Goal: Task Accomplishment & Management: Manage account settings

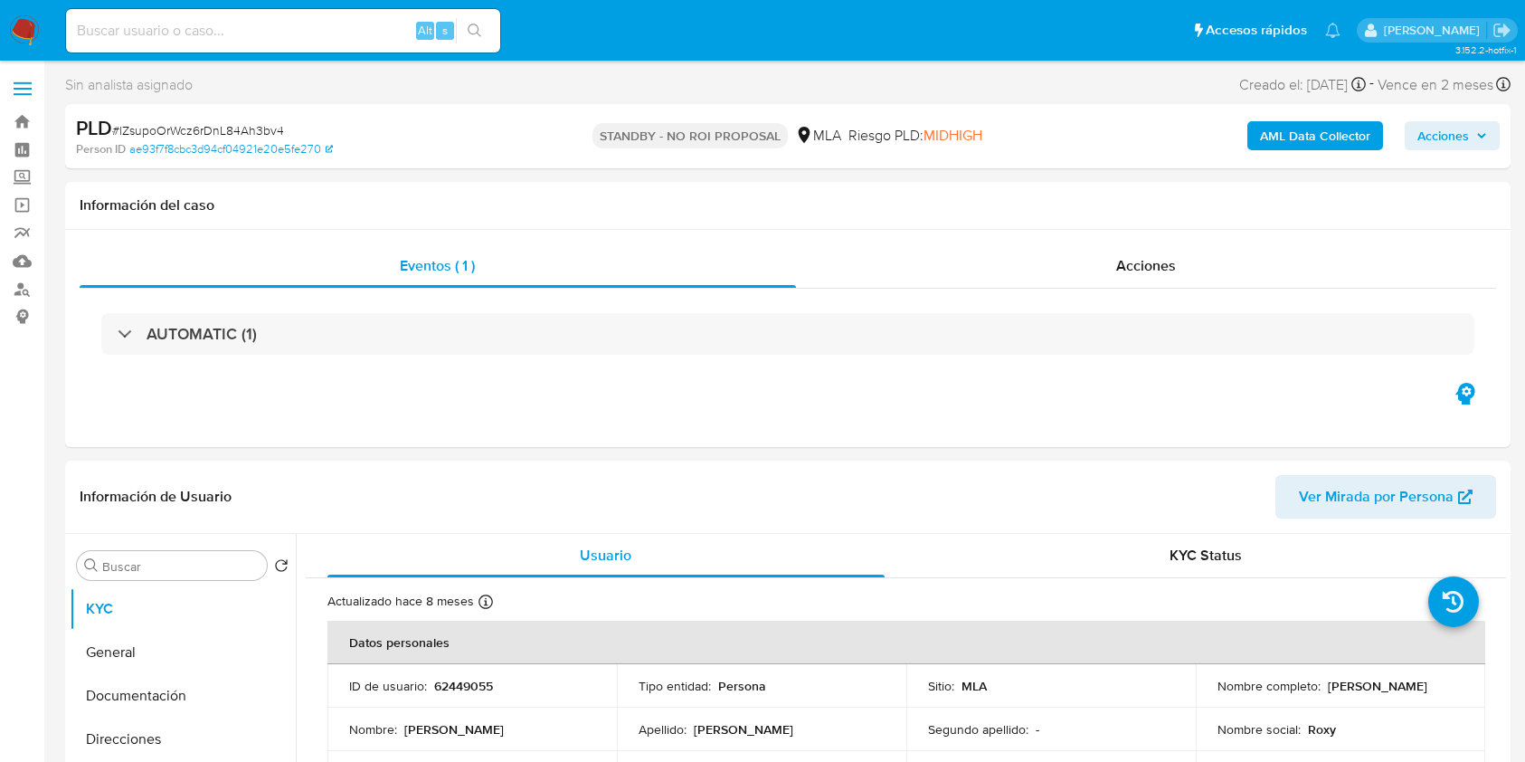
select select "10"
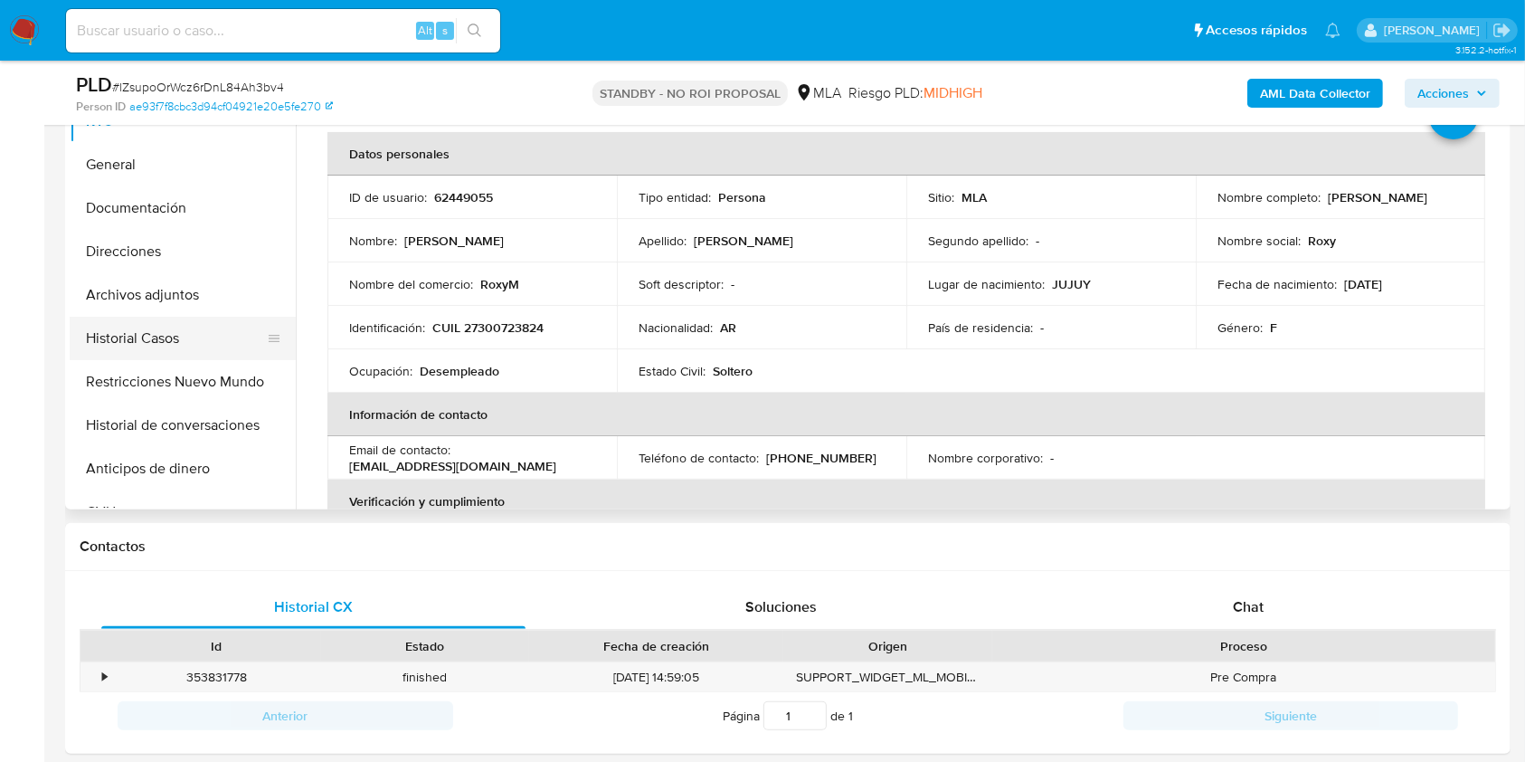
scroll to position [482, 0]
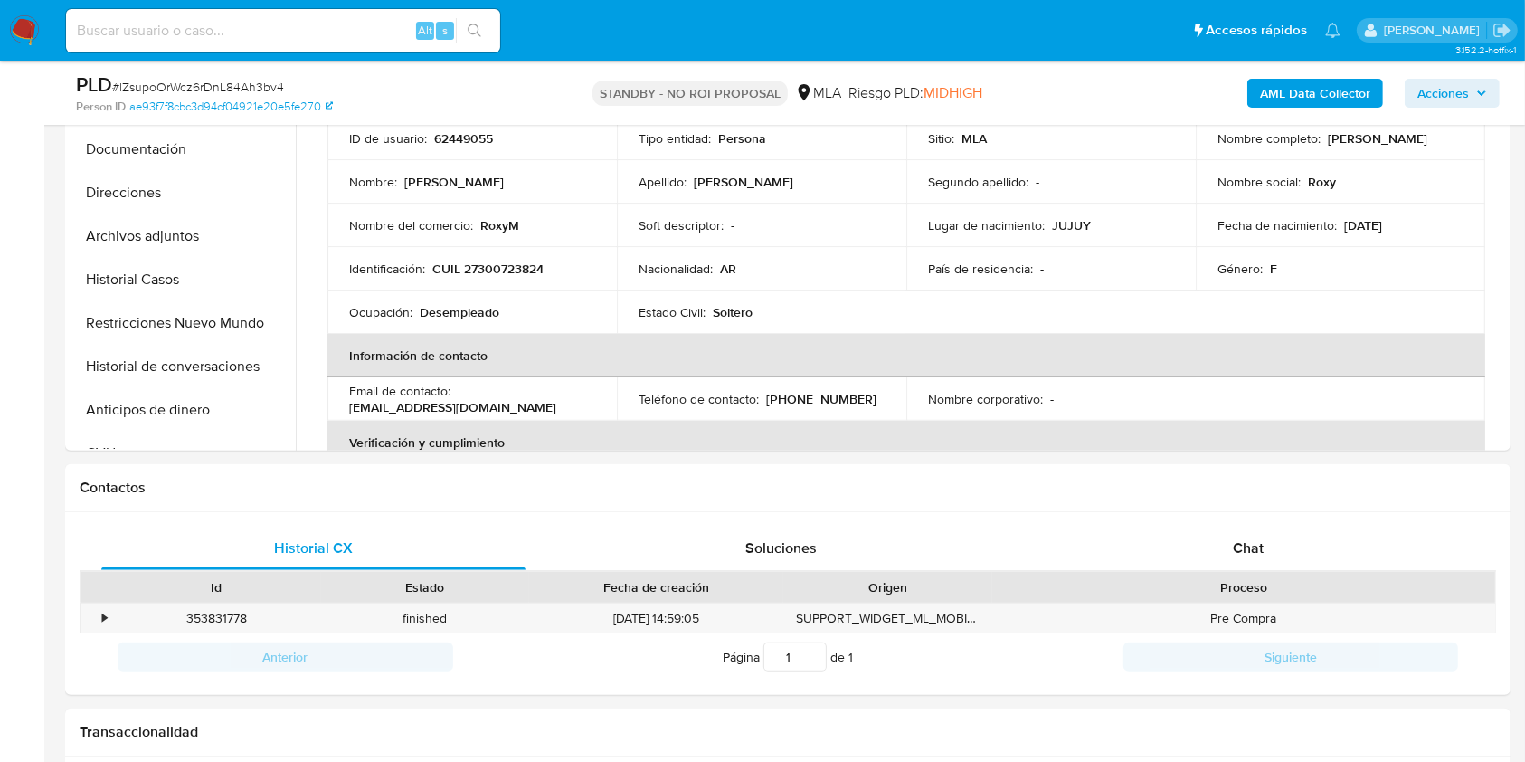
click at [380, 34] on input at bounding box center [283, 31] width 434 height 24
paste input "bKPi8XWxVrV0yW1MDdegWrfM"
type input "bKPi8XWxVrV0yW1MDdegWrfM"
click at [478, 26] on icon "search-icon" at bounding box center [475, 31] width 14 height 14
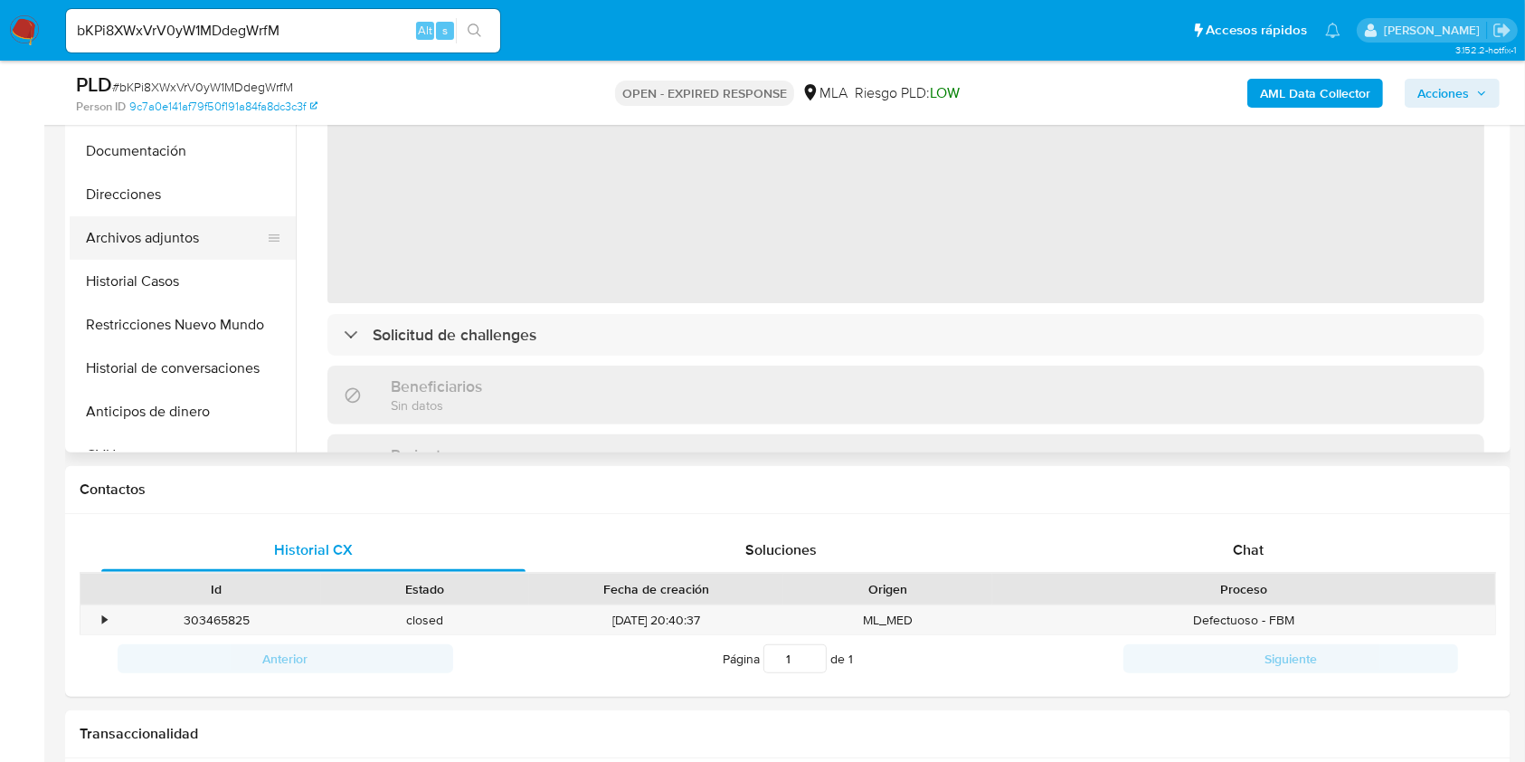
scroll to position [482, 0]
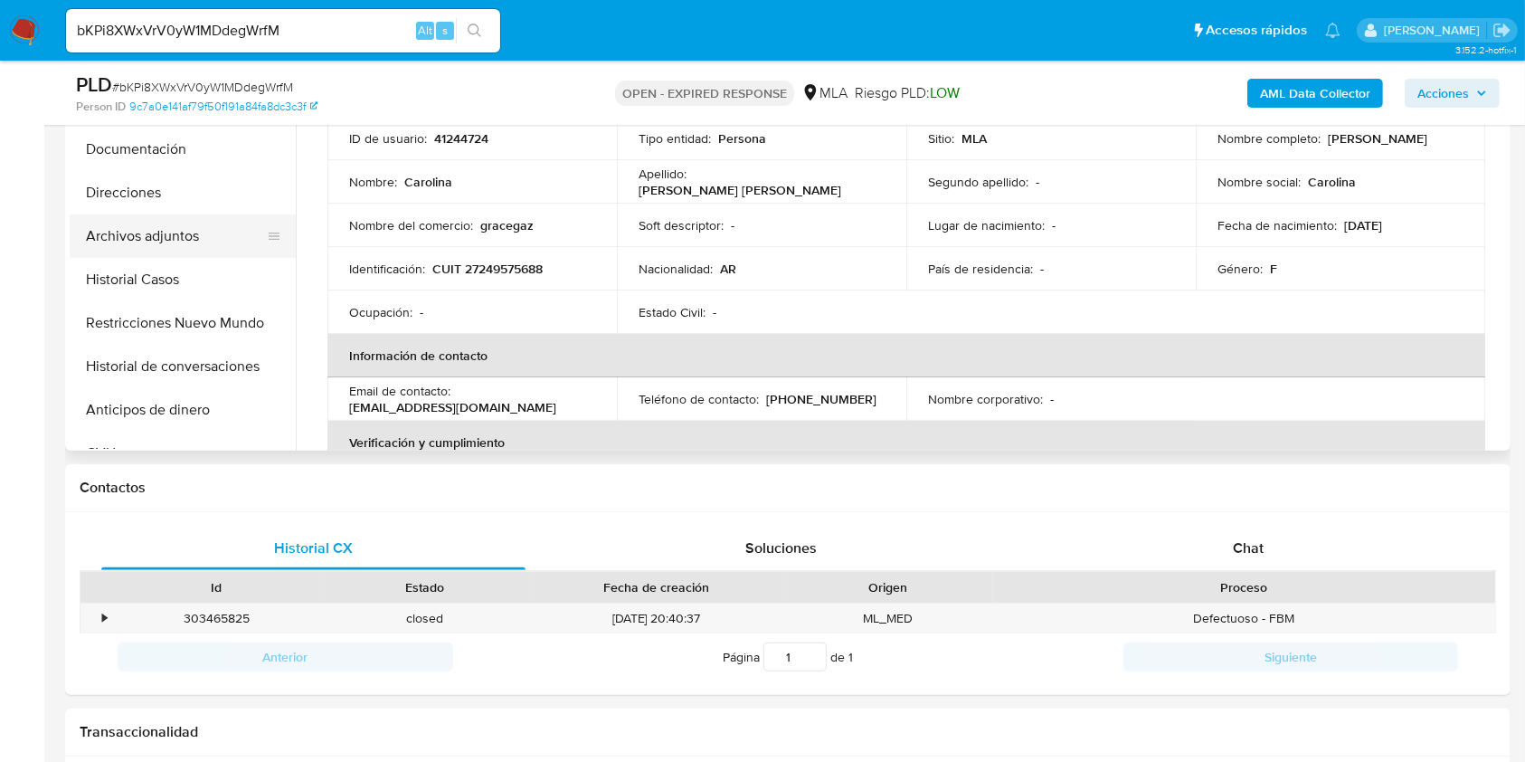
select select "10"
click at [149, 285] on button "Historial Casos" at bounding box center [176, 279] width 212 height 43
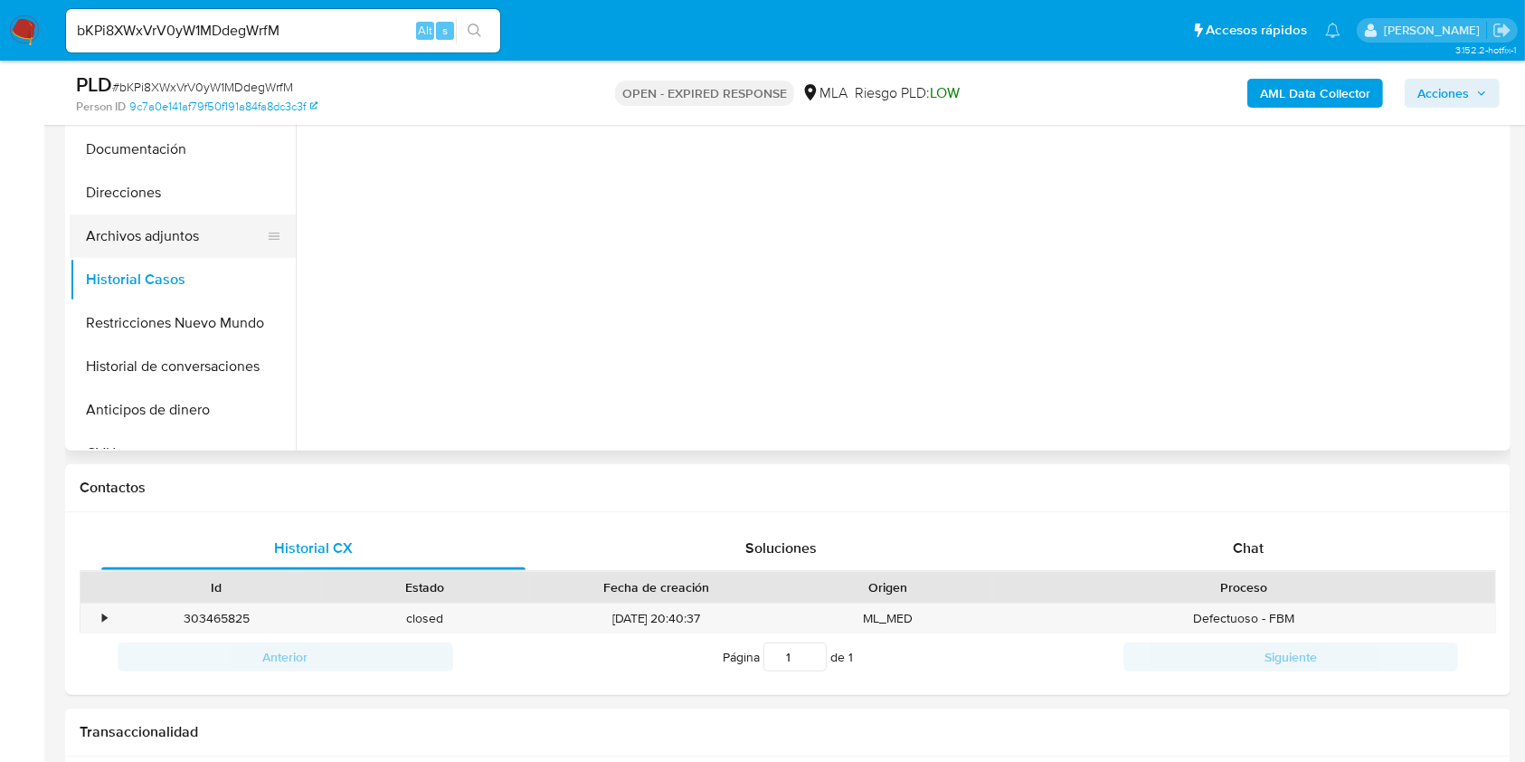
click at [175, 230] on button "Archivos adjuntos" at bounding box center [176, 235] width 212 height 43
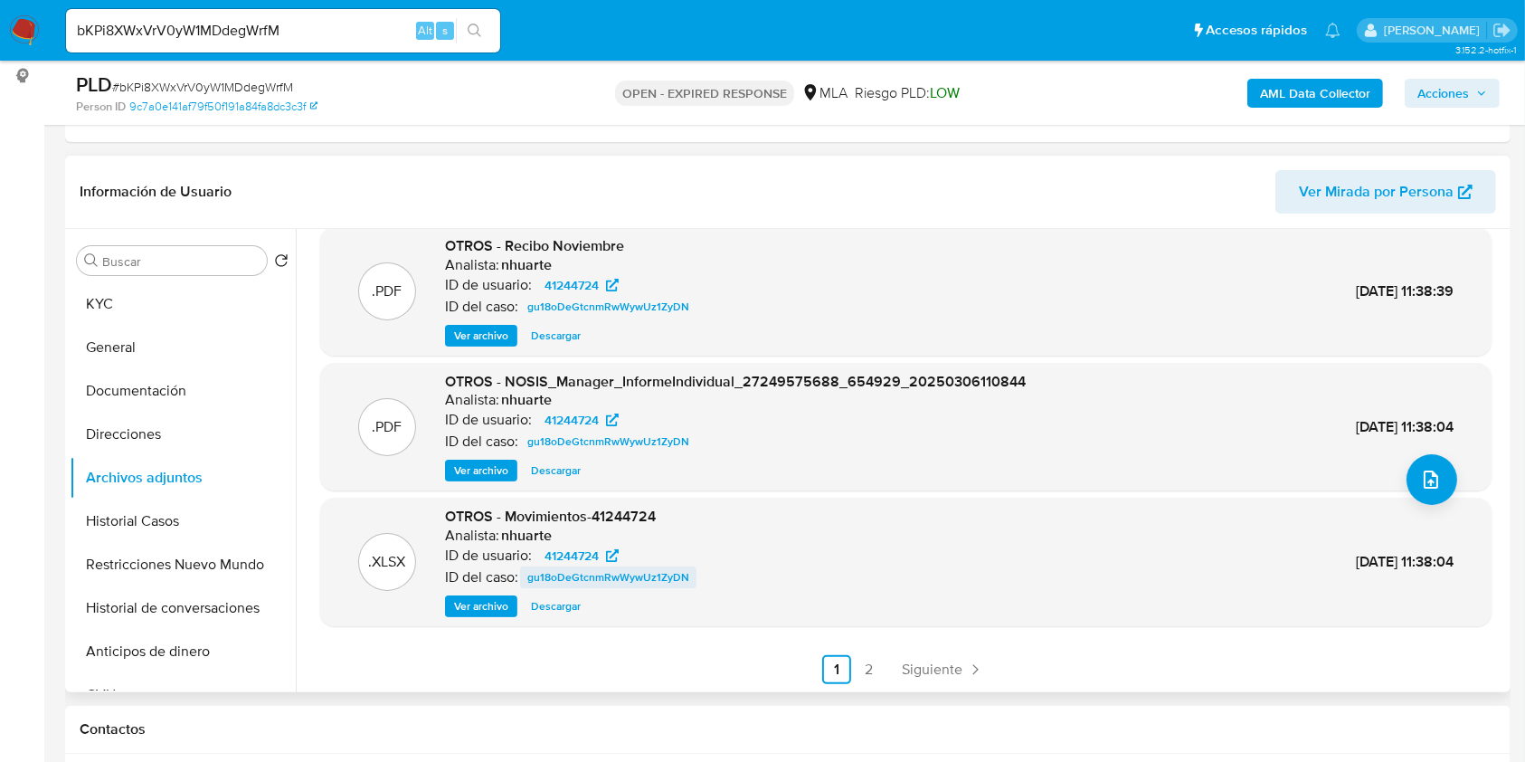
scroll to position [152, 0]
click at [874, 666] on link "2" at bounding box center [869, 668] width 29 height 29
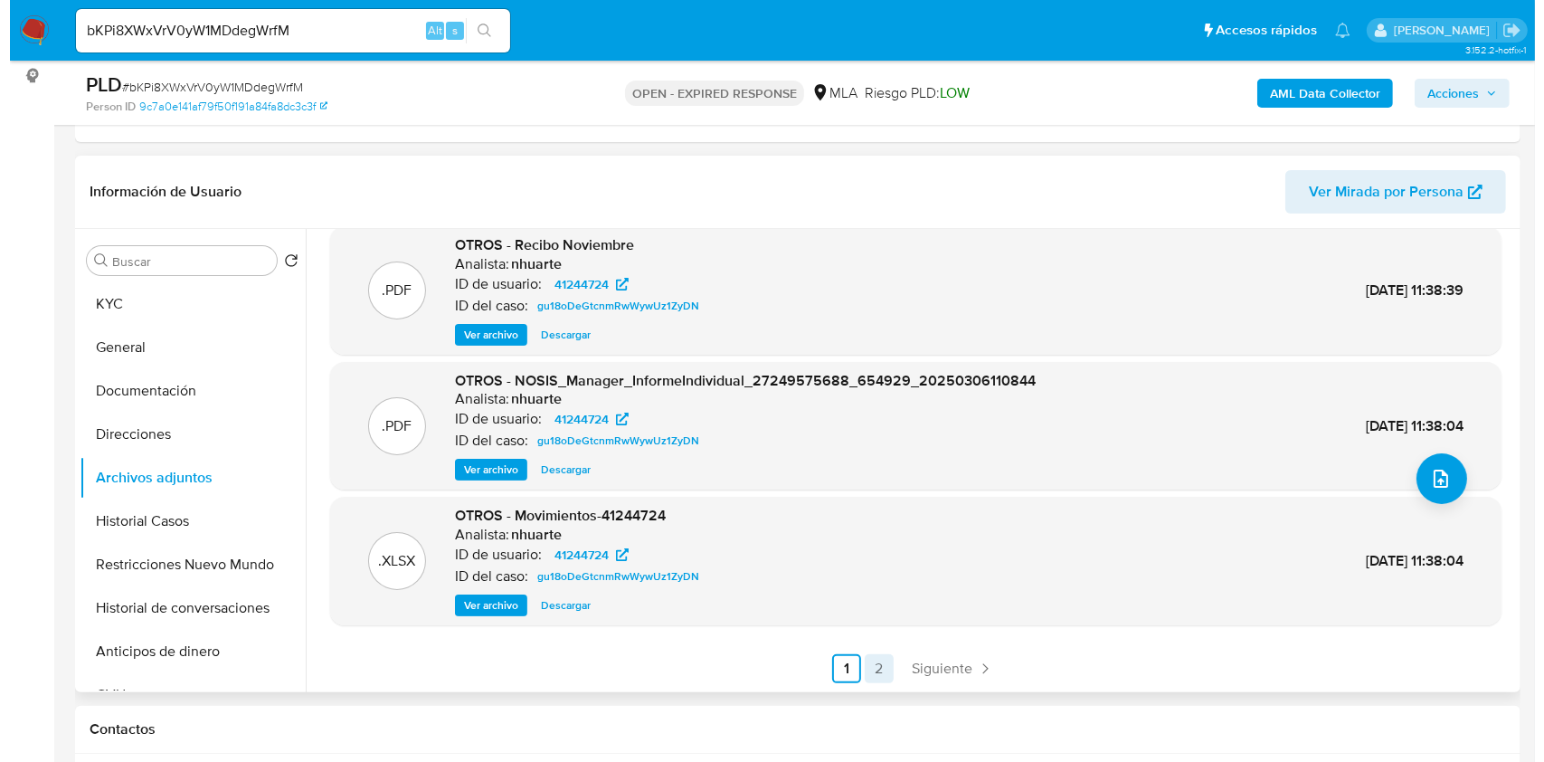
scroll to position [0, 0]
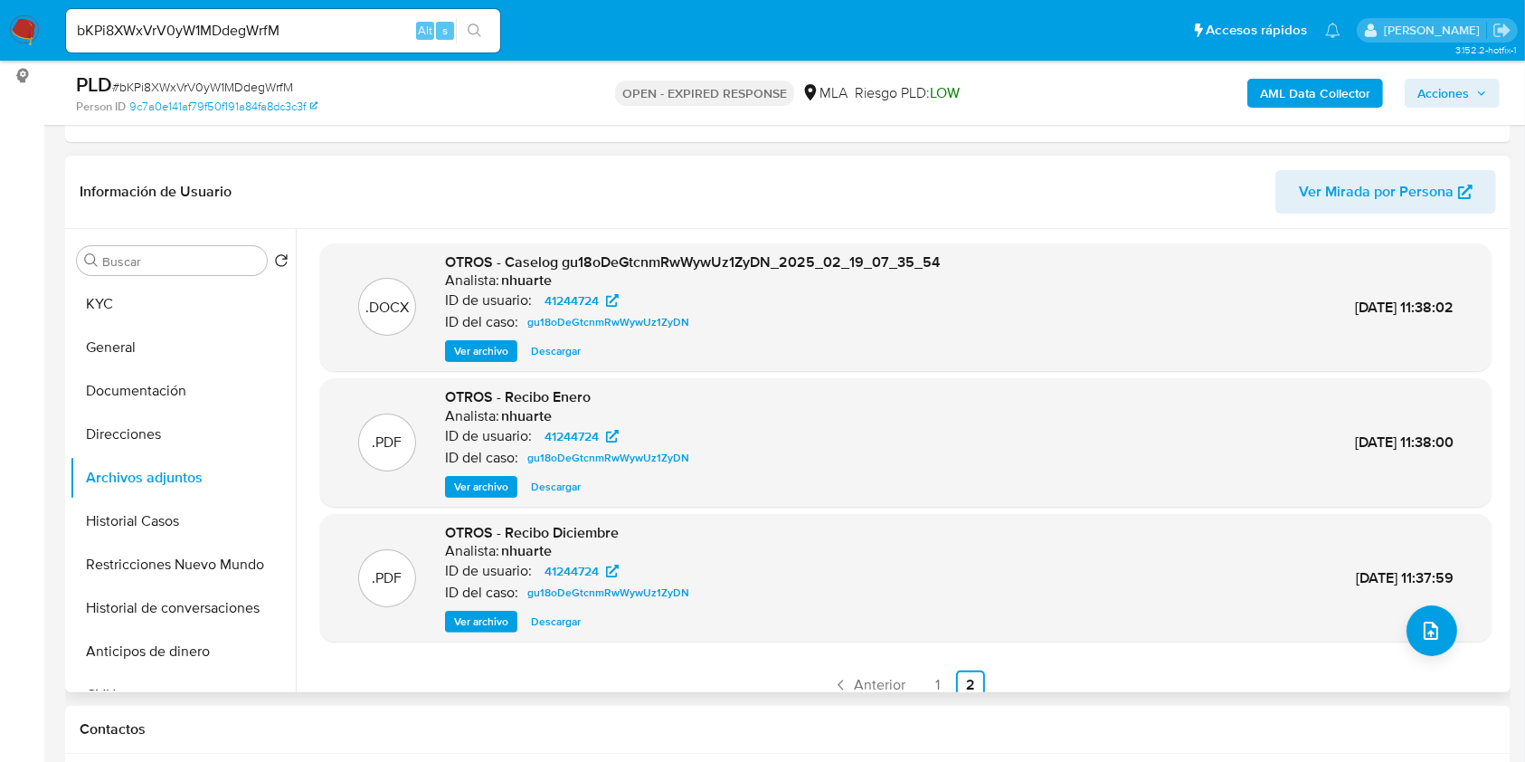
click at [493, 348] on span "Ver archivo" at bounding box center [481, 351] width 54 height 18
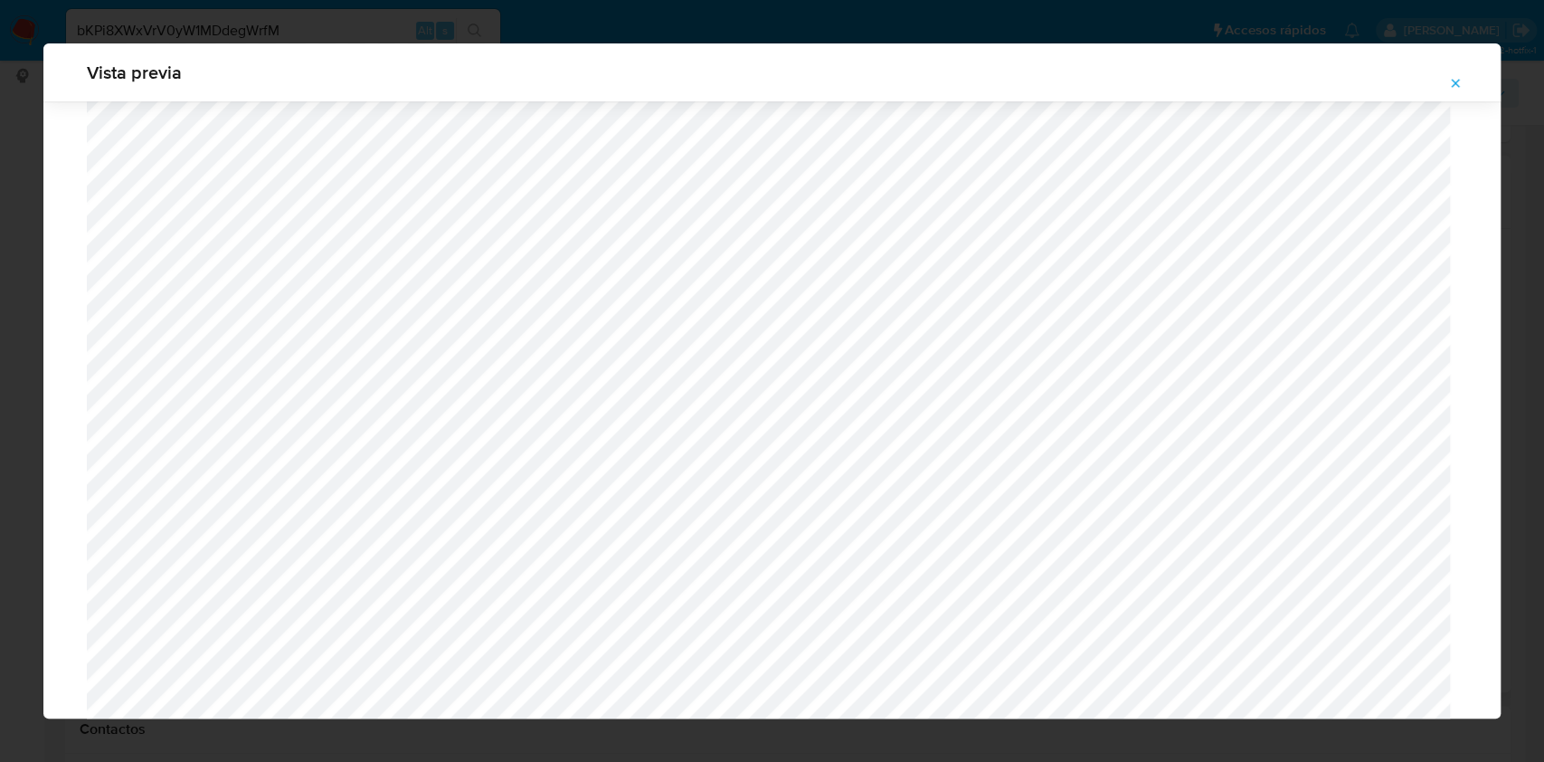
scroll to position [1290, 0]
click at [1449, 76] on icon "Attachment preview" at bounding box center [1455, 83] width 14 height 14
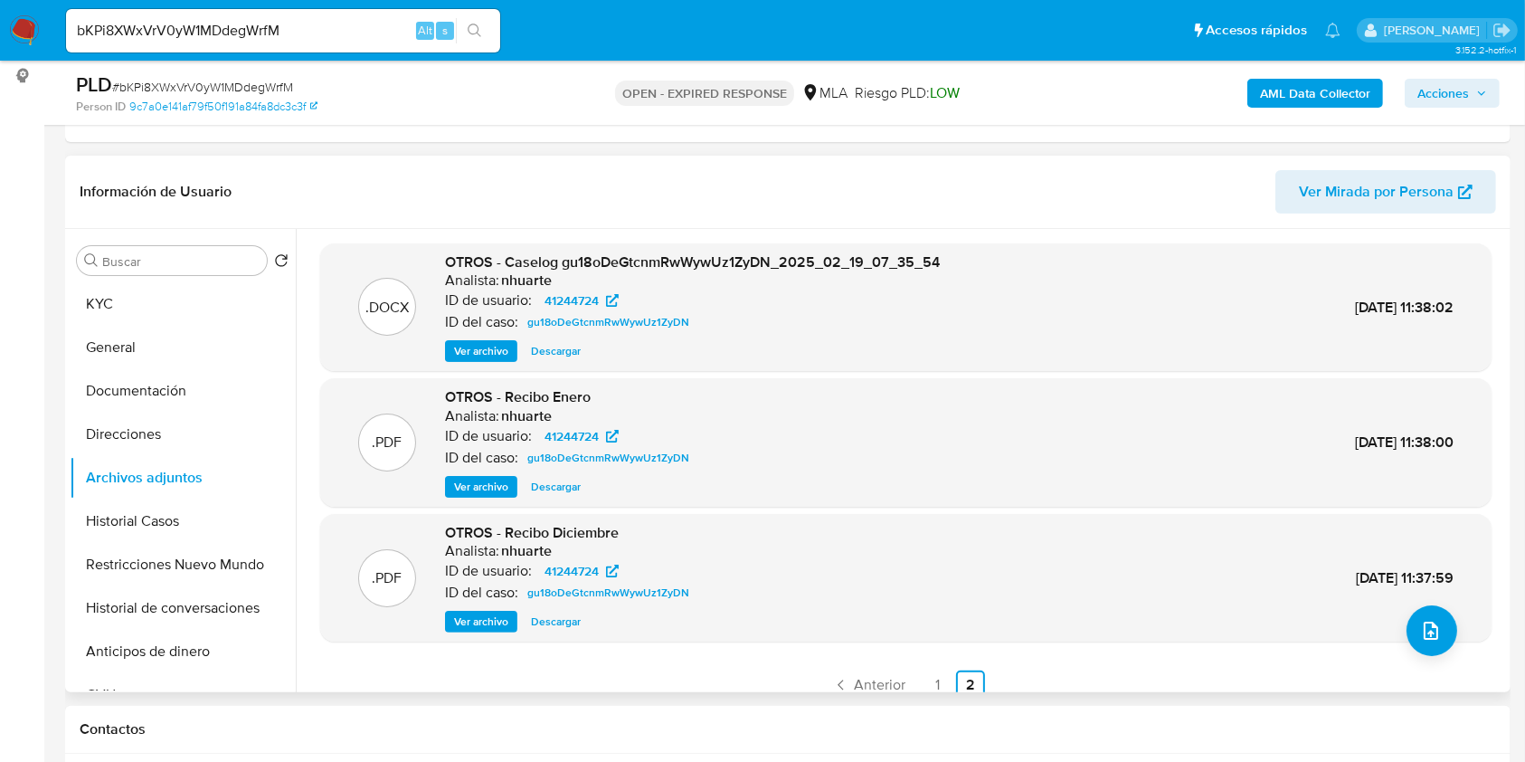
scroll to position [16, 0]
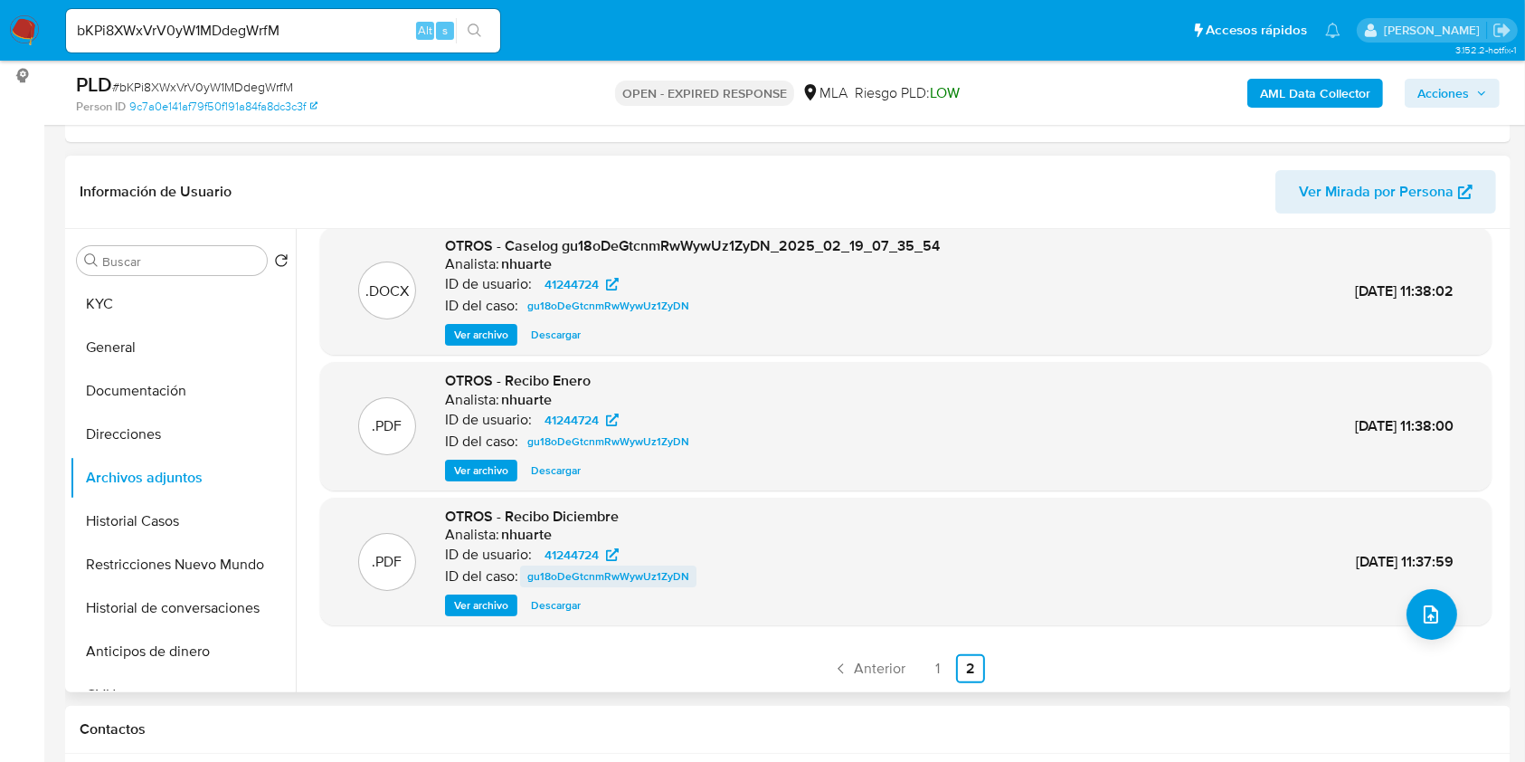
click at [642, 583] on span "gu18oDeGtcnmRwWywUz1ZyDN" at bounding box center [608, 576] width 162 height 22
click at [355, 25] on input "bKPi8XWxVrV0yW1MDdegWrfM" at bounding box center [283, 31] width 434 height 24
paste input "70zhopXL1SrCMvxClRUX1gI8"
type input "70zhopXL1SrCMvxClRUX1gI8"
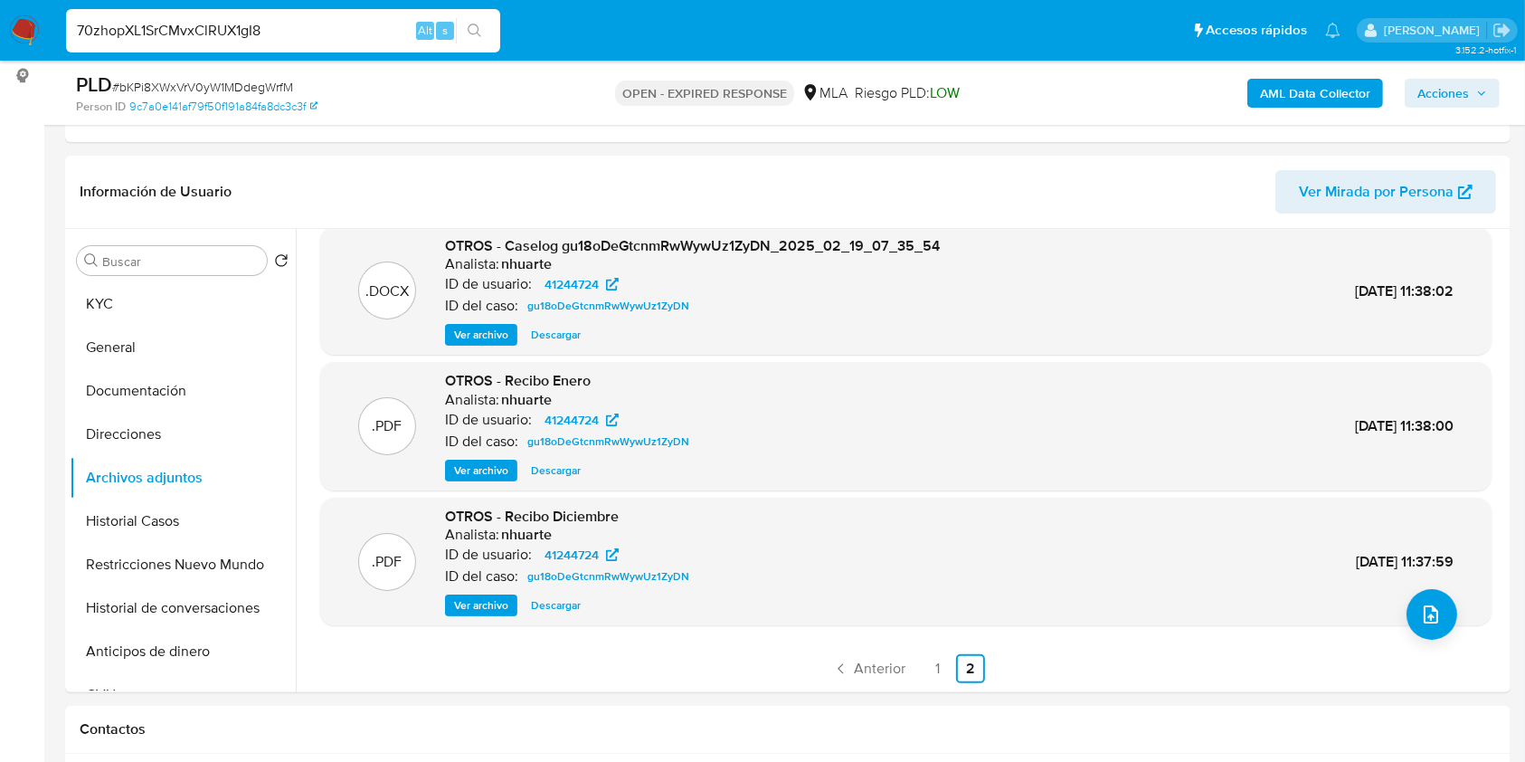
click at [483, 40] on button "search-icon" at bounding box center [474, 30] width 37 height 25
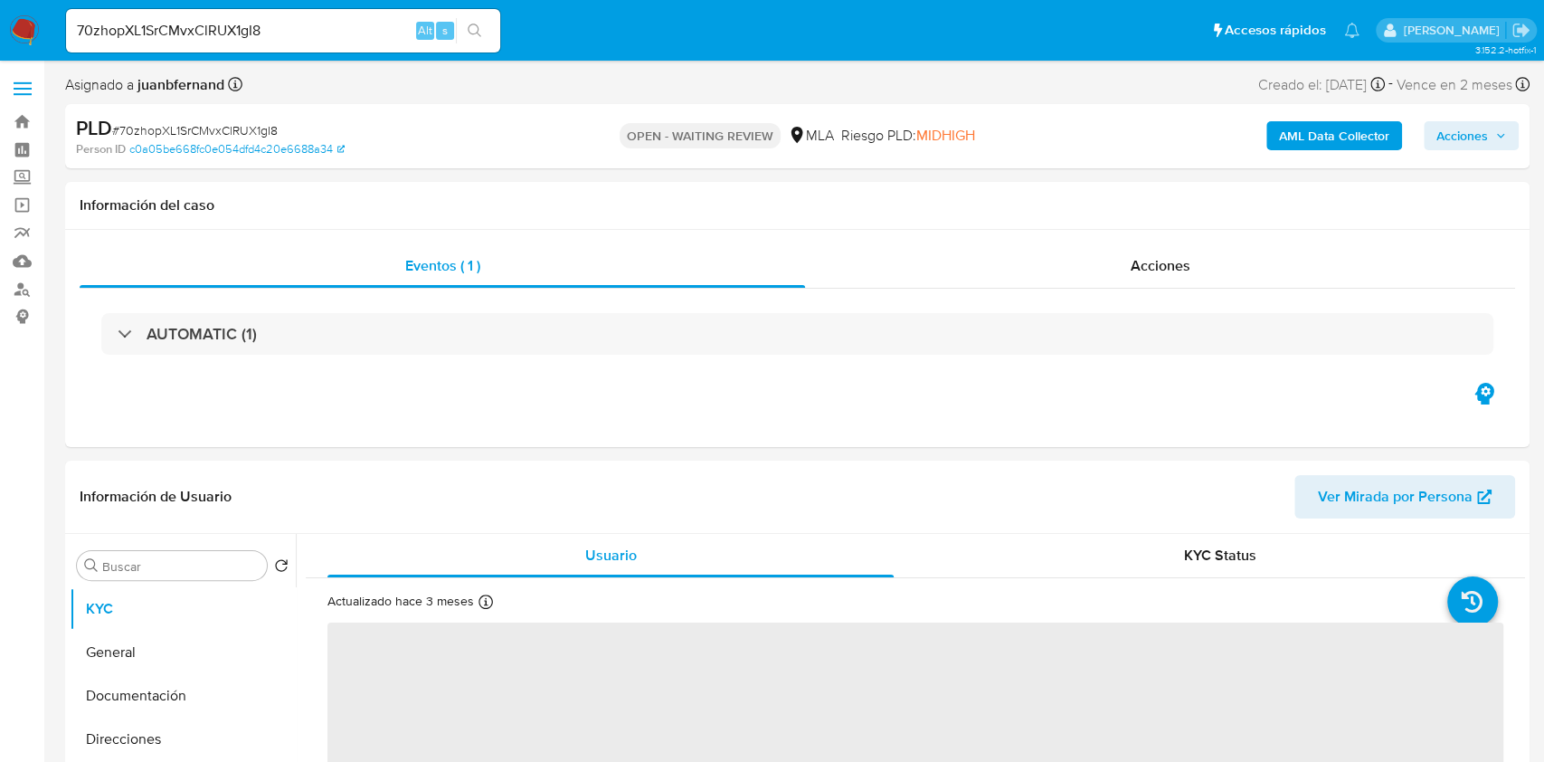
select select "10"
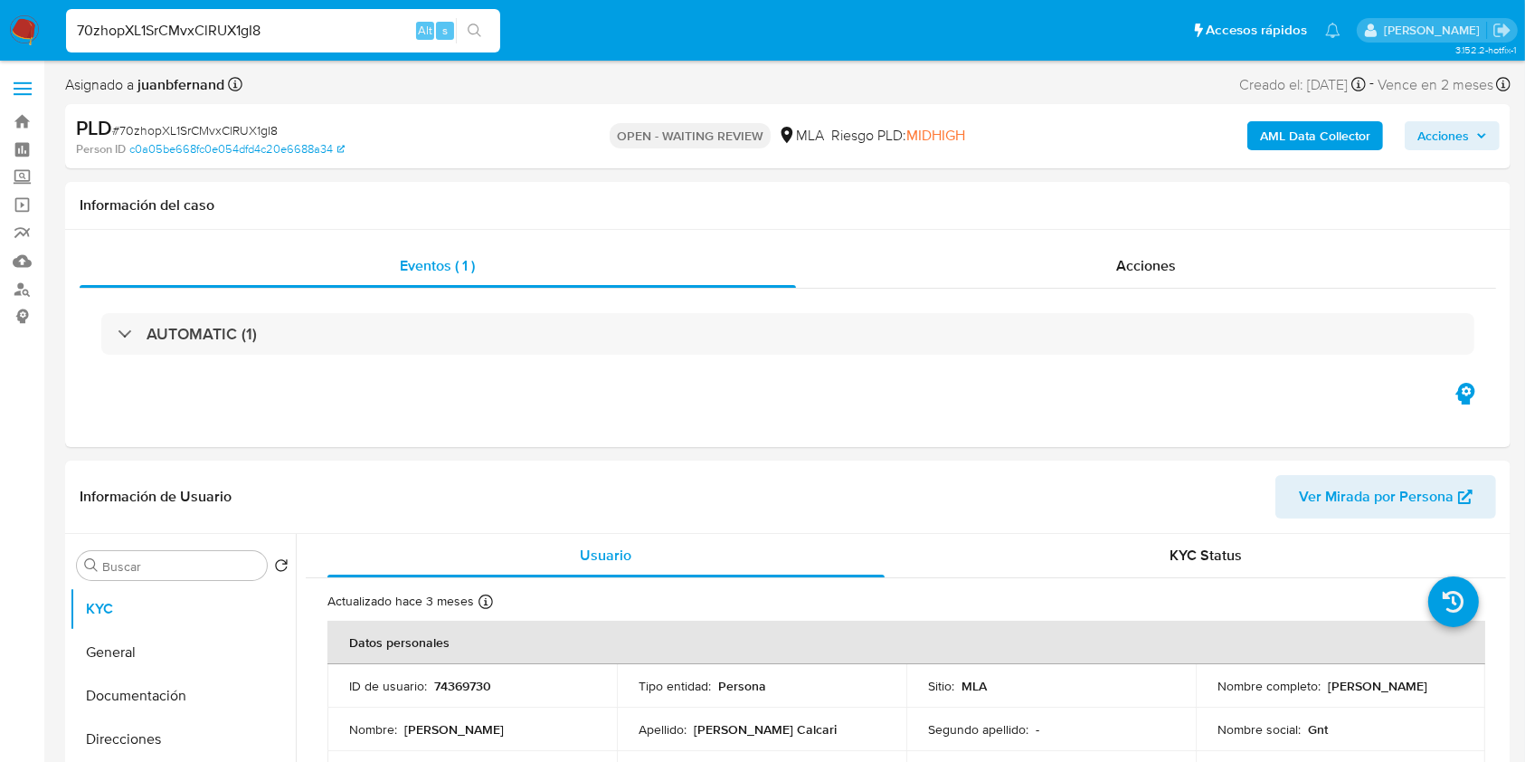
click at [342, 33] on input "70zhopXL1SrCMvxClRUX1gI8" at bounding box center [283, 31] width 434 height 24
paste input "bKPi8XWxVrV0yW1MDdegWrfM"
type input "bKPi8XWxVrV0yW1MDdegWrfM"
click at [483, 37] on button "search-icon" at bounding box center [474, 30] width 37 height 25
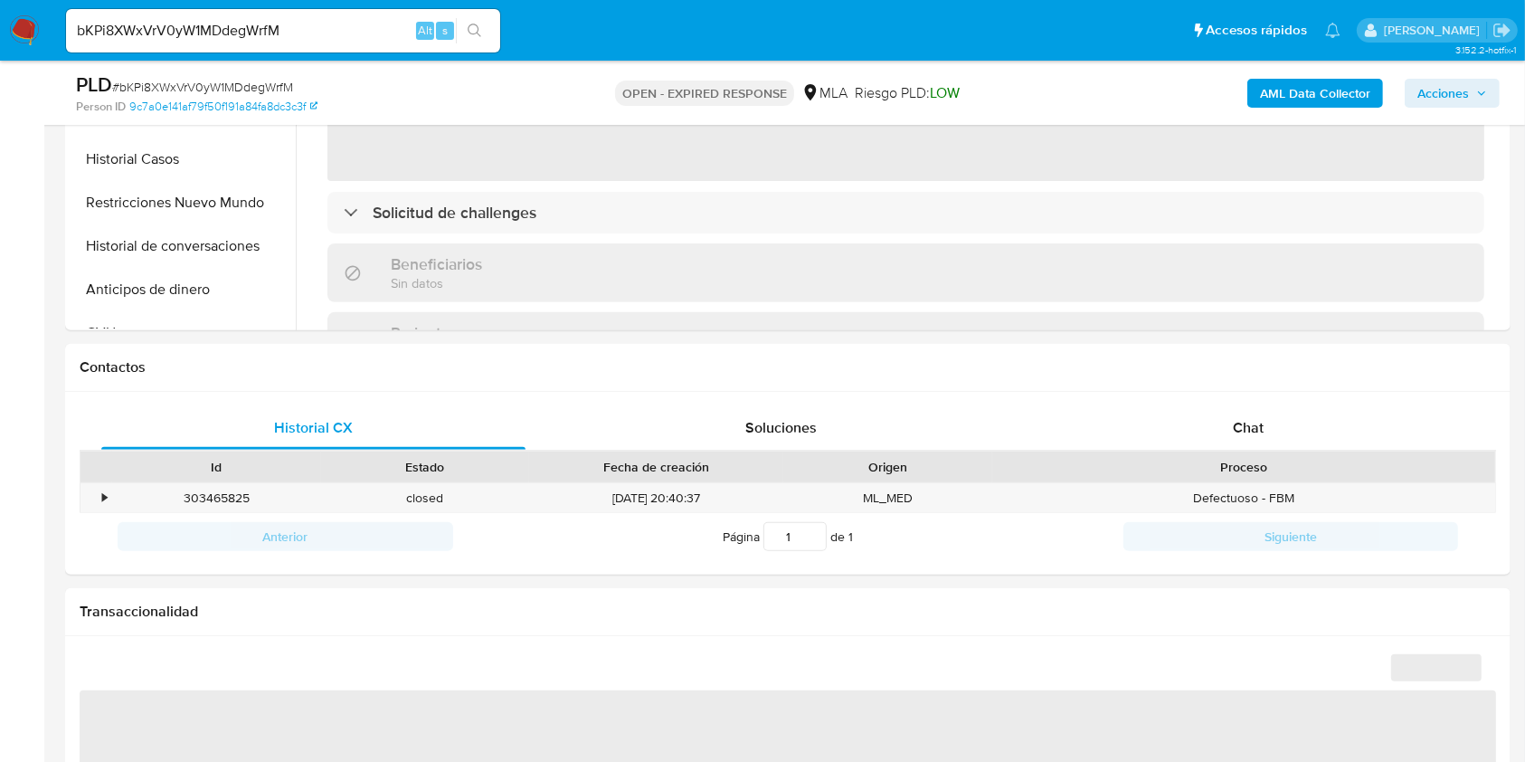
scroll to position [482, 0]
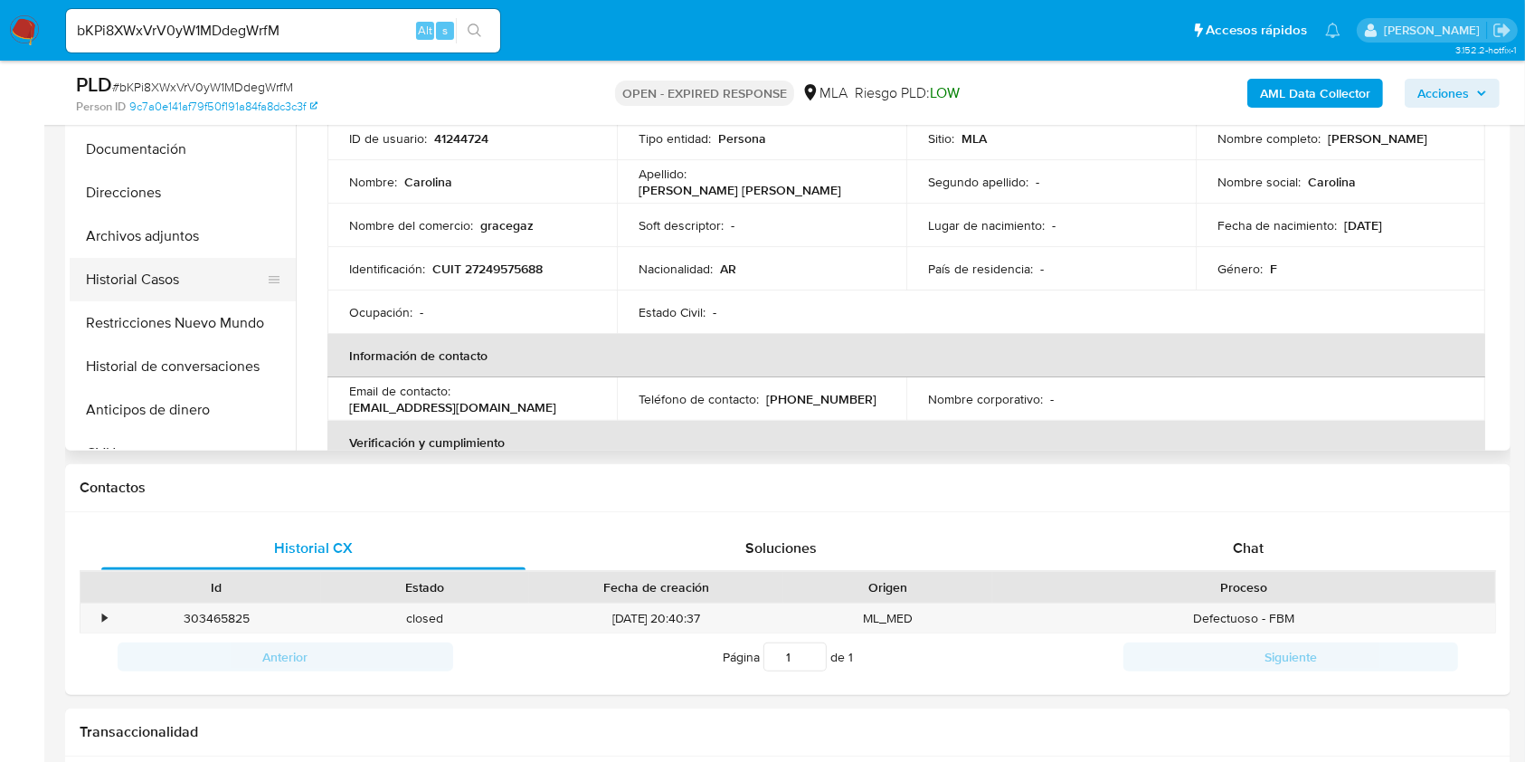
select select "10"
click at [157, 275] on button "Historial Casos" at bounding box center [176, 279] width 212 height 43
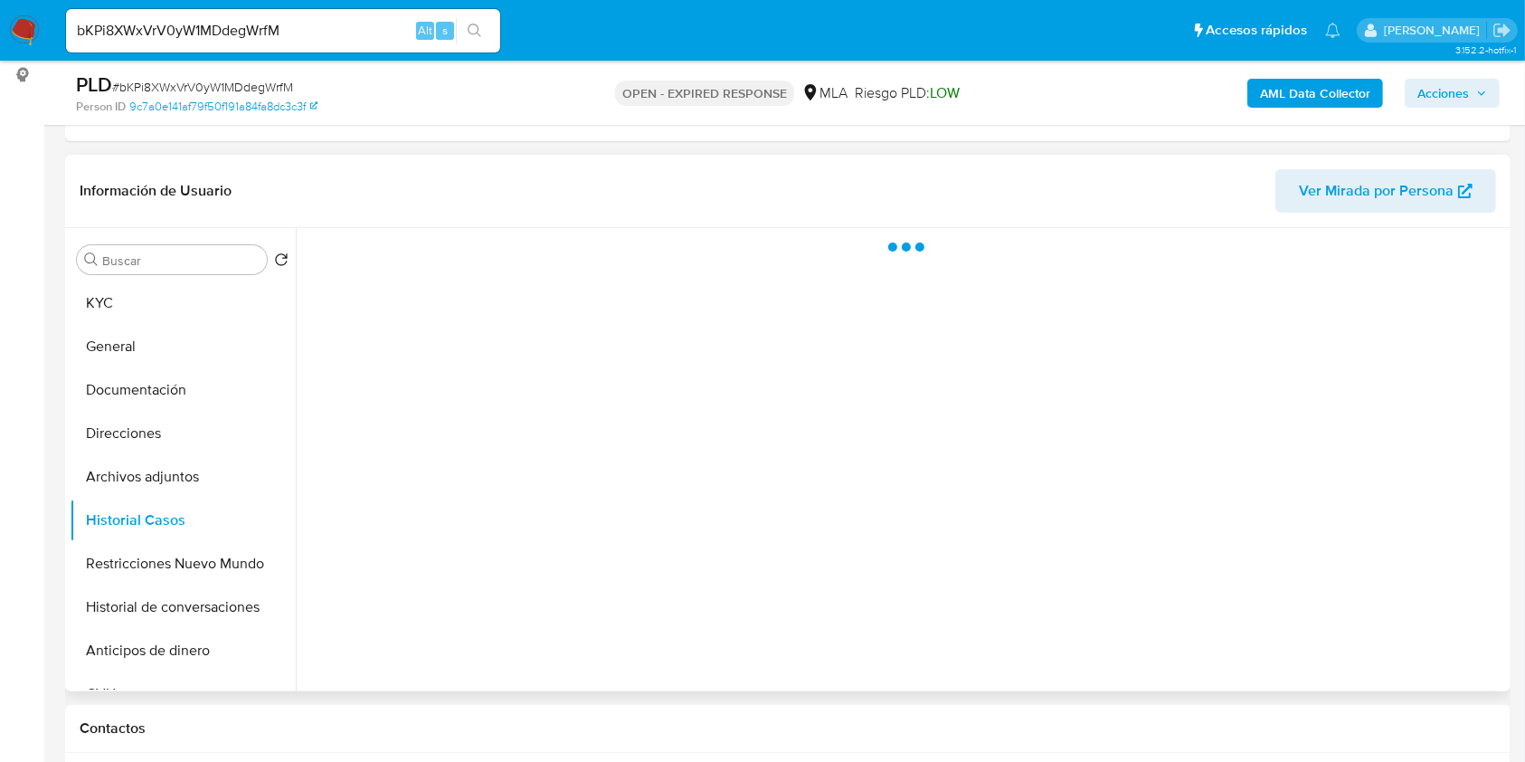
scroll to position [241, 0]
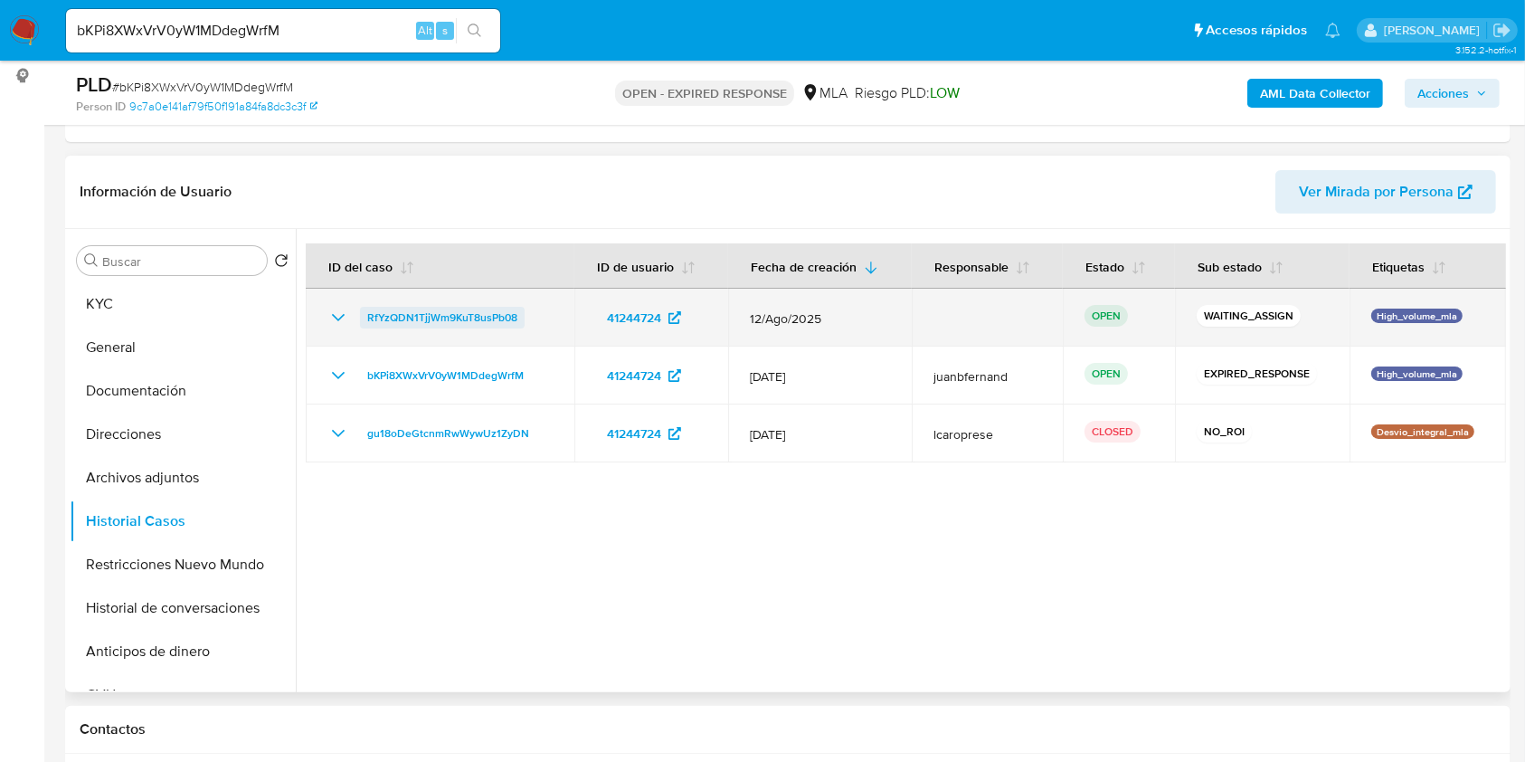
drag, startPoint x: 526, startPoint y: 323, endPoint x: 363, endPoint y: 314, distance: 163.1
click at [363, 314] on div "RfYzQDN1TjjWm9KuT8usPb08" at bounding box center [440, 318] width 225 height 22
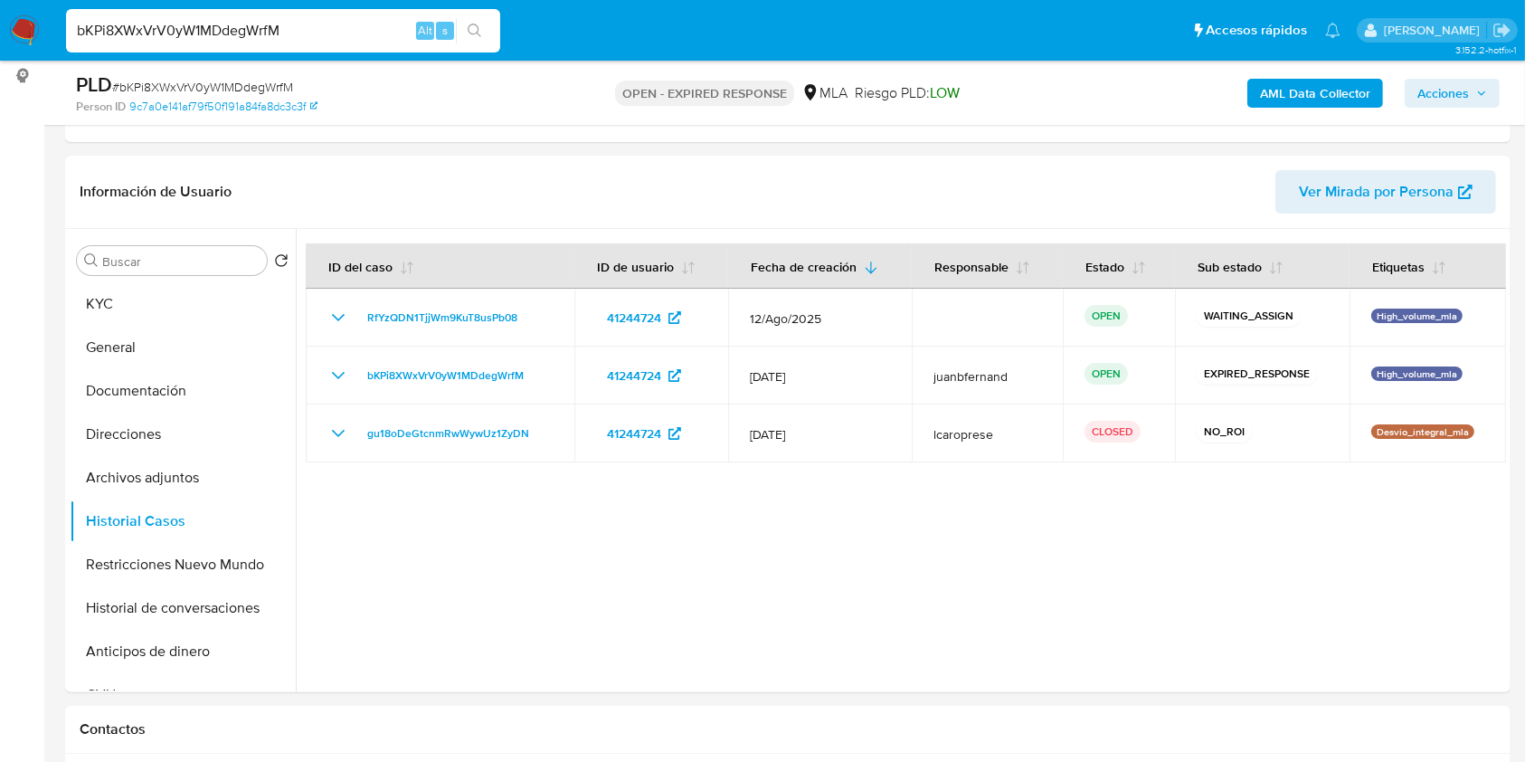
click at [335, 26] on input "bKPi8XWxVrV0yW1MDdegWrfM" at bounding box center [283, 31] width 434 height 24
paste input "koN9QxI9euA9A0UHzOAabBS3"
type input "koN9QxI9euA9A0UHzOAabBS3"
click at [470, 39] on button "search-icon" at bounding box center [474, 30] width 37 height 25
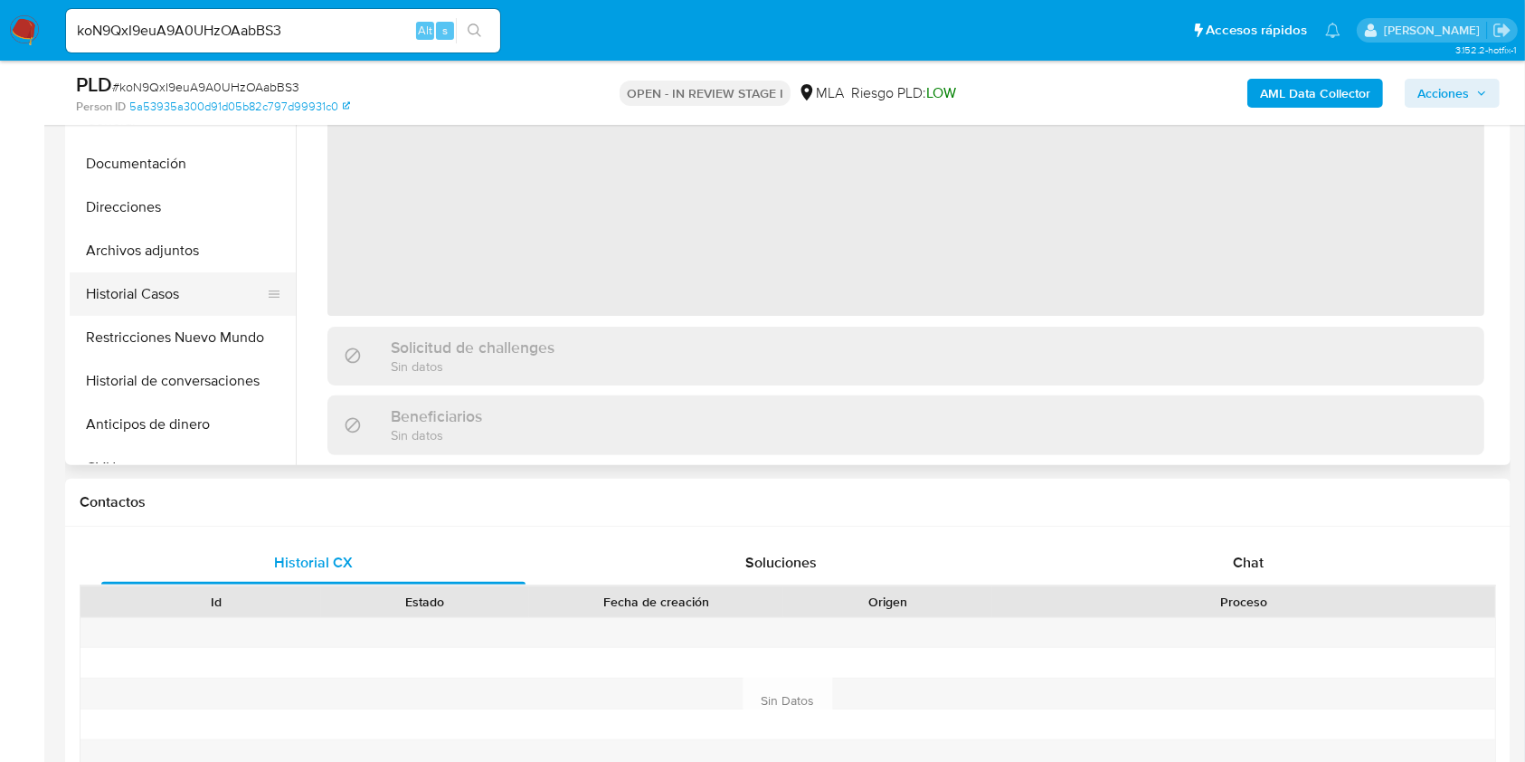
scroll to position [362, 0]
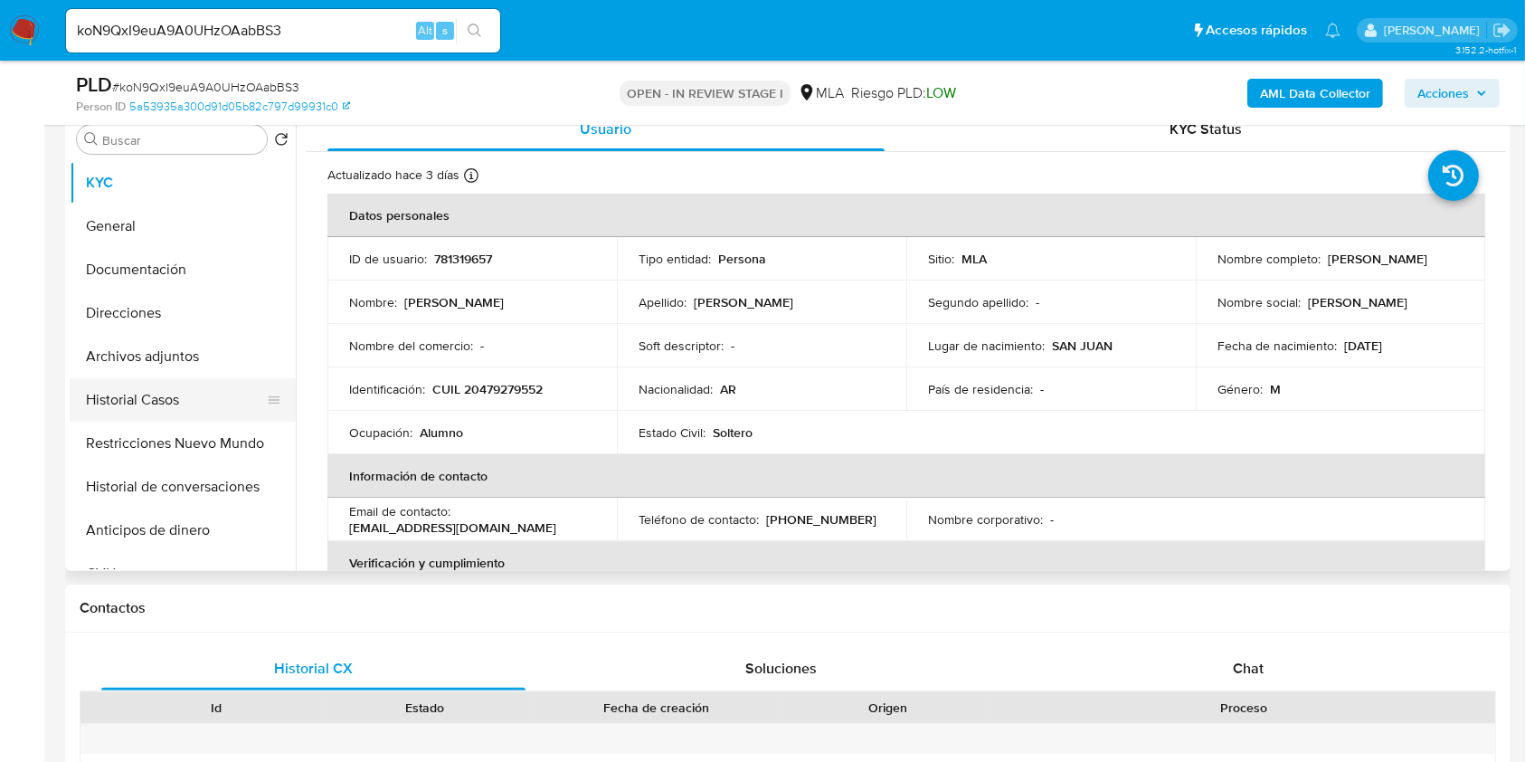
click at [152, 409] on button "Historial Casos" at bounding box center [176, 399] width 212 height 43
select select "10"
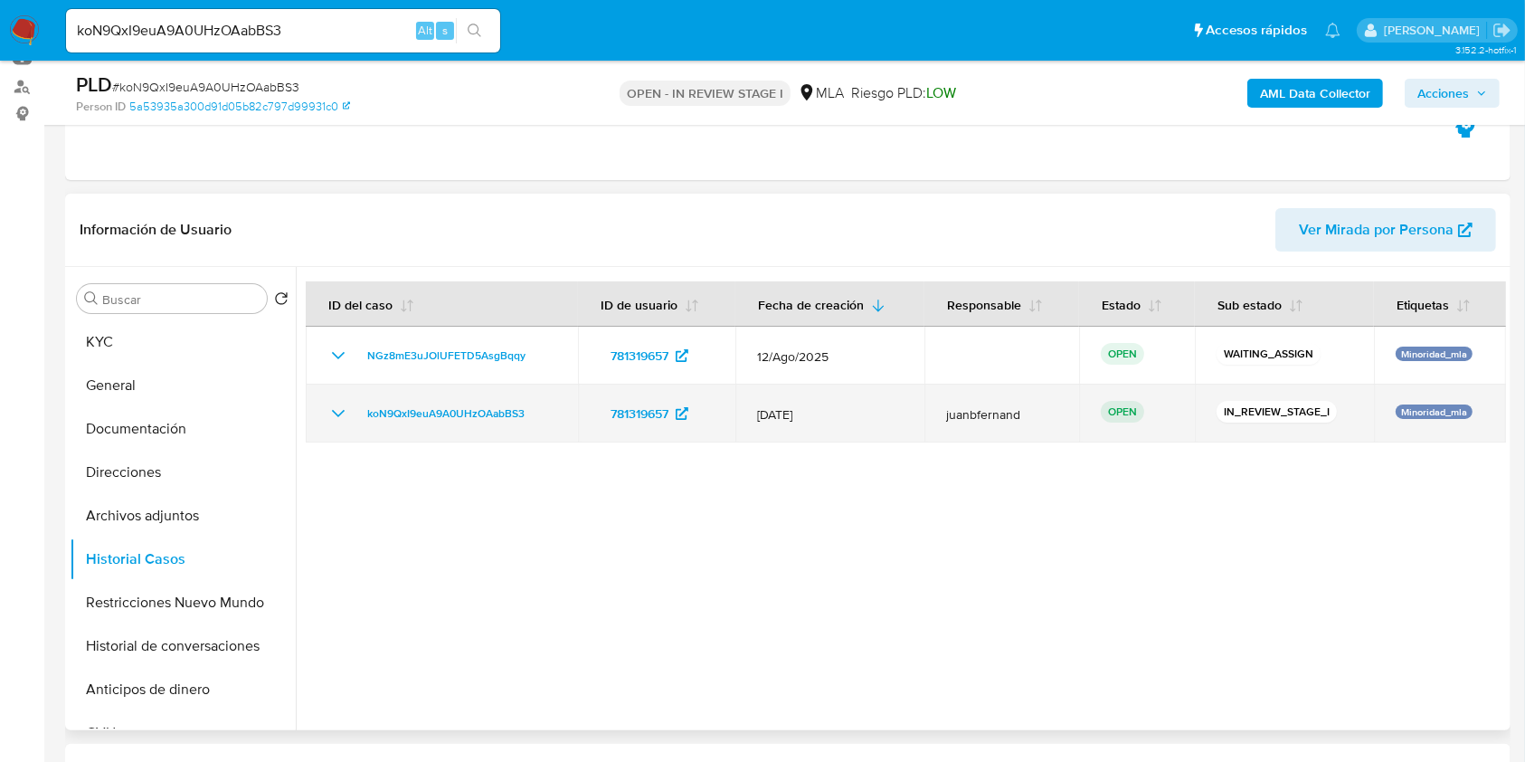
scroll to position [241, 0]
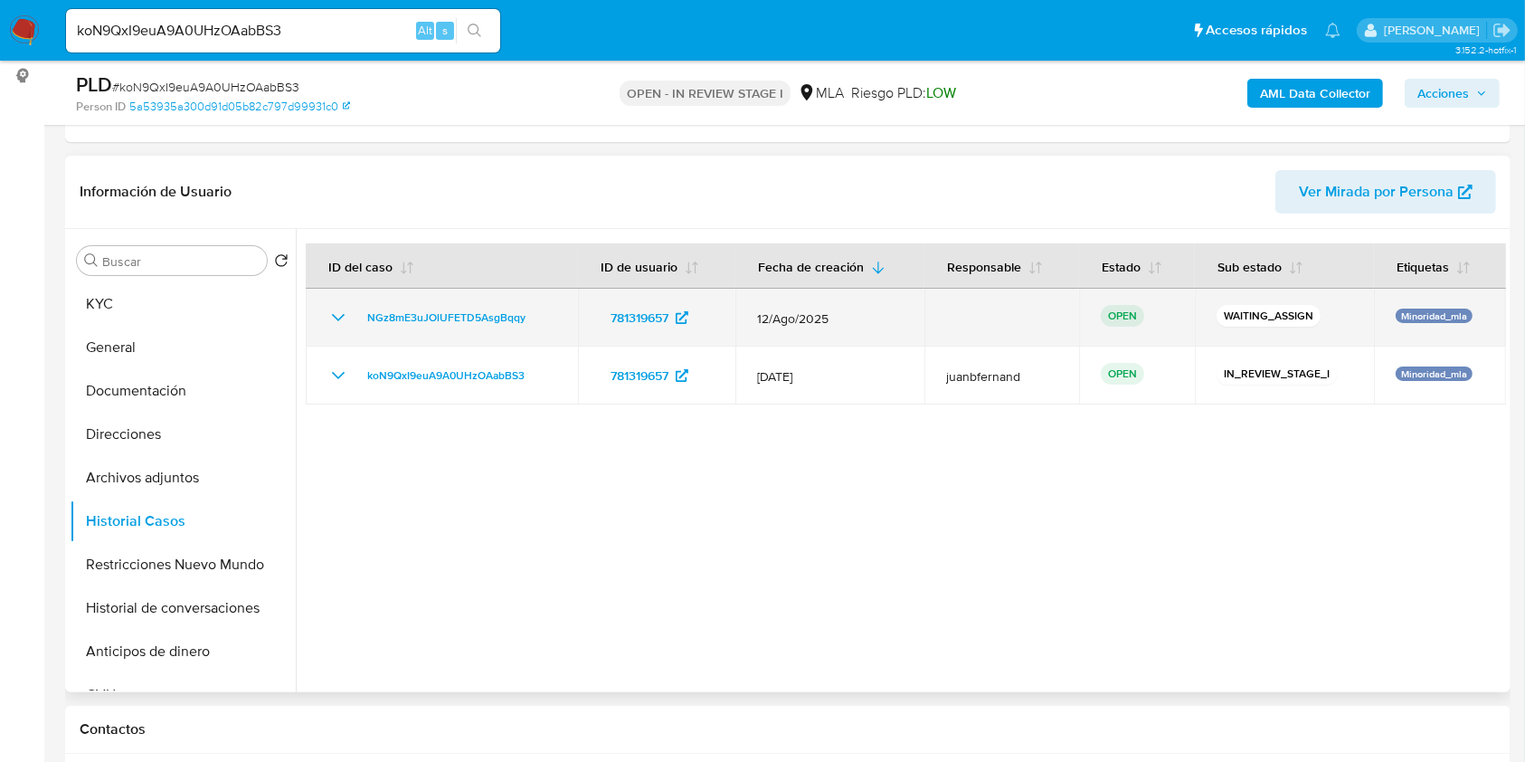
drag, startPoint x: 538, startPoint y: 312, endPoint x: 352, endPoint y: 315, distance: 186.4
click at [352, 315] on div "NGz8mE3uJOlUFETD5AsgBqqy" at bounding box center [442, 318] width 229 height 22
click at [540, 322] on div "NGz8mE3uJOlUFETD5AsgBqqy" at bounding box center [442, 318] width 229 height 22
drag, startPoint x: 541, startPoint y: 312, endPoint x: 360, endPoint y: 314, distance: 180.9
click at [360, 314] on div "NGz8mE3uJOlUFETD5AsgBqqy" at bounding box center [442, 318] width 229 height 22
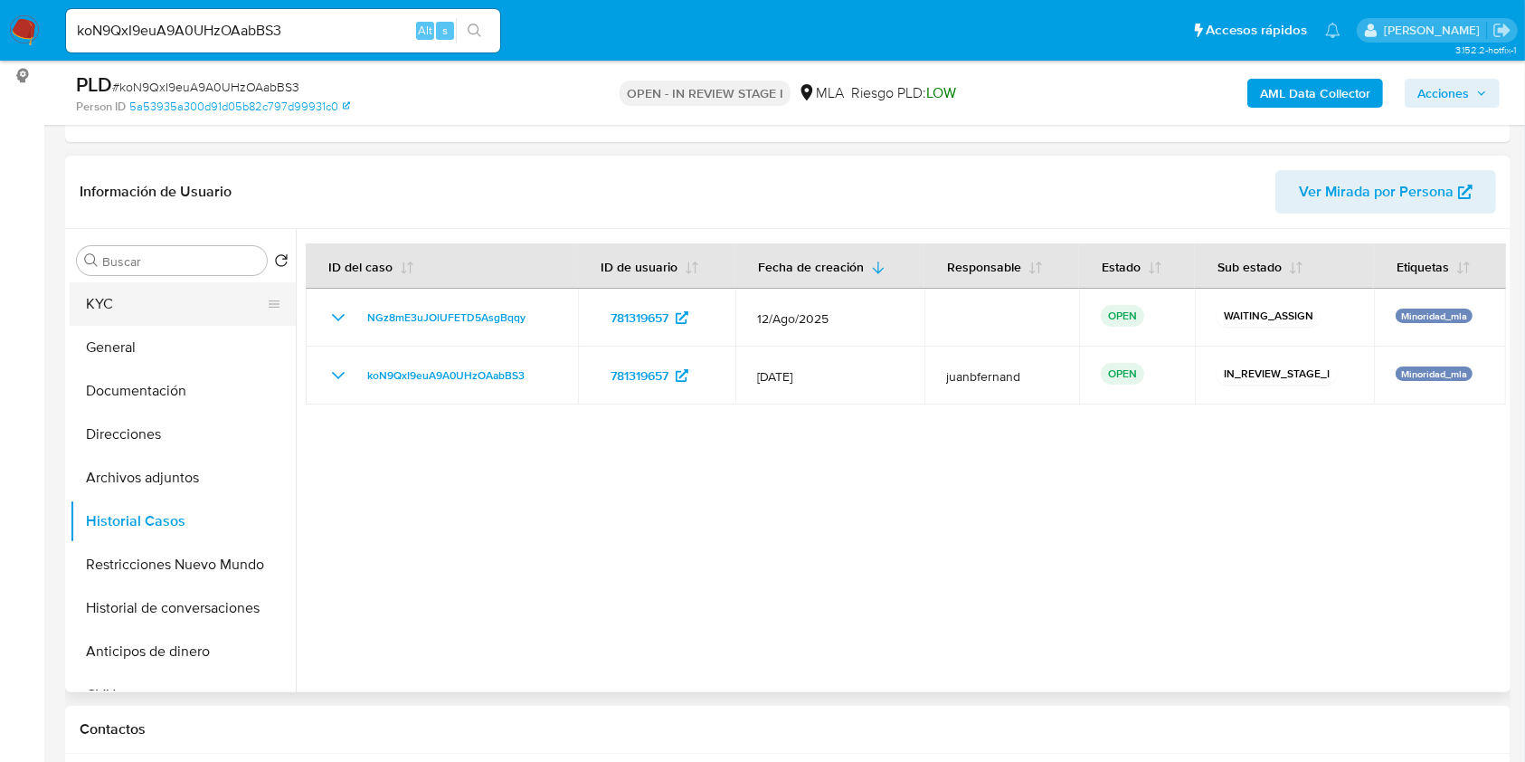
click at [188, 304] on button "KYC" at bounding box center [176, 303] width 212 height 43
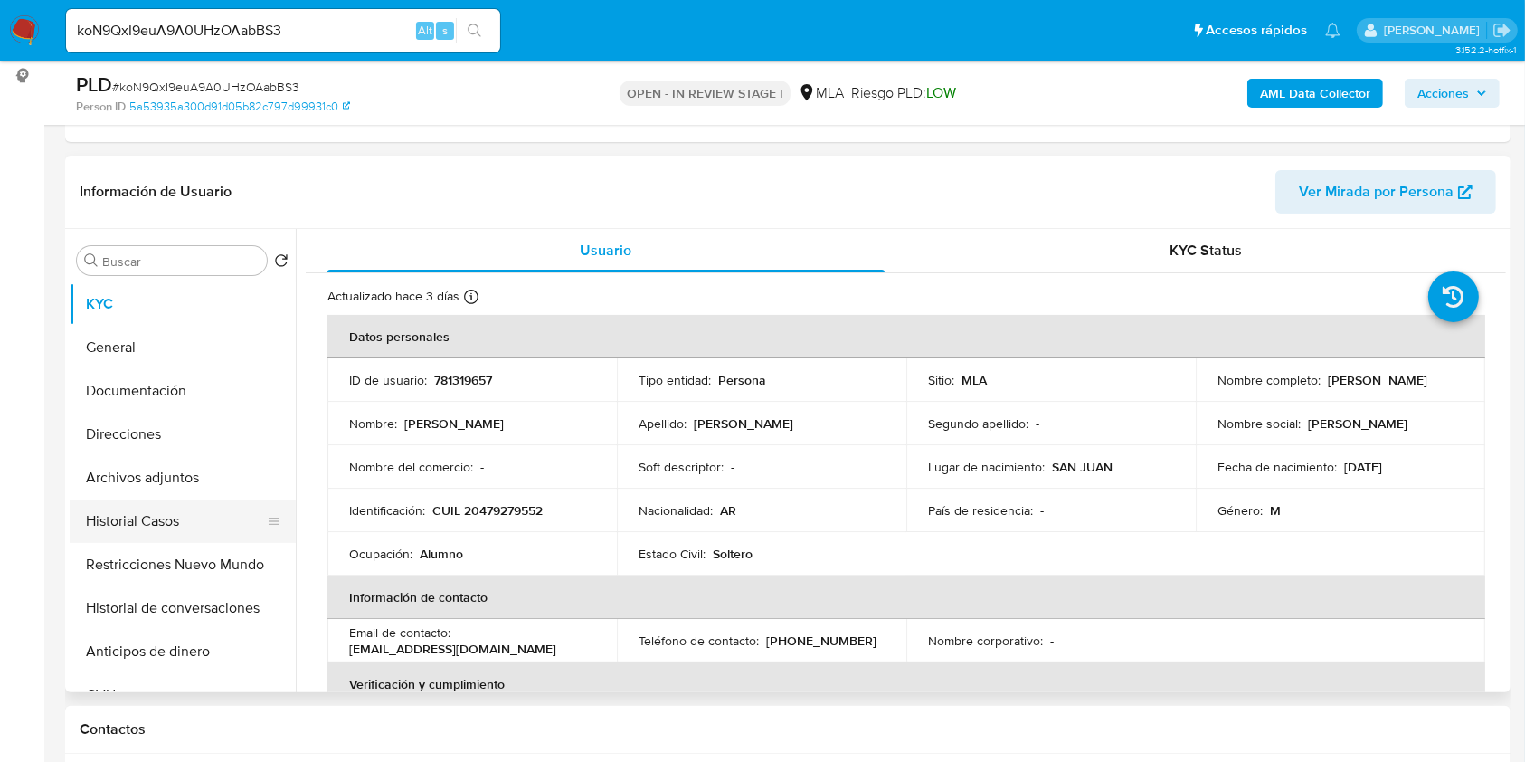
click at [175, 518] on button "Historial Casos" at bounding box center [176, 520] width 212 height 43
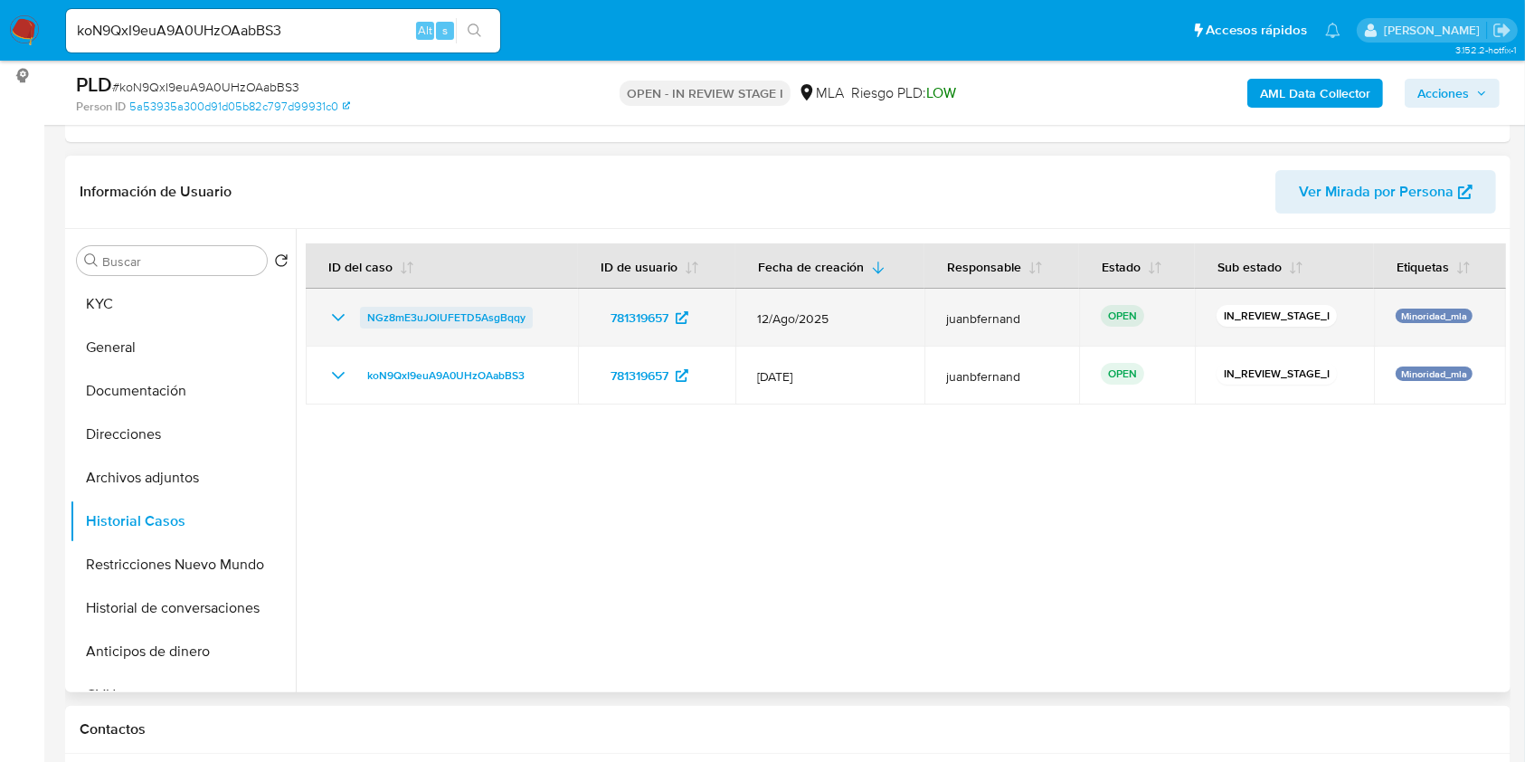
click at [463, 317] on span "NGz8mE3uJOlUFETD5AsgBqqy" at bounding box center [446, 318] width 158 height 22
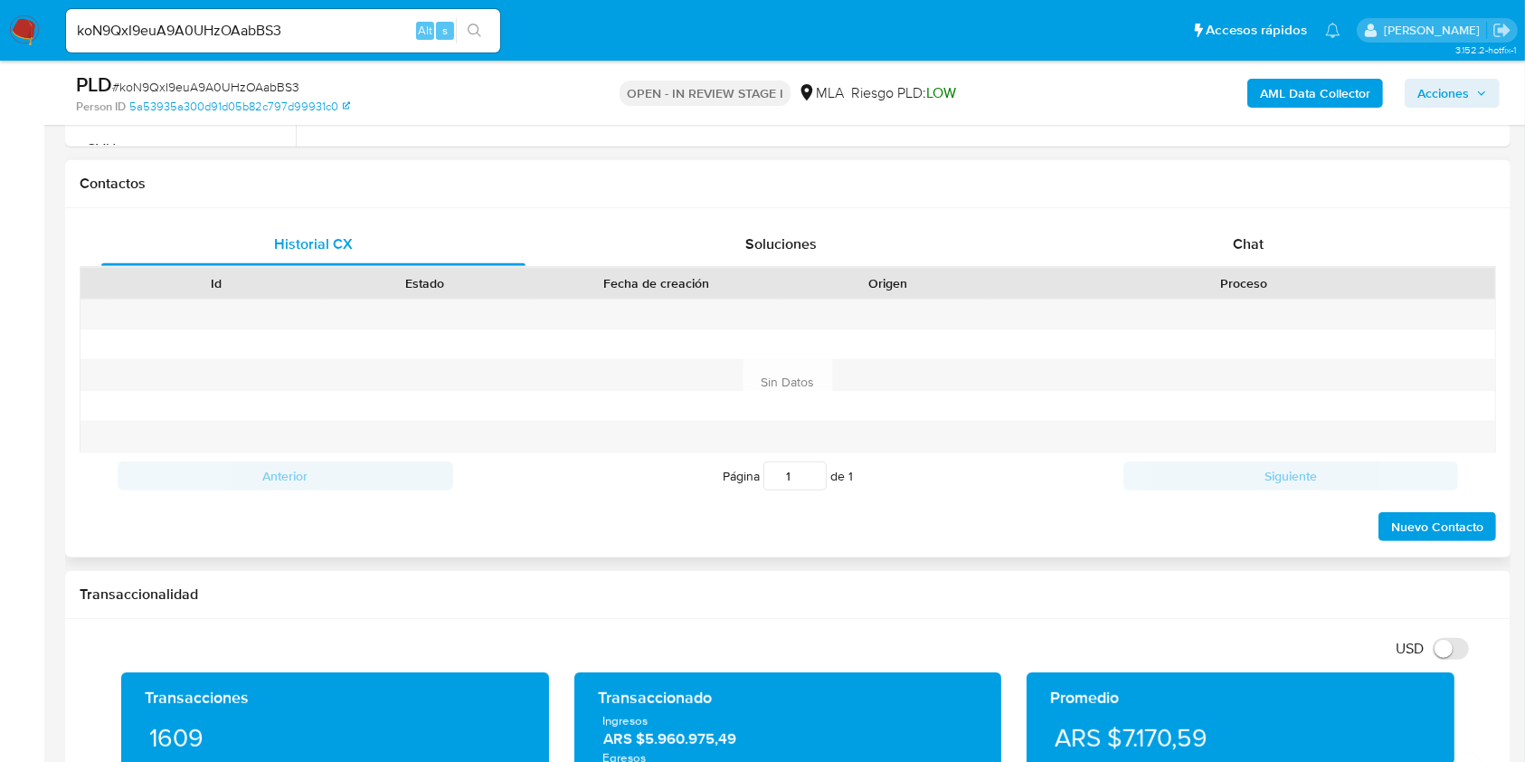
scroll to position [844, 0]
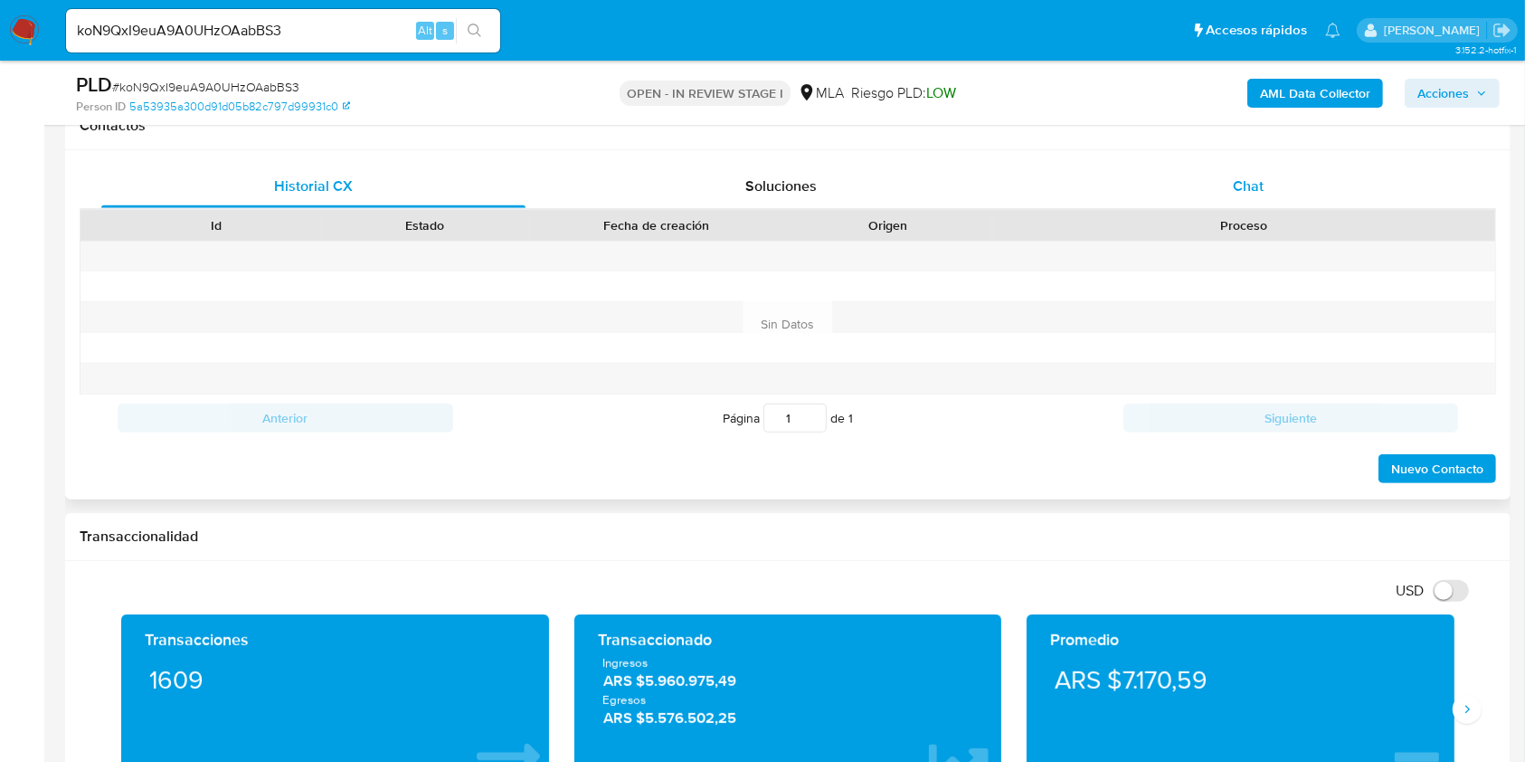
click at [1270, 186] on div "Chat" at bounding box center [1249, 186] width 424 height 43
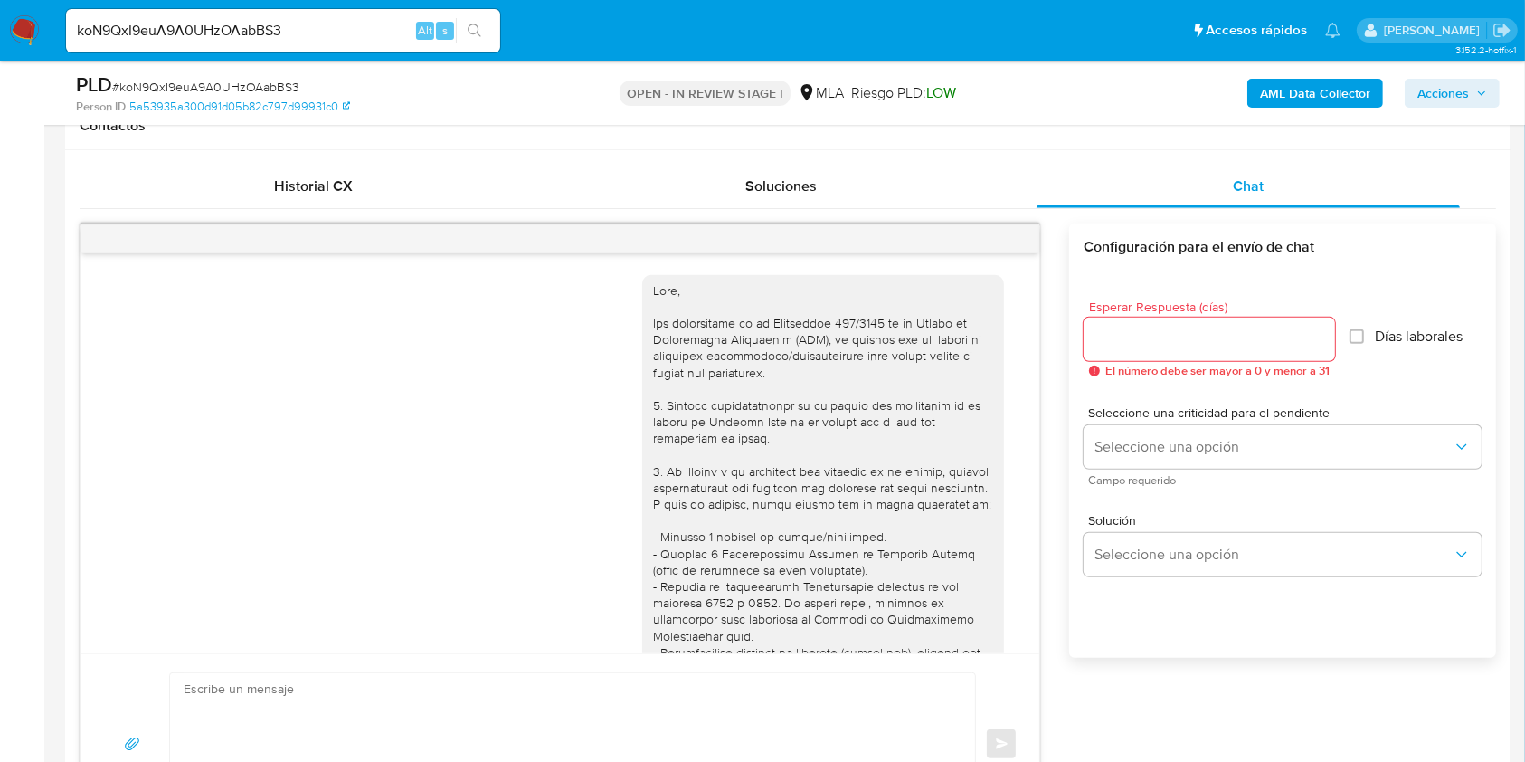
scroll to position [751, 0]
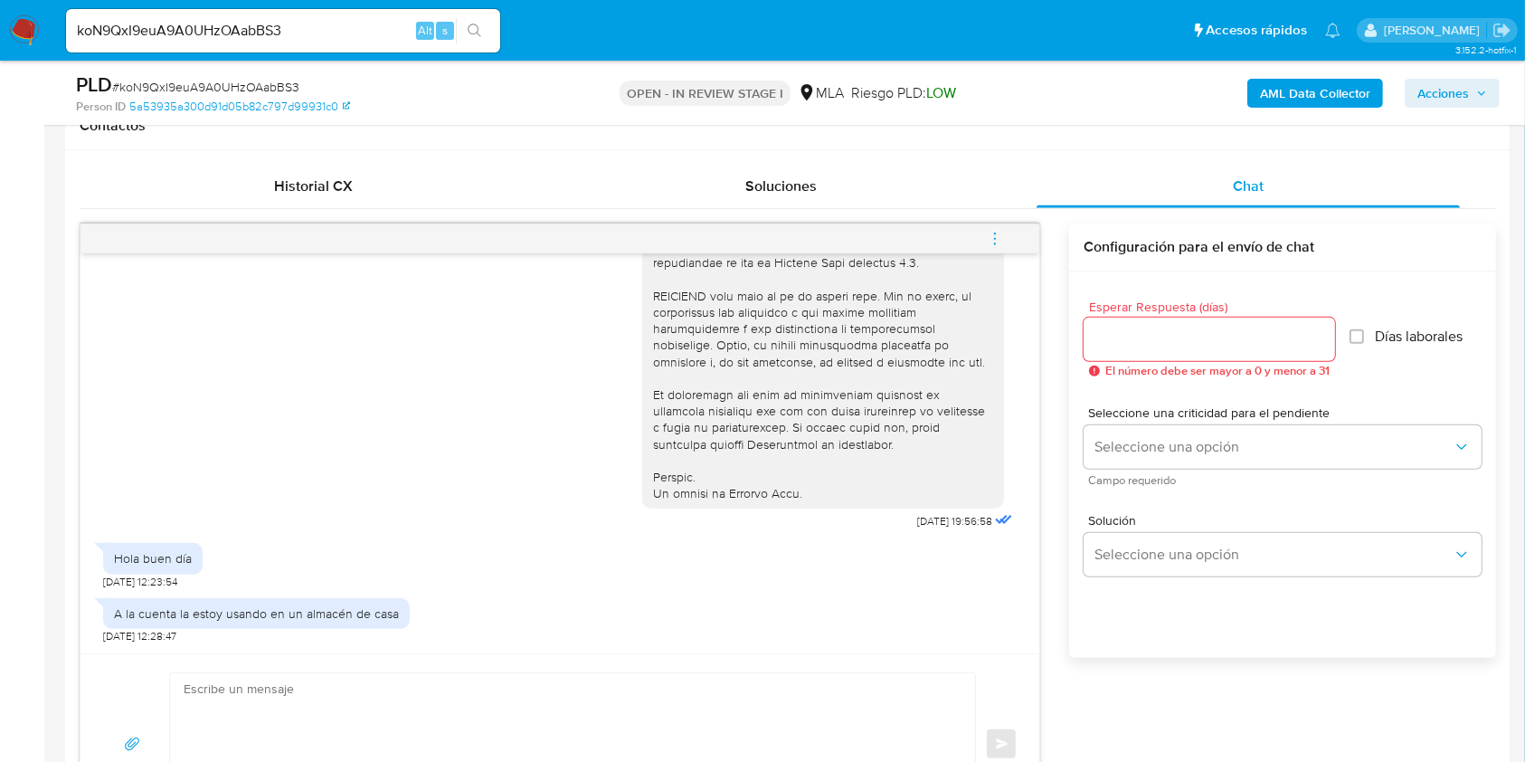
click at [282, 83] on span "# koN9QxI9euA9A0UHzOAabBS3" at bounding box center [205, 87] width 187 height 18
copy span "koN9QxI9euA9A0UHzOAabBS3"
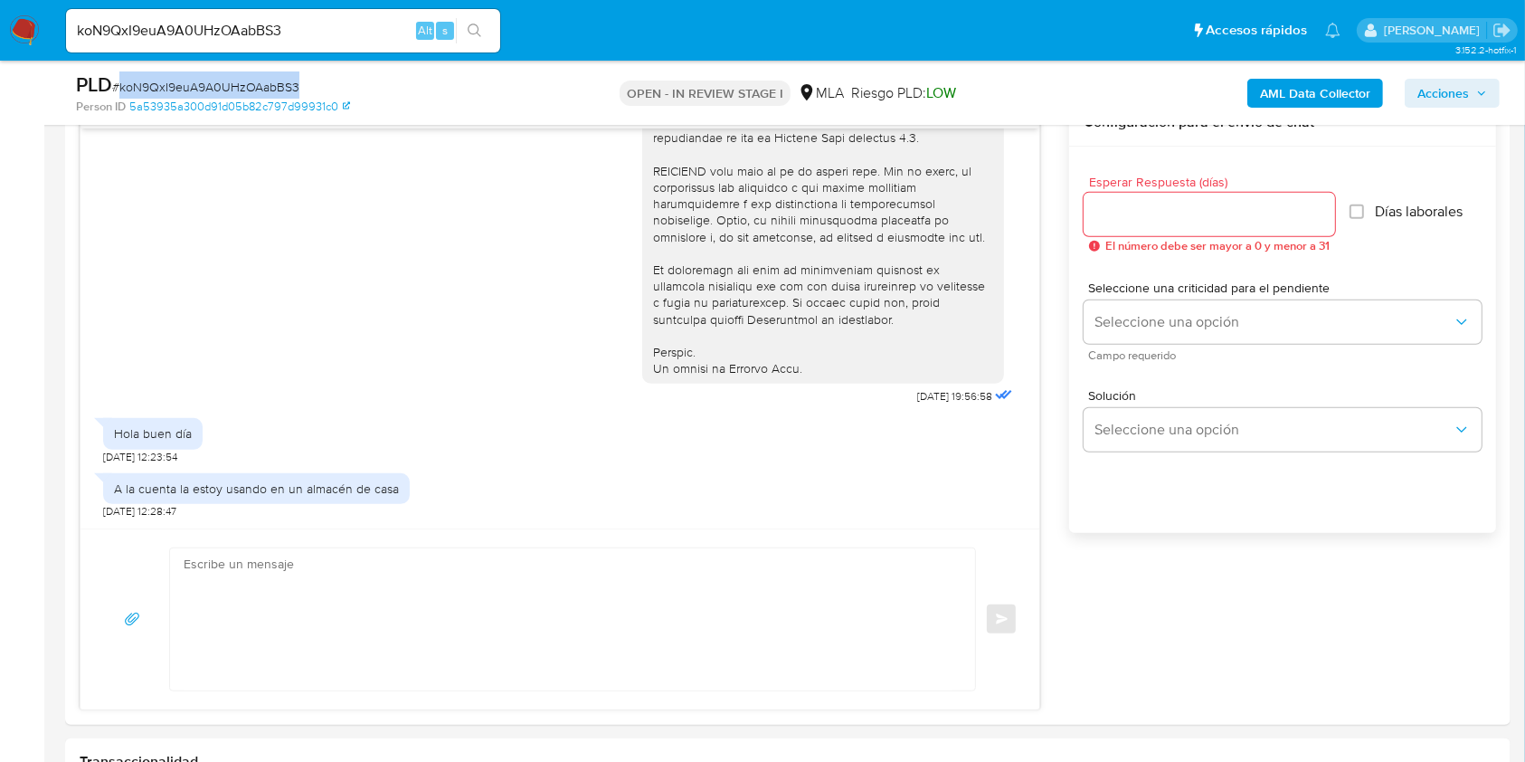
scroll to position [1086, 0]
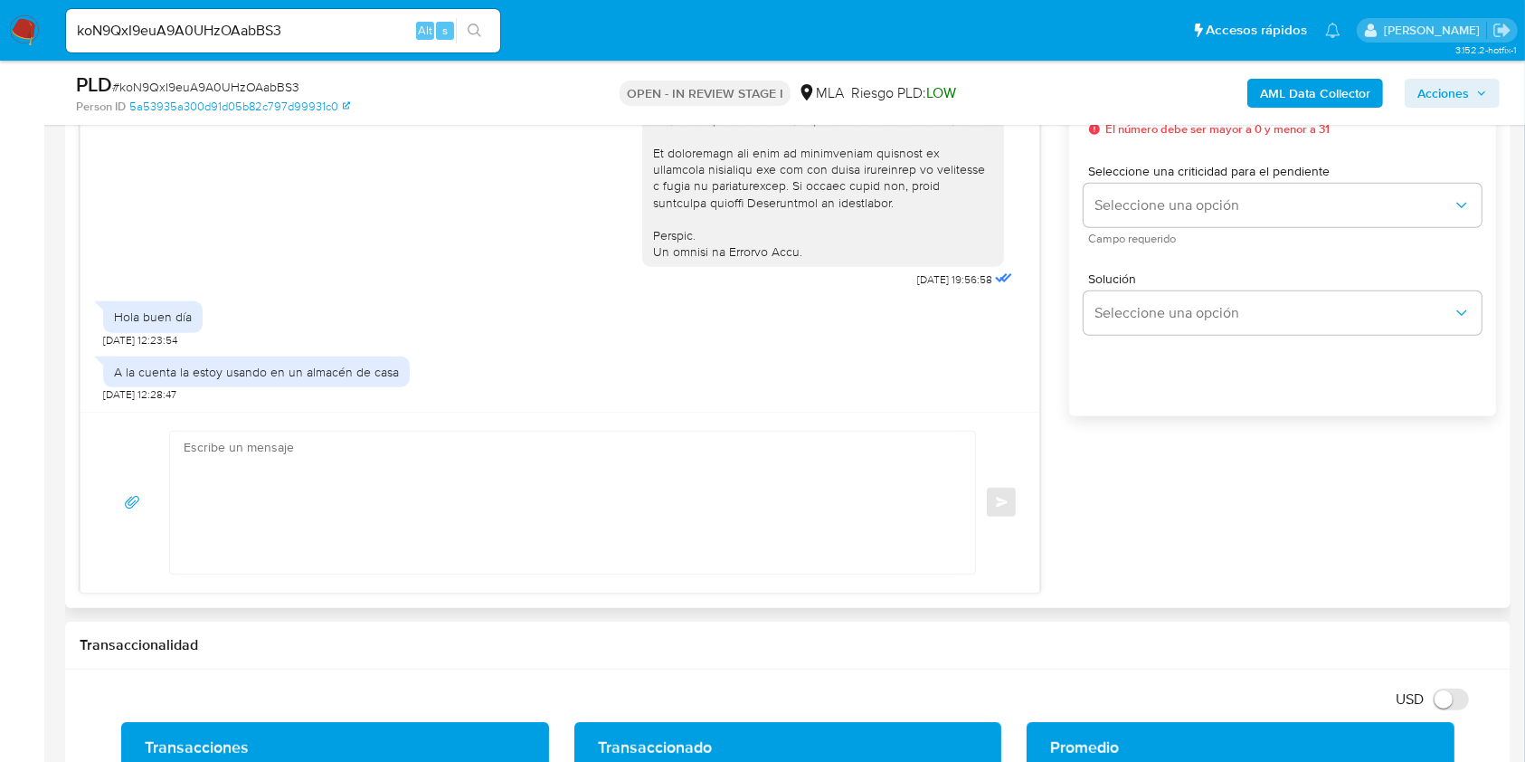
drag, startPoint x: 579, startPoint y: 438, endPoint x: 572, endPoint y: 430, distance: 10.9
click at [578, 438] on textarea at bounding box center [568, 503] width 769 height 142
paste textarea "Hola XXX, Muchas gracias por tu respuesta. Analizamos tu caso y verificamos que…"
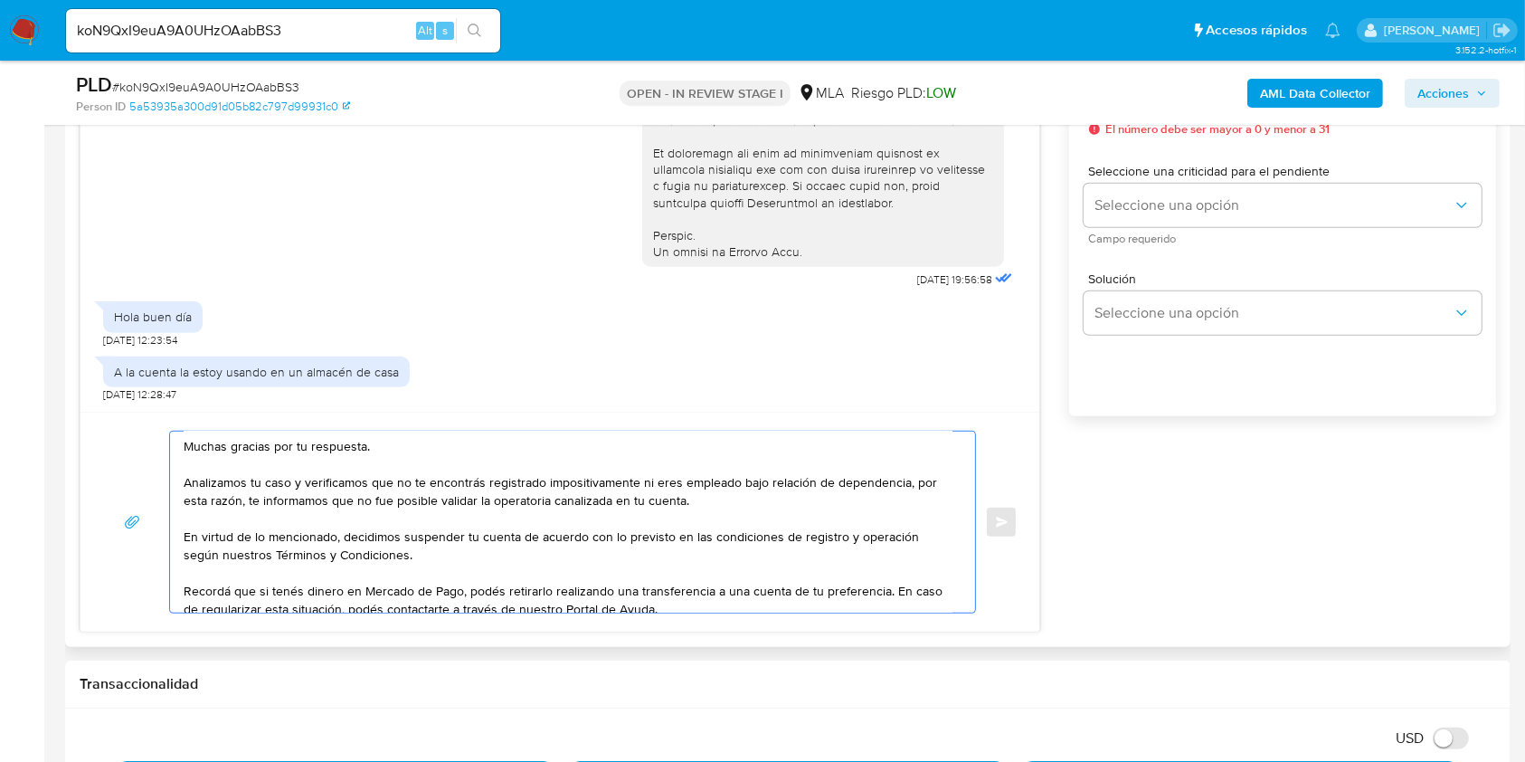
scroll to position [0, 0]
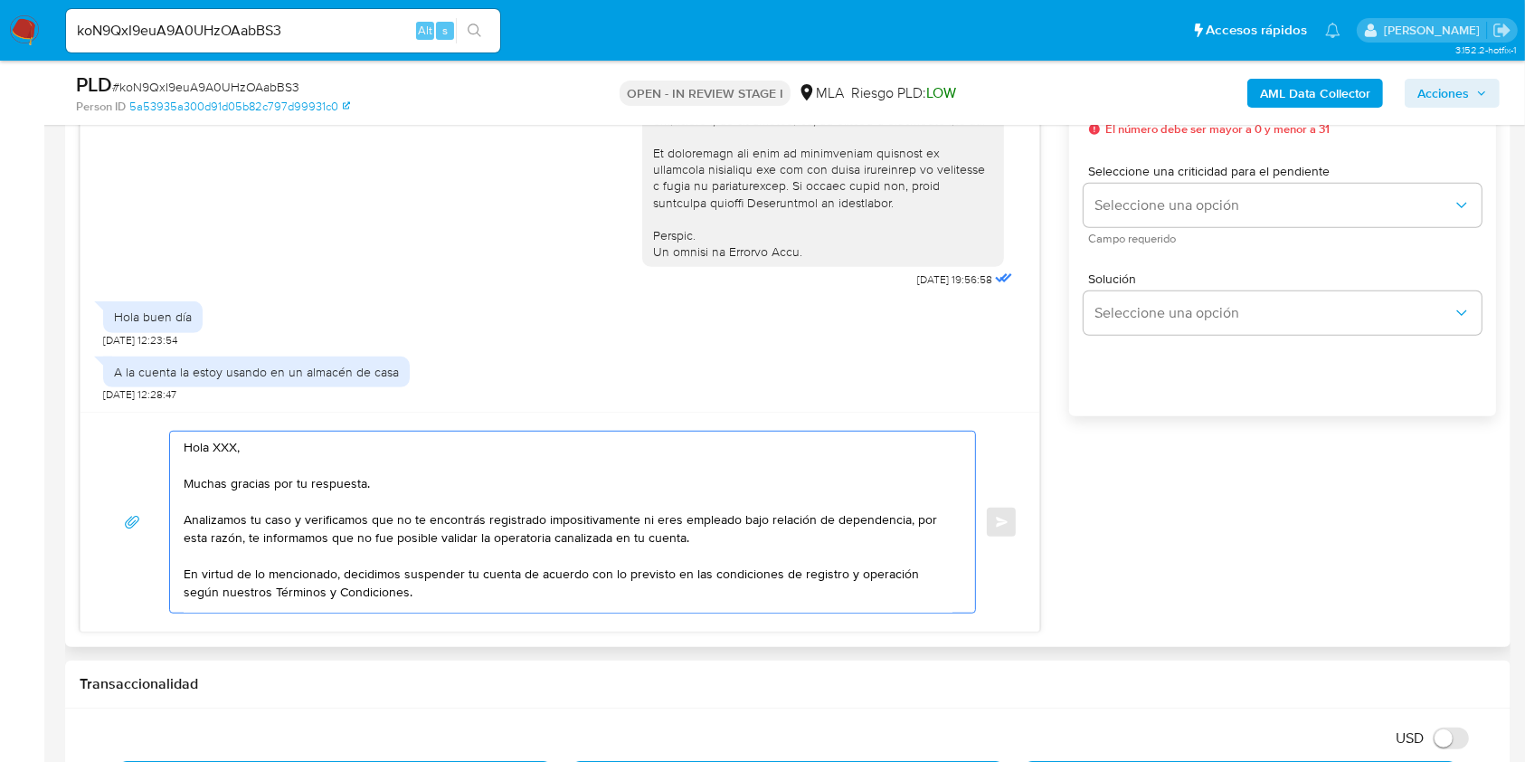
click at [185, 467] on textarea "Hola XXX, Muchas gracias por tu respuesta. Analizamos tu caso y verificamos que…" at bounding box center [568, 522] width 769 height 181
click at [227, 446] on textarea "Hola XXX, Muchas gracias por tu respuesta. Analizamos tu caso y verificamos que…" at bounding box center [568, 522] width 769 height 181
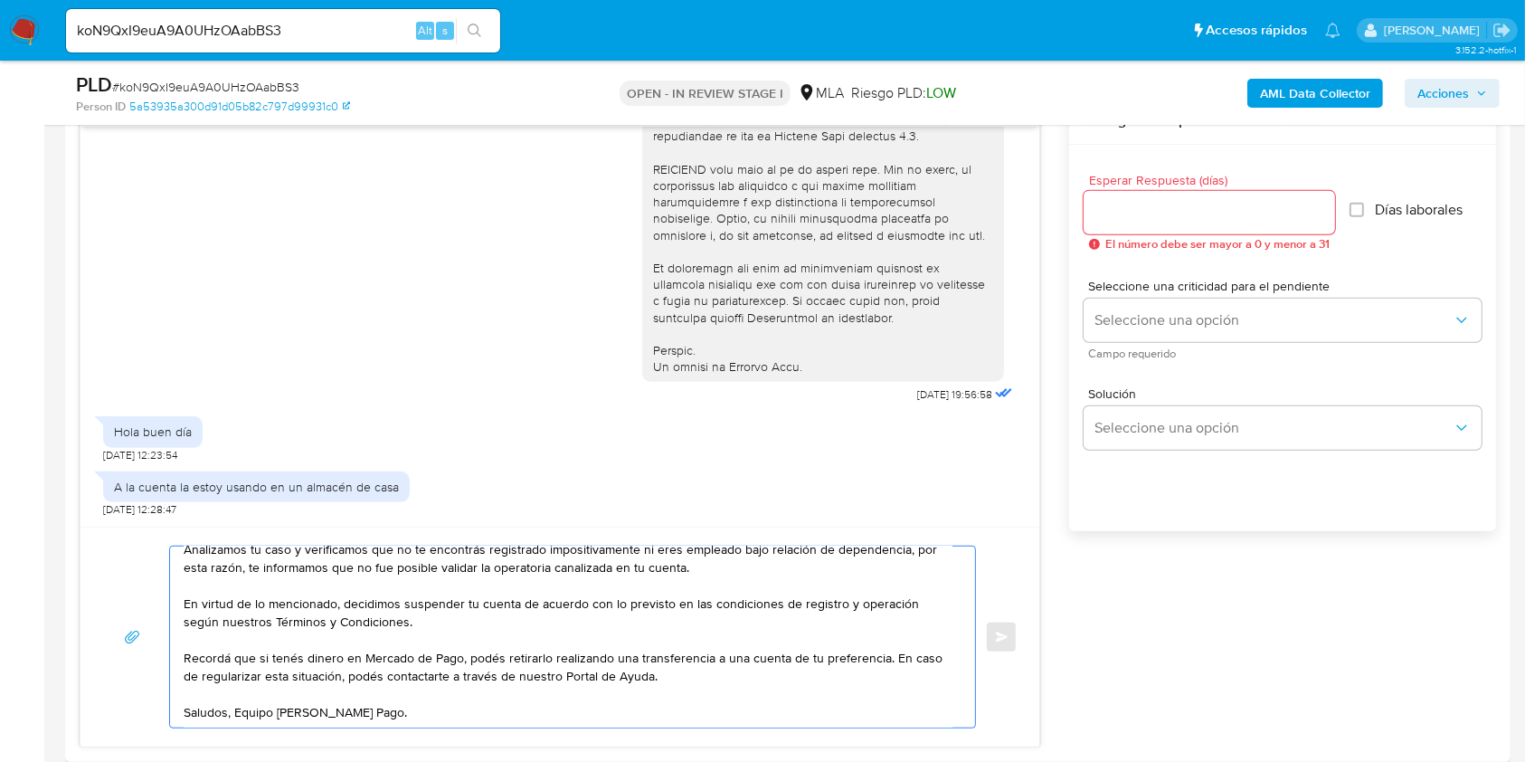
scroll to position [964, 0]
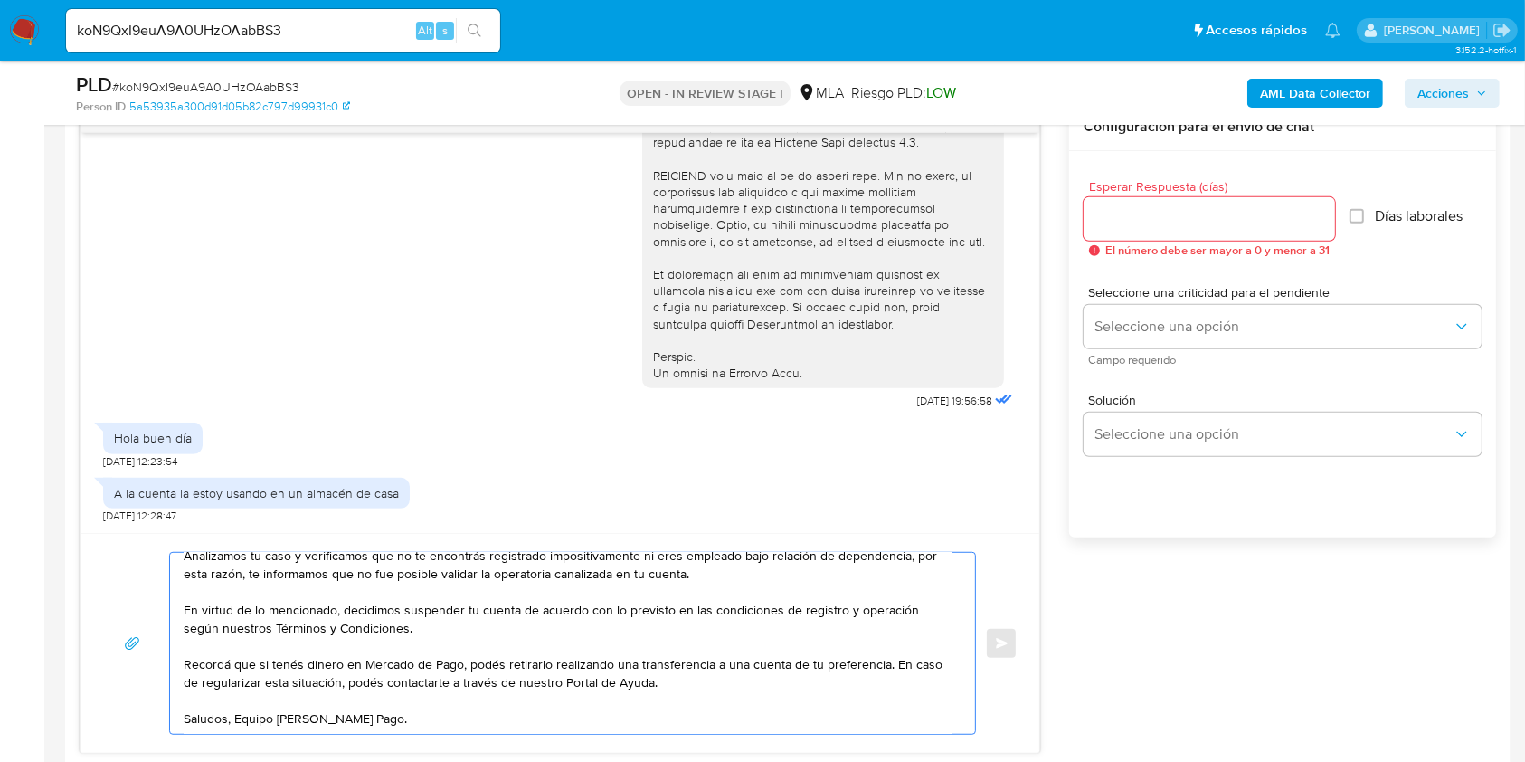
type textarea "Hola Muchas gracias por tu respuesta. Analizamos tu caso y verificamos que no t…"
click at [1148, 199] on div at bounding box center [1210, 218] width 252 height 43
click at [1144, 217] on input "Esperar Respuesta (días)" at bounding box center [1210, 219] width 252 height 24
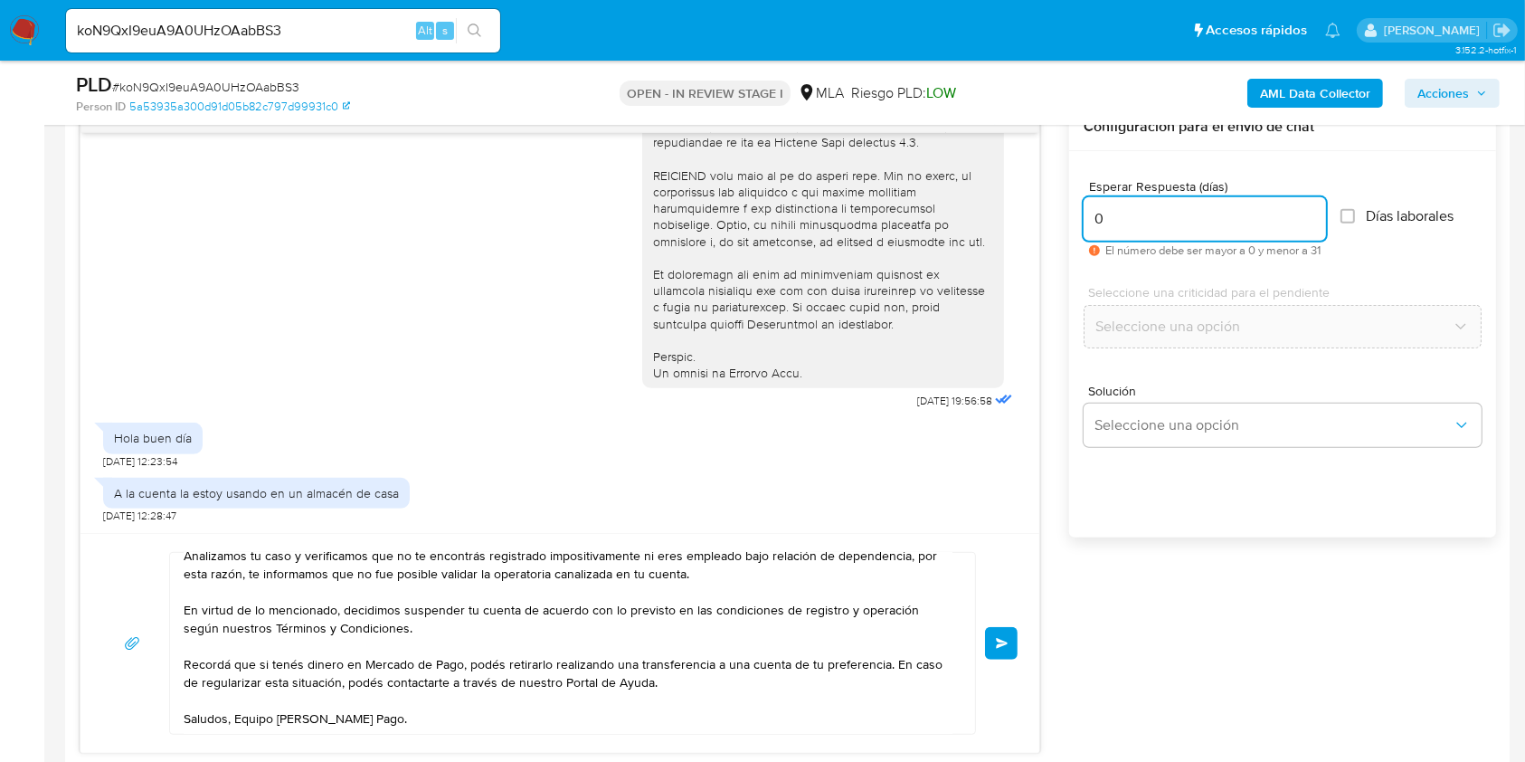
type input "0"
click at [1005, 641] on span "Enviar" at bounding box center [1002, 643] width 13 height 11
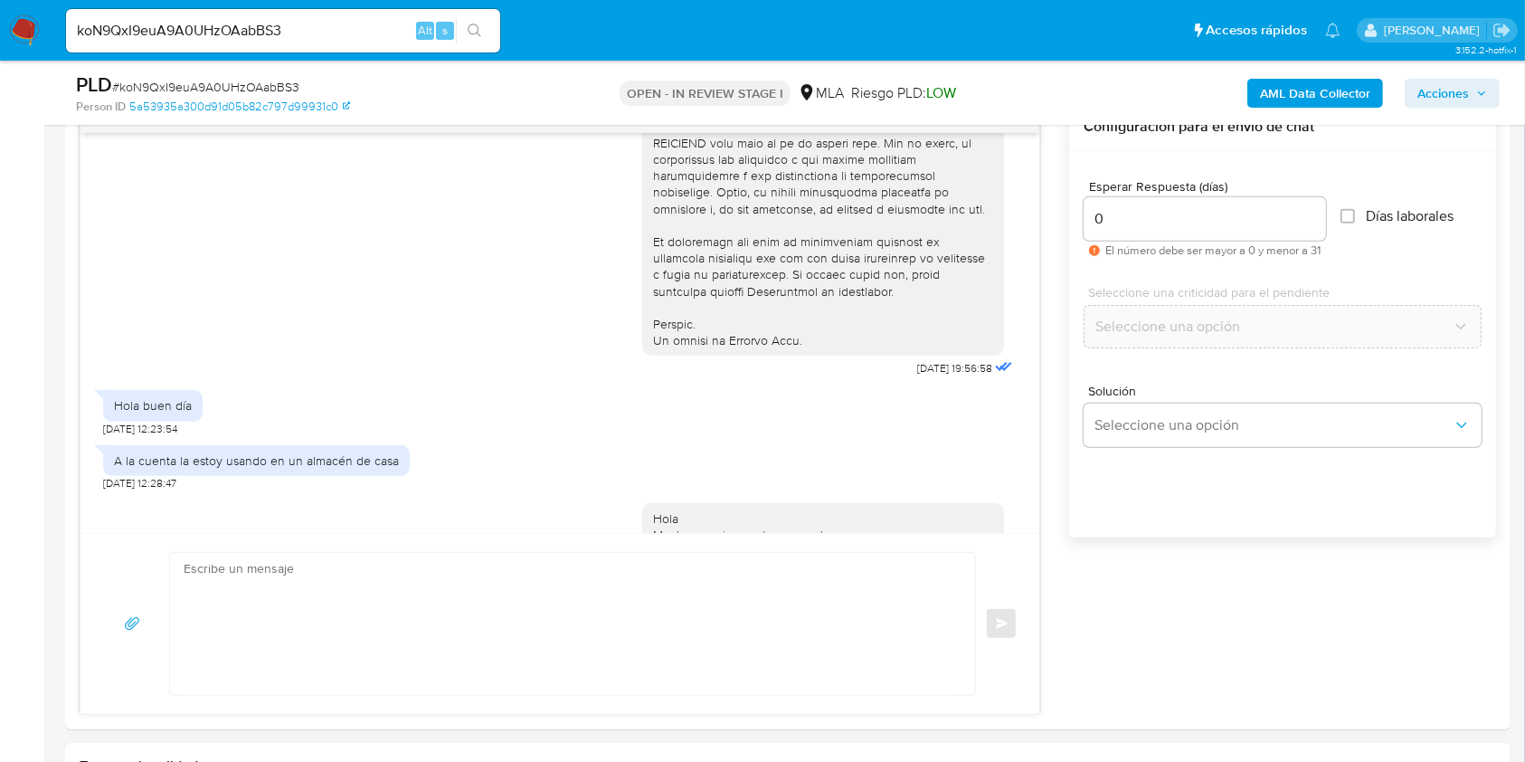
scroll to position [0, 0]
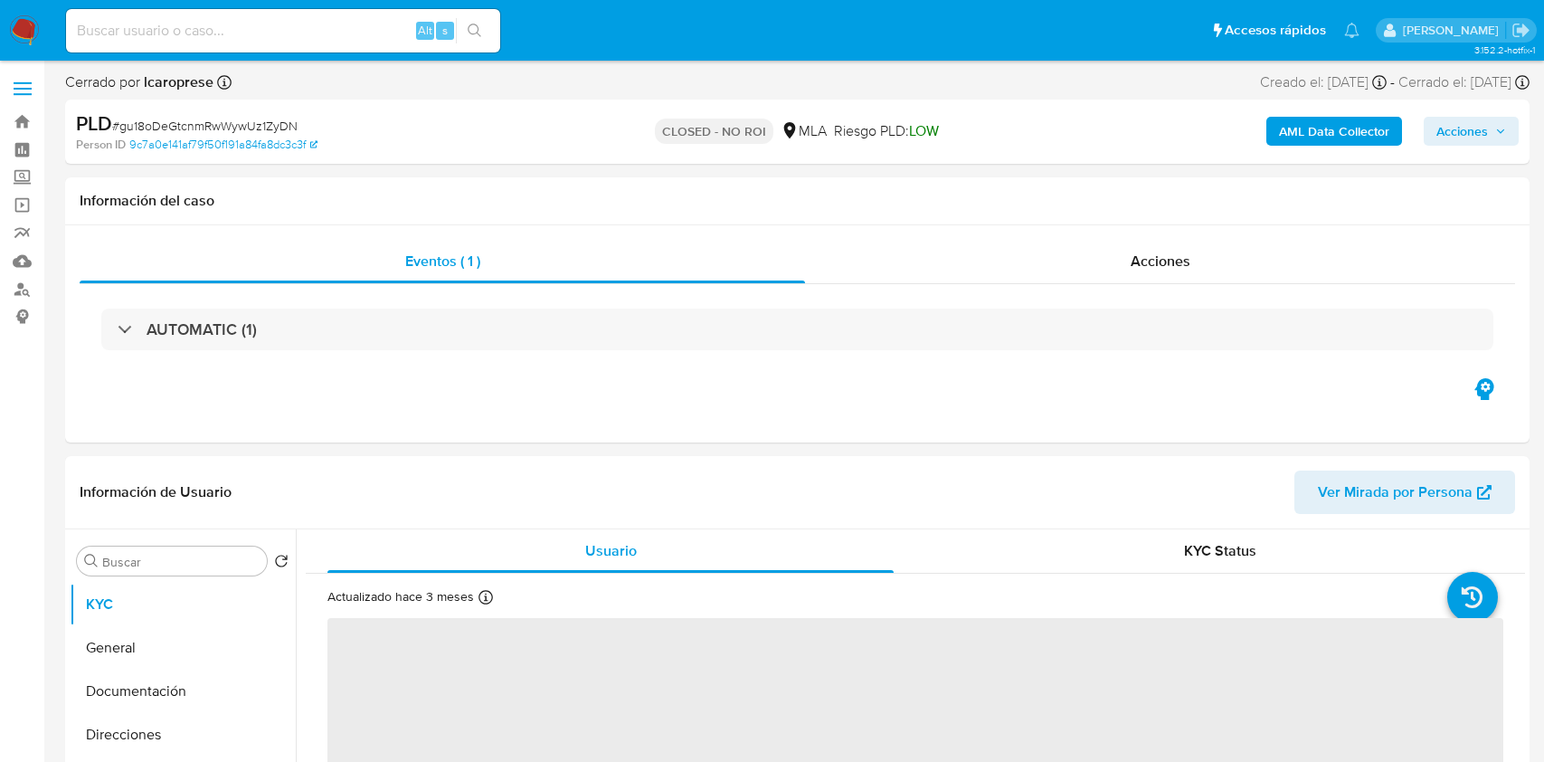
select select "10"
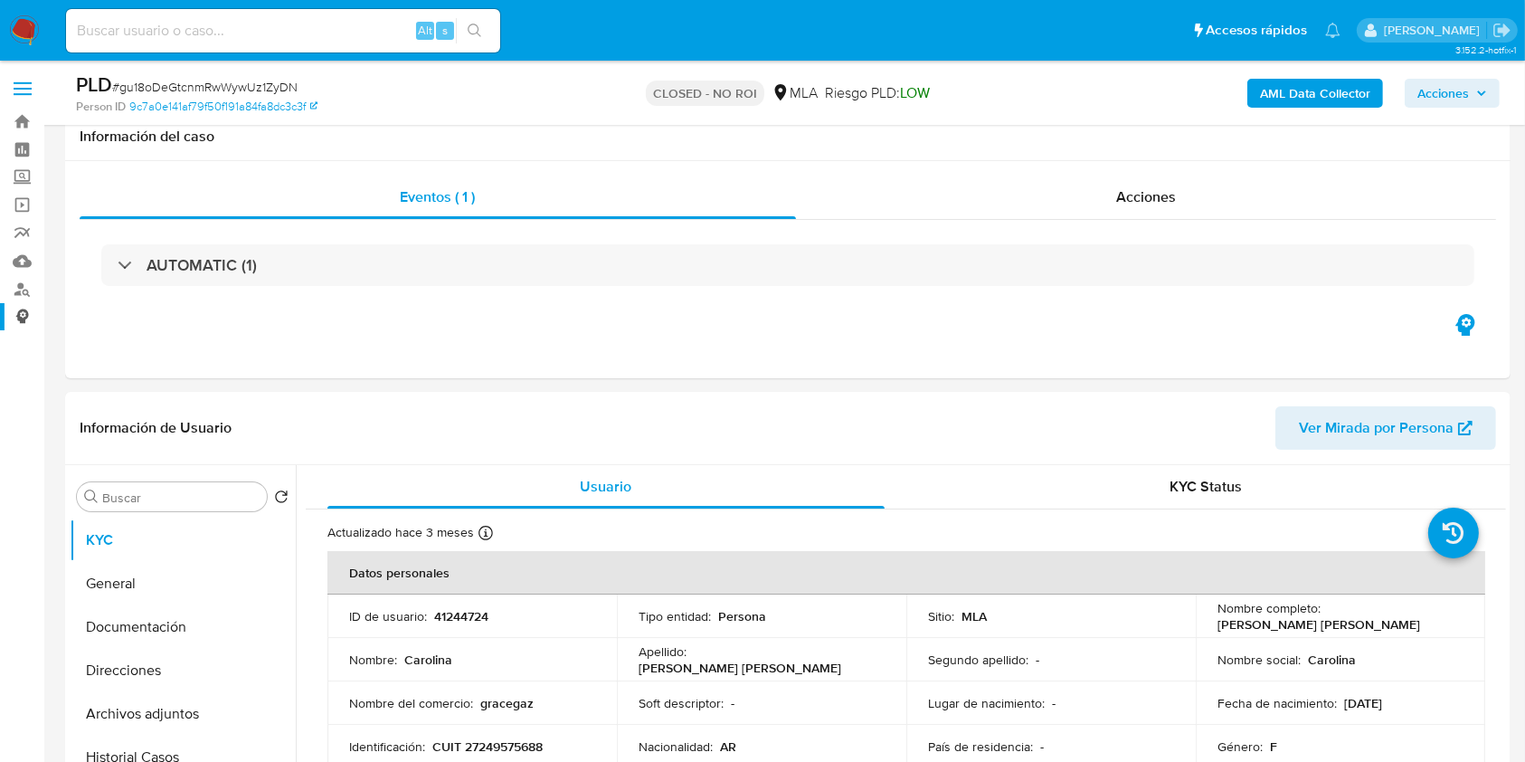
scroll to position [362, 0]
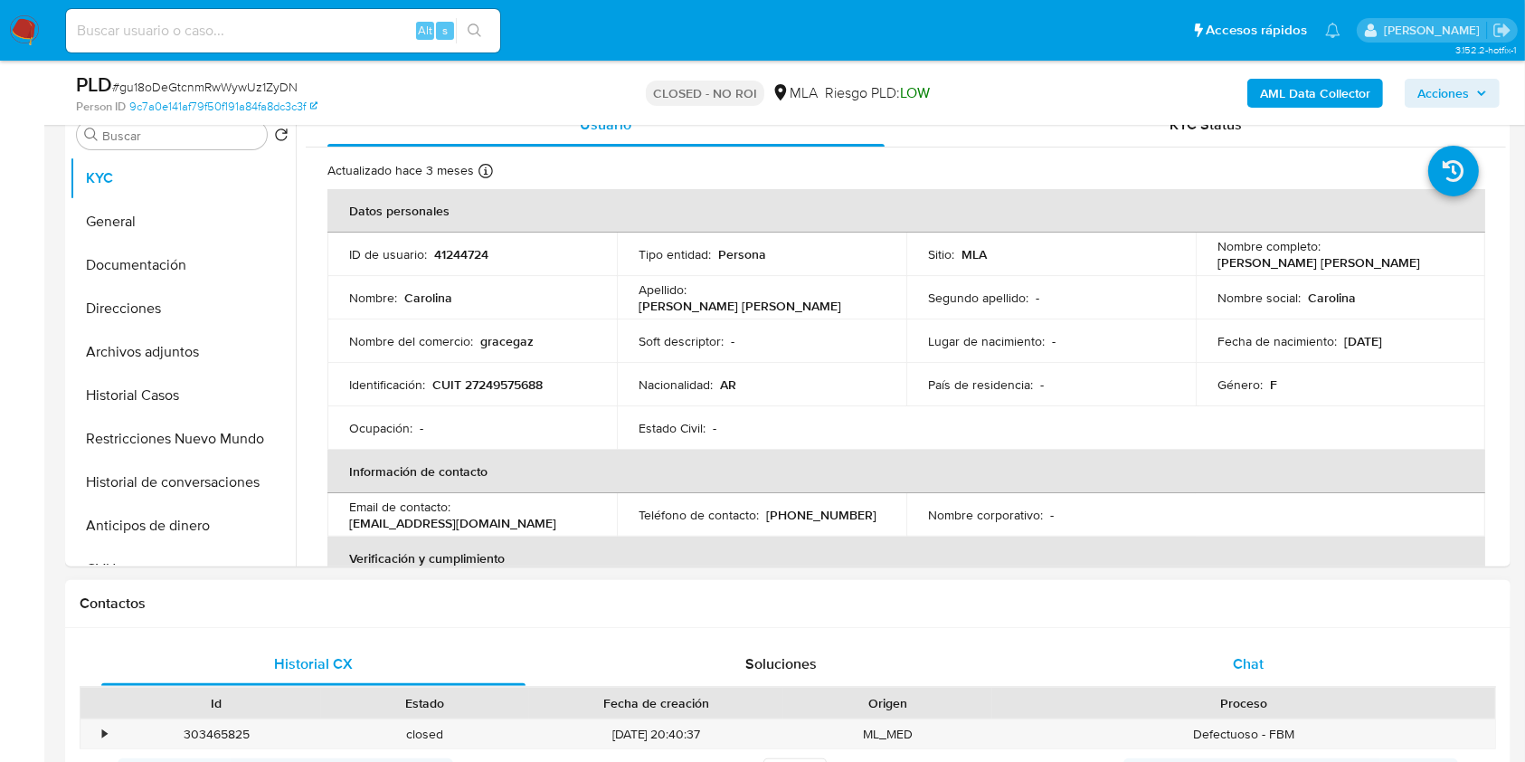
click at [1295, 650] on div "Chat" at bounding box center [1249, 663] width 424 height 43
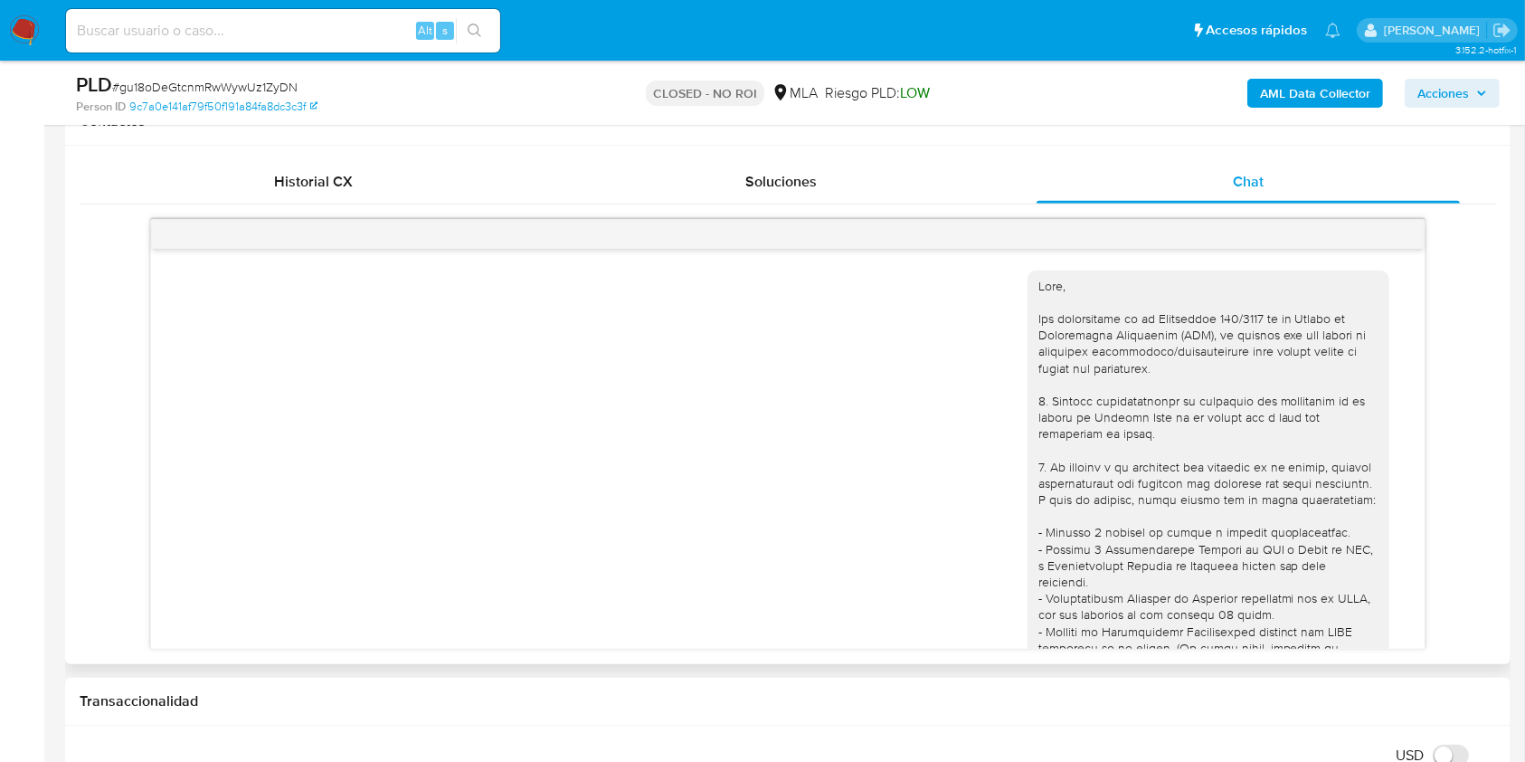
scroll to position [931, 0]
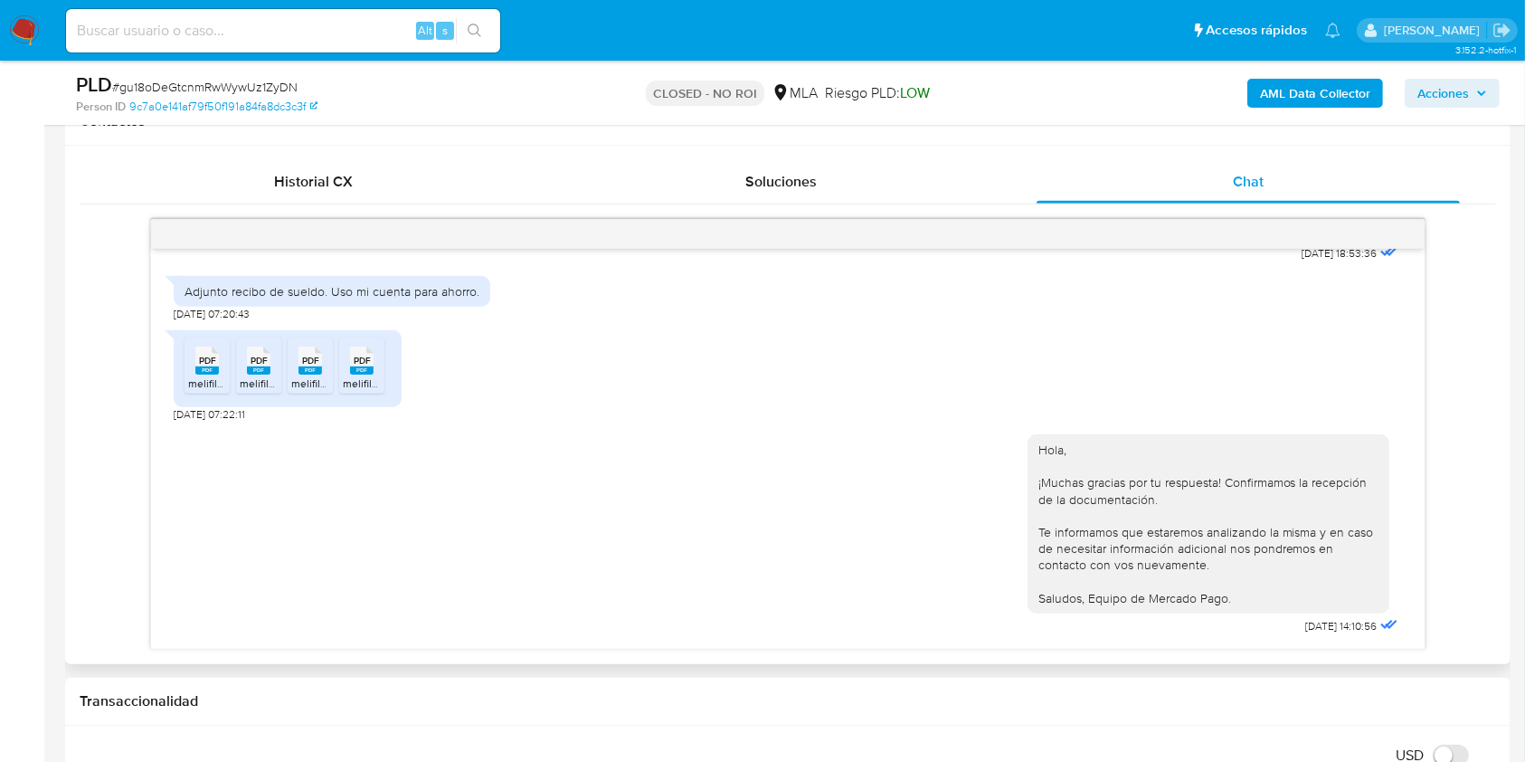
click at [215, 376] on span "melifile151532641086759671.pdf" at bounding box center [265, 382] width 155 height 15
click at [251, 363] on span "PDF" at bounding box center [259, 361] width 17 height 12
click at [314, 371] on rect at bounding box center [311, 370] width 24 height 8
click at [360, 367] on rect at bounding box center [362, 370] width 24 height 8
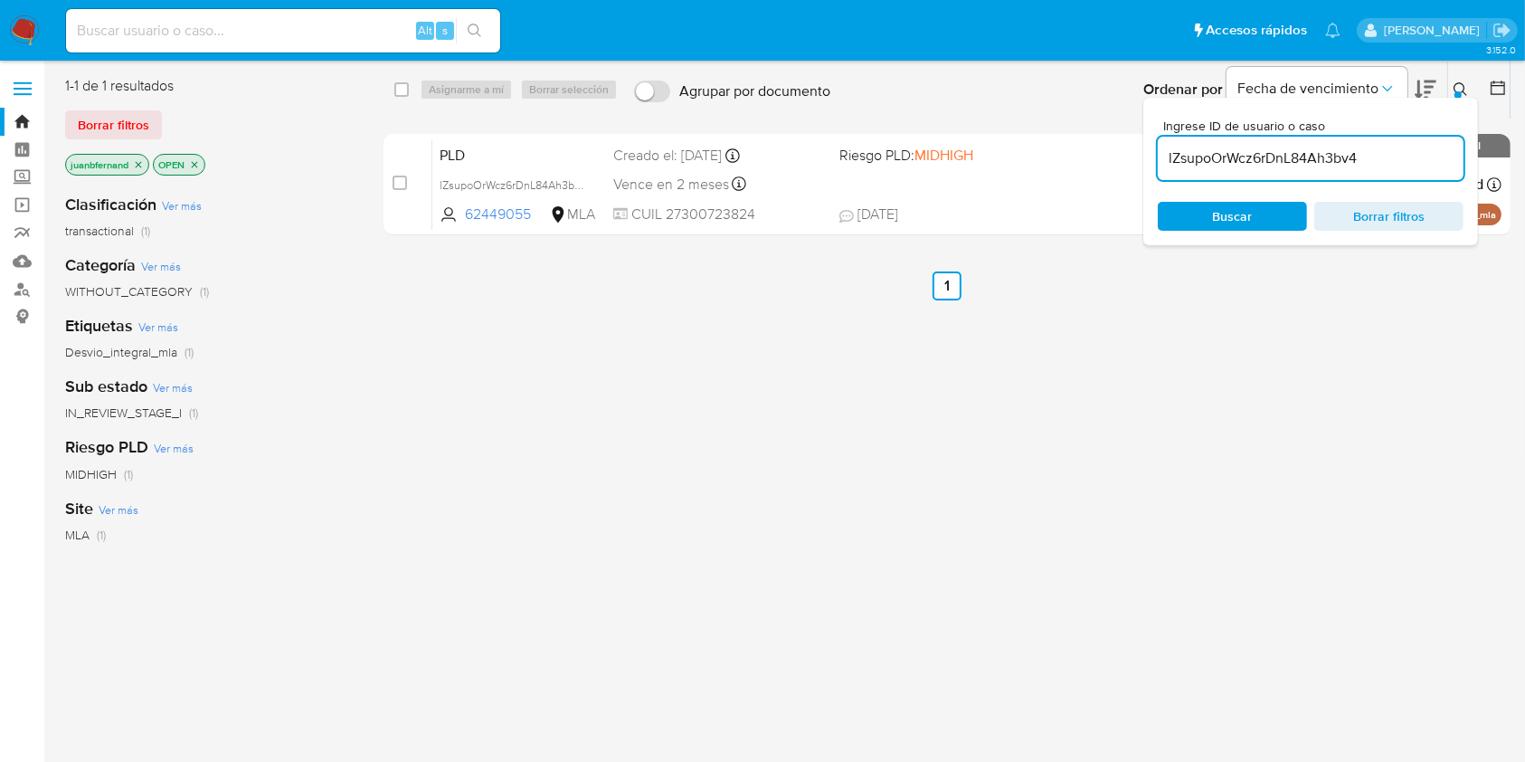
click at [1411, 157] on input "lZsupoOrWcz6rDnL84Ah3bv4" at bounding box center [1311, 159] width 306 height 24
paste input "NGz8mE3uJOlUFETD5AsgBqqy"
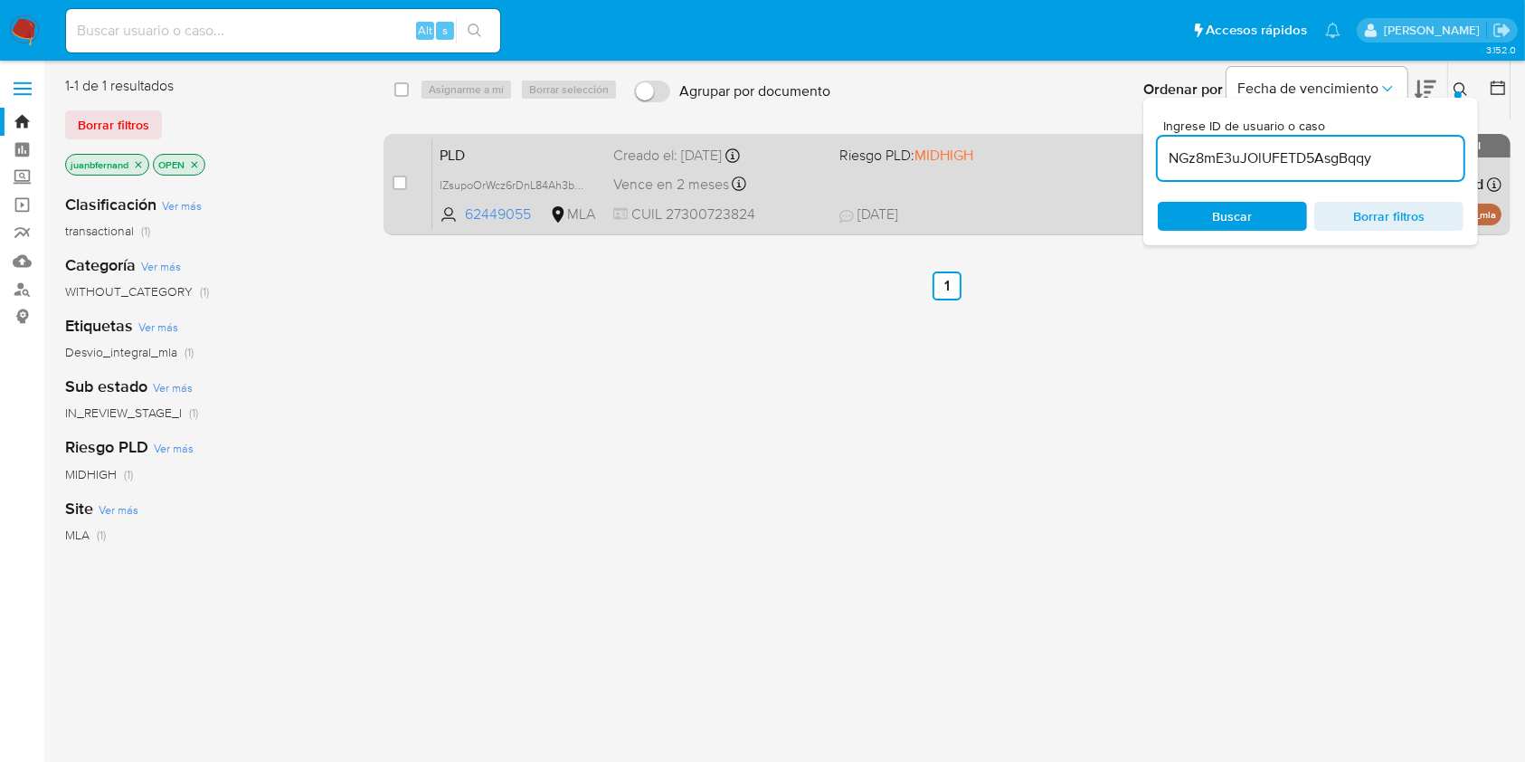
type input "NGz8mE3uJOlUFETD5AsgBqqy"
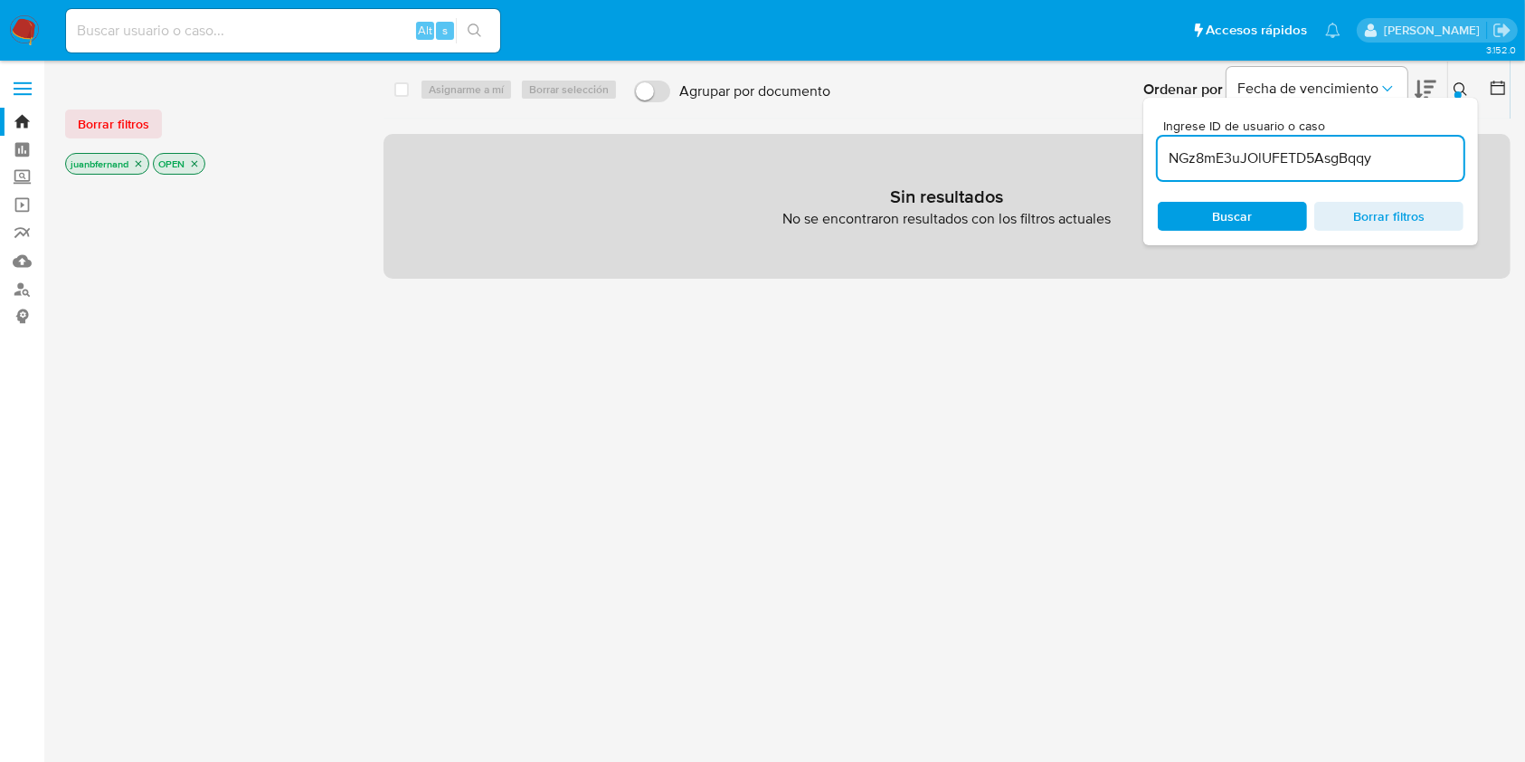
click at [140, 164] on icon "close-filter" at bounding box center [139, 164] width 6 height 6
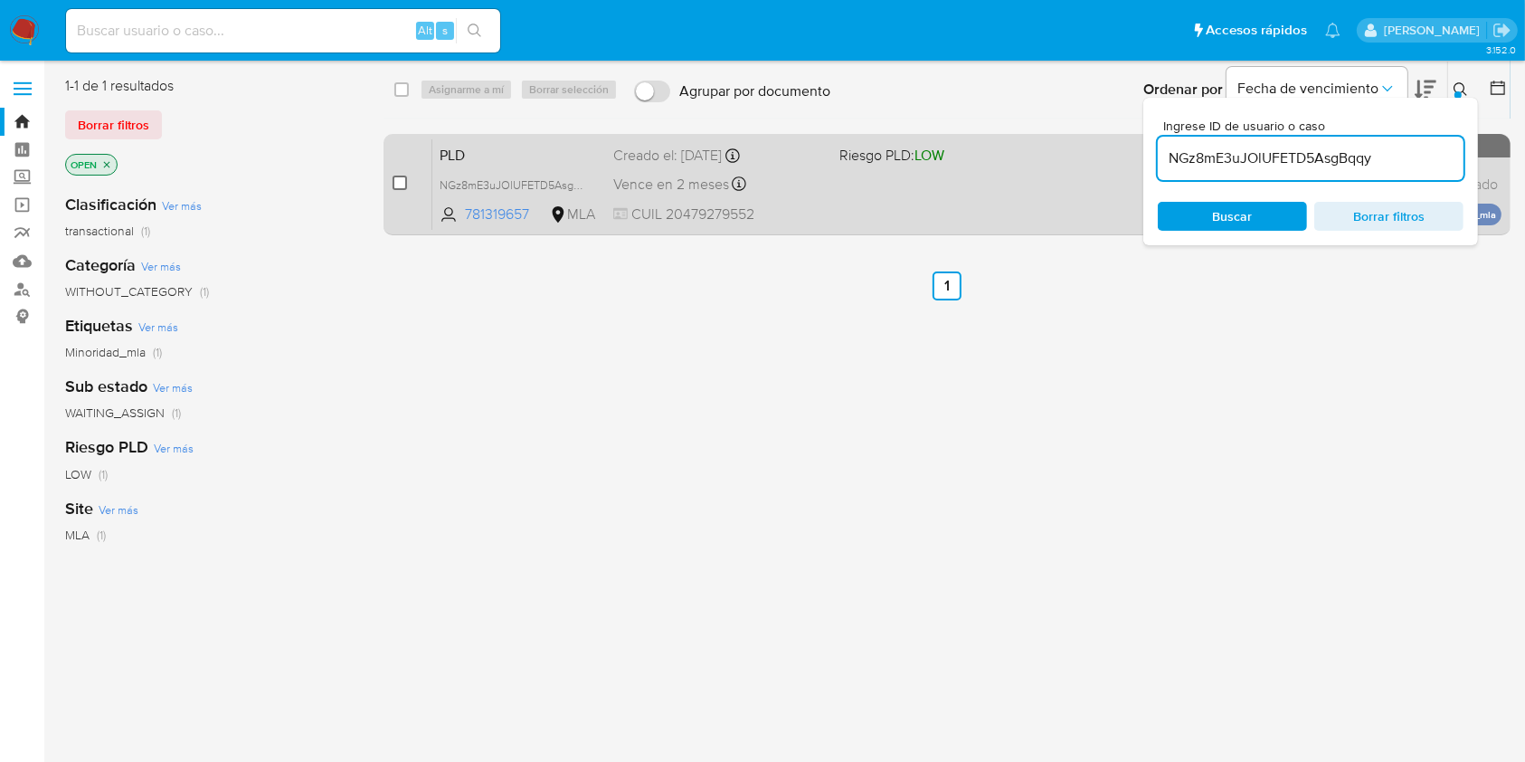
click at [393, 182] on input "checkbox" at bounding box center [400, 183] width 14 height 14
checkbox input "true"
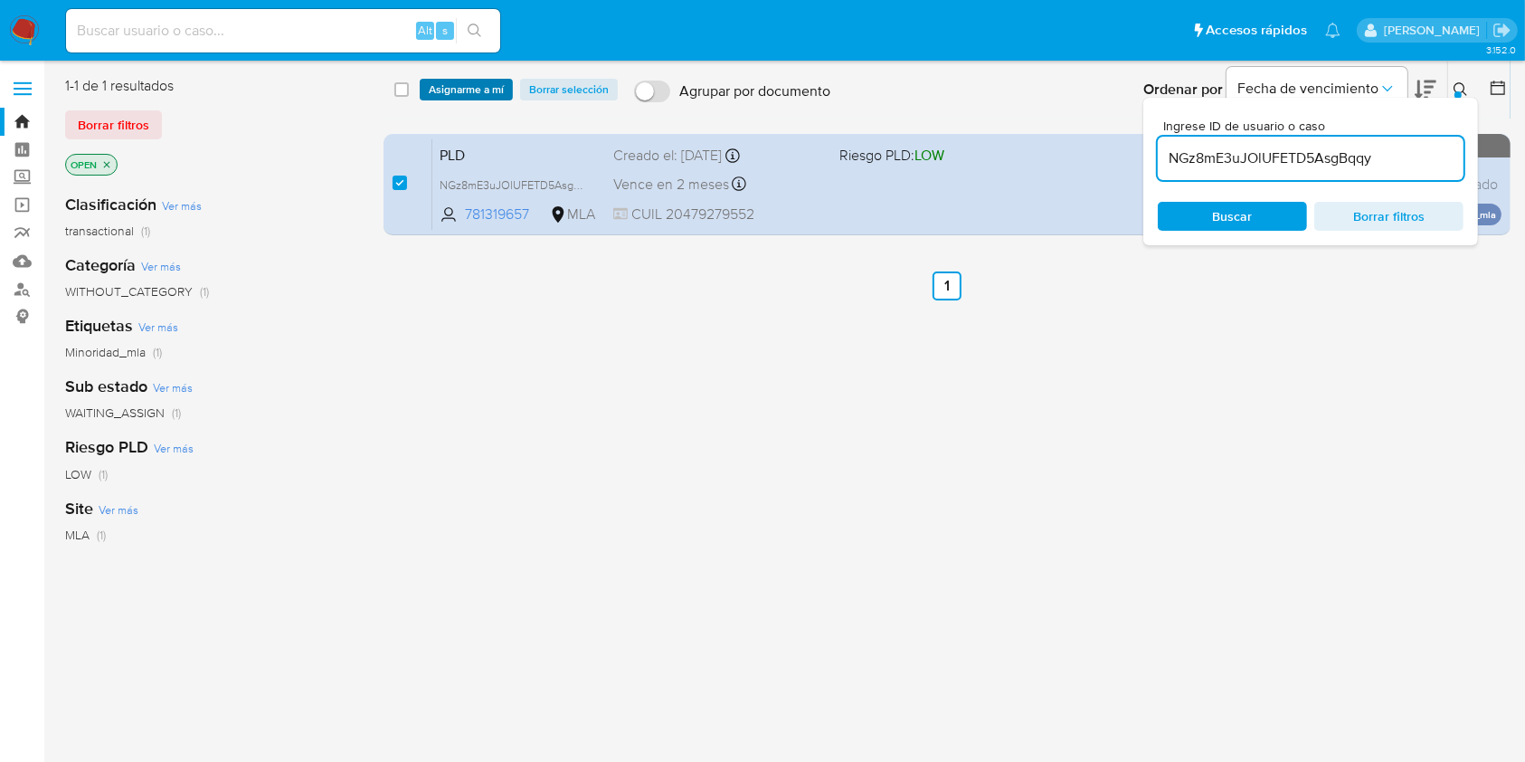
click at [488, 96] on span "Asignarme a mí" at bounding box center [466, 90] width 75 height 18
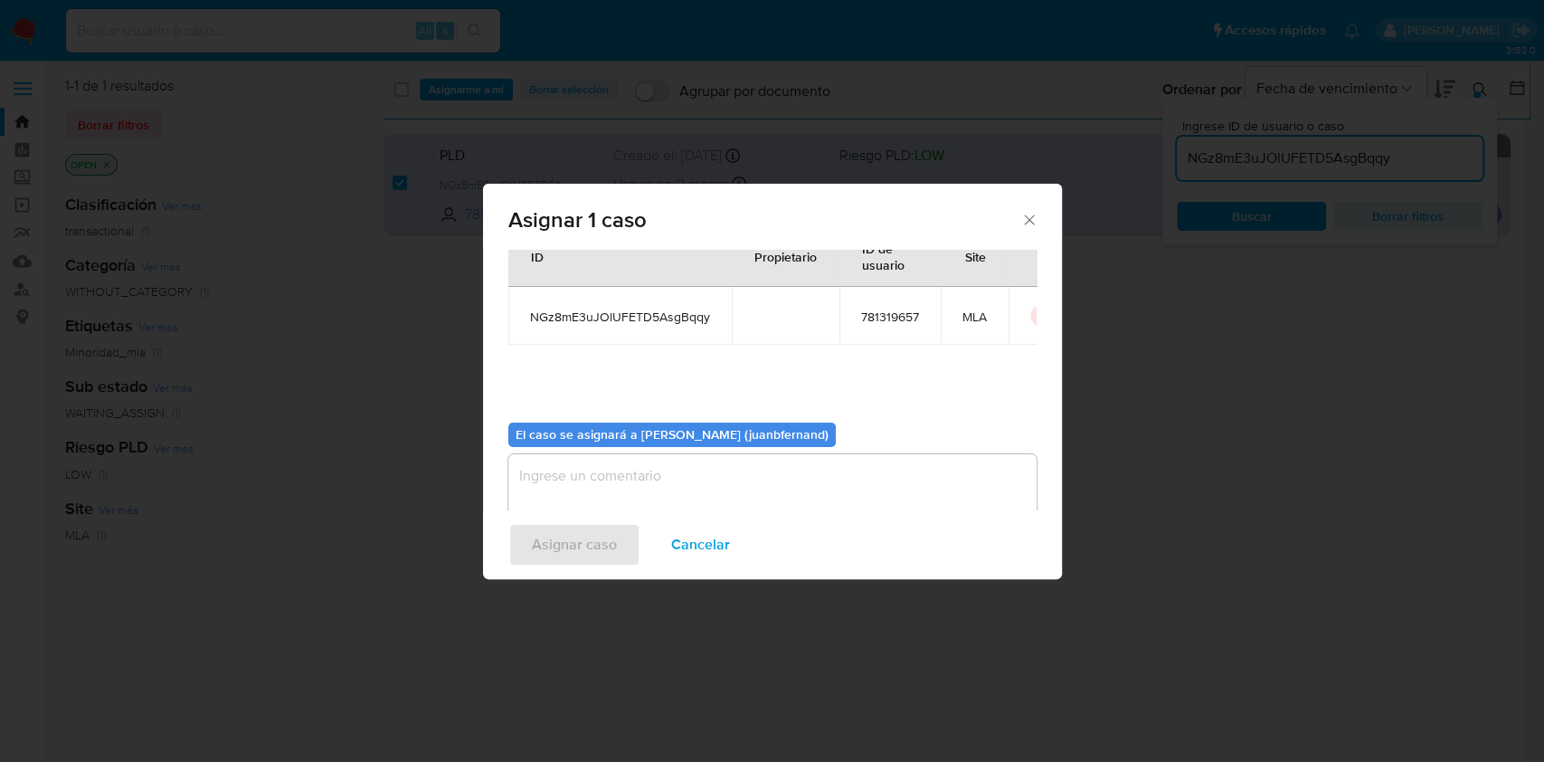
scroll to position [92, 0]
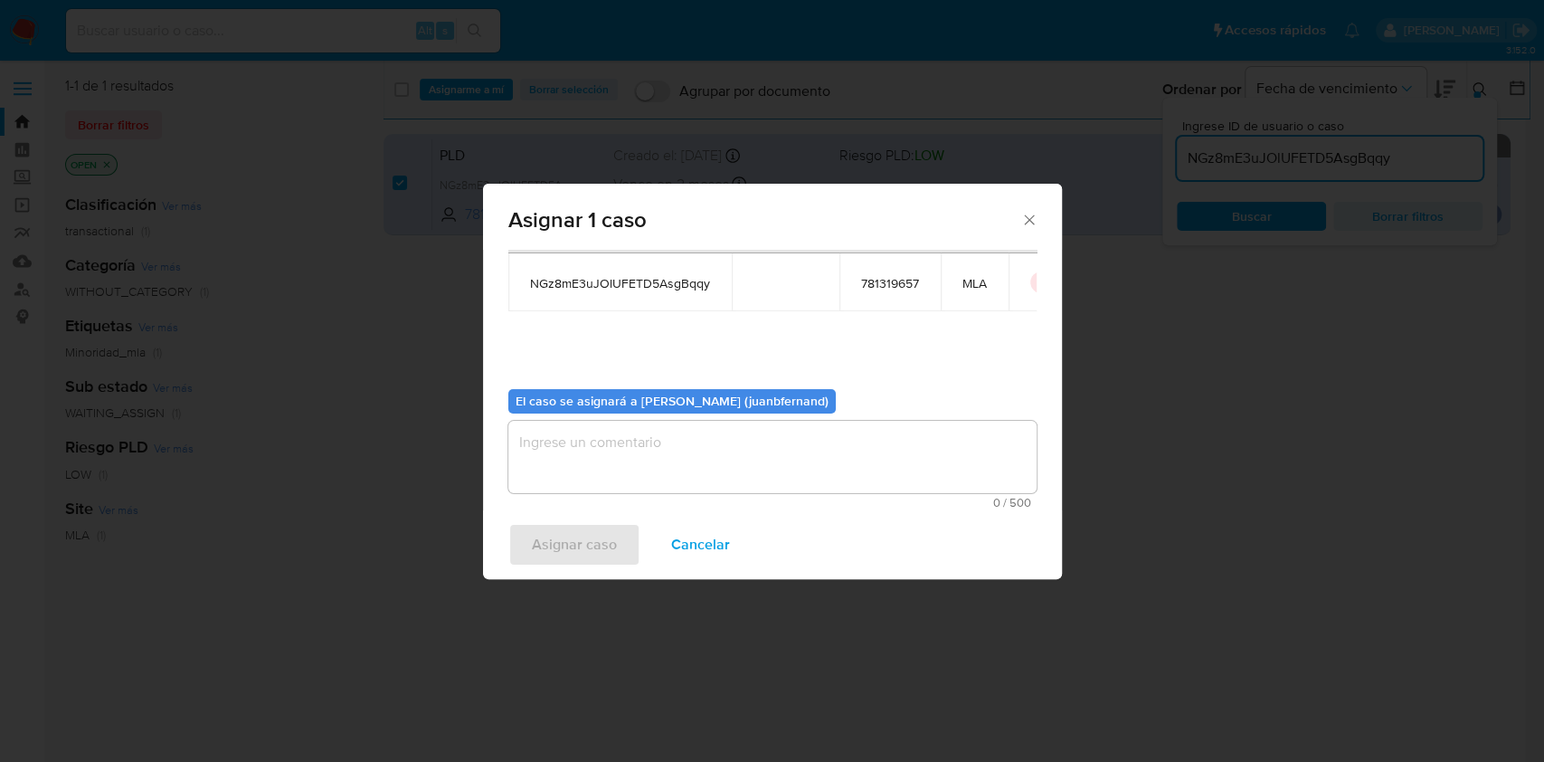
click at [706, 450] on textarea "assign-modal" at bounding box center [772, 457] width 528 height 72
click at [600, 533] on span "Asignar caso" at bounding box center [574, 545] width 85 height 40
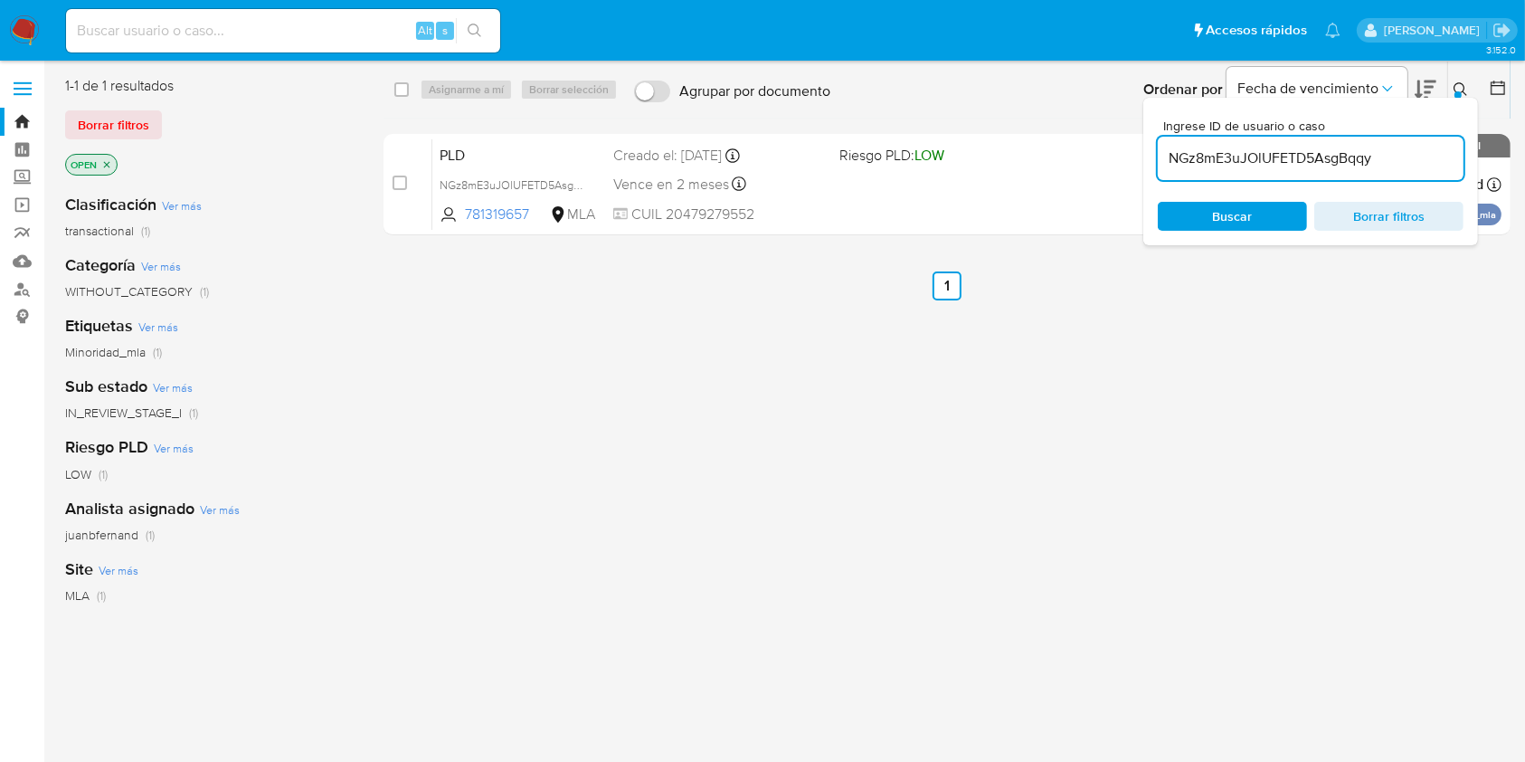
click at [1246, 165] on input "NGz8mE3uJOlUFETD5AsgBqqy" at bounding box center [1311, 159] width 306 height 24
paste input "koN9QxI9euA9A0UHzOAabBS3"
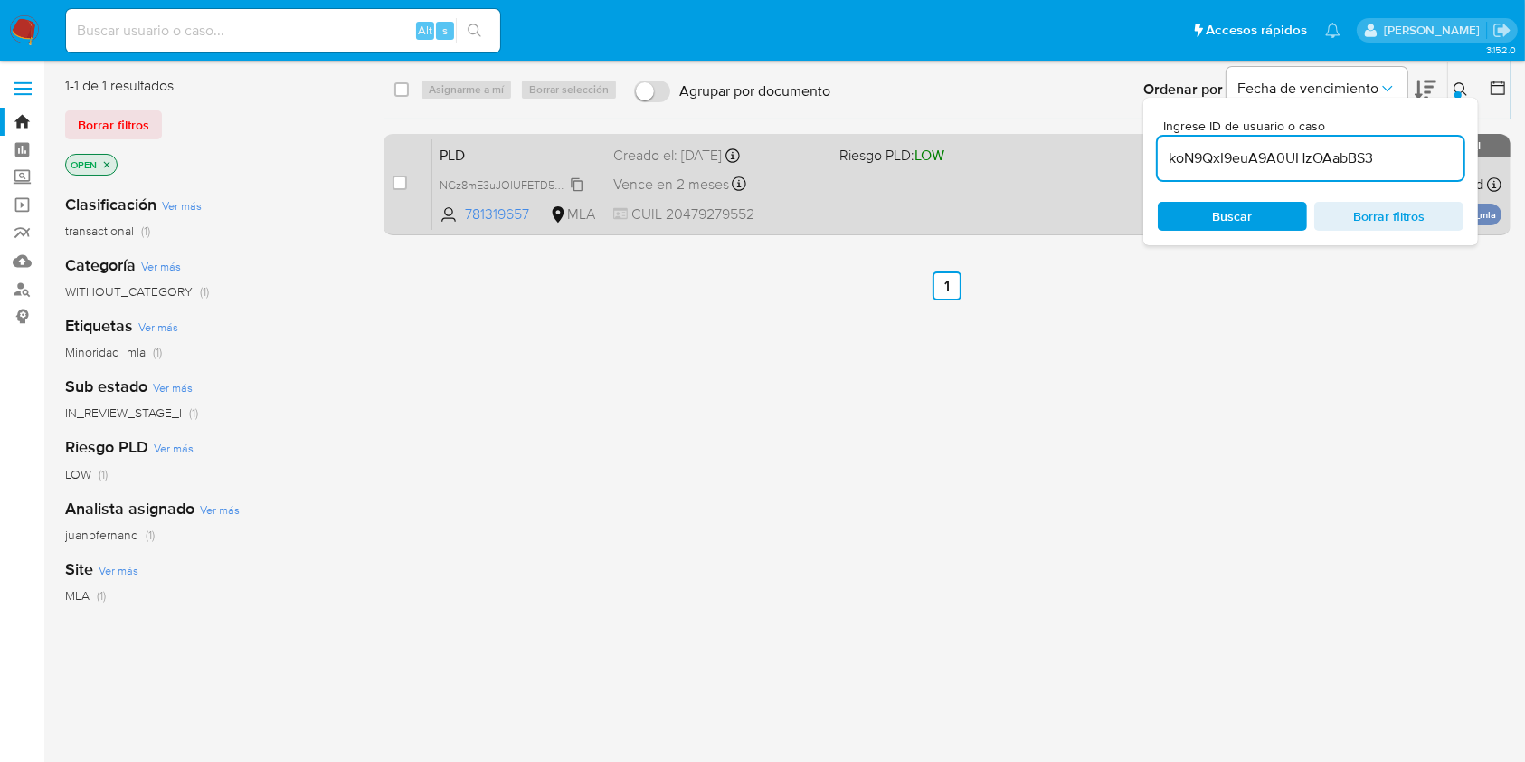
type input "koN9QxI9euA9A0UHzOAabBS3"
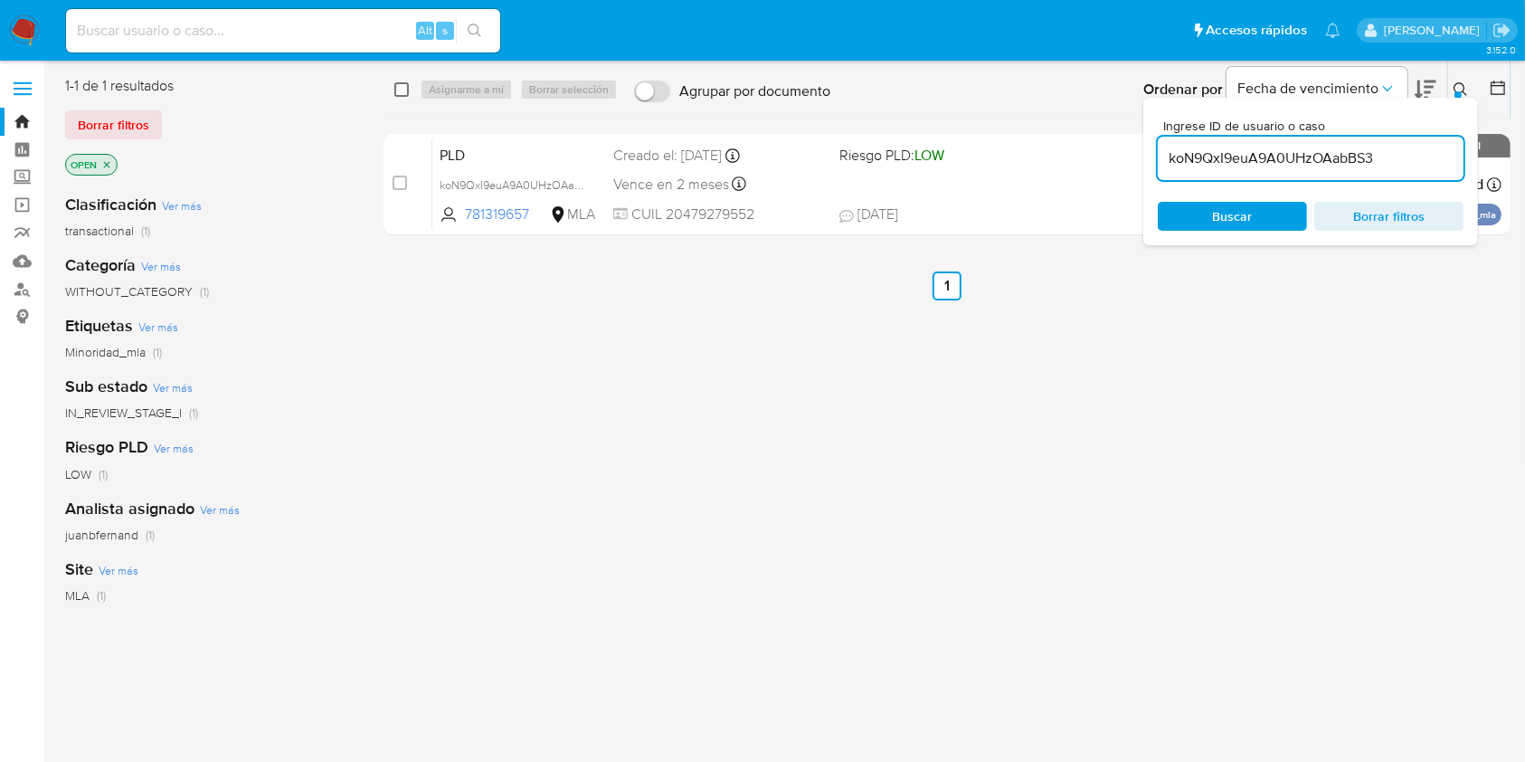
click at [407, 91] on input "checkbox" at bounding box center [401, 89] width 14 height 14
checkbox input "true"
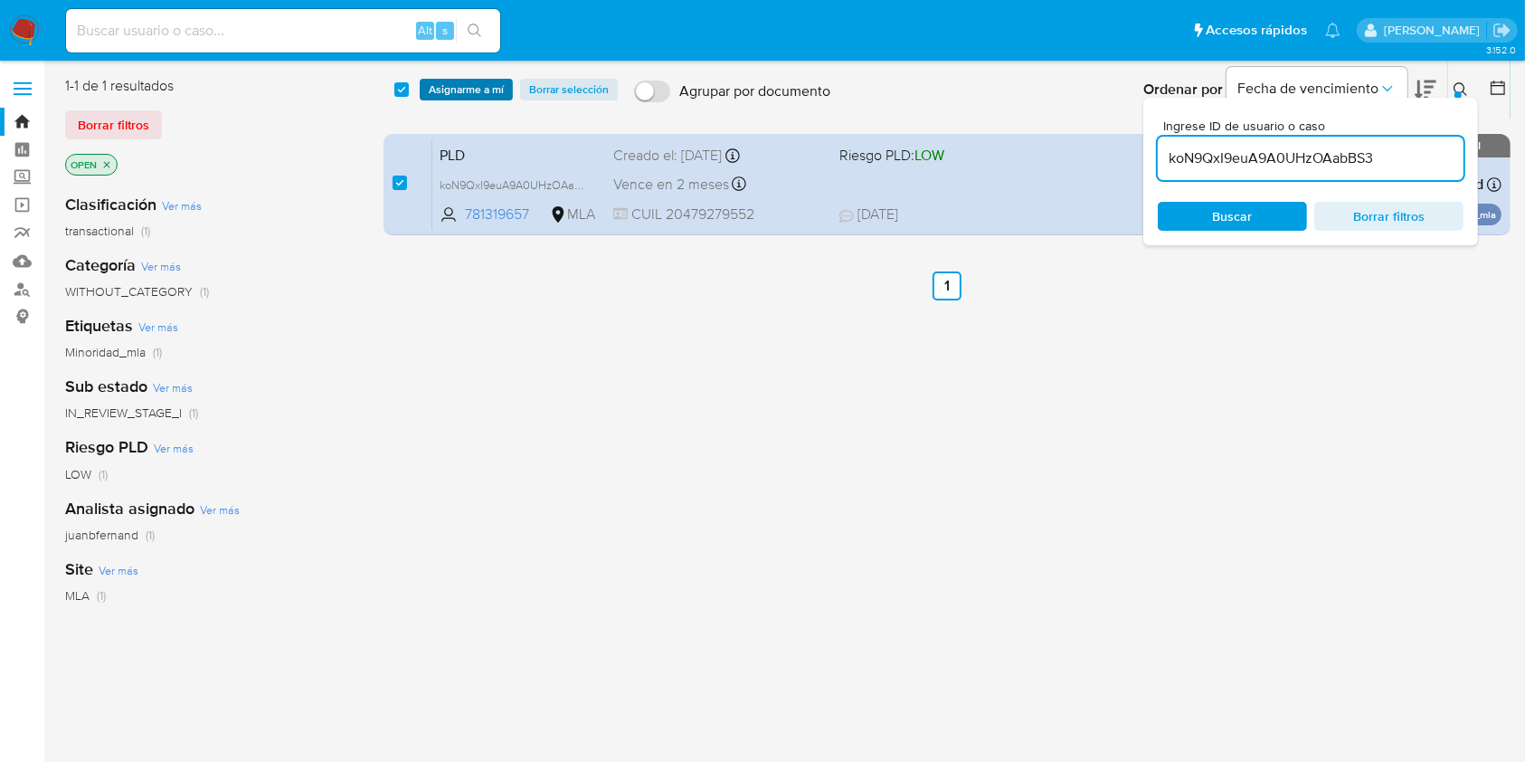
click at [446, 87] on span "Asignarme a mí" at bounding box center [466, 90] width 75 height 18
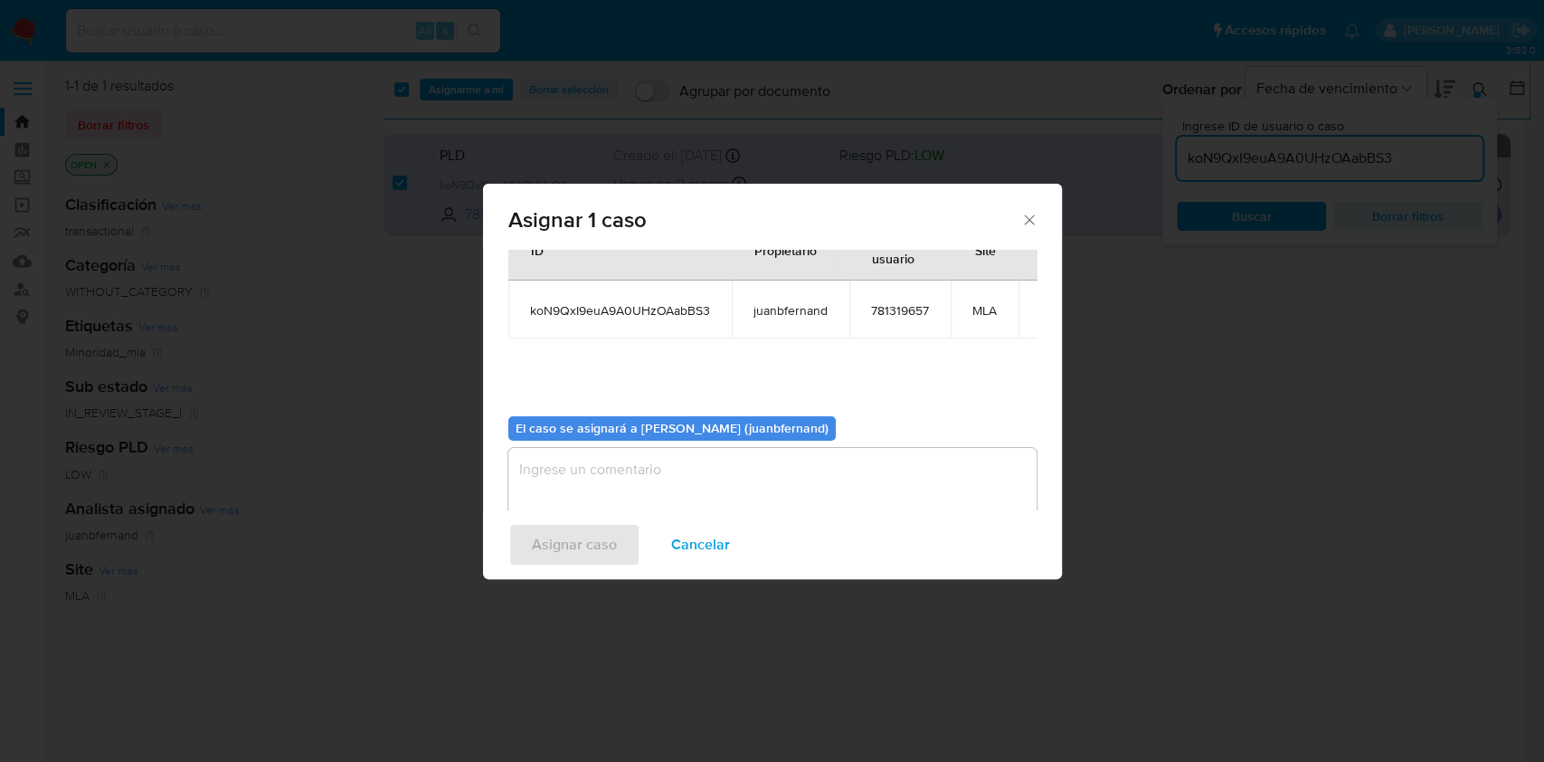
scroll to position [92, 0]
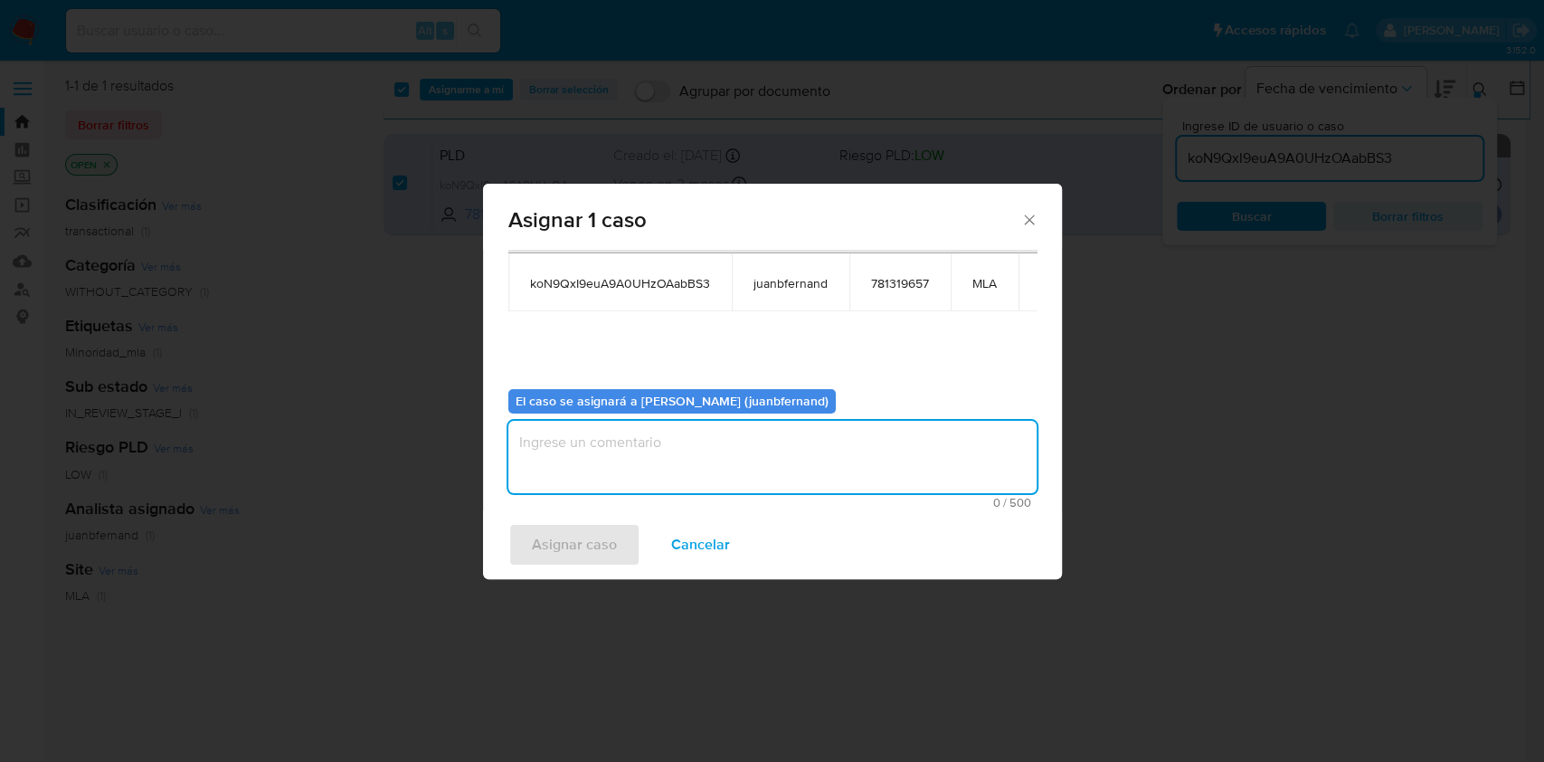
click at [707, 449] on textarea "assign-modal" at bounding box center [772, 457] width 528 height 72
click at [589, 546] on span "Asignar caso" at bounding box center [574, 545] width 85 height 40
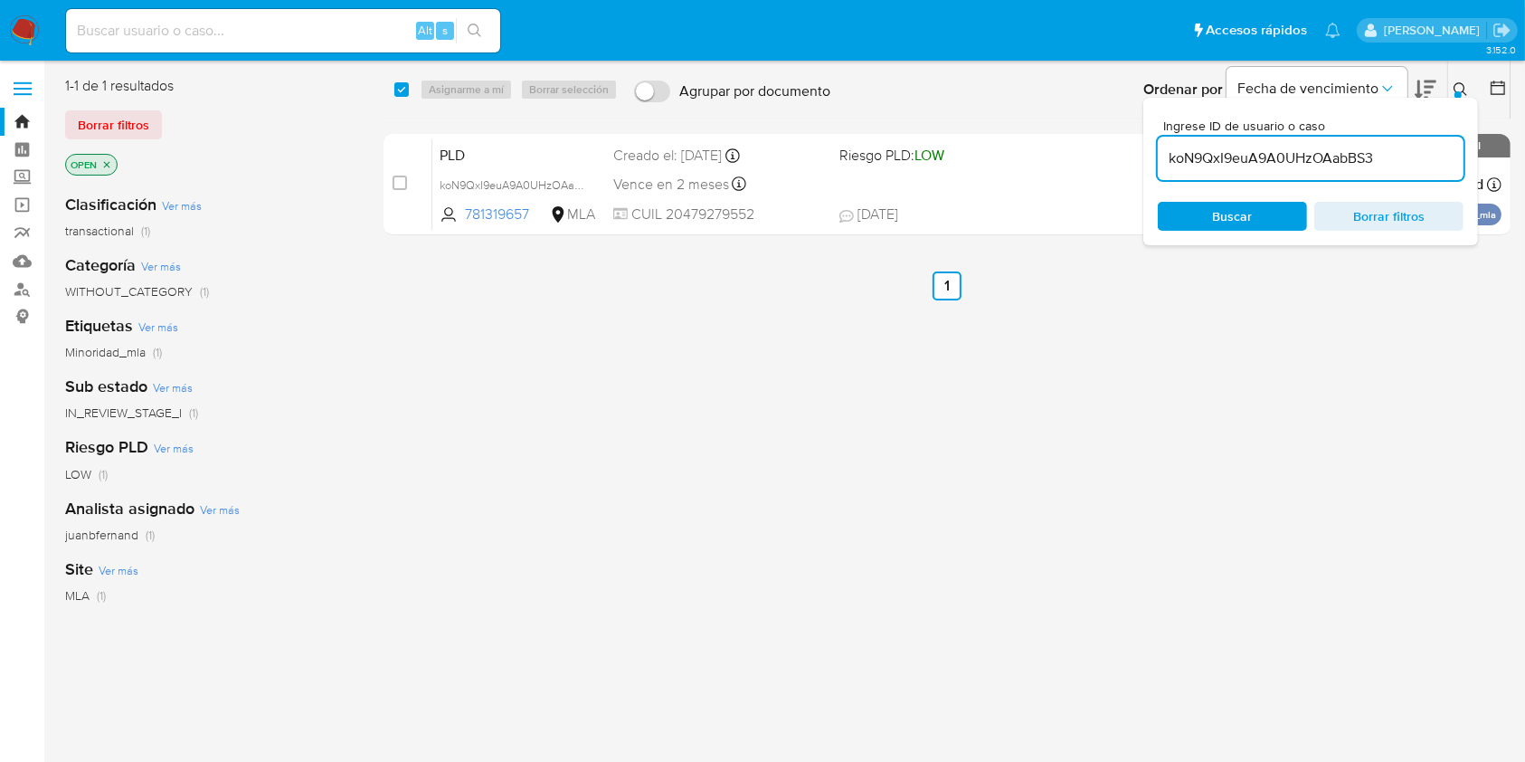
click at [1419, 163] on input "koN9QxI9euA9A0UHzOAabBS3" at bounding box center [1311, 159] width 306 height 24
paste input "bKPi8XWxVrV0yW1MDdegWrfM"
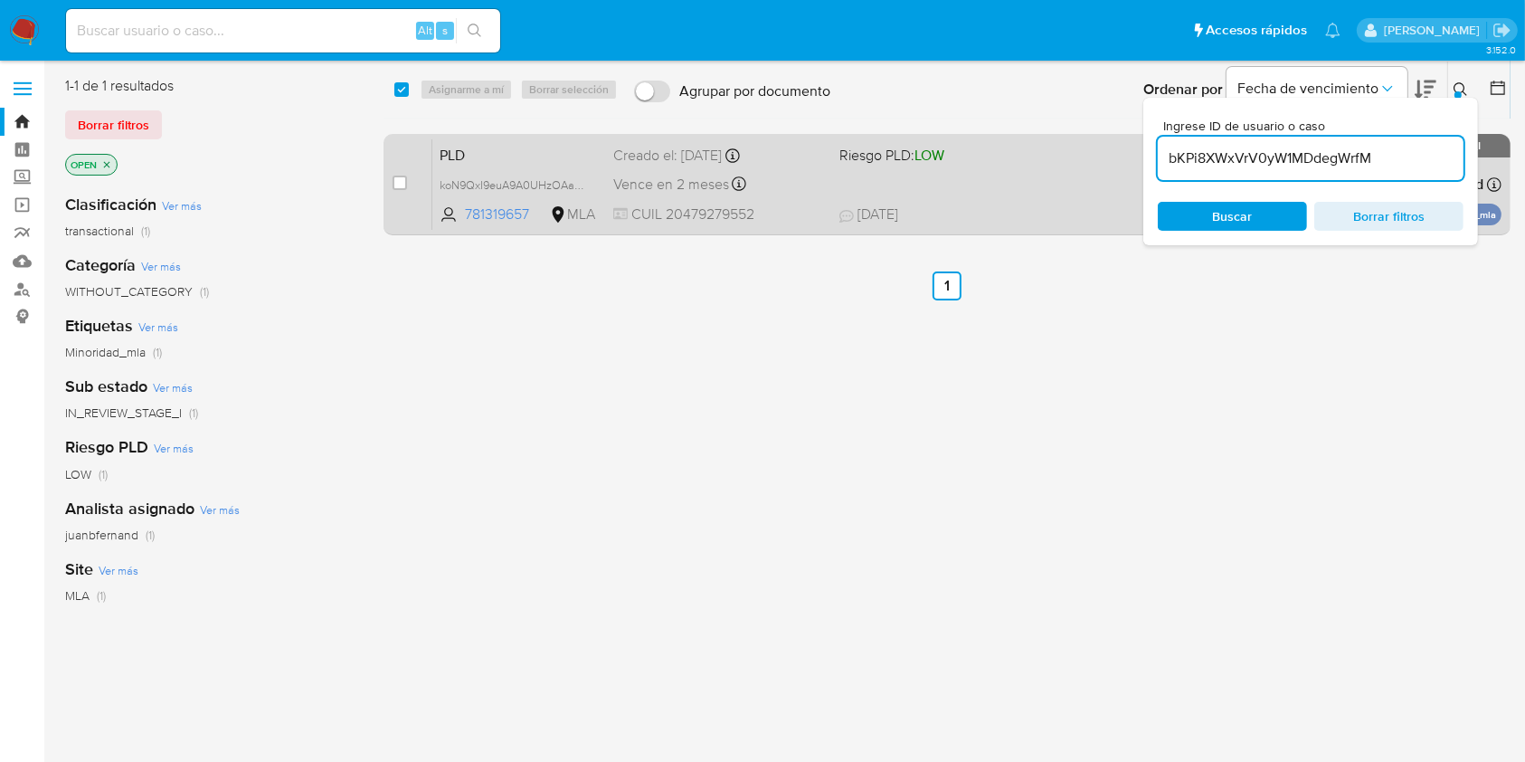
type input "bKPi8XWxVrV0yW1MDdegWrfM"
click at [399, 189] on input "checkbox" at bounding box center [400, 183] width 14 height 14
checkbox input "true"
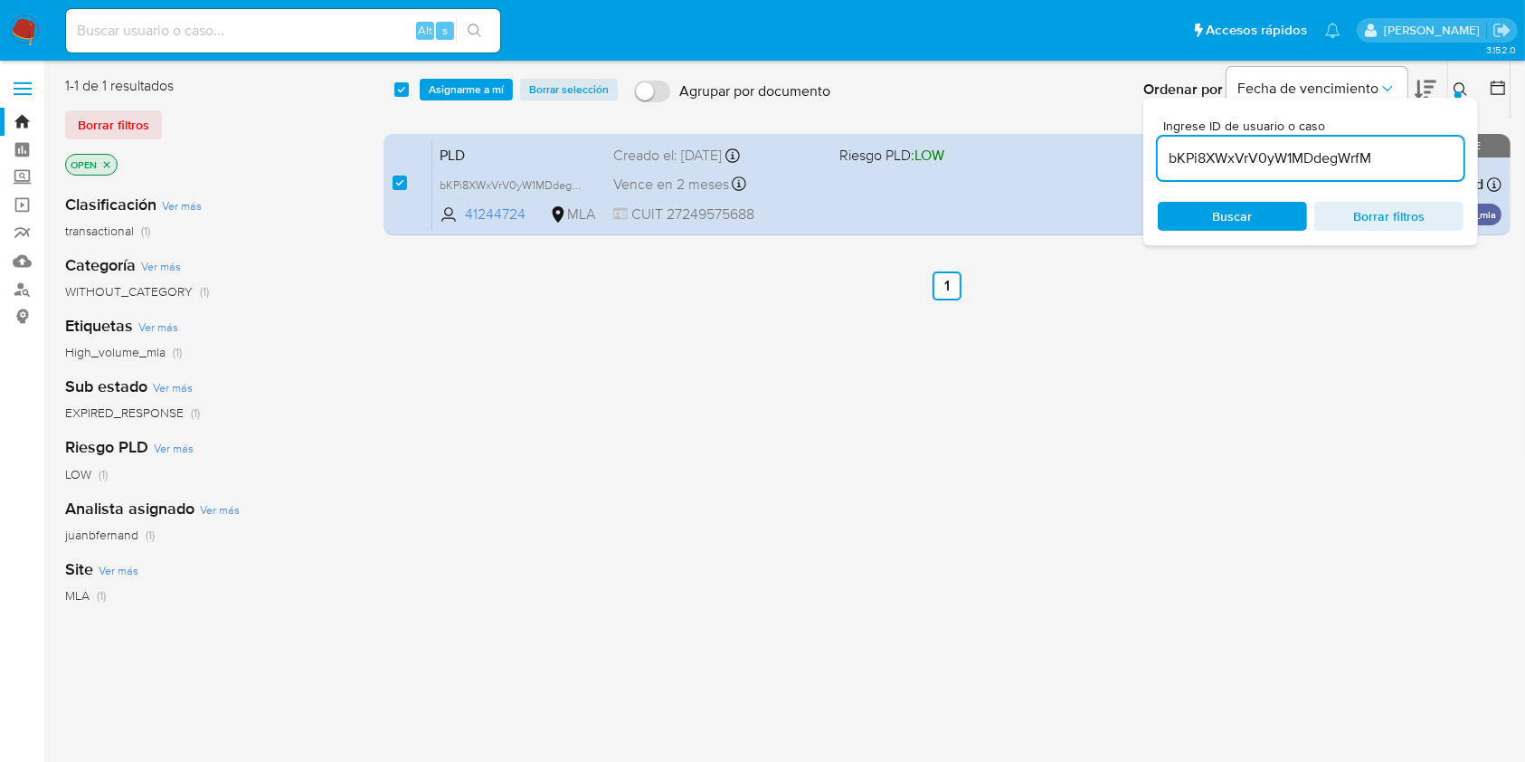
click at [1367, 156] on input "bKPi8XWxVrV0yW1MDdegWrfM" at bounding box center [1311, 159] width 306 height 24
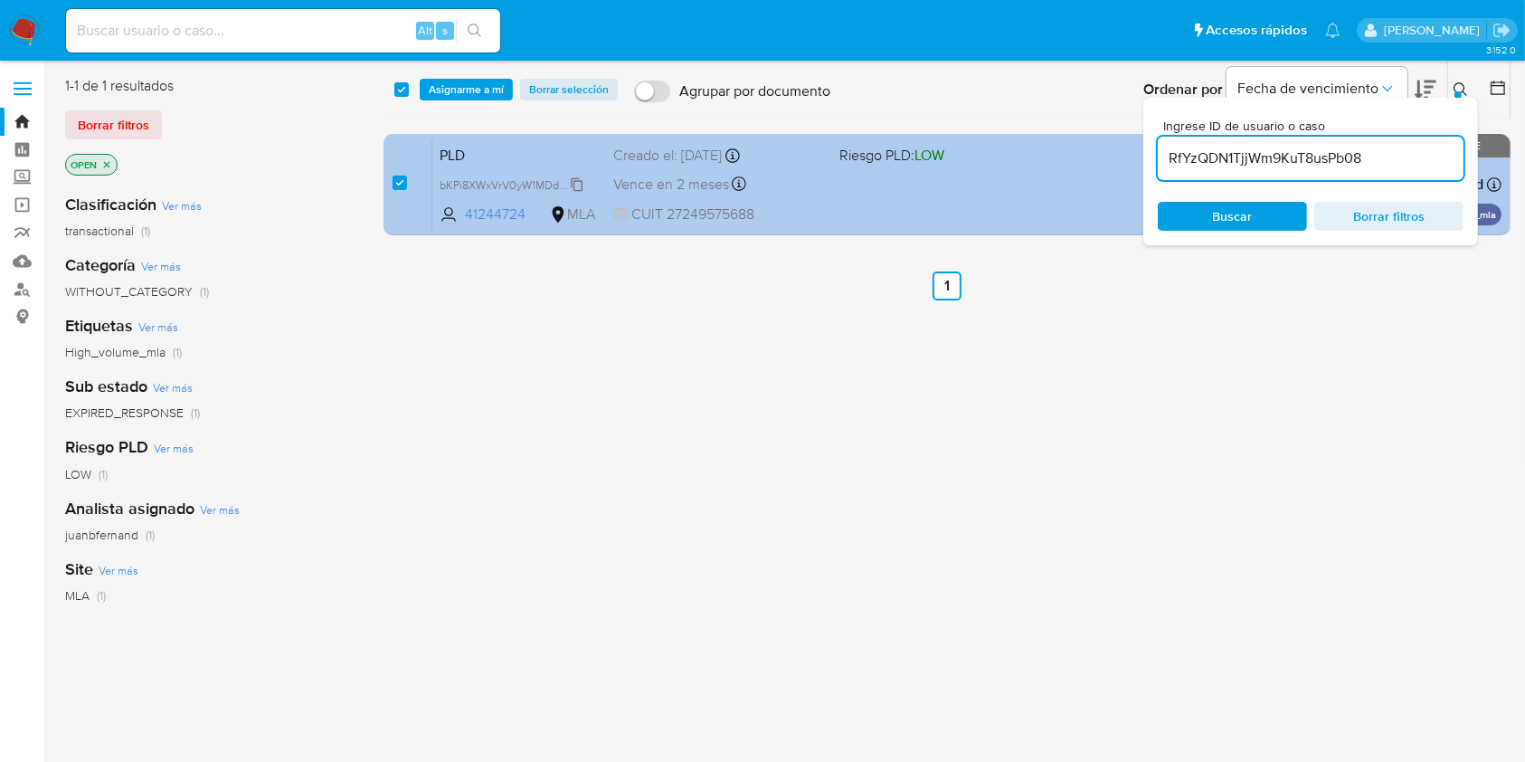
type input "RfYzQDN1TjjWm9KuT8usPb08"
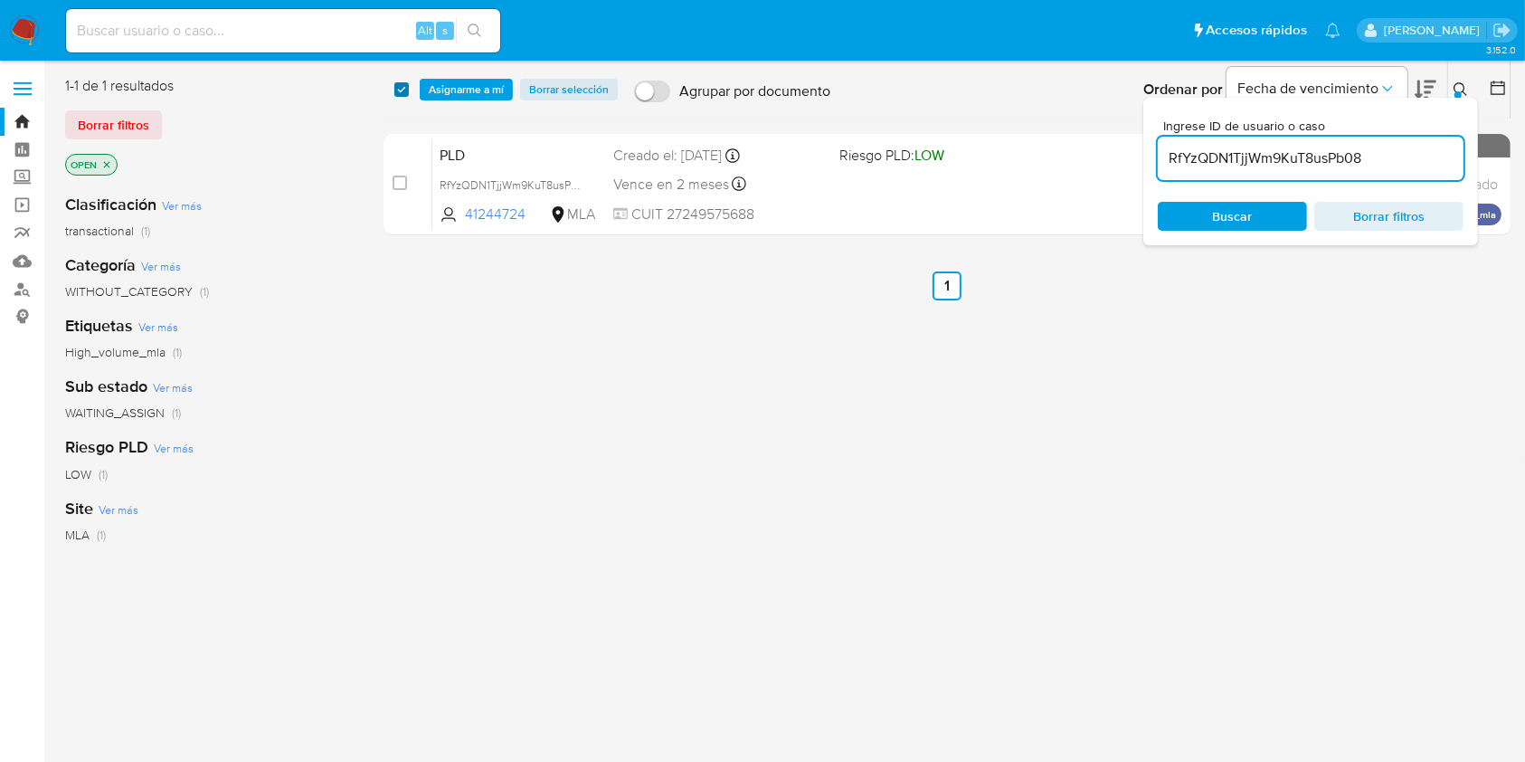
click at [404, 88] on input "checkbox" at bounding box center [401, 89] width 14 height 14
checkbox input "true"
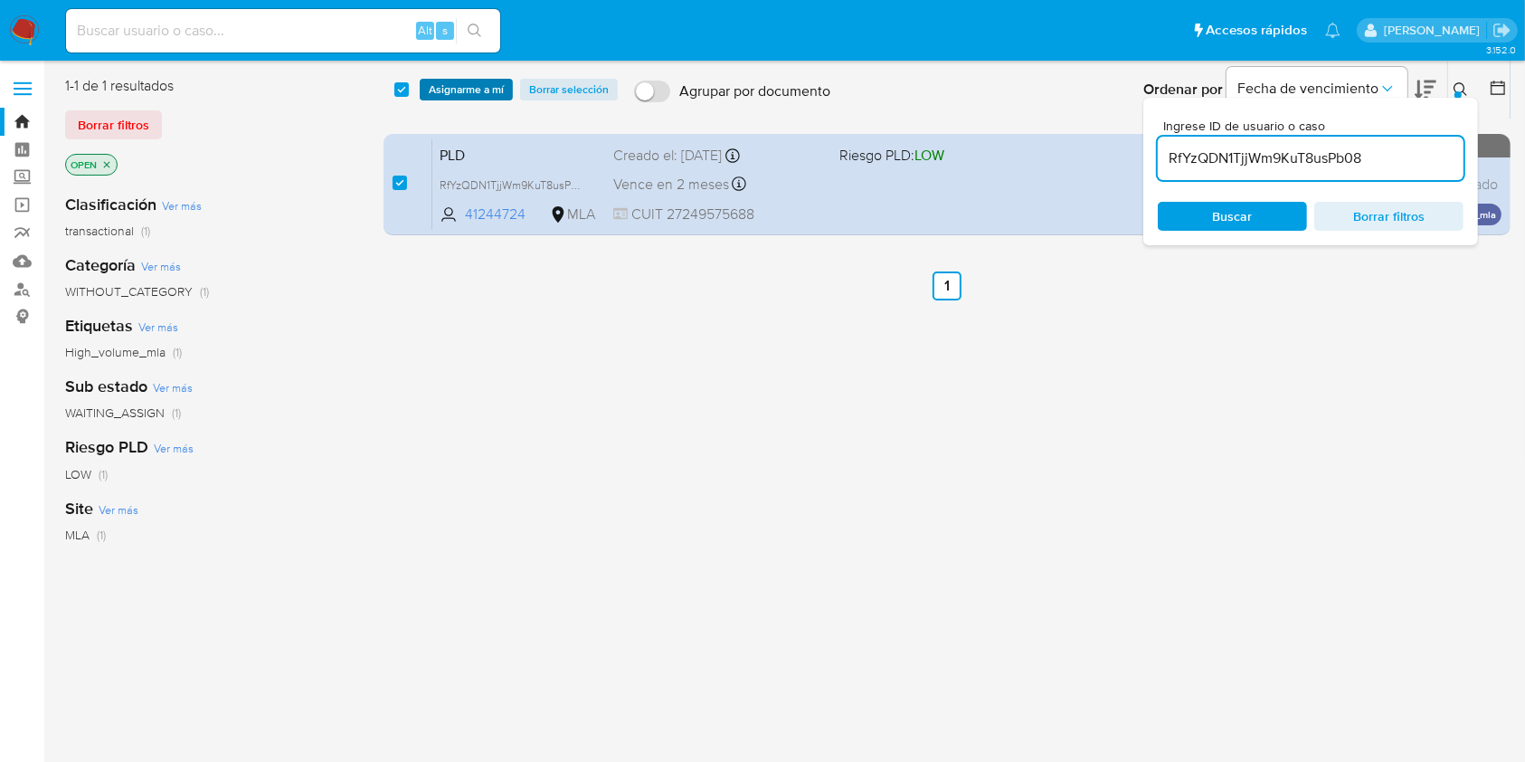
click at [460, 89] on span "Asignarme a mí" at bounding box center [466, 90] width 75 height 18
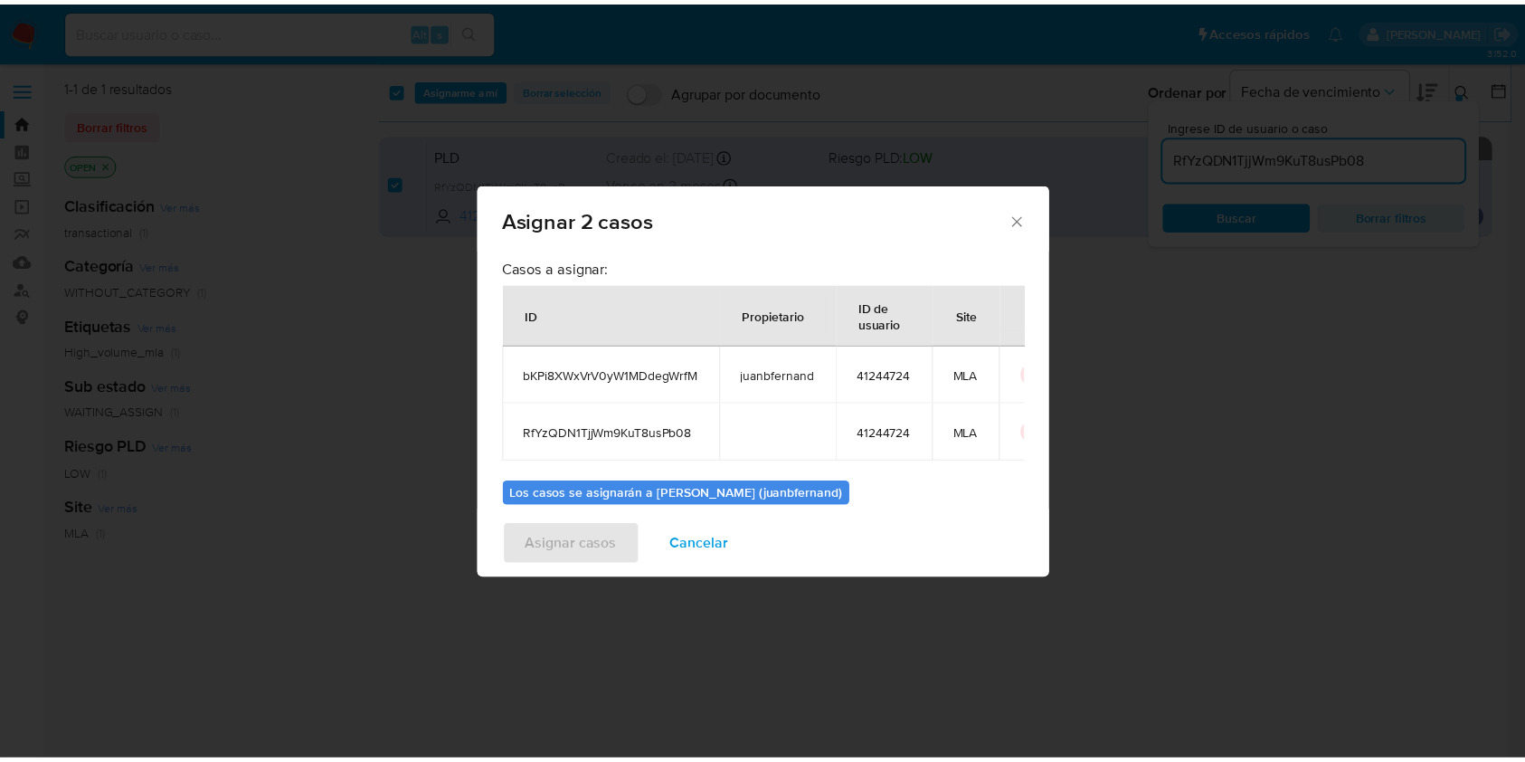
scroll to position [106, 0]
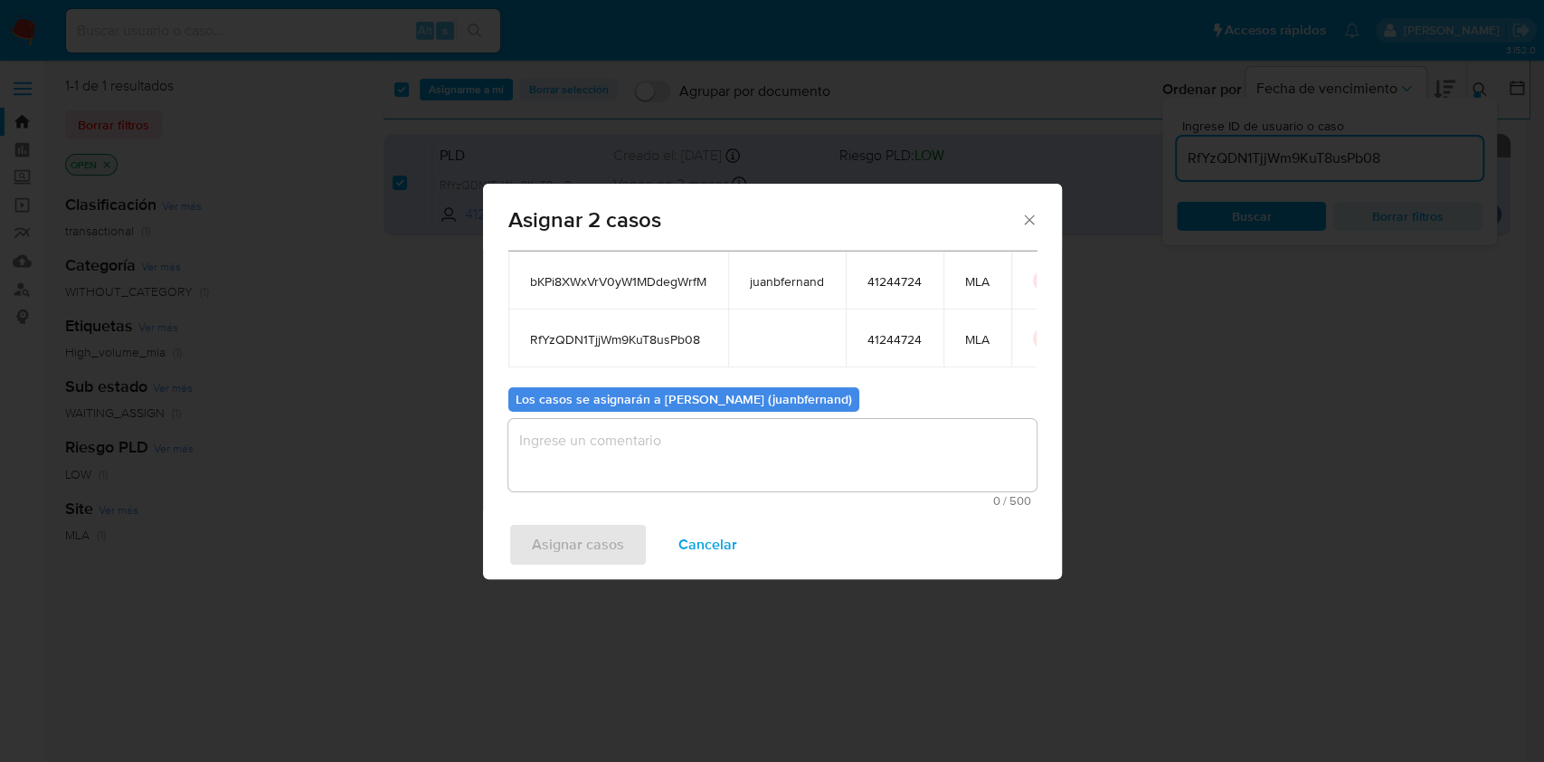
click at [717, 452] on textarea "assign-modal" at bounding box center [772, 455] width 528 height 72
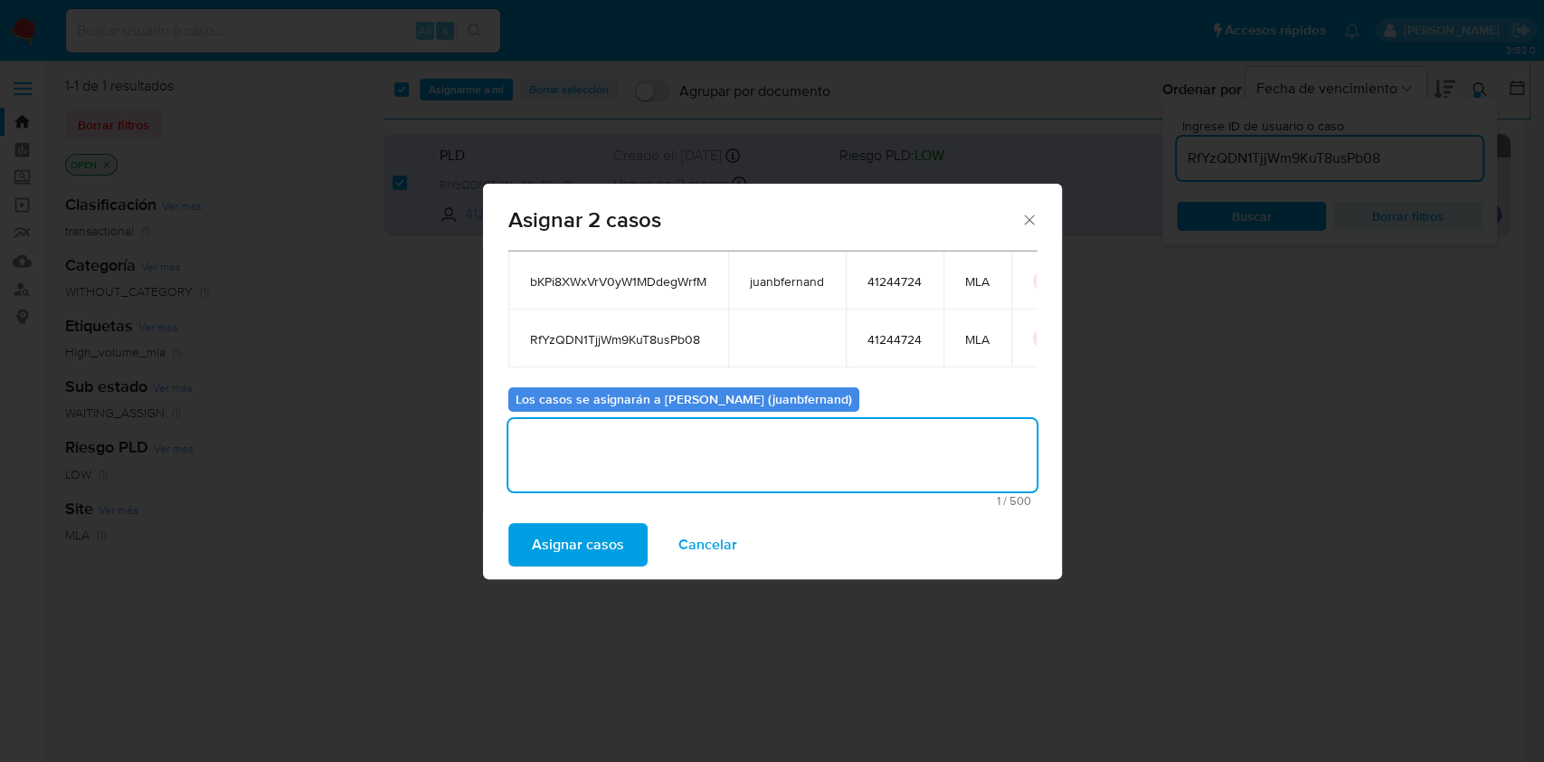
click at [594, 552] on span "Asignar casos" at bounding box center [578, 545] width 92 height 40
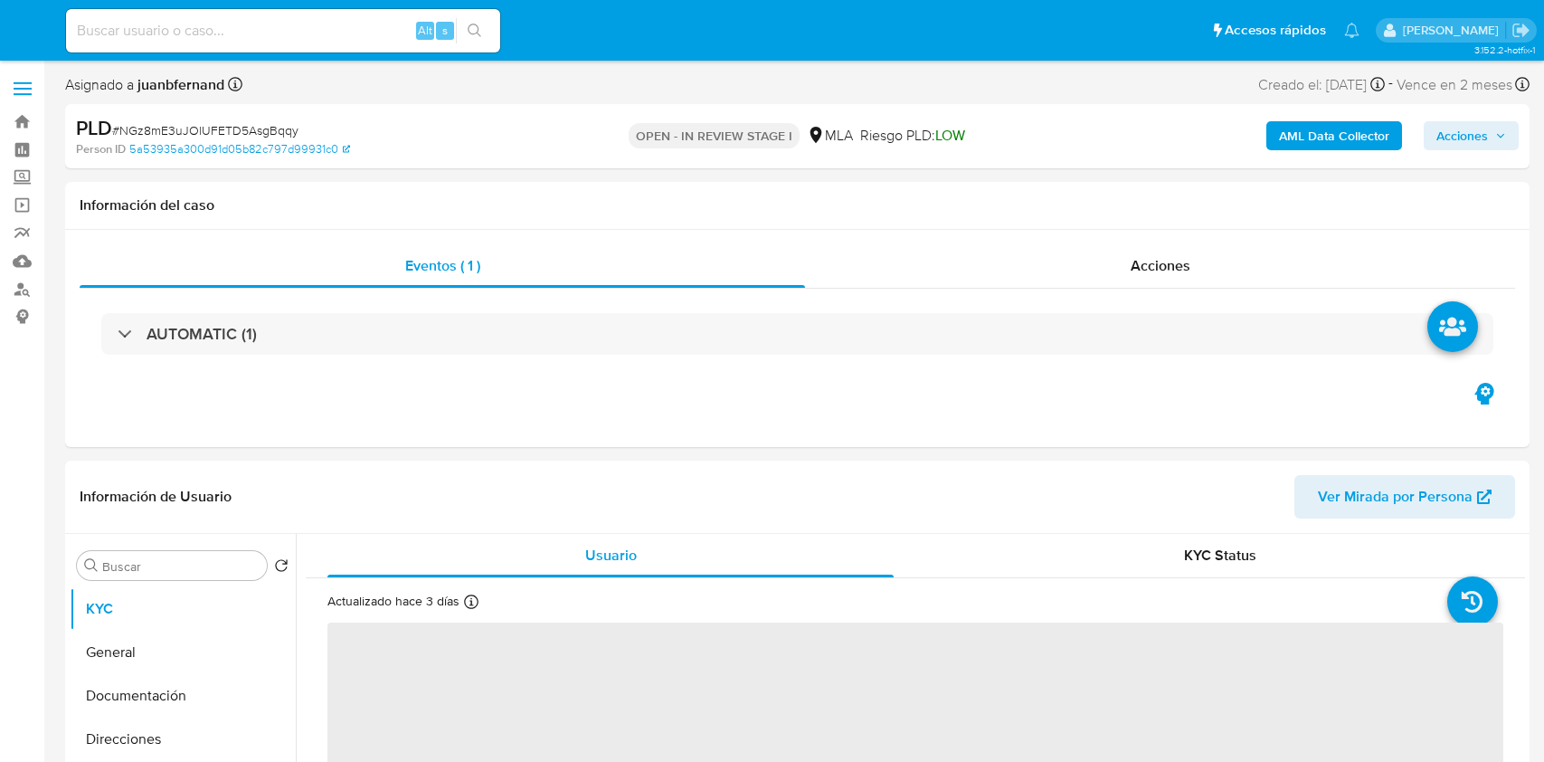
select select "10"
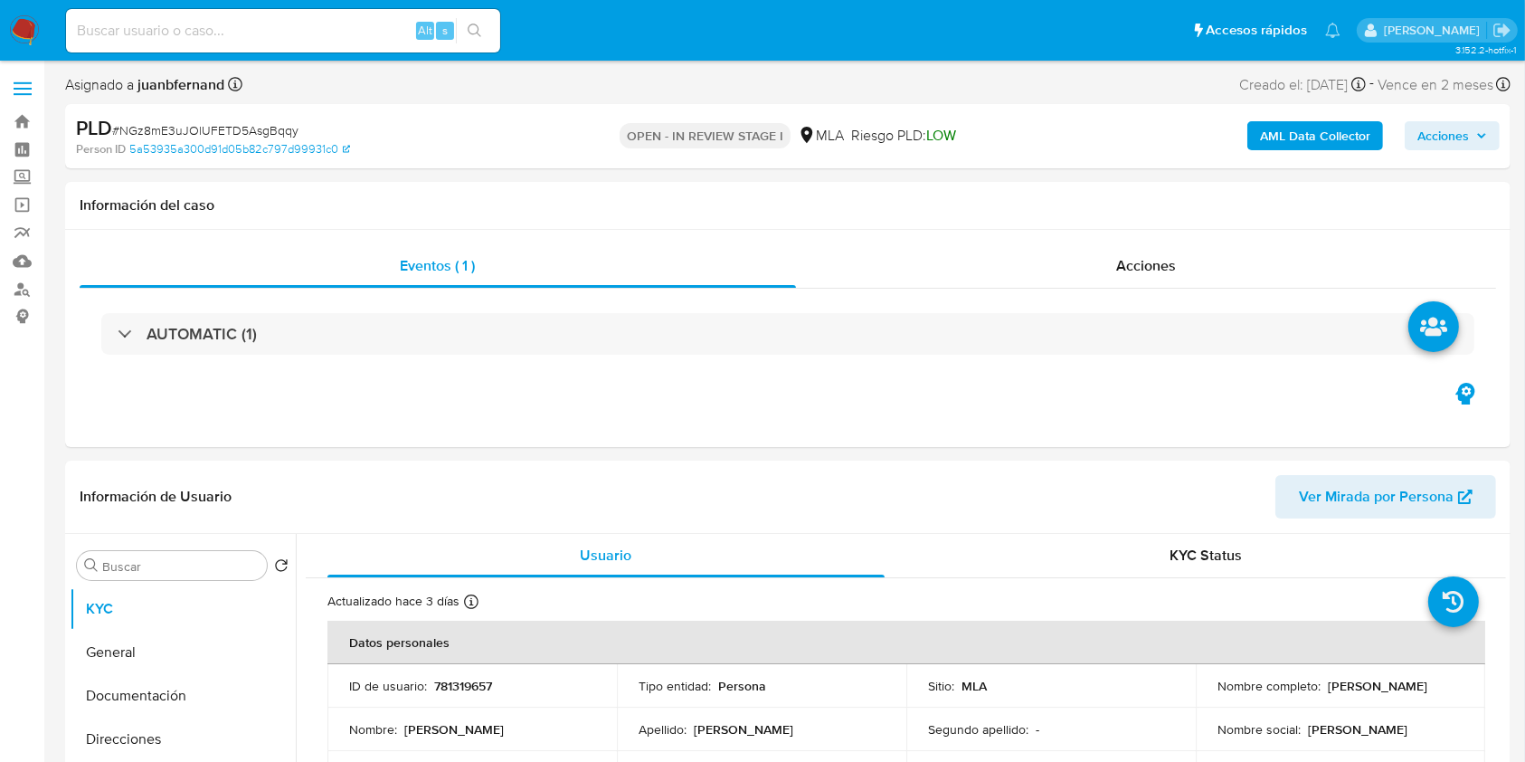
click at [271, 127] on span "# NGz8mE3uJOlUFETD5AsgBqqy" at bounding box center [205, 130] width 186 height 18
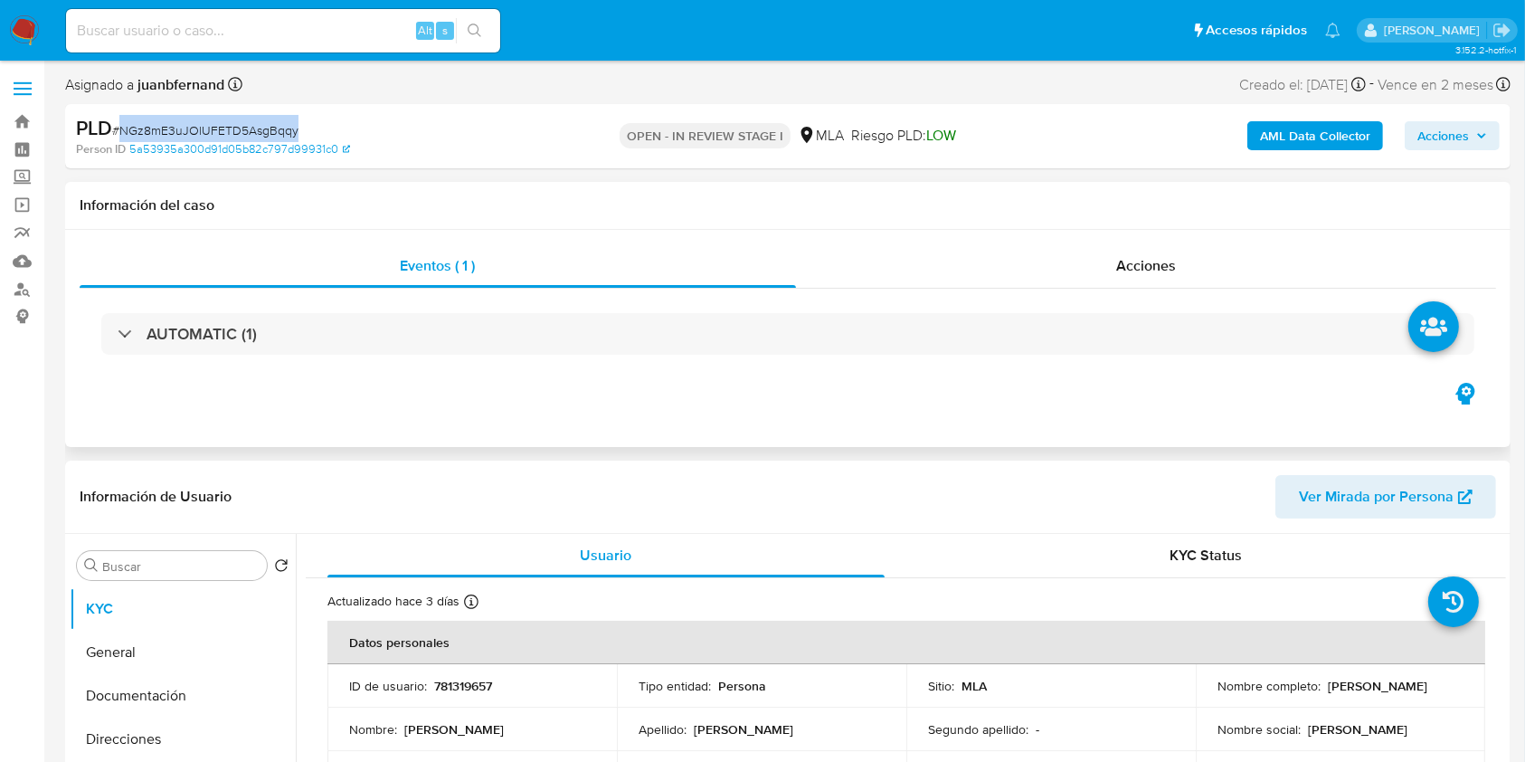
copy span "NGz8mE3uJOlUFETD5AsgBqqy"
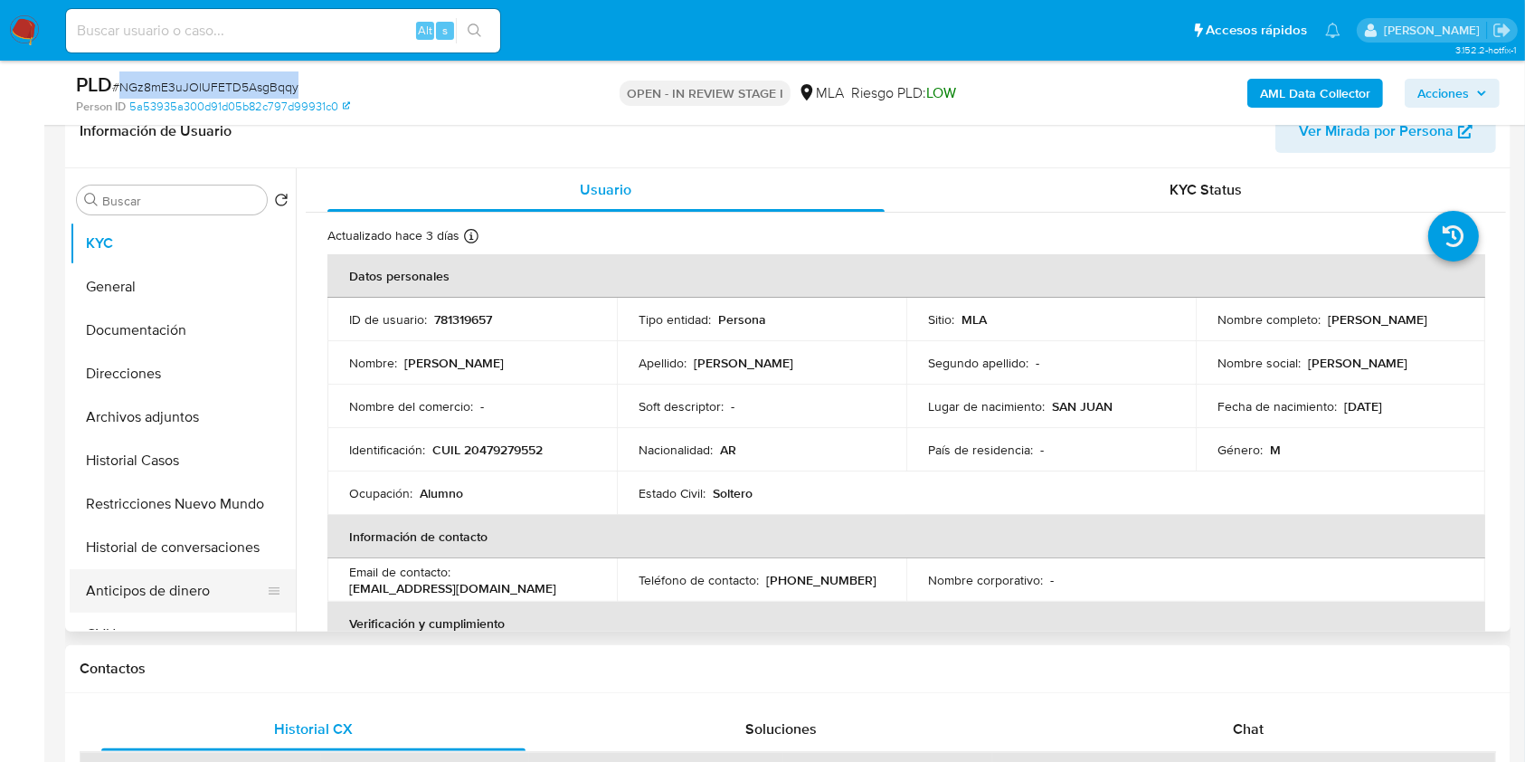
scroll to position [362, 0]
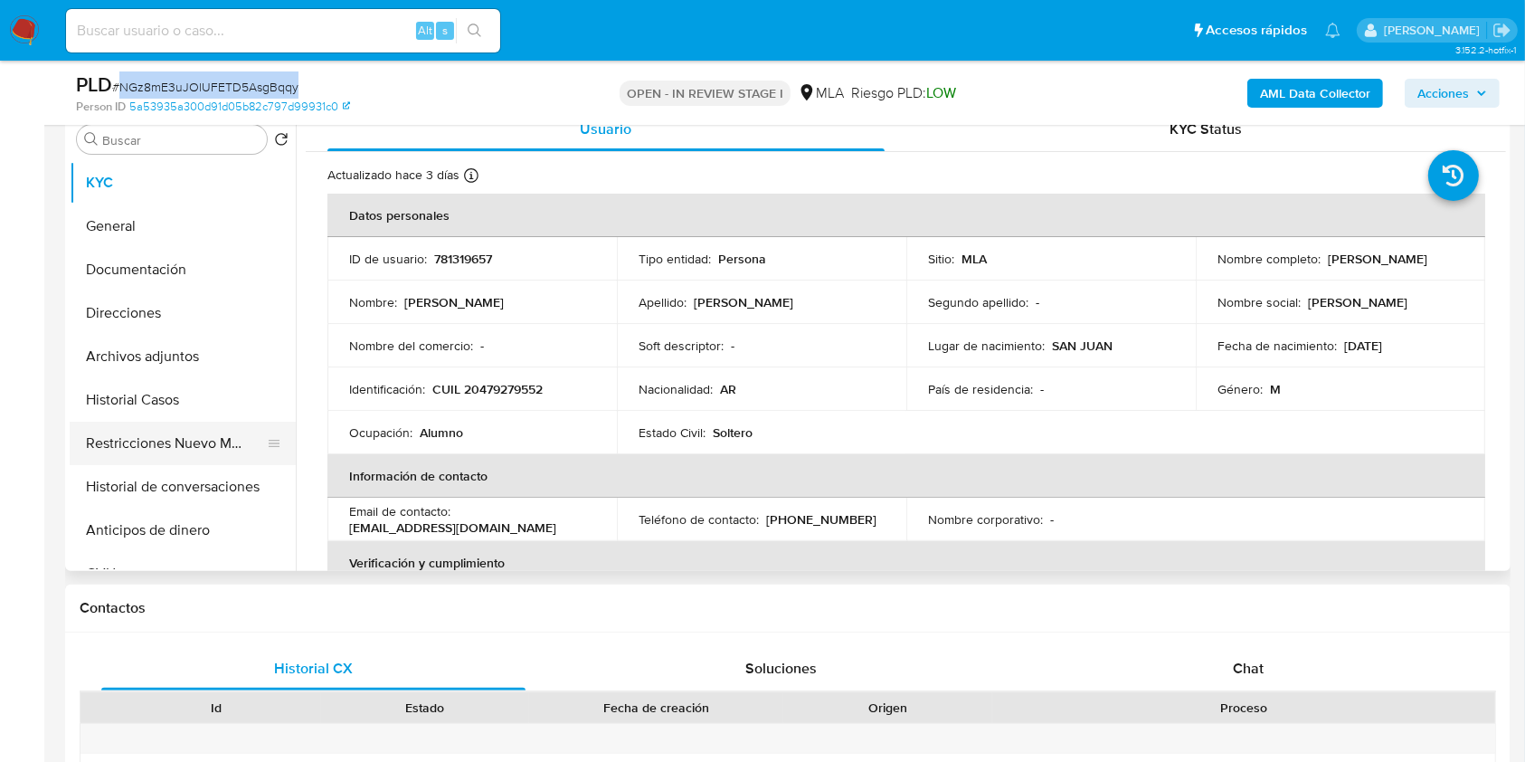
click at [190, 458] on button "Restricciones Nuevo Mundo" at bounding box center [176, 443] width 212 height 43
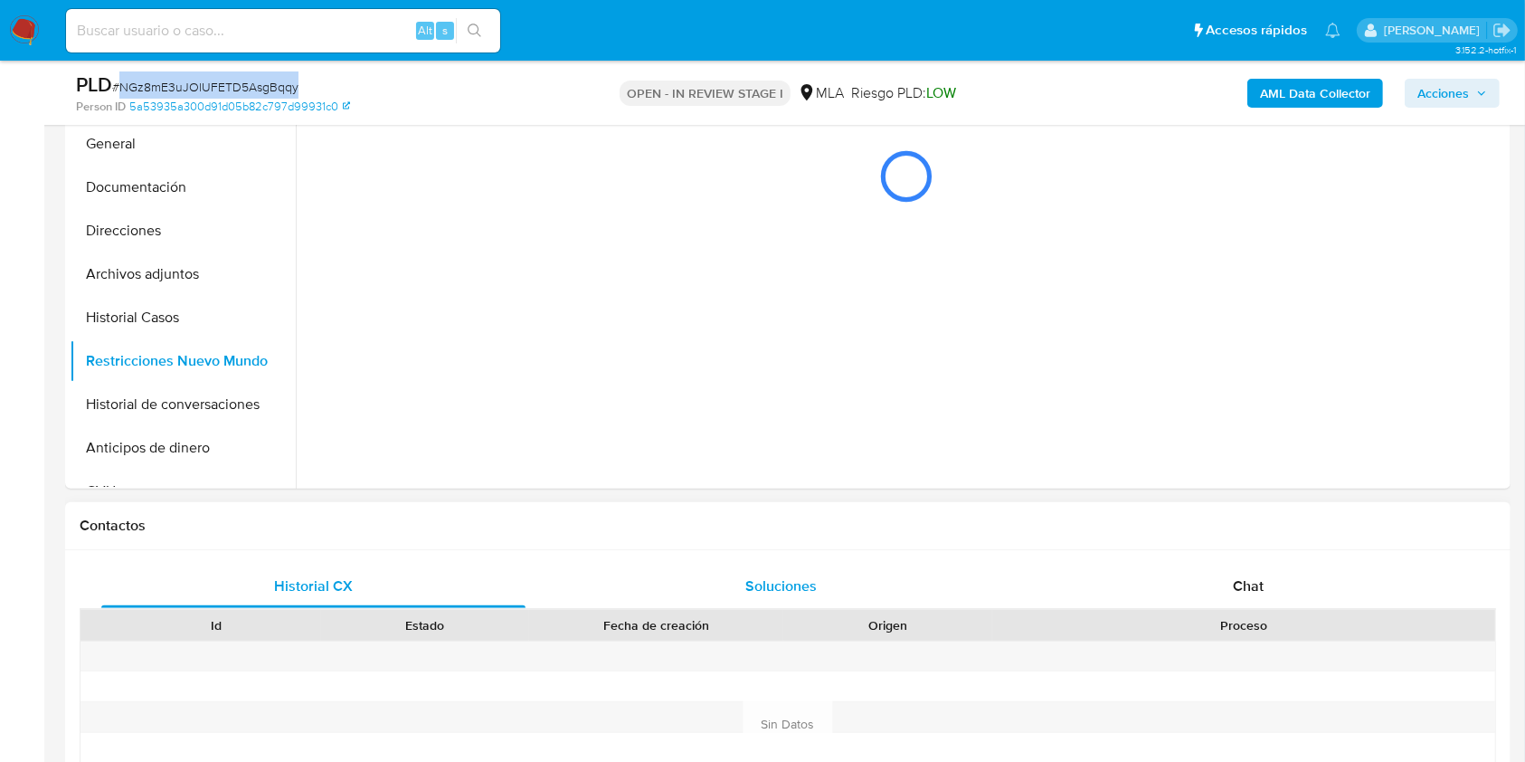
scroll to position [482, 0]
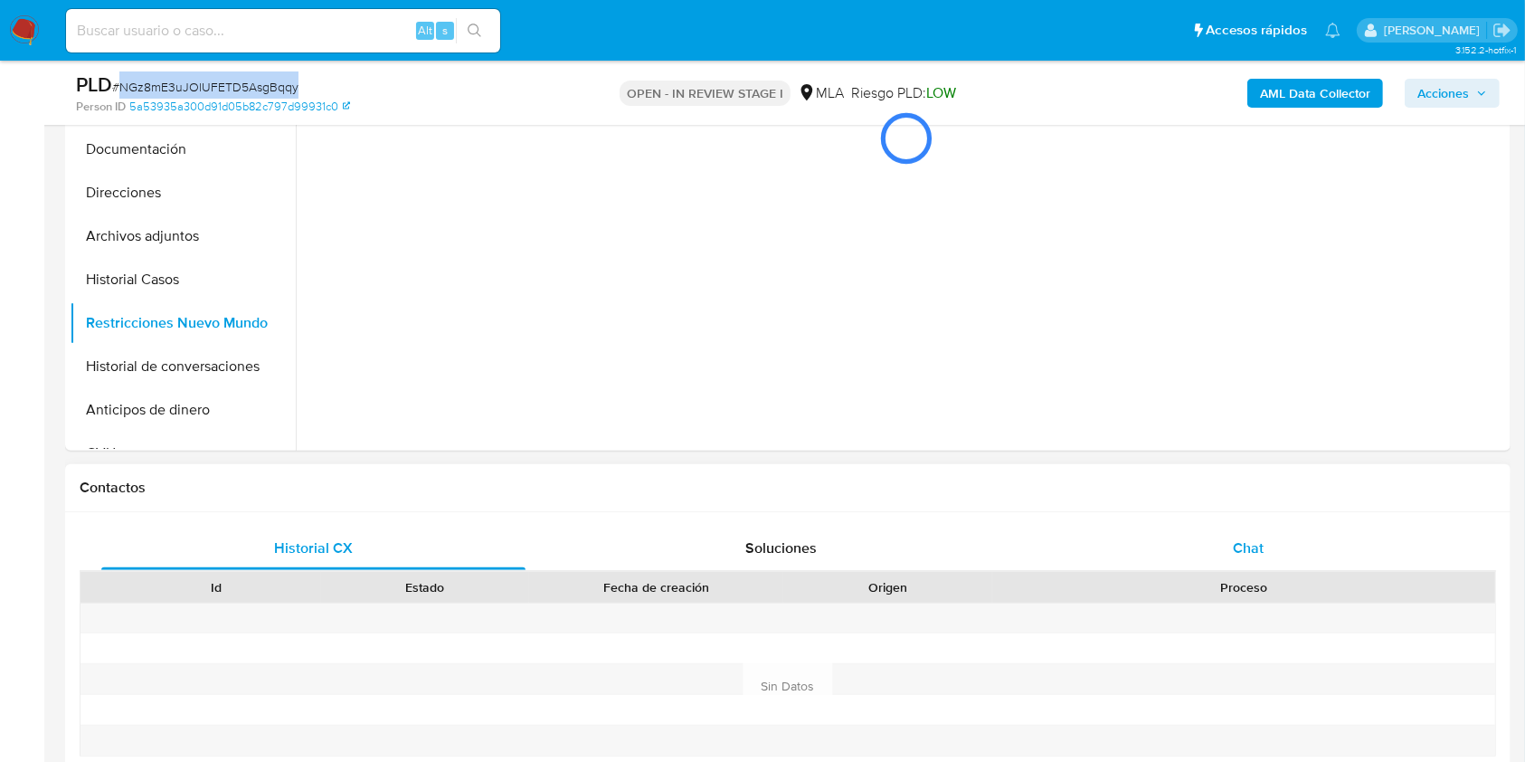
click at [1250, 548] on span "Chat" at bounding box center [1248, 547] width 31 height 21
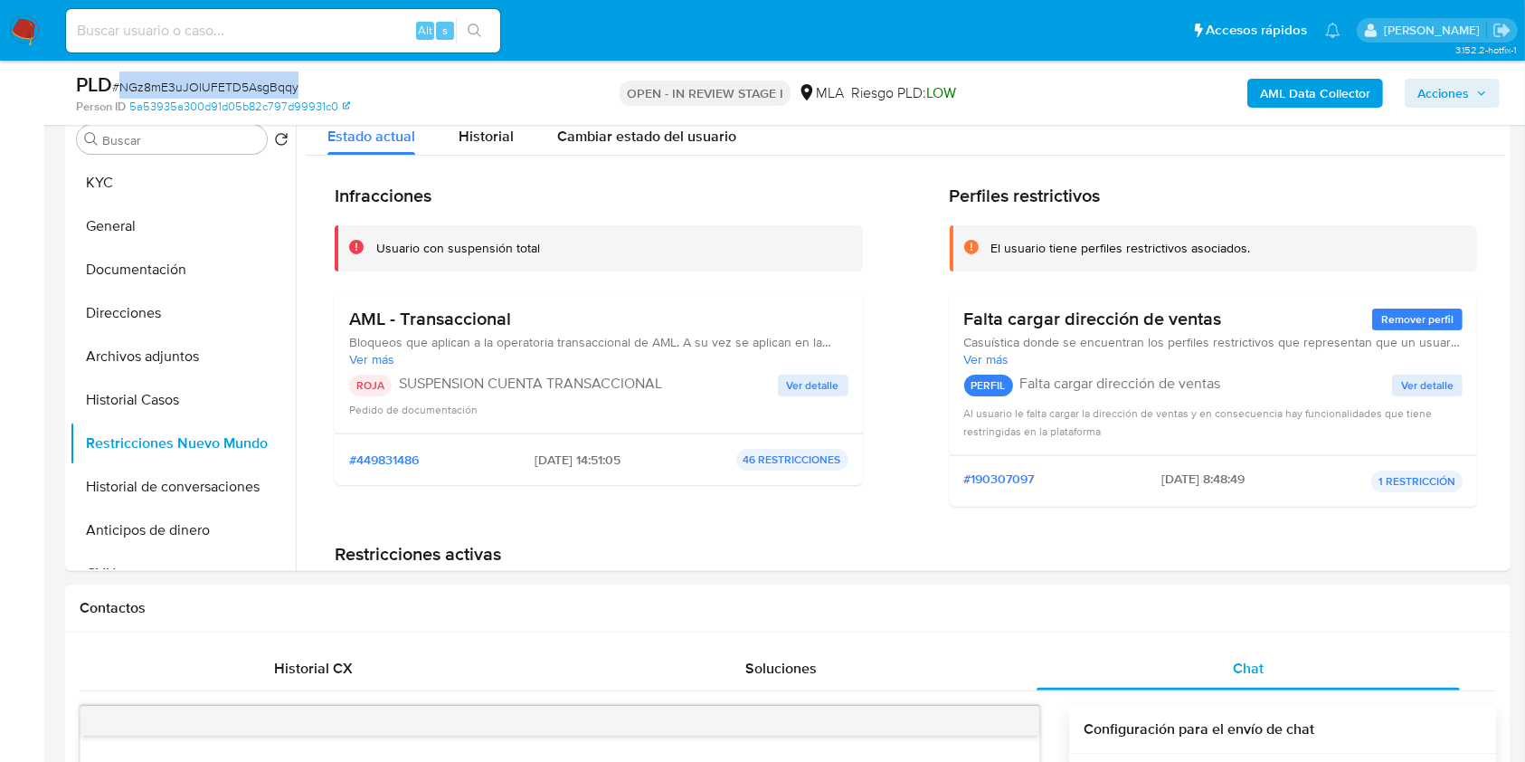
scroll to position [362, 0]
click at [192, 356] on button "Archivos adjuntos" at bounding box center [176, 356] width 212 height 43
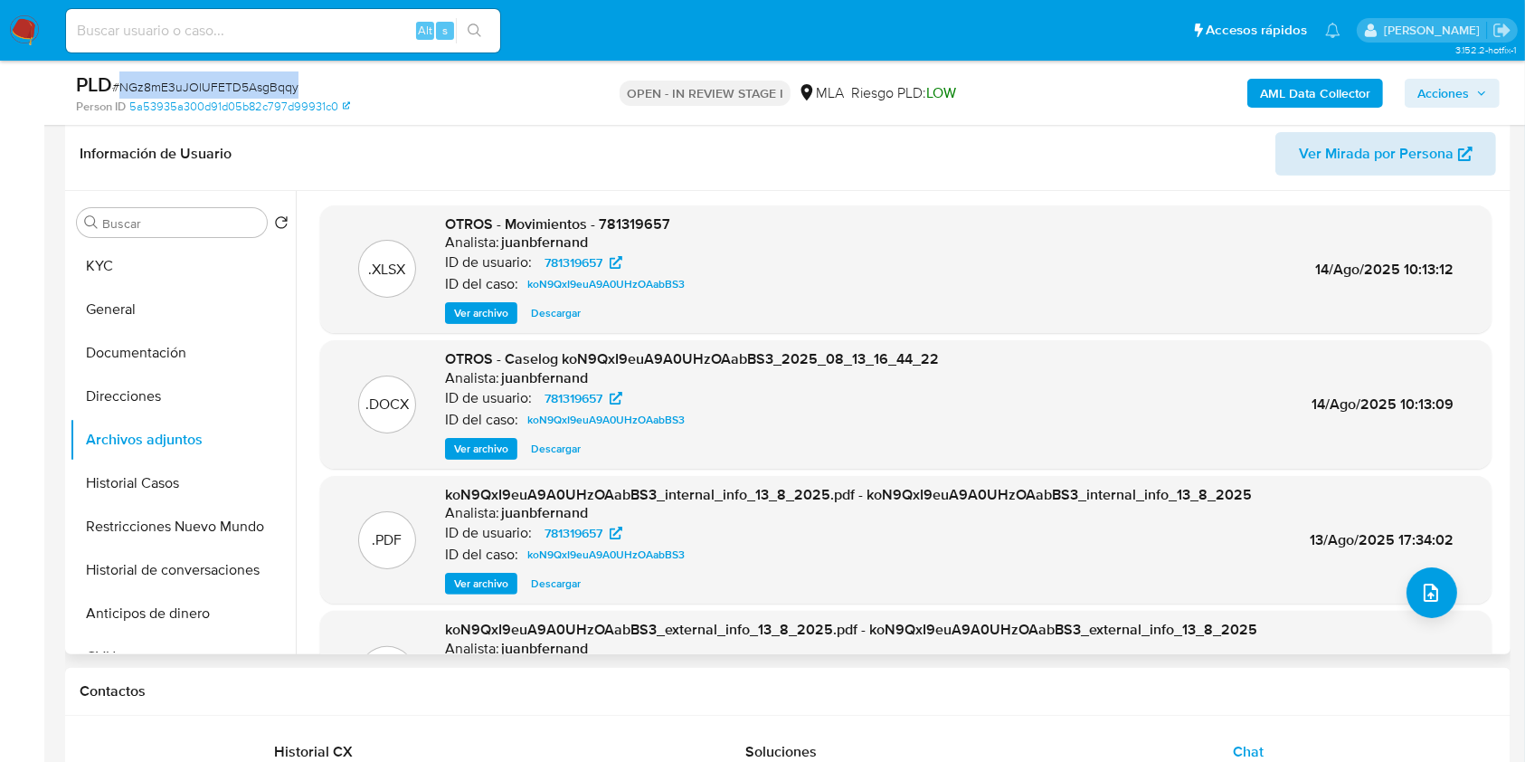
scroll to position [241, 0]
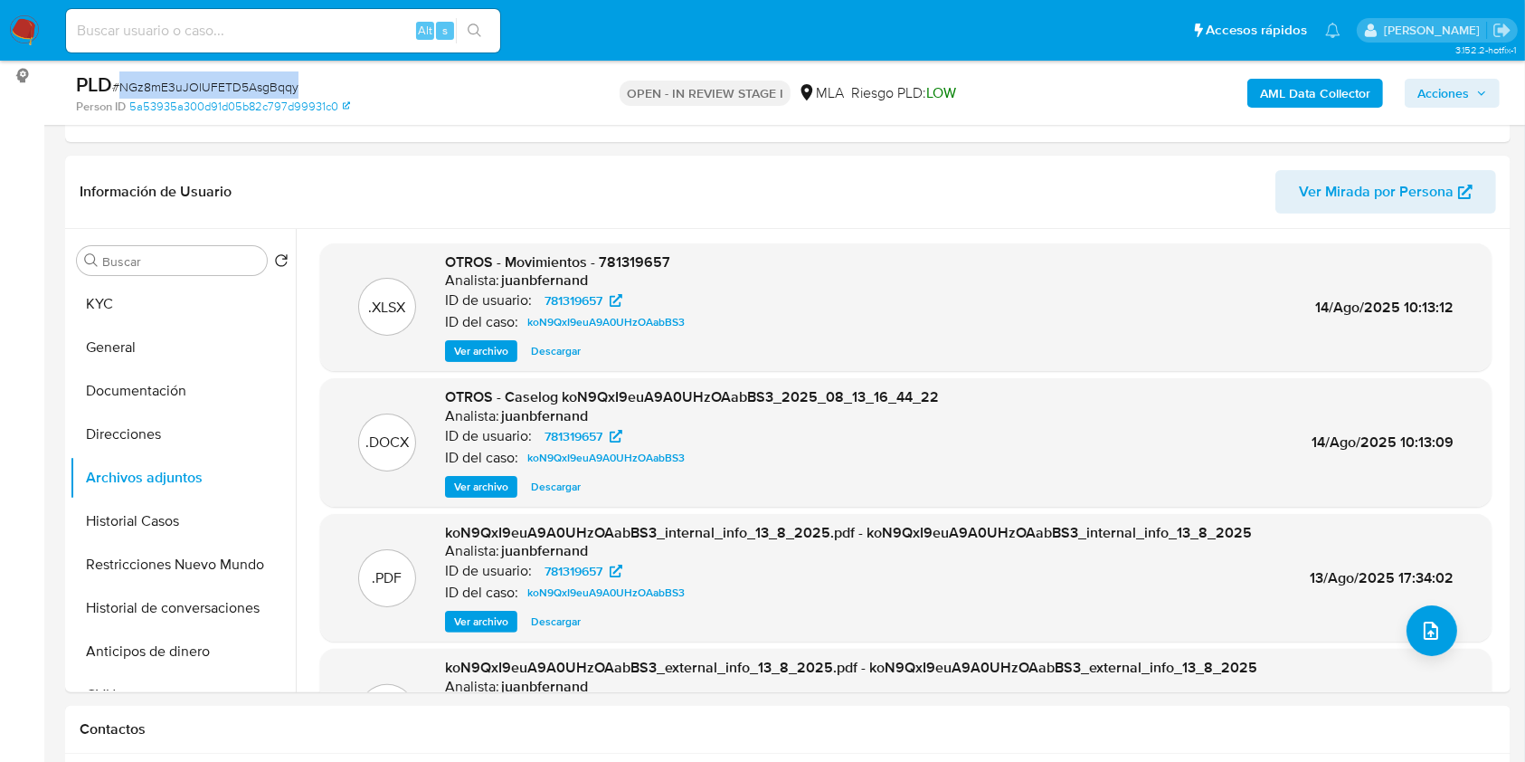
click at [1443, 101] on span "Acciones" at bounding box center [1444, 93] width 52 height 29
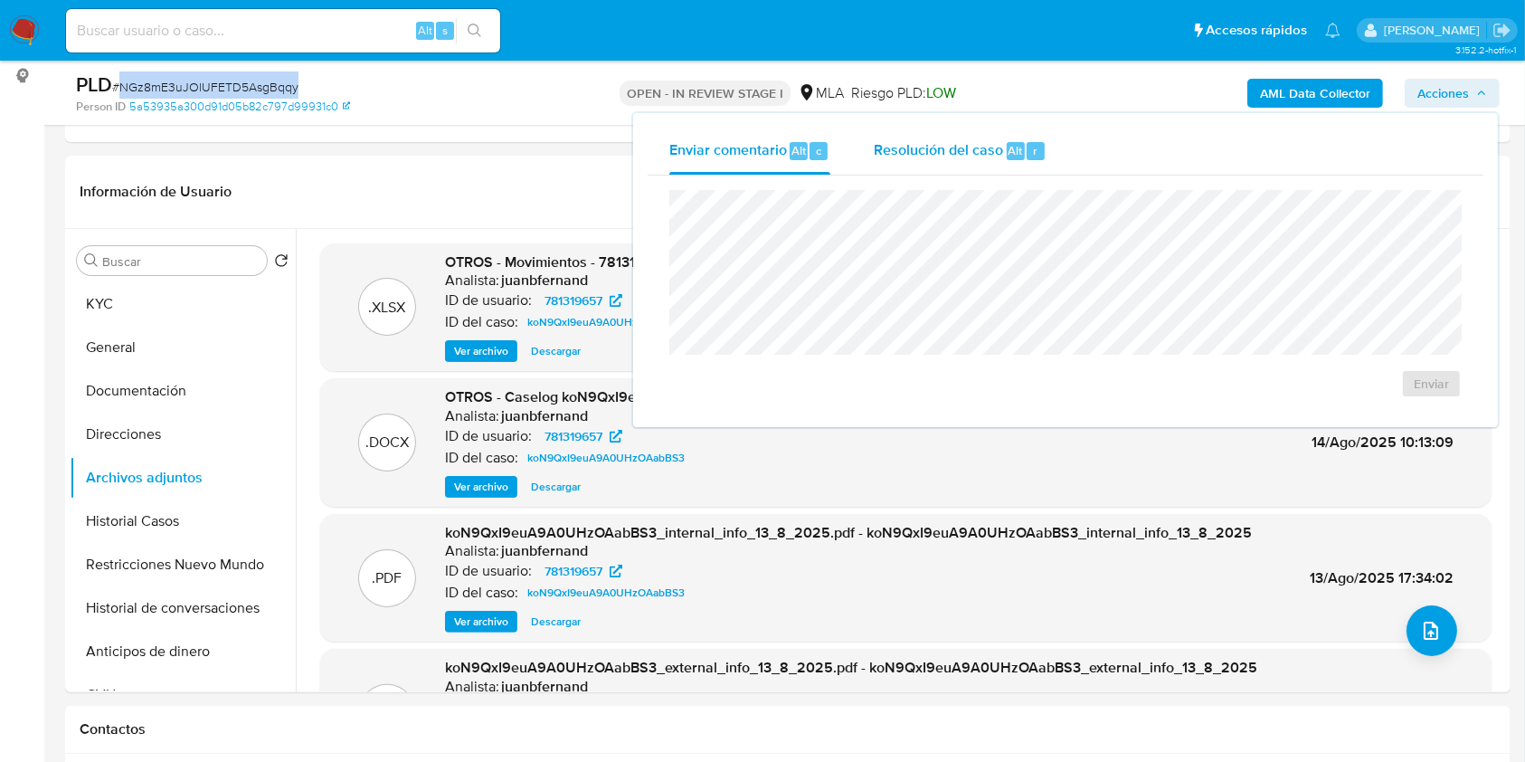
click at [975, 163] on div "Resolución del caso Alt r" at bounding box center [960, 151] width 173 height 47
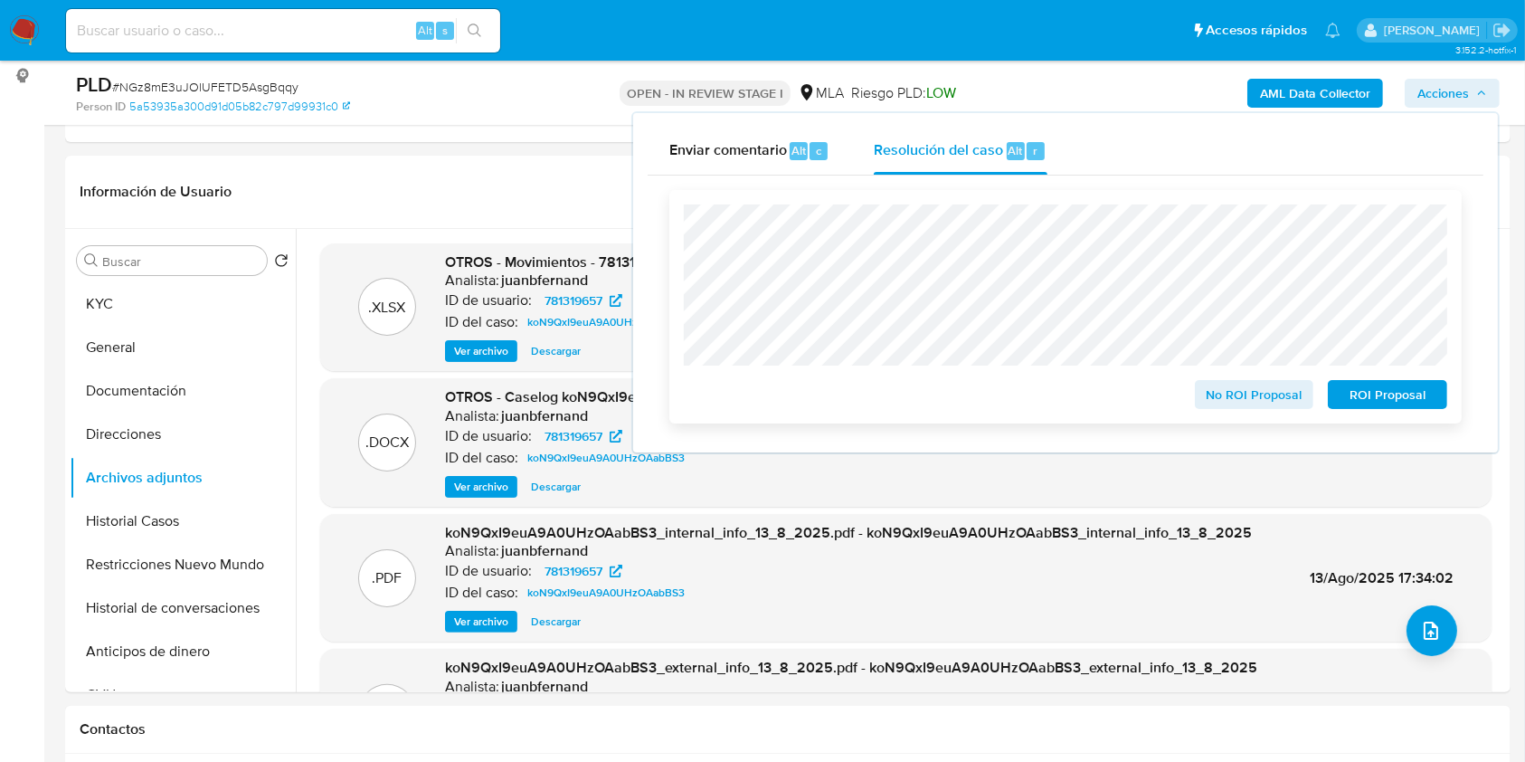
click at [1400, 401] on span "ROI Proposal" at bounding box center [1388, 394] width 94 height 25
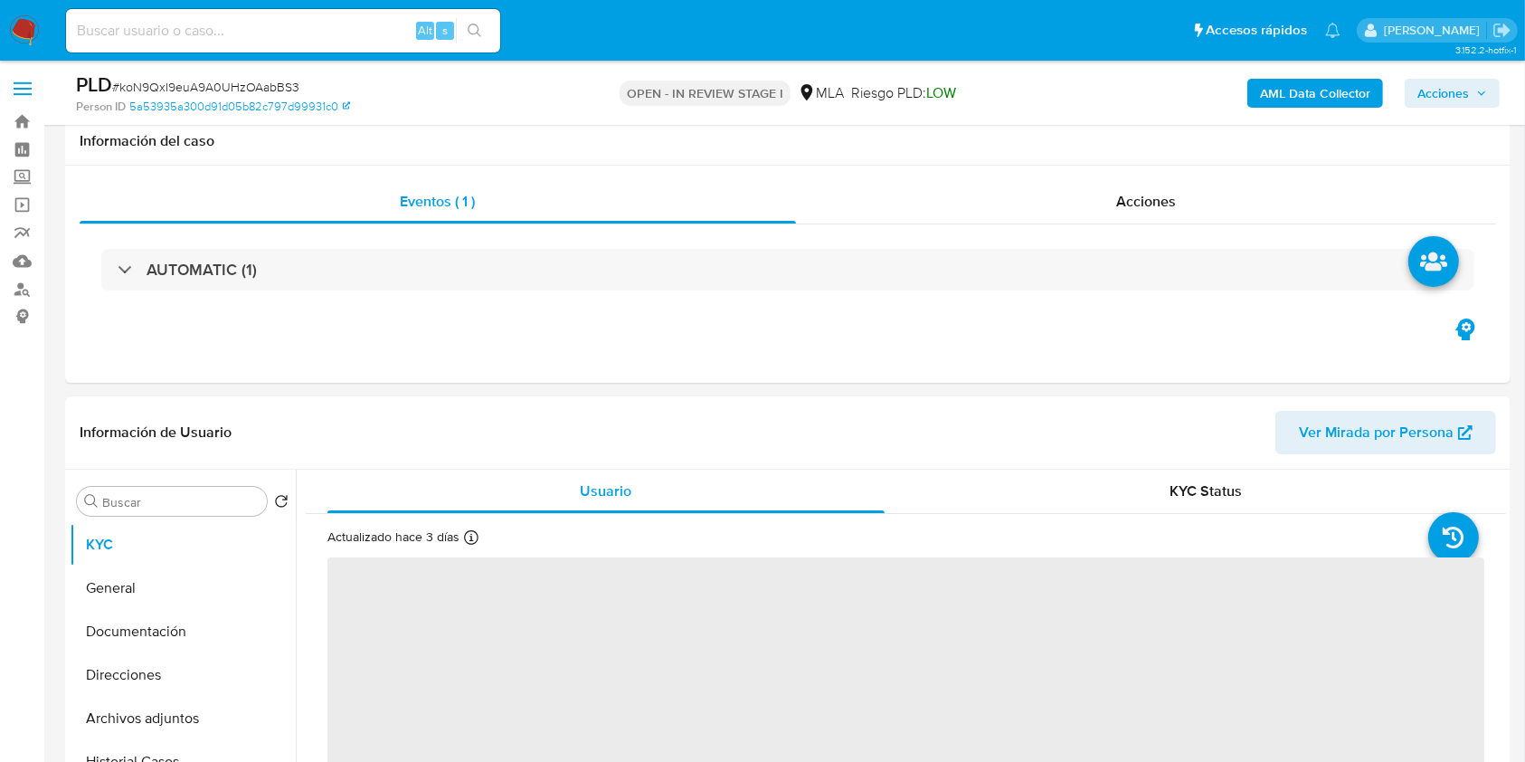
scroll to position [724, 0]
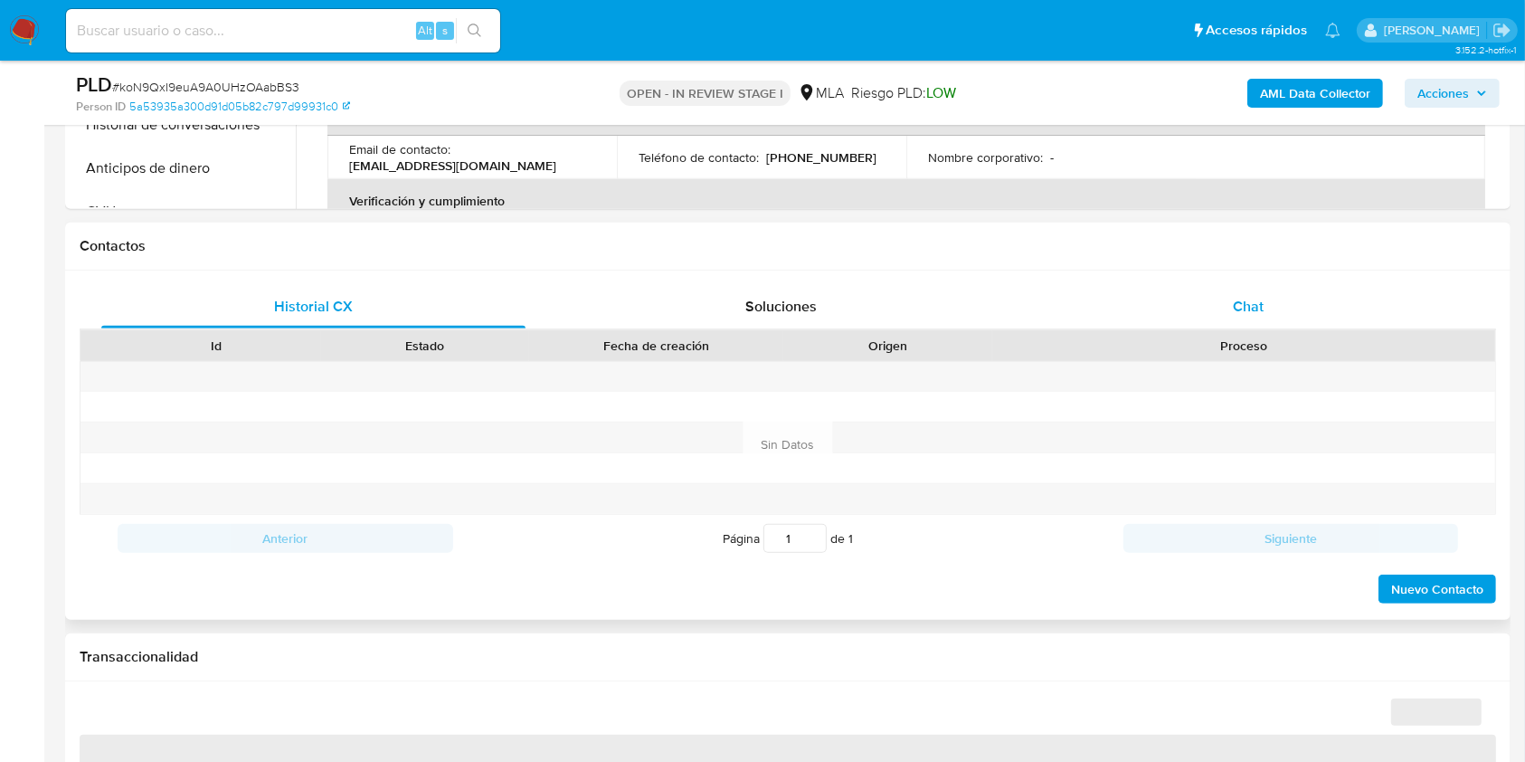
select select "10"
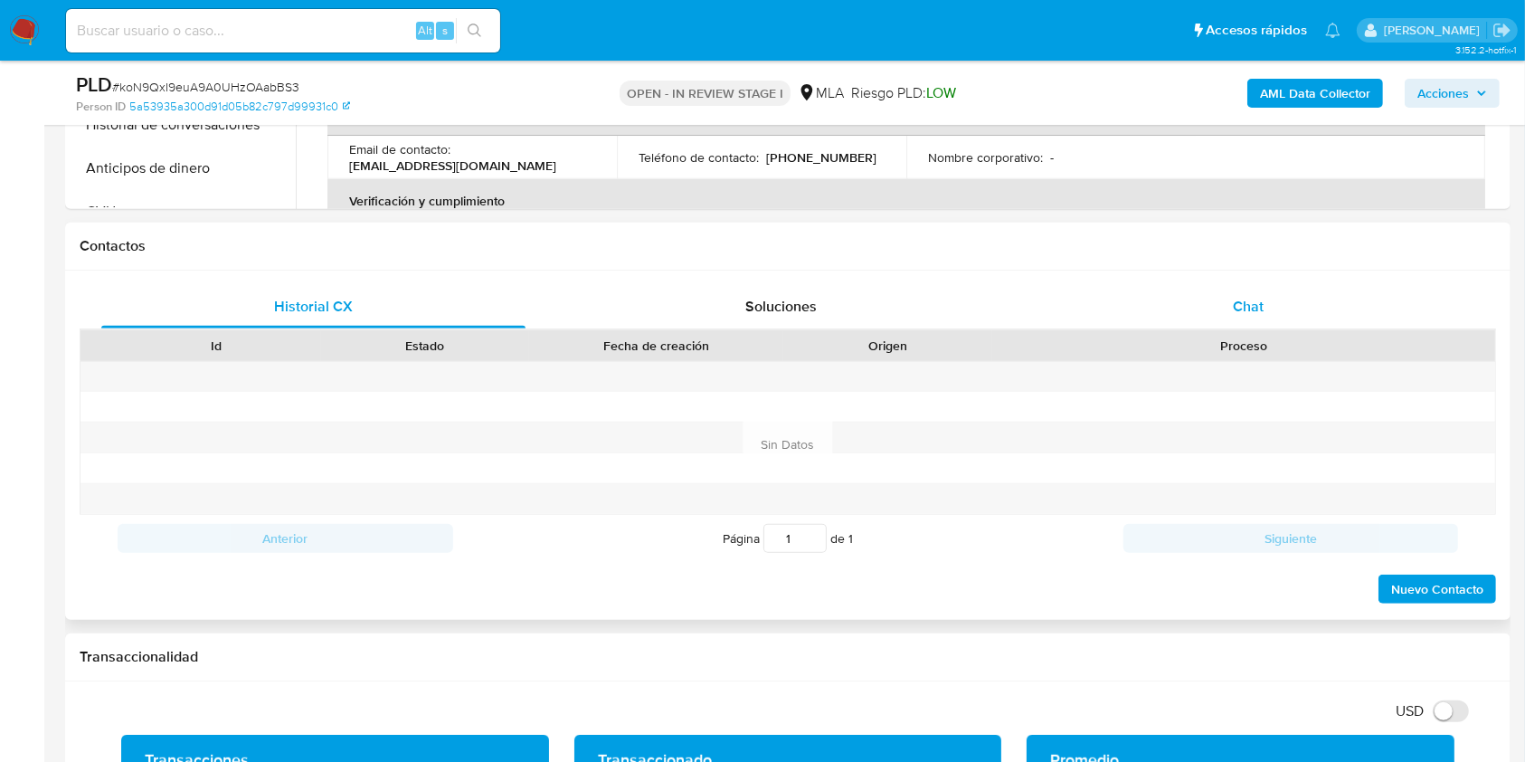
click at [1303, 322] on div "Chat" at bounding box center [1249, 306] width 424 height 43
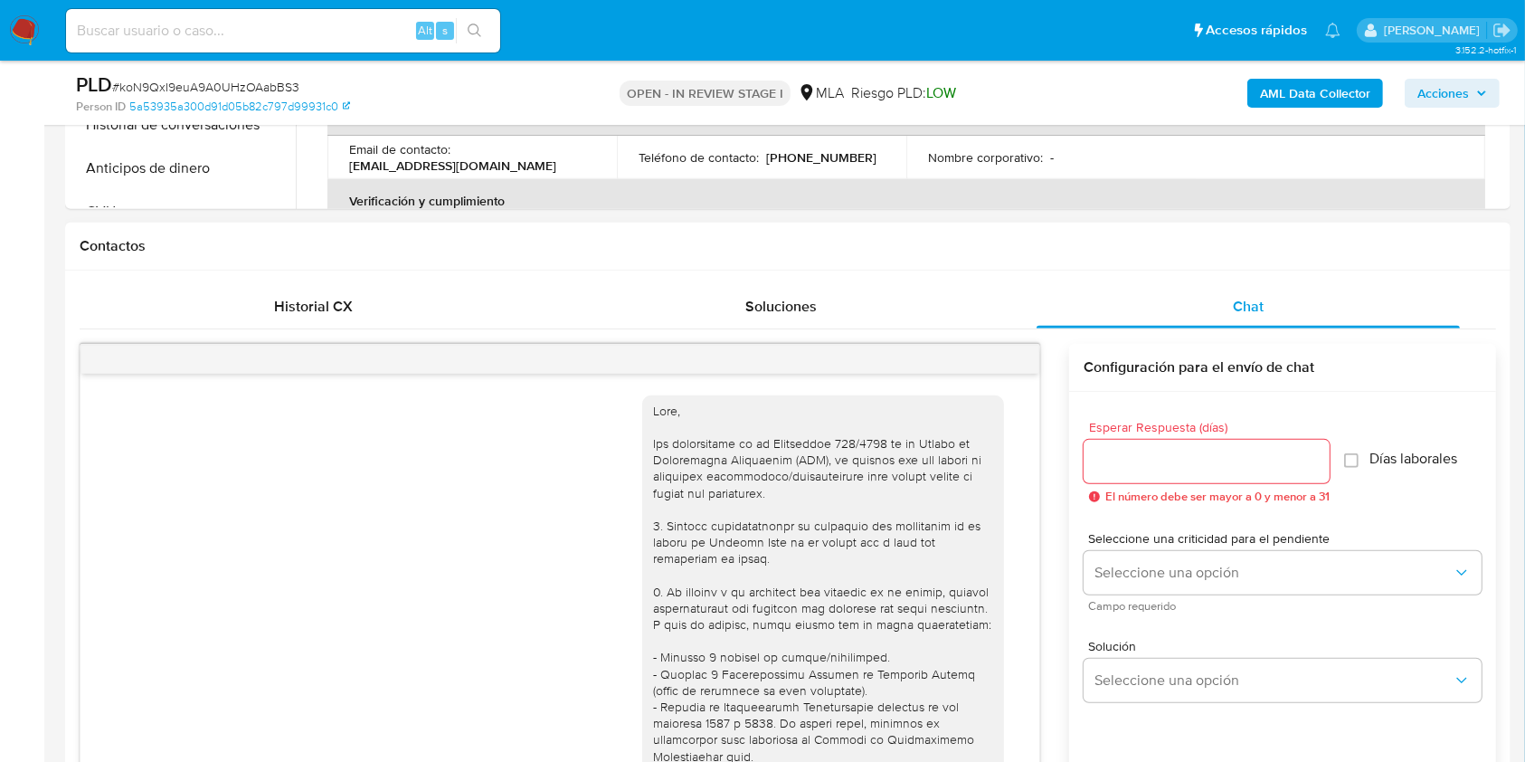
scroll to position [1099, 0]
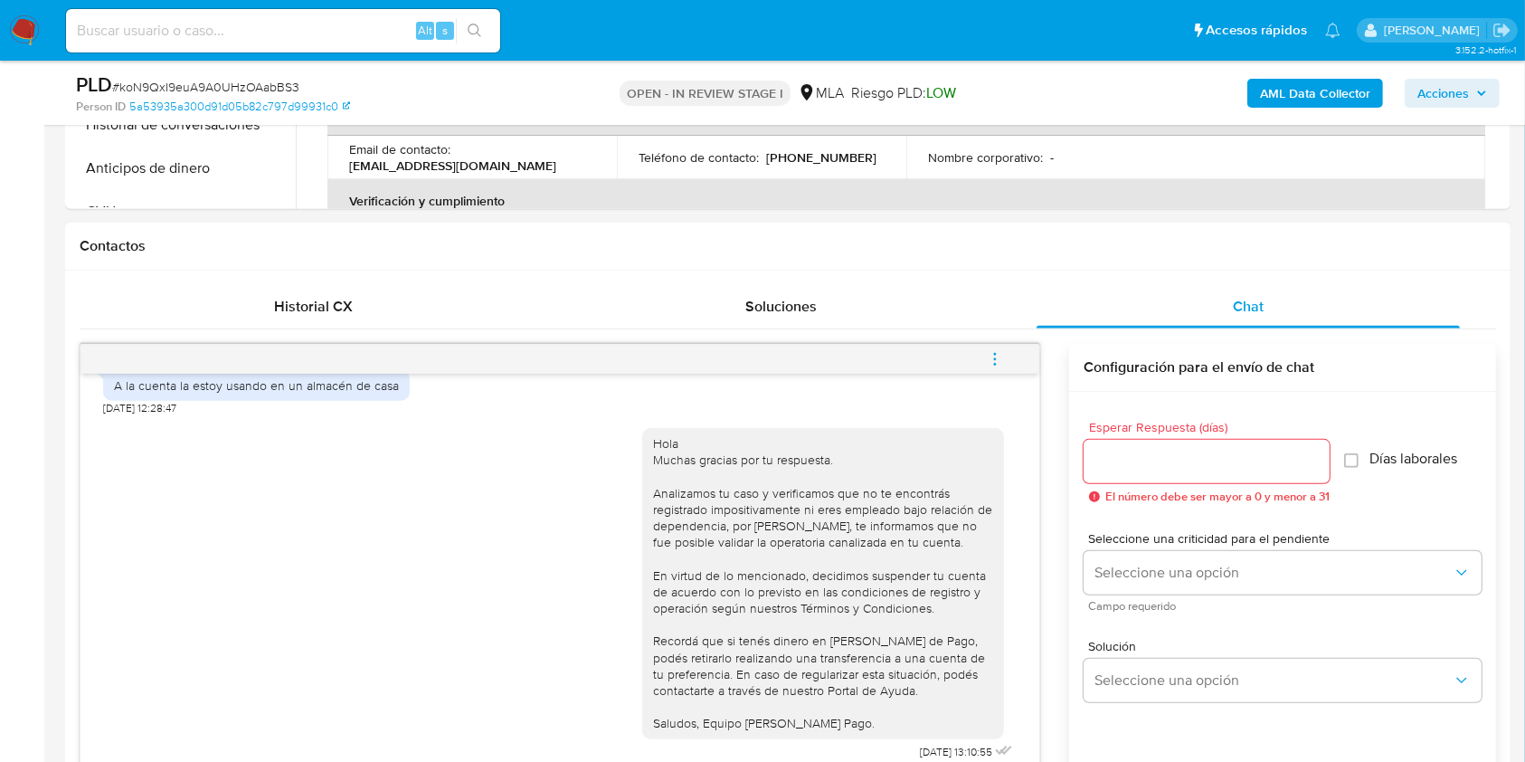
click at [999, 353] on icon "menu-action" at bounding box center [995, 359] width 16 height 16
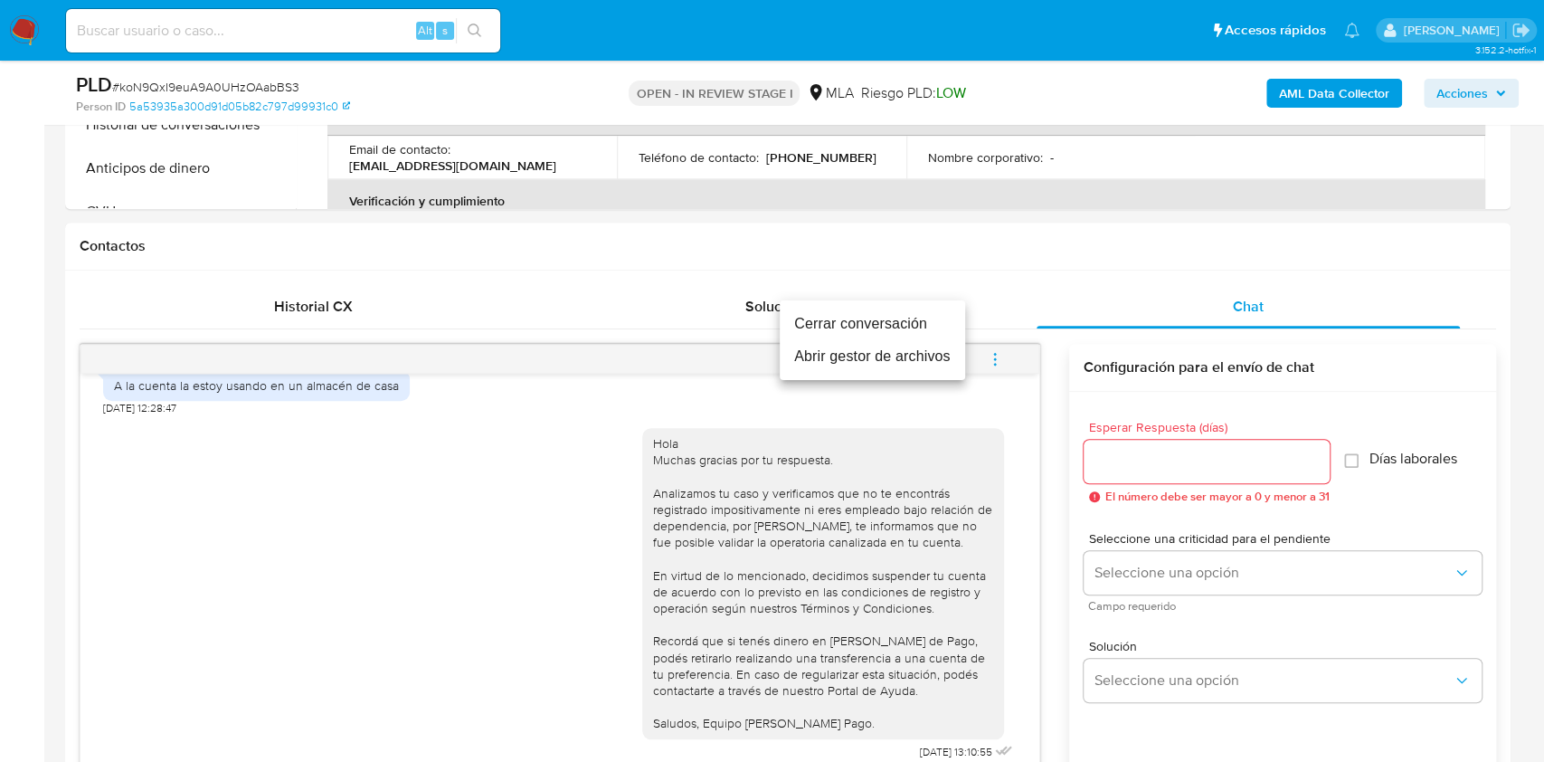
click at [875, 323] on li "Cerrar conversación" at bounding box center [872, 324] width 185 height 33
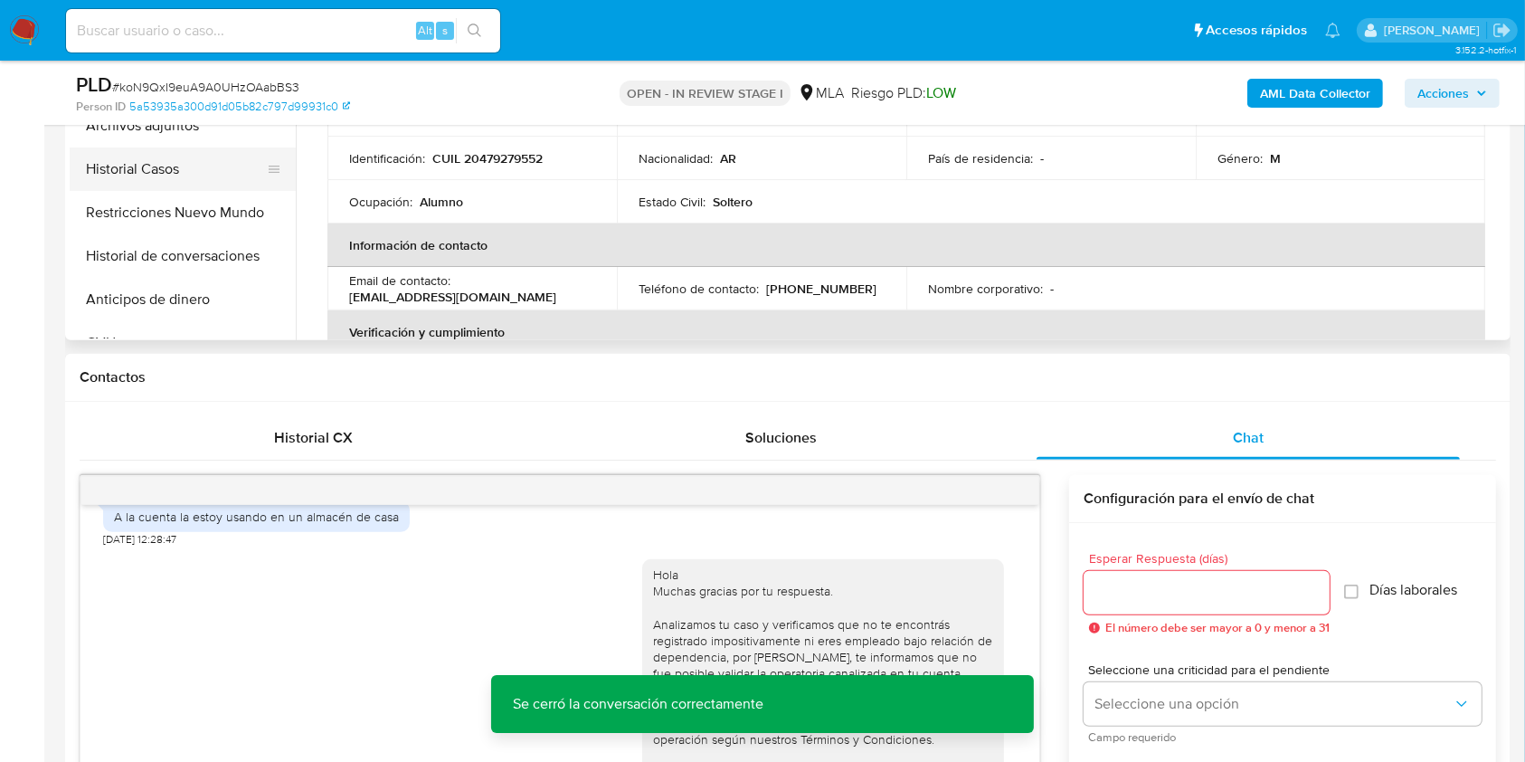
scroll to position [362, 0]
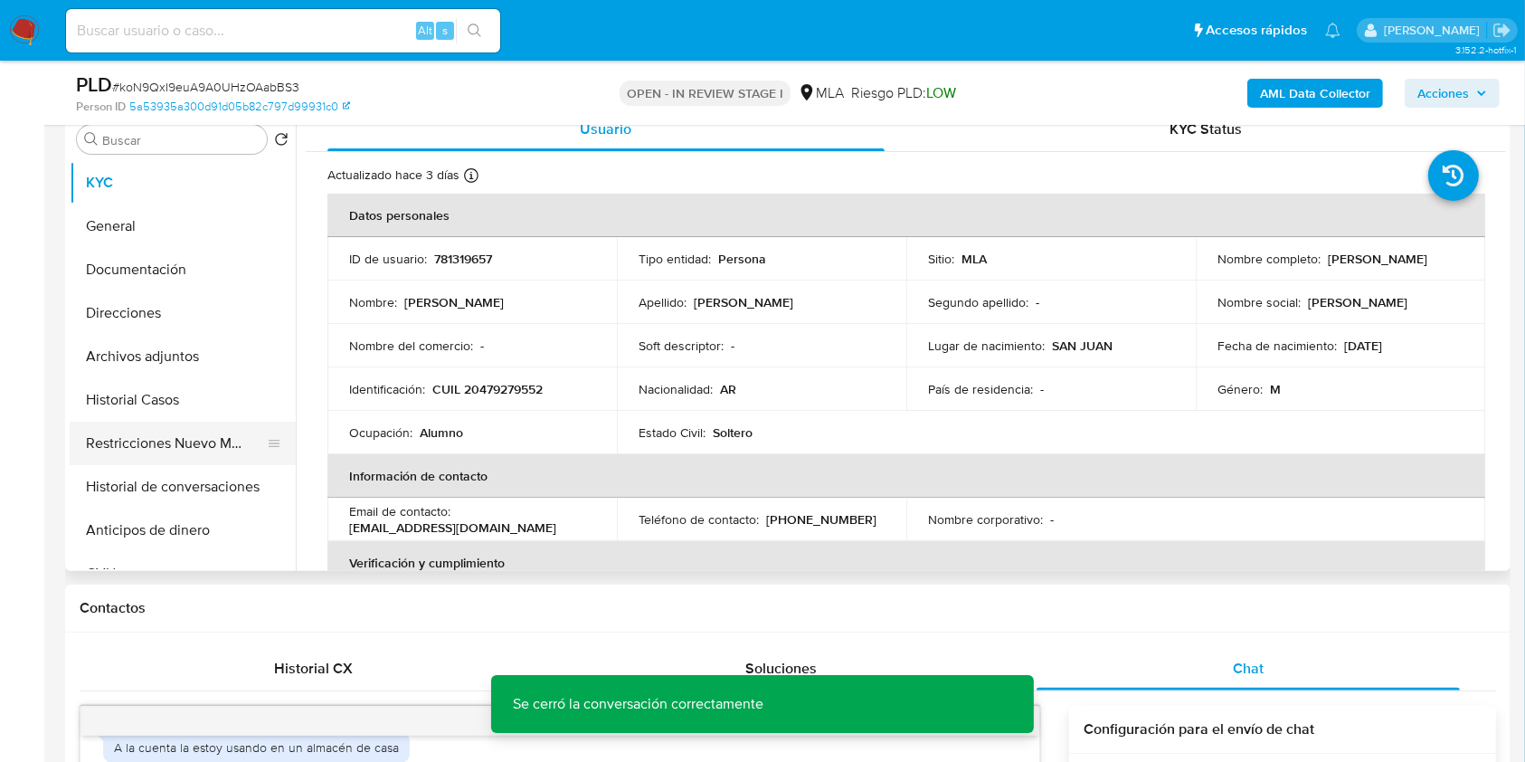
click at [167, 455] on button "Restricciones Nuevo Mundo" at bounding box center [176, 443] width 212 height 43
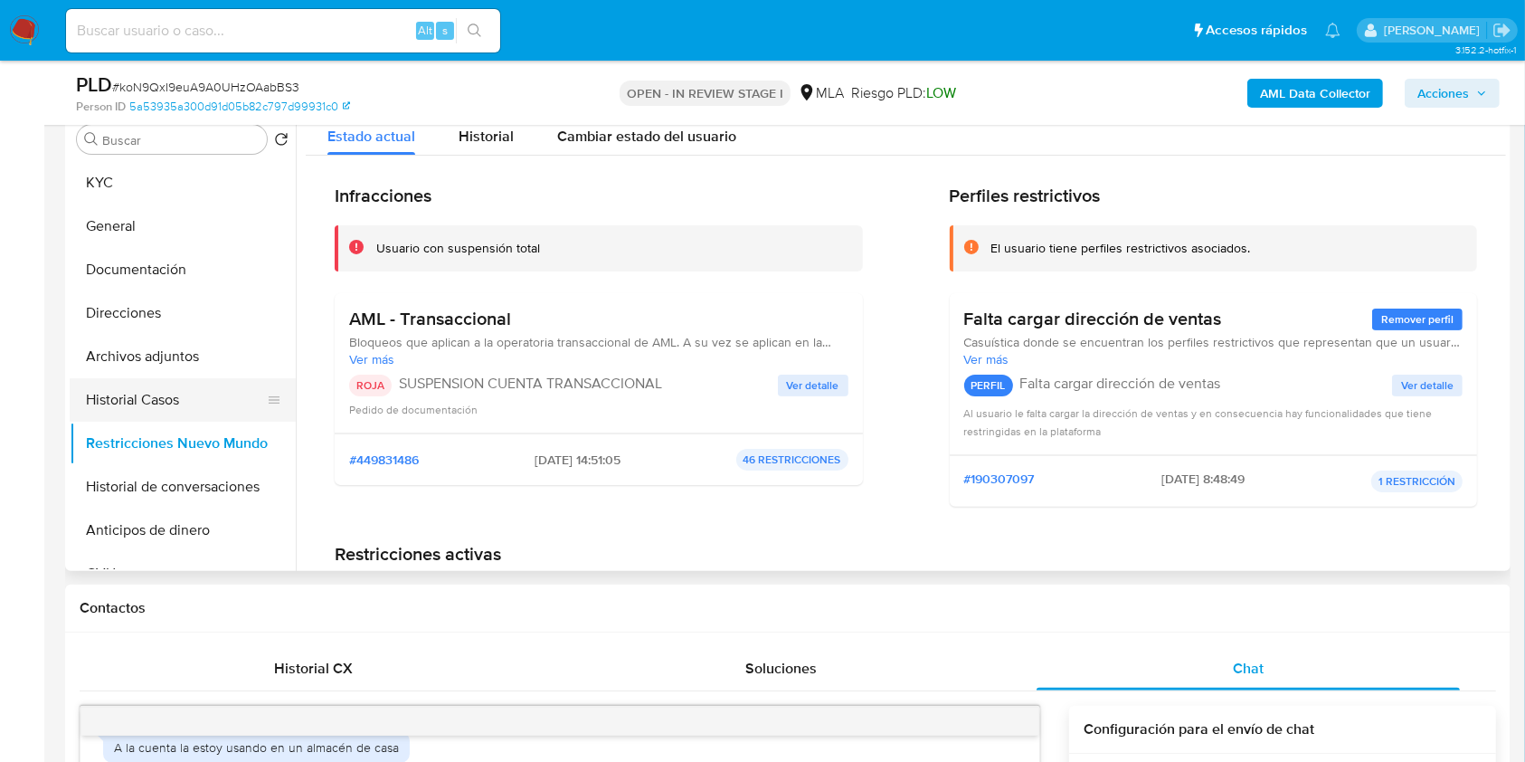
click at [156, 403] on button "Historial Casos" at bounding box center [176, 399] width 212 height 43
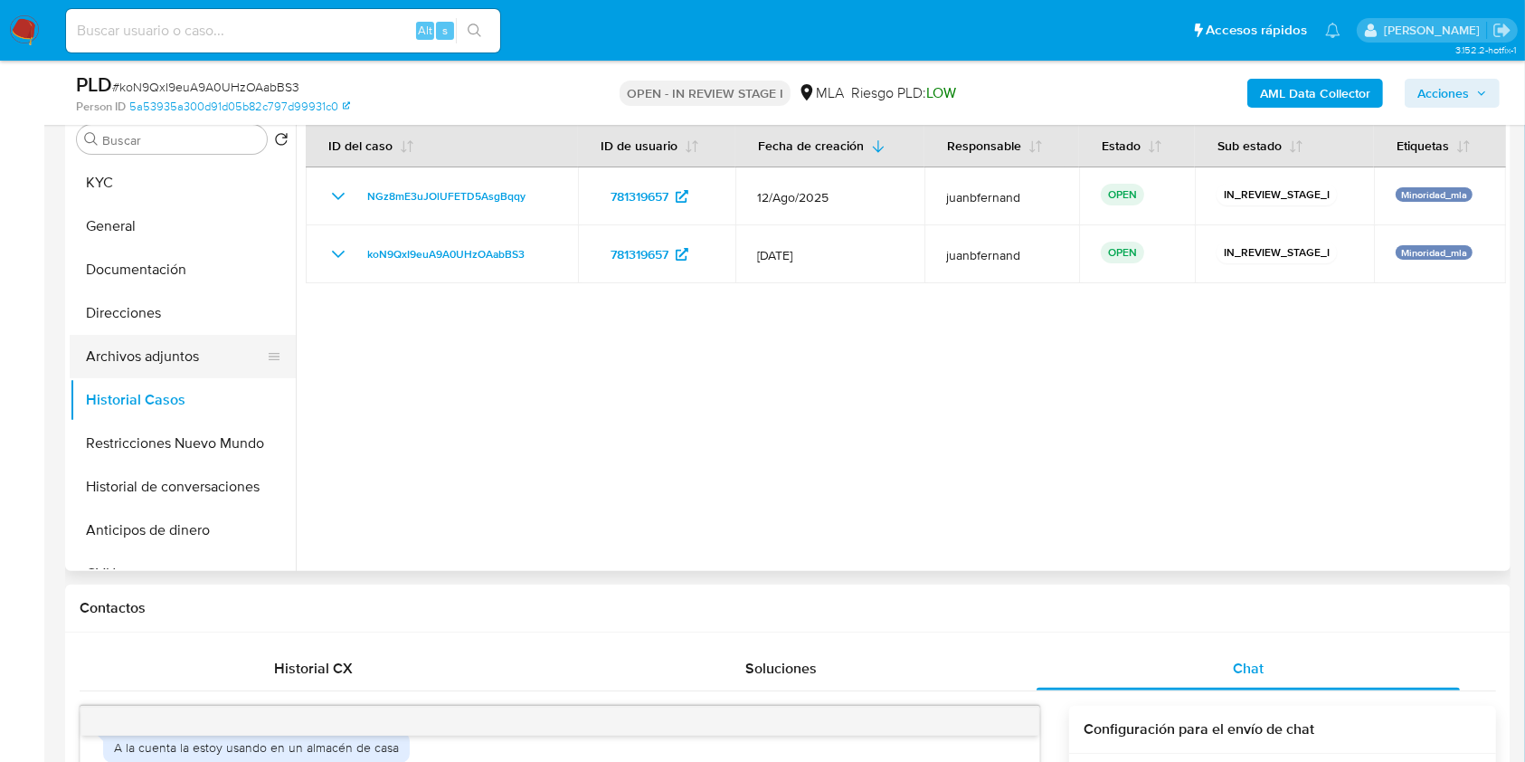
click at [125, 363] on button "Archivos adjuntos" at bounding box center [176, 356] width 212 height 43
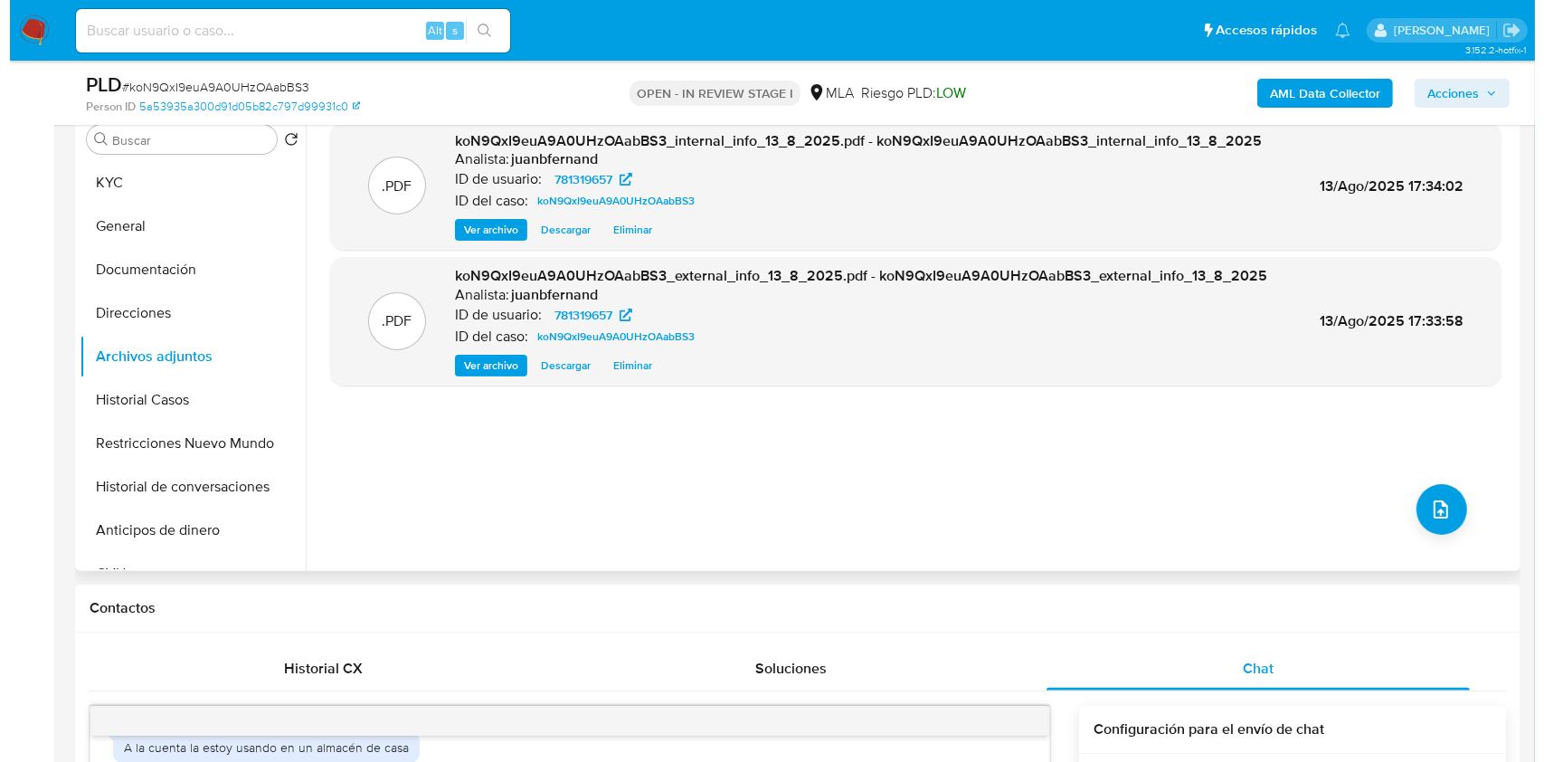
scroll to position [241, 0]
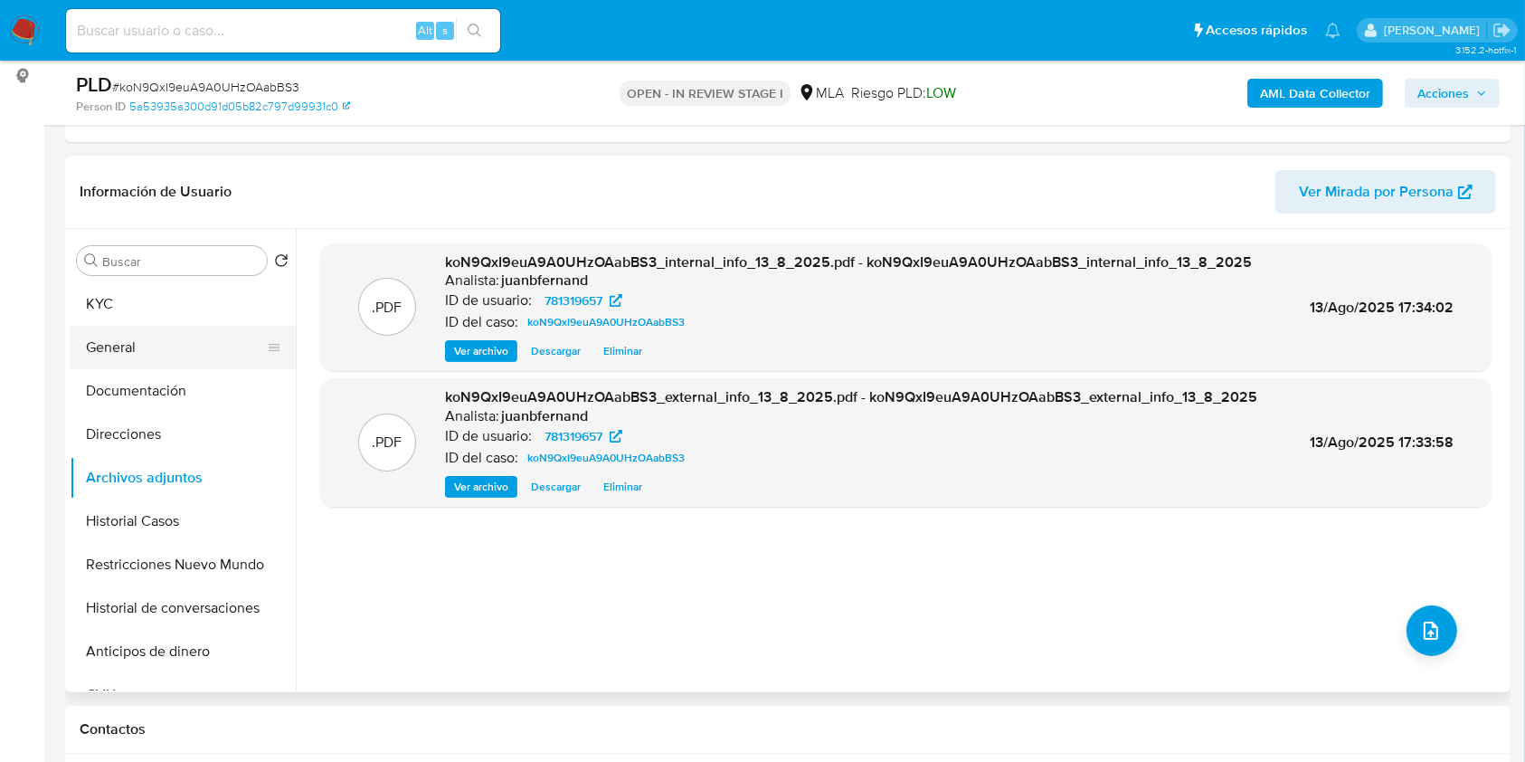
click at [149, 337] on button "General" at bounding box center [176, 347] width 212 height 43
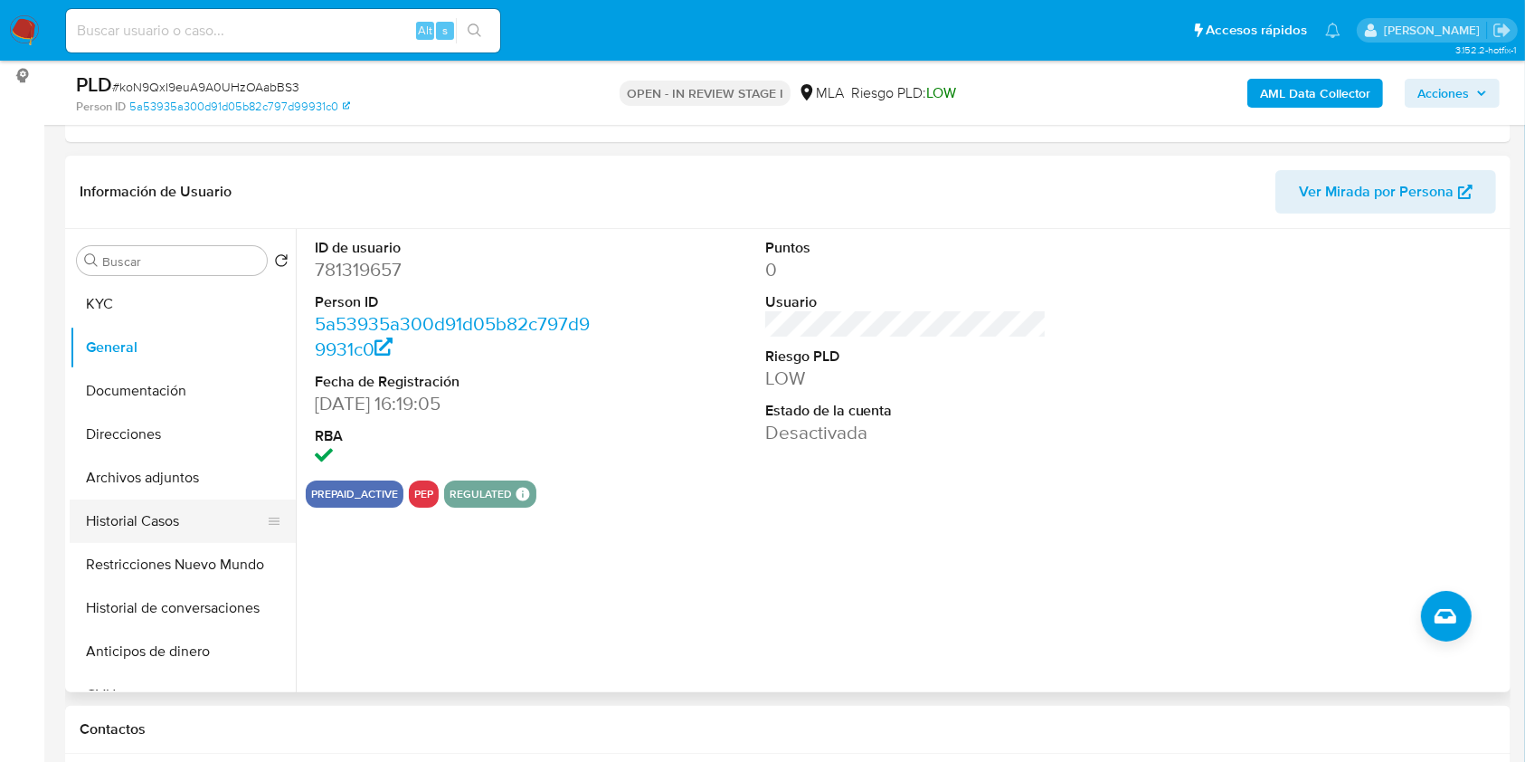
click at [138, 527] on button "Historial Casos" at bounding box center [176, 520] width 212 height 43
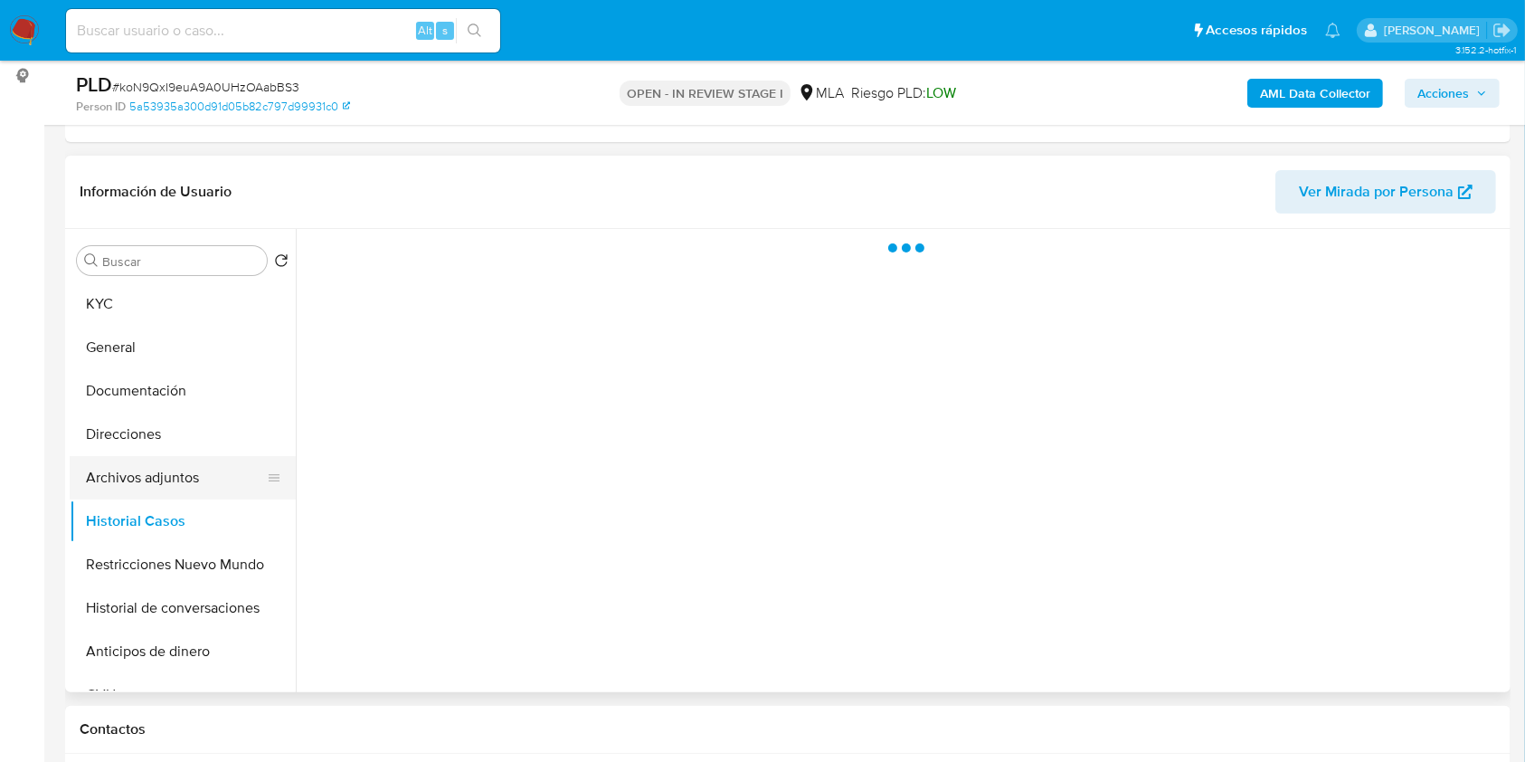
click at [138, 489] on button "Archivos adjuntos" at bounding box center [176, 477] width 212 height 43
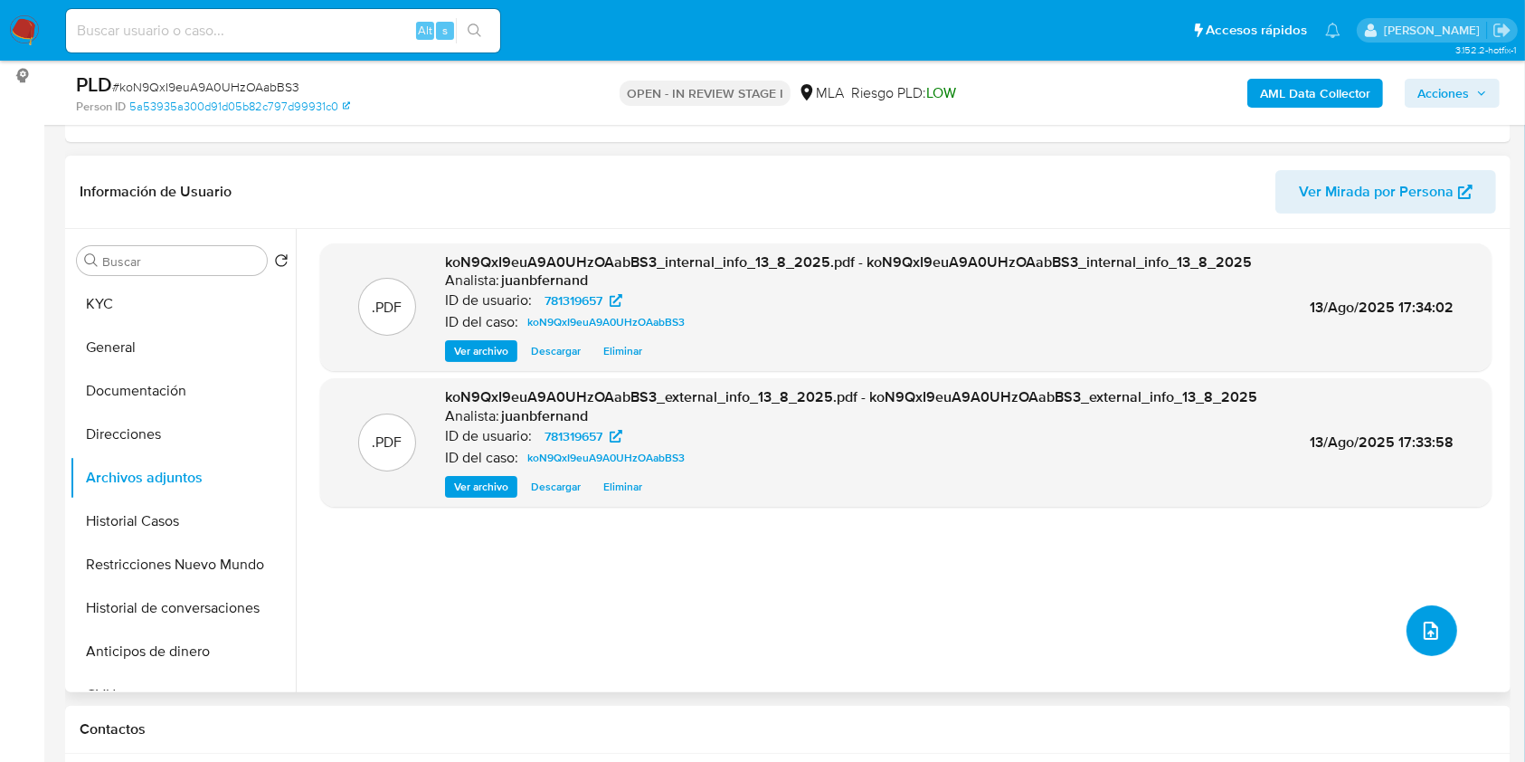
click at [1420, 632] on icon "upload-file" at bounding box center [1431, 631] width 22 height 22
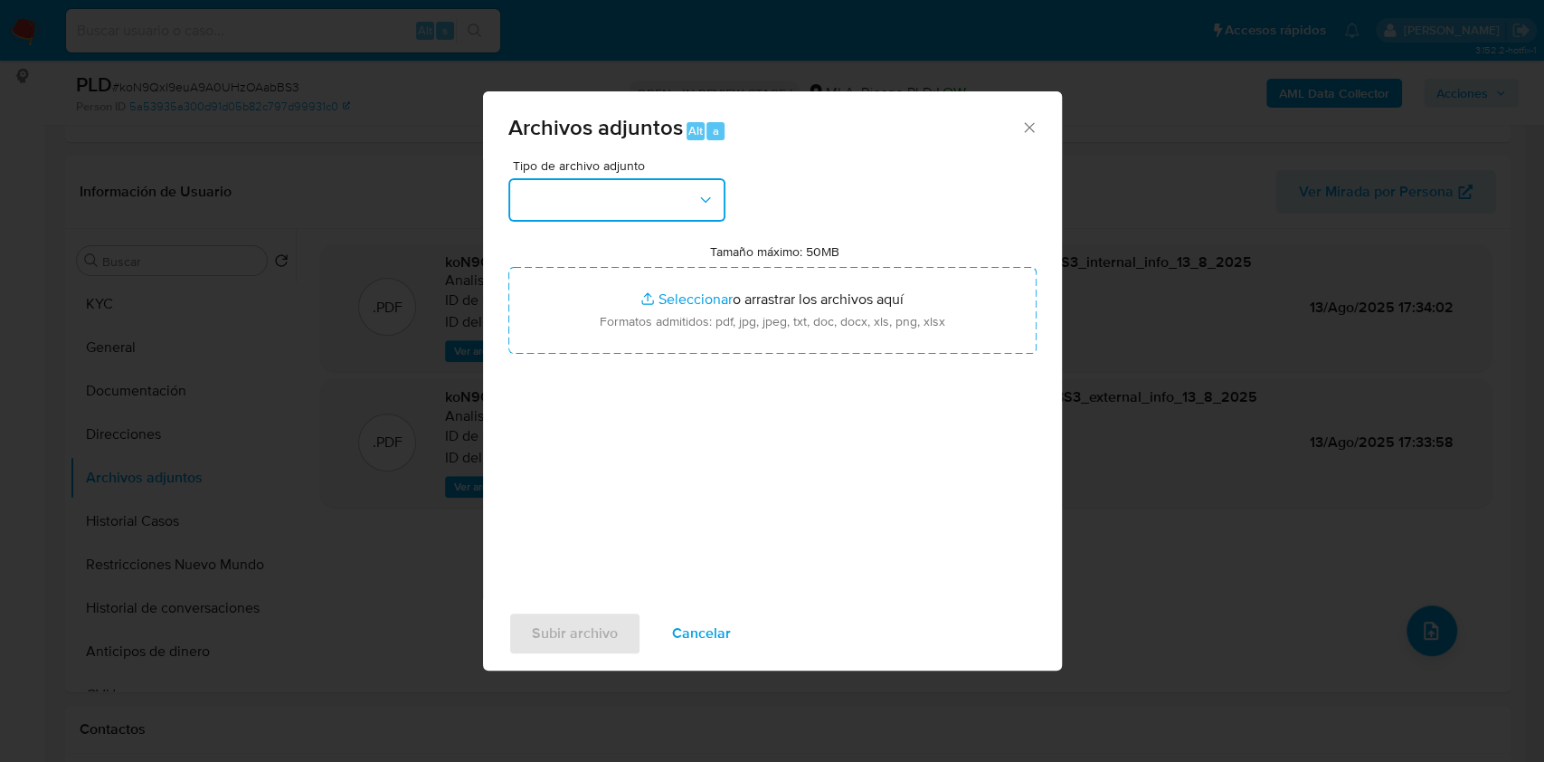
drag, startPoint x: 630, startPoint y: 186, endPoint x: 632, endPoint y: 221, distance: 34.5
click at [630, 188] on button "button" at bounding box center [616, 199] width 217 height 43
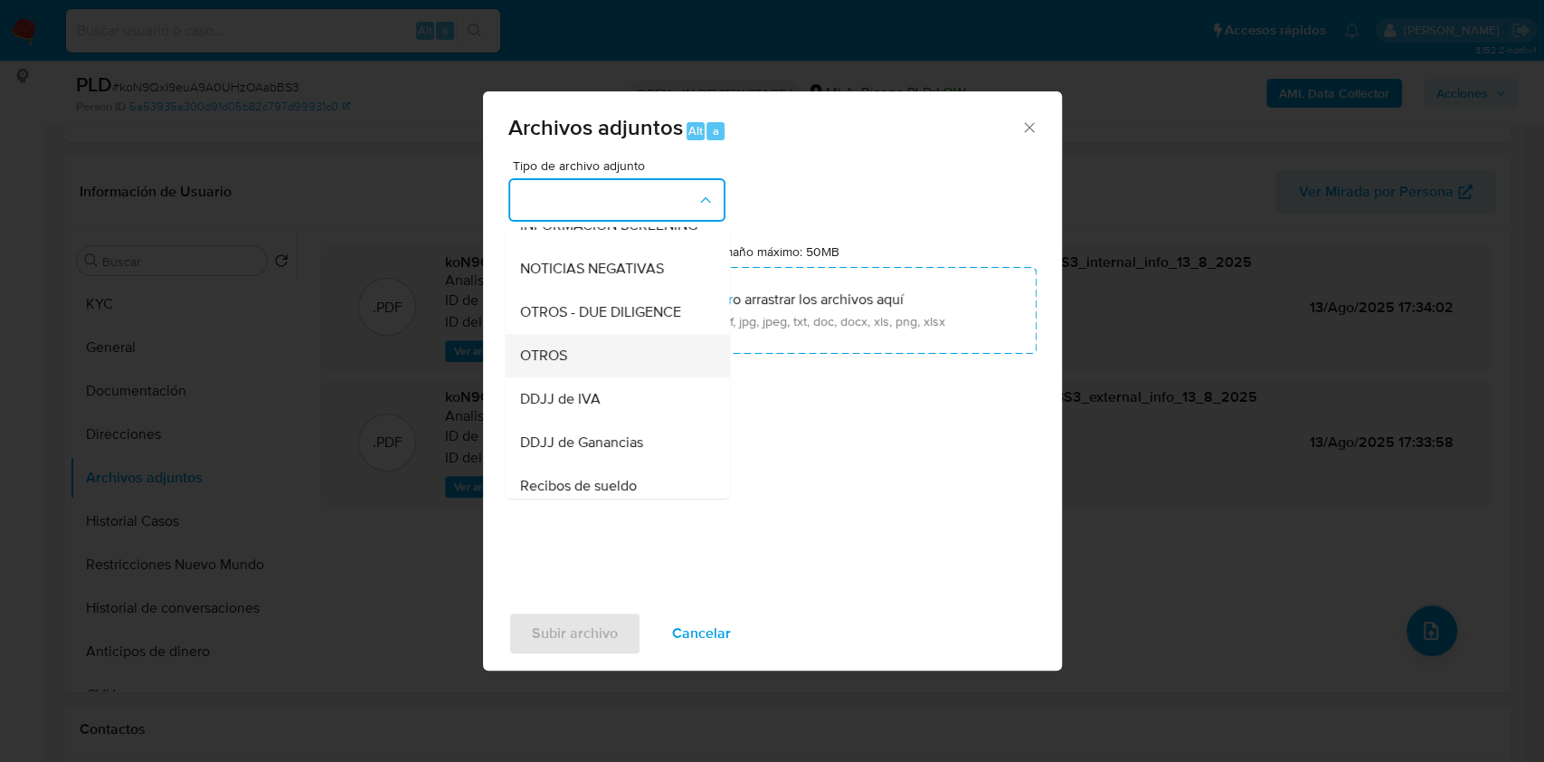
click at [631, 375] on div "OTROS" at bounding box center [611, 355] width 185 height 43
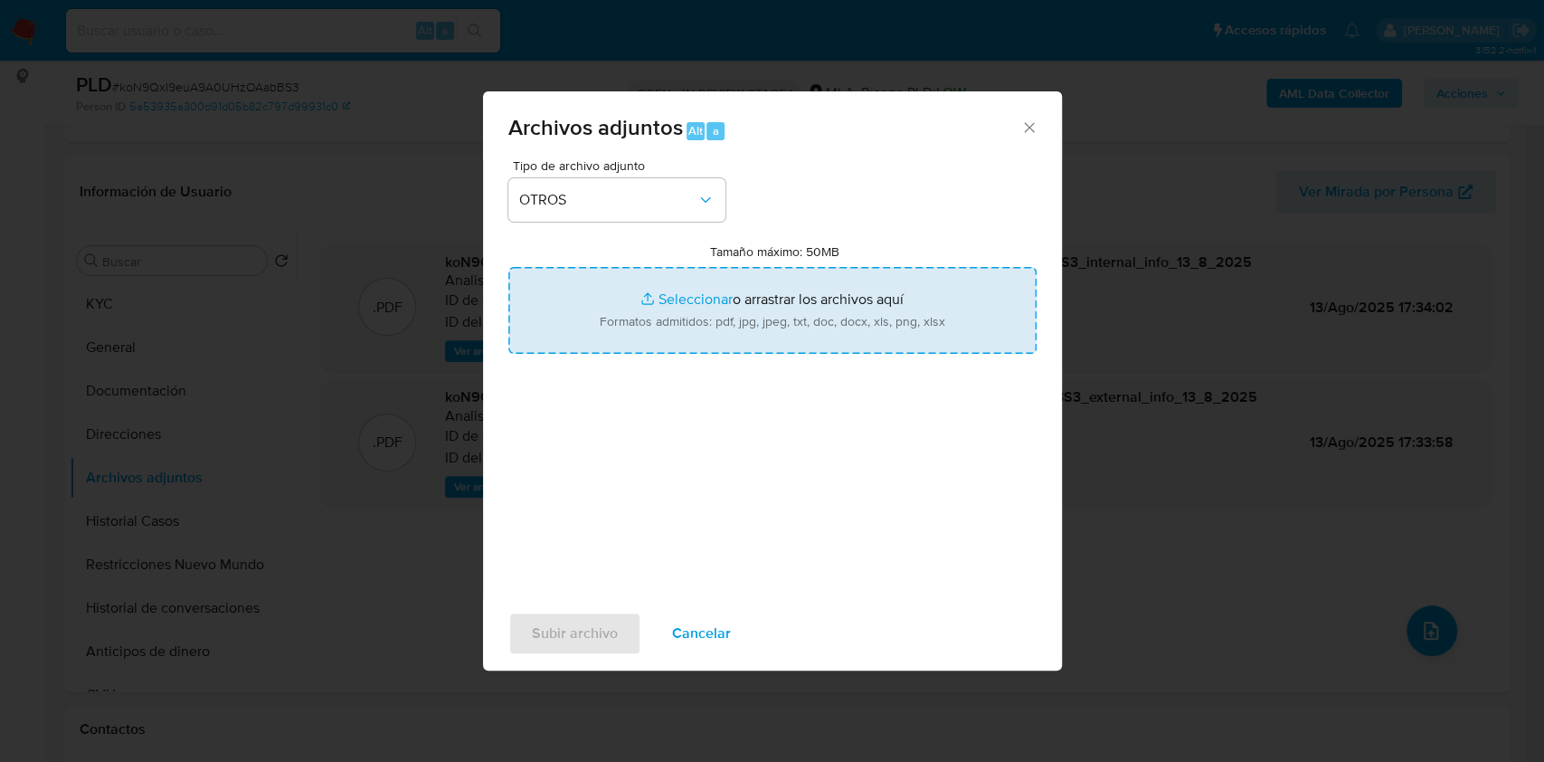
type input "C:\fakepath\Caselog koN9QxI9euA9A0UHzOAabBS3_2025_08_13_16_44_22.docx"
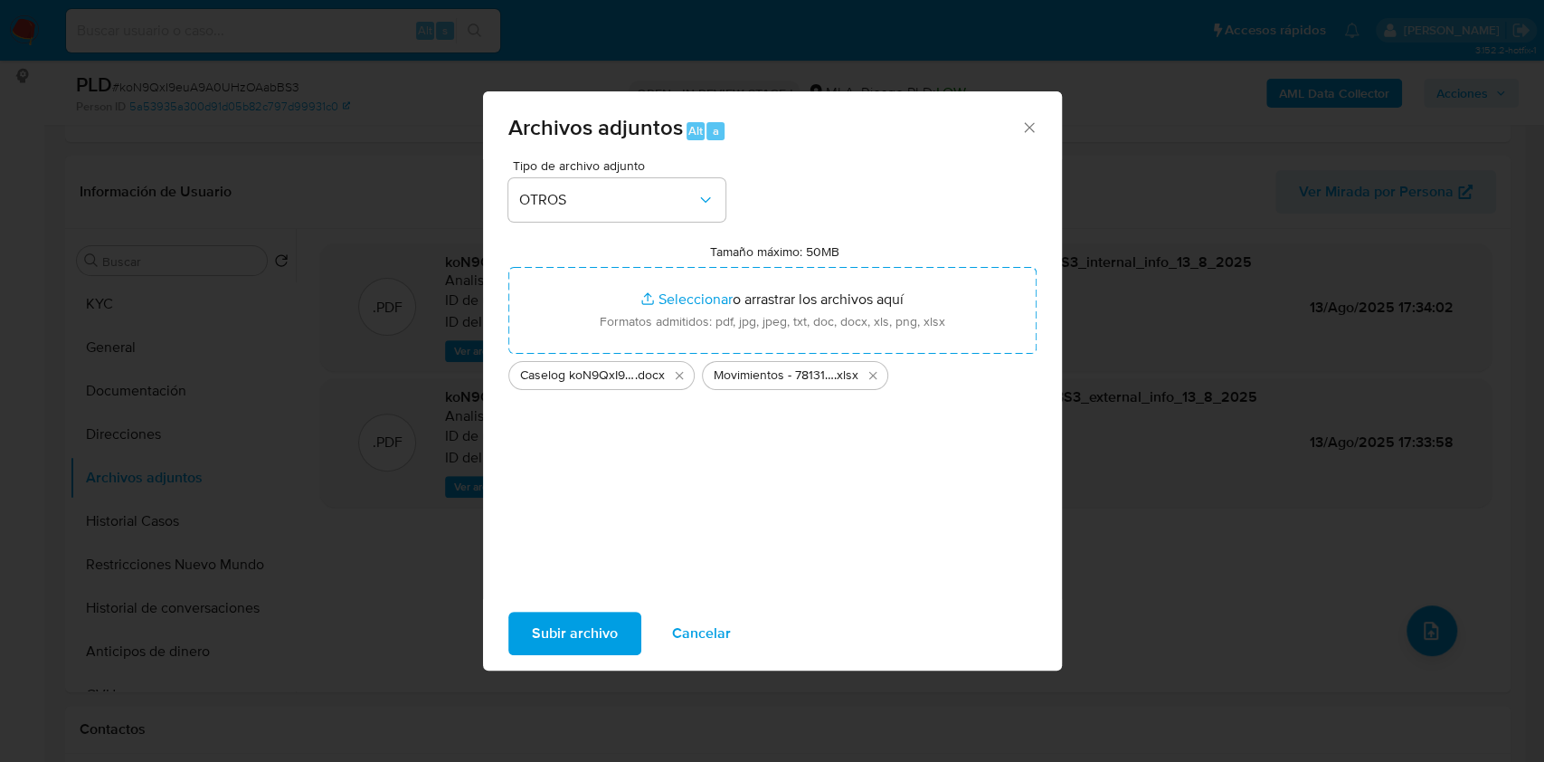
click at [534, 620] on span "Subir archivo" at bounding box center [575, 633] width 86 height 40
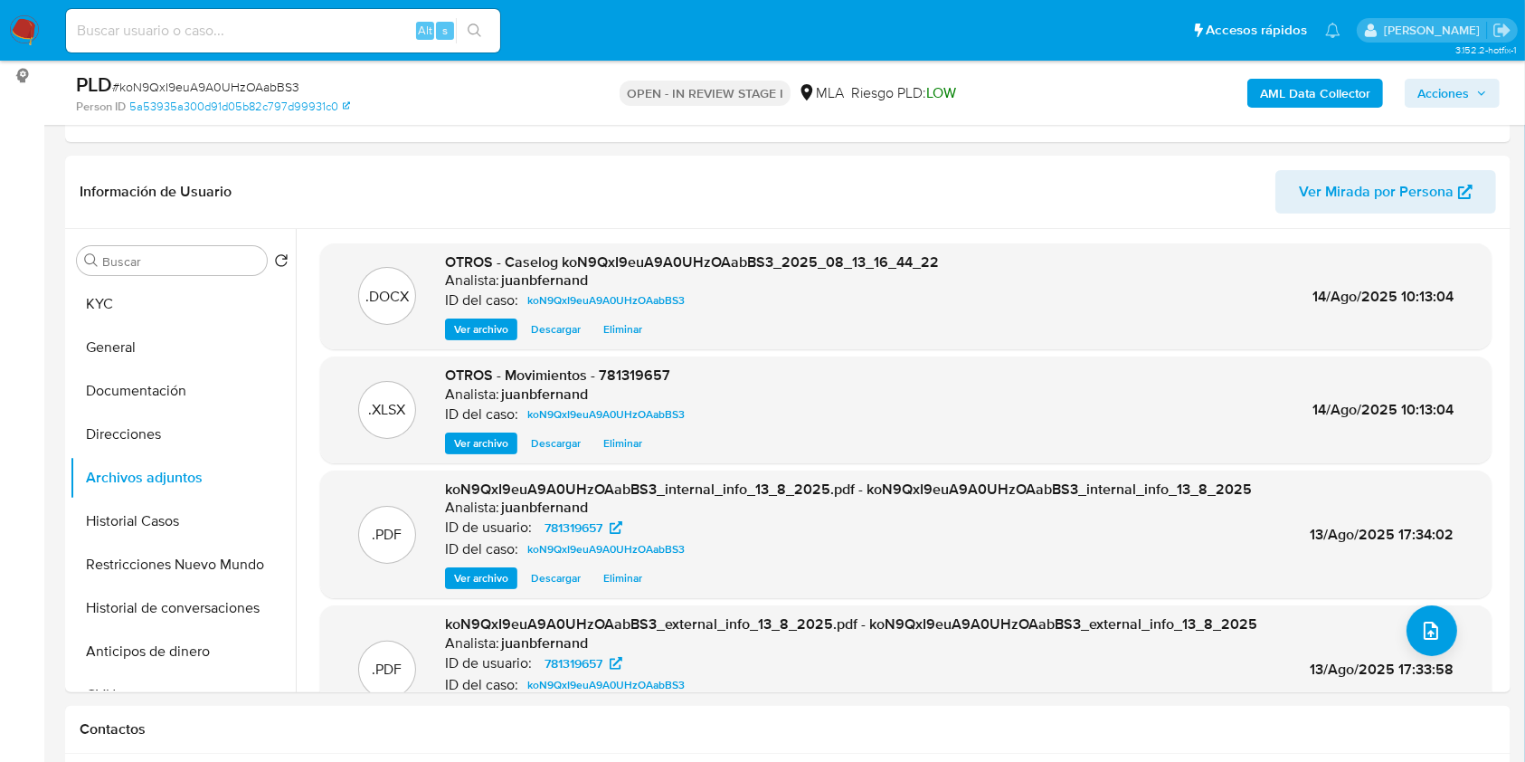
click at [1476, 104] on span "Acciones" at bounding box center [1453, 93] width 70 height 25
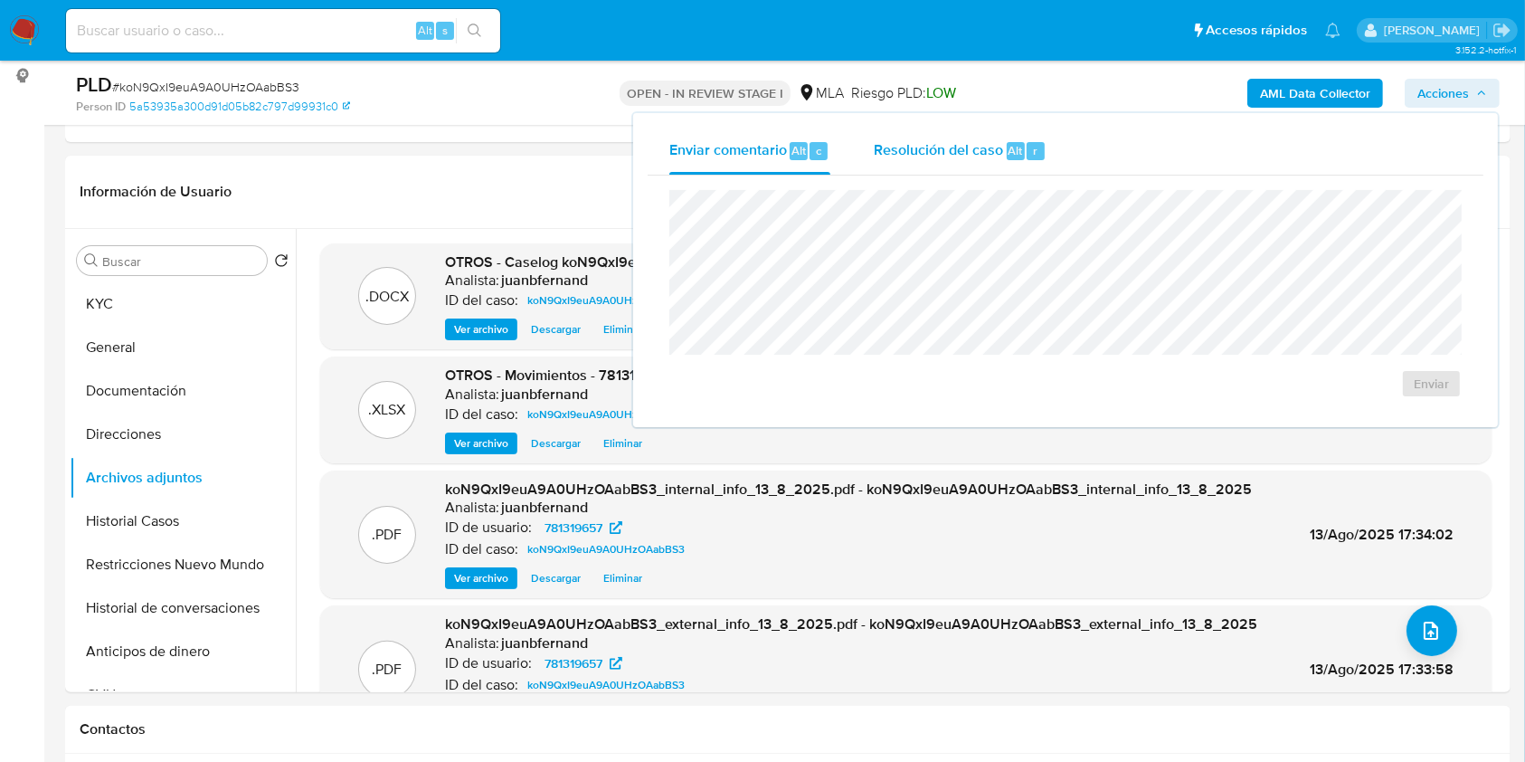
click at [1031, 169] on div "Resolución del caso Alt r" at bounding box center [960, 151] width 173 height 47
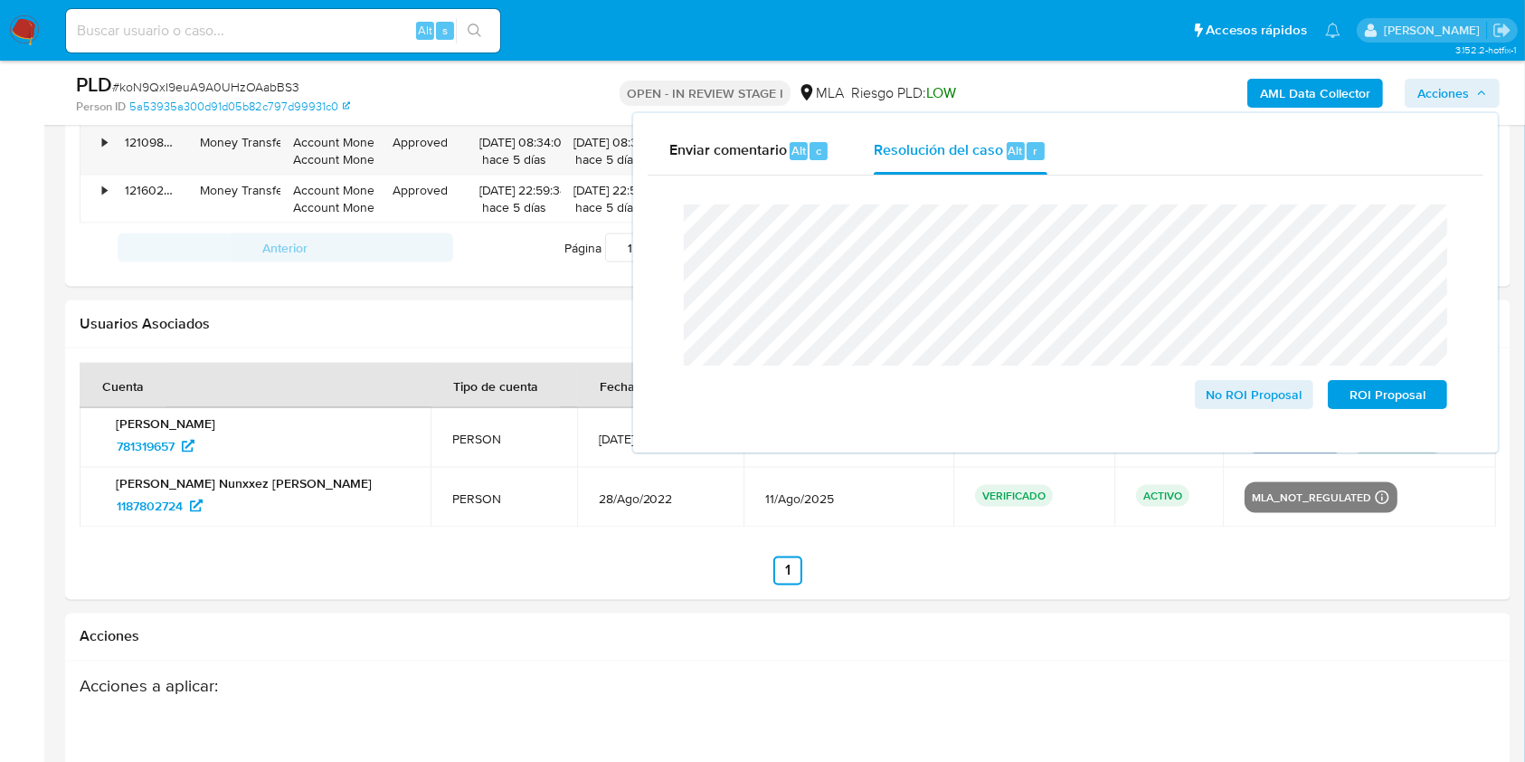
scroll to position [2880, 0]
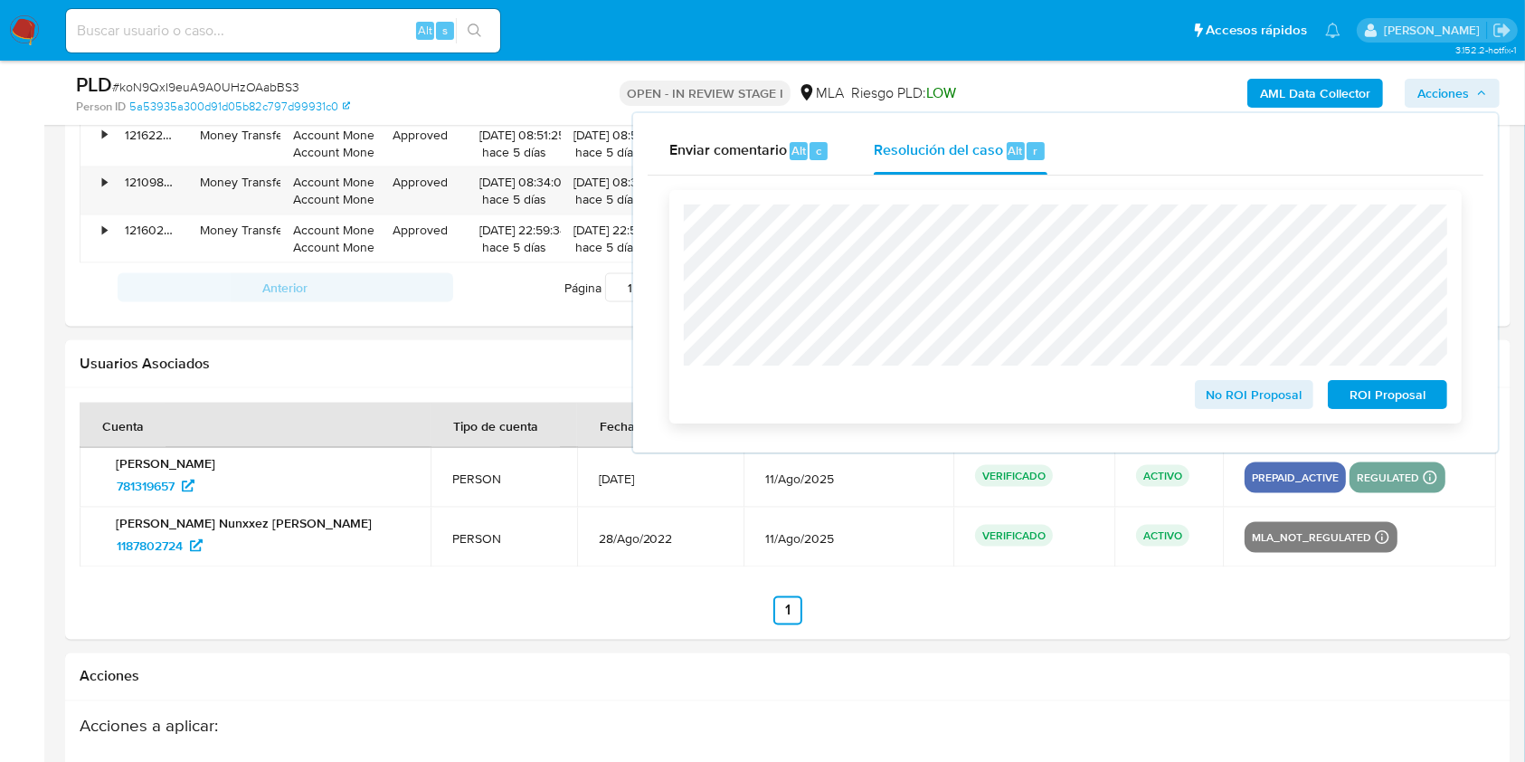
click at [1368, 394] on span "ROI Proposal" at bounding box center [1388, 394] width 94 height 25
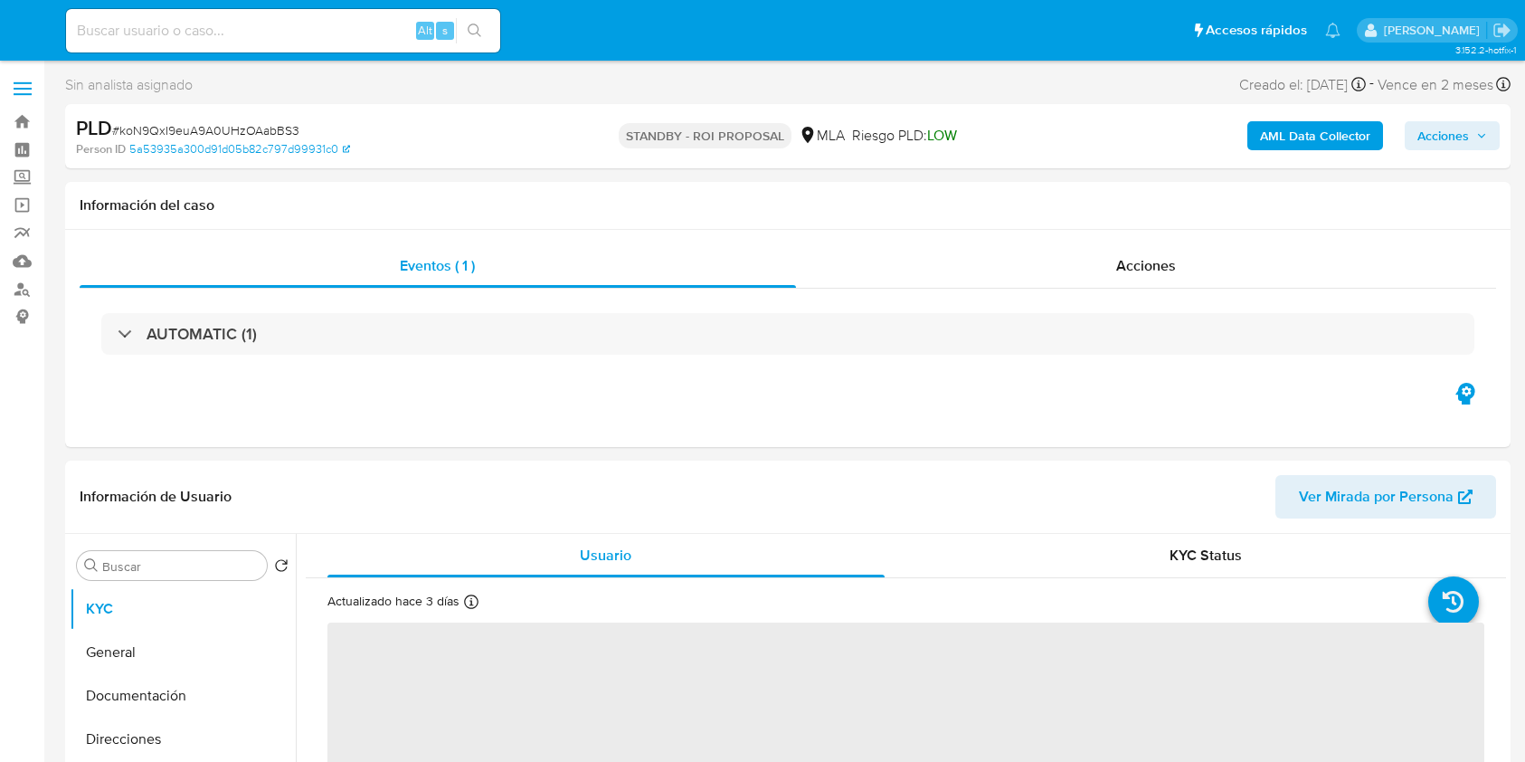
select select "10"
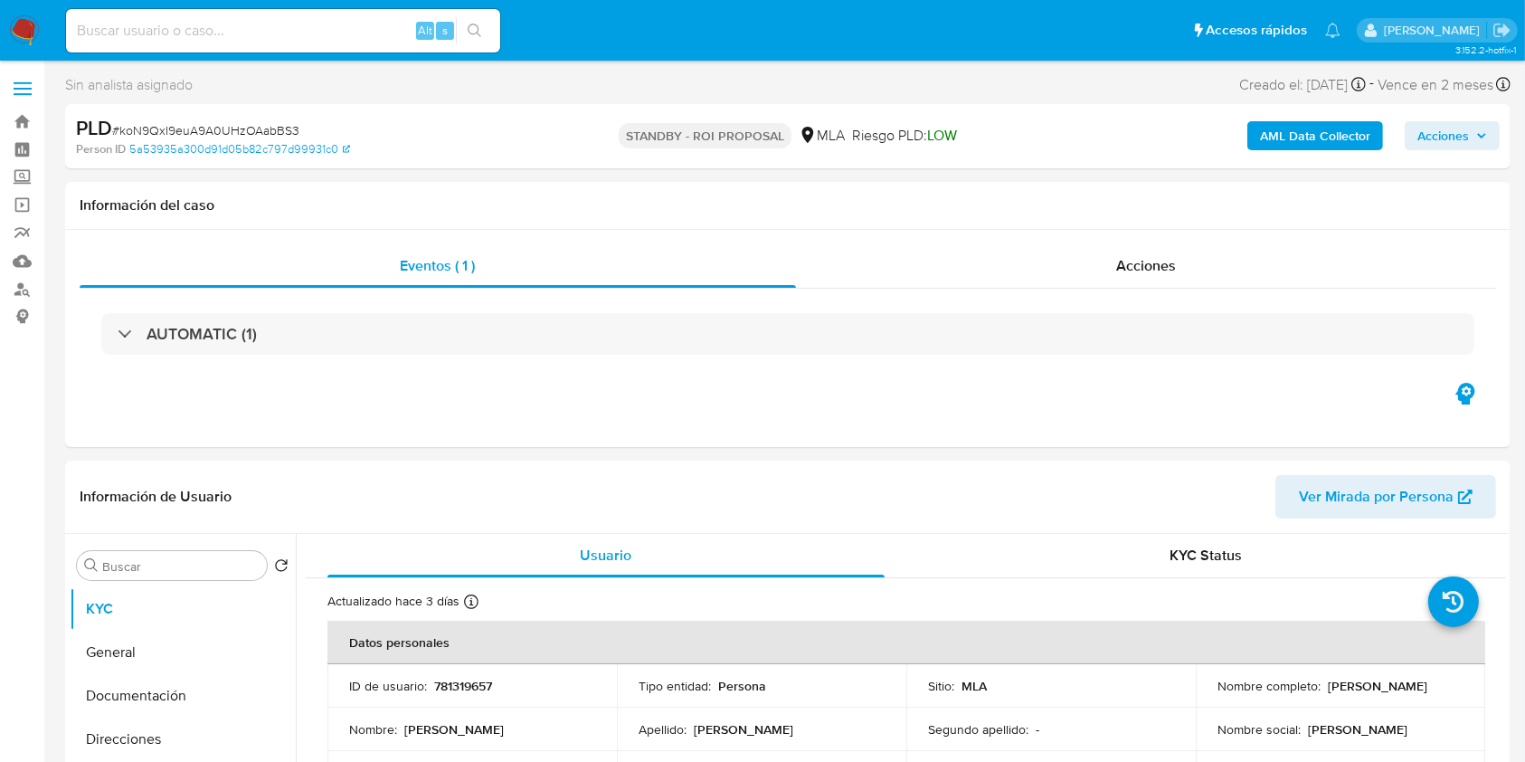
click at [354, 42] on div "Alt s" at bounding box center [283, 30] width 434 height 43
click at [363, 35] on input at bounding box center [283, 31] width 434 height 24
paste input "bKPi8XWxVrV0yW1MDdegWrfM"
type input "bKPi8XWxVrV0yW1MDdegWrfM"
click at [470, 26] on icon "search-icon" at bounding box center [475, 31] width 14 height 14
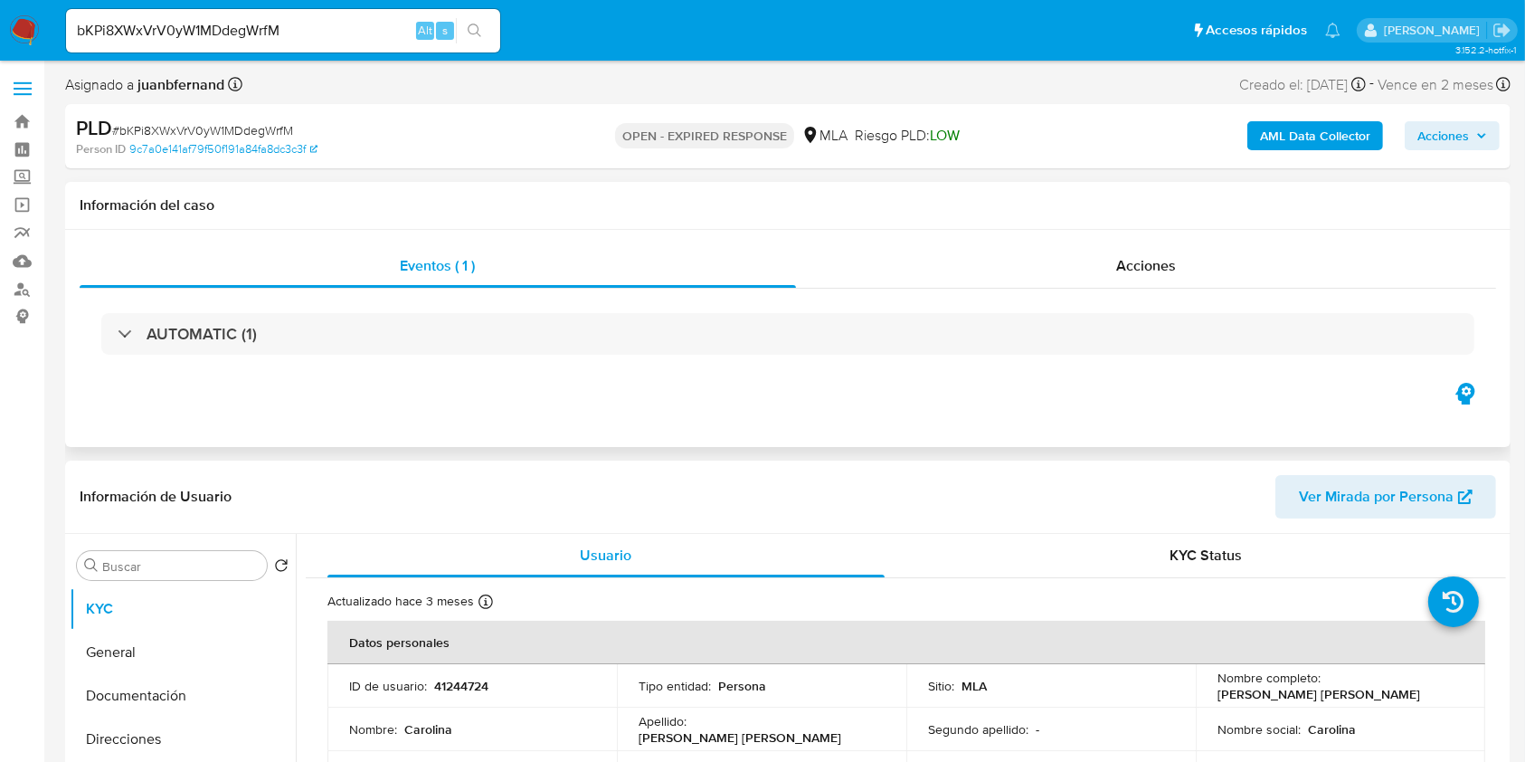
select select "10"
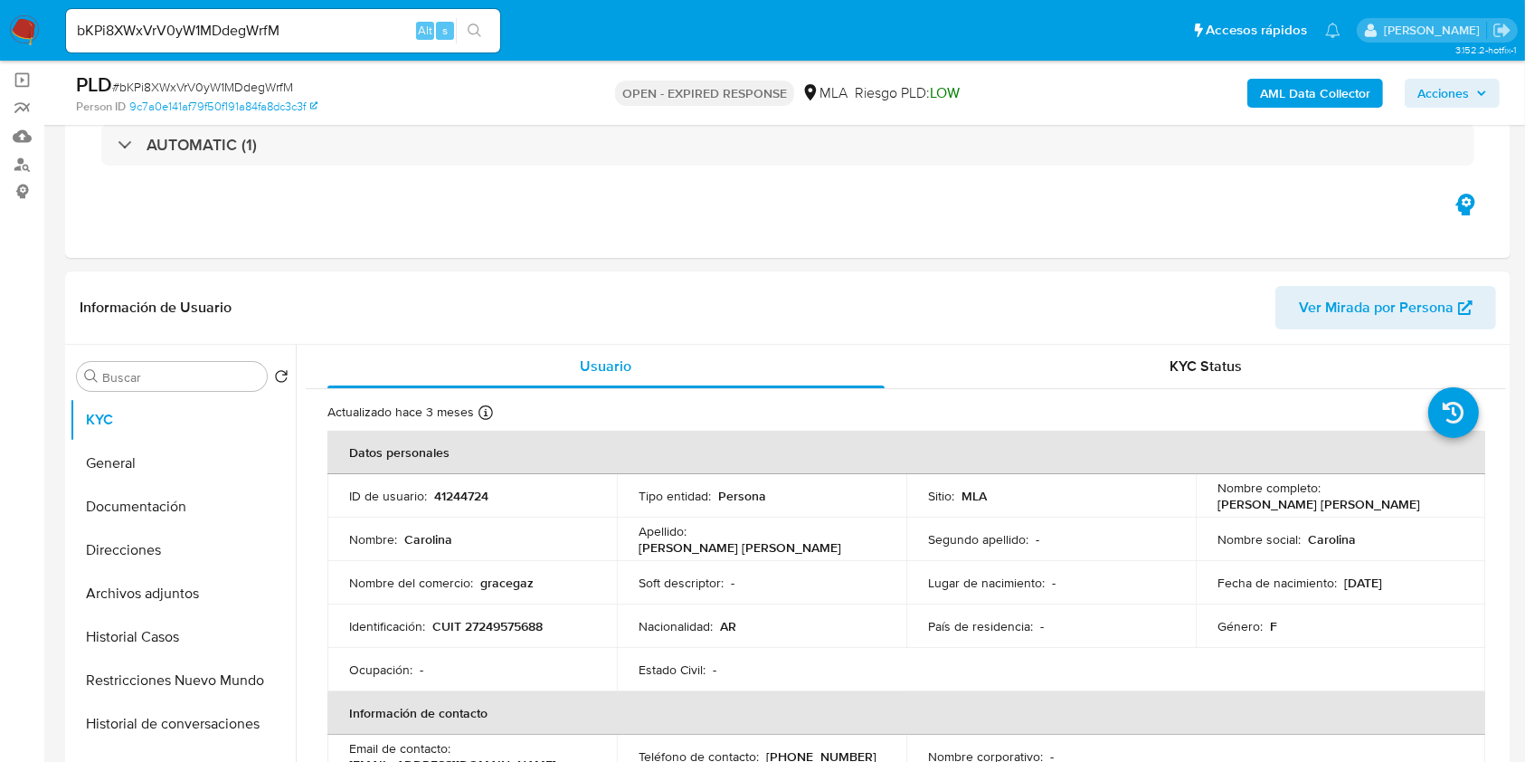
scroll to position [241, 0]
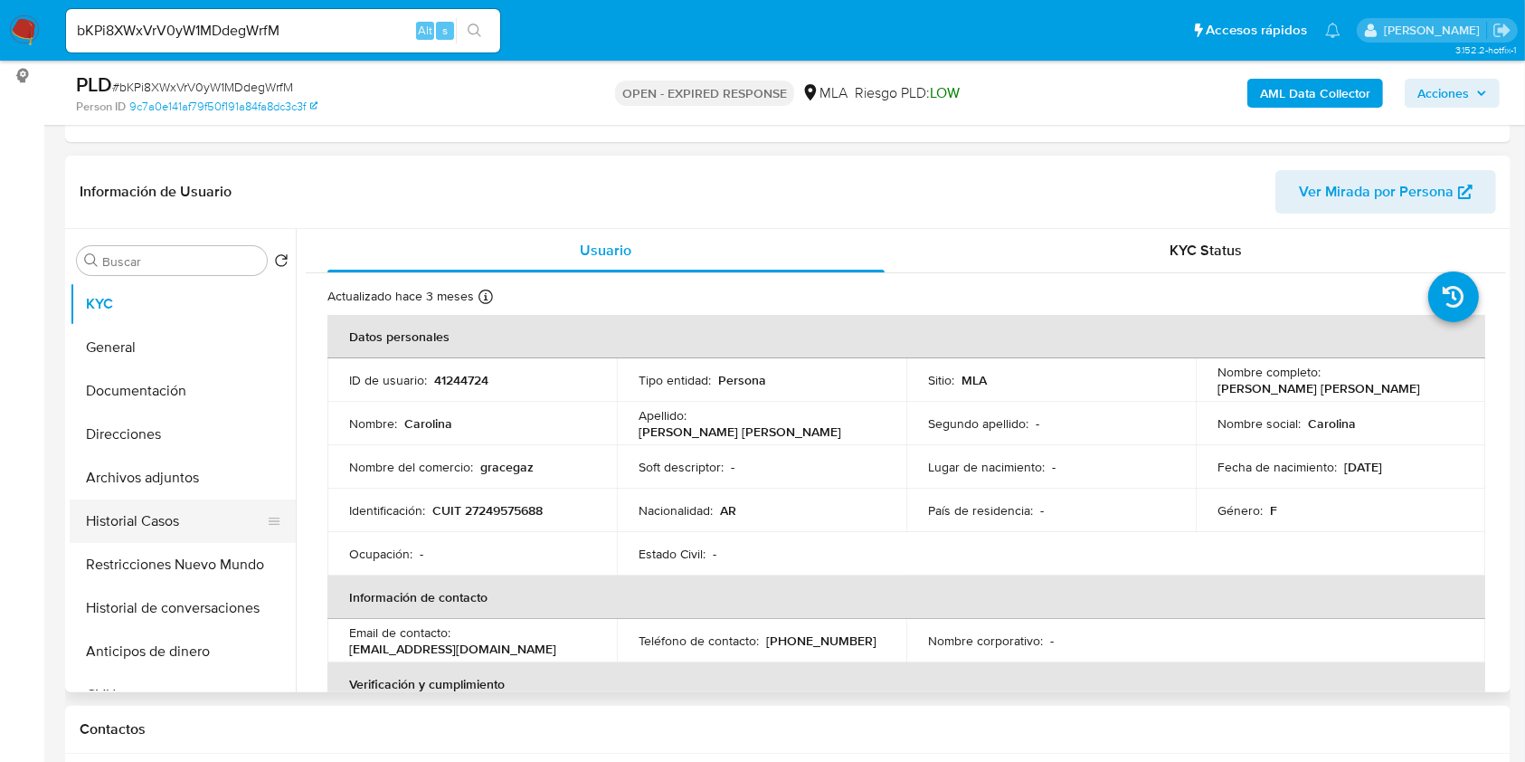
click at [142, 534] on button "Historial Casos" at bounding box center [176, 520] width 212 height 43
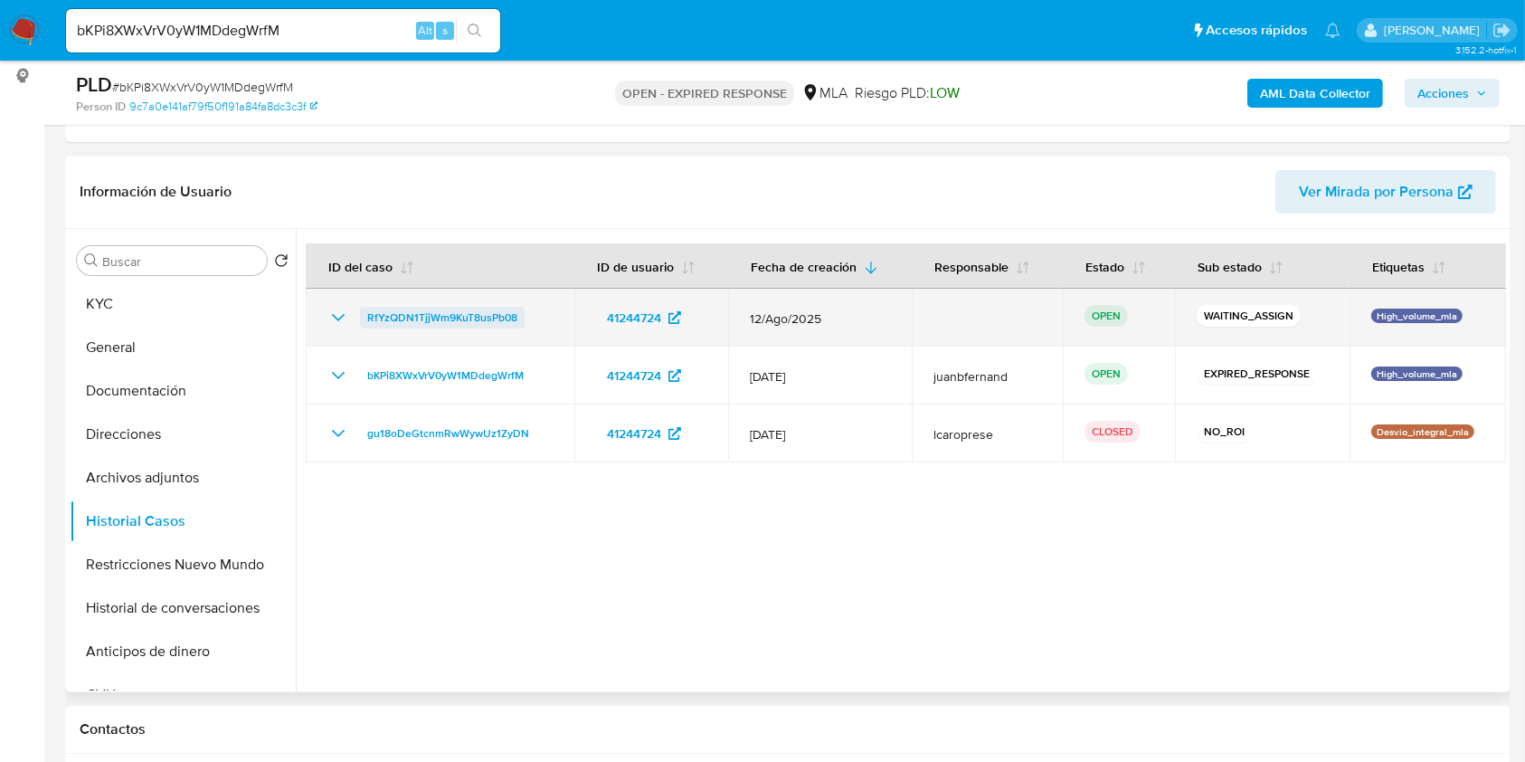
click at [465, 317] on span "RfYzQDN1TjjWm9KuT8usPb08" at bounding box center [442, 318] width 150 height 22
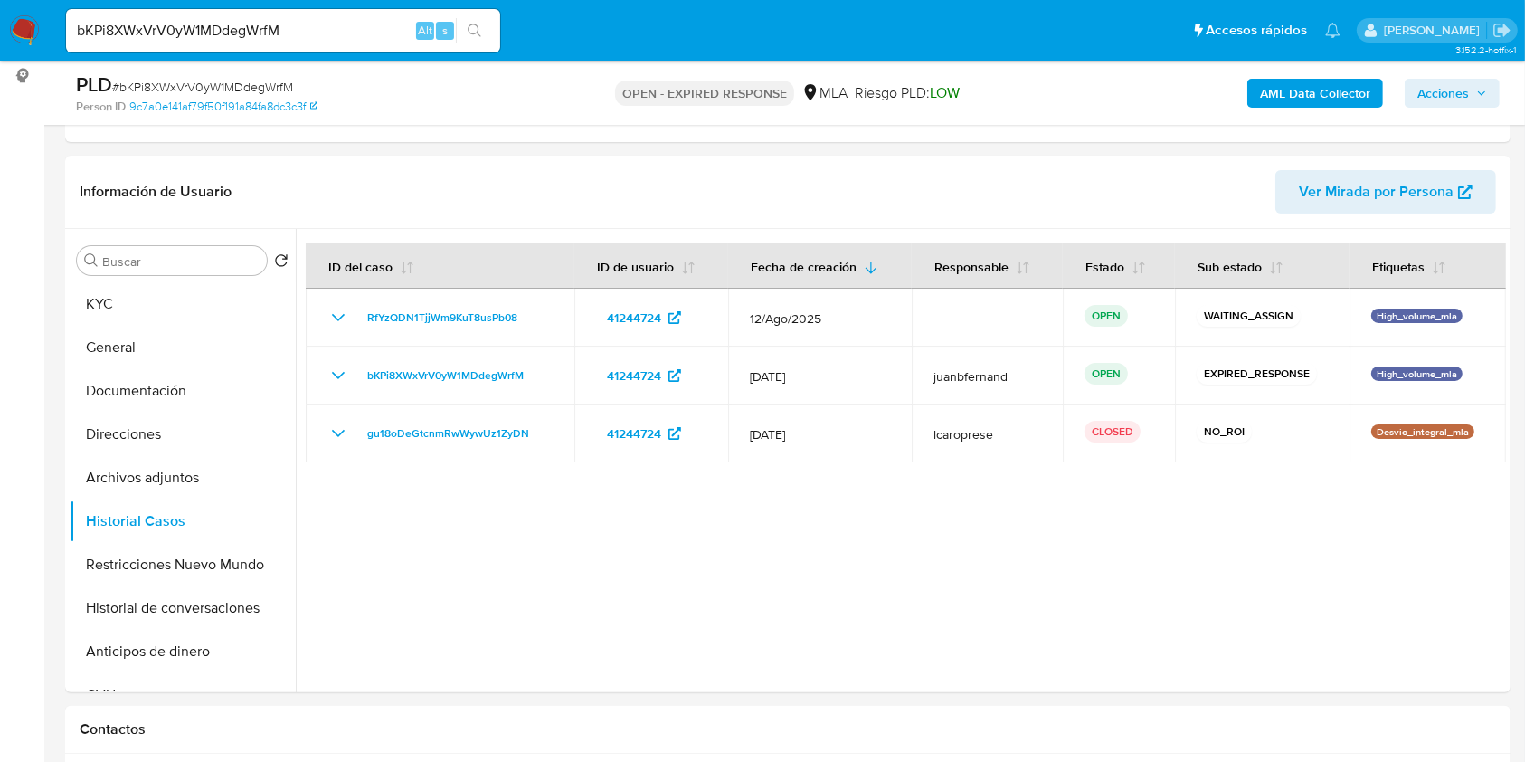
click at [266, 90] on span "# bKPi8XWxVrV0yW1MDdegWrfM" at bounding box center [202, 87] width 181 height 18
copy span "bKPi8XWxVrV0yW1MDdegWrfM"
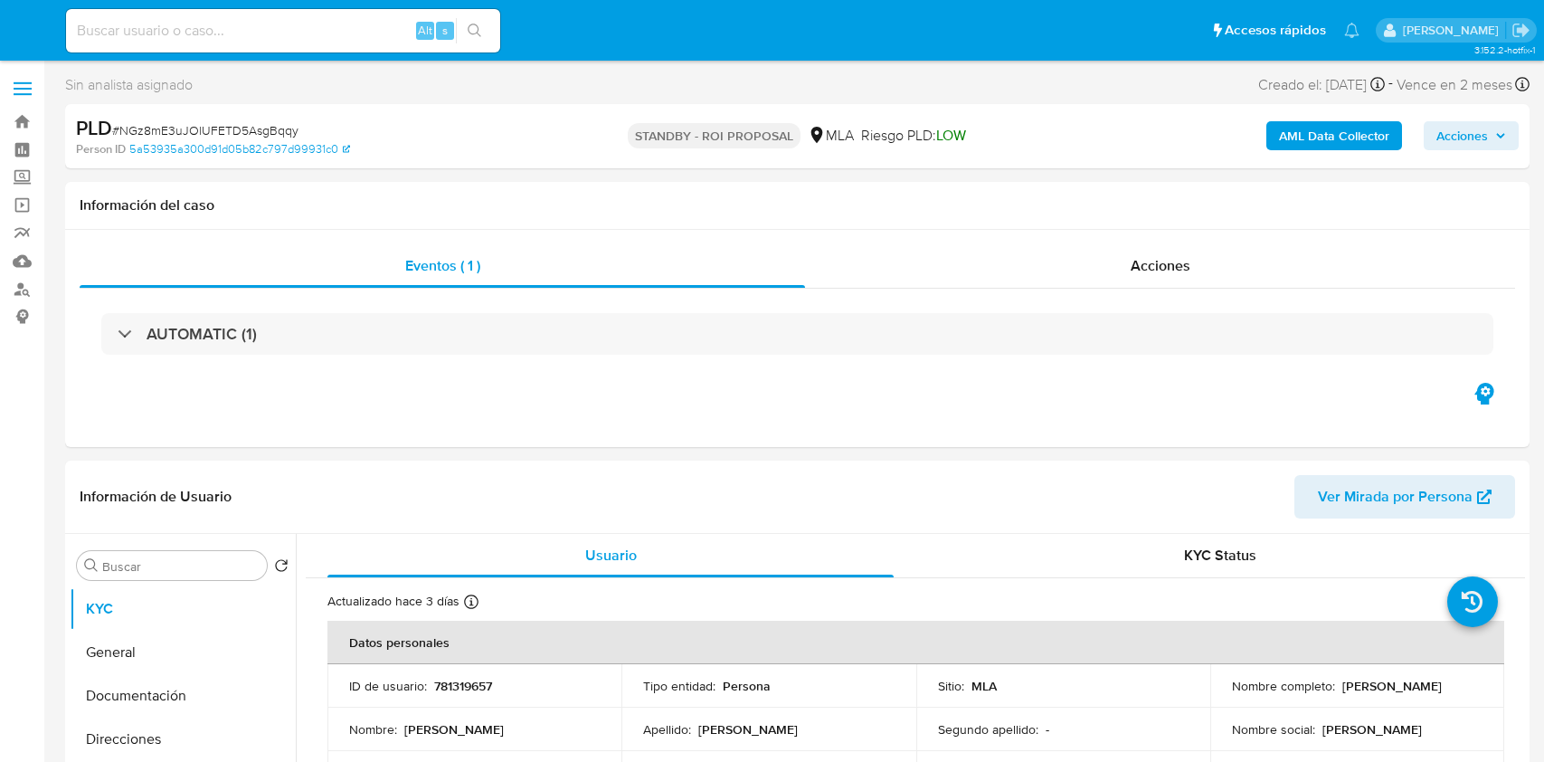
select select "10"
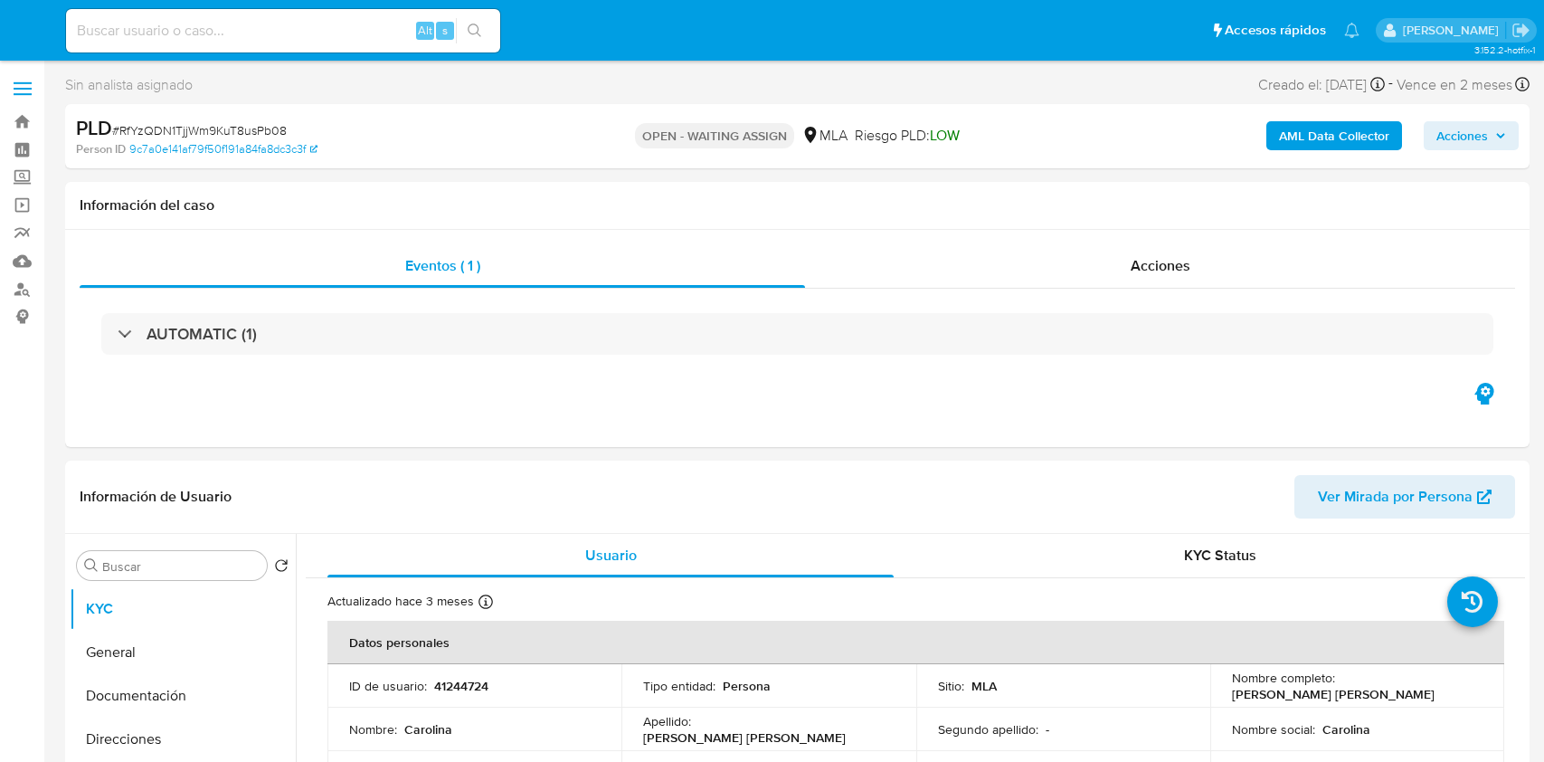
select select "10"
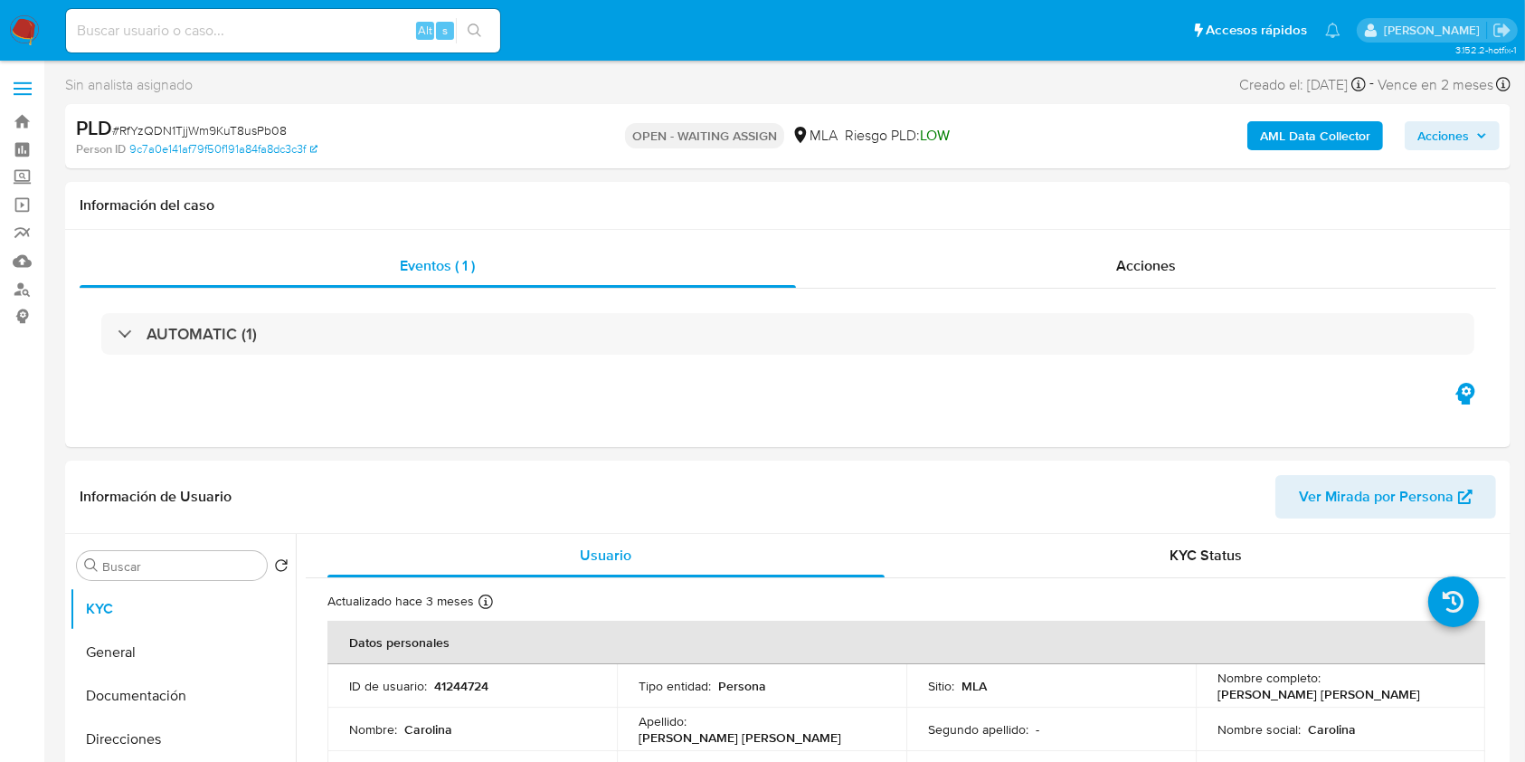
click at [214, 138] on span "# RfYzQDN1TjjWm9KuT8usPb08" at bounding box center [199, 130] width 175 height 18
copy span "RfYzQDN1TjjWm9KuT8usPb08"
select select "10"
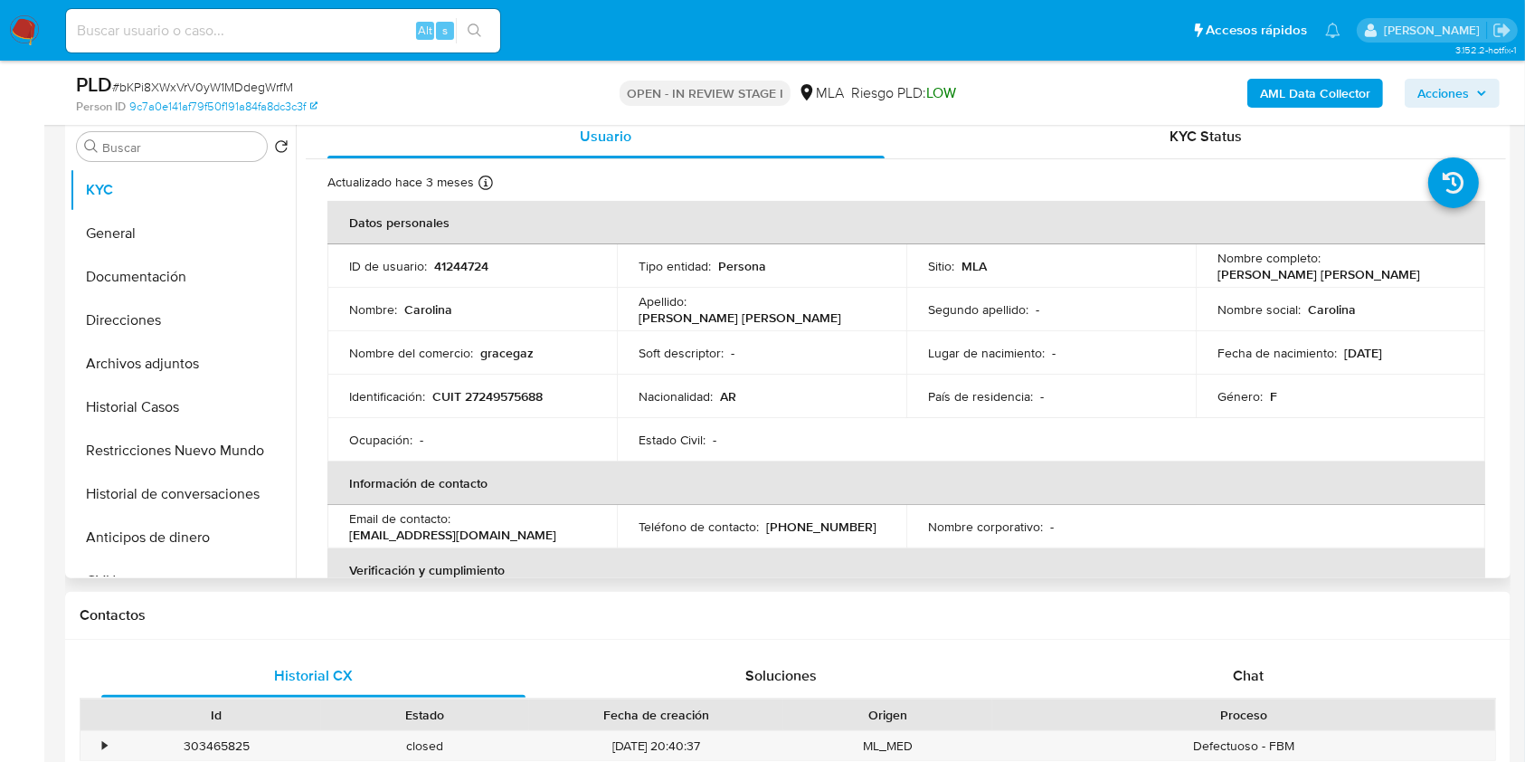
scroll to position [724, 0]
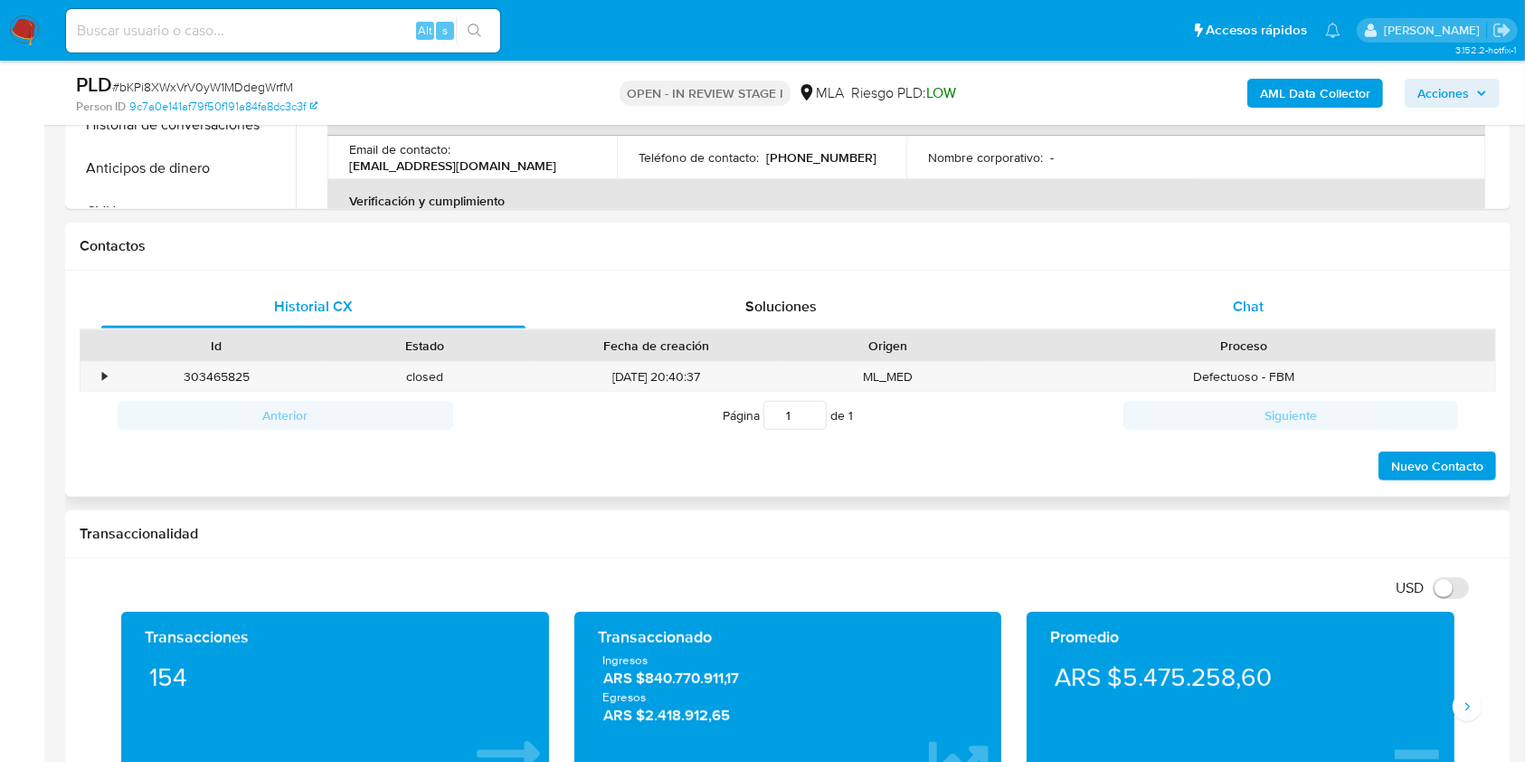
click at [1282, 317] on div "Chat" at bounding box center [1249, 306] width 424 height 43
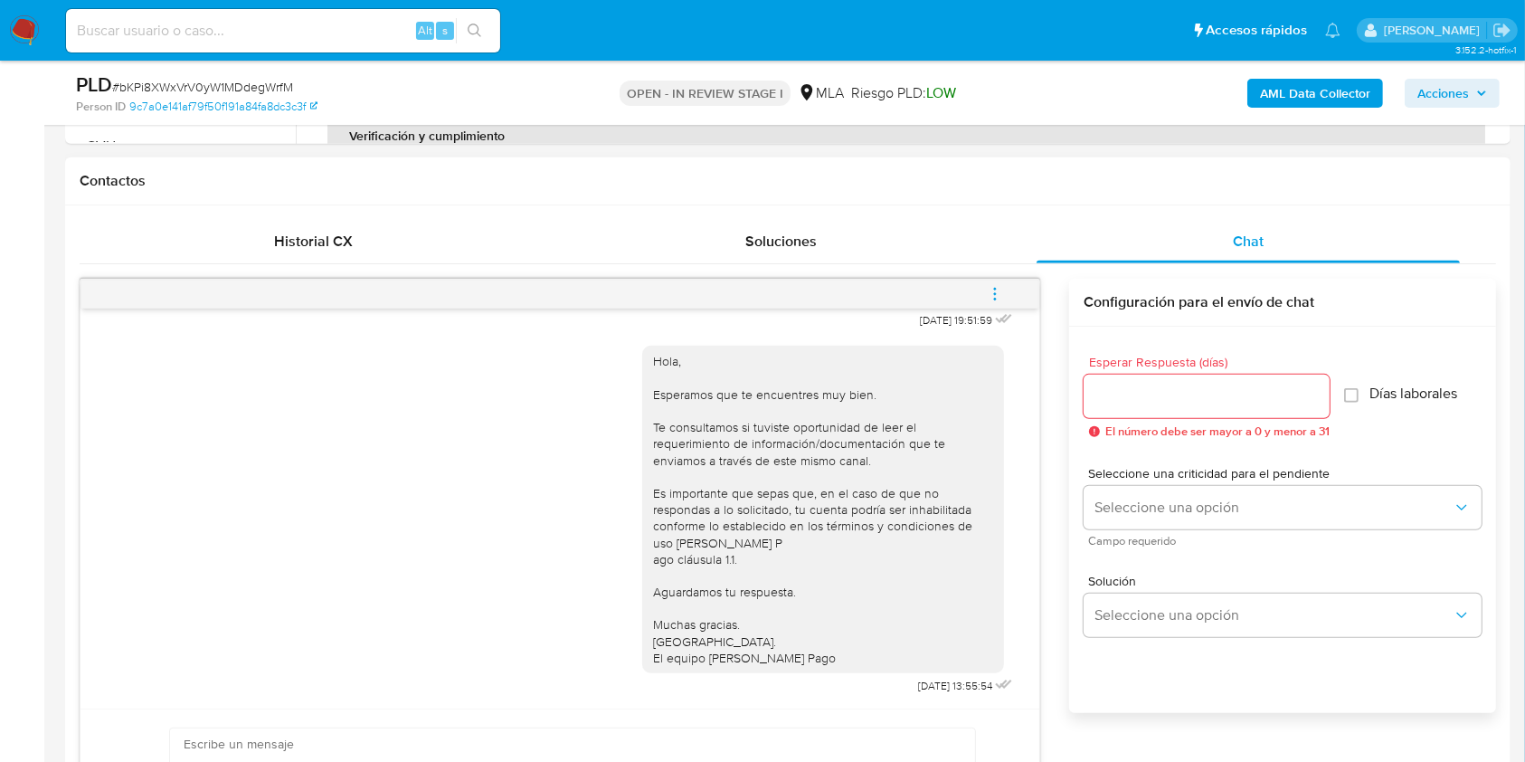
scroll to position [844, 0]
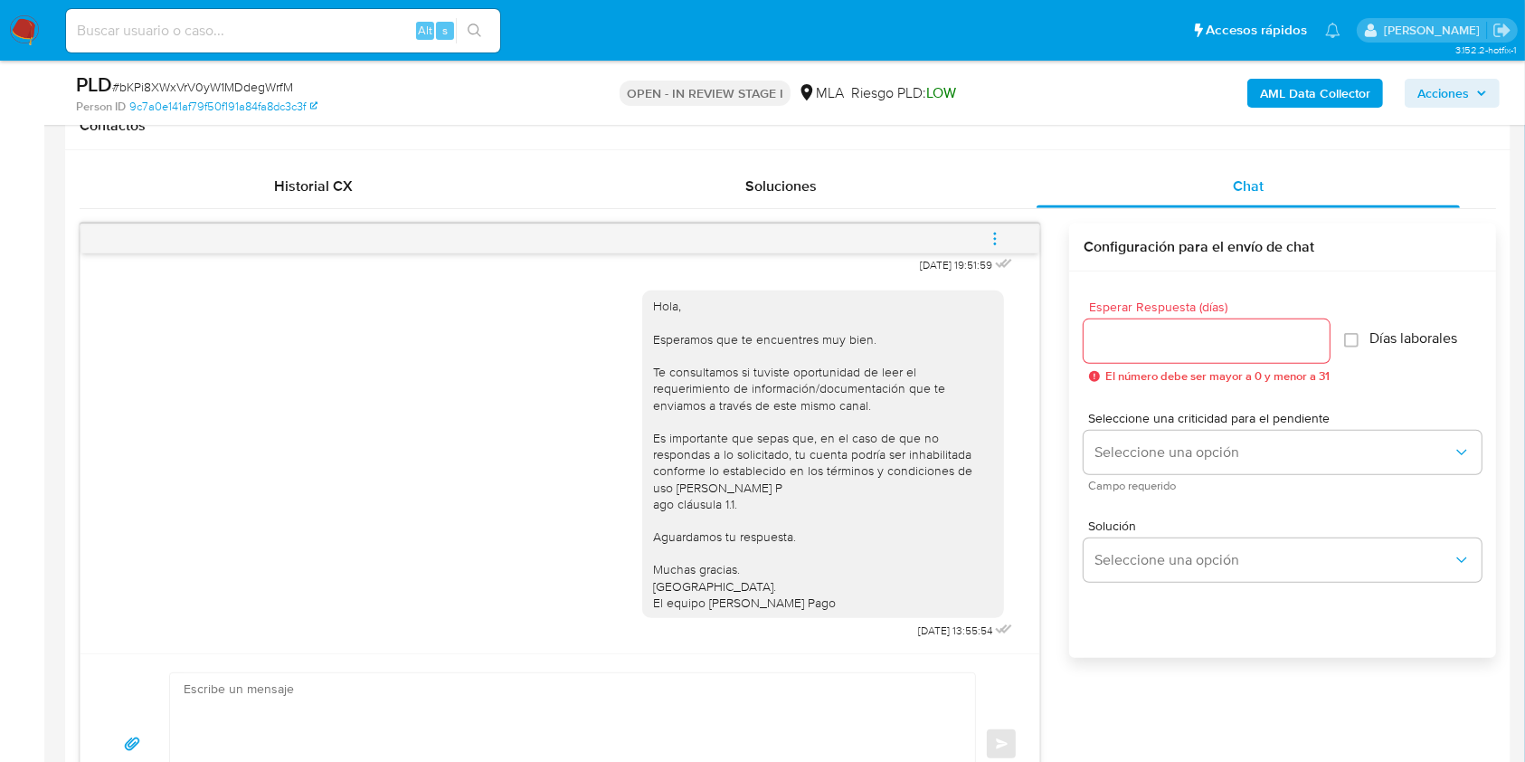
click at [1011, 237] on button "menu-action" at bounding box center [995, 238] width 60 height 43
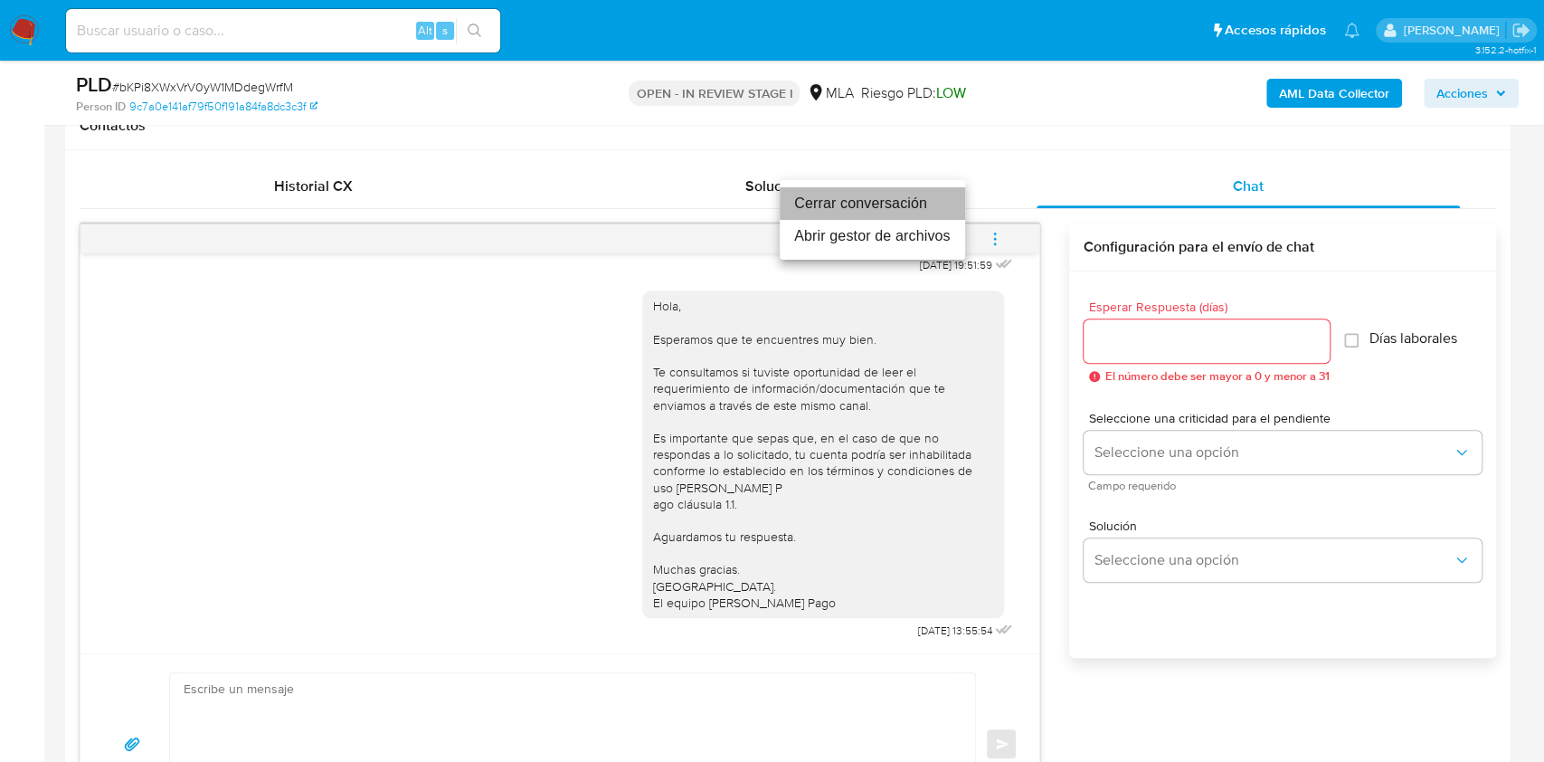
click at [868, 194] on li "Cerrar conversación" at bounding box center [872, 203] width 185 height 33
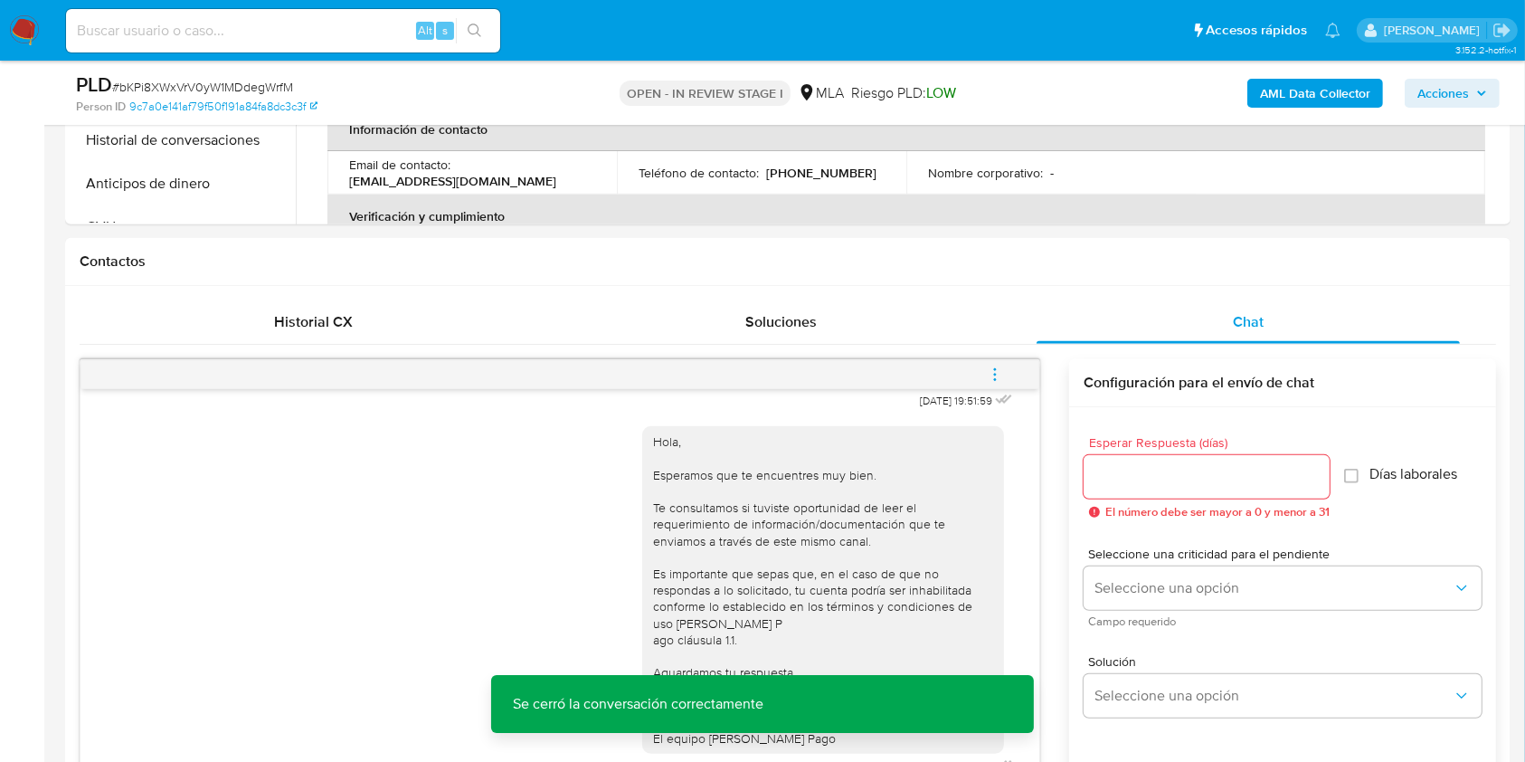
scroll to position [362, 0]
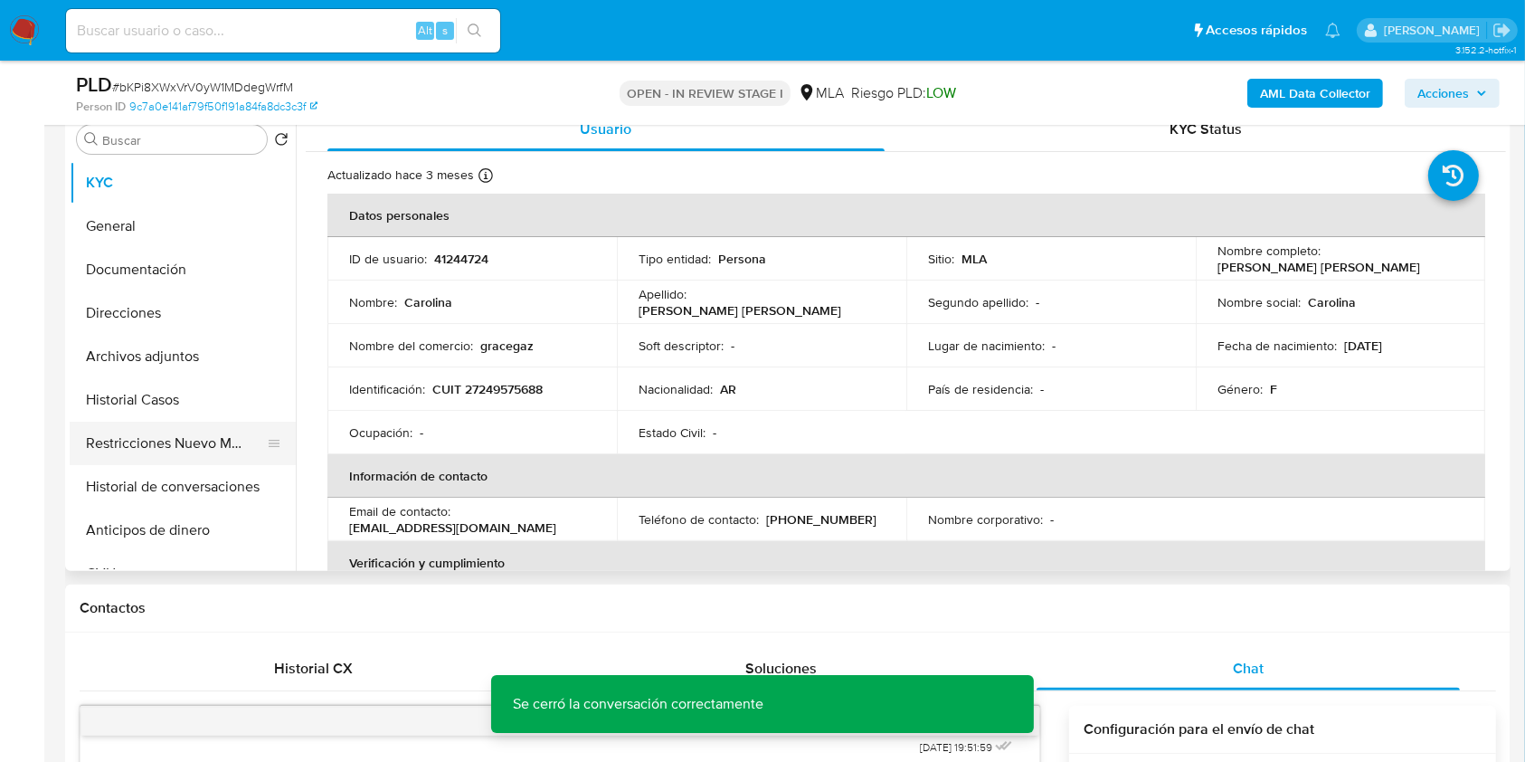
click at [145, 436] on button "Restricciones Nuevo Mundo" at bounding box center [176, 443] width 212 height 43
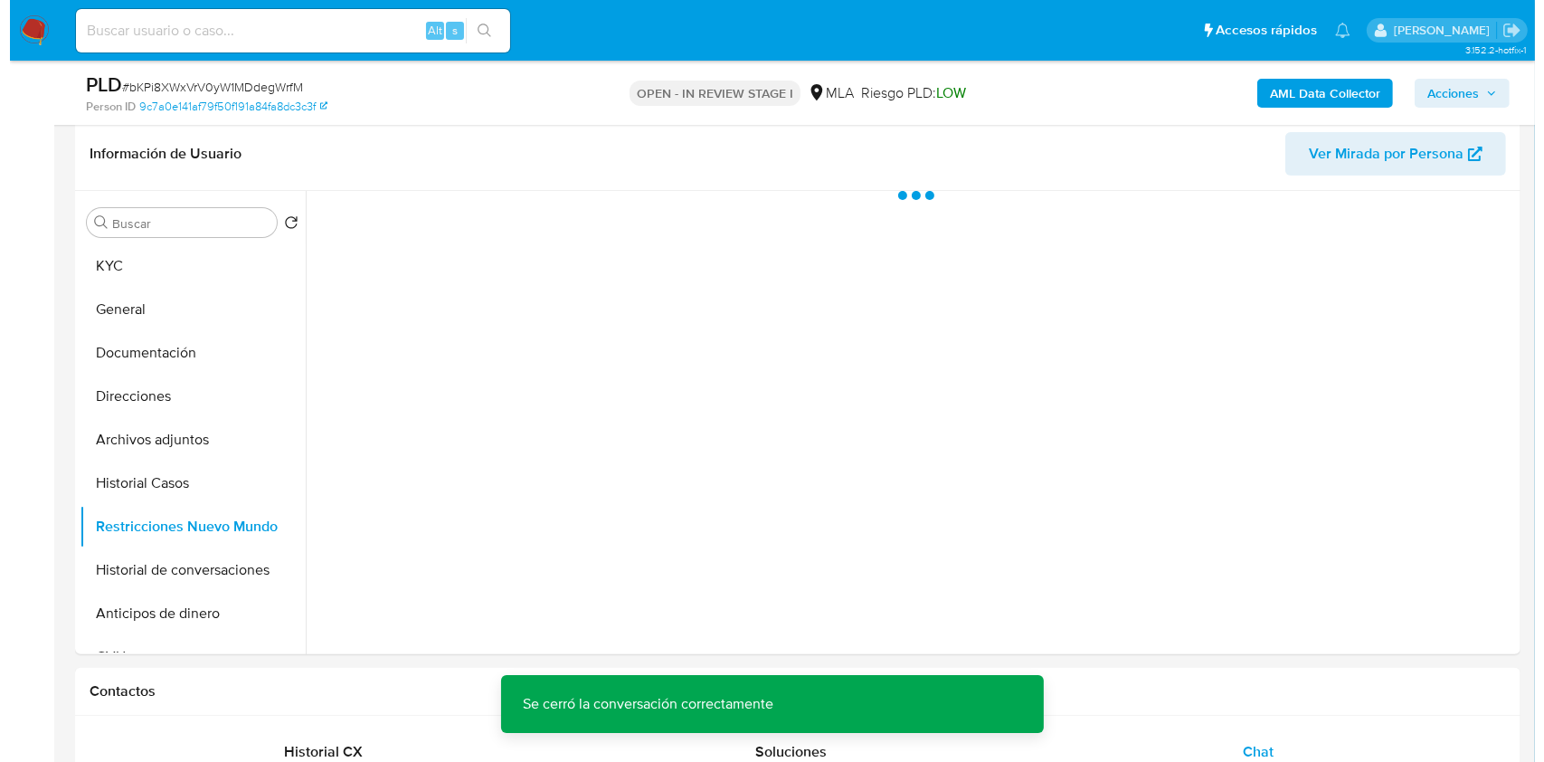
scroll to position [241, 0]
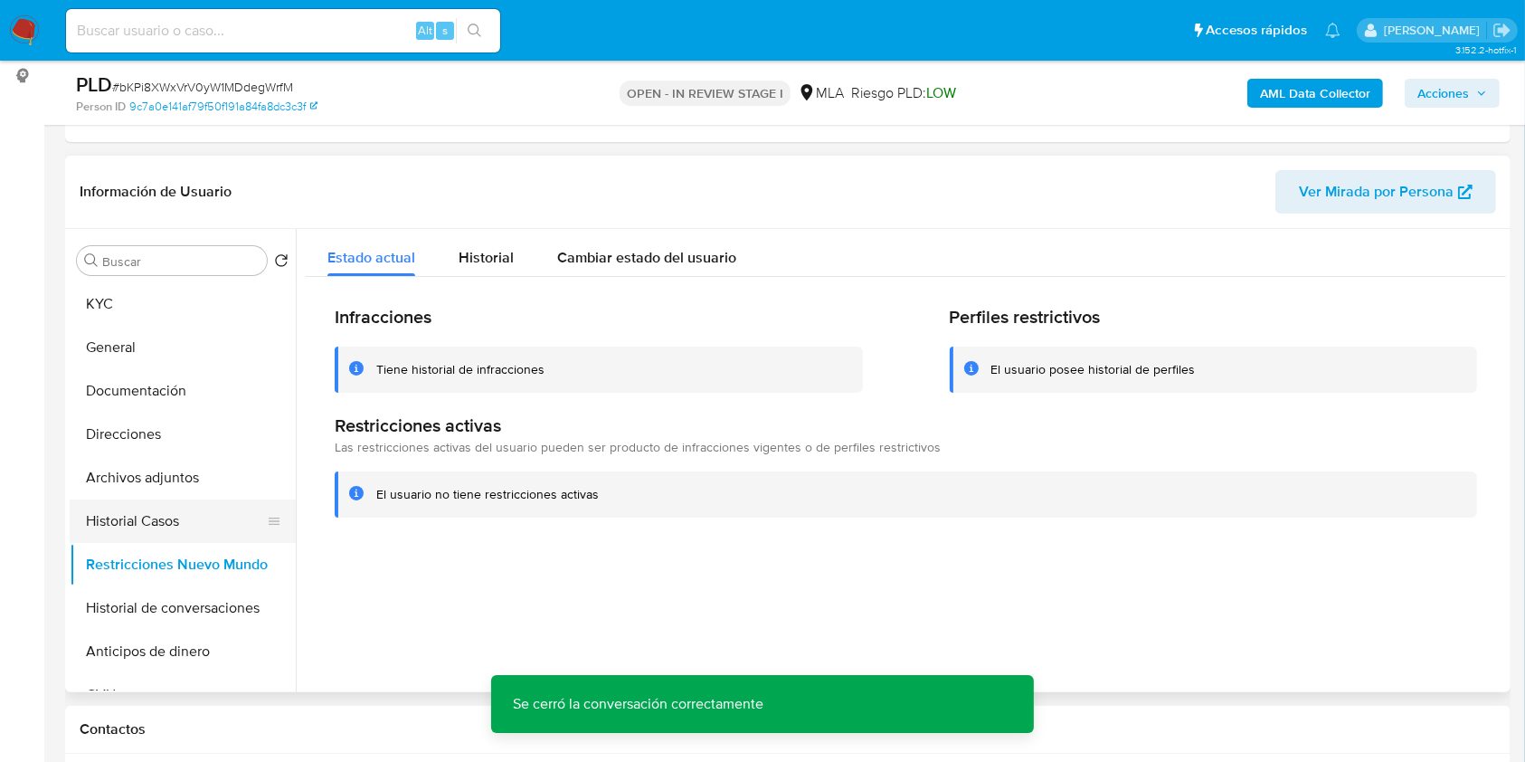
click at [149, 516] on button "Historial Casos" at bounding box center [176, 520] width 212 height 43
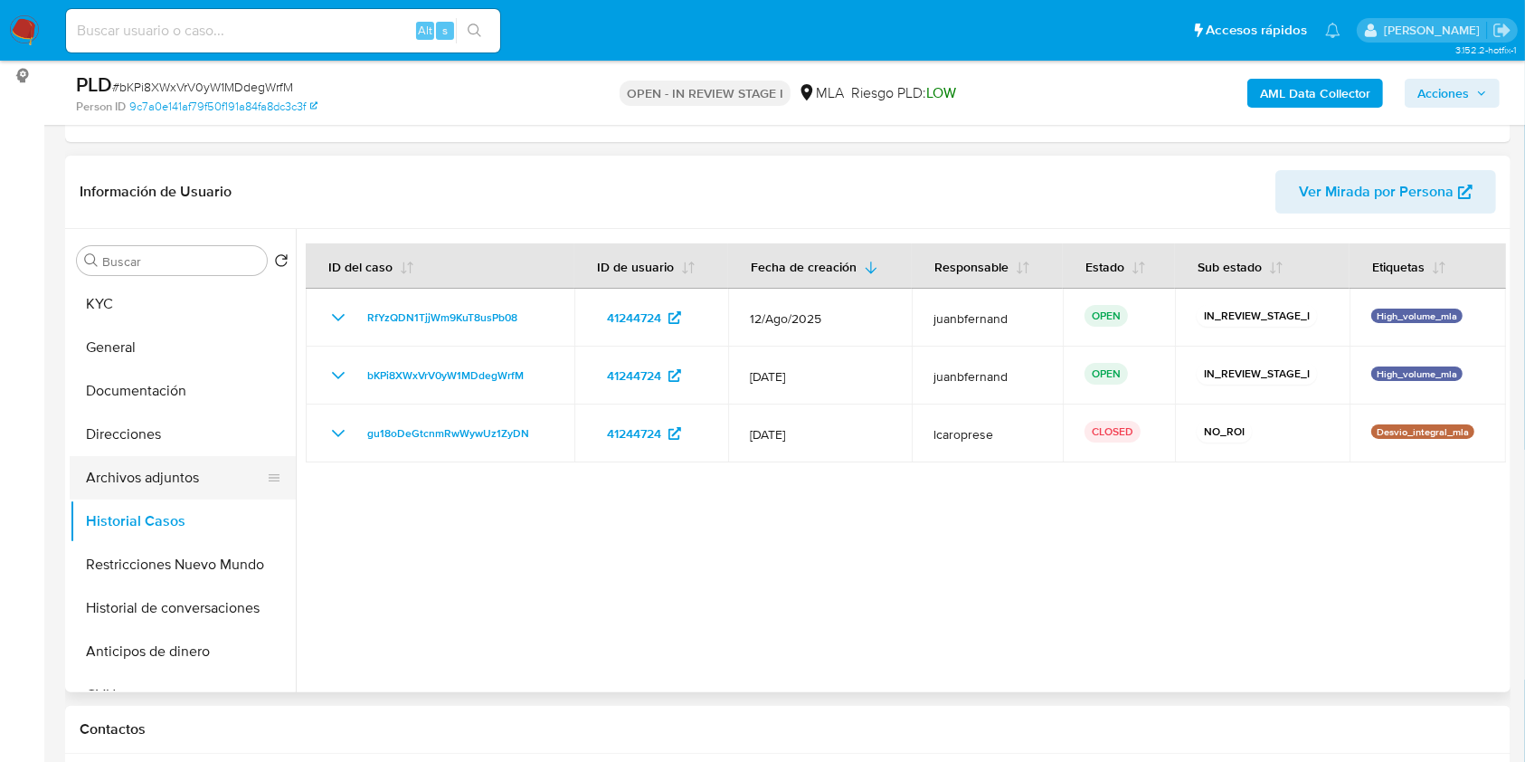
click at [180, 481] on button "Archivos adjuntos" at bounding box center [176, 477] width 212 height 43
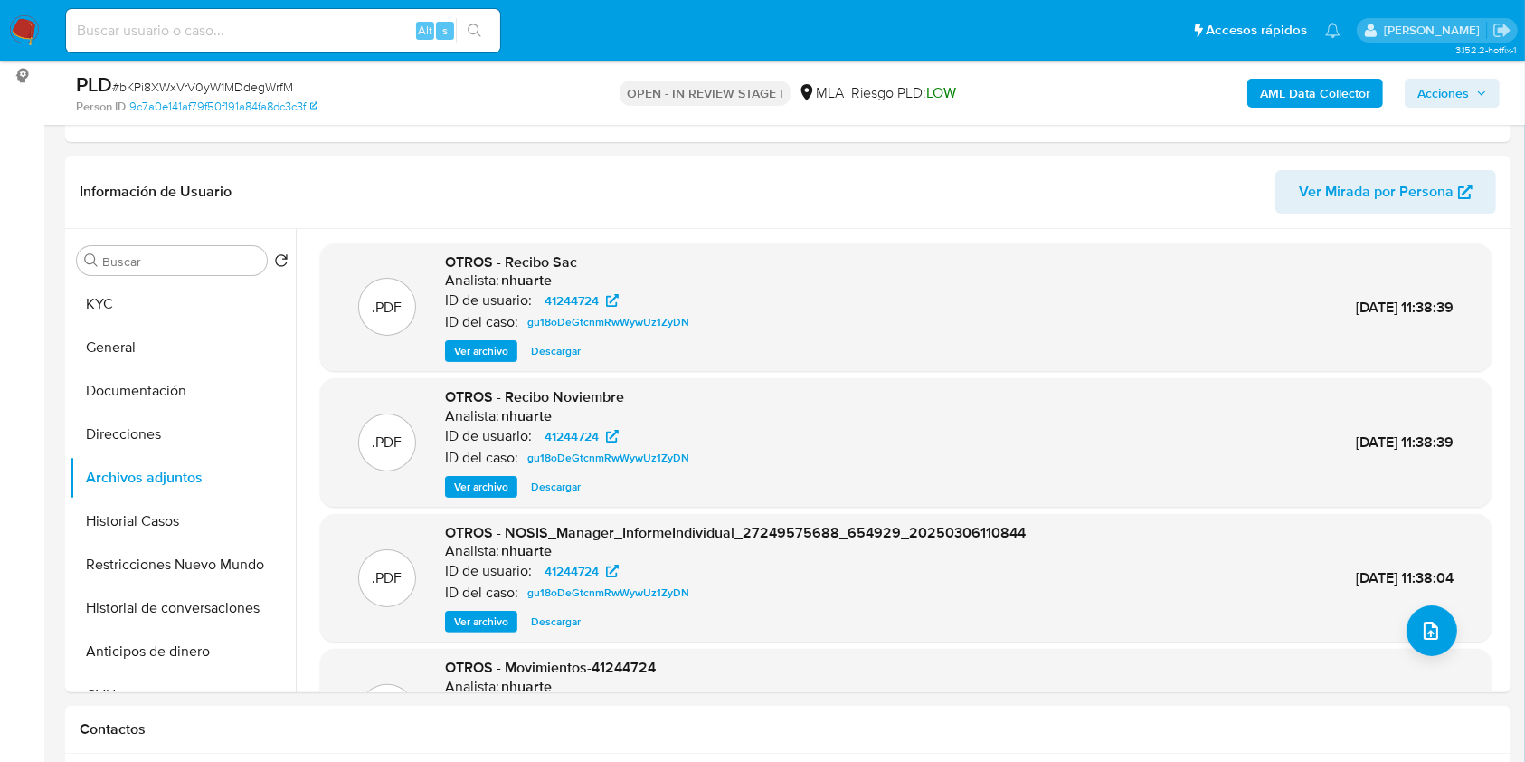
click at [1333, 91] on b "AML Data Collector" at bounding box center [1315, 93] width 110 height 29
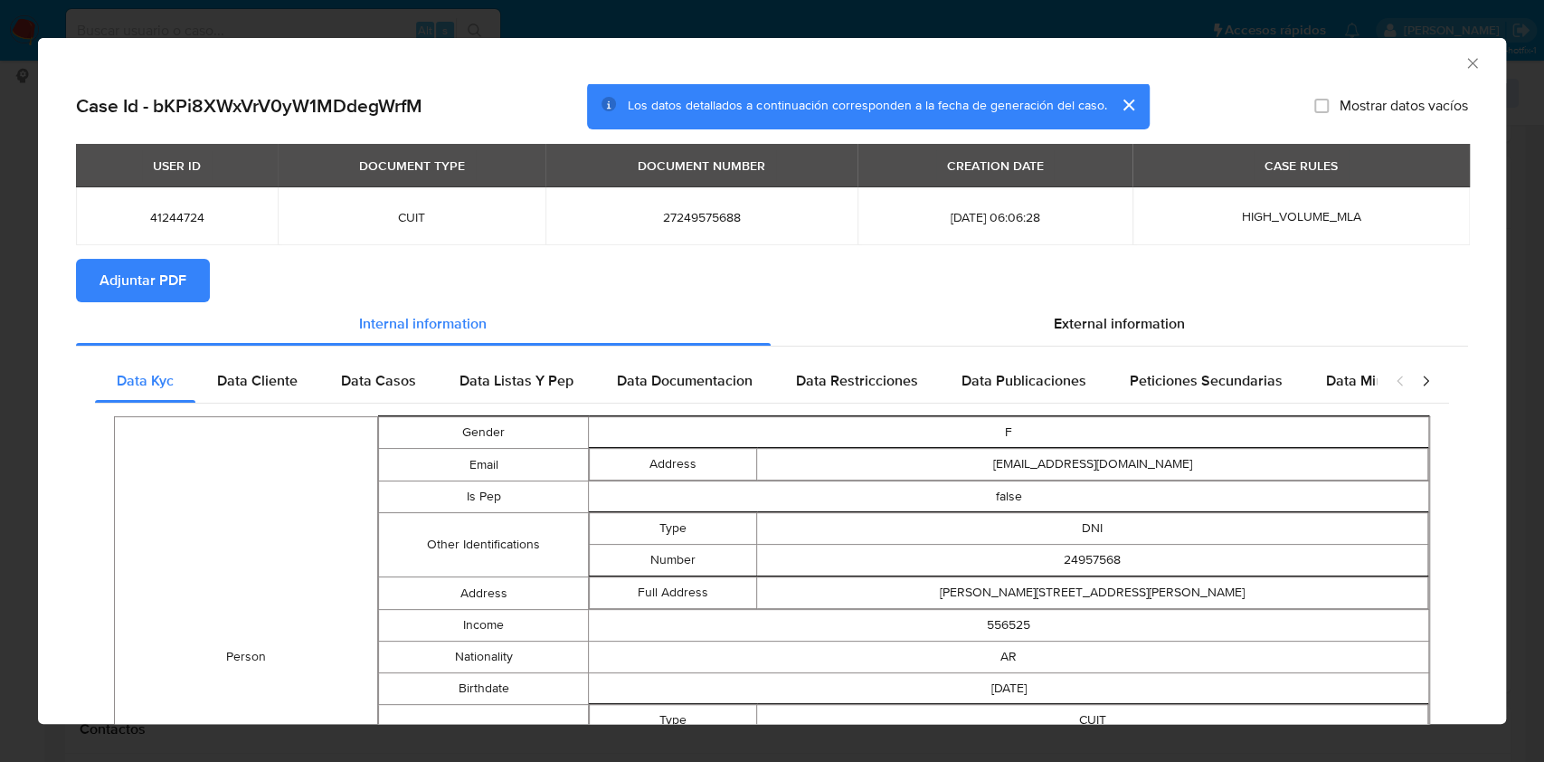
click at [156, 290] on span "Adjuntar PDF" at bounding box center [143, 281] width 87 height 40
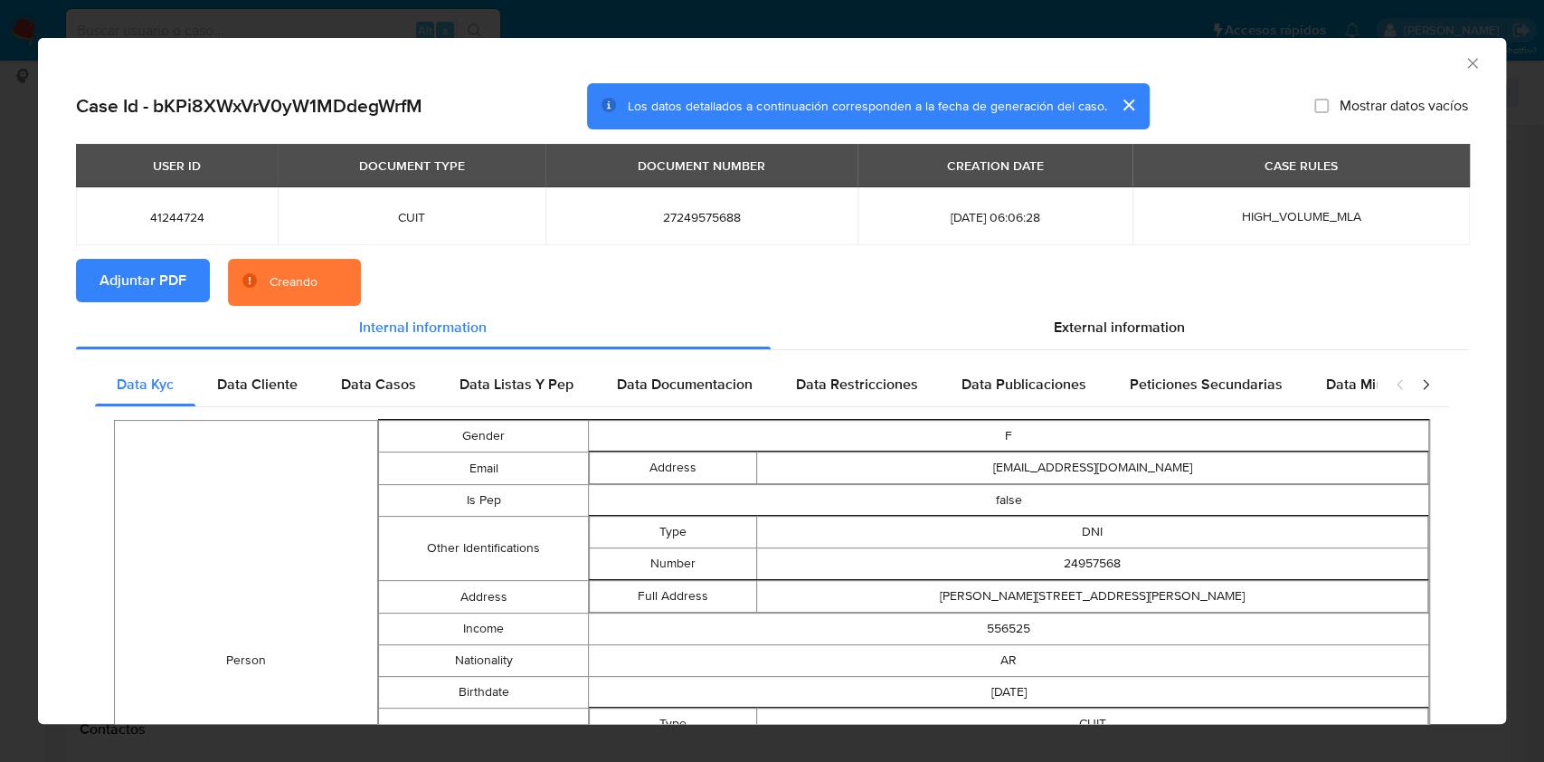
click at [362, 105] on h2 "Case Id - bKPi8XWxVrV0yW1MDdegWrfM" at bounding box center [249, 106] width 347 height 24
click at [362, 104] on h2 "Case Id - bKPi8XWxVrV0yW1MDdegWrfM" at bounding box center [249, 106] width 347 height 24
copy h2 "bKPi8XWxVrV0yW1MDdegWrfM"
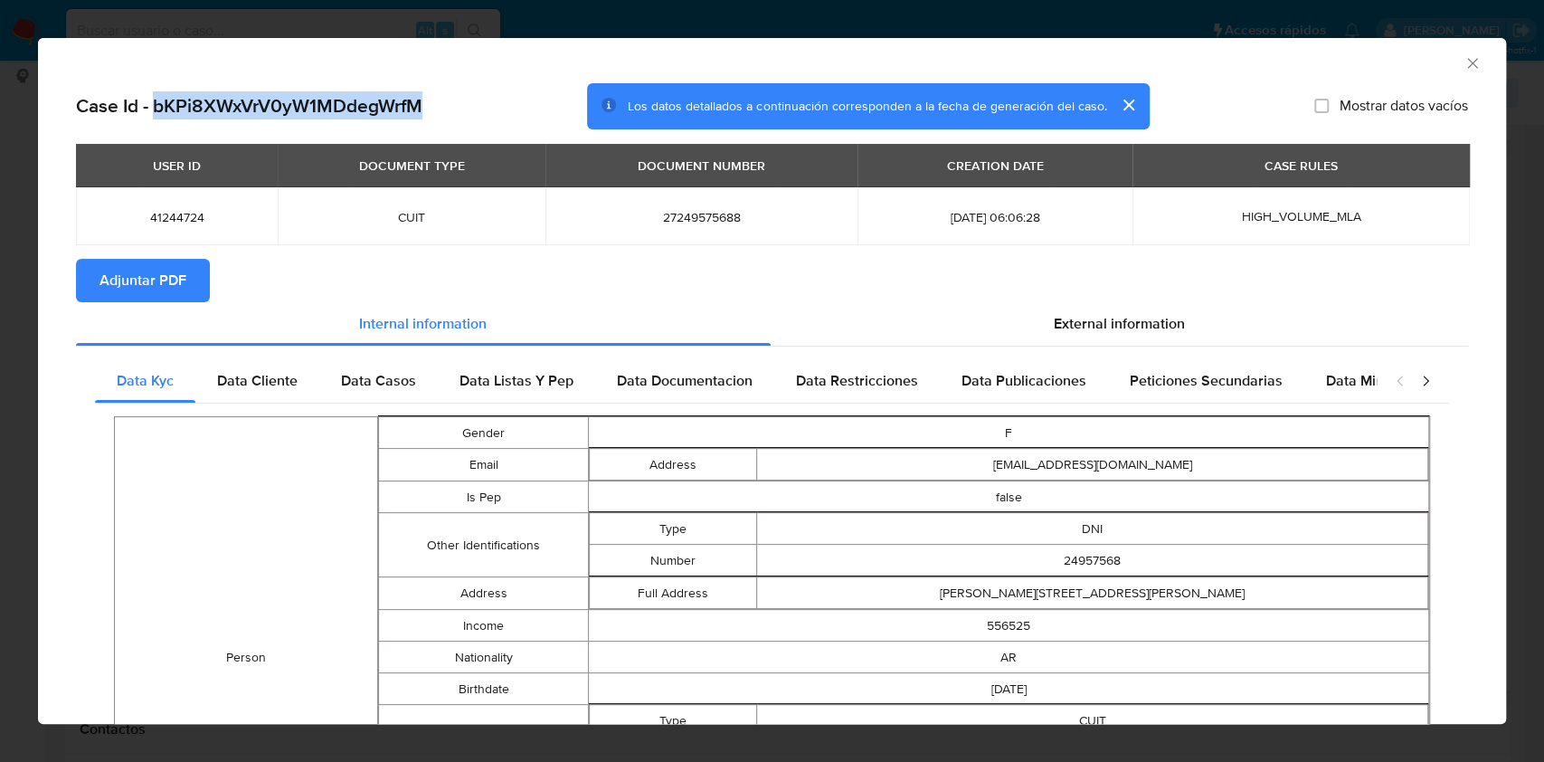
click at [1464, 59] on icon "Cerrar ventana" at bounding box center [1473, 63] width 18 height 18
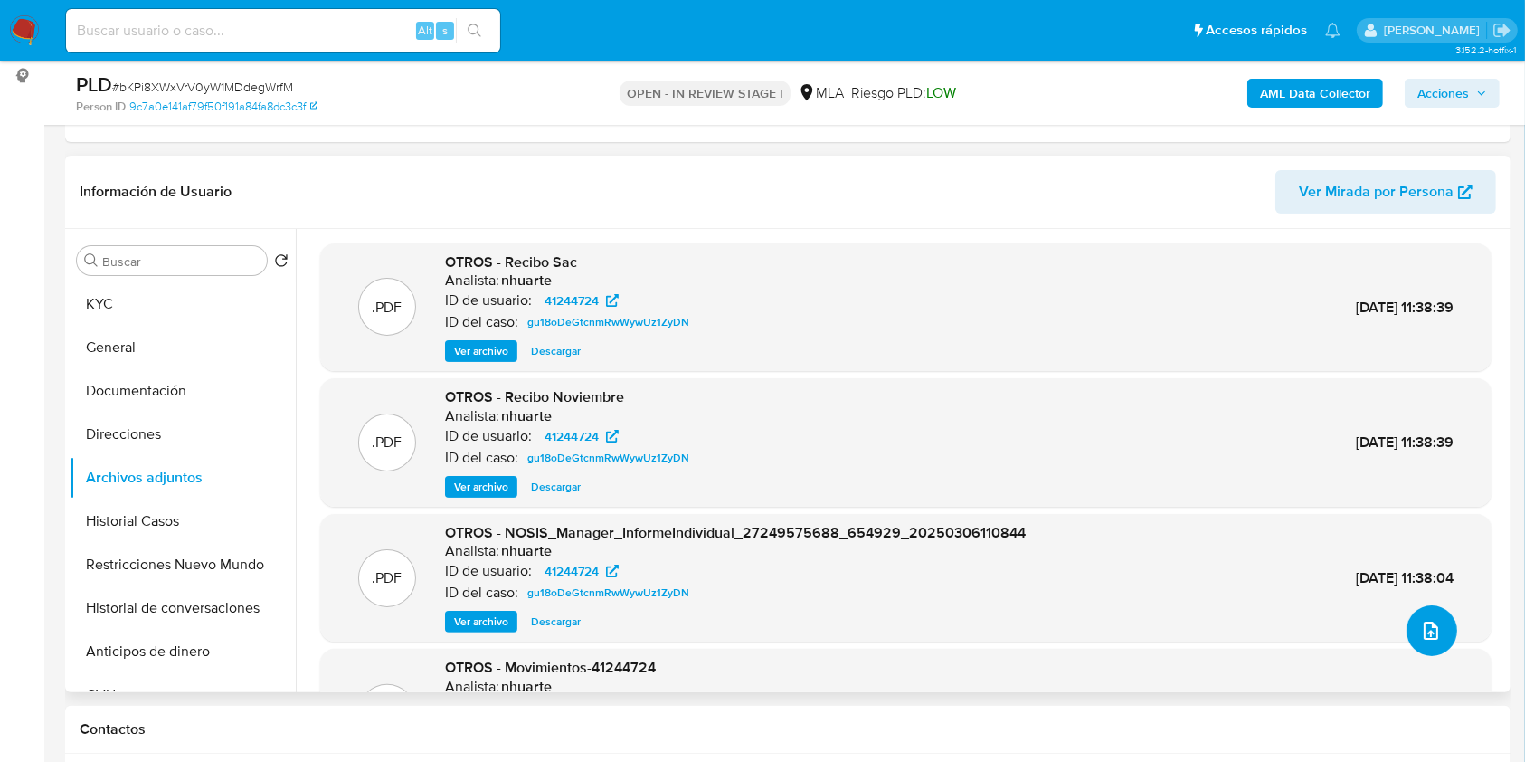
click at [1433, 626] on icon "upload-file" at bounding box center [1431, 631] width 22 height 22
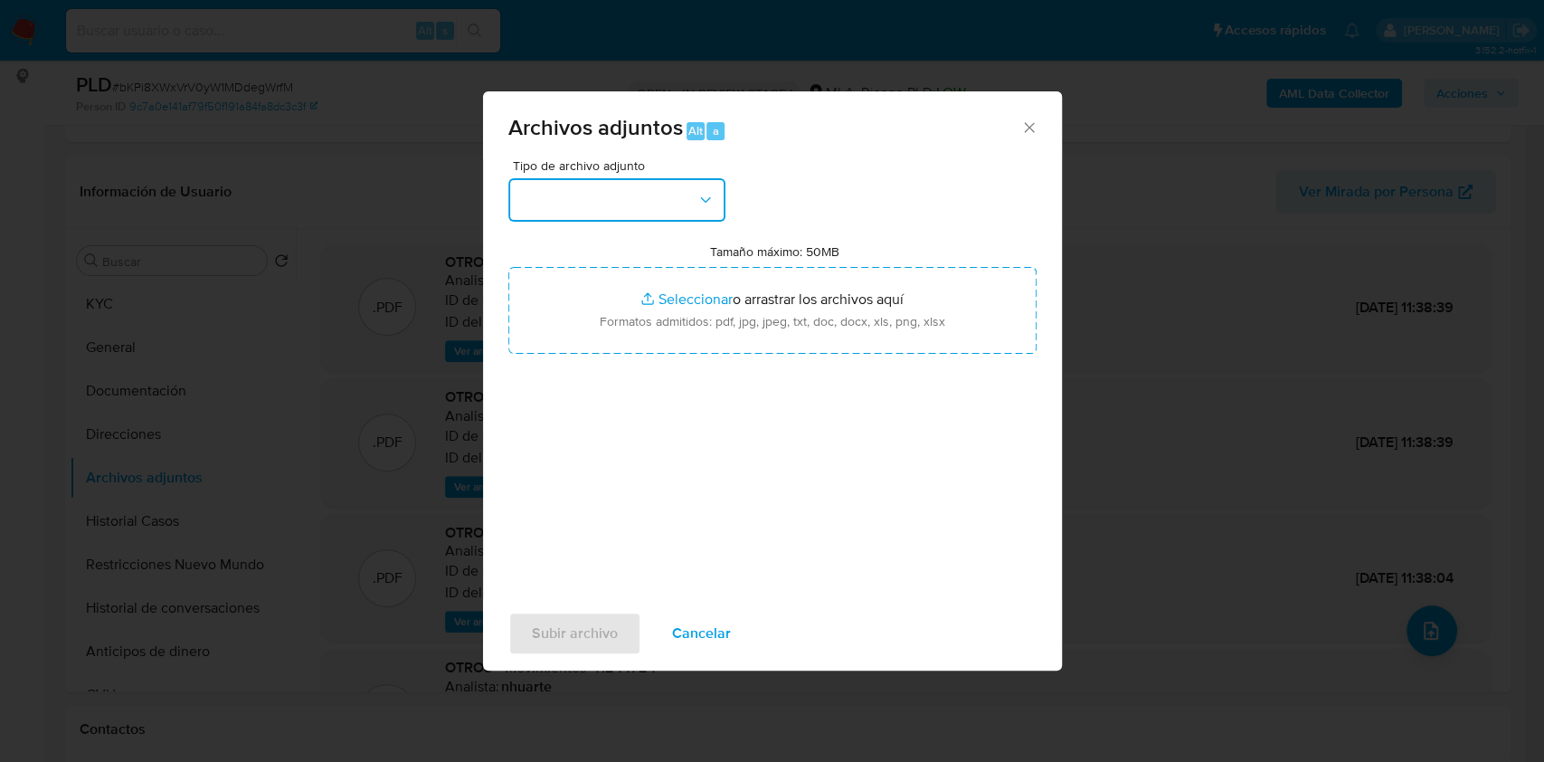
click at [689, 221] on button "button" at bounding box center [616, 199] width 217 height 43
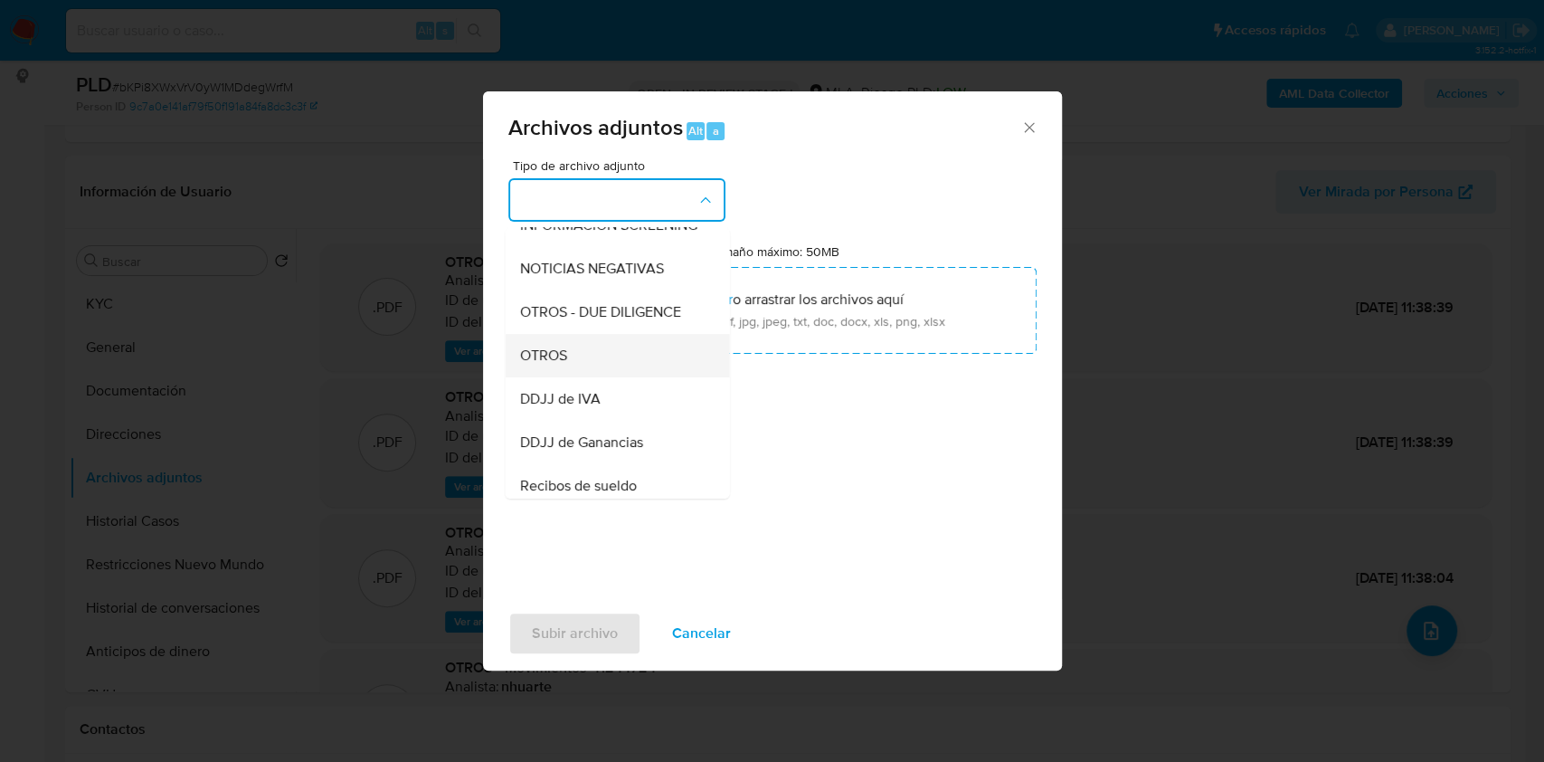
click at [581, 366] on div "OTROS" at bounding box center [611, 355] width 185 height 43
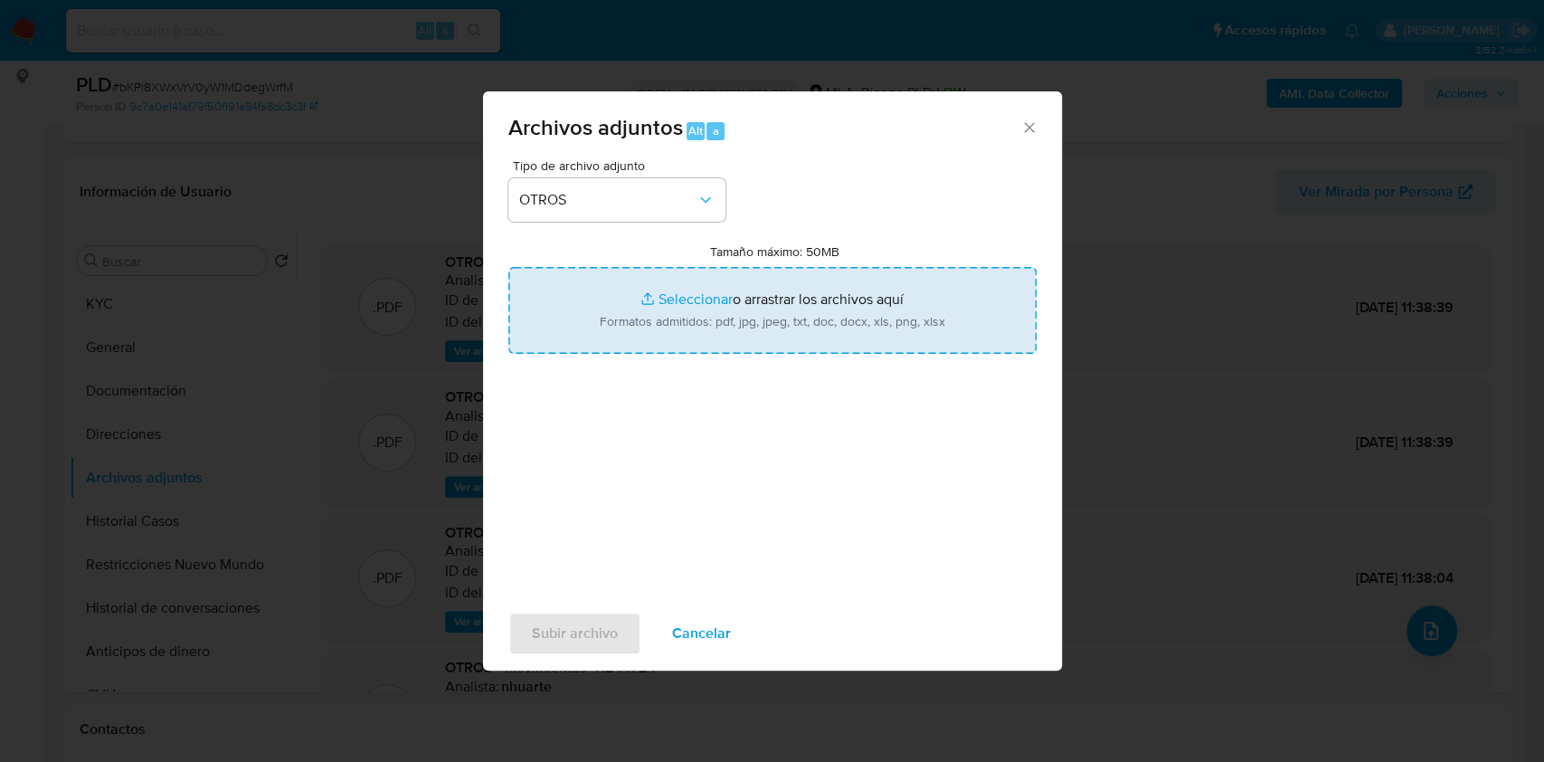
type input "C:\fakepath\Caselog bKPi8XWxVrV0yW1MDdegWrfM_2025_08_13_13_49_06.docx"
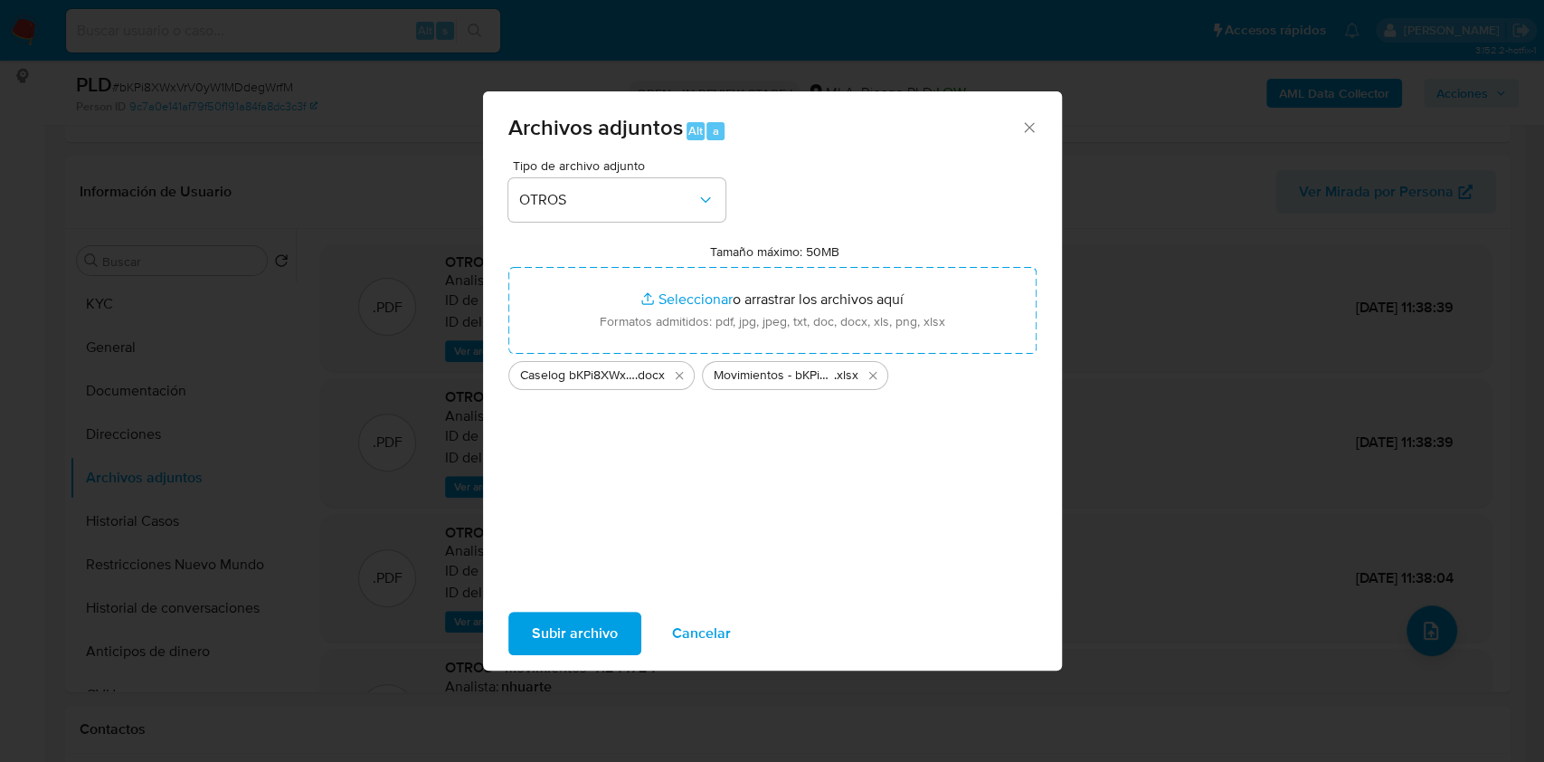
click at [579, 638] on span "Subir archivo" at bounding box center [575, 633] width 86 height 40
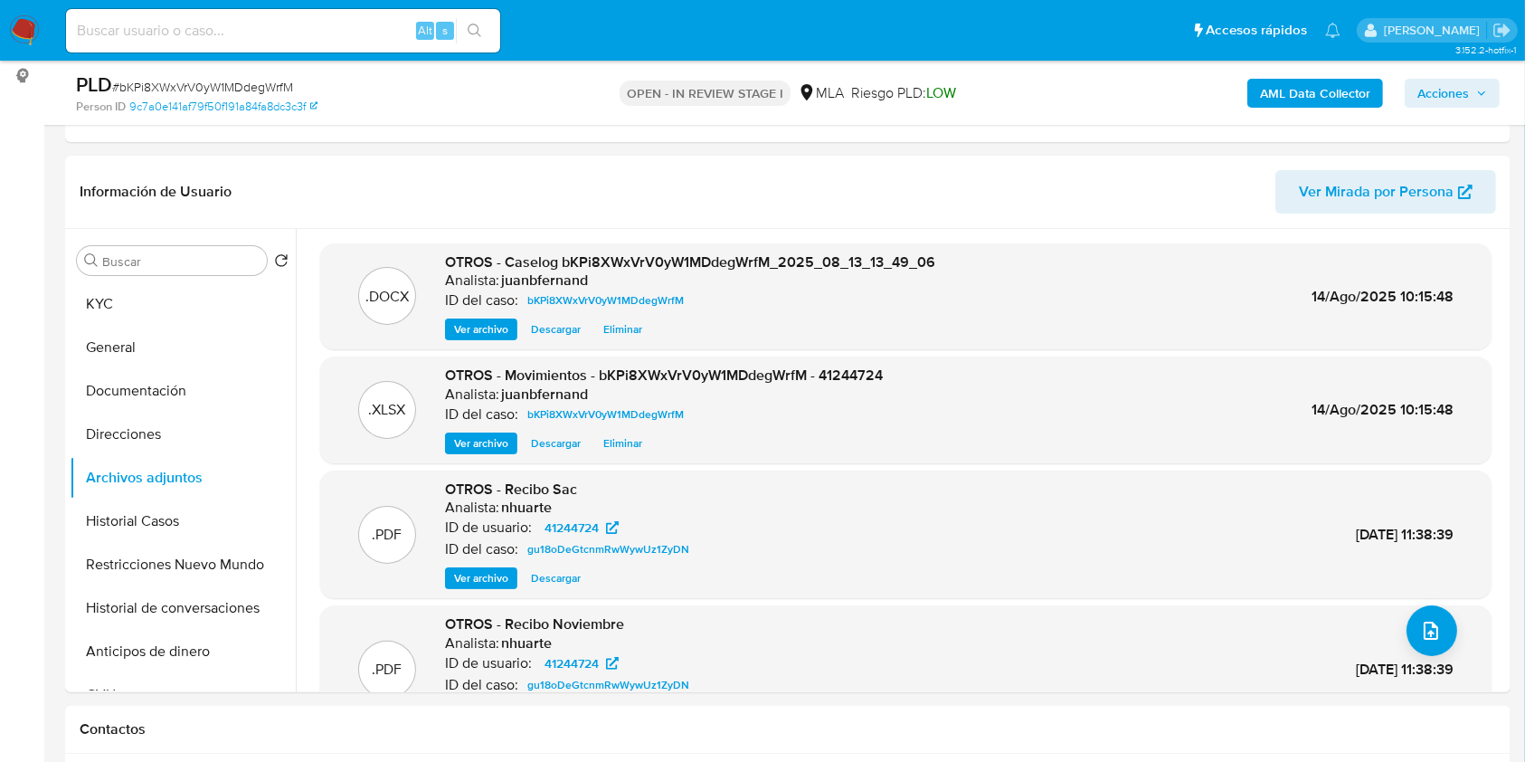
click at [1466, 88] on span "Acciones" at bounding box center [1444, 93] width 52 height 29
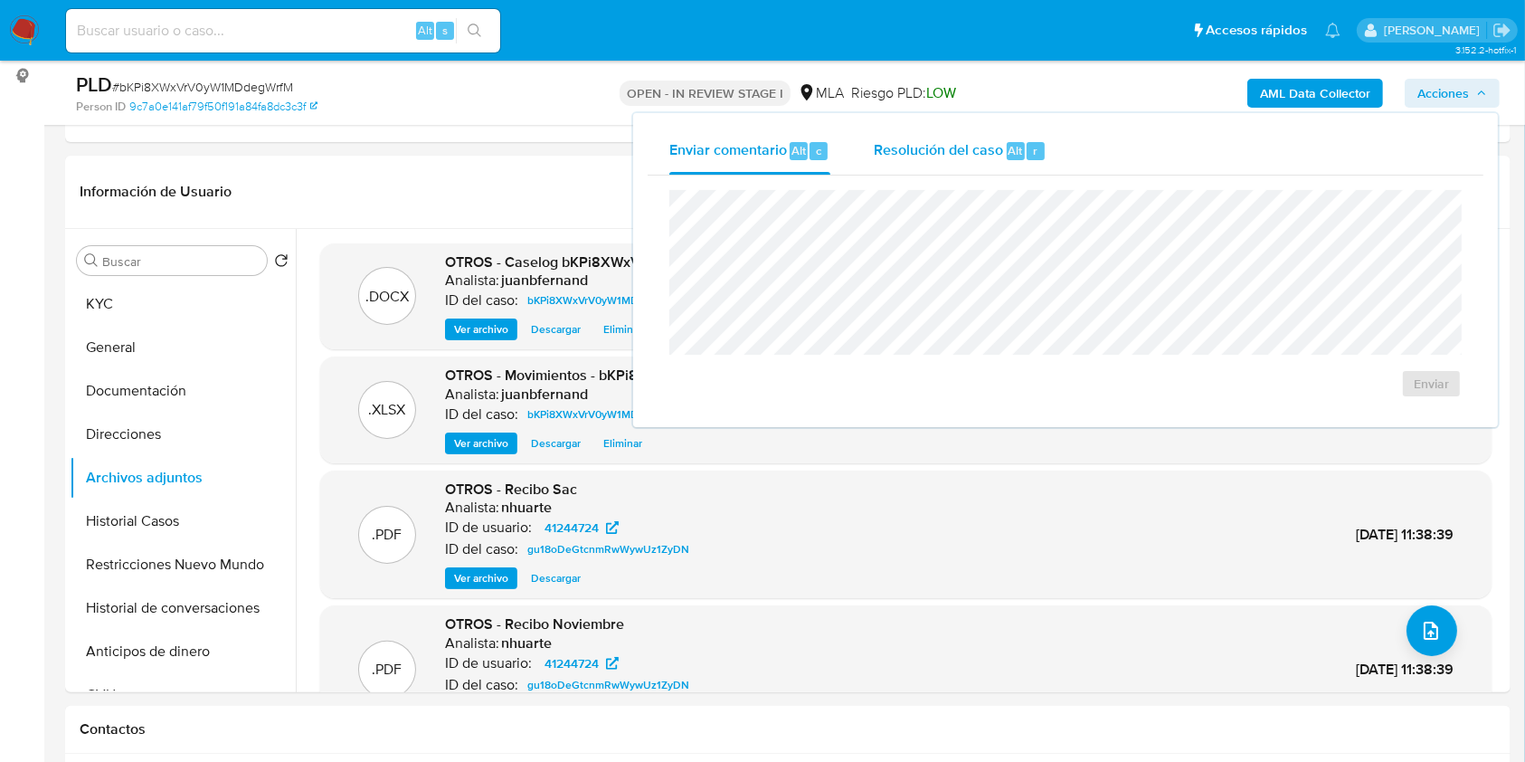
drag, startPoint x: 994, startPoint y: 156, endPoint x: 1006, endPoint y: 184, distance: 30.4
click at [993, 156] on span "Resolución del caso" at bounding box center [938, 149] width 129 height 21
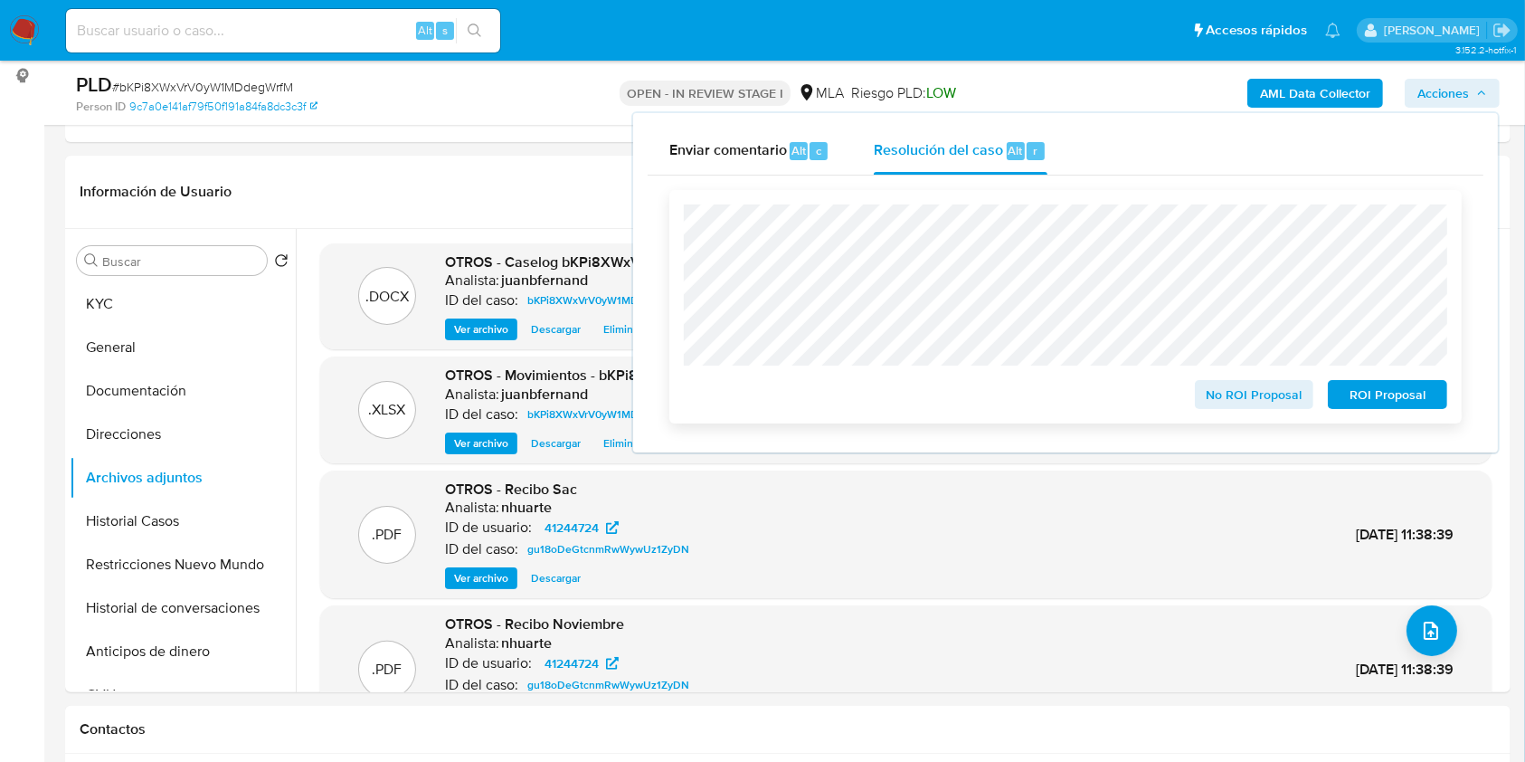
click at [1247, 394] on span "No ROI Proposal" at bounding box center [1255, 394] width 94 height 25
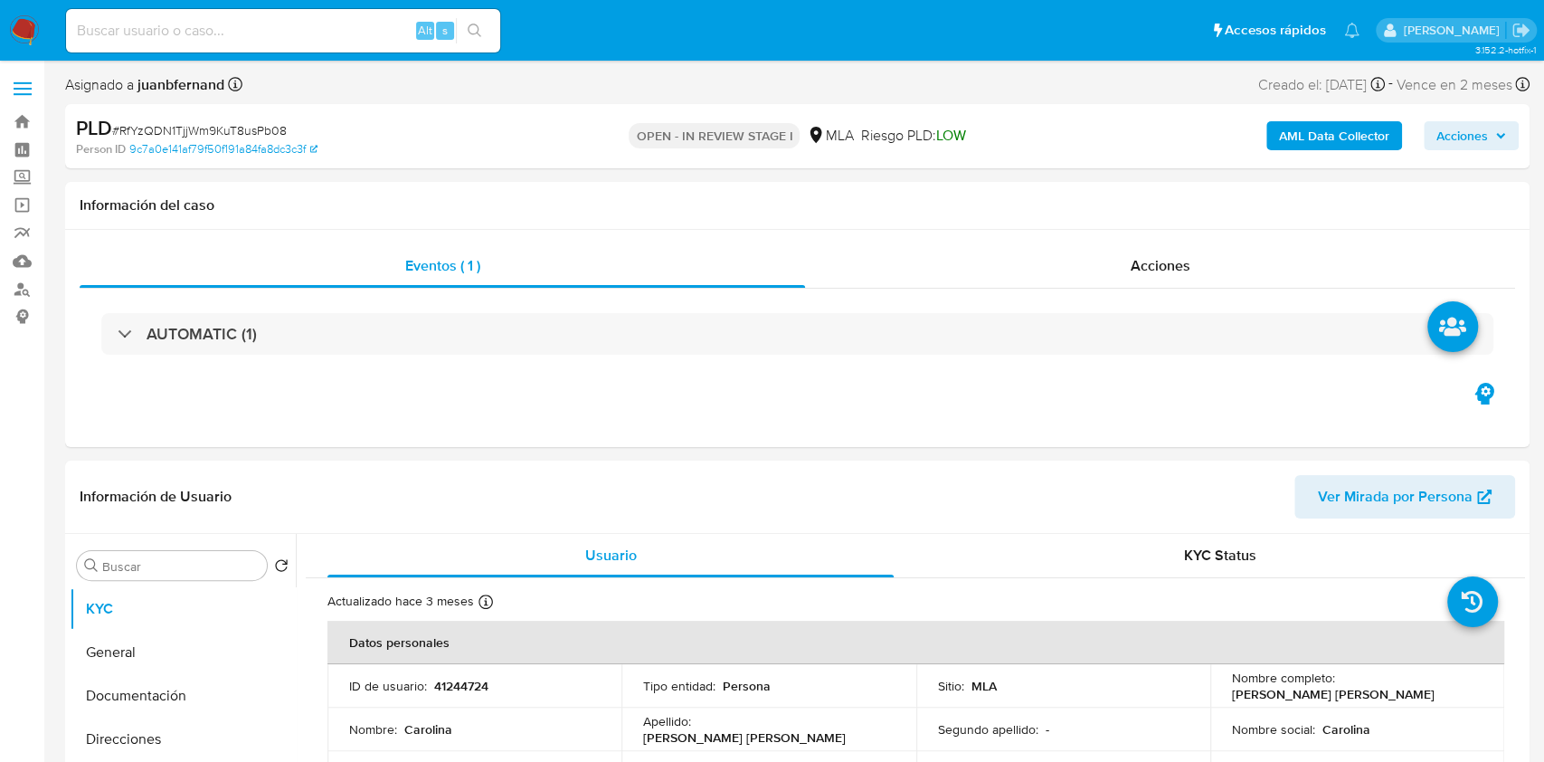
select select "10"
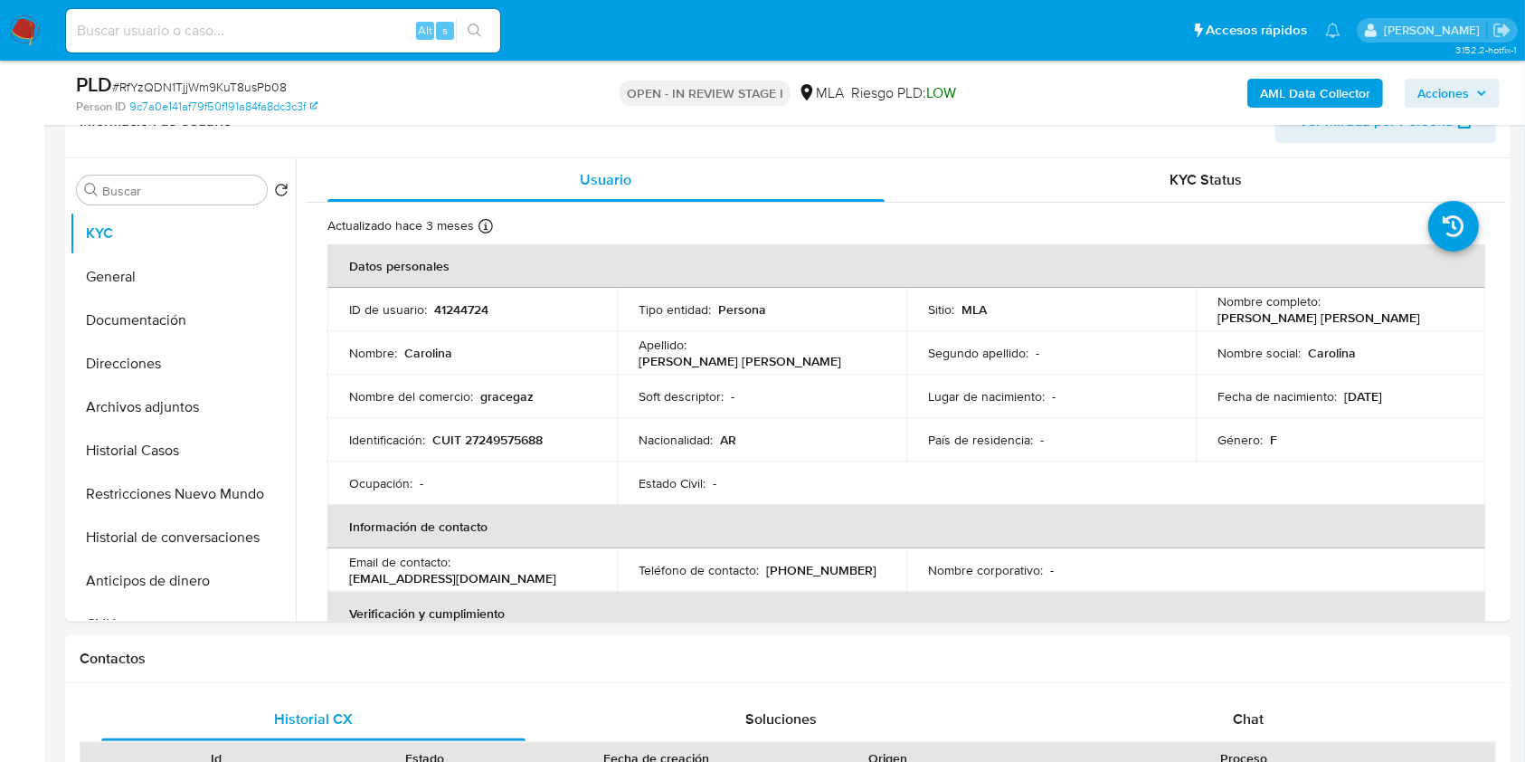
scroll to position [362, 0]
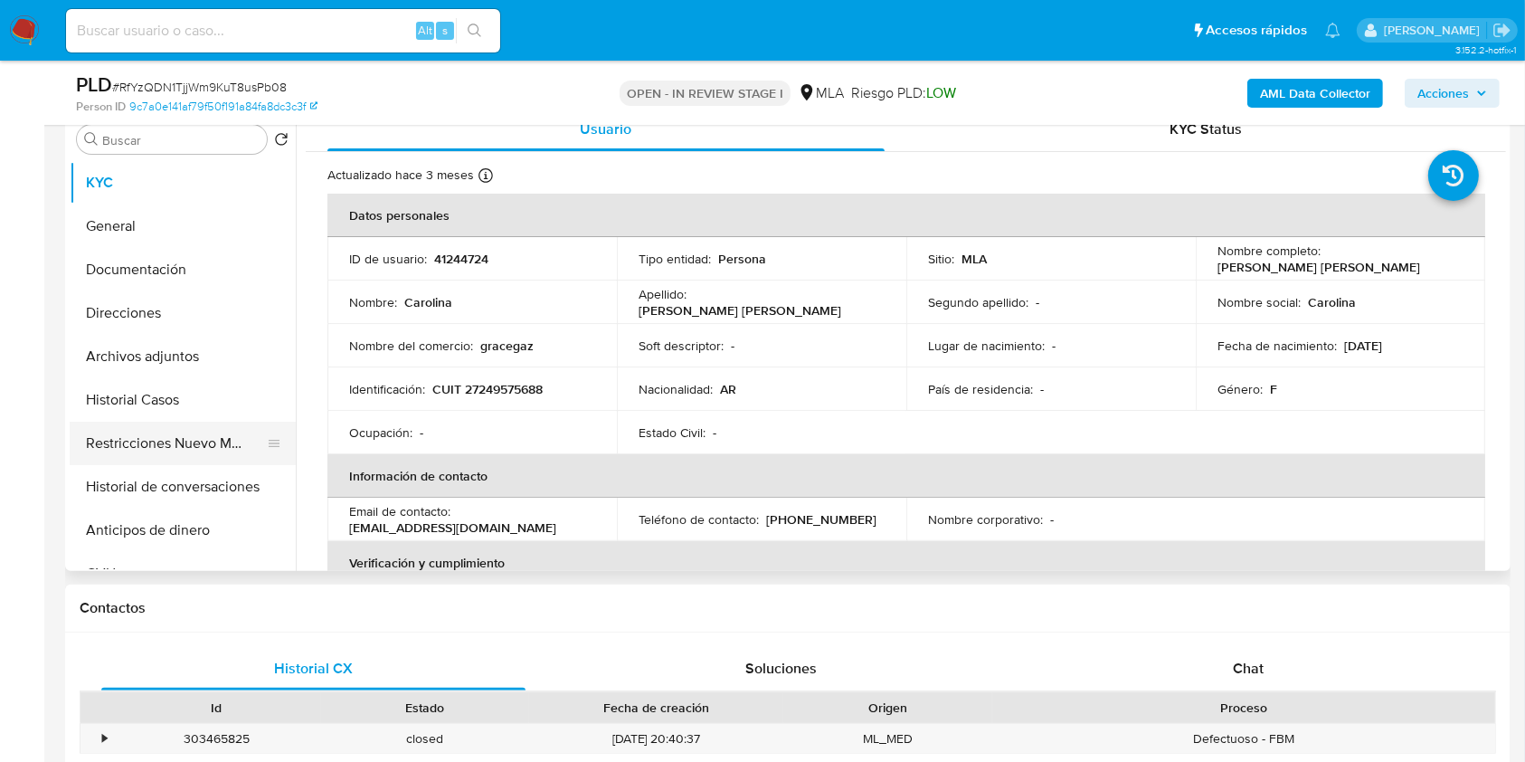
click at [136, 429] on button "Restricciones Nuevo Mundo" at bounding box center [176, 443] width 212 height 43
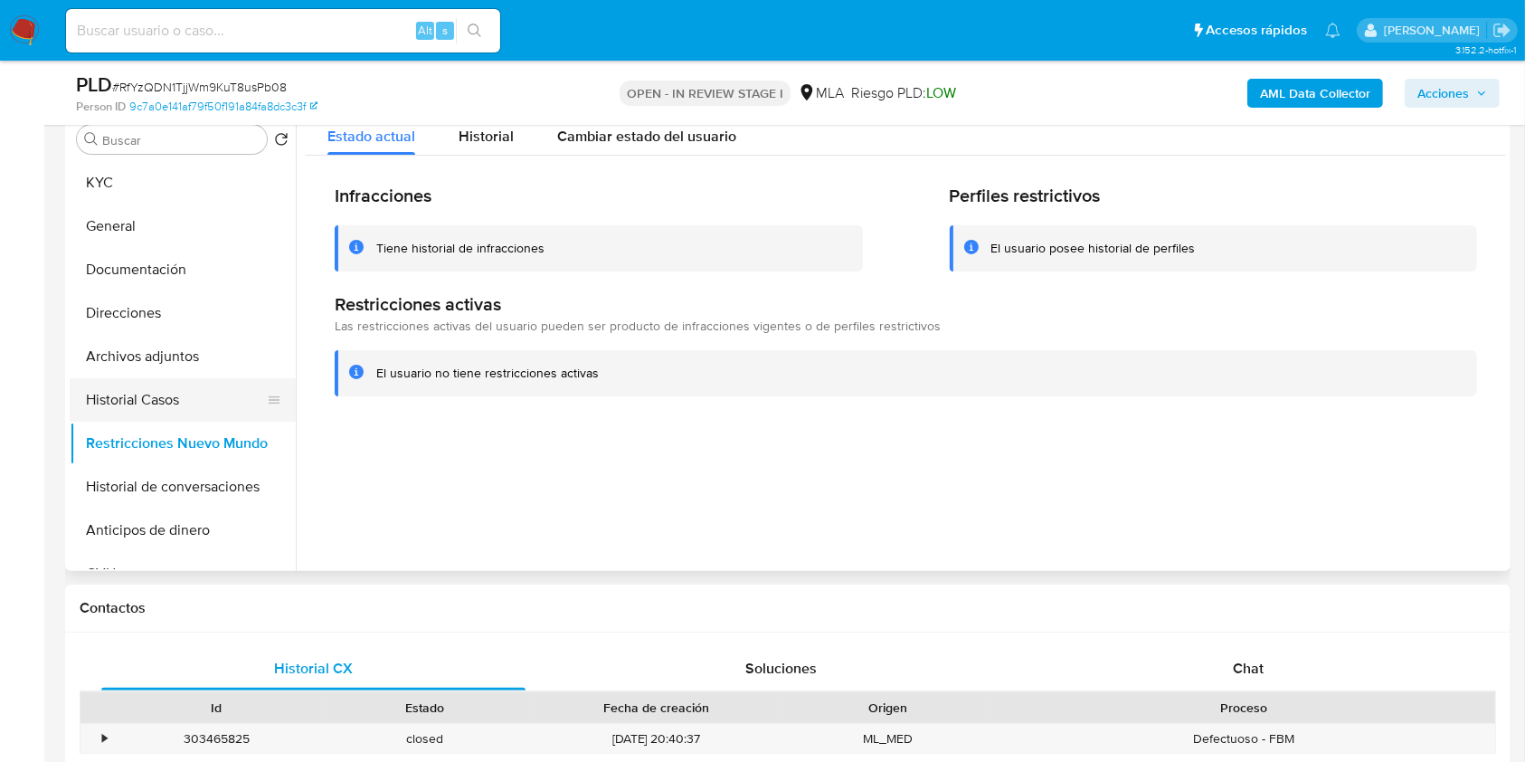
click at [148, 385] on button "Historial Casos" at bounding box center [176, 399] width 212 height 43
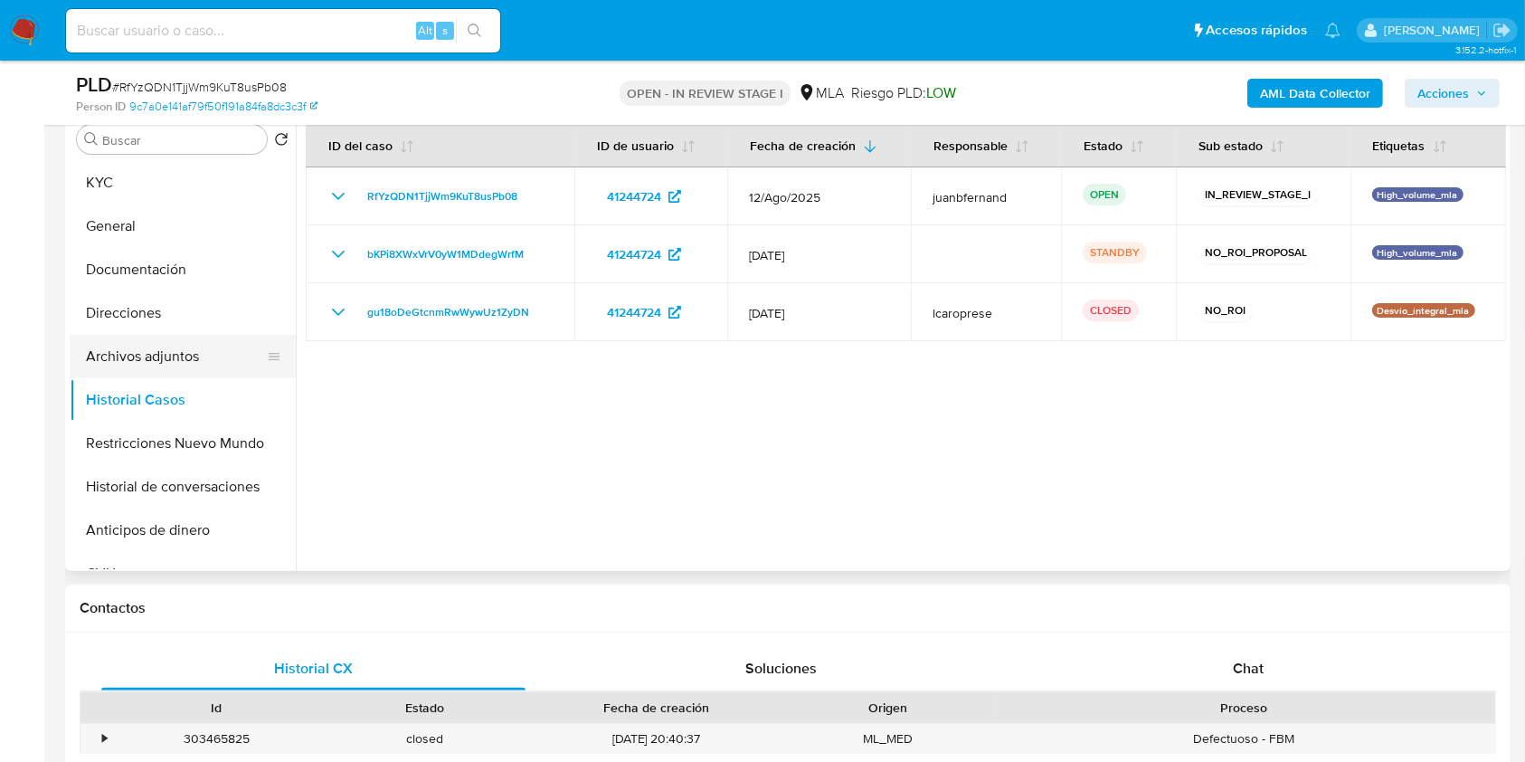
click at [151, 351] on button "Archivos adjuntos" at bounding box center [176, 356] width 212 height 43
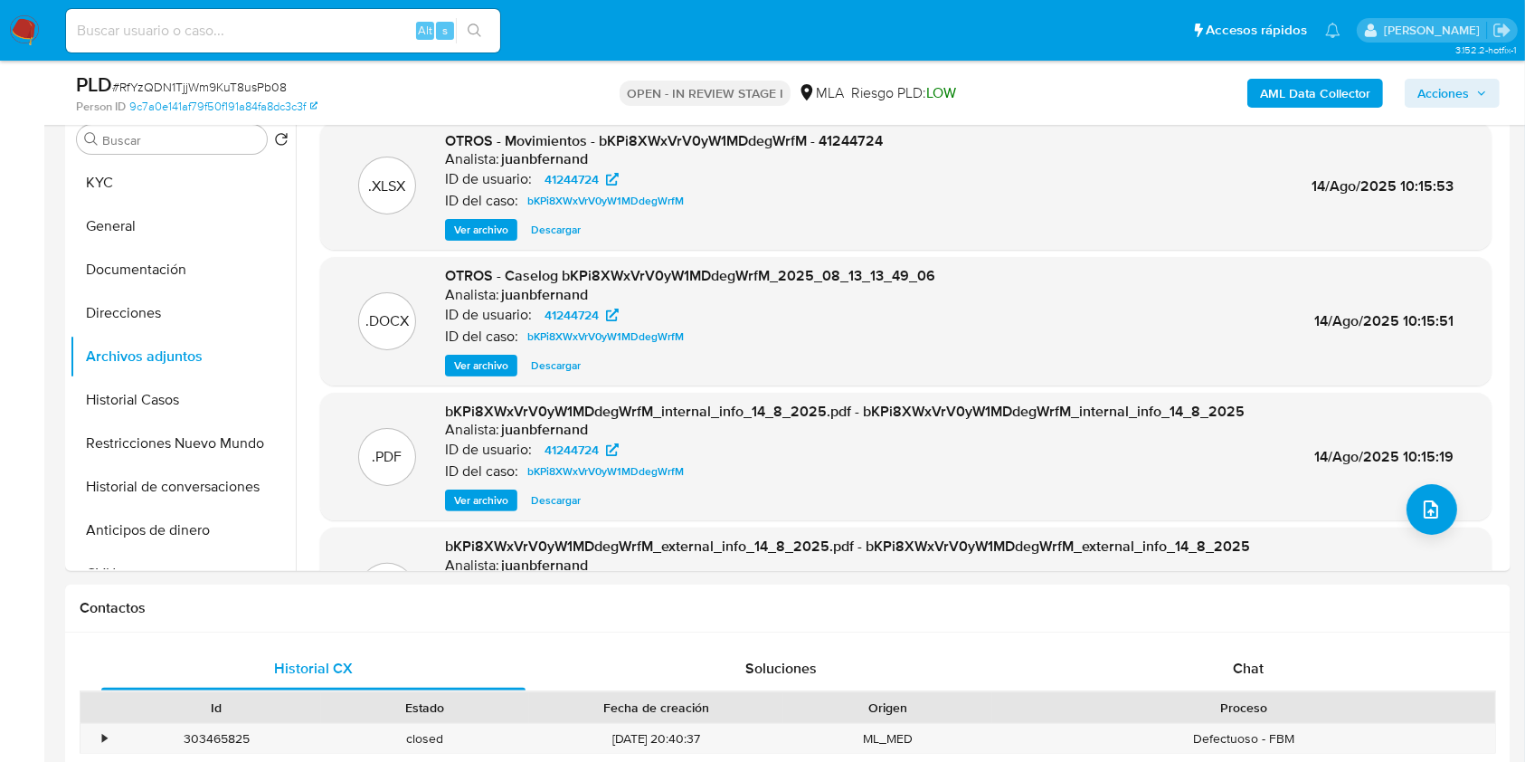
click at [1448, 86] on span "Acciones" at bounding box center [1444, 93] width 52 height 29
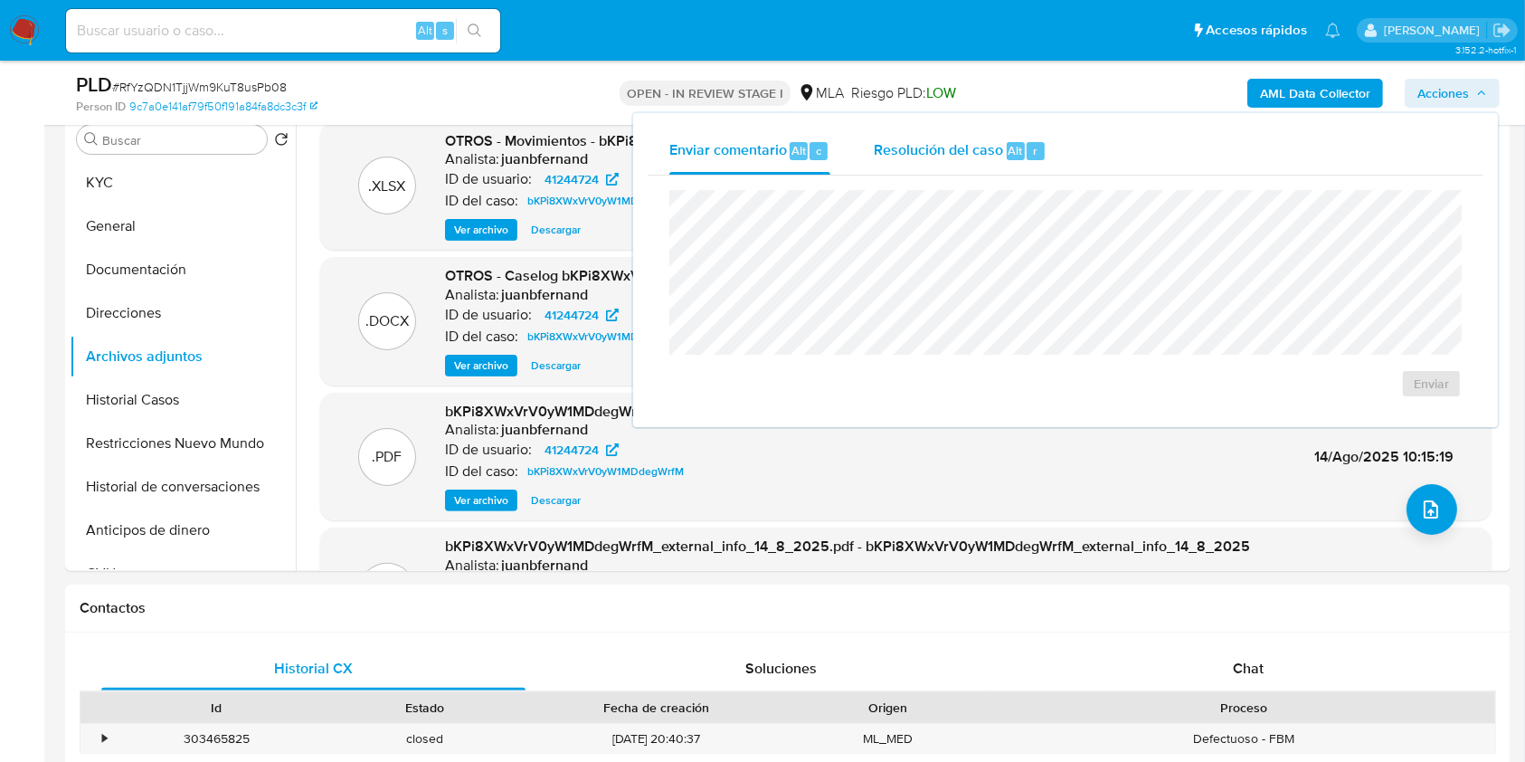
drag, startPoint x: 1016, startPoint y: 146, endPoint x: 1016, endPoint y: 157, distance: 10.9
click at [1015, 146] on span "Alt" at bounding box center [1016, 150] width 14 height 17
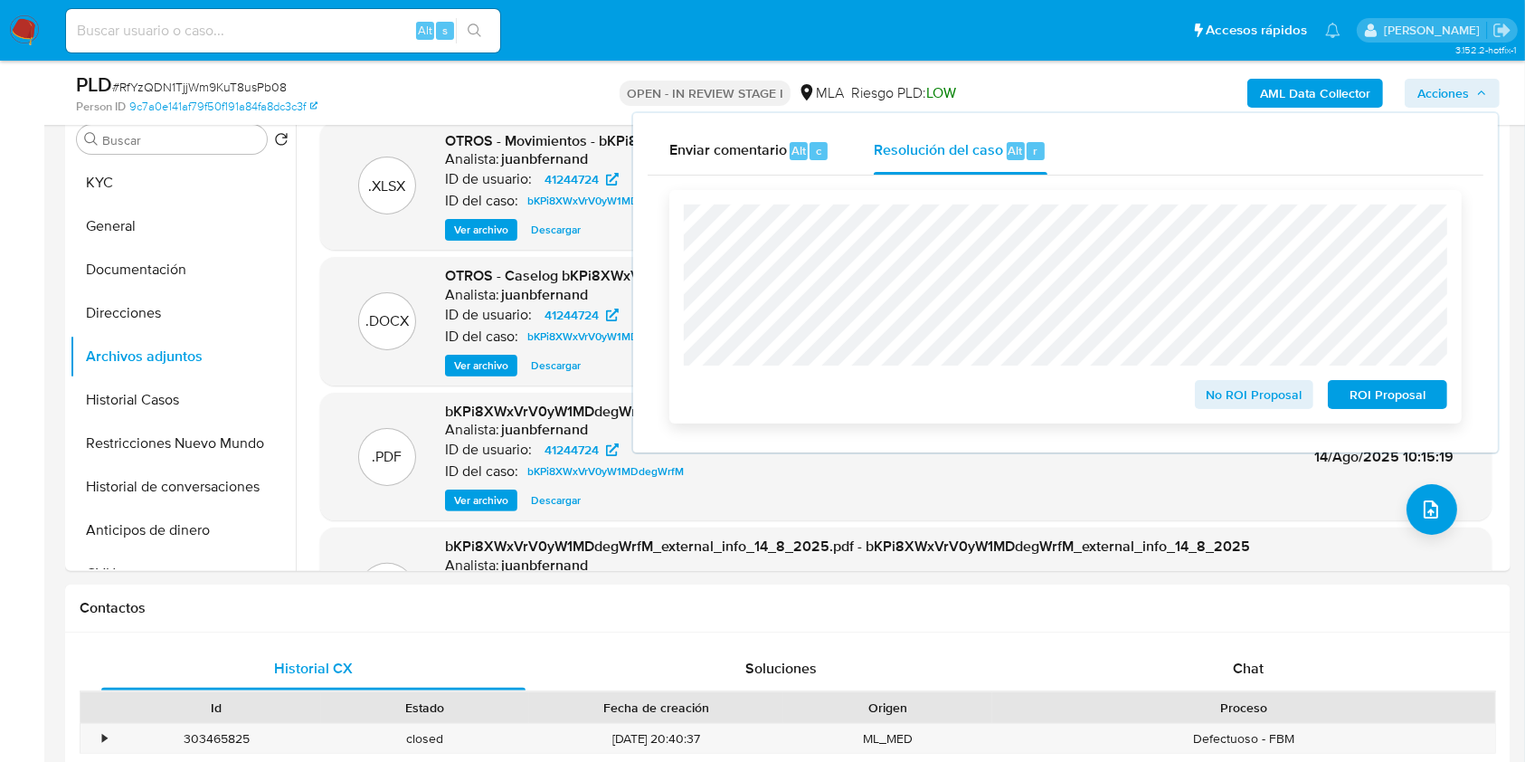
click at [1251, 394] on span "No ROI Proposal" at bounding box center [1255, 394] width 94 height 25
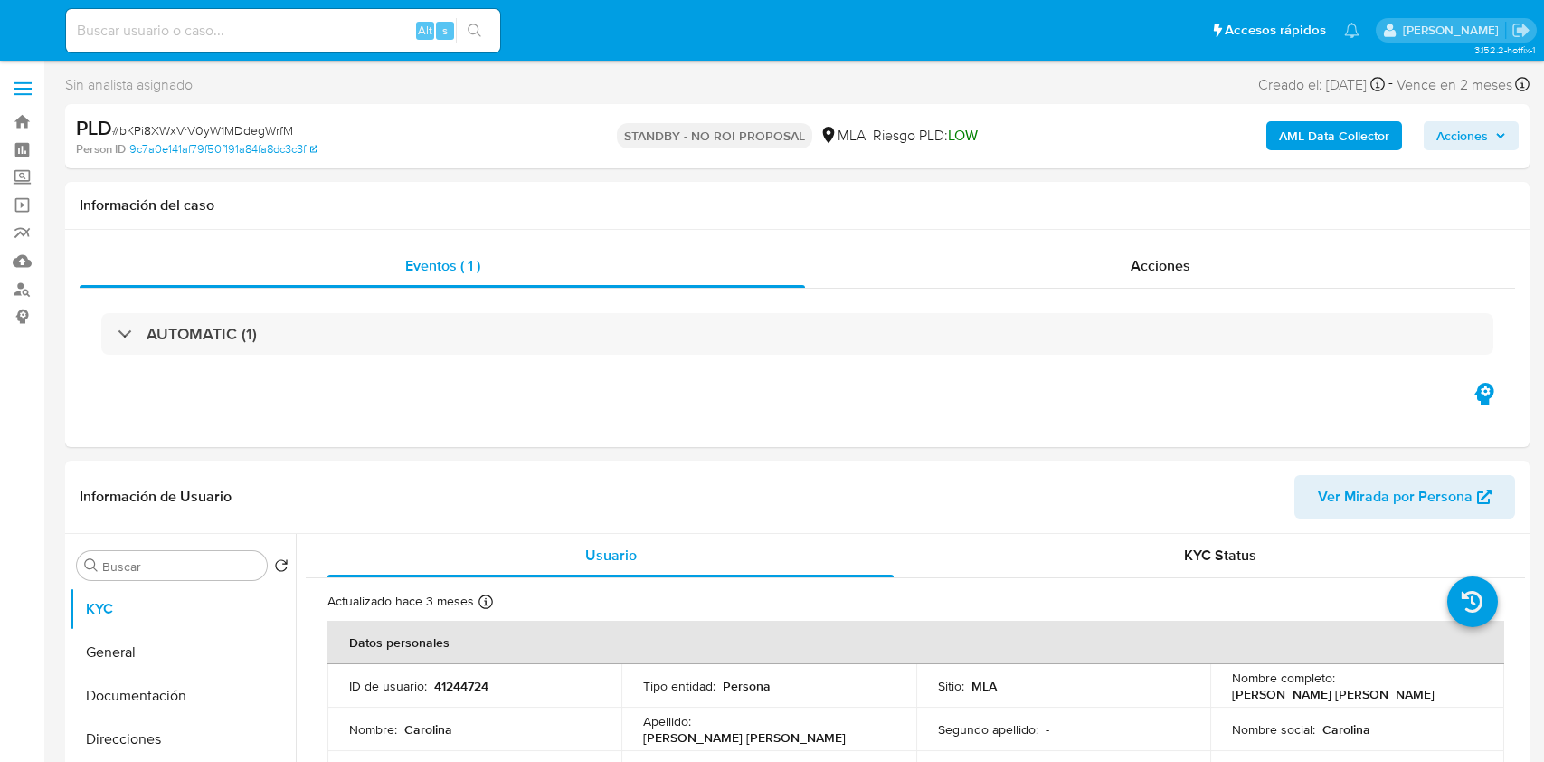
select select "10"
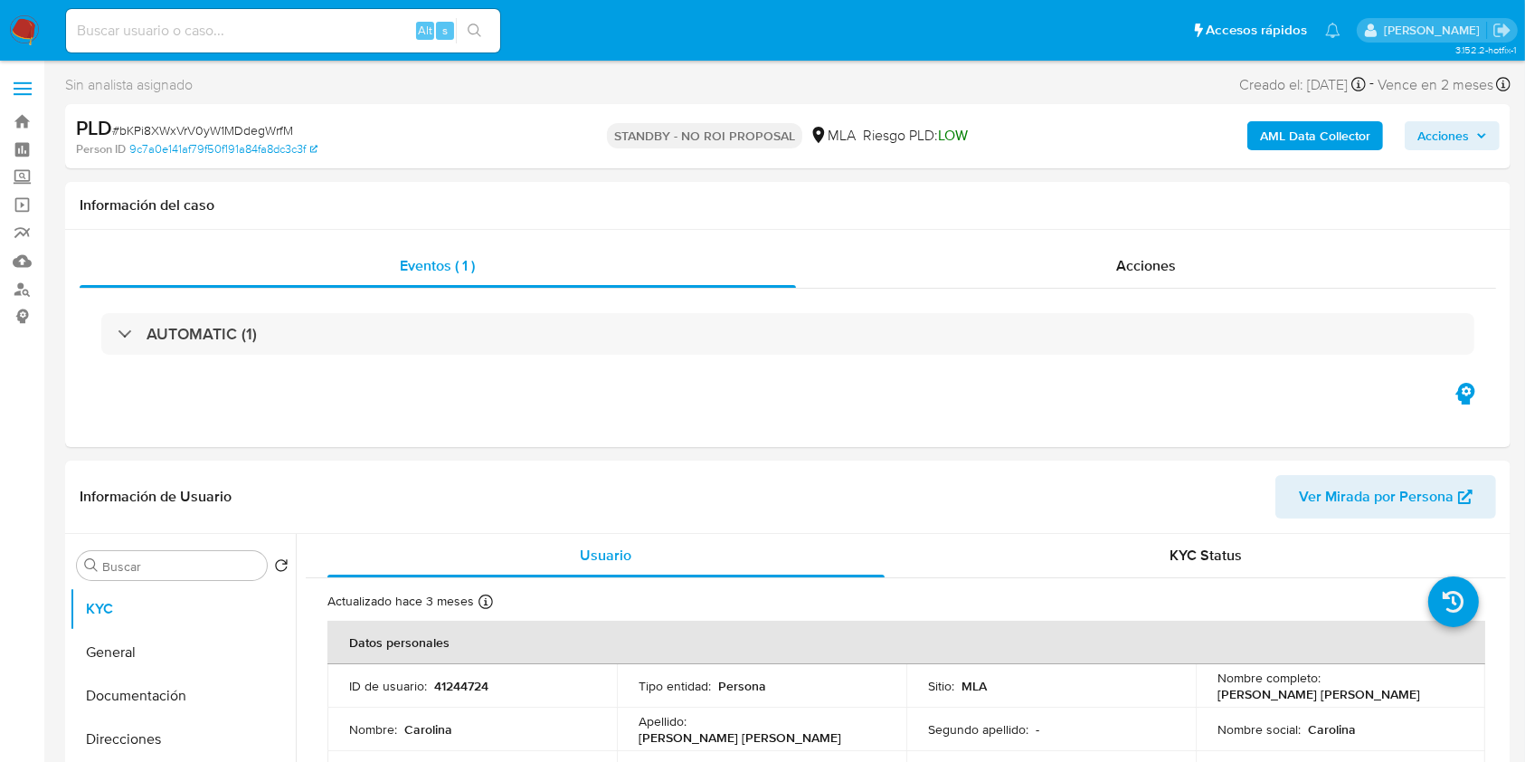
click at [363, 32] on input at bounding box center [283, 31] width 434 height 24
paste input "TfoXH2pWQ3RJQ9ZjsM0Ee1aw"
type input "TfoXH2pWQ3RJQ9ZjsM0Ee1aw"
click at [460, 30] on button "search-icon" at bounding box center [474, 30] width 37 height 25
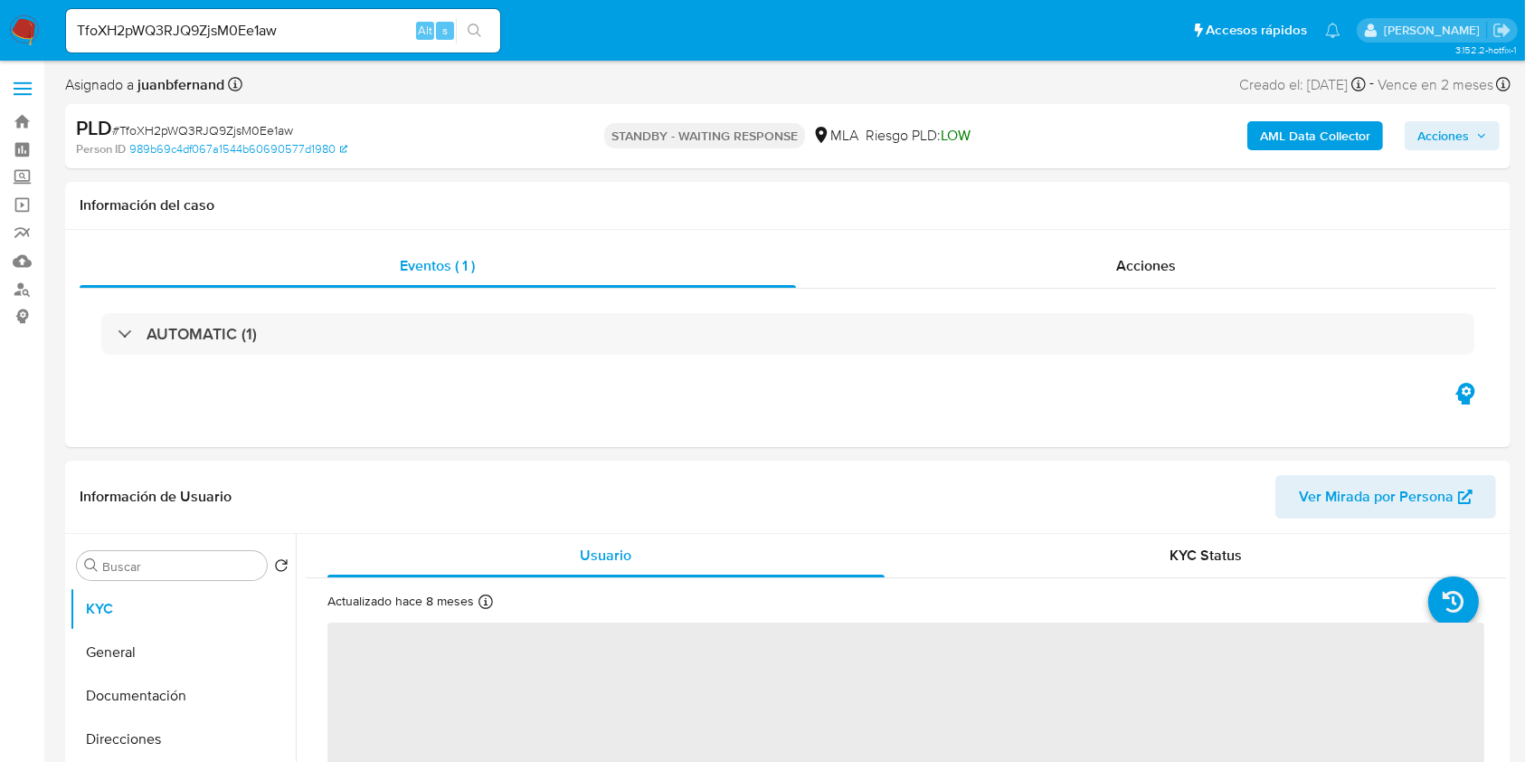
select select "10"
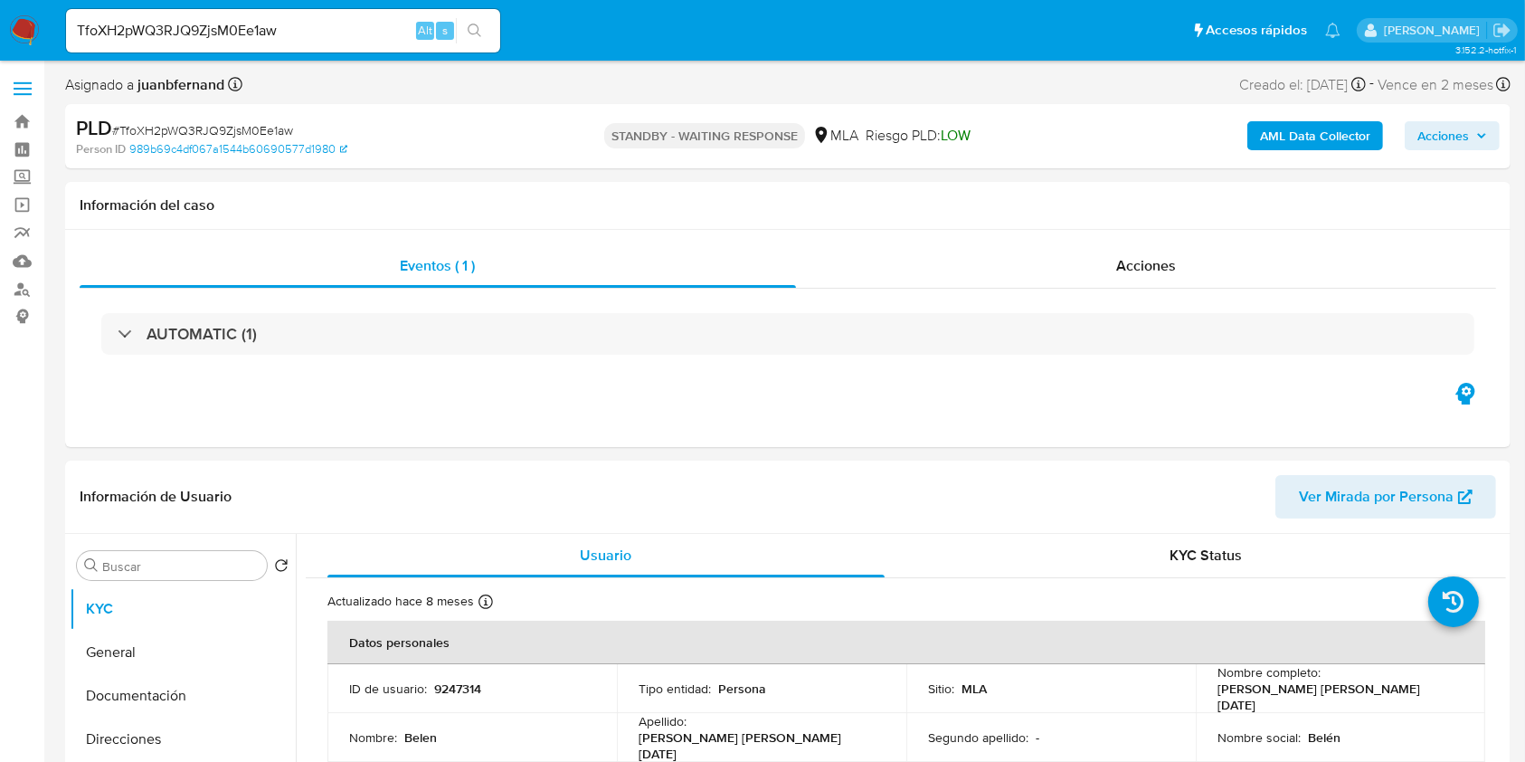
click at [356, 33] on input "TfoXH2pWQ3RJQ9ZjsM0Ee1aw" at bounding box center [283, 31] width 434 height 24
paste input "SqVwoyTnIBFWYb7blES2YqJq"
type input "SqVwoyTnIBFWYb7blES2YqJq"
click at [464, 30] on button "search-icon" at bounding box center [474, 30] width 37 height 25
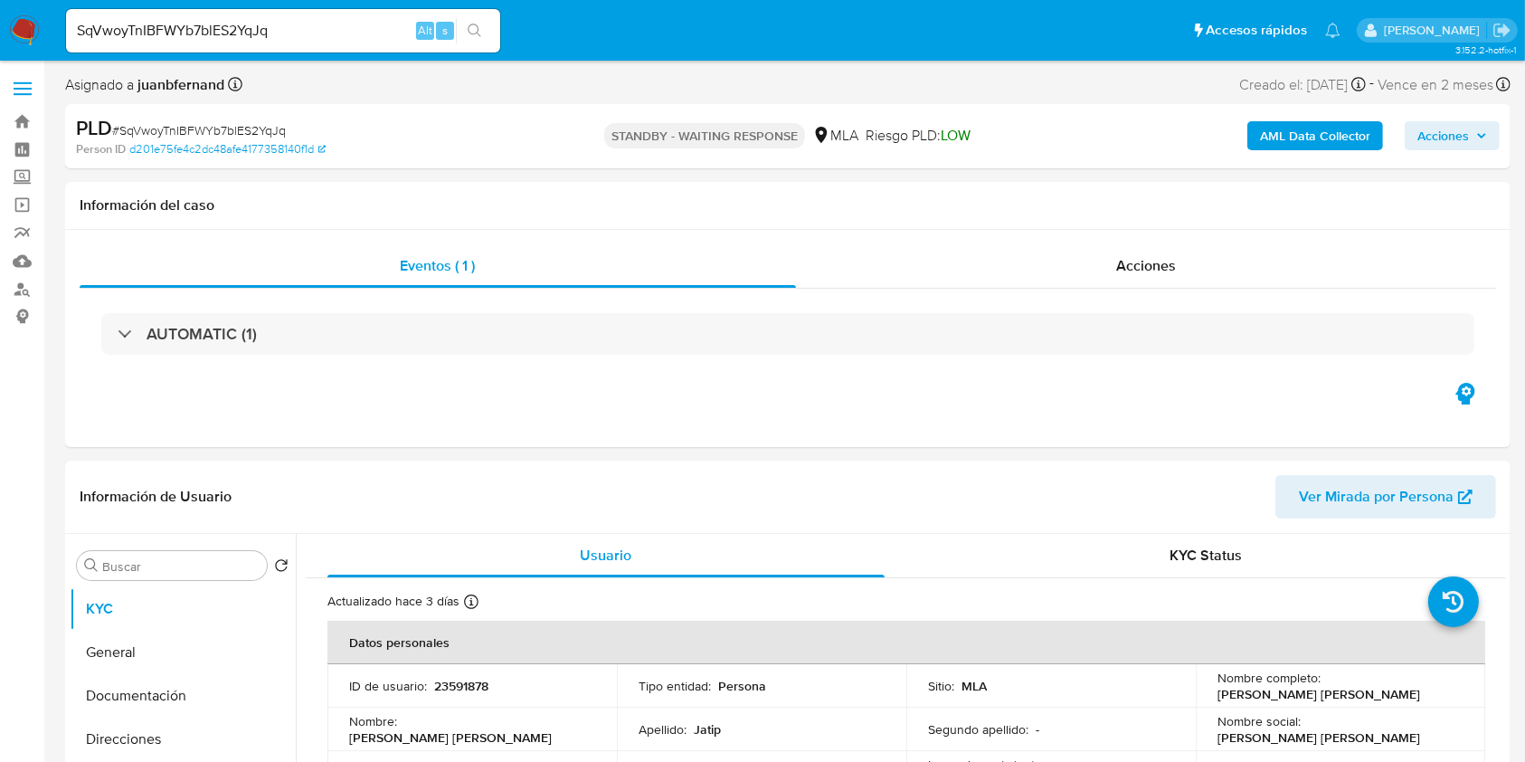
select select "10"
click at [375, 17] on div "SqVwoyTnIBFWYb7blES2YqJq Alt s" at bounding box center [283, 30] width 434 height 43
click at [375, 25] on input "SqVwoyTnIBFWYb7blES2YqJq" at bounding box center [283, 31] width 434 height 24
click at [376, 28] on input "SqVwoyTnIBFWYb7blES2YqJq" at bounding box center [283, 31] width 434 height 24
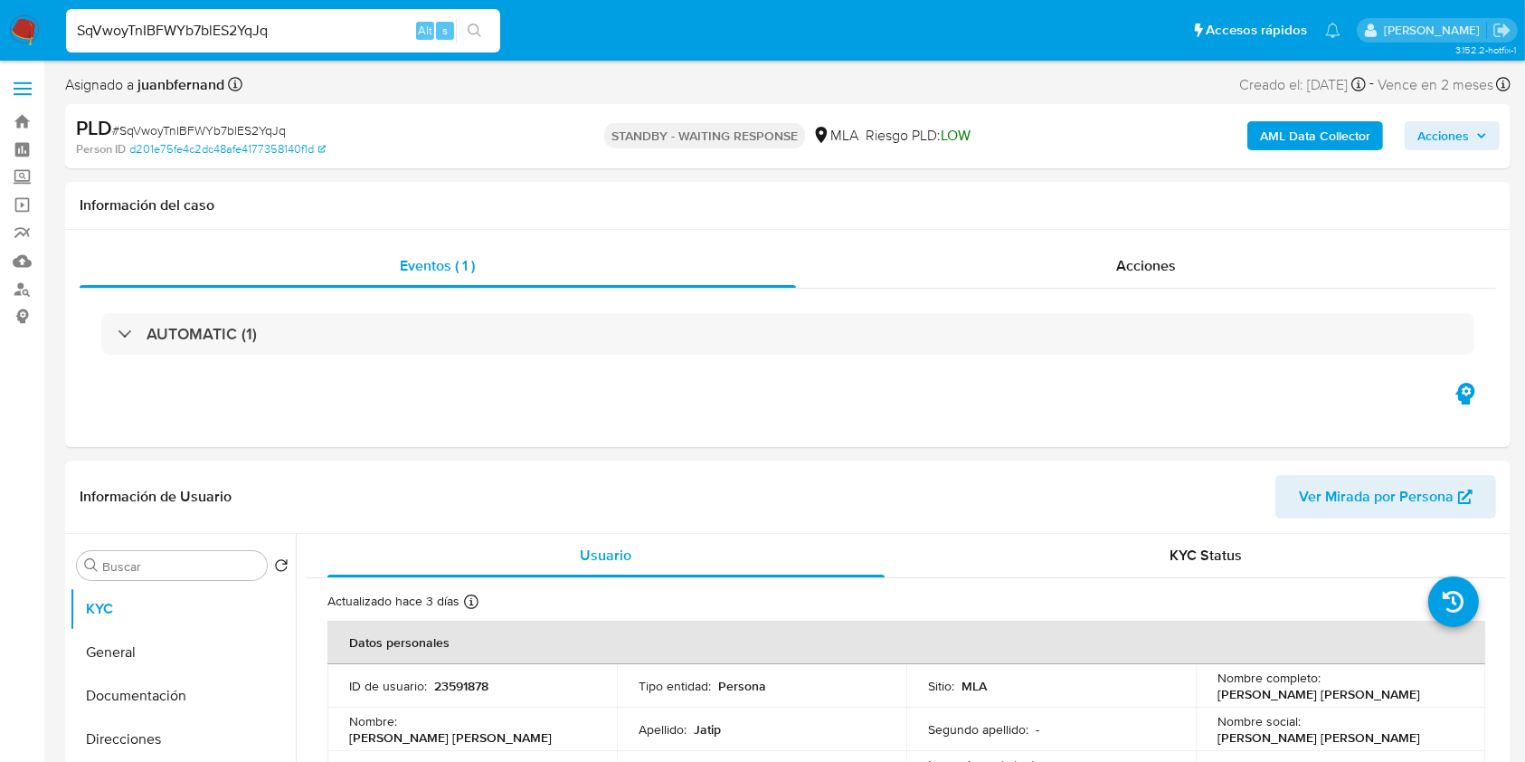
paste input "6VyVONtqhTVPq2VJT6rwuFHo"
click at [393, 32] on input "SqVwoyTnIBFWYb7blES2YqJq6VyVONtqhTVPq2VJT6rwuFHo" at bounding box center [283, 31] width 434 height 24
click at [392, 31] on input "SqVwoyTnIBFWYb7blES2YqJq6VyVONtqhTVPq2VJT6rwuFHo" at bounding box center [283, 31] width 434 height 24
paste input
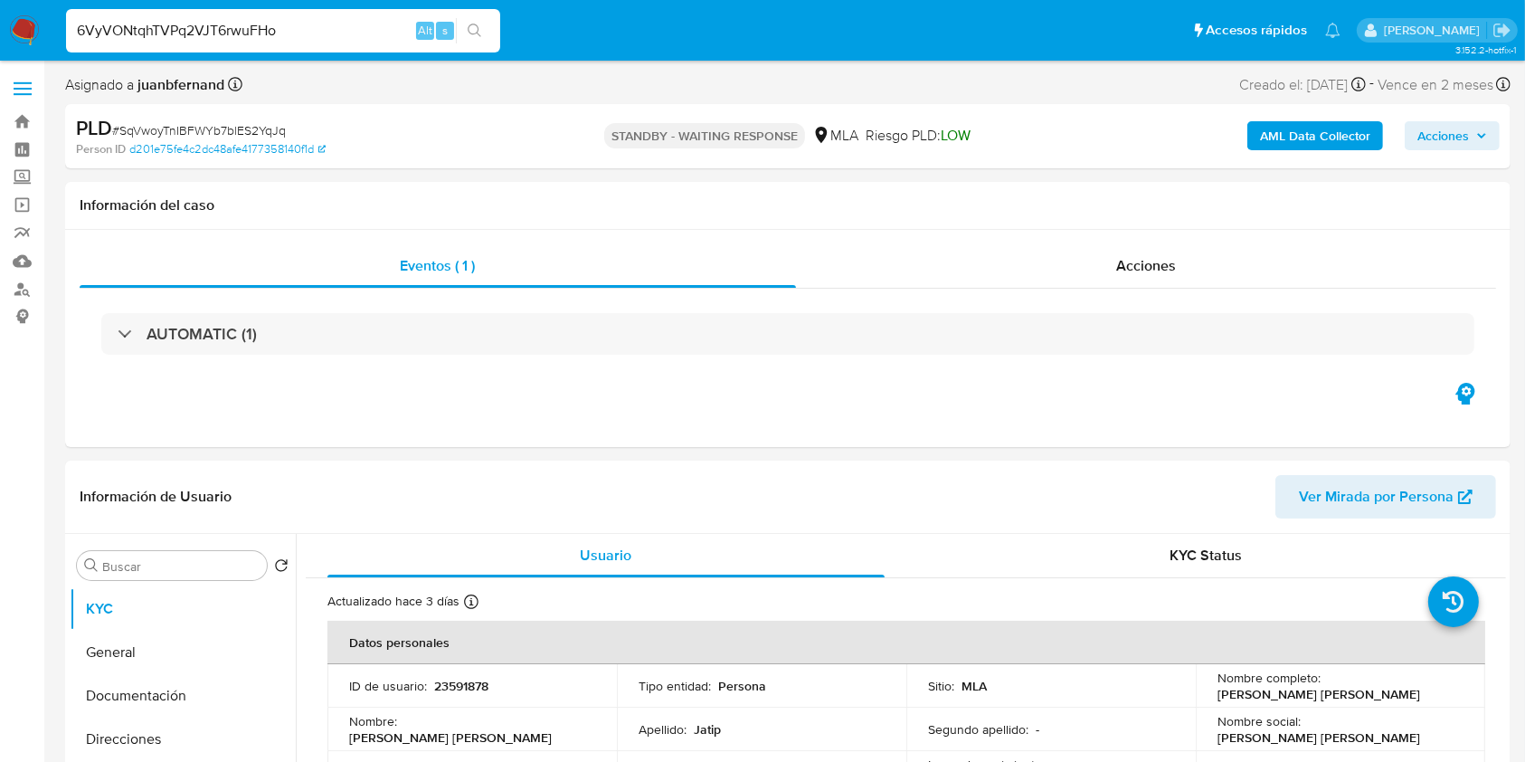
scroll to position [0, 0]
type input "6VyVONtqhTVPq2VJT6rwuFHo"
click at [481, 33] on icon "search-icon" at bounding box center [475, 31] width 14 height 14
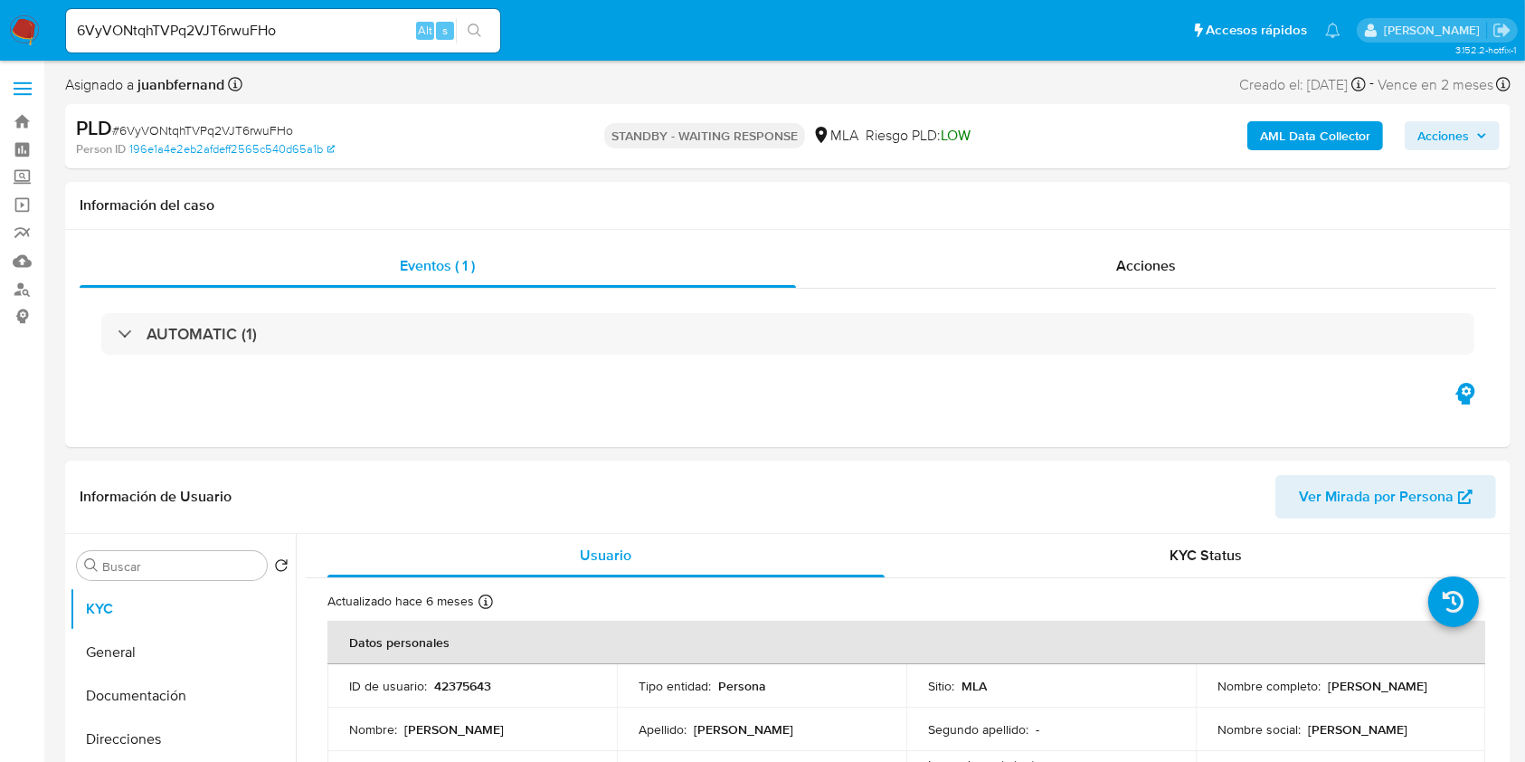
select select "10"
click at [375, 30] on input "6VyVONtqhTVPq2VJT6rwuFHo" at bounding box center [283, 31] width 434 height 24
paste input "zG7ABrYjBCBzLhTwnyYKesmm"
type input "zG7ABrYjBCBzLhTwnyYKesmm"
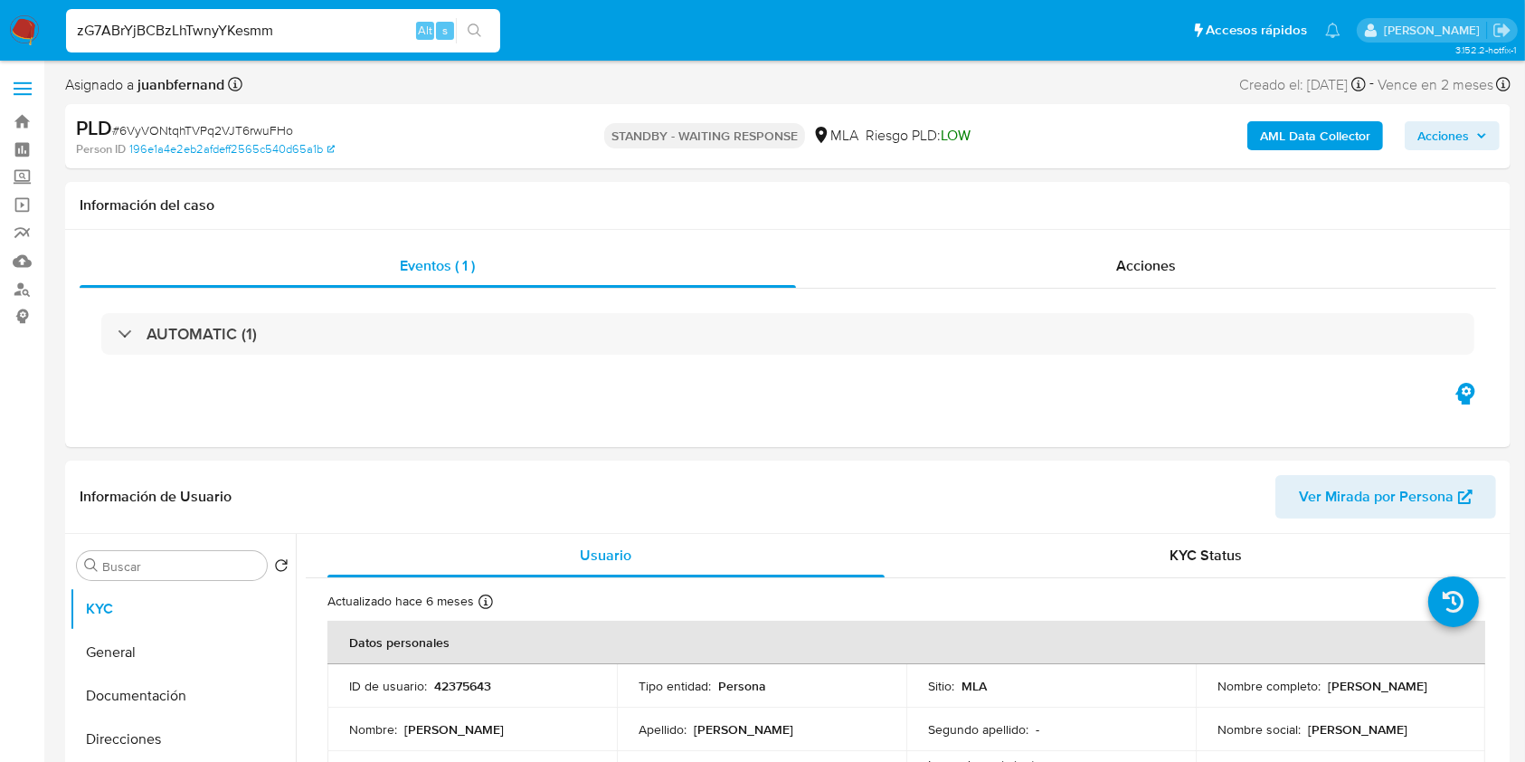
click at [471, 31] on icon "search-icon" at bounding box center [475, 31] width 14 height 14
select select "10"
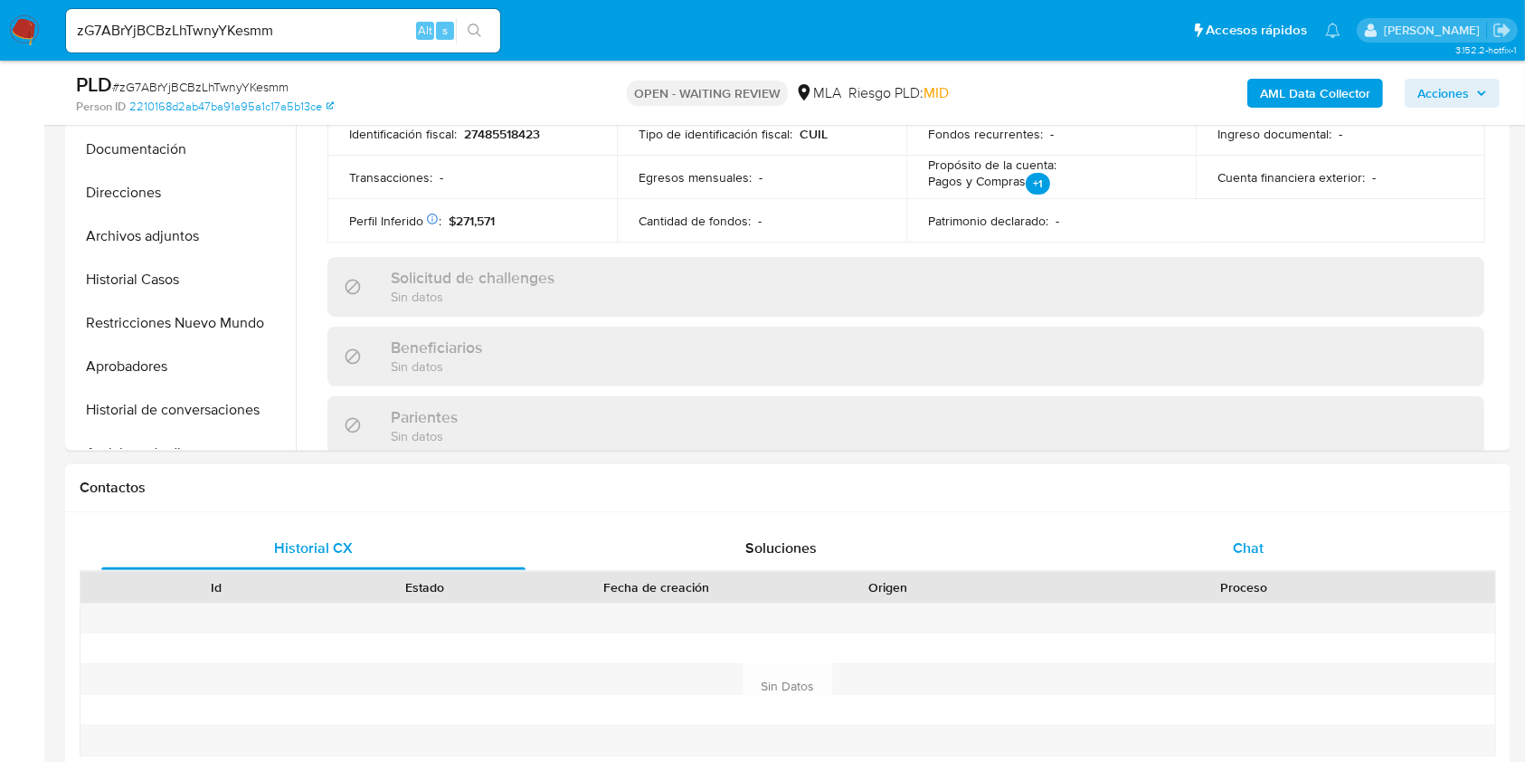
click at [1316, 534] on div "Chat" at bounding box center [1249, 548] width 424 height 43
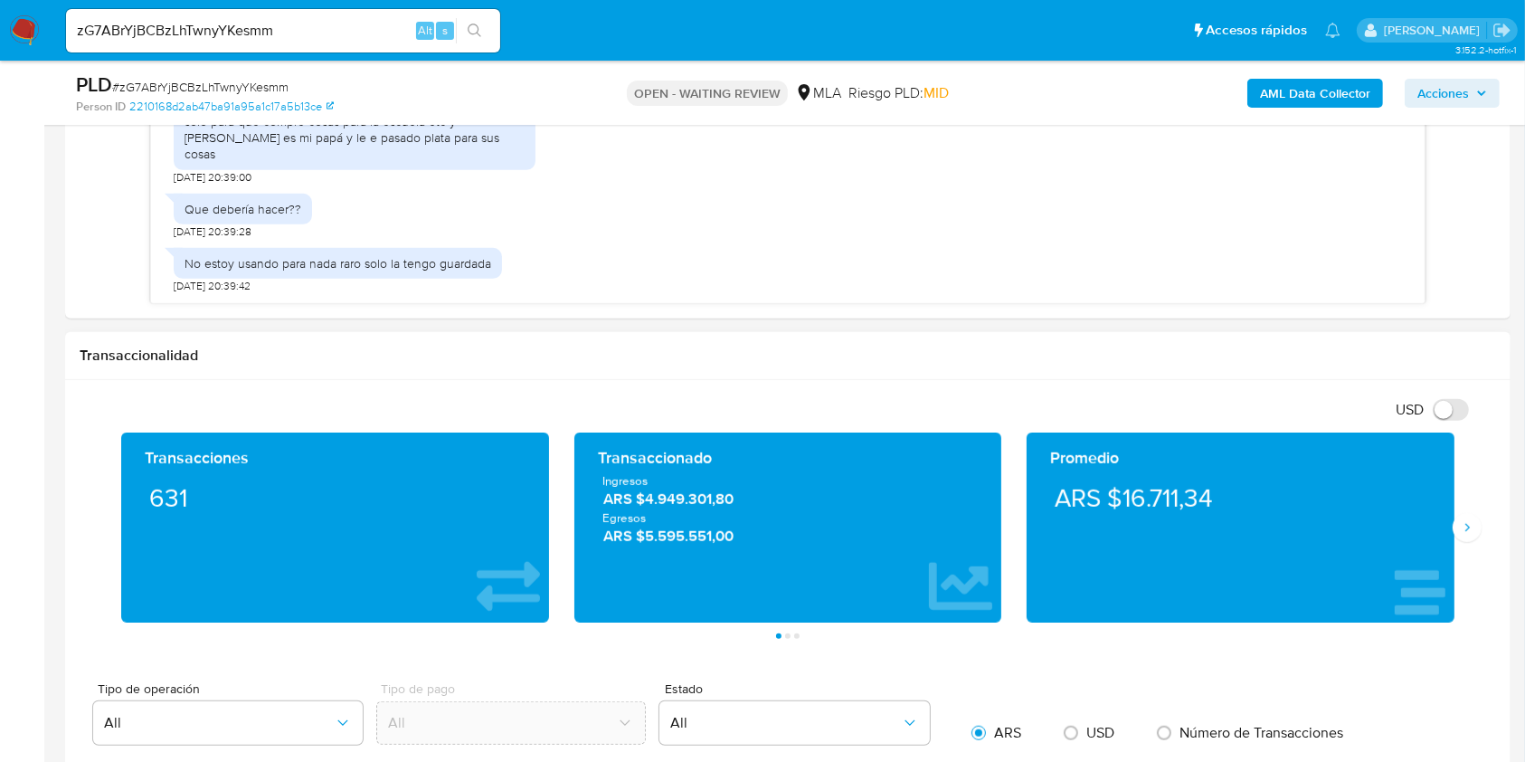
scroll to position [1206, 0]
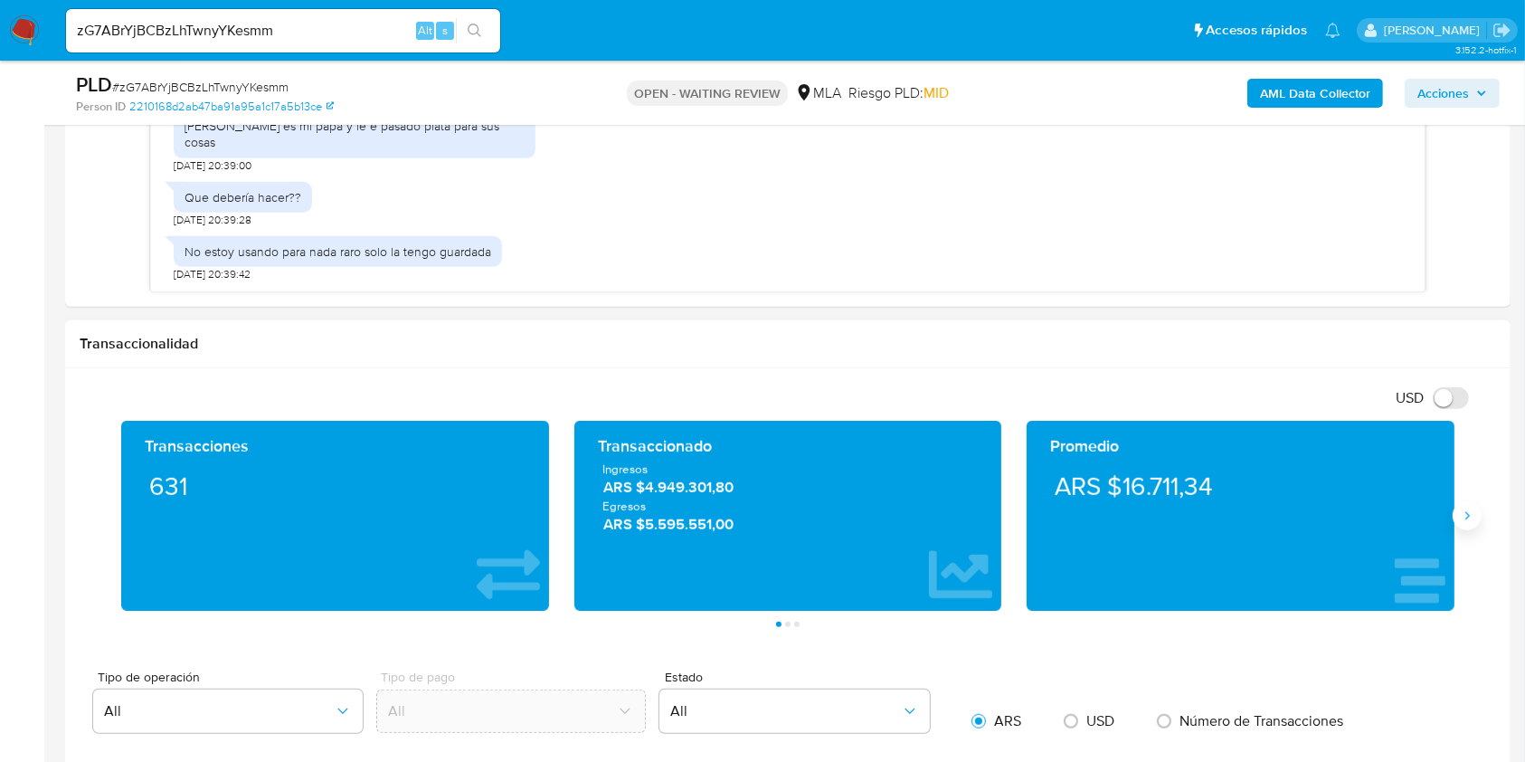
click at [1467, 517] on icon "Siguiente" at bounding box center [1468, 516] width 5 height 8
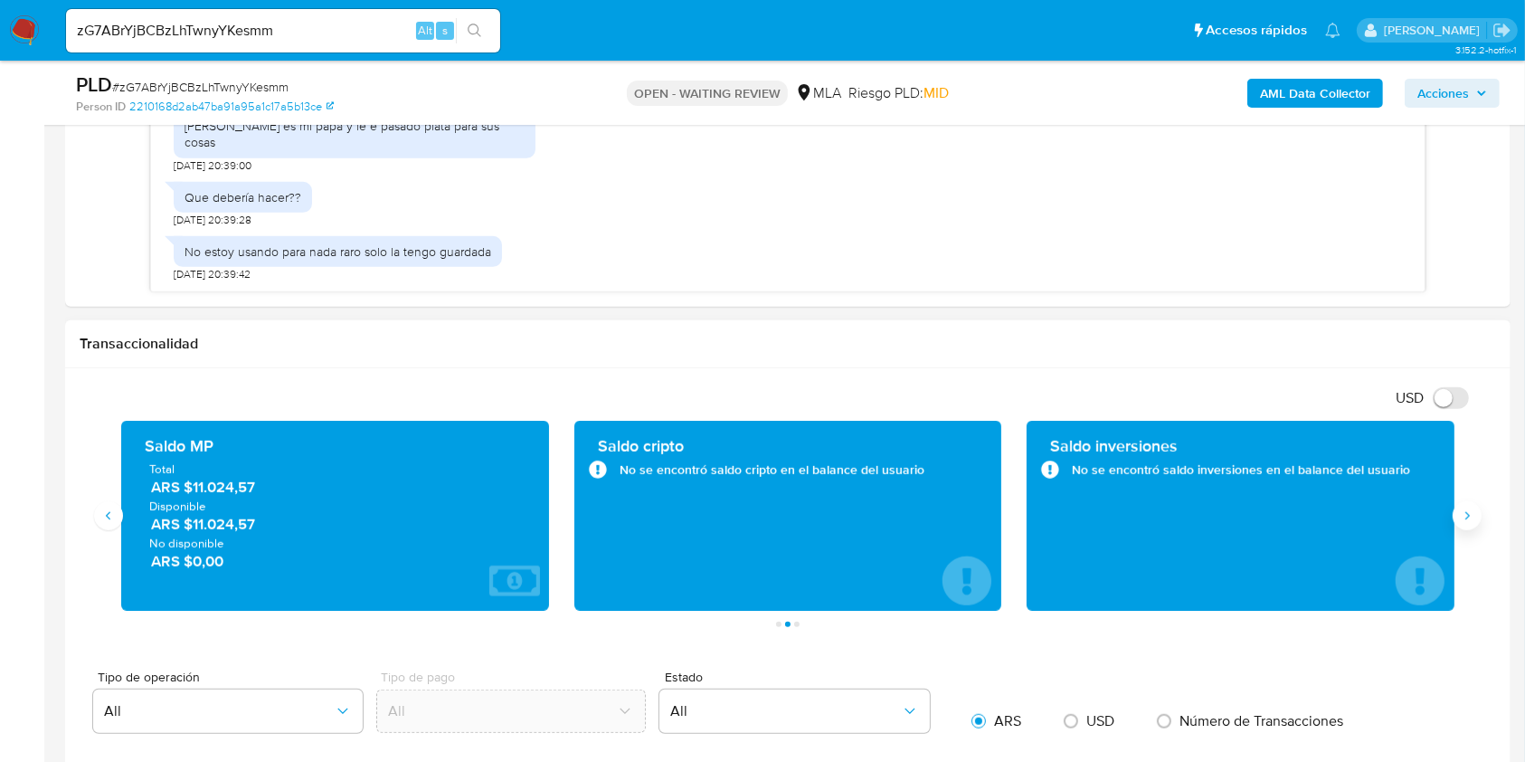
click at [1467, 527] on button "Siguiente" at bounding box center [1467, 515] width 29 height 29
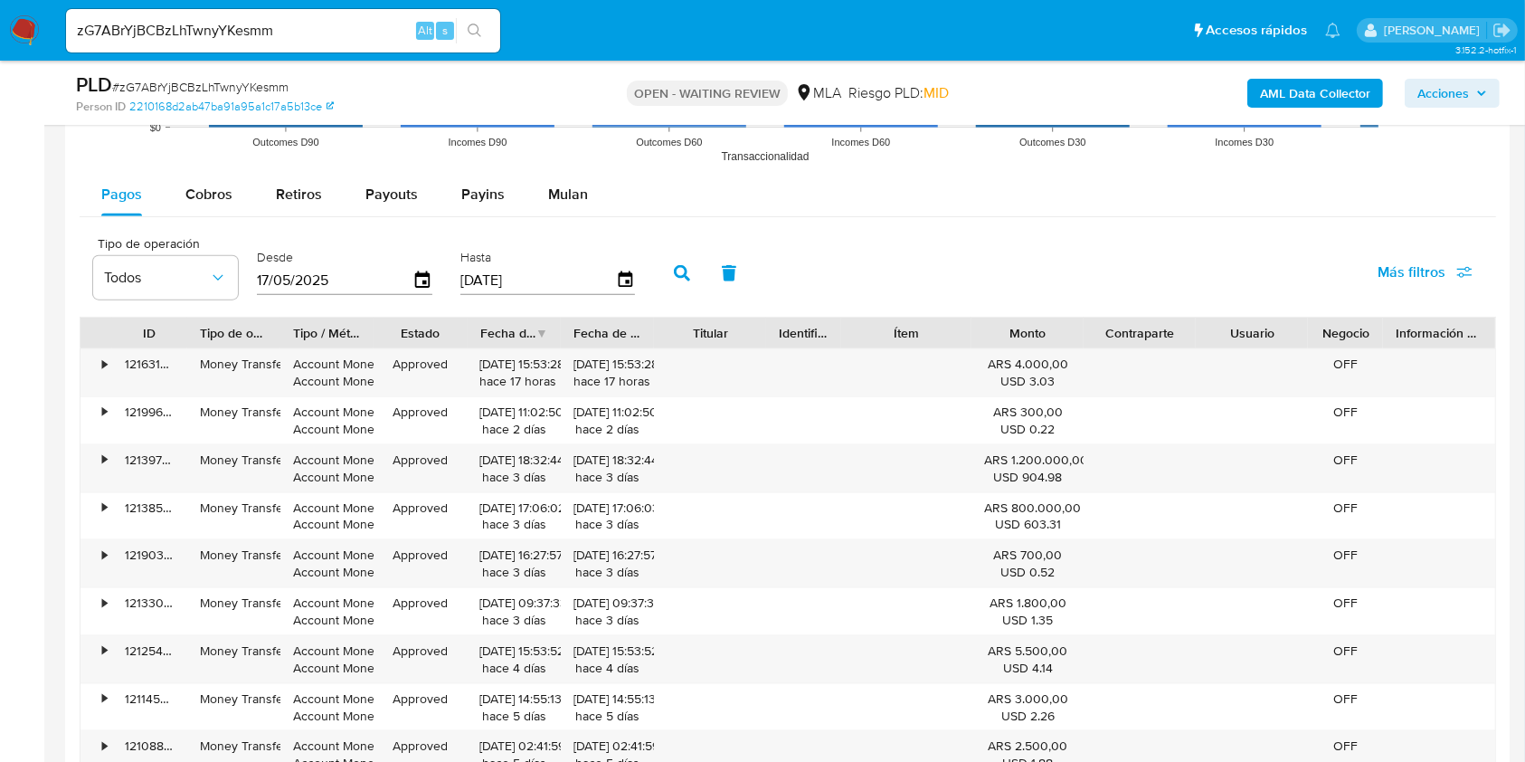
scroll to position [2171, 0]
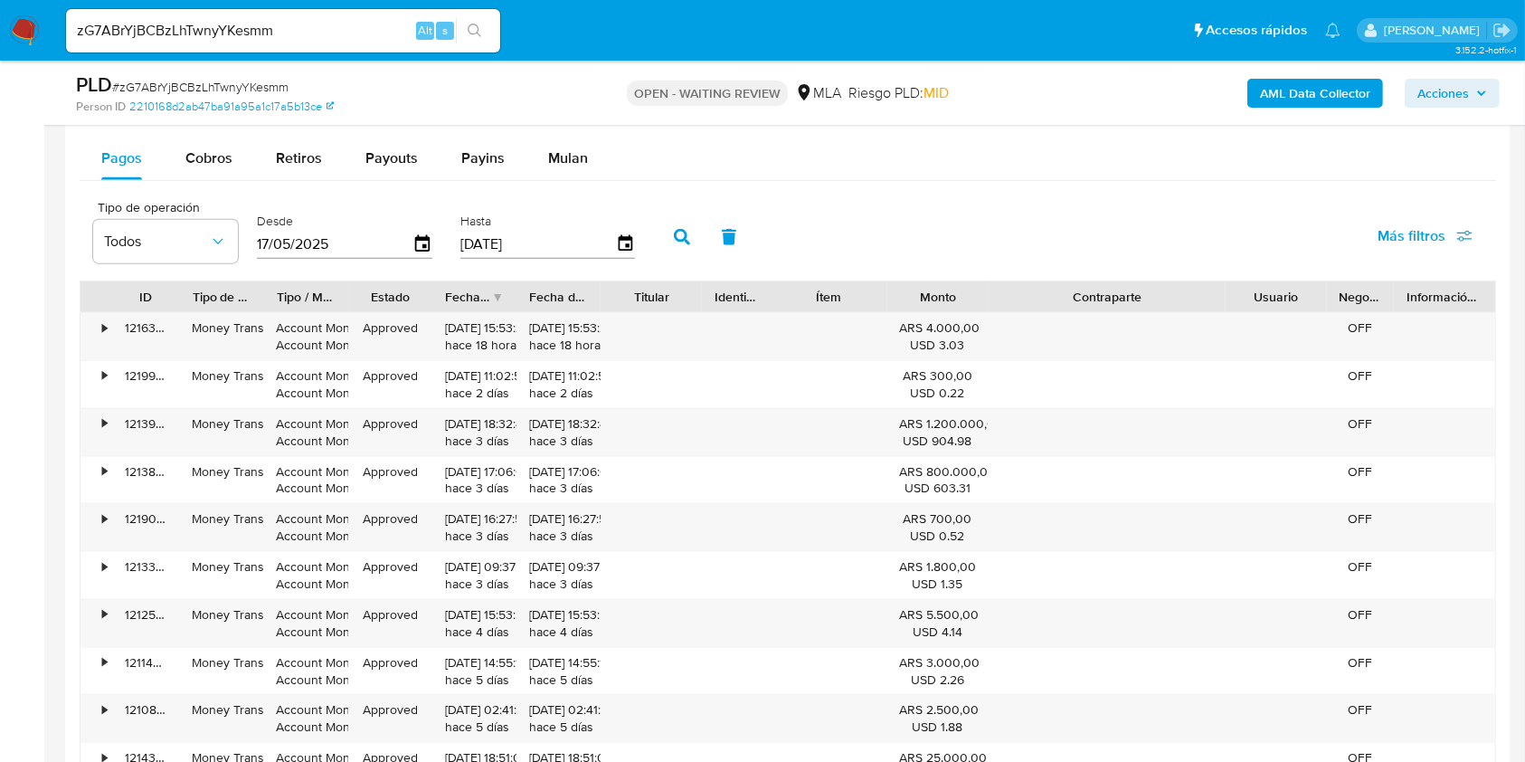
drag, startPoint x: 1191, startPoint y: 292, endPoint x: 1315, endPoint y: 297, distance: 124.9
click at [1315, 297] on div "ID Tipo de operación Tipo / Método Estado Fecha de creación Fecha de aprobación…" at bounding box center [788, 296] width 1415 height 31
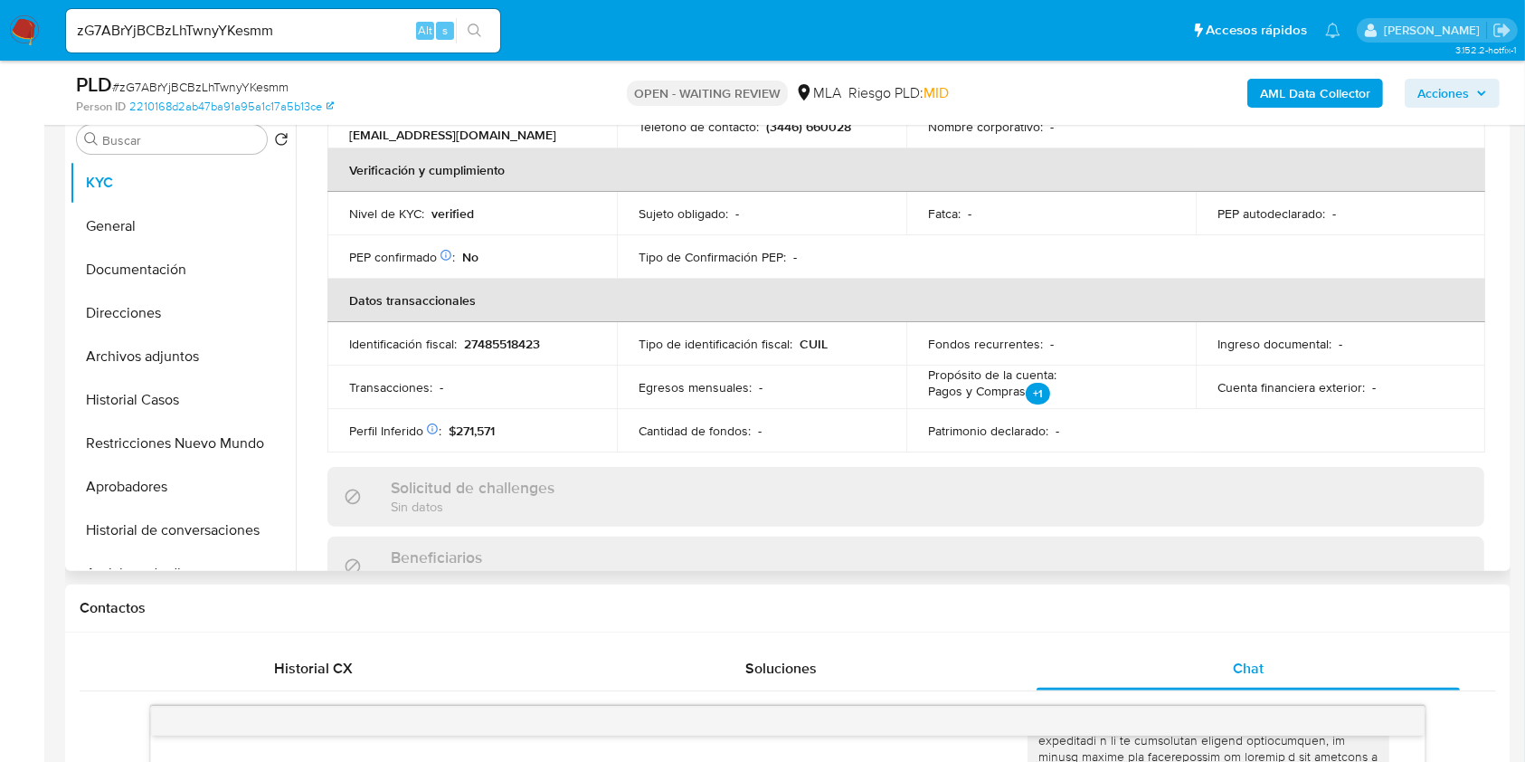
scroll to position [0, 0]
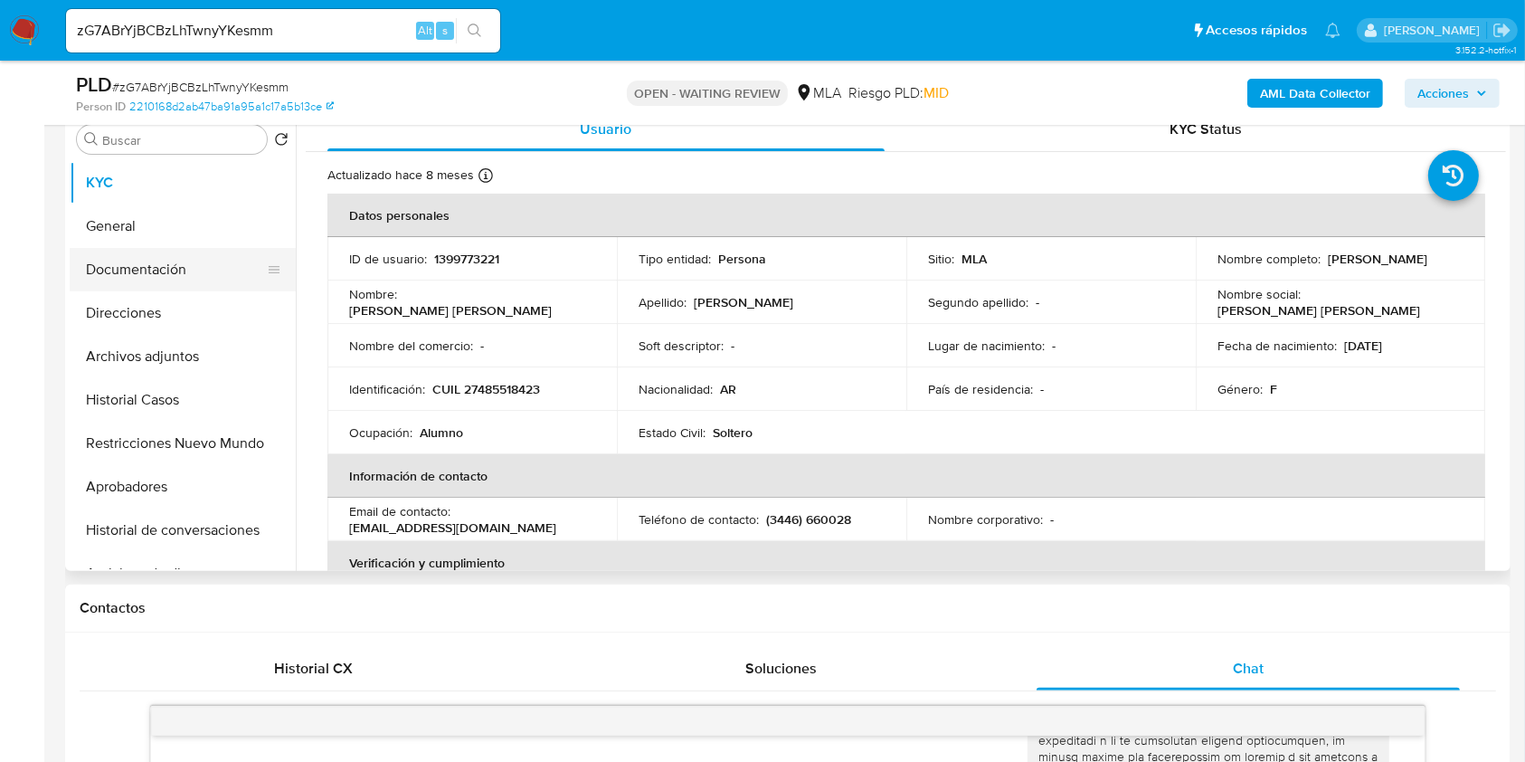
click at [201, 269] on button "Documentación" at bounding box center [176, 269] width 212 height 43
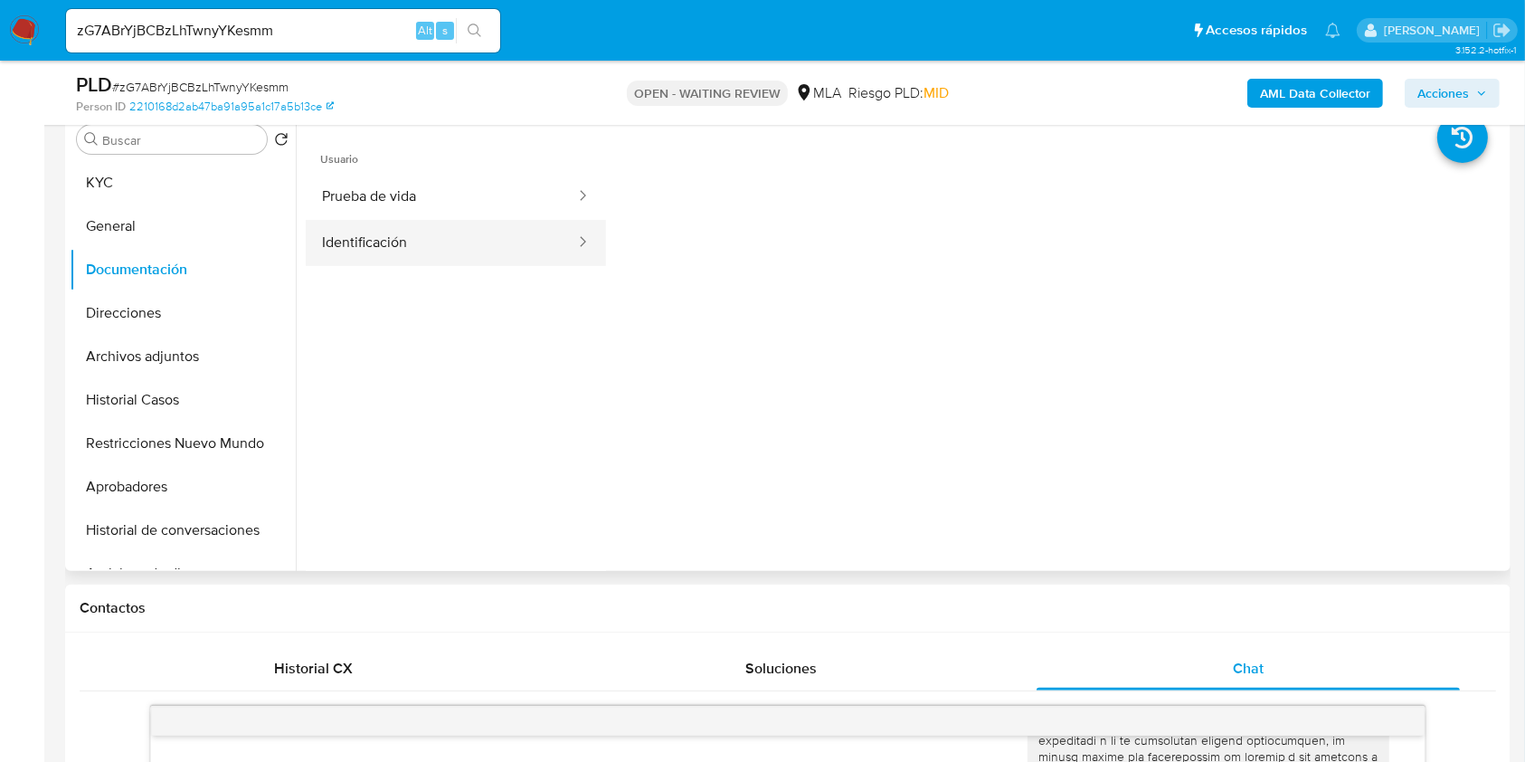
click at [522, 234] on button "Identificación" at bounding box center [441, 243] width 271 height 46
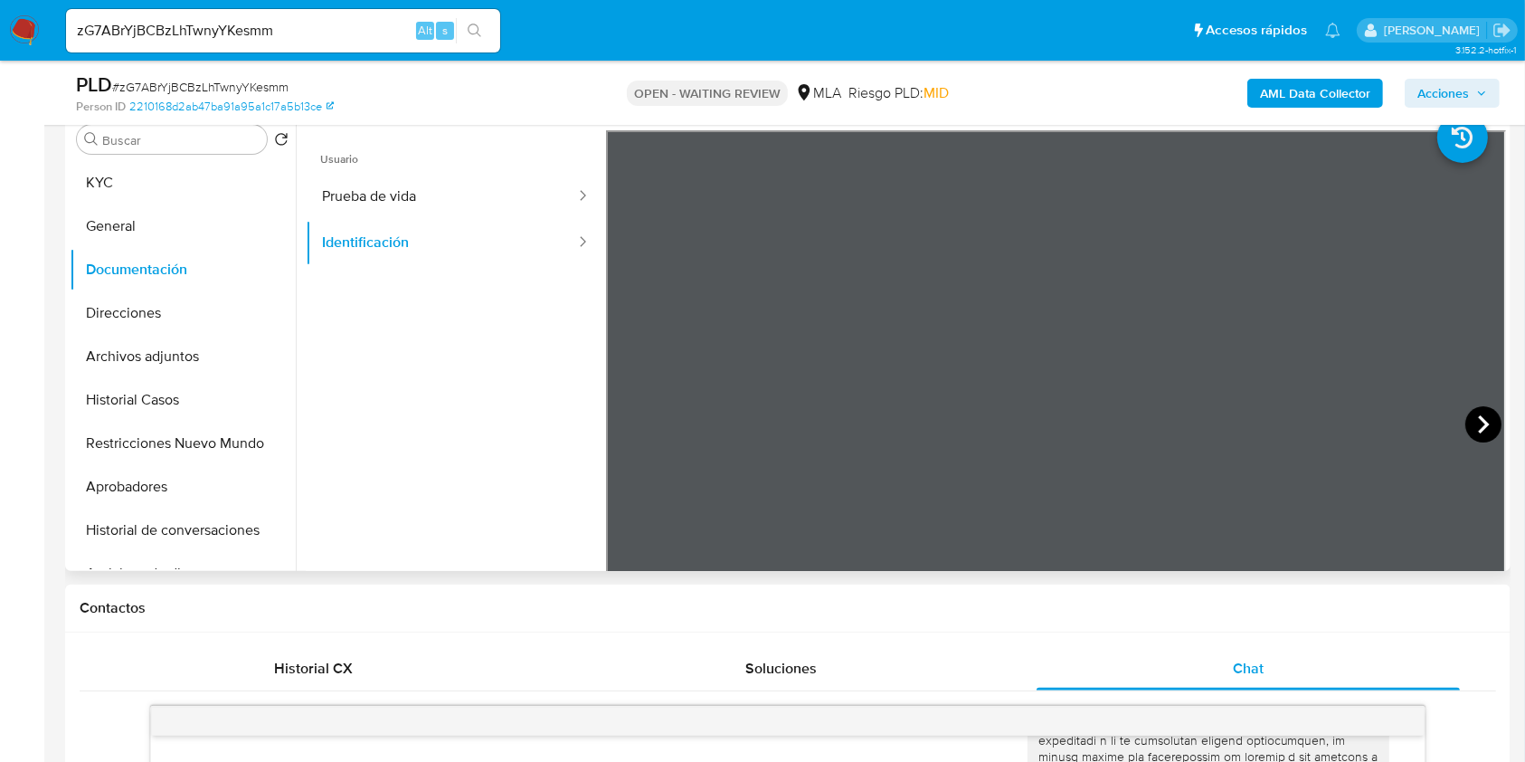
click at [1475, 413] on icon at bounding box center [1484, 424] width 36 height 36
click at [136, 178] on button "KYC" at bounding box center [176, 182] width 212 height 43
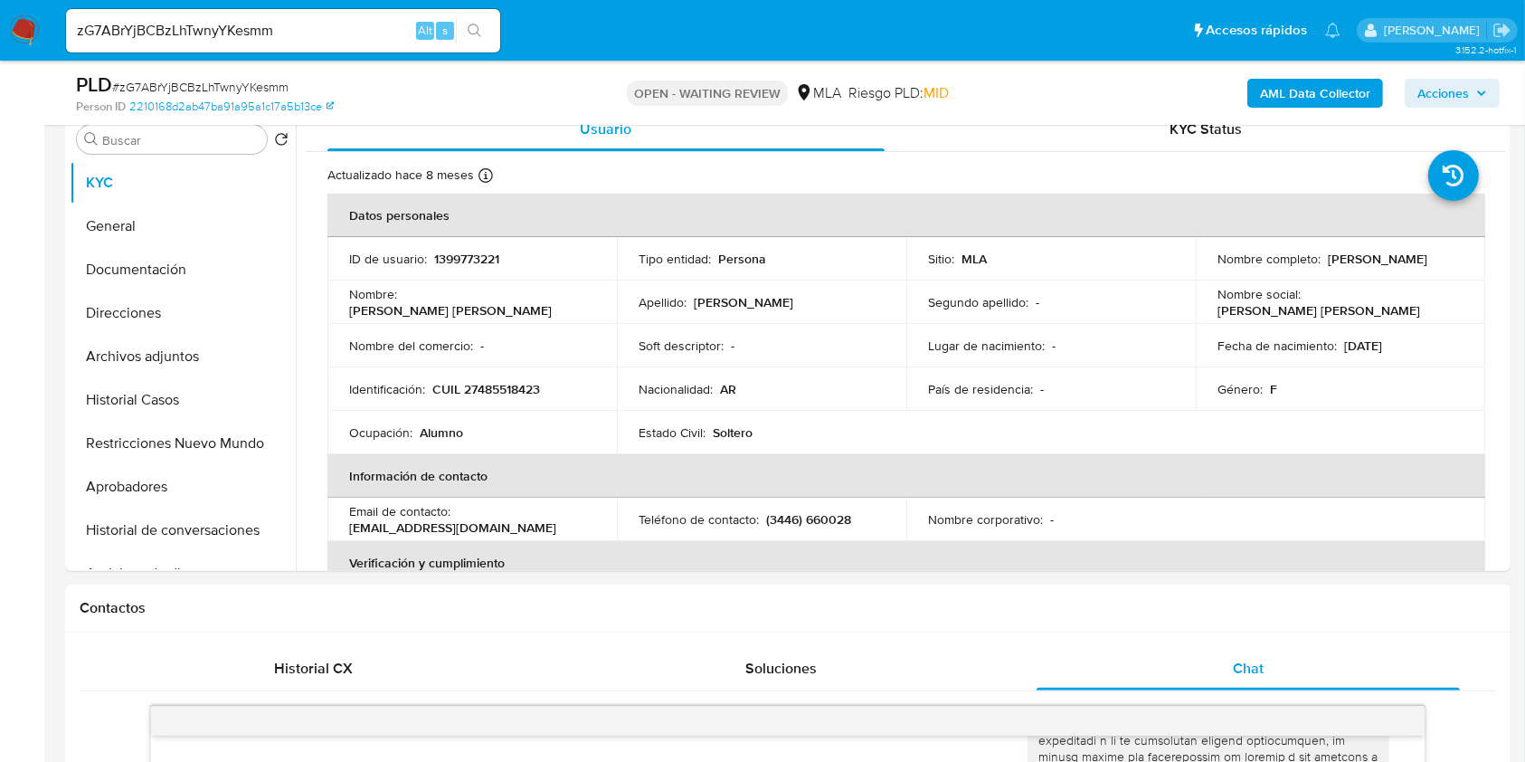
click at [517, 381] on p "CUIL 27485518423" at bounding box center [486, 389] width 108 height 16
click at [514, 387] on p "CUIL 27485518423" at bounding box center [486, 389] width 108 height 16
copy p "27485518423"
click at [167, 476] on button "Aprobadores" at bounding box center [176, 486] width 212 height 43
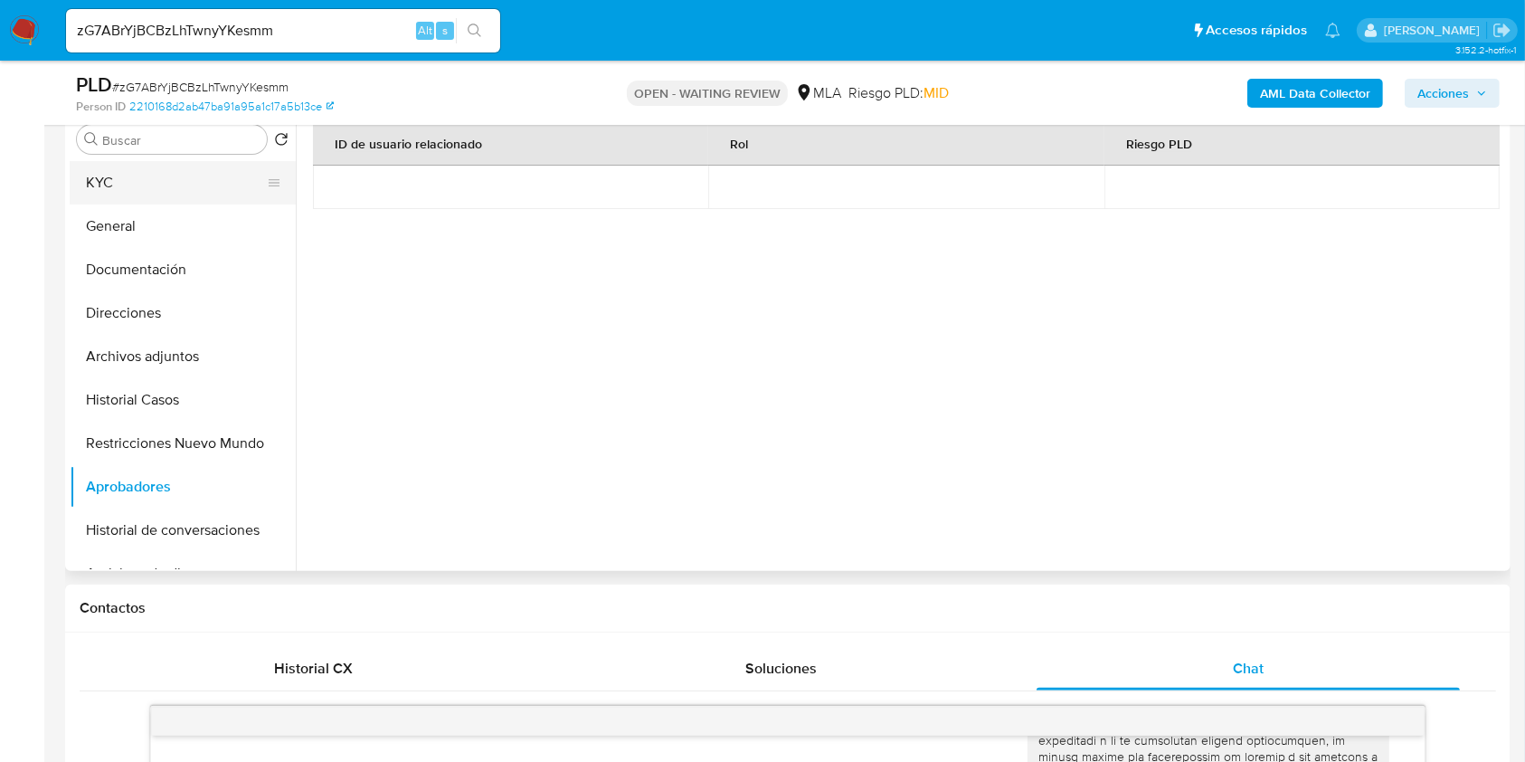
click at [179, 196] on button "KYC" at bounding box center [176, 182] width 212 height 43
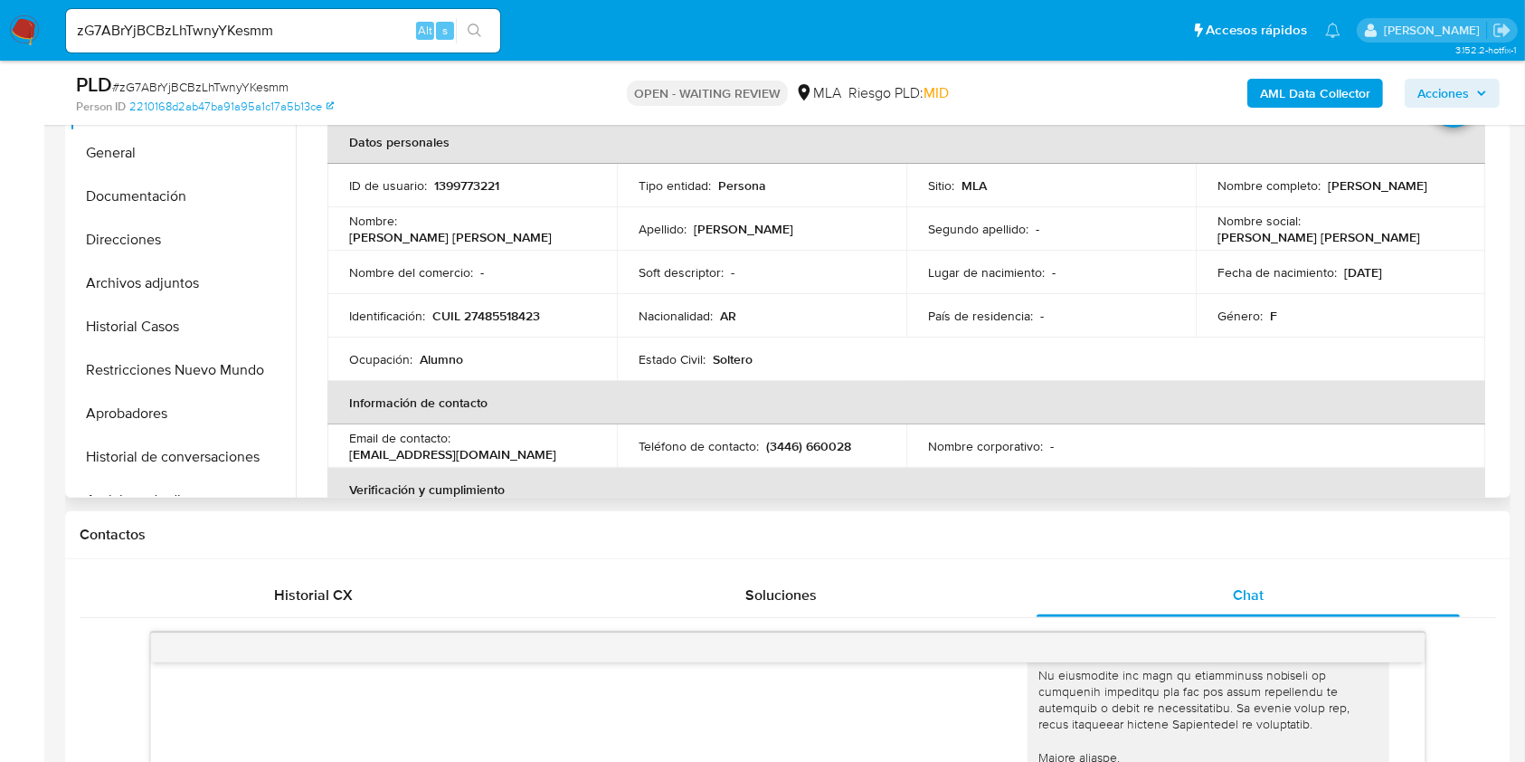
scroll to position [482, 0]
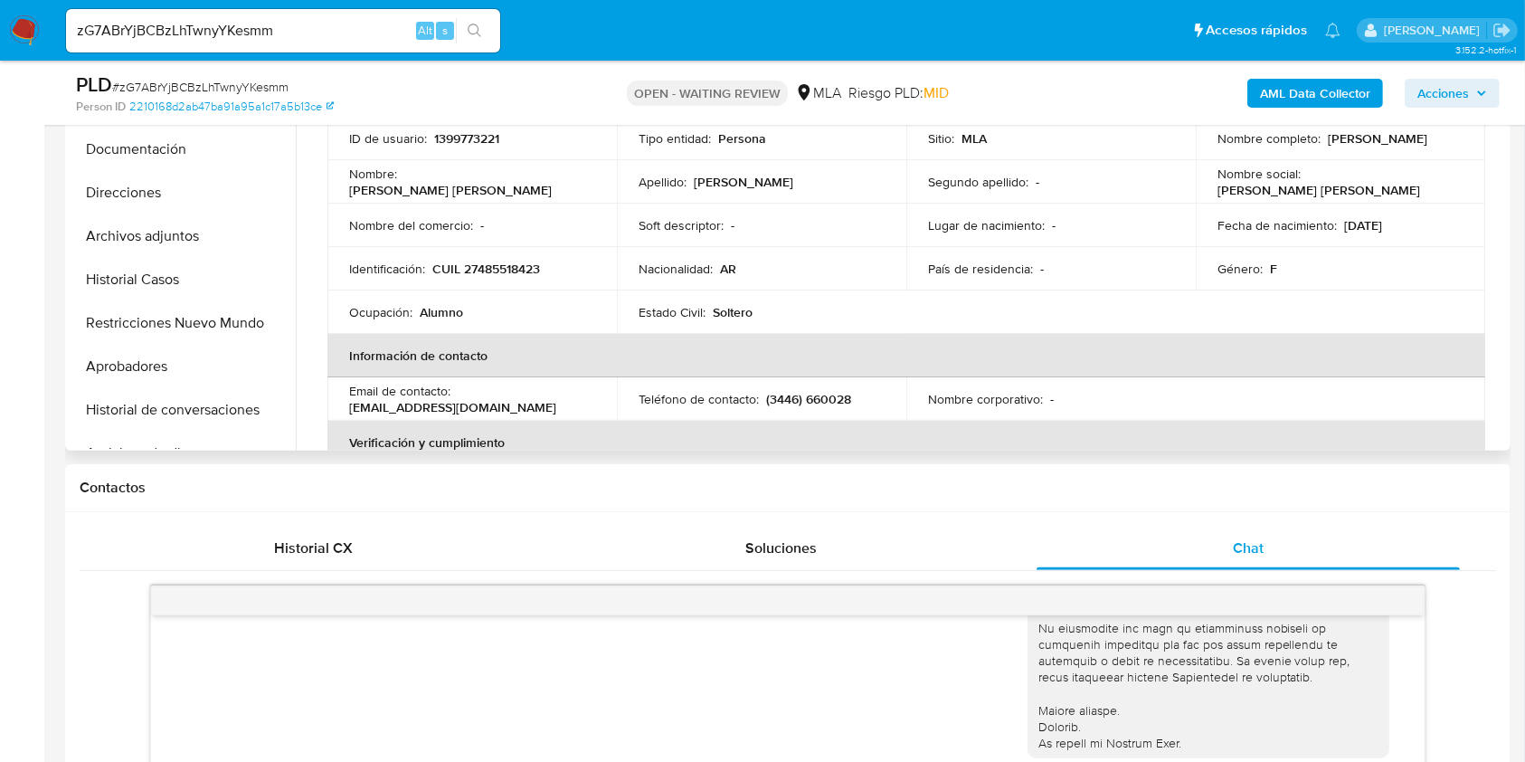
drag, startPoint x: 1218, startPoint y: 148, endPoint x: 1324, endPoint y: 145, distance: 106.8
click at [1328, 145] on p "[PERSON_NAME]" at bounding box center [1378, 138] width 100 height 16
click at [1334, 145] on p "[PERSON_NAME]" at bounding box center [1378, 138] width 100 height 16
drag, startPoint x: 1334, startPoint y: 145, endPoint x: 1227, endPoint y: 142, distance: 106.8
click at [1328, 142] on p "[PERSON_NAME]" at bounding box center [1378, 138] width 100 height 16
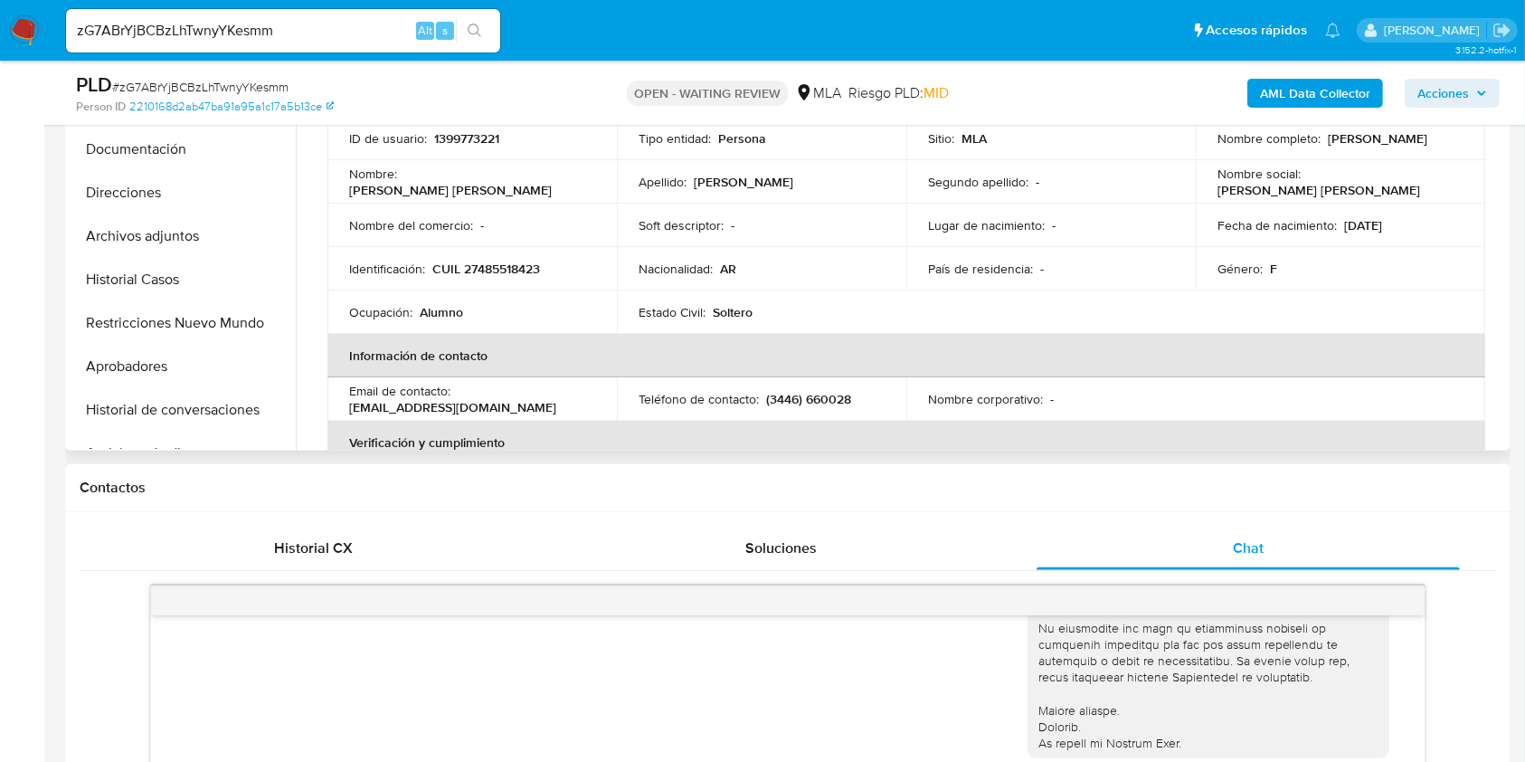
copy p "[PERSON_NAME]"
click at [511, 262] on p "CUIL 27485518423" at bounding box center [486, 269] width 108 height 16
drag, startPoint x: 511, startPoint y: 262, endPoint x: 455, endPoint y: 265, distance: 56.2
click at [455, 265] on p "CUIL 27485518423" at bounding box center [486, 269] width 108 height 16
copy p "CUIL 27485518423"
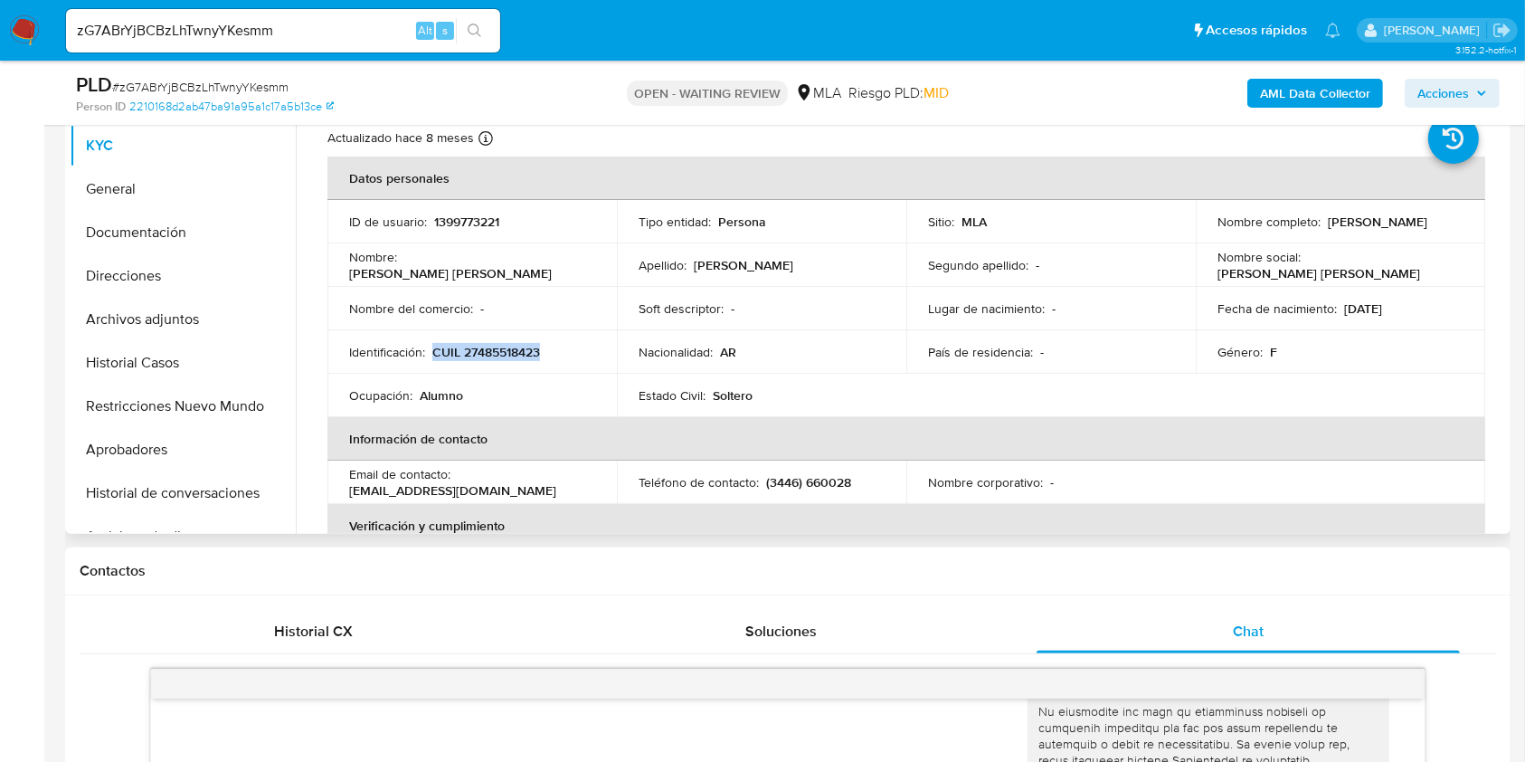
scroll to position [362, 0]
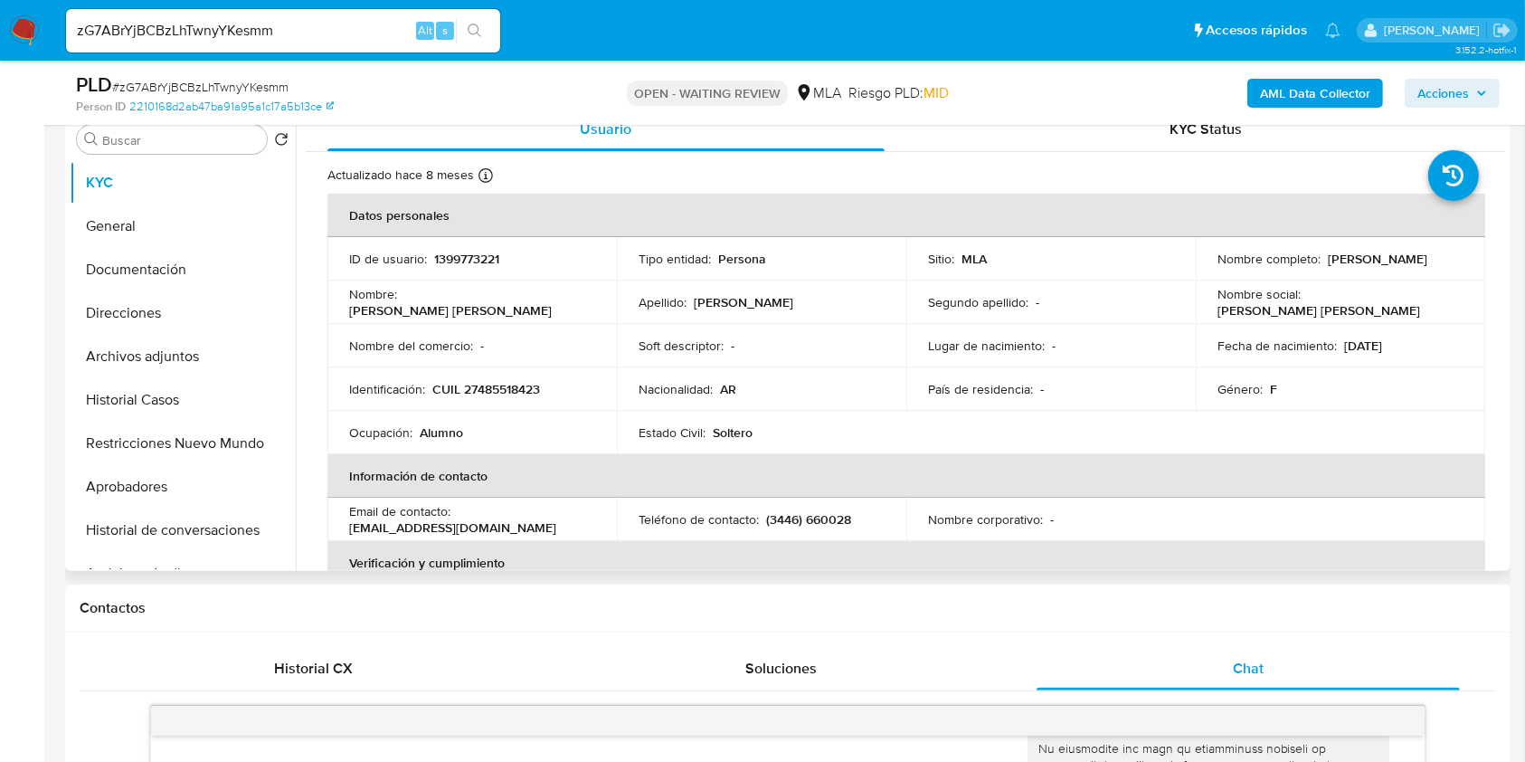
click at [1344, 346] on p "[DATE]" at bounding box center [1363, 345] width 38 height 16
drag, startPoint x: 1340, startPoint y: 346, endPoint x: 1395, endPoint y: 347, distance: 55.2
click at [1382, 347] on p "[DATE]" at bounding box center [1363, 345] width 38 height 16
copy p "[DATE]"
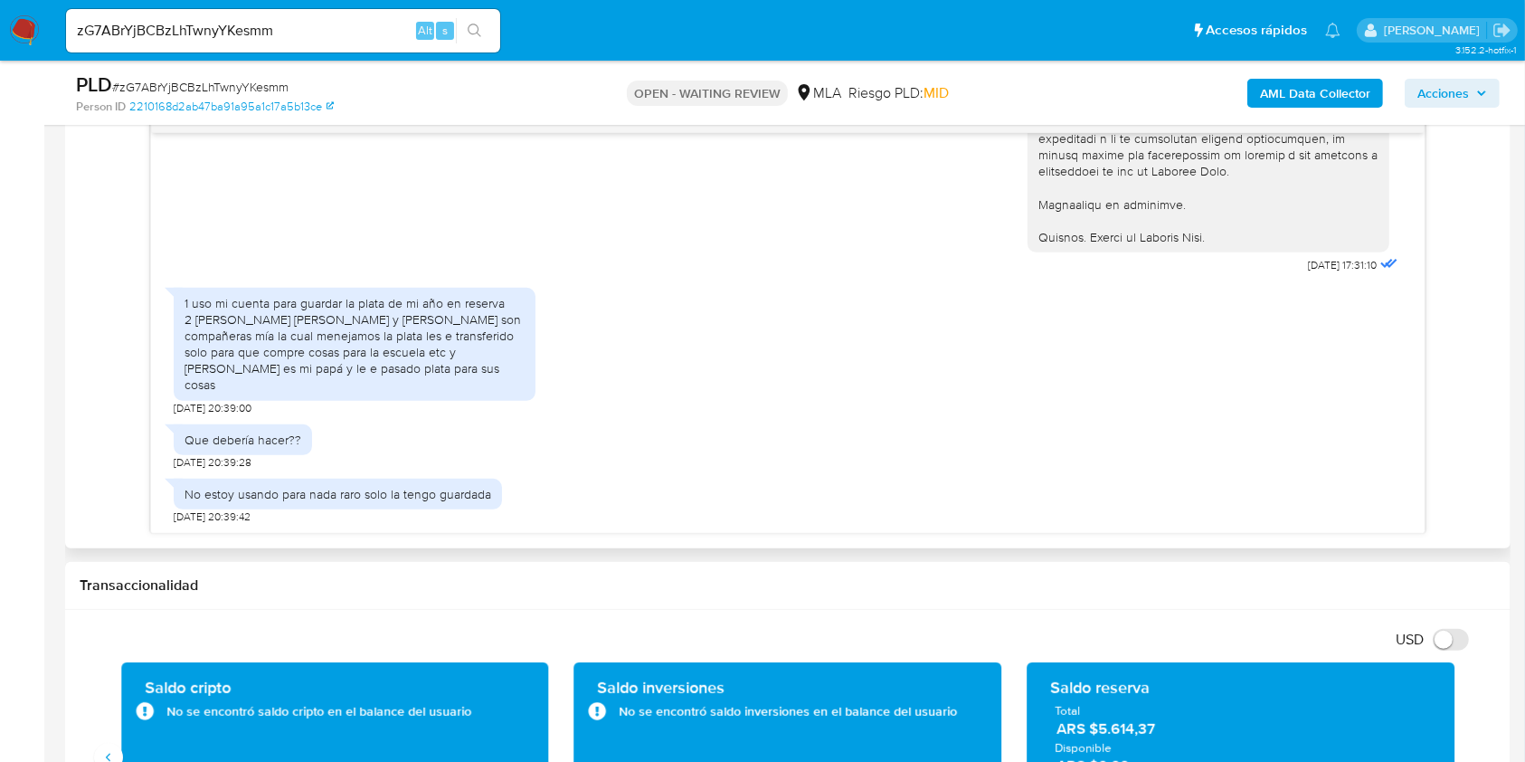
scroll to position [1373, 0]
click at [176, 402] on span "11/08/2025 20:39:00" at bounding box center [213, 407] width 78 height 14
drag, startPoint x: 176, startPoint y: 402, endPoint x: 214, endPoint y: 407, distance: 38.4
click at [214, 407] on span "11/08/2025 20:39:00" at bounding box center [213, 407] width 78 height 14
copy span "11/08/2025"
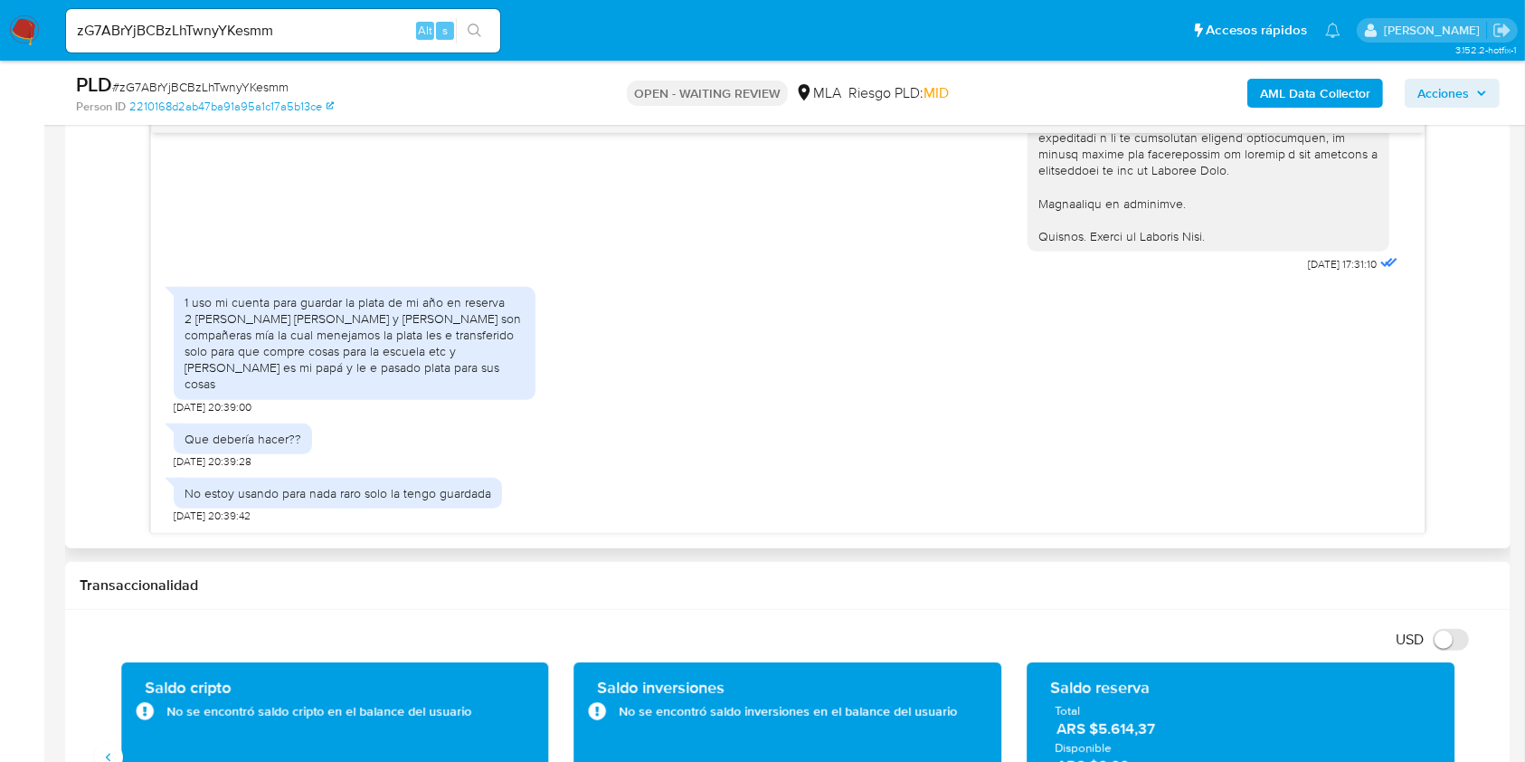
click at [330, 420] on div "Que debería hacer?? 11/08/2025 20:39:28" at bounding box center [788, 441] width 1228 height 54
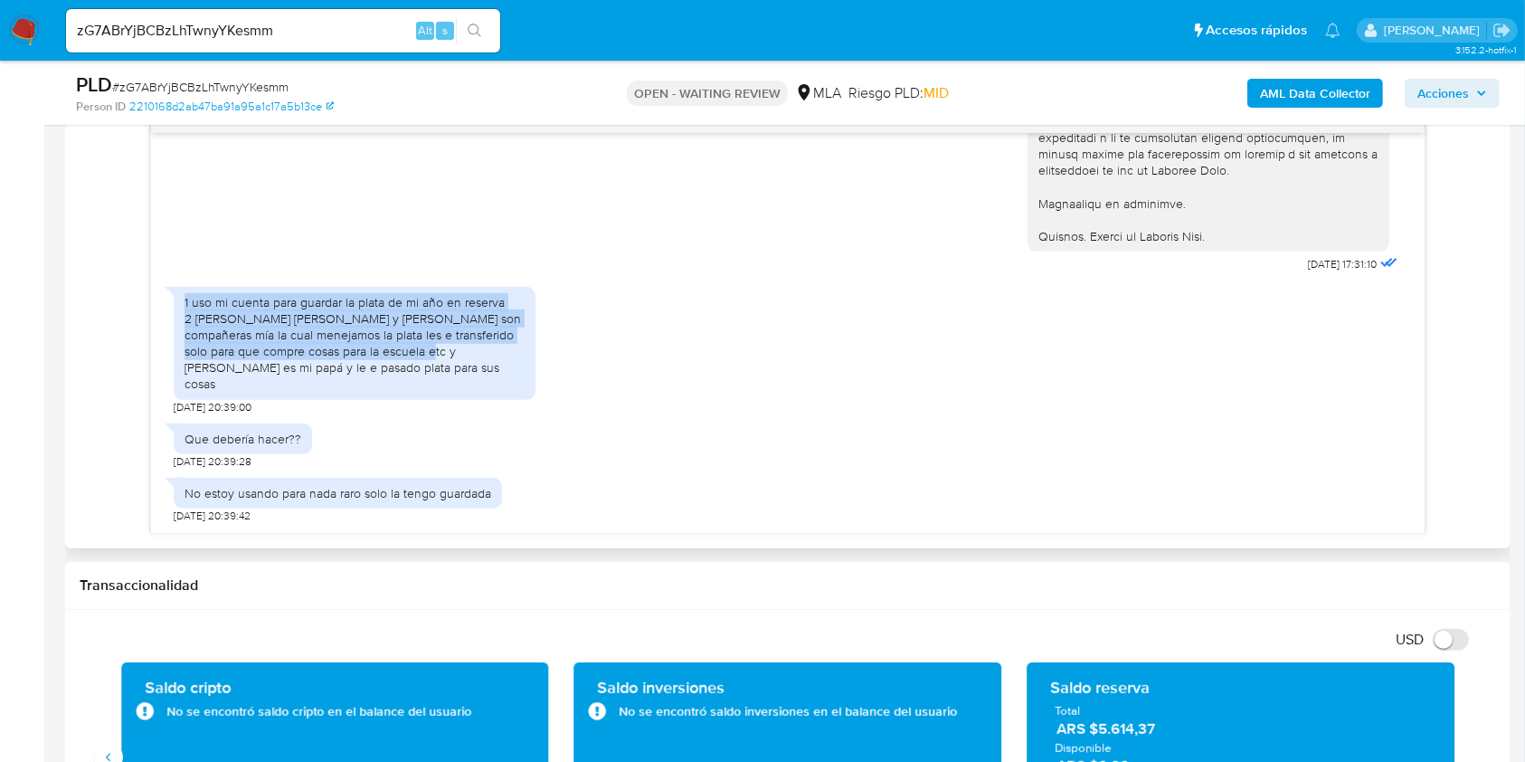
drag, startPoint x: 443, startPoint y: 351, endPoint x: 165, endPoint y: 295, distance: 284.2
click at [174, 295] on div "1 uso mi cuenta para guardar la plata de mi año en reserva 2 María Luz Pedroza …" at bounding box center [355, 343] width 362 height 113
copy div "1 uso mi cuenta para guardar la plata de mi año en reserva 2 María Luz Pedroza …"
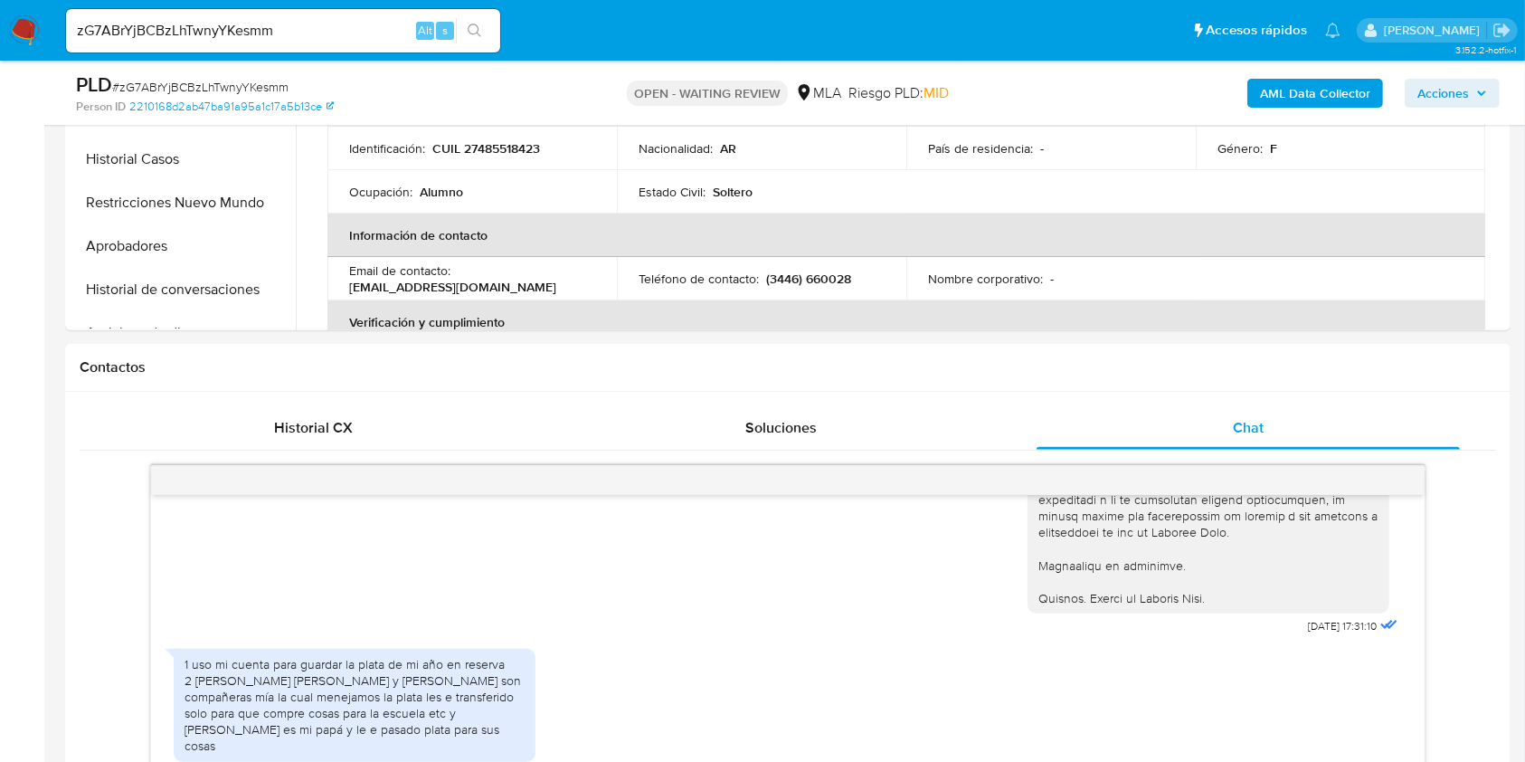
click at [167, 163] on button "Historial Casos" at bounding box center [176, 159] width 212 height 43
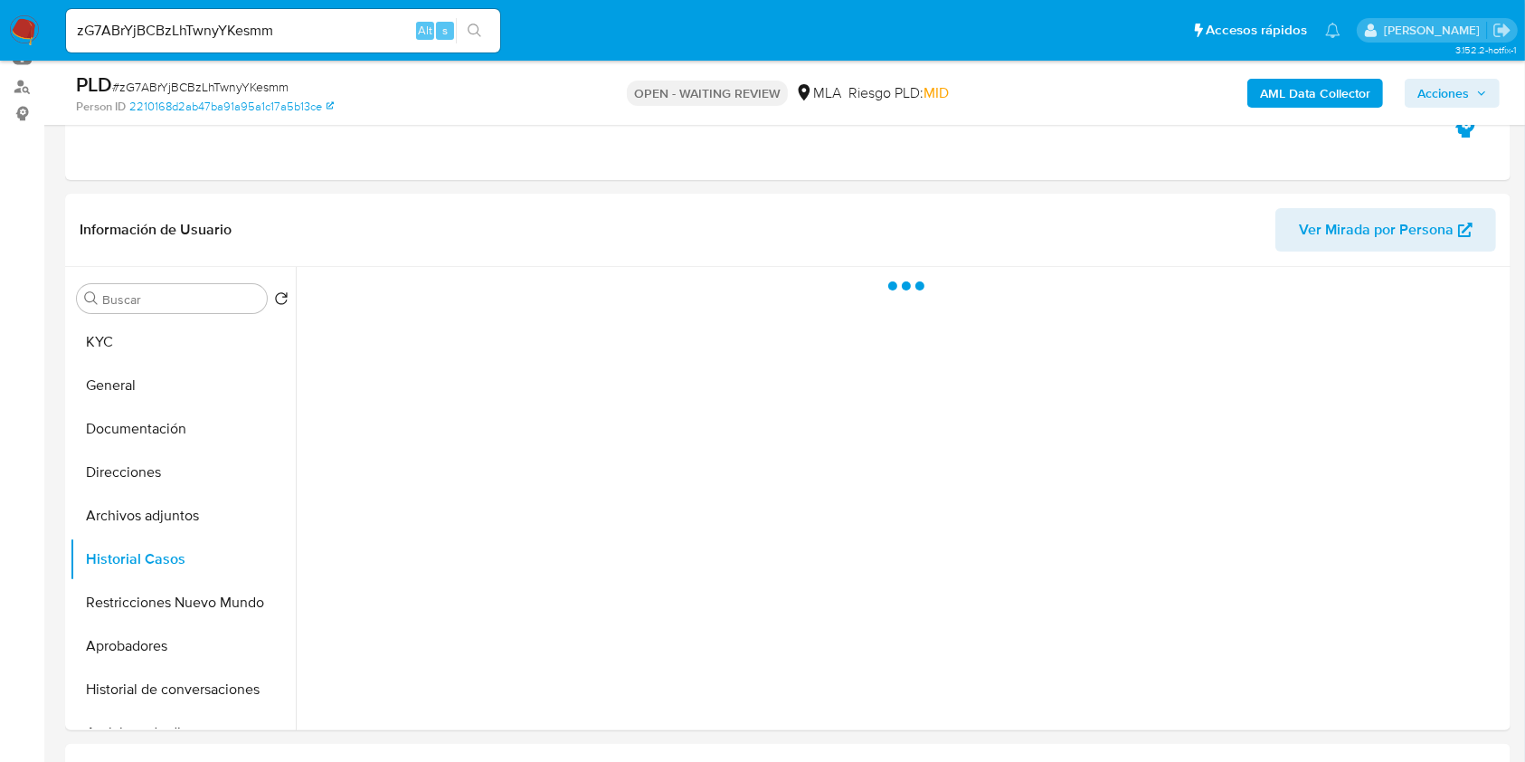
scroll to position [241, 0]
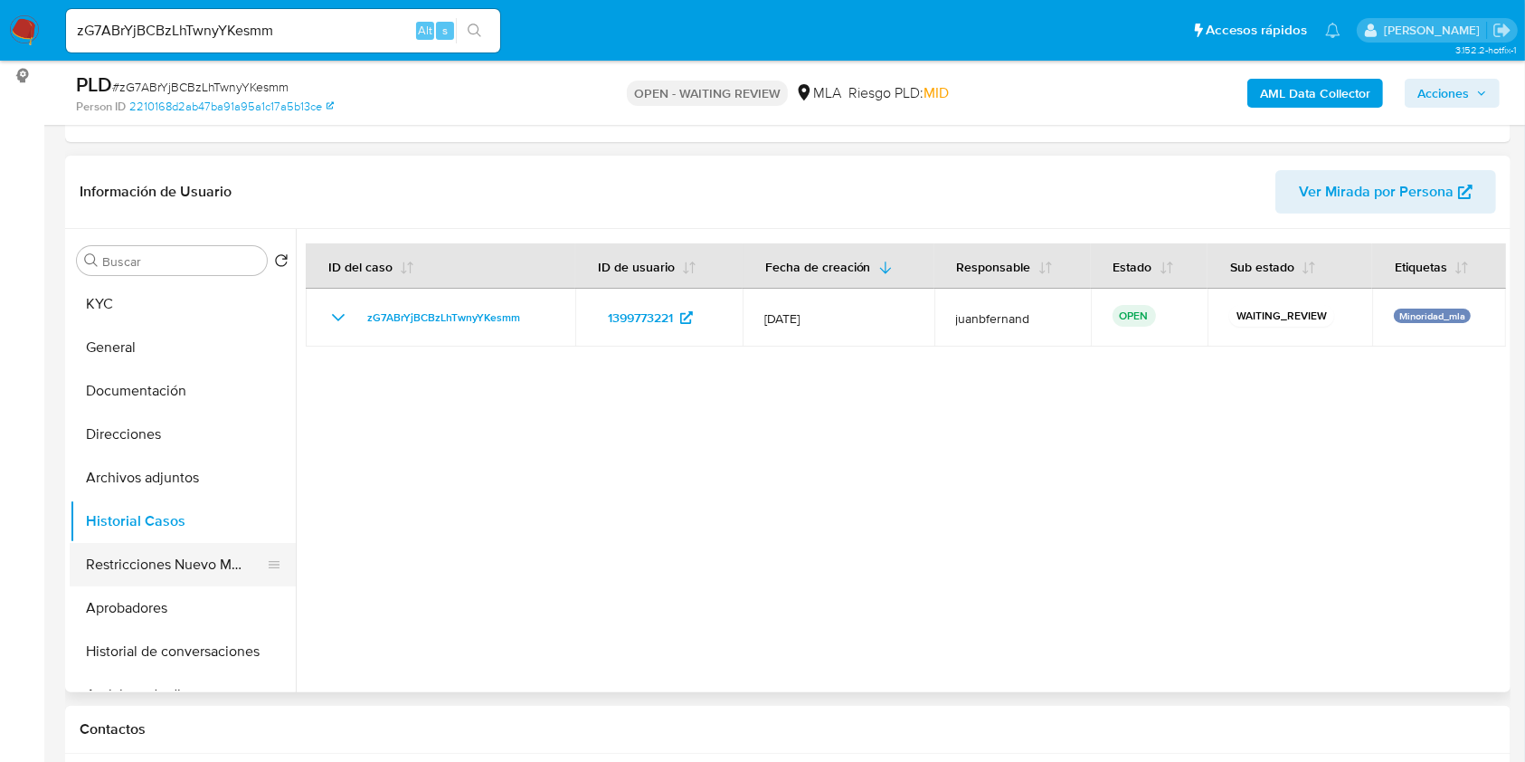
click at [137, 563] on button "Restricciones Nuevo Mundo" at bounding box center [176, 564] width 212 height 43
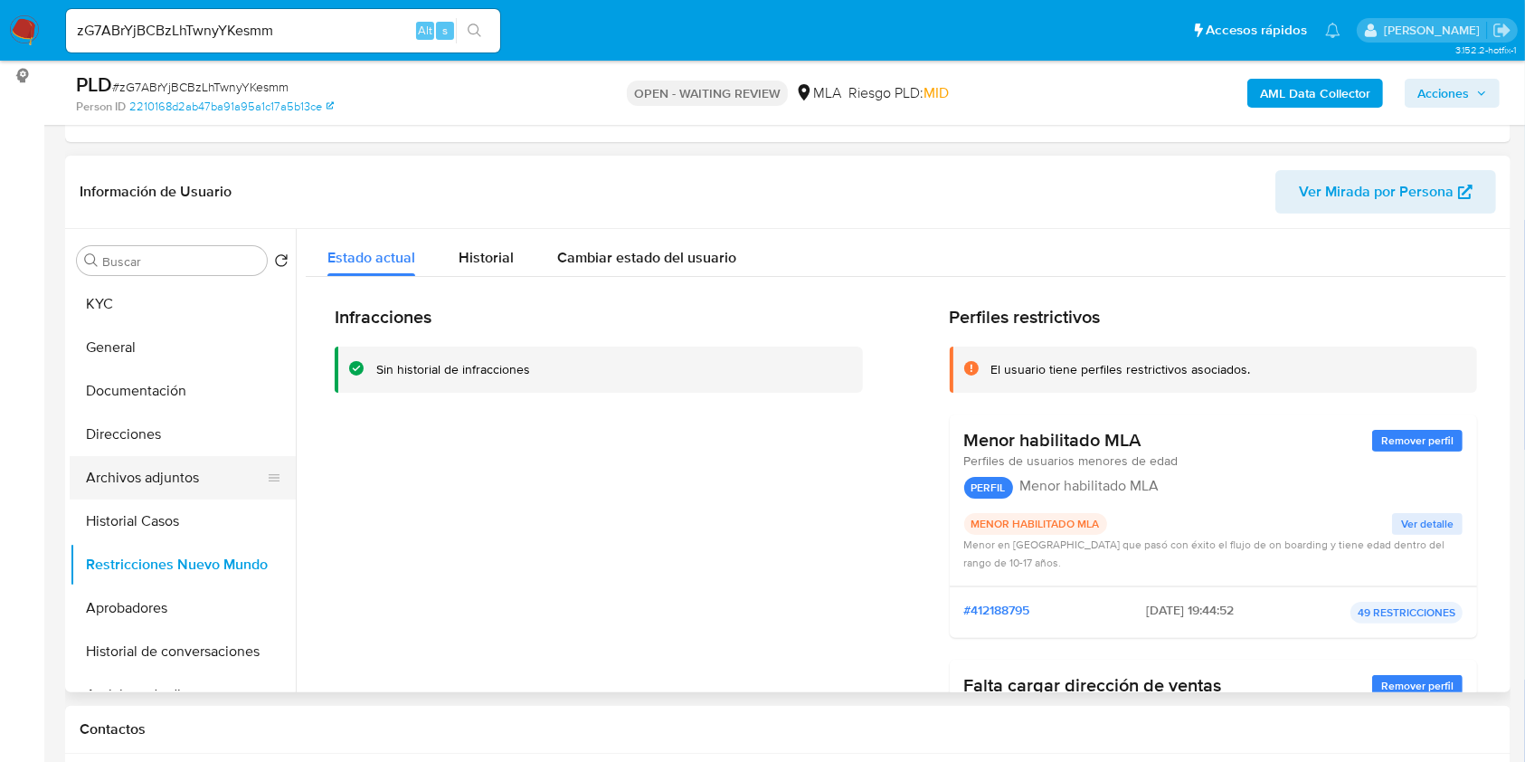
click at [152, 478] on button "Archivos adjuntos" at bounding box center [176, 477] width 212 height 43
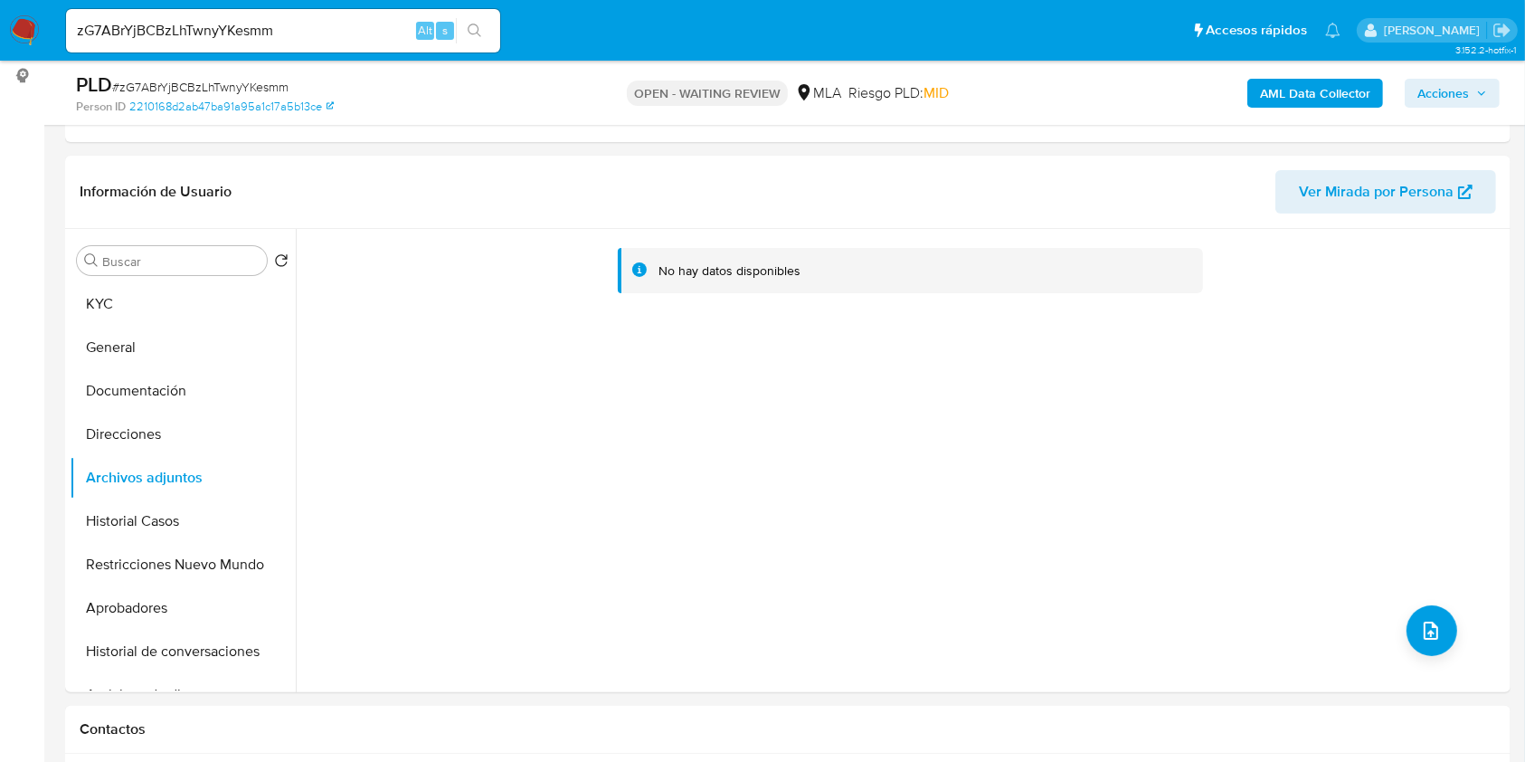
click at [332, 38] on input "zG7ABrYjBCBzLhTwnyYKesmm" at bounding box center [283, 31] width 434 height 24
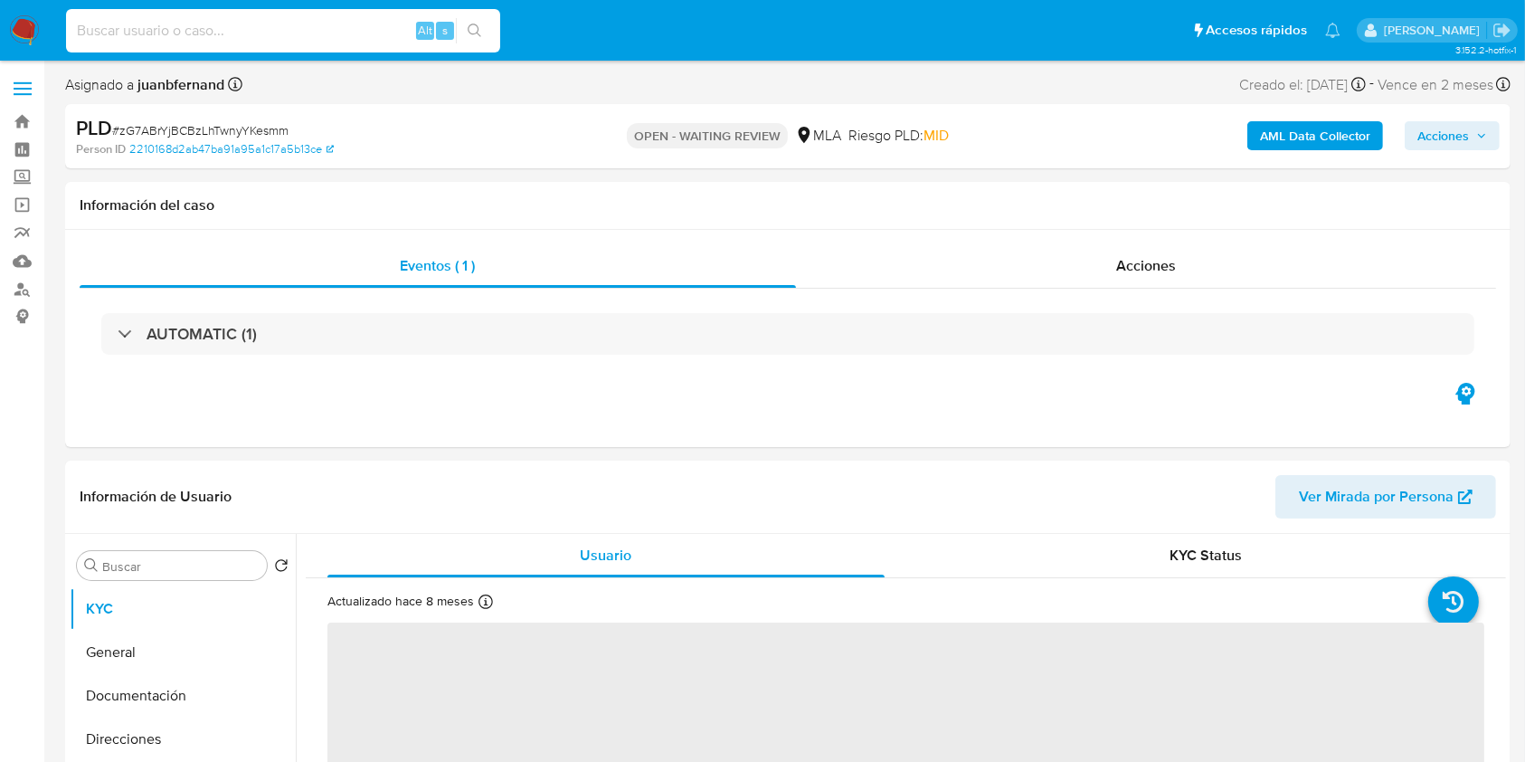
click at [401, 31] on input at bounding box center [283, 31] width 434 height 24
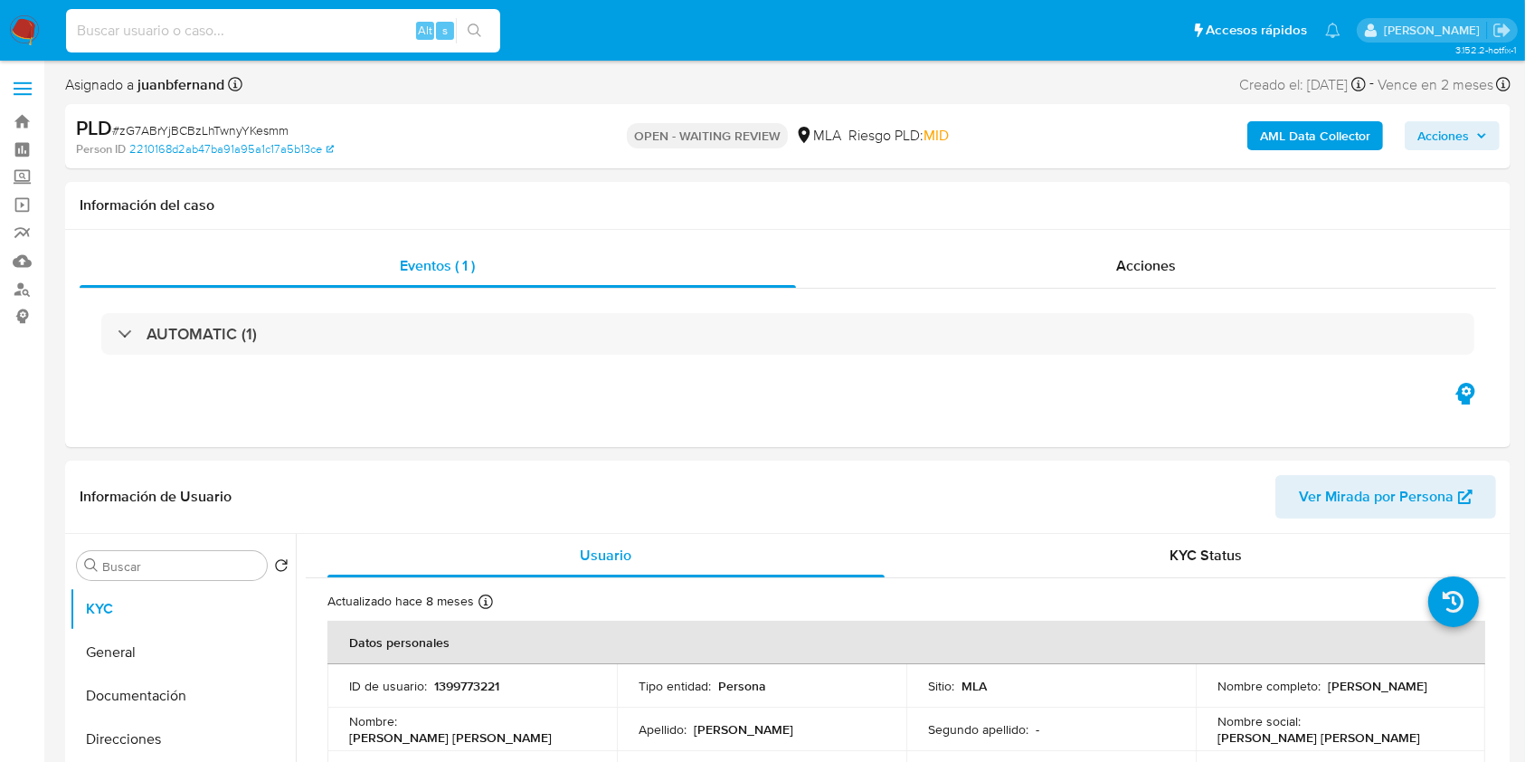
paste input "zG7ABrYjBCBzLhTwnyYKesmm"
type input "zG7ABrYjBCBzLhTwnyYKesmm"
select select "10"
click at [484, 24] on button "search-icon" at bounding box center [474, 30] width 37 height 25
click at [328, 23] on input "zG7ABrYjBCBzLhTwnyYKesmm" at bounding box center [283, 31] width 434 height 24
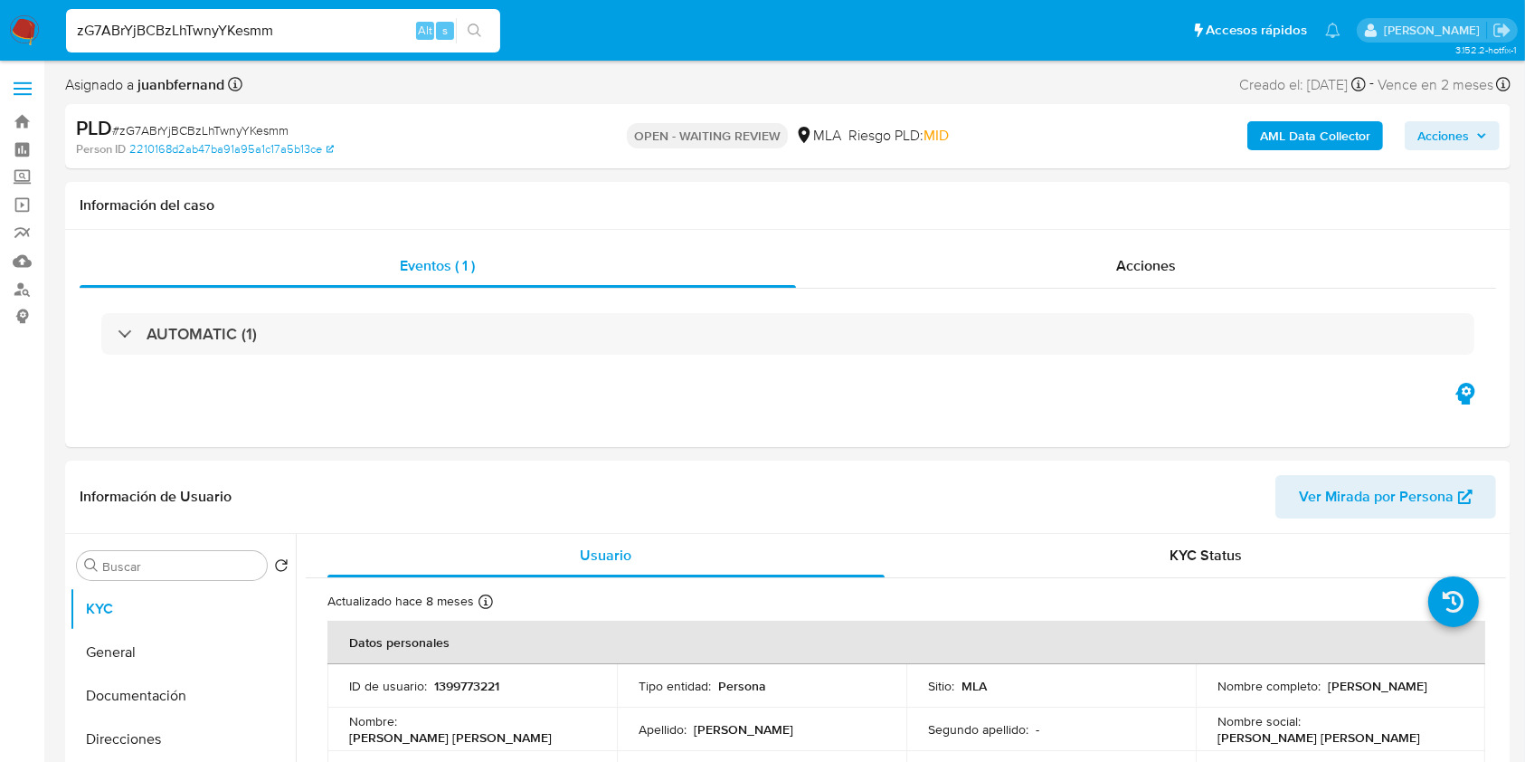
click at [328, 23] on input "zG7ABrYjBCBzLhTwnyYKesmm" at bounding box center [283, 31] width 434 height 24
paste input "aylJzPl8vtkYQLGO2vaiM7kp"
type input "aylJzPl8vtkYQLGO2vaiM7kp"
click at [482, 26] on button "search-icon" at bounding box center [474, 30] width 37 height 25
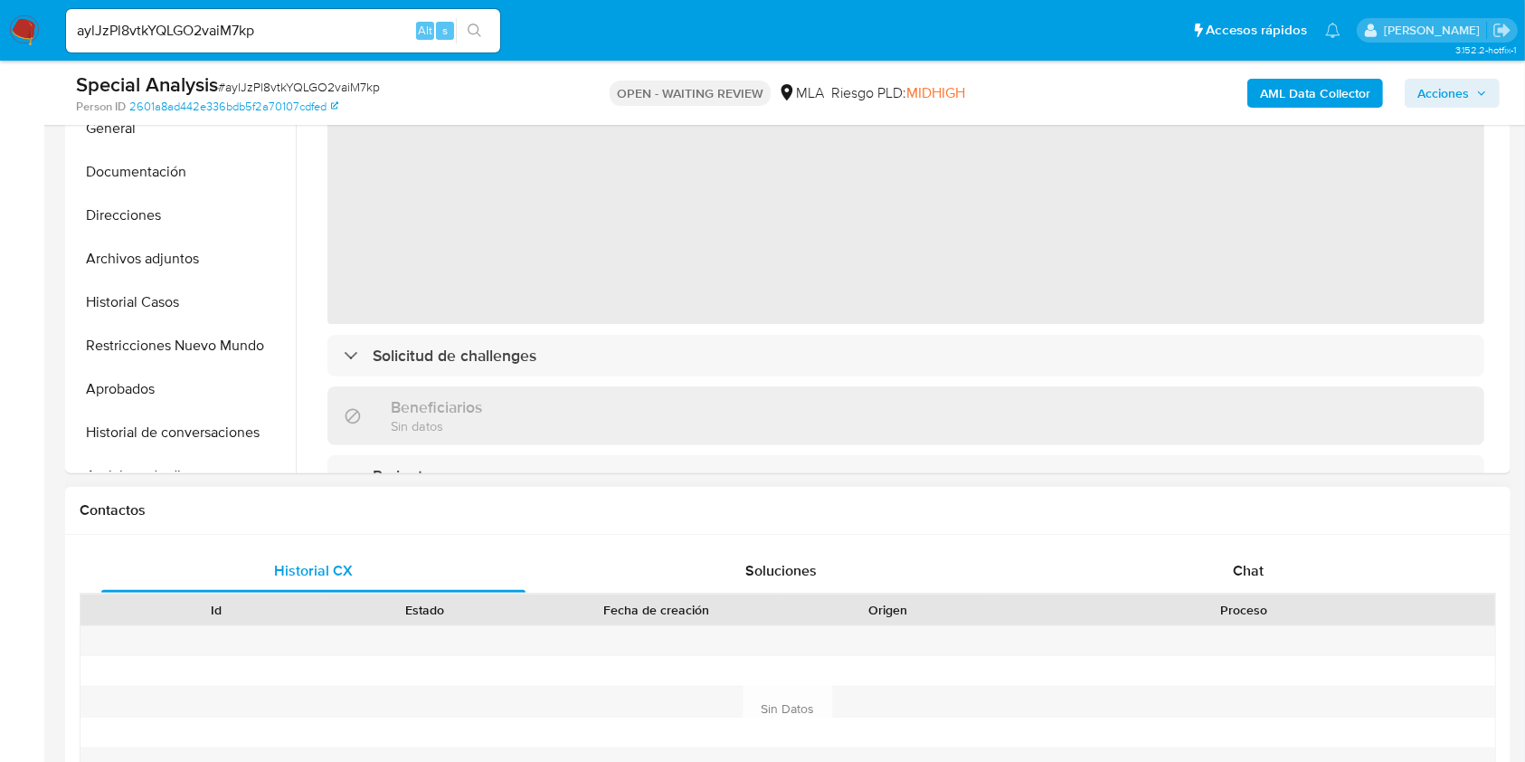
scroll to position [724, 0]
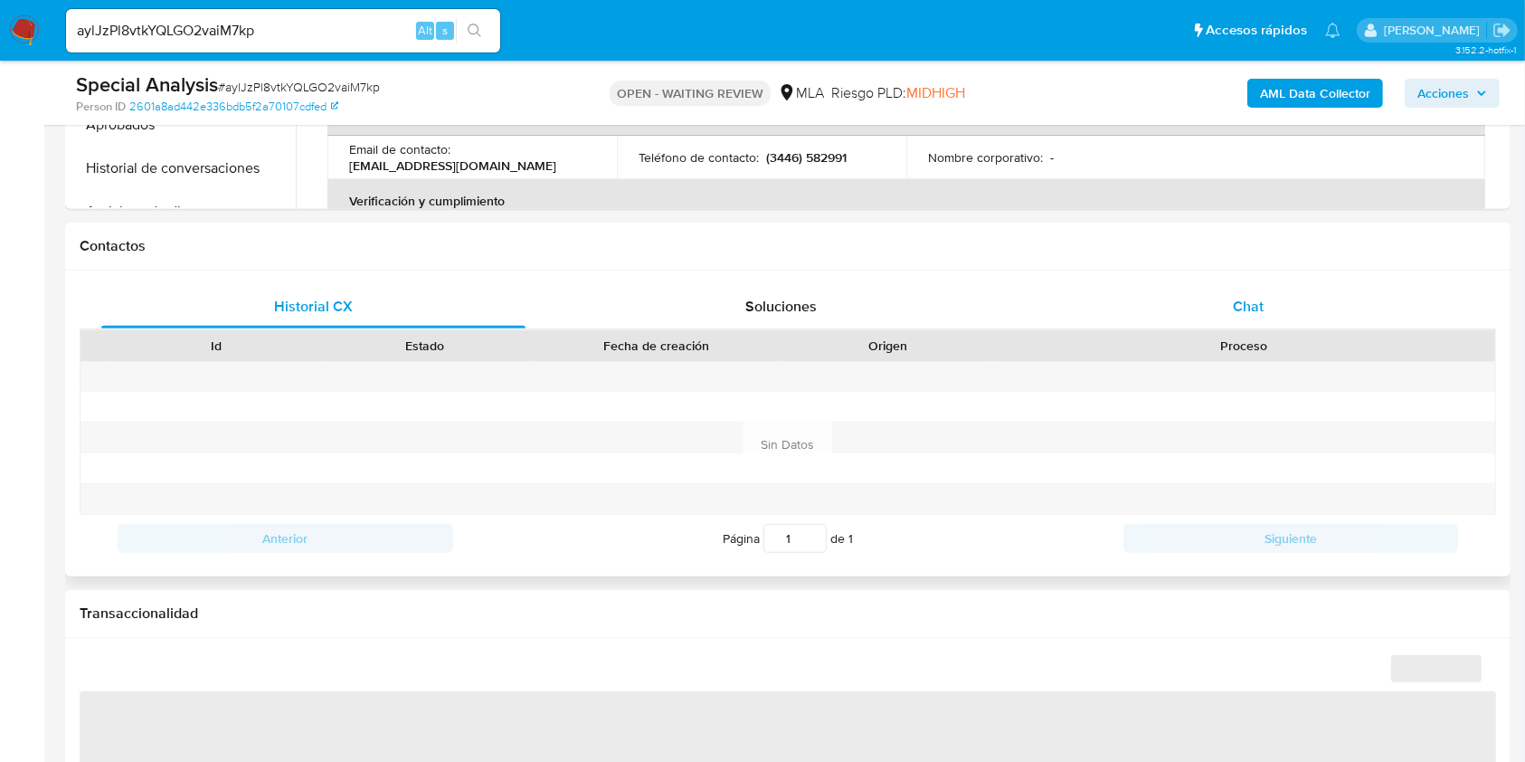
click at [1252, 304] on span "Chat" at bounding box center [1248, 306] width 31 height 21
select select "10"
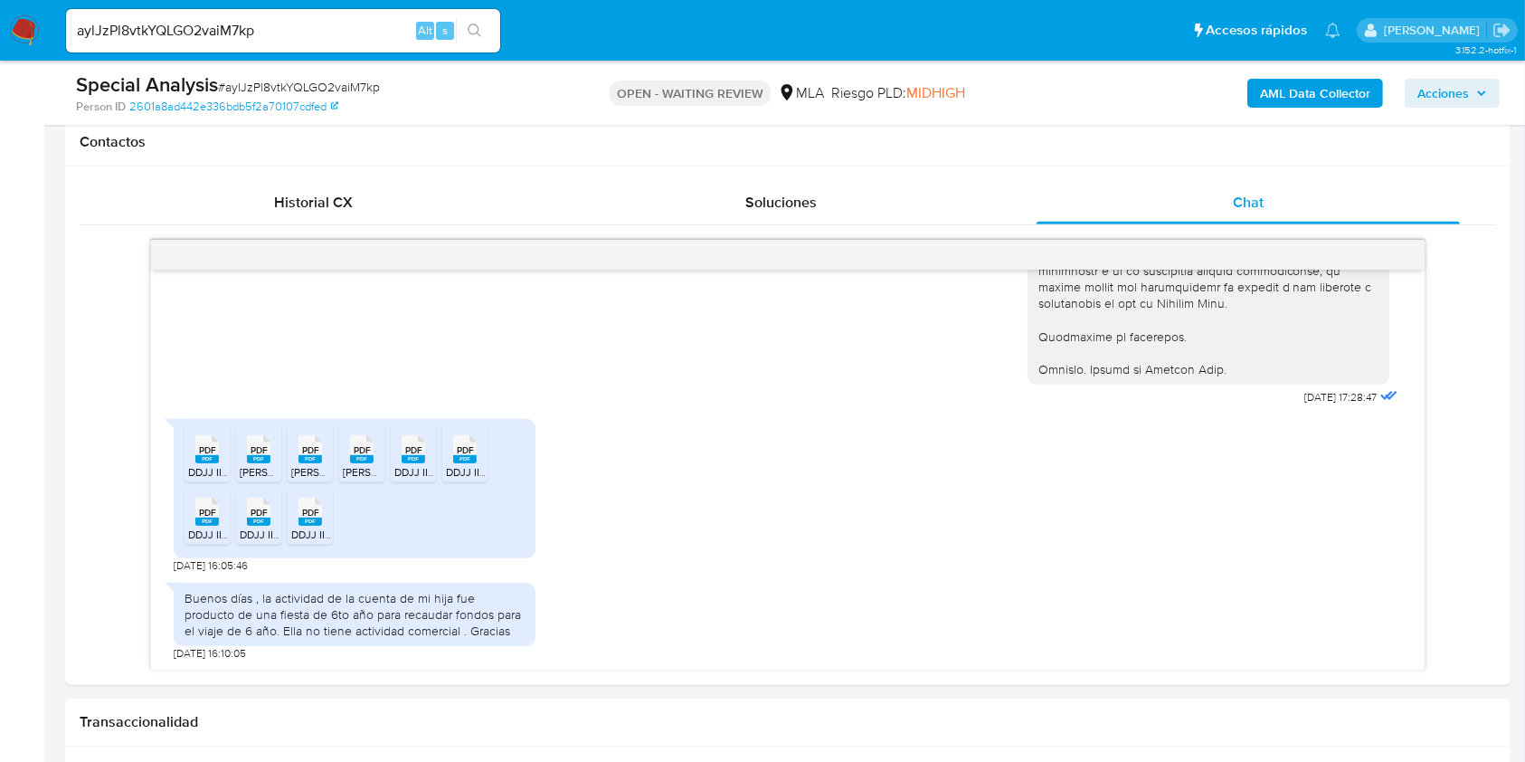
scroll to position [964, 0]
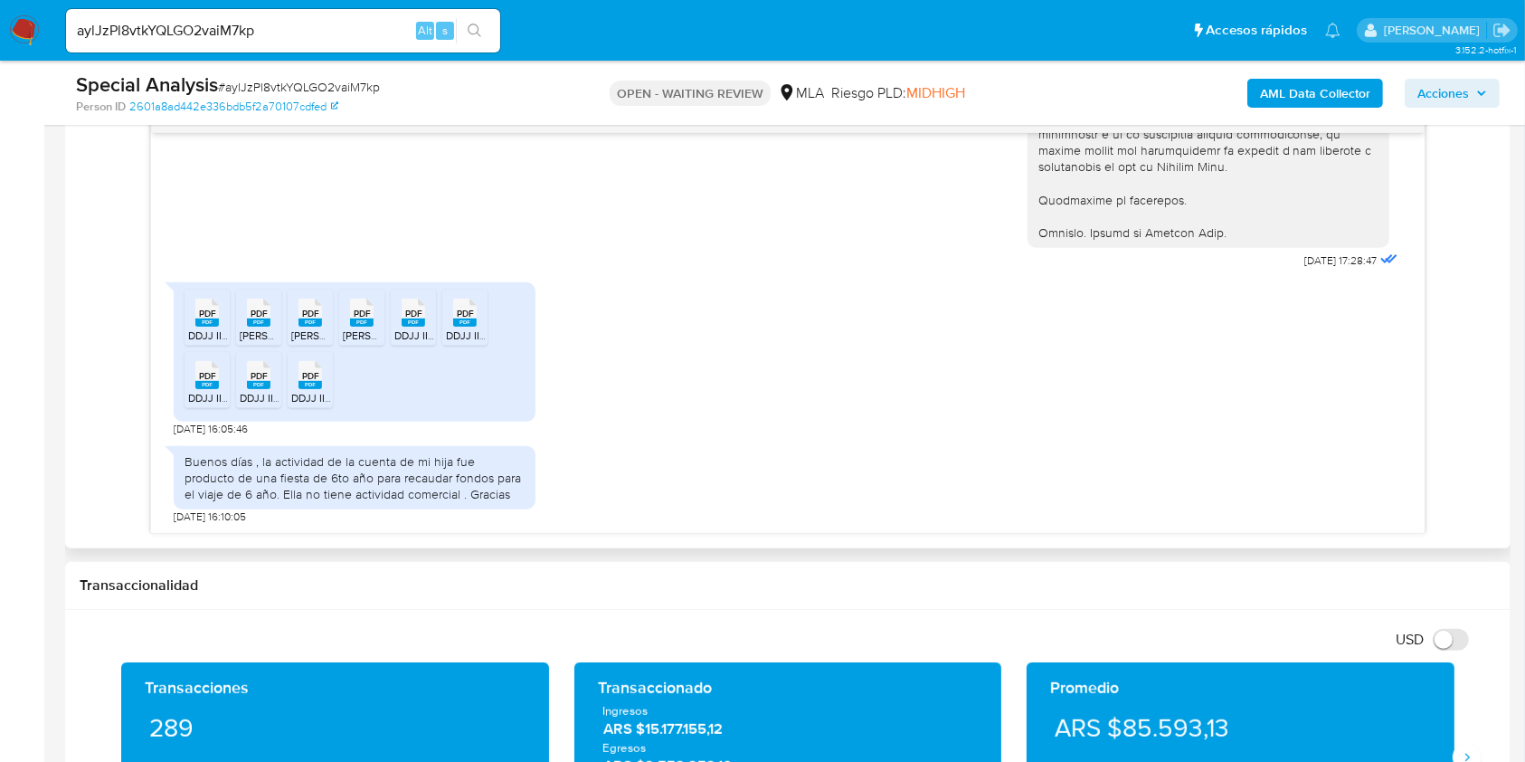
click at [206, 308] on span "PDF" at bounding box center [207, 314] width 17 height 12
drag, startPoint x: 257, startPoint y: 318, endPoint x: 291, endPoint y: 337, distance: 39.3
click at [260, 318] on rect at bounding box center [259, 322] width 24 height 8
drag, startPoint x: 290, startPoint y: 309, endPoint x: 355, endPoint y: 345, distance: 73.7
click at [291, 309] on div "PDF PDF" at bounding box center [310, 310] width 38 height 35
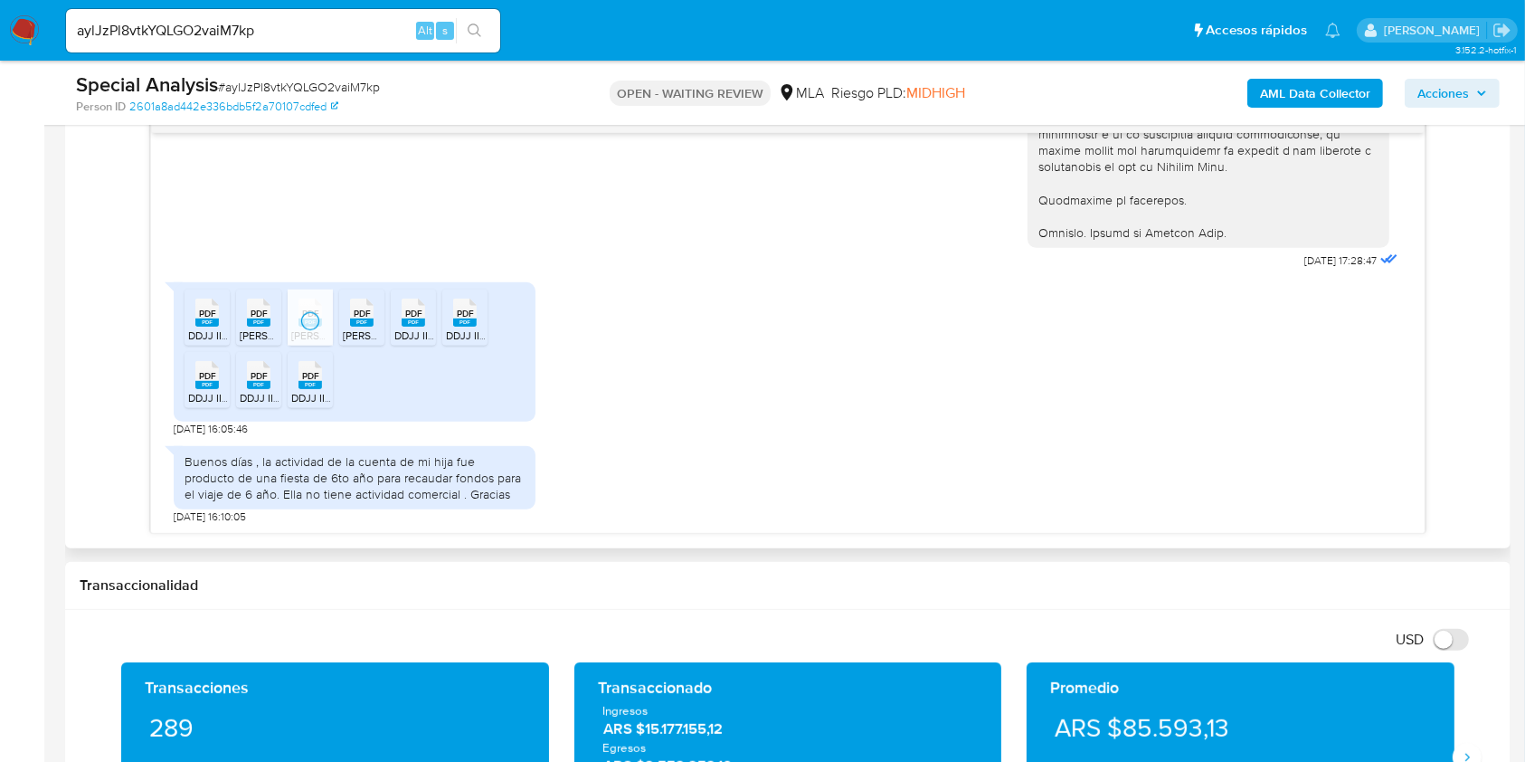
drag, startPoint x: 365, startPoint y: 328, endPoint x: 393, endPoint y: 338, distance: 29.8
click at [365, 328] on span "[PERSON_NAME] - [PERSON_NAME] [PERSON_NAME].pdf" at bounding box center [484, 335] width 282 height 15
drag, startPoint x: 422, startPoint y: 322, endPoint x: 460, endPoint y: 347, distance: 46.4
click at [422, 322] on rect at bounding box center [414, 322] width 24 height 8
drag, startPoint x: 468, startPoint y: 322, endPoint x: 380, endPoint y: 384, distance: 107.2
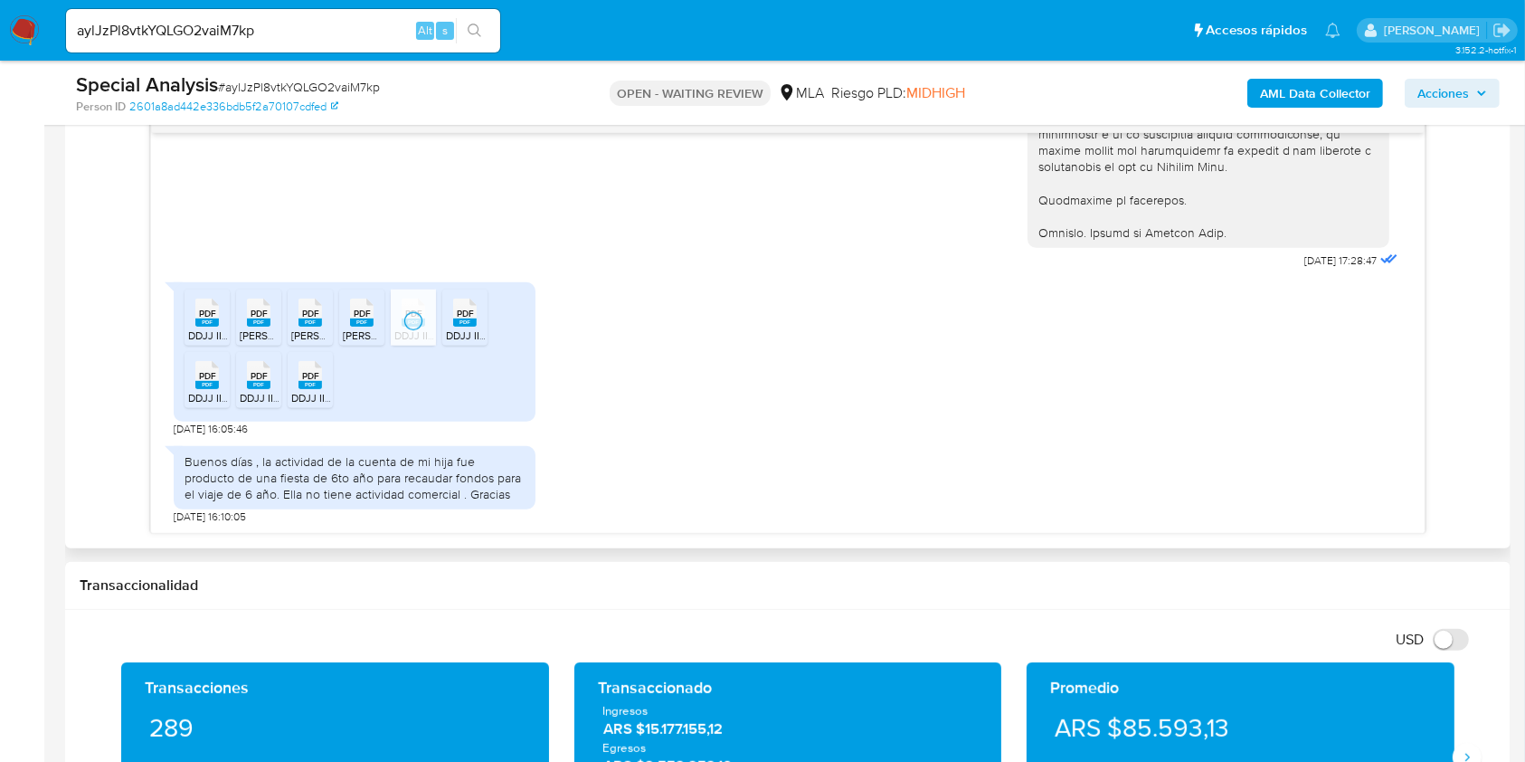
click at [464, 323] on rect at bounding box center [465, 322] width 24 height 8
click at [206, 383] on rect at bounding box center [207, 385] width 24 height 8
click at [255, 383] on rect at bounding box center [259, 385] width 24 height 8
click at [297, 383] on div "PDF PDF" at bounding box center [310, 373] width 38 height 35
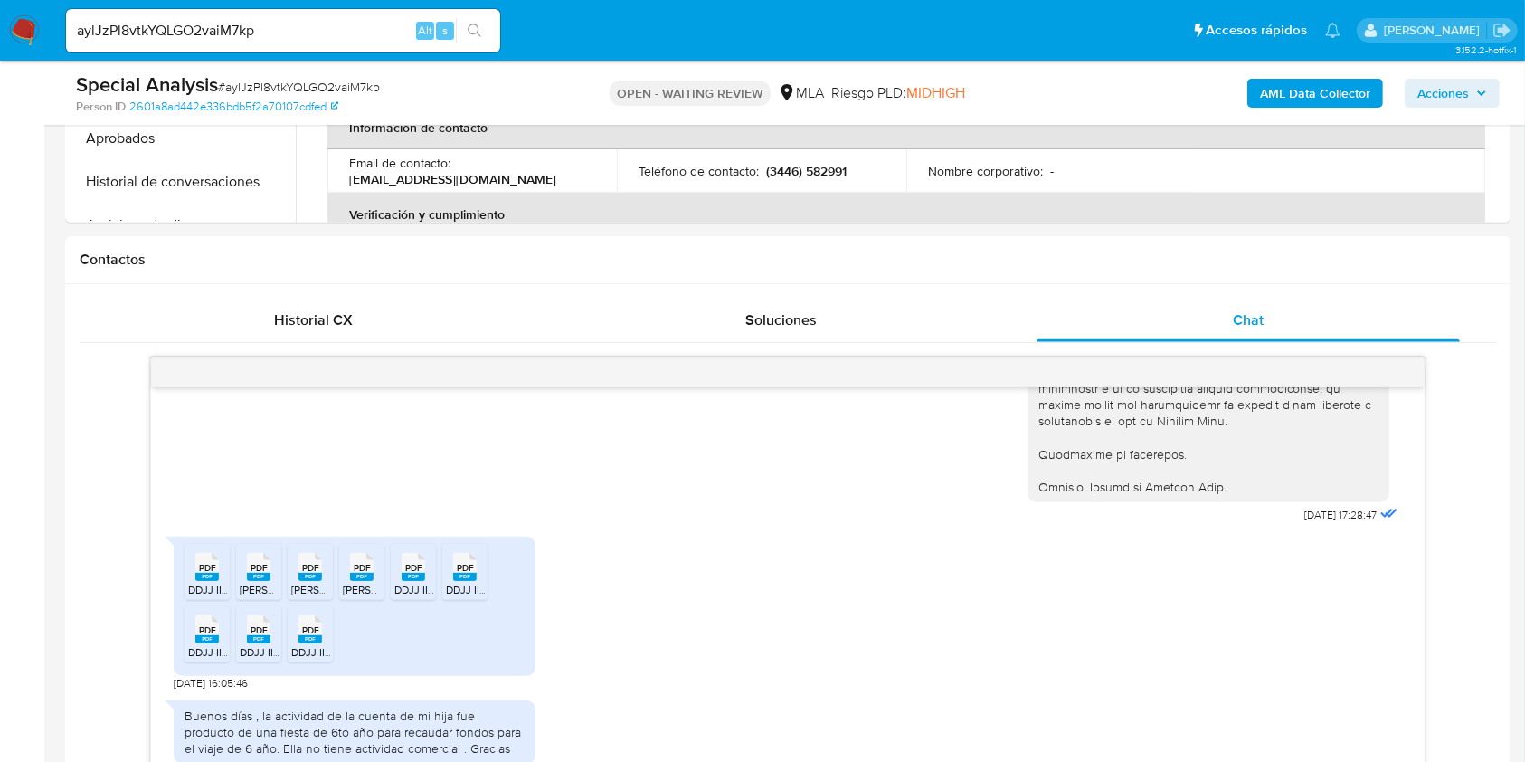
scroll to position [482, 0]
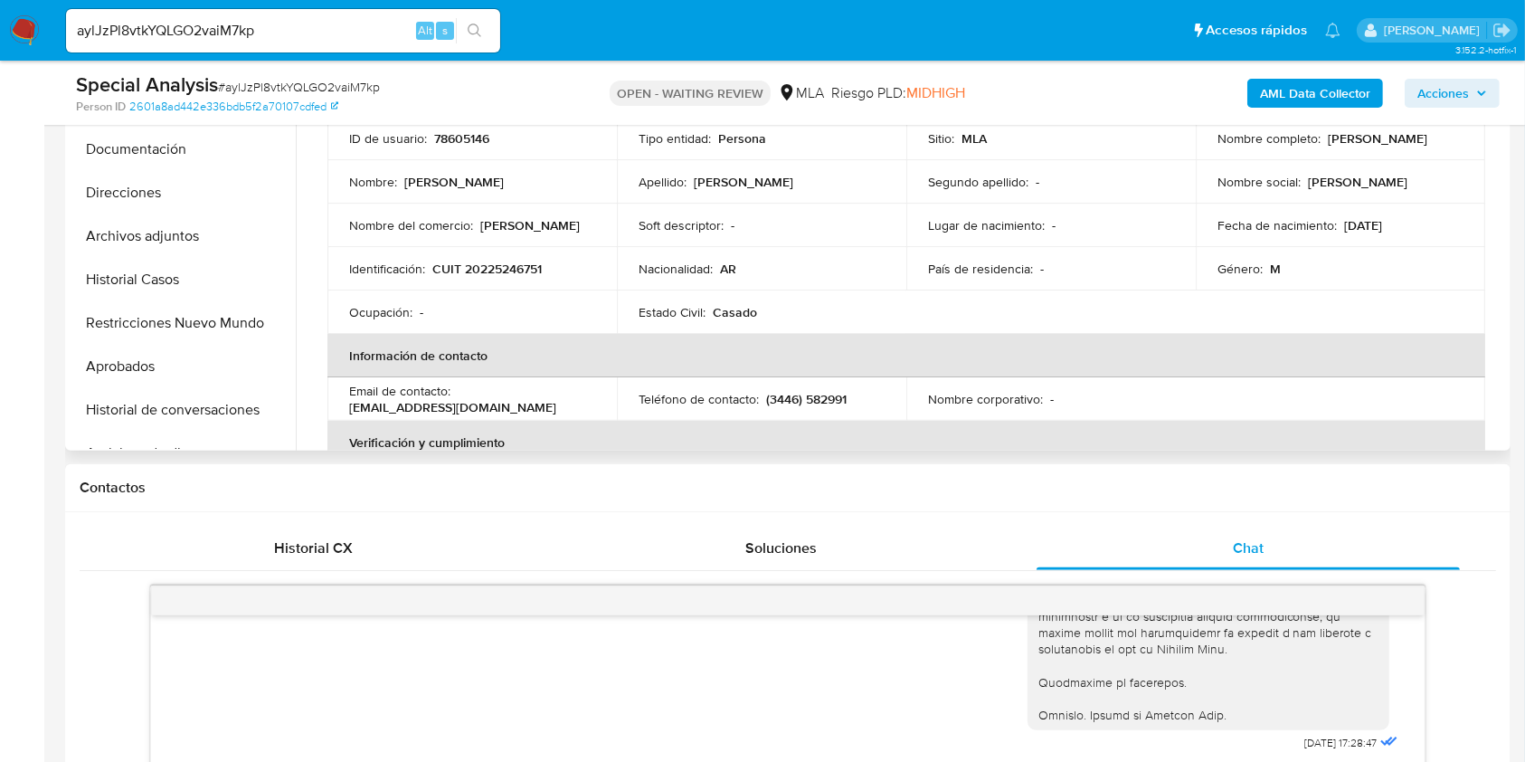
click at [511, 267] on p "CUIT 20225246751" at bounding box center [486, 269] width 109 height 16
click at [510, 268] on p "CUIT 20225246751" at bounding box center [486, 269] width 109 height 16
copy p "20225246751"
click at [206, 362] on button "Aprobados" at bounding box center [176, 366] width 212 height 43
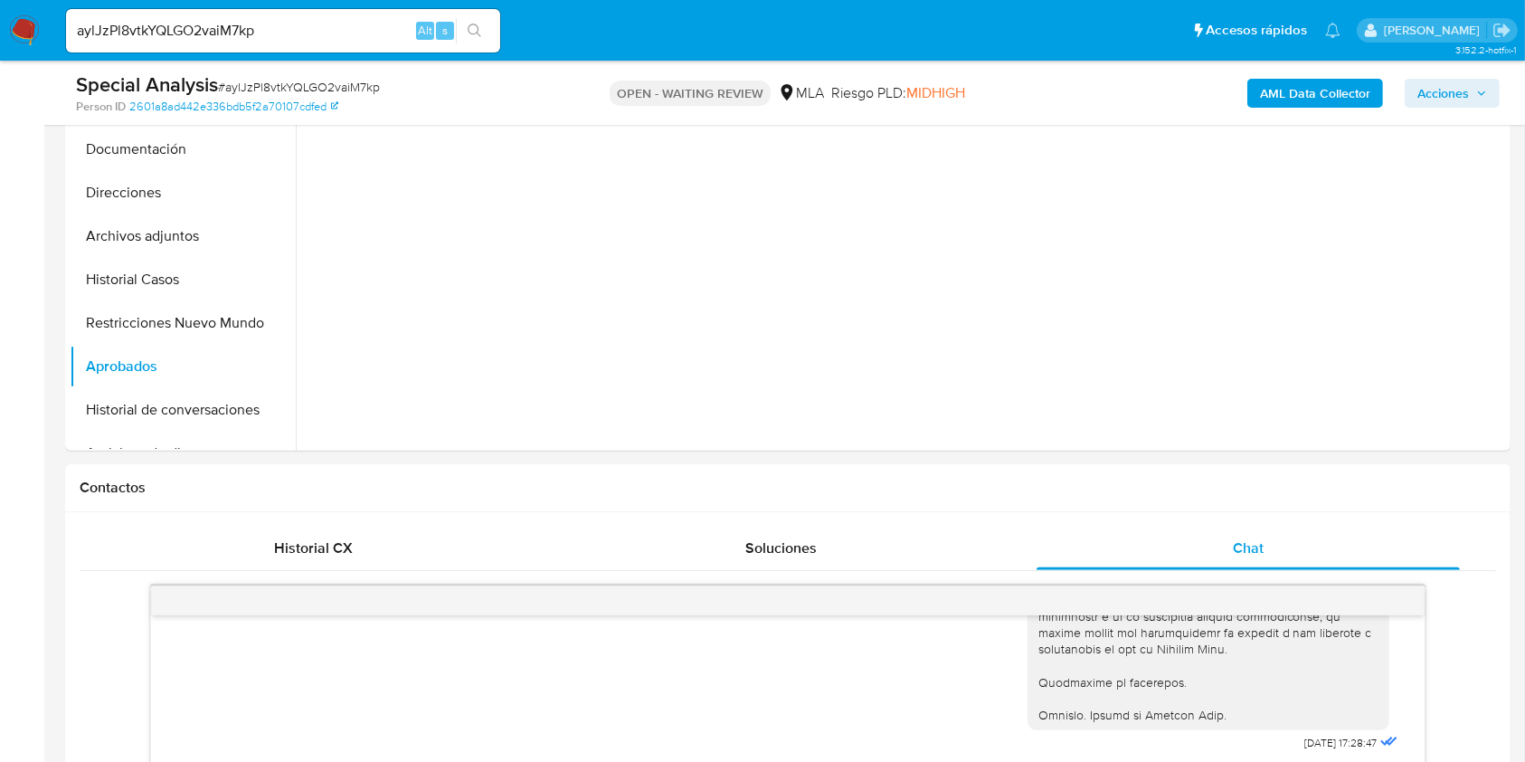
scroll to position [241, 0]
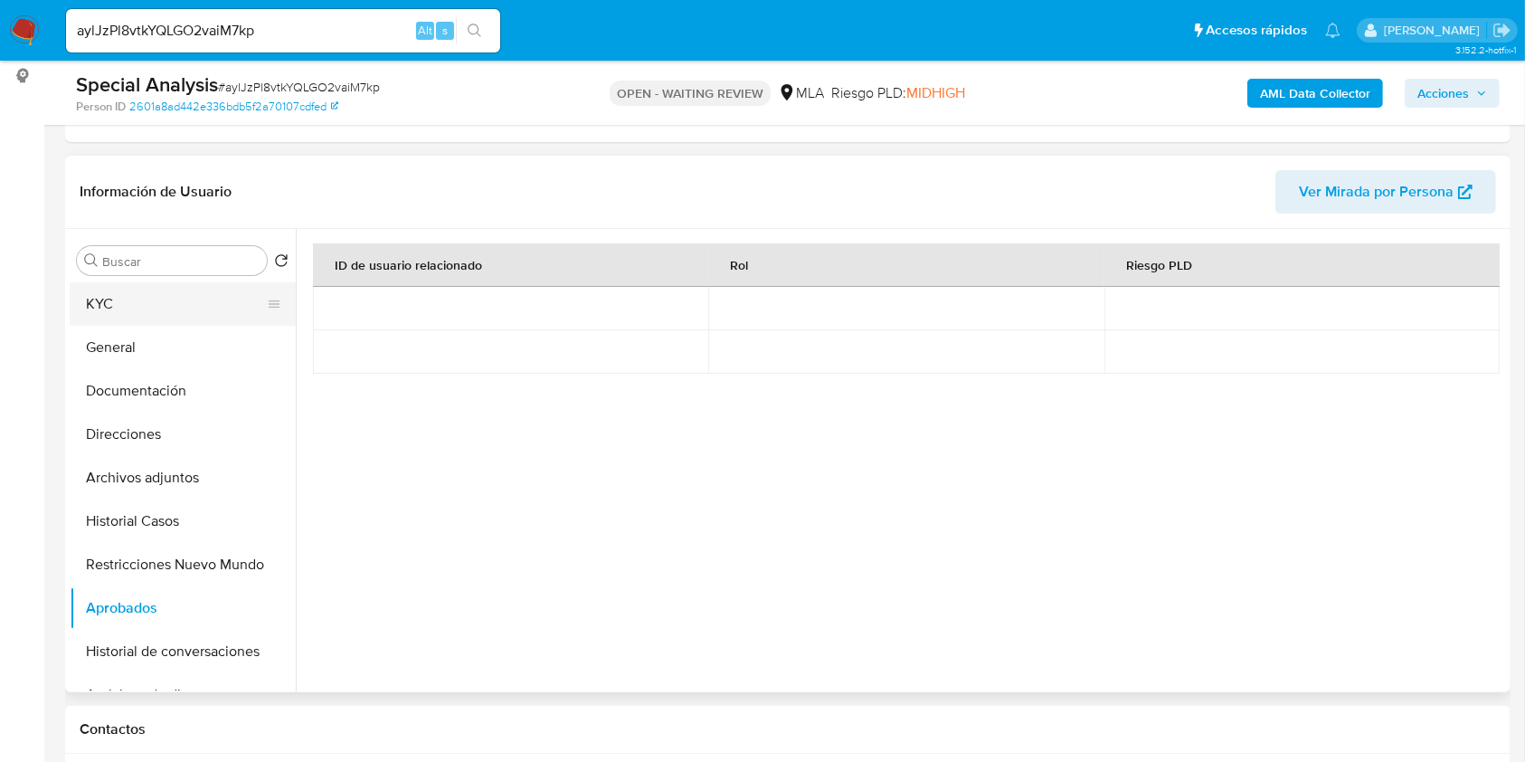
click at [149, 296] on button "KYC" at bounding box center [176, 303] width 212 height 43
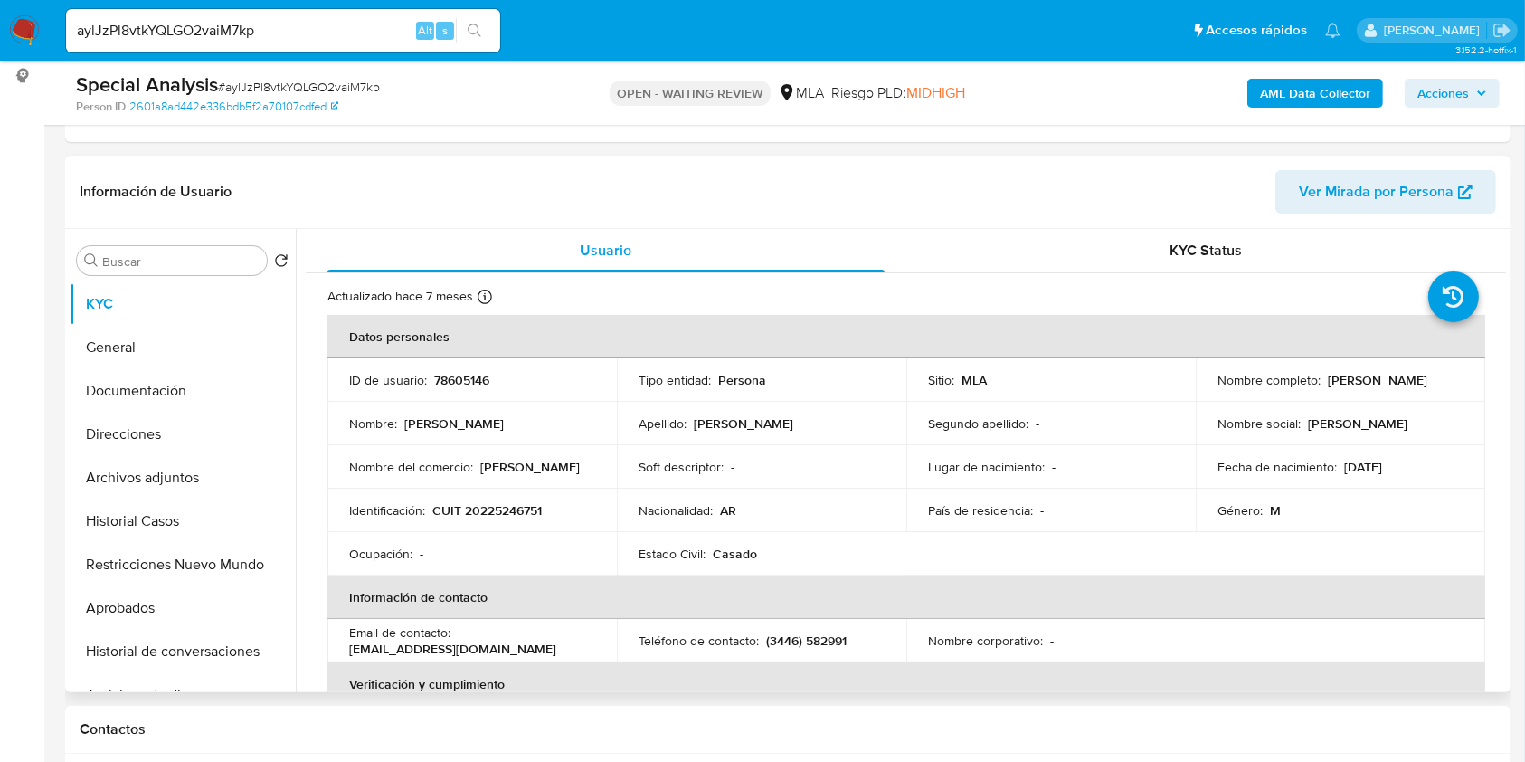
click at [519, 508] on p "CUIT 20225246751" at bounding box center [486, 510] width 109 height 16
click at [520, 508] on p "CUIT 20225246751" at bounding box center [486, 510] width 109 height 16
copy p "20225246751"
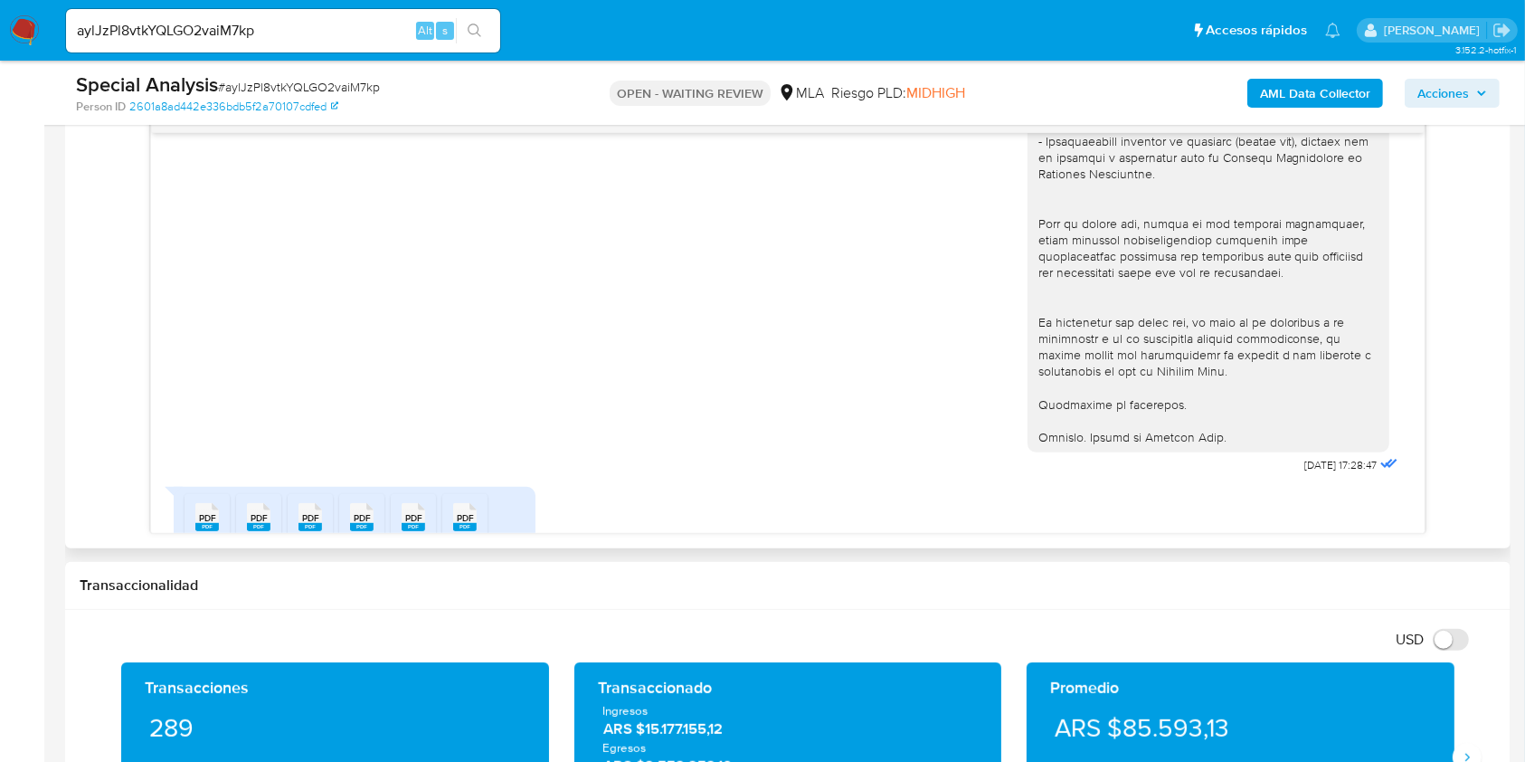
scroll to position [1893, 0]
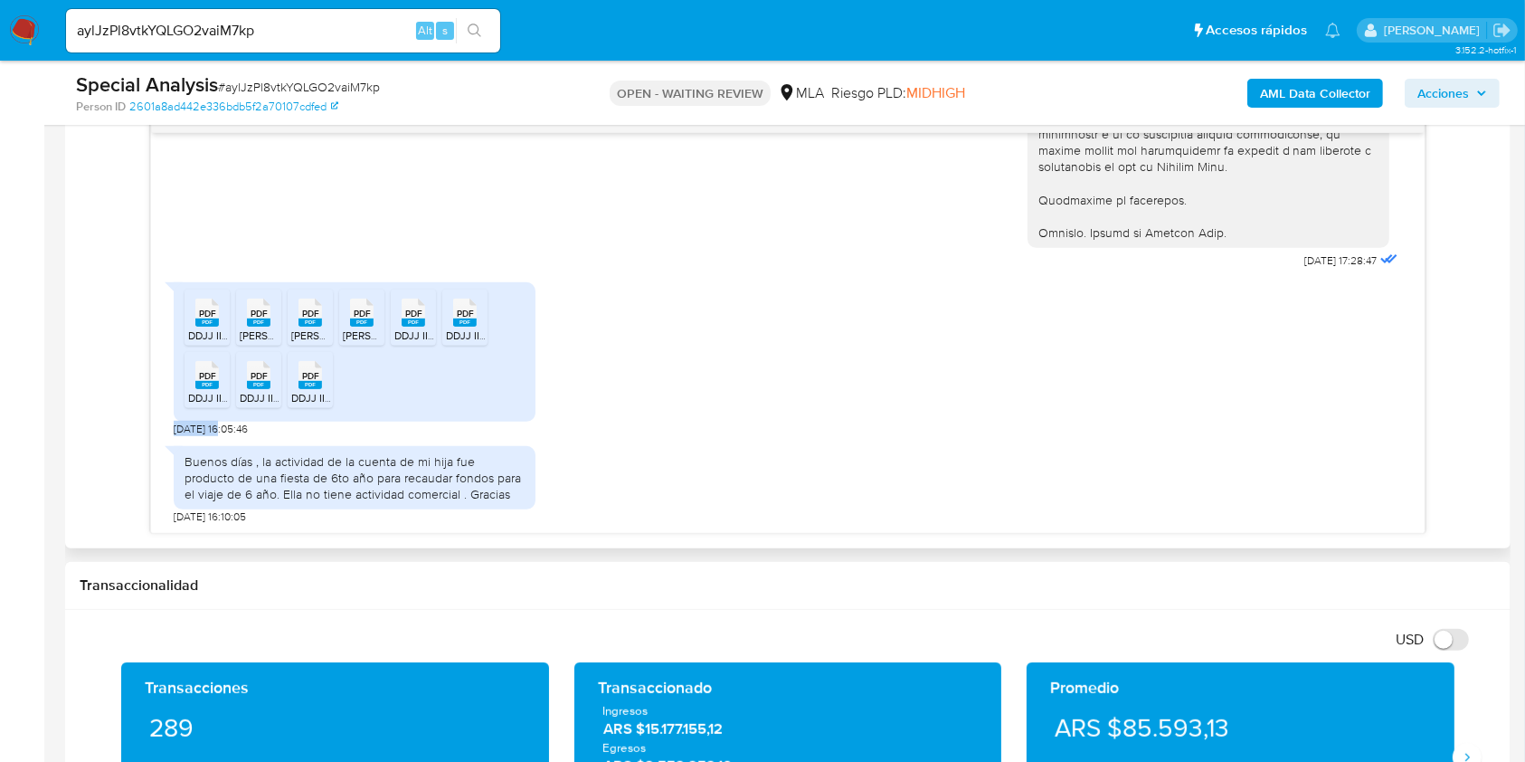
drag, startPoint x: 185, startPoint y: 430, endPoint x: 223, endPoint y: 430, distance: 38.0
click at [223, 430] on span "[DATE] 16:05:46" at bounding box center [211, 429] width 74 height 14
click at [218, 430] on span "[DATE] 16:05:46" at bounding box center [211, 429] width 74 height 14
drag, startPoint x: 218, startPoint y: 430, endPoint x: 174, endPoint y: 425, distance: 44.6
click at [171, 425] on div "[DATE] 20:12:41 Para mañana lo tengo [DATE] 18:57:30 Te paso todo [DATE] 18:57:…" at bounding box center [787, 333] width 1273 height 400
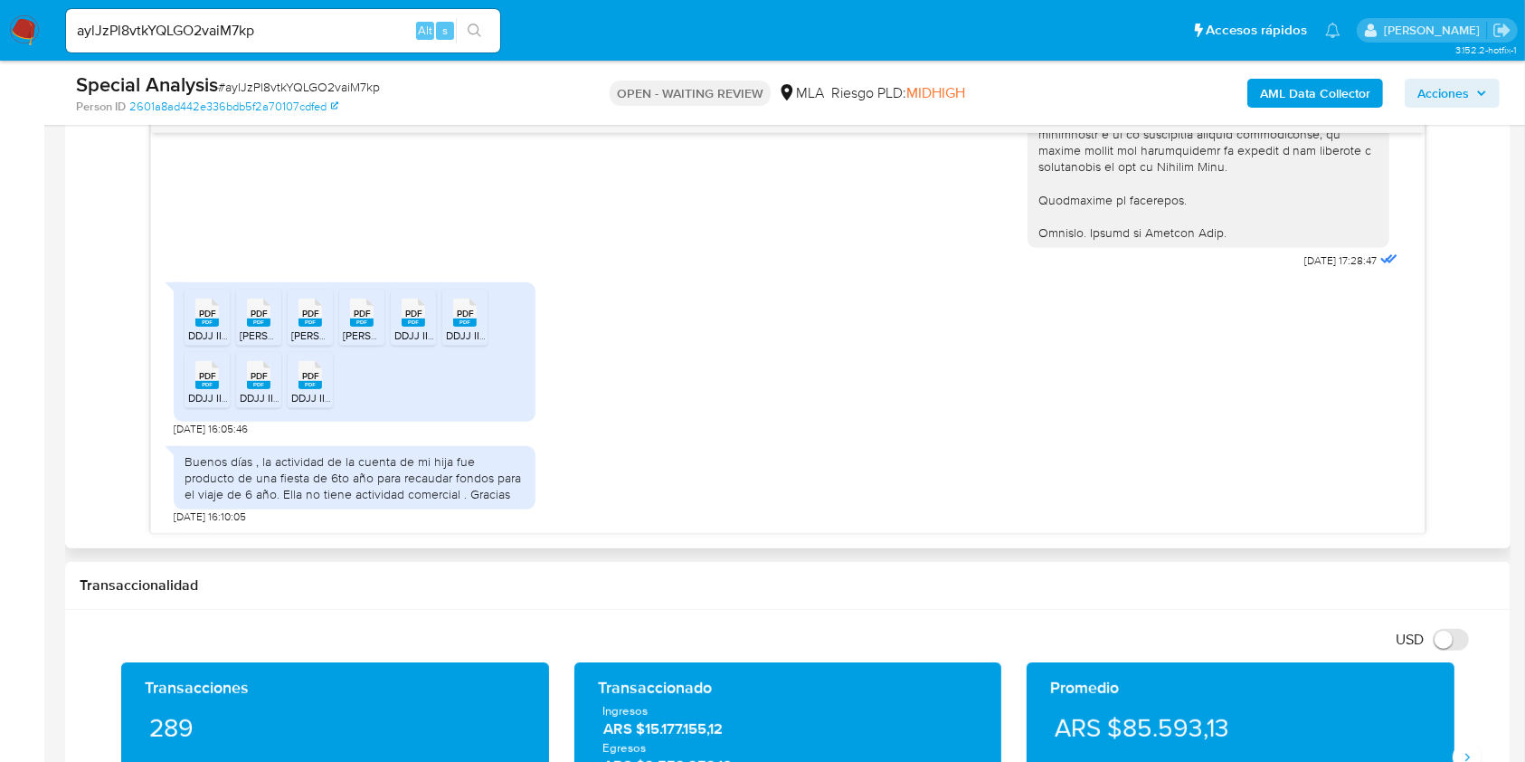
click at [198, 457] on div "Buenos días , la actividad de la cuenta de mi hija fue producto de una fiesta d…" at bounding box center [355, 478] width 340 height 50
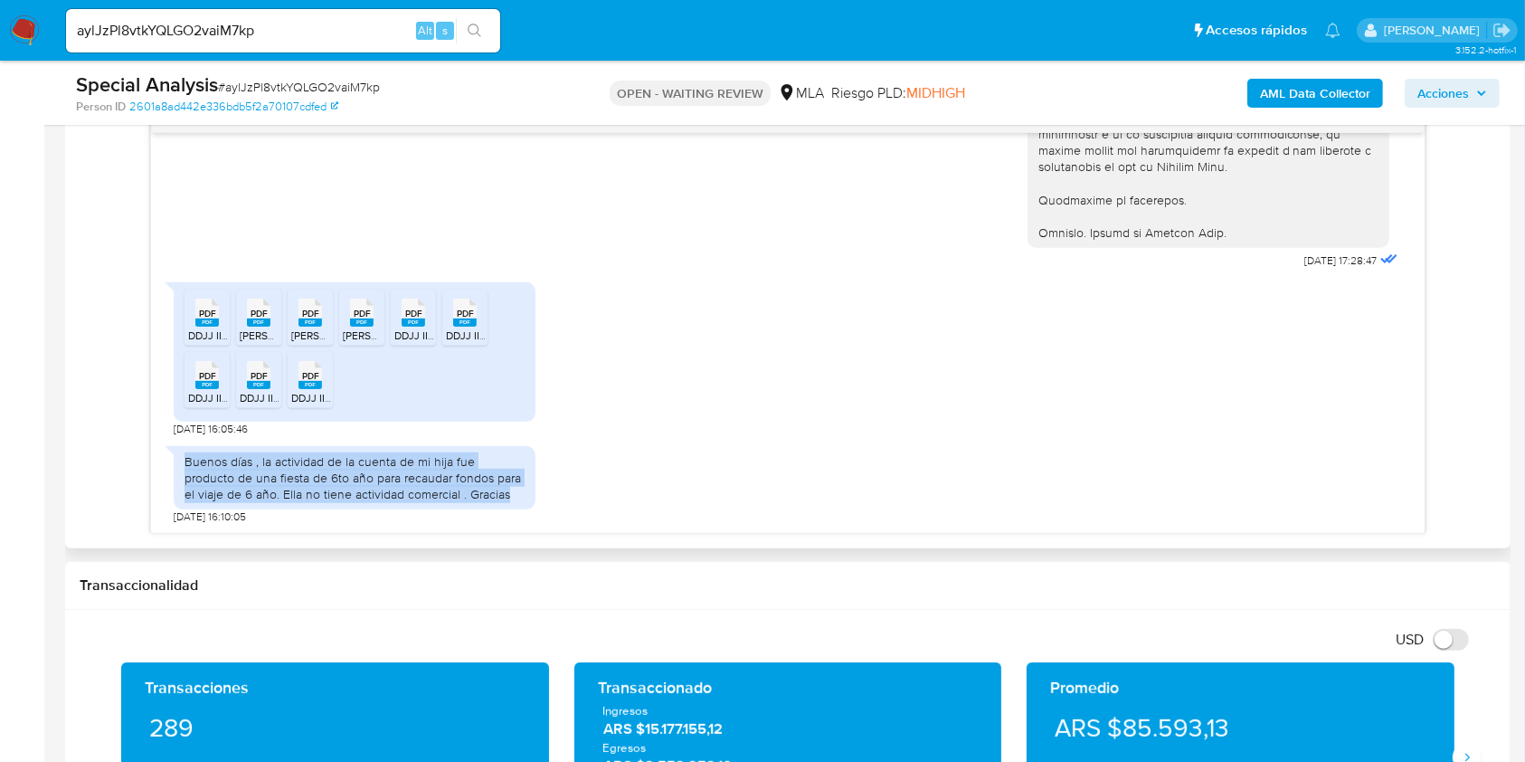
drag, startPoint x: 198, startPoint y: 457, endPoint x: 539, endPoint y: 492, distance: 342.9
click at [456, 496] on div "Buenos días , la actividad de la cuenta de mi hija fue producto de una fiesta d…" at bounding box center [355, 478] width 340 height 50
copy div "Buenos días , la actividad de la cuenta de mi hija fue producto de una fiesta d…"
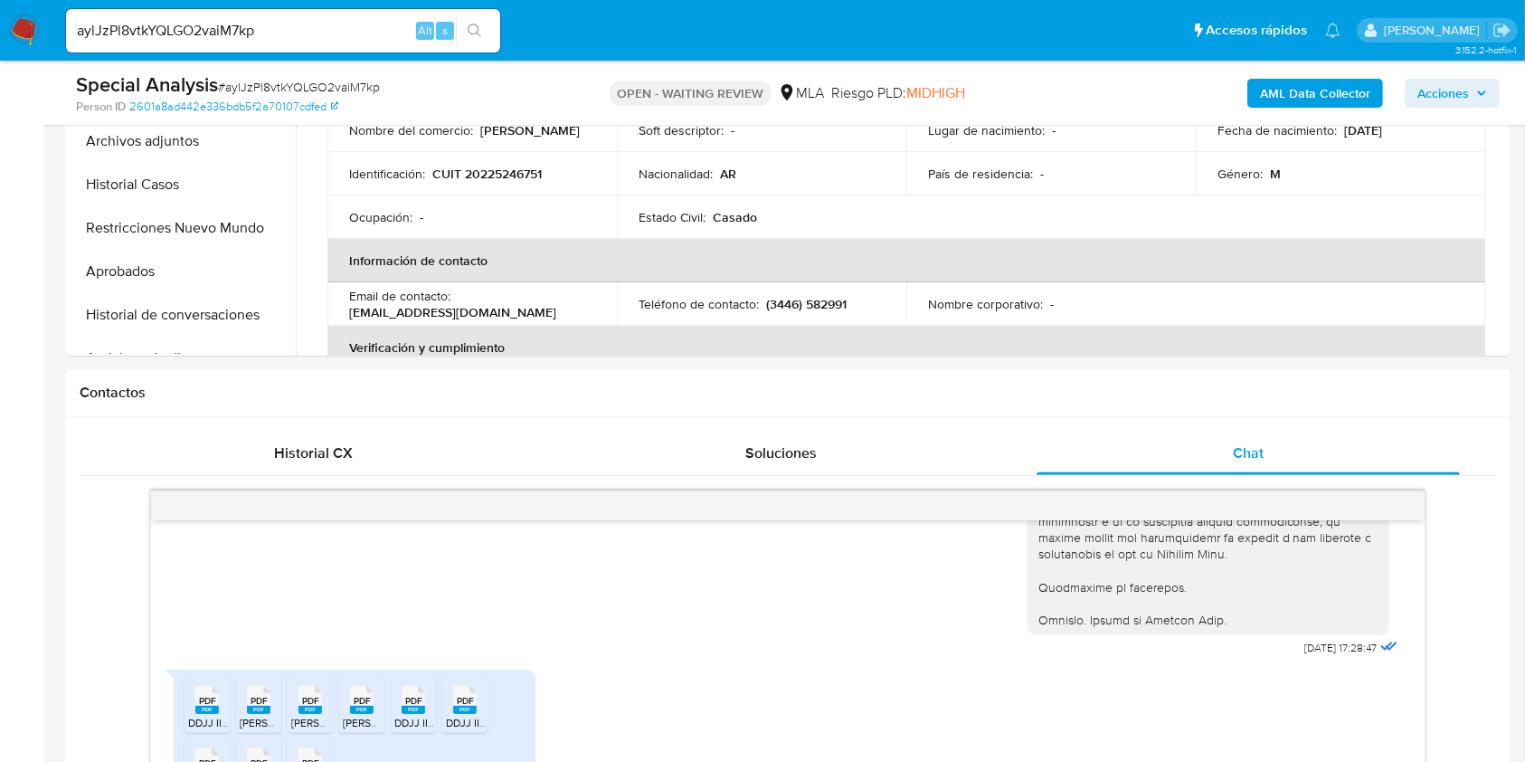
scroll to position [241, 0]
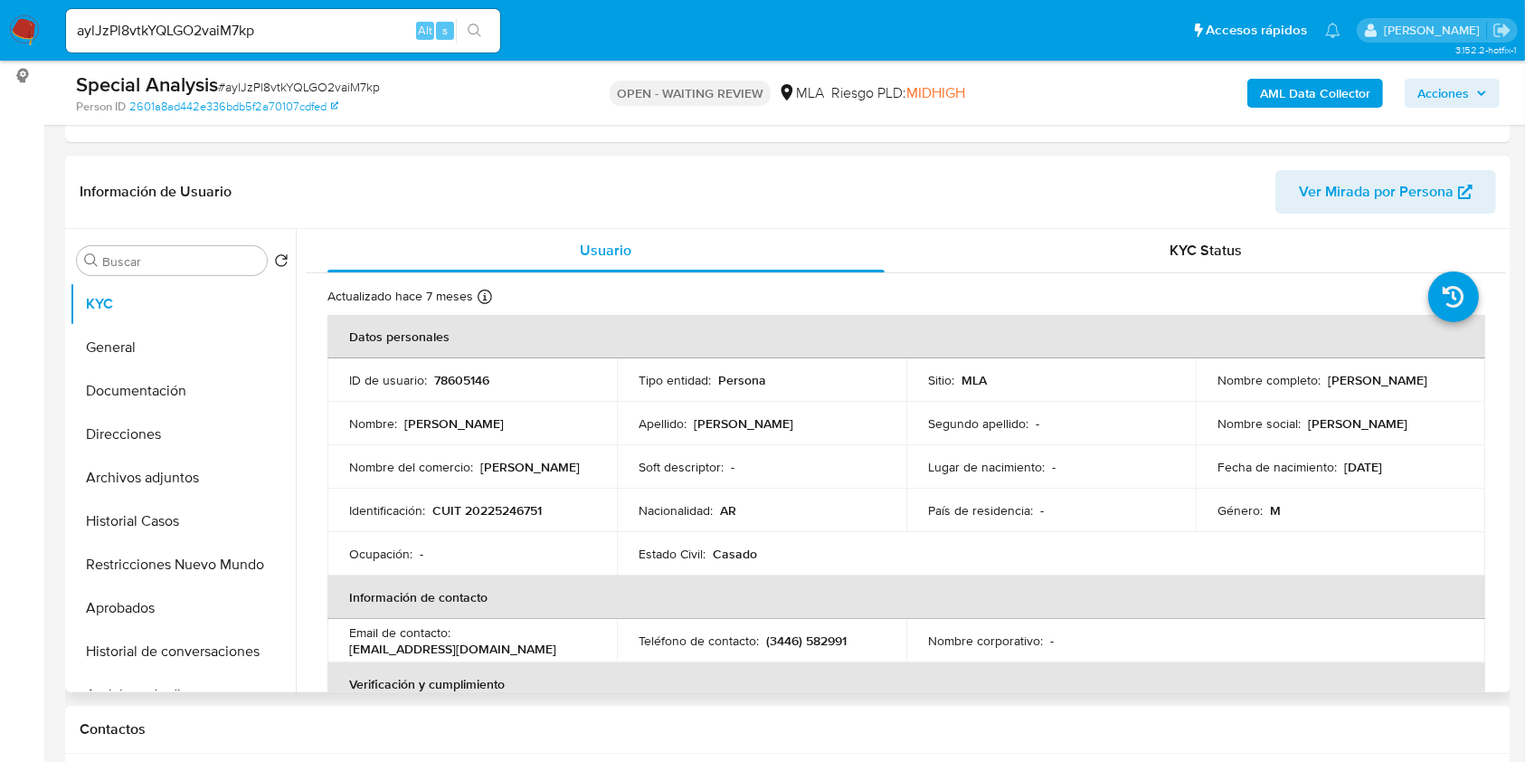
click at [721, 422] on p "[PERSON_NAME]" at bounding box center [744, 423] width 100 height 16
drag, startPoint x: 721, startPoint y: 422, endPoint x: 754, endPoint y: 421, distance: 32.6
click at [754, 421] on p "[PERSON_NAME]" at bounding box center [744, 423] width 100 height 16
copy p "[PERSON_NAME]"
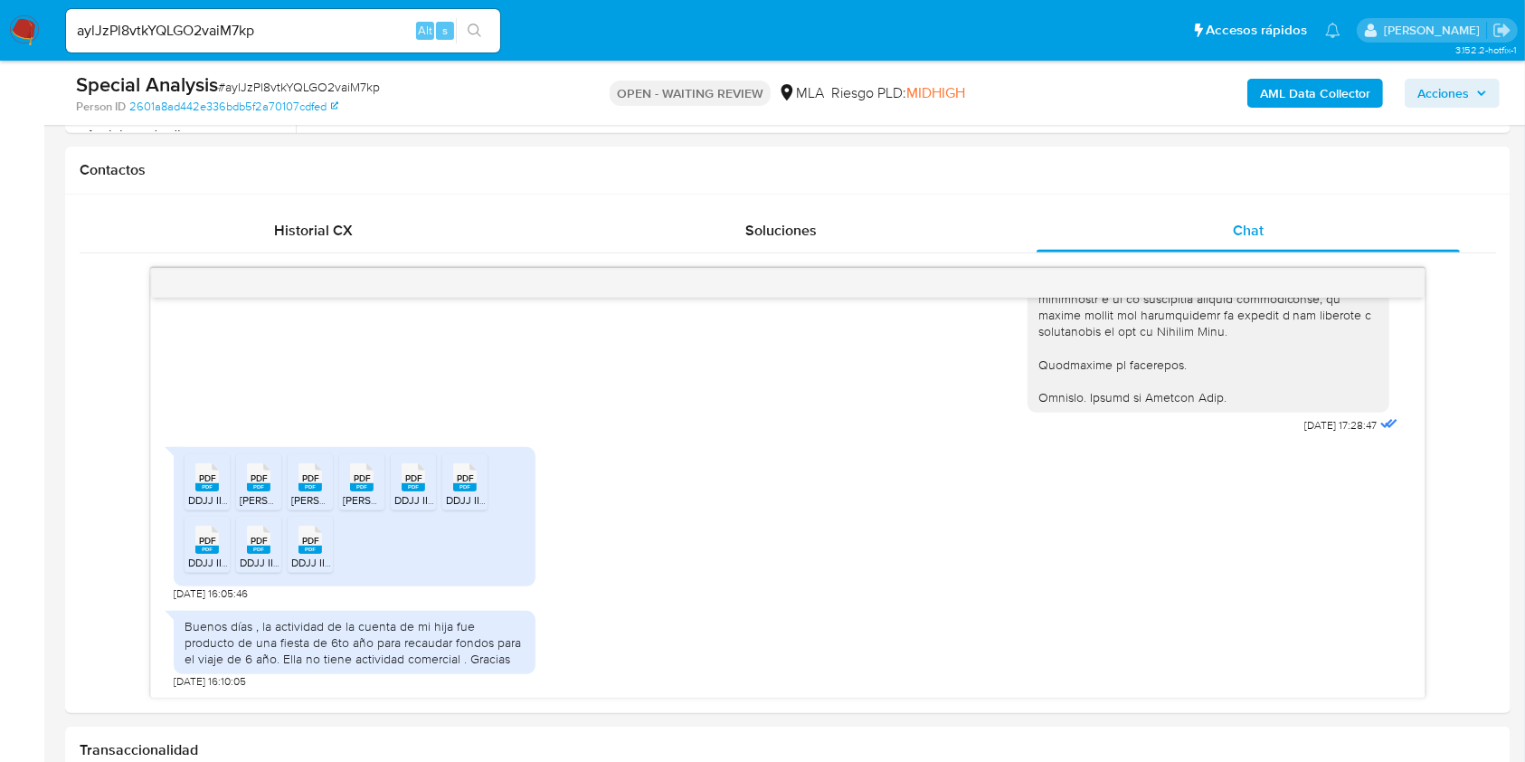
scroll to position [844, 0]
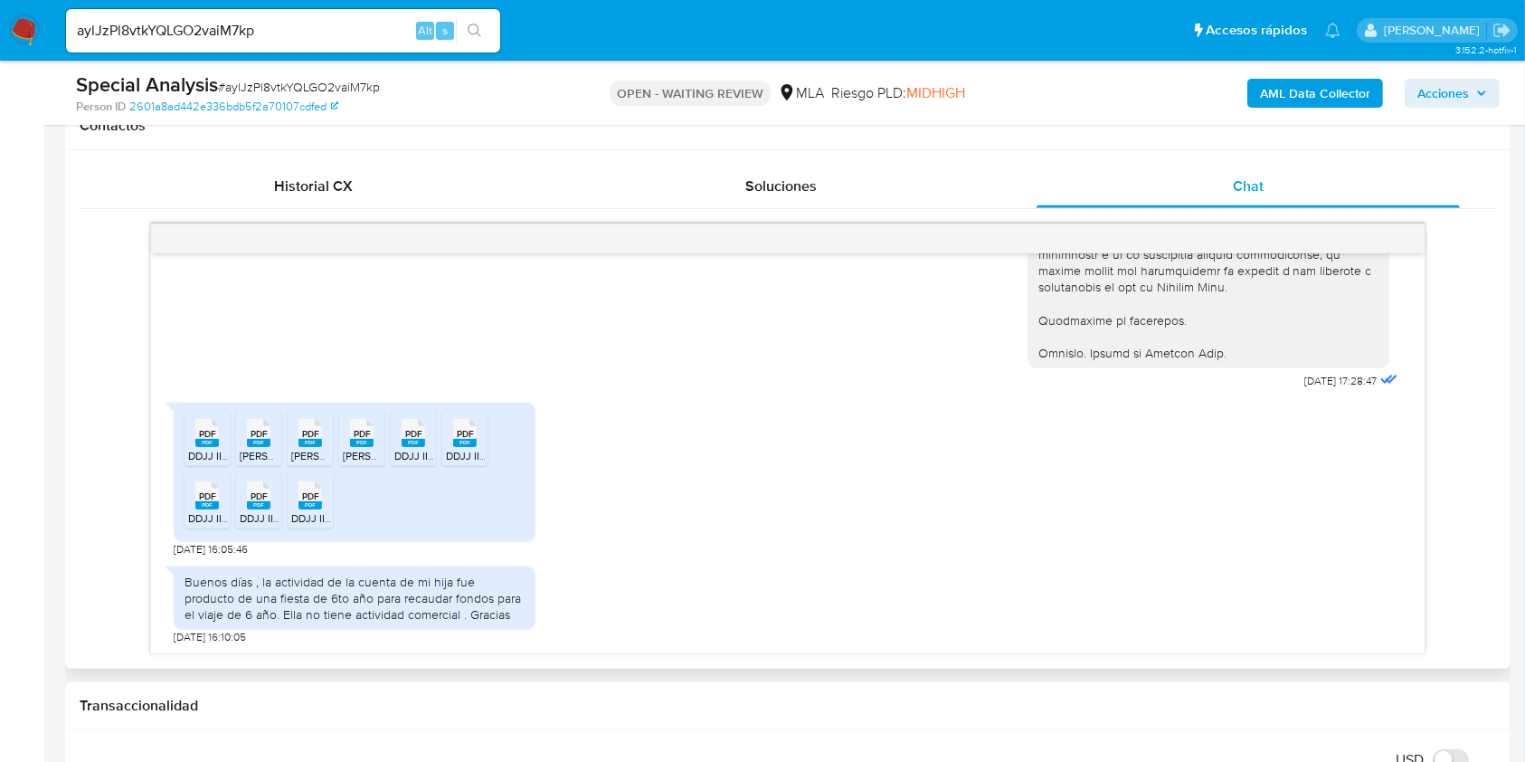
click at [265, 581] on div "Buenos días , la actividad de la cuenta de mi hija fue producto de una fiesta d…" at bounding box center [355, 599] width 340 height 50
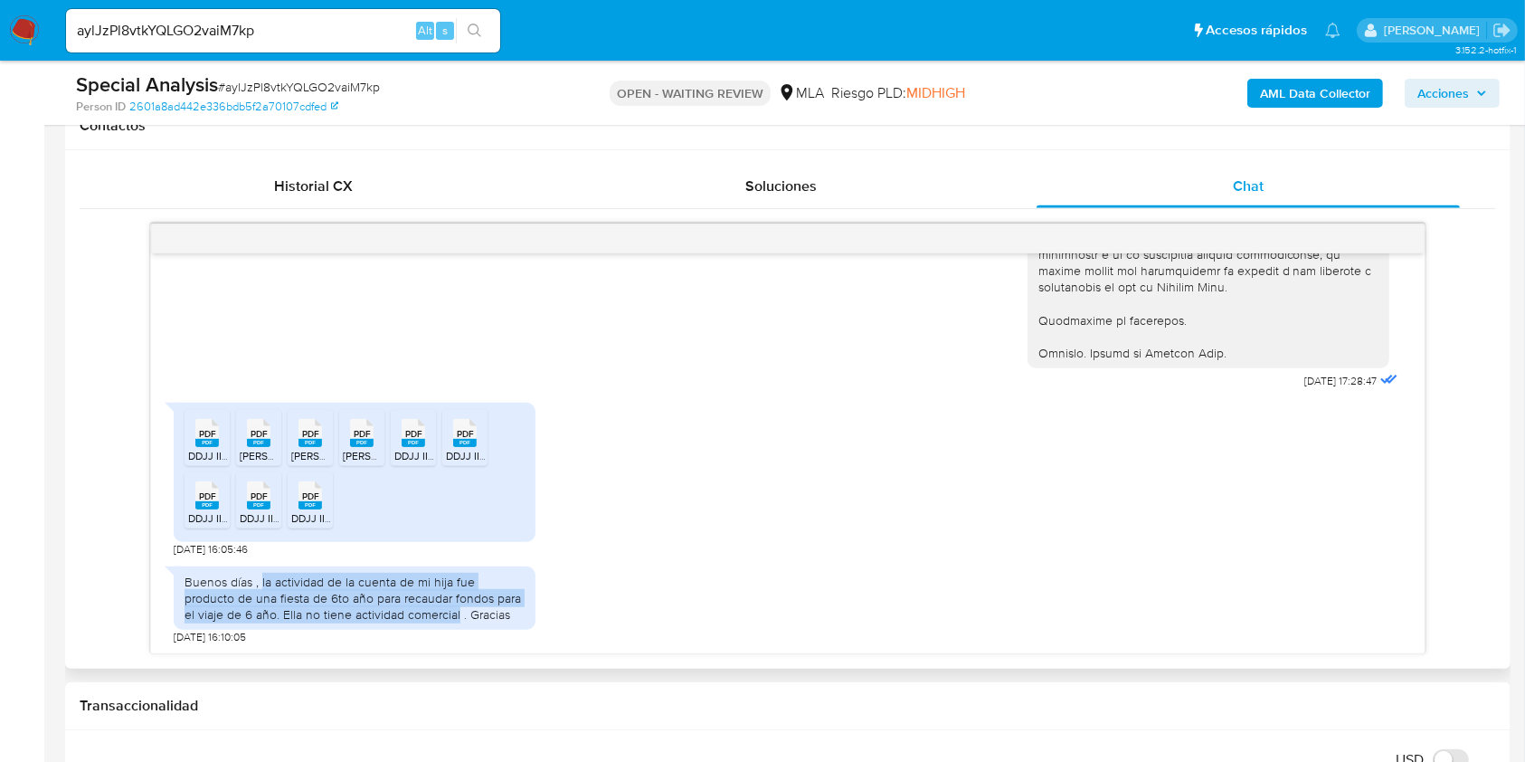
drag, startPoint x: 265, startPoint y: 581, endPoint x: 394, endPoint y: 610, distance: 132.6
click at [394, 610] on div "Buenos días , la actividad de la cuenta de mi hija fue producto de una fiesta d…" at bounding box center [355, 599] width 340 height 50
copy div "la actividad de la cuenta de mi hija fue producto de una fiesta de 6to año para…"
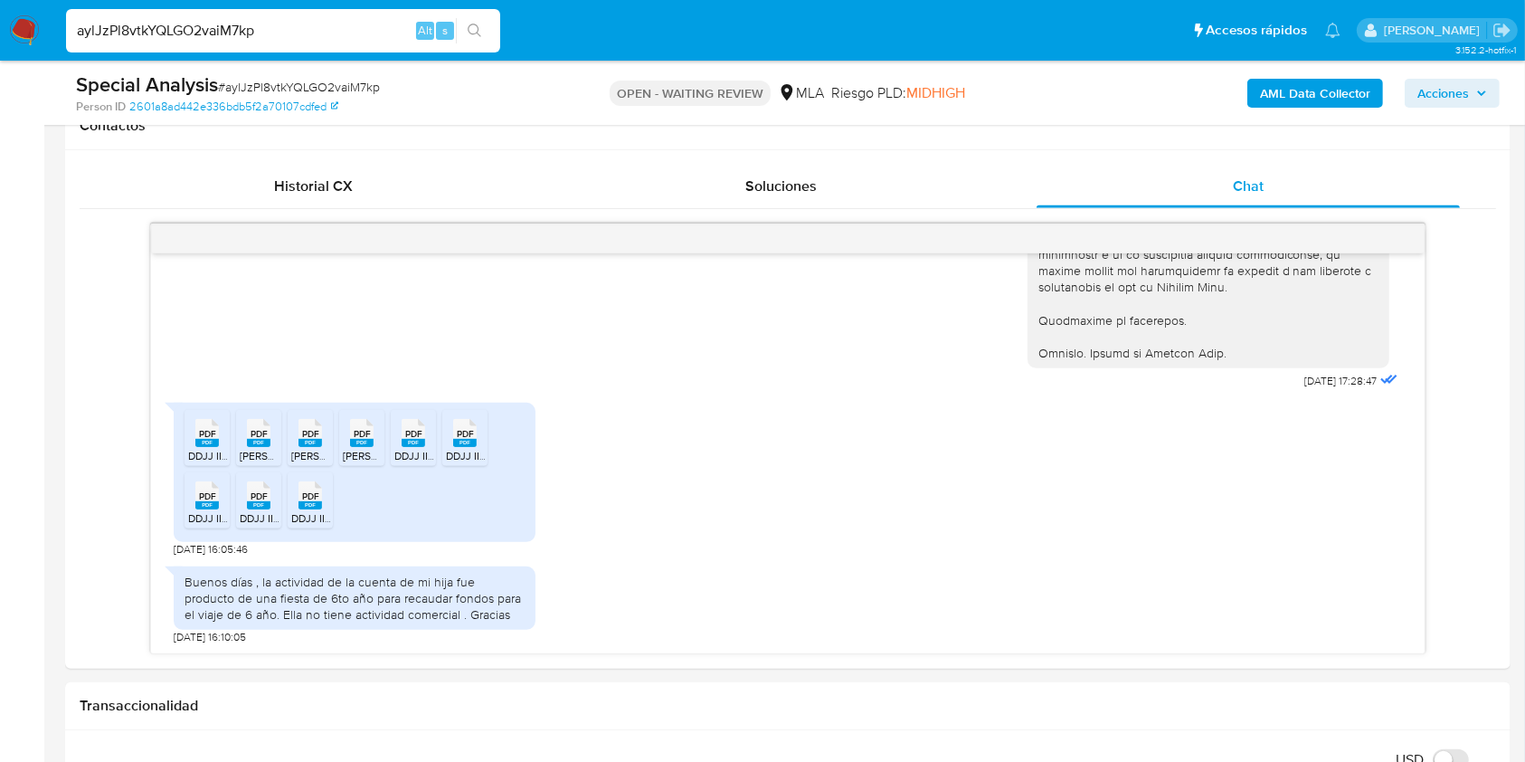
click at [329, 24] on input "aylJzPl8vtkYQLGO2vaiM7kp" at bounding box center [283, 31] width 434 height 24
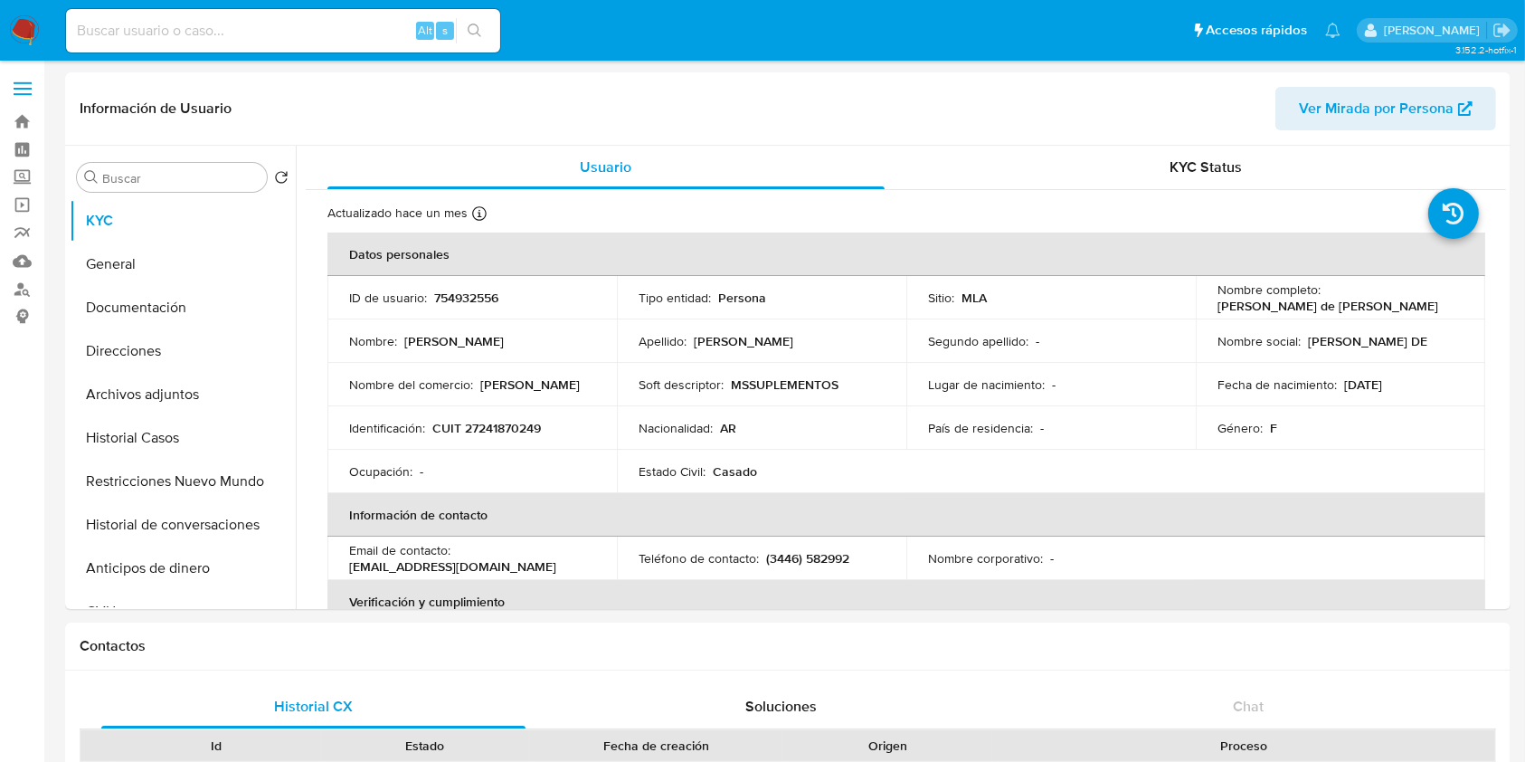
select select "10"
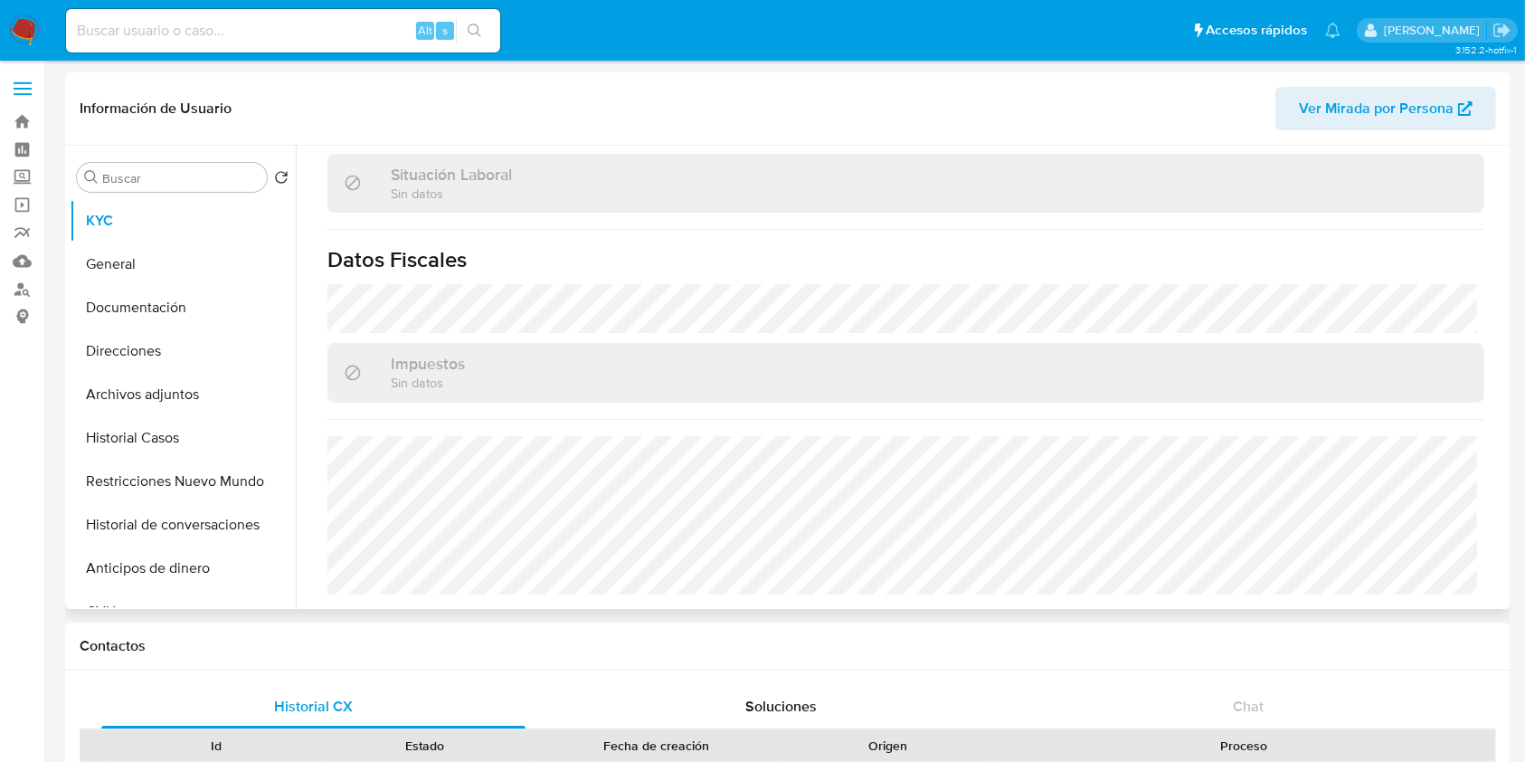
scroll to position [109, 0]
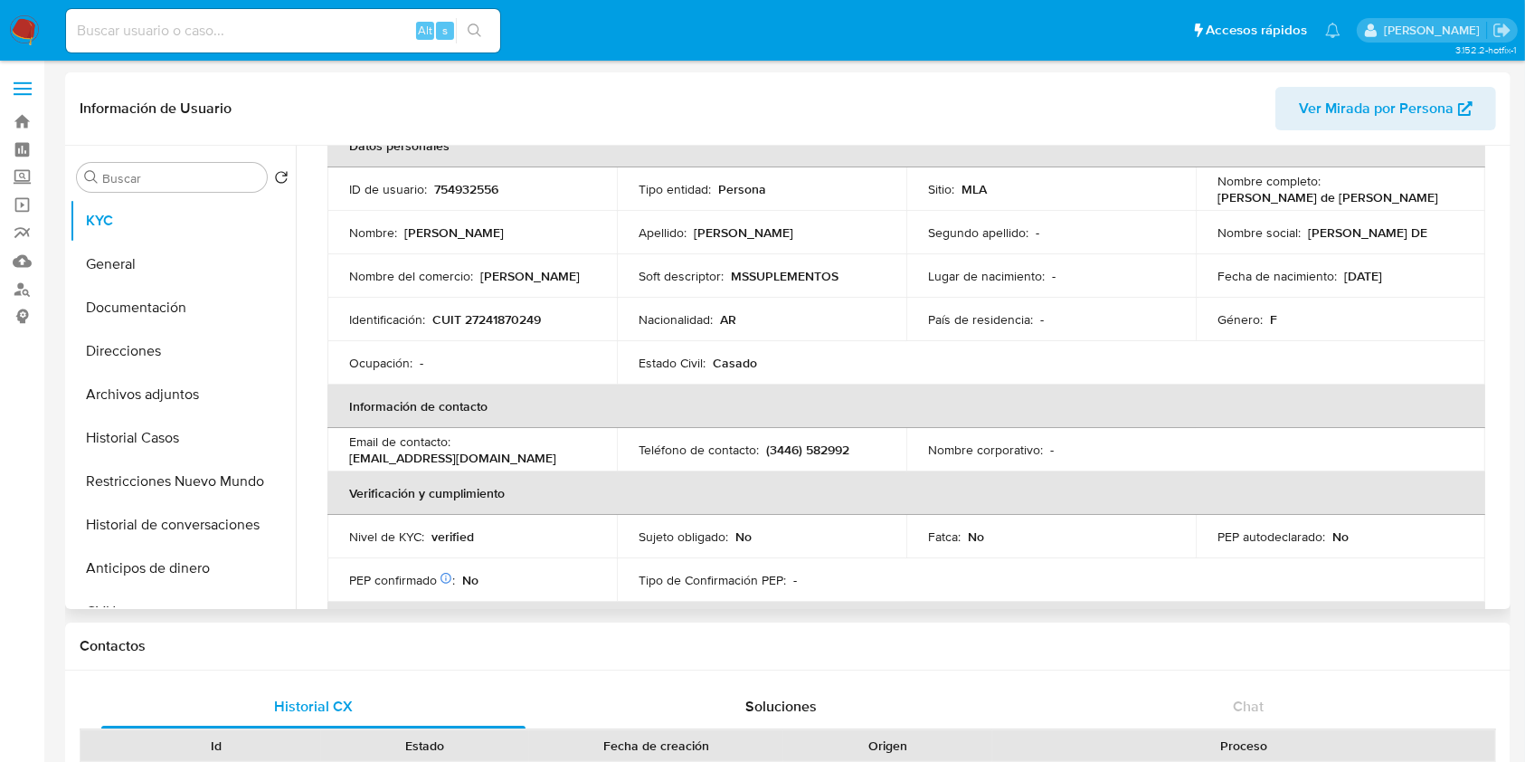
click at [526, 321] on p "CUIT 27241870249" at bounding box center [486, 319] width 109 height 16
copy p "27241870249"
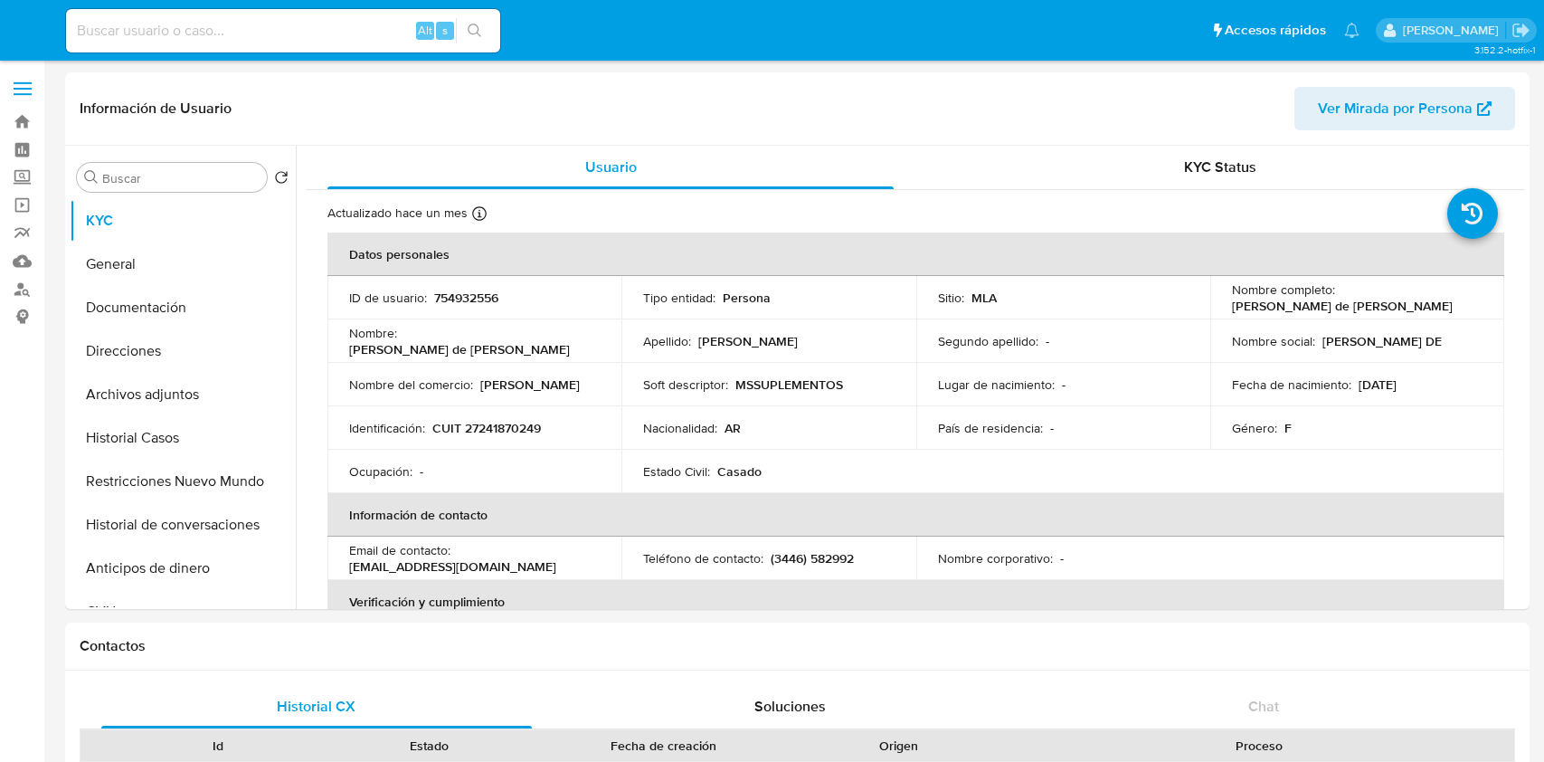
select select "10"
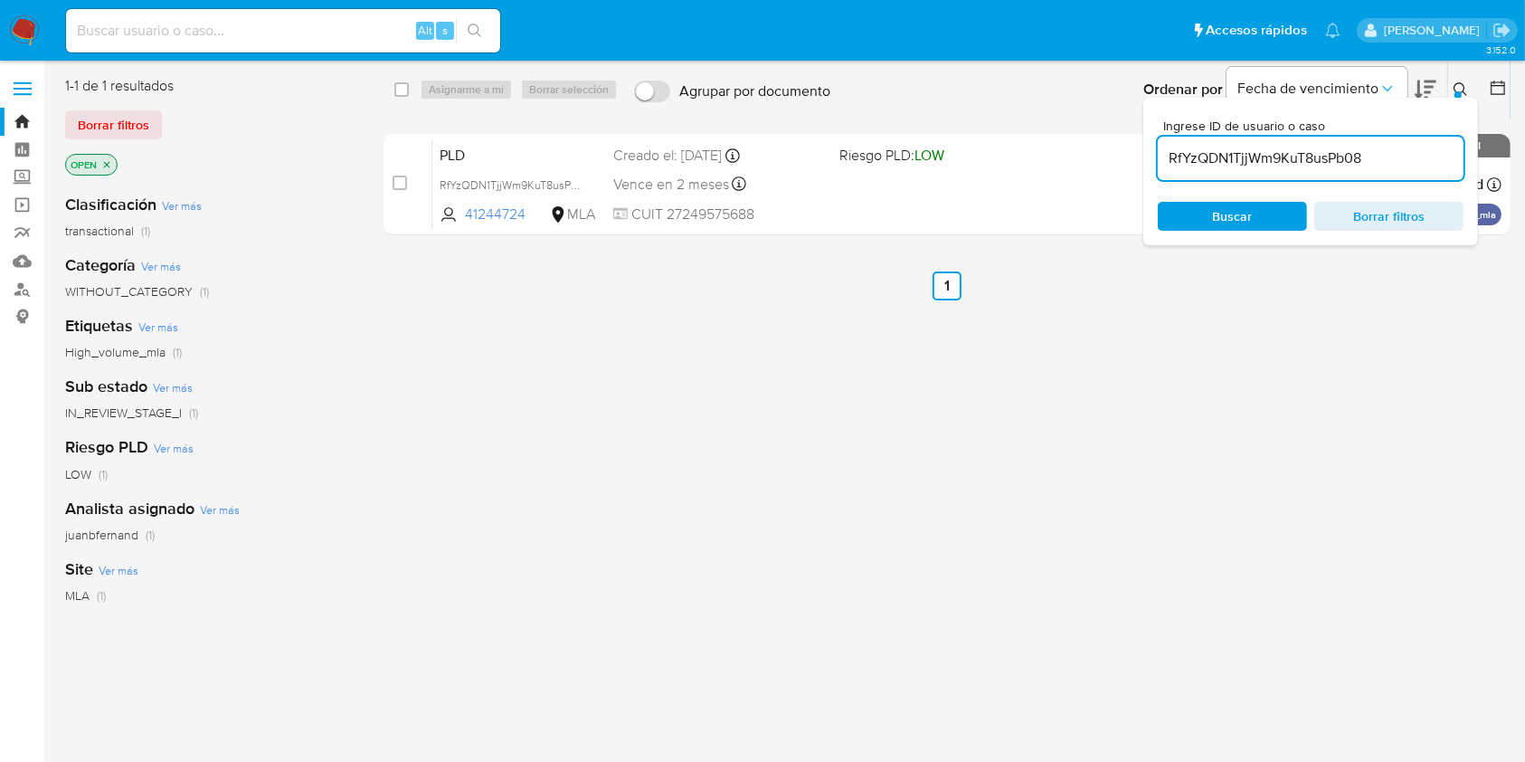
click at [1388, 167] on input "RfYzQDN1TjjWm9KuT8usPb08" at bounding box center [1311, 159] width 306 height 24
paste input "zG7ABrYjBCBzLhTwnyYKesmm"
type input "zG7ABrYjBCBzLhTwnyYKesmm"
click at [405, 88] on input "checkbox" at bounding box center [401, 89] width 14 height 14
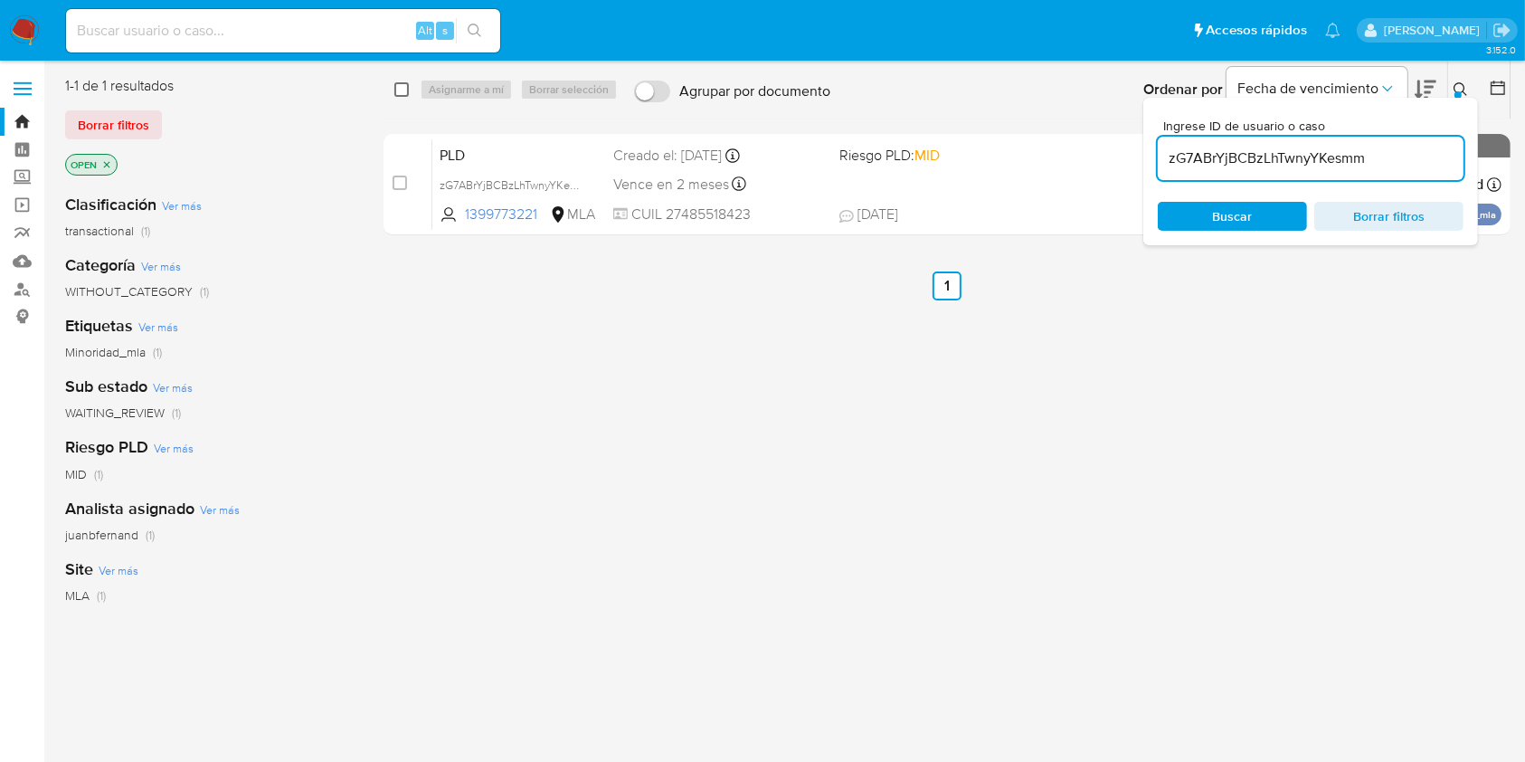
checkbox input "true"
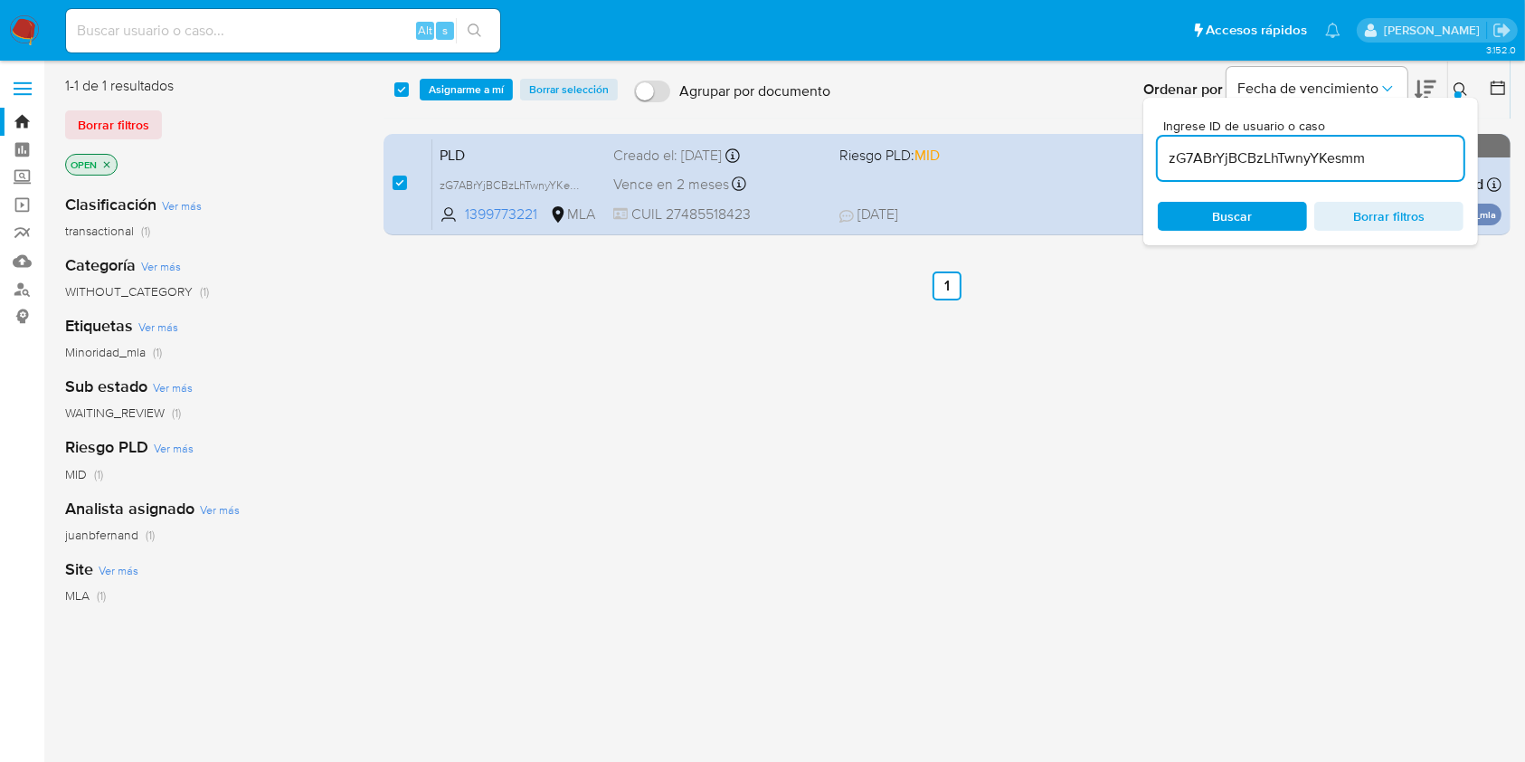
click at [1375, 162] on input "zG7ABrYjBCBzLhTwnyYKesmm" at bounding box center [1311, 159] width 306 height 24
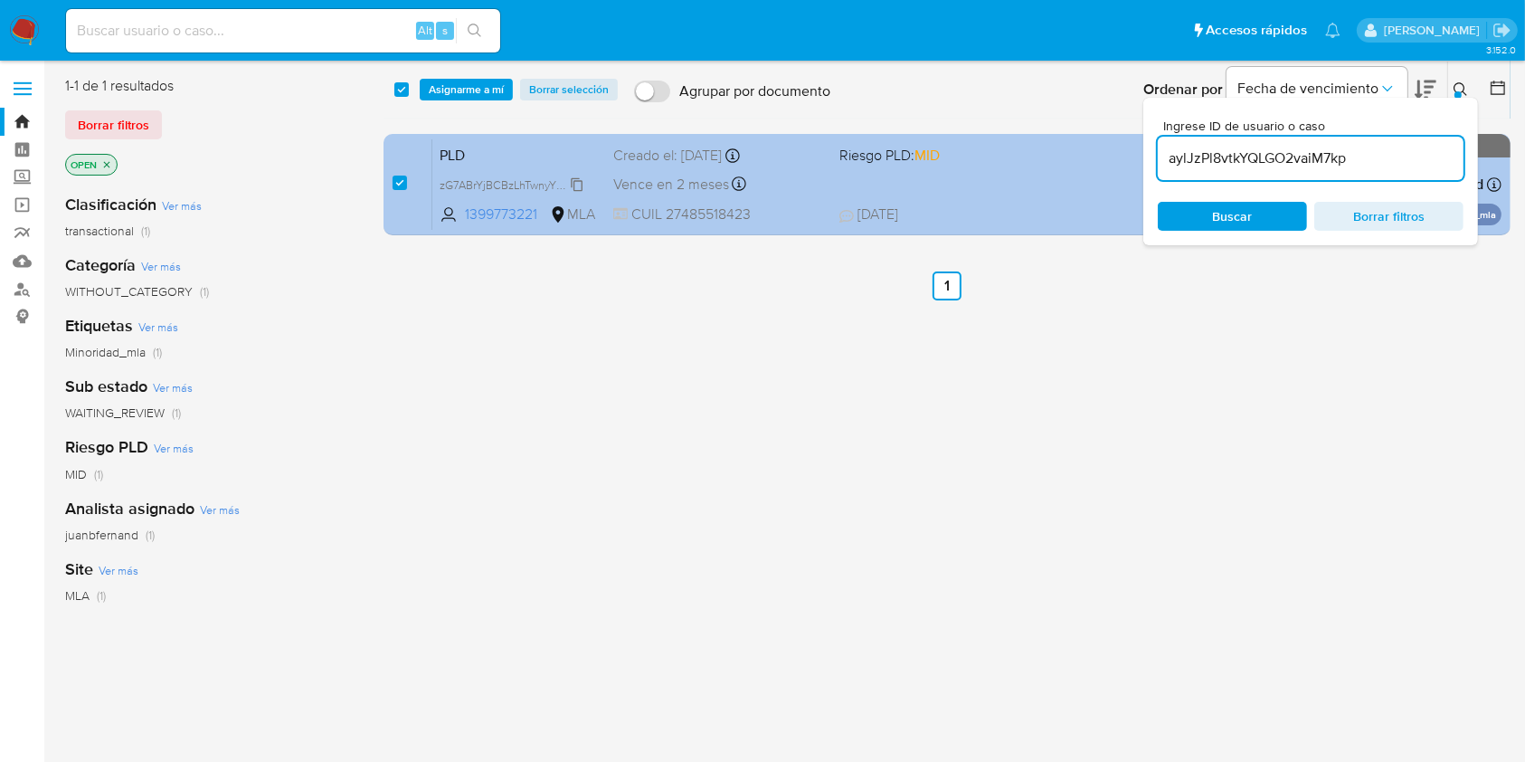
type input "aylJzPl8vtkYQLGO2vaiM7kp"
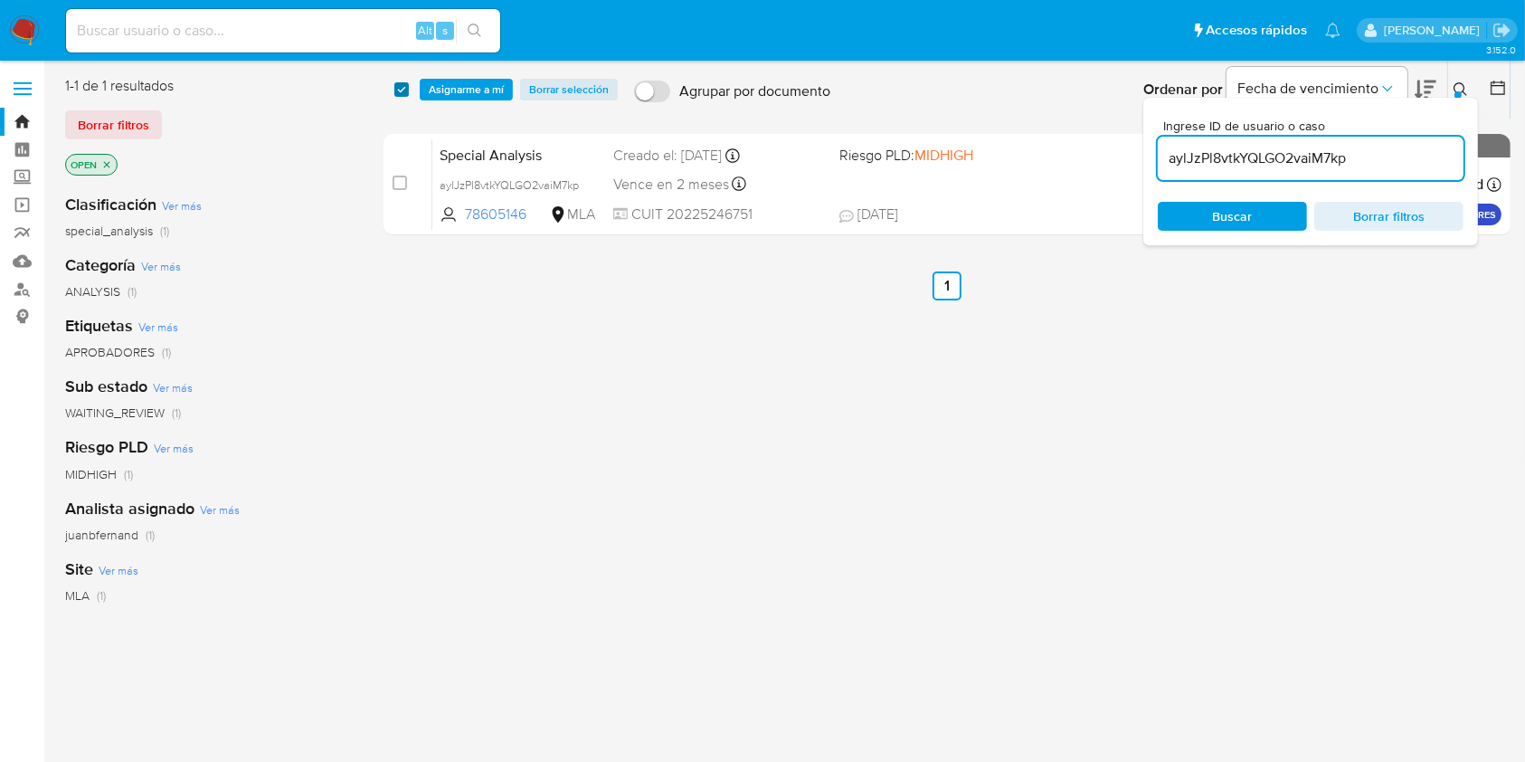
click at [398, 90] on input "checkbox" at bounding box center [401, 89] width 14 height 14
checkbox input "true"
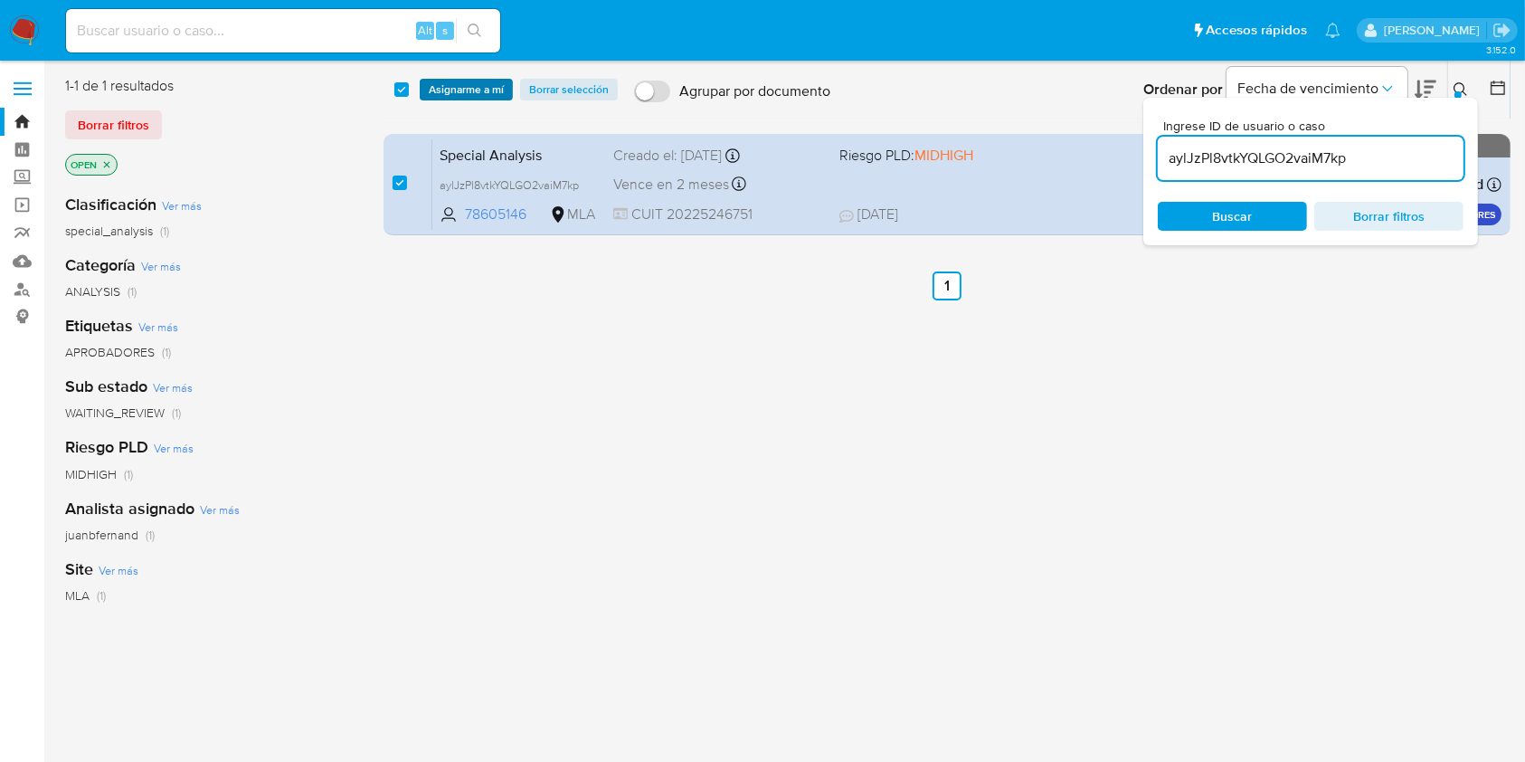
click at [444, 92] on span "Asignarme a mí" at bounding box center [466, 90] width 75 height 18
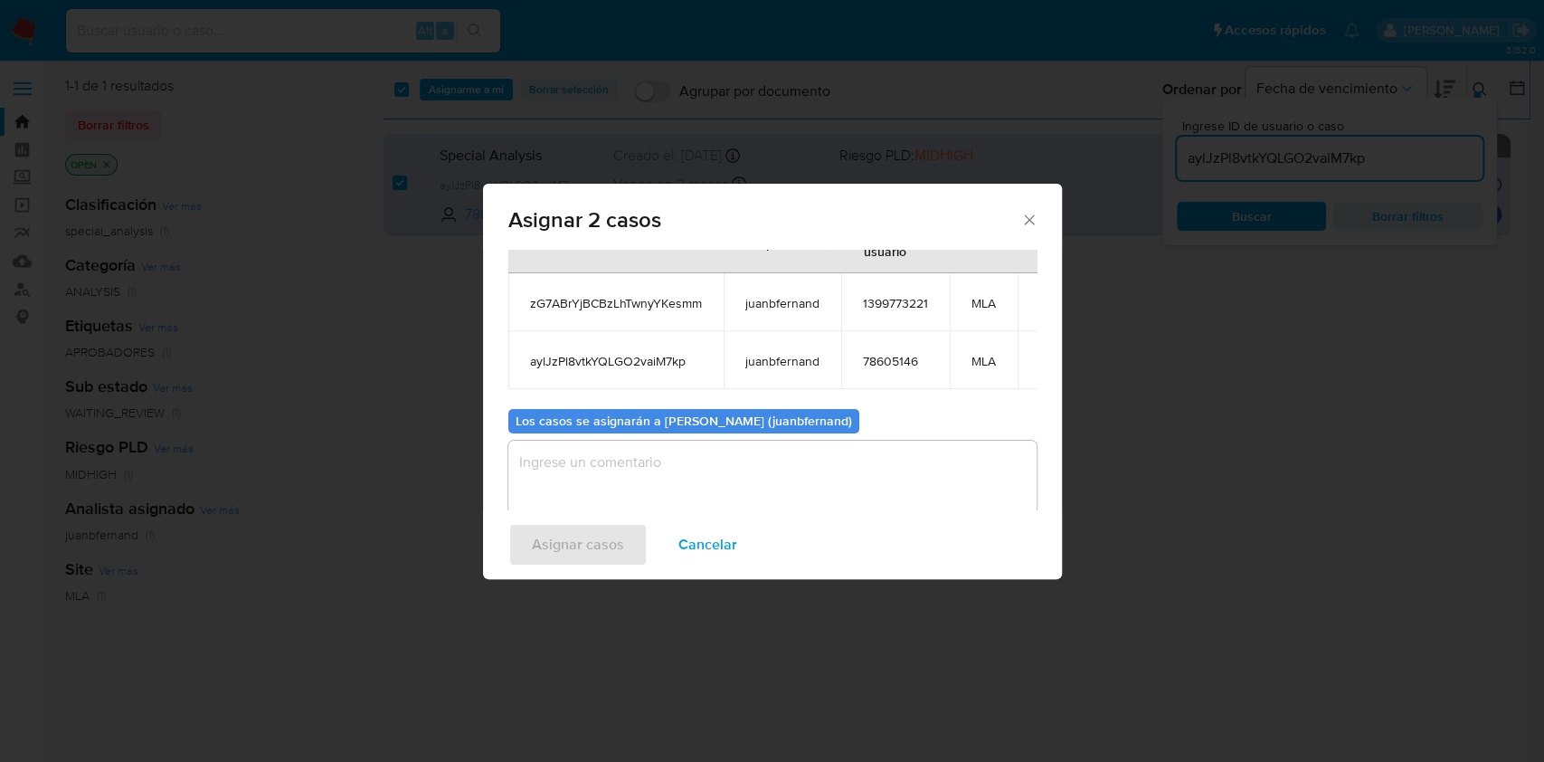
scroll to position [106, 0]
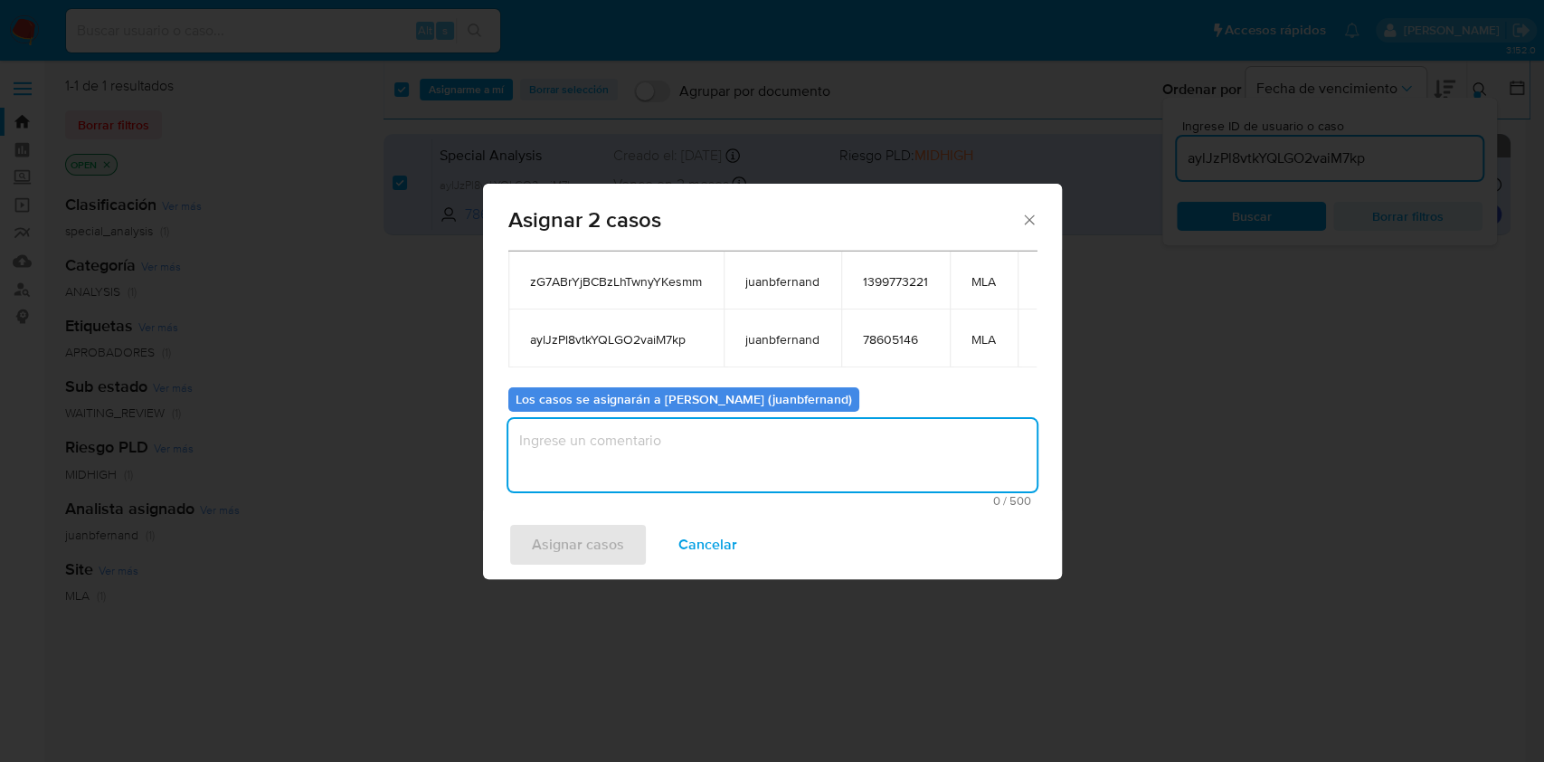
click at [669, 466] on textarea "assign-modal" at bounding box center [772, 455] width 528 height 72
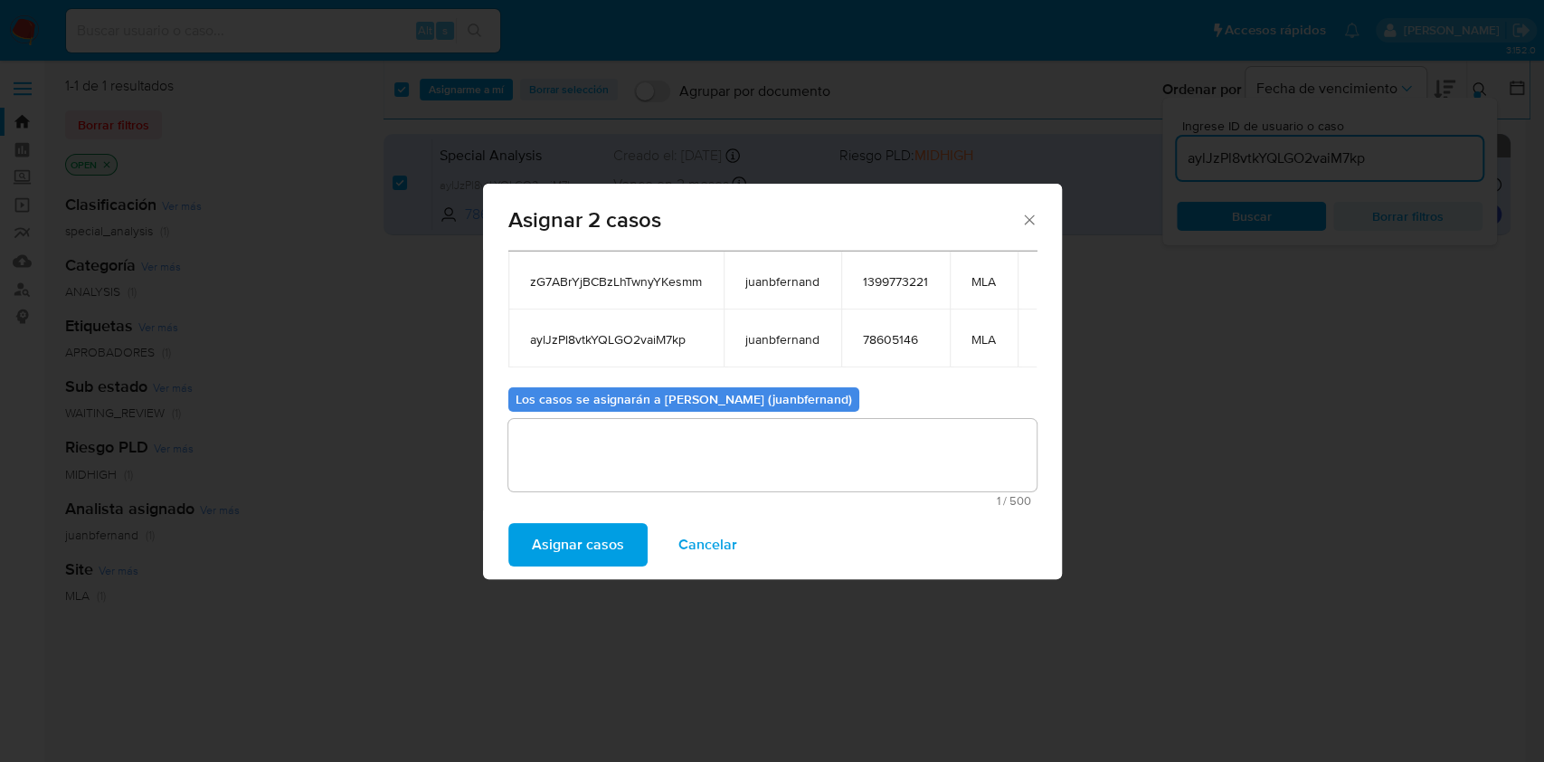
click at [612, 540] on span "Asignar casos" at bounding box center [578, 545] width 92 height 40
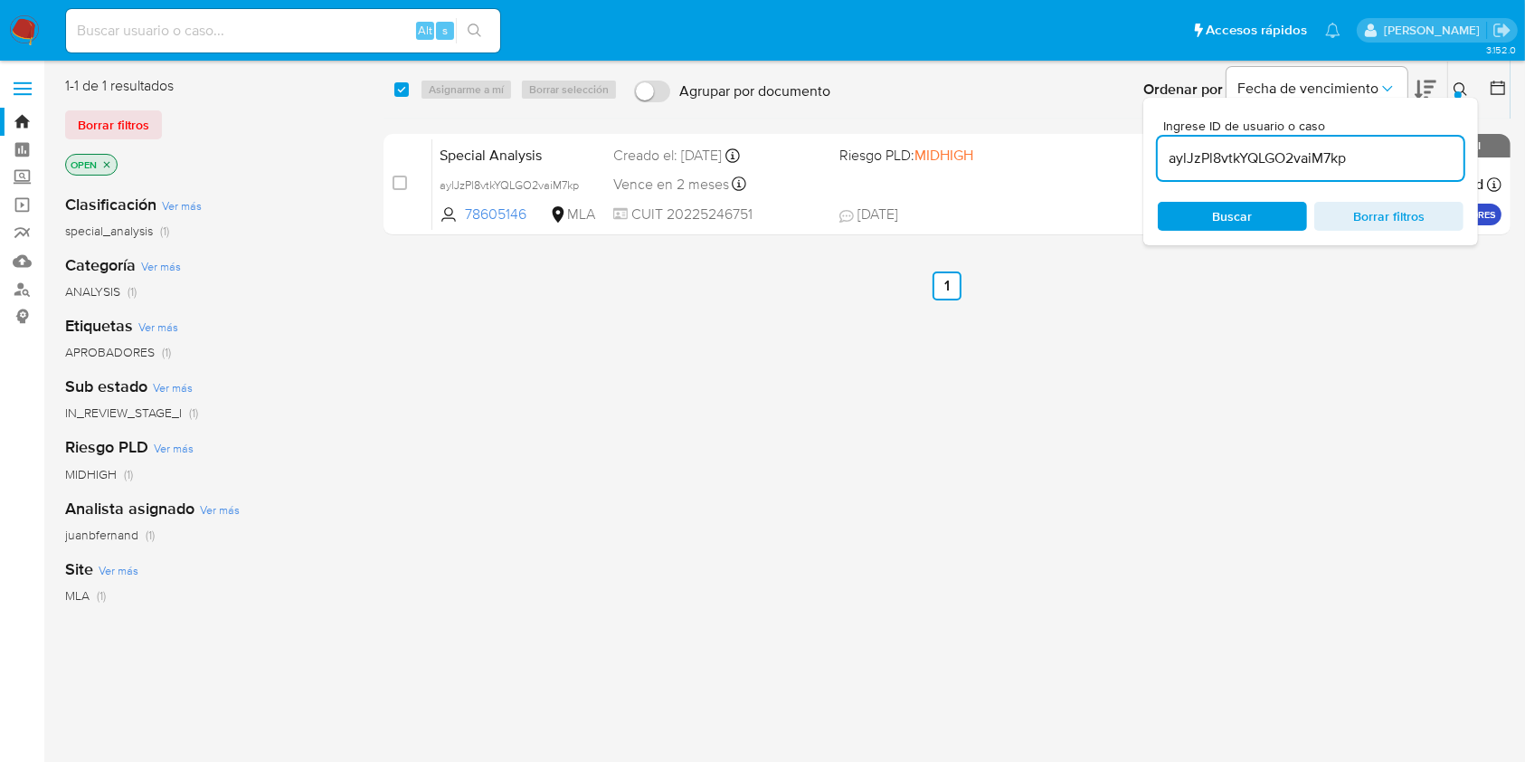
click at [1429, 155] on input "aylJzPl8vtkYQLGO2vaiM7kp" at bounding box center [1311, 159] width 306 height 24
click at [400, 91] on input "checkbox" at bounding box center [401, 89] width 14 height 14
checkbox input "true"
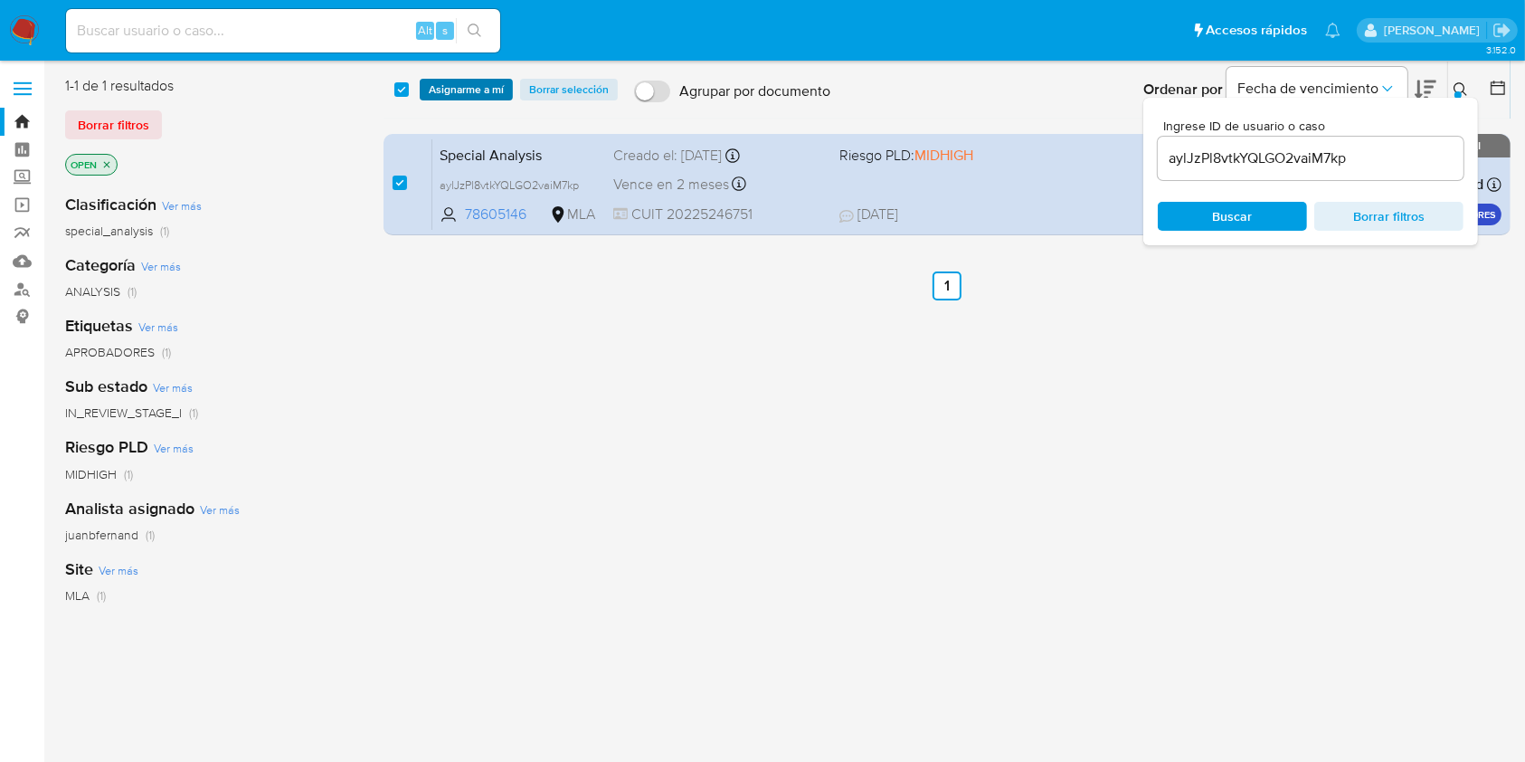
click at [441, 92] on span "Asignarme a mí" at bounding box center [466, 90] width 75 height 18
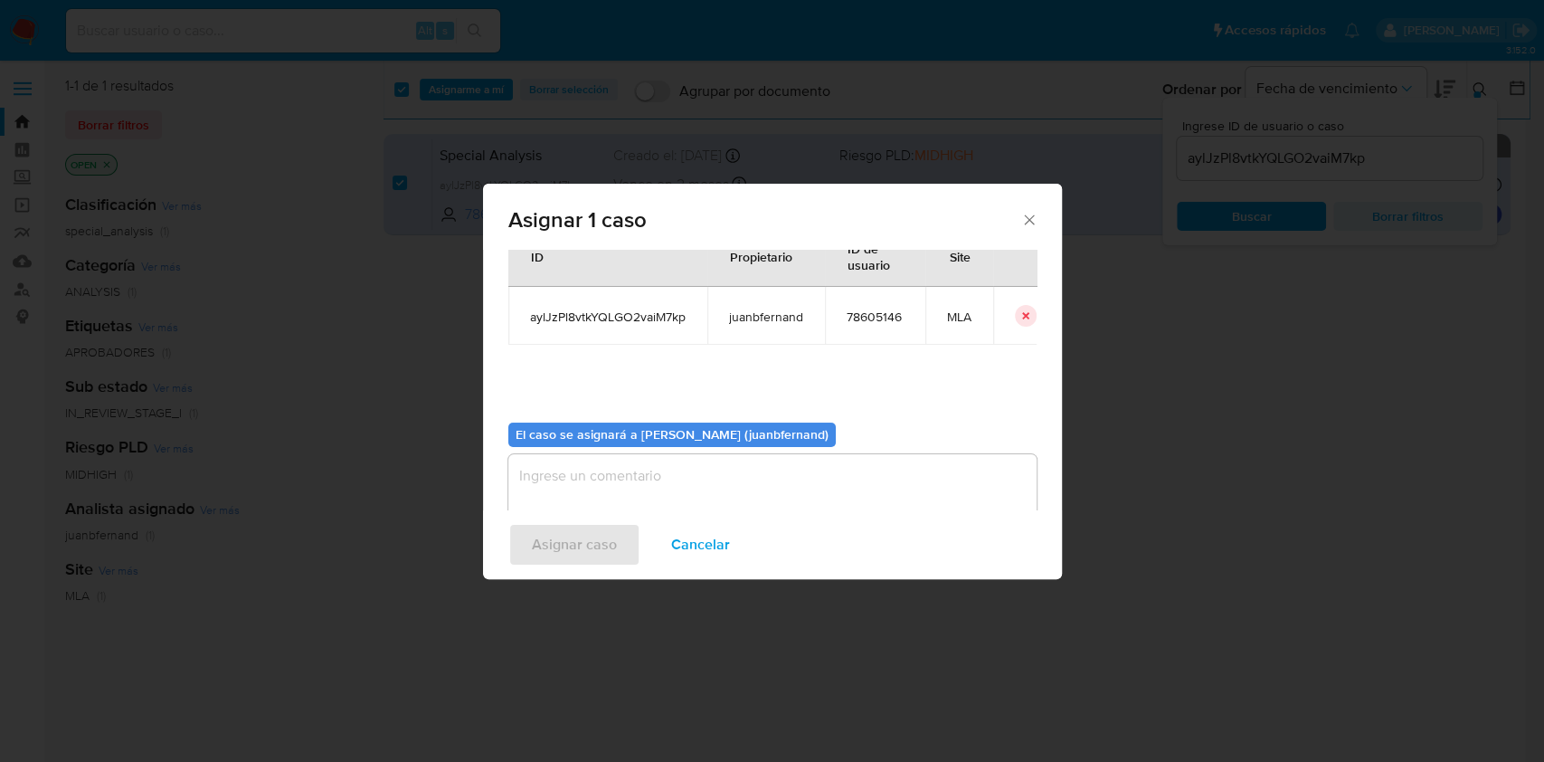
scroll to position [92, 0]
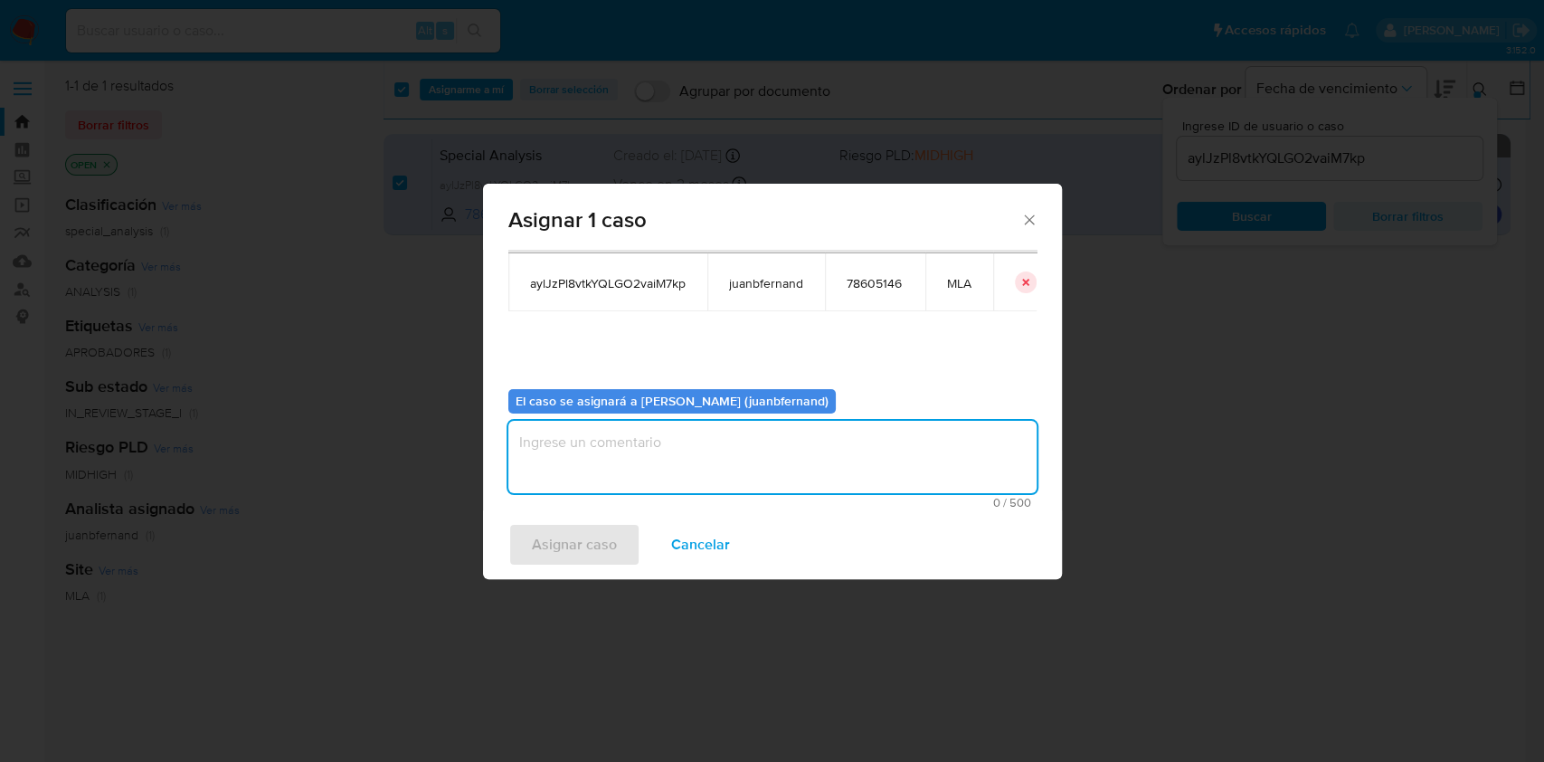
click at [651, 445] on textarea "assign-modal" at bounding box center [772, 457] width 528 height 72
click at [611, 545] on span "Asignar caso" at bounding box center [574, 545] width 85 height 40
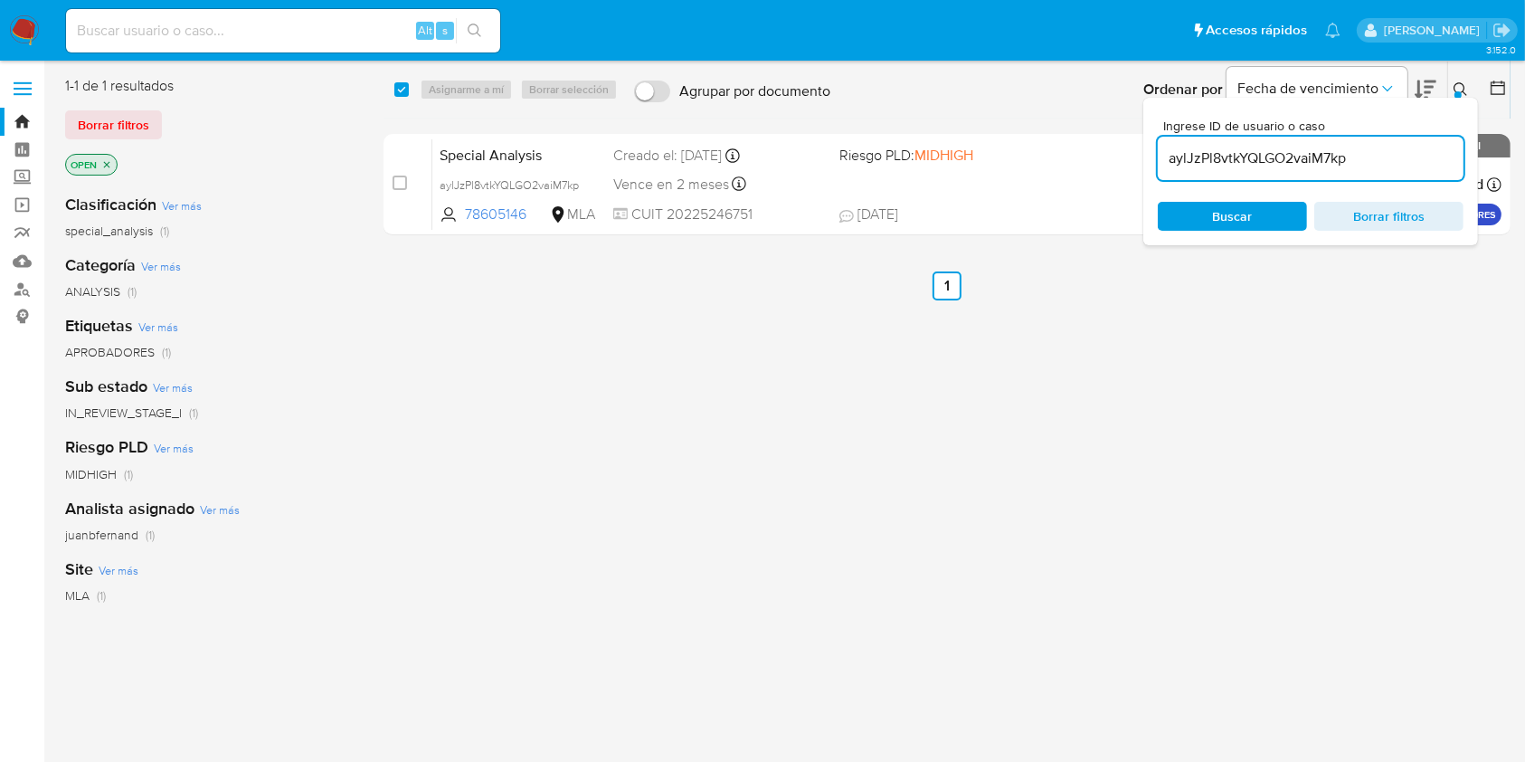
click at [1352, 158] on input "aylJzPl8vtkYQLGO2vaiM7kp" at bounding box center [1311, 159] width 306 height 24
paste input "zG7ABrYjBCBzLhTwnyYKesmm"
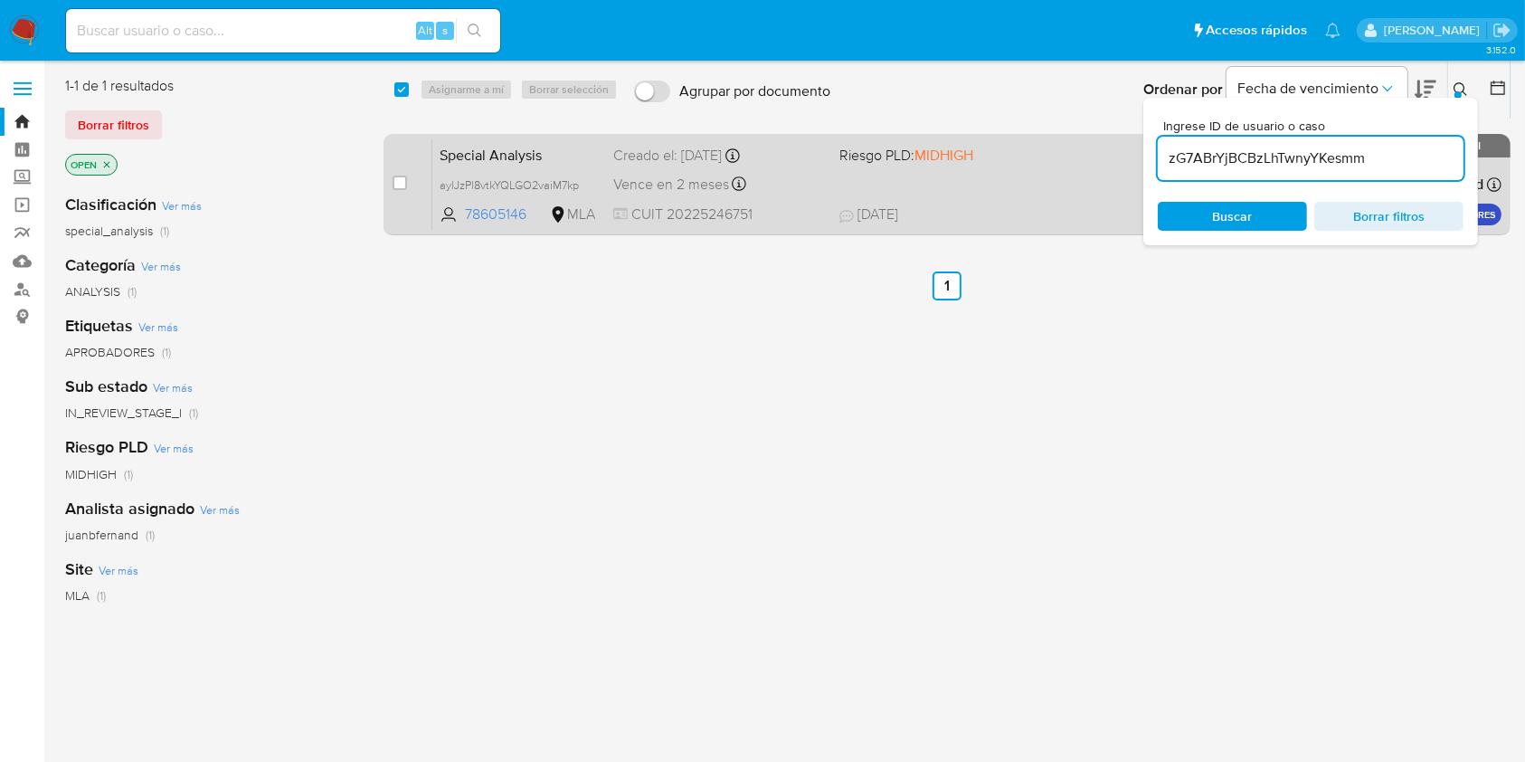
type input "zG7ABrYjBCBzLhTwnyYKesmm"
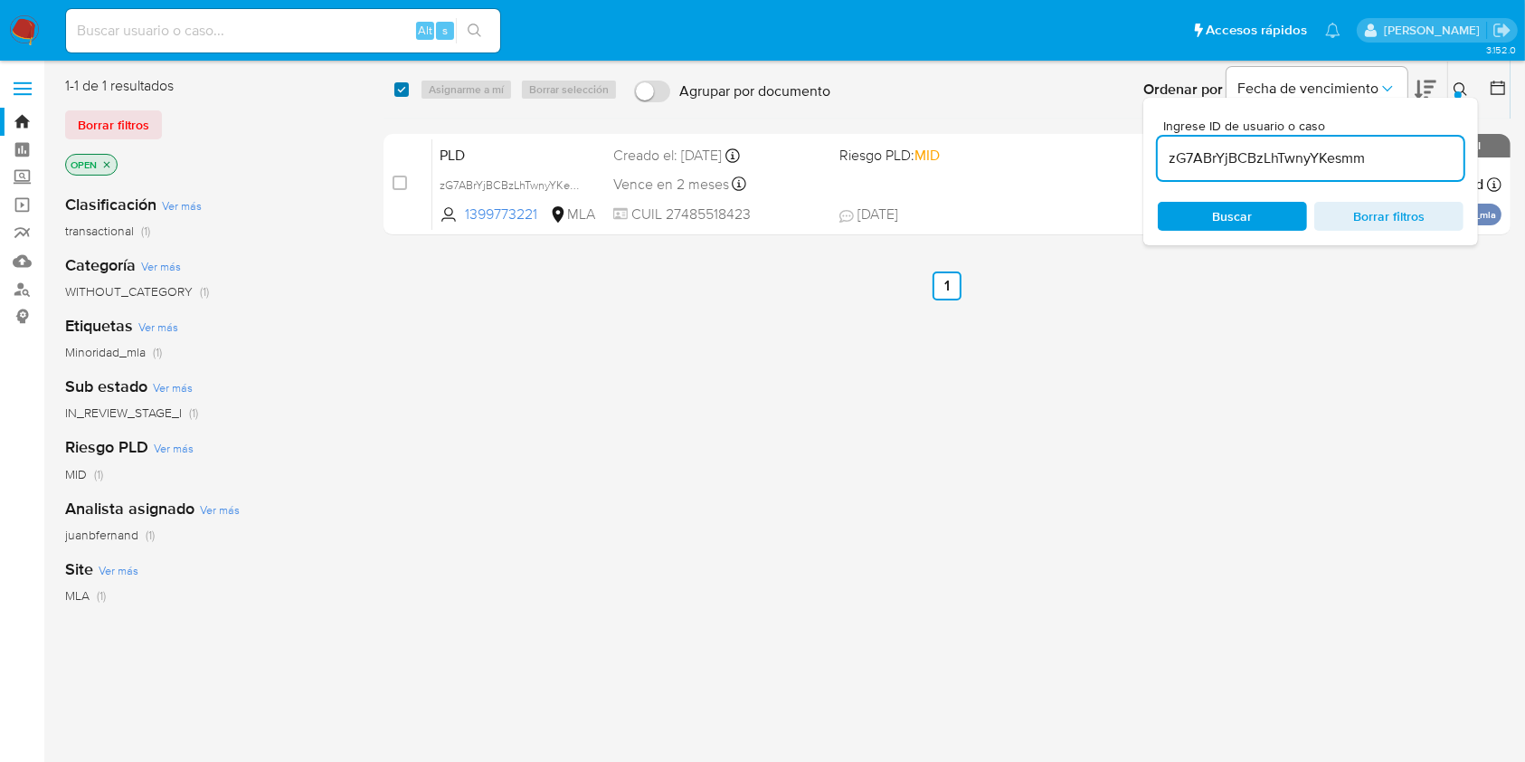
click at [402, 90] on input "checkbox" at bounding box center [401, 89] width 14 height 14
checkbox input "true"
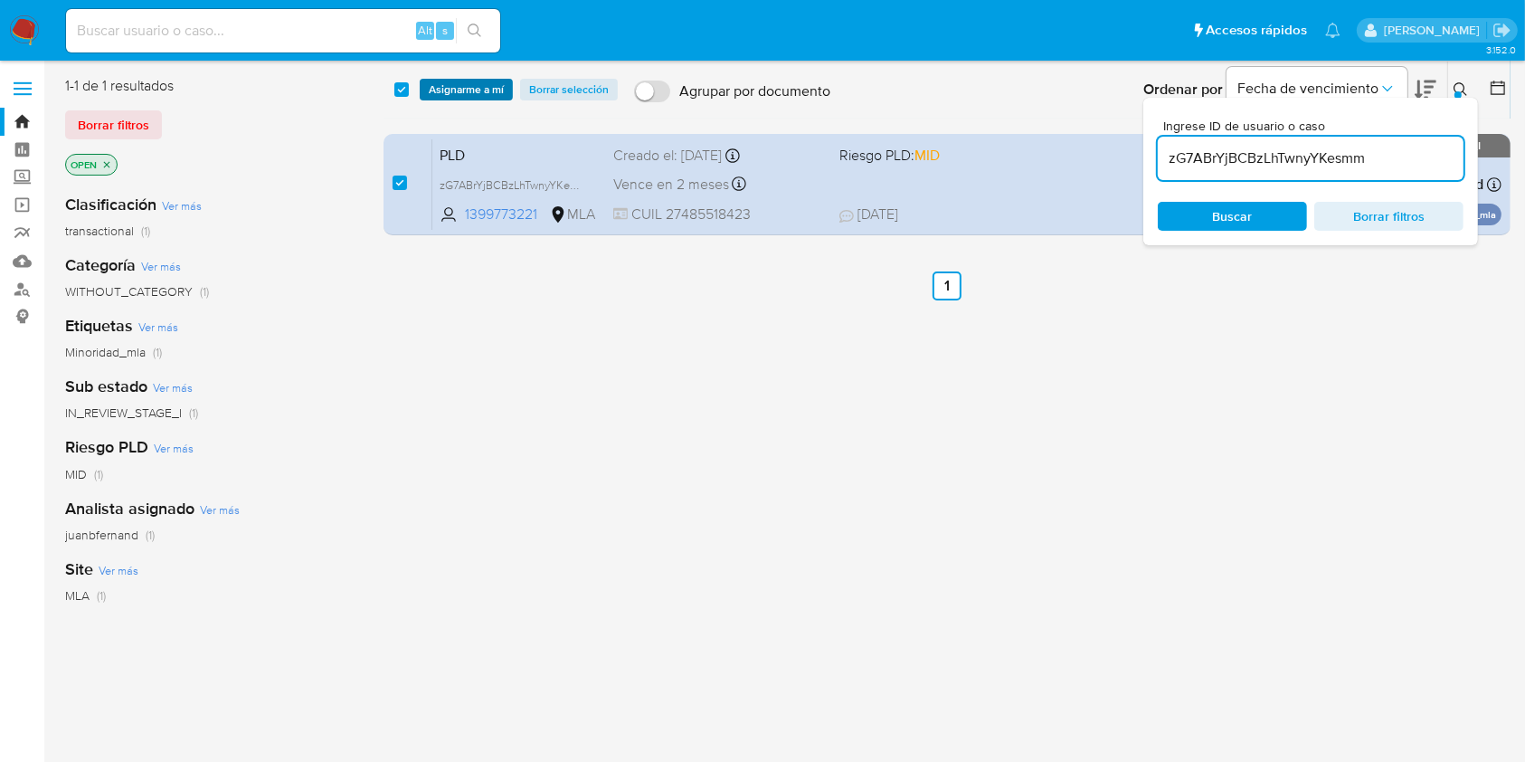
click at [449, 87] on span "Asignarme a mí" at bounding box center [466, 90] width 75 height 18
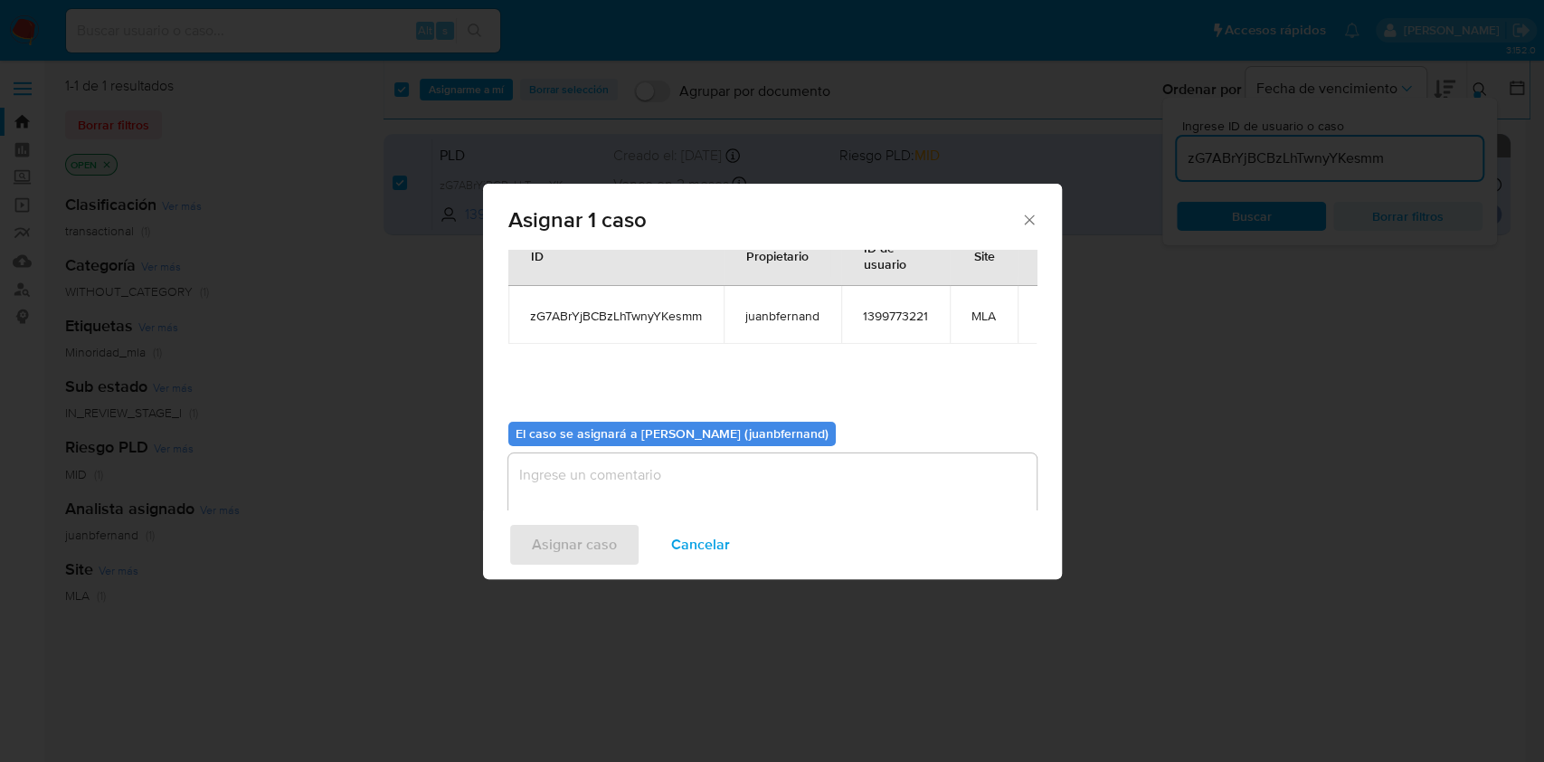
scroll to position [92, 0]
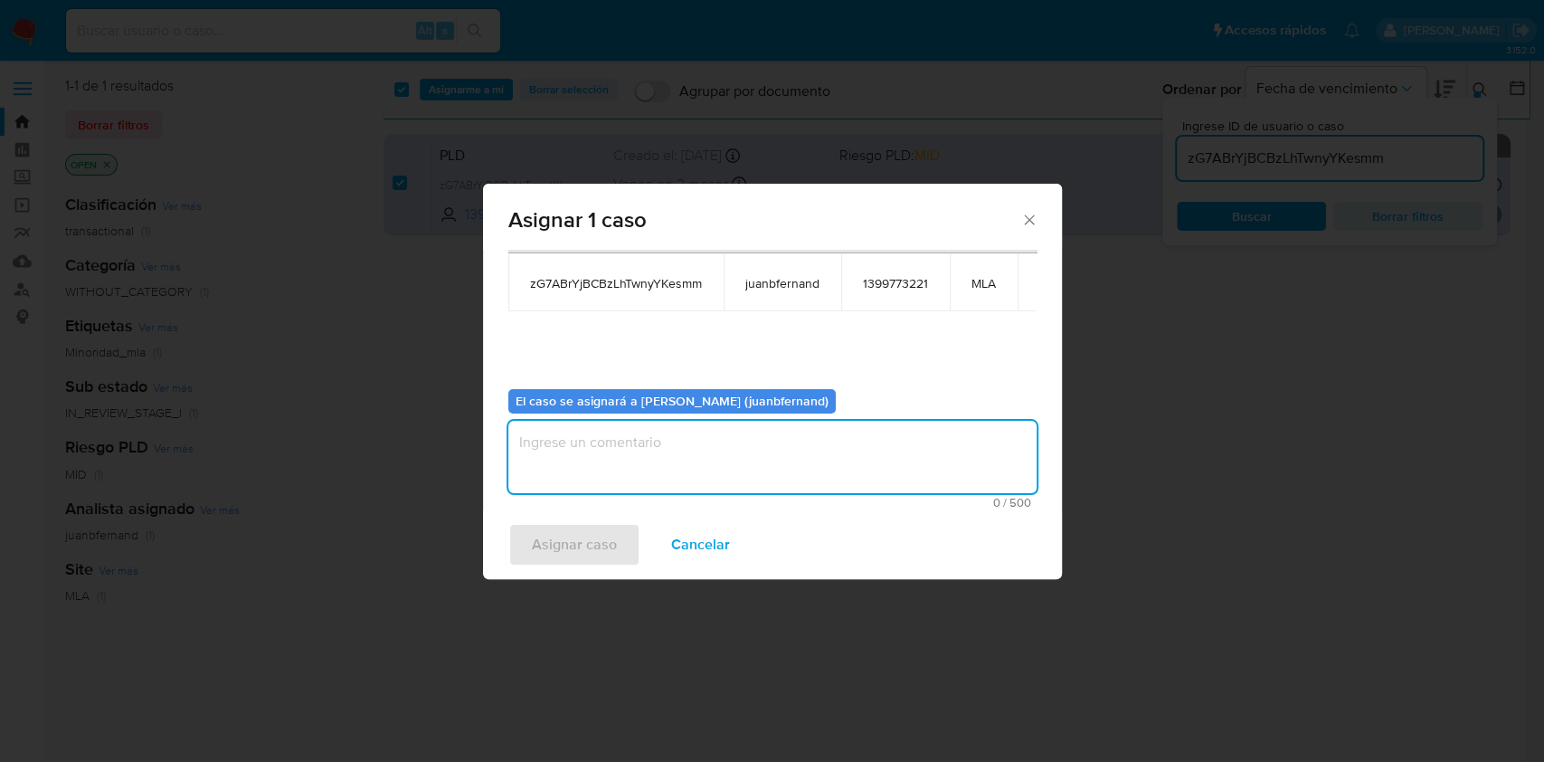
click at [686, 432] on textarea "assign-modal" at bounding box center [772, 457] width 528 height 72
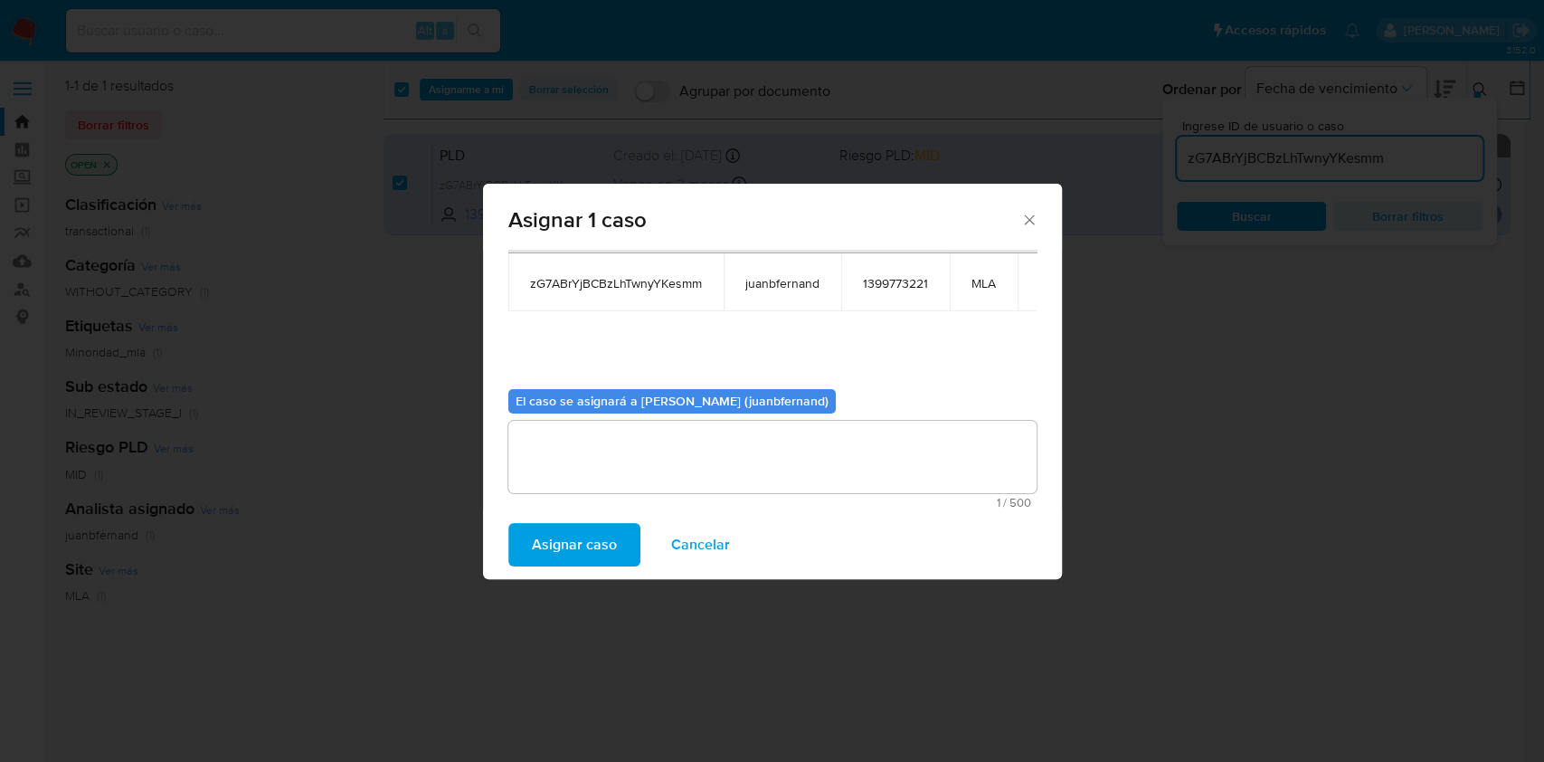
click at [592, 546] on span "Asignar caso" at bounding box center [574, 545] width 85 height 40
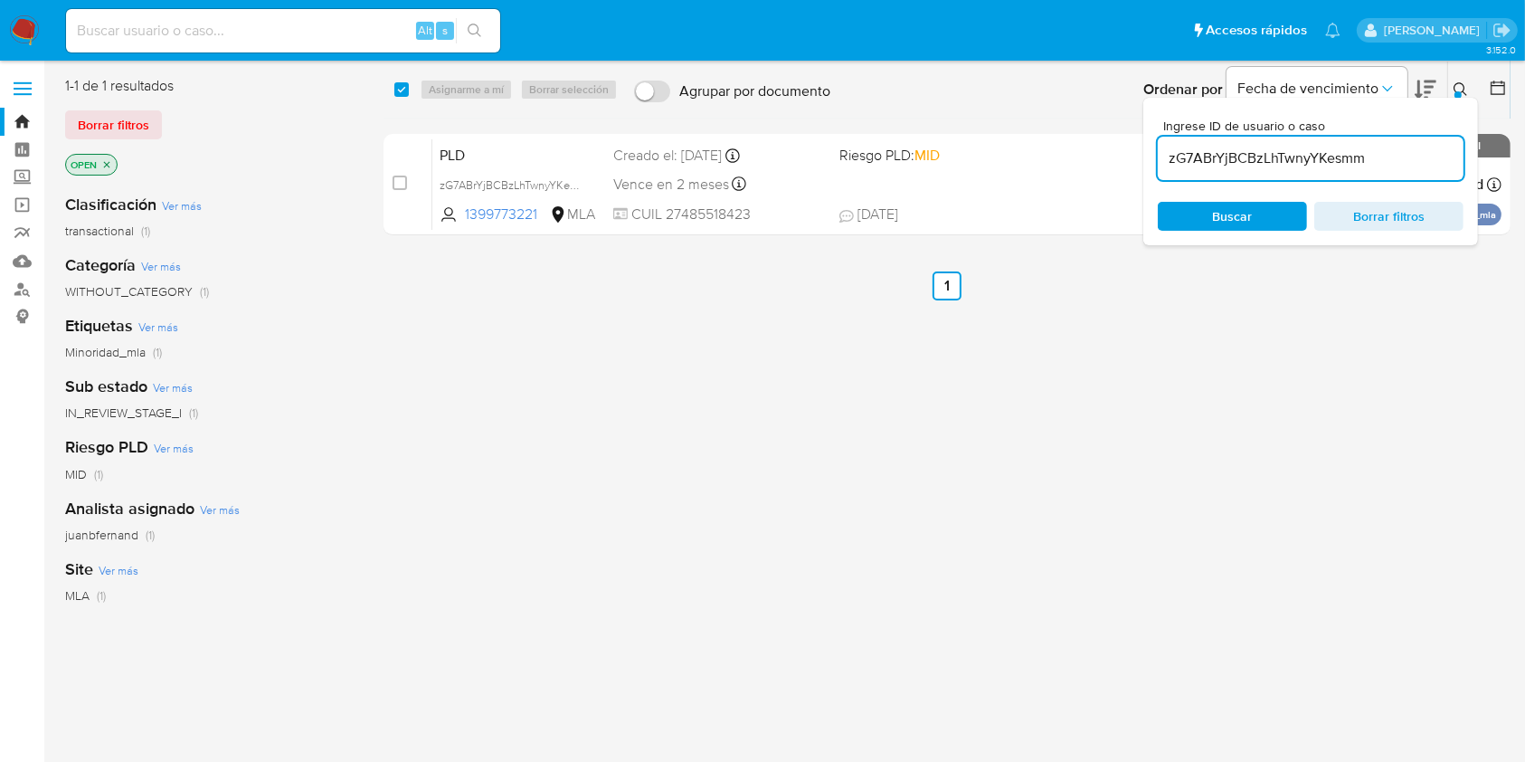
click at [1397, 158] on input "zG7ABrYjBCBzLhTwnyYKesmm" at bounding box center [1311, 159] width 306 height 24
paste input "0vUy5T2VzpMzkBHKq0vmk5jx"
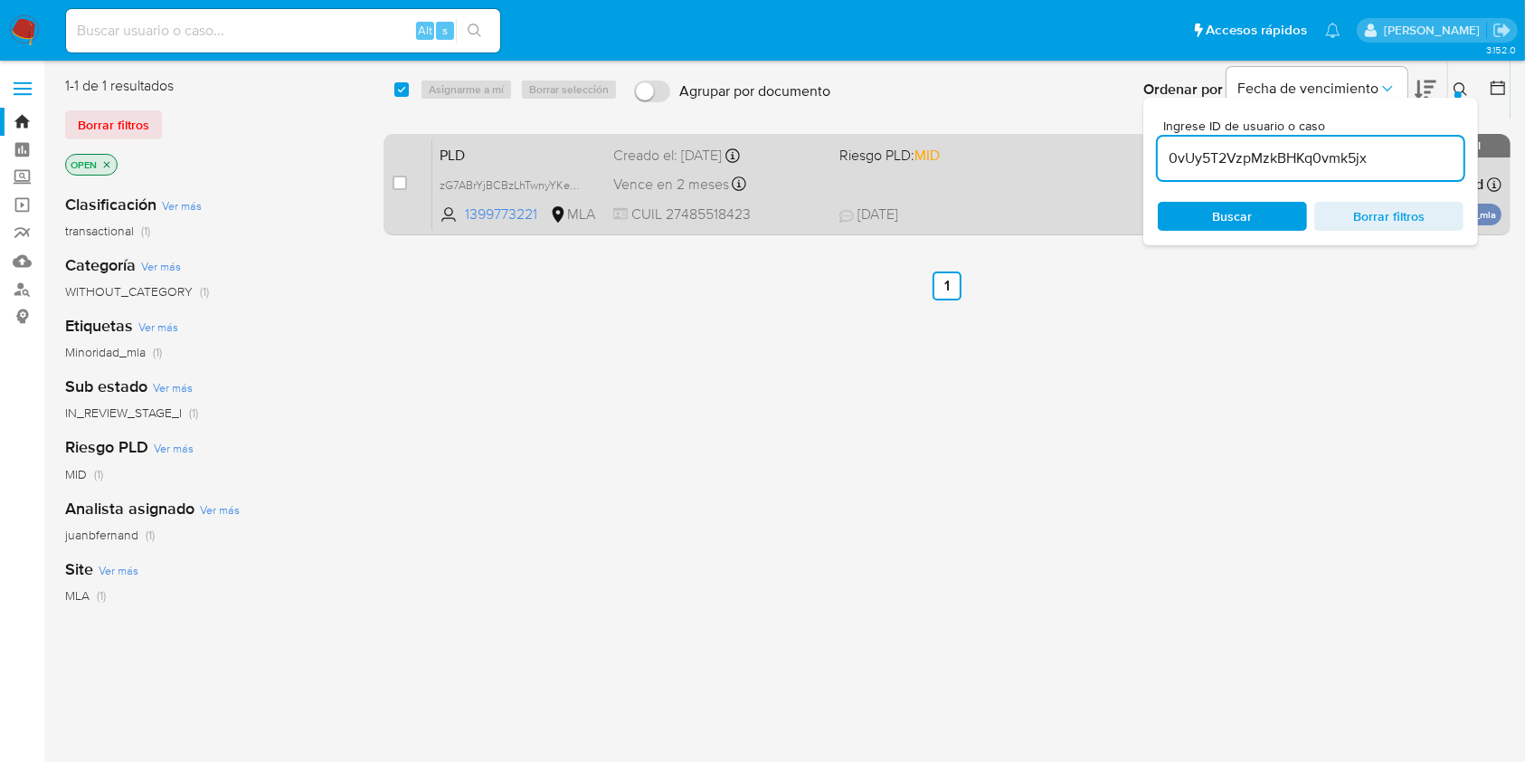
type input "0vUy5T2VzpMzkBHKq0vmk5jx"
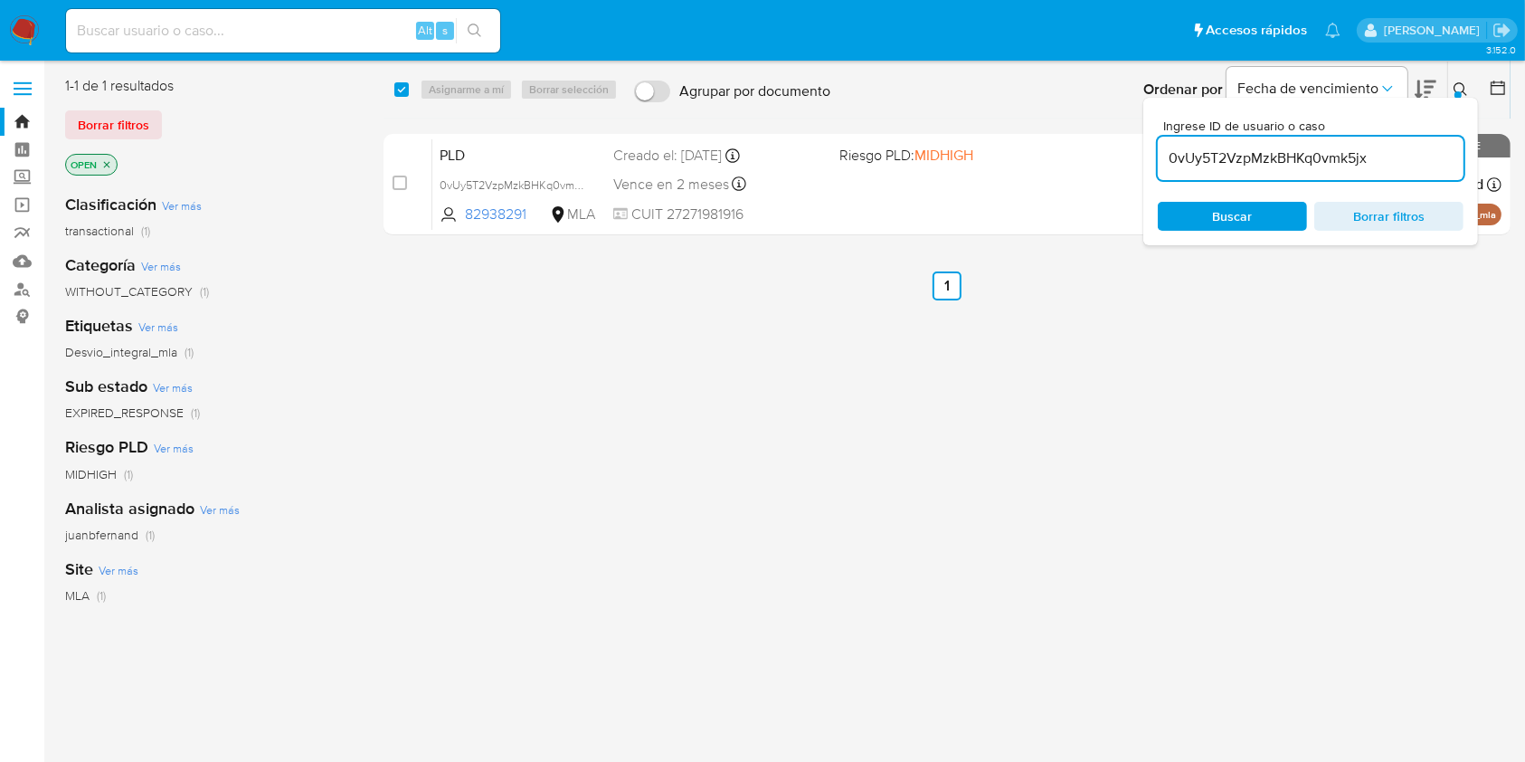
click at [414, 90] on div "select-all-cases-checkbox Asignarme a mí Borrar selección" at bounding box center [509, 90] width 231 height 22
click at [409, 90] on div "select-all-cases-checkbox" at bounding box center [405, 90] width 22 height 22
drag, startPoint x: 406, startPoint y: 90, endPoint x: 419, endPoint y: 90, distance: 12.7
click at [405, 90] on input "checkbox" at bounding box center [401, 89] width 14 height 14
checkbox input "true"
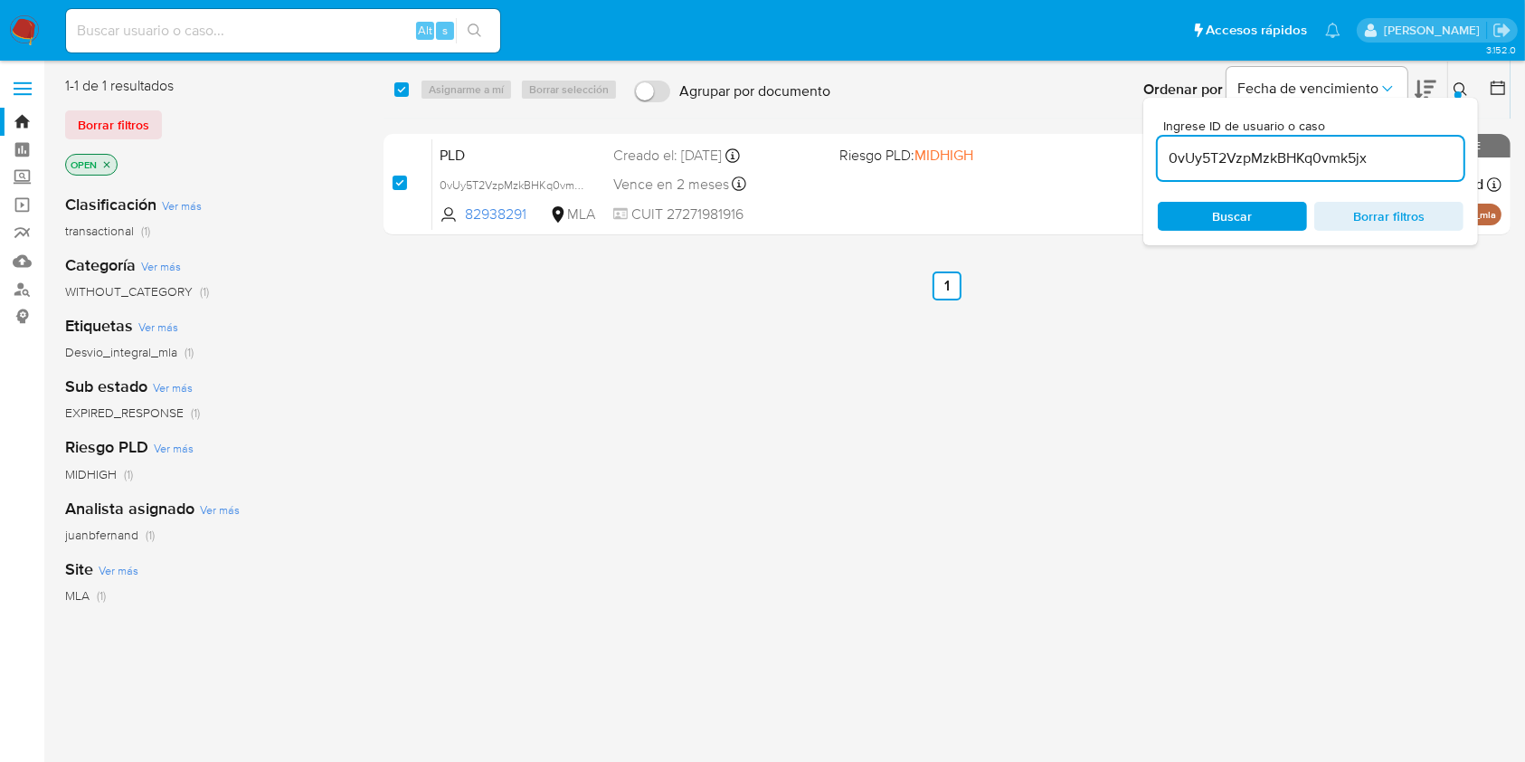
checkbox input "true"
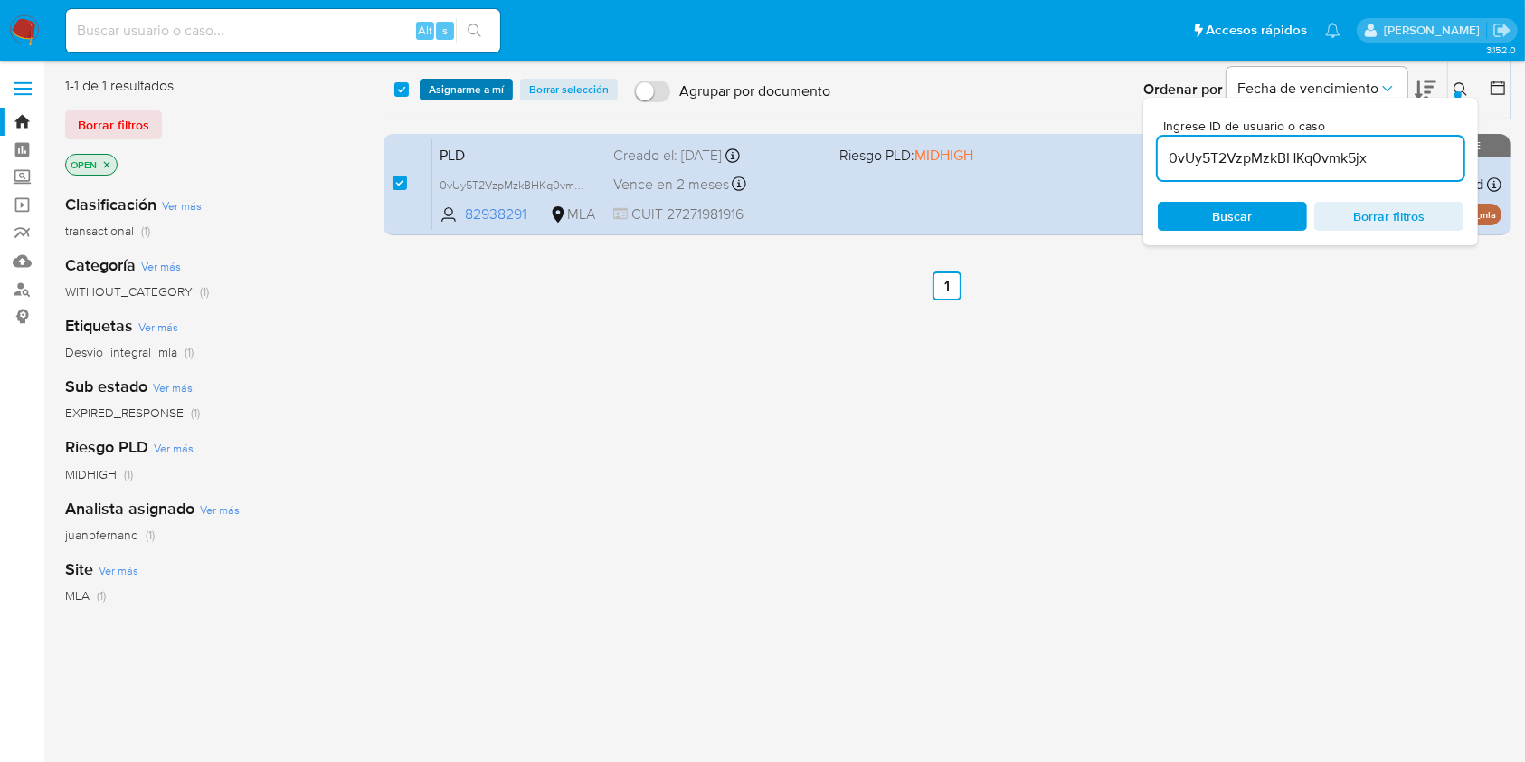
click at [450, 90] on span "Asignarme a mí" at bounding box center [466, 90] width 75 height 18
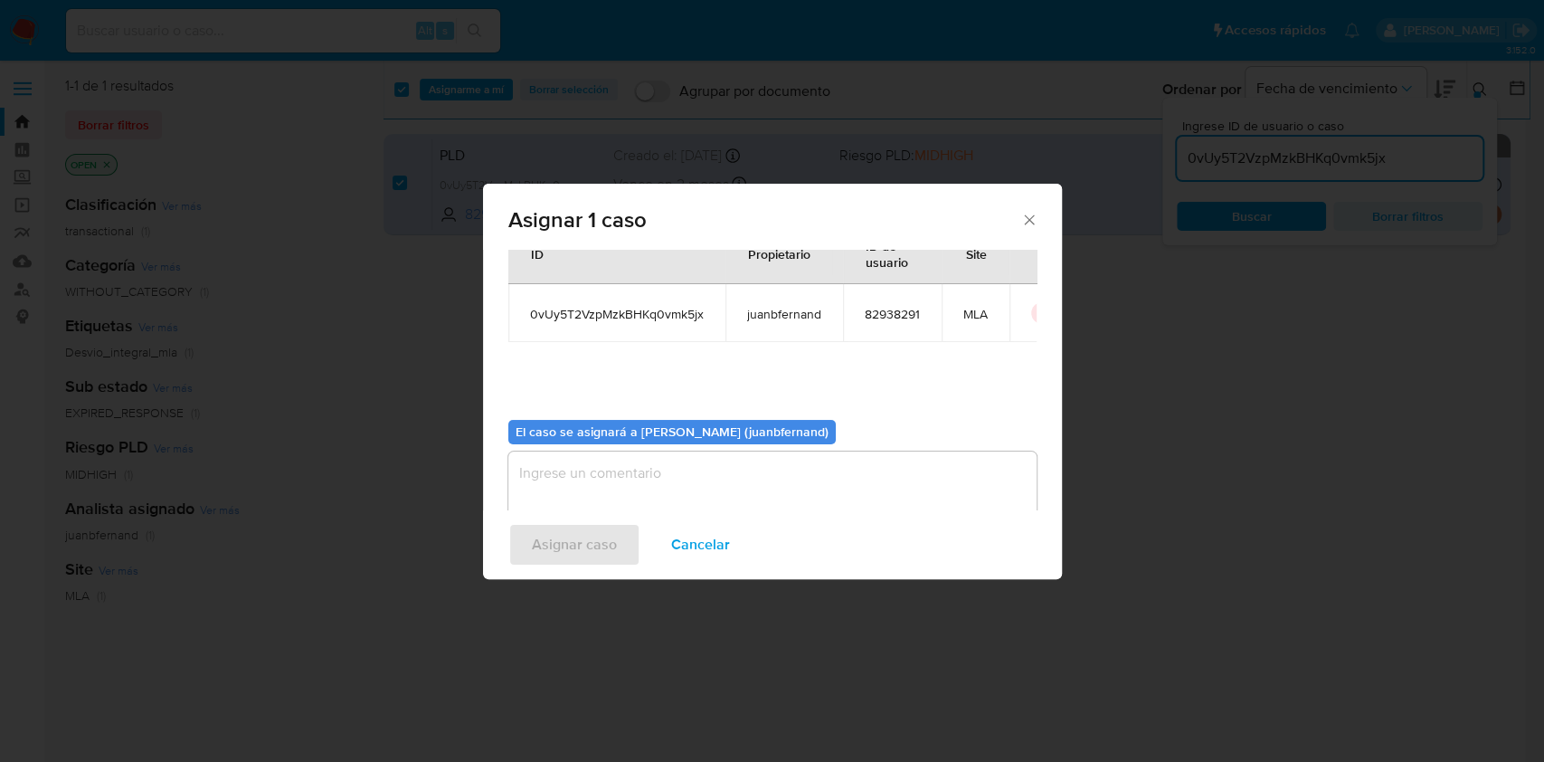
scroll to position [92, 0]
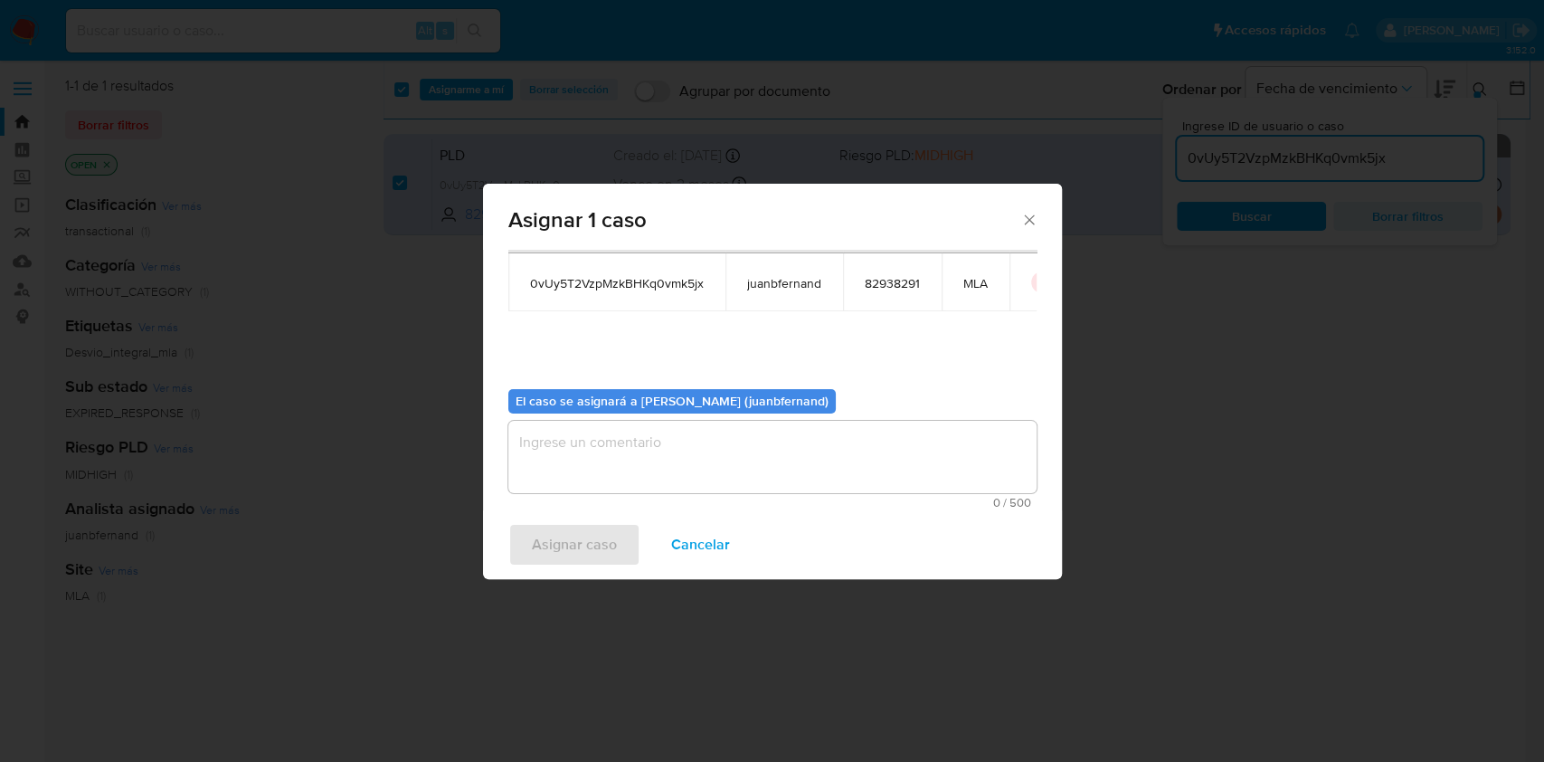
click at [631, 425] on textarea "assign-modal" at bounding box center [772, 457] width 528 height 72
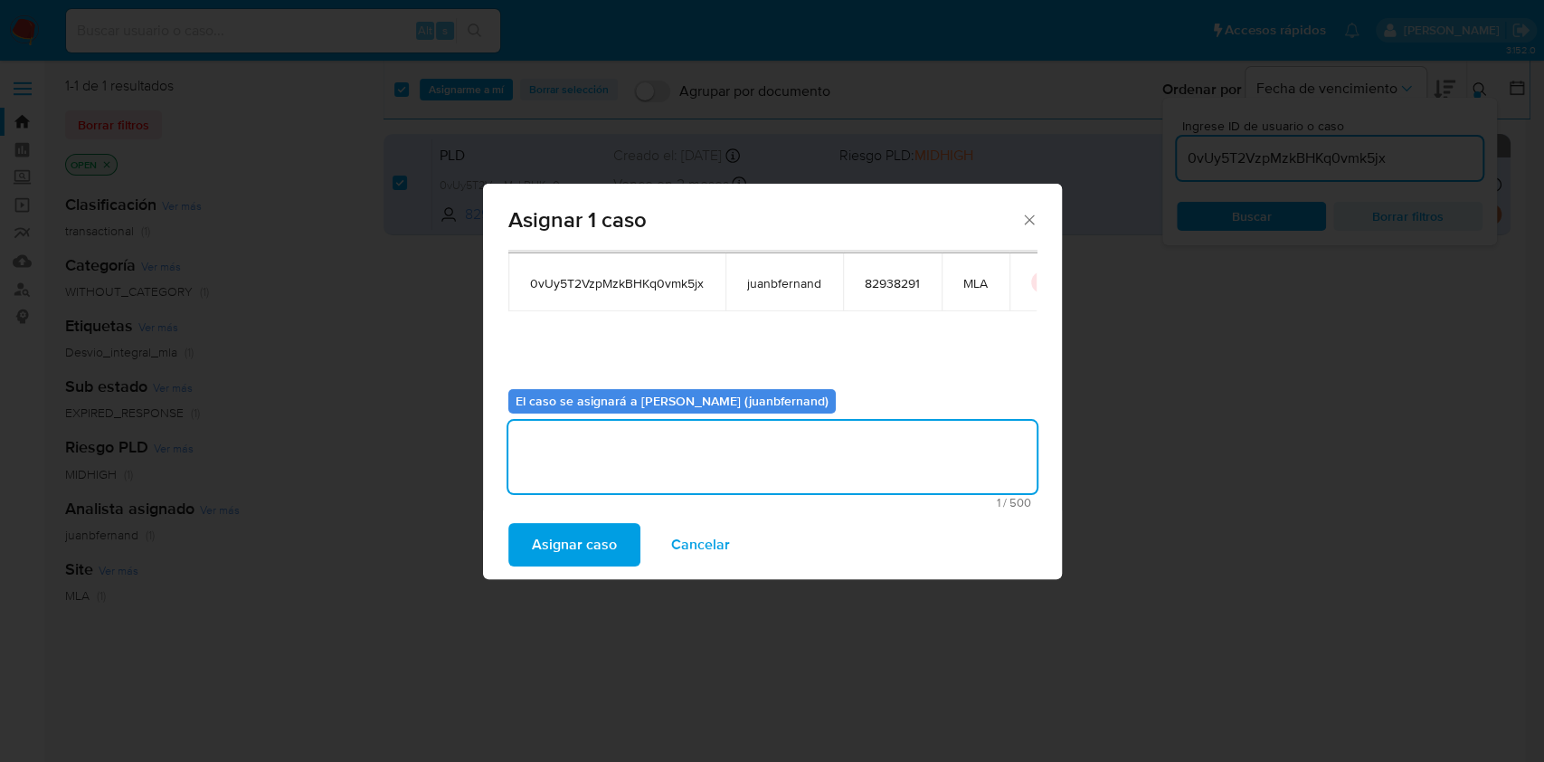
click at [601, 539] on span "Asignar caso" at bounding box center [574, 545] width 85 height 40
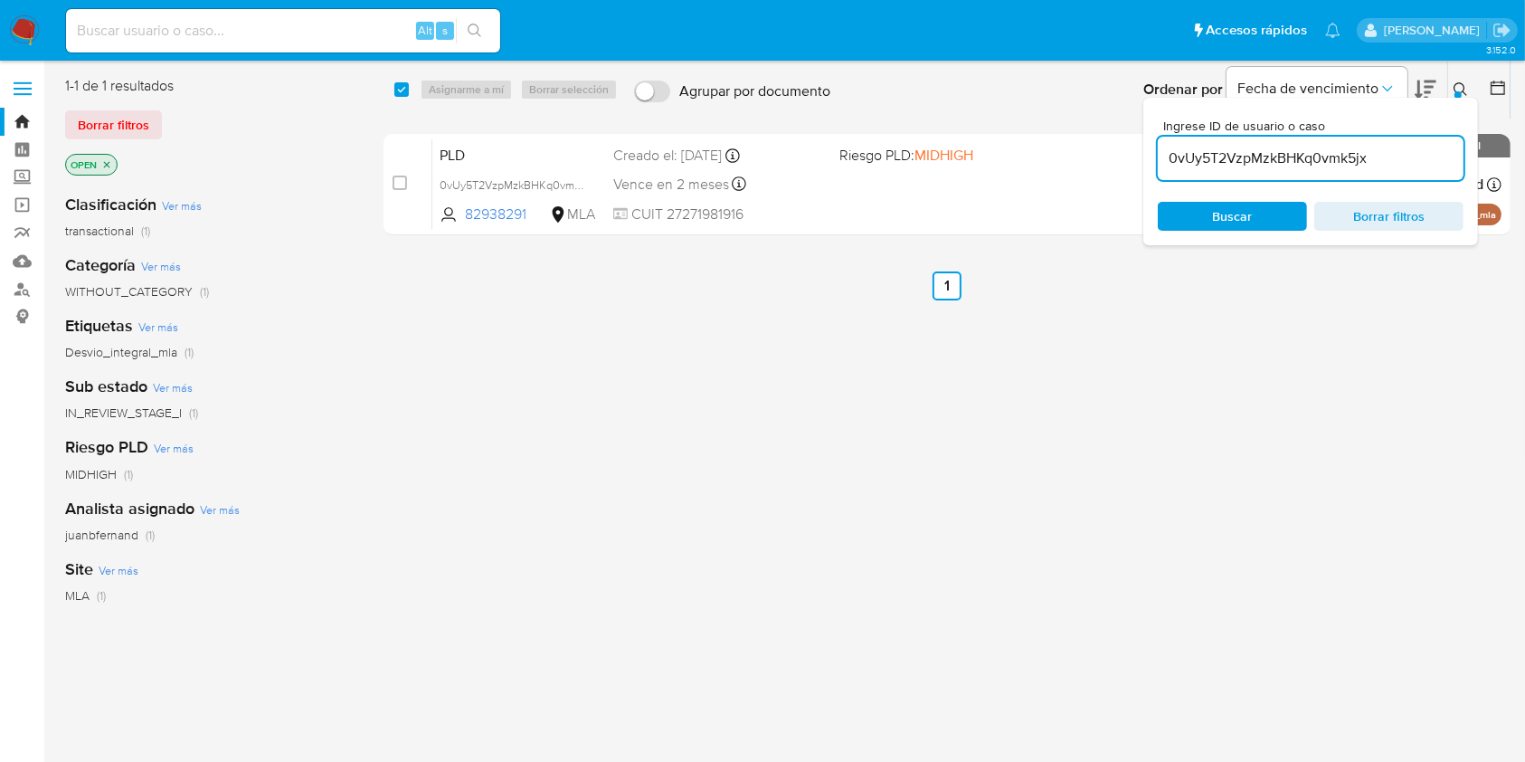
click at [1400, 160] on input "0vUy5T2VzpMzkBHKq0vmk5jx" at bounding box center [1311, 159] width 306 height 24
paste input "SnmcdrvaXxe4JgfEXC2CJfEp"
type input "SnmcdrvaXxe4JgfEXC2CJfEp"
click at [398, 96] on input "checkbox" at bounding box center [401, 89] width 14 height 14
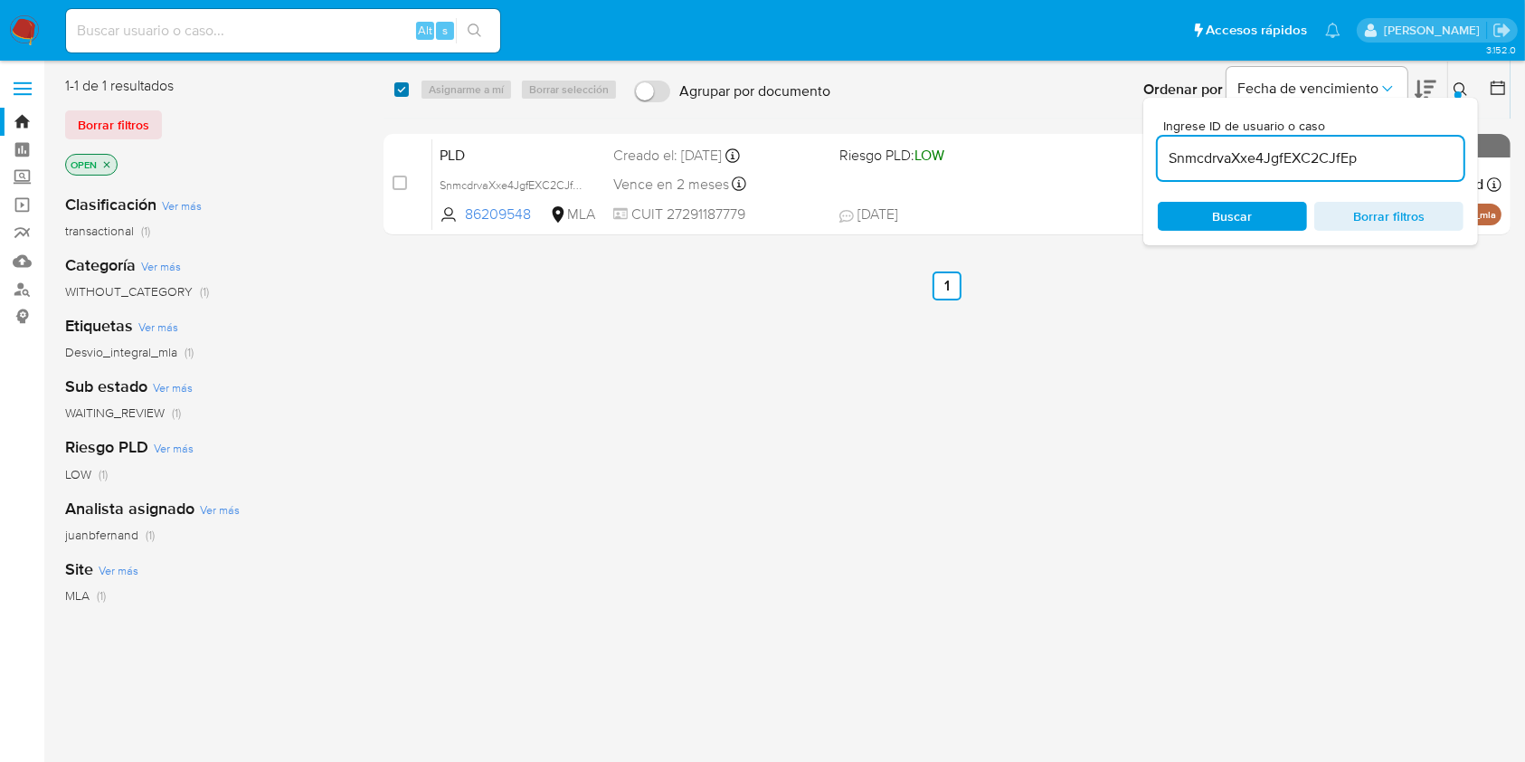
checkbox input "true"
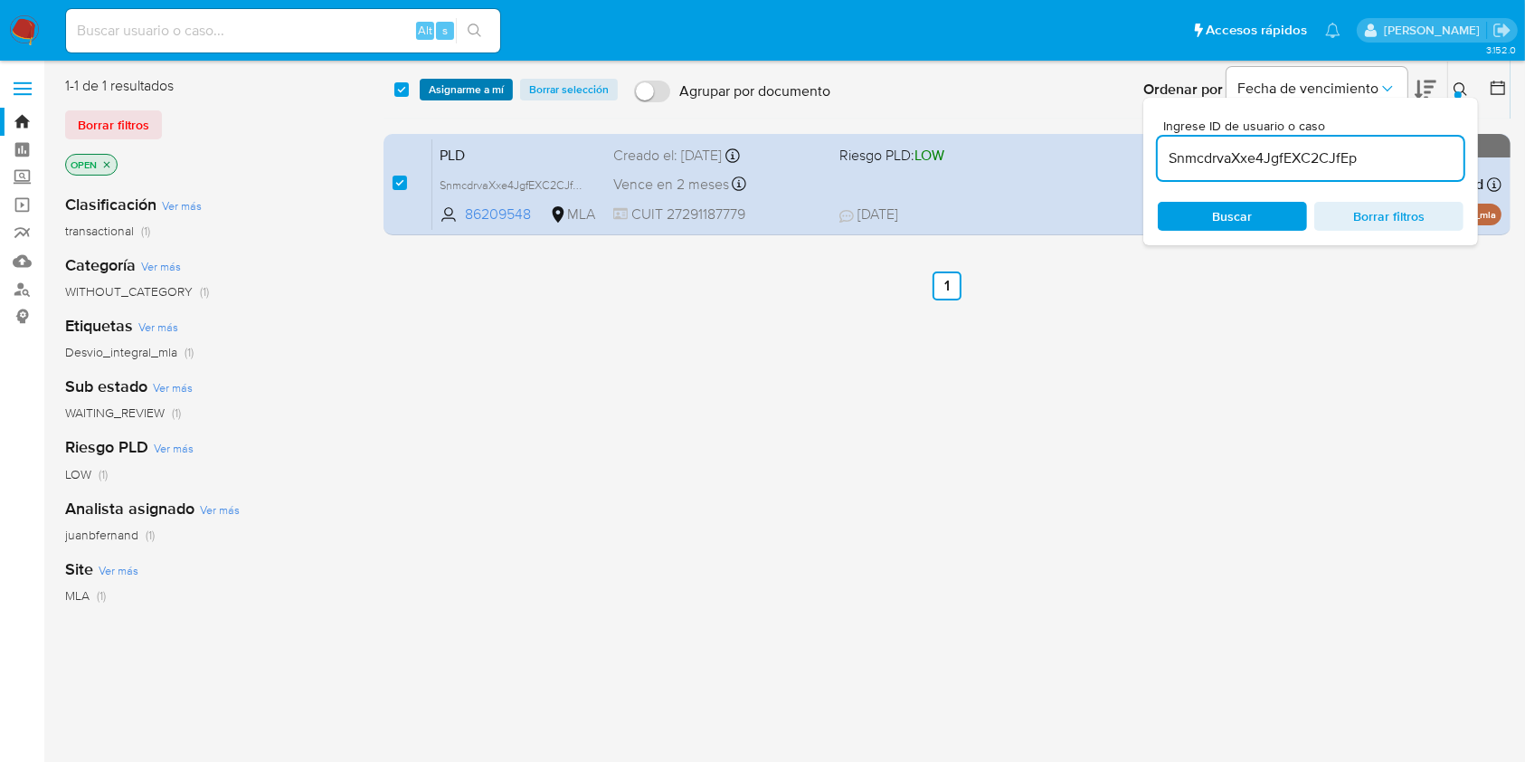
click at [465, 98] on span "Asignarme a mí" at bounding box center [466, 90] width 75 height 18
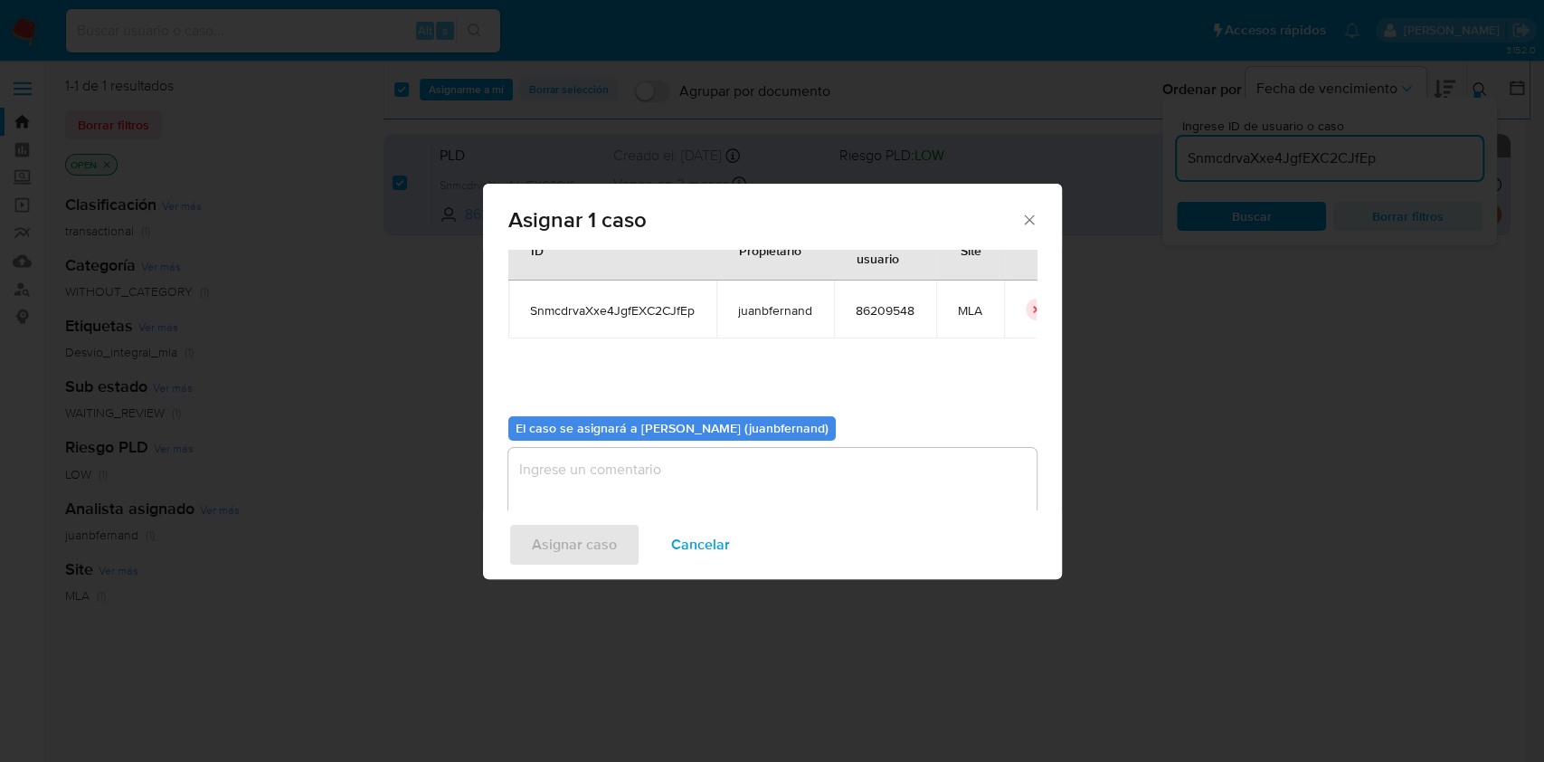
scroll to position [92, 0]
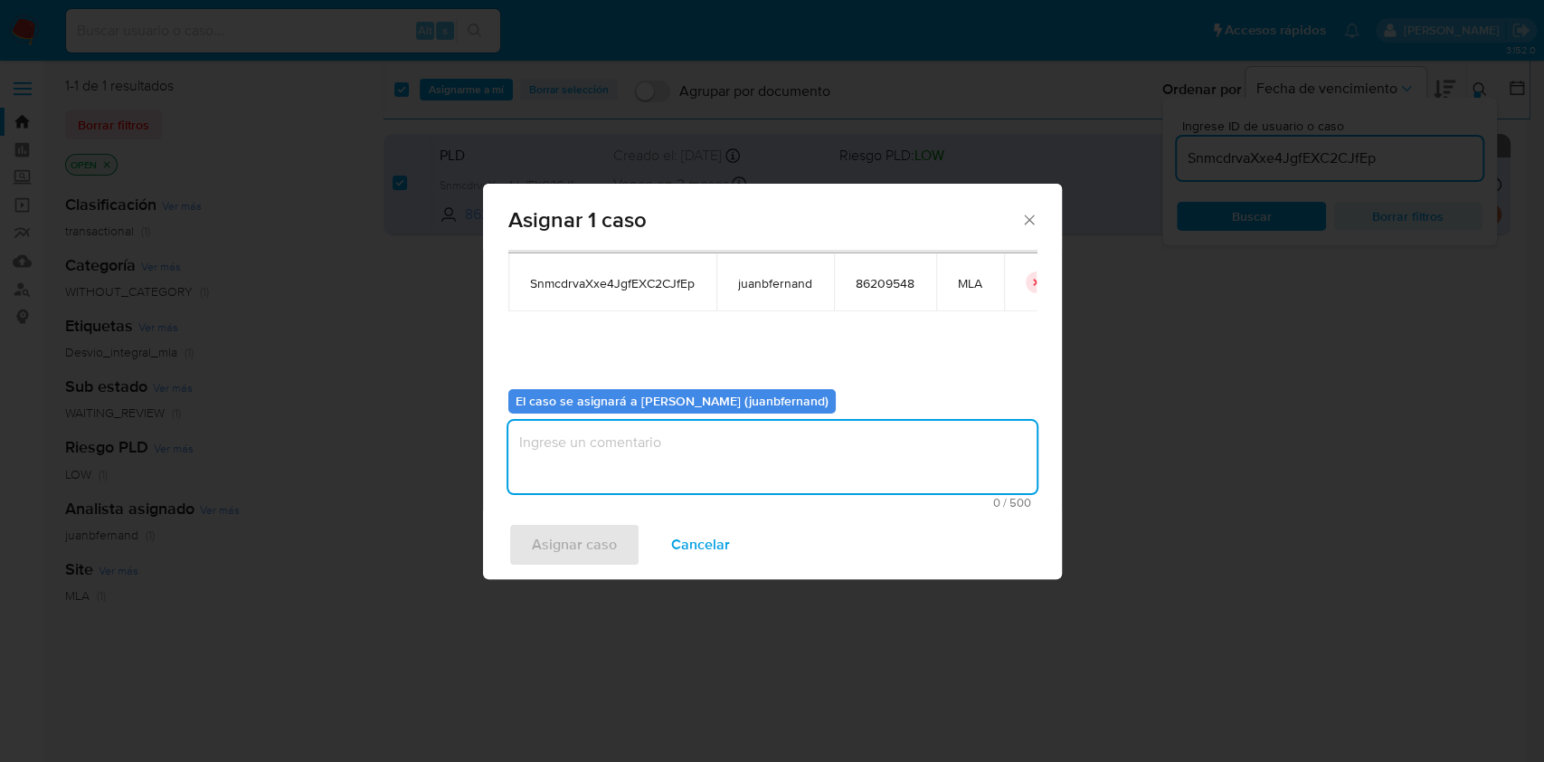
click at [758, 478] on textarea "assign-modal" at bounding box center [772, 457] width 528 height 72
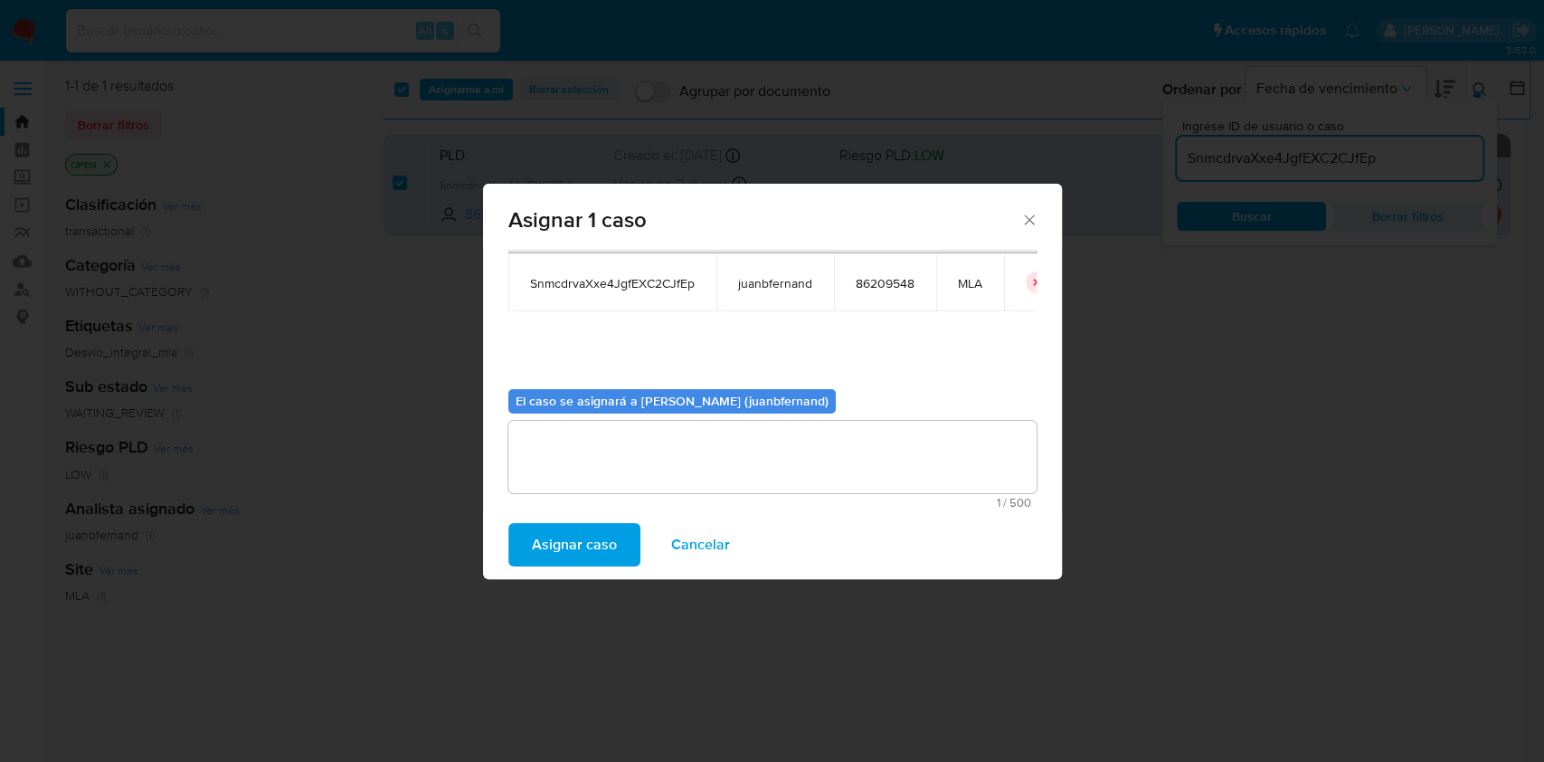
click at [564, 540] on span "Asignar caso" at bounding box center [574, 545] width 85 height 40
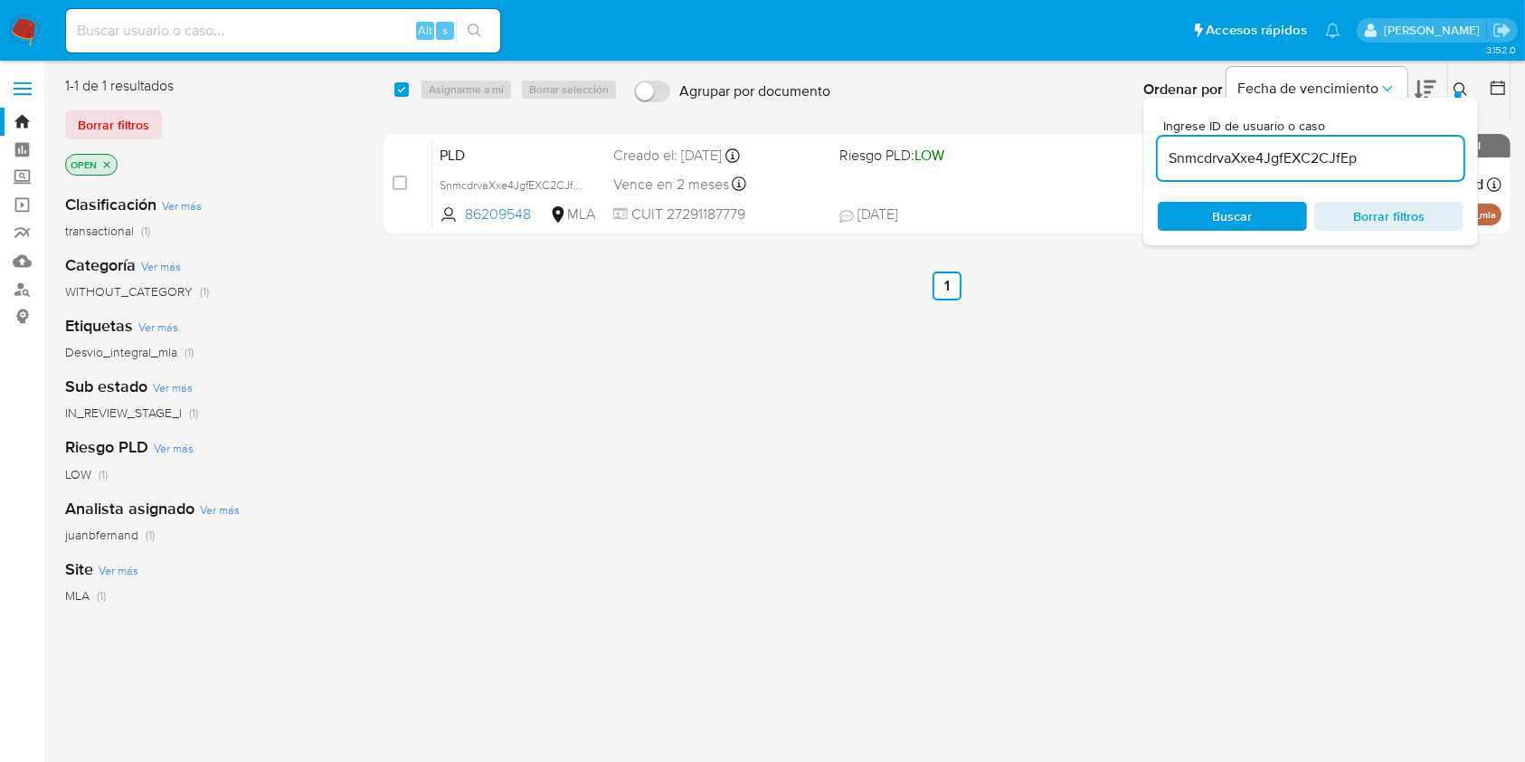
click at [1420, 149] on input "SnmcdrvaXxe4JgfEXC2CJfEp" at bounding box center [1311, 159] width 306 height 24
click at [1419, 149] on input "SnmcdrvaXxe4JgfEXC2CJfEp" at bounding box center [1311, 159] width 306 height 24
paste input "96XG87YmtgtZ1ZPRRHSK91uK"
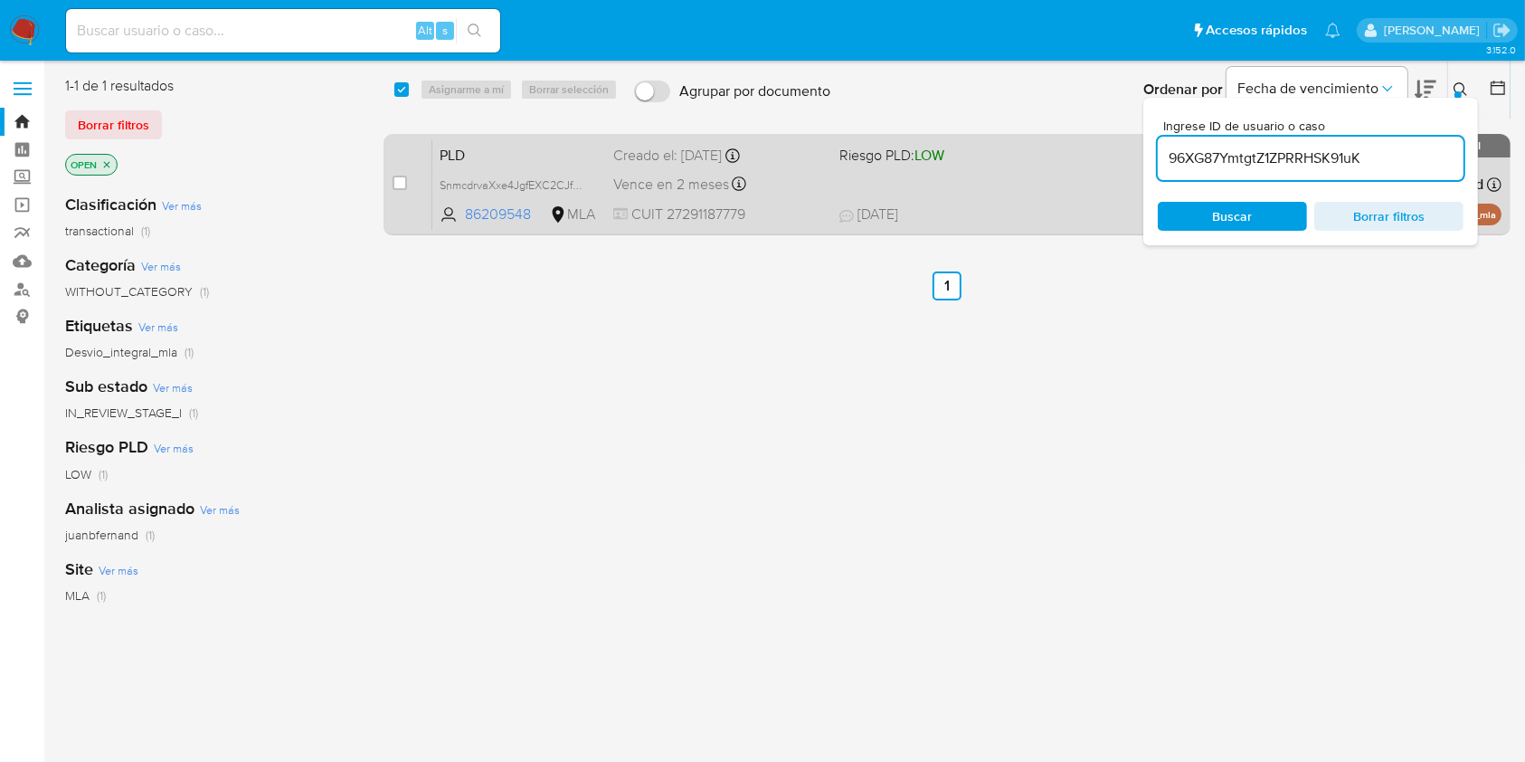
type input "96XG87YmtgtZ1ZPRRHSK91uK"
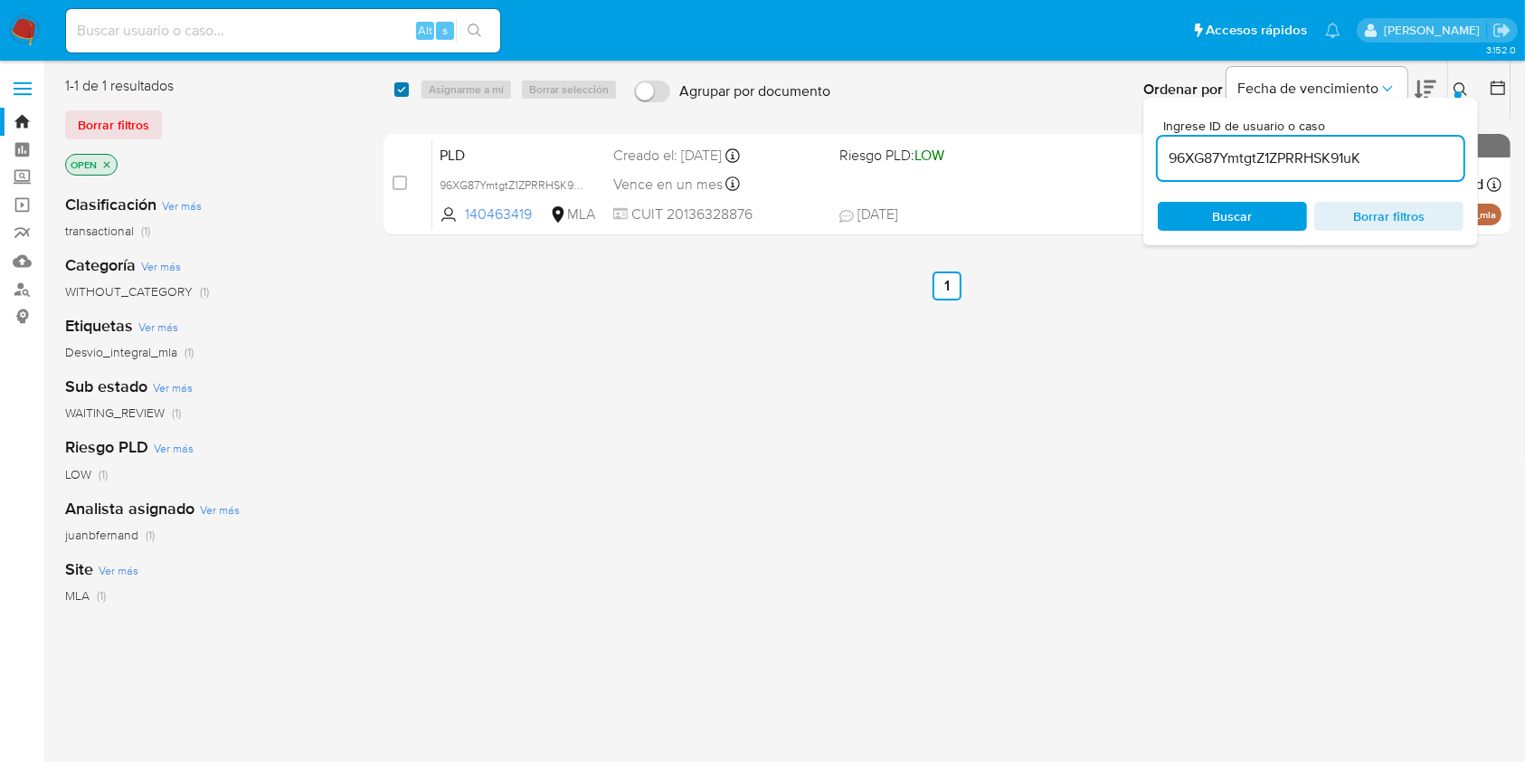
click at [401, 94] on input "checkbox" at bounding box center [401, 89] width 14 height 14
checkbox input "true"
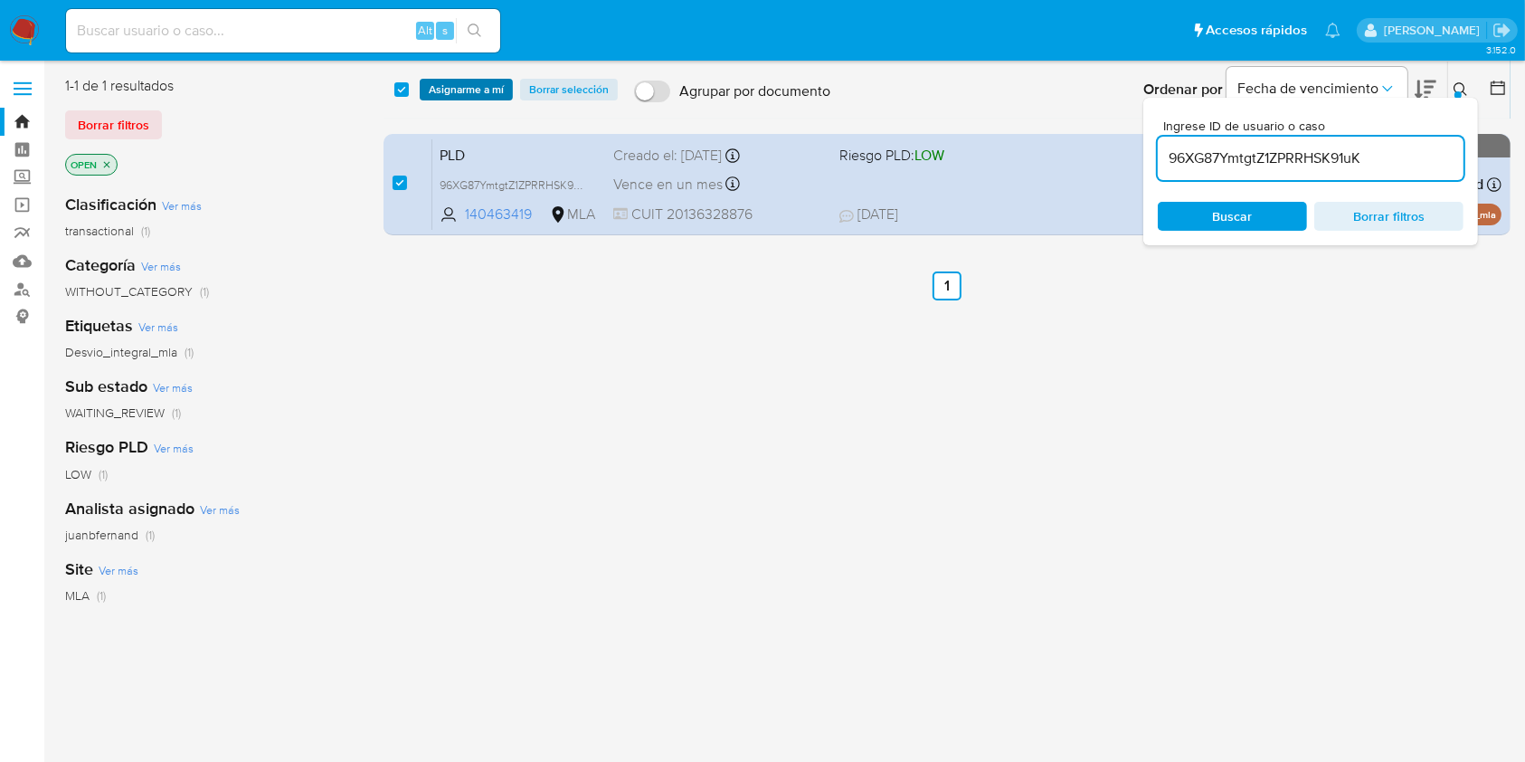
click at [460, 90] on span "Asignarme a mí" at bounding box center [466, 90] width 75 height 18
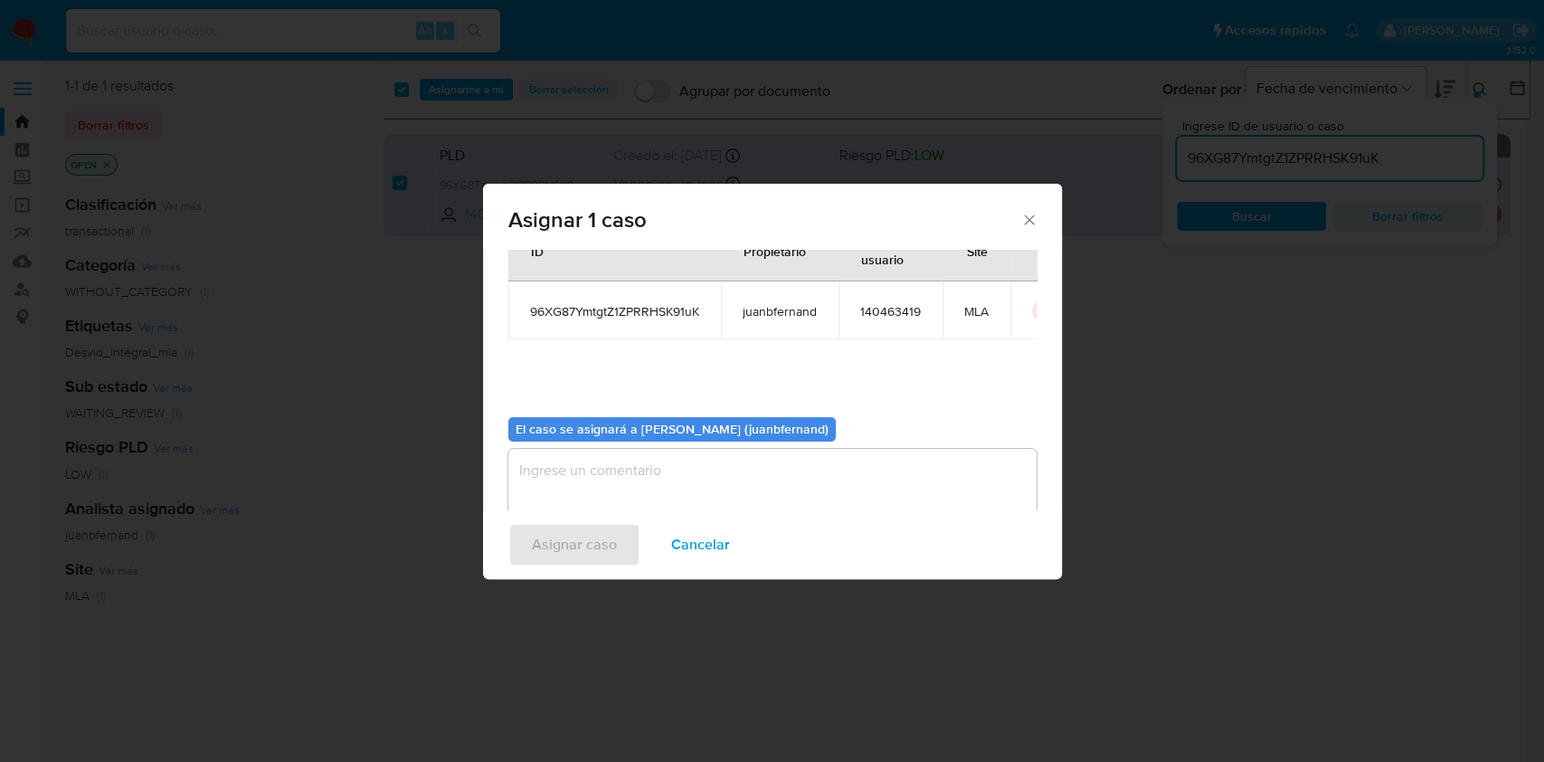
scroll to position [92, 0]
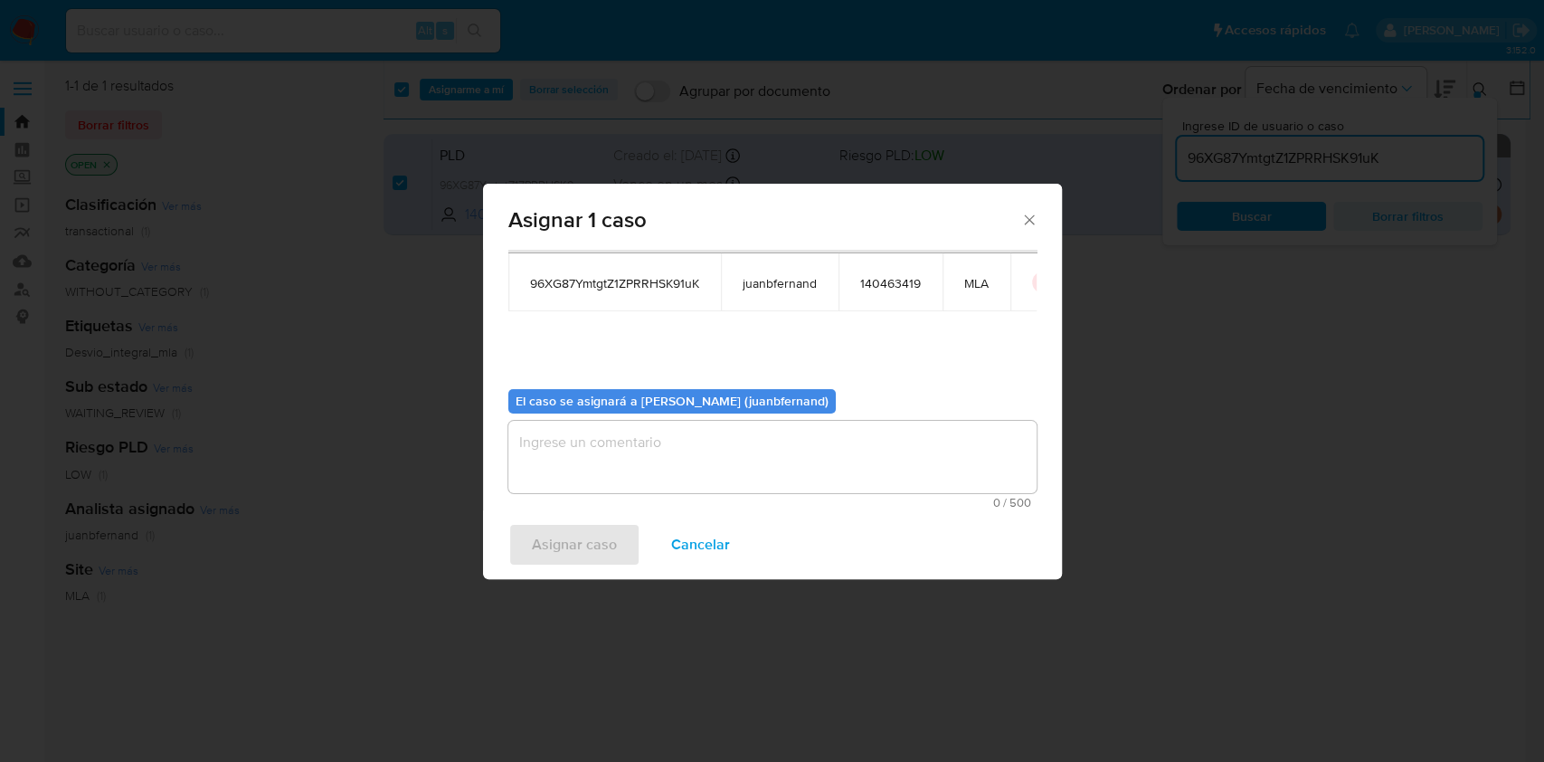
click at [703, 452] on textarea "assign-modal" at bounding box center [772, 457] width 528 height 72
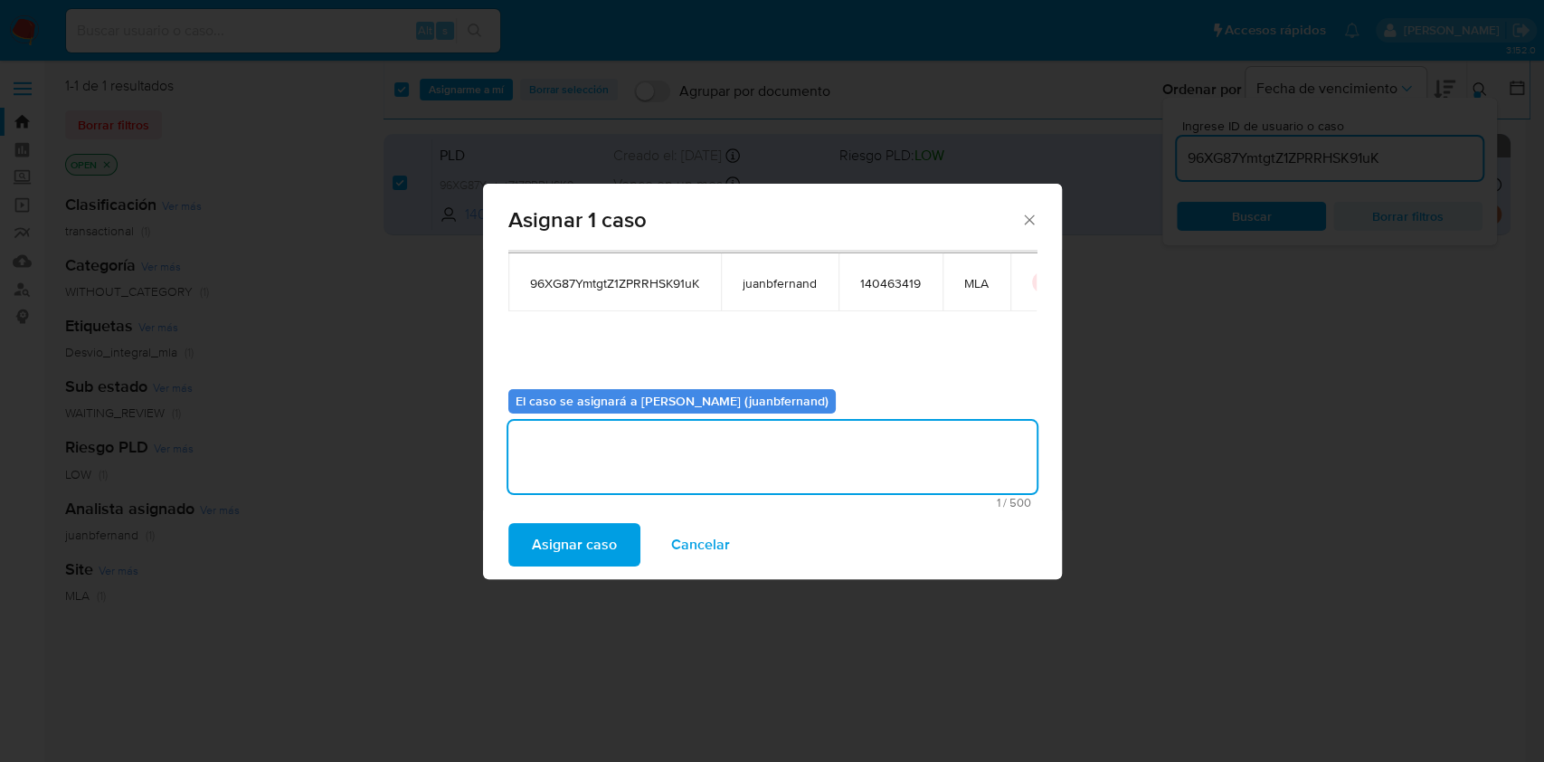
click at [599, 541] on span "Asignar caso" at bounding box center [574, 545] width 85 height 40
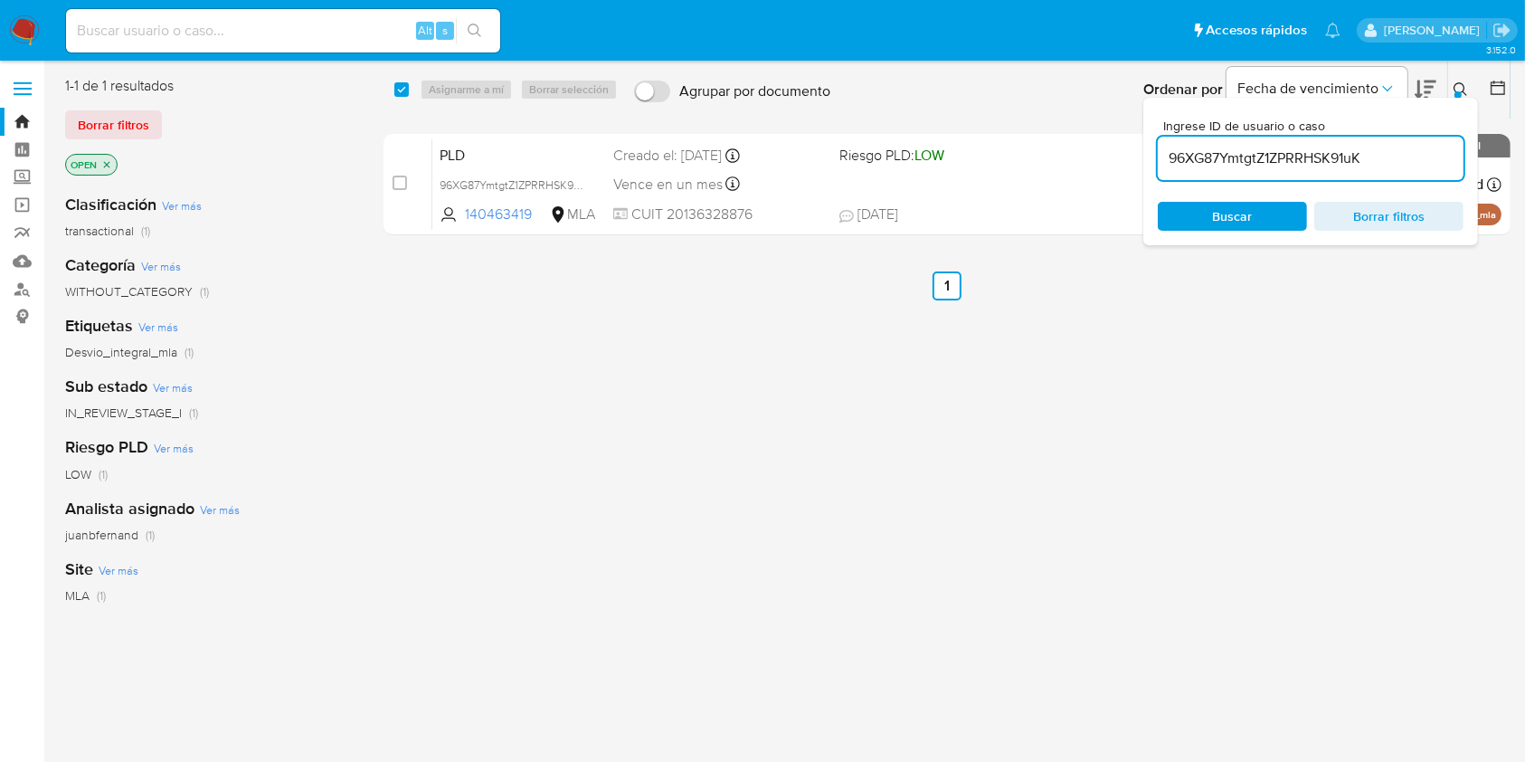
click at [1381, 147] on input "96XG87YmtgtZ1ZPRRHSK91uK" at bounding box center [1311, 159] width 306 height 24
click at [1381, 148] on input "96XG87YmtgtZ1ZPRRHSK91uK" at bounding box center [1311, 159] width 306 height 24
paste input "YKLnaT5c4YRBq92E5vKx4iKO"
type input "YKLnaT5c4YRBq92E5vKx4iKO"
click at [398, 91] on input "checkbox" at bounding box center [401, 89] width 14 height 14
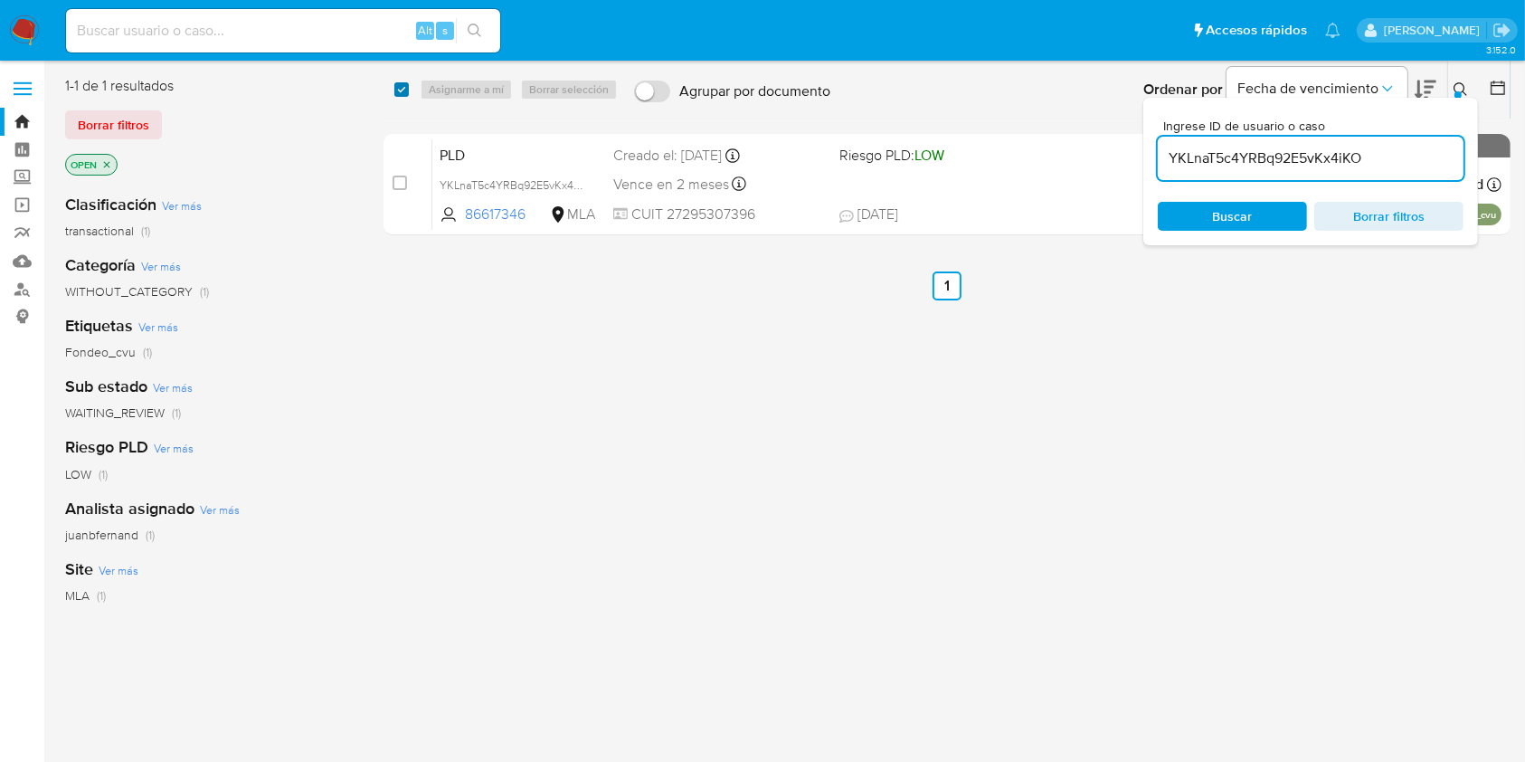
checkbox input "true"
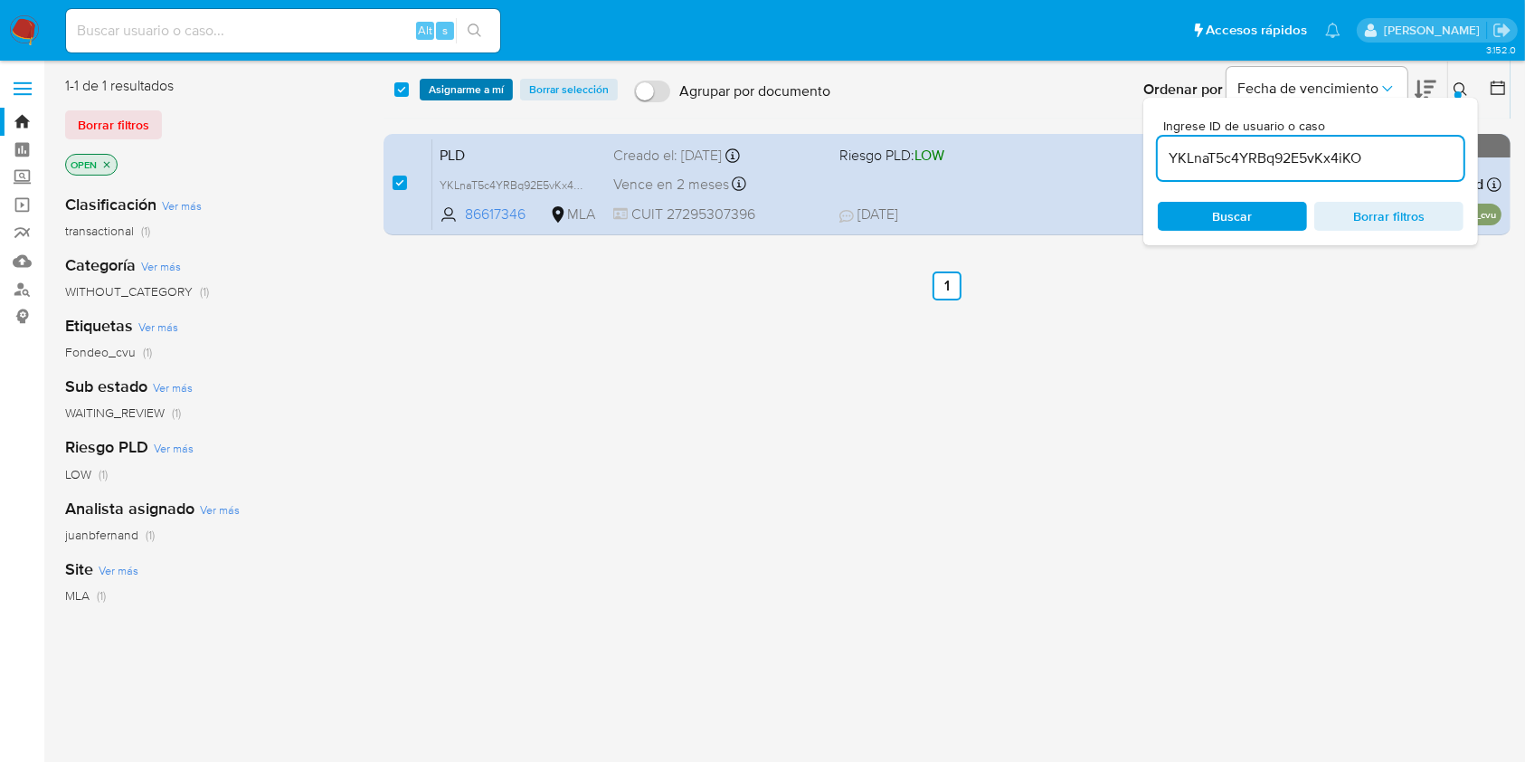
click at [456, 92] on span "Asignarme a mí" at bounding box center [466, 90] width 75 height 18
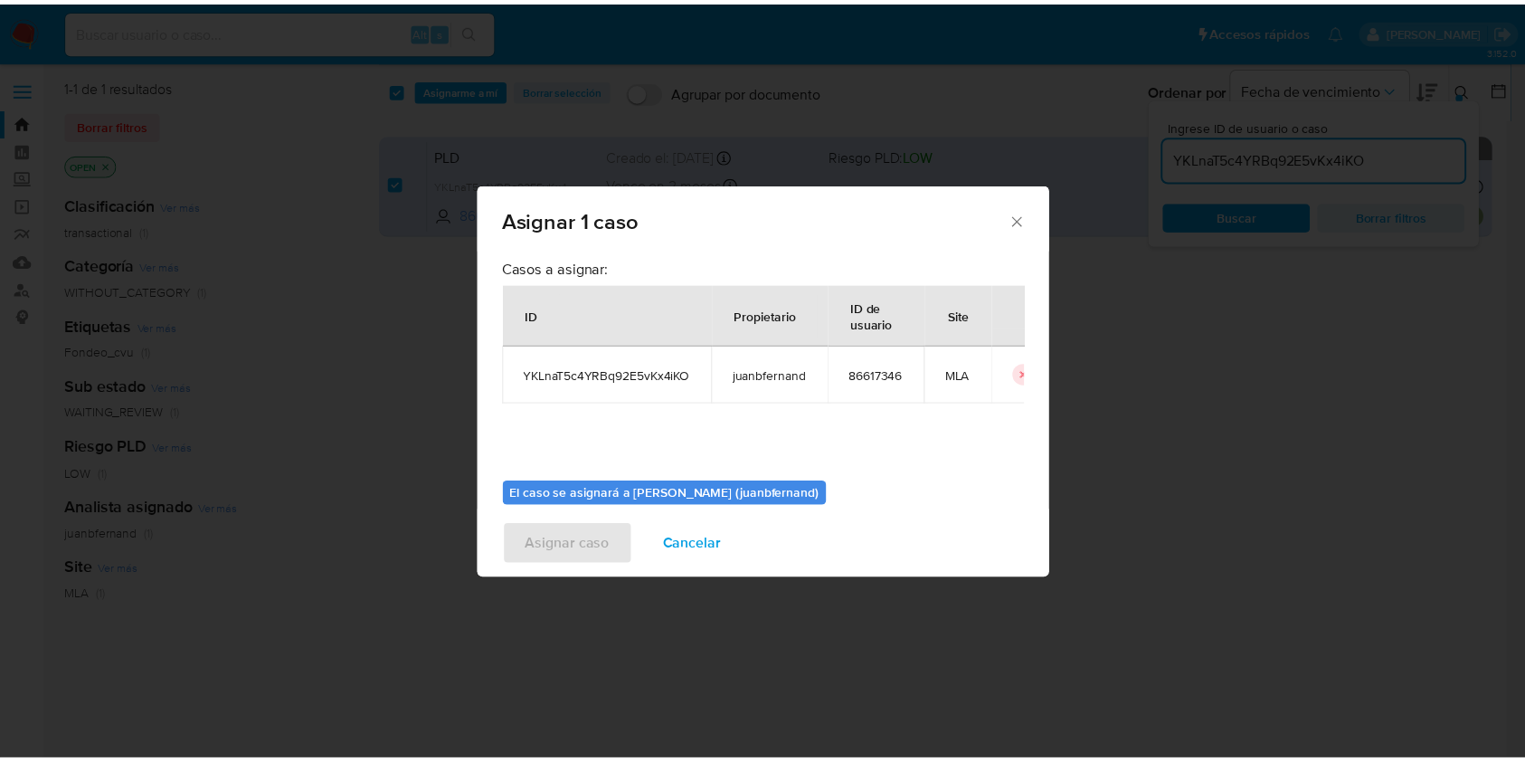
scroll to position [92, 0]
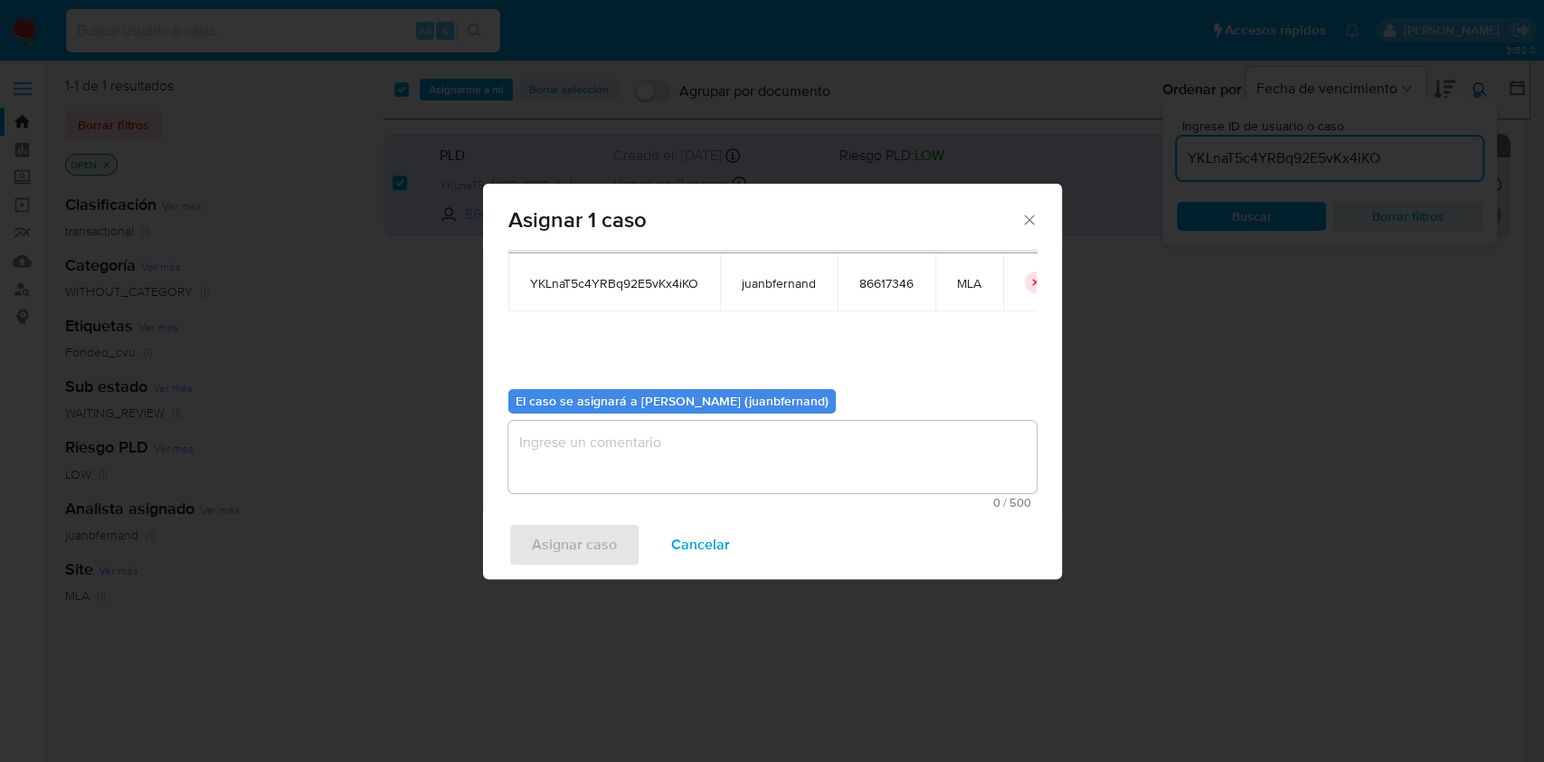
click at [688, 421] on textarea "assign-modal" at bounding box center [772, 457] width 528 height 72
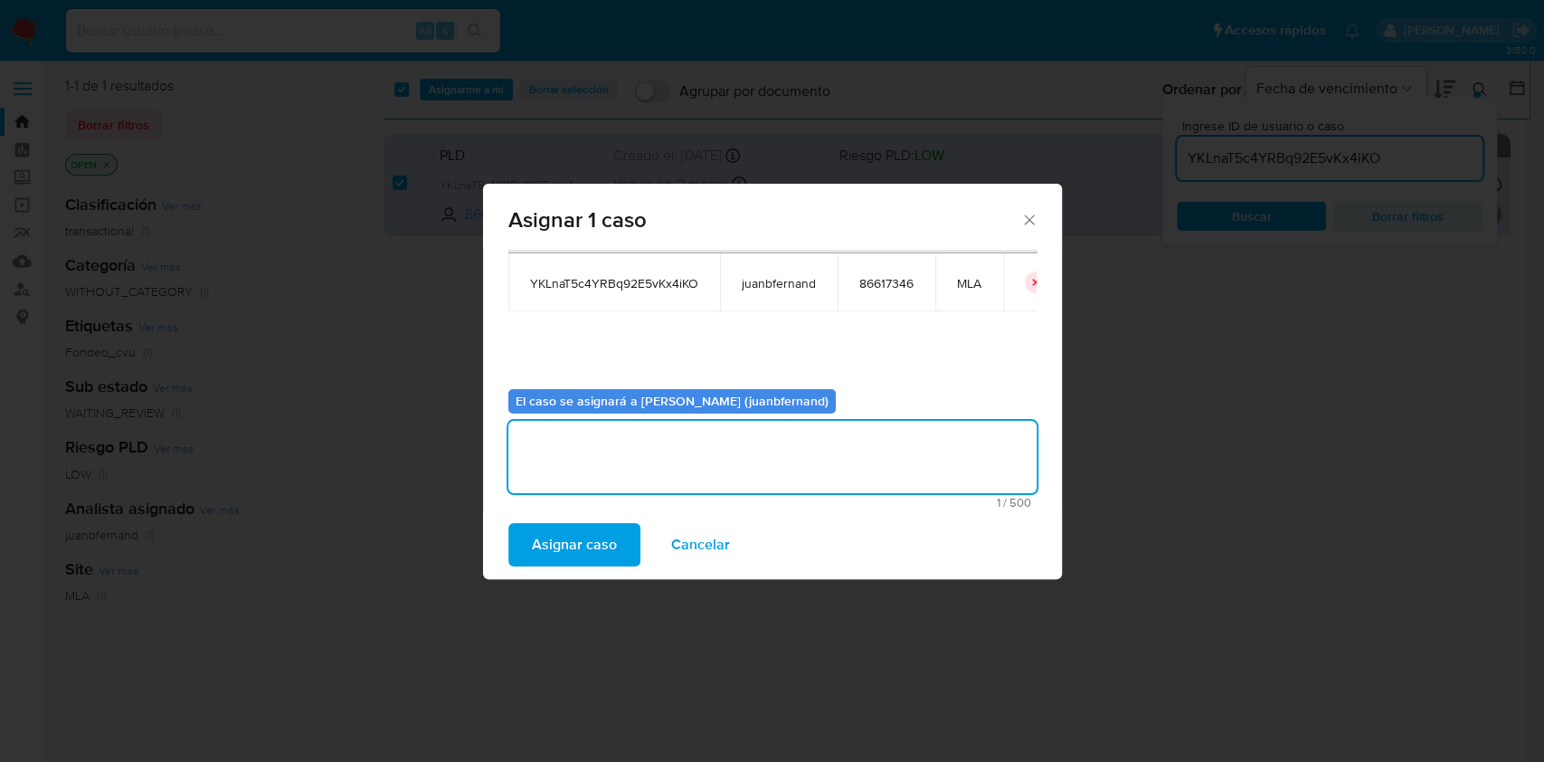
click at [620, 527] on button "Asignar caso" at bounding box center [574, 544] width 132 height 43
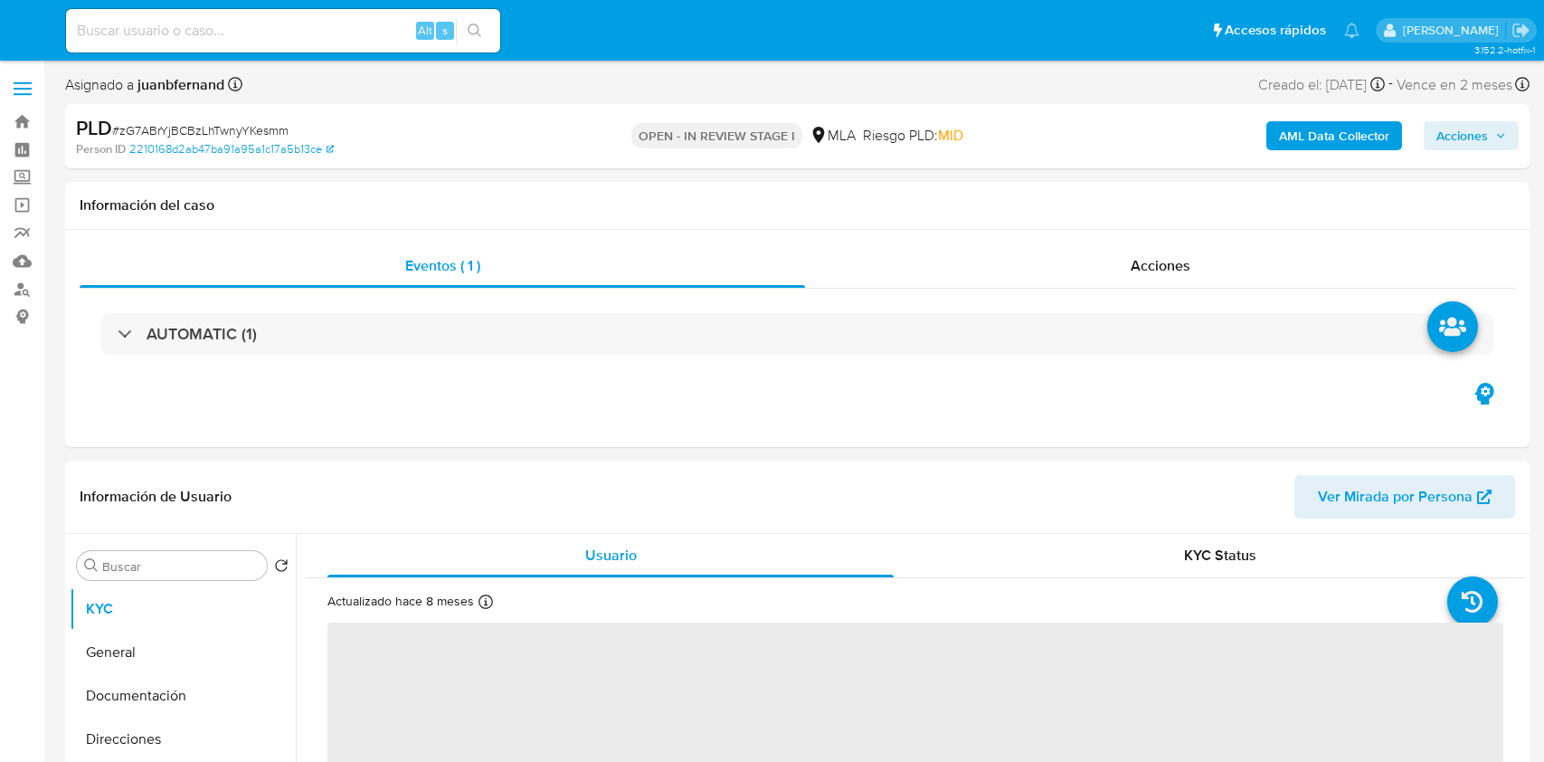
select select "10"
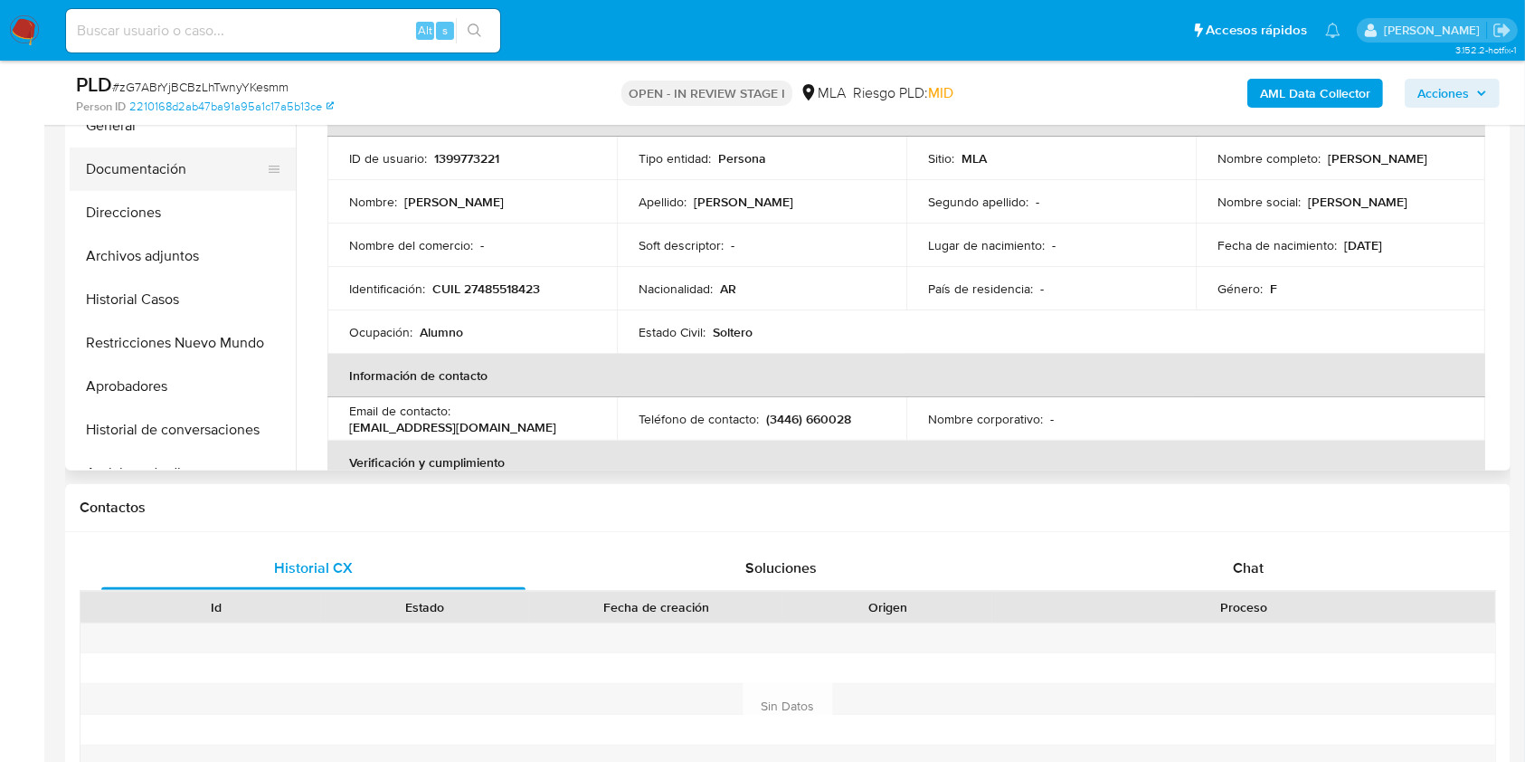
scroll to position [482, 0]
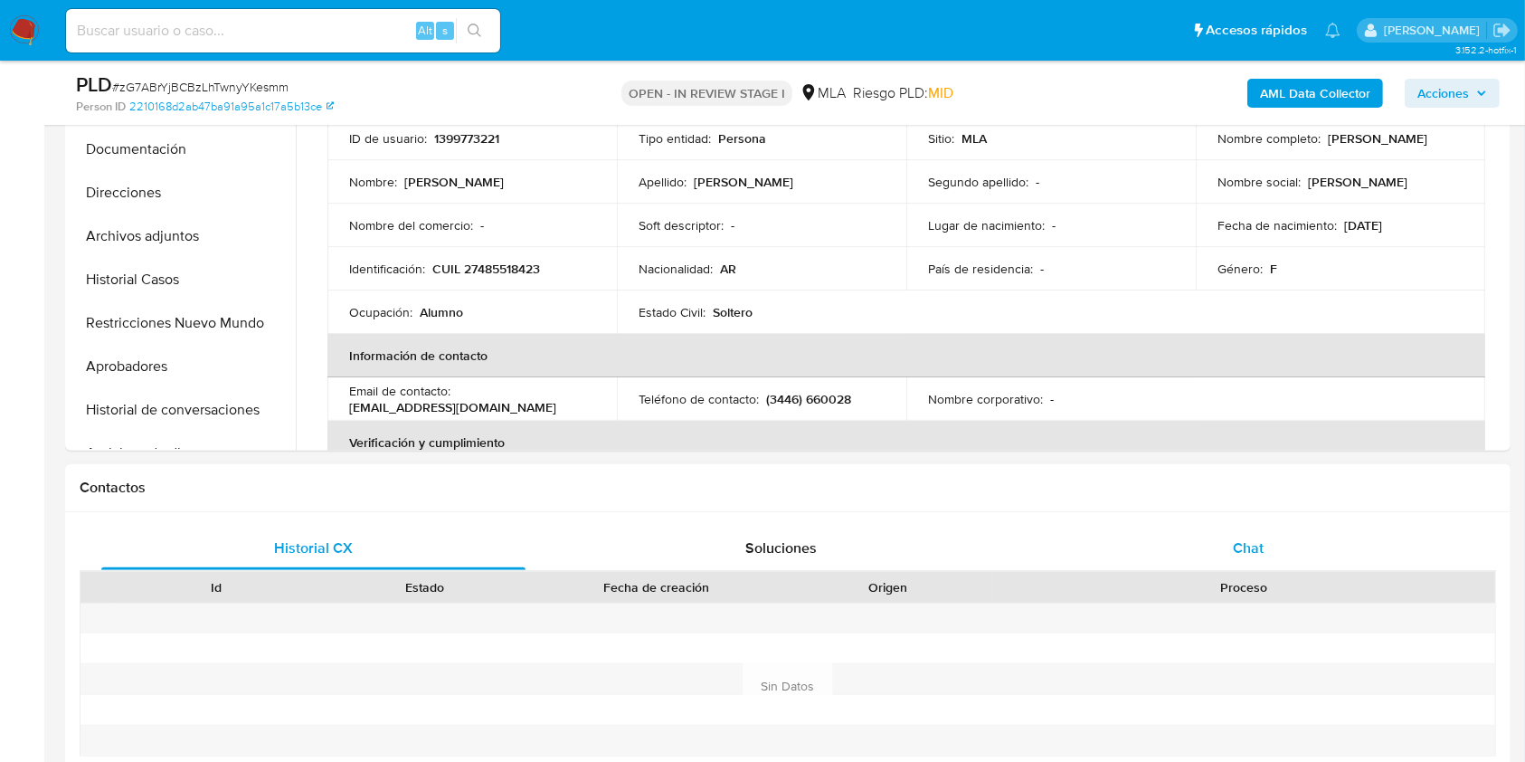
drag, startPoint x: 1188, startPoint y: 527, endPoint x: 1136, endPoint y: 533, distance: 52.0
click at [1189, 527] on div "Chat" at bounding box center [1249, 548] width 424 height 43
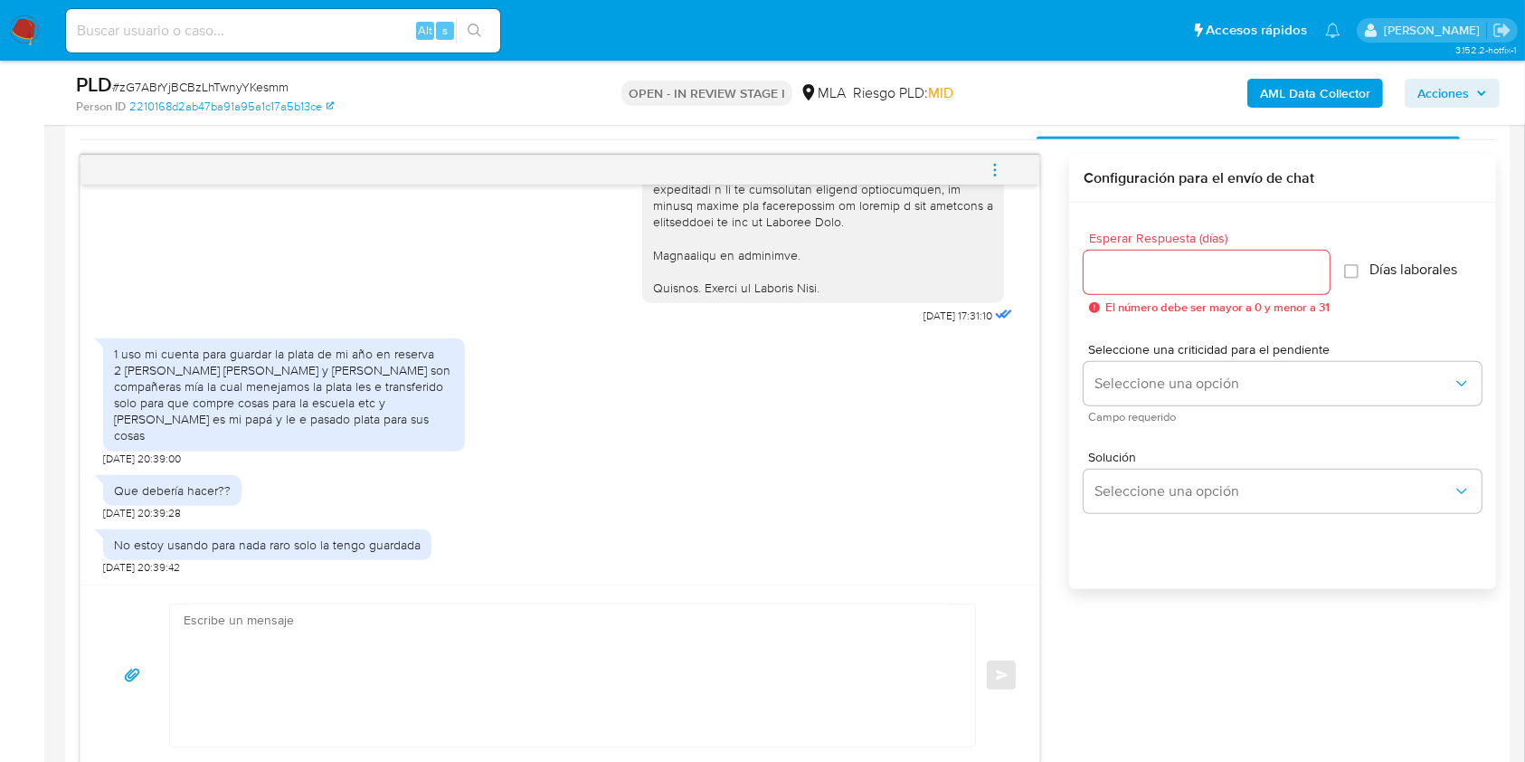
scroll to position [964, 0]
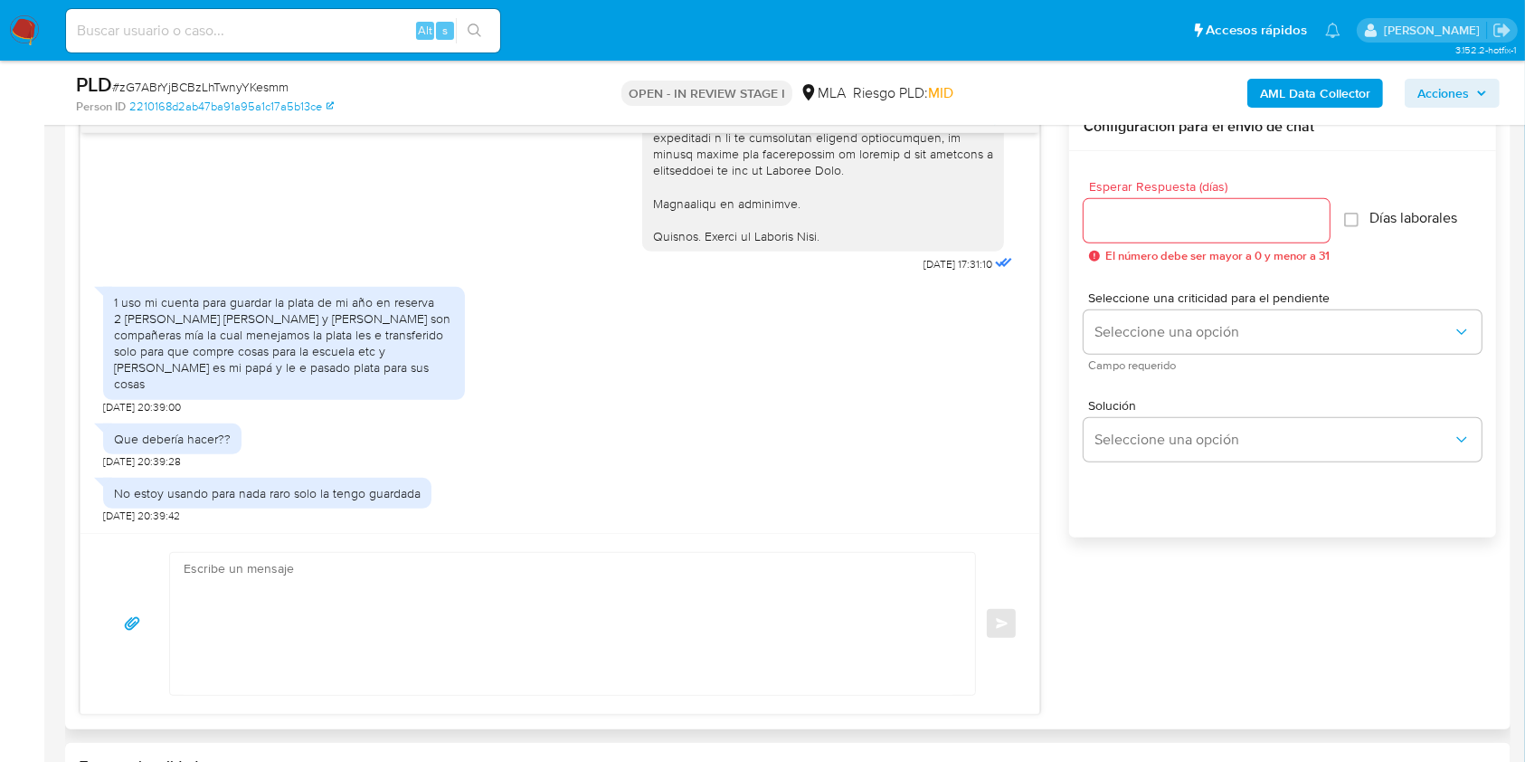
click at [279, 565] on textarea at bounding box center [568, 624] width 769 height 142
click at [259, 619] on textarea at bounding box center [568, 624] width 769 height 142
click at [546, 585] on textarea at bounding box center [568, 624] width 769 height 142
paste textarea "Hola. ¡Muchas gracias por tu respuesta! Confirmamos la recepción de la document…"
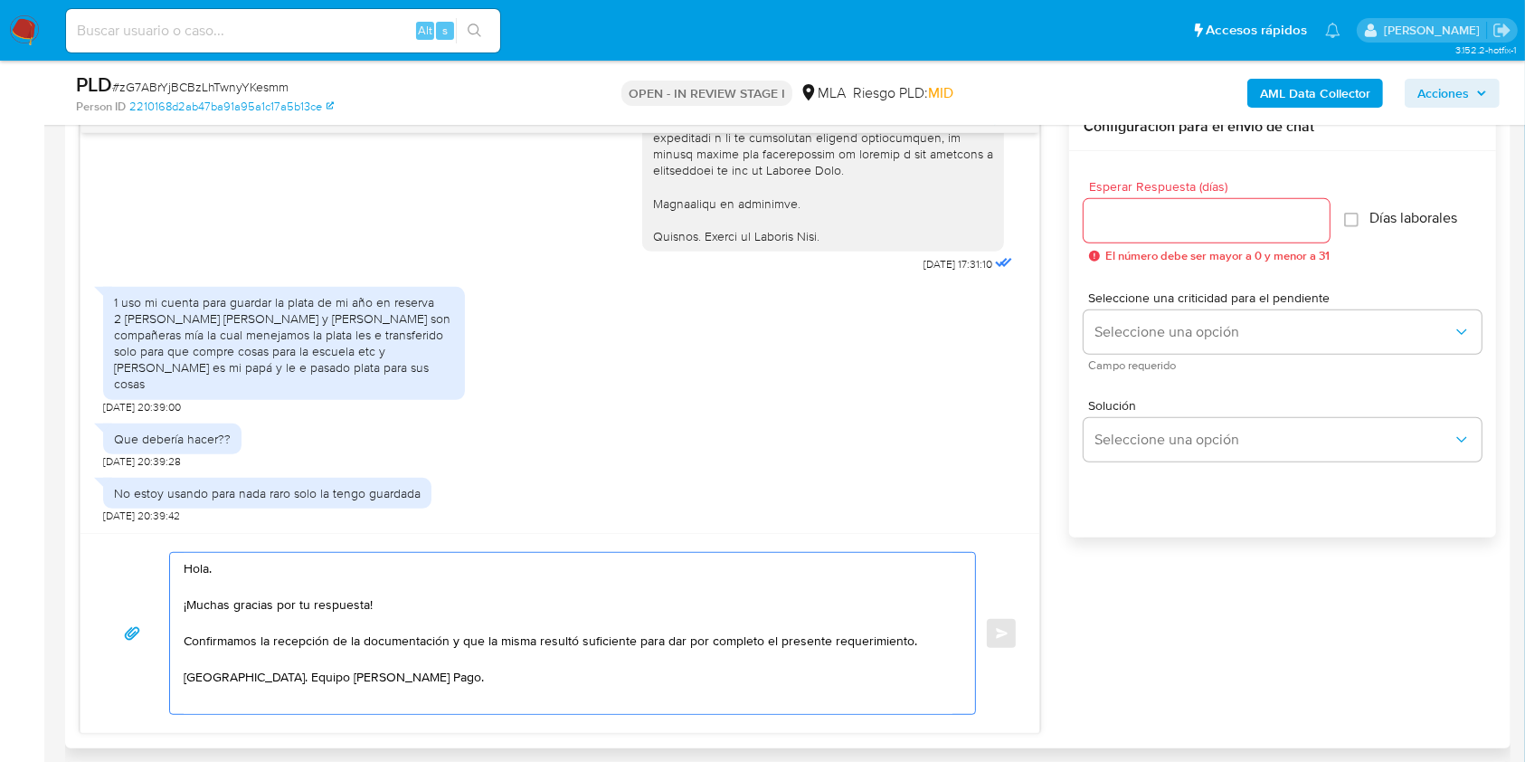
click at [375, 645] on textarea "Hola. ¡Muchas gracias por tu respuesta! Confirmamos la recepción de la document…" at bounding box center [568, 633] width 769 height 161
click at [398, 641] on textarea "Hola. ¡Muchas gracias por tu respuesta! Confirmamos la recepción de la informac…" at bounding box center [568, 633] width 769 height 161
click at [0, 0] on lt-span "informaci ó n" at bounding box center [0, 0] width 0 height 0
click at [403, 679] on textarea "Hola. ¡Muchas gracias por tu respuesta! Confirmamos la recepción de la informac…" at bounding box center [568, 633] width 769 height 161
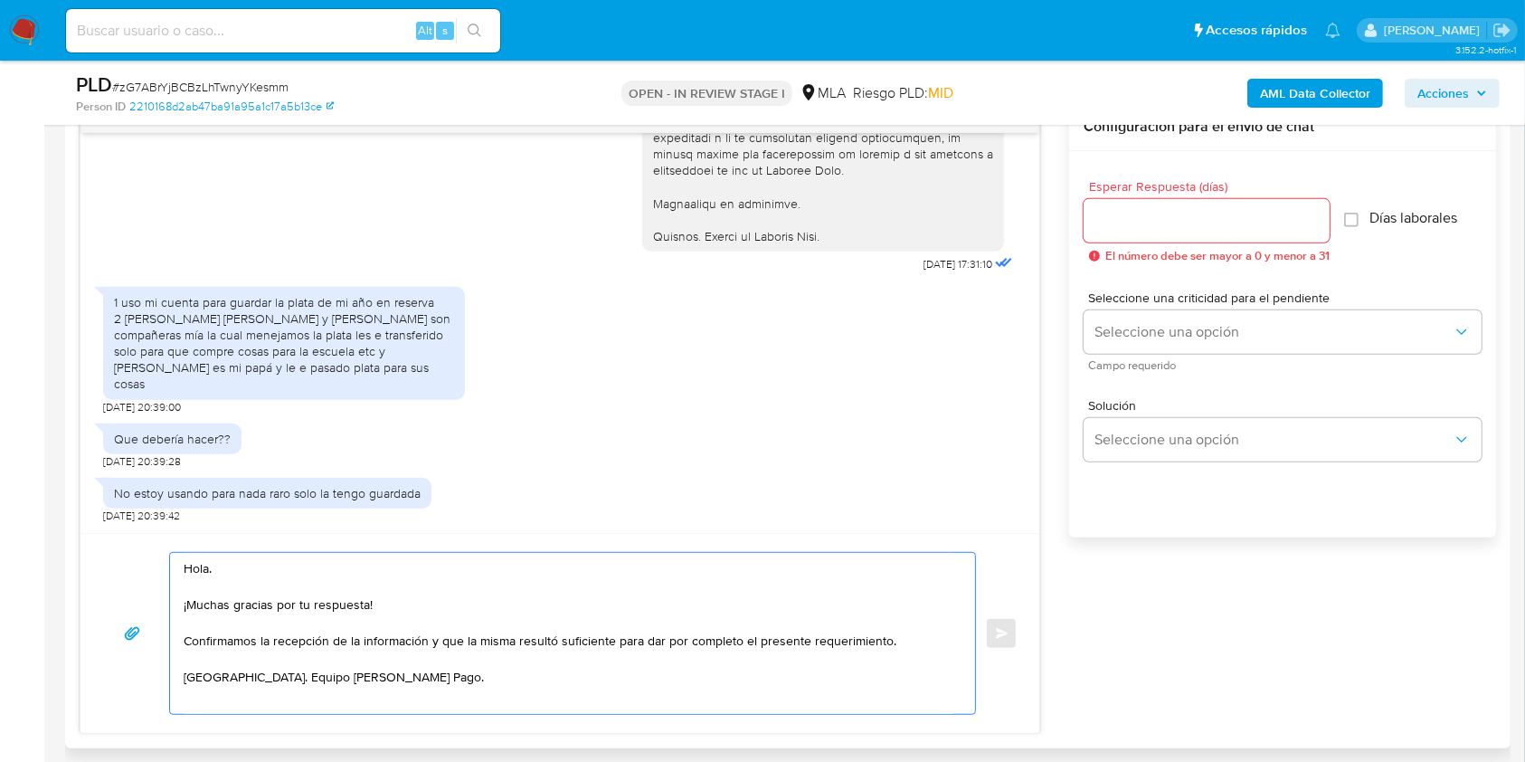
type textarea "Hola. ¡Muchas gracias por tu respuesta! Confirmamos la recepción de la informac…"
click at [1232, 213] on input "Esperar Respuesta (días)" at bounding box center [1207, 221] width 246 height 24
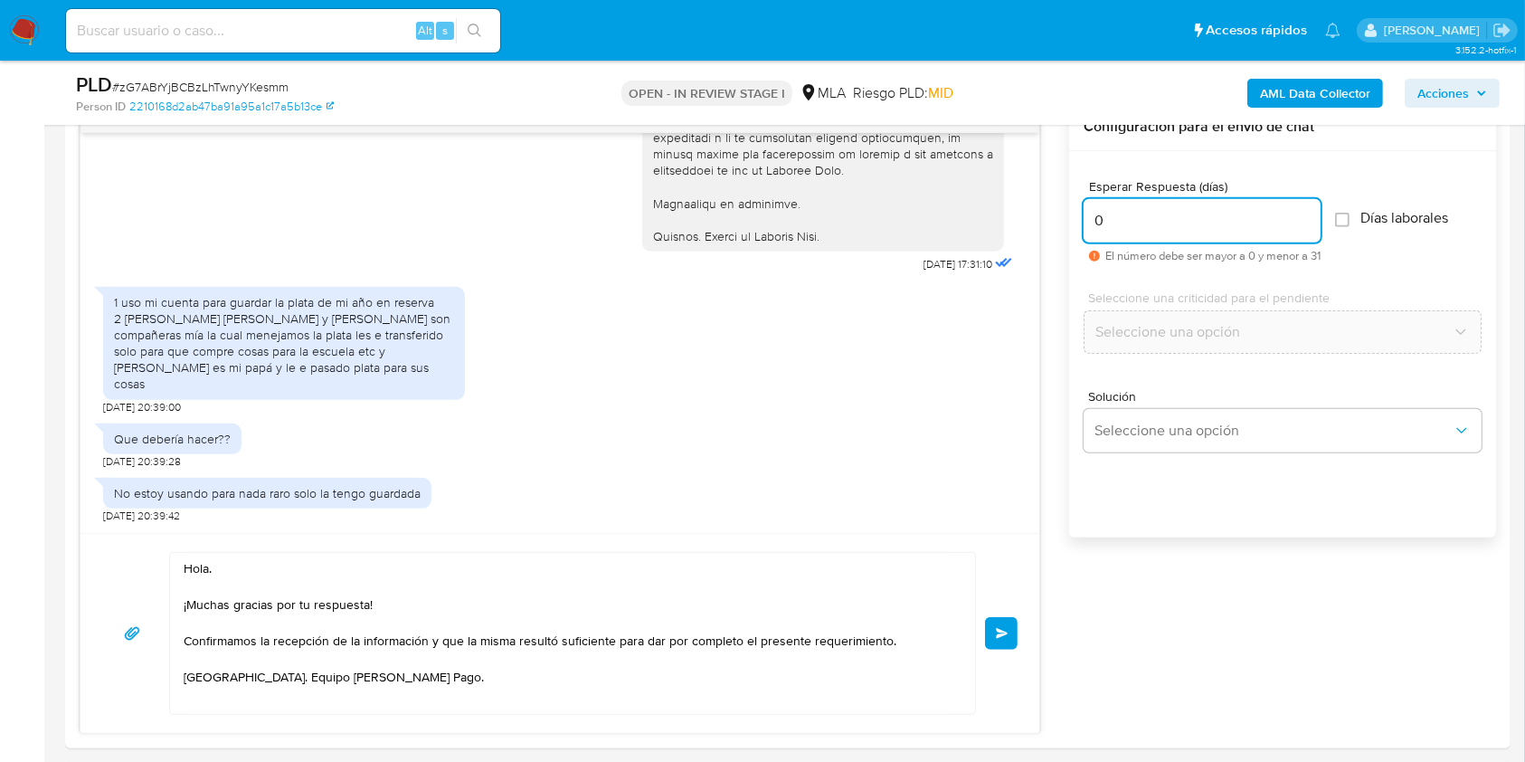
type input "0"
click at [231, 85] on span "# zG7ABrYjBCBzLhTwnyYKesmm" at bounding box center [200, 87] width 176 height 18
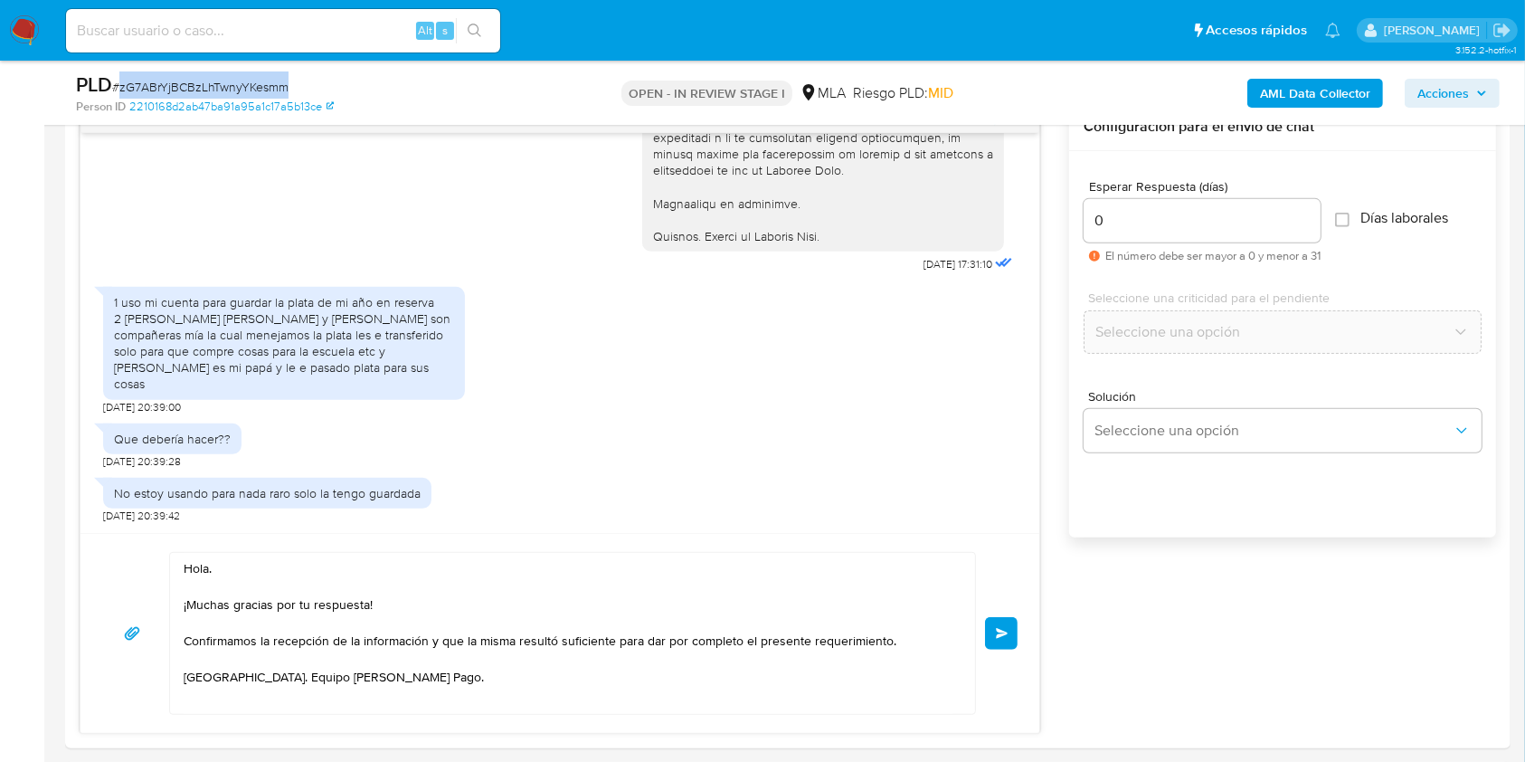
click at [229, 85] on span "# zG7ABrYjBCBzLhTwnyYKesmm" at bounding box center [200, 87] width 176 height 18
copy span "zG7ABrYjBCBzLhTwnyYKesmm"
click at [1003, 628] on span "Enviar" at bounding box center [1002, 633] width 13 height 11
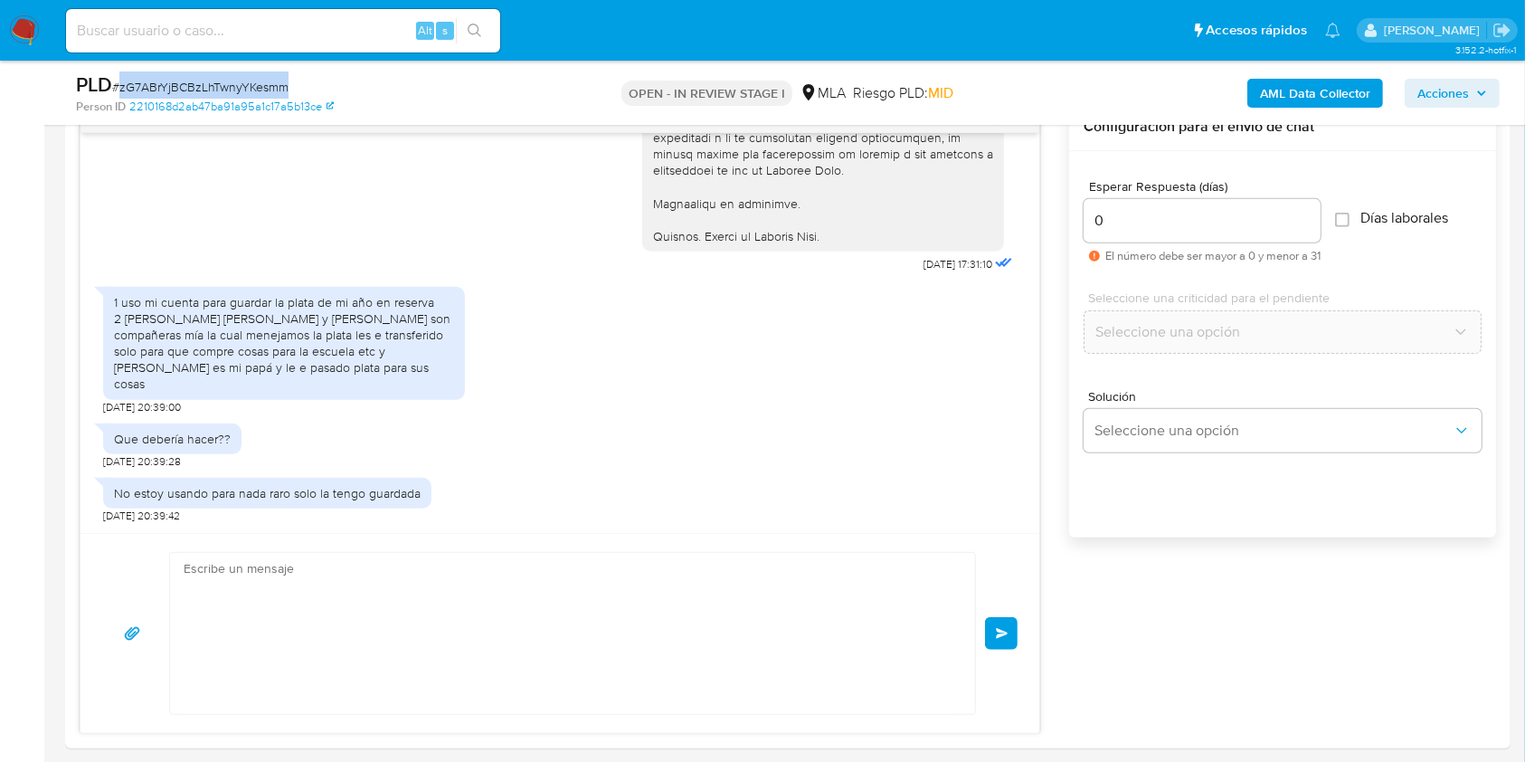
scroll to position [1573, 0]
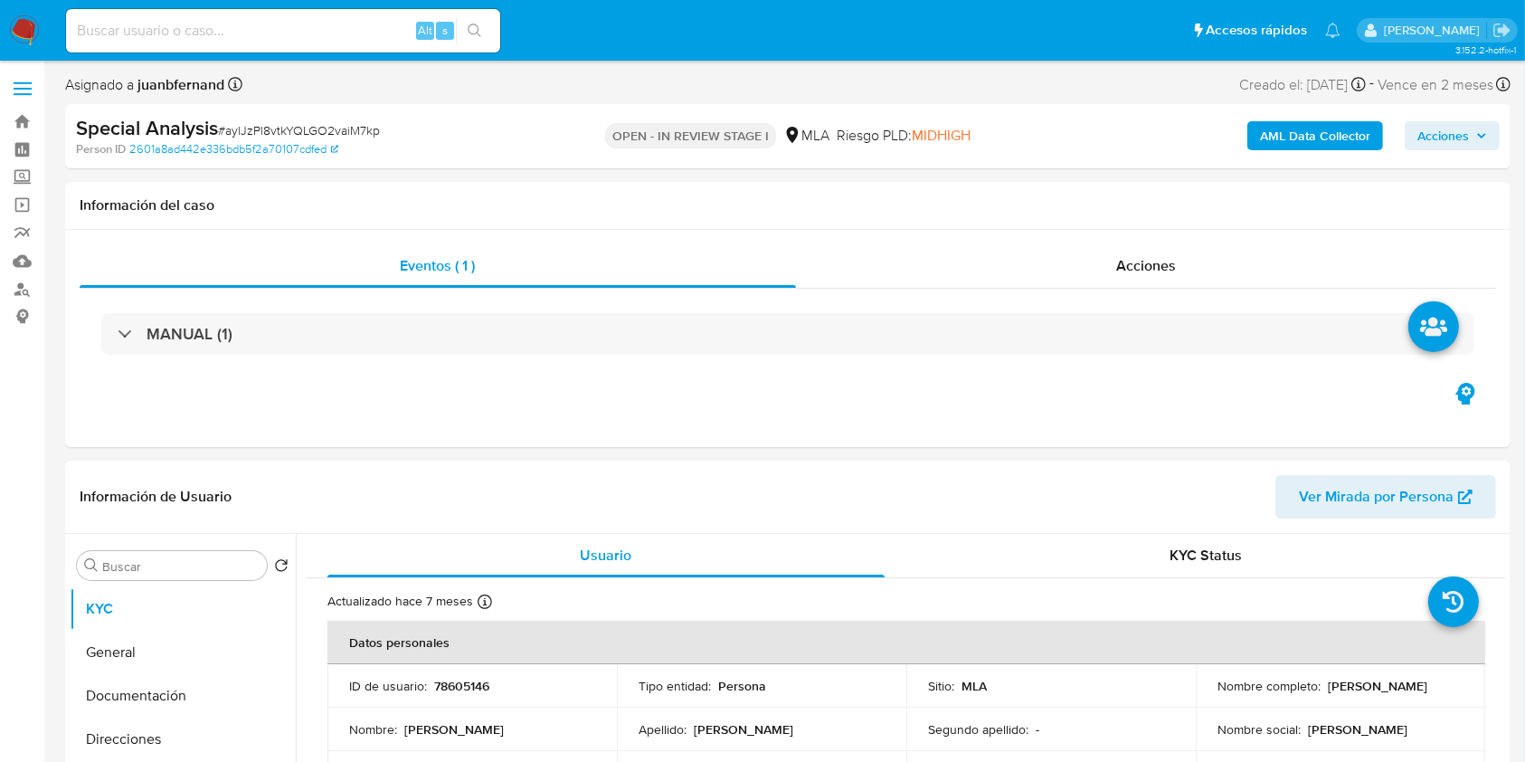
select select "10"
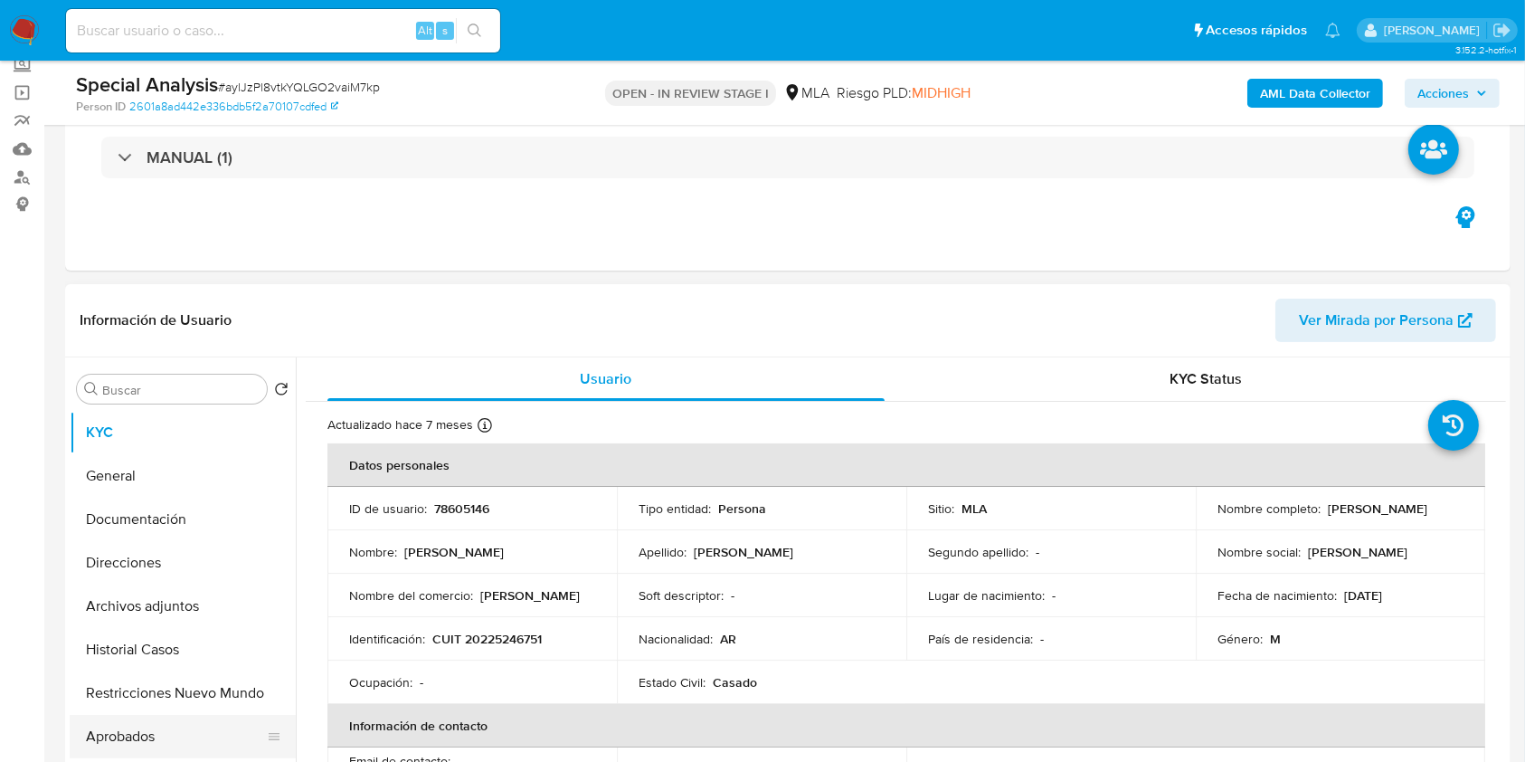
scroll to position [482, 0]
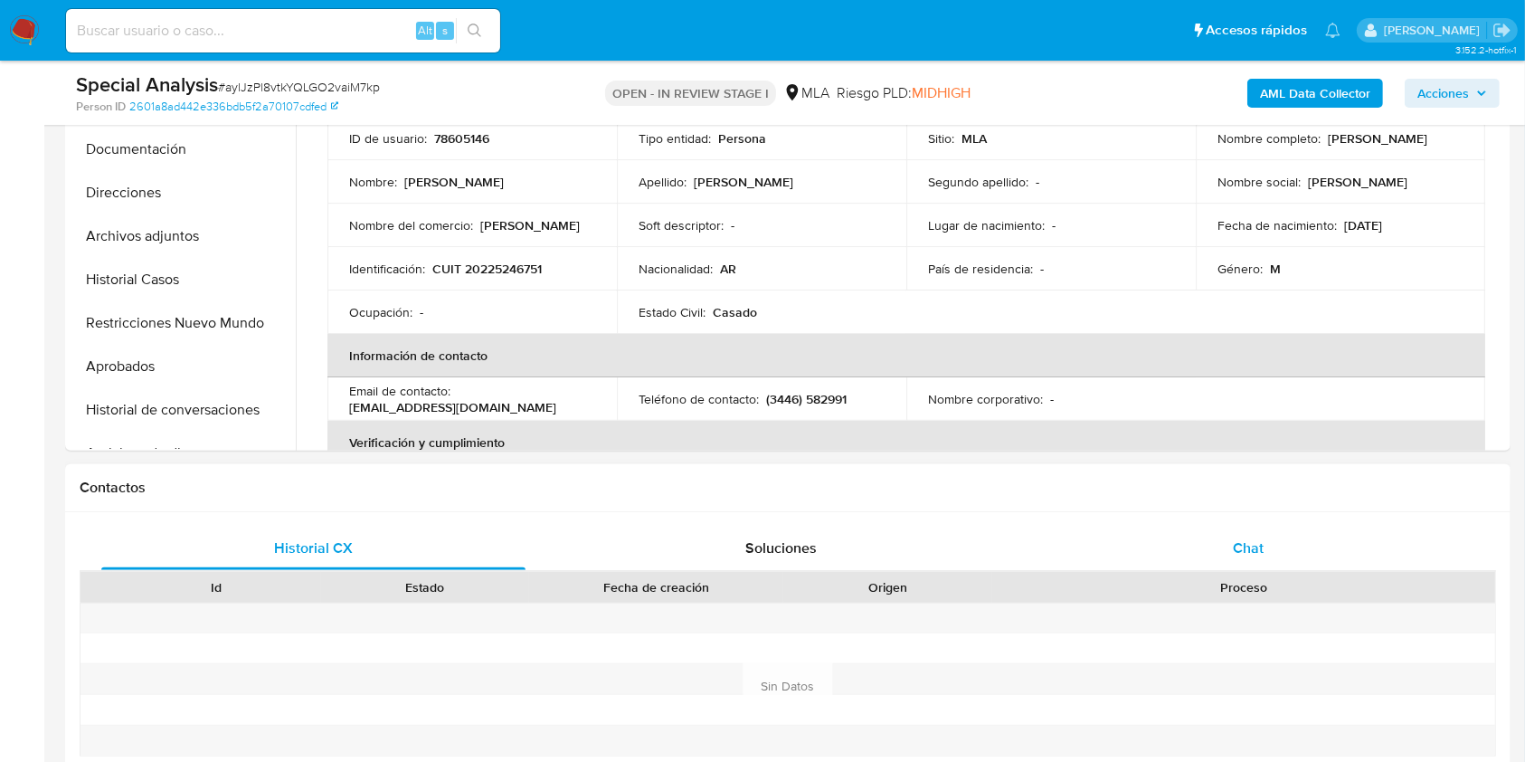
click at [1354, 558] on div "Chat" at bounding box center [1249, 548] width 424 height 43
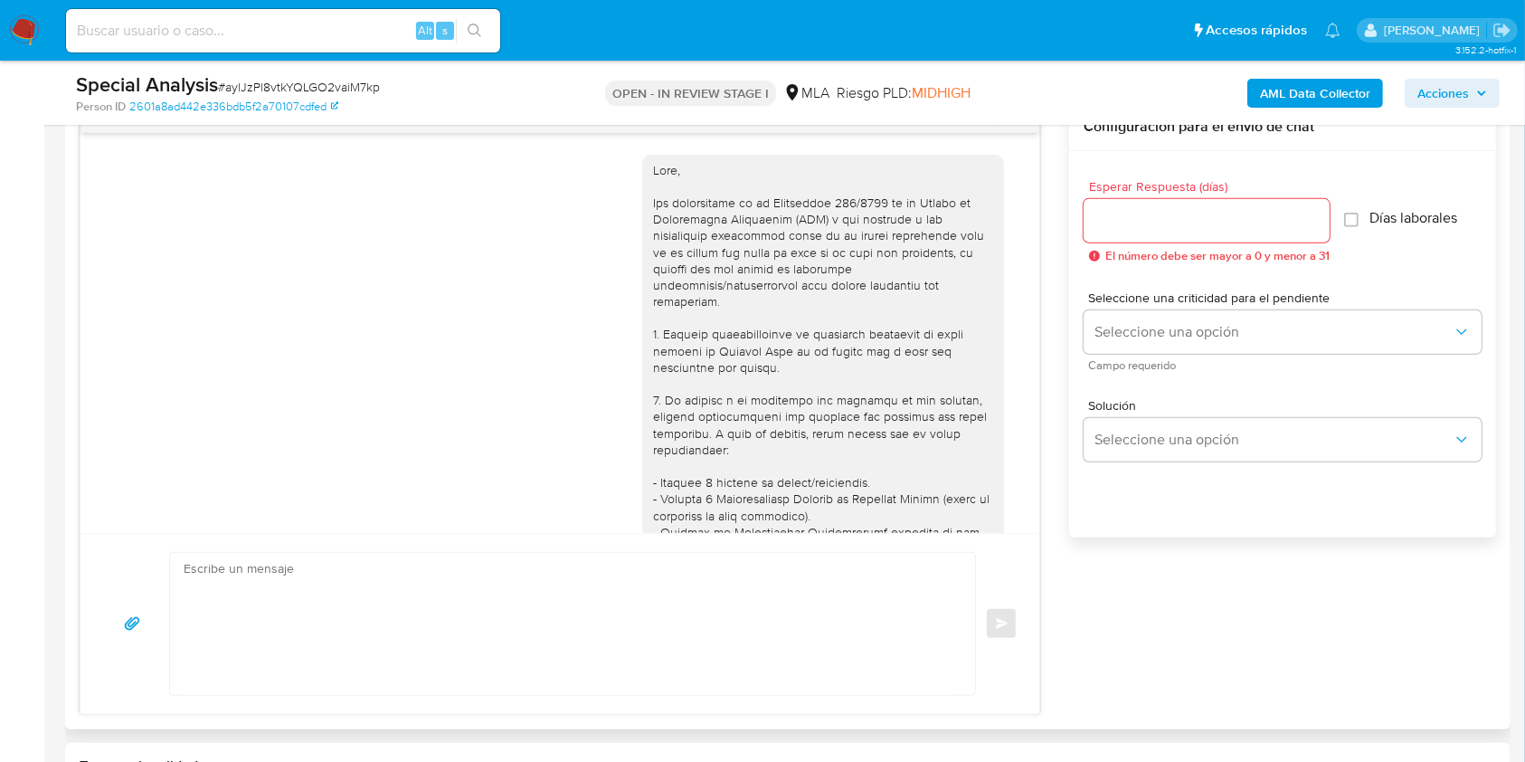
scroll to position [1893, 0]
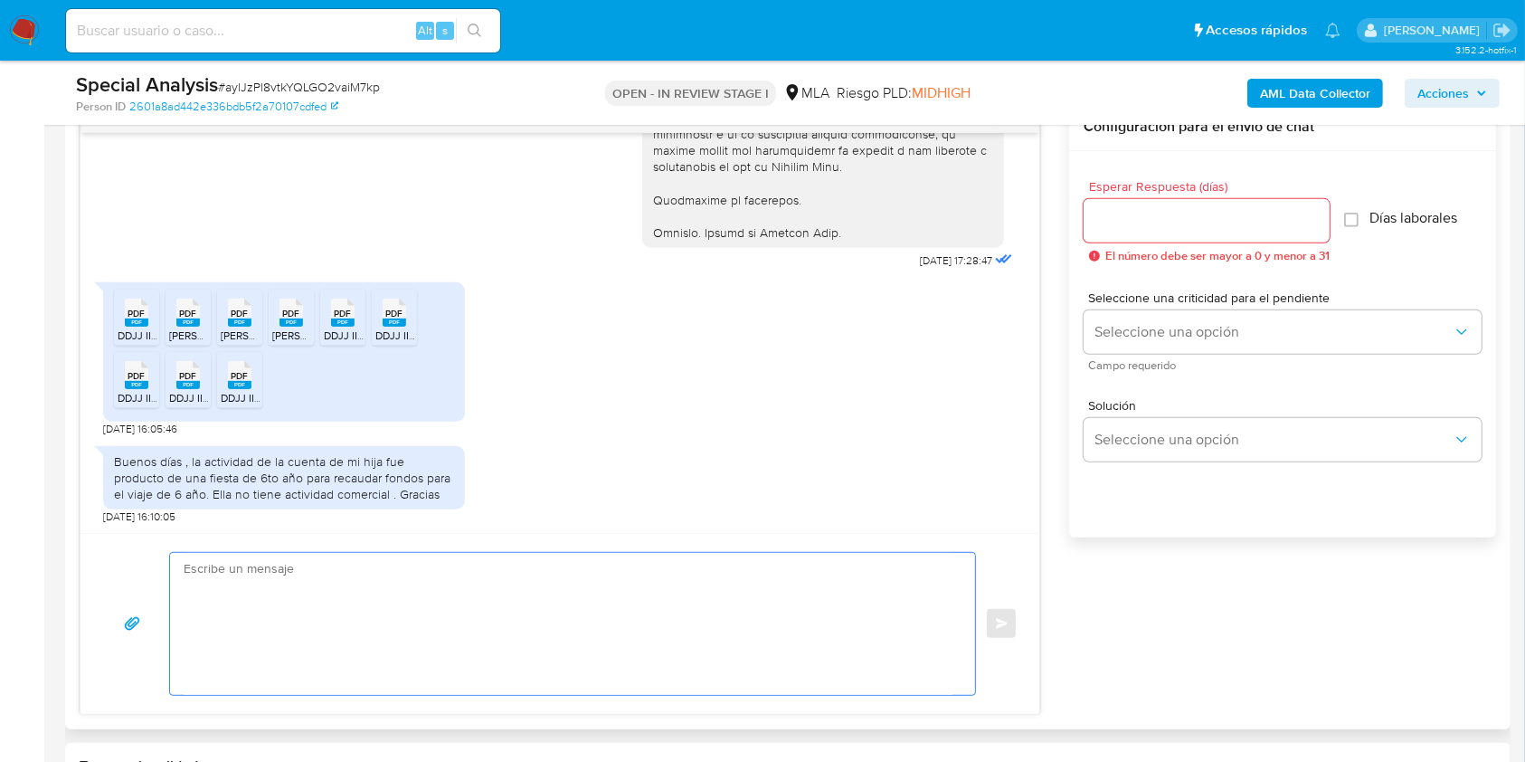
click at [313, 596] on textarea at bounding box center [568, 624] width 769 height 142
paste textarea "Hola. ¡Muchas gracias por tu respuesta! Confirmamos la recepción de la document…"
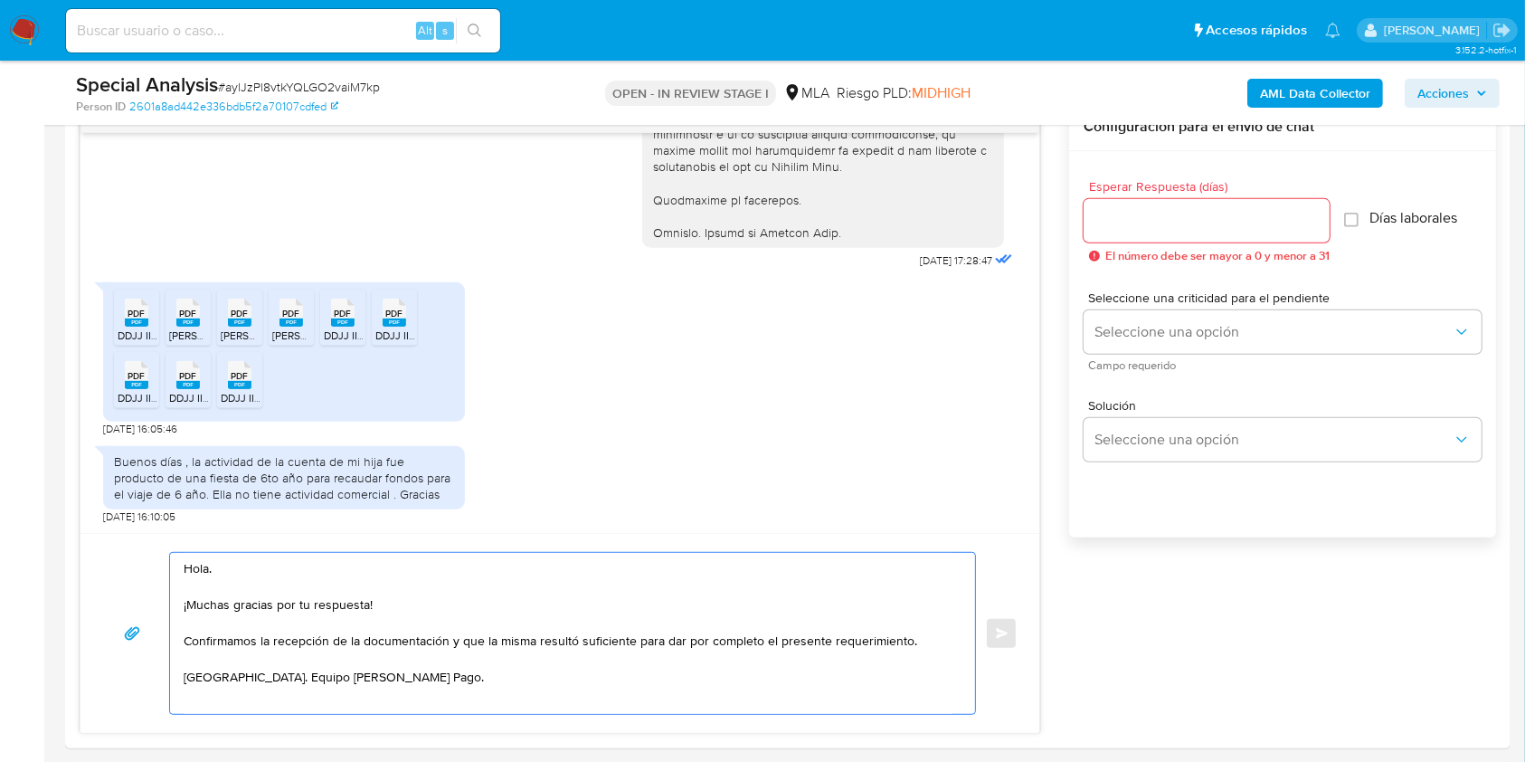
type textarea "Hola. ¡Muchas gracias por tu respuesta! Confirmamos la recepción de la document…"
click at [309, 88] on span "# aylJzPl8vtkYQLGO2vaiM7kp" at bounding box center [299, 87] width 162 height 18
copy span "aylJzPl8vtkYQLGO2vaiM7kp"
click at [1143, 225] on input "Esperar Respuesta (días)" at bounding box center [1207, 221] width 246 height 24
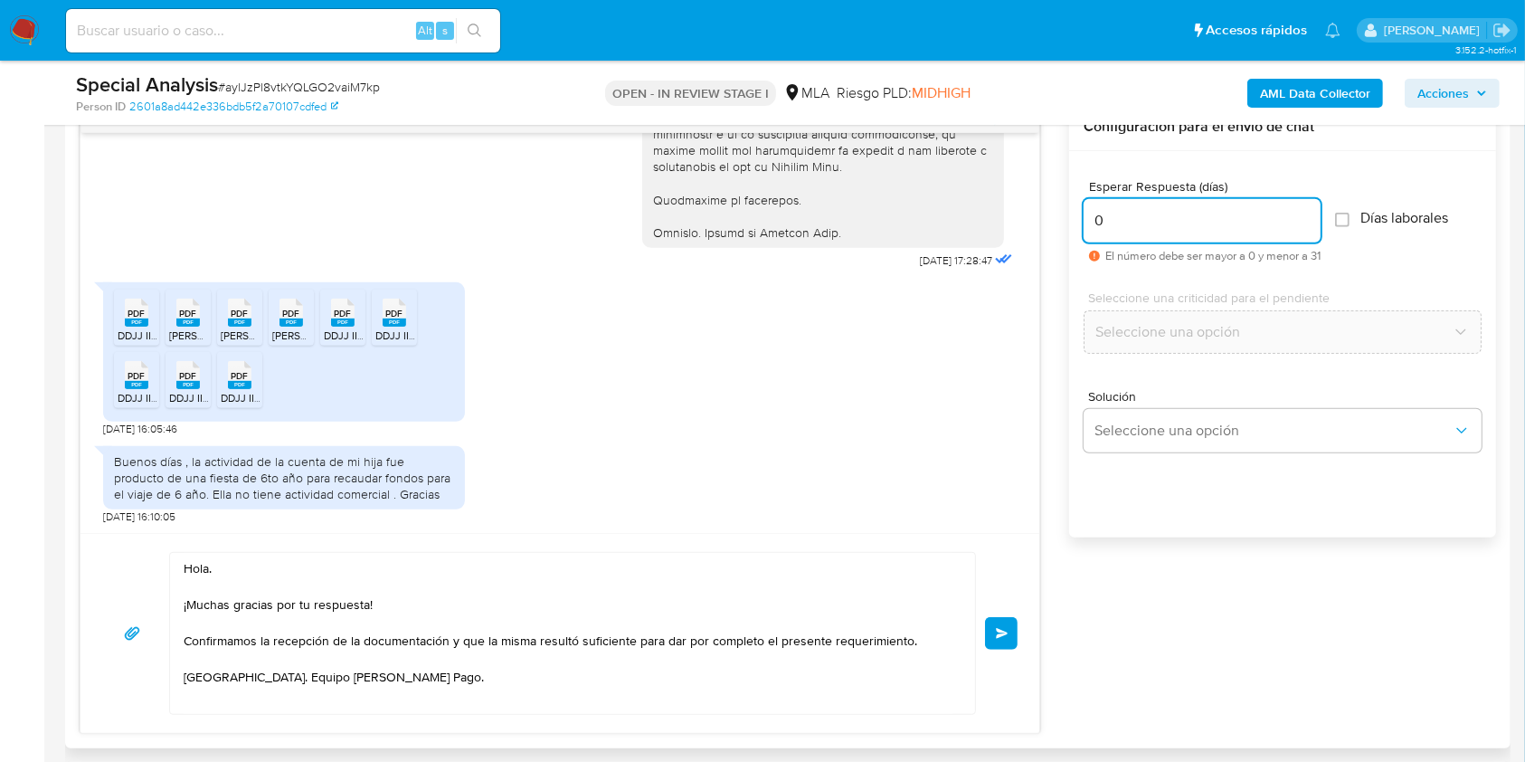
type input "0"
click at [812, 683] on textarea "Hola. ¡Muchas gracias por tu respuesta! Confirmamos la recepción de la document…" at bounding box center [568, 633] width 769 height 161
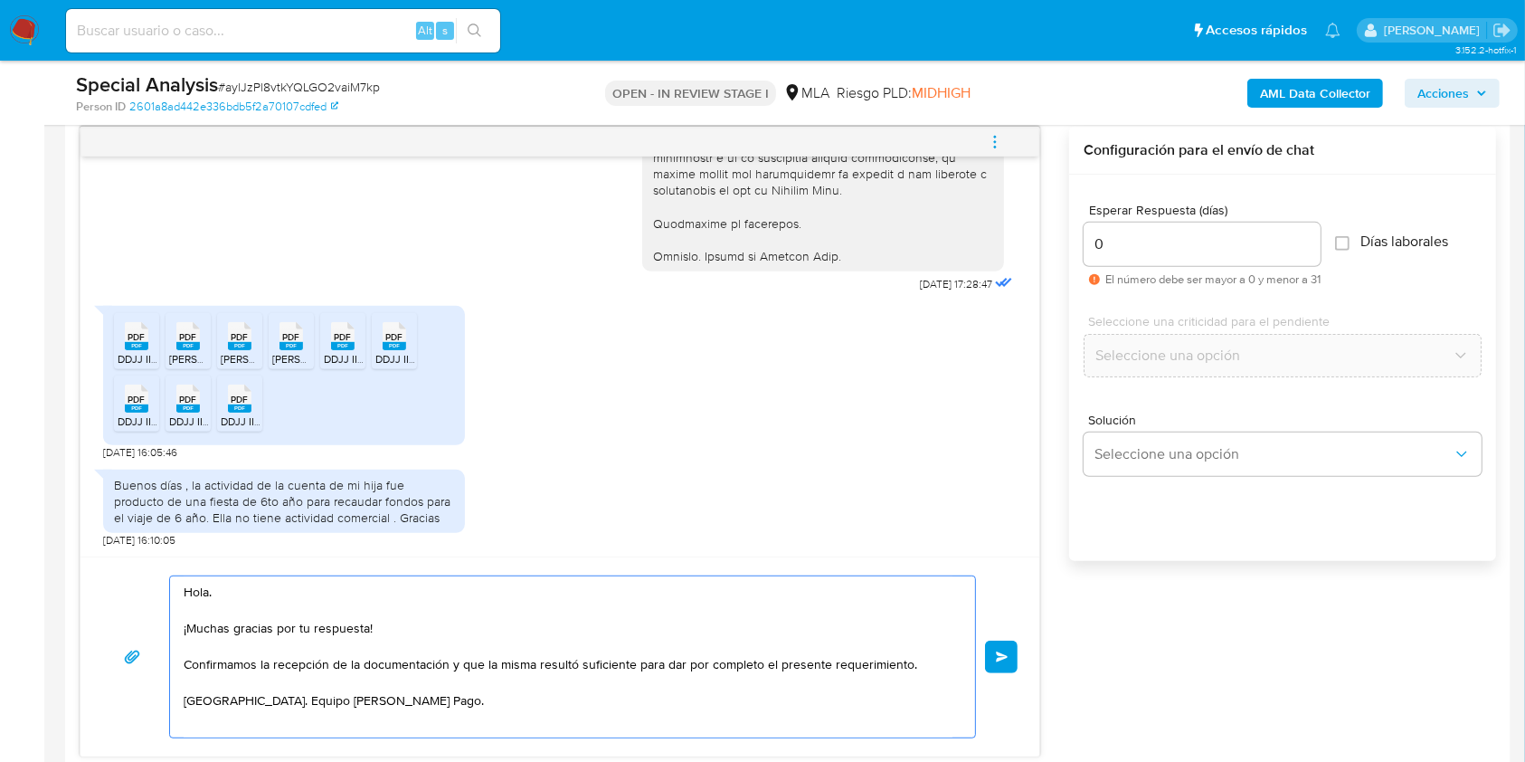
scroll to position [964, 0]
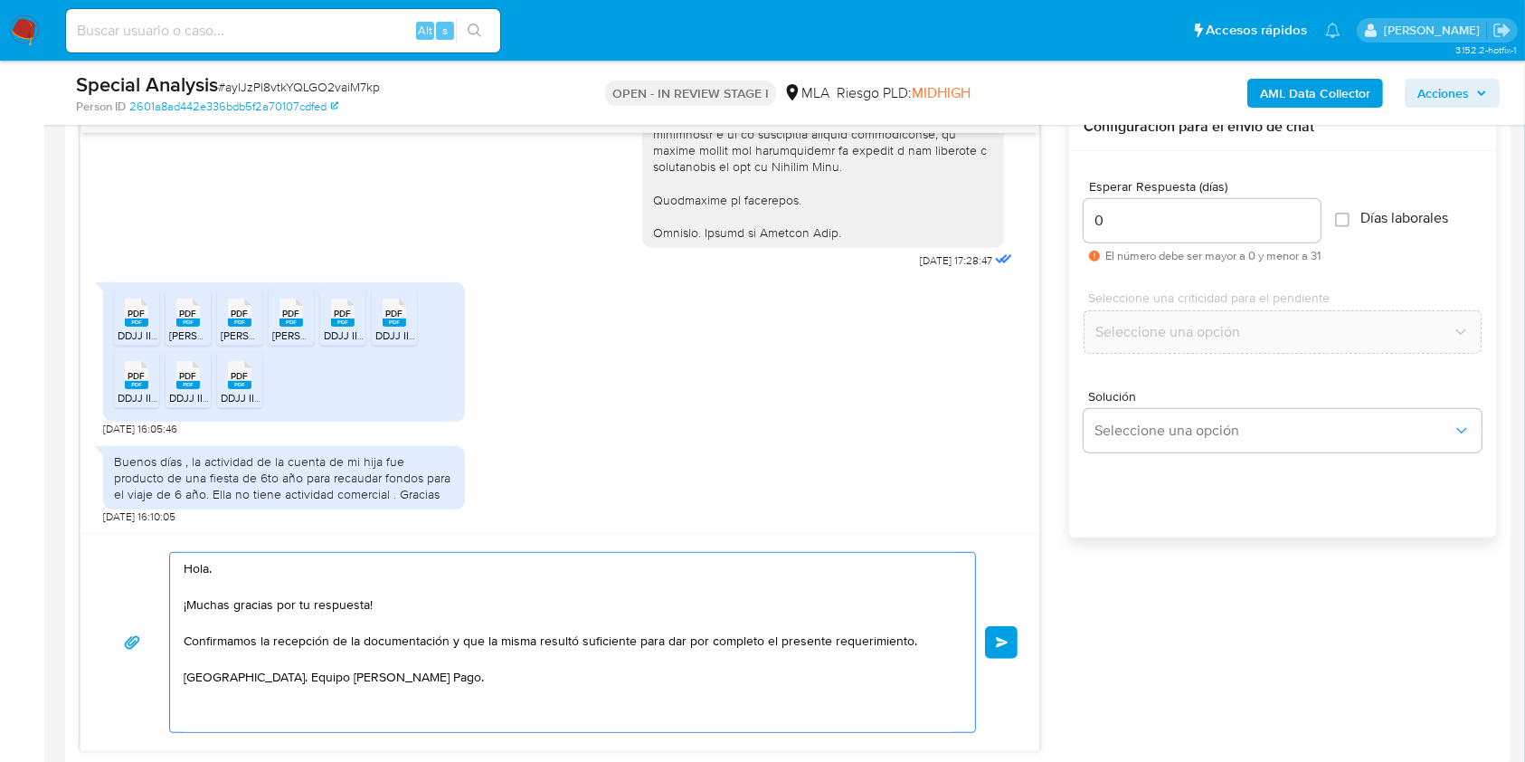
type textarea "Hola. ¡Muchas gracias por tu respuesta! Confirmamos la recepción de la document…"
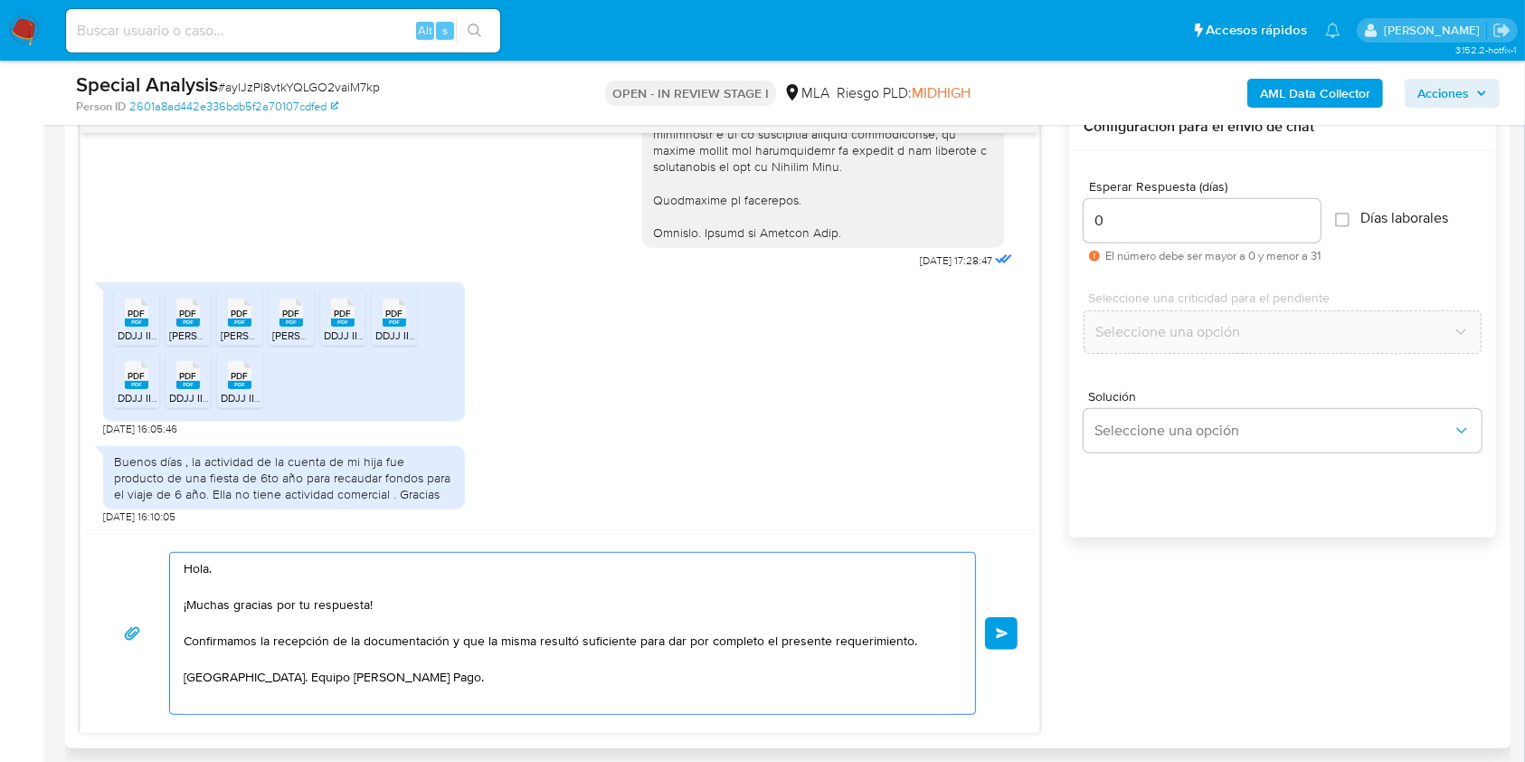
click at [1011, 633] on button "Enviar" at bounding box center [1001, 633] width 33 height 33
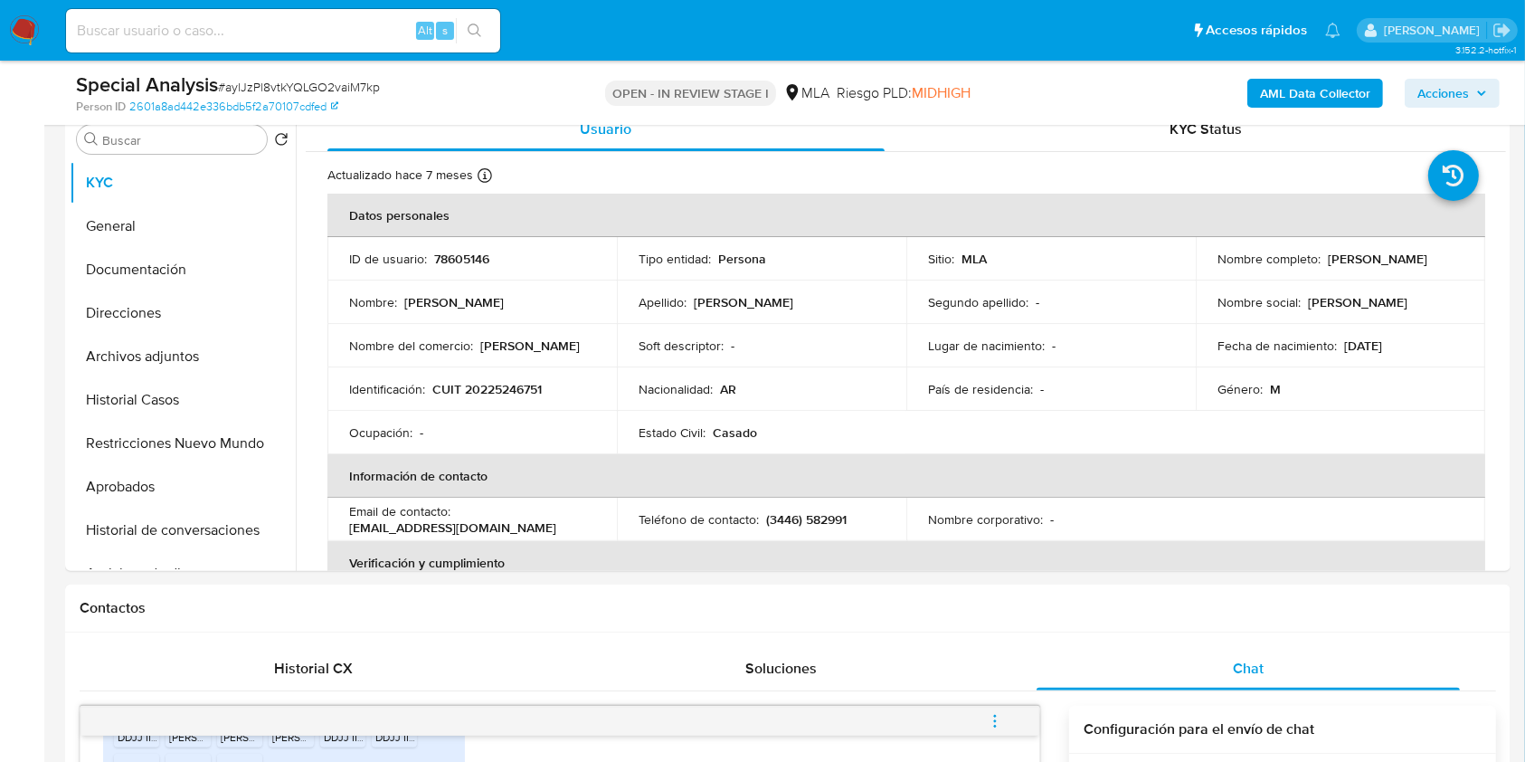
scroll to position [362, 0]
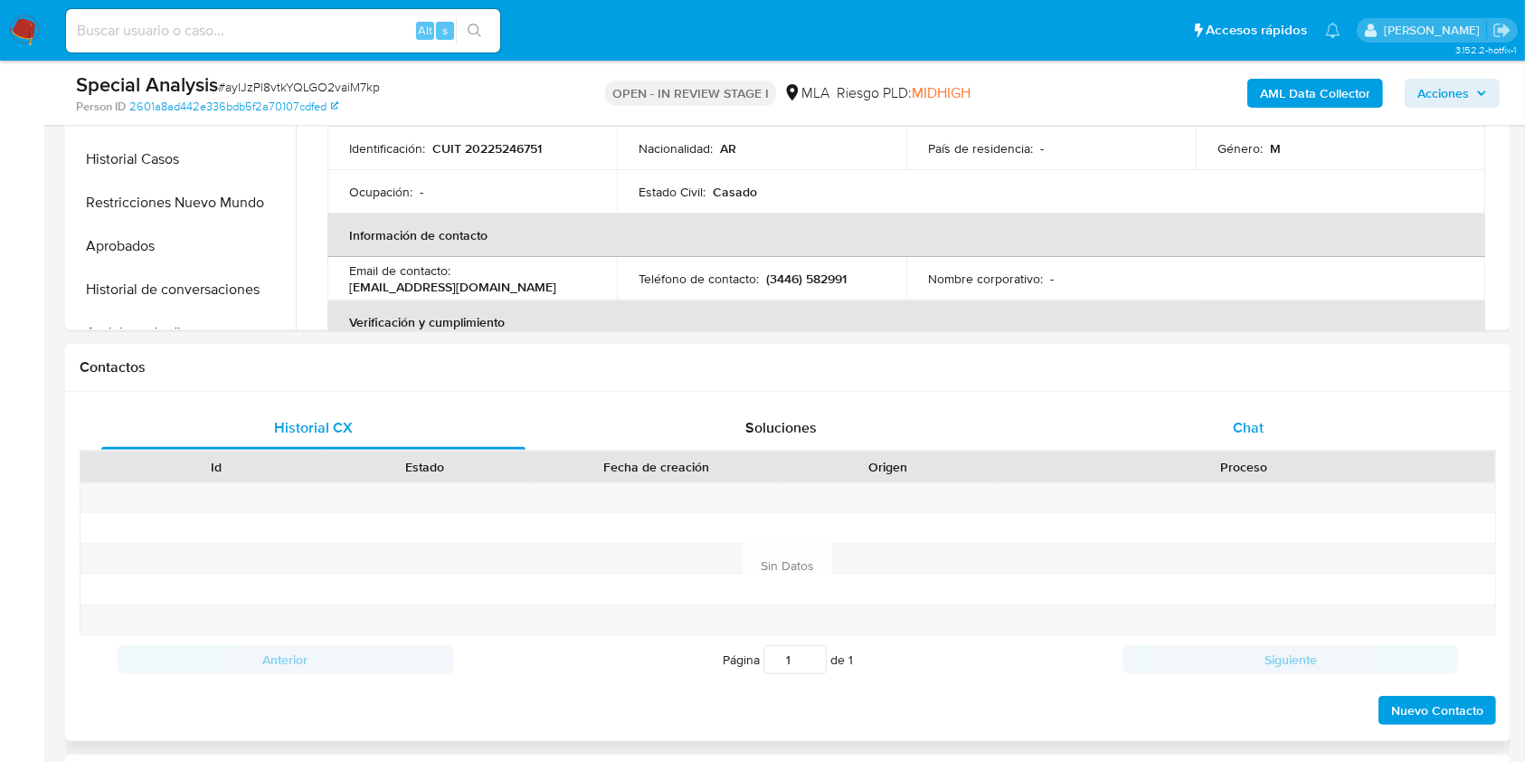
select select "10"
click at [1255, 432] on span "Chat" at bounding box center [1248, 427] width 31 height 21
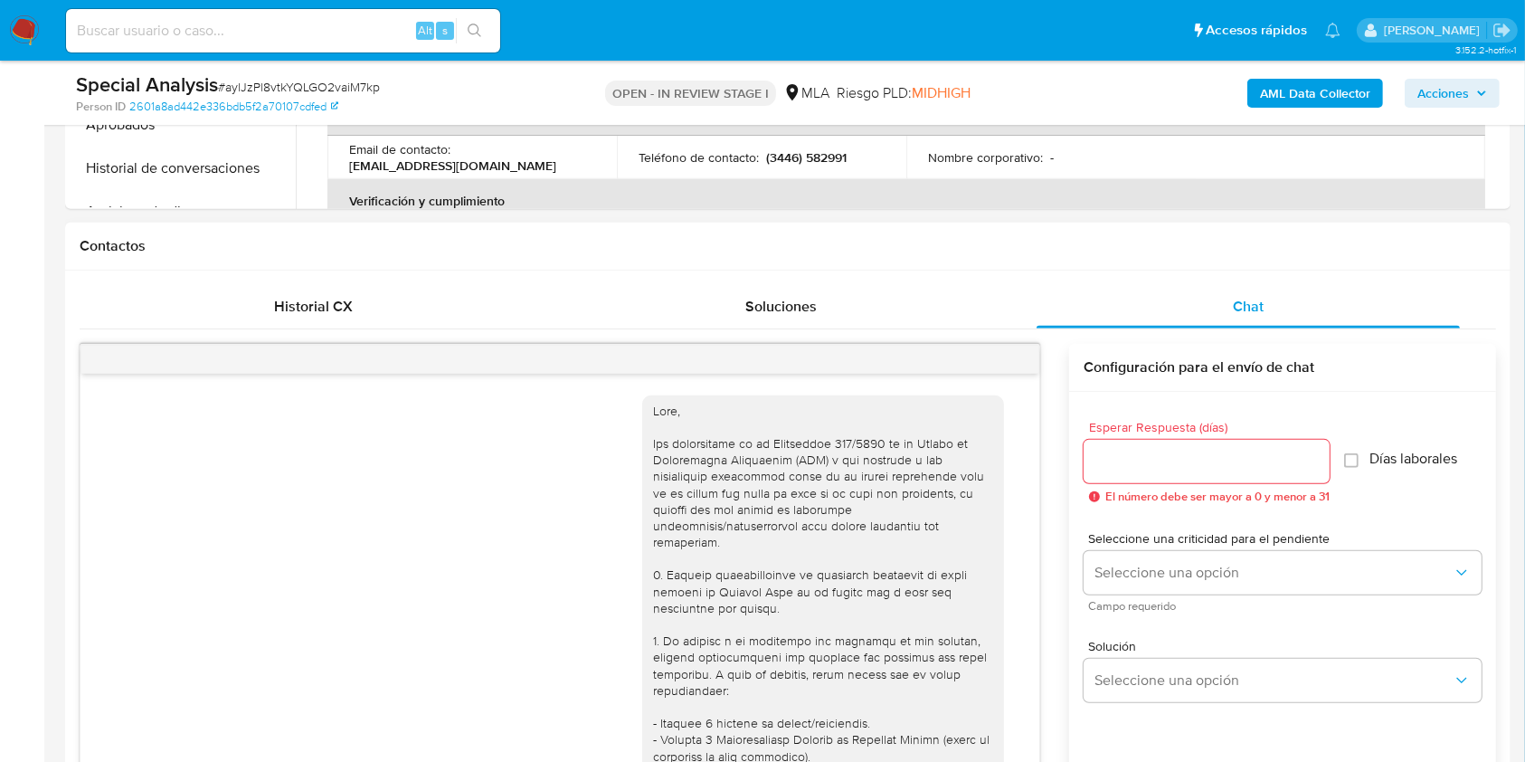
scroll to position [2093, 0]
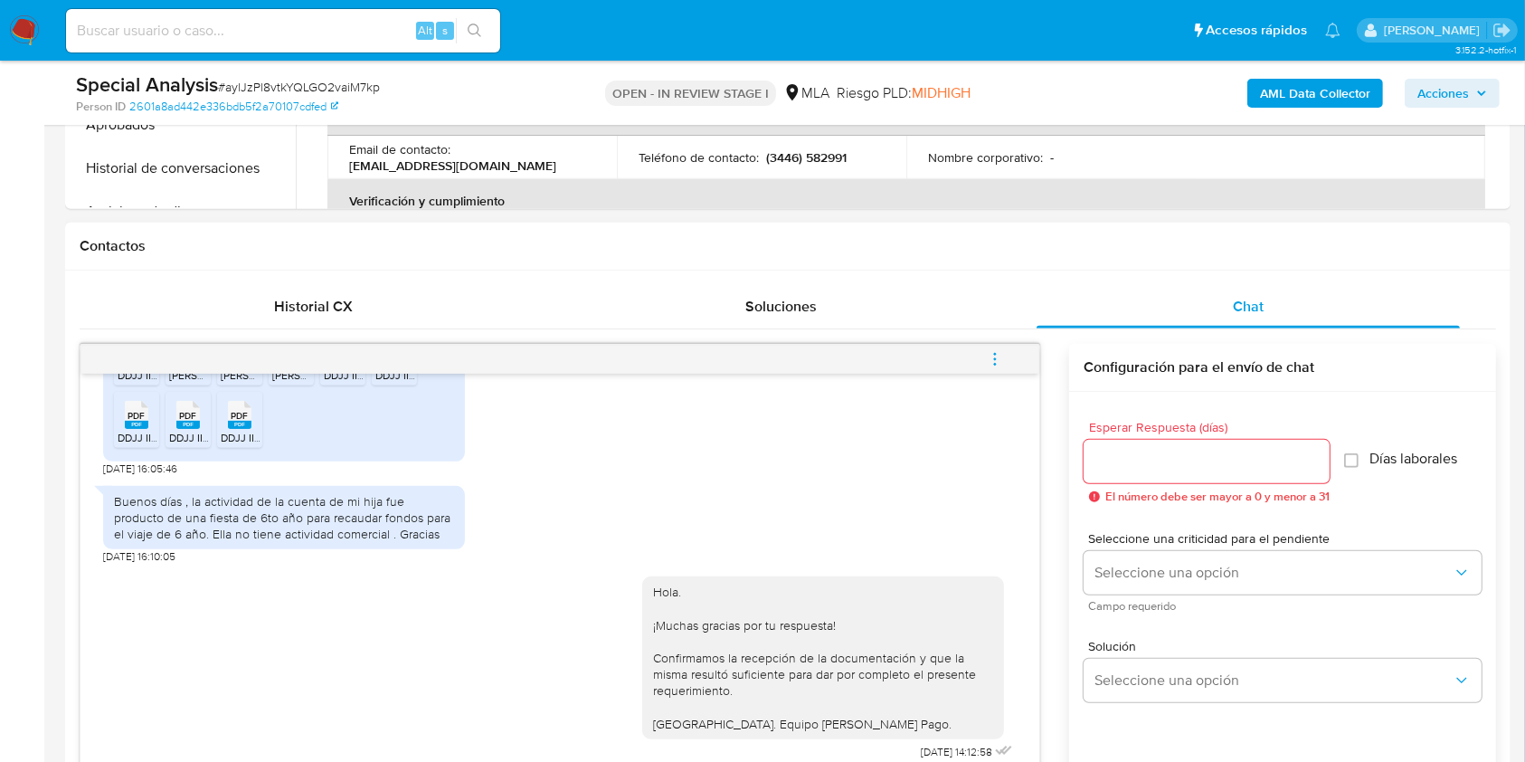
click at [996, 356] on icon "menu-action" at bounding box center [995, 359] width 16 height 16
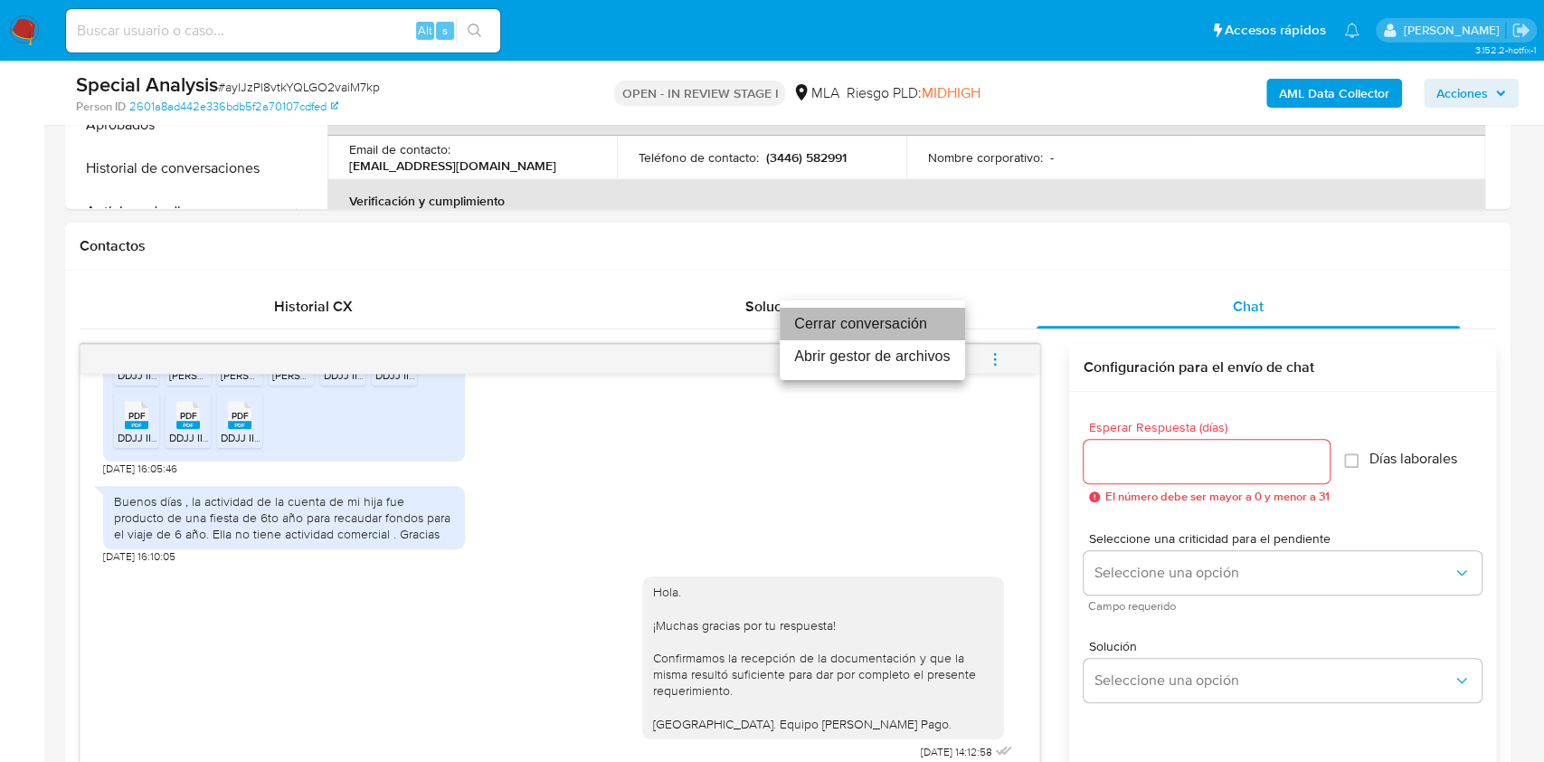
click at [917, 327] on li "Cerrar conversación" at bounding box center [872, 324] width 185 height 33
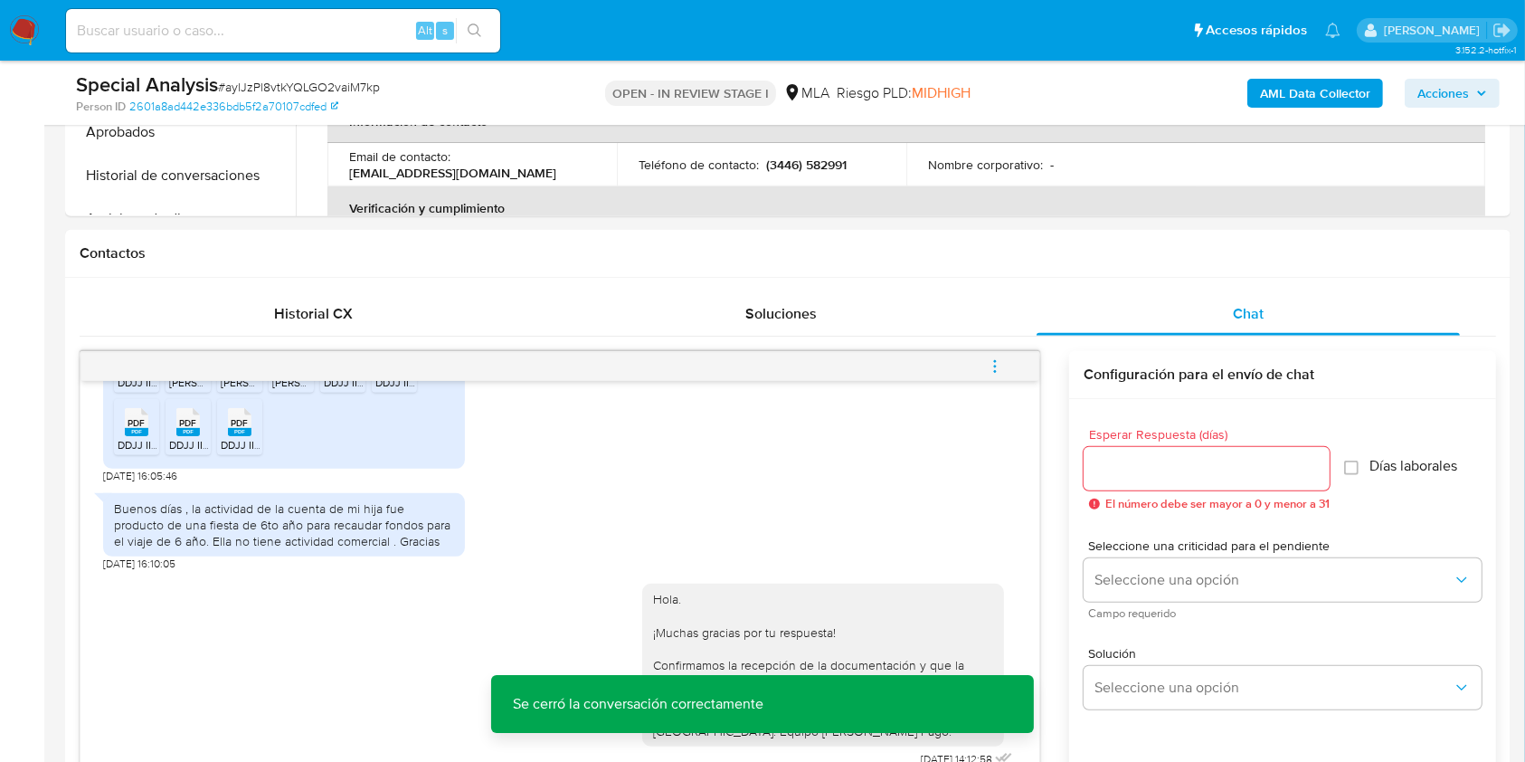
scroll to position [482, 0]
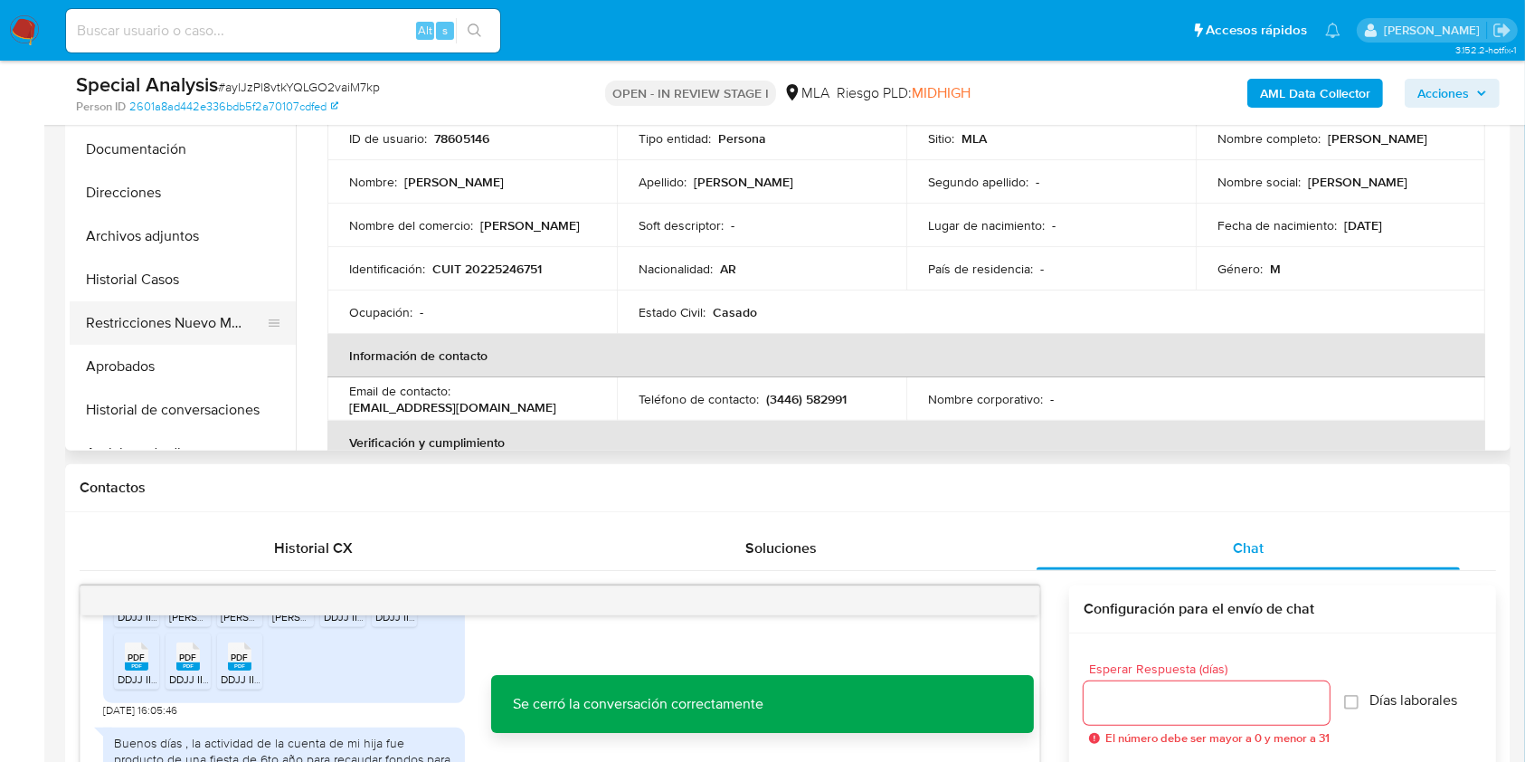
click at [199, 329] on button "Restricciones Nuevo Mundo" at bounding box center [176, 322] width 212 height 43
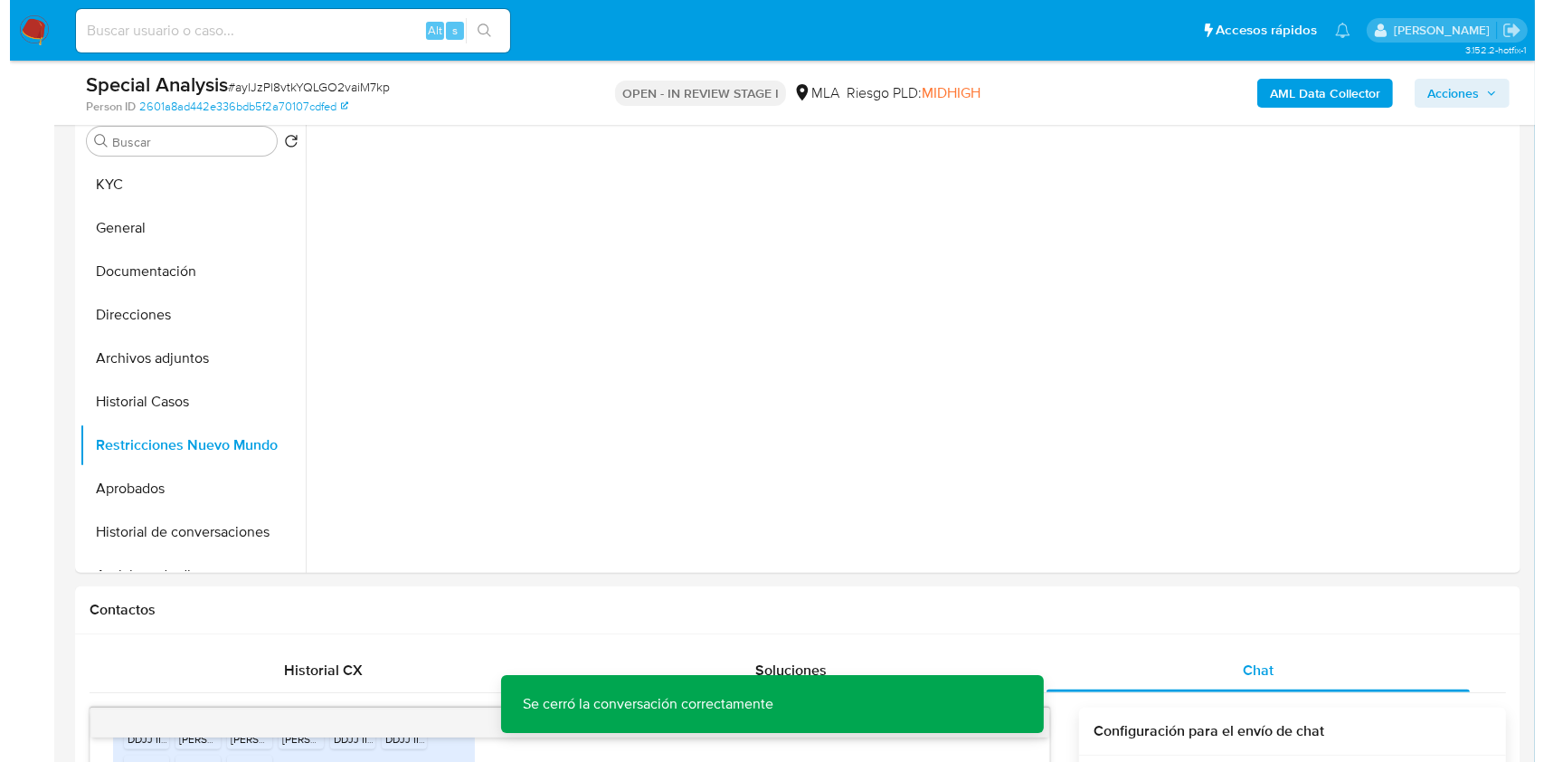
scroll to position [241, 0]
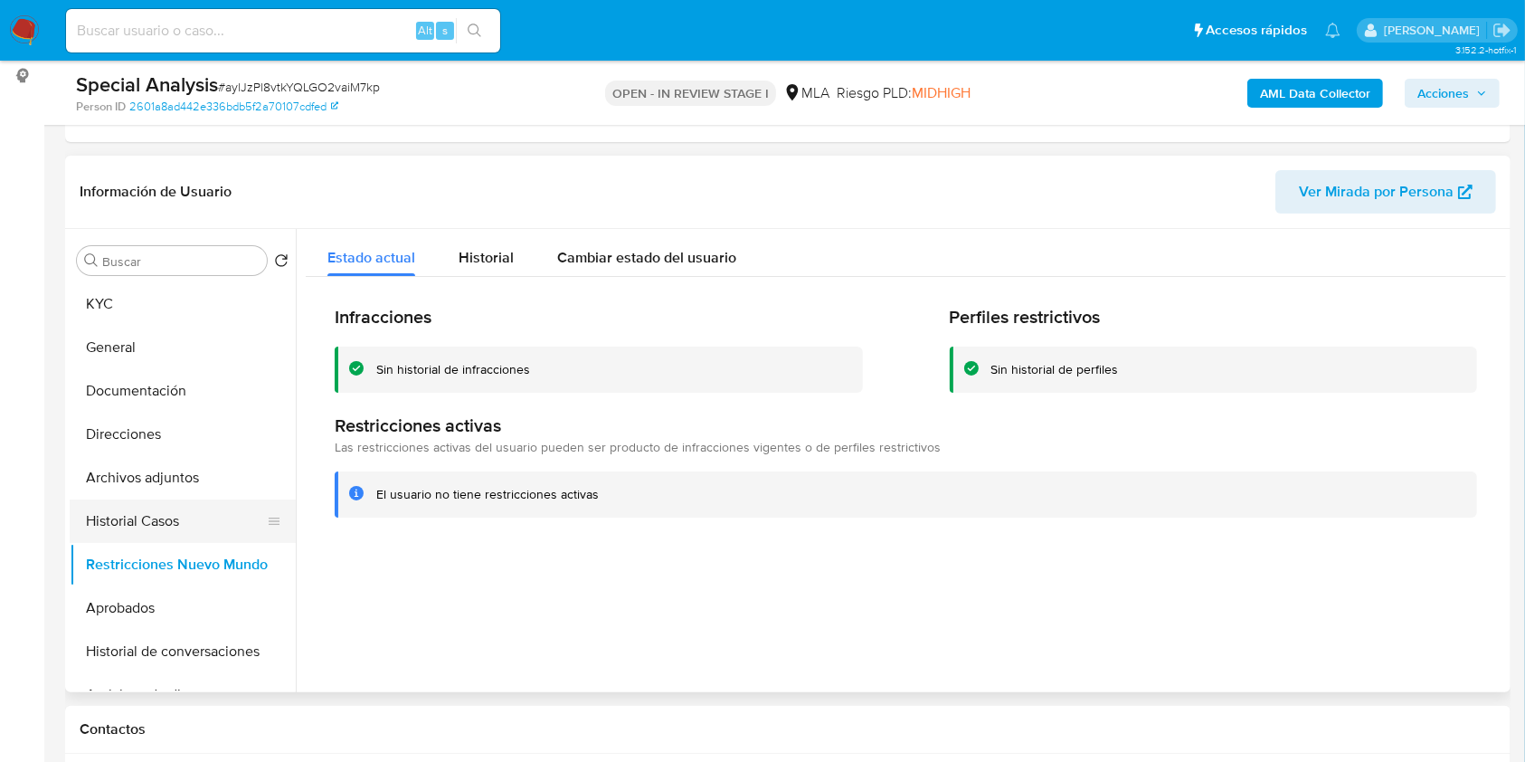
click at [161, 527] on button "Historial Casos" at bounding box center [176, 520] width 212 height 43
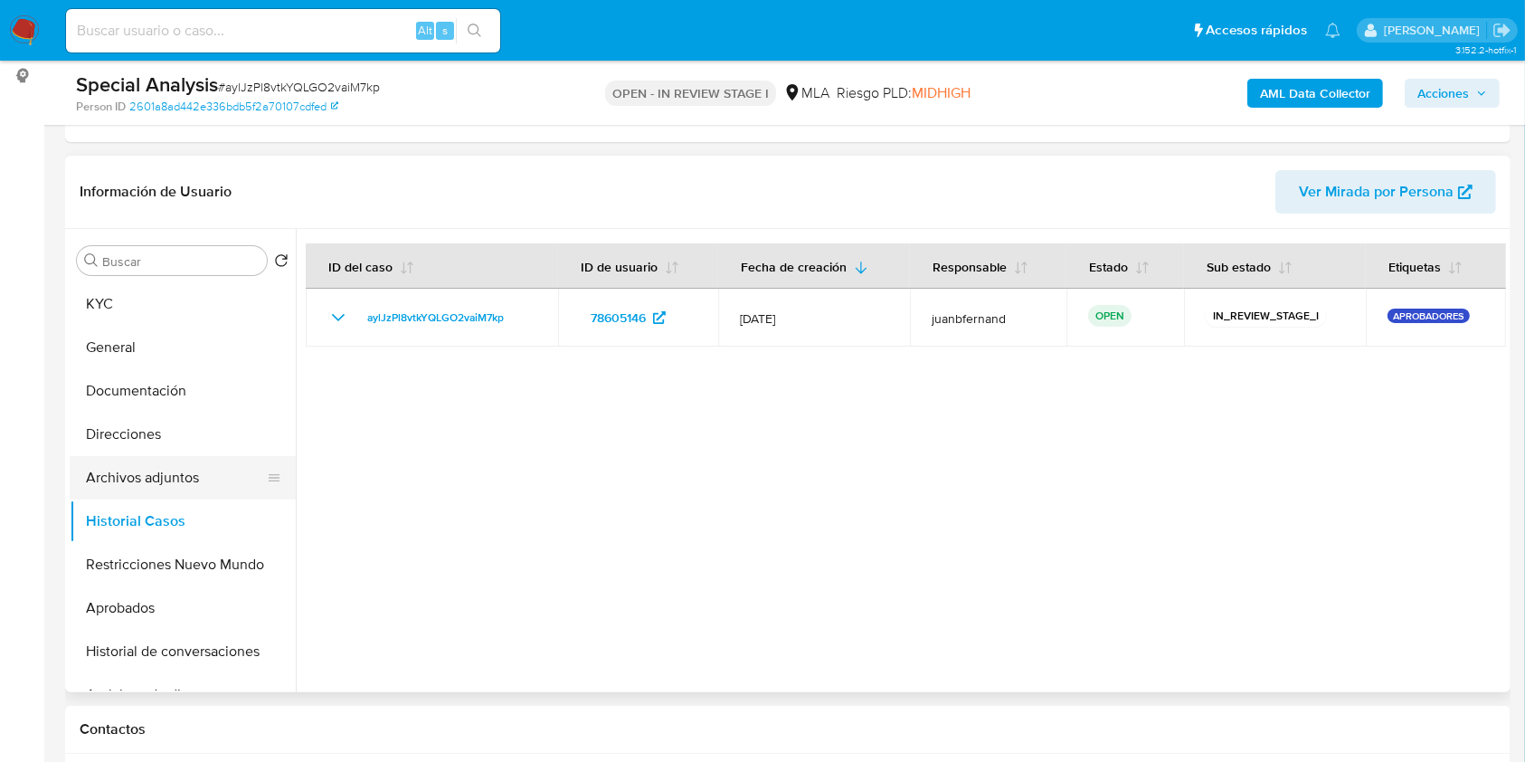
click at [186, 481] on button "Archivos adjuntos" at bounding box center [176, 477] width 212 height 43
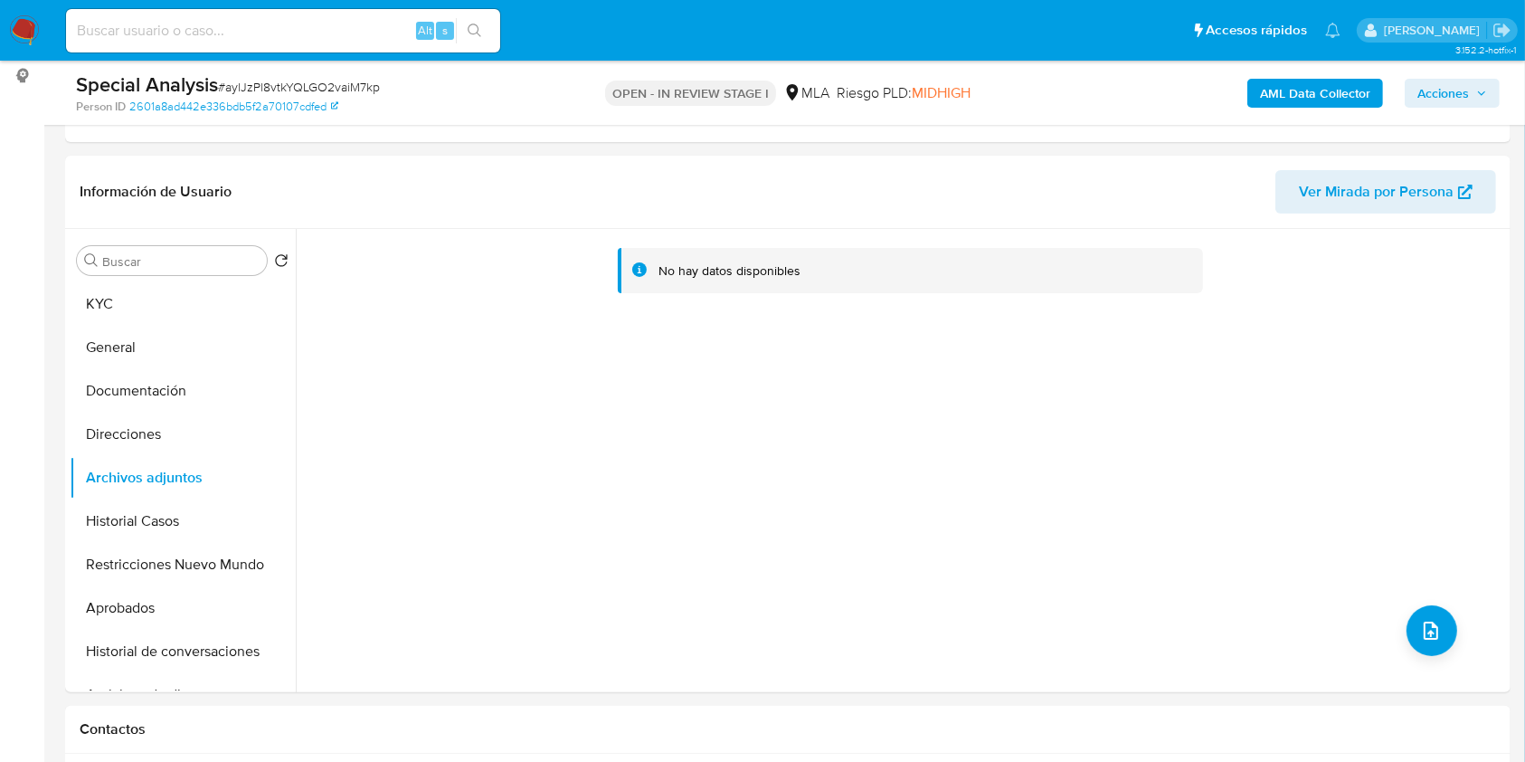
click at [1267, 97] on b "AML Data Collector" at bounding box center [1315, 93] width 110 height 29
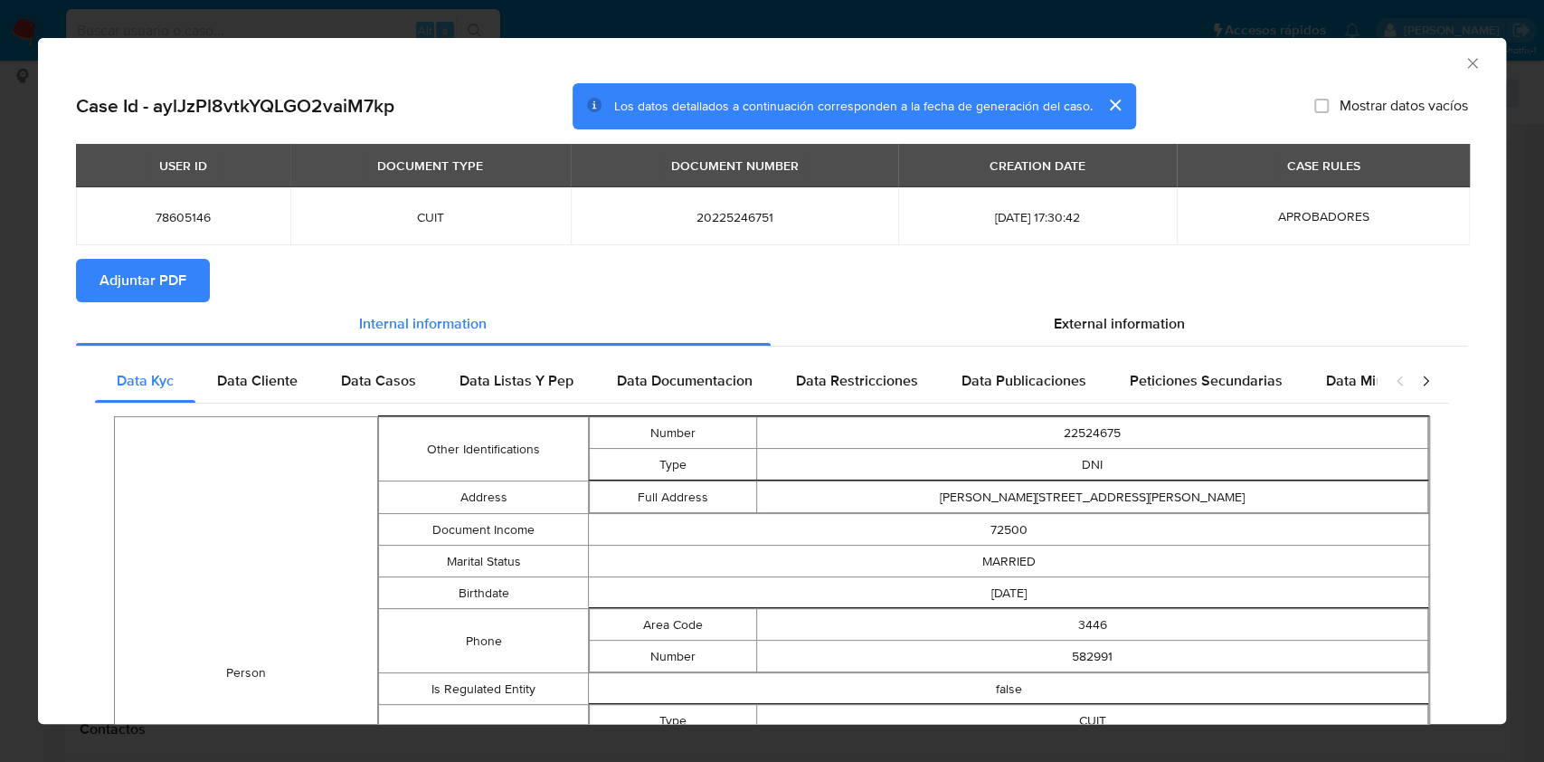
click at [203, 279] on button "Adjuntar PDF" at bounding box center [143, 280] width 134 height 43
click at [1464, 65] on icon "Cerrar ventana" at bounding box center [1473, 63] width 18 height 18
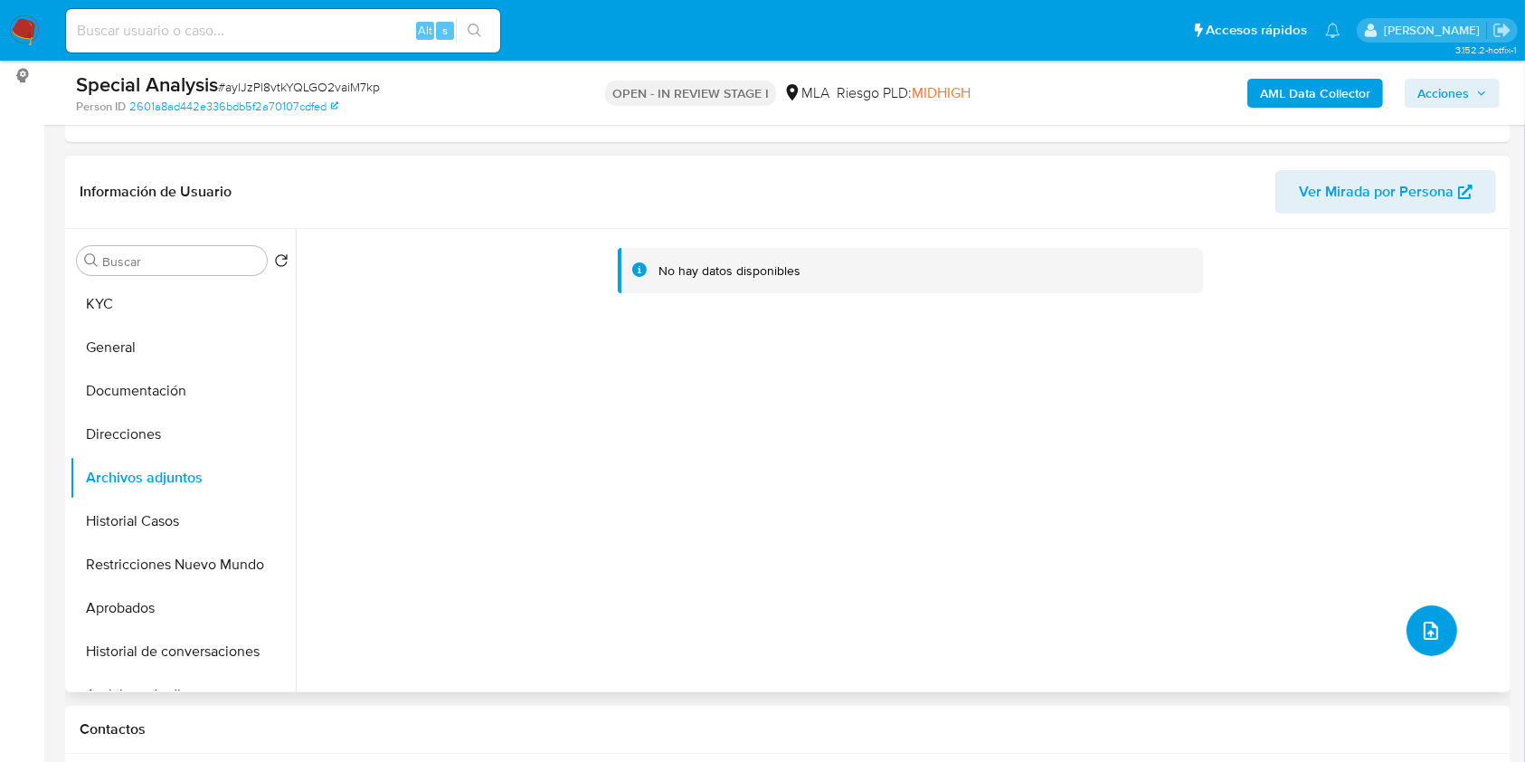
click at [1430, 622] on icon "upload-file" at bounding box center [1431, 631] width 22 height 22
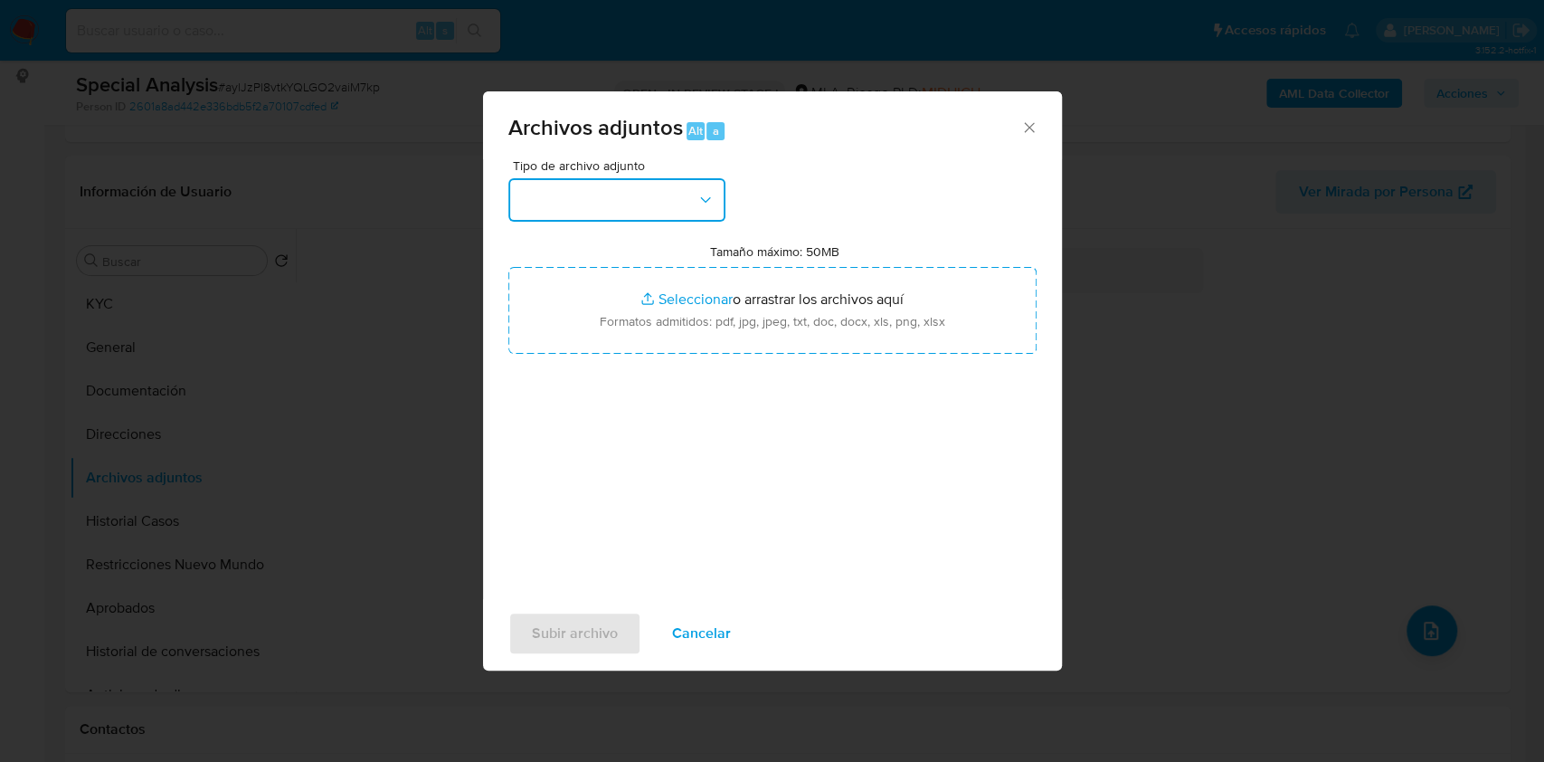
click at [691, 205] on button "button" at bounding box center [616, 199] width 217 height 43
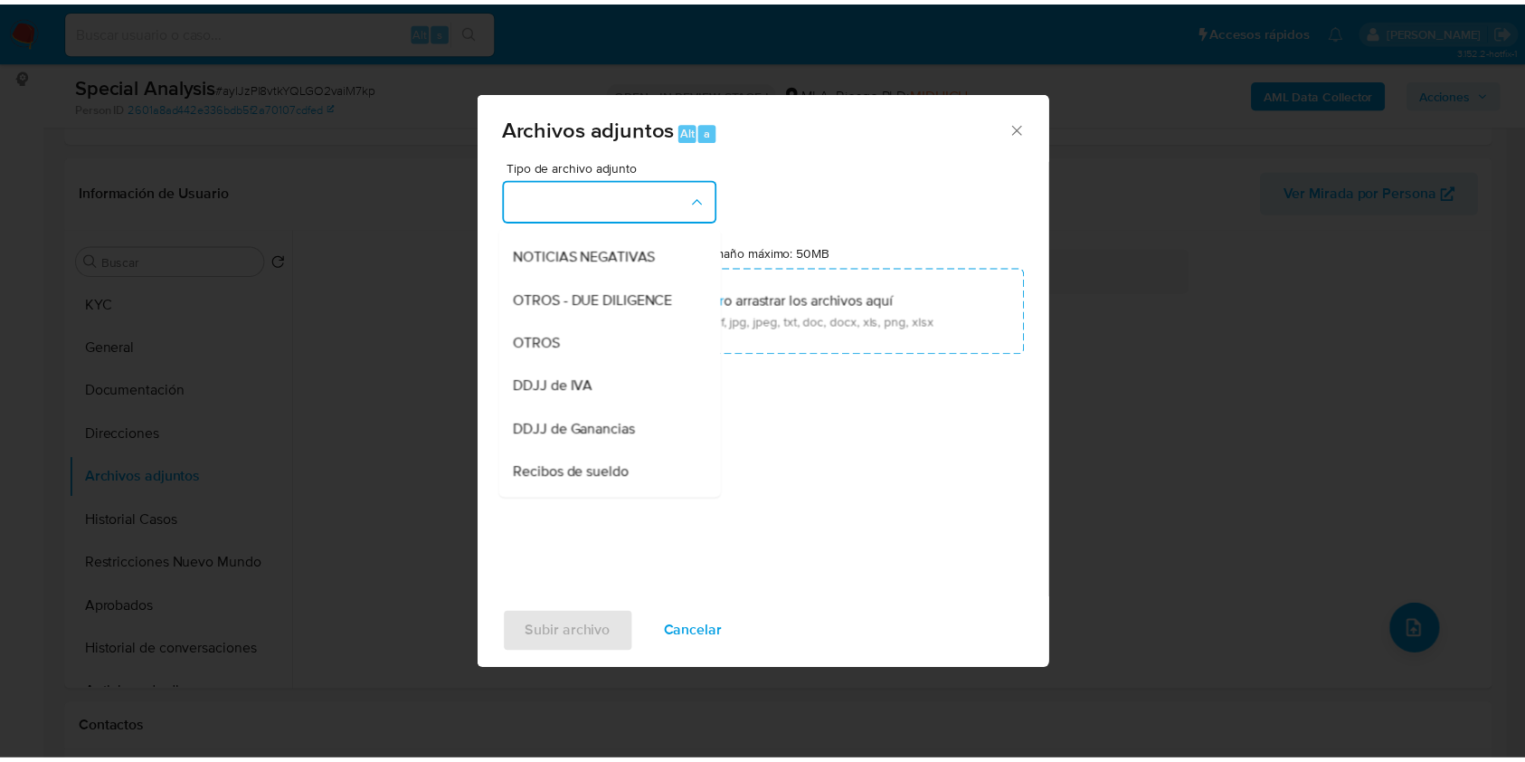
scroll to position [362, 0]
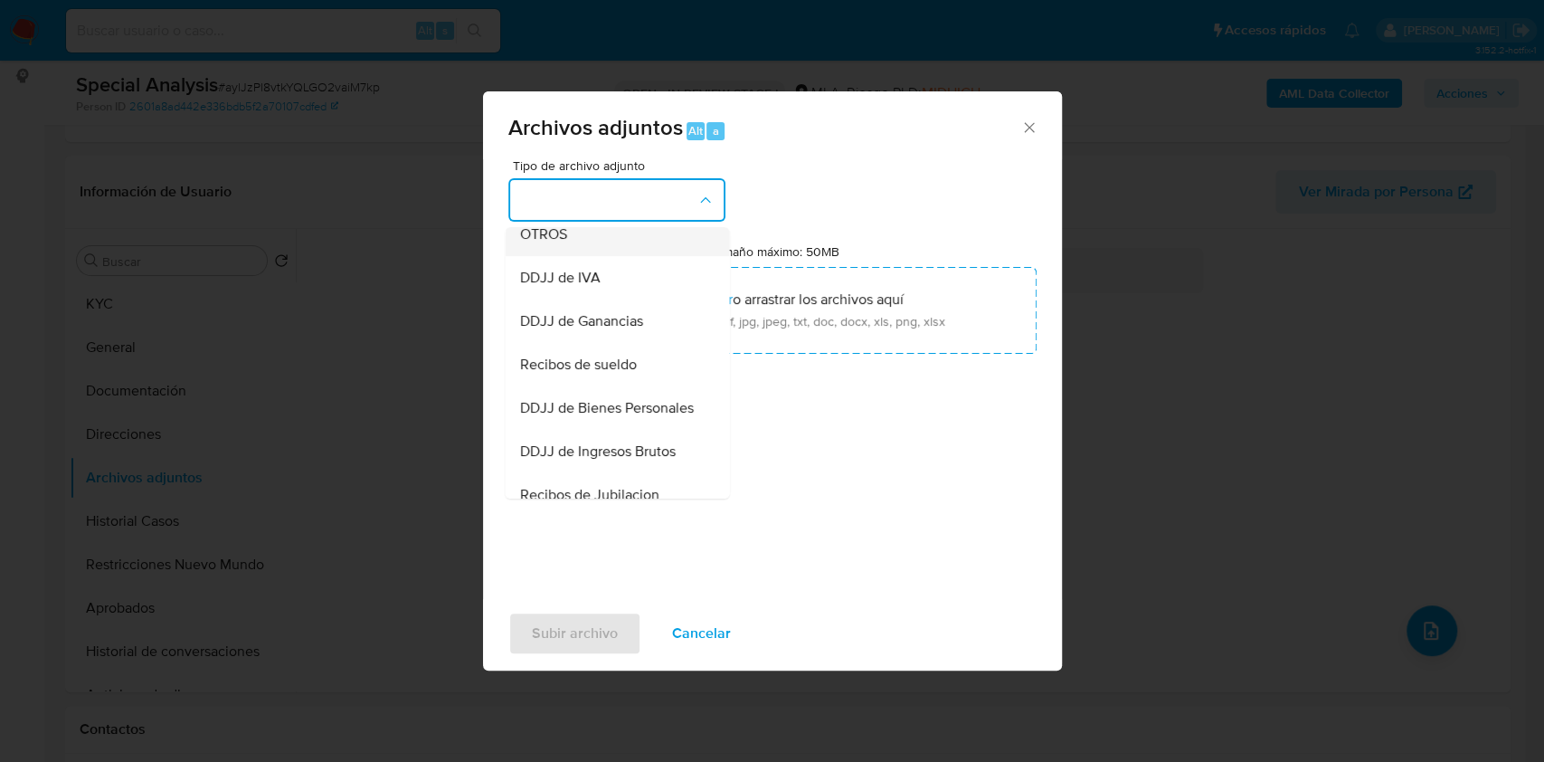
click at [604, 246] on div "OTROS" at bounding box center [611, 234] width 185 height 43
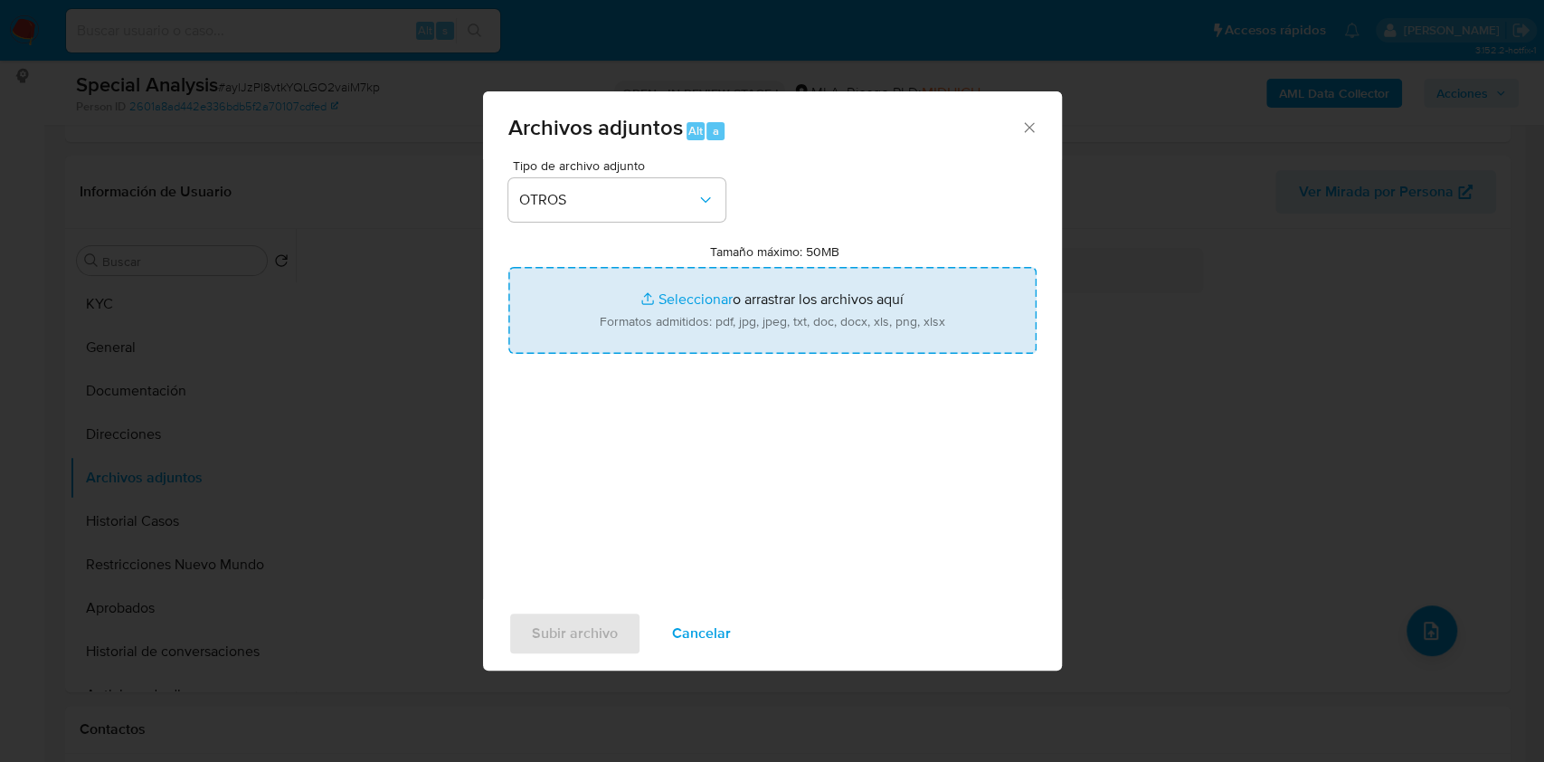
type input "C:\fakepath\Calculador DDJJ IIBB.xlsx"
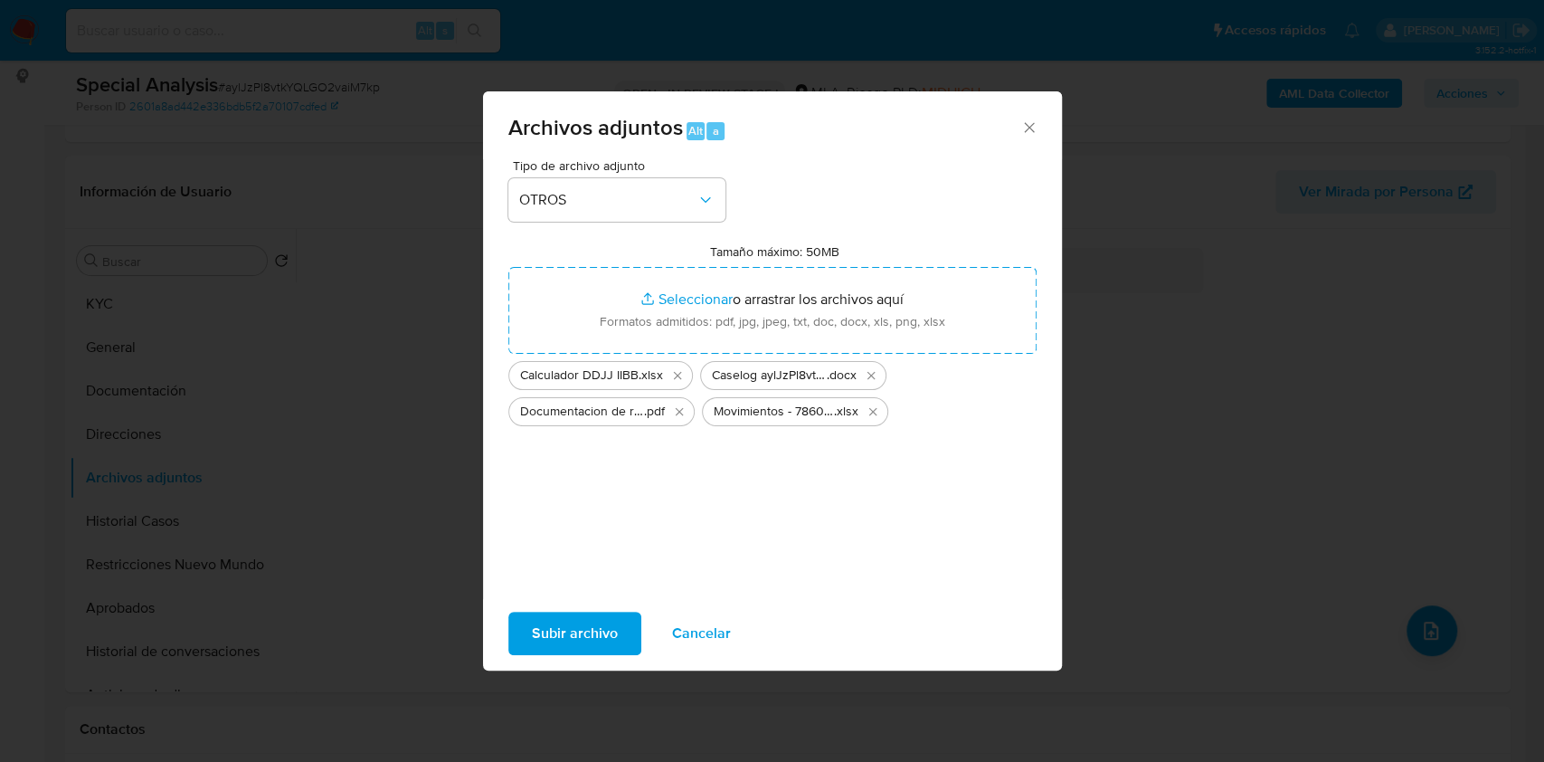
click at [587, 639] on span "Subir archivo" at bounding box center [575, 633] width 86 height 40
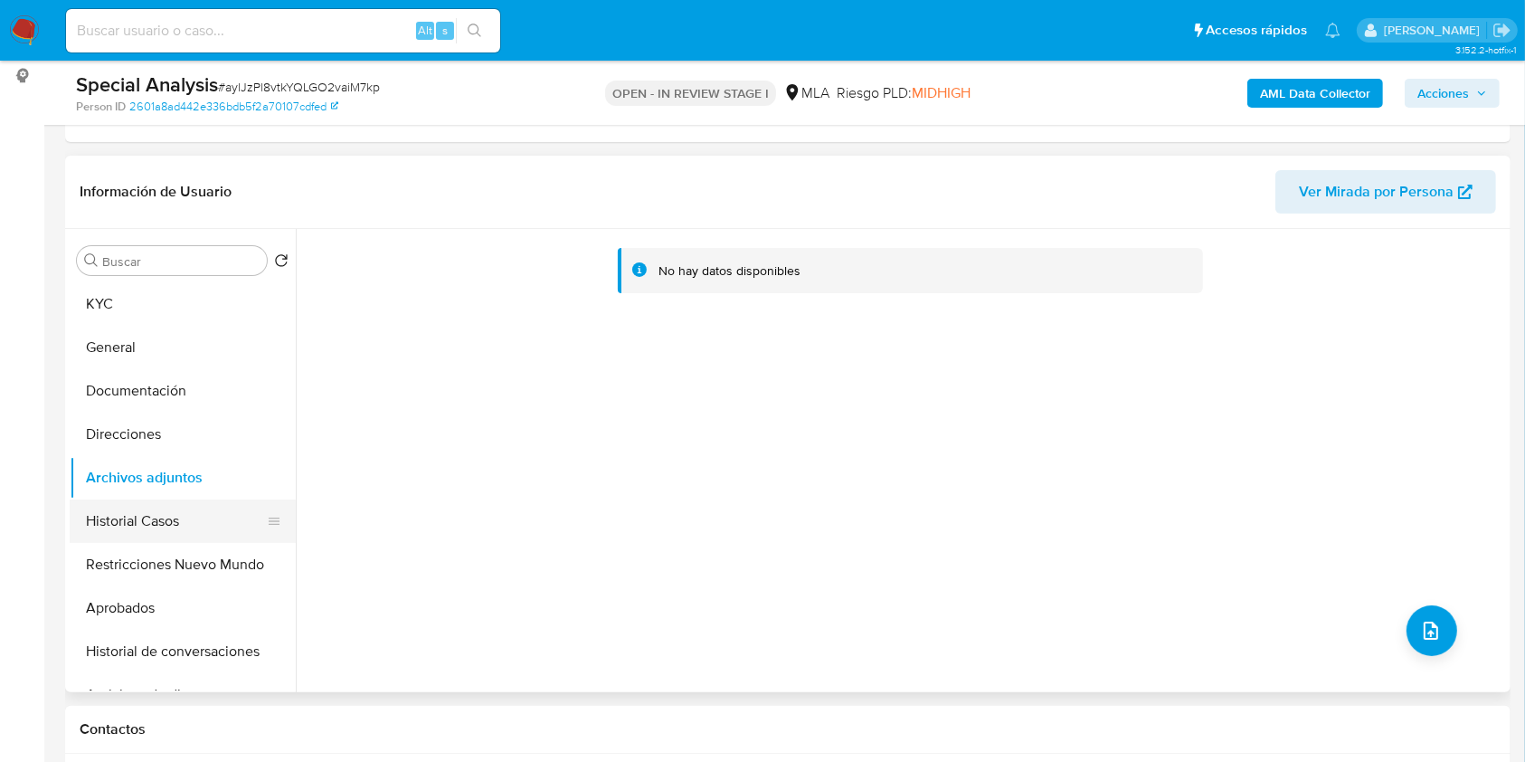
click at [127, 513] on button "Historial Casos" at bounding box center [176, 520] width 212 height 43
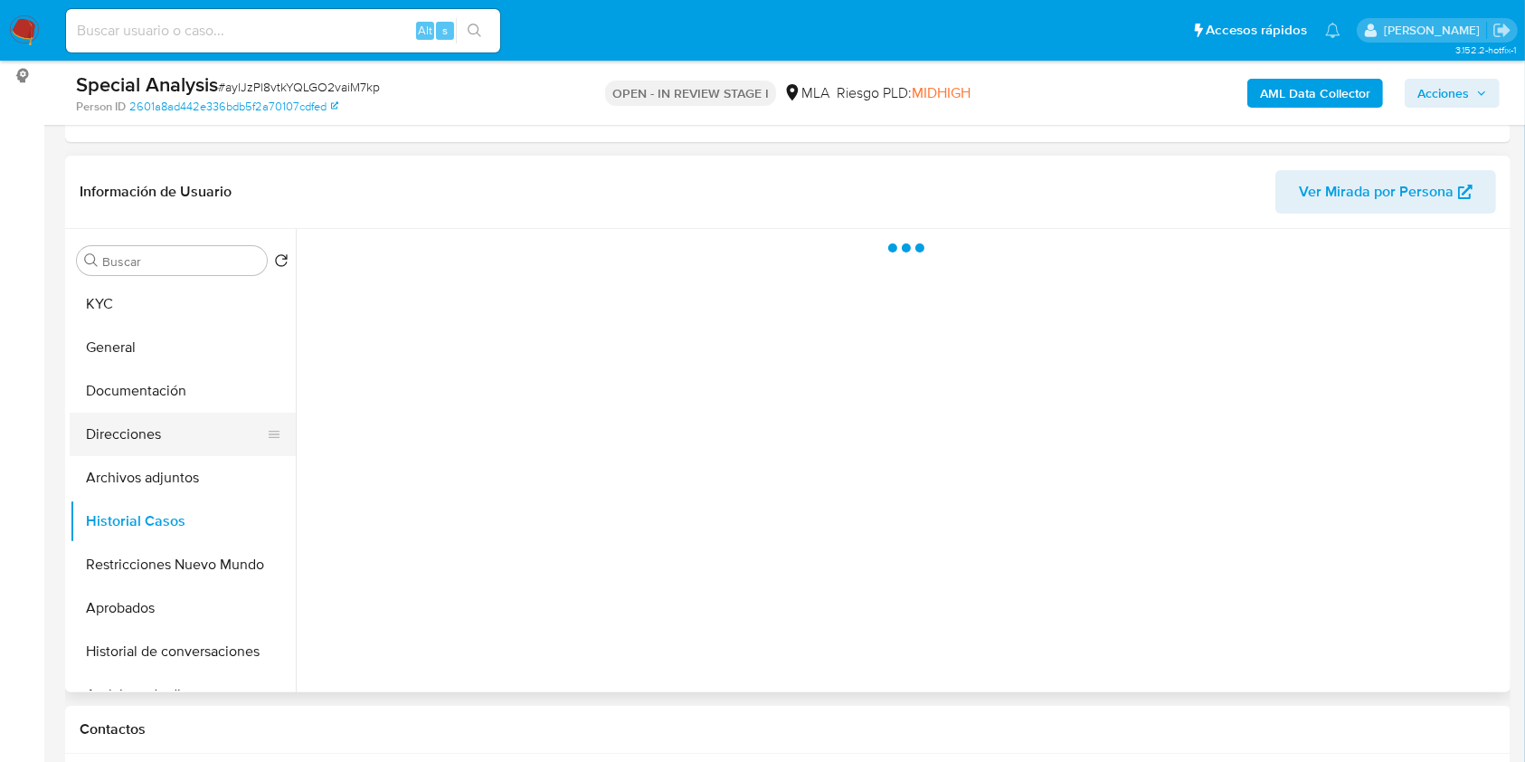
drag, startPoint x: 146, startPoint y: 465, endPoint x: 157, endPoint y: 449, distance: 19.6
click at [145, 465] on button "Archivos adjuntos" at bounding box center [183, 477] width 226 height 43
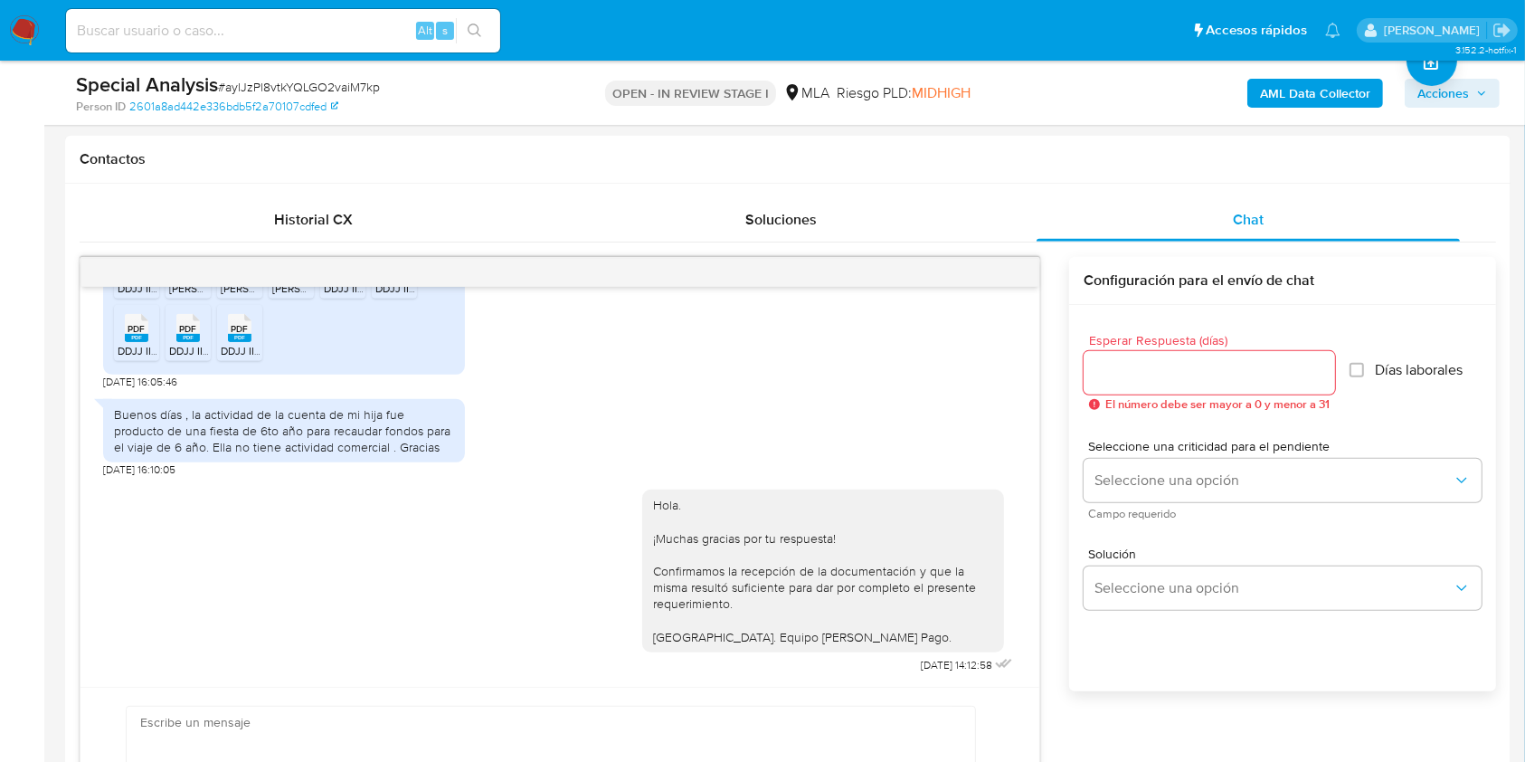
scroll to position [844, 0]
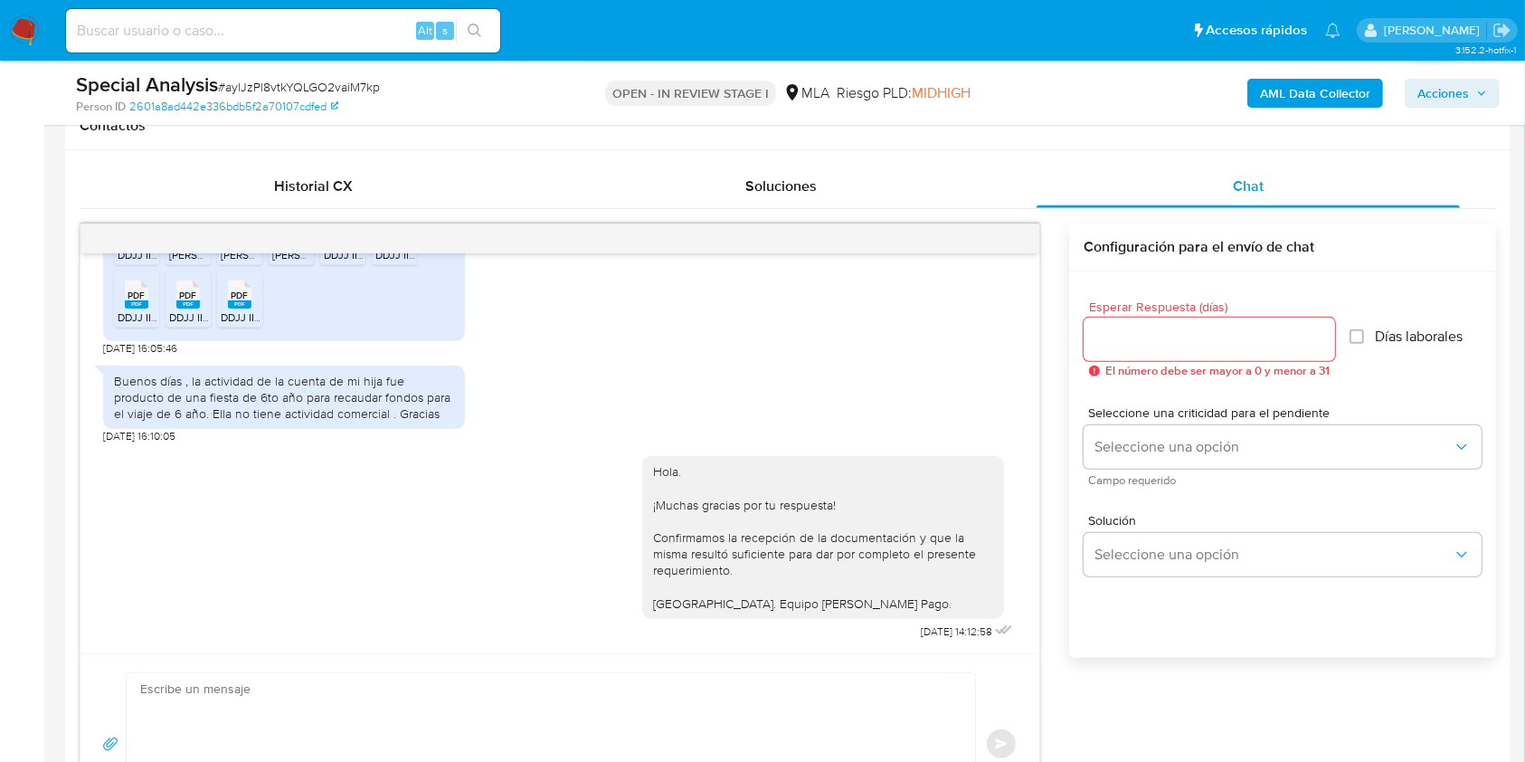
click at [1462, 82] on span "Acciones" at bounding box center [1444, 93] width 52 height 29
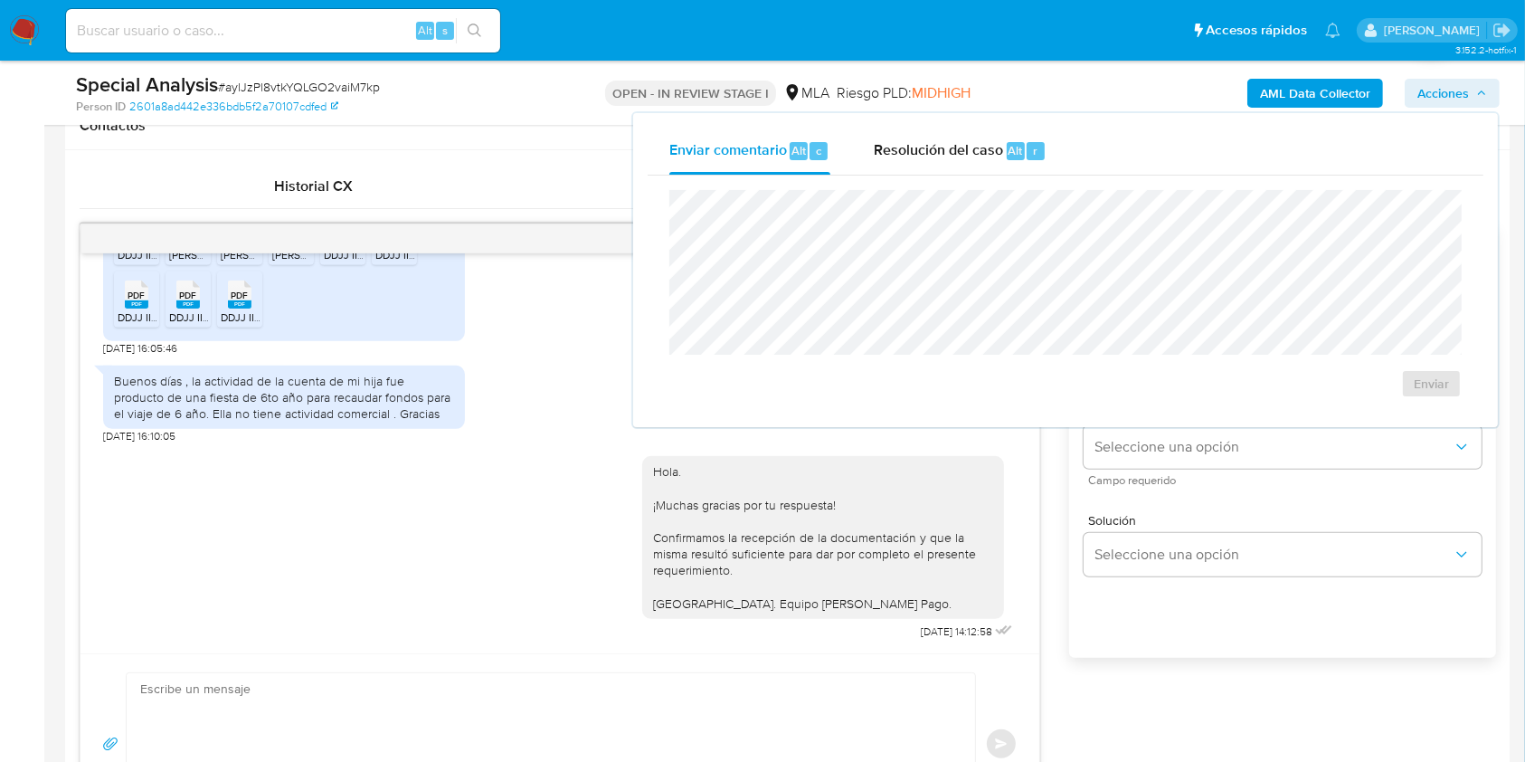
click at [940, 166] on div "Resolución del caso Alt r" at bounding box center [960, 151] width 173 height 47
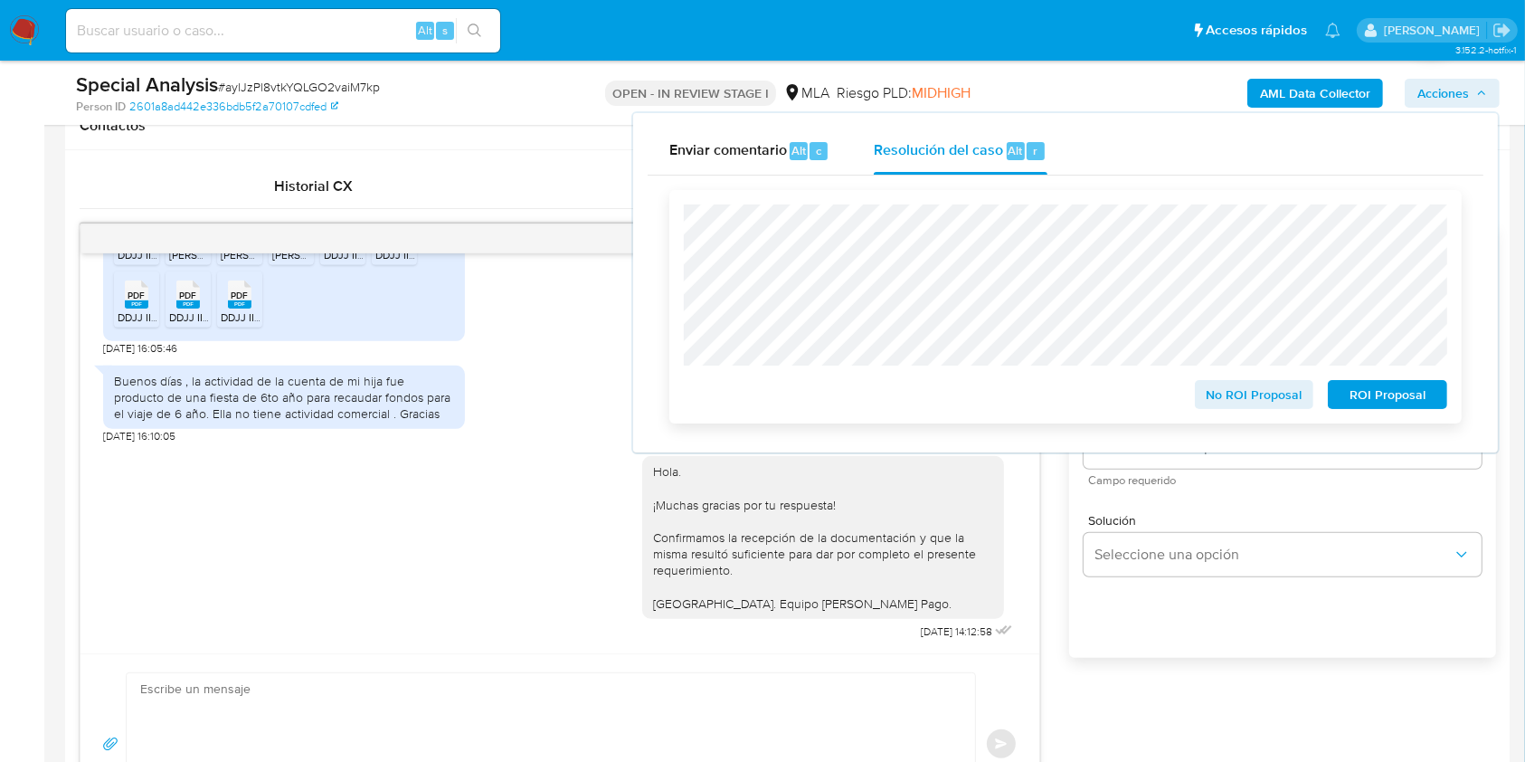
click at [1267, 403] on span "No ROI Proposal" at bounding box center [1255, 394] width 94 height 25
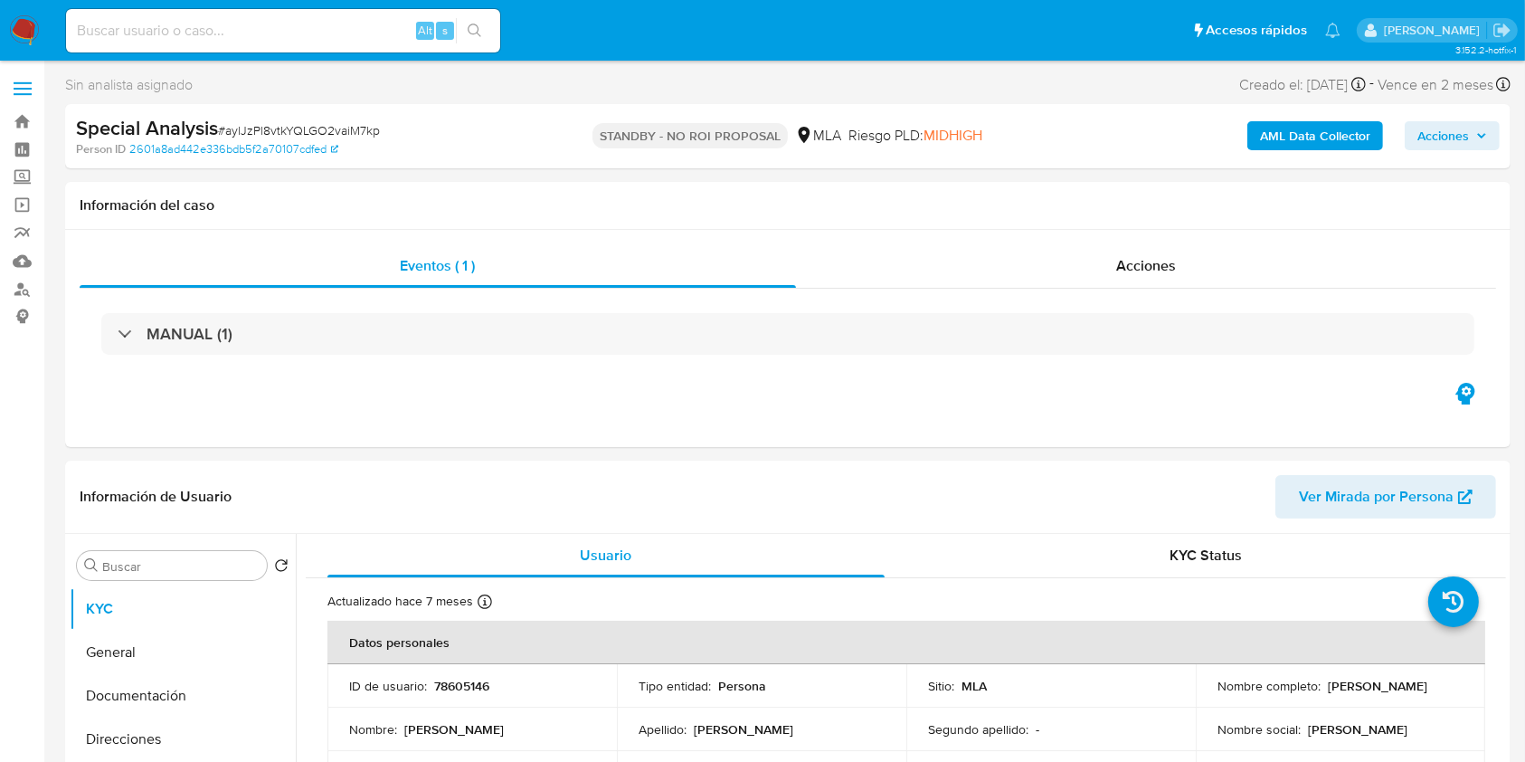
select select "10"
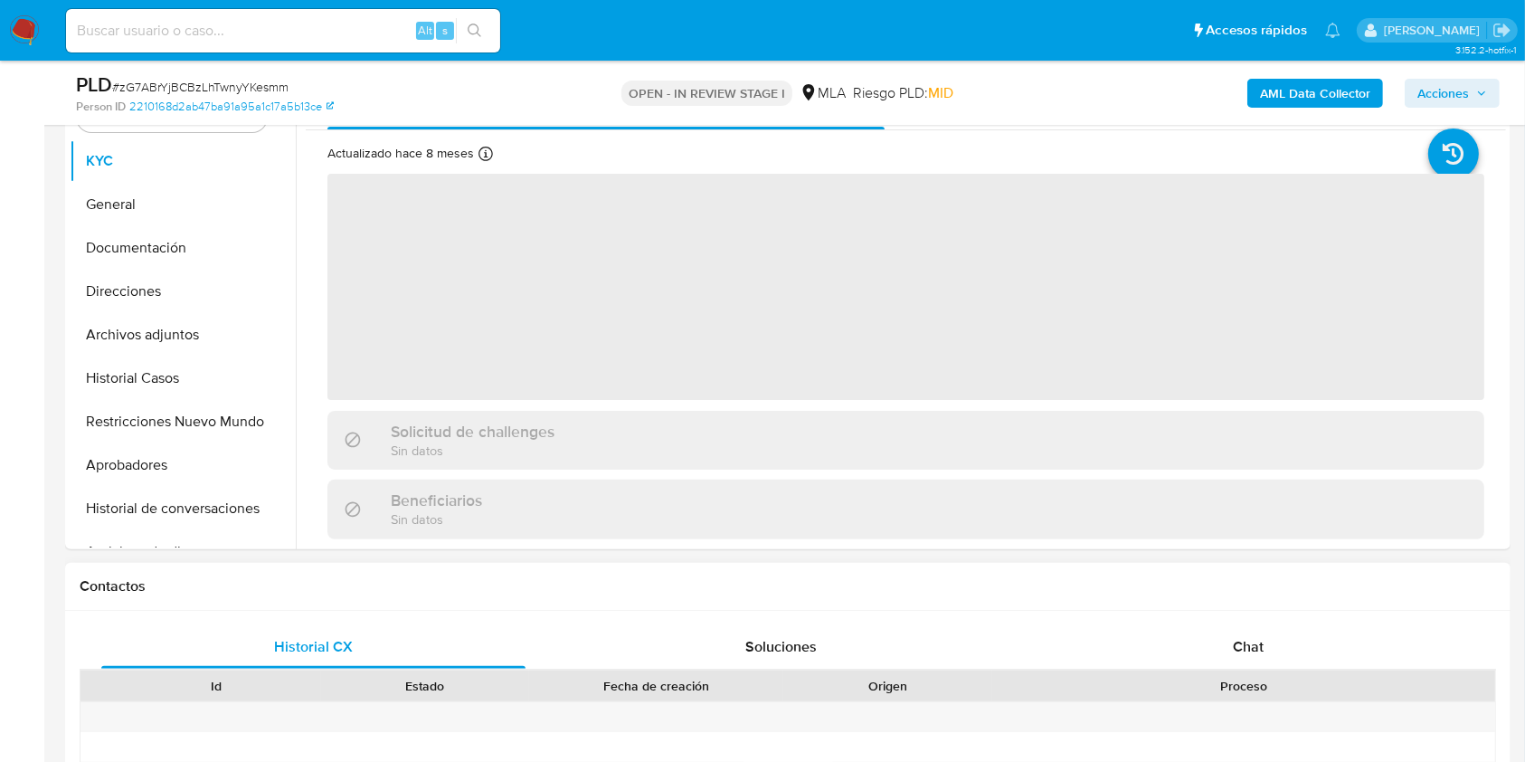
scroll to position [724, 0]
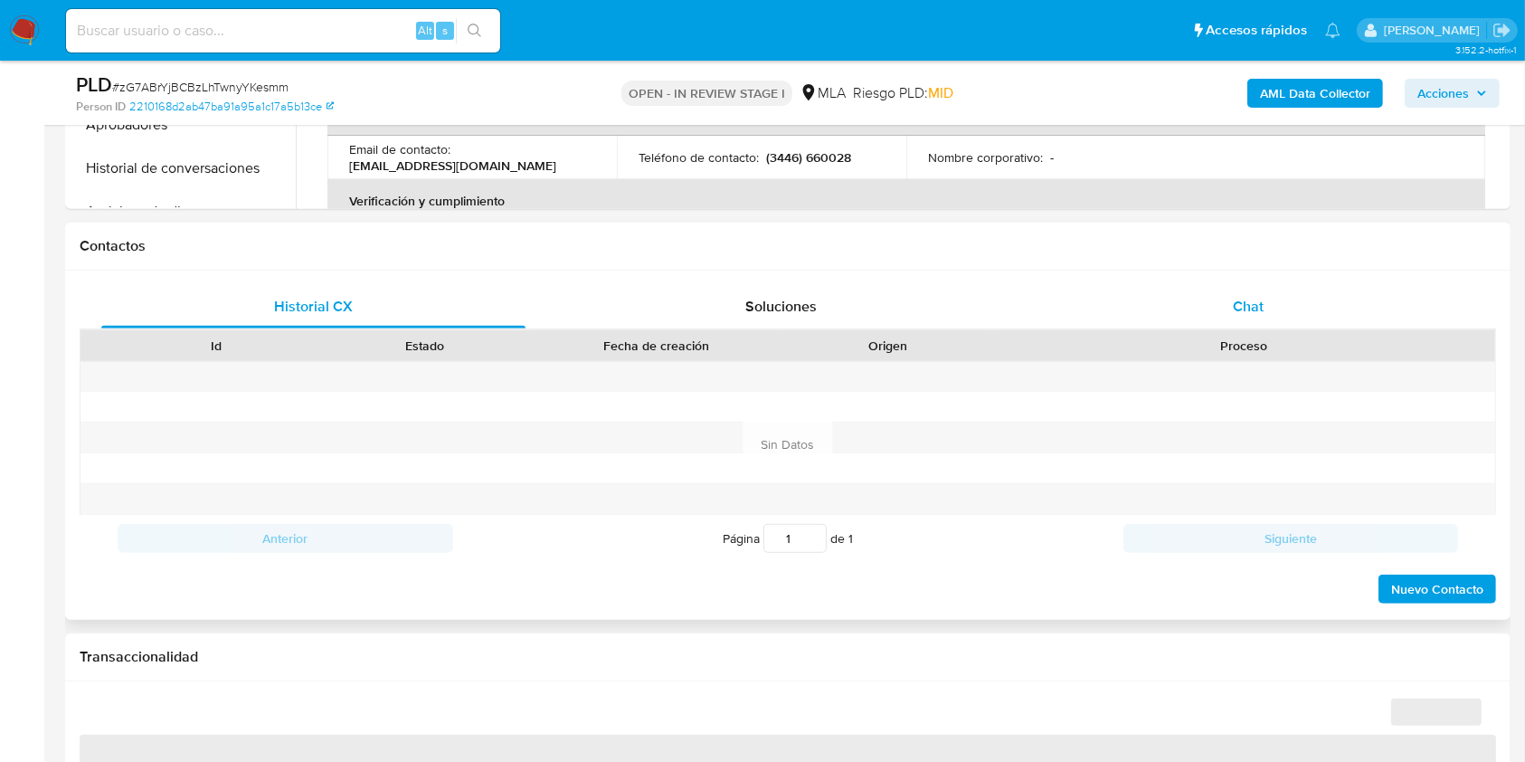
click at [1239, 302] on span "Chat" at bounding box center [1248, 306] width 31 height 21
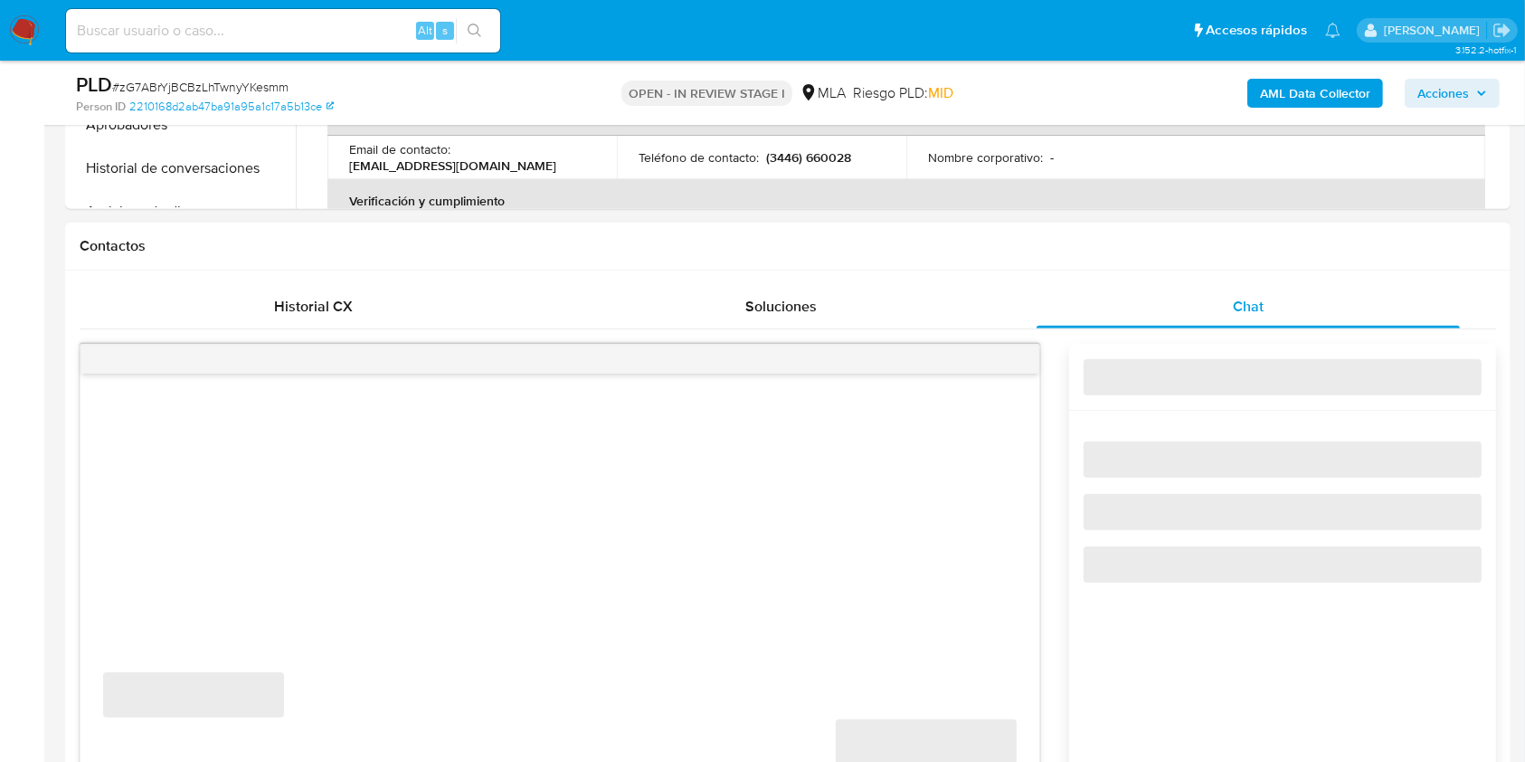
select select "10"
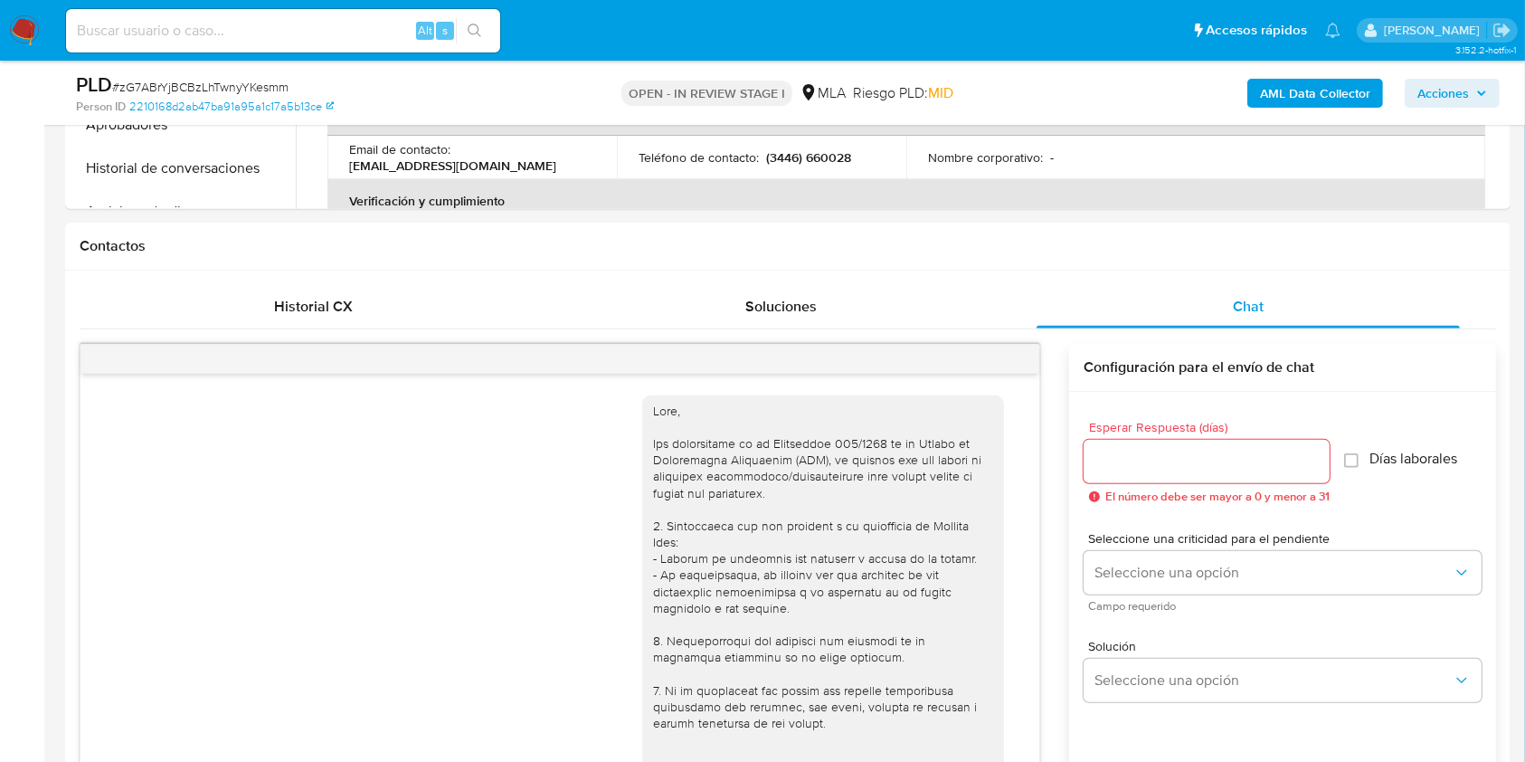
scroll to position [1573, 0]
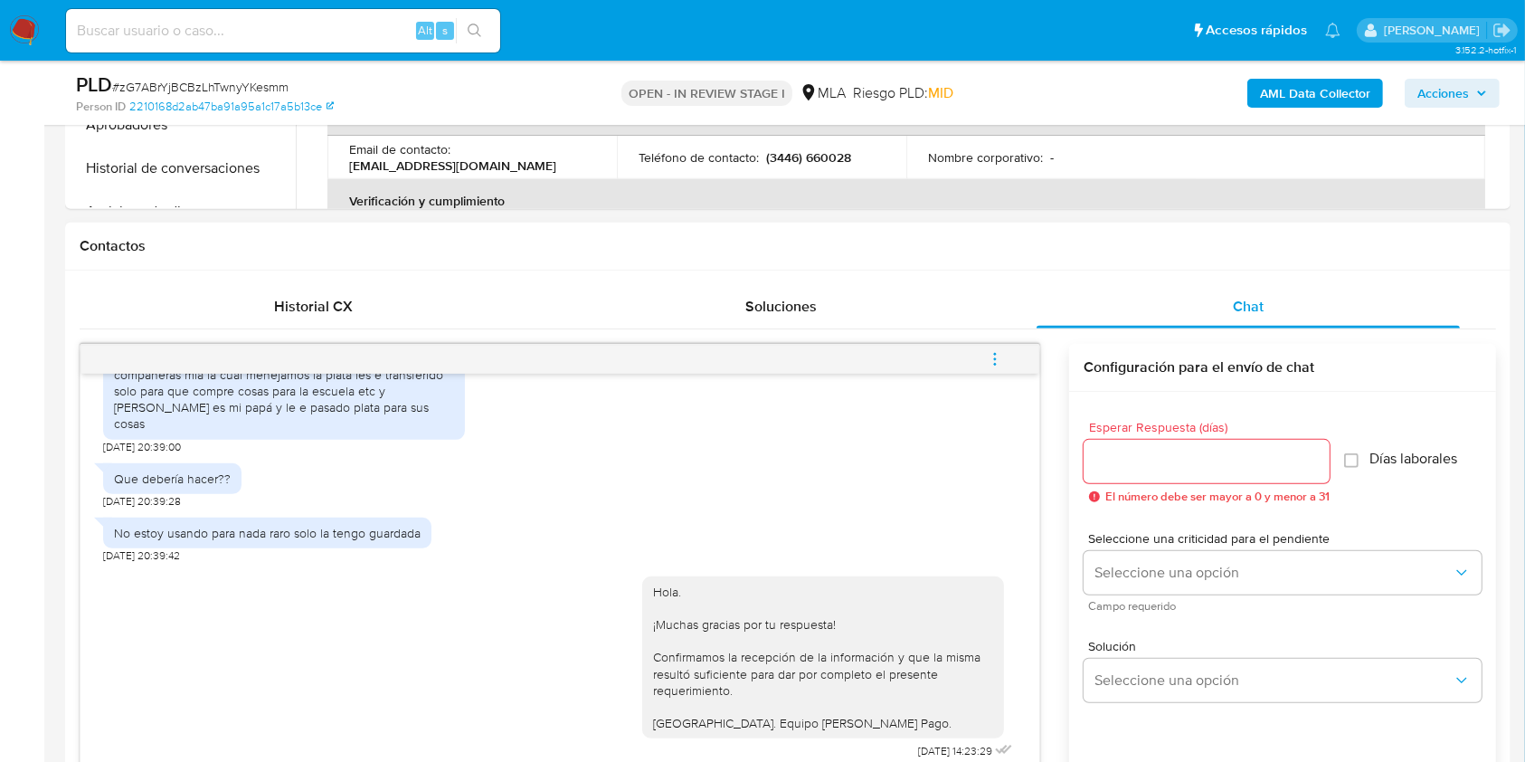
click at [994, 361] on icon "menu-action" at bounding box center [995, 359] width 16 height 16
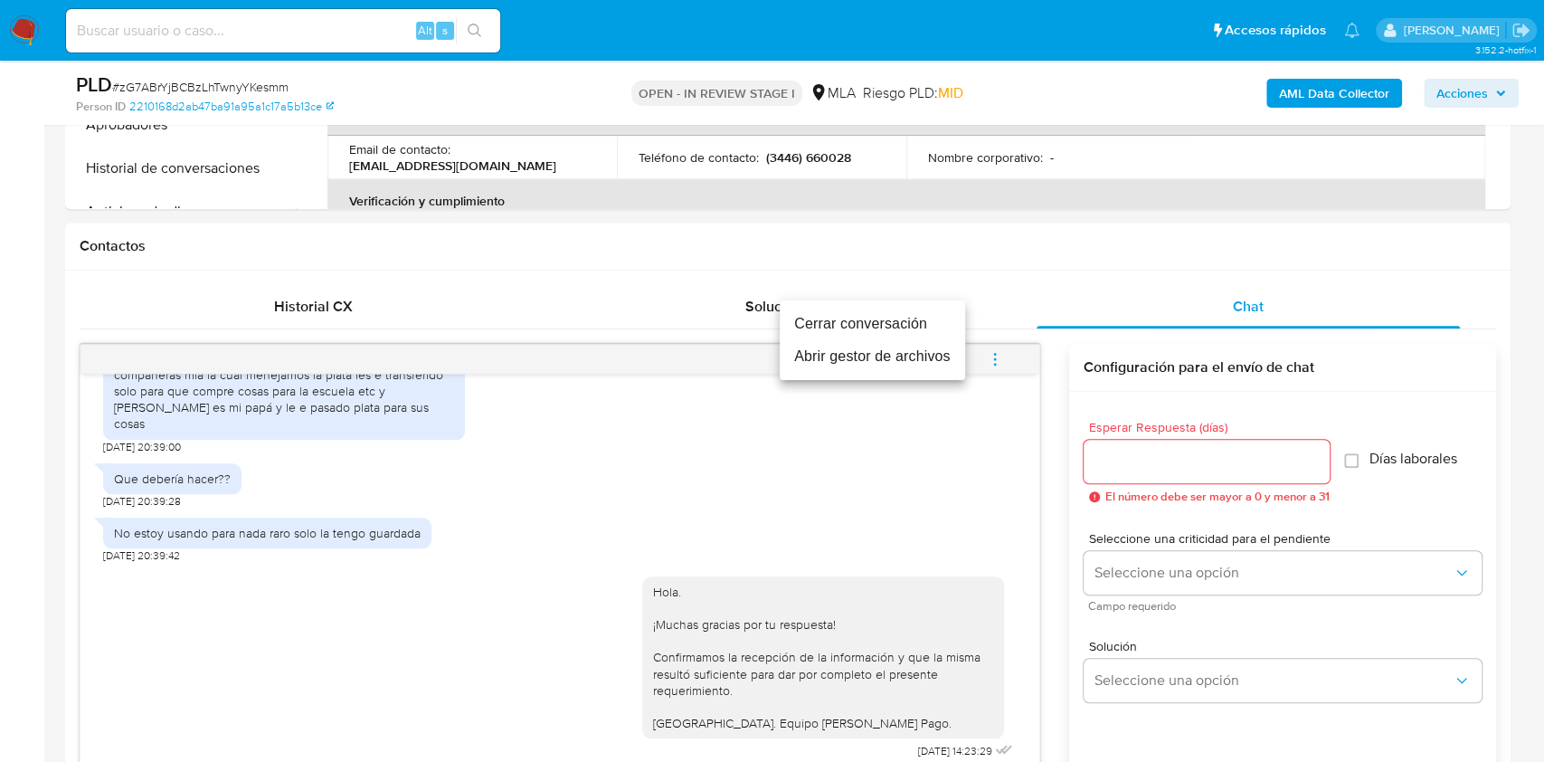
click at [858, 322] on li "Cerrar conversación" at bounding box center [872, 324] width 185 height 33
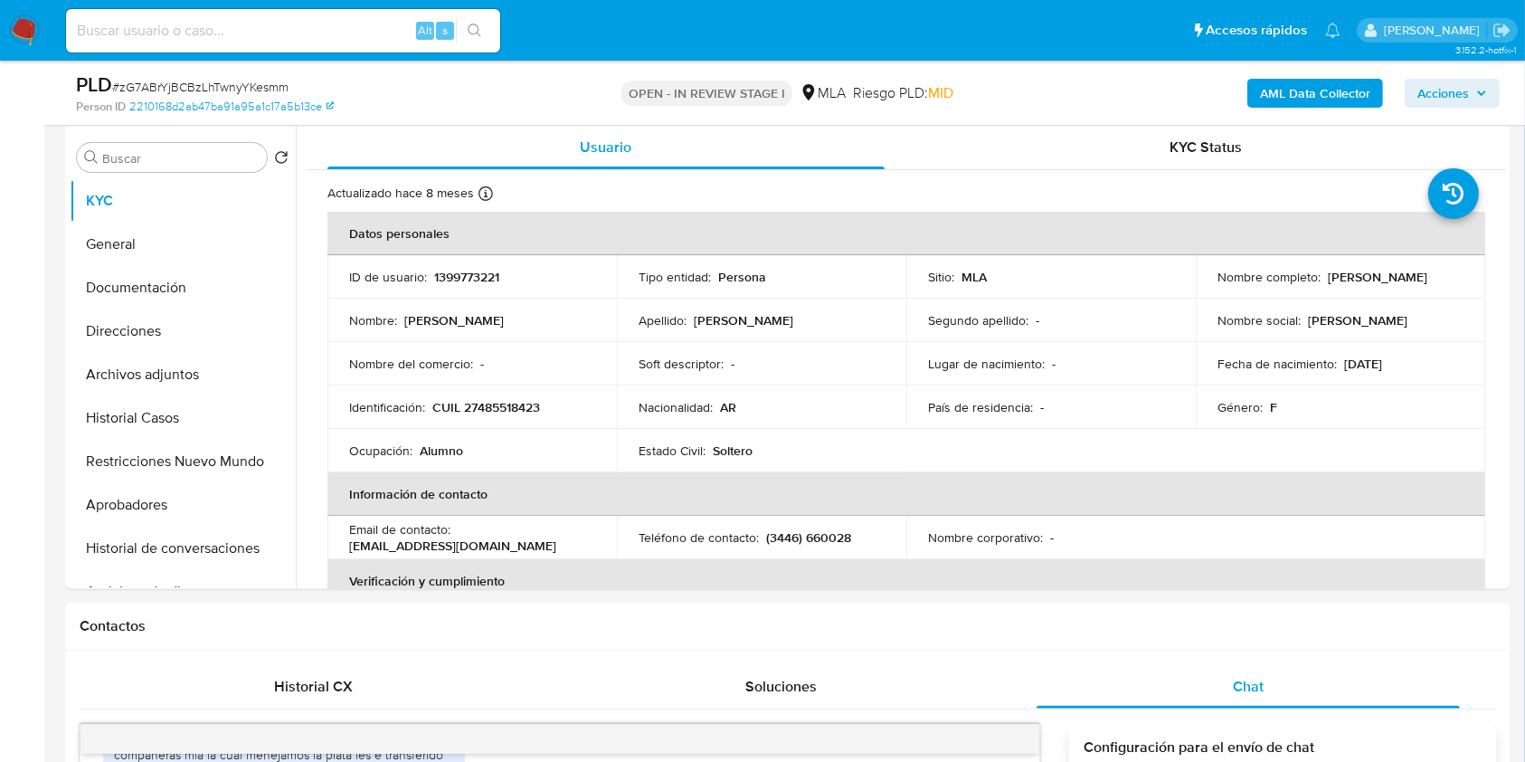
scroll to position [241, 0]
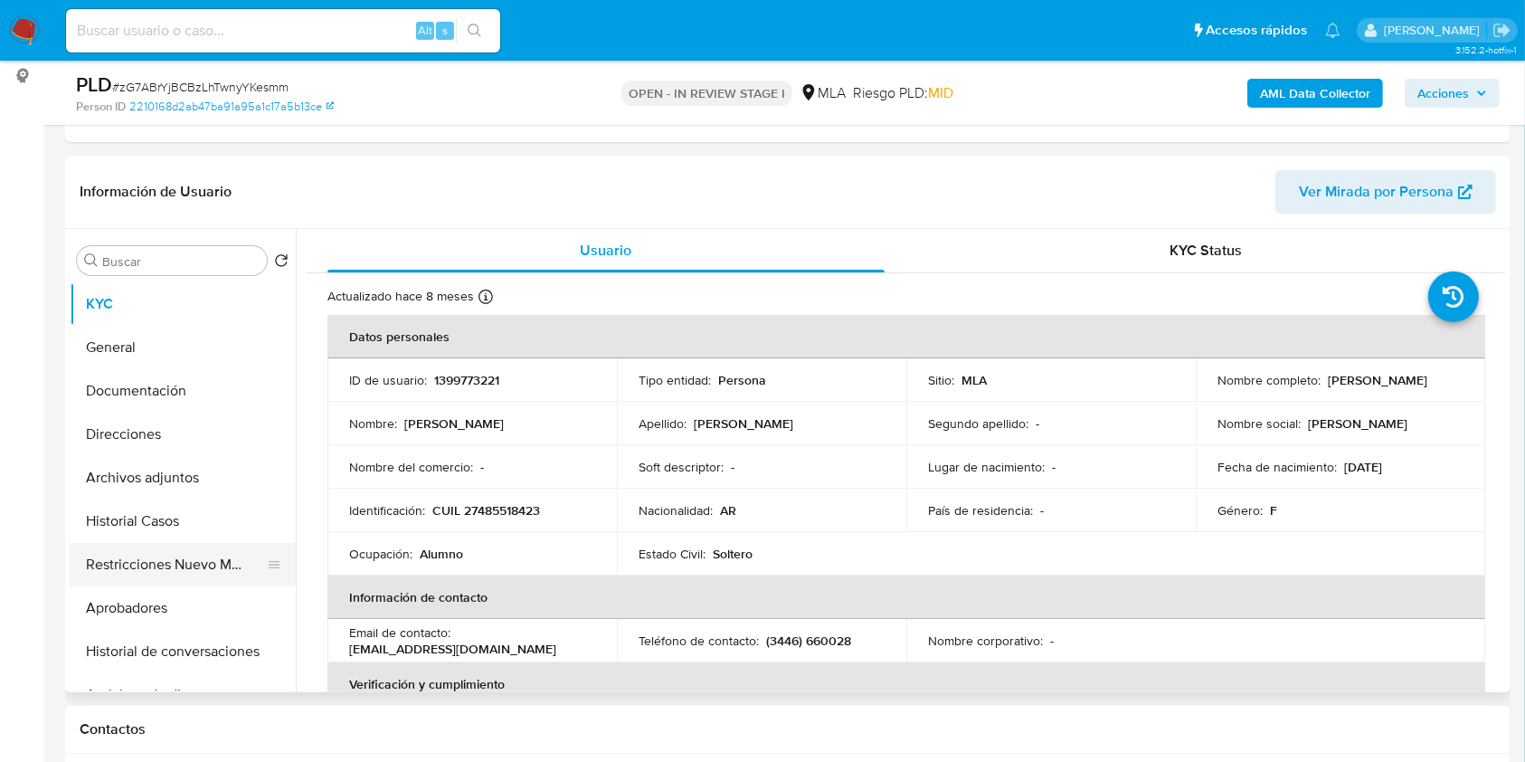
click at [165, 564] on button "Restricciones Nuevo Mundo" at bounding box center [176, 564] width 212 height 43
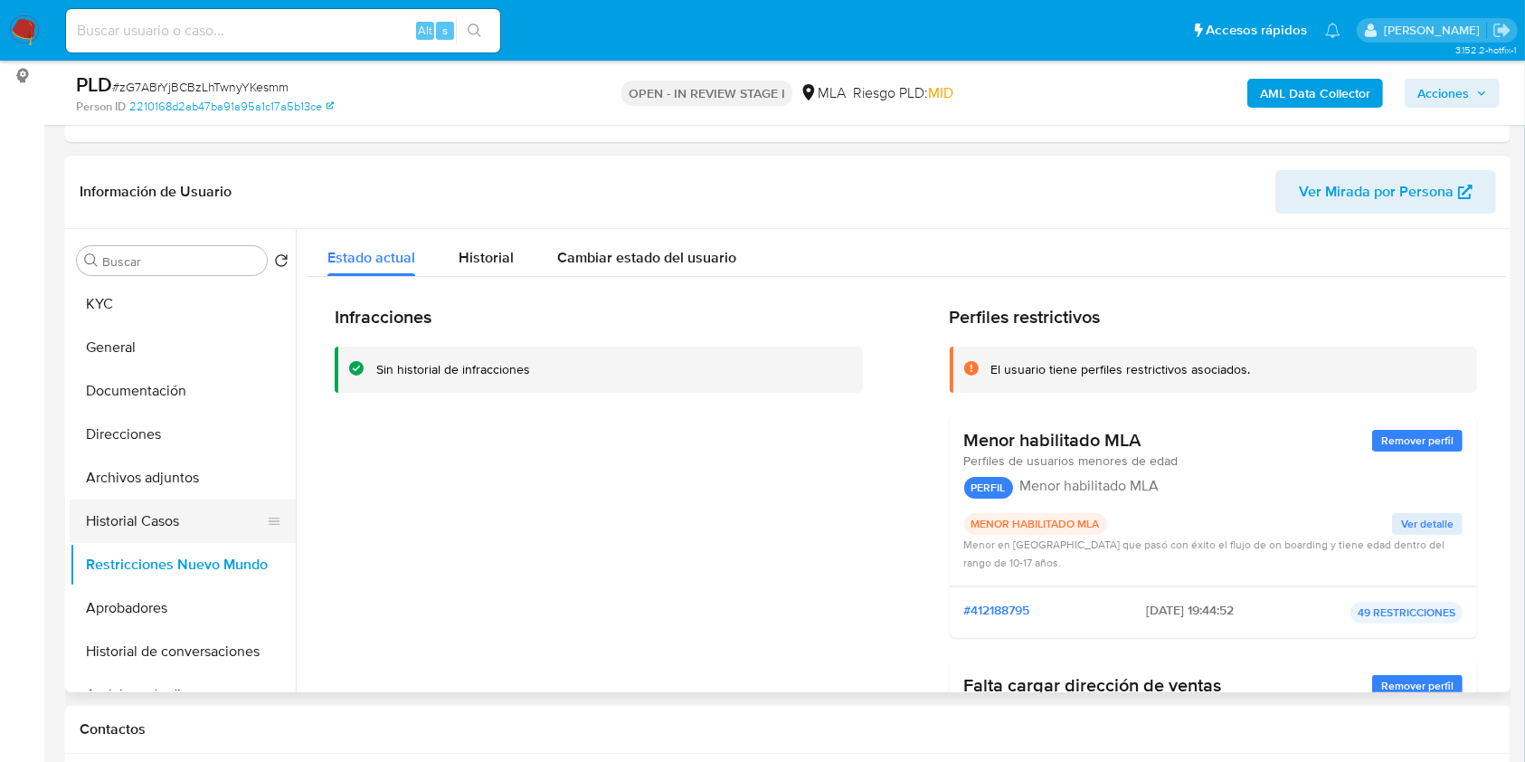
click at [140, 527] on button "Historial Casos" at bounding box center [176, 520] width 212 height 43
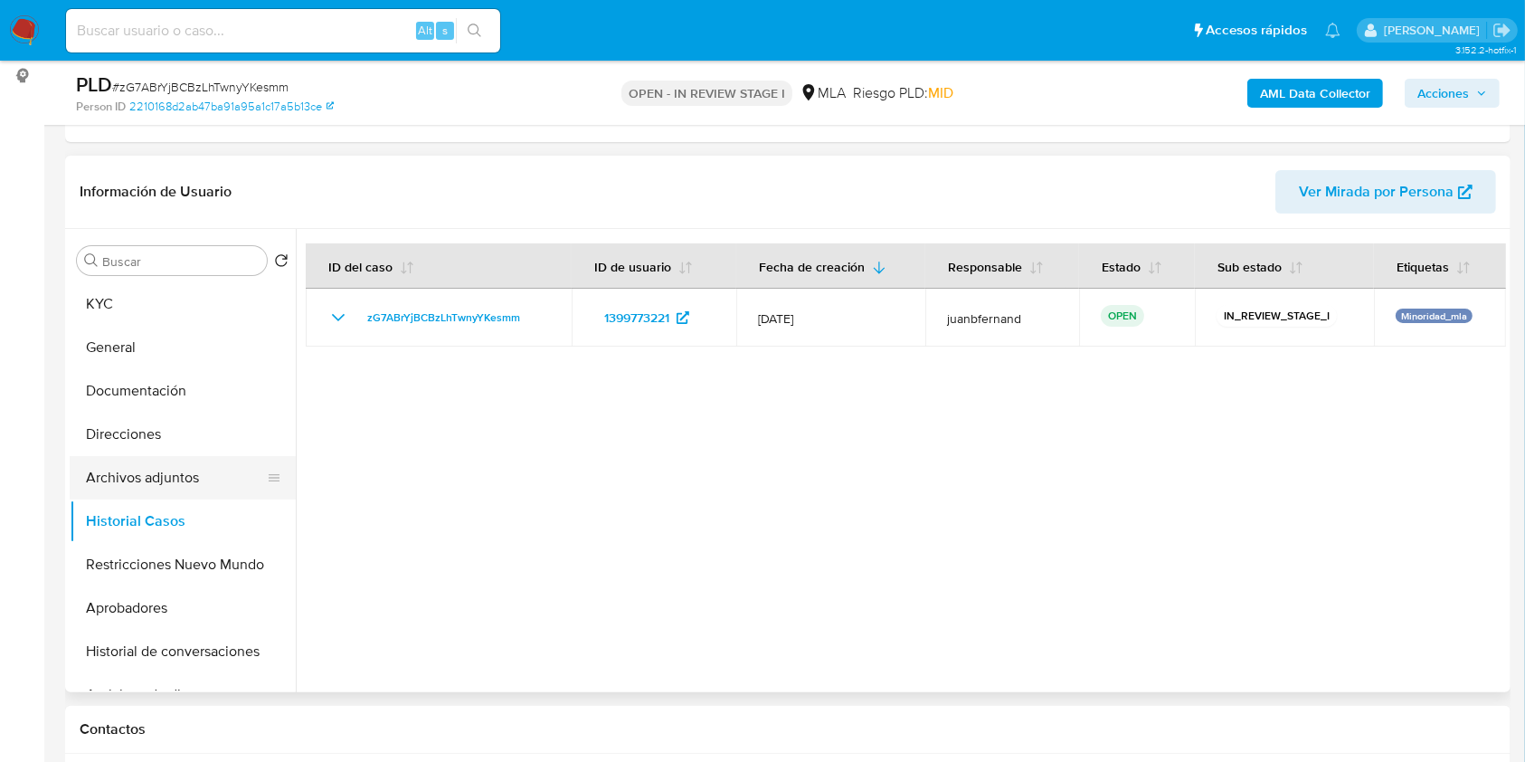
click at [186, 478] on button "Archivos adjuntos" at bounding box center [176, 477] width 212 height 43
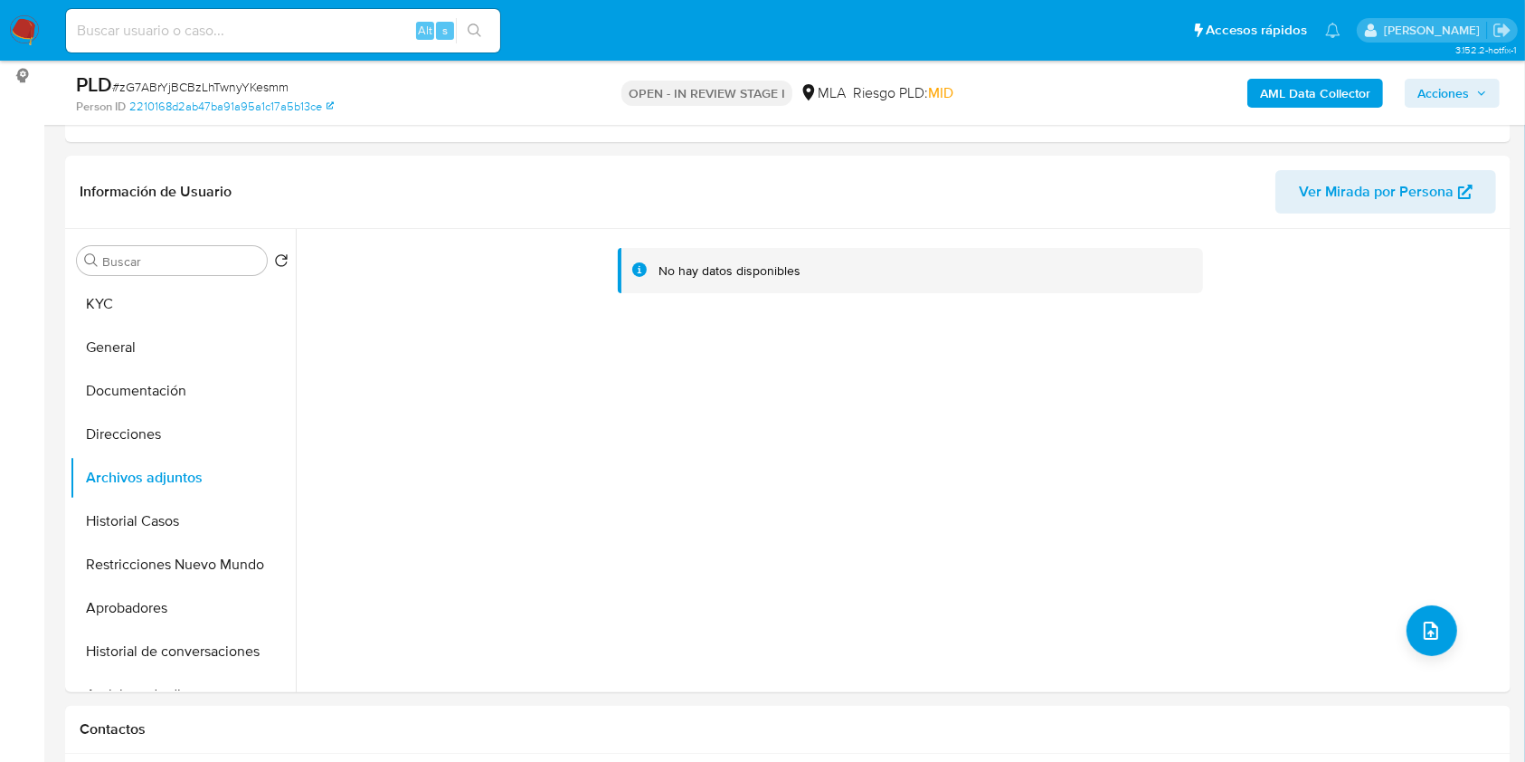
click at [1360, 89] on b "AML Data Collector" at bounding box center [1315, 93] width 110 height 29
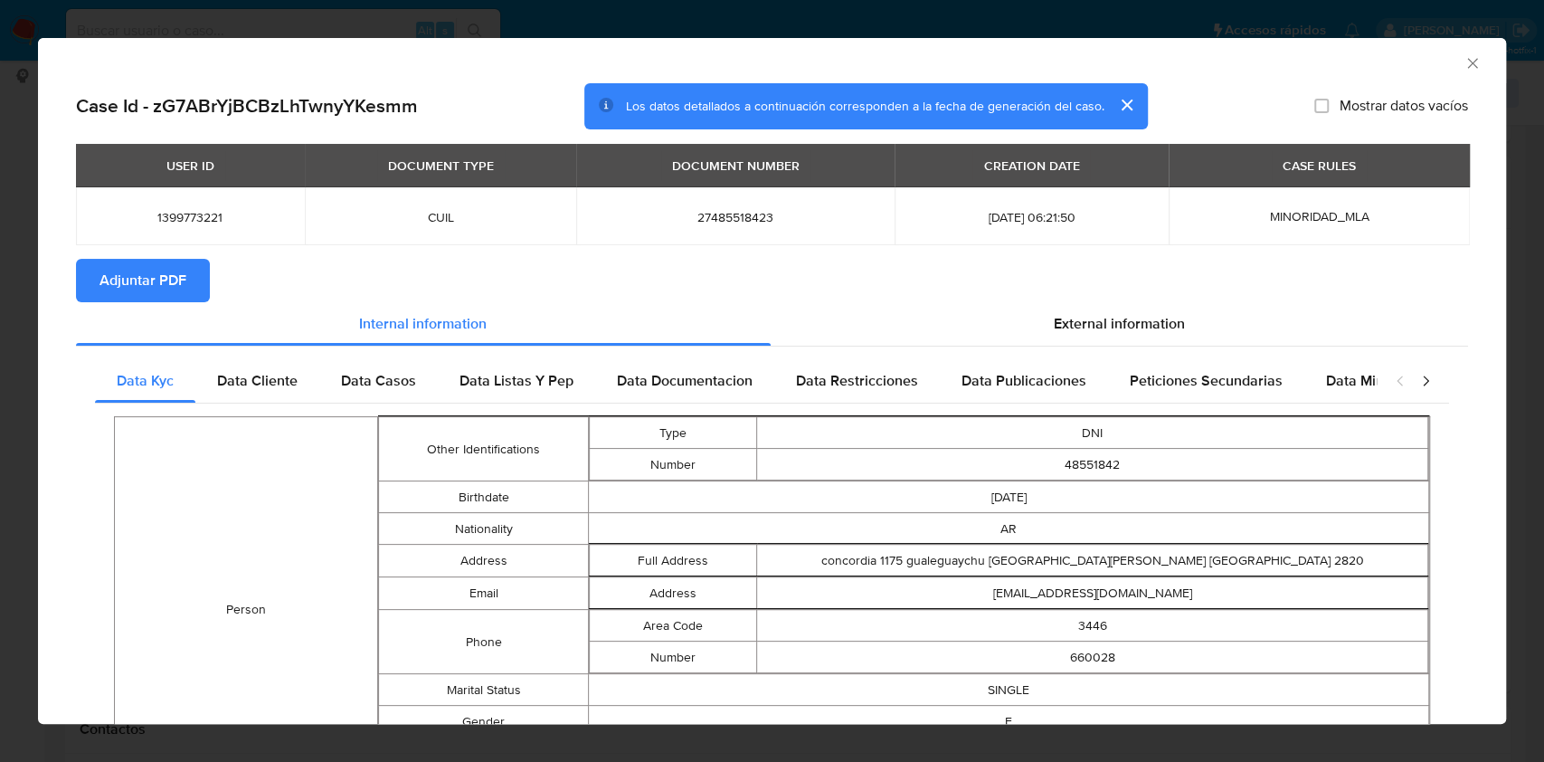
click at [166, 264] on span "Adjuntar PDF" at bounding box center [143, 281] width 87 height 40
click at [1464, 62] on icon "Cerrar ventana" at bounding box center [1473, 63] width 18 height 18
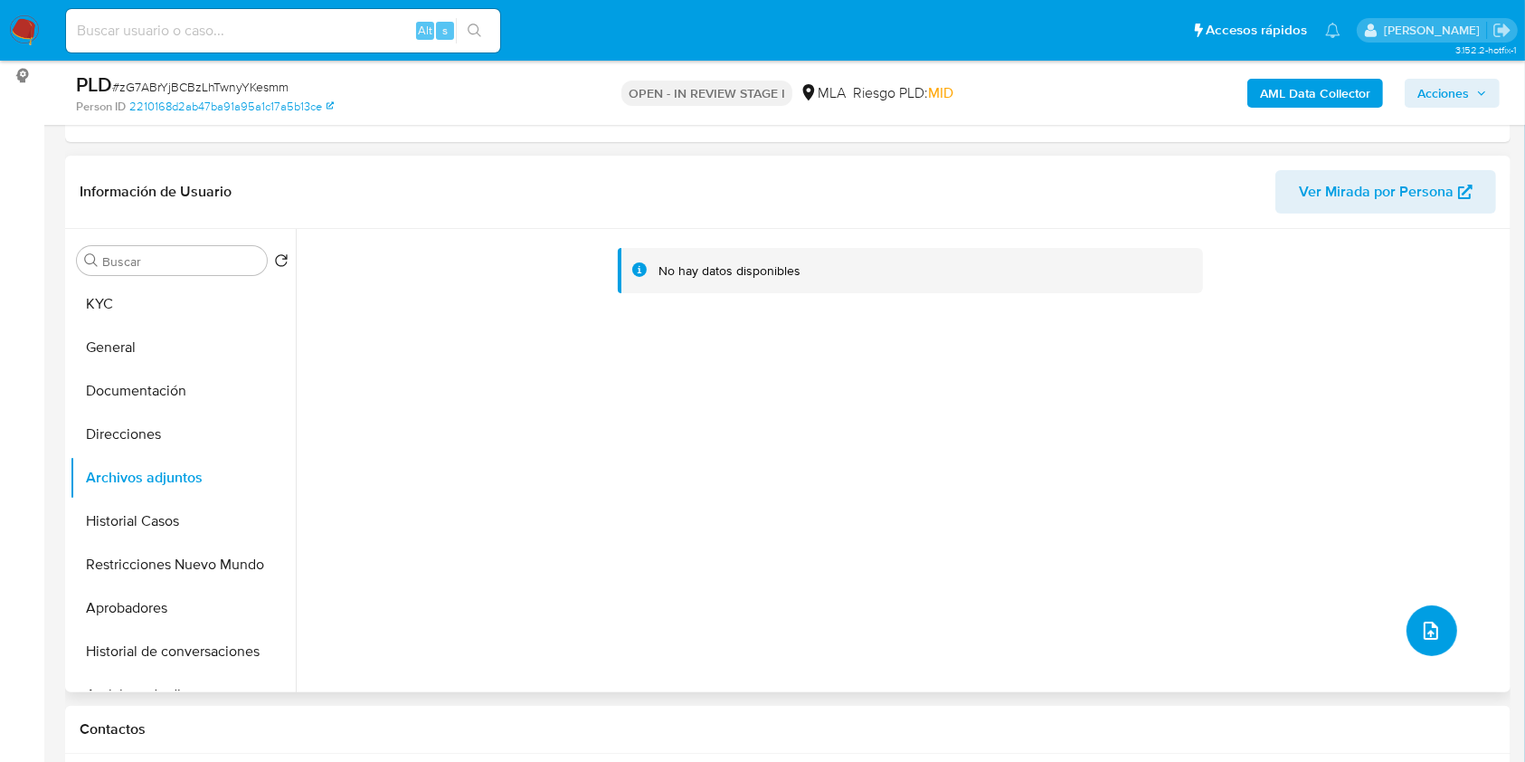
click at [1433, 631] on icon "upload-file" at bounding box center [1431, 631] width 22 height 22
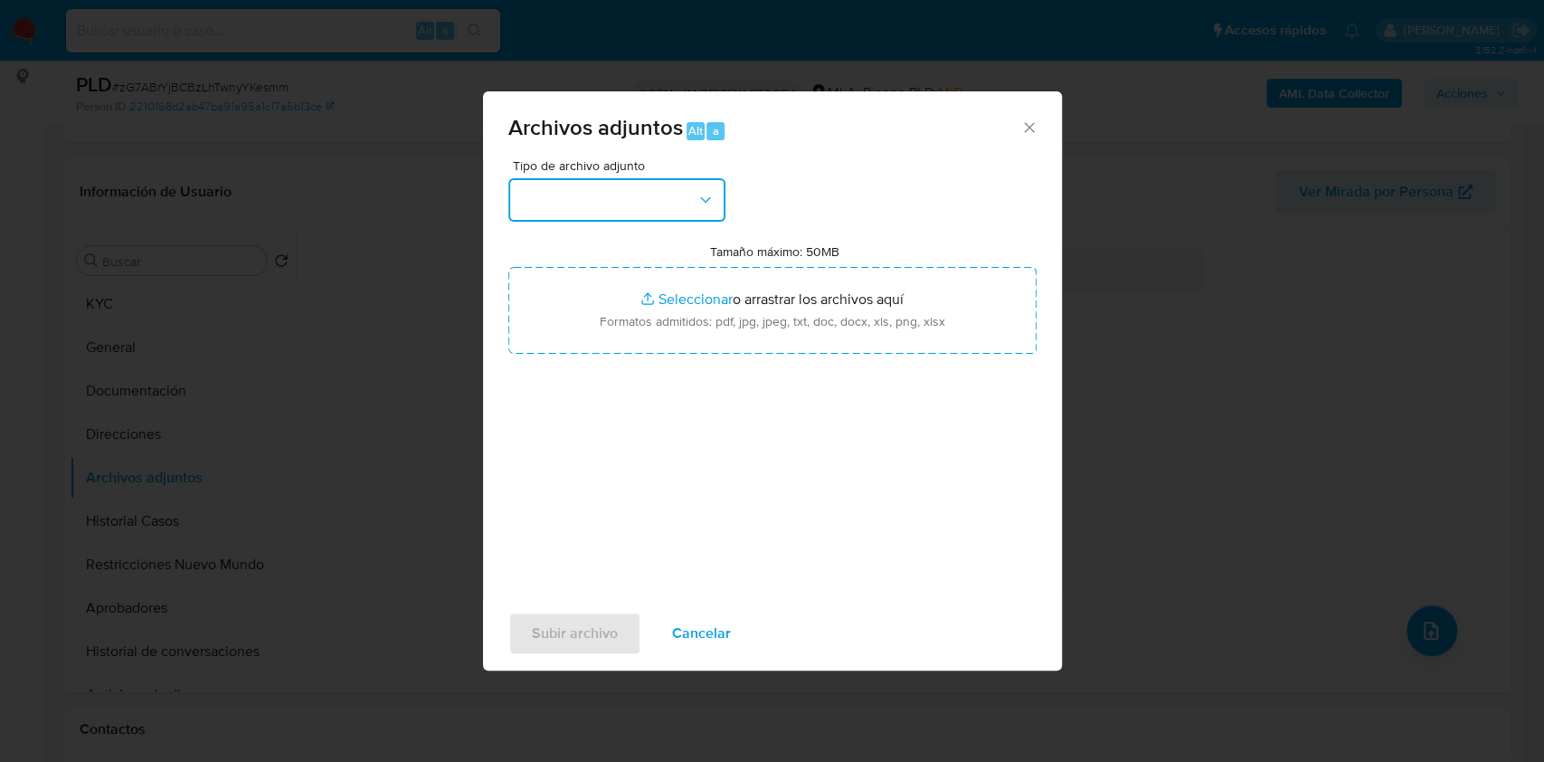
click at [651, 190] on button "button" at bounding box center [616, 199] width 217 height 43
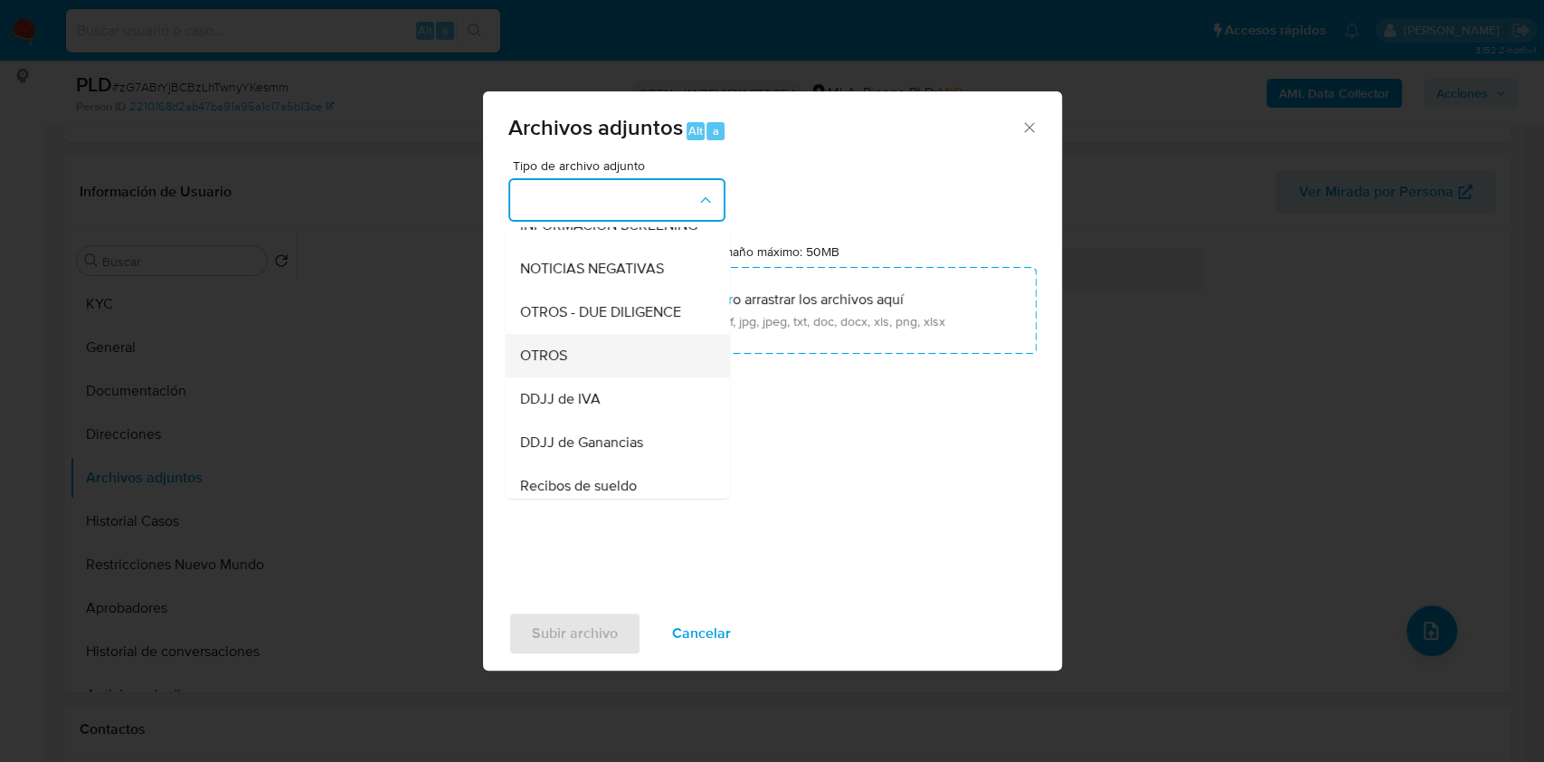
click at [572, 362] on div "OTROS" at bounding box center [611, 355] width 185 height 43
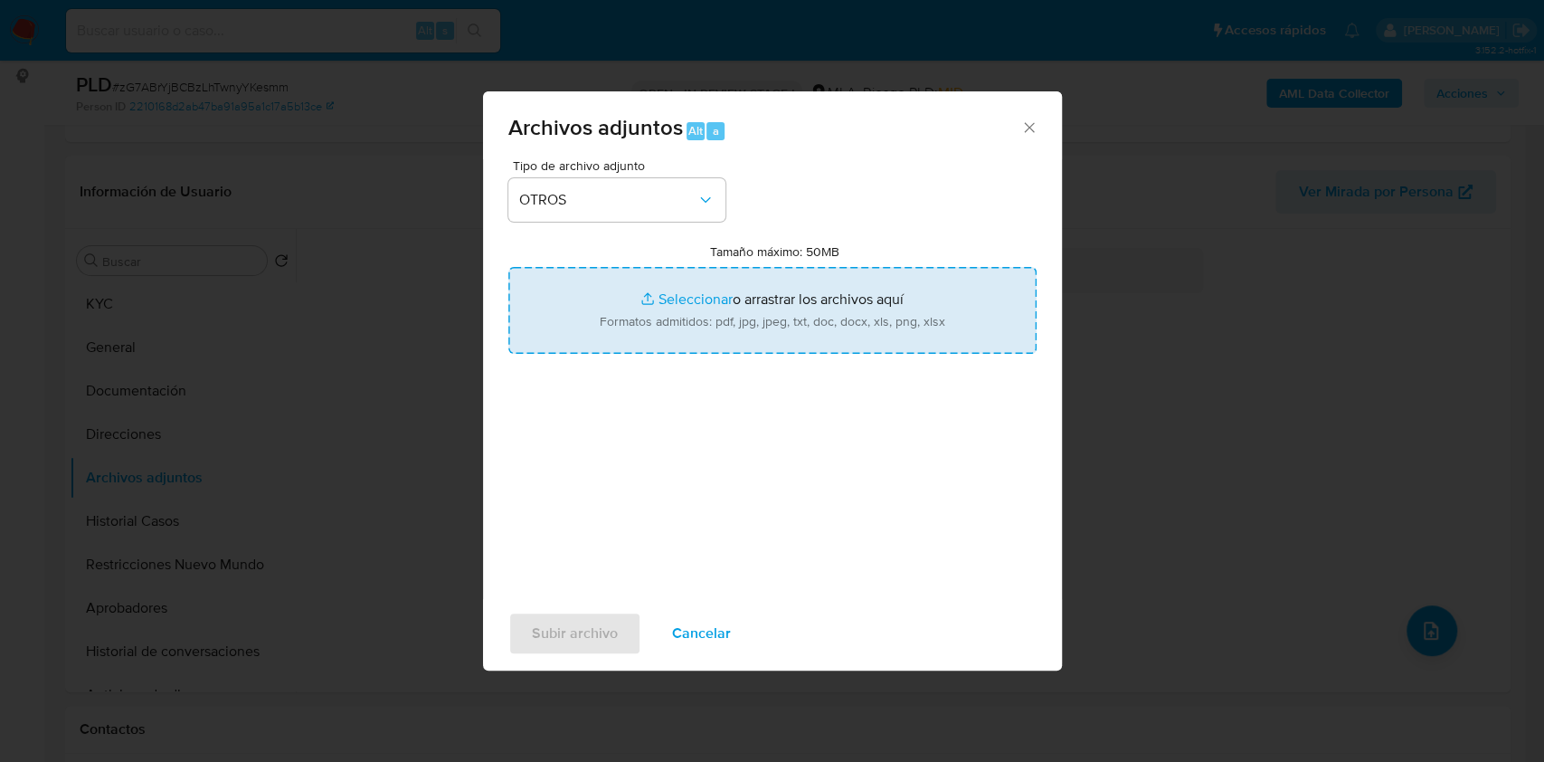
type input "C:\fakepath\Caselog zG7ABrYjBCBzLhTwnyYKesmm_2025_07_17_18_52_18.docx"
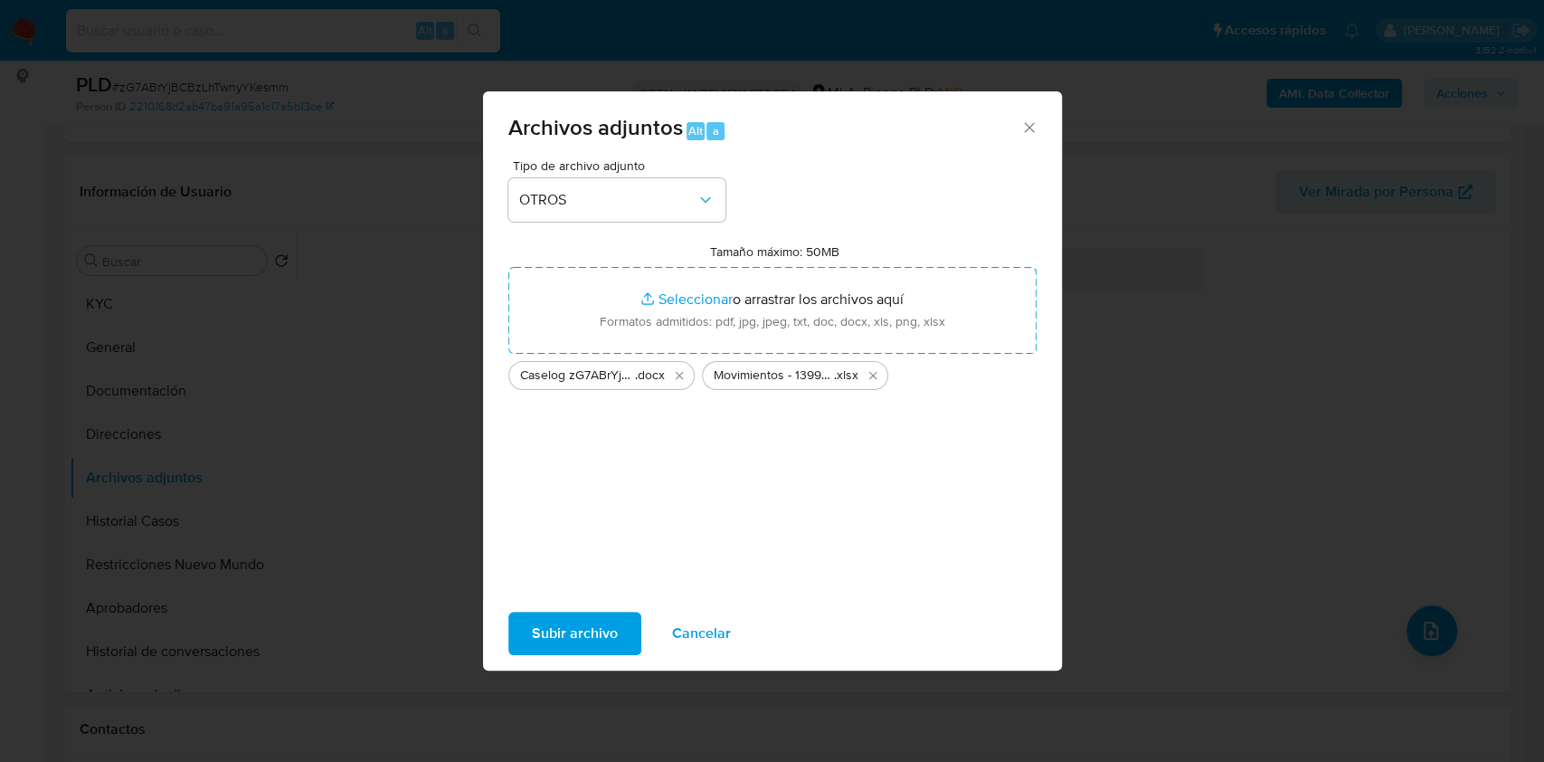
click at [586, 619] on span "Subir archivo" at bounding box center [575, 633] width 86 height 40
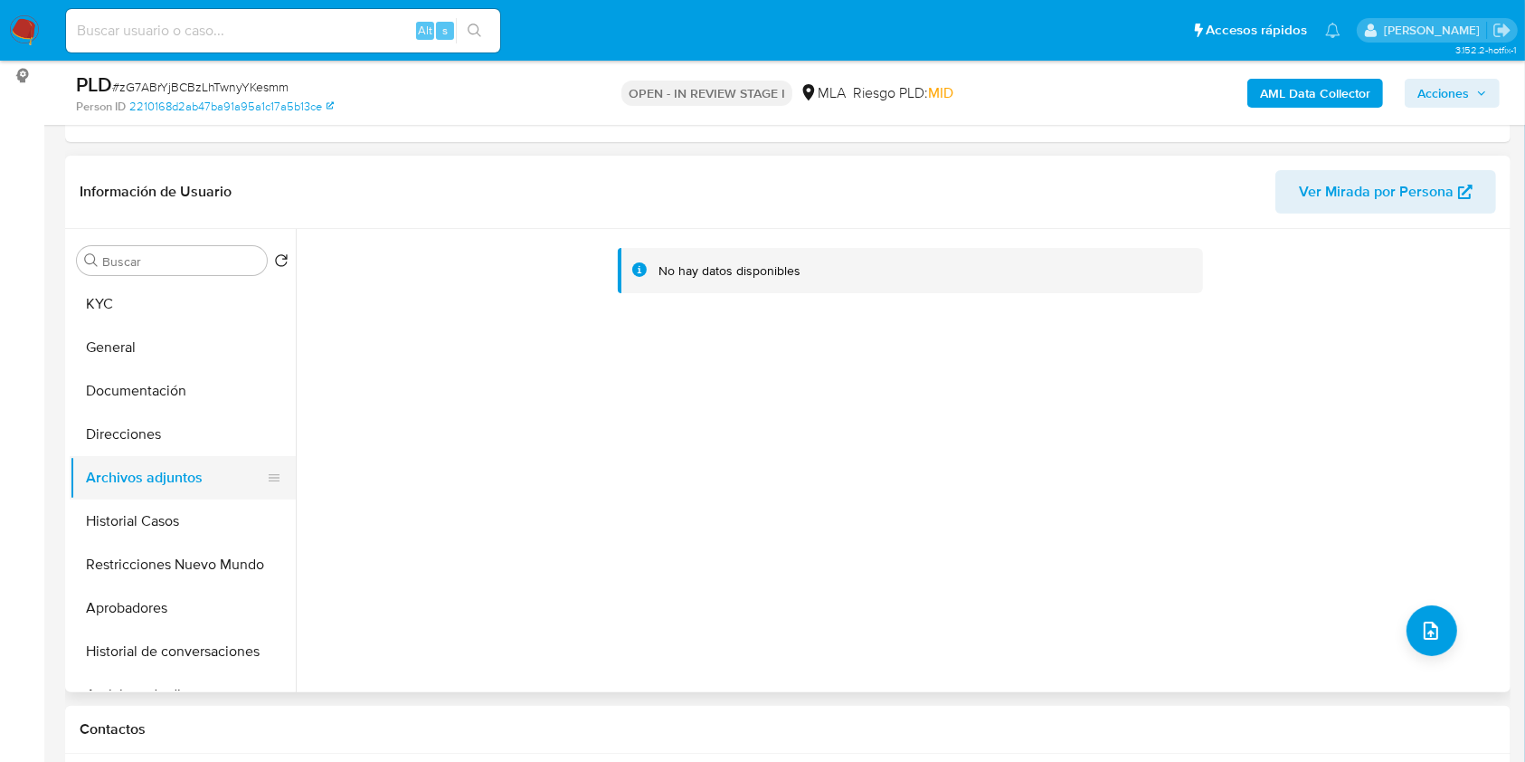
click at [175, 483] on button "Archivos adjuntos" at bounding box center [176, 477] width 212 height 43
drag, startPoint x: 172, startPoint y: 507, endPoint x: 177, endPoint y: 485, distance: 22.4
click at [171, 508] on button "Historial Casos" at bounding box center [183, 520] width 226 height 43
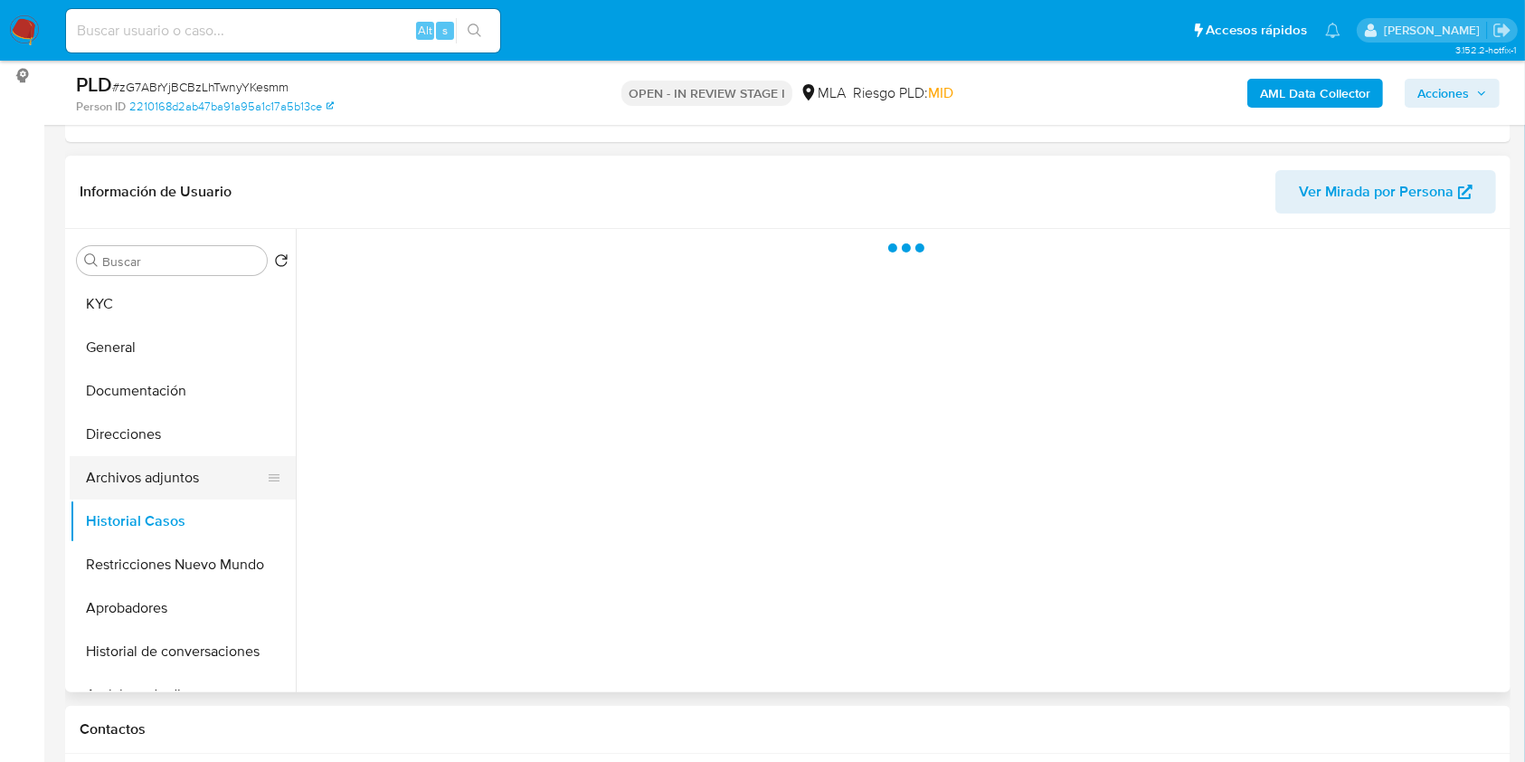
click at [178, 485] on button "Archivos adjuntos" at bounding box center [176, 477] width 212 height 43
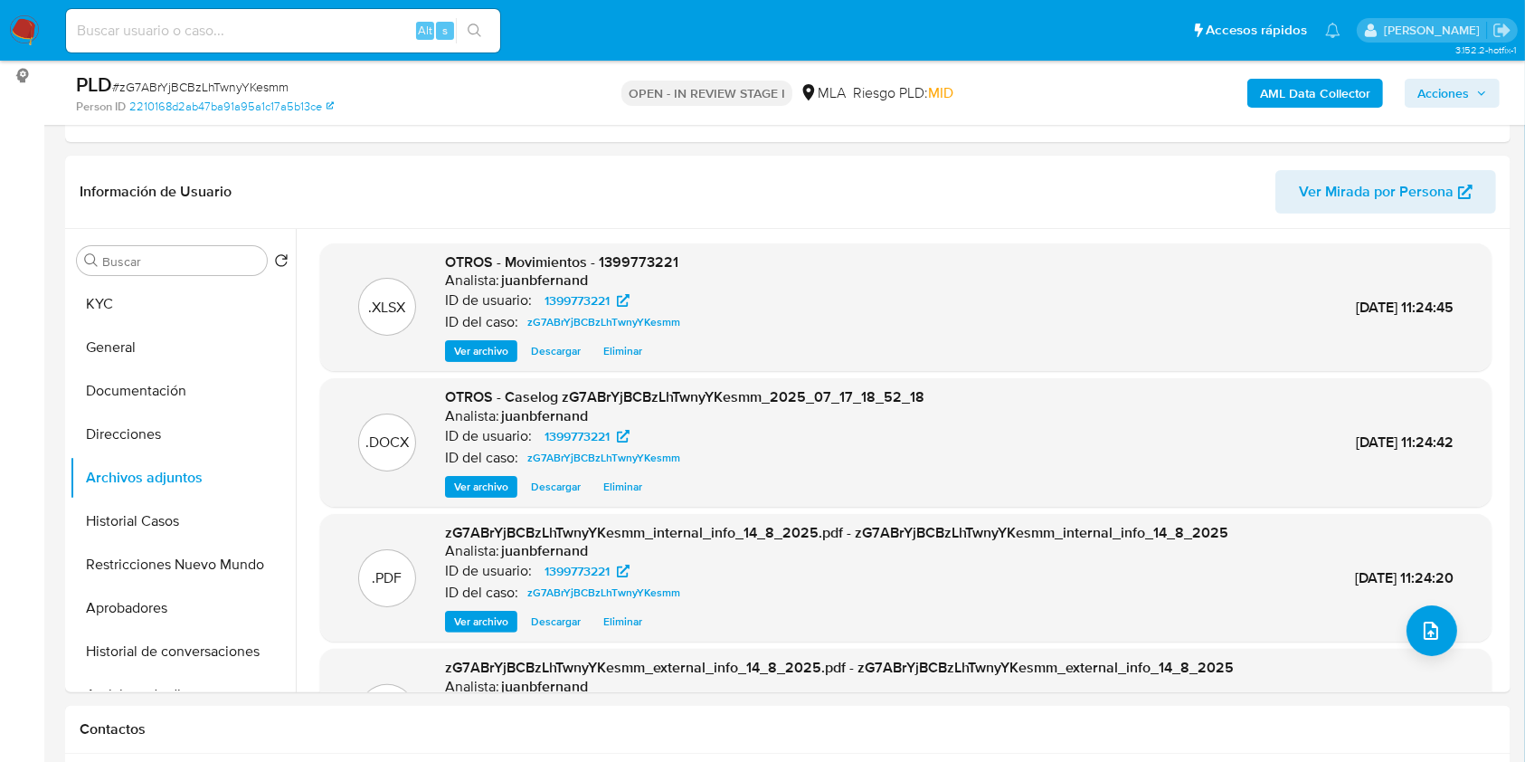
drag, startPoint x: 1442, startPoint y: 90, endPoint x: 1434, endPoint y: 102, distance: 14.3
click at [1443, 90] on span "Acciones" at bounding box center [1444, 93] width 52 height 29
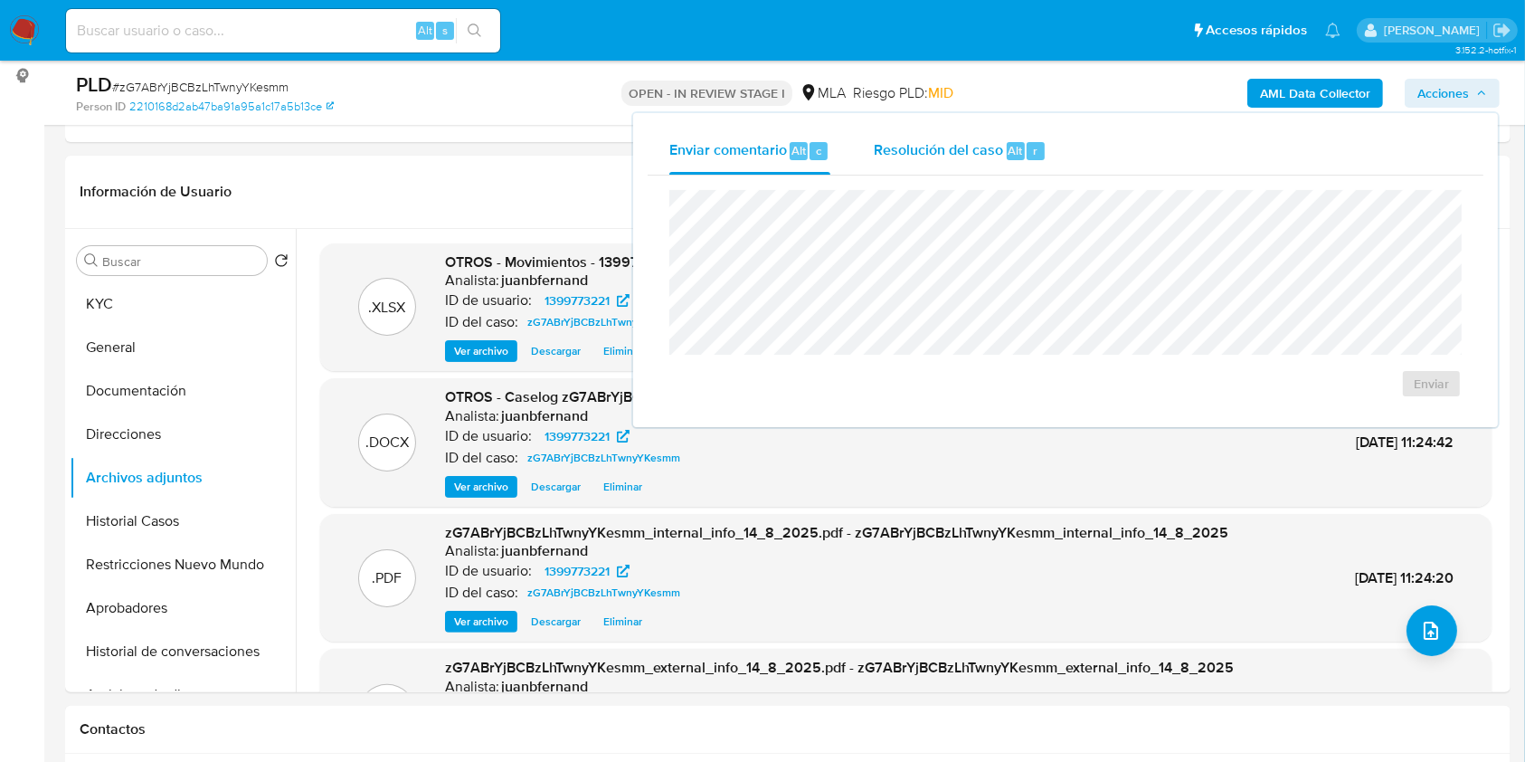
click at [981, 150] on span "Resolución del caso" at bounding box center [938, 149] width 129 height 21
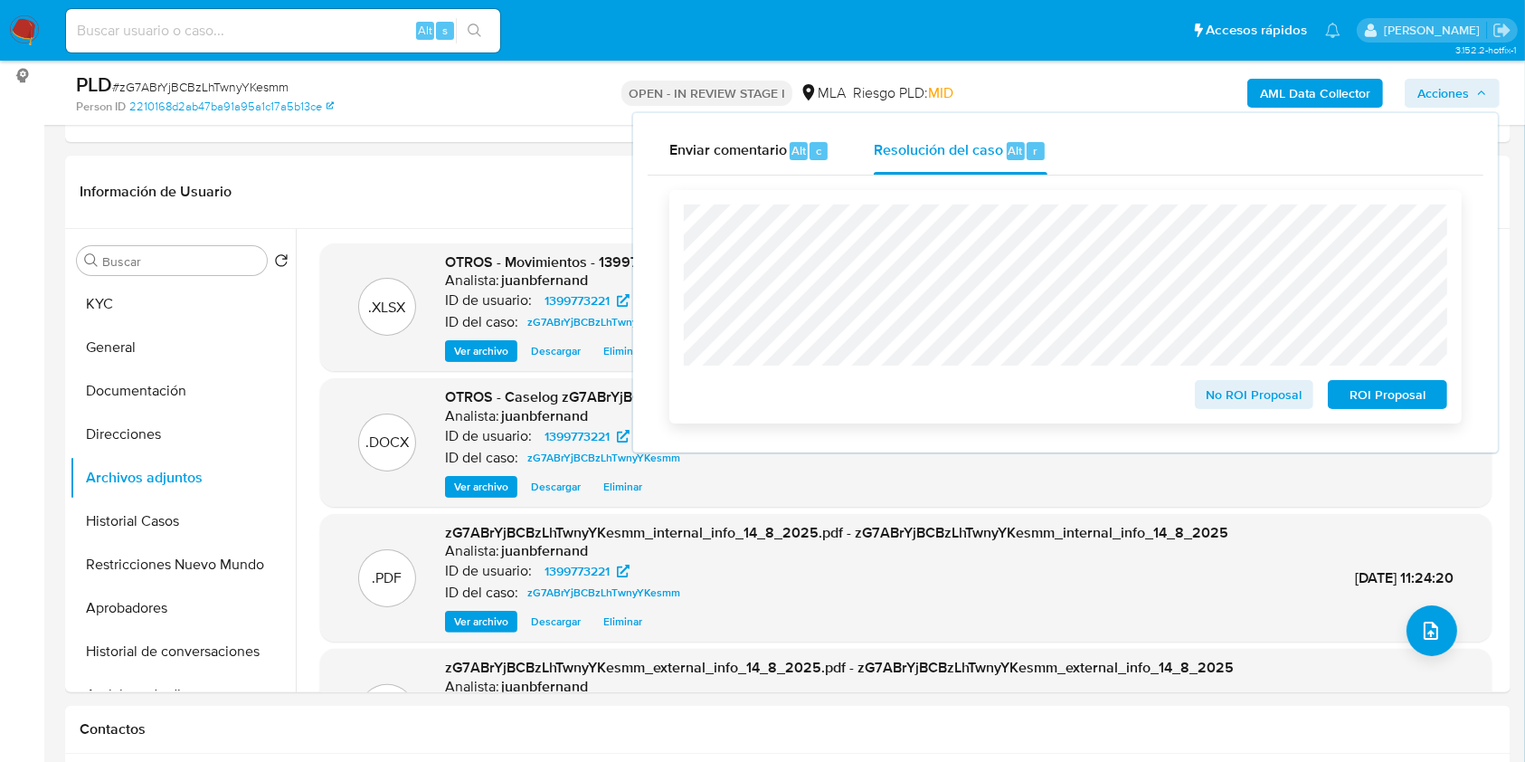
click at [1250, 393] on span "No ROI Proposal" at bounding box center [1255, 394] width 94 height 25
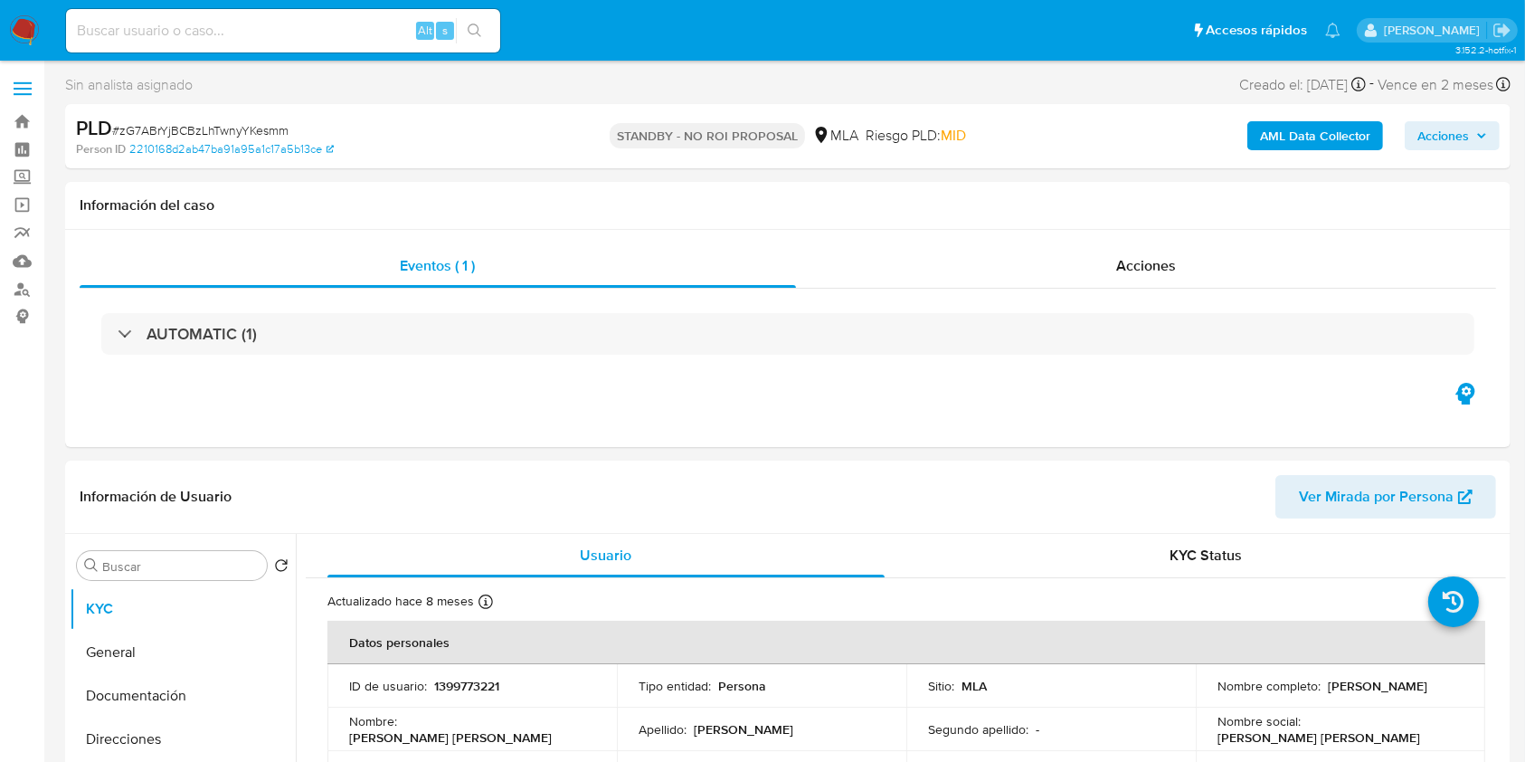
select select "10"
click at [285, 32] on input at bounding box center [283, 31] width 434 height 24
paste input "70zhopXL1SrCMvxClRUX1gI8"
type input "70zhopXL1SrCMvxClRUX1gI8"
click at [471, 34] on icon "search-icon" at bounding box center [475, 31] width 14 height 14
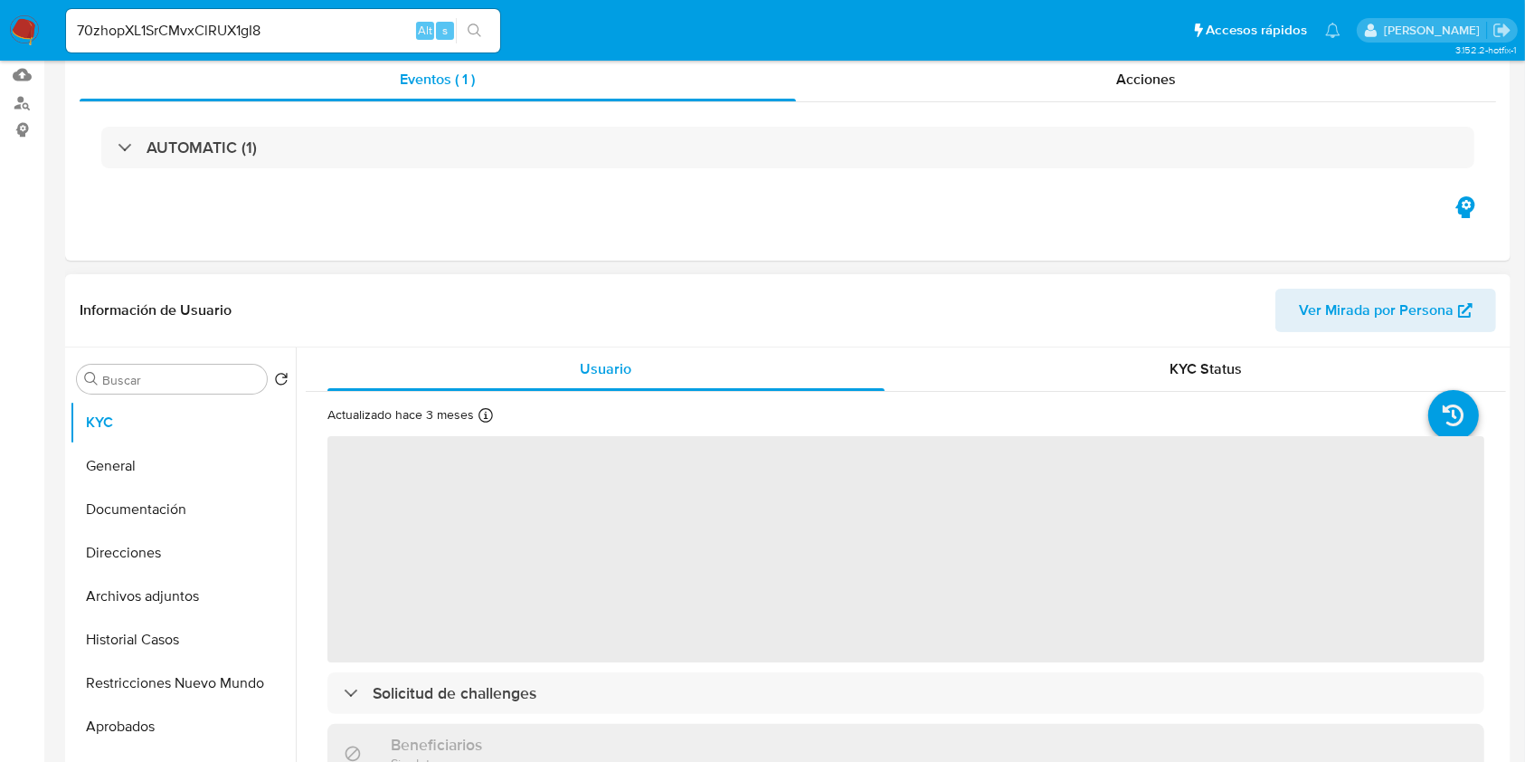
scroll to position [482, 0]
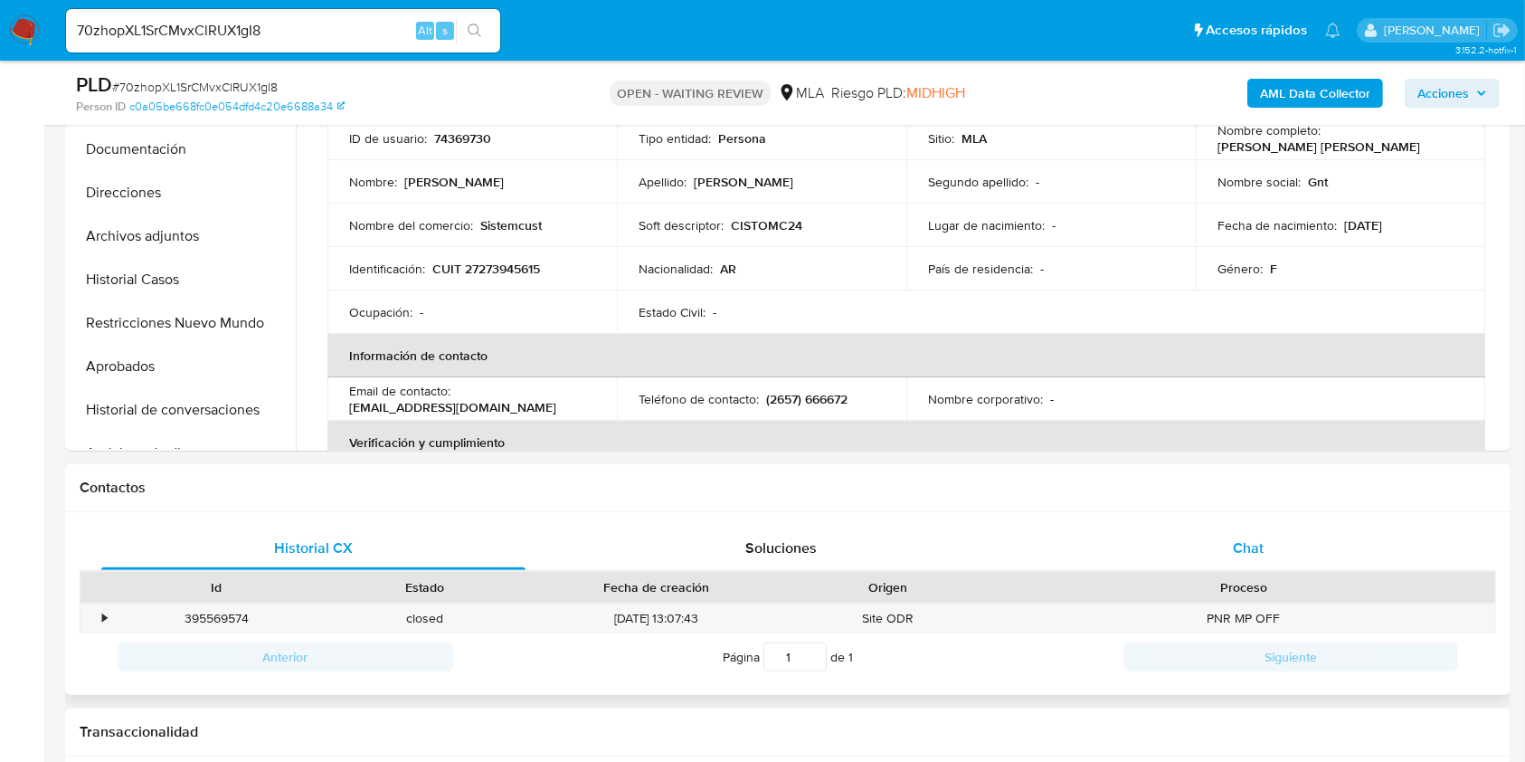
click at [1285, 540] on div "Chat" at bounding box center [1249, 548] width 424 height 43
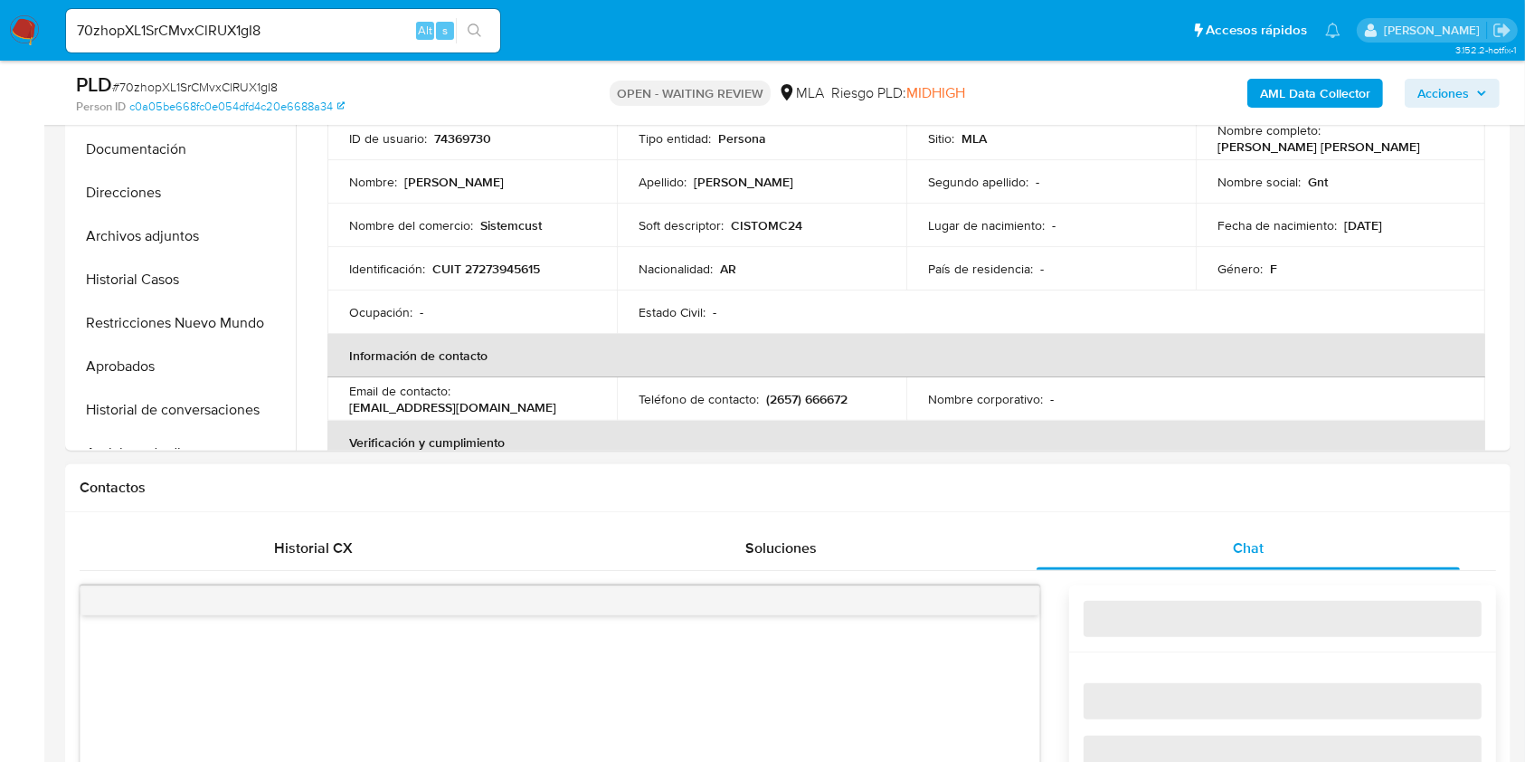
select select "10"
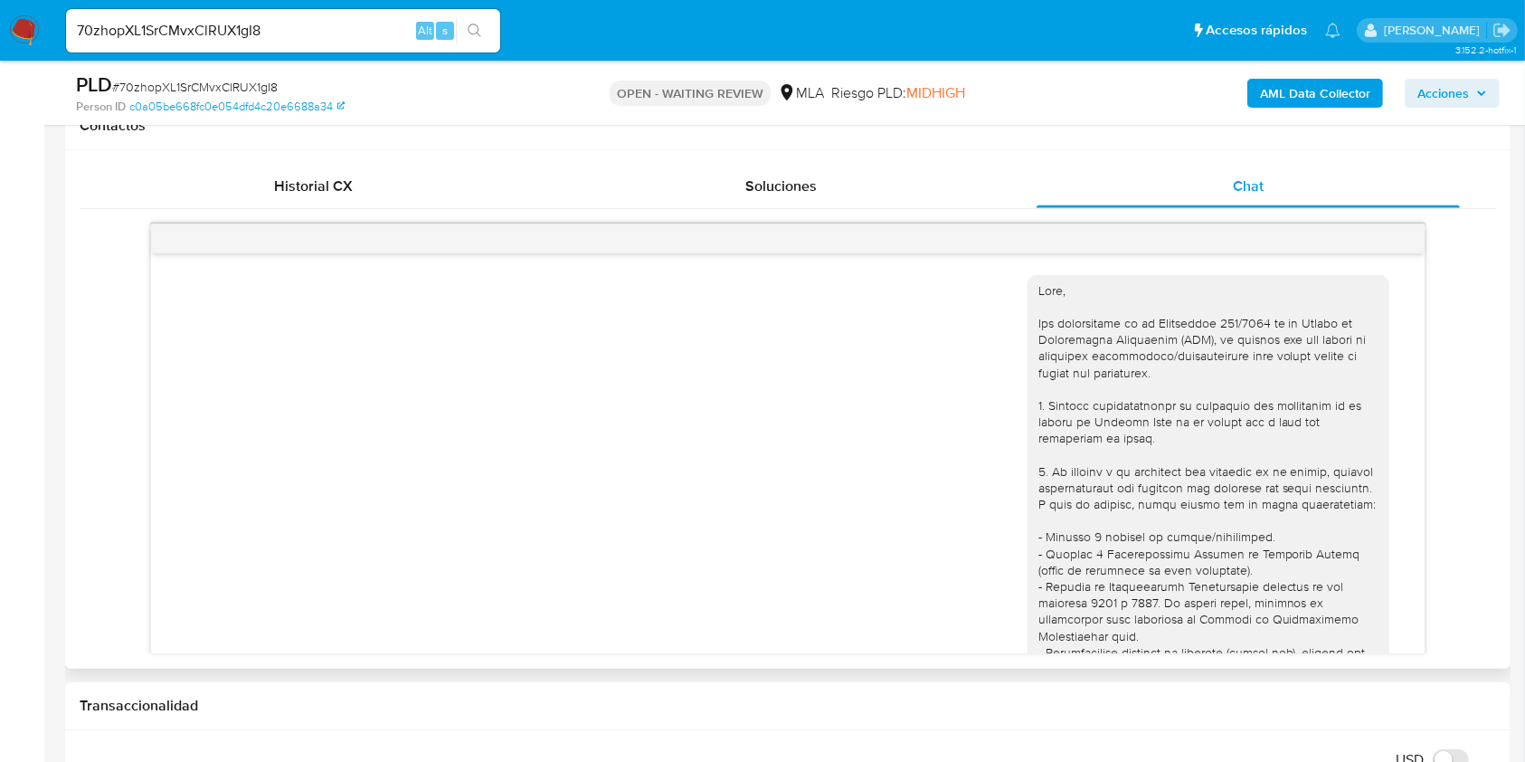
scroll to position [1194, 0]
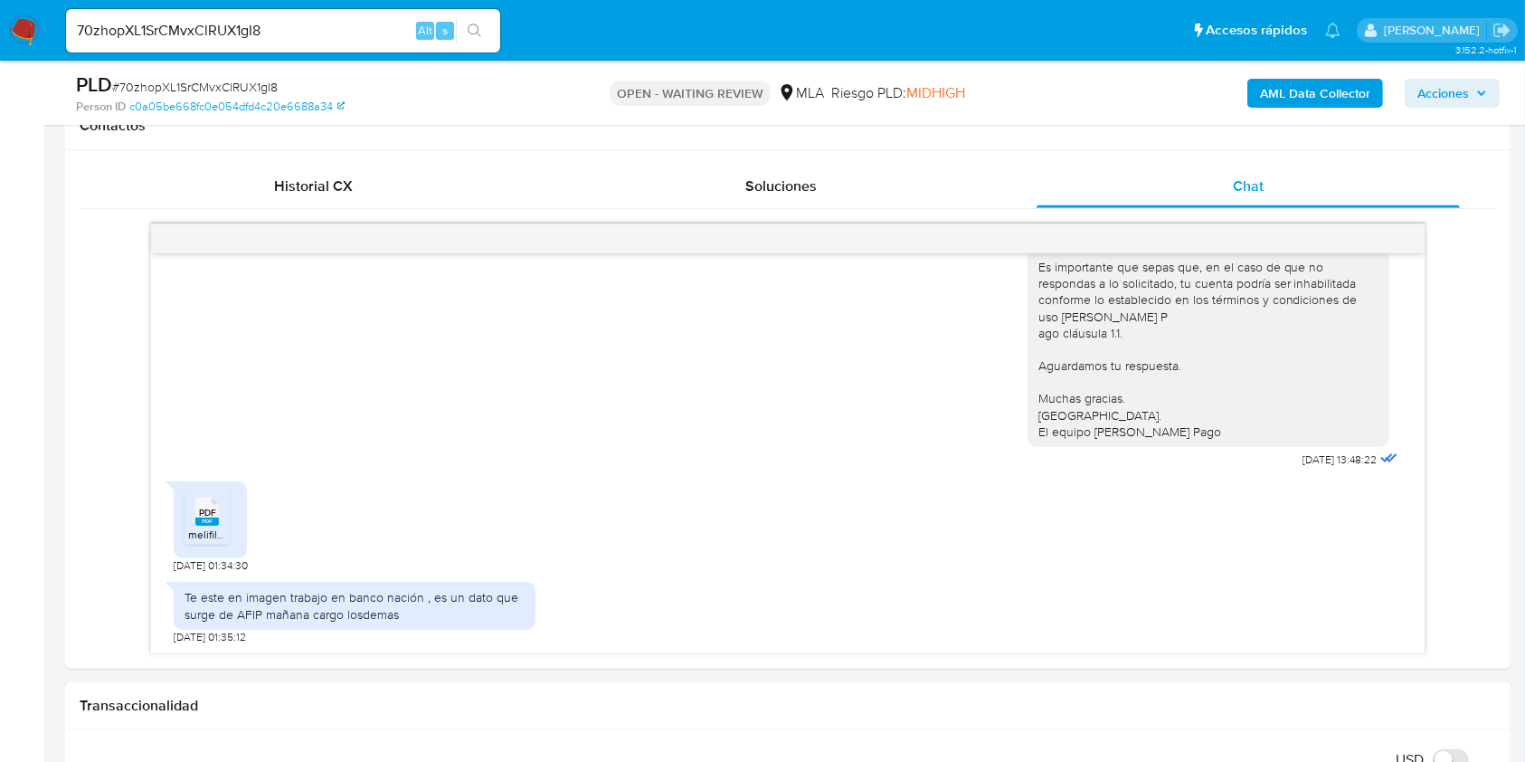
click at [214, 525] on icon "PDF" at bounding box center [207, 512] width 24 height 32
click at [369, 36] on input "70zhopXL1SrCMvxClRUX1gI8" at bounding box center [283, 31] width 434 height 24
paste input "0vUy5T2VzpMzkBHKq0vmk5jx"
type input "0vUy5T2VzpMzkBHKq0vmk5jx"
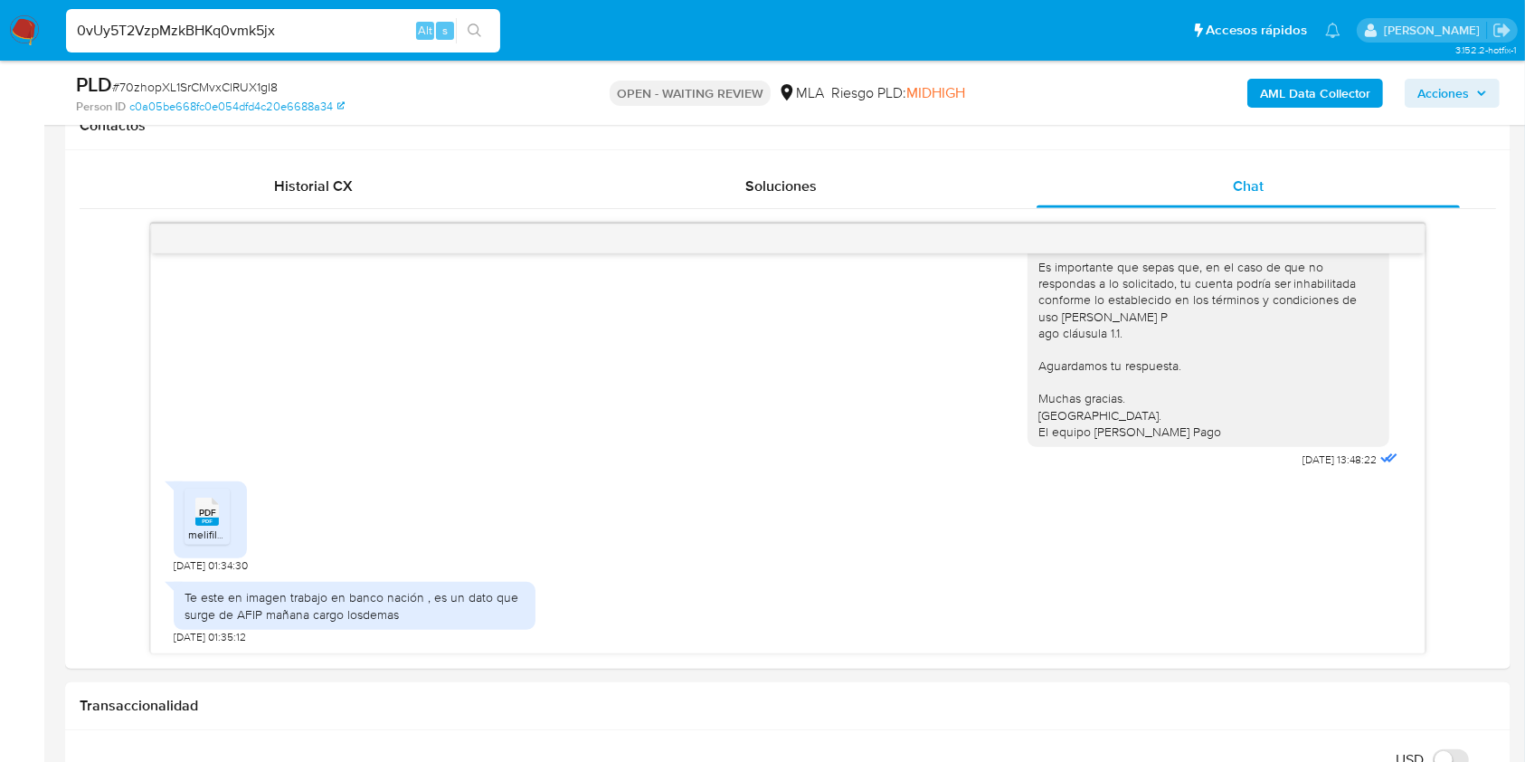
click at [479, 30] on icon "search-icon" at bounding box center [475, 31] width 14 height 14
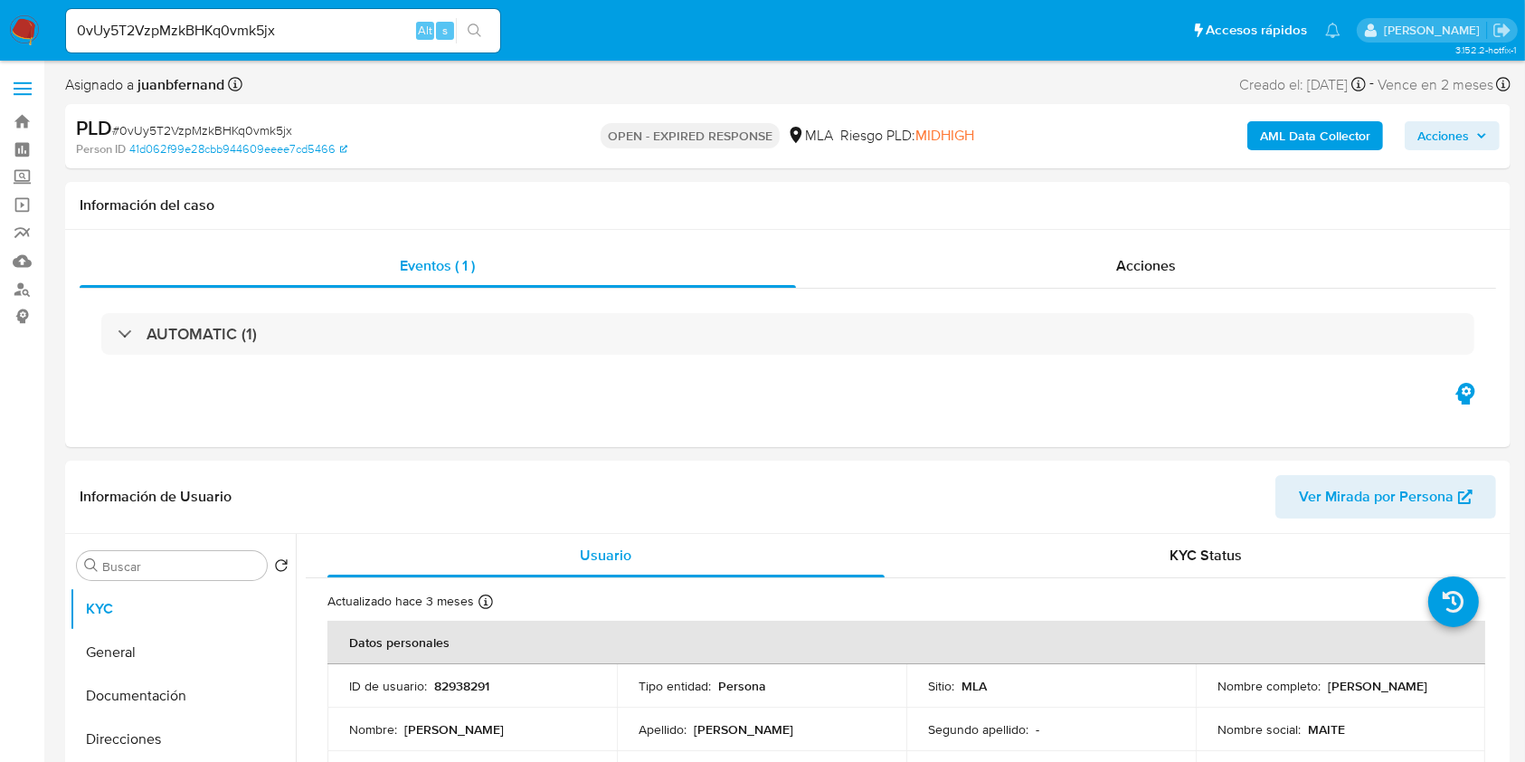
select select "10"
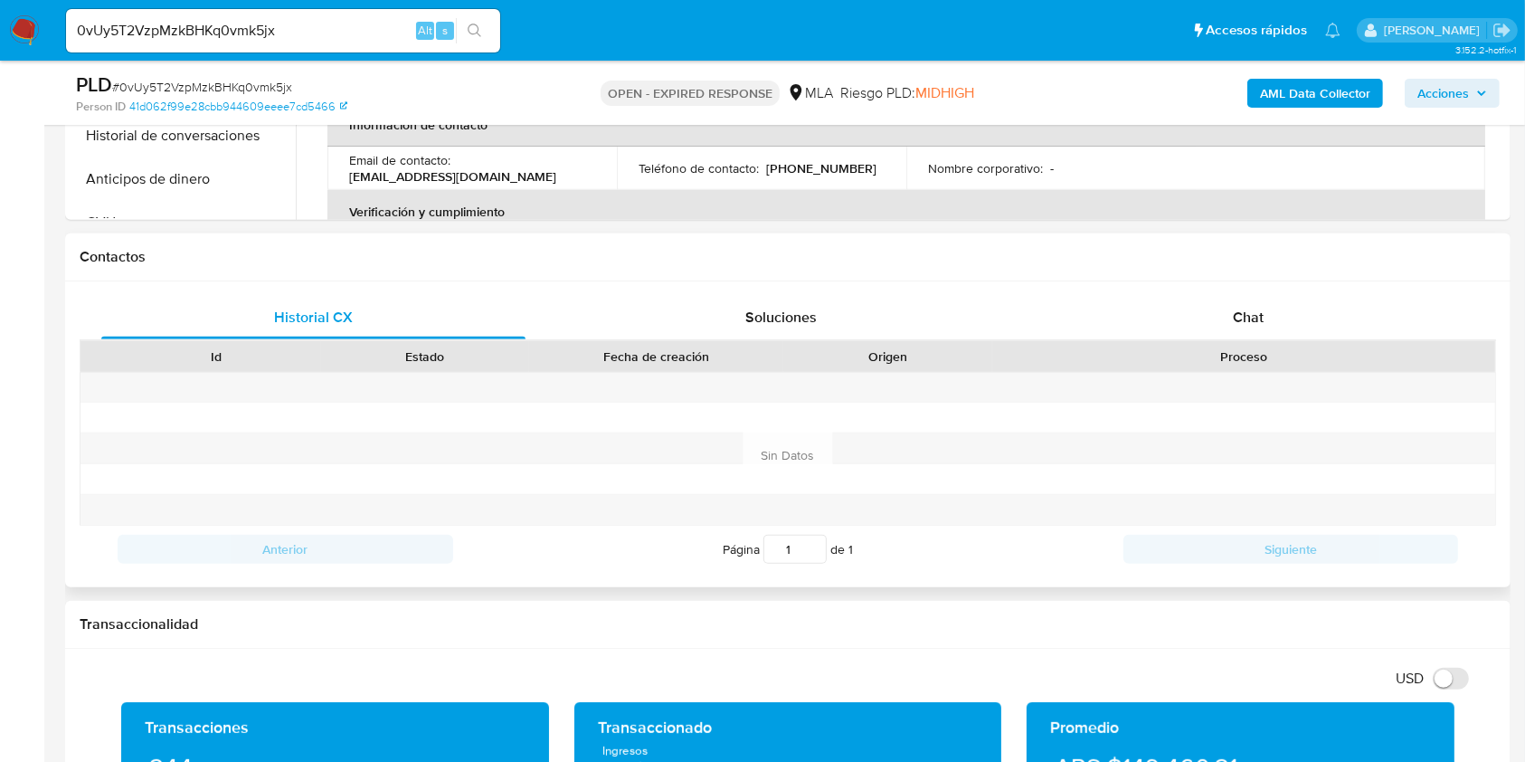
scroll to position [724, 0]
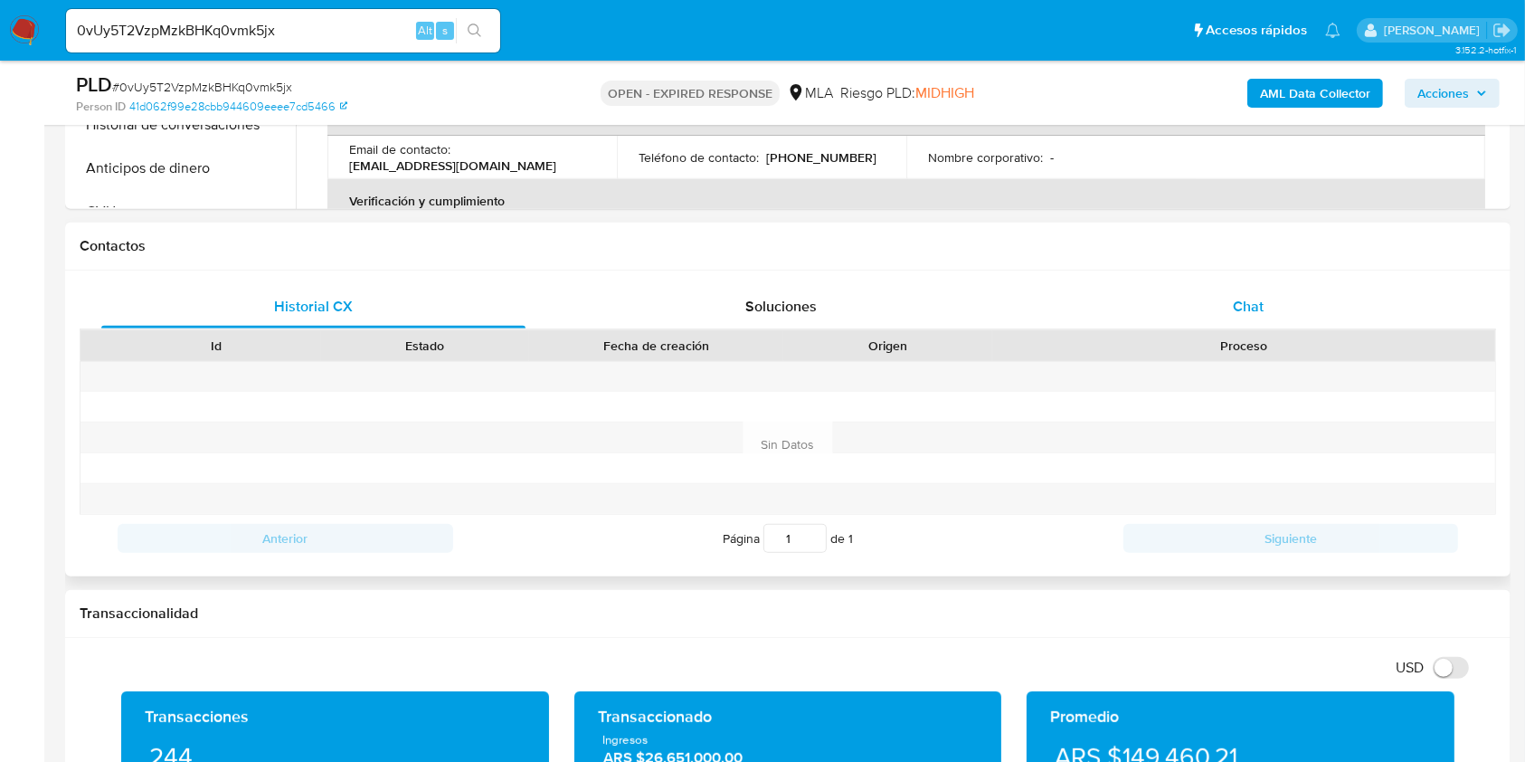
click at [1279, 322] on div "Chat" at bounding box center [1249, 306] width 424 height 43
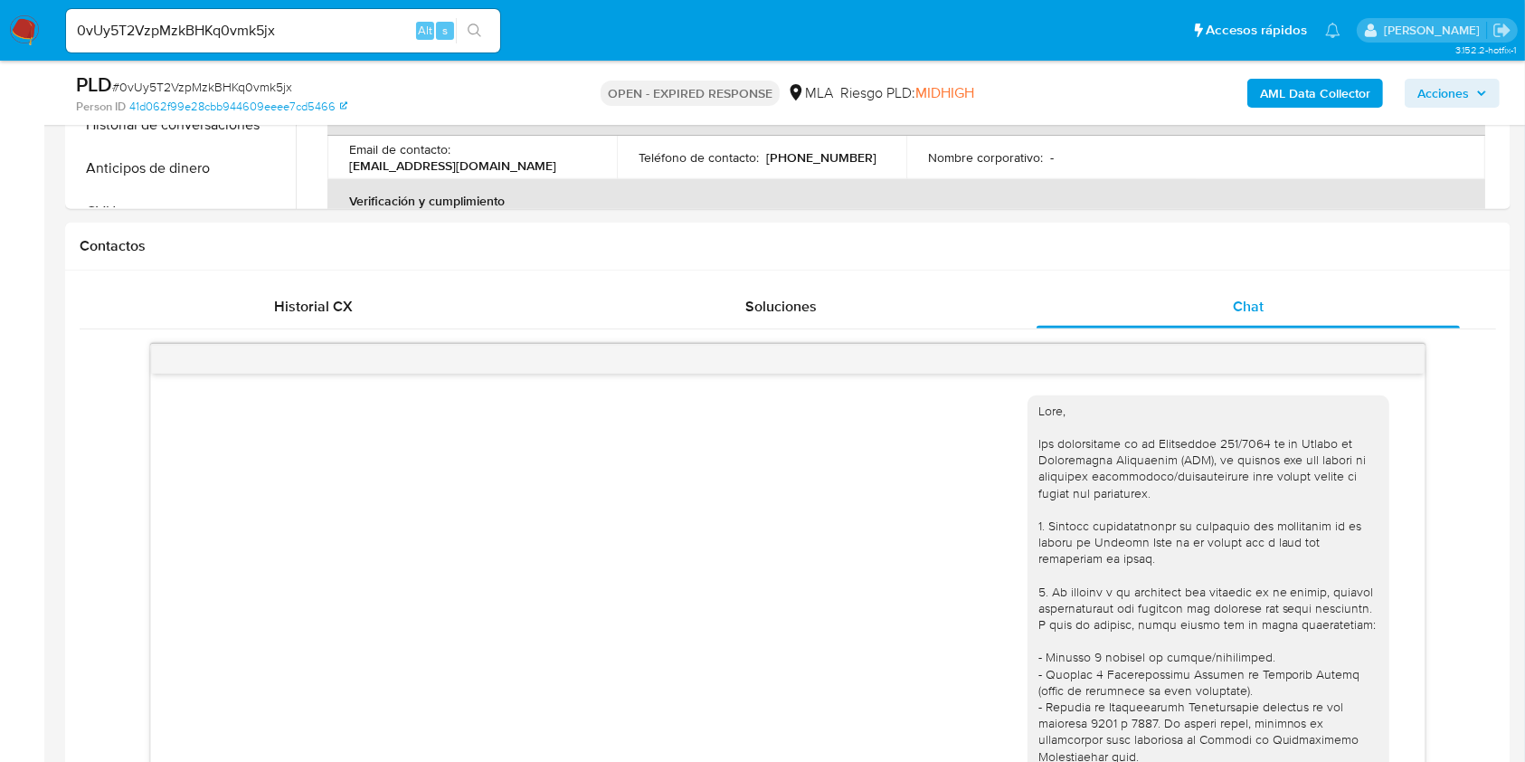
scroll to position [1022, 0]
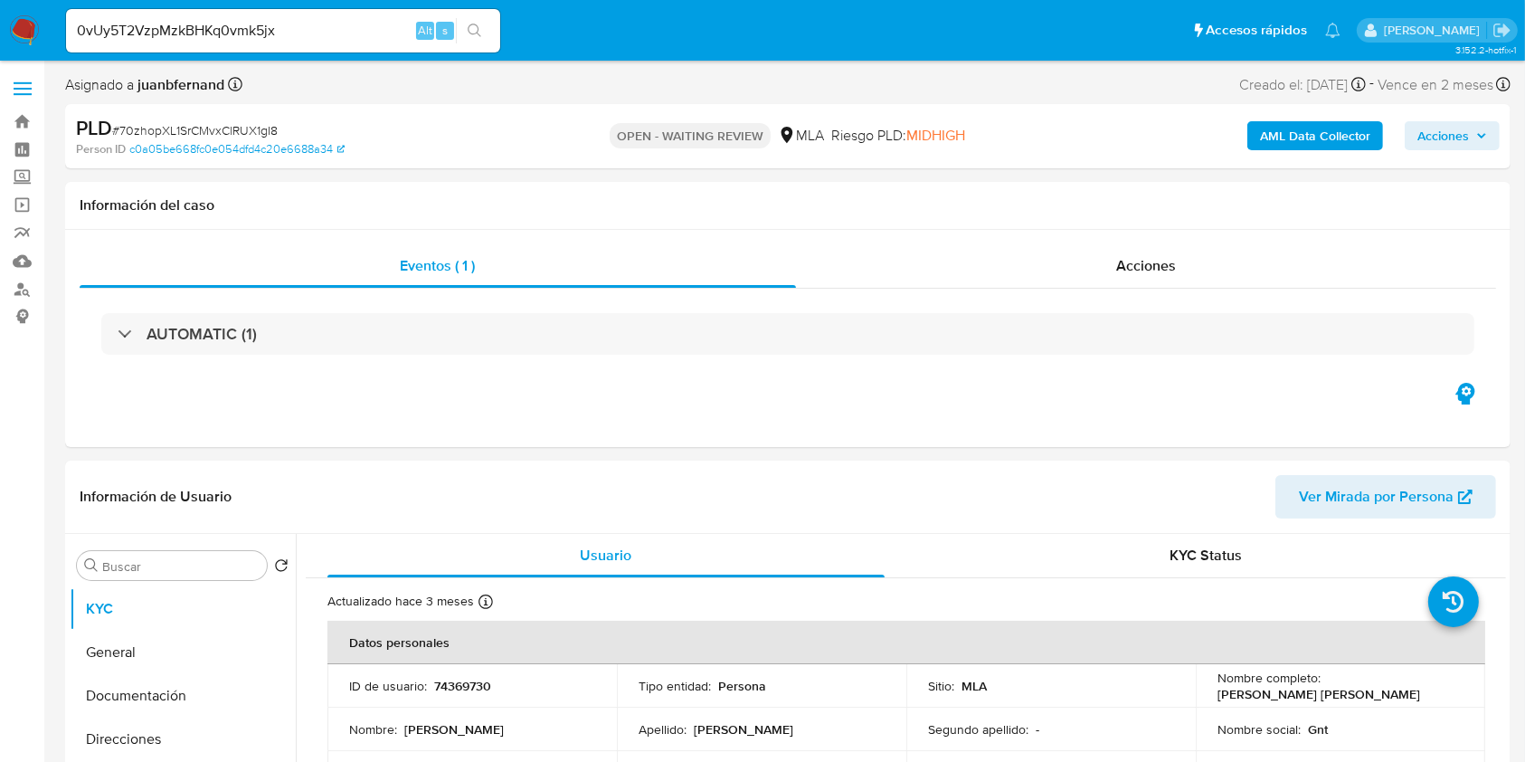
select select "10"
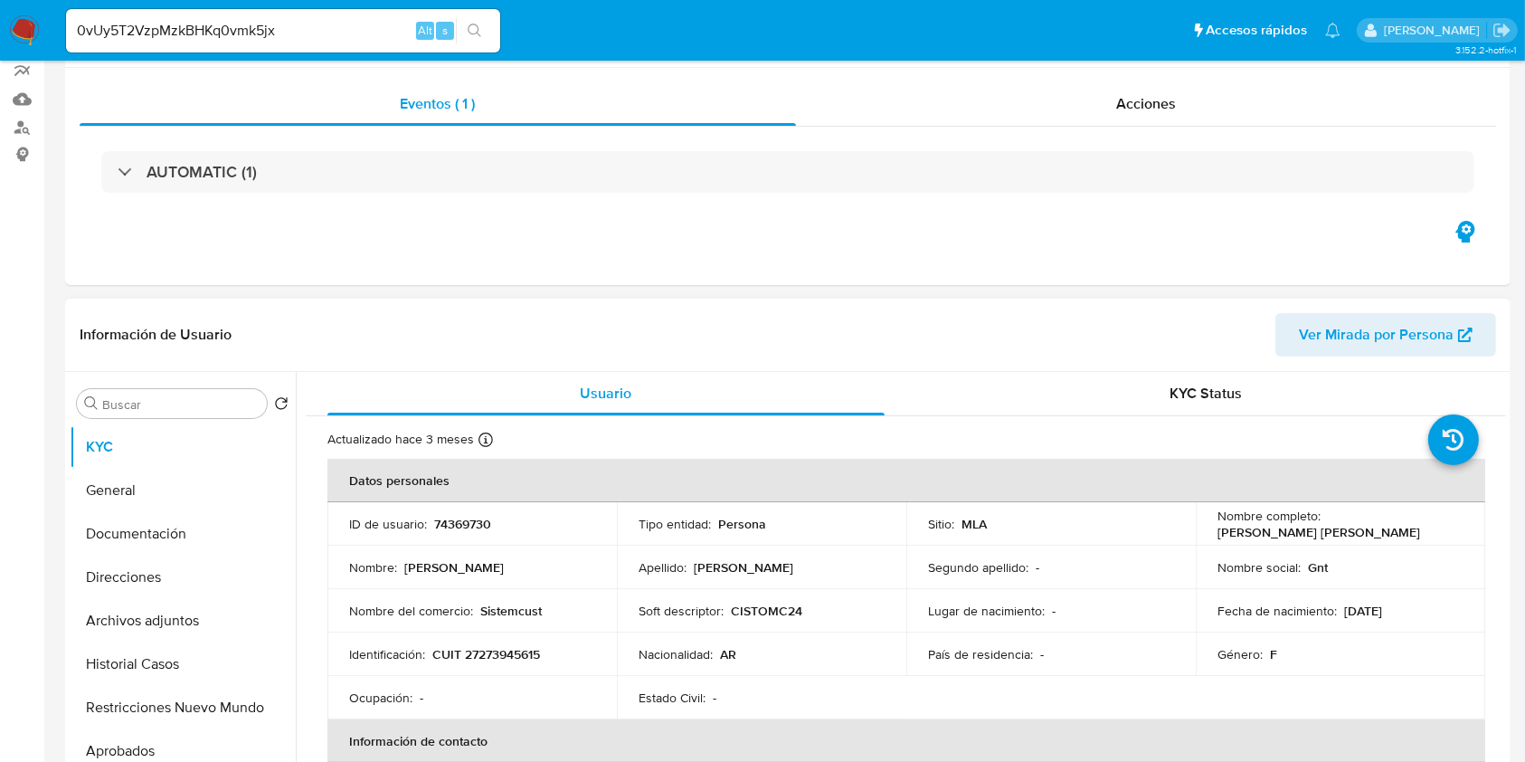
scroll to position [362, 0]
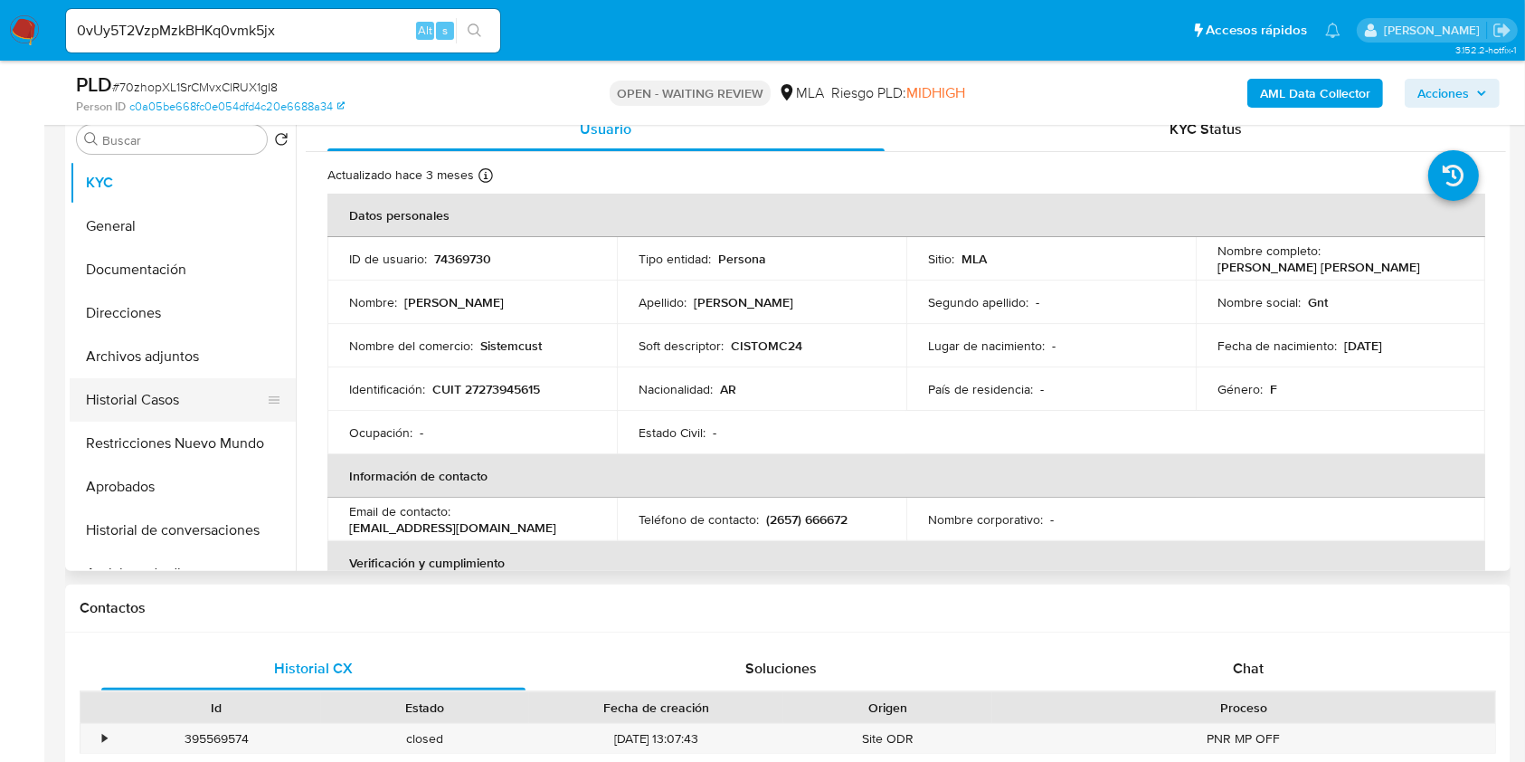
click at [186, 405] on button "Historial Casos" at bounding box center [176, 399] width 212 height 43
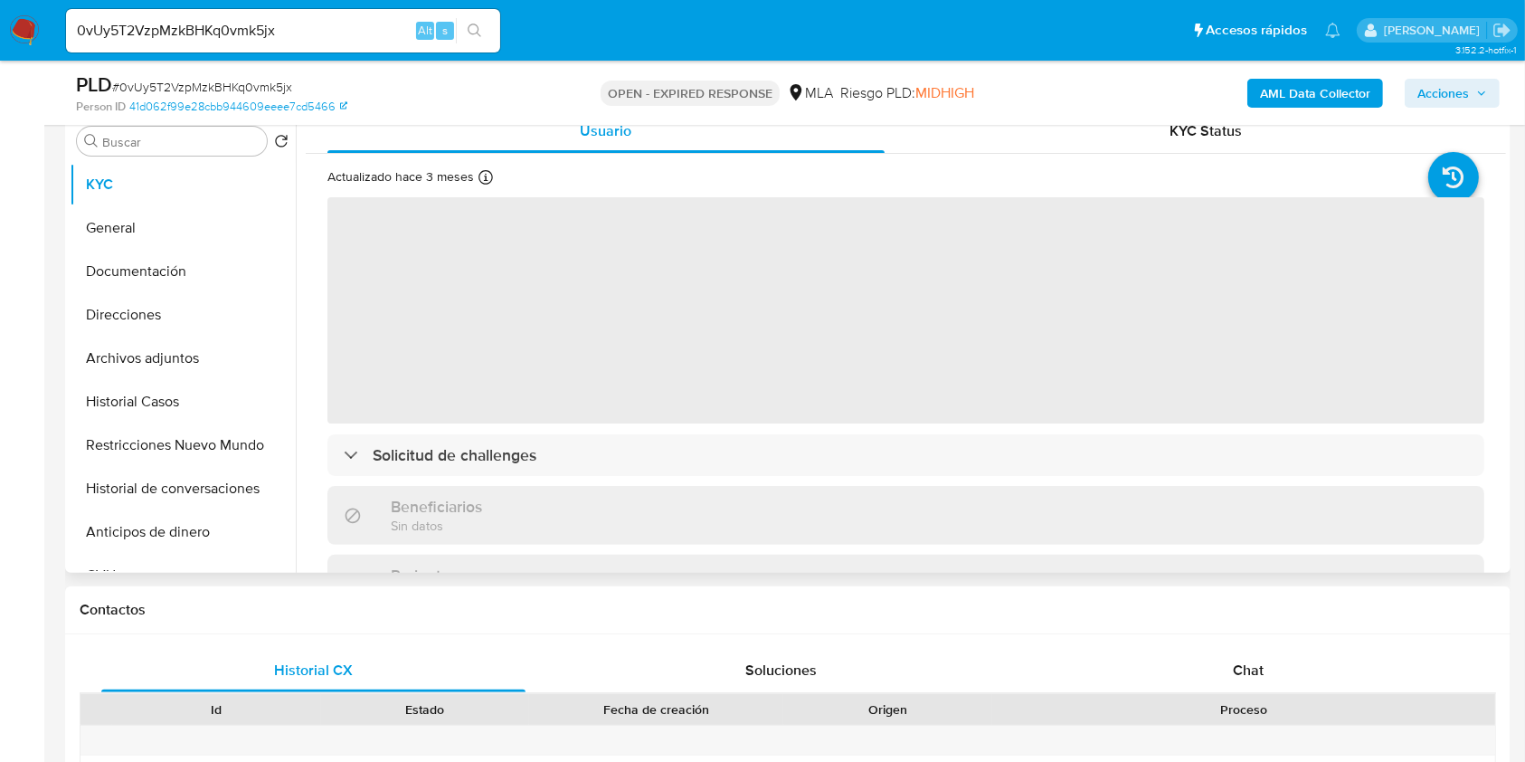
scroll to position [362, 0]
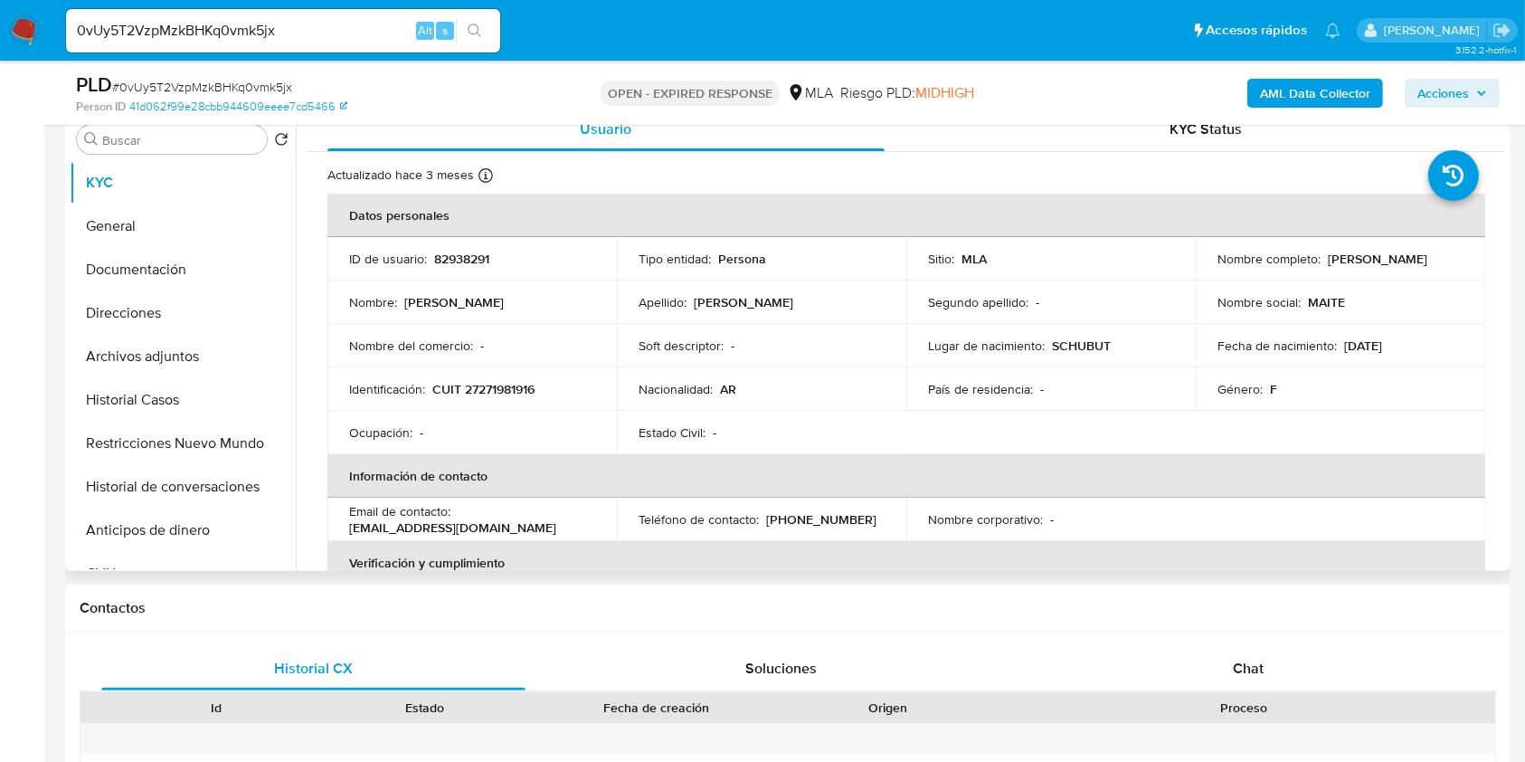
select select "10"
click at [157, 411] on button "Historial Casos" at bounding box center [176, 399] width 212 height 43
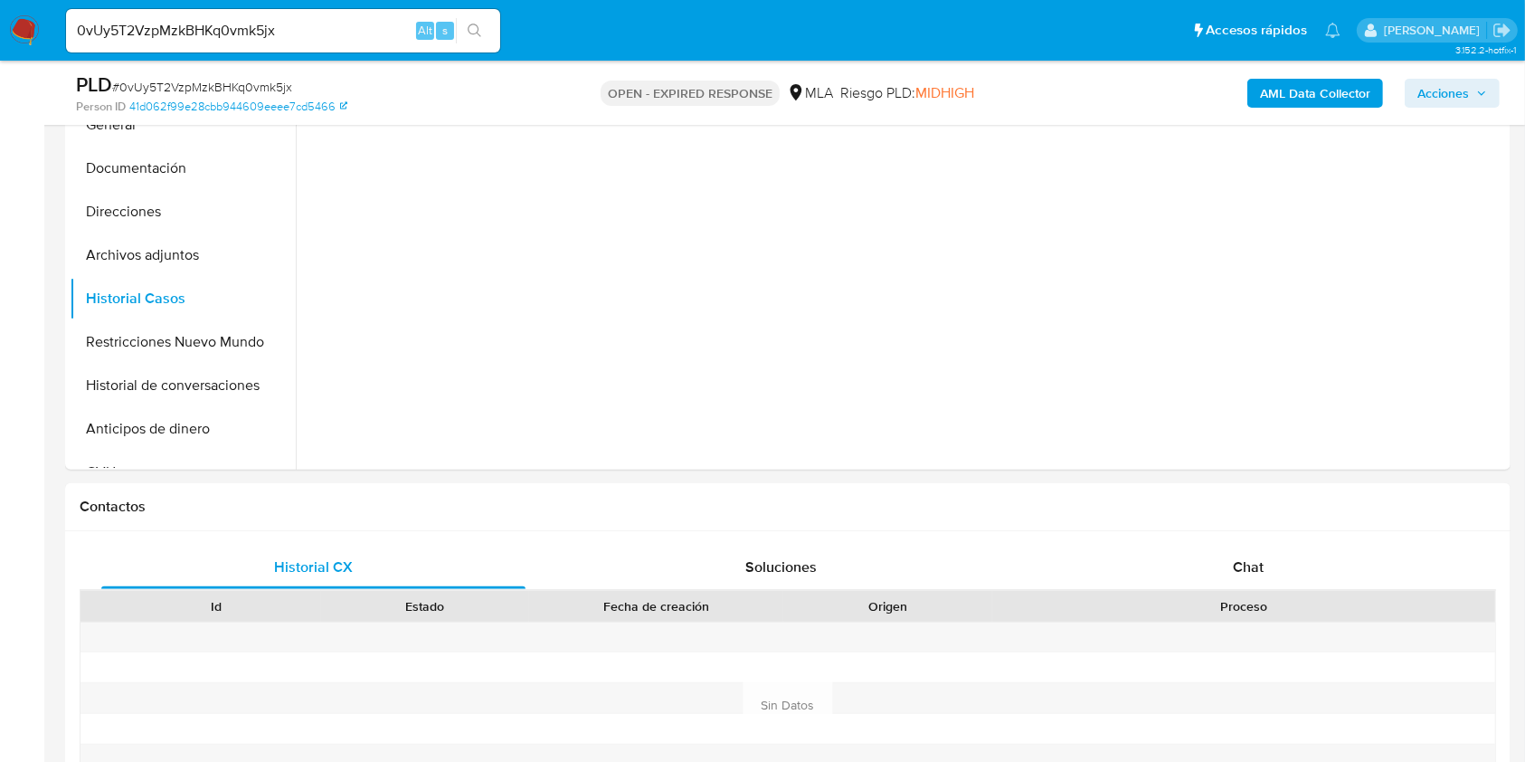
scroll to position [724, 0]
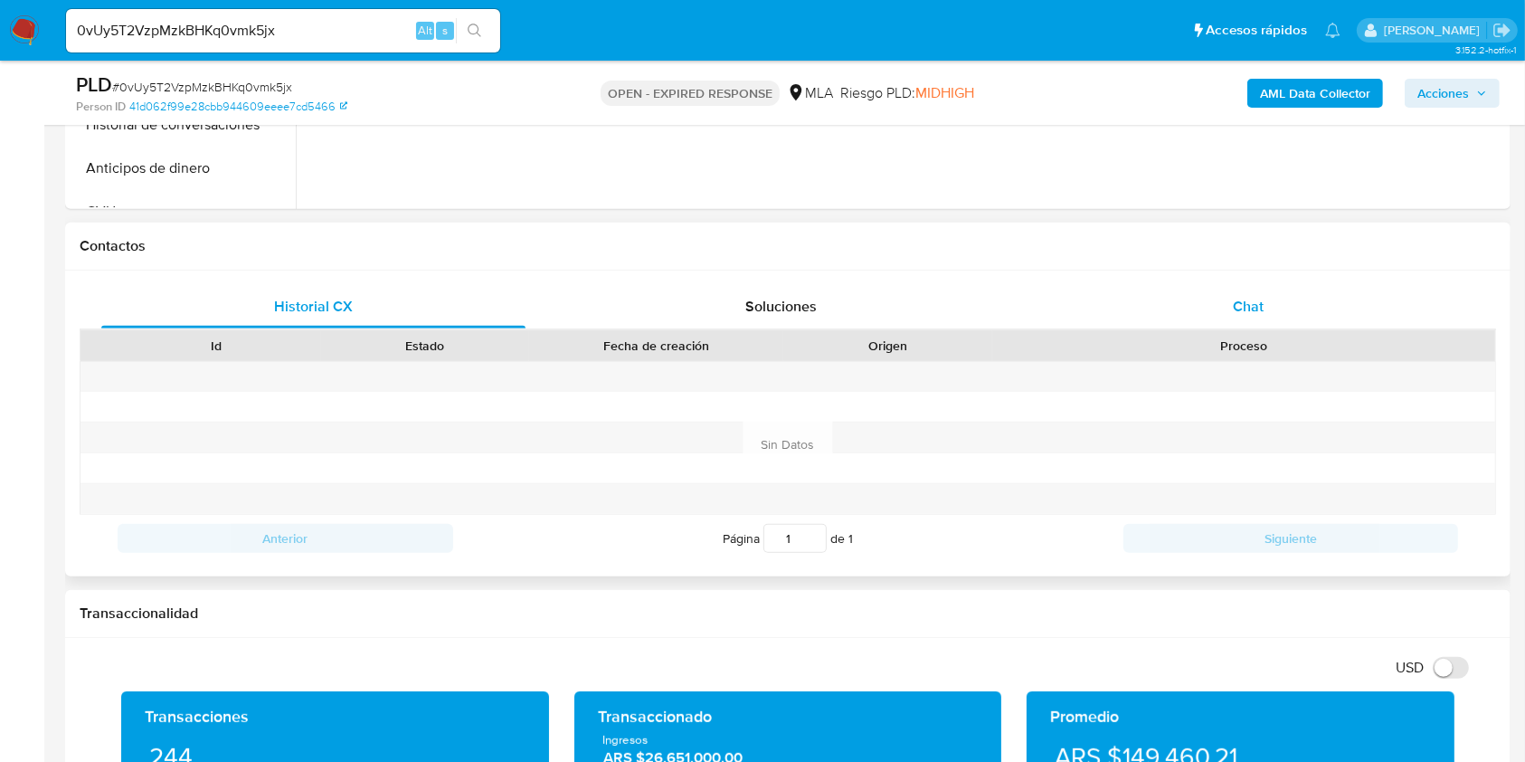
click at [1227, 303] on div "Chat" at bounding box center [1249, 306] width 424 height 43
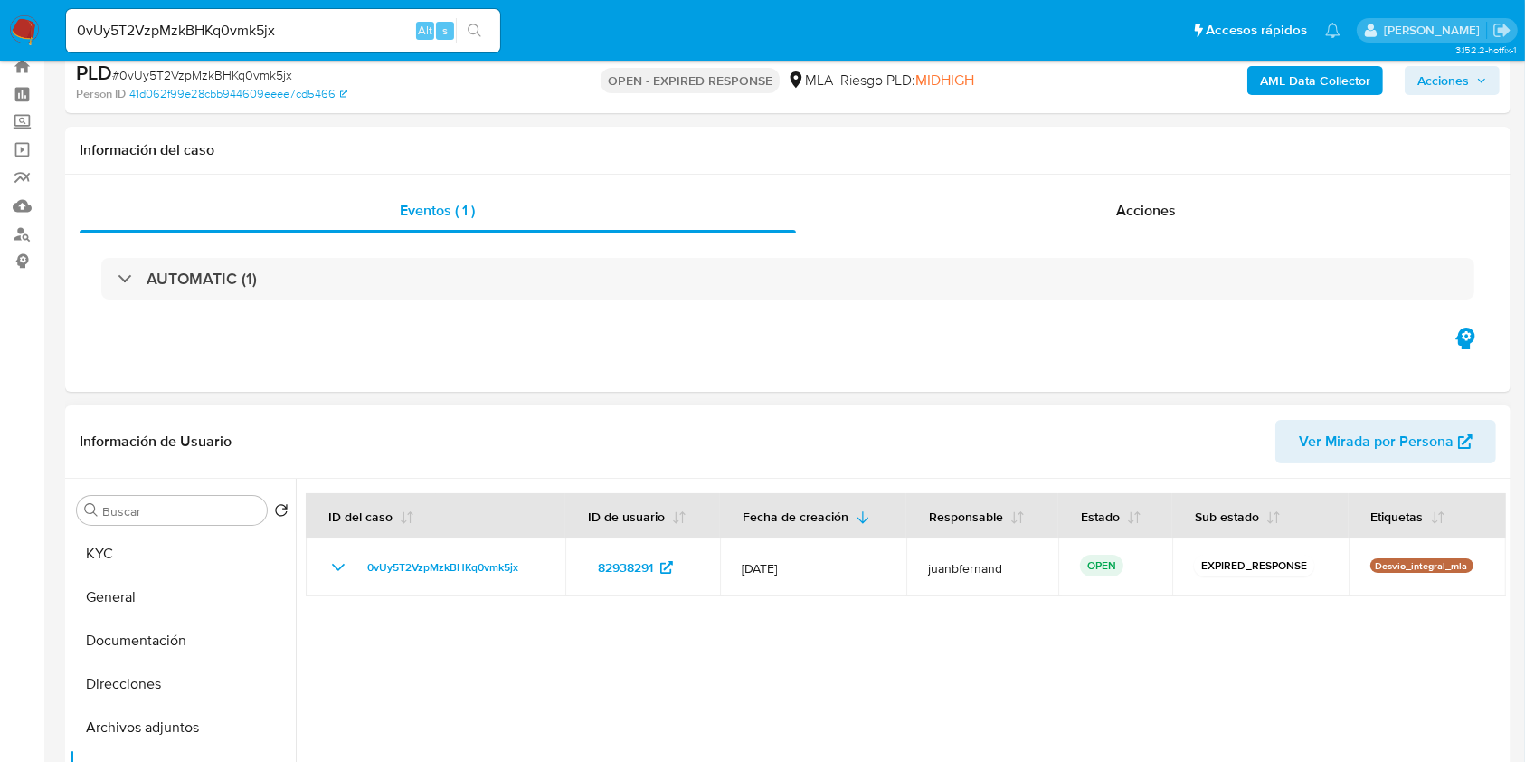
scroll to position [0, 0]
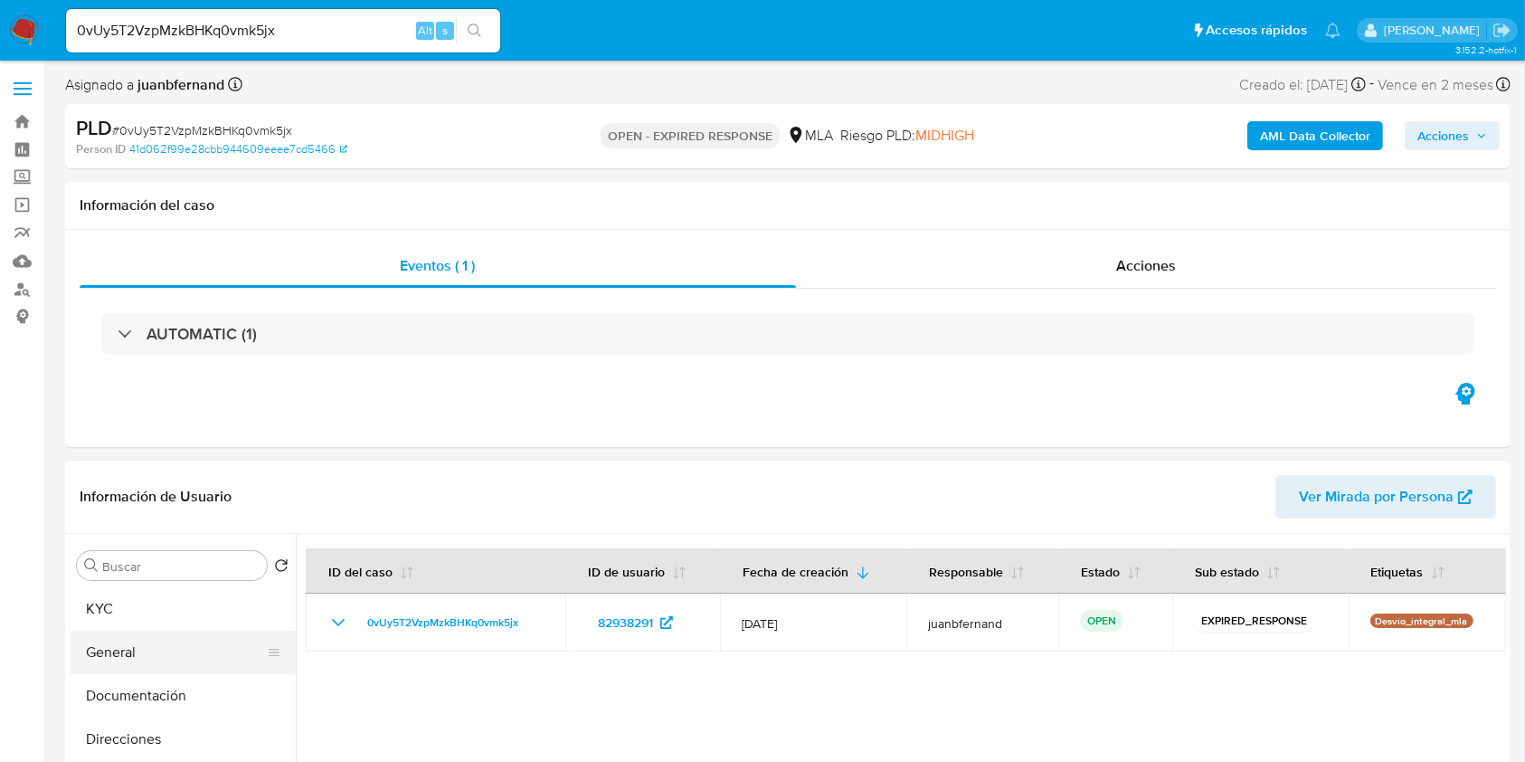
click at [185, 655] on button "General" at bounding box center [176, 652] width 212 height 43
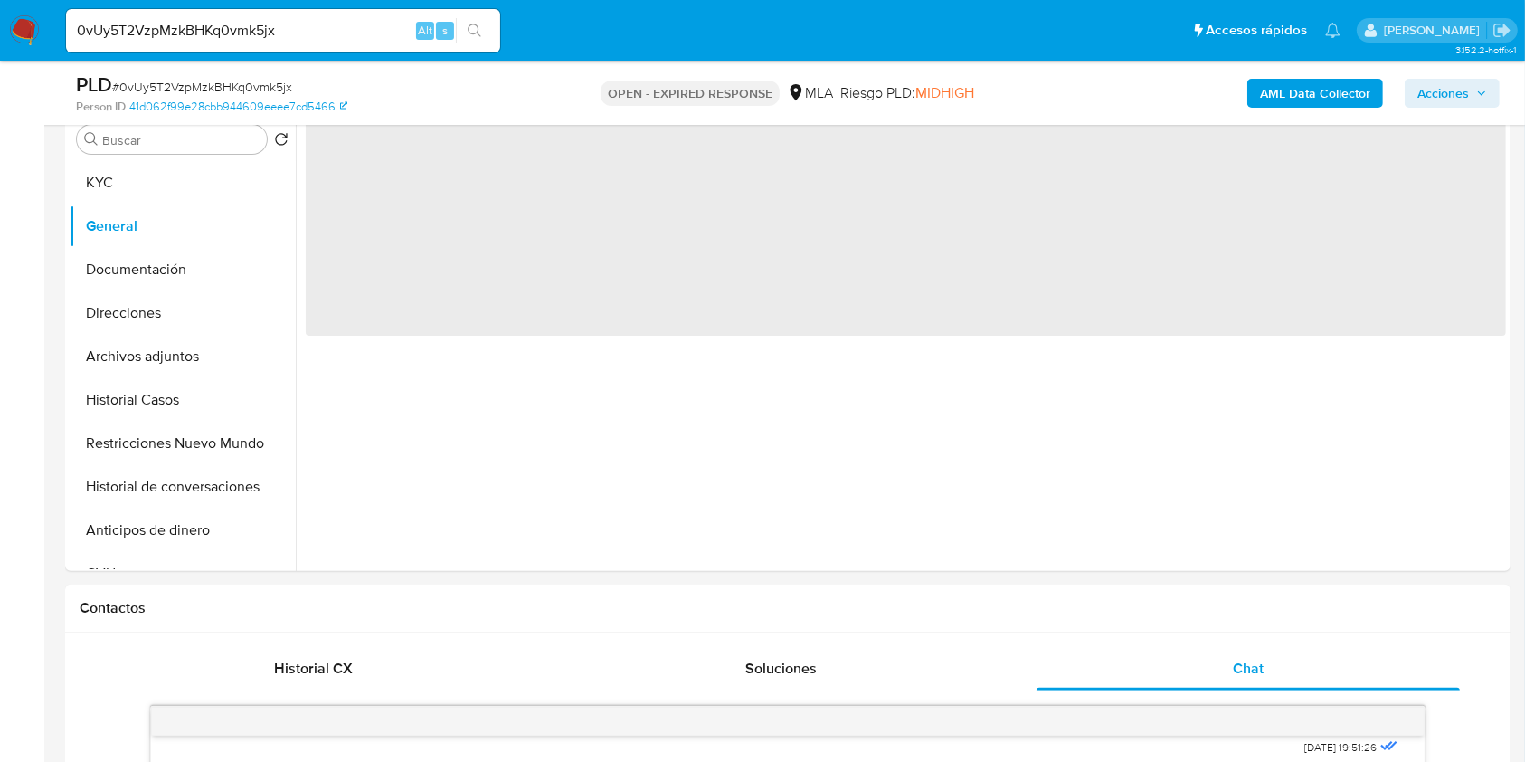
scroll to position [241, 0]
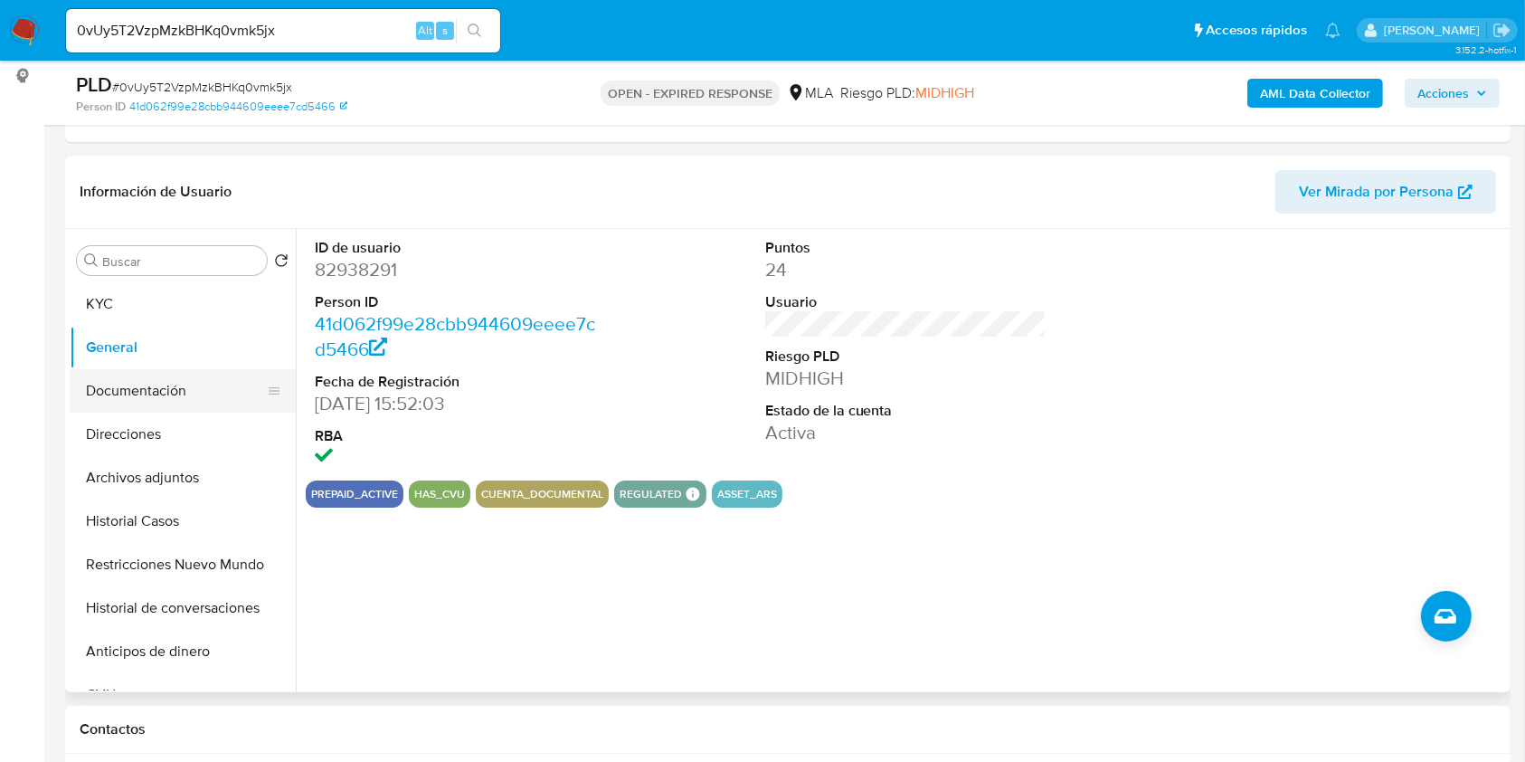
click at [176, 390] on button "Documentación" at bounding box center [176, 390] width 212 height 43
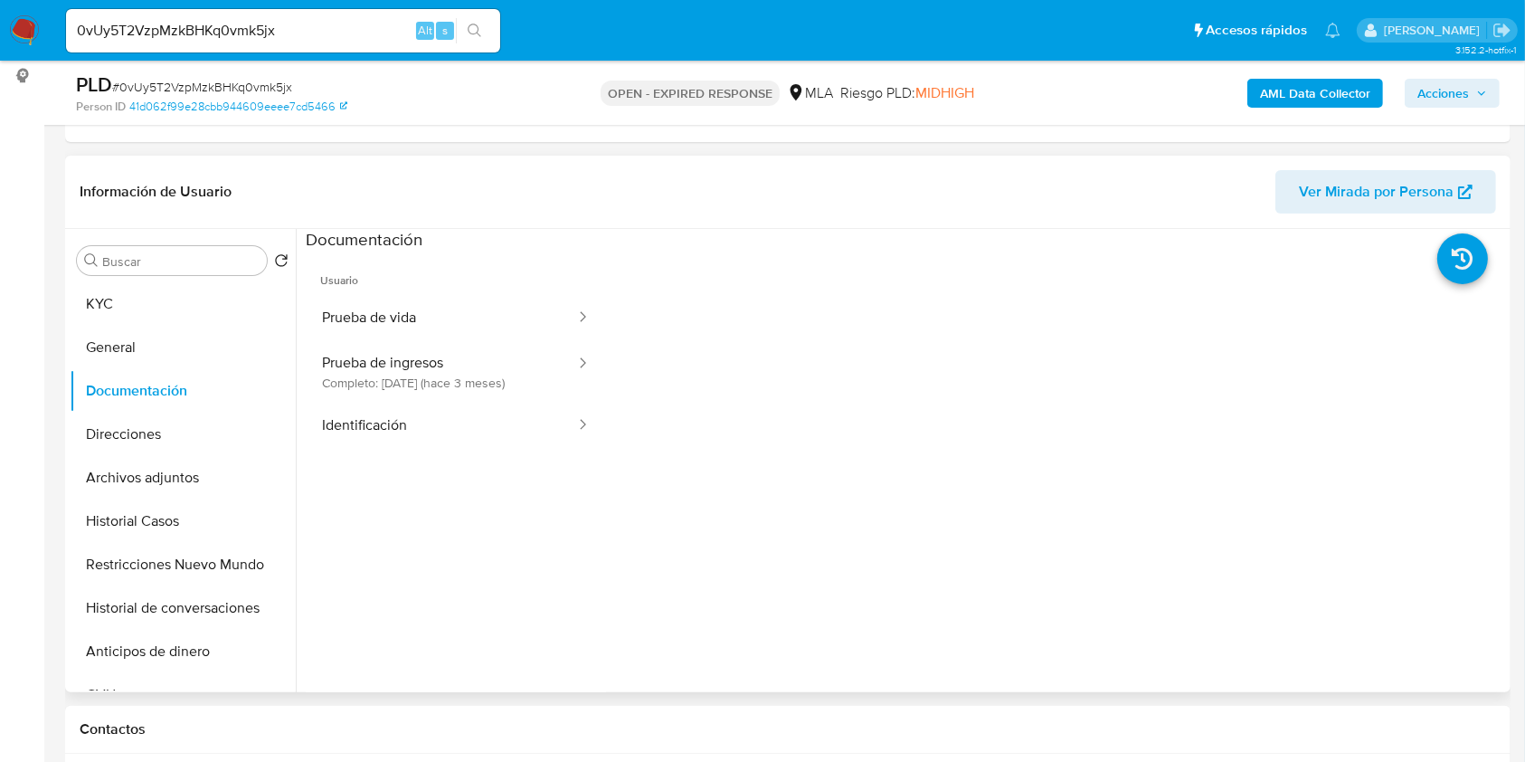
click at [544, 291] on span "Usuario" at bounding box center [456, 273] width 300 height 43
click at [528, 305] on button "Prueba de vida" at bounding box center [441, 318] width 271 height 46
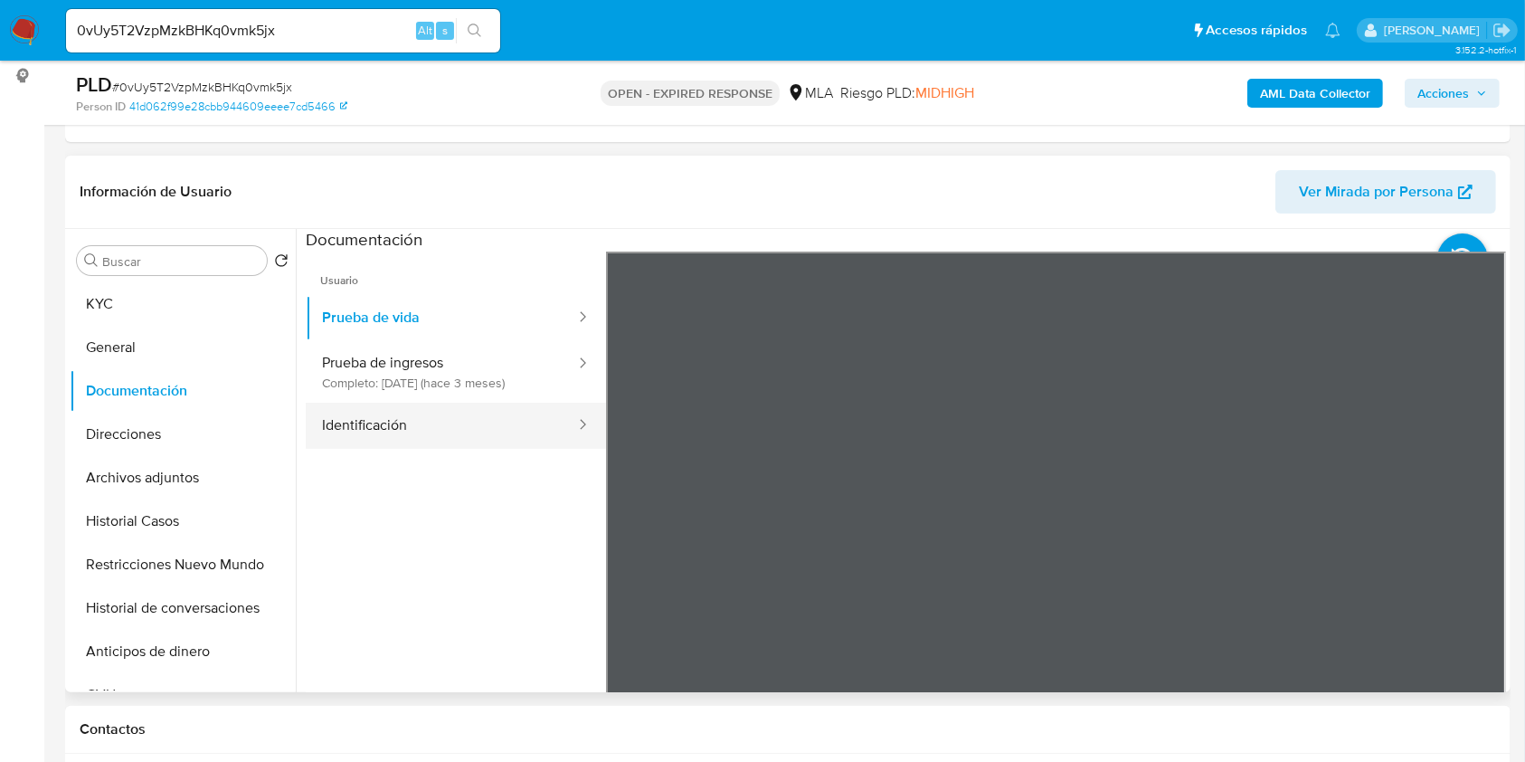
click at [536, 431] on button "Identificación" at bounding box center [441, 426] width 271 height 46
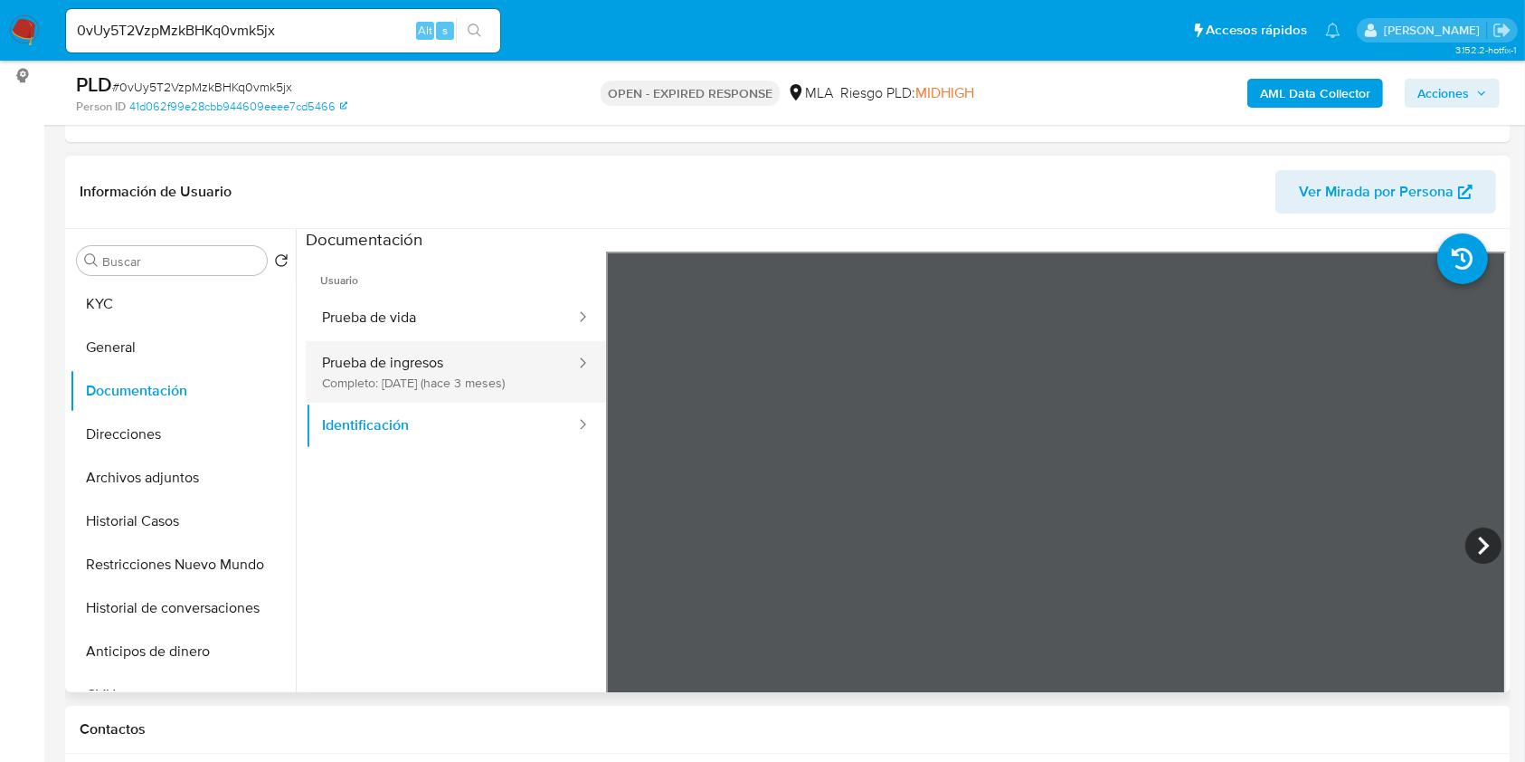
click at [499, 367] on button "Prueba de ingresos Completo: 27/05/2025 (hace 3 meses)" at bounding box center [441, 372] width 271 height 62
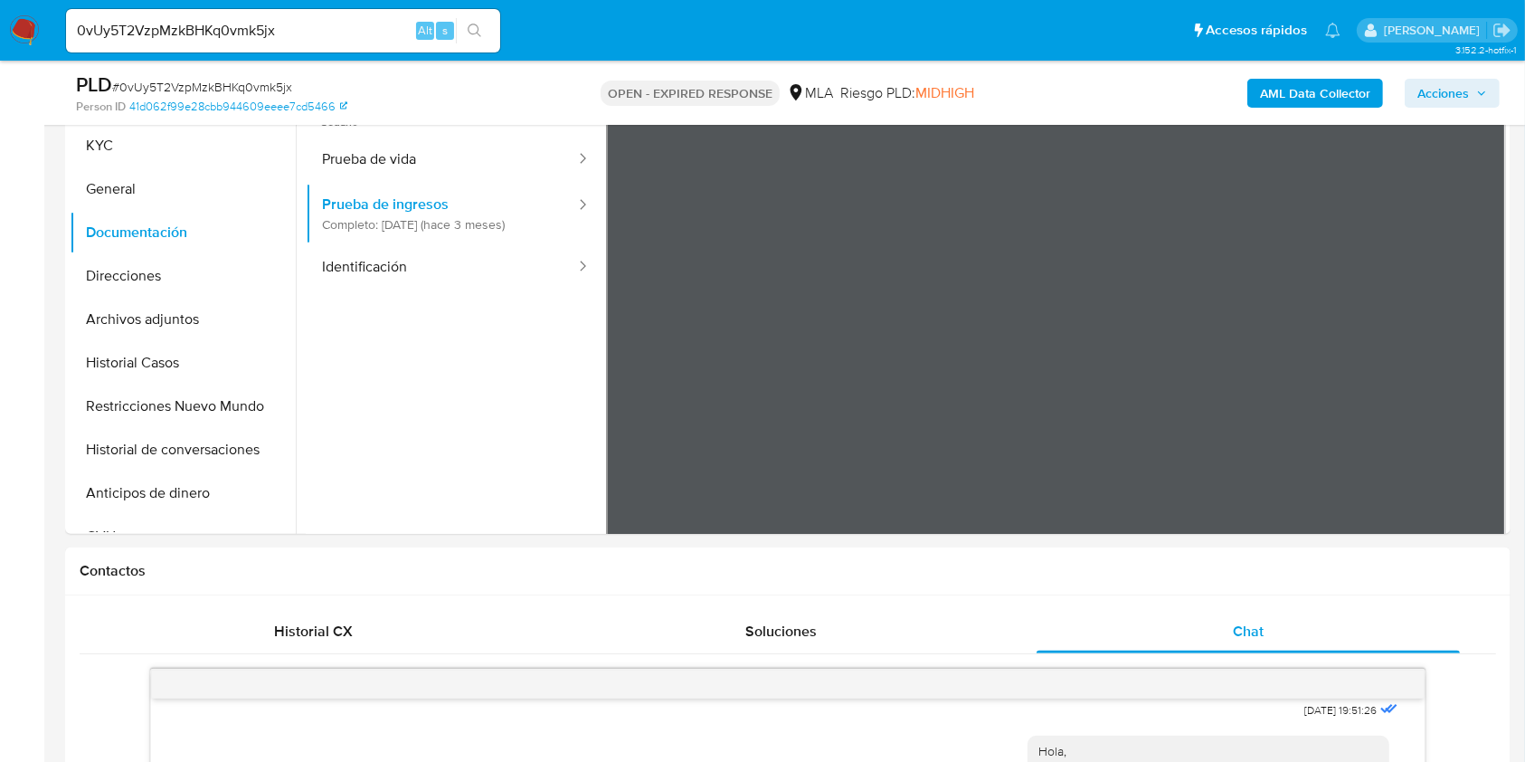
scroll to position [362, 0]
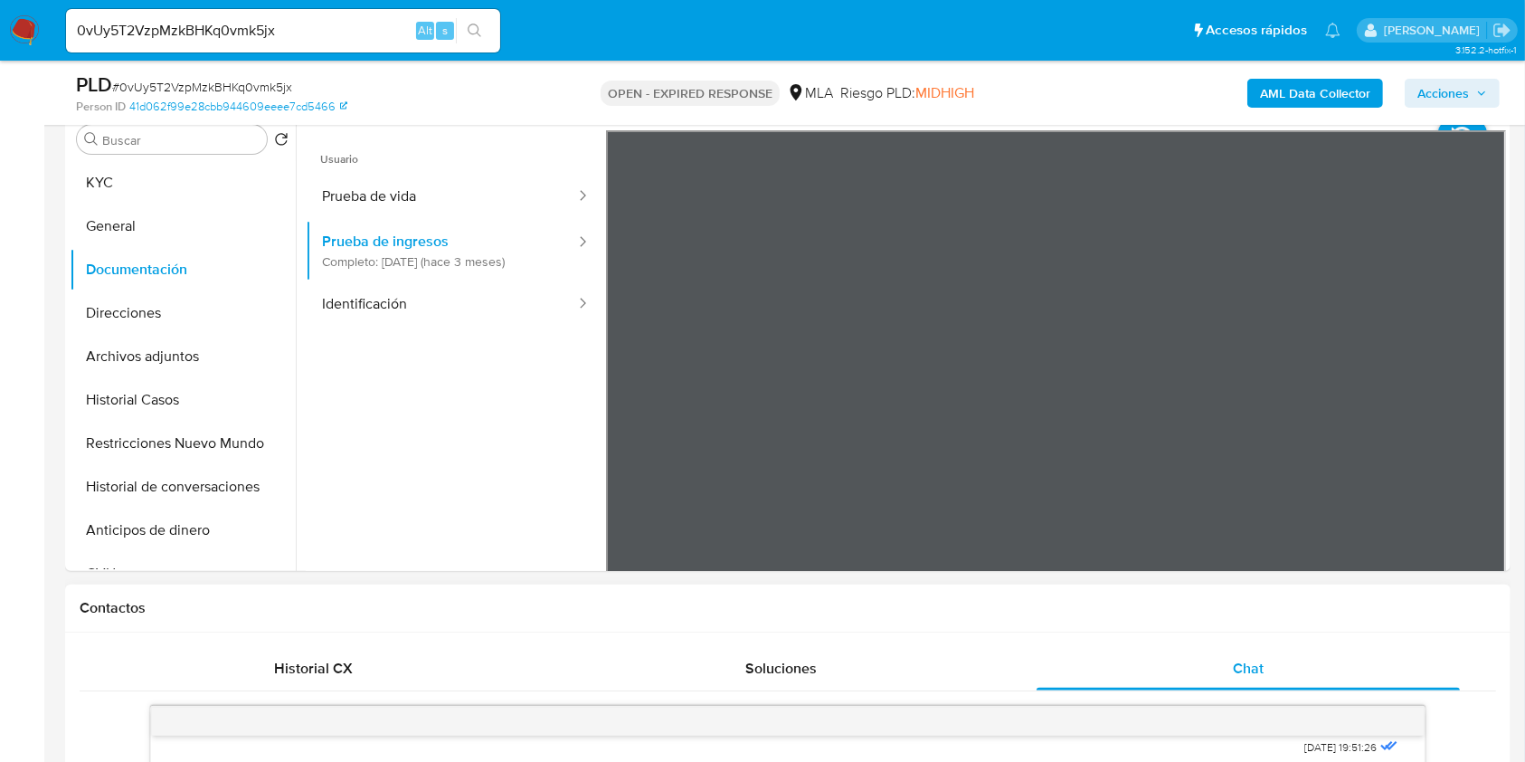
click at [168, 195] on button "KYC" at bounding box center [176, 182] width 212 height 43
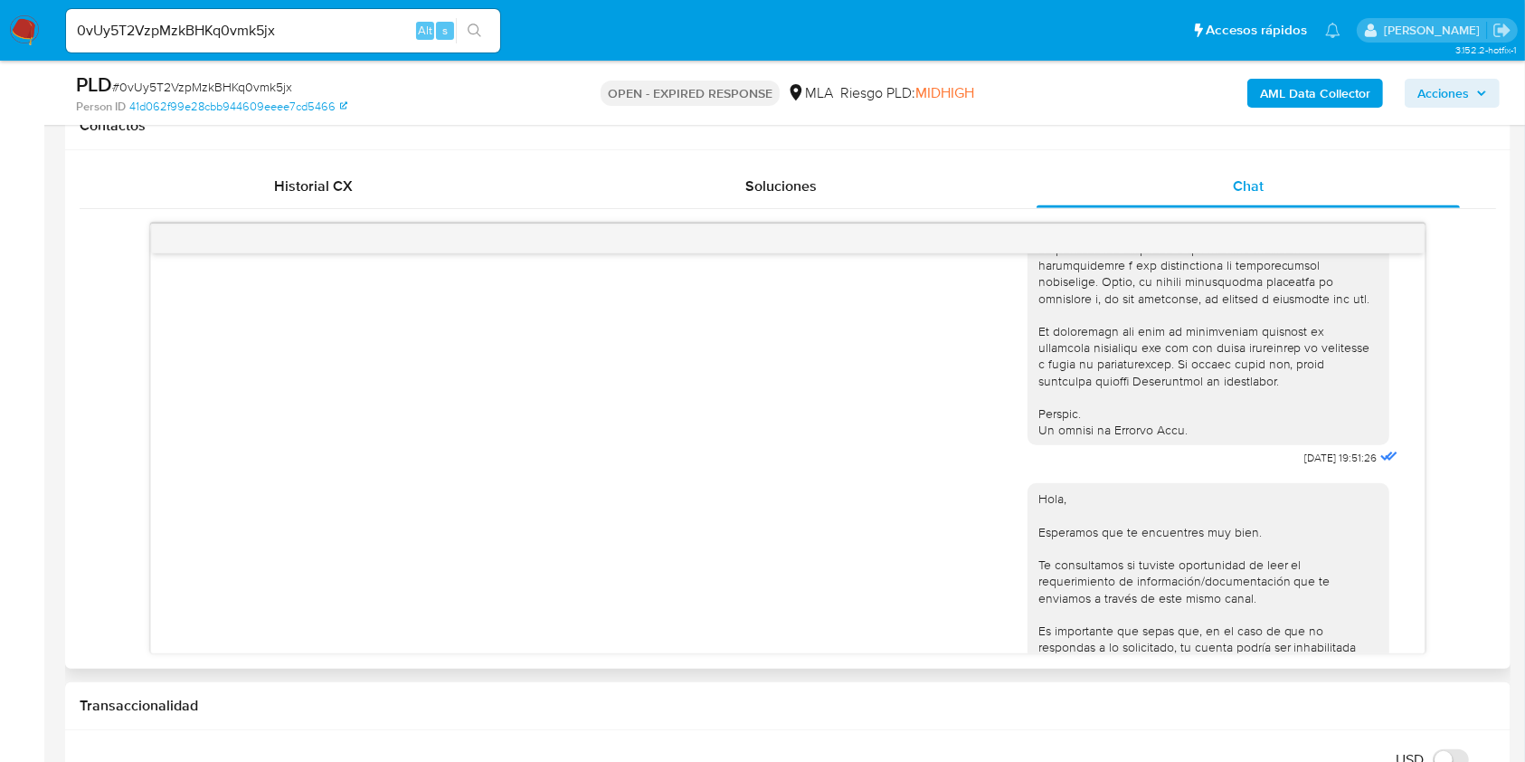
scroll to position [1022, 0]
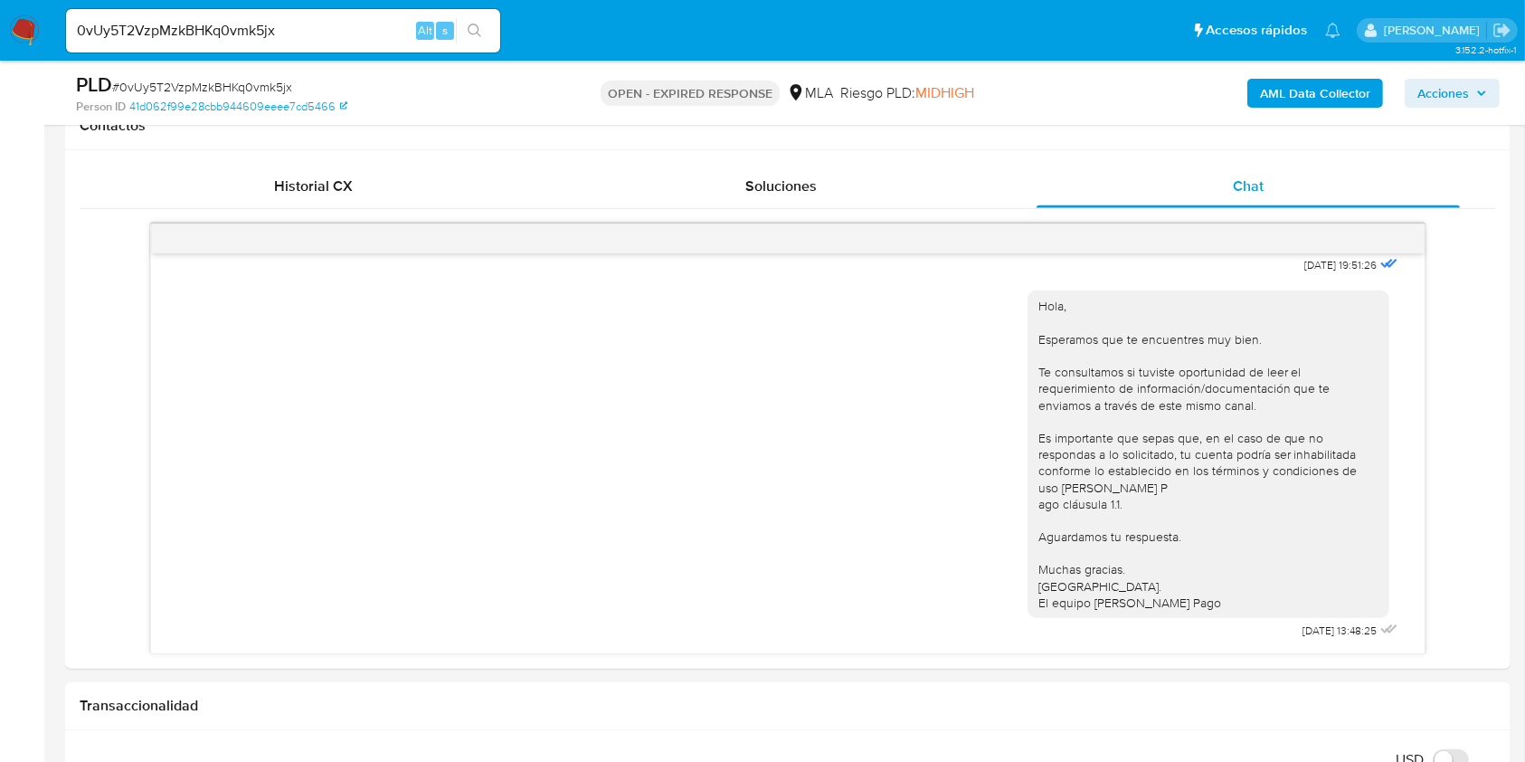
click at [337, 33] on input "0vUy5T2VzpMzkBHKq0vmk5jx" at bounding box center [283, 31] width 434 height 24
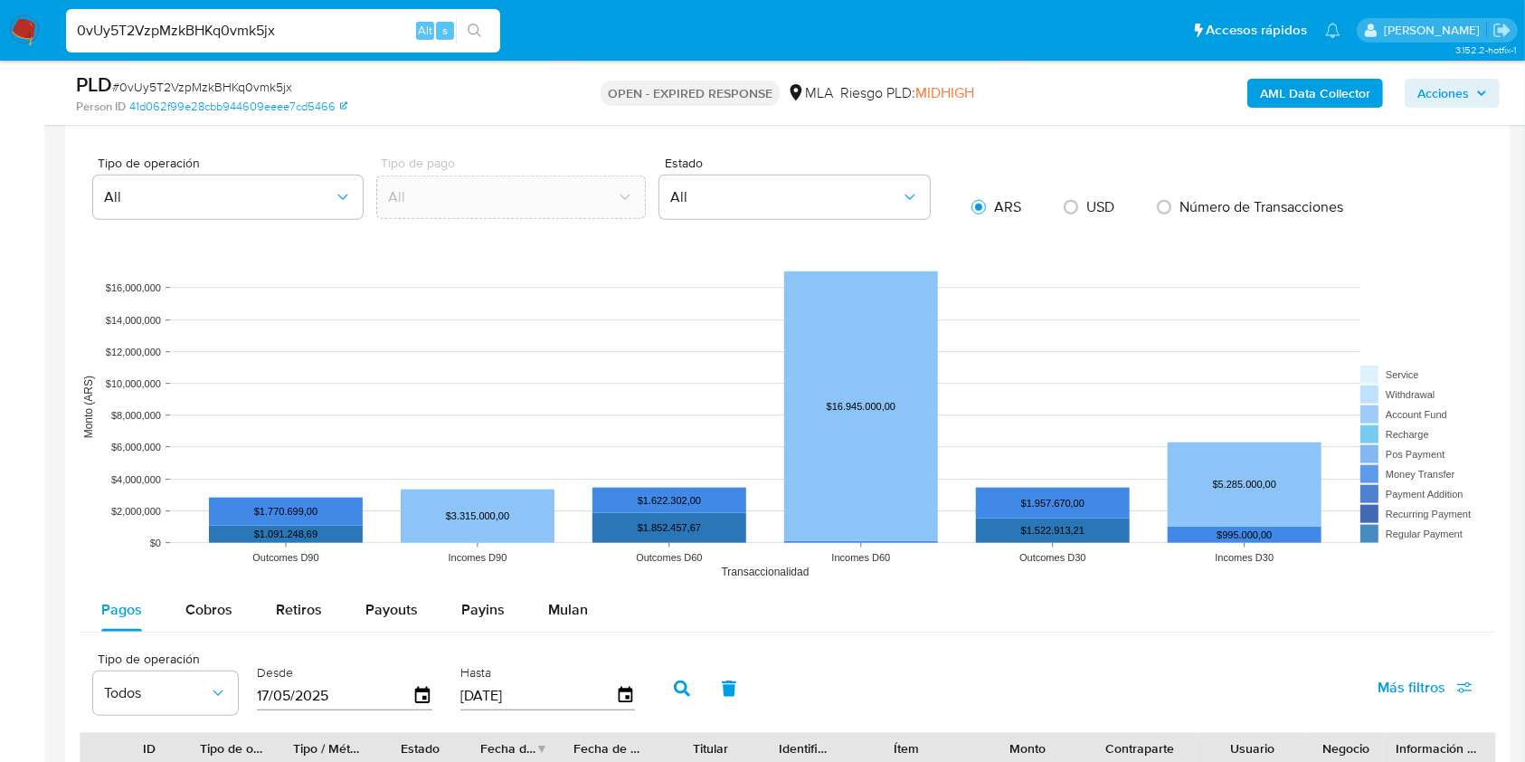
scroll to position [2050, 0]
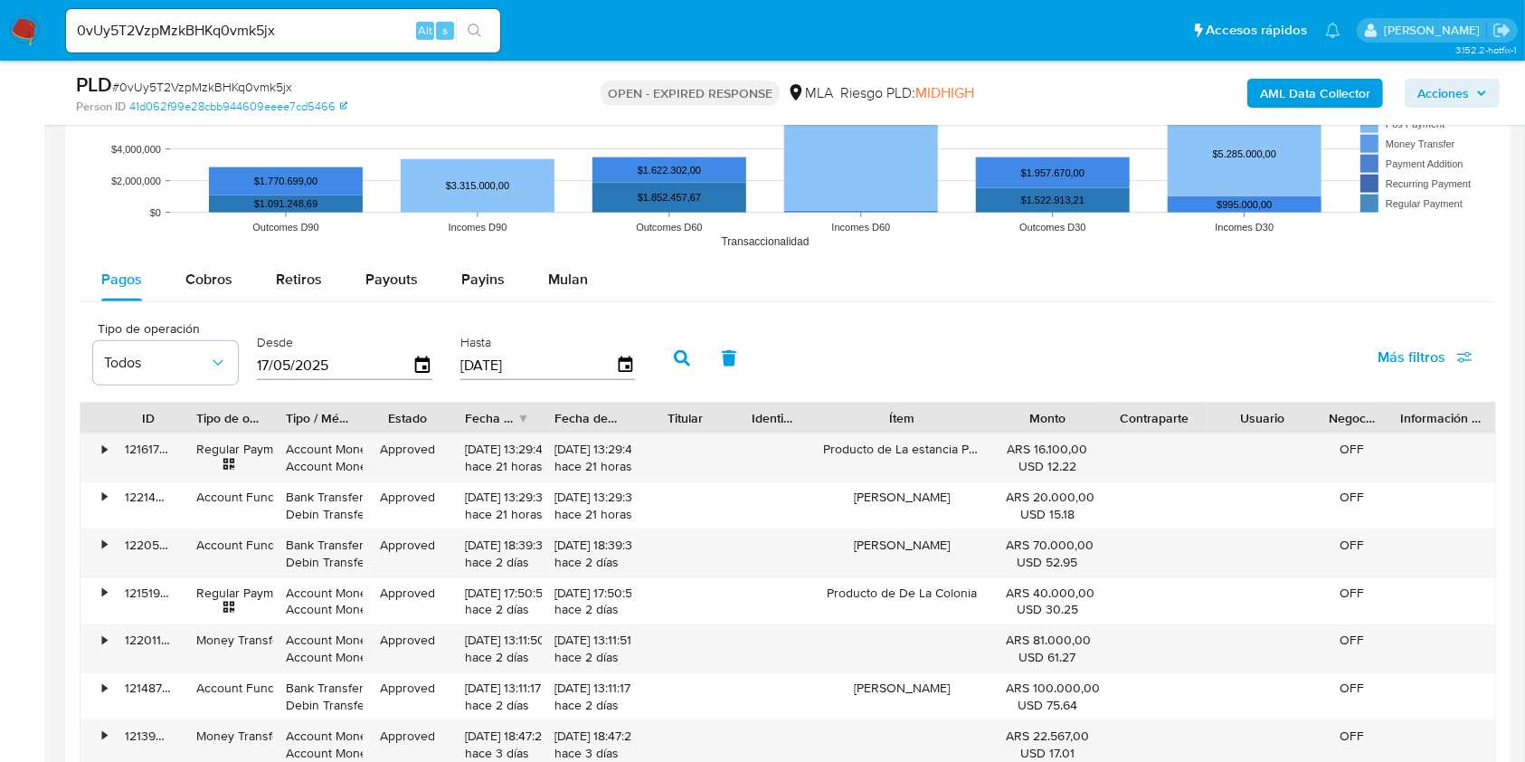
drag, startPoint x: 963, startPoint y: 409, endPoint x: 1014, endPoint y: 423, distance: 53.6
click at [1014, 423] on div "ID Tipo de operación Tipo / Método Estado Fecha de creación Fecha de aprobación…" at bounding box center [788, 418] width 1415 height 31
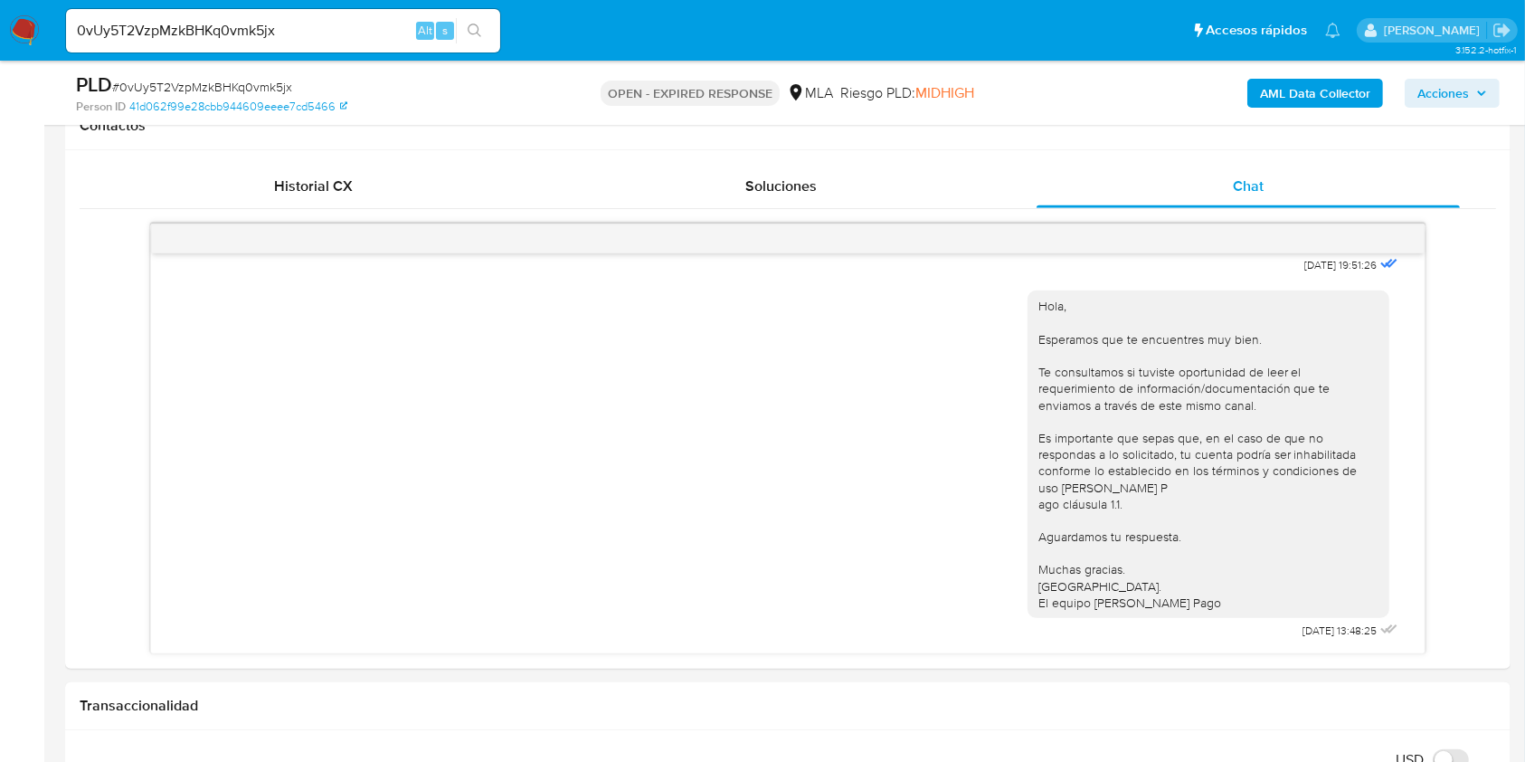
scroll to position [362, 0]
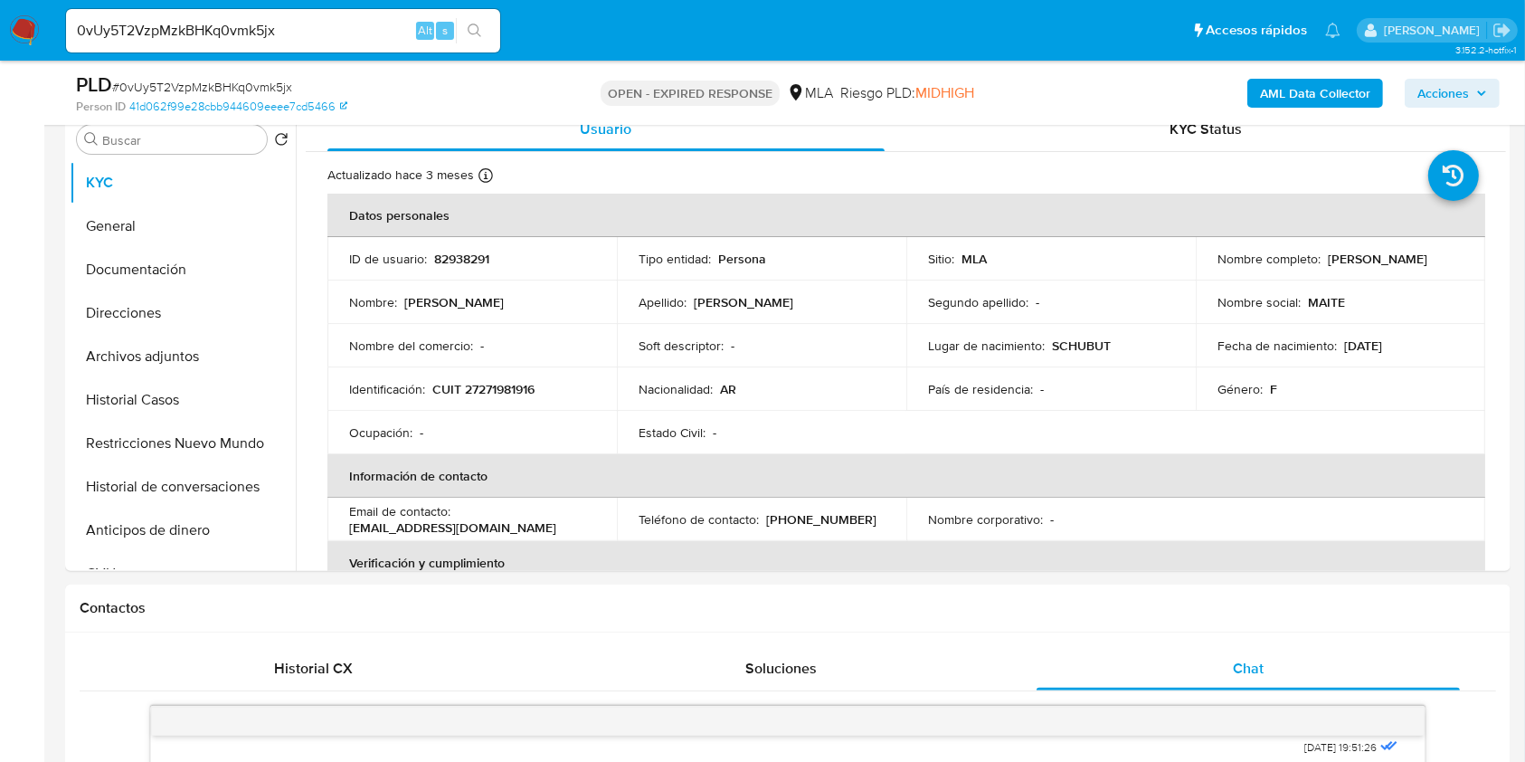
click at [334, 34] on input "0vUy5T2VzpMzkBHKq0vmk5jx" at bounding box center [283, 31] width 434 height 24
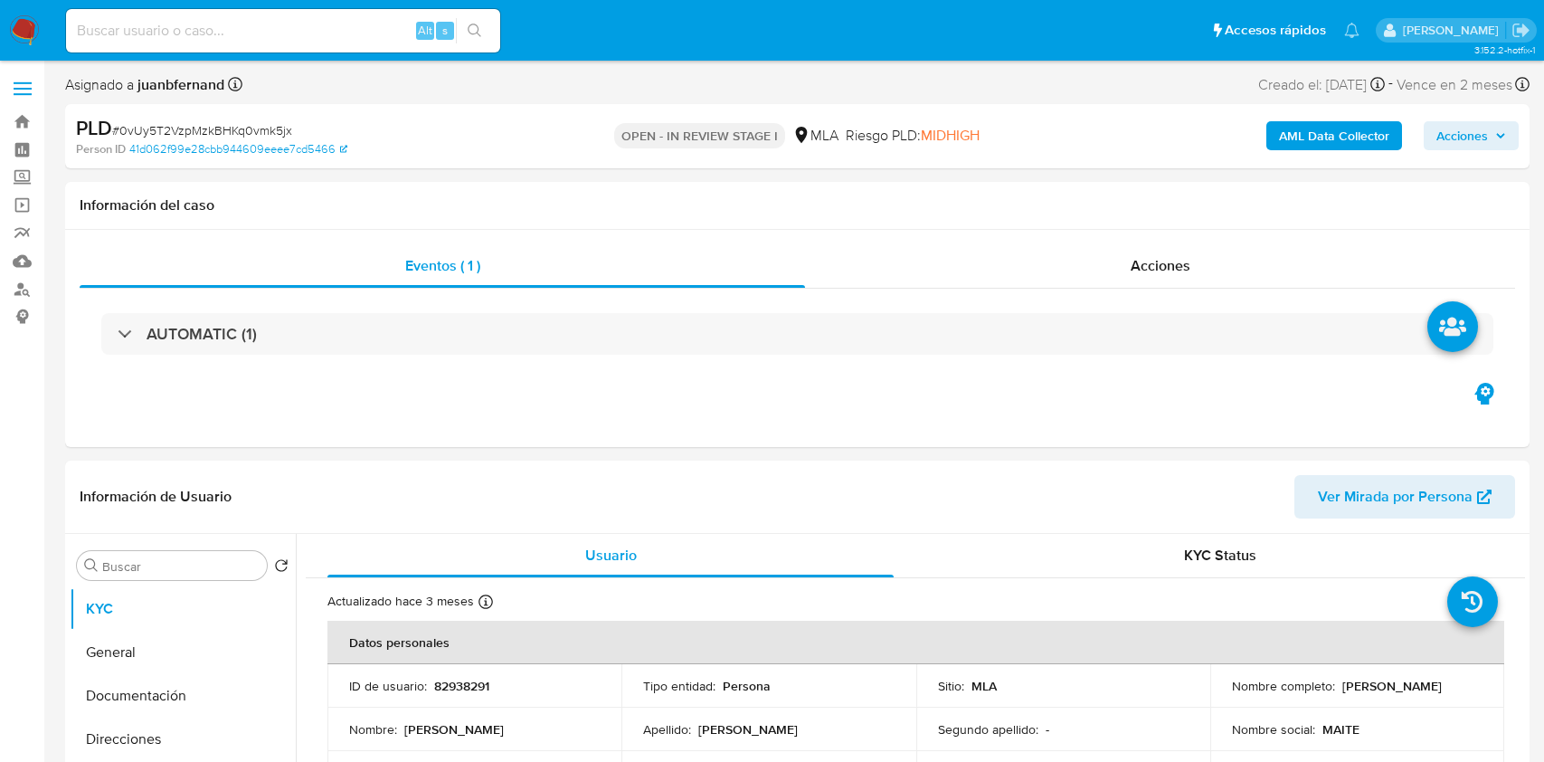
select select "10"
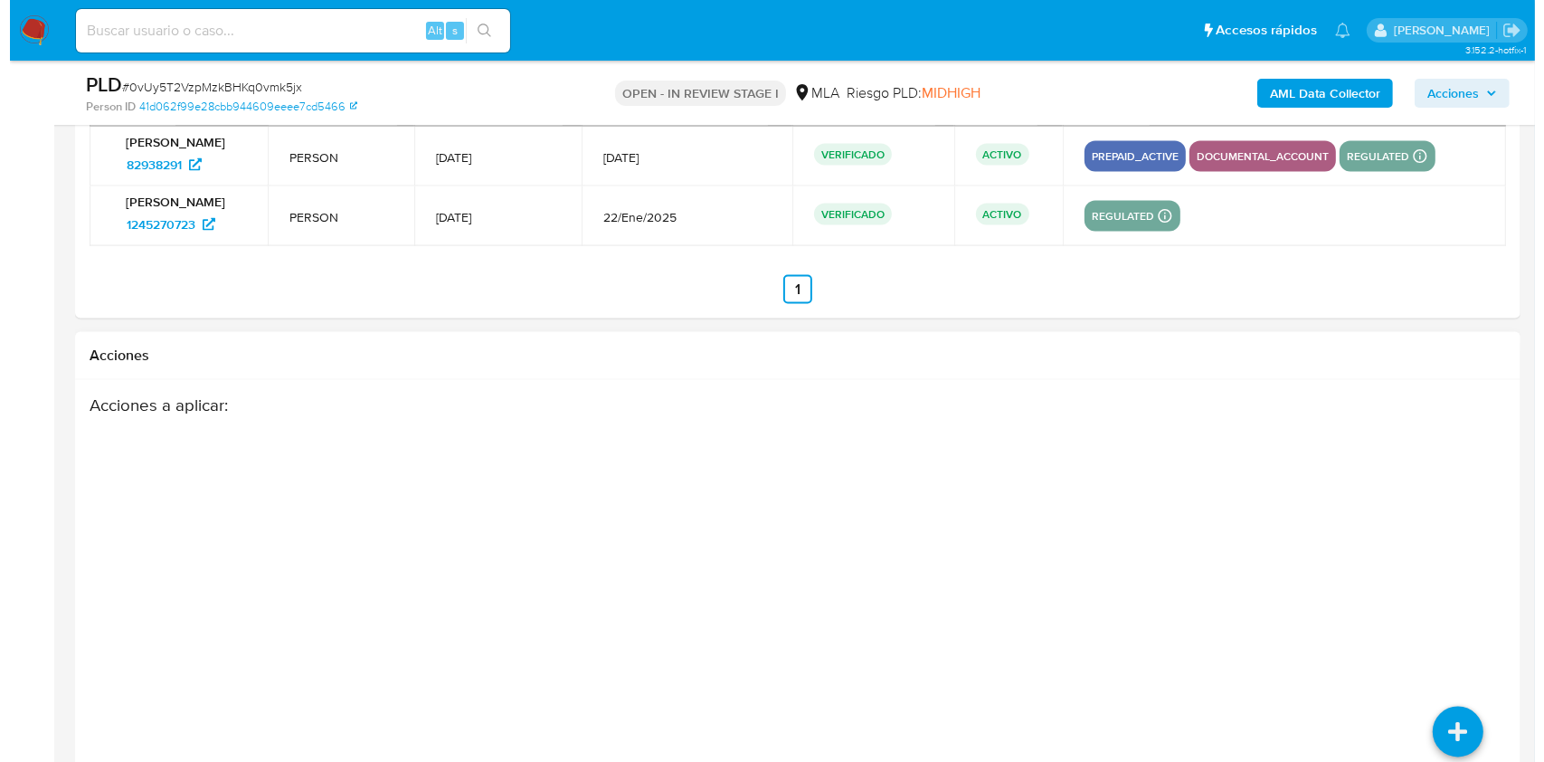
scroll to position [2893, 0]
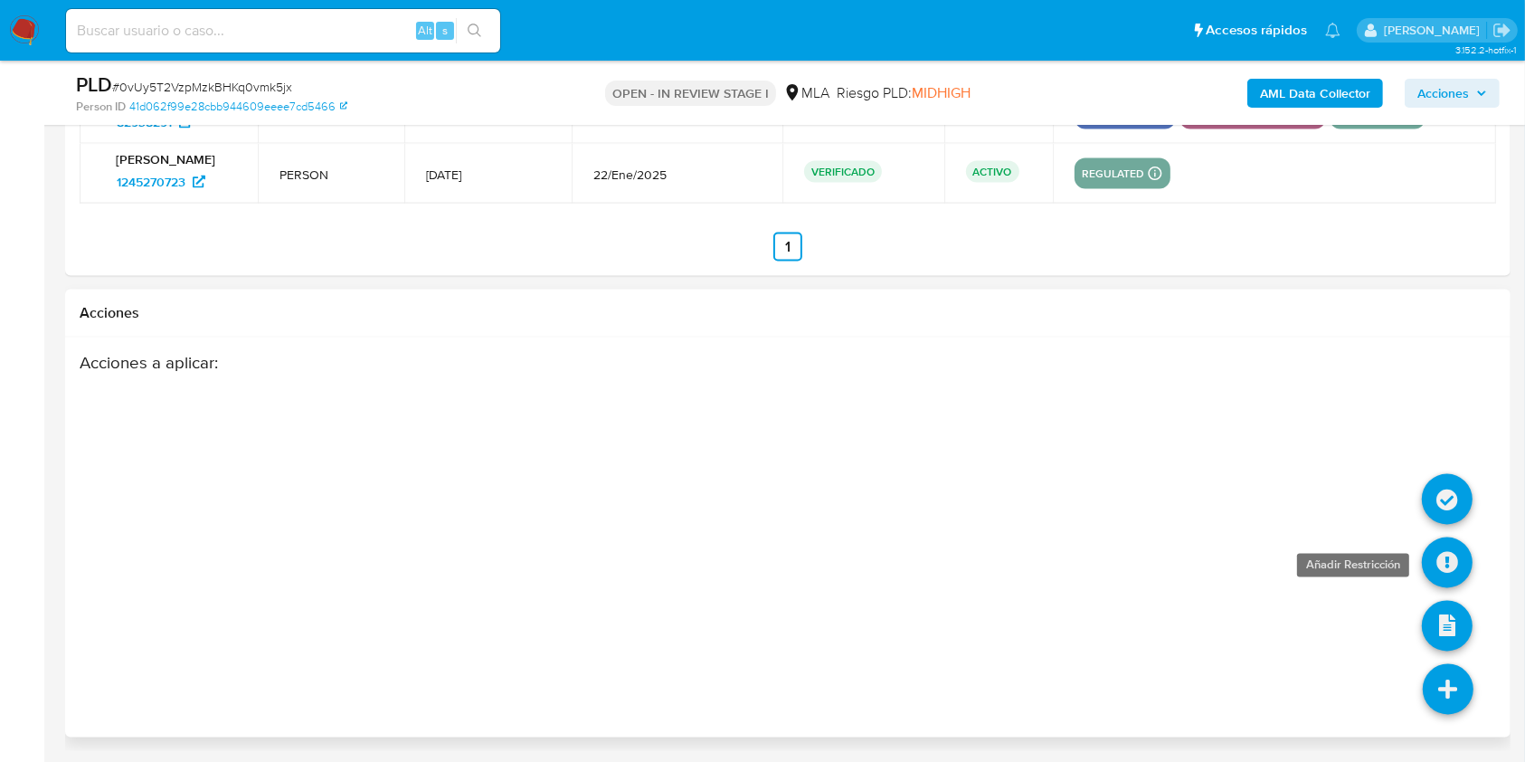
click at [1448, 554] on icon at bounding box center [1447, 562] width 51 height 51
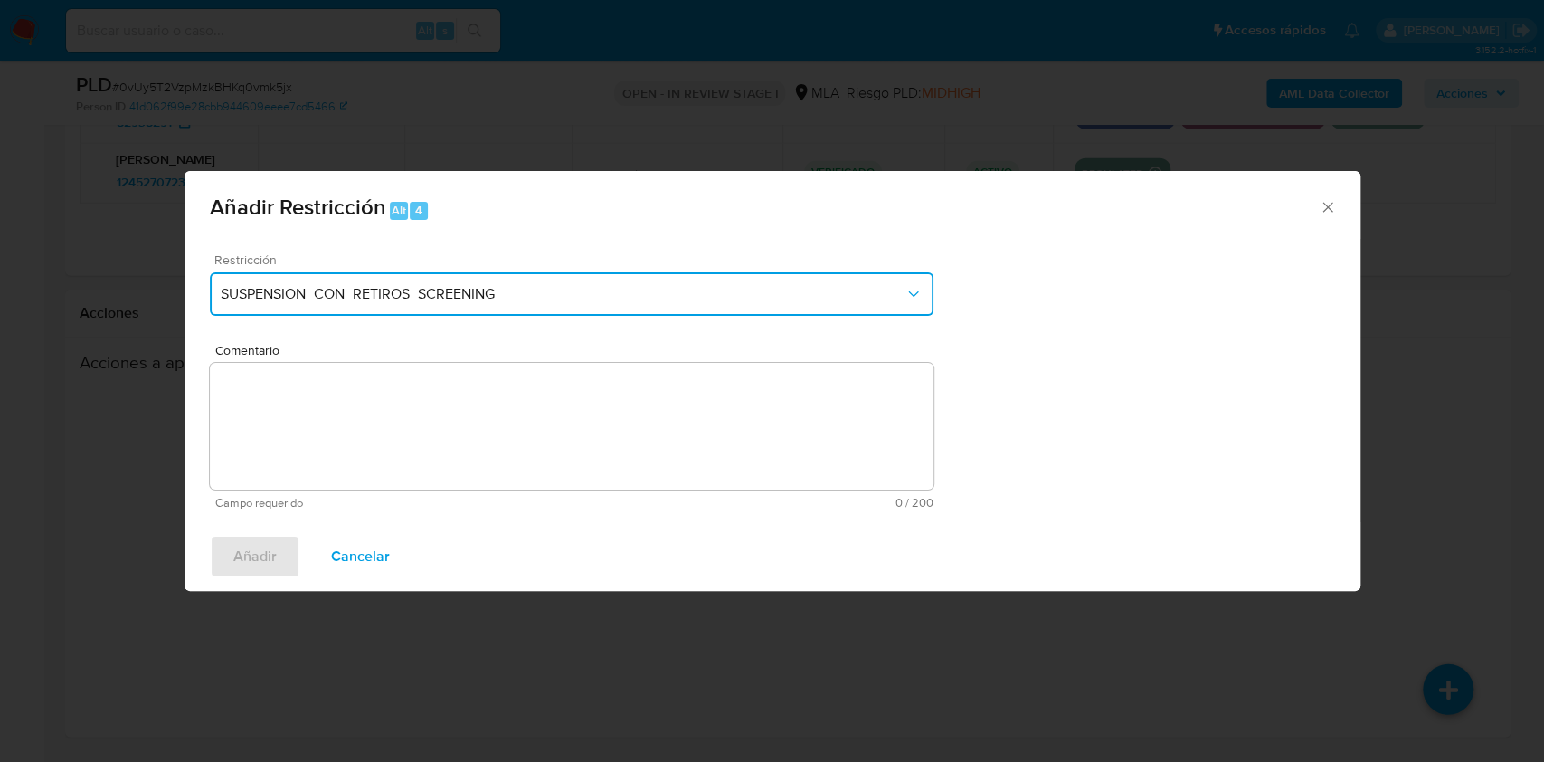
click at [516, 312] on button "SUSPENSION_CON_RETIROS_SCREENING" at bounding box center [572, 293] width 724 height 43
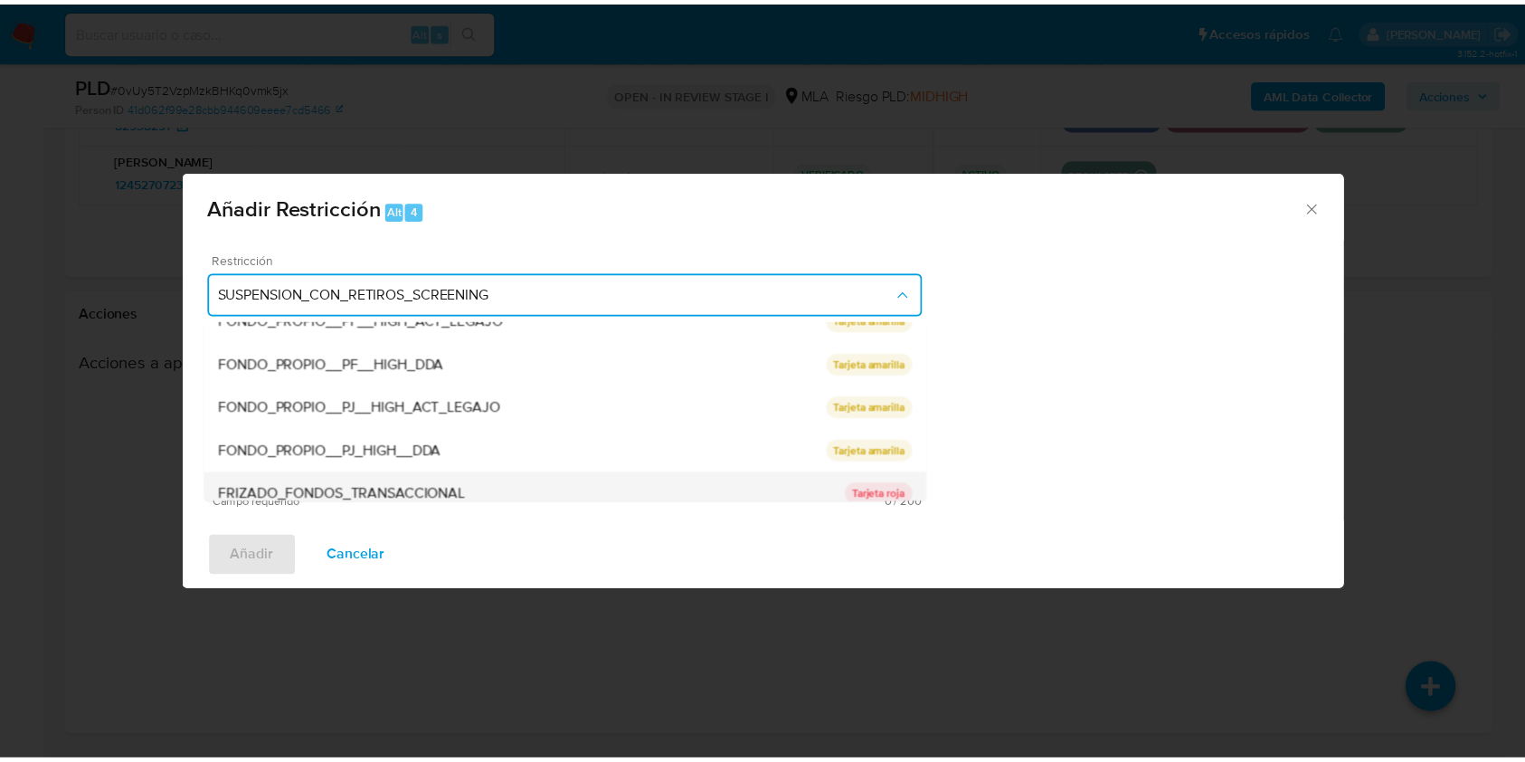
scroll to position [297, 0]
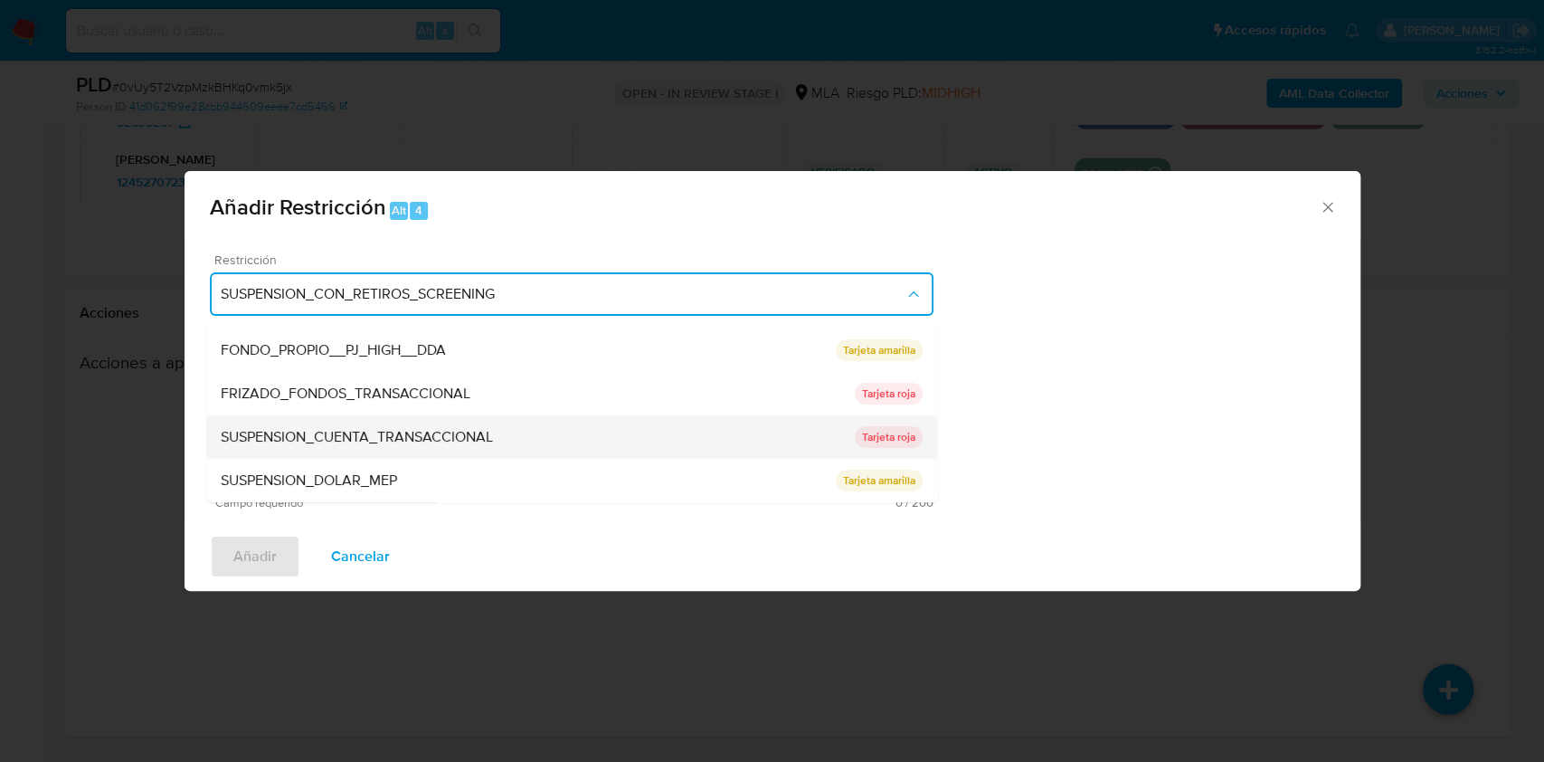
click at [387, 423] on div "SUSPENSION_CUENTA_TRANSACCIONAL" at bounding box center [538, 436] width 634 height 43
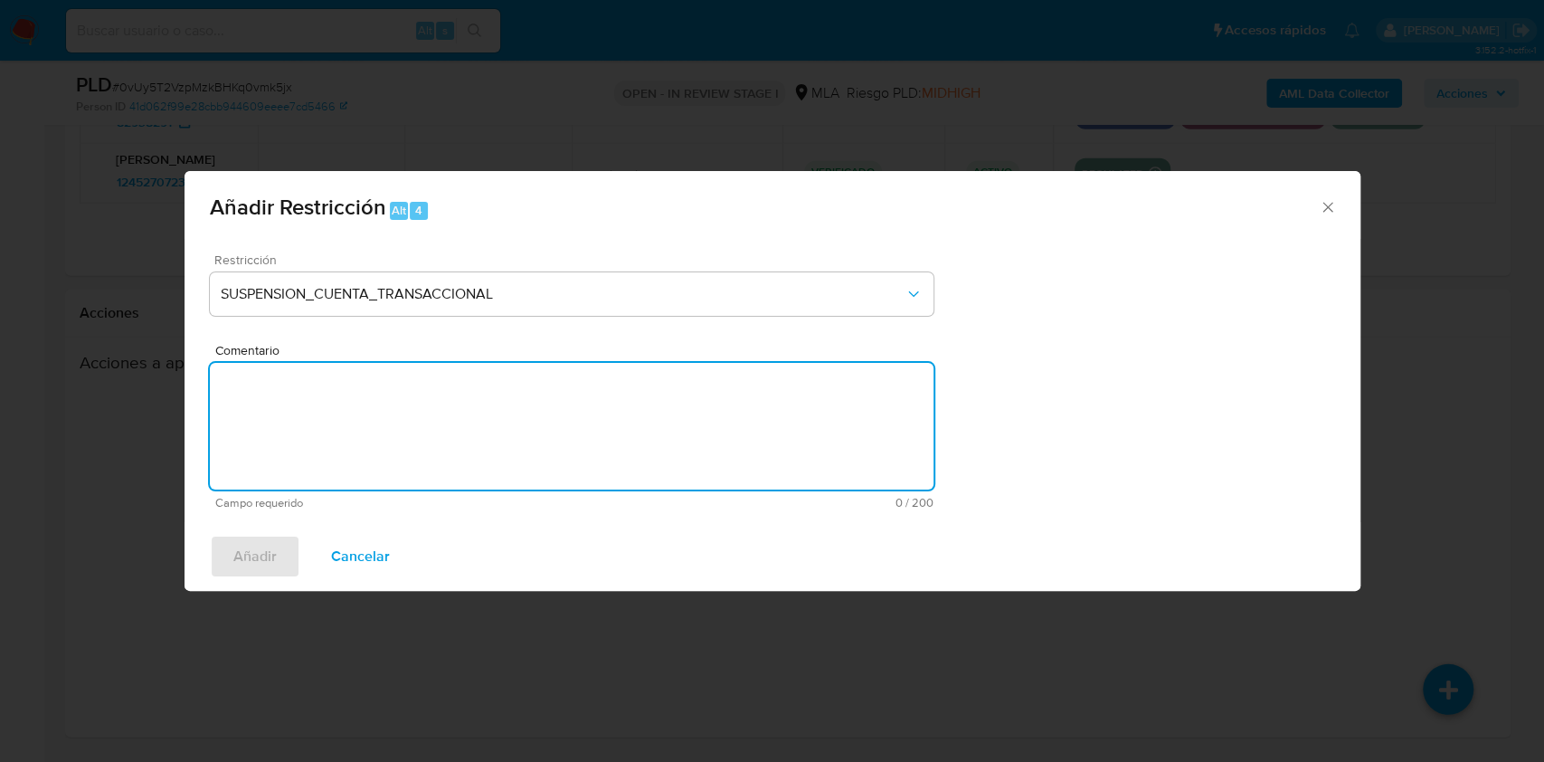
drag, startPoint x: 399, startPoint y: 454, endPoint x: 434, endPoint y: 451, distance: 35.4
click at [401, 454] on textarea "Comentario" at bounding box center [572, 426] width 724 height 127
type textarea "AML"
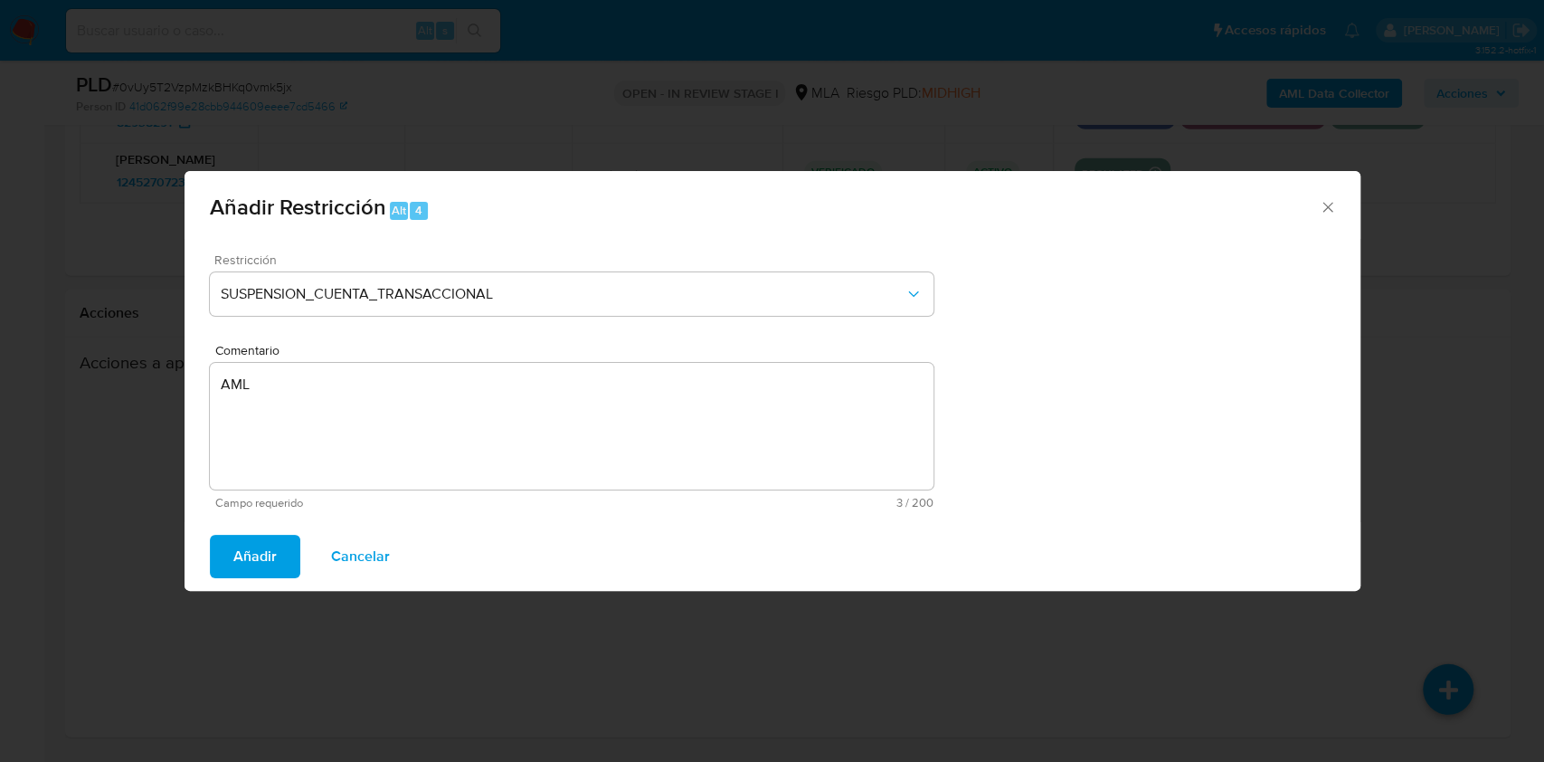
click at [222, 556] on button "Añadir" at bounding box center [255, 556] width 90 height 43
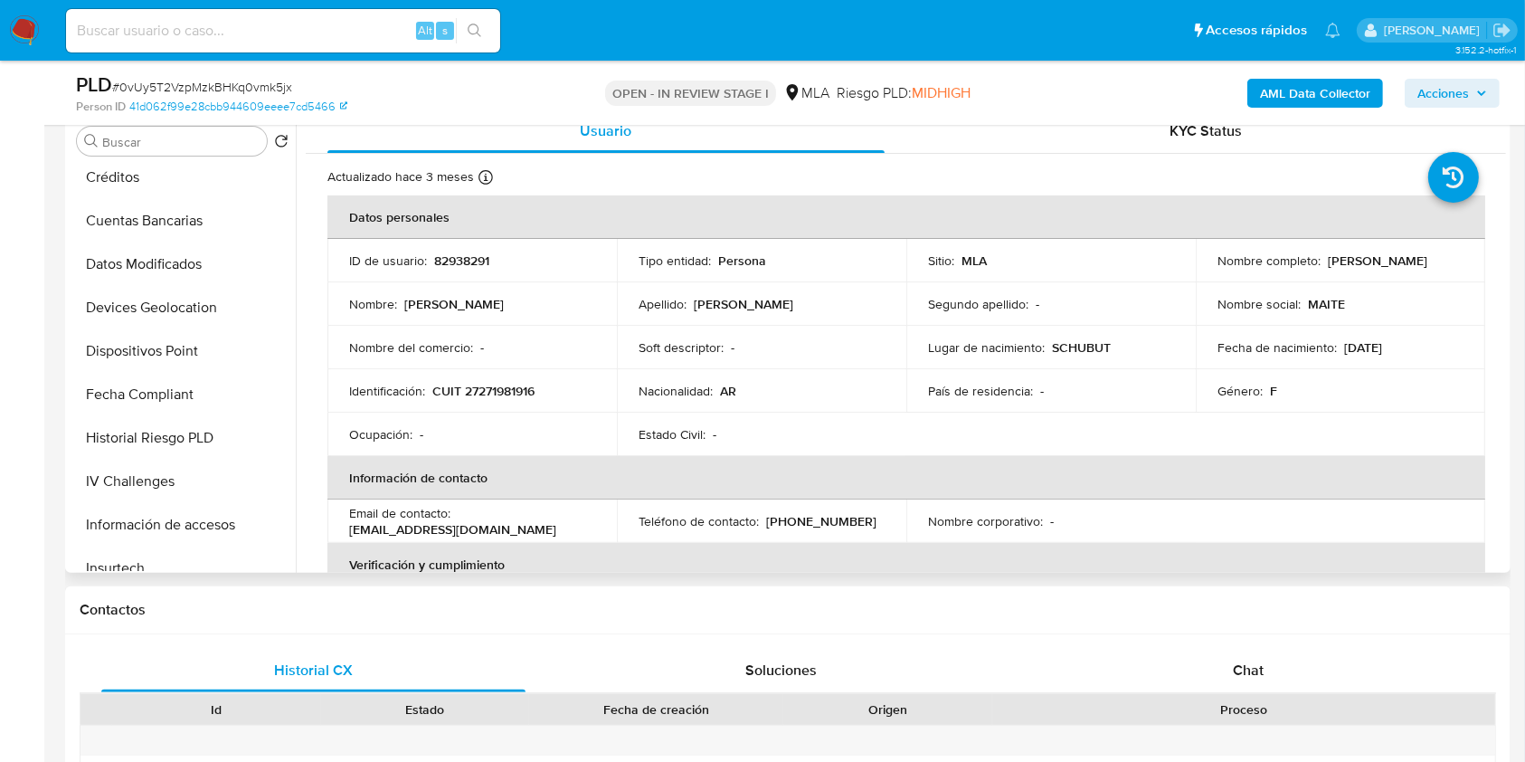
scroll to position [808, 0]
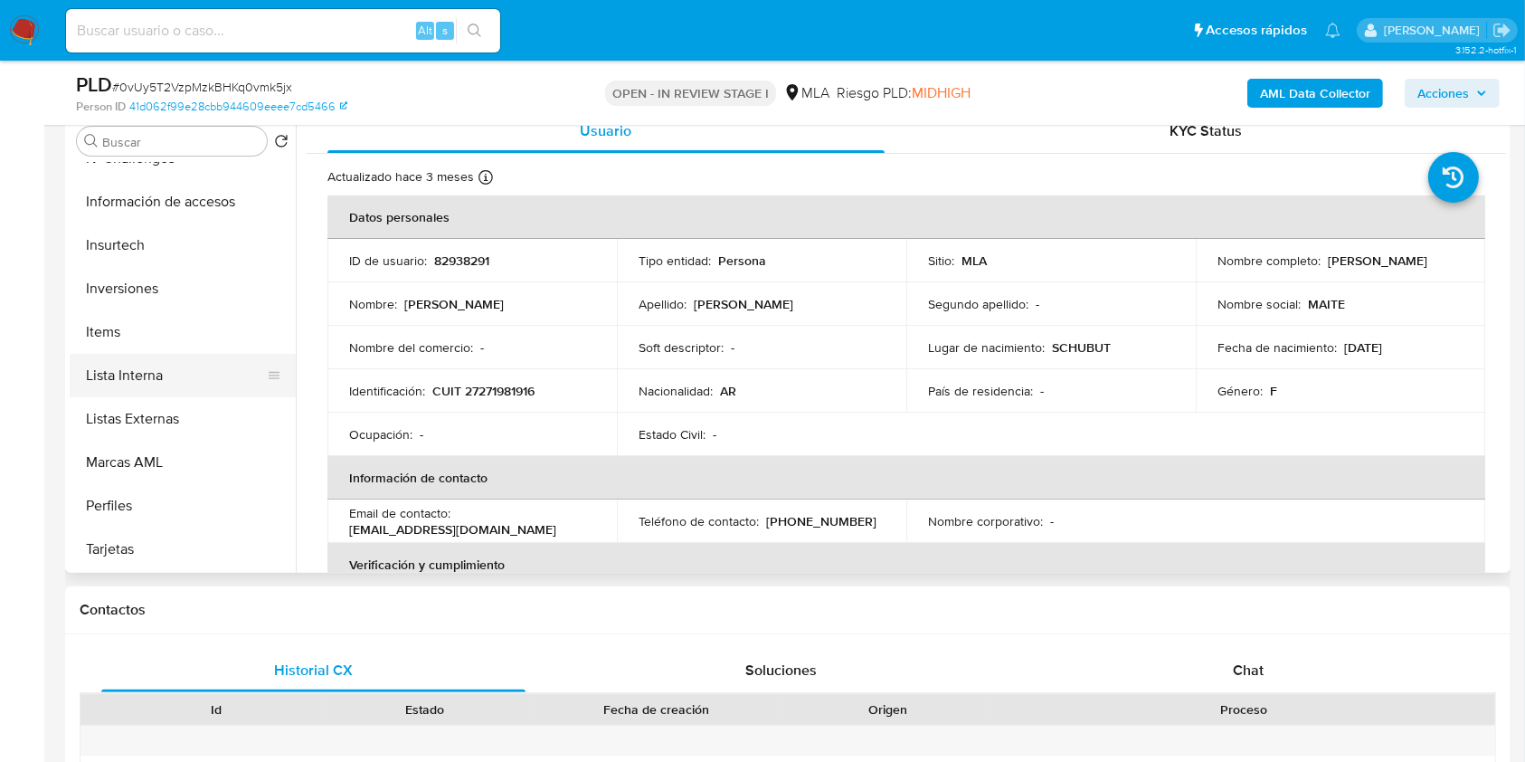
click at [153, 372] on button "Lista Interna" at bounding box center [176, 375] width 212 height 43
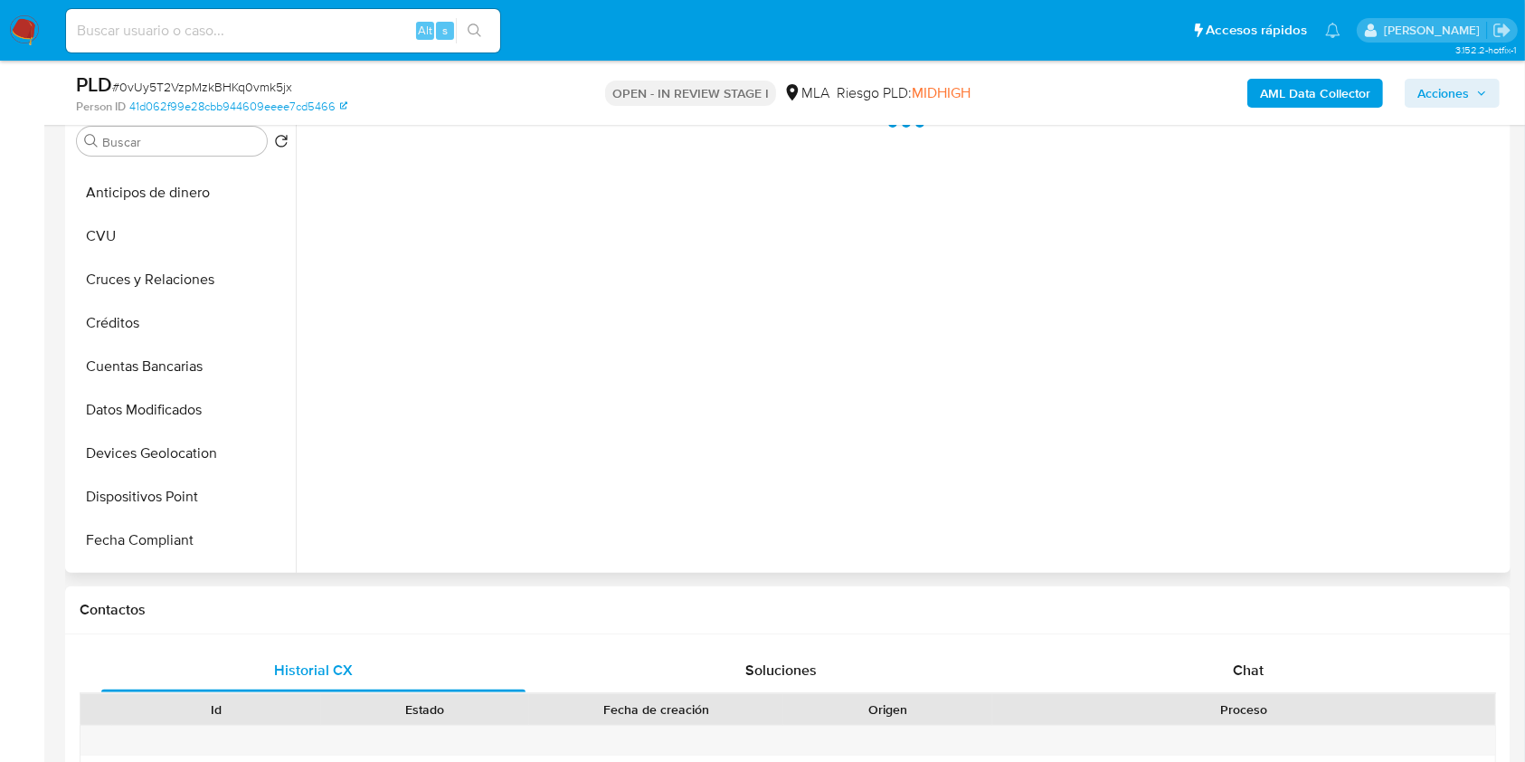
scroll to position [0, 0]
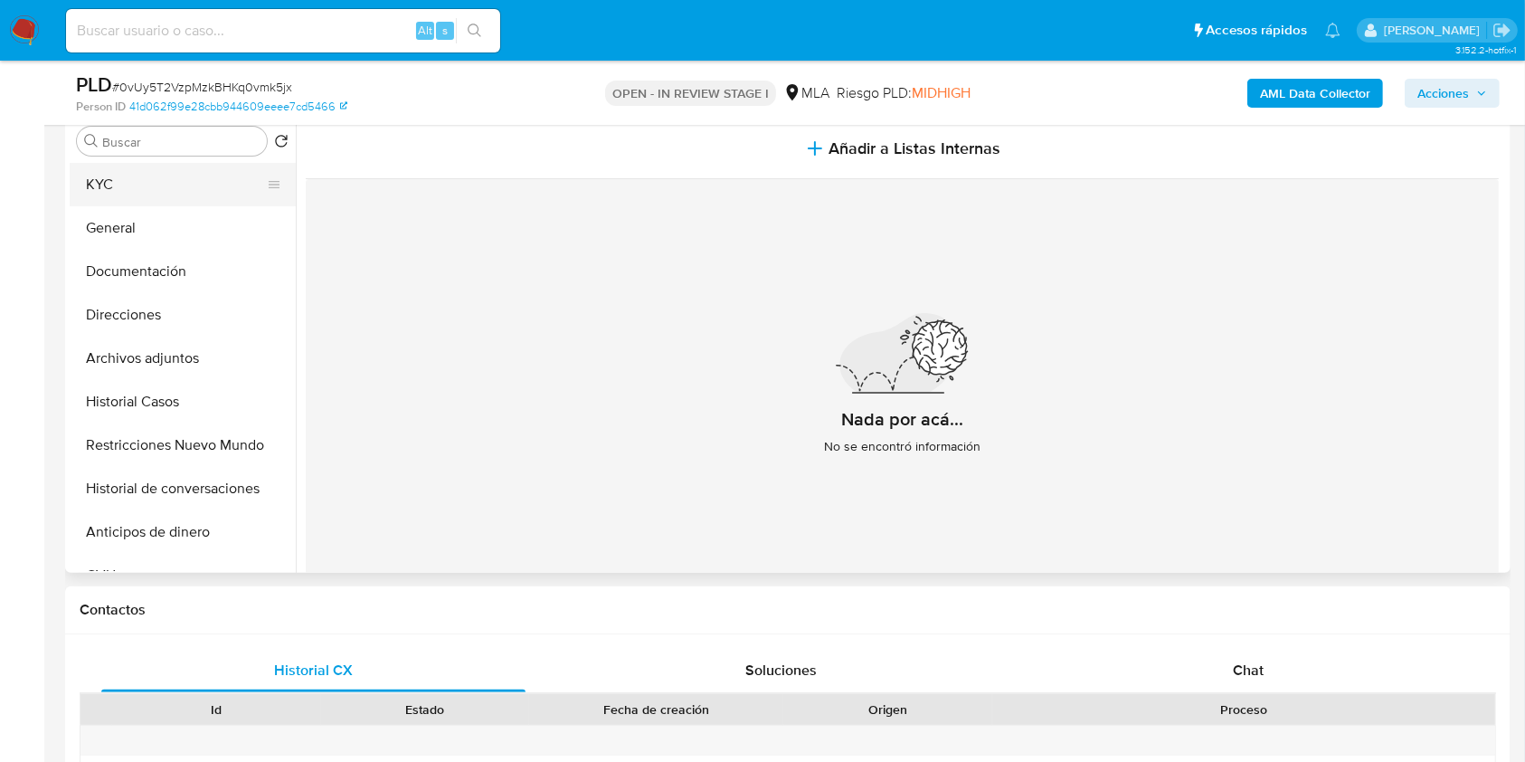
click at [173, 192] on button "KYC" at bounding box center [176, 184] width 212 height 43
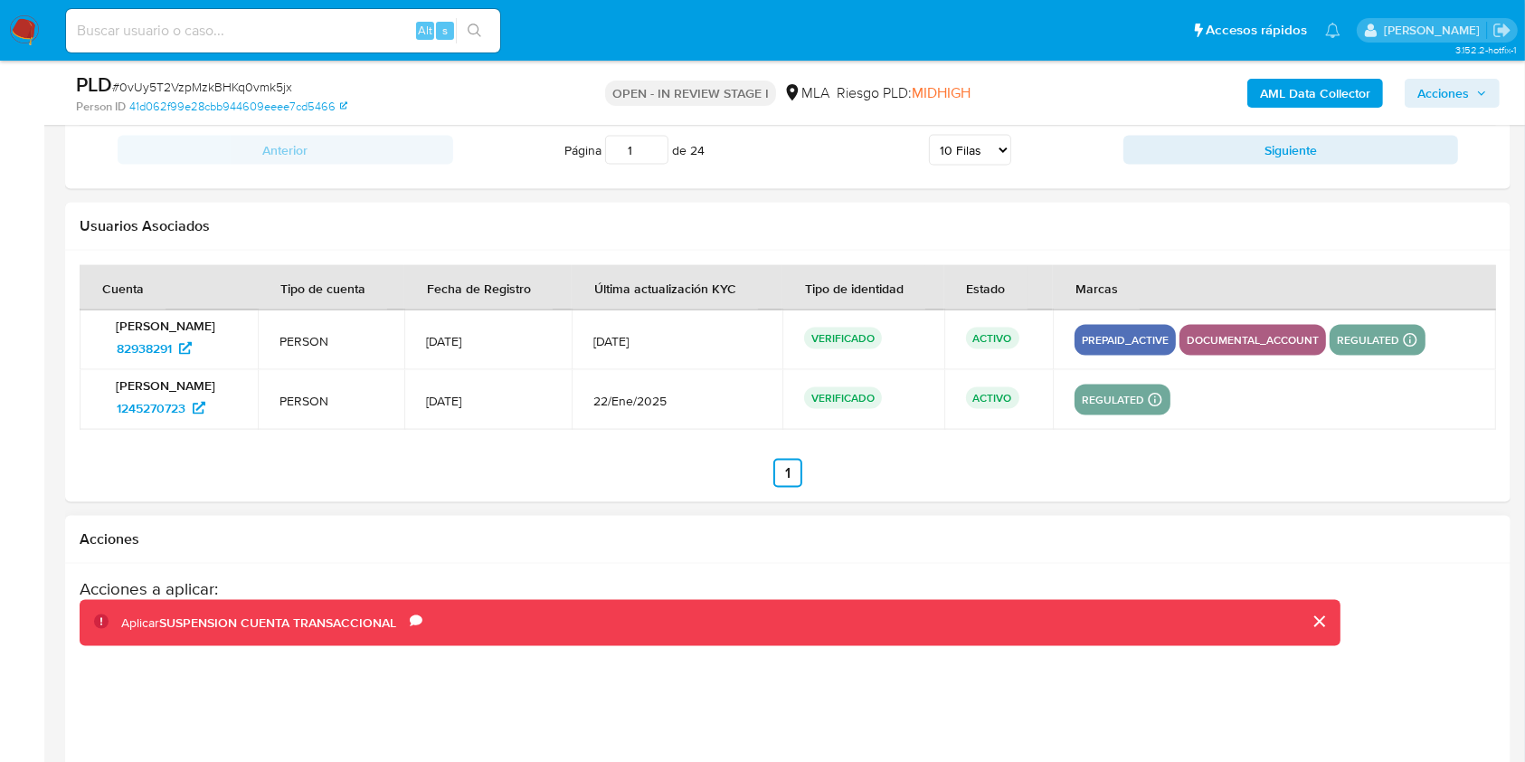
scroll to position [2893, 0]
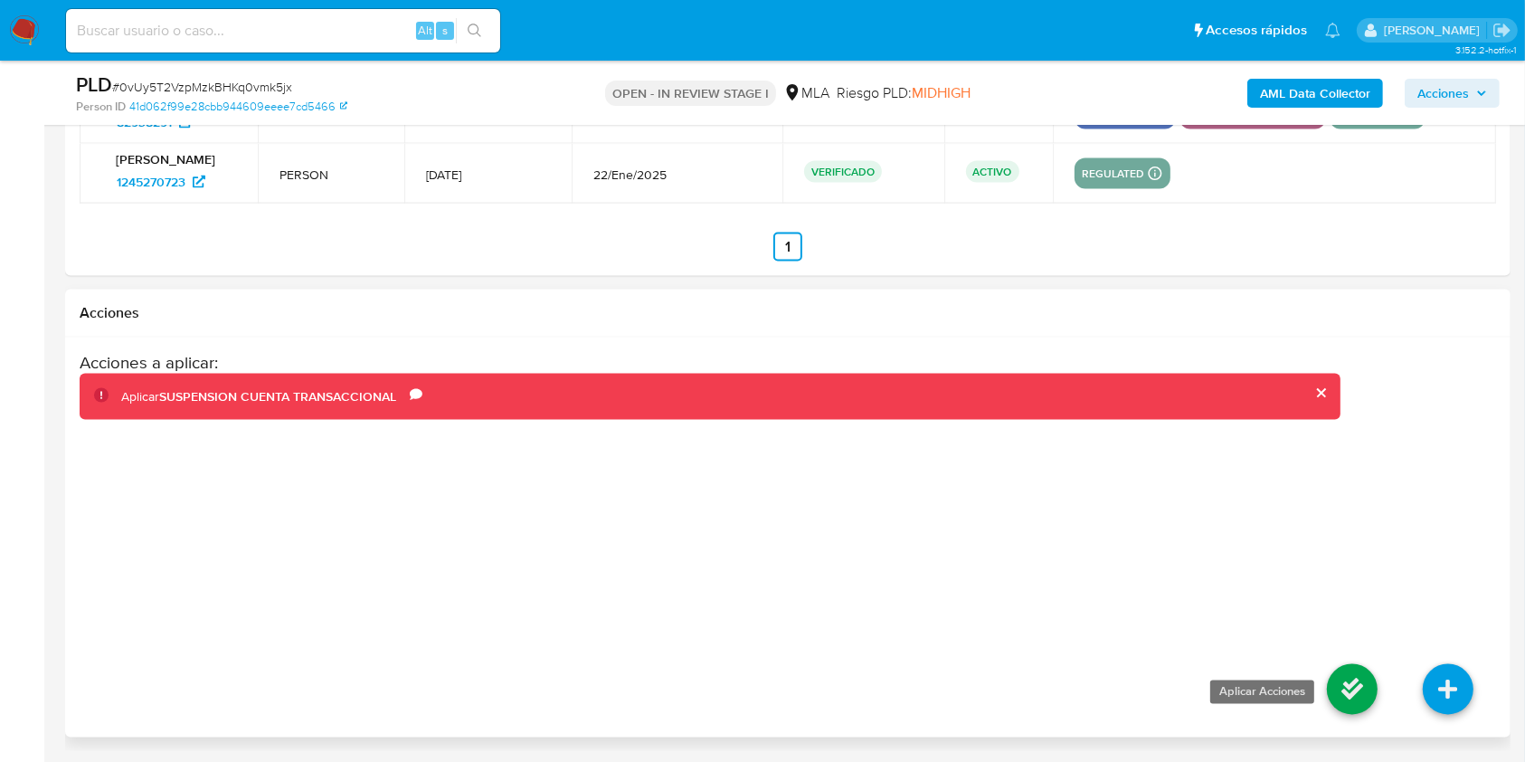
click at [1350, 679] on icon at bounding box center [1352, 689] width 51 height 51
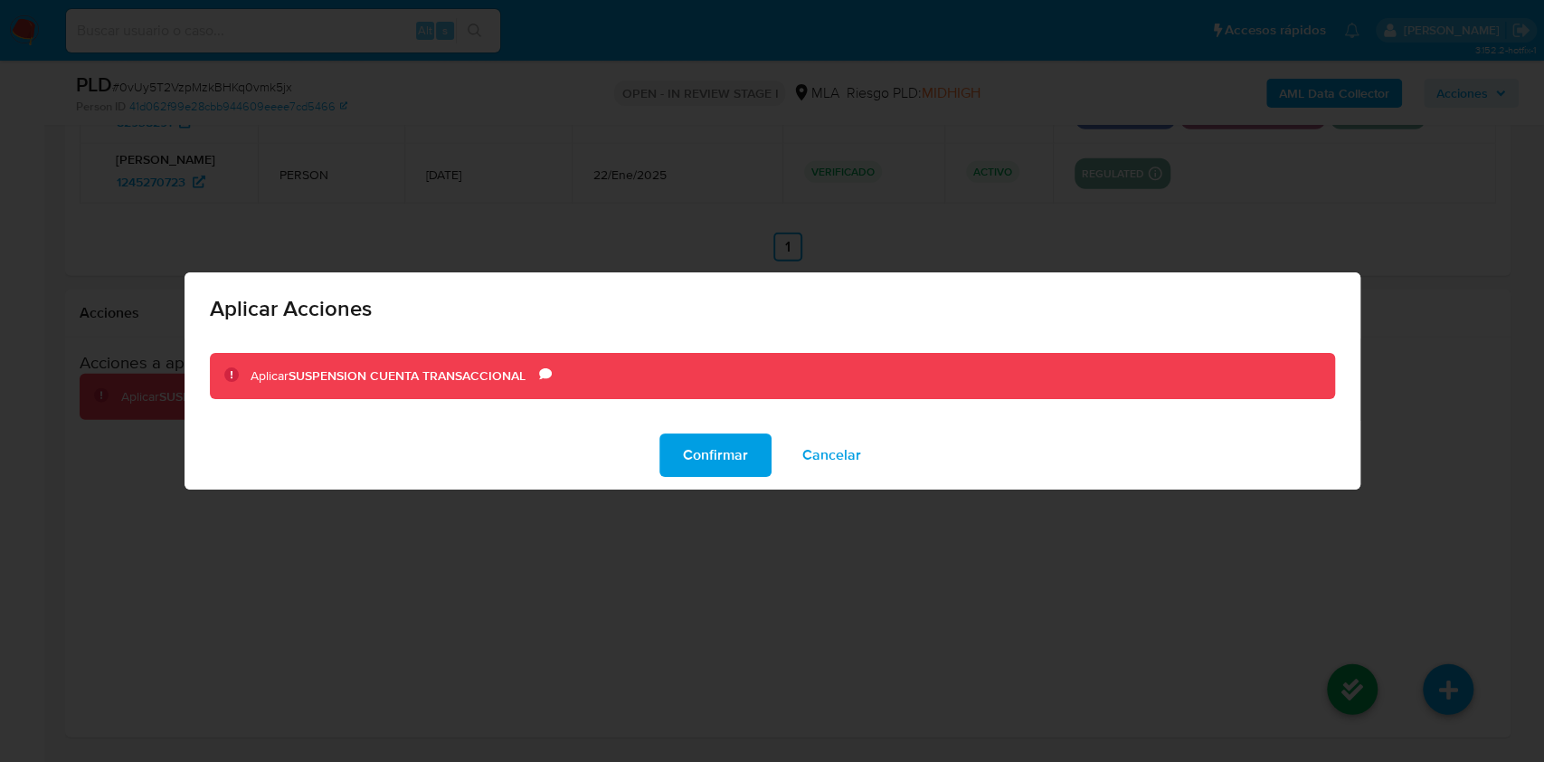
click at [745, 453] on span "Confirmar" at bounding box center [715, 455] width 65 height 40
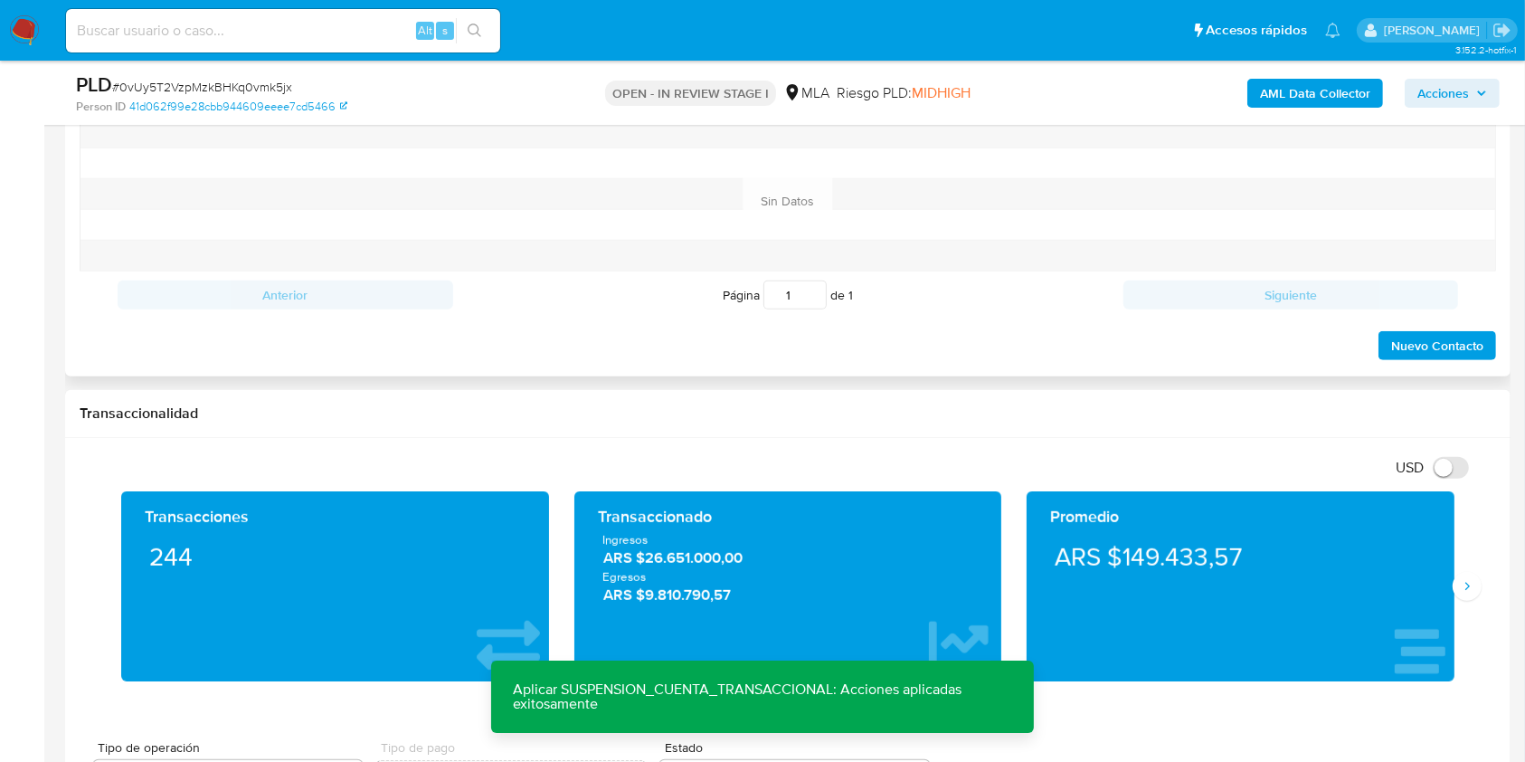
scroll to position [842, 0]
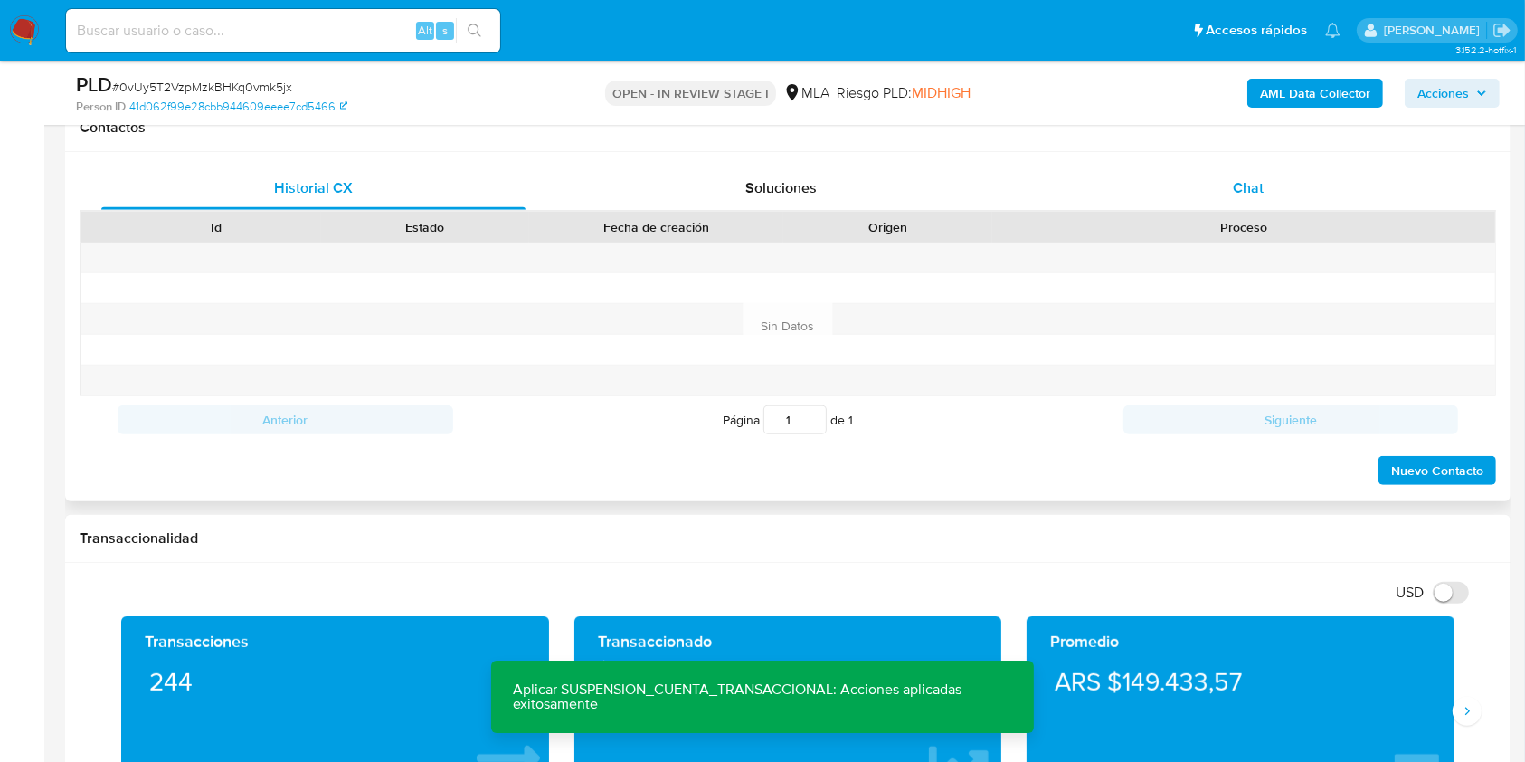
click at [1290, 203] on div "Chat" at bounding box center [1249, 187] width 424 height 43
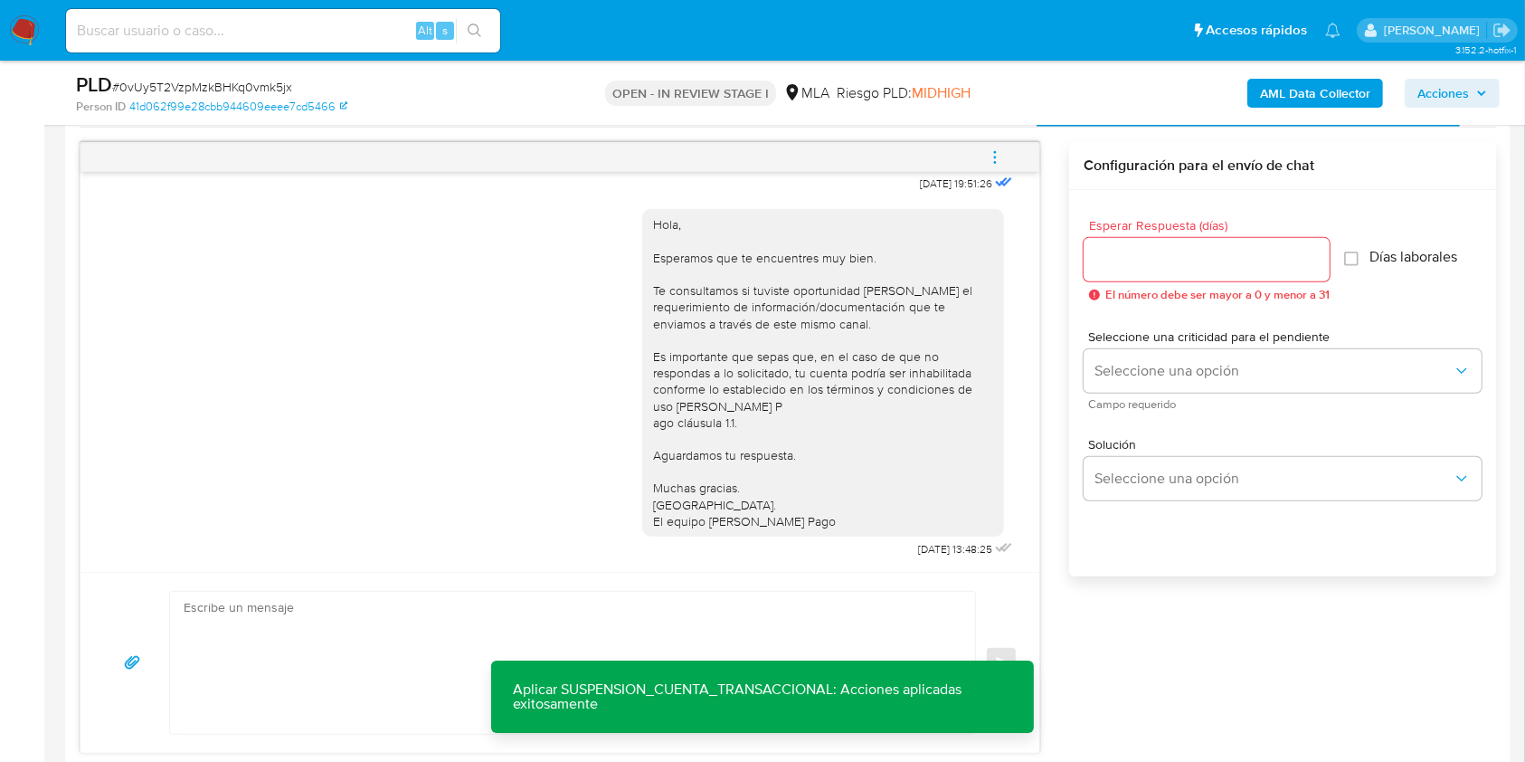
scroll to position [963, 0]
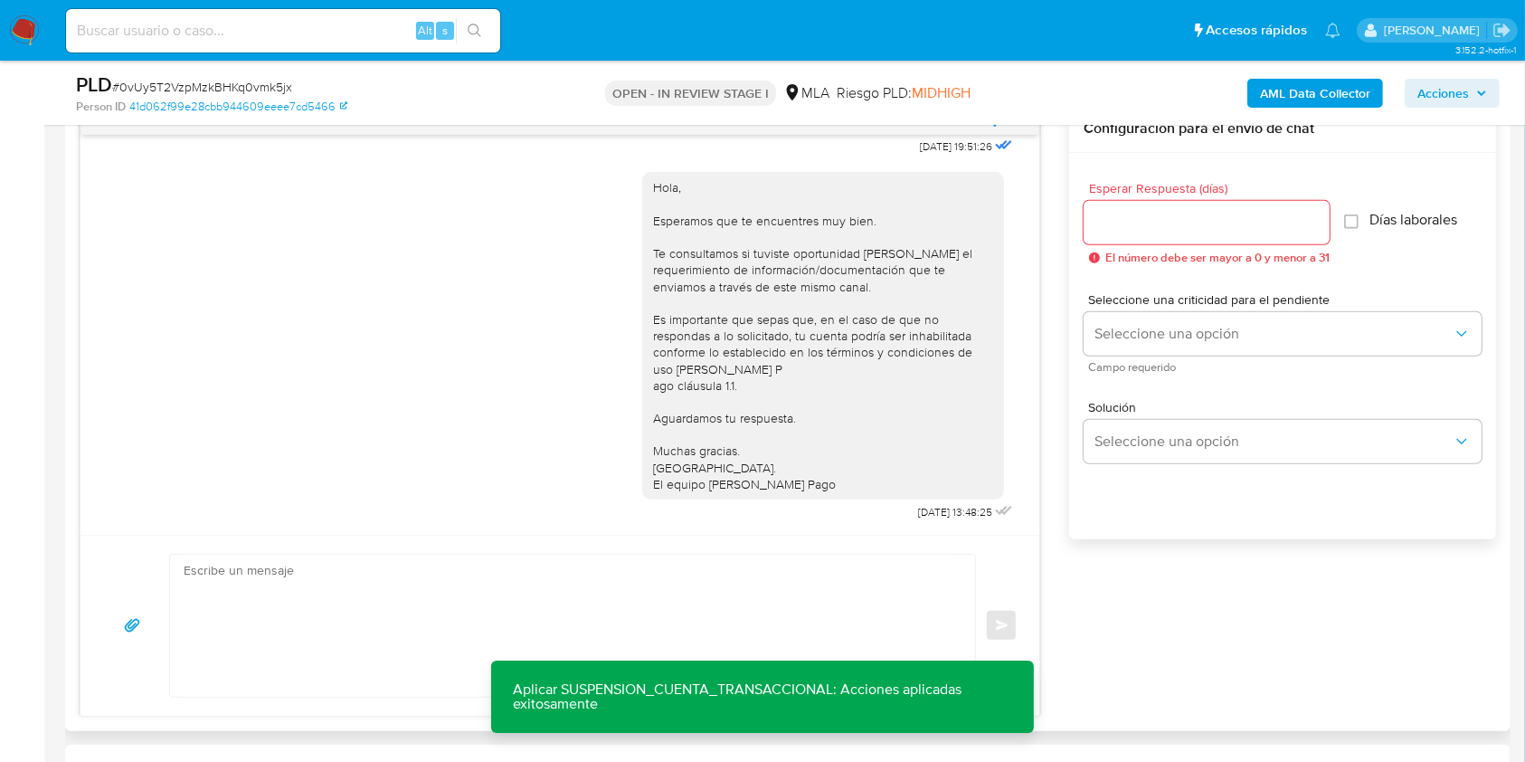
click at [259, 589] on textarea at bounding box center [568, 626] width 769 height 142
paste textarea "Lore. Ipsumdolo sit am consectetu adi elit. Se doeiusmodte in utlabor etdolorem…"
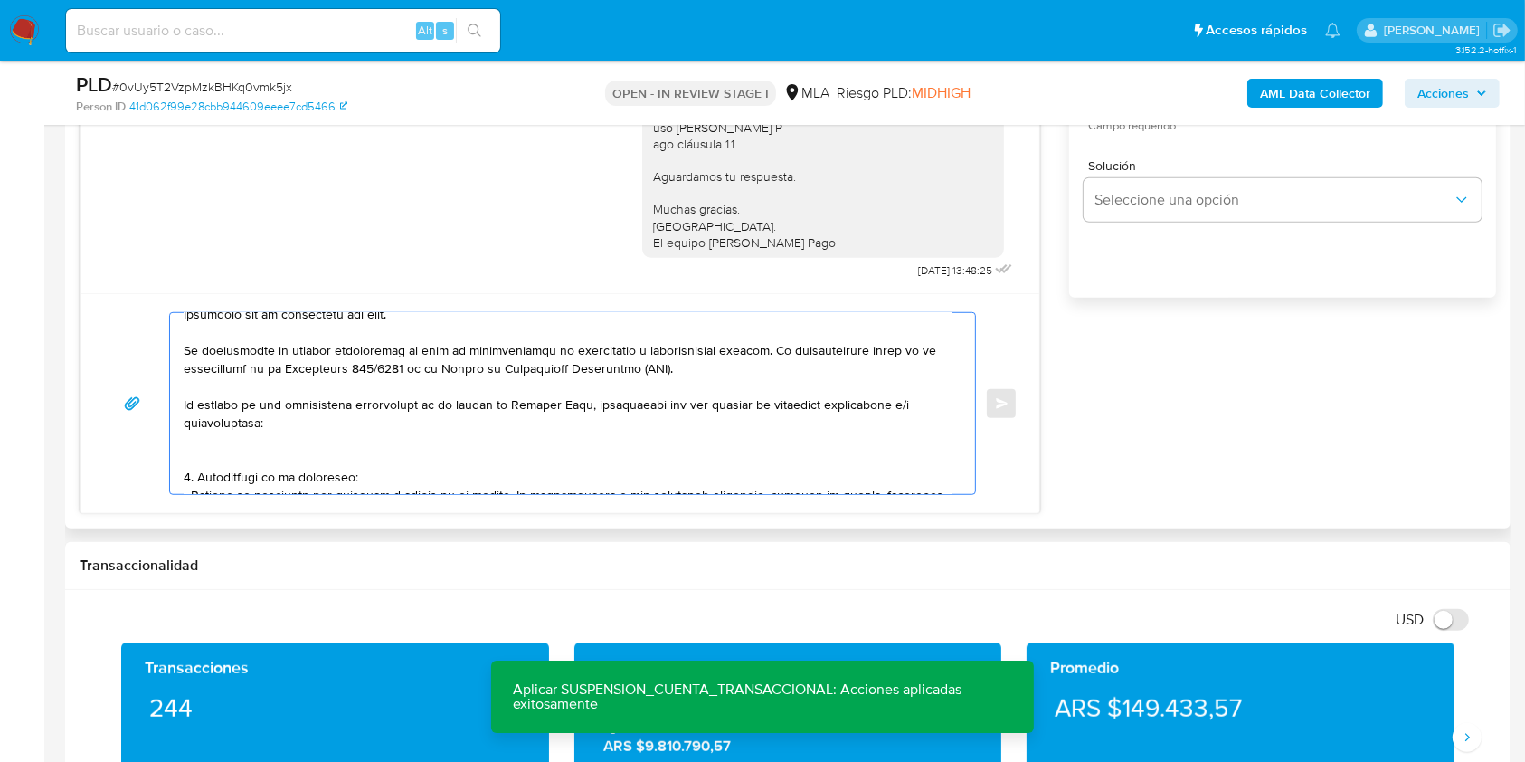
scroll to position [0, 0]
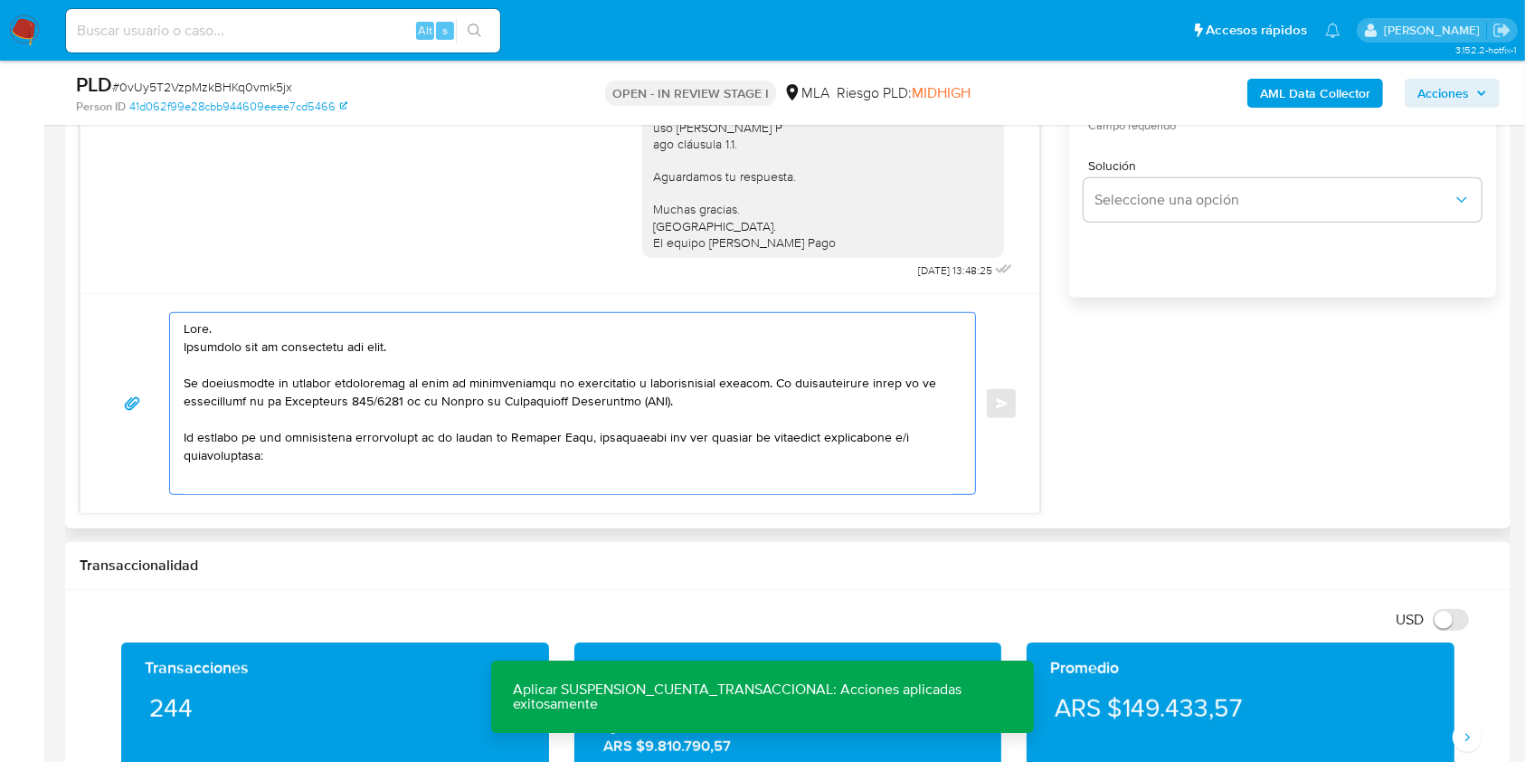
drag, startPoint x: 311, startPoint y: 346, endPoint x: 185, endPoint y: 364, distance: 127.9
click at [166, 346] on div "Enviar" at bounding box center [560, 403] width 916 height 183
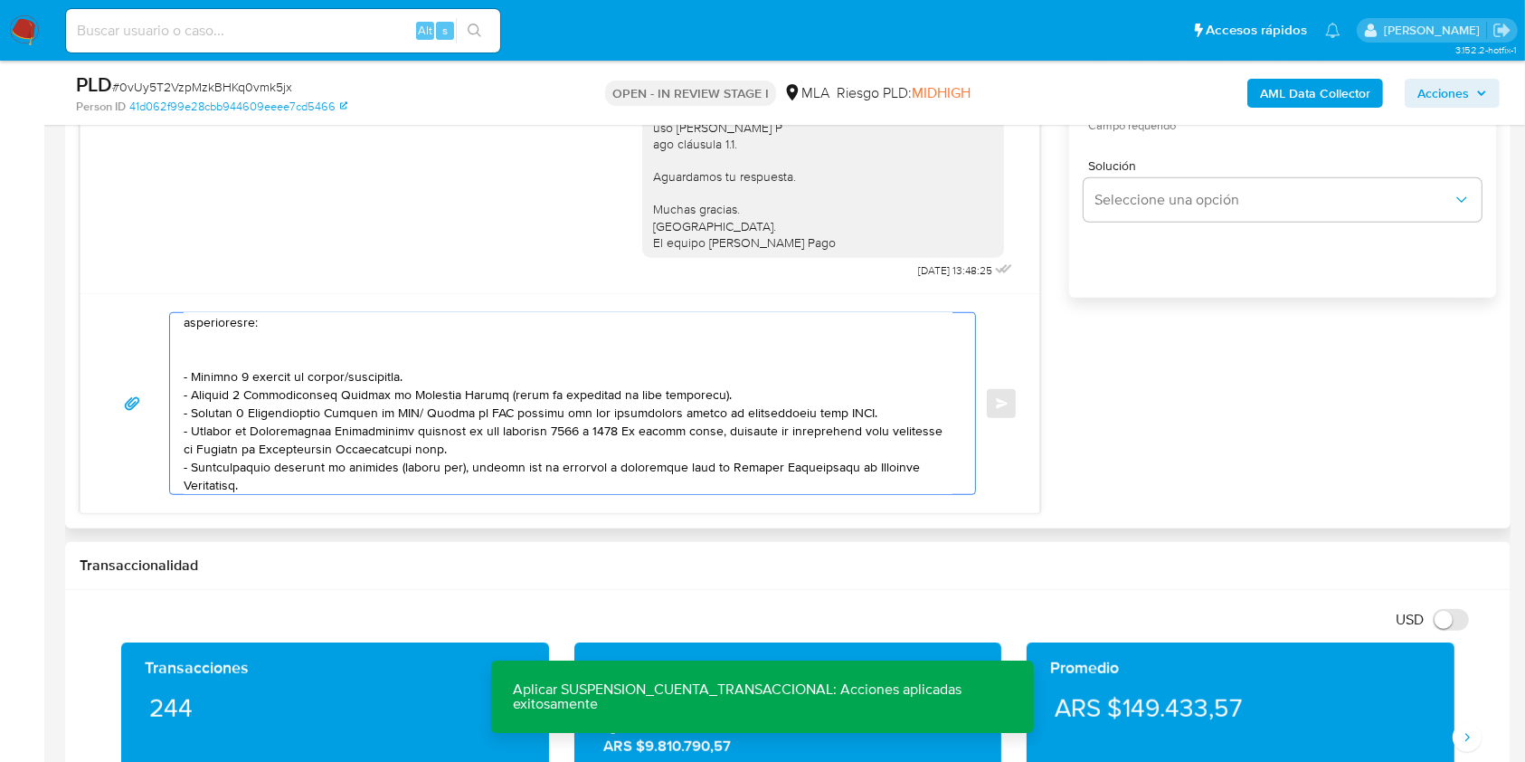
scroll to position [241, 0]
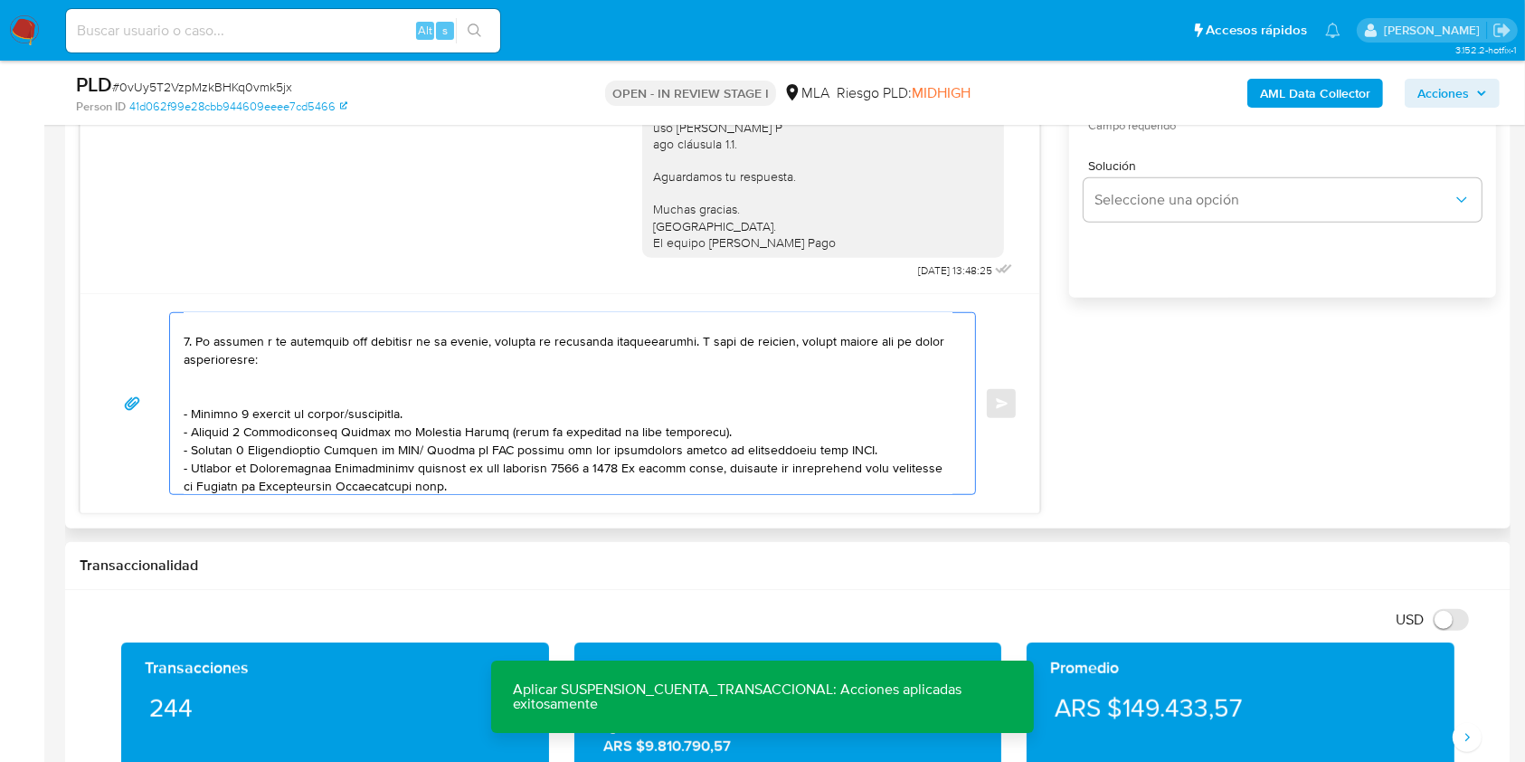
click at [371, 416] on textarea at bounding box center [568, 403] width 769 height 181
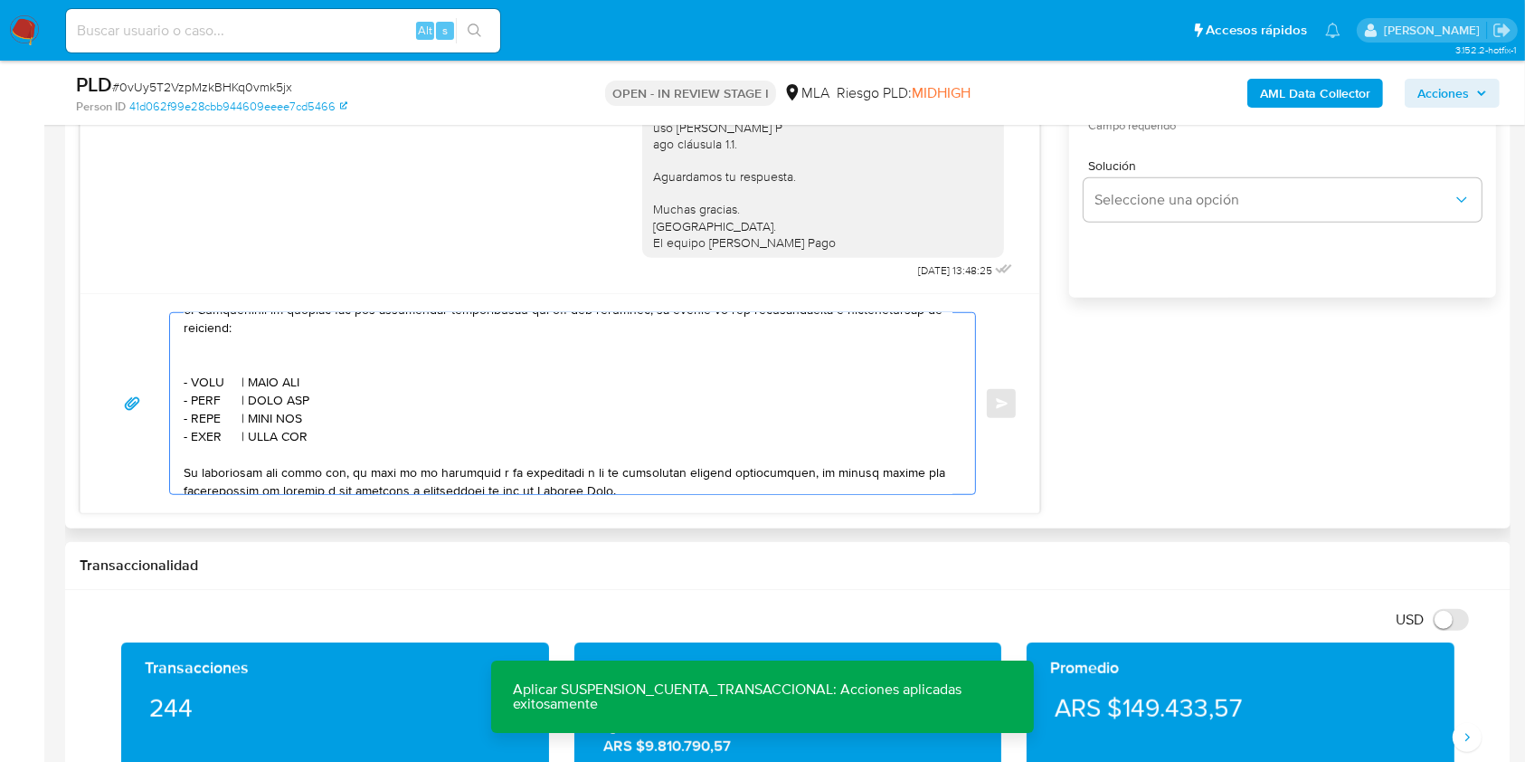
scroll to position [603, 0]
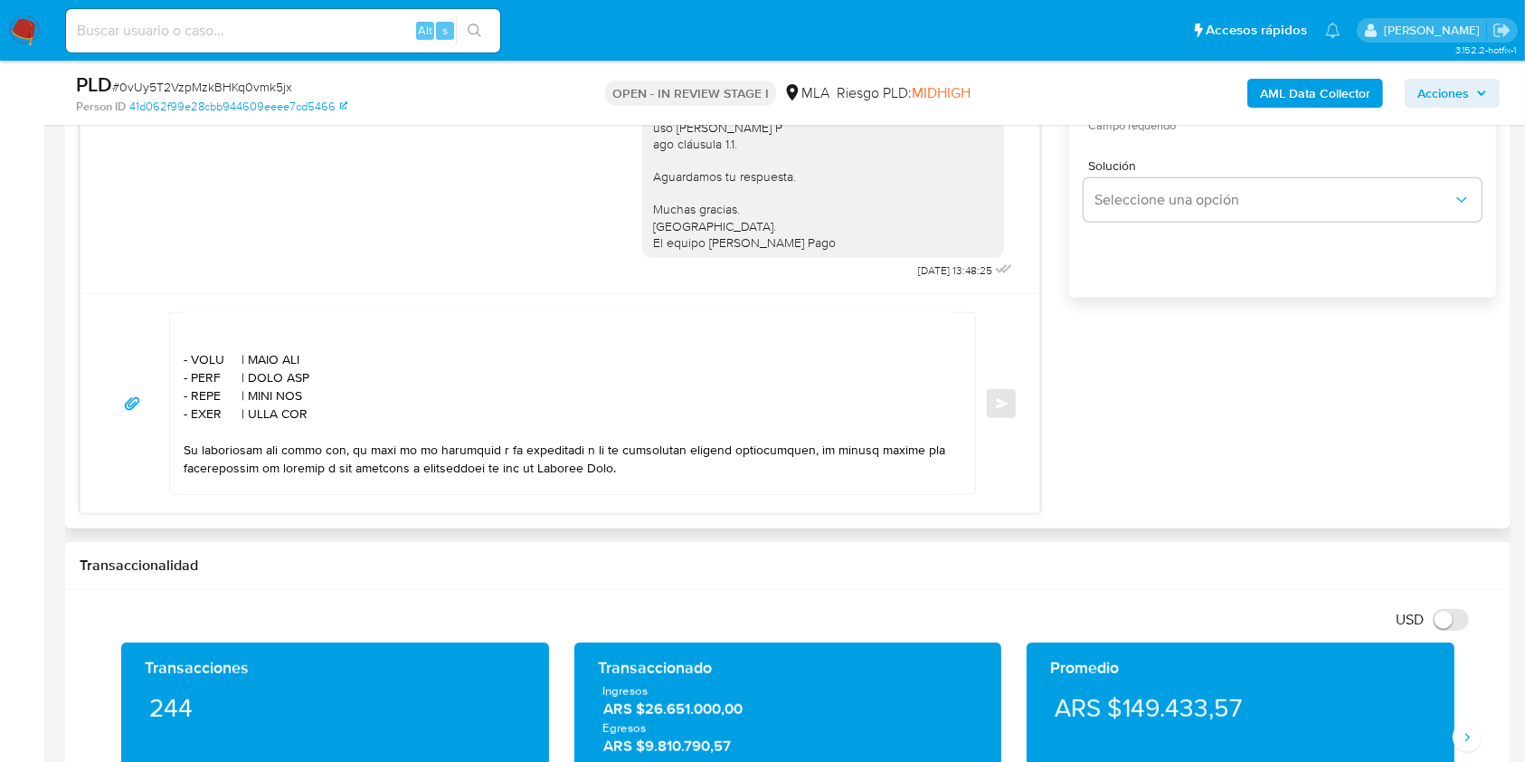
click at [215, 373] on textarea at bounding box center [568, 403] width 769 height 181
click at [215, 372] on textarea at bounding box center [568, 403] width 769 height 181
click at [204, 371] on textarea at bounding box center [568, 403] width 769 height 181
click at [215, 369] on textarea at bounding box center [568, 403] width 769 height 181
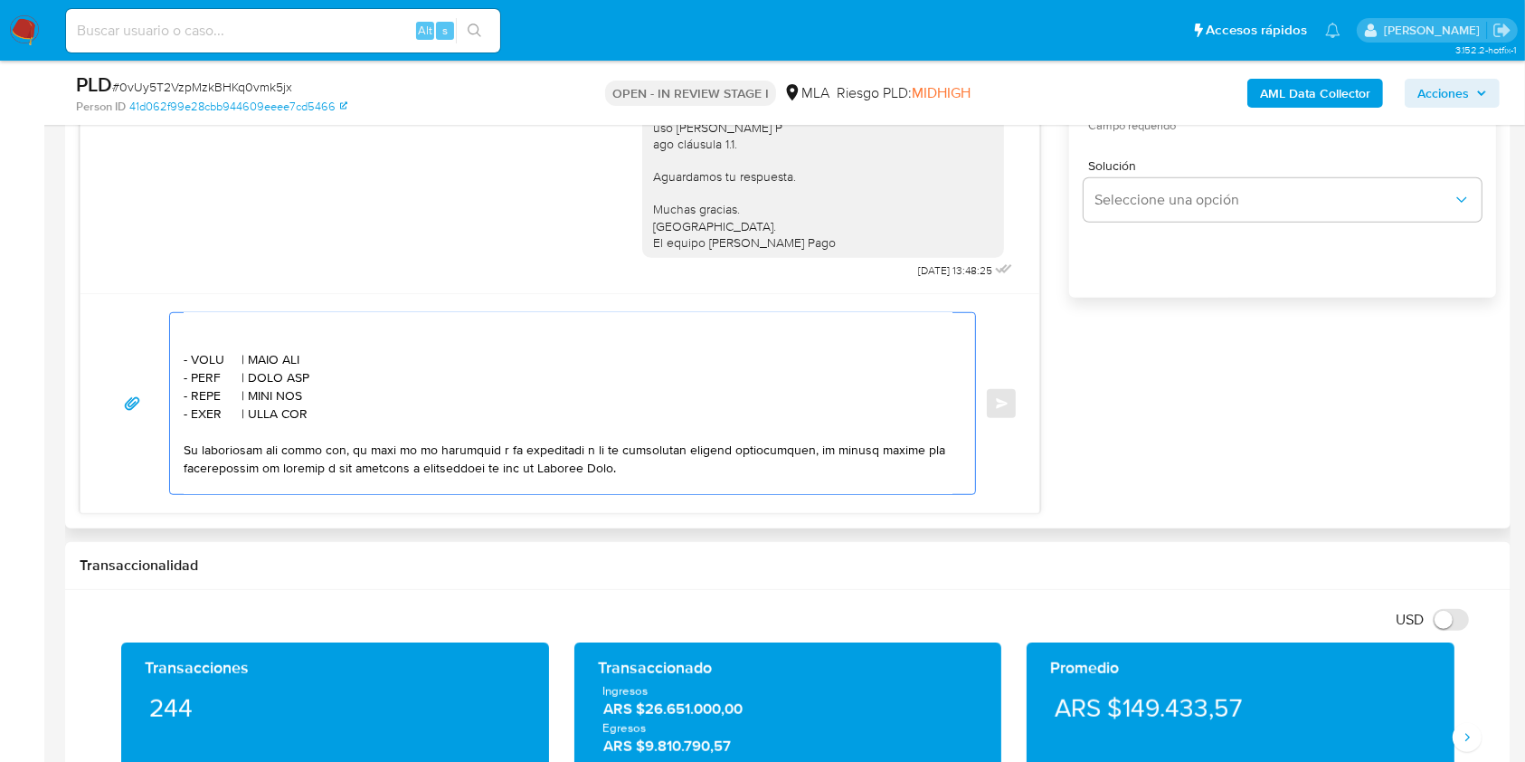
click at [223, 369] on textarea at bounding box center [568, 403] width 769 height 181
drag, startPoint x: 225, startPoint y: 373, endPoint x: 191, endPoint y: 366, distance: 35.1
click at [191, 366] on textarea at bounding box center [568, 403] width 769 height 181
paste textarea "[PERSON_NAME]"
click at [210, 369] on textarea at bounding box center [568, 403] width 769 height 181
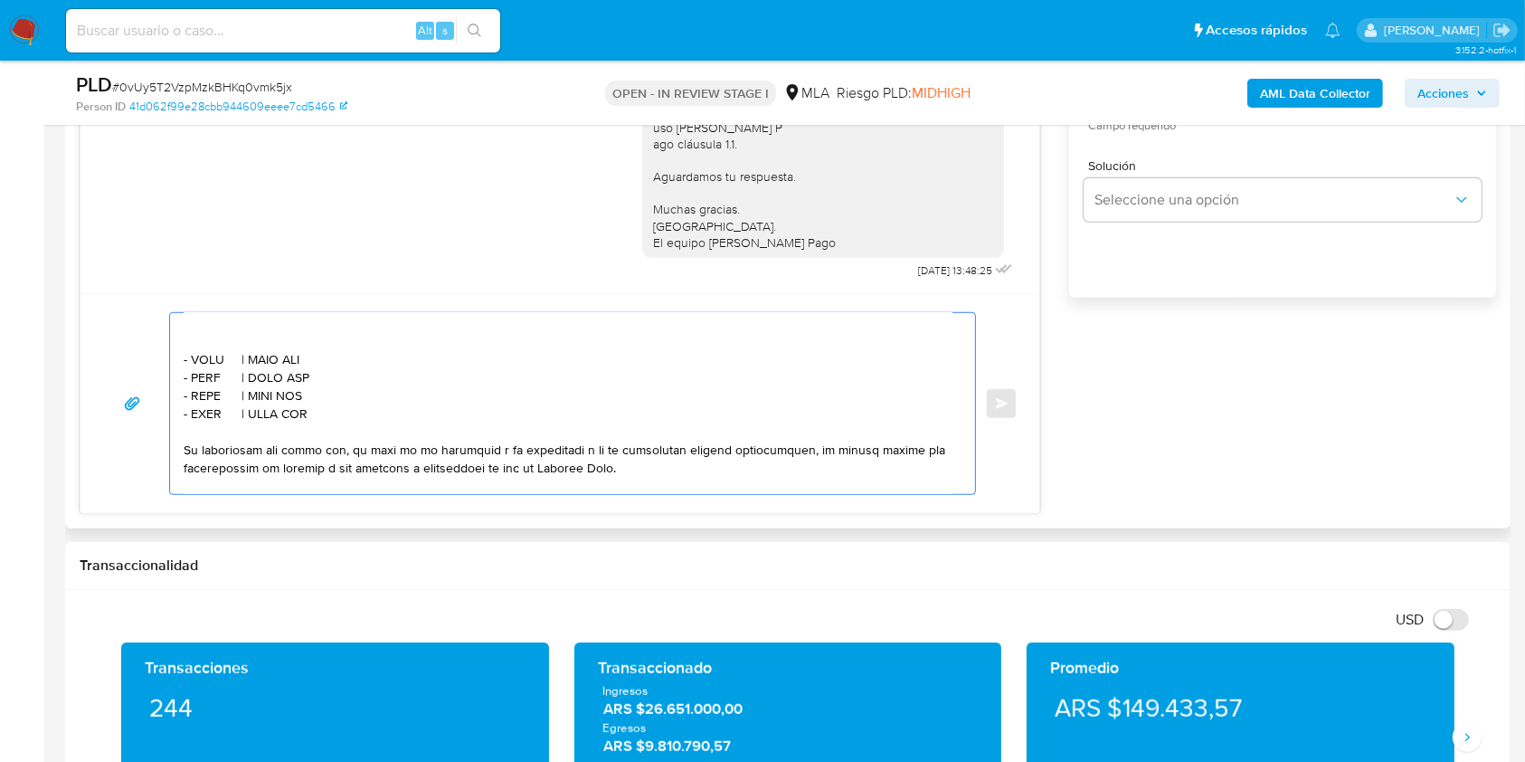
click at [210, 369] on textarea at bounding box center [568, 403] width 769 height 181
paste textarea "[PERSON_NAME]"
drag, startPoint x: 210, startPoint y: 369, endPoint x: 718, endPoint y: 424, distance: 511.4
click at [718, 424] on textarea at bounding box center [568, 403] width 769 height 181
click at [313, 371] on textarea at bounding box center [568, 403] width 769 height 181
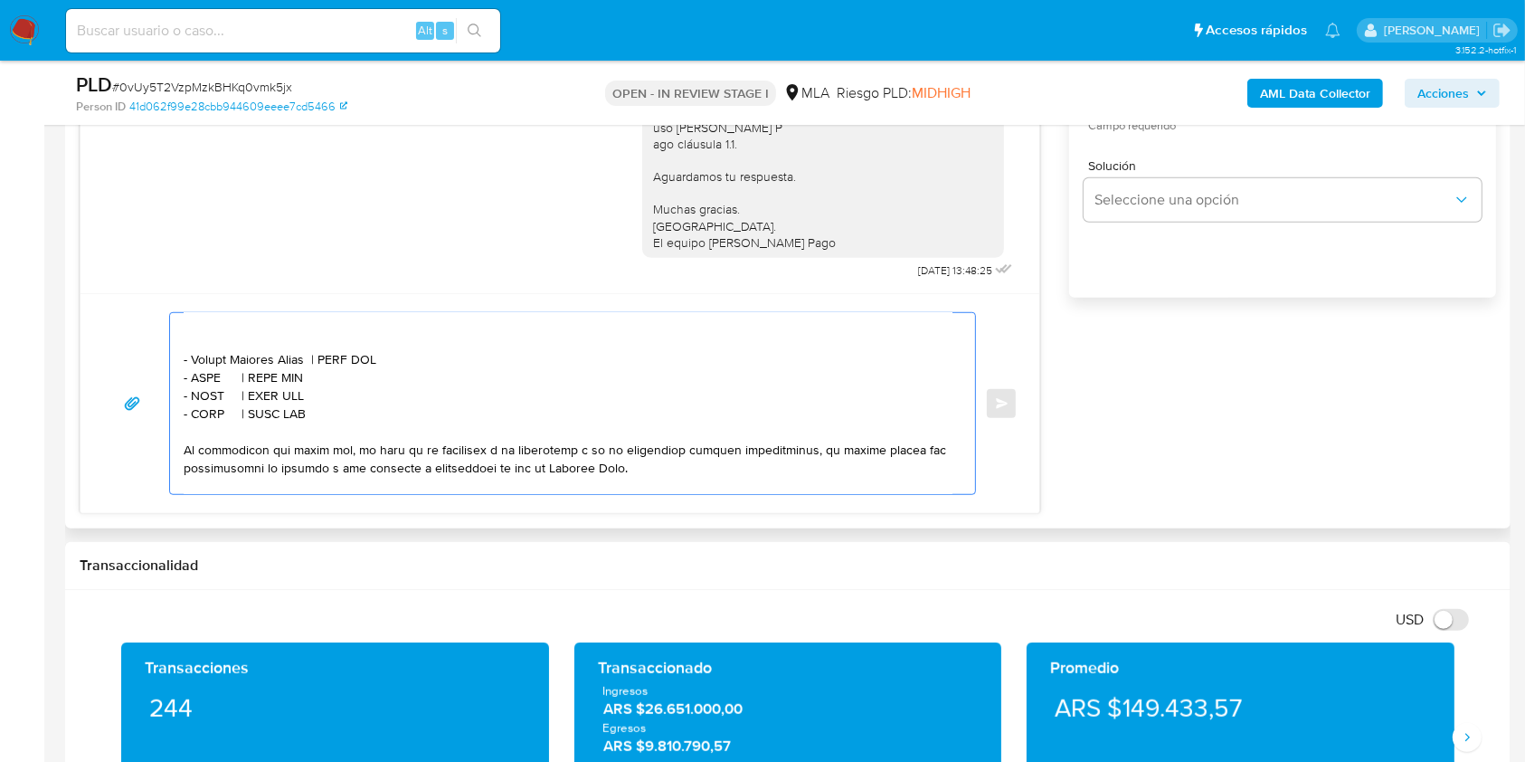
click at [370, 372] on textarea at bounding box center [568, 403] width 769 height 181
paste textarea "27292395677"
click at [212, 394] on textarea at bounding box center [568, 403] width 769 height 181
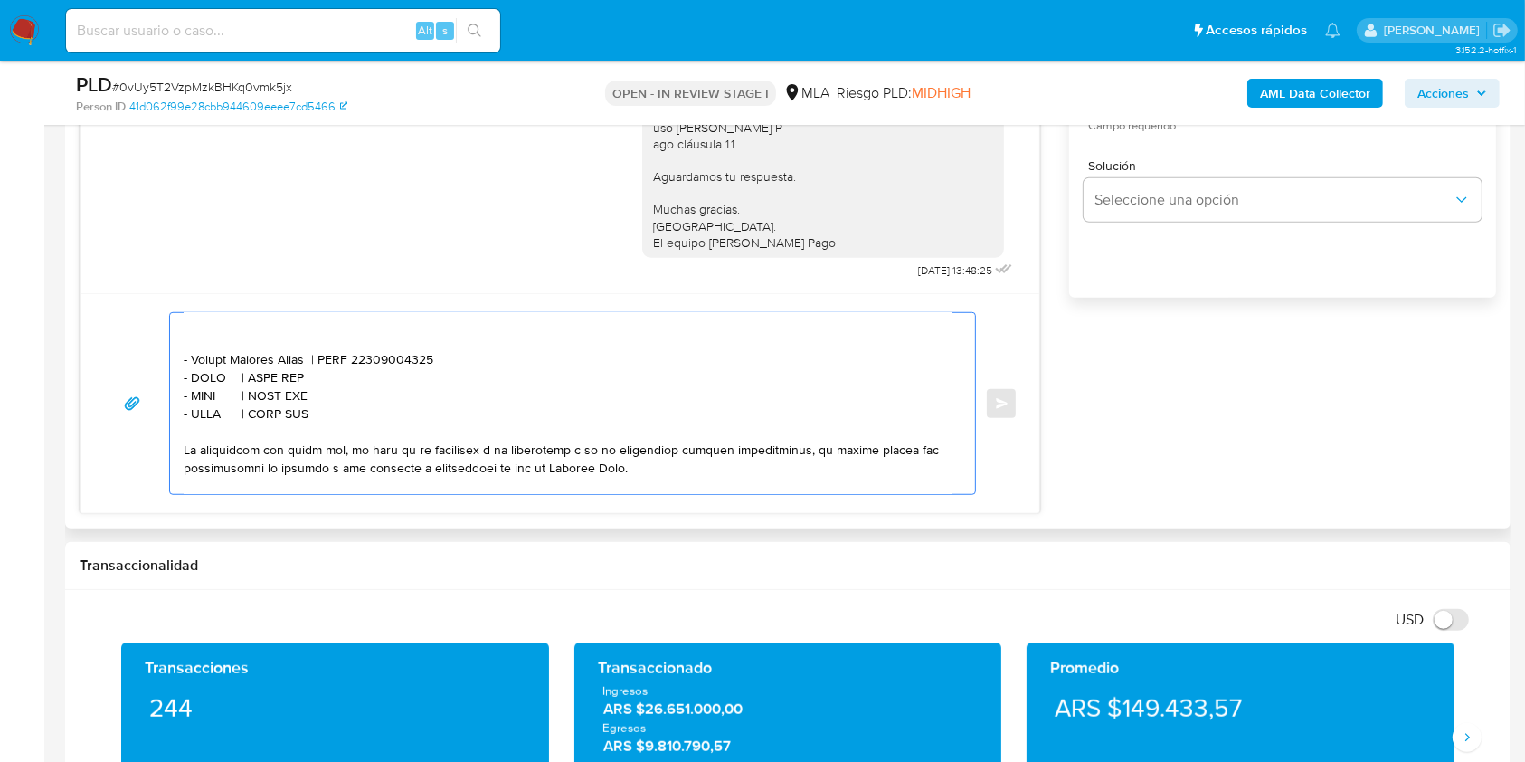
paste textarea "[PERSON_NAME]"
click at [353, 389] on textarea at bounding box center [568, 403] width 769 height 181
paste textarea "20341711763"
click at [216, 398] on textarea at bounding box center [568, 403] width 769 height 181
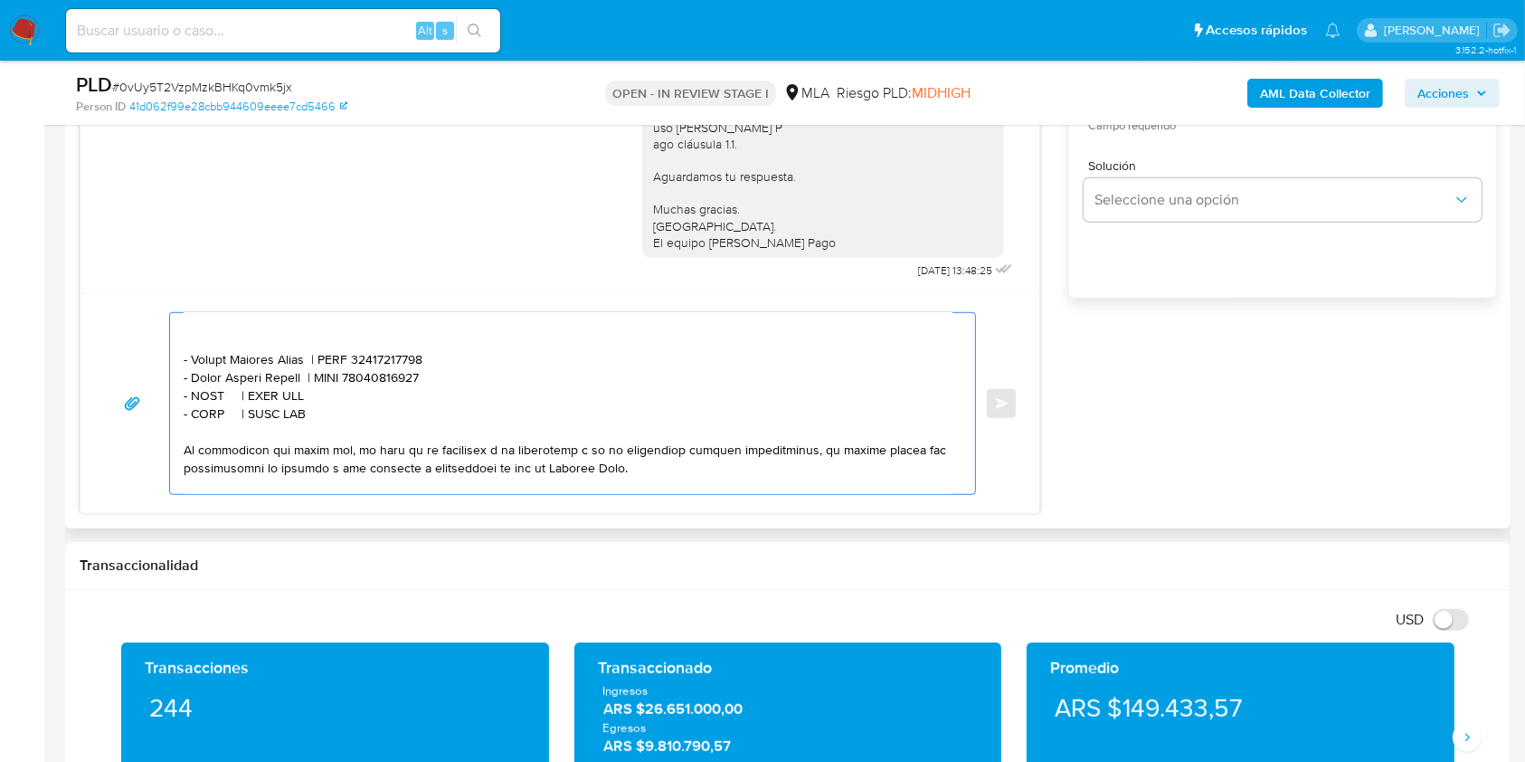
click at [216, 398] on textarea at bounding box center [568, 403] width 769 height 181
paste textarea "Granville Sa"
click at [383, 386] on textarea at bounding box center [568, 403] width 769 height 181
click at [307, 409] on textarea at bounding box center [568, 403] width 769 height 181
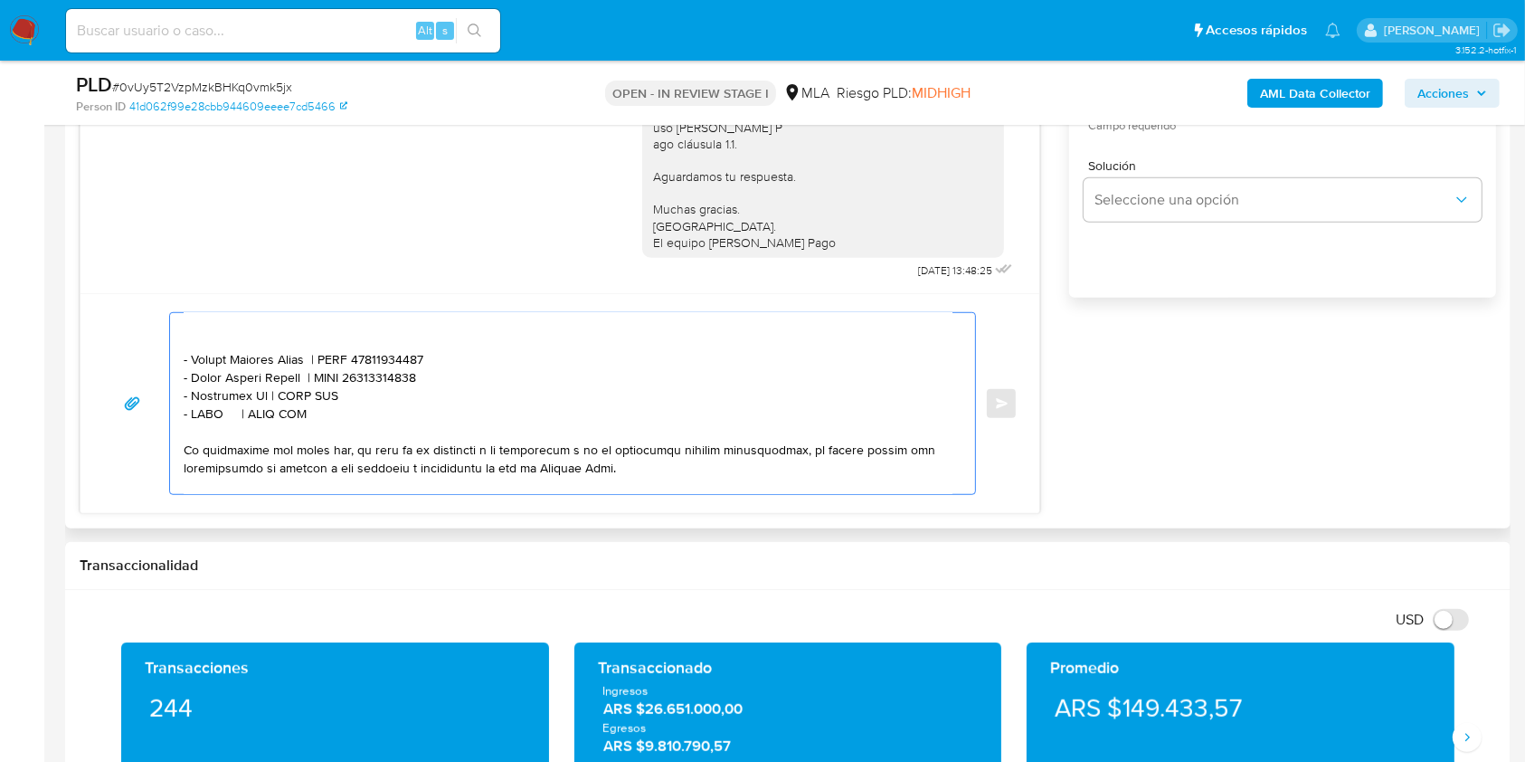
paste textarea "30693380835"
click at [202, 423] on textarea at bounding box center [568, 403] width 769 height 181
paste textarea "[PERSON_NAME]"
click at [337, 428] on textarea at bounding box center [568, 403] width 769 height 181
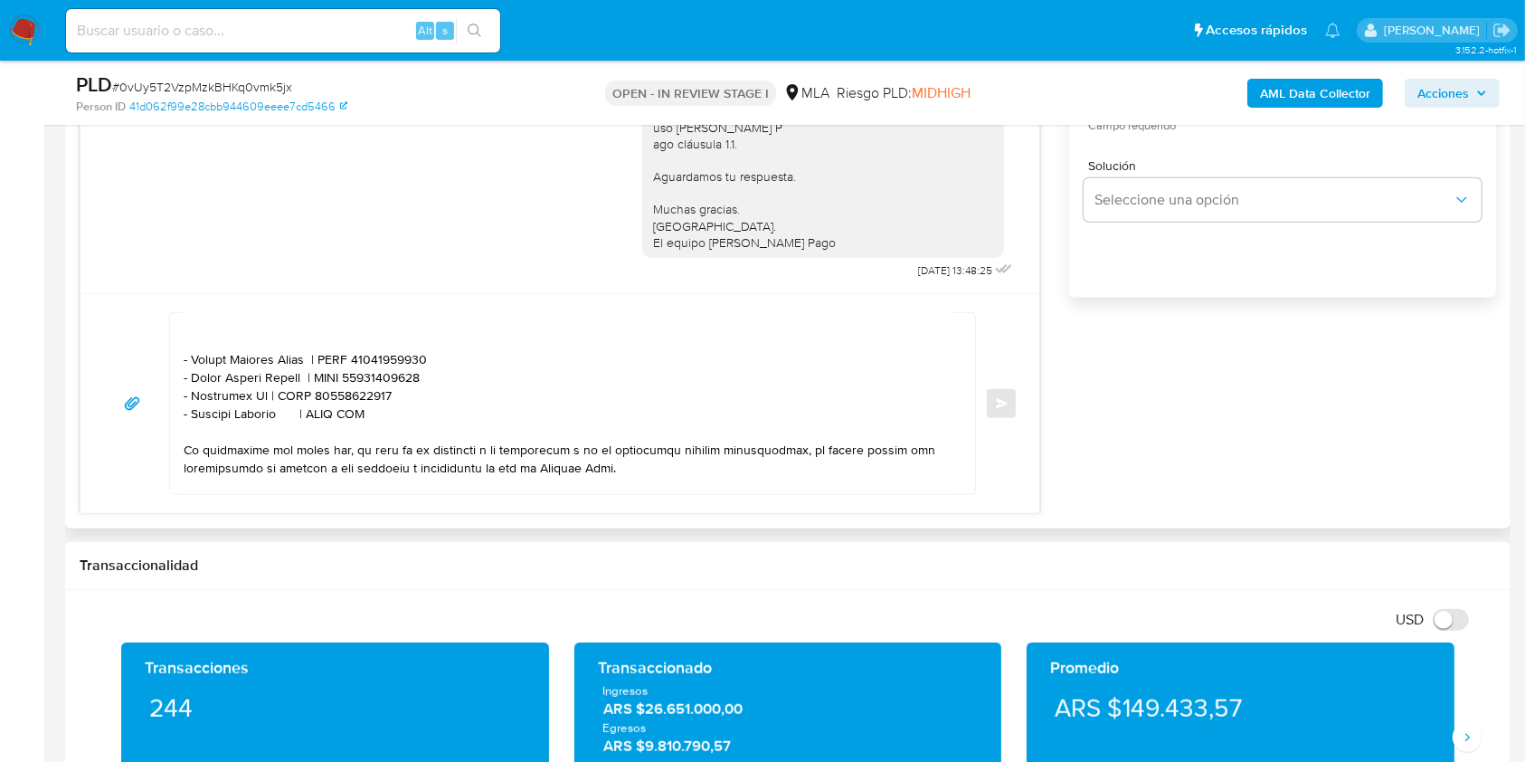
click at [337, 428] on textarea at bounding box center [568, 403] width 769 height 181
paste textarea "20144701713"
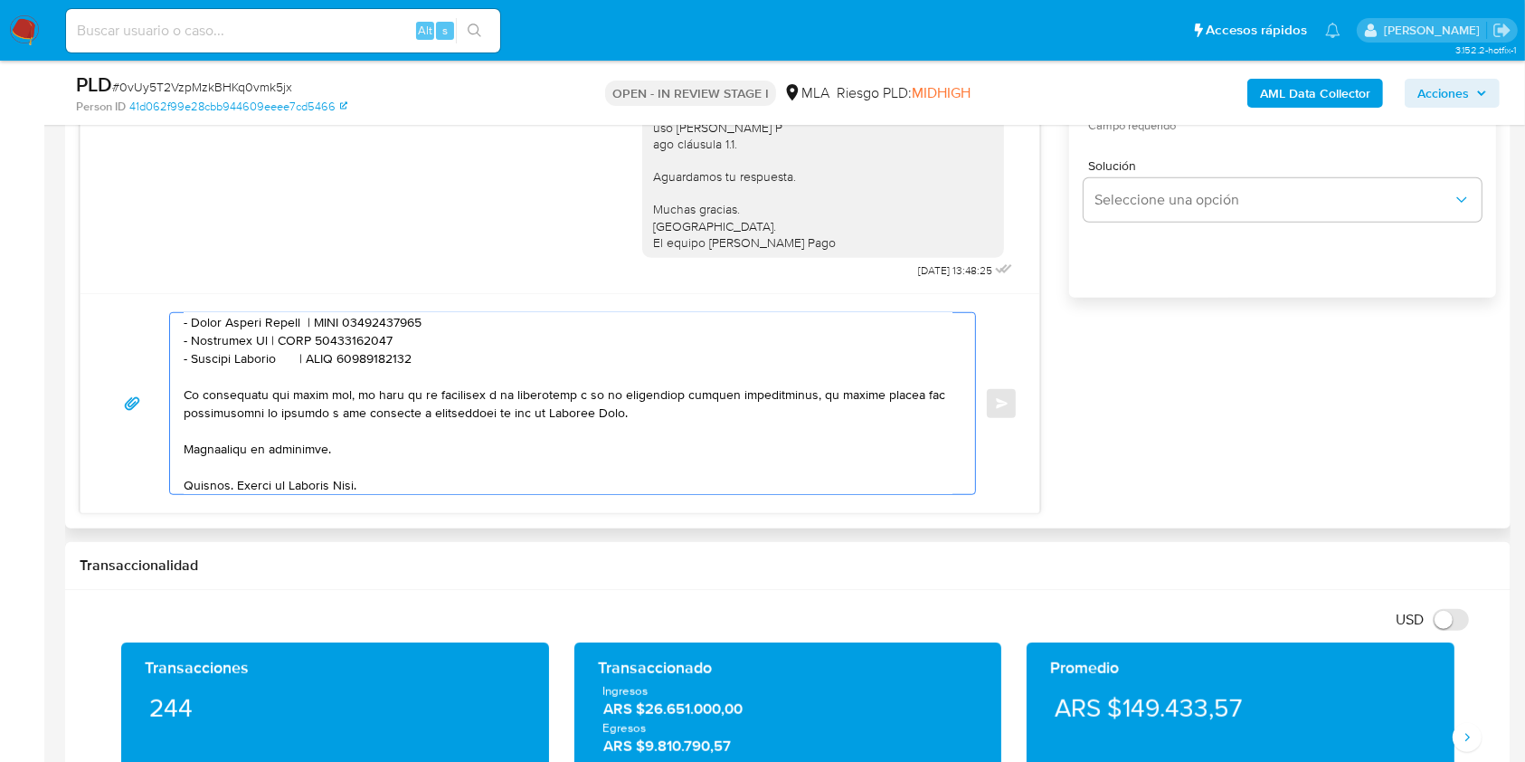
scroll to position [682, 0]
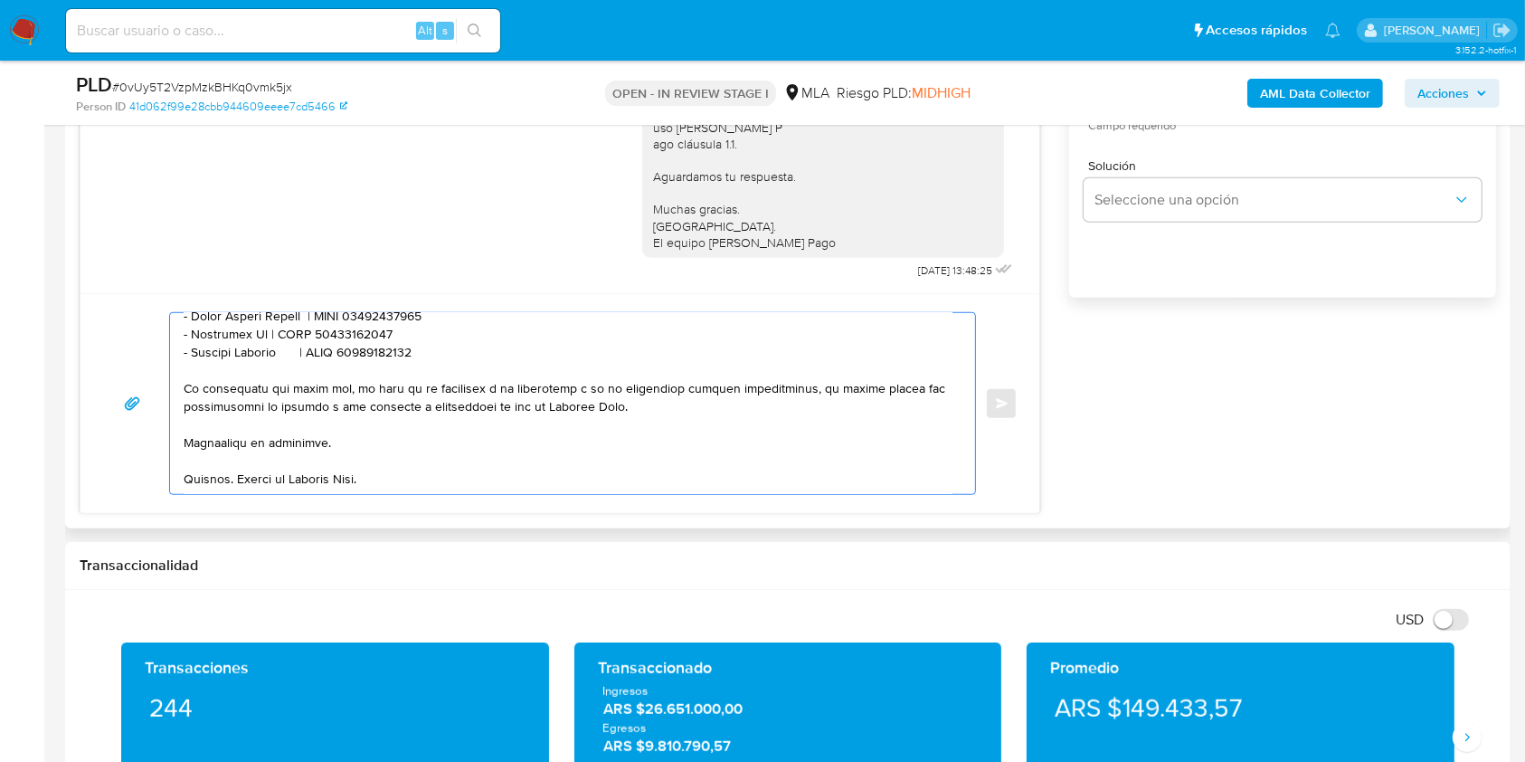
click at [571, 473] on textarea at bounding box center [568, 403] width 769 height 181
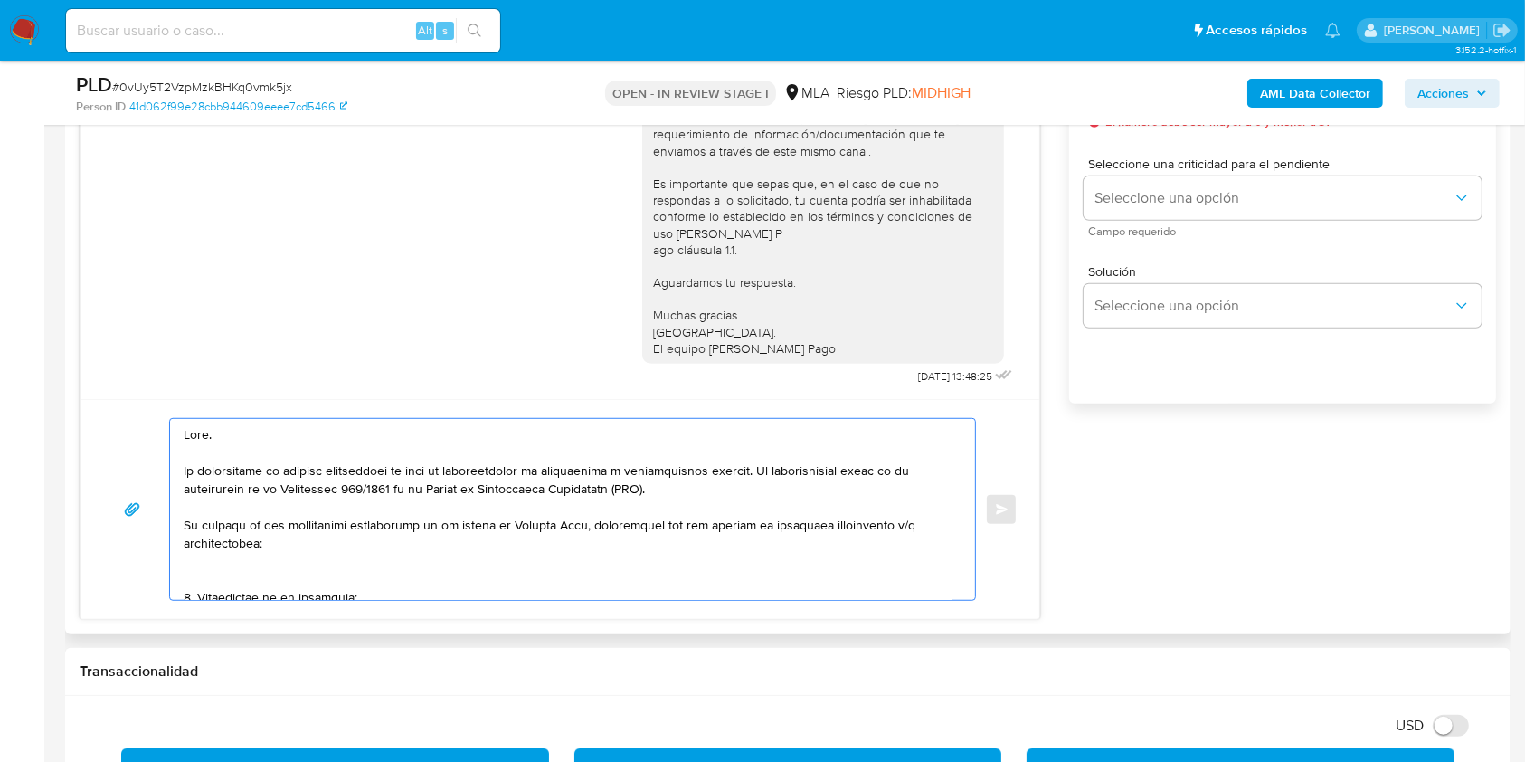
scroll to position [842, 0]
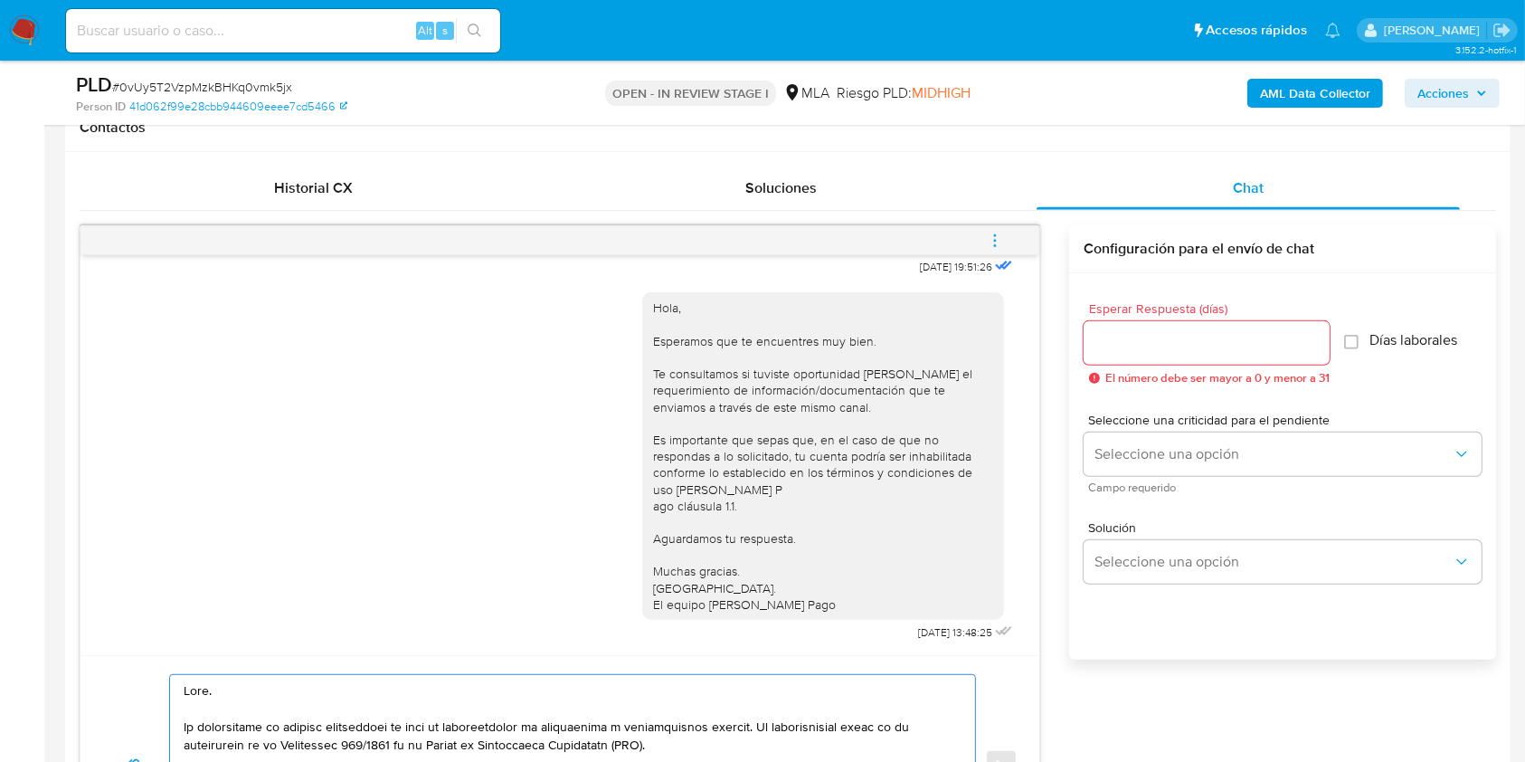
type textarea "Lore. Ip dolorsitame co adipisc elitseddoei te inci ut laboreetdolor ma aliquae…"
click at [1157, 348] on input "Esperar Respuesta (días)" at bounding box center [1207, 343] width 246 height 24
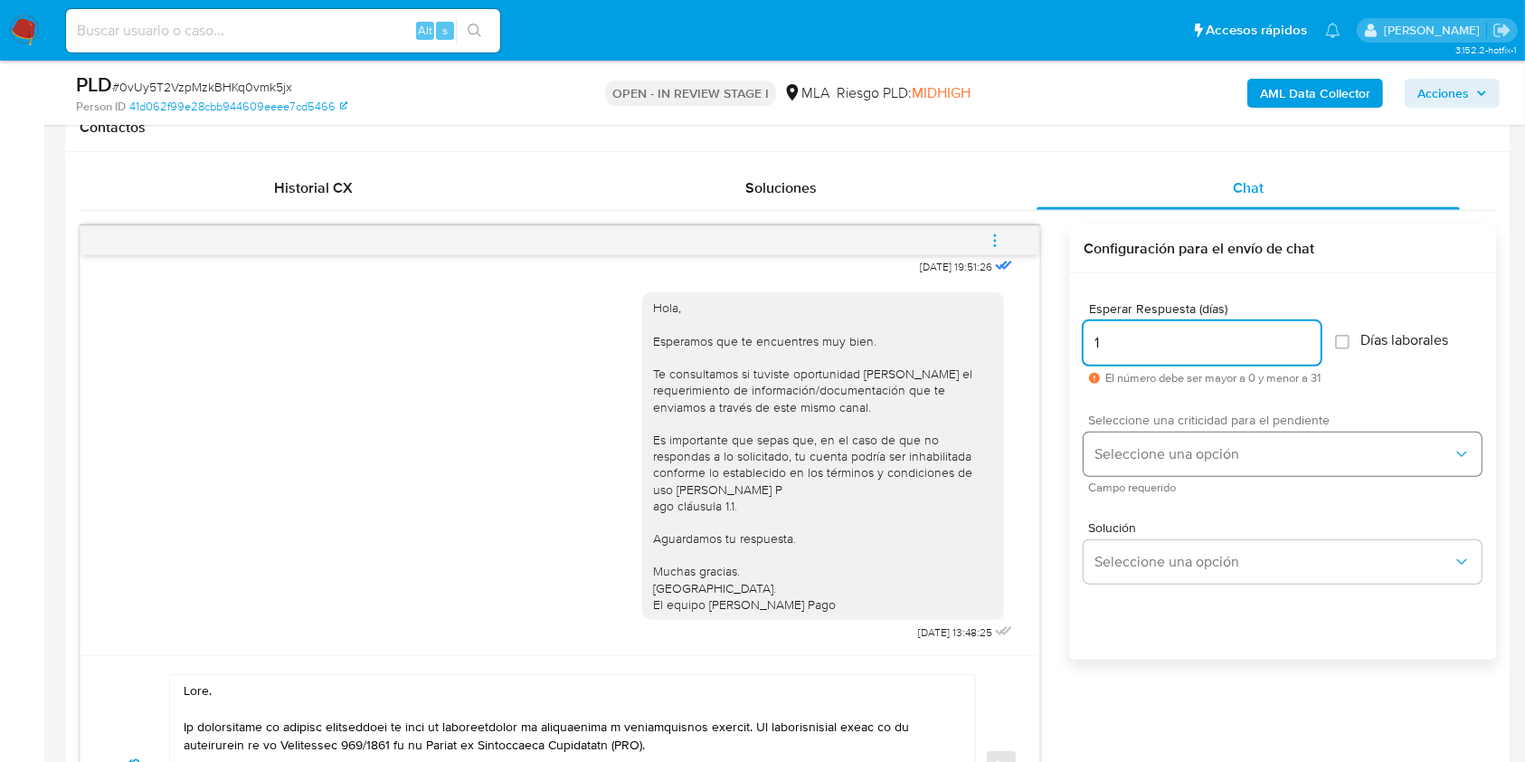
type input "1"
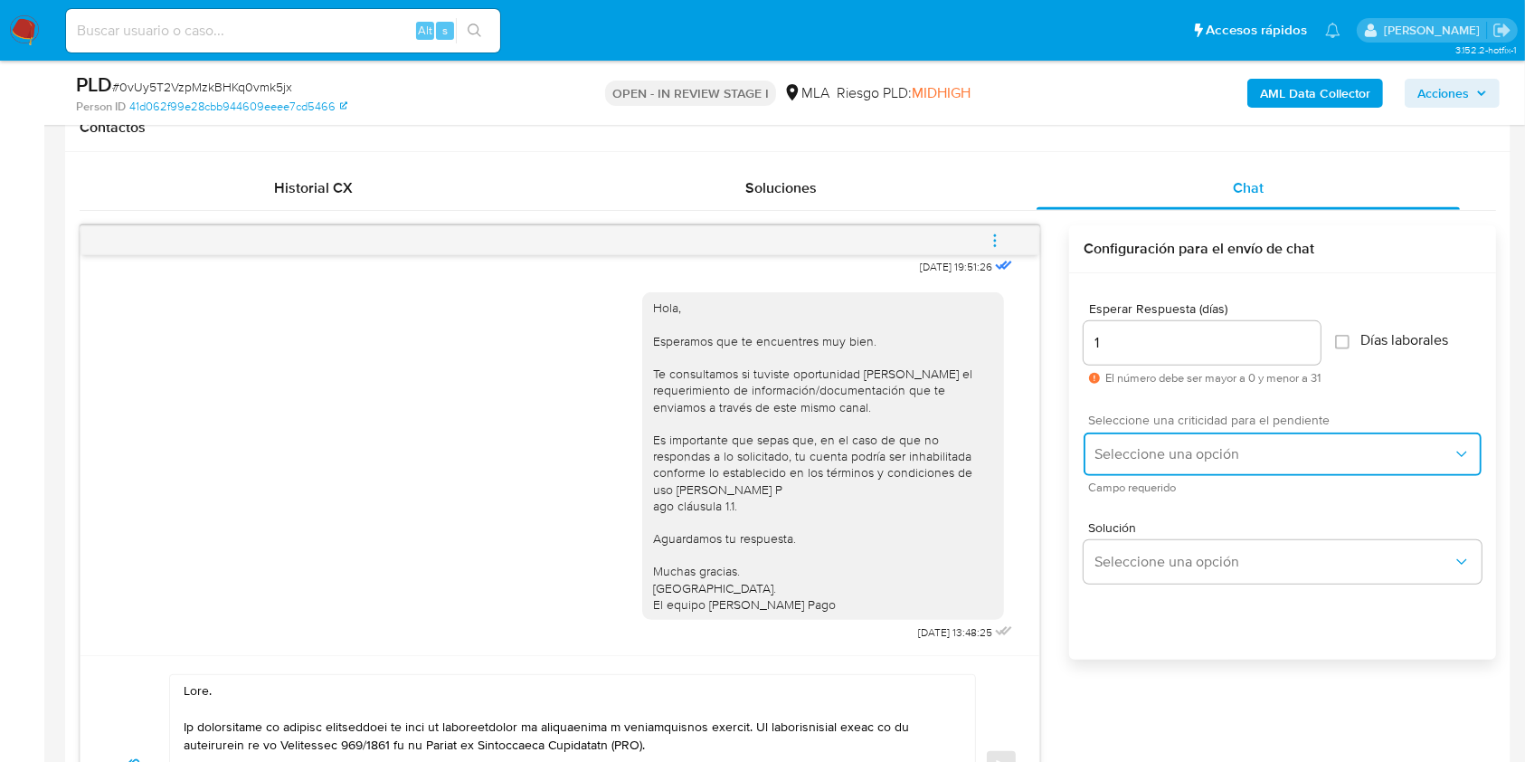
click at [1126, 448] on span "Seleccione una opción" at bounding box center [1274, 454] width 358 height 18
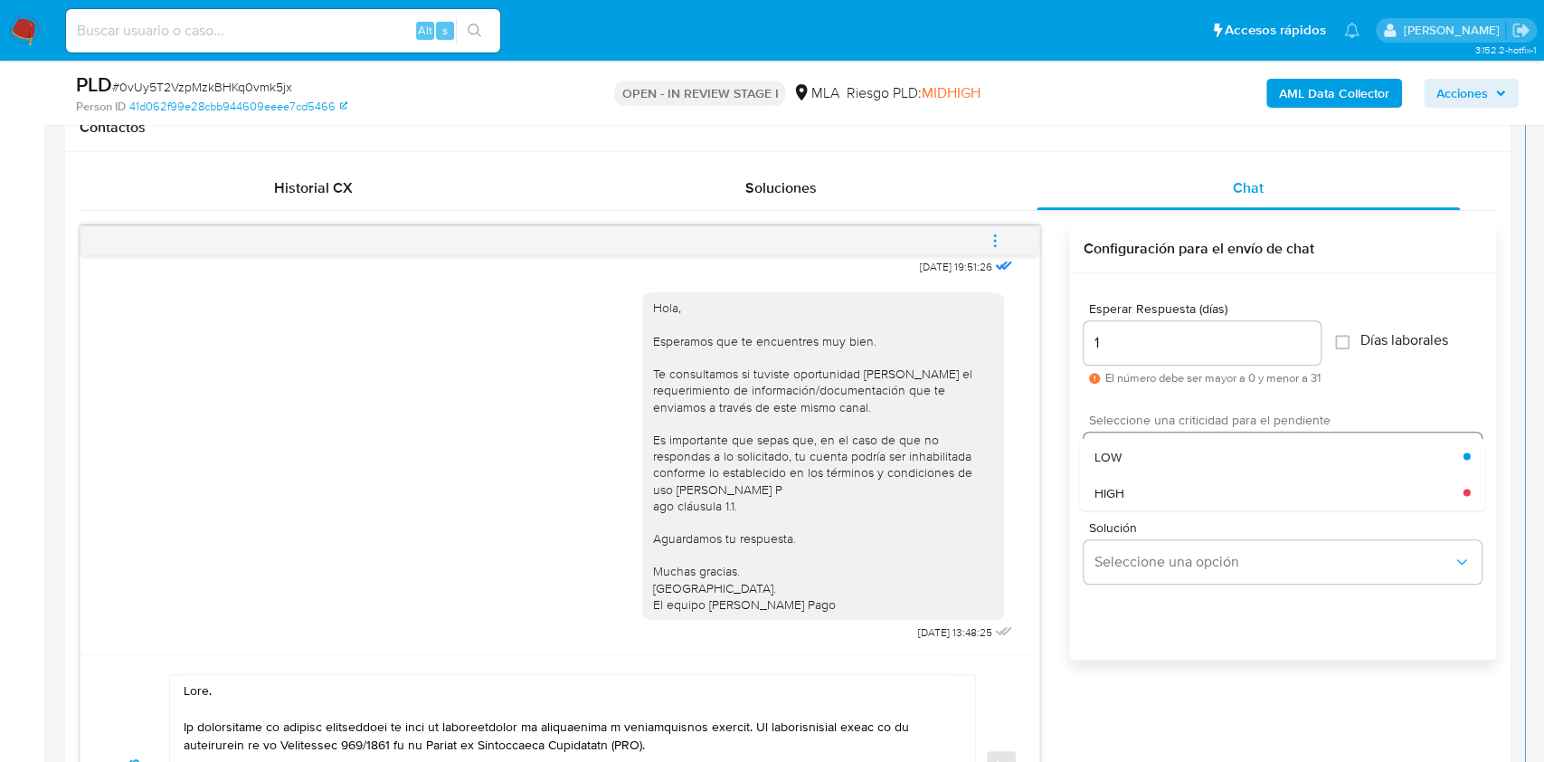
click at [1121, 474] on div "HIGH" at bounding box center [1279, 492] width 369 height 36
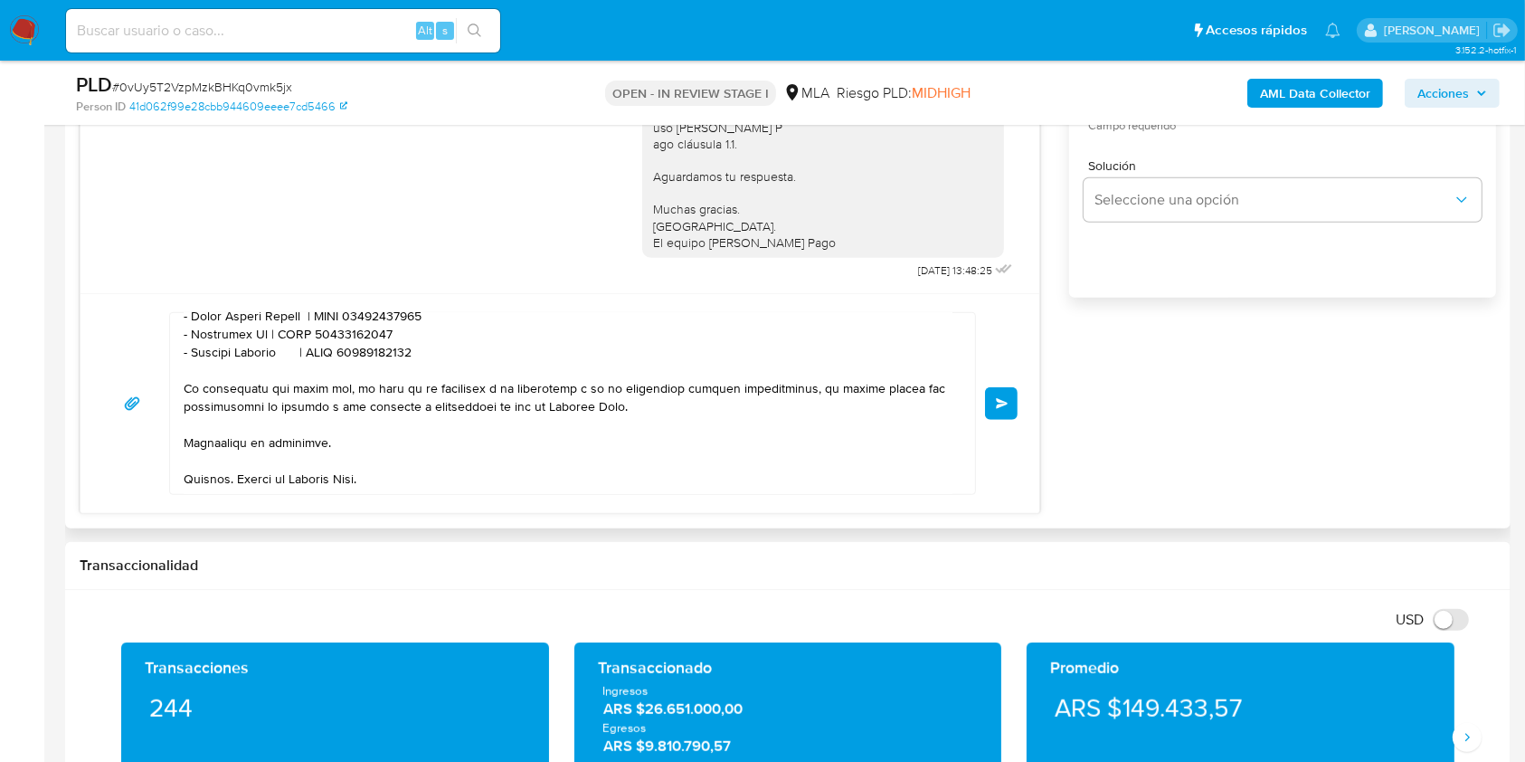
scroll to position [682, 0]
click at [1005, 400] on span "Enviar" at bounding box center [1002, 403] width 13 height 11
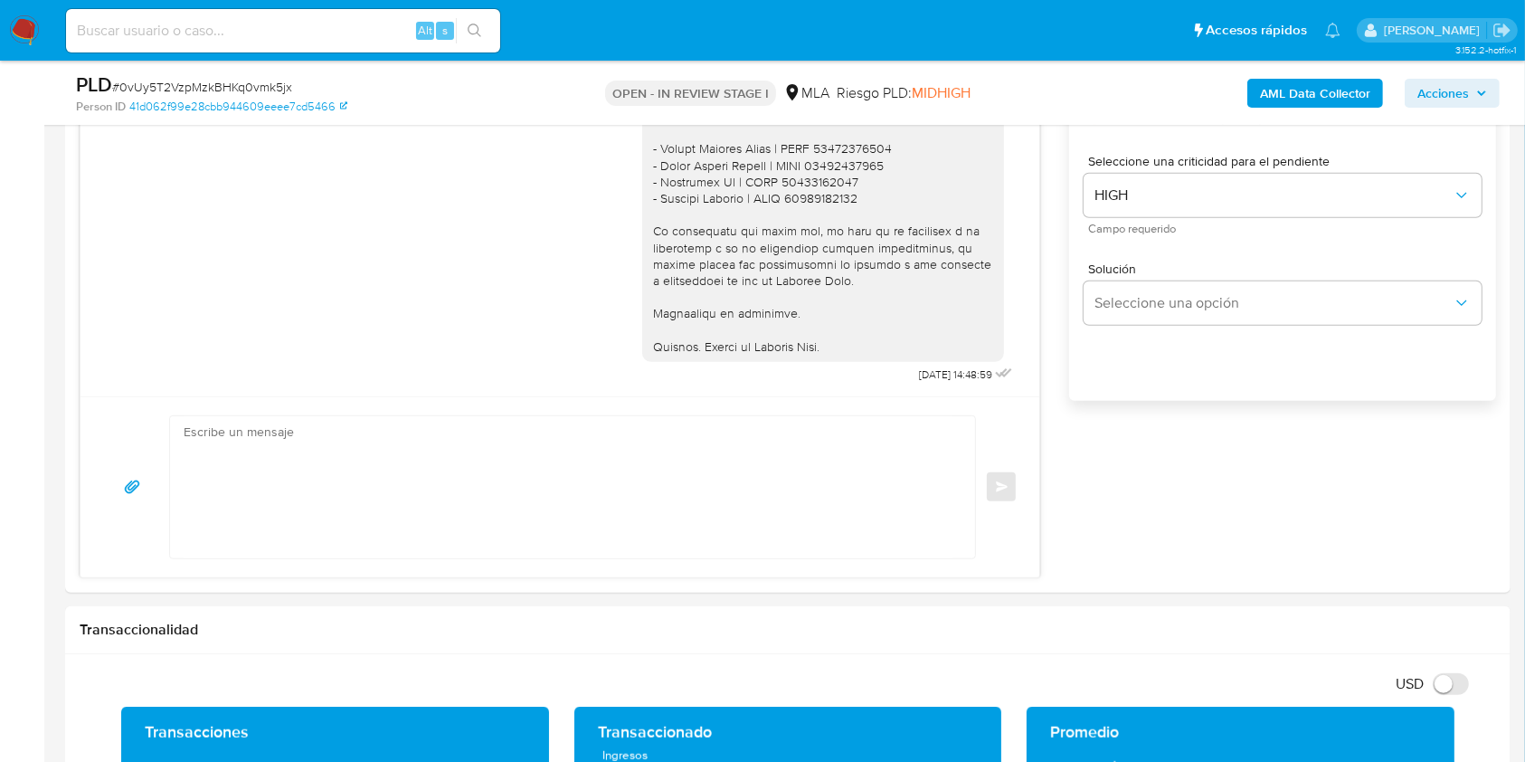
scroll to position [963, 0]
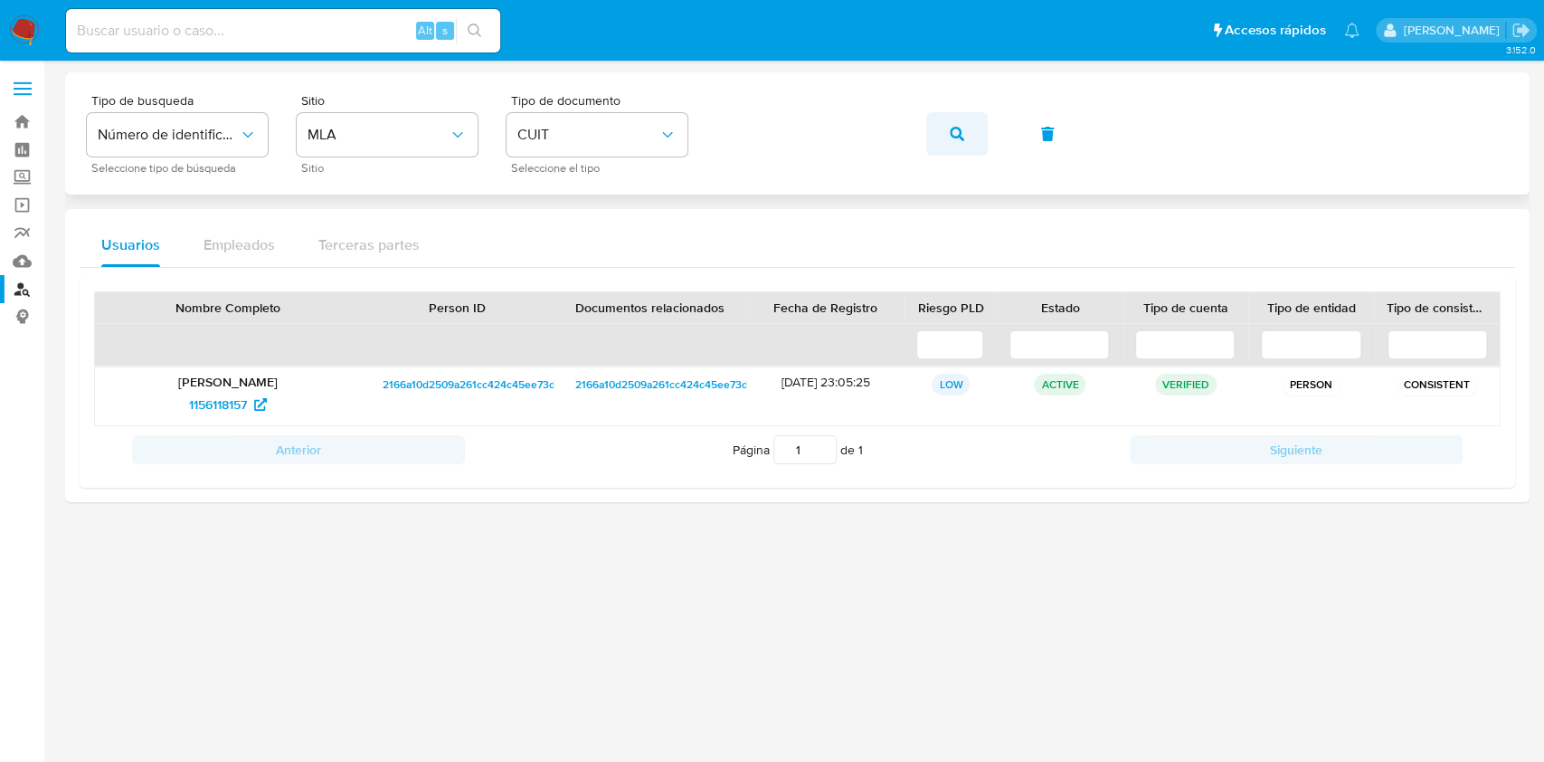
click at [947, 138] on button "button" at bounding box center [957, 133] width 62 height 43
click at [242, 403] on span "567290852" at bounding box center [217, 404] width 65 height 29
drag, startPoint x: 307, startPoint y: 40, endPoint x: 464, endPoint y: 35, distance: 157.5
click at [306, 39] on input at bounding box center [283, 31] width 434 height 24
paste input "96XG87YmtgtZ1ZPRRHSK91uK"
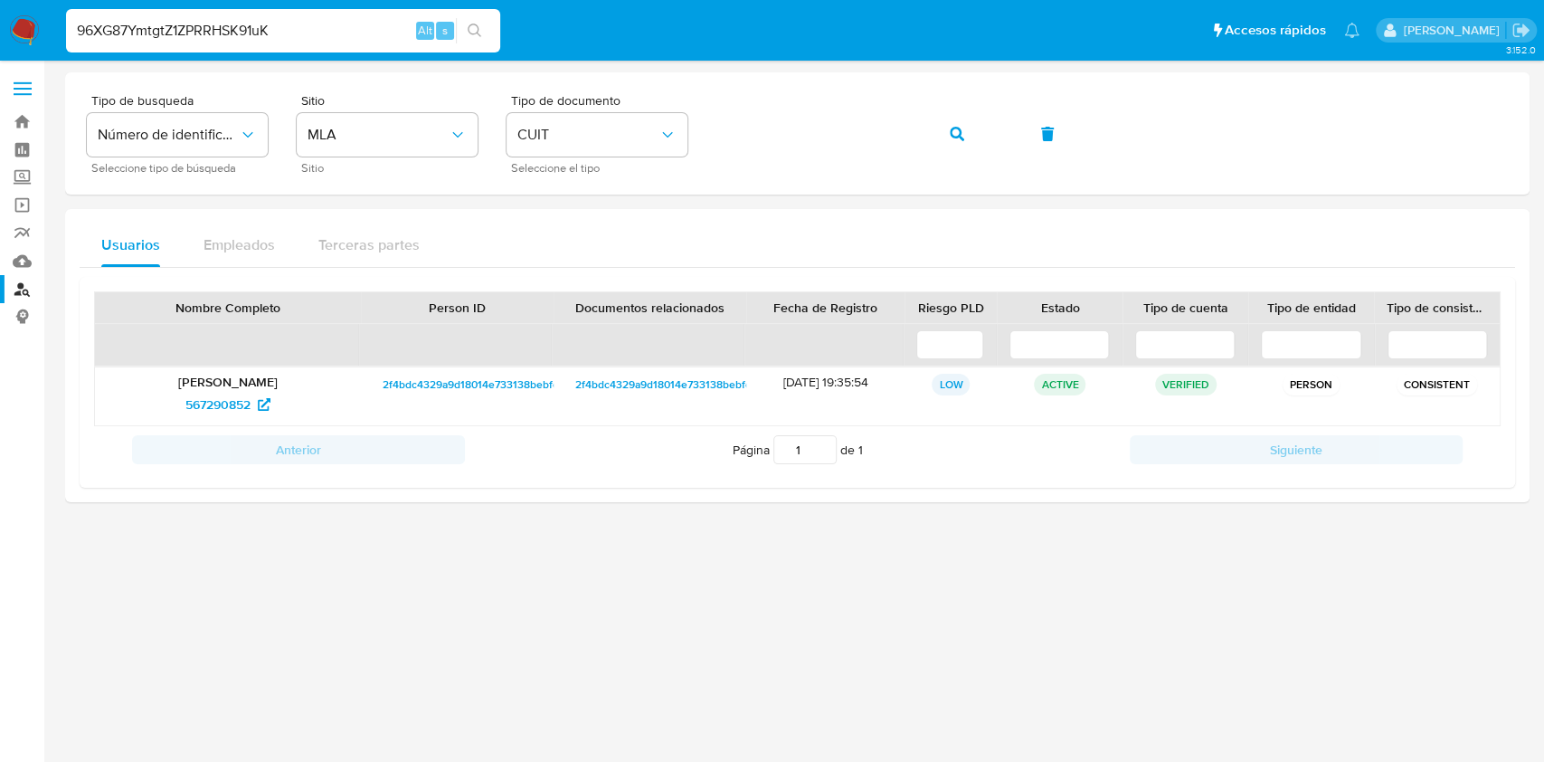
click at [496, 37] on input "96XG87YmtgtZ1ZPRRHSK91uK" at bounding box center [283, 31] width 434 height 24
type input "96XG87YmtgtZ1ZPRRHSK91uK"
click at [479, 33] on icon "search-icon" at bounding box center [475, 31] width 14 height 14
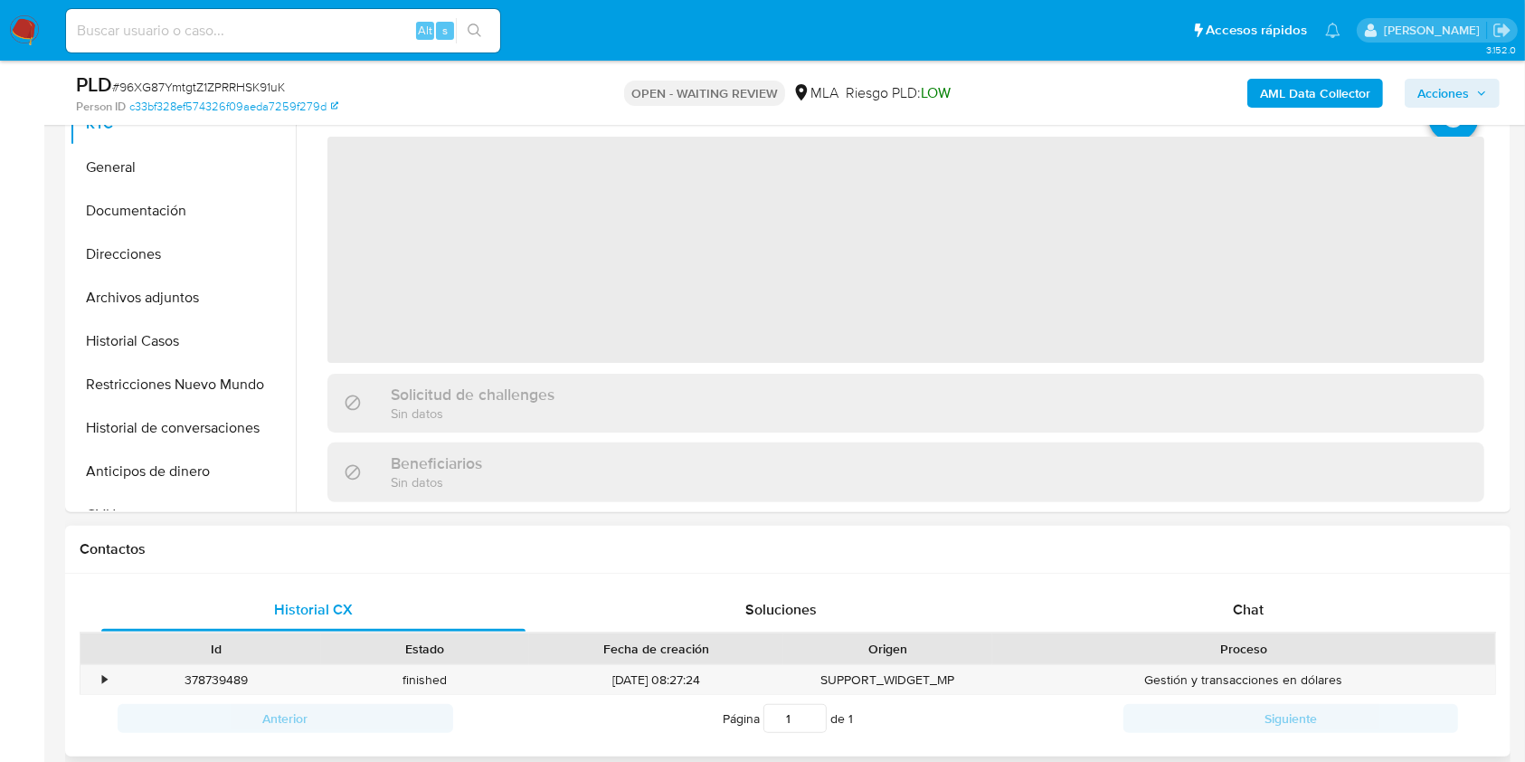
scroll to position [724, 0]
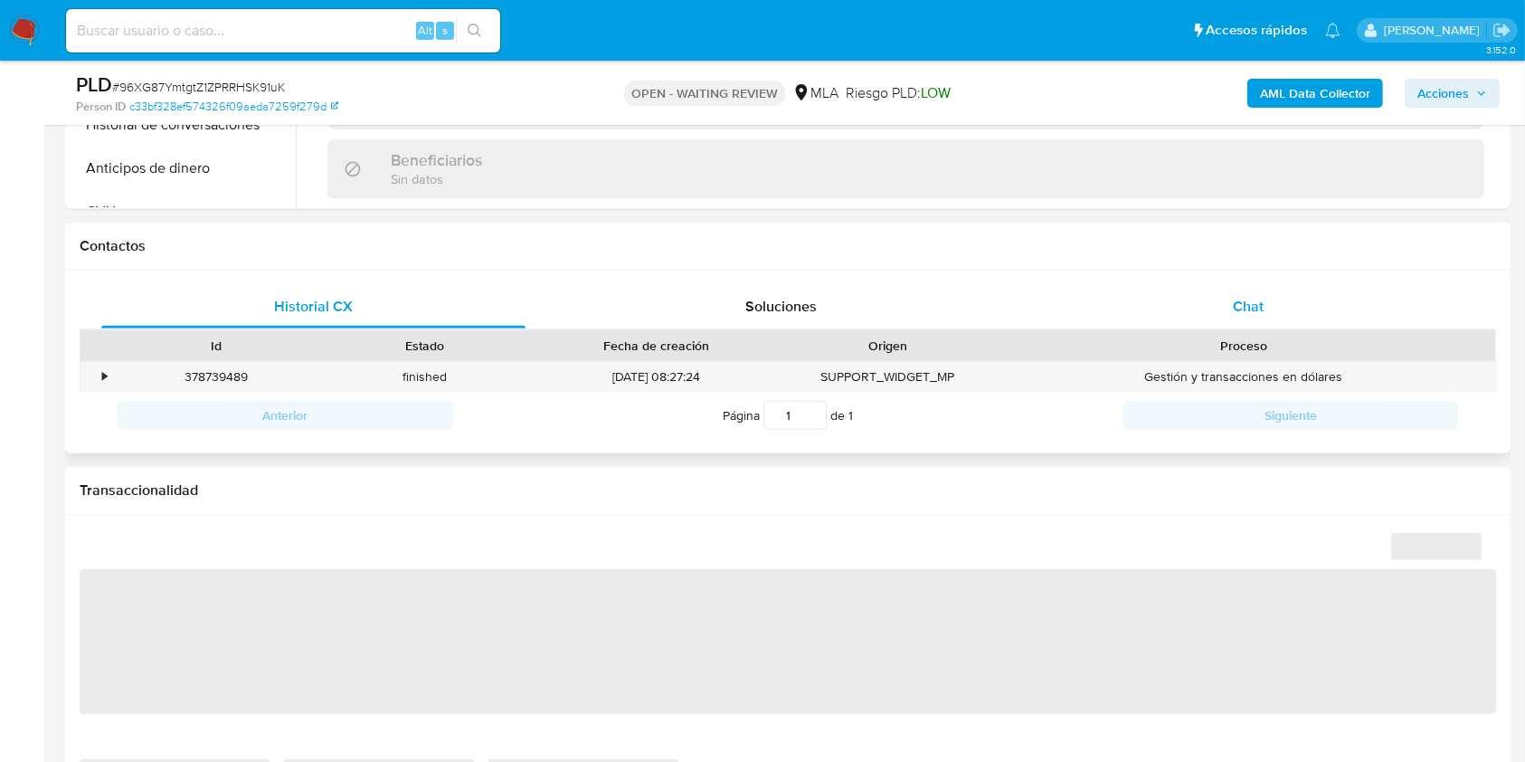
click at [1358, 321] on div "Chat" at bounding box center [1249, 306] width 424 height 43
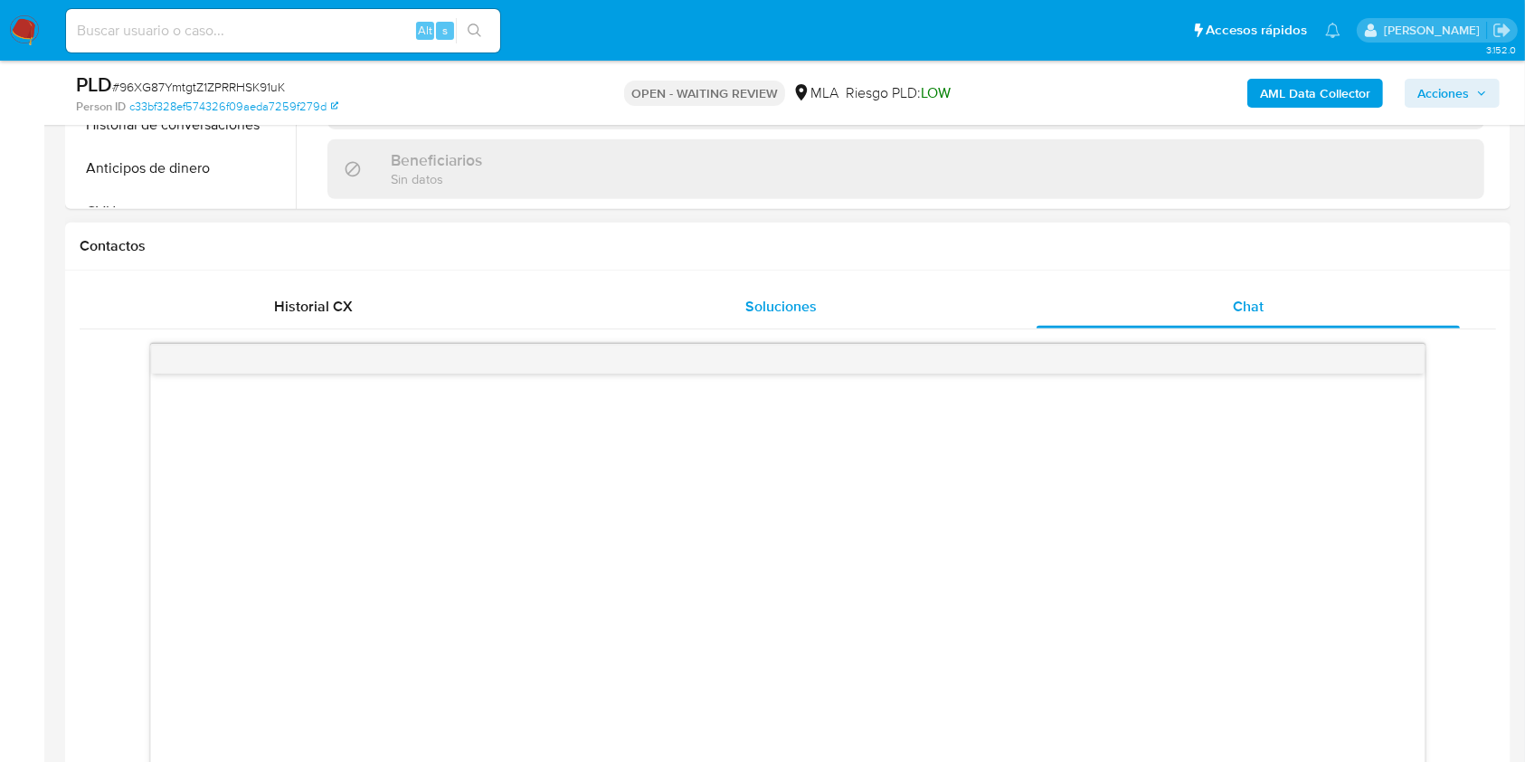
select select "10"
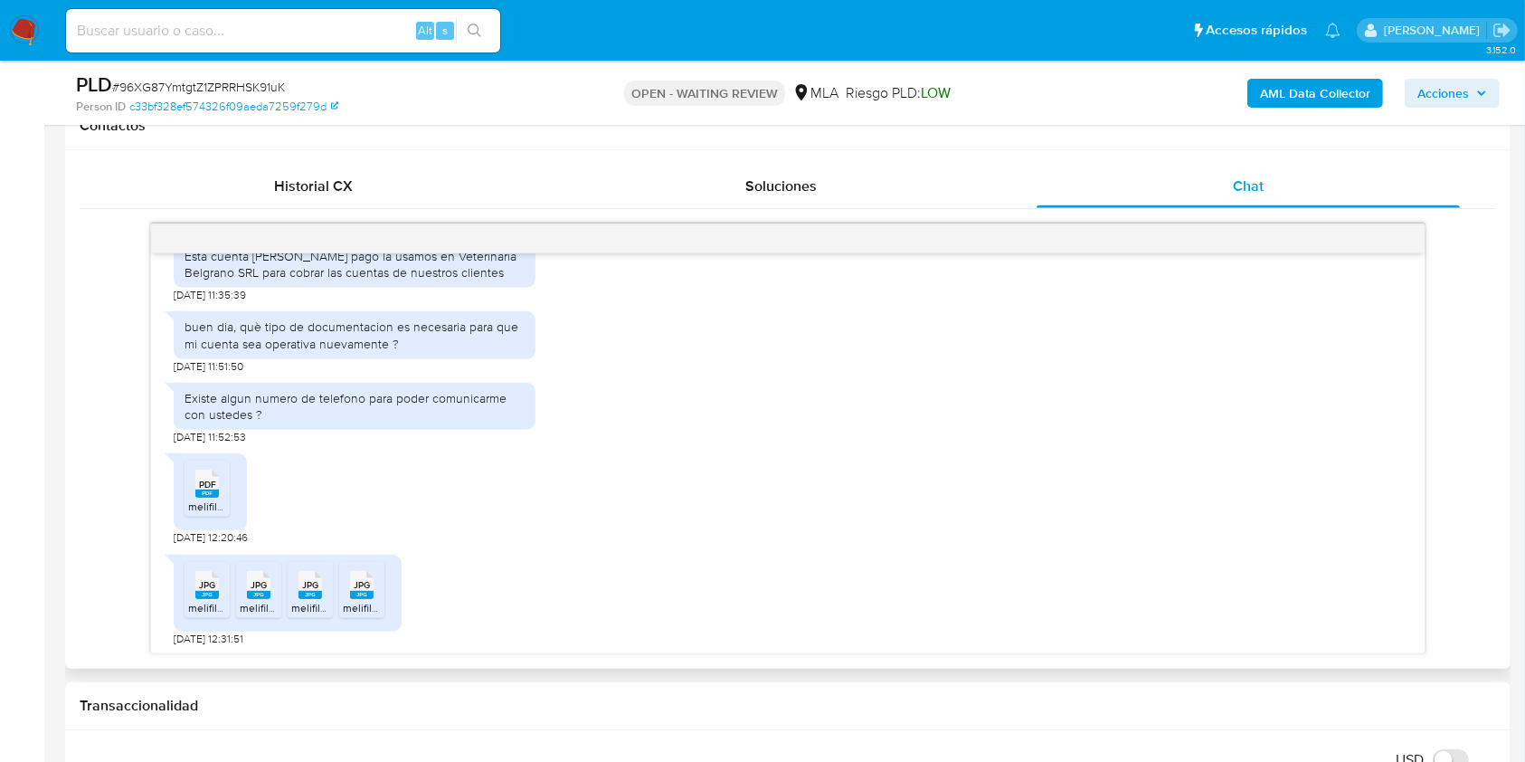
scroll to position [467, 0]
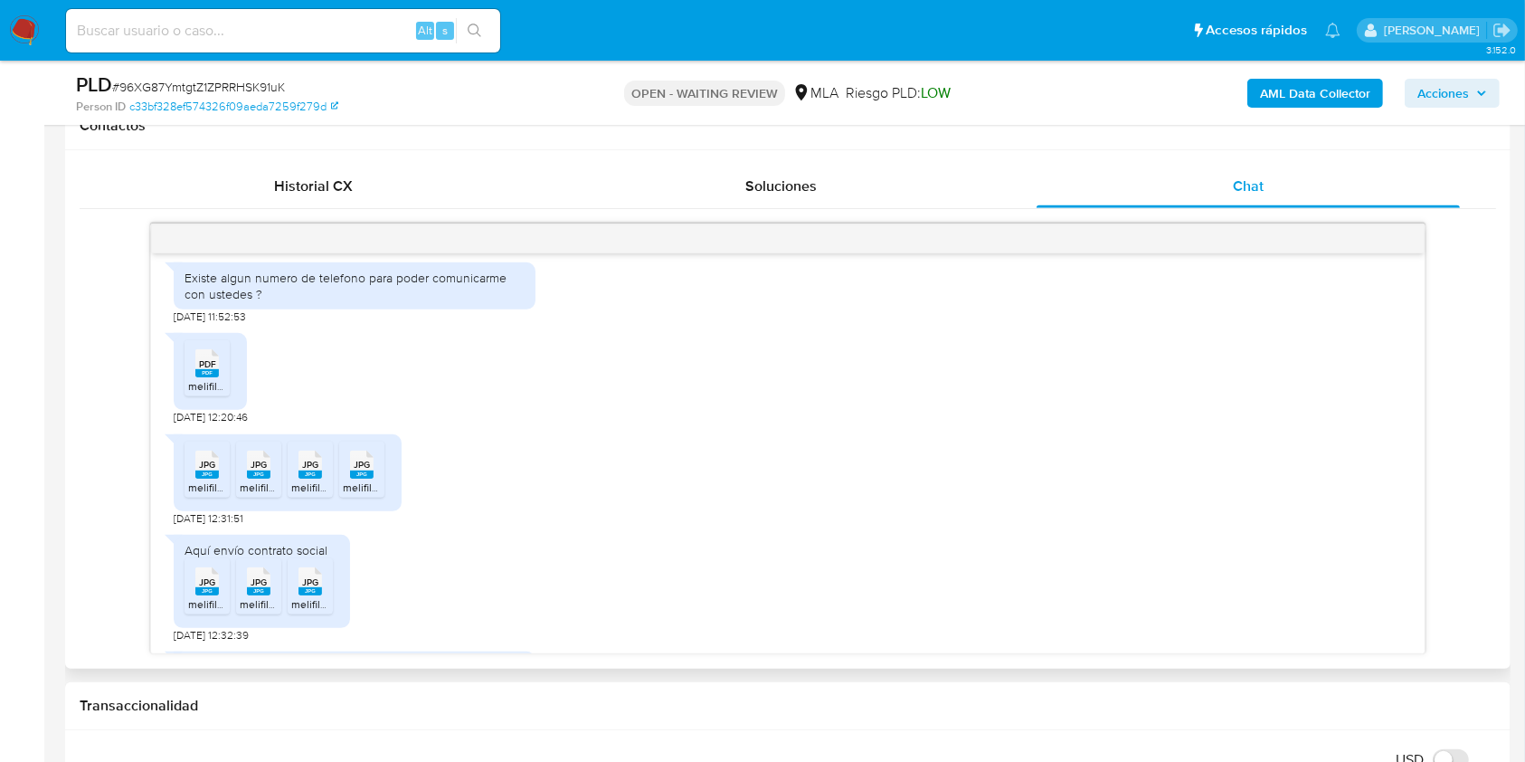
click at [213, 373] on rect at bounding box center [207, 373] width 24 height 8
click at [202, 461] on span "JPG" at bounding box center [207, 465] width 16 height 12
click at [260, 474] on rect at bounding box center [259, 474] width 24 height 8
click at [305, 467] on span "JPG" at bounding box center [310, 465] width 16 height 12
click at [366, 474] on rect at bounding box center [362, 474] width 24 height 8
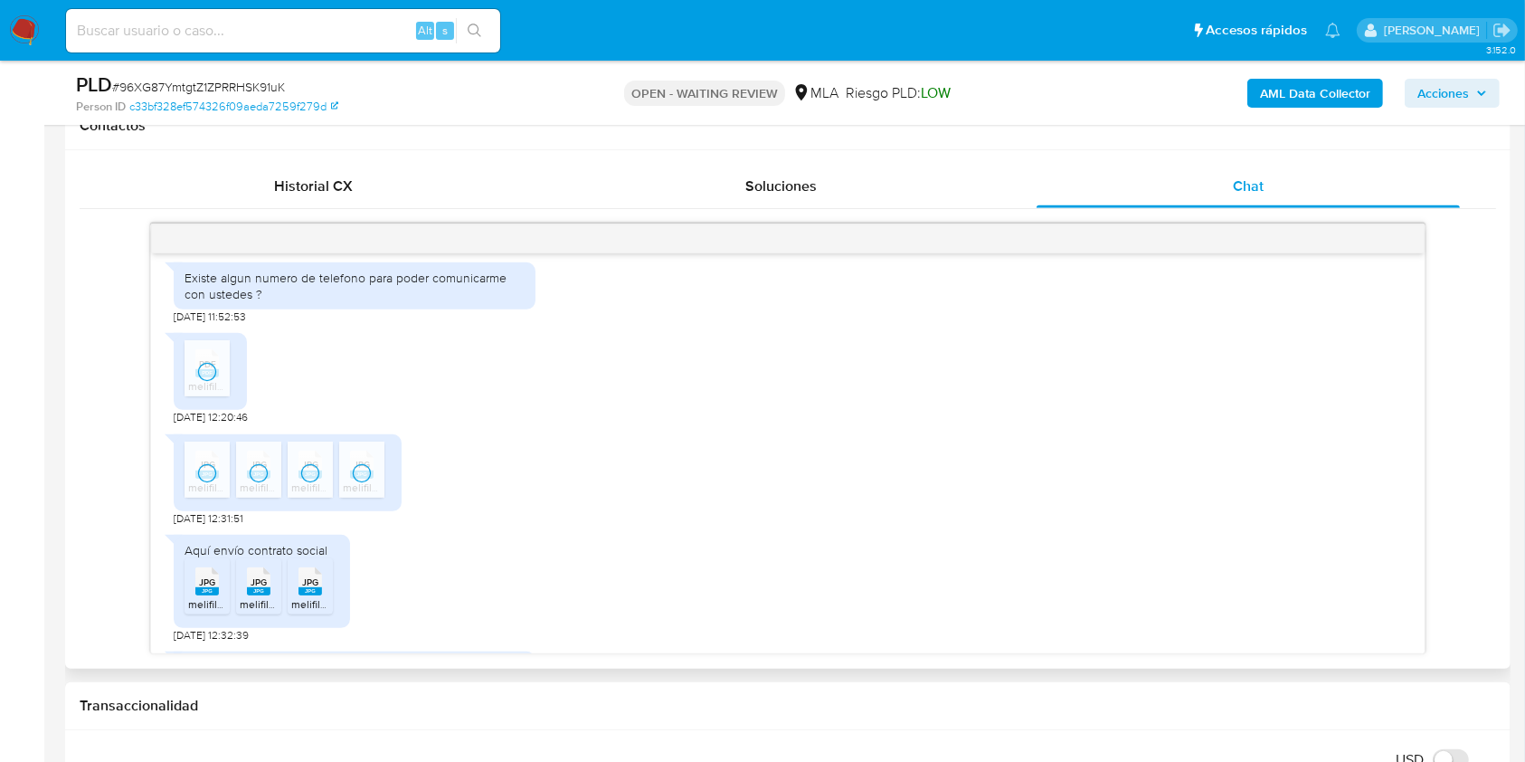
drag, startPoint x: 200, startPoint y: 583, endPoint x: 242, endPoint y: 588, distance: 42.9
click at [200, 583] on span "JPG" at bounding box center [207, 582] width 16 height 12
click at [250, 587] on rect at bounding box center [259, 591] width 24 height 8
click at [301, 587] on rect at bounding box center [311, 591] width 24 height 8
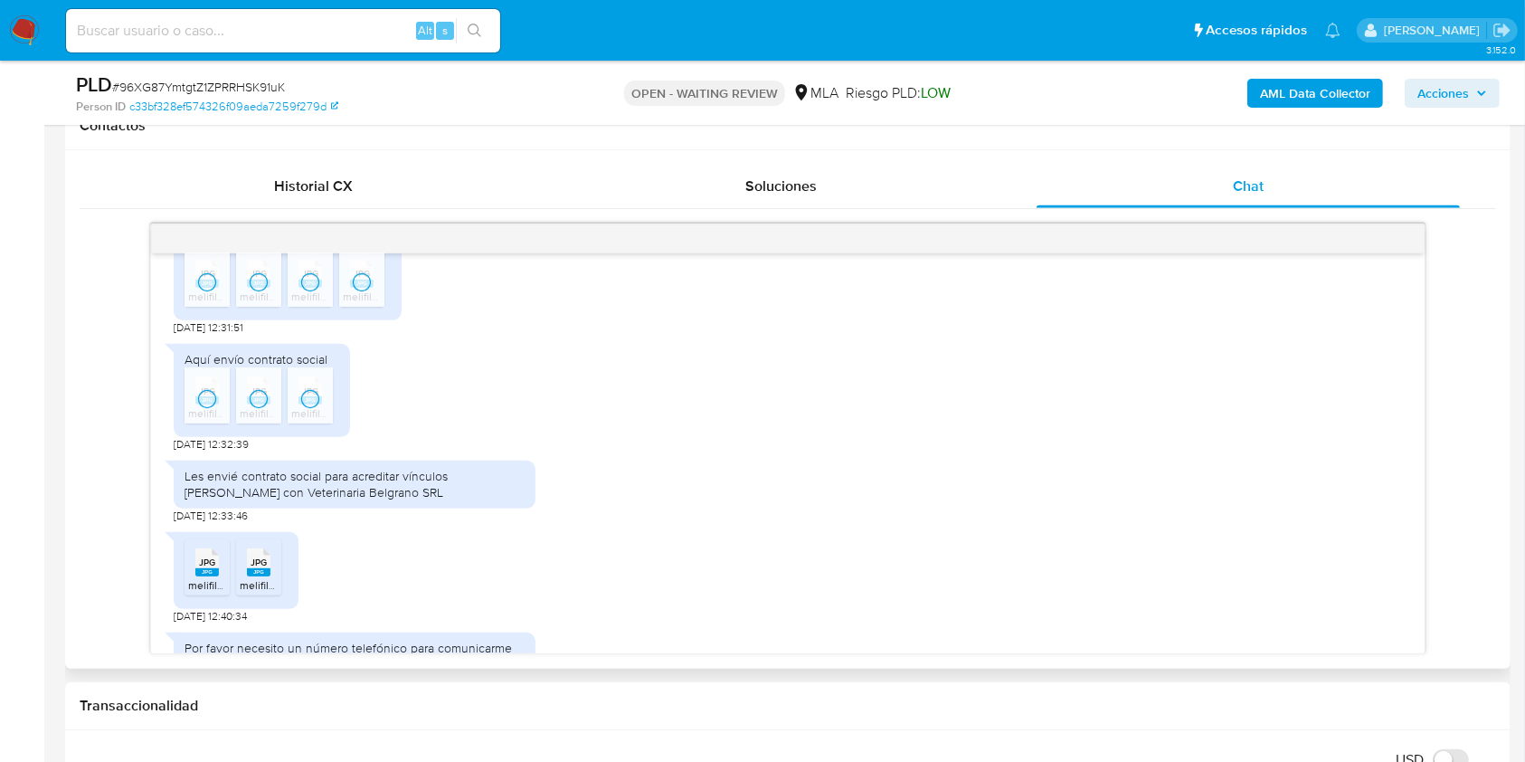
scroll to position [708, 0]
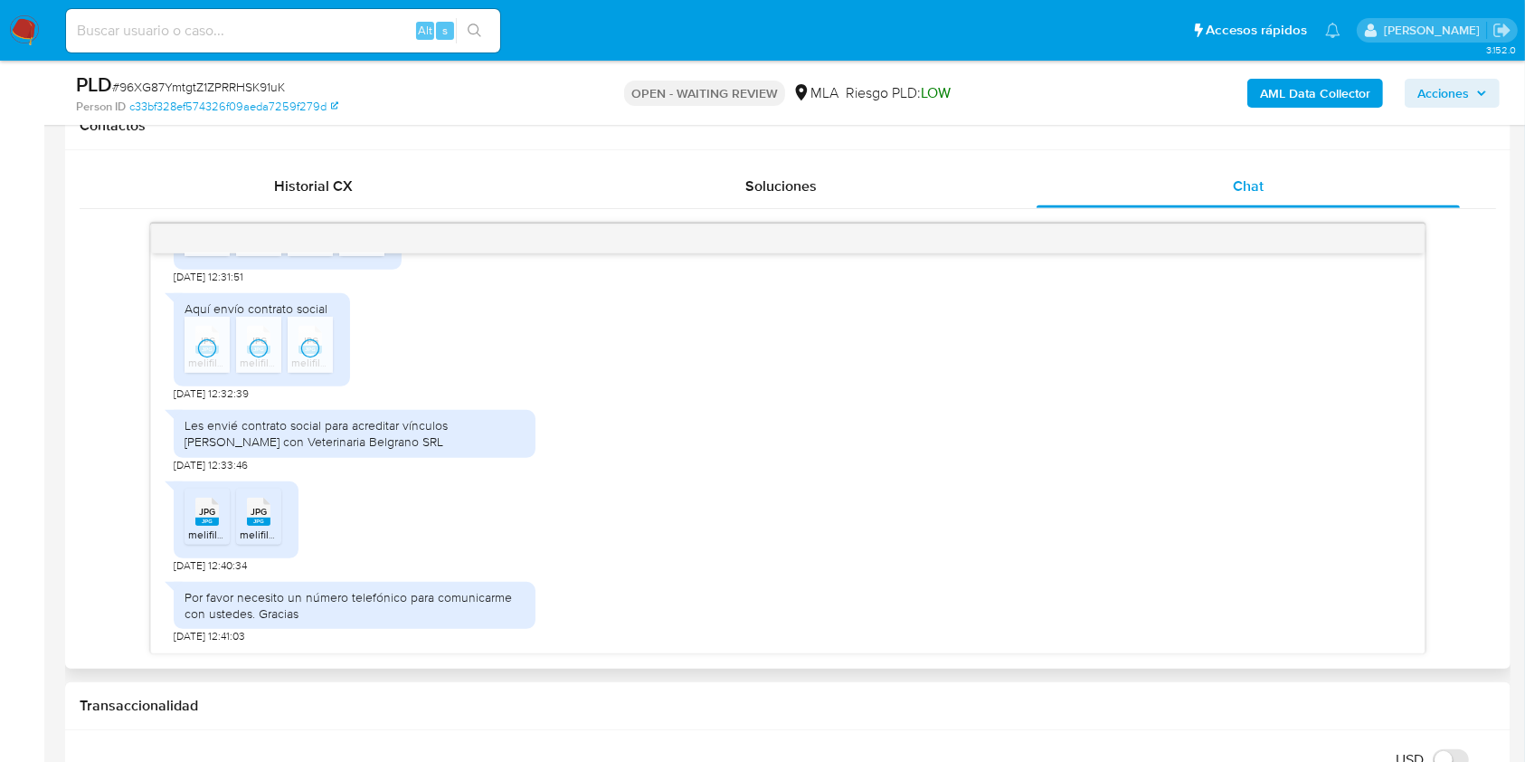
click at [200, 517] on rect at bounding box center [207, 521] width 24 height 8
click at [261, 527] on span "melifile6204560667415053089.jpg" at bounding box center [325, 534] width 170 height 15
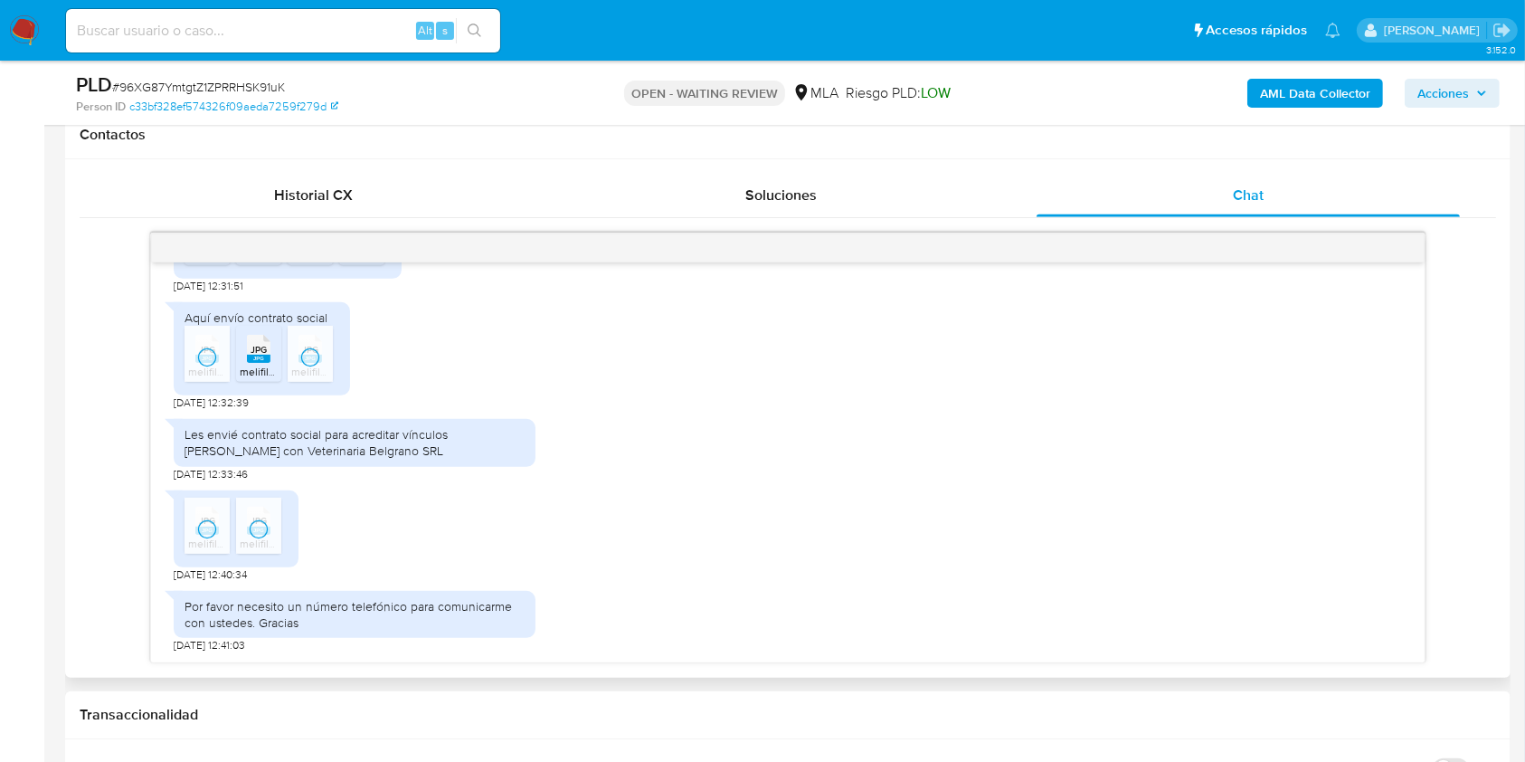
scroll to position [724, 0]
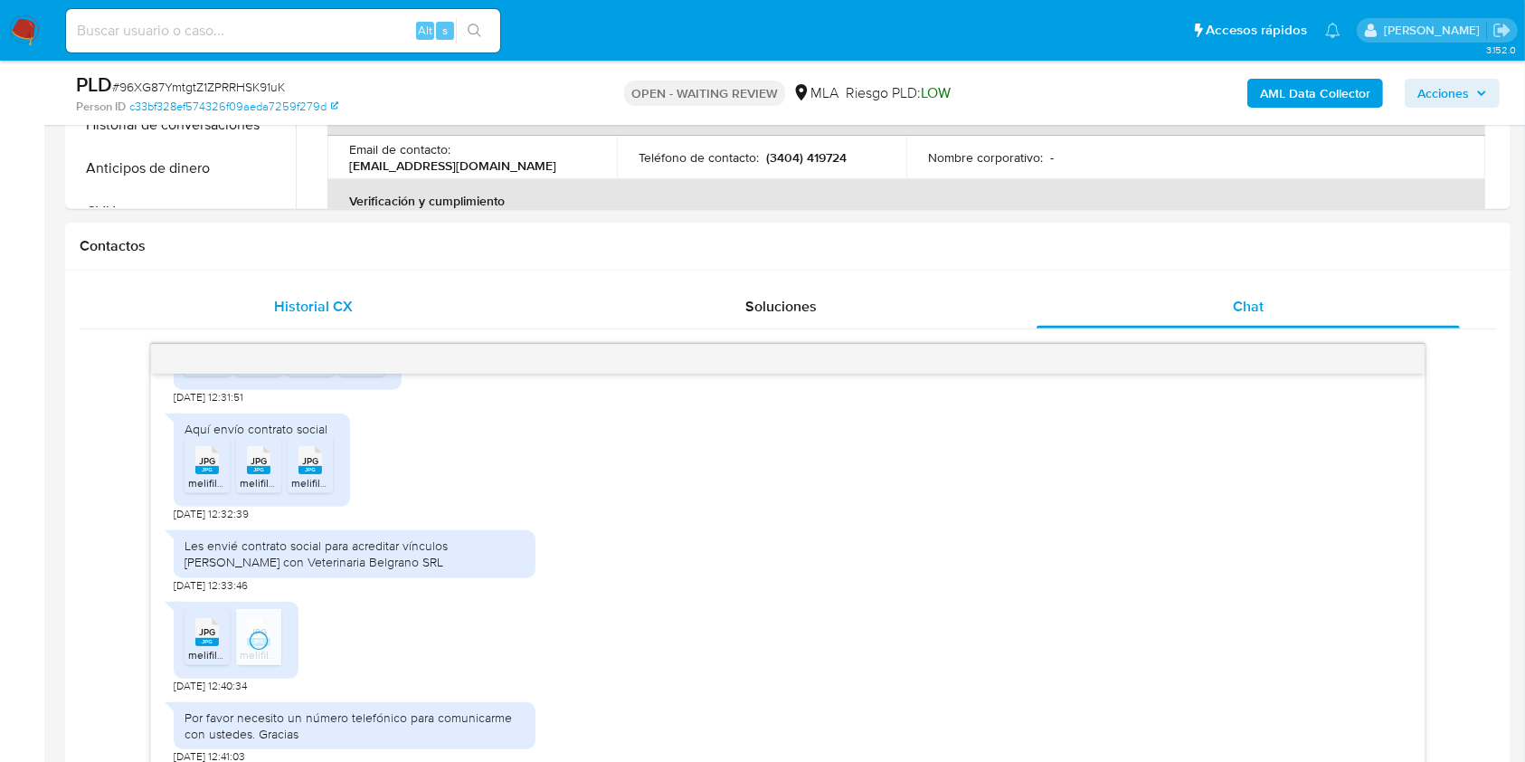
click at [311, 318] on div "Historial CX" at bounding box center [313, 306] width 424 height 43
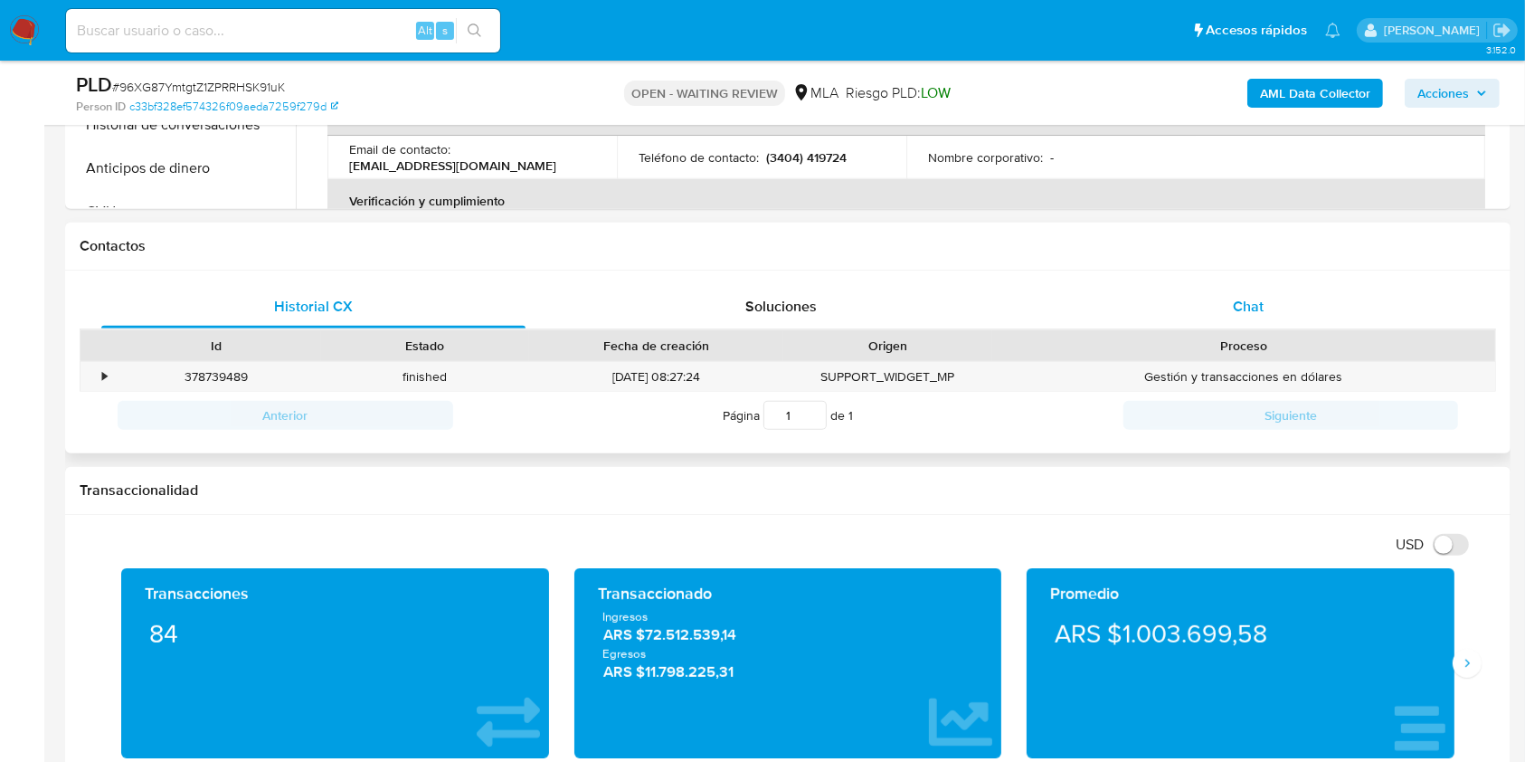
click at [1221, 292] on div "Chat" at bounding box center [1249, 306] width 424 height 43
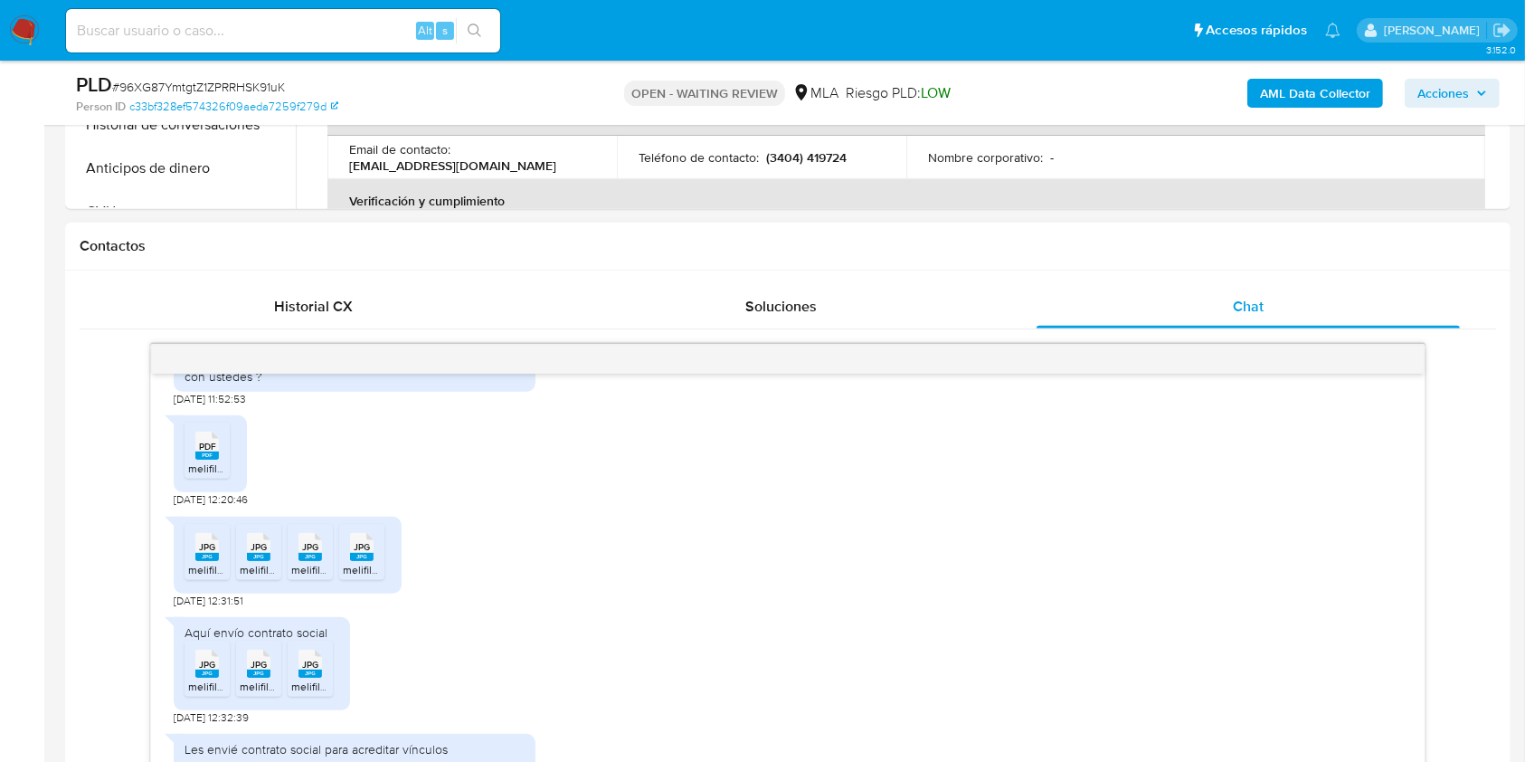
scroll to position [467, 0]
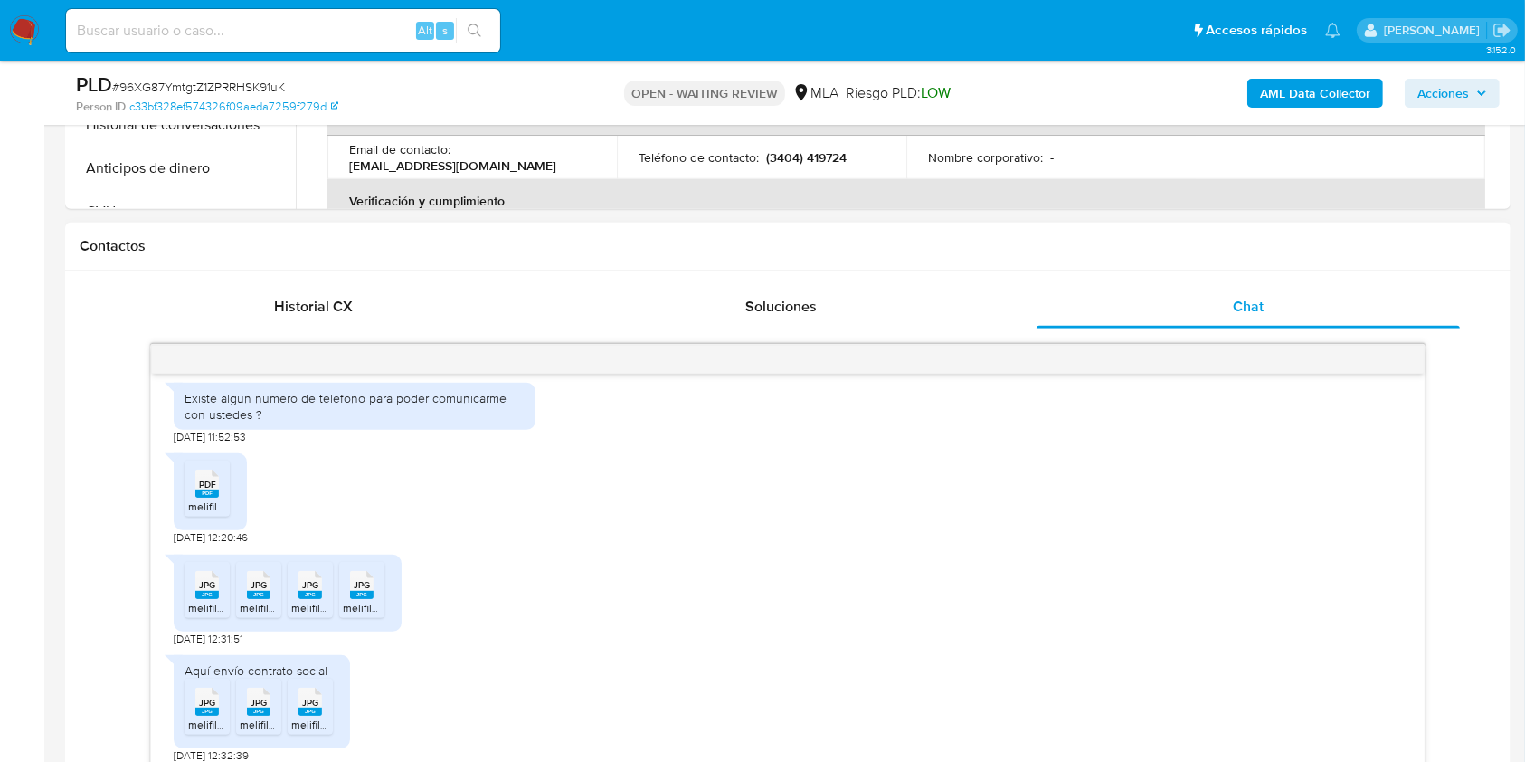
click at [72, 302] on div "Historial CX Soluciones Chat Id Estado Fecha de creación Origen Proceso • 37873…" at bounding box center [788, 530] width 1446 height 518
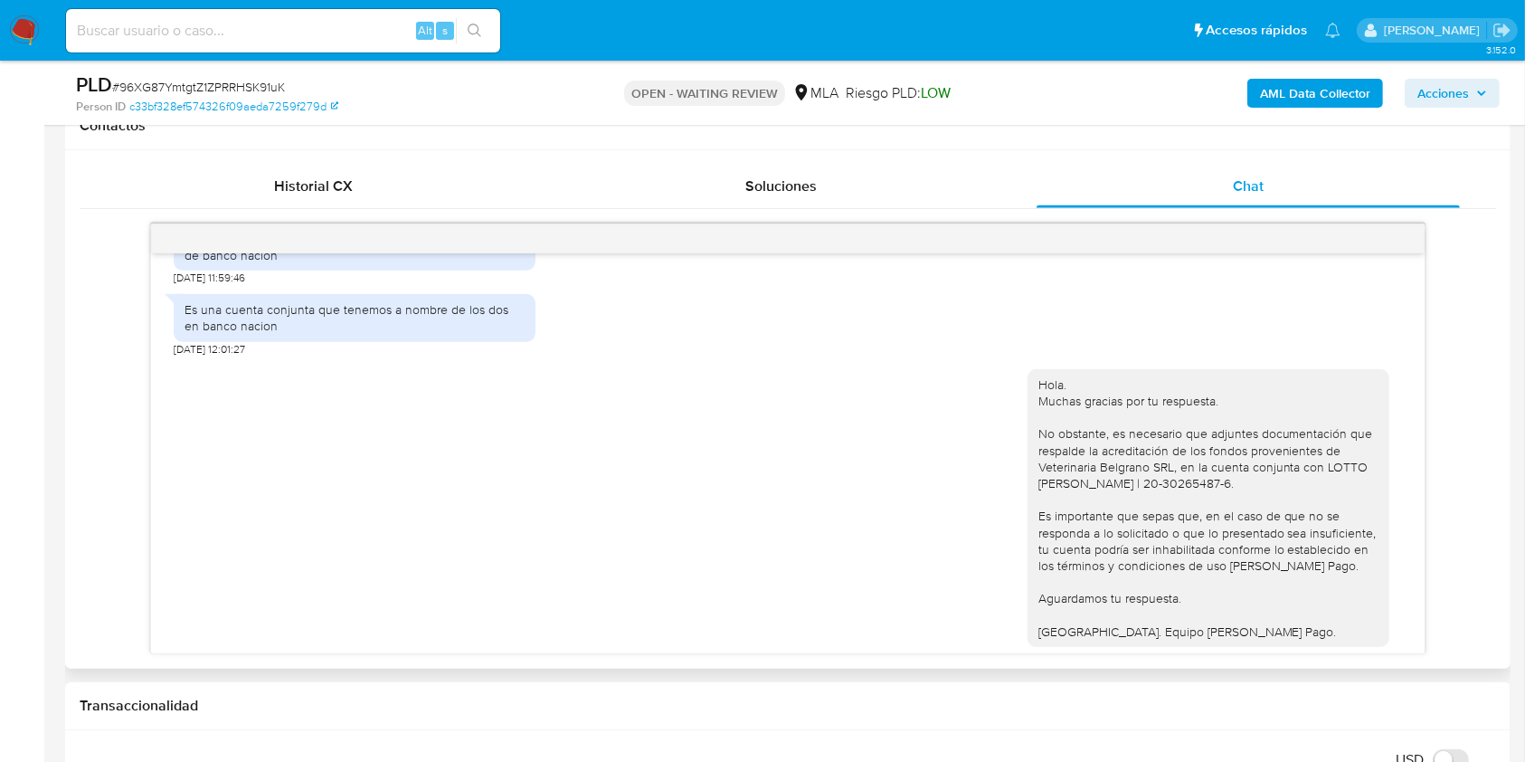
scroll to position [2045, 0]
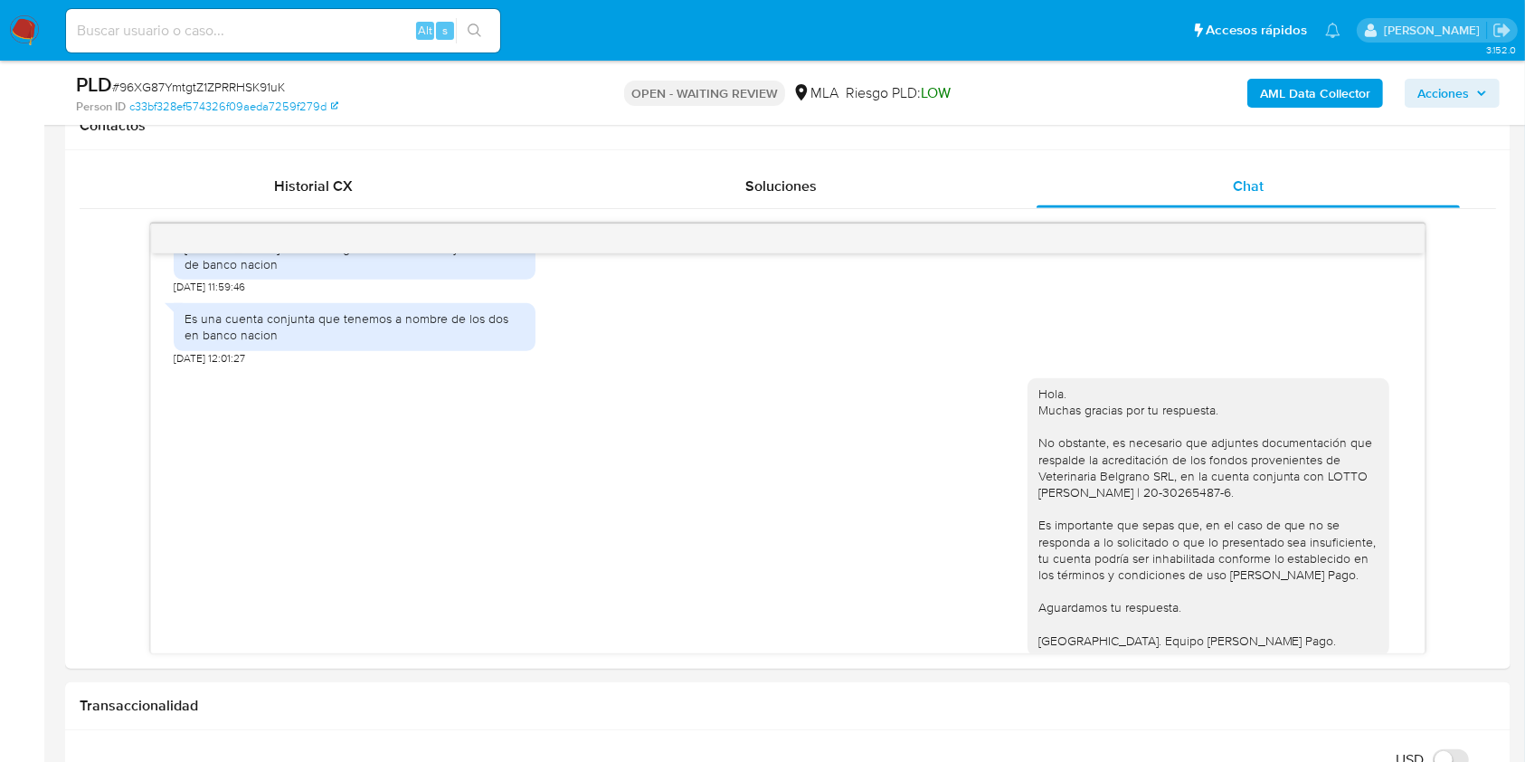
click at [236, 83] on span "# 96XG87YmtgtZ1ZPRRHSK91uK" at bounding box center [198, 87] width 173 height 18
copy span "96XG87YmtgtZ1ZPRRHSK91uK"
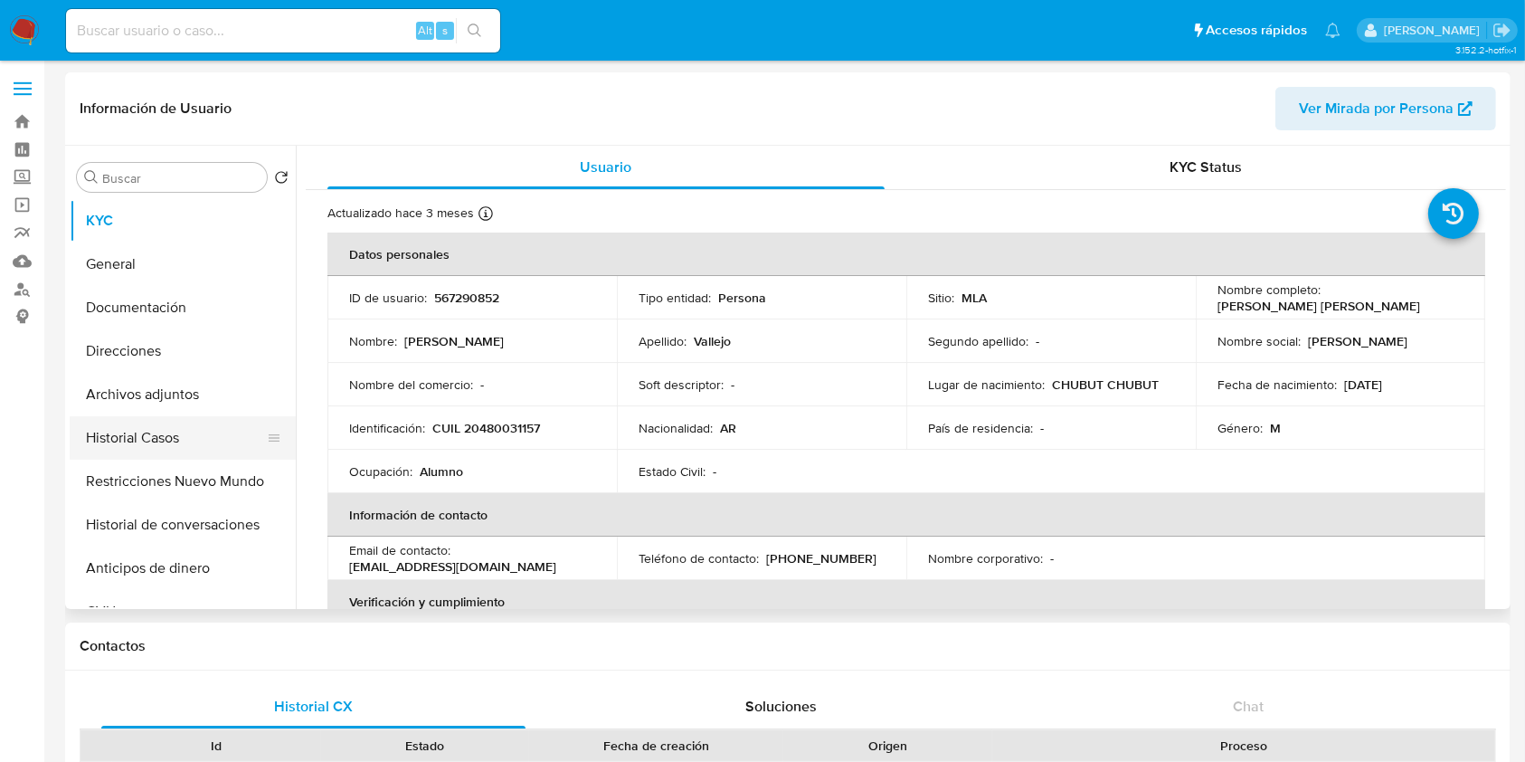
select select "10"
click at [152, 426] on button "Historial Casos" at bounding box center [176, 437] width 212 height 43
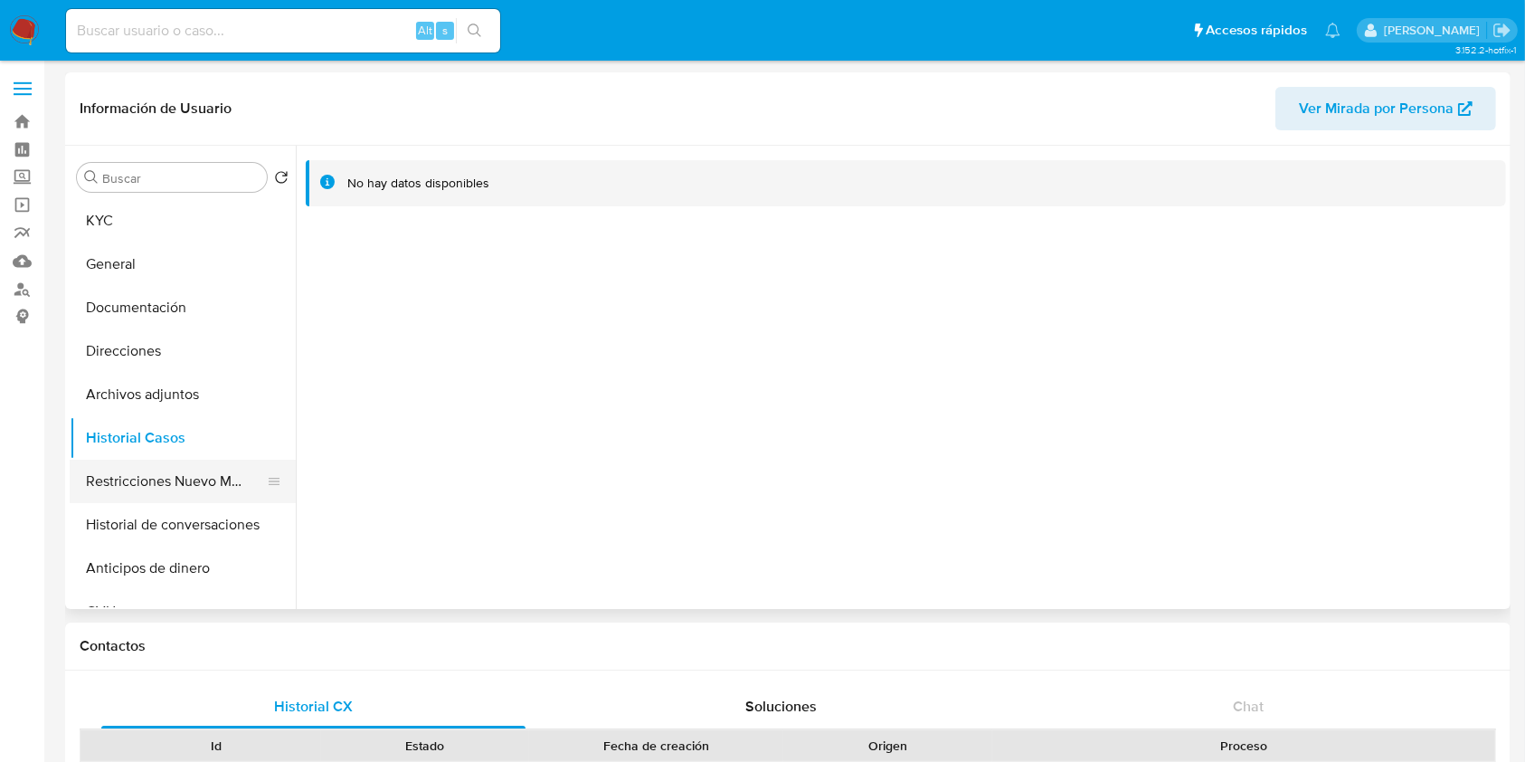
click at [154, 489] on button "Restricciones Nuevo Mundo" at bounding box center [176, 481] width 212 height 43
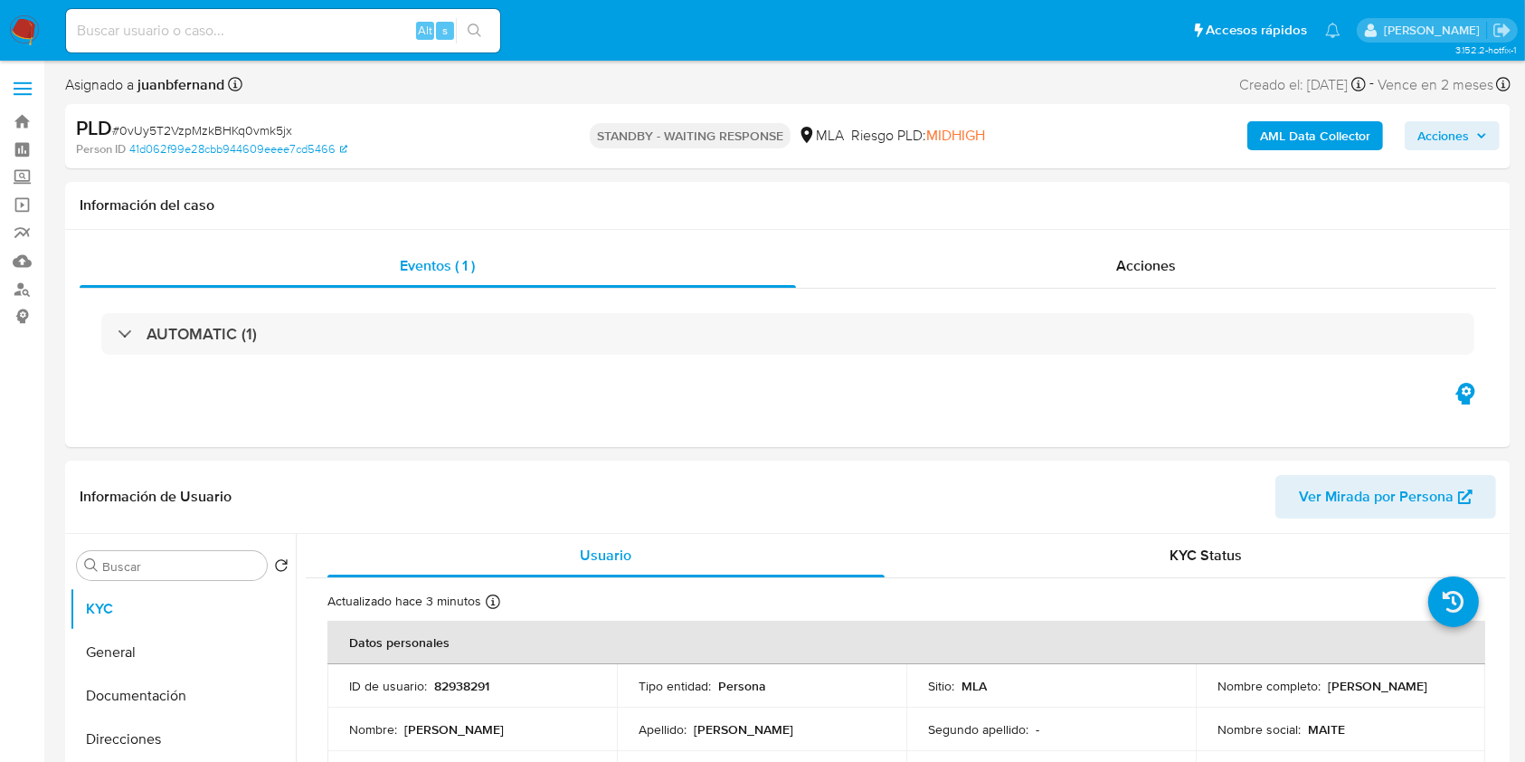
select select "10"
click at [337, 31] on input at bounding box center [283, 31] width 434 height 24
paste input "SnmcdrvaXxe4JgfEXC2CJfEp"
type input "SnmcdrvaXxe4JgfEXC2CJfEp"
click at [485, 30] on button "search-icon" at bounding box center [474, 30] width 37 height 25
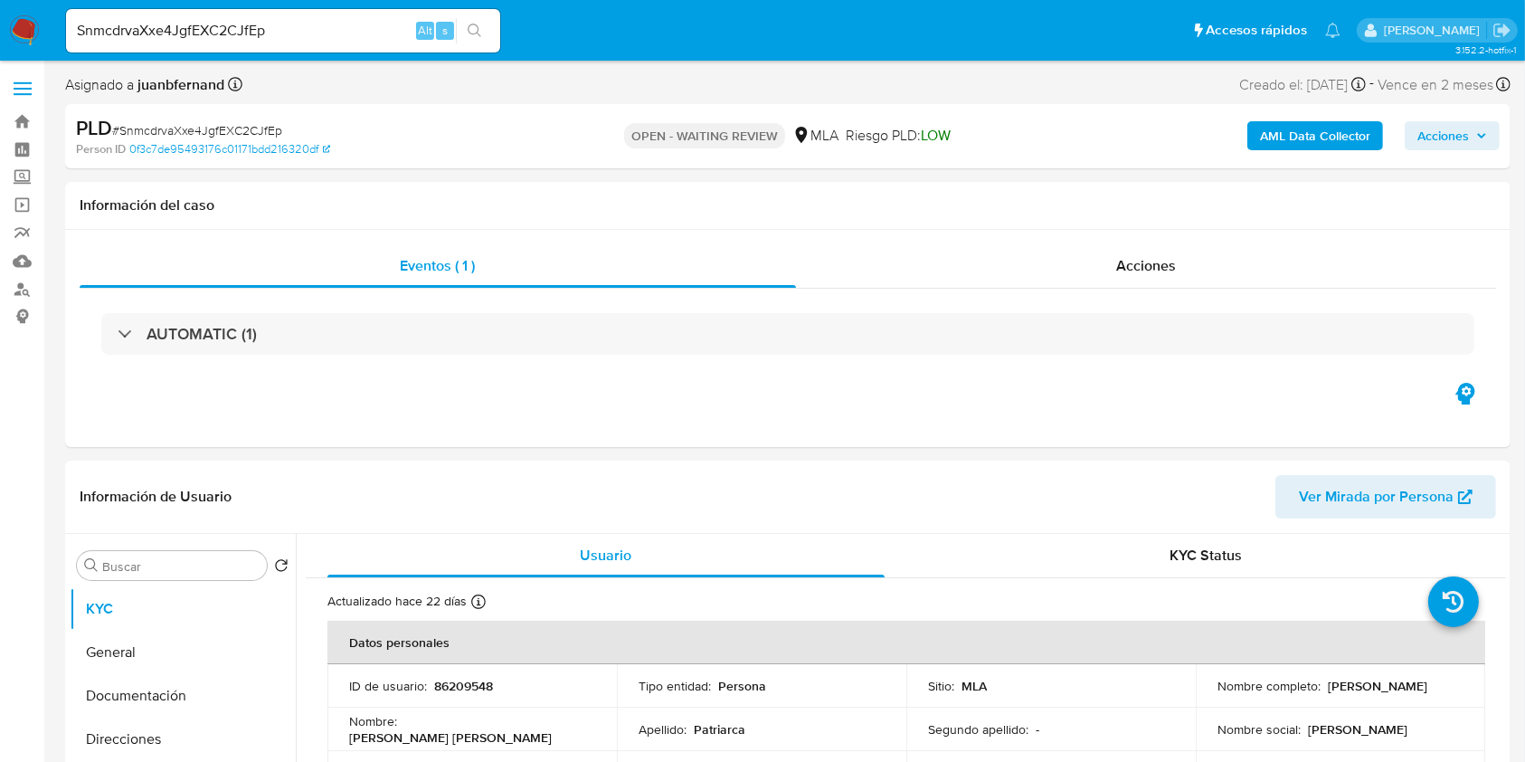
select select "10"
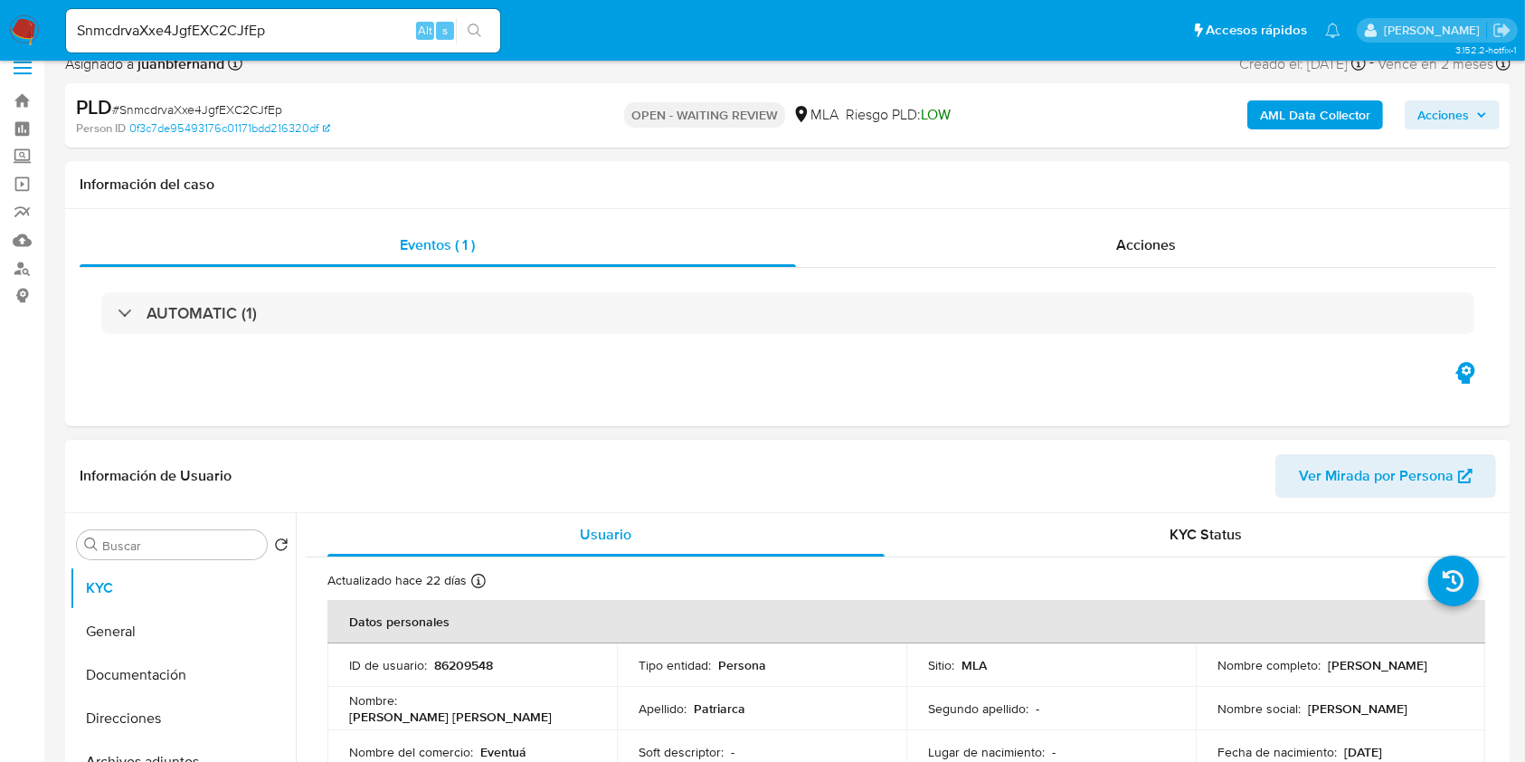
scroll to position [482, 0]
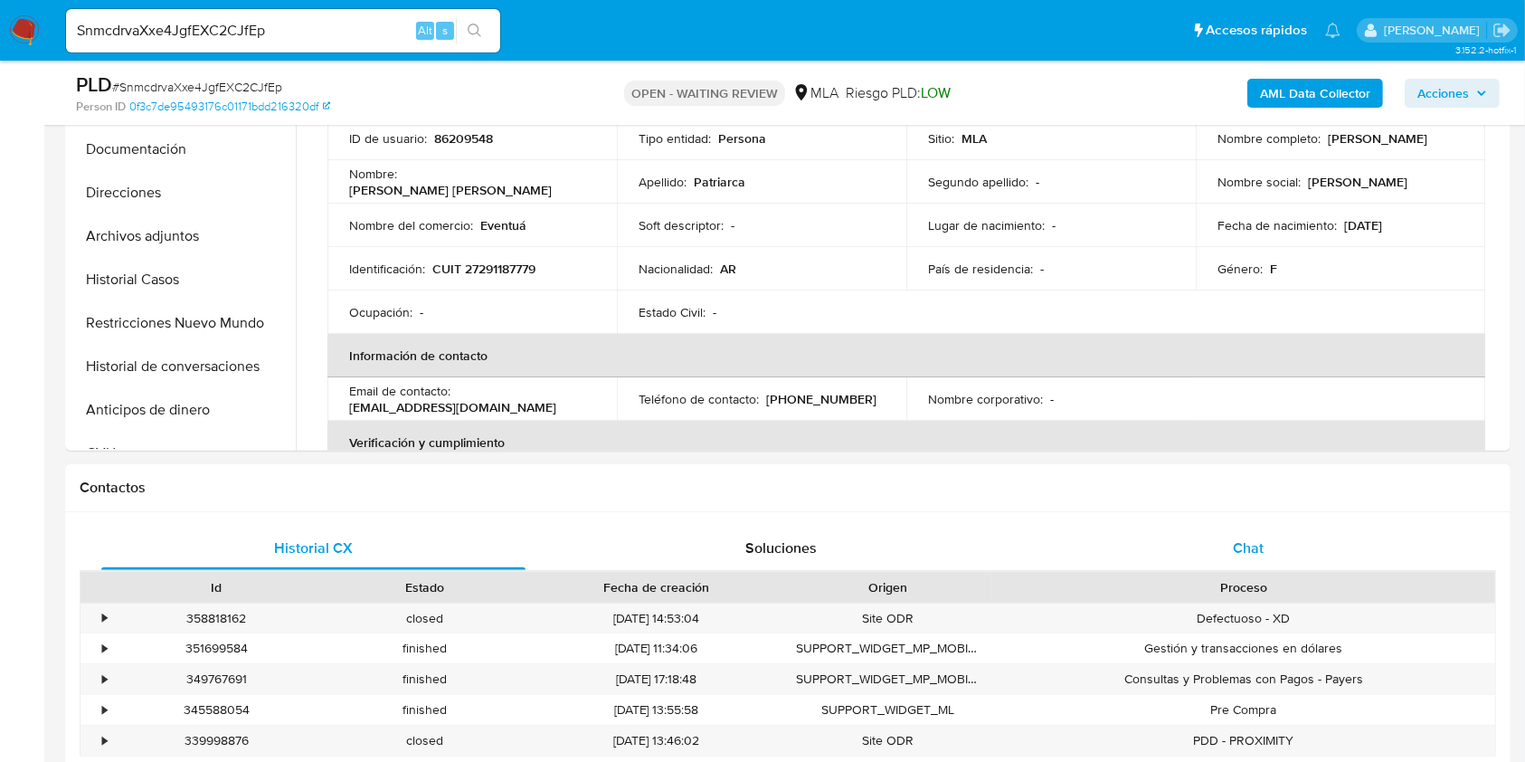
click at [1243, 542] on span "Chat" at bounding box center [1248, 547] width 31 height 21
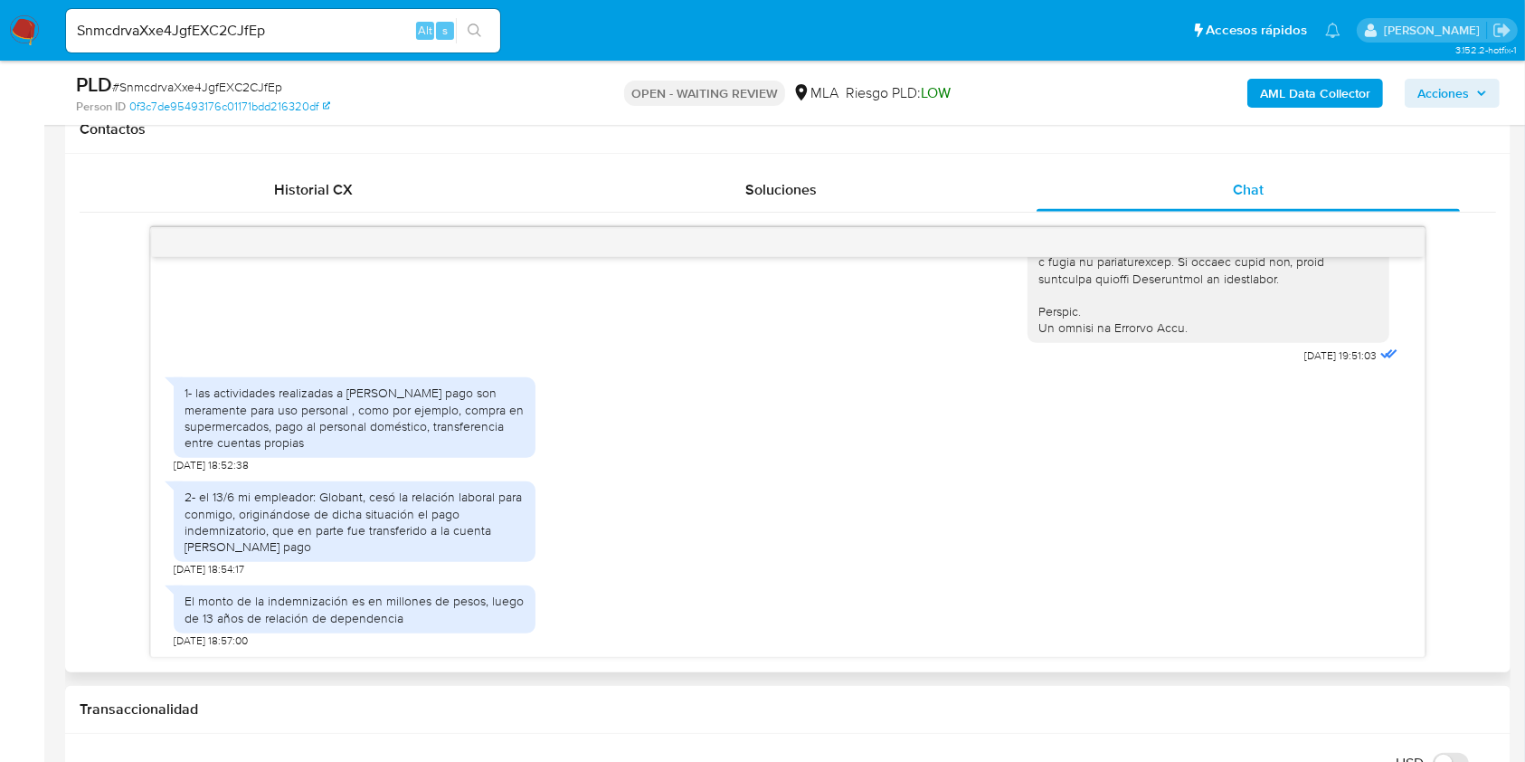
scroll to position [844, 0]
click at [355, 43] on div "SnmcdrvaXxe4JgfEXC2CJfEp Alt s" at bounding box center [283, 30] width 434 height 43
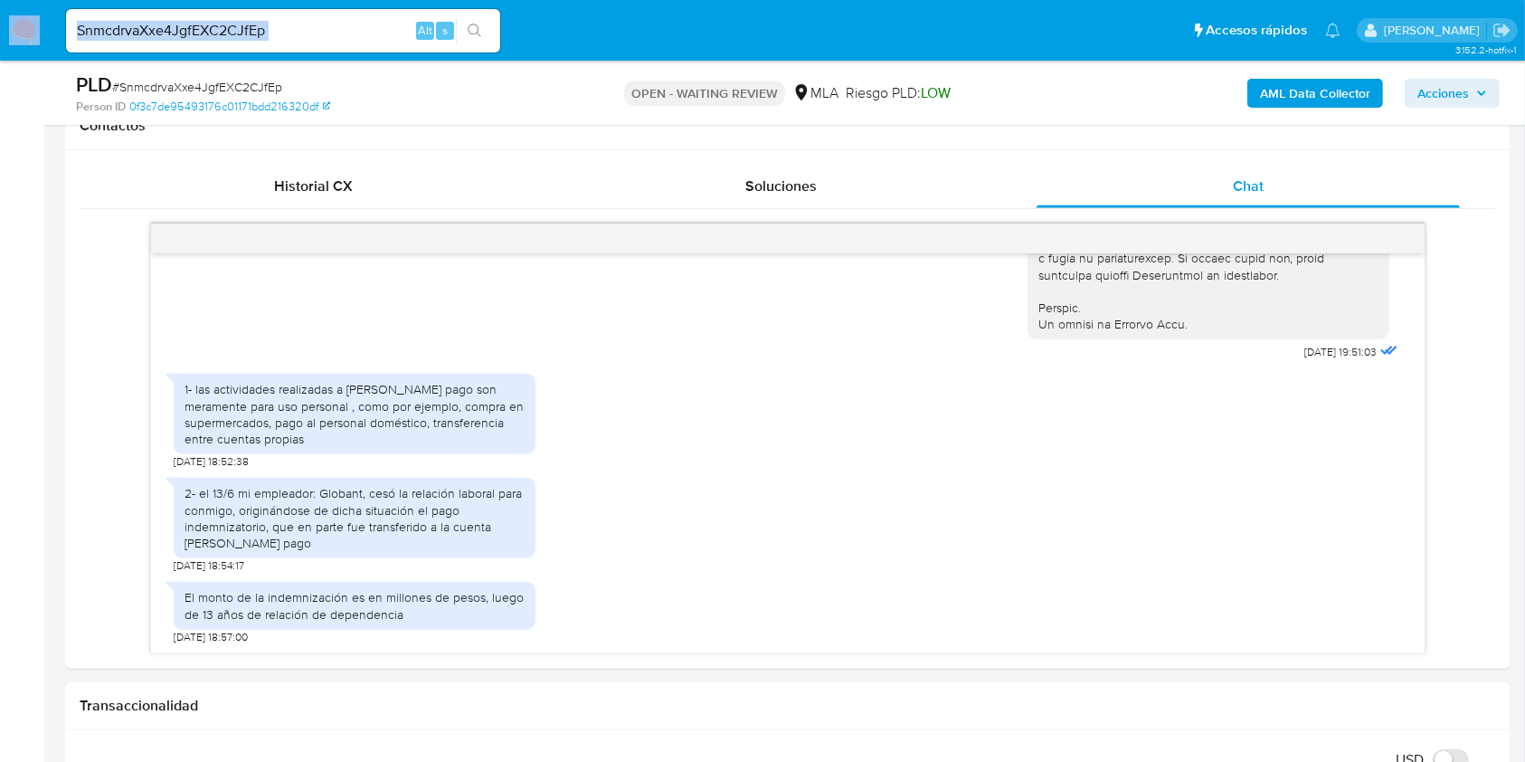
click at [355, 42] on div "SnmcdrvaXxe4JgfEXC2CJfEp Alt s" at bounding box center [283, 30] width 434 height 43
click at [356, 31] on input "SnmcdrvaXxe4JgfEXC2CJfEp" at bounding box center [283, 31] width 434 height 24
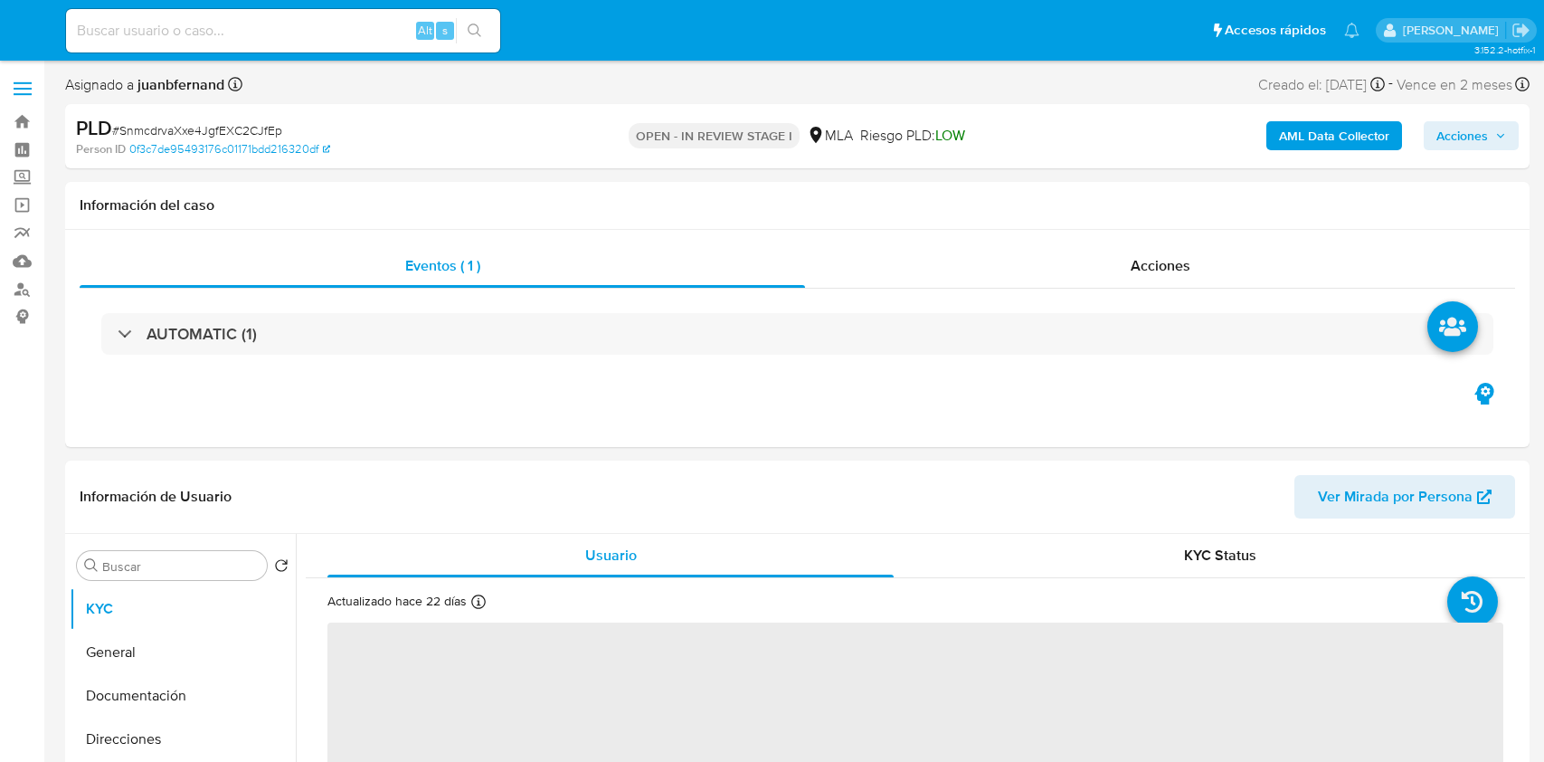
select select "10"
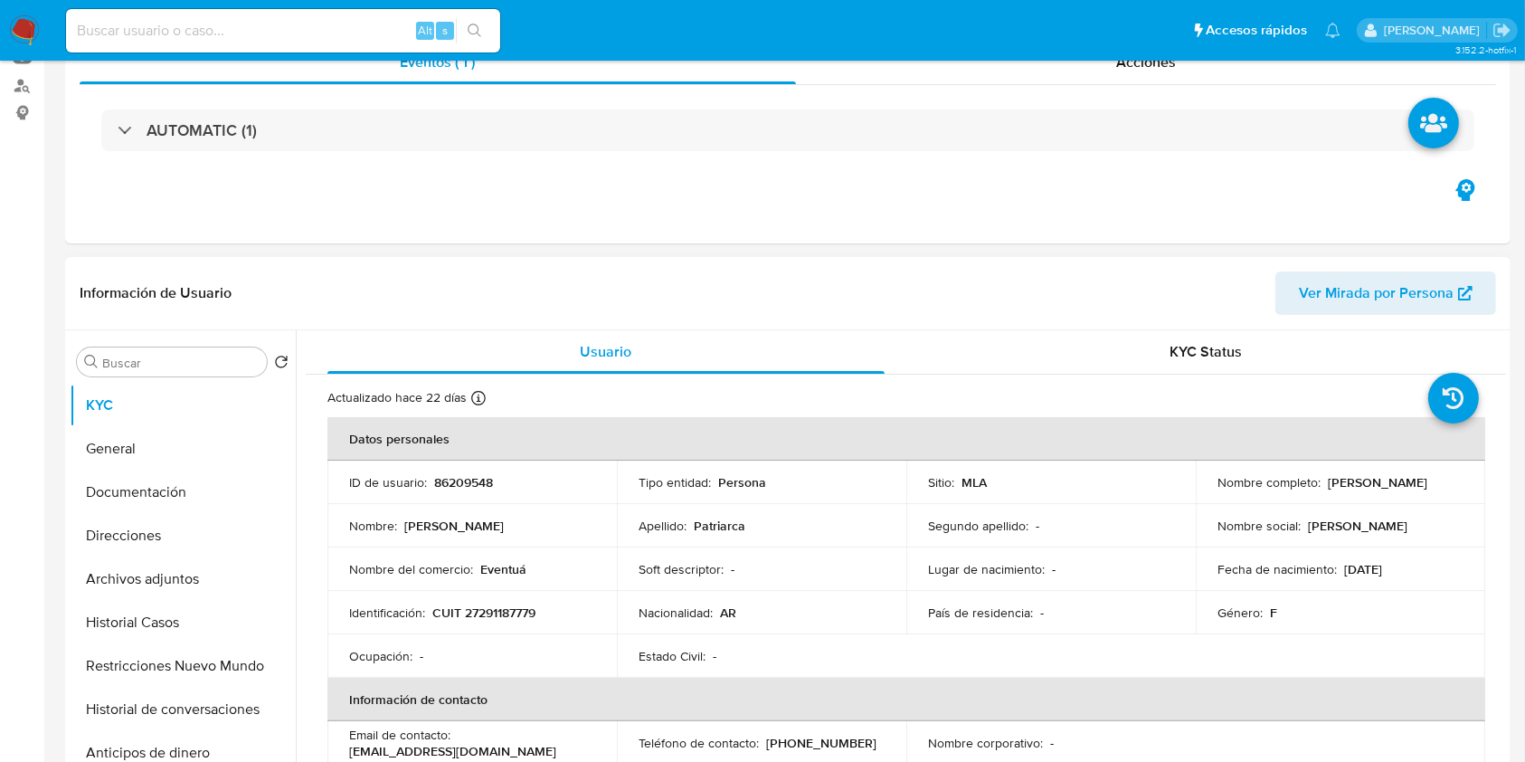
scroll to position [603, 0]
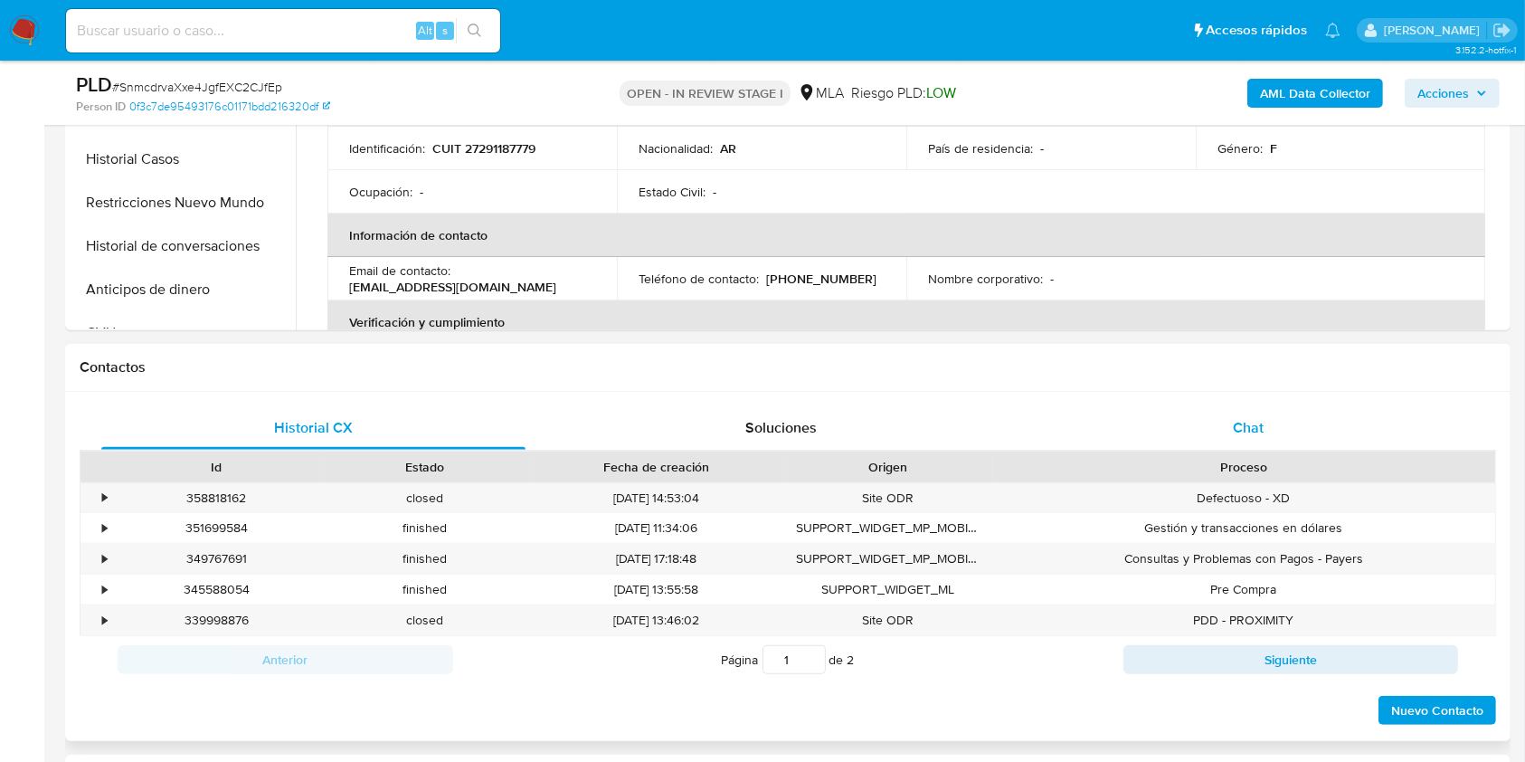
click at [1193, 416] on div "Chat" at bounding box center [1249, 427] width 424 height 43
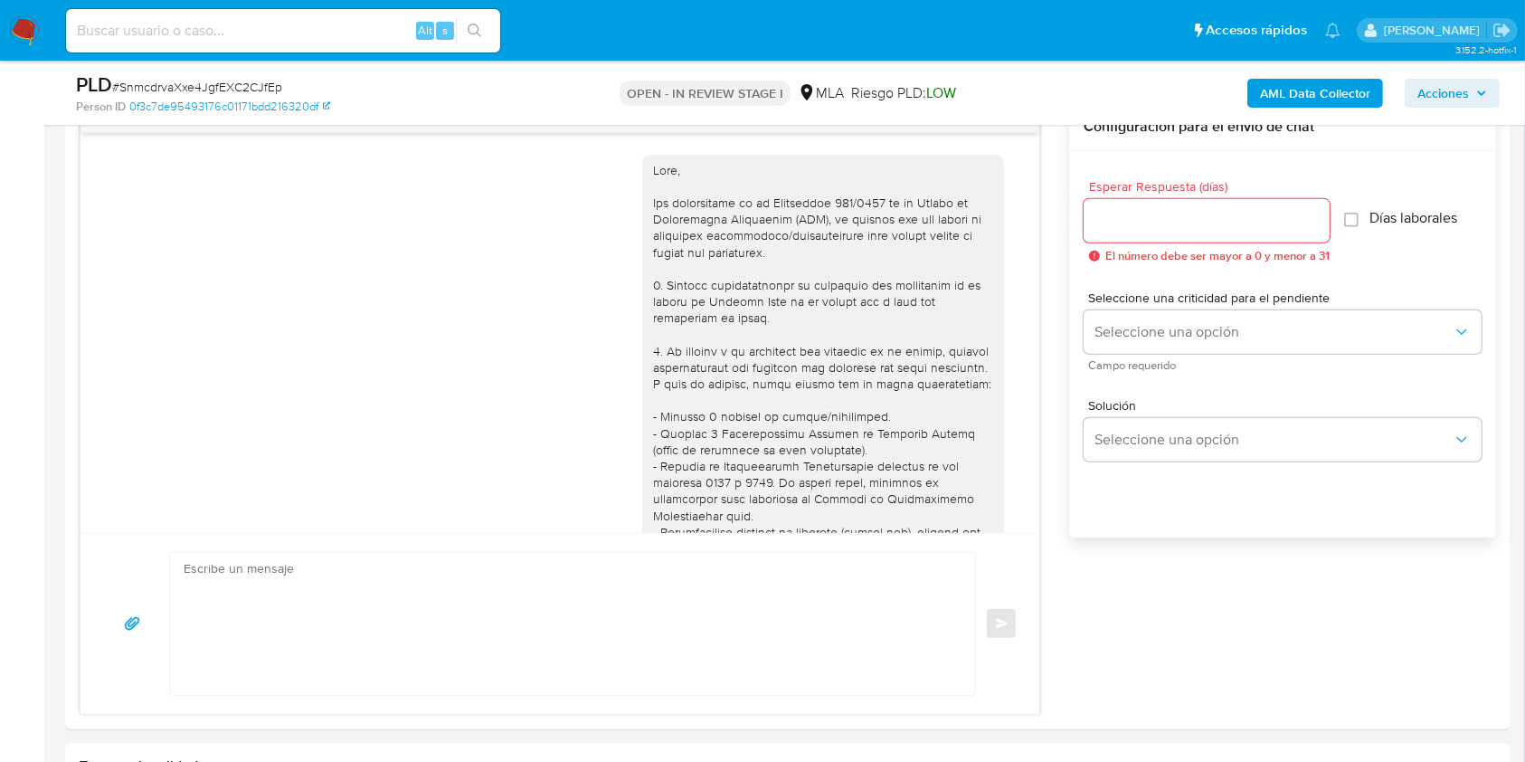
scroll to position [920, 0]
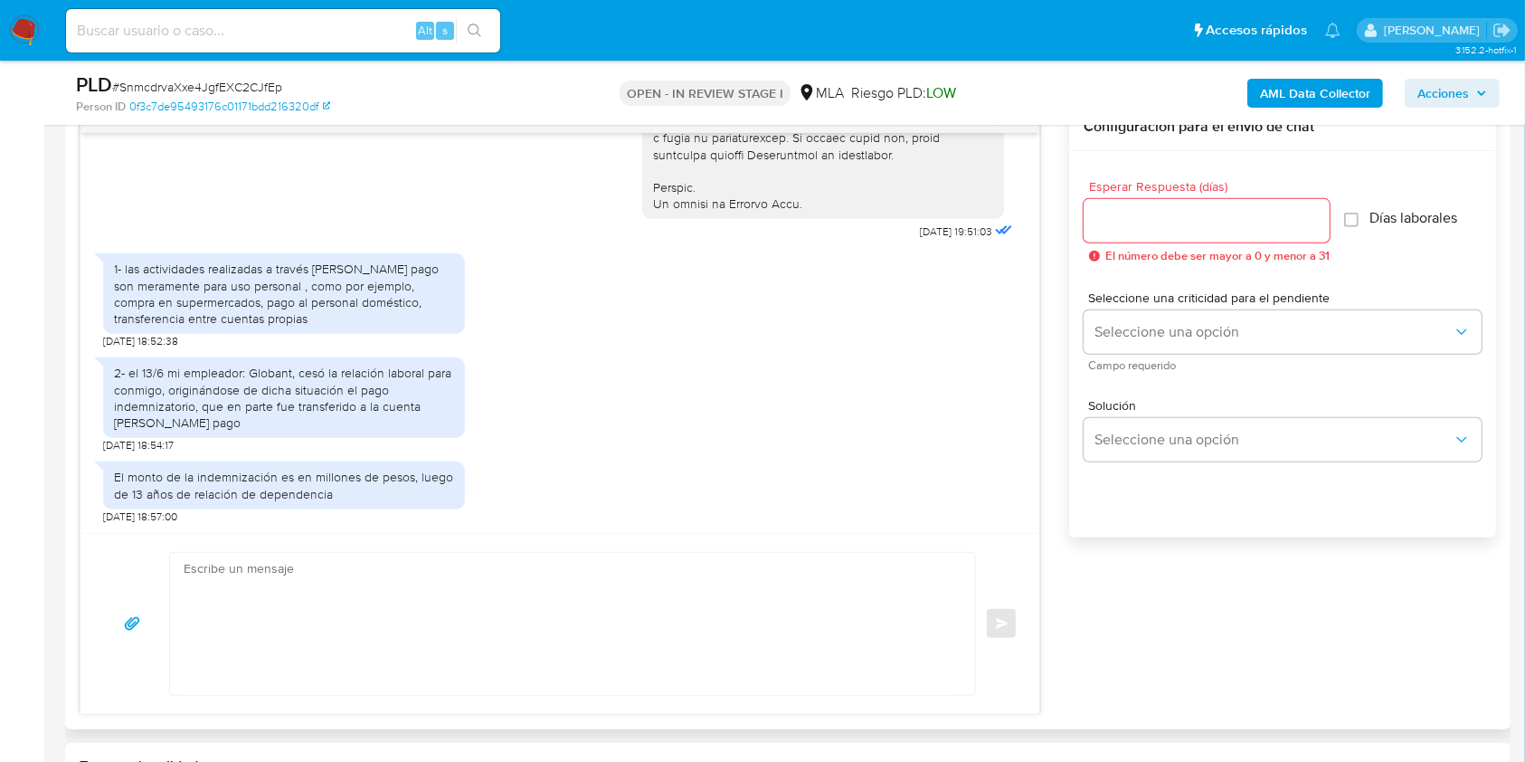
click at [279, 631] on textarea at bounding box center [568, 624] width 769 height 142
paste textarea "Lore. Ipsumdolo sit am consectetu adi elit. Se doeiusmodte in utlabor etdolorem…"
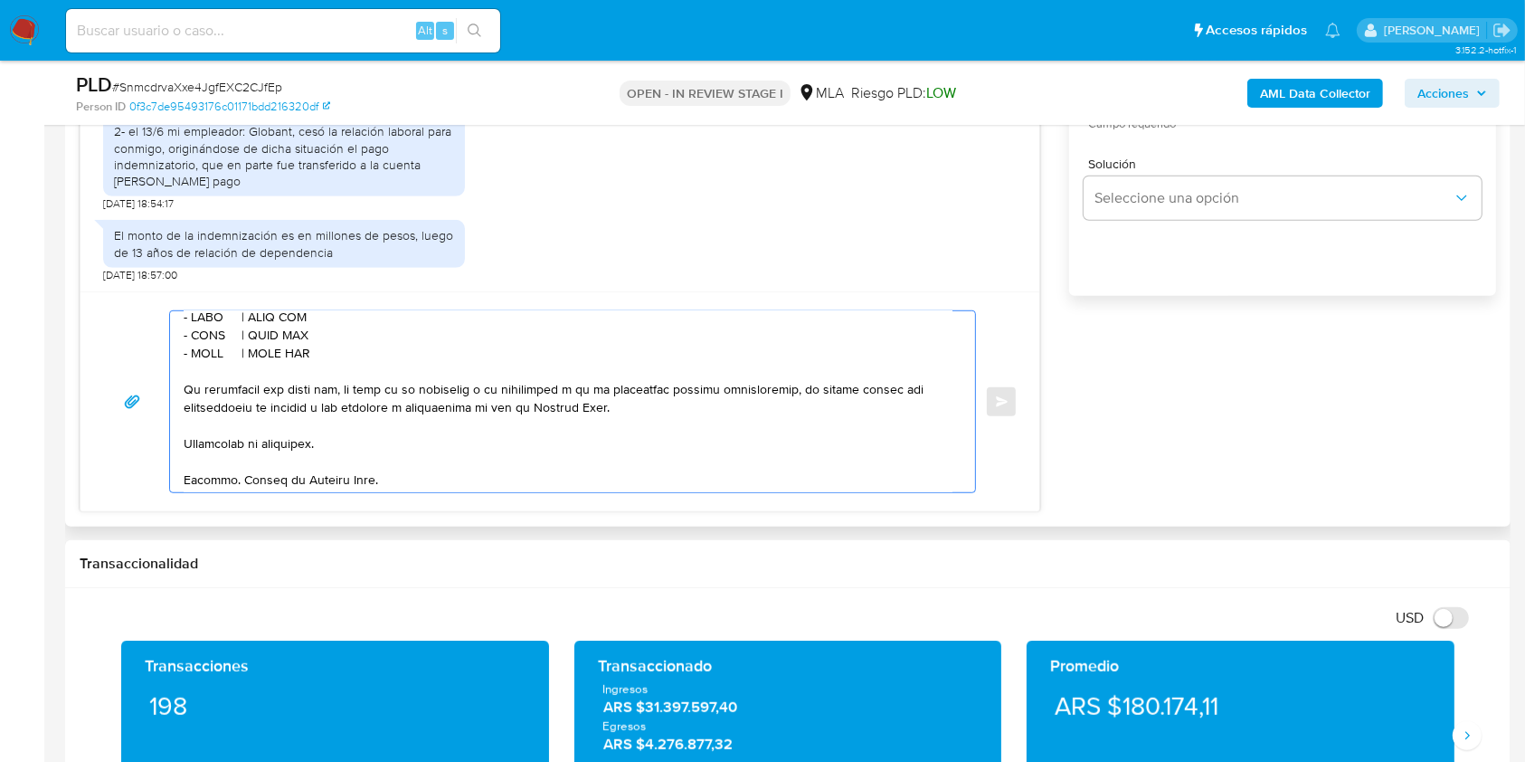
scroll to position [574, 0]
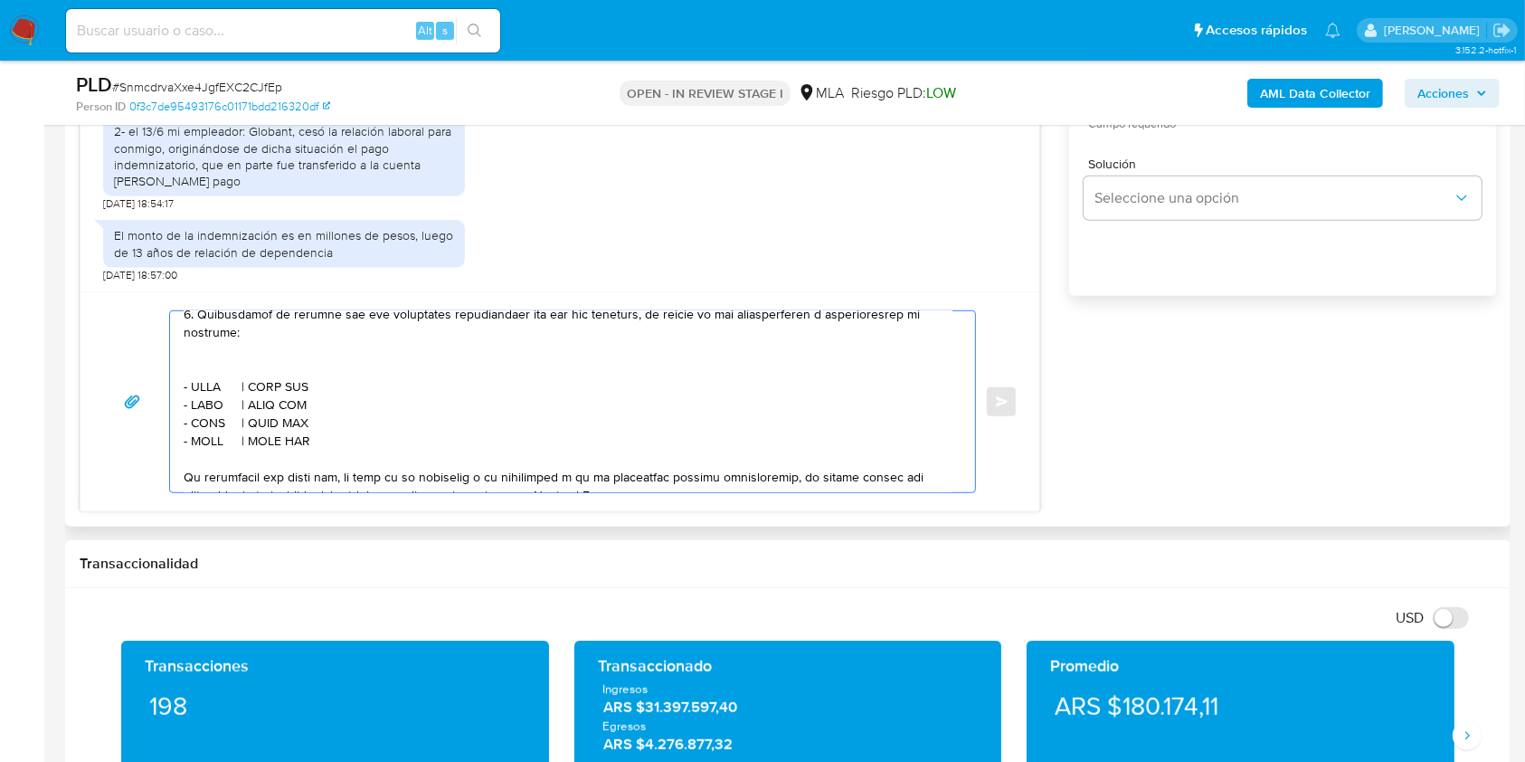
drag, startPoint x: 318, startPoint y: 467, endPoint x: 164, endPoint y: 342, distance: 198.8
click at [163, 340] on div "Enviar" at bounding box center [560, 401] width 916 height 183
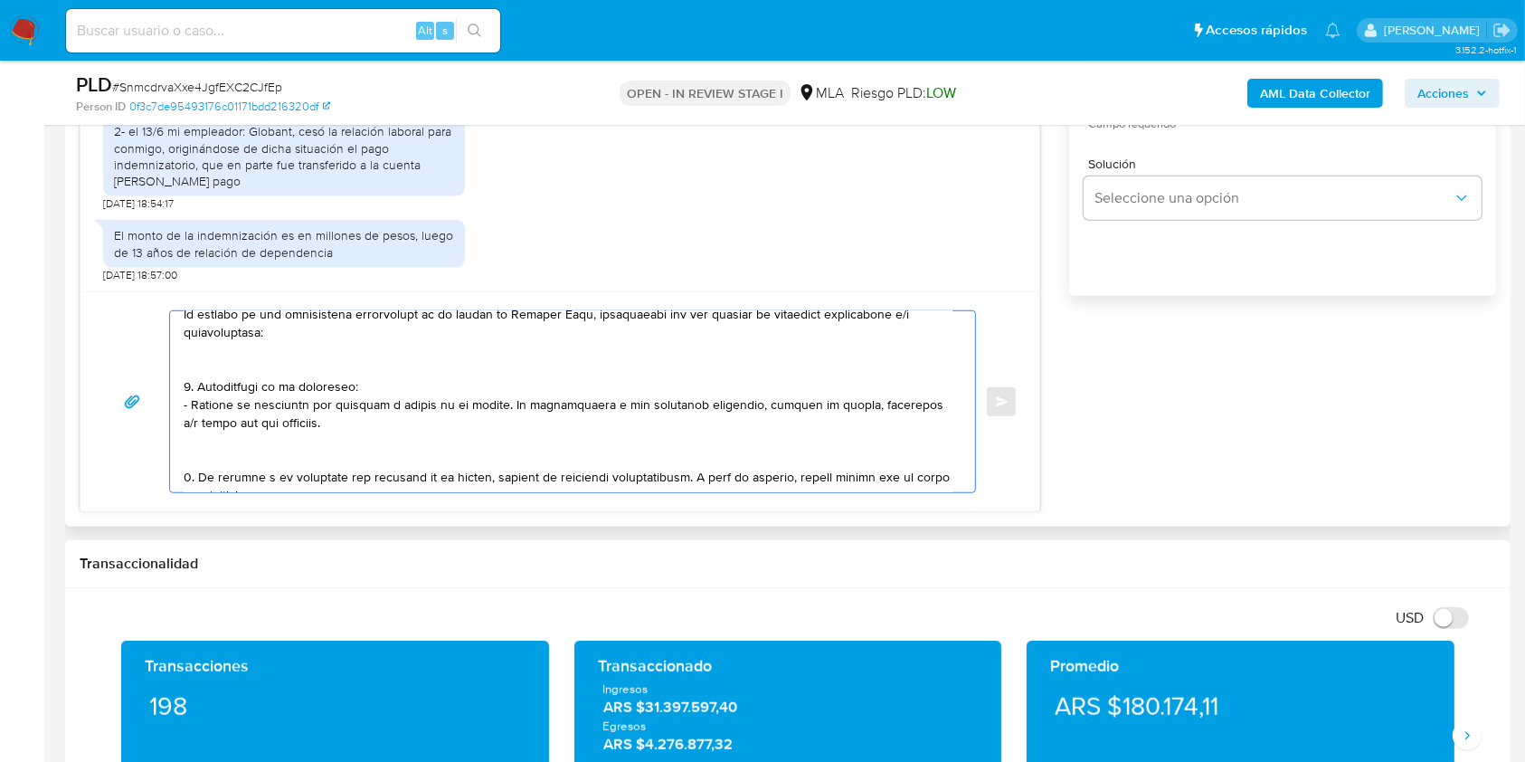
scroll to position [0, 0]
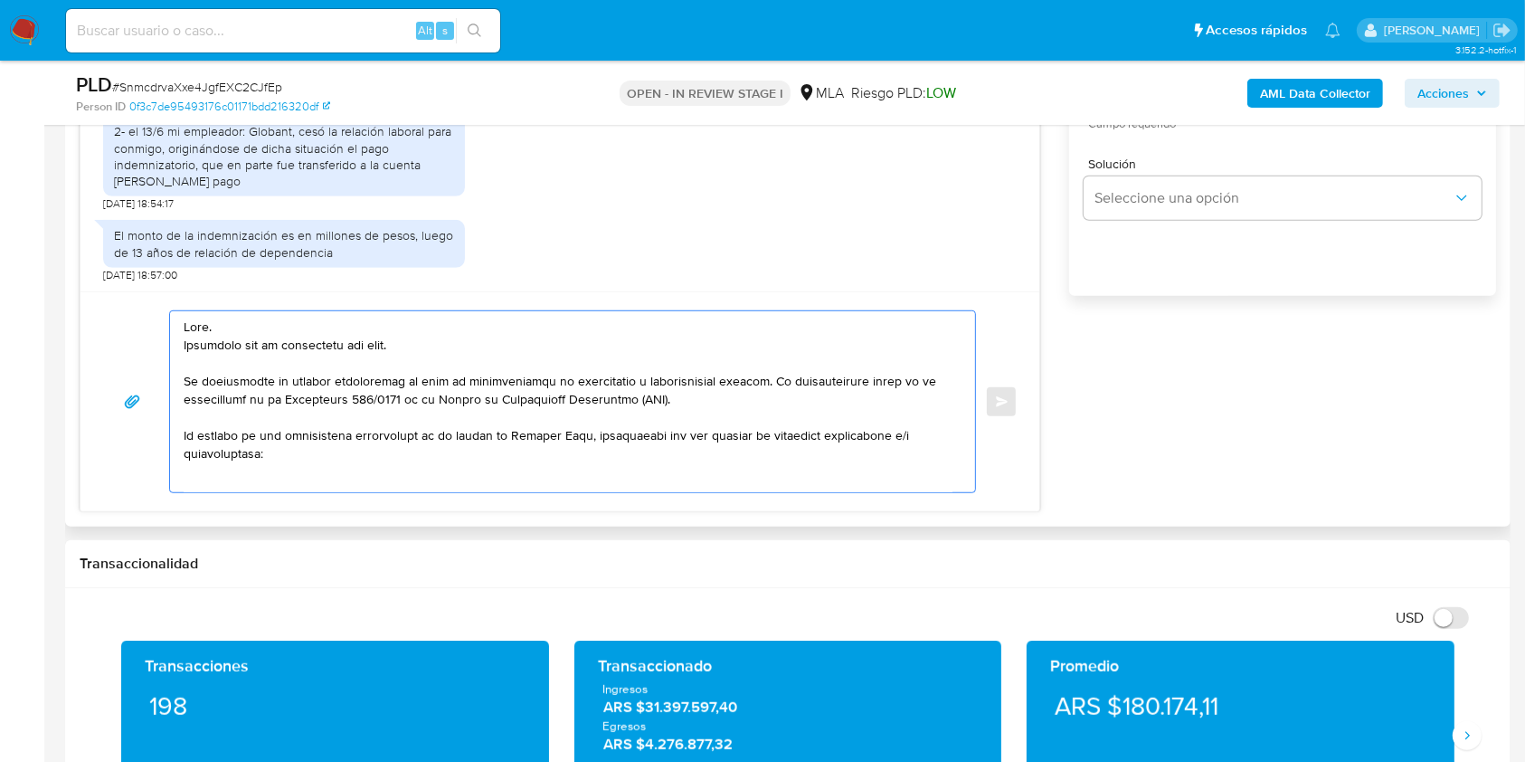
drag, startPoint x: 275, startPoint y: 471, endPoint x: 168, endPoint y: 375, distance: 143.5
click at [169, 375] on div at bounding box center [572, 401] width 807 height 183
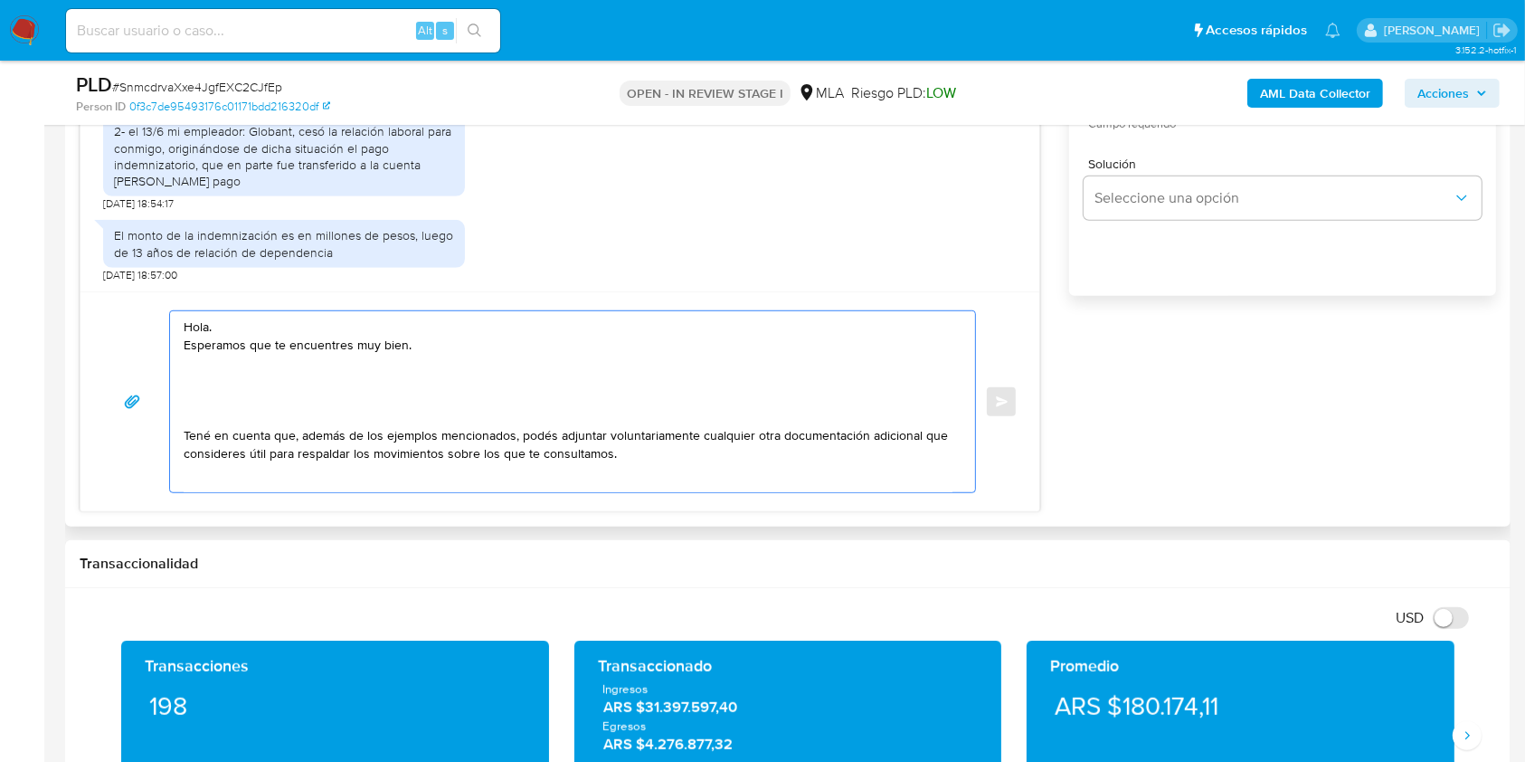
click at [216, 346] on textarea "Hola. Esperamos que te encuentres muy bien. Tené en cuenta que, además de los e…" at bounding box center [568, 401] width 769 height 181
drag, startPoint x: 216, startPoint y: 346, endPoint x: 367, endPoint y: 298, distance: 158.5
click at [384, 348] on textarea "Hola. Esperamos que te encuentres muy bien. Tené en cuenta que, además de los e…" at bounding box center [568, 401] width 769 height 181
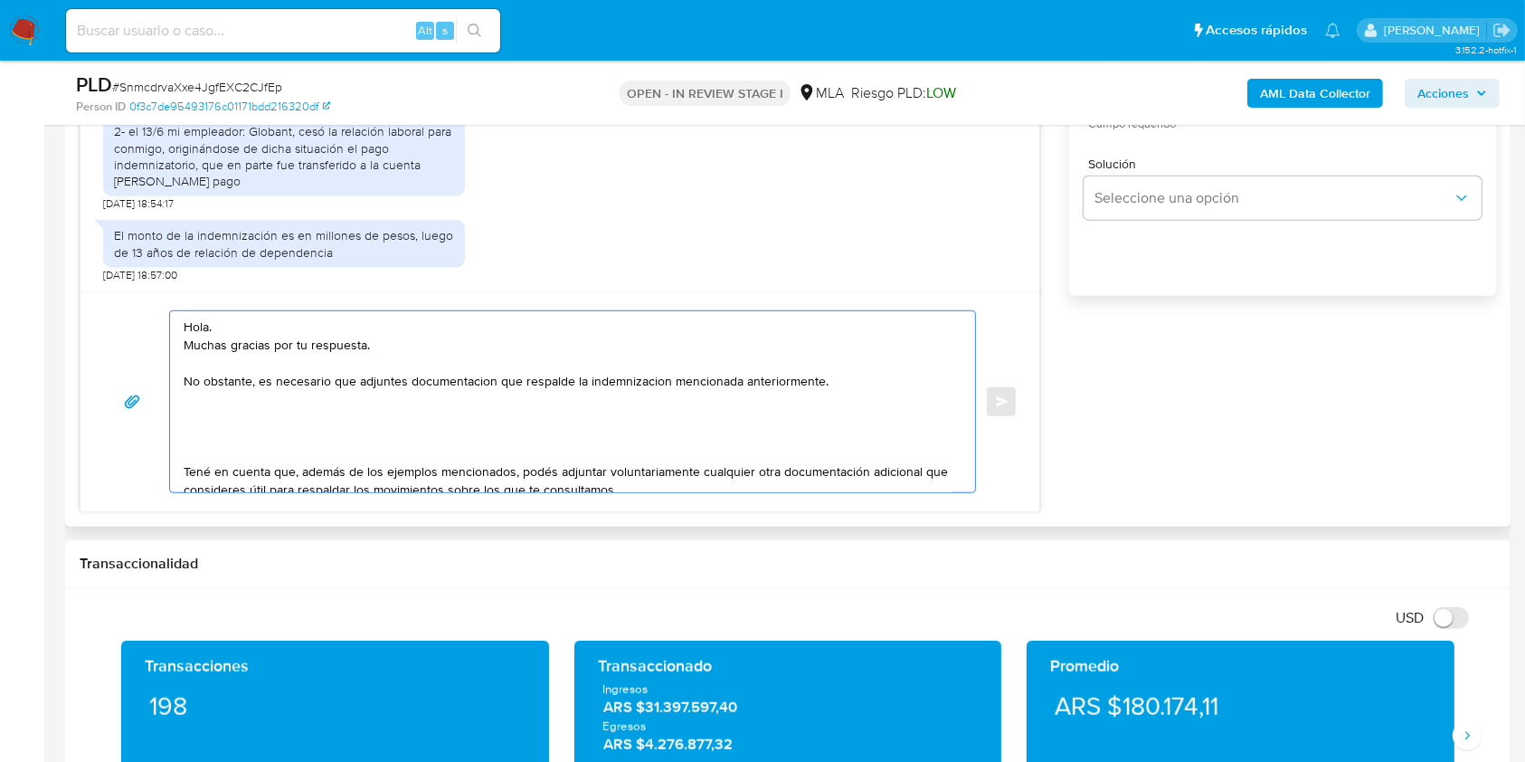
click at [451, 386] on textarea "Hola. Muchas gracias por tu respuesta. No obstante, es necesario que adjuntes d…" at bounding box center [568, 401] width 769 height 181
click at [0, 0] on lt-span "documentaci ó n" at bounding box center [0, 0] width 0 height 0
click at [640, 375] on textarea "Hola. Muchas gracias por tu respuesta. No obstante, es necesario que adjuntes d…" at bounding box center [568, 401] width 769 height 181
click at [630, 382] on textarea "Hola. Muchas gracias por tu respuesta. No obstante, es necesario que adjuntes d…" at bounding box center [568, 401] width 769 height 181
click at [0, 0] on lt-span "indemnizaci ó n" at bounding box center [0, 0] width 0 height 0
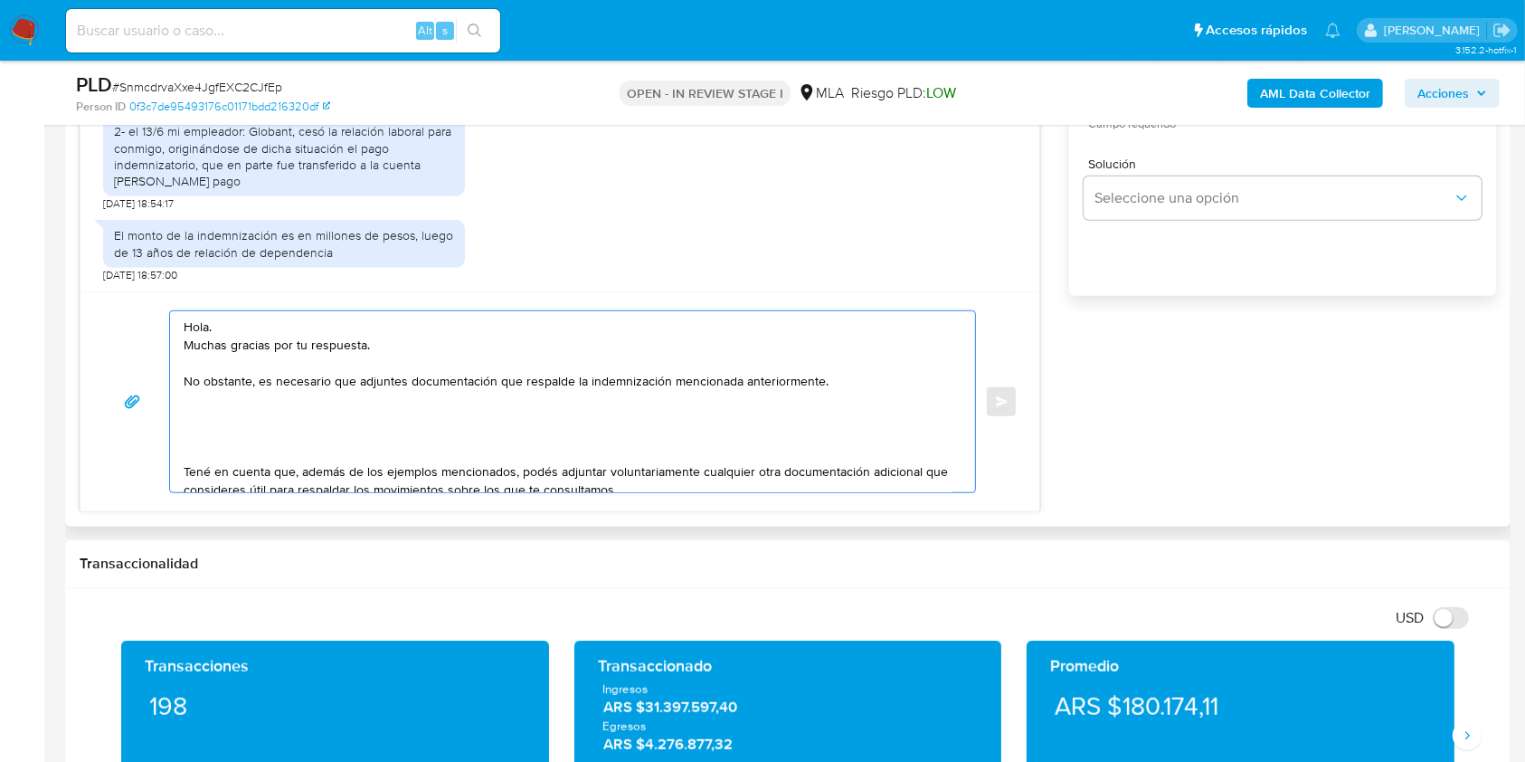
click at [834, 377] on textarea "Hola. Muchas gracias por tu respuesta. No obstante, es necesario que adjuntes d…" at bounding box center [568, 401] width 769 height 181
click at [508, 382] on textarea "Hola. Muchas gracias por tu respuesta. No obstante, es necesario que adjuntes d…" at bounding box center [568, 401] width 769 height 181
drag, startPoint x: 721, startPoint y: 380, endPoint x: 826, endPoint y: 524, distance: 178.1
click at [720, 380] on textarea "Hola. Muchas gracias por tu respuesta. No obstante, es necesario que adjuntes d…" at bounding box center [568, 401] width 769 height 181
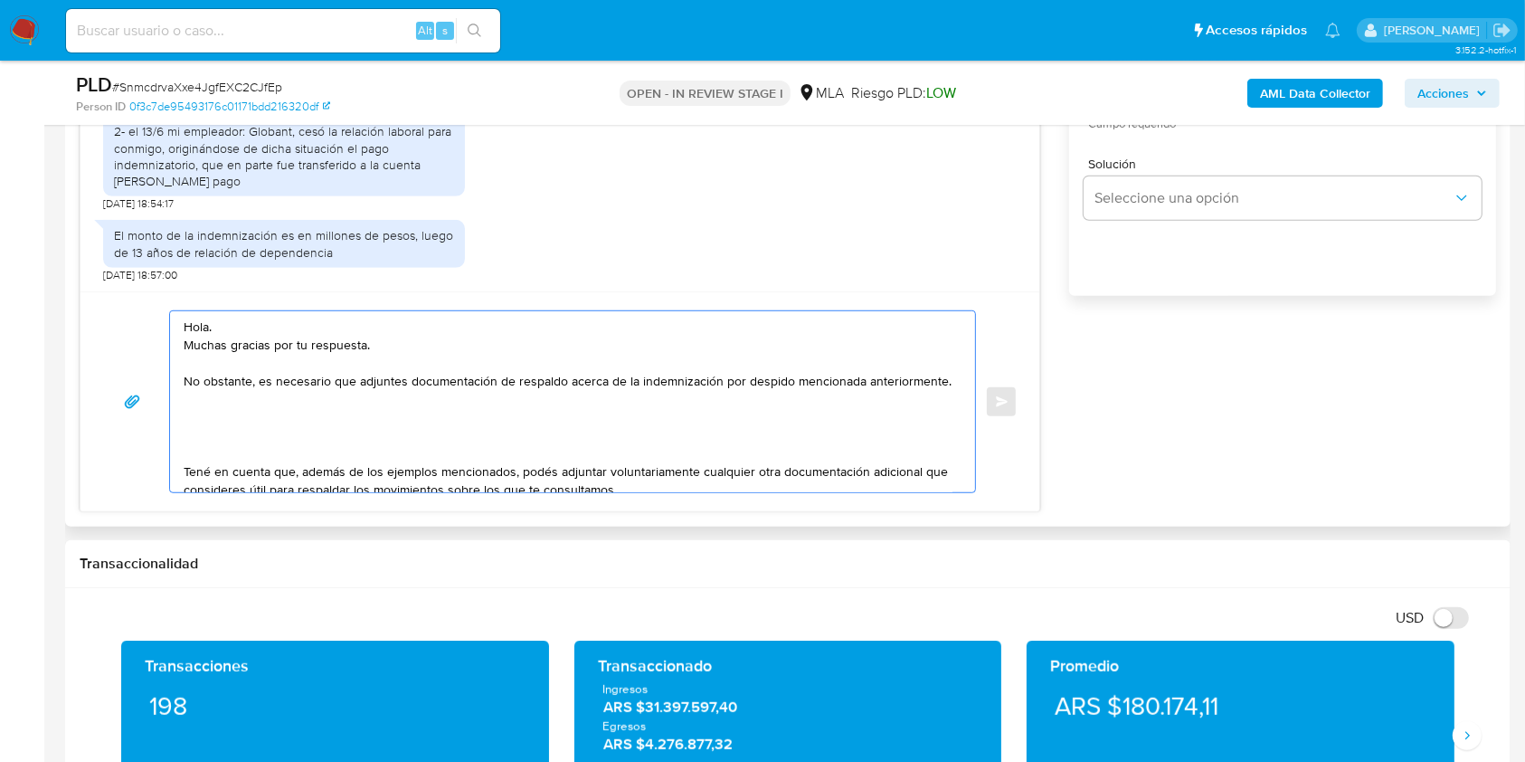
click at [366, 445] on textarea "Hola. Muchas gracias por tu respuesta. No obstante, es necesario que adjuntes d…" at bounding box center [568, 401] width 769 height 181
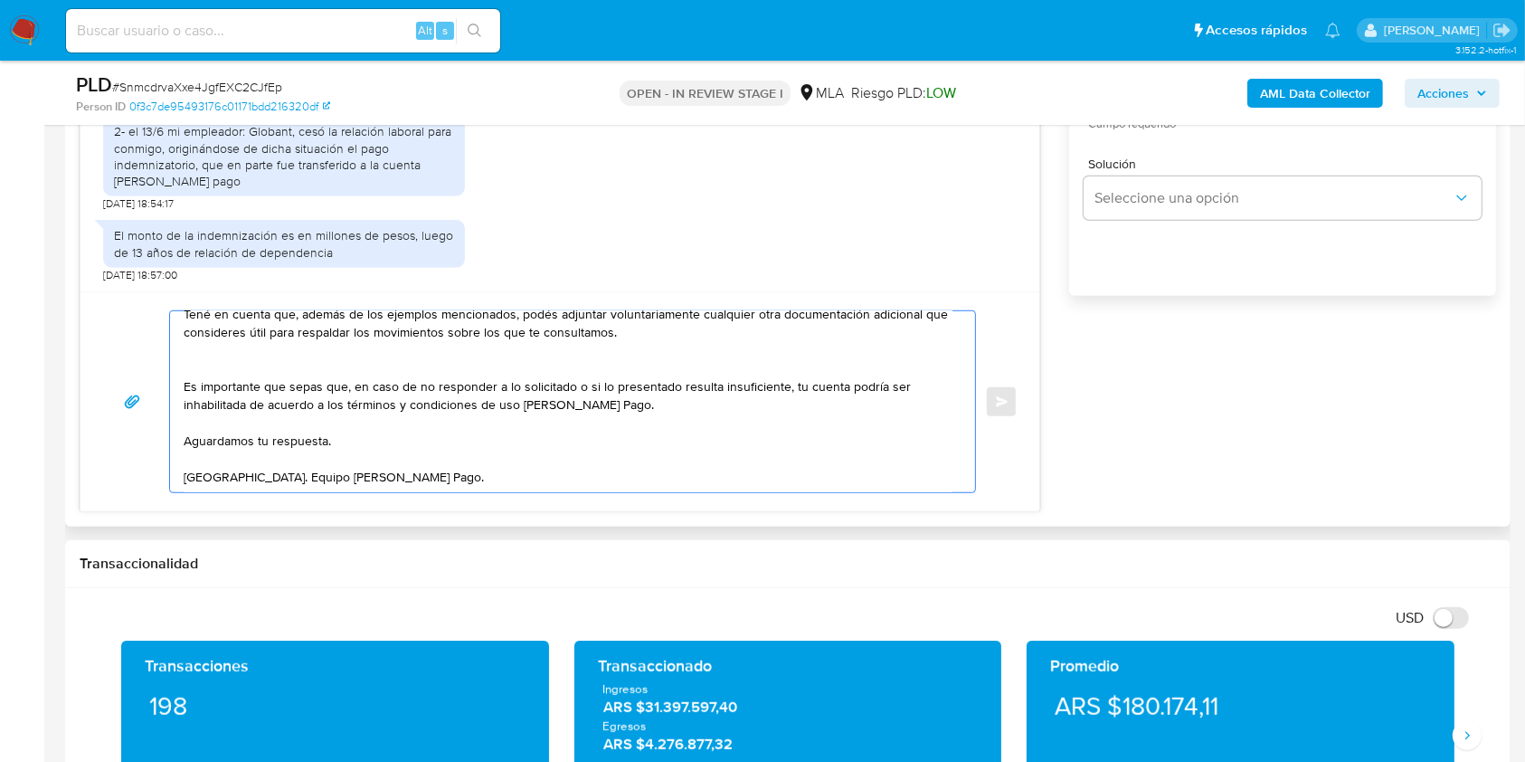
scroll to position [7, 0]
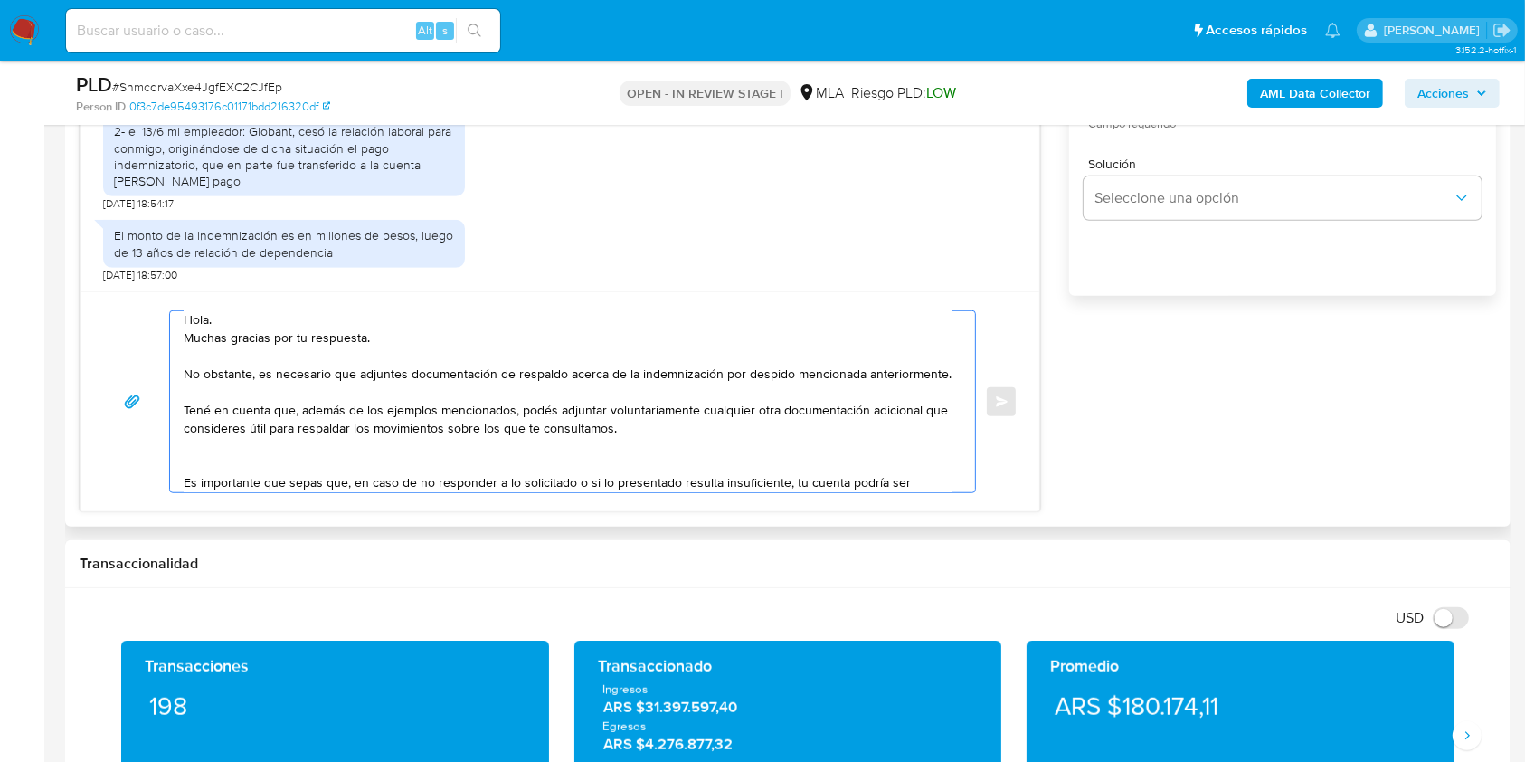
click at [329, 438] on textarea "Hola. Muchas gracias por tu respuesta. No obstante, es necesario que adjuntes d…" at bounding box center [568, 401] width 769 height 181
click at [328, 438] on textarea "Hola. Muchas gracias por tu respuesta. No obstante, es necesario que adjuntes d…" at bounding box center [568, 401] width 769 height 181
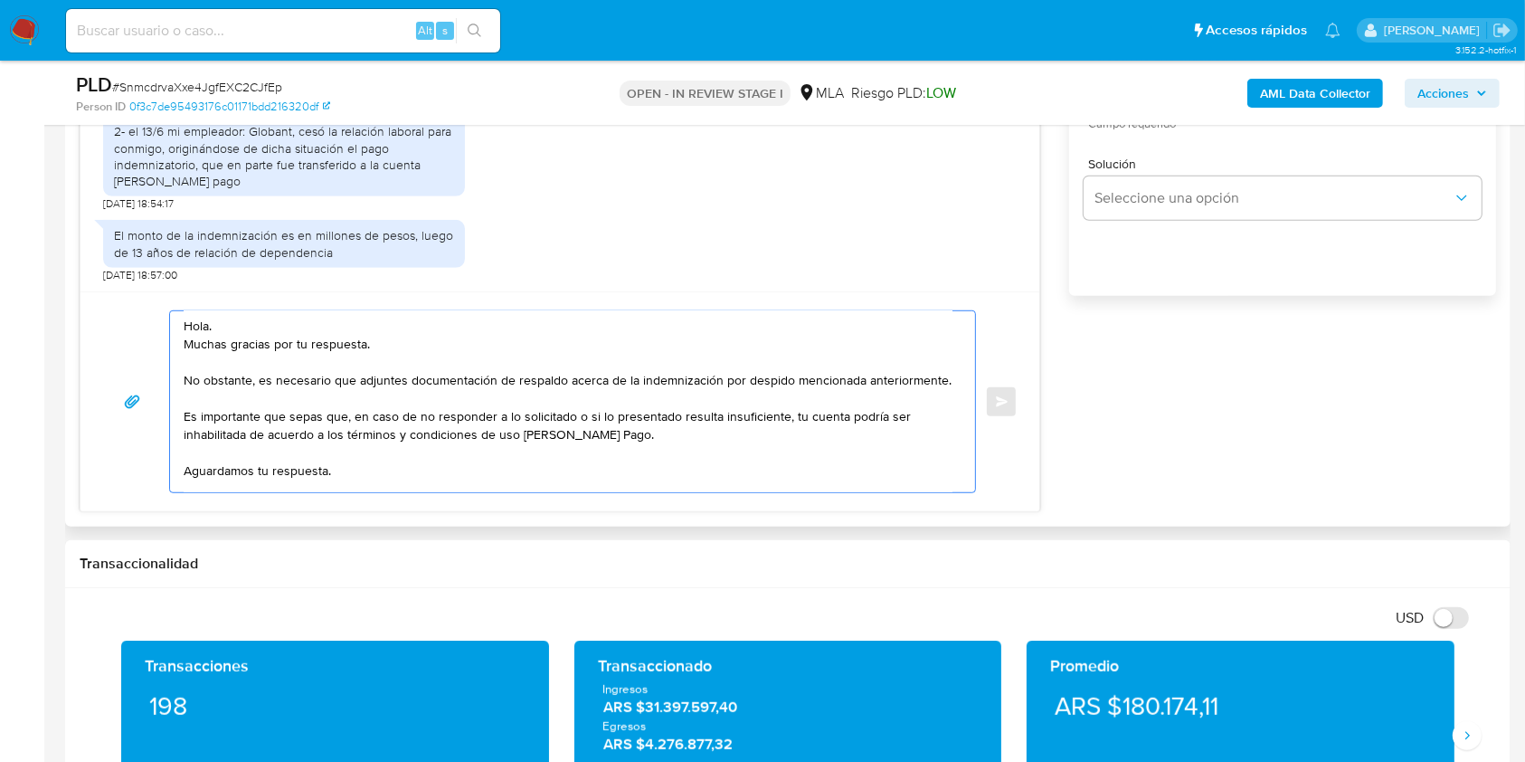
scroll to position [0, 0]
click at [387, 338] on textarea "Hola. Muchas gracias por tu respuesta. No obstante, es necesario que adjuntes d…" at bounding box center [568, 401] width 769 height 181
click at [465, 321] on textarea "Hola. ¡Muchas gracias por tu respuesta! No obstante, es necesario que adjuntes …" at bounding box center [568, 401] width 769 height 181
click at [510, 409] on textarea "Hola. ¡Muchas gracias por tu respuesta! No obstante, es necesario que adjuntes …" at bounding box center [568, 401] width 769 height 181
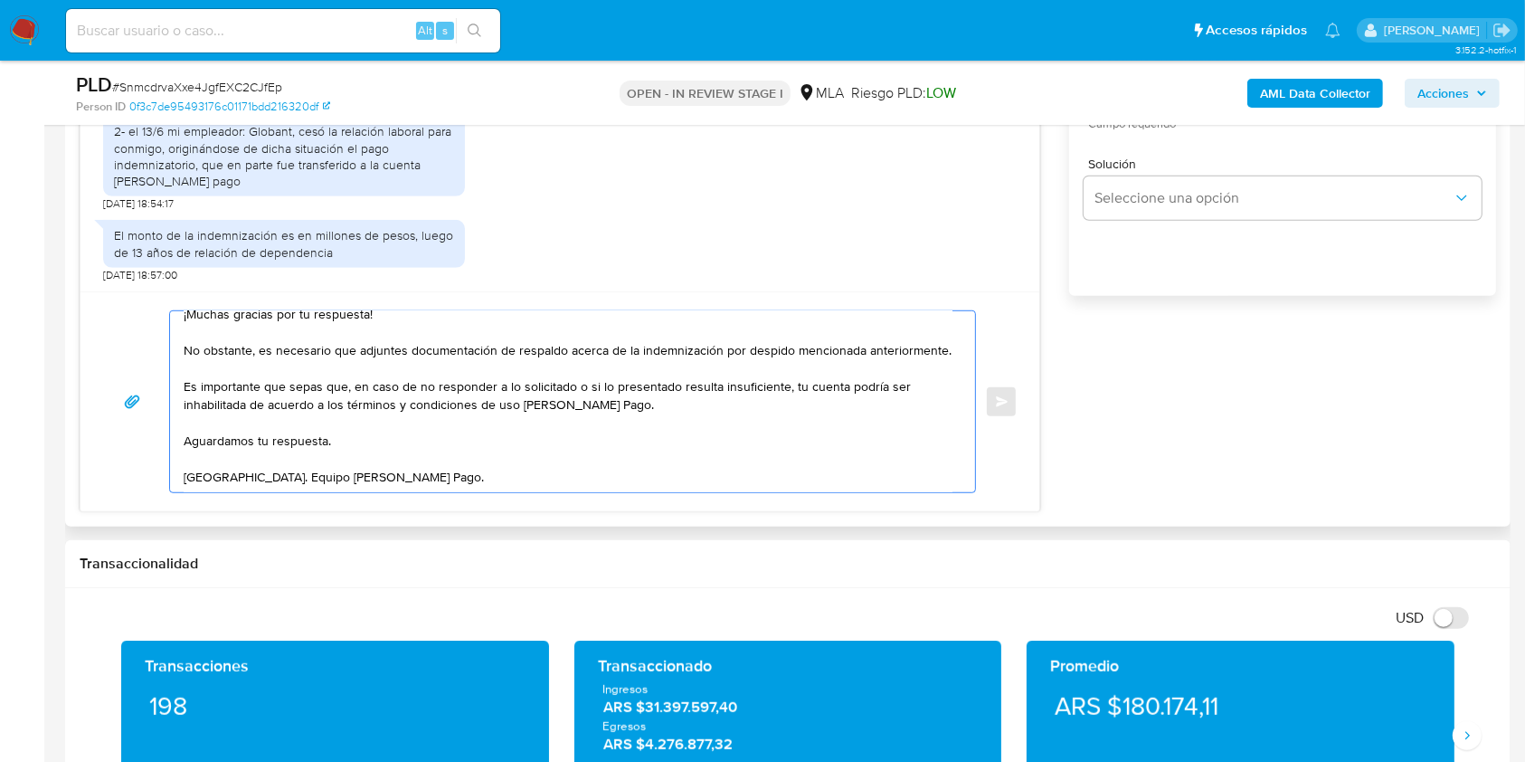
click at [443, 476] on textarea "Hola. ¡Muchas gracias por tu respuesta! No obstante, es necesario que adjuntes …" at bounding box center [568, 401] width 769 height 181
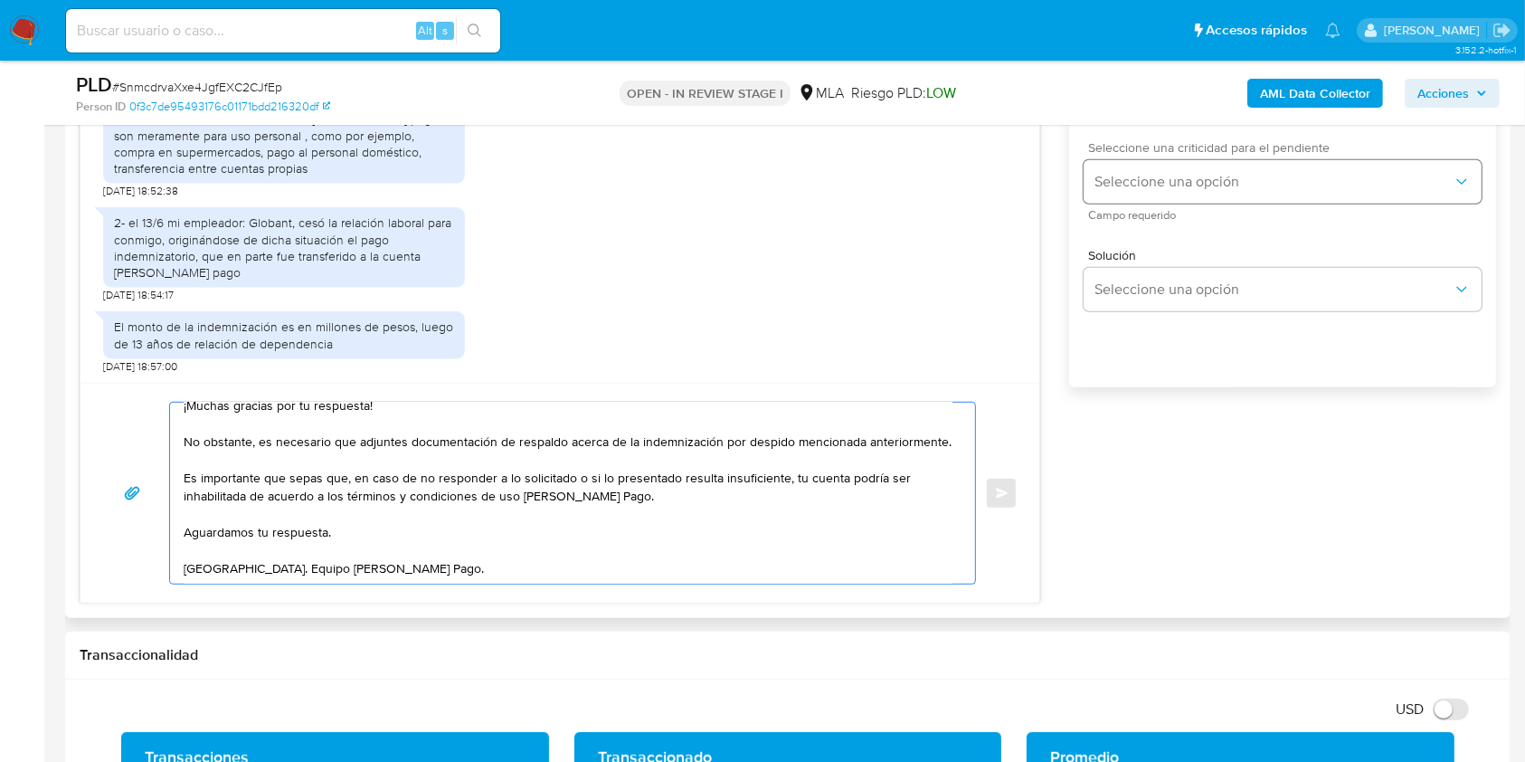
scroll to position [964, 0]
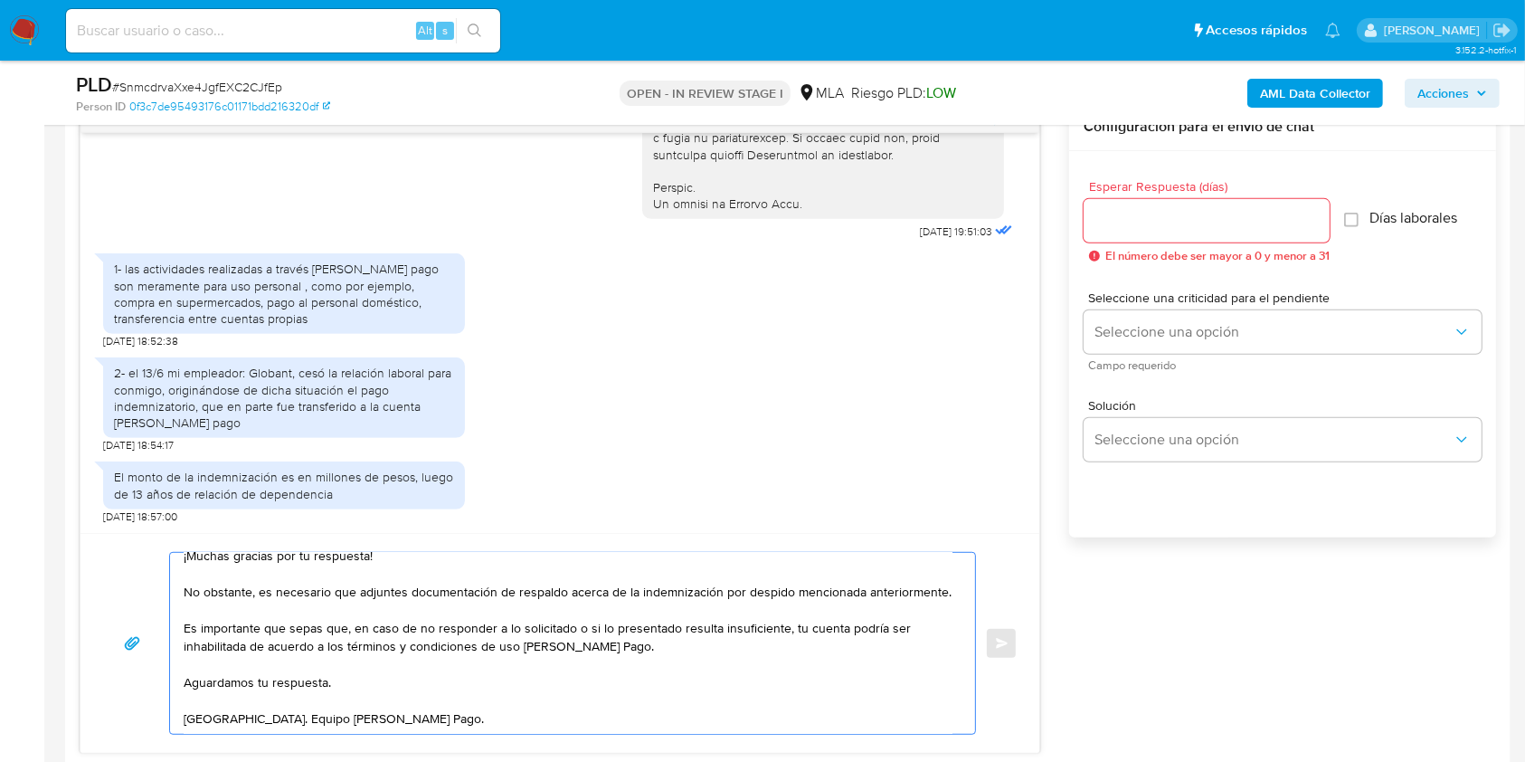
type textarea "Hola. ¡Muchas gracias por tu respuesta! No obstante, es necesario que adjuntes …"
click at [1180, 238] on div at bounding box center [1207, 220] width 246 height 43
click at [1182, 228] on input "Esperar Respuesta (días)" at bounding box center [1207, 221] width 246 height 24
type input "1"
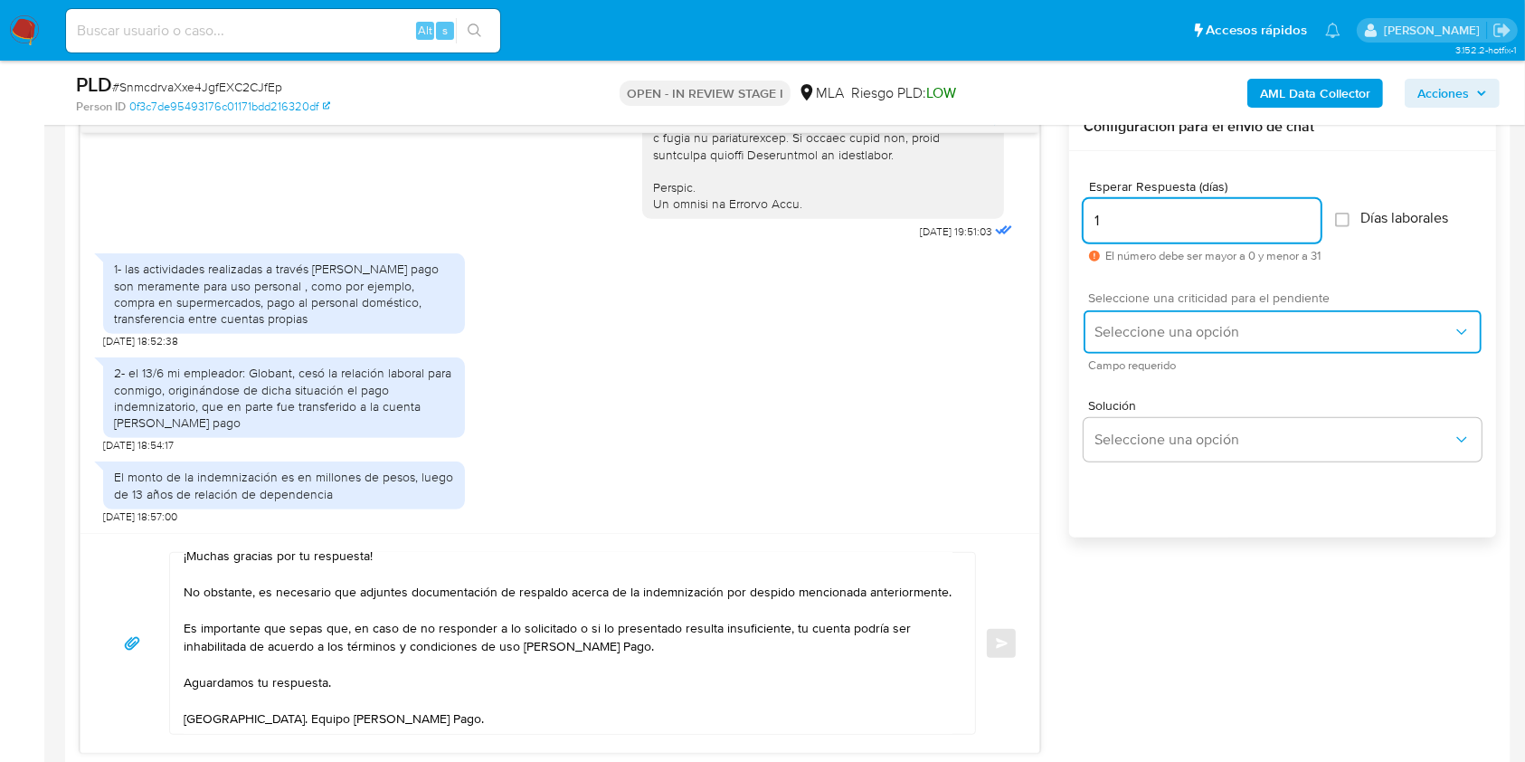
click at [1144, 337] on span "Seleccione una opción" at bounding box center [1274, 332] width 358 height 18
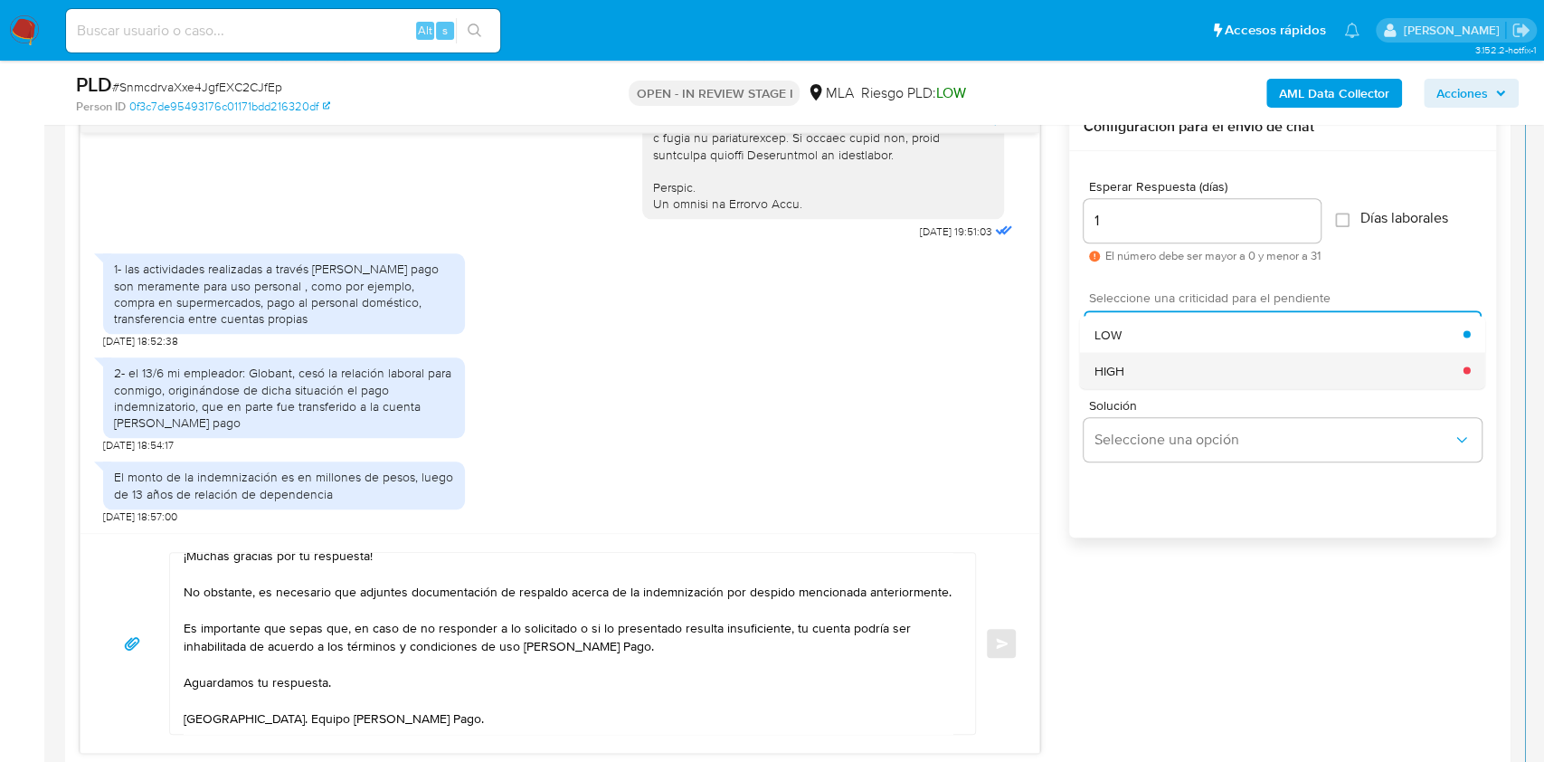
click at [1141, 367] on div "HIGH" at bounding box center [1279, 370] width 369 height 36
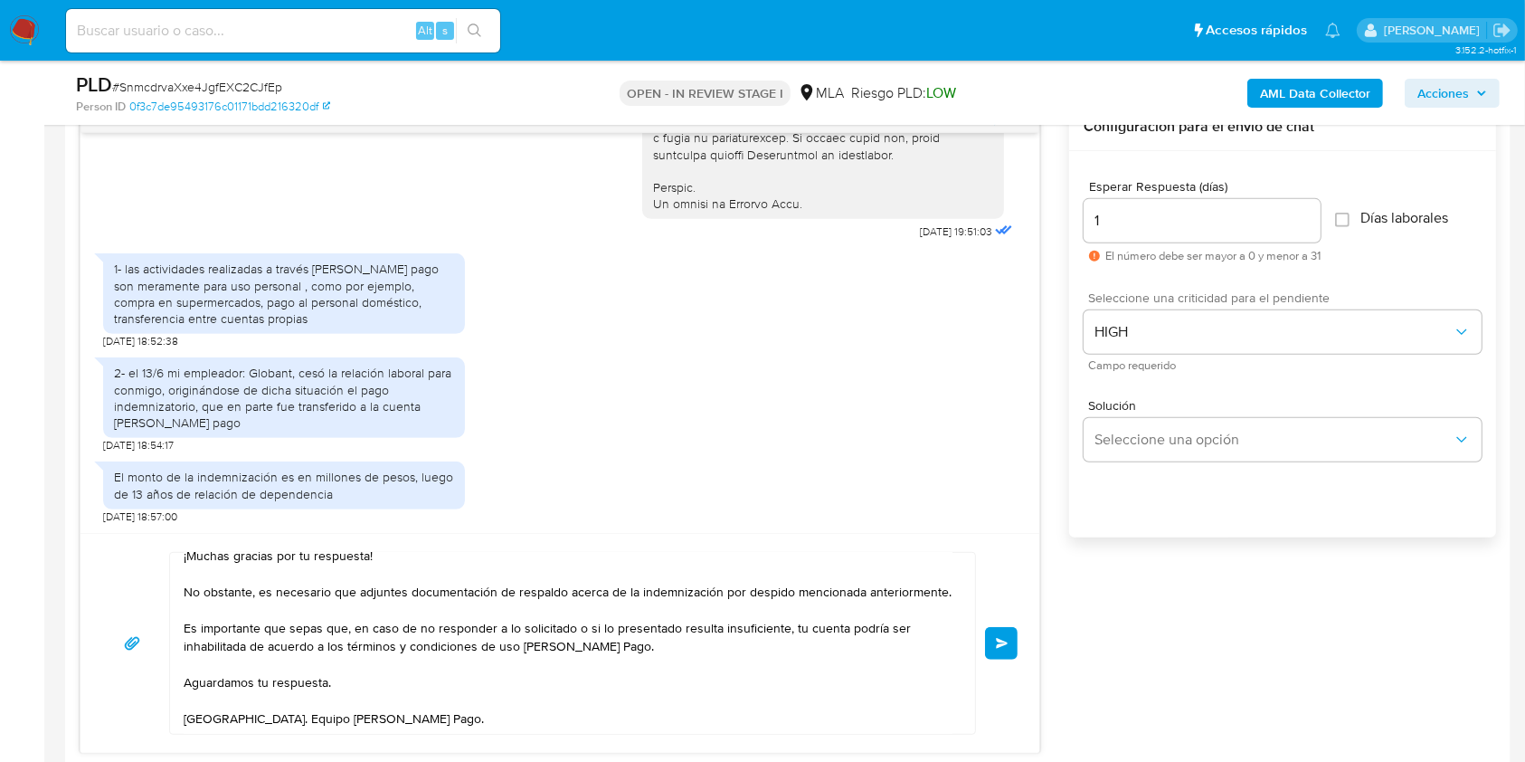
scroll to position [53, 0]
drag, startPoint x: 1006, startPoint y: 643, endPoint x: 992, endPoint y: 612, distance: 34.5
click at [1006, 643] on span "Enviar" at bounding box center [1002, 643] width 13 height 11
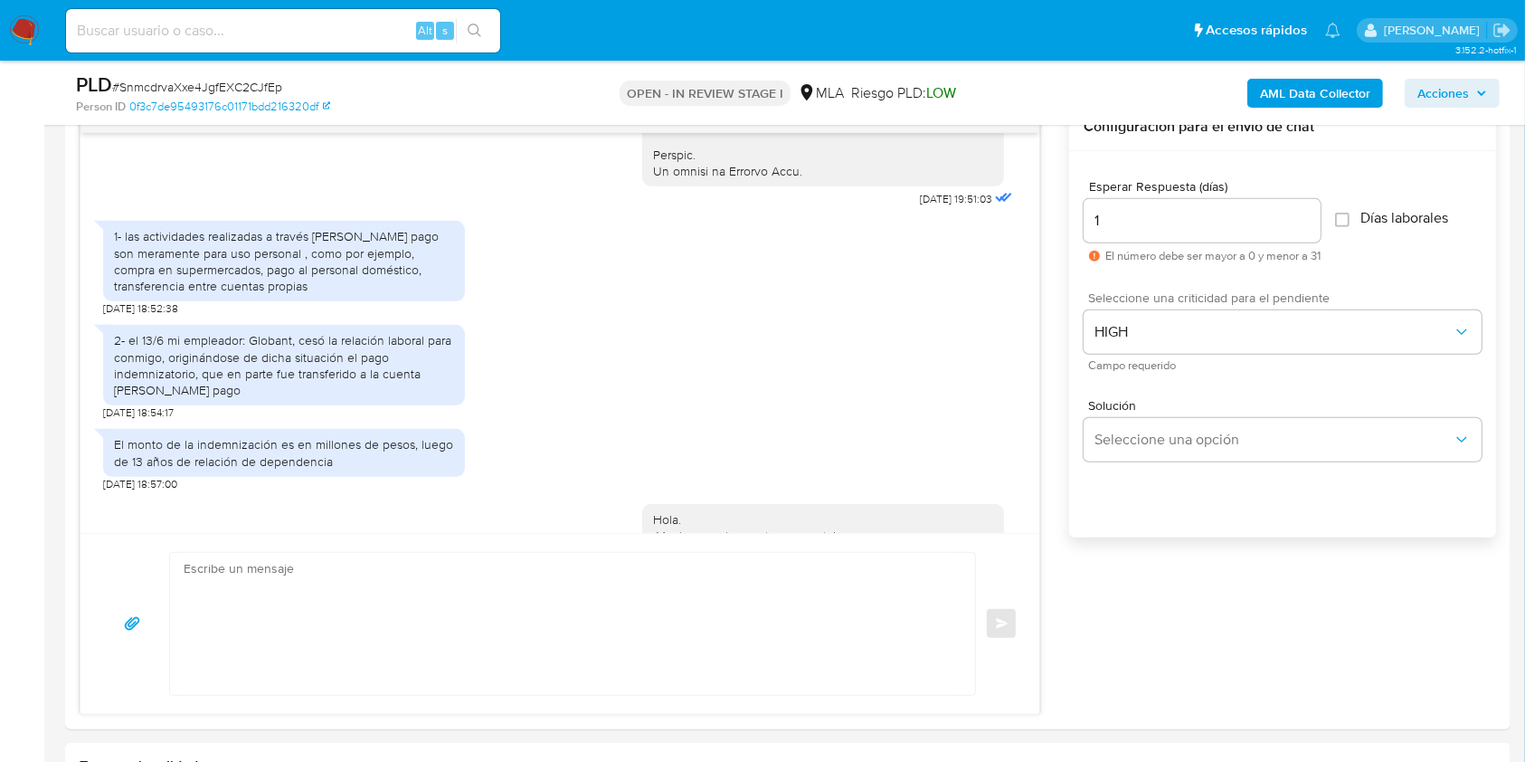
scroll to position [0, 0]
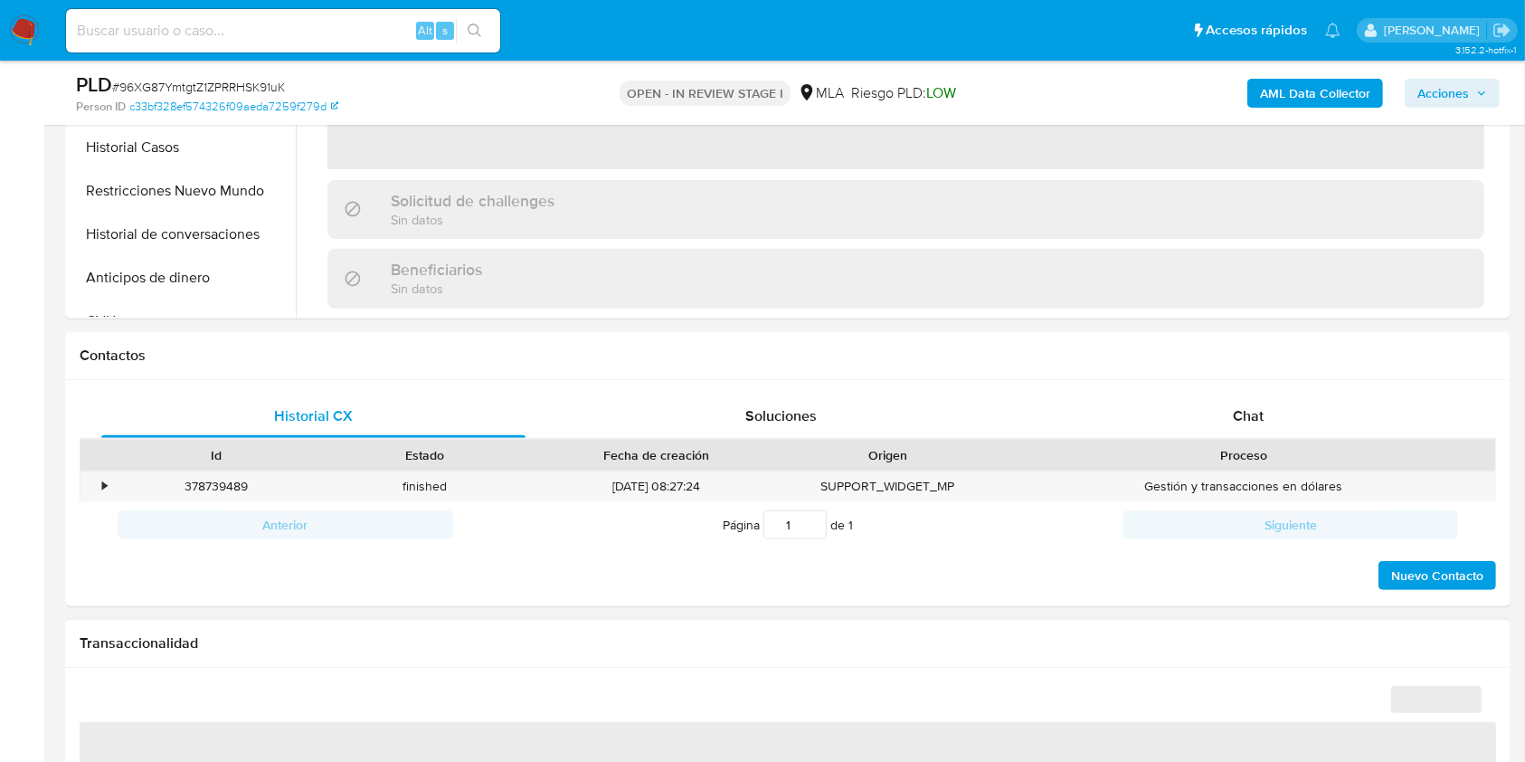
scroll to position [724, 0]
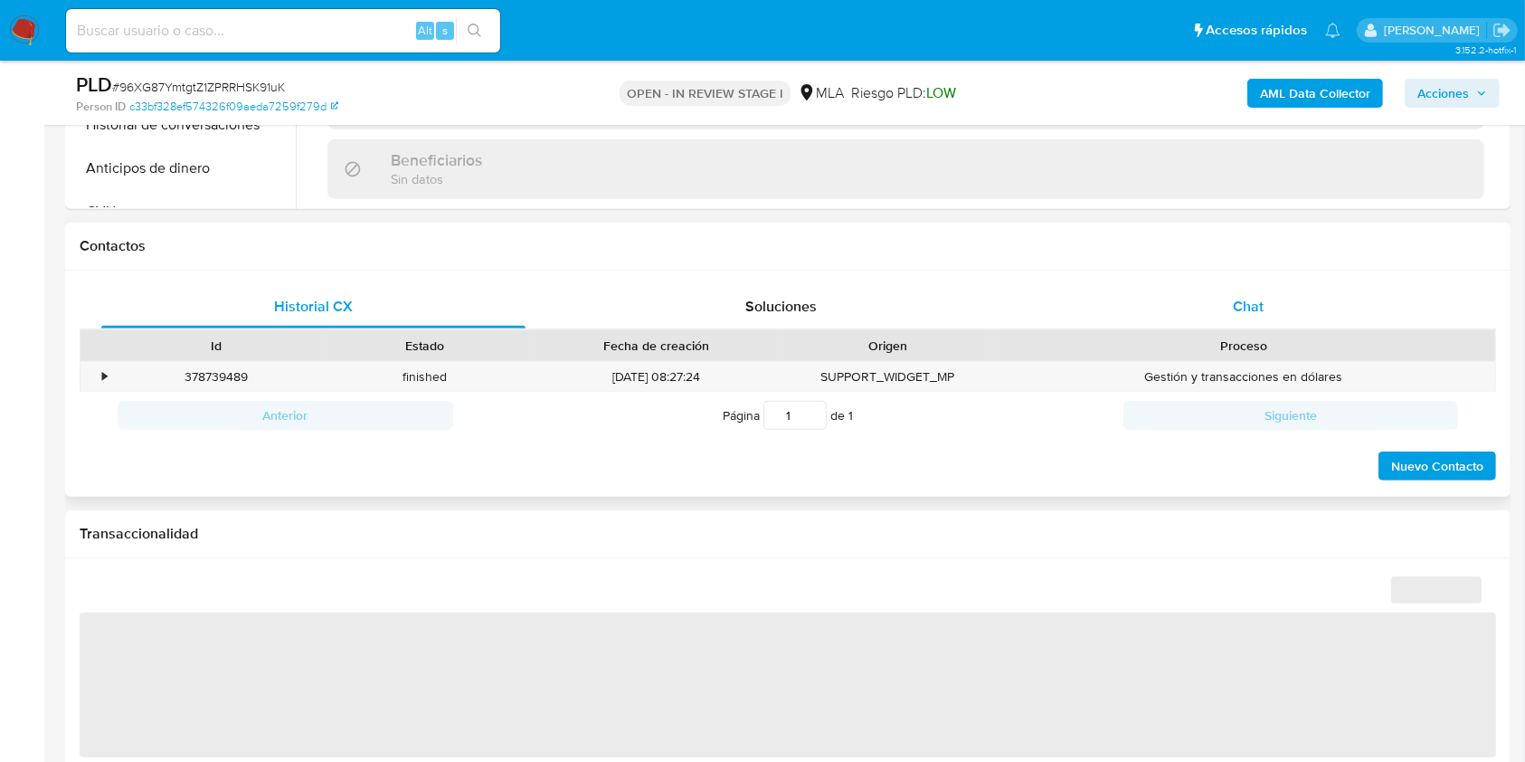
click at [1343, 300] on div "Chat" at bounding box center [1249, 306] width 424 height 43
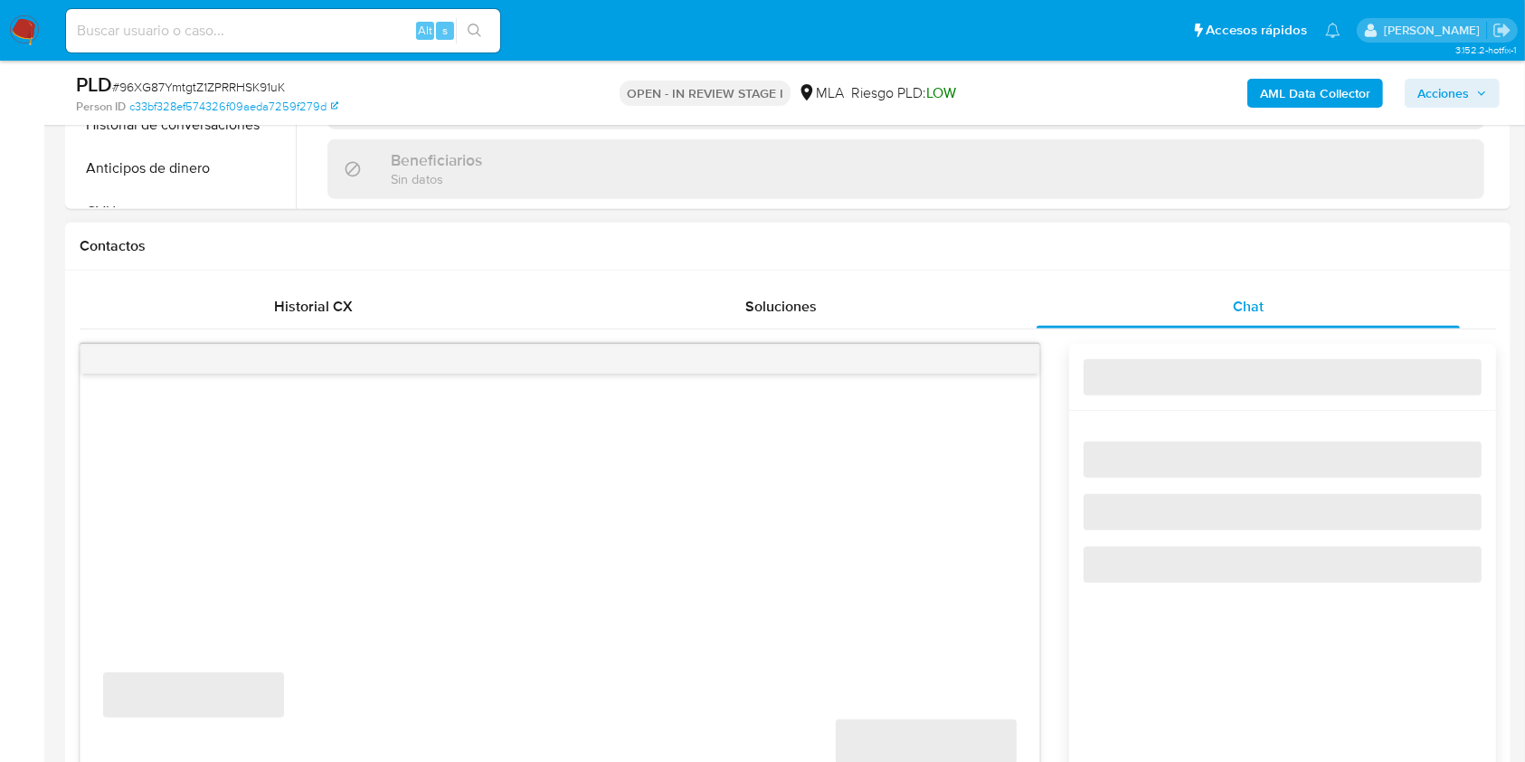
select select "10"
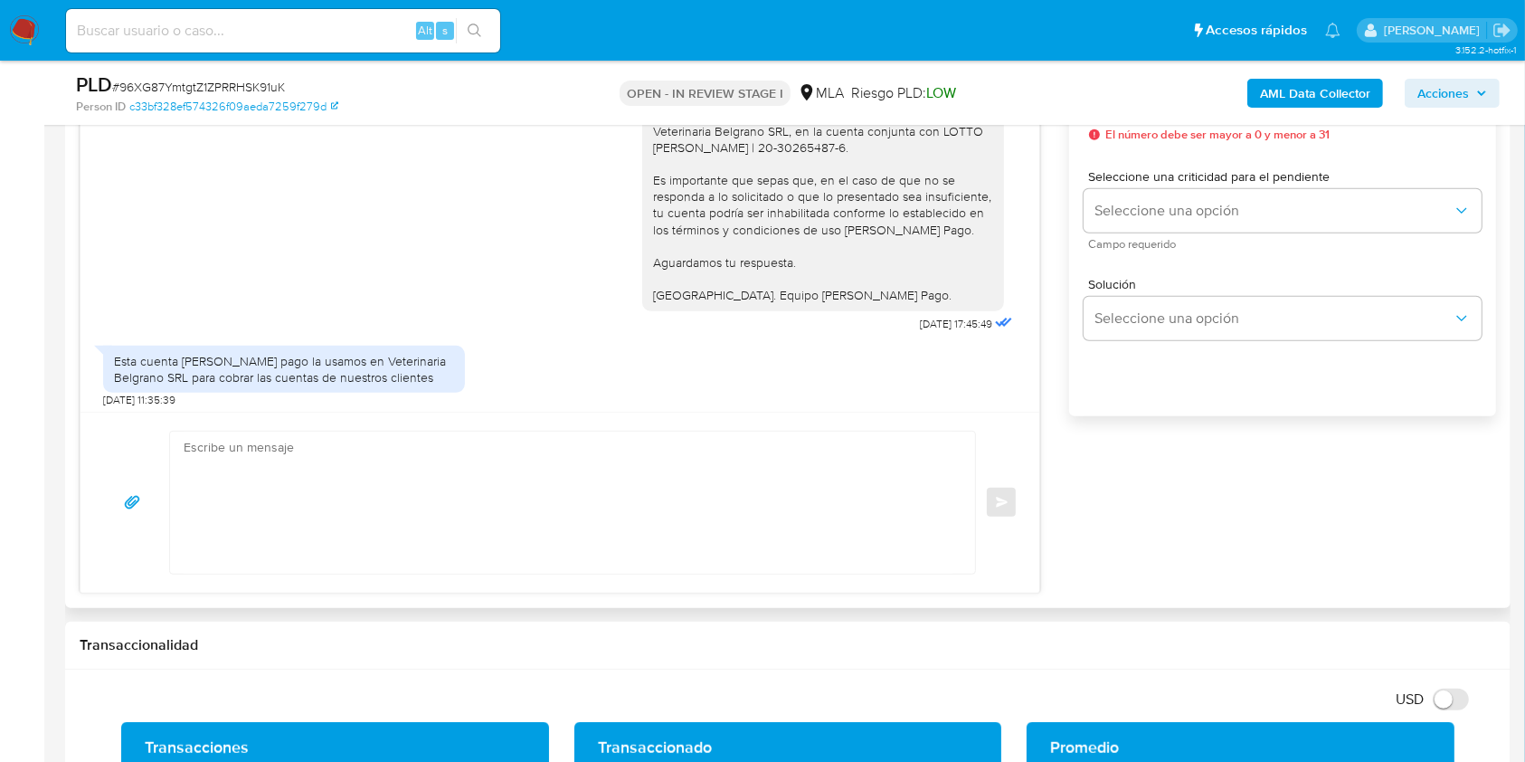
scroll to position [708, 0]
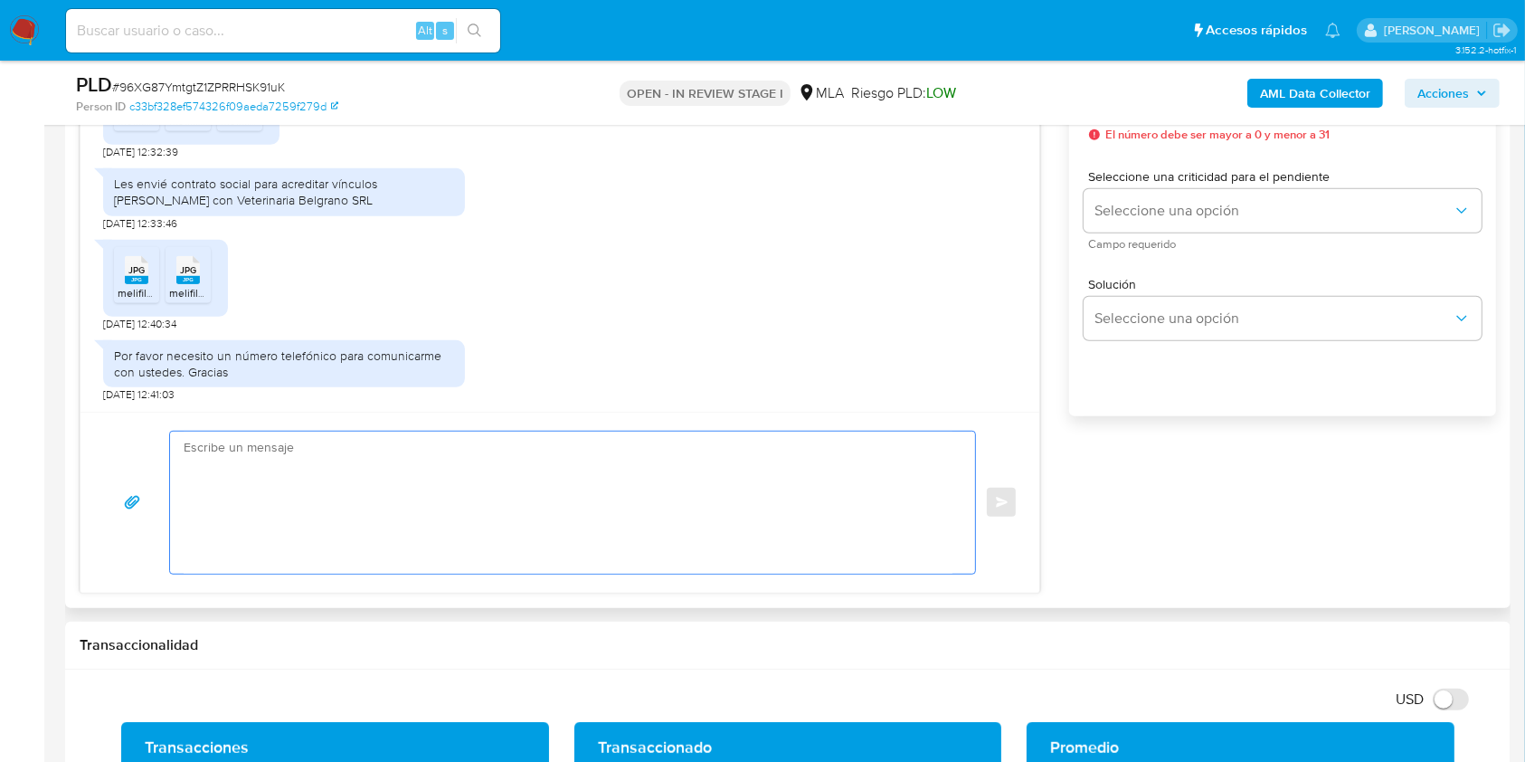
click at [442, 467] on textarea at bounding box center [568, 503] width 769 height 142
paste textarea "Hola. Nos volvemos a comunicar, ya que la documentación proporcionada resulta i…"
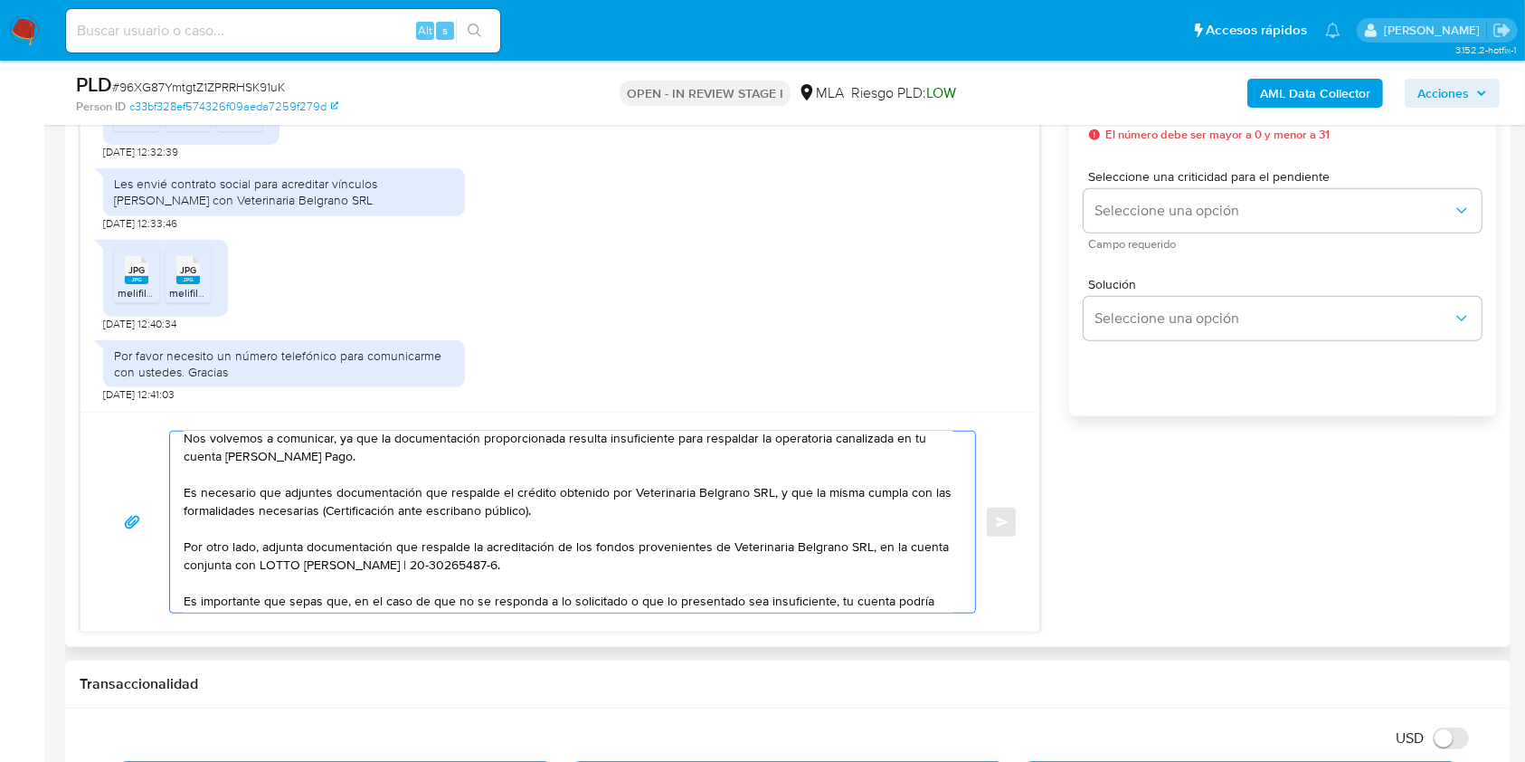
scroll to position [0, 0]
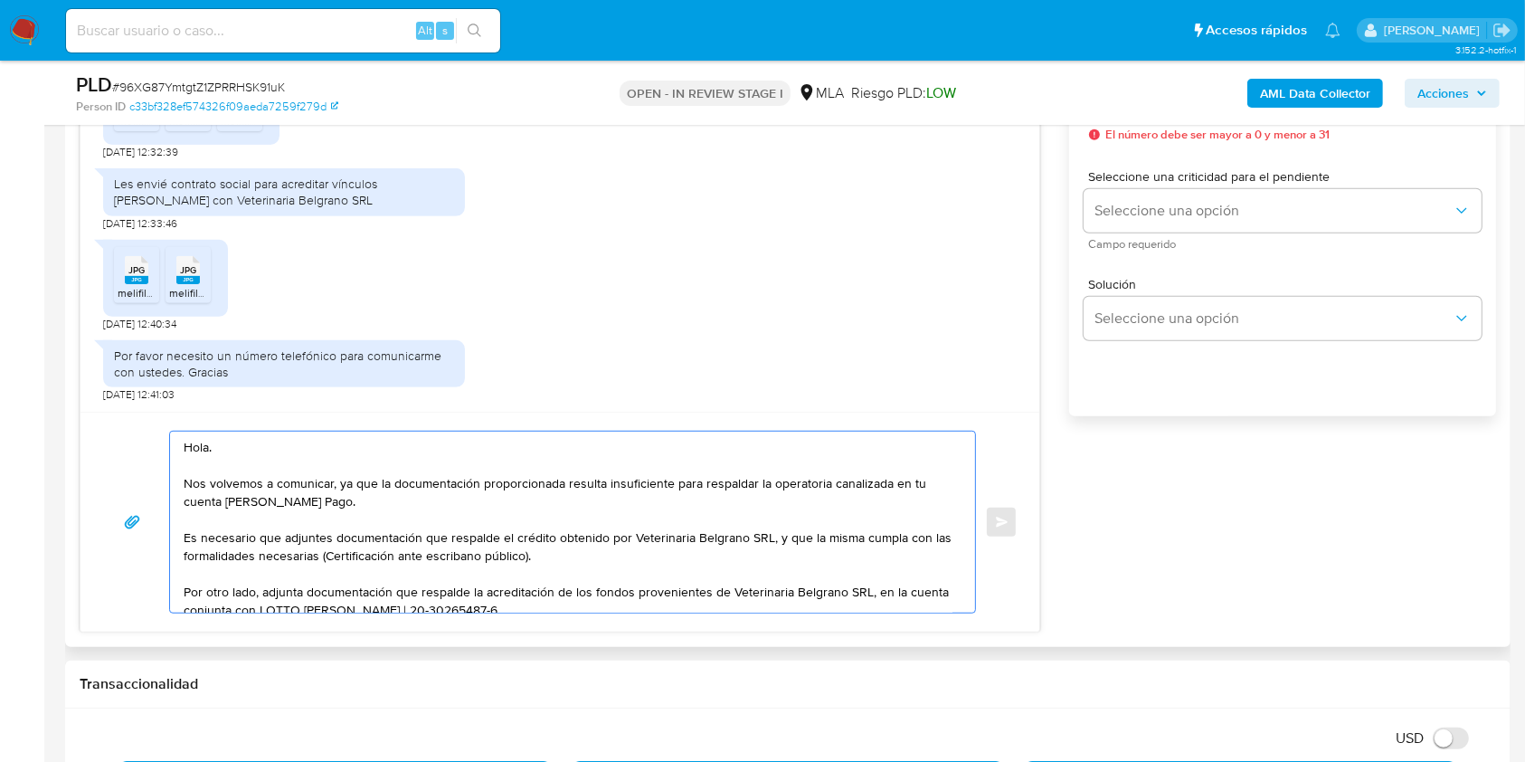
click at [588, 551] on textarea "Hola. Nos volvemos a comunicar, ya que la documentación proporcionada resulta i…" at bounding box center [568, 522] width 769 height 181
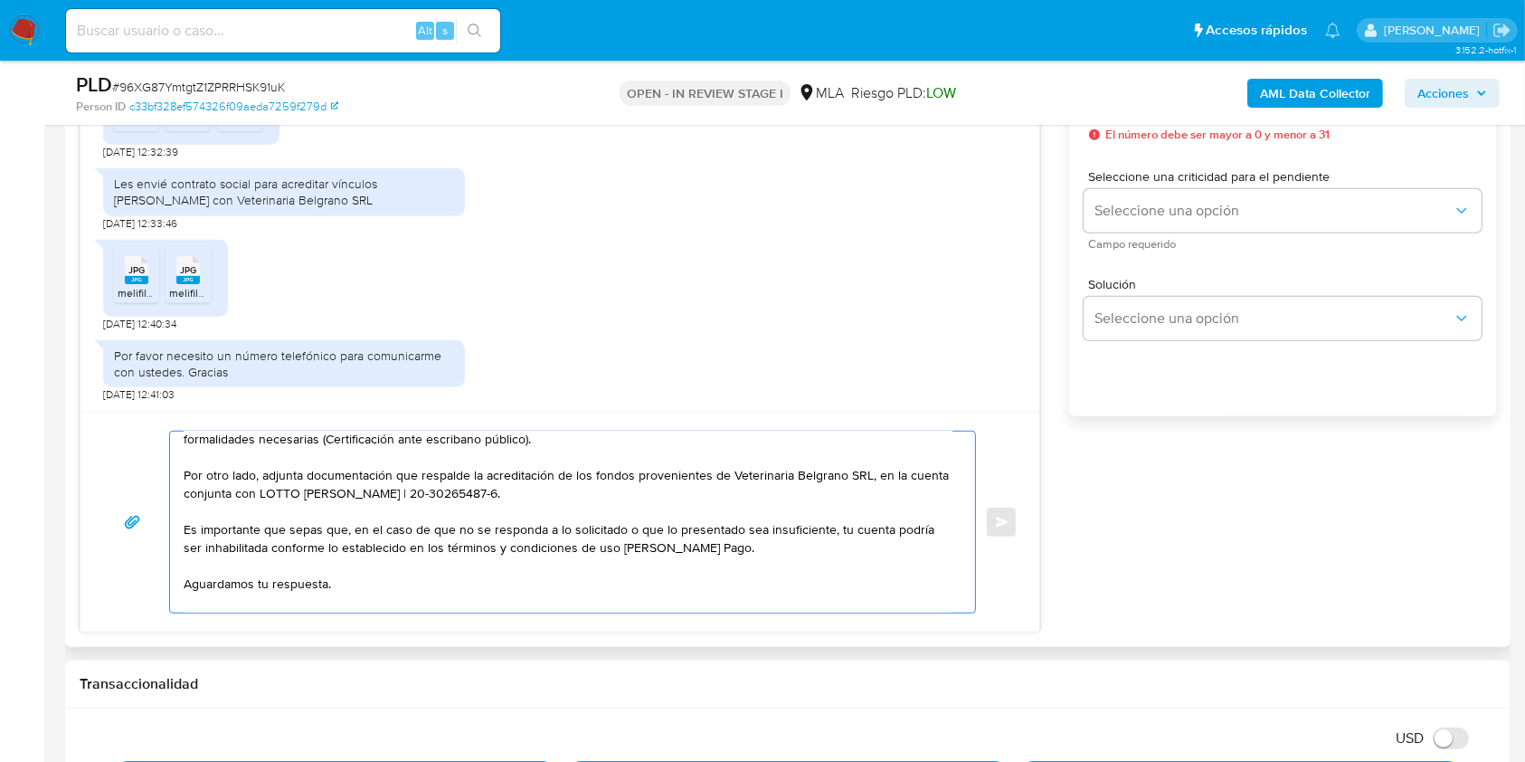
scroll to position [120, 0]
drag, startPoint x: 551, startPoint y: 493, endPoint x: 150, endPoint y: 470, distance: 401.4
click at [150, 470] on div "Hola. Nos volvemos a comunicar, ya que la documentación proporcionada resulta i…" at bounding box center [560, 522] width 916 height 183
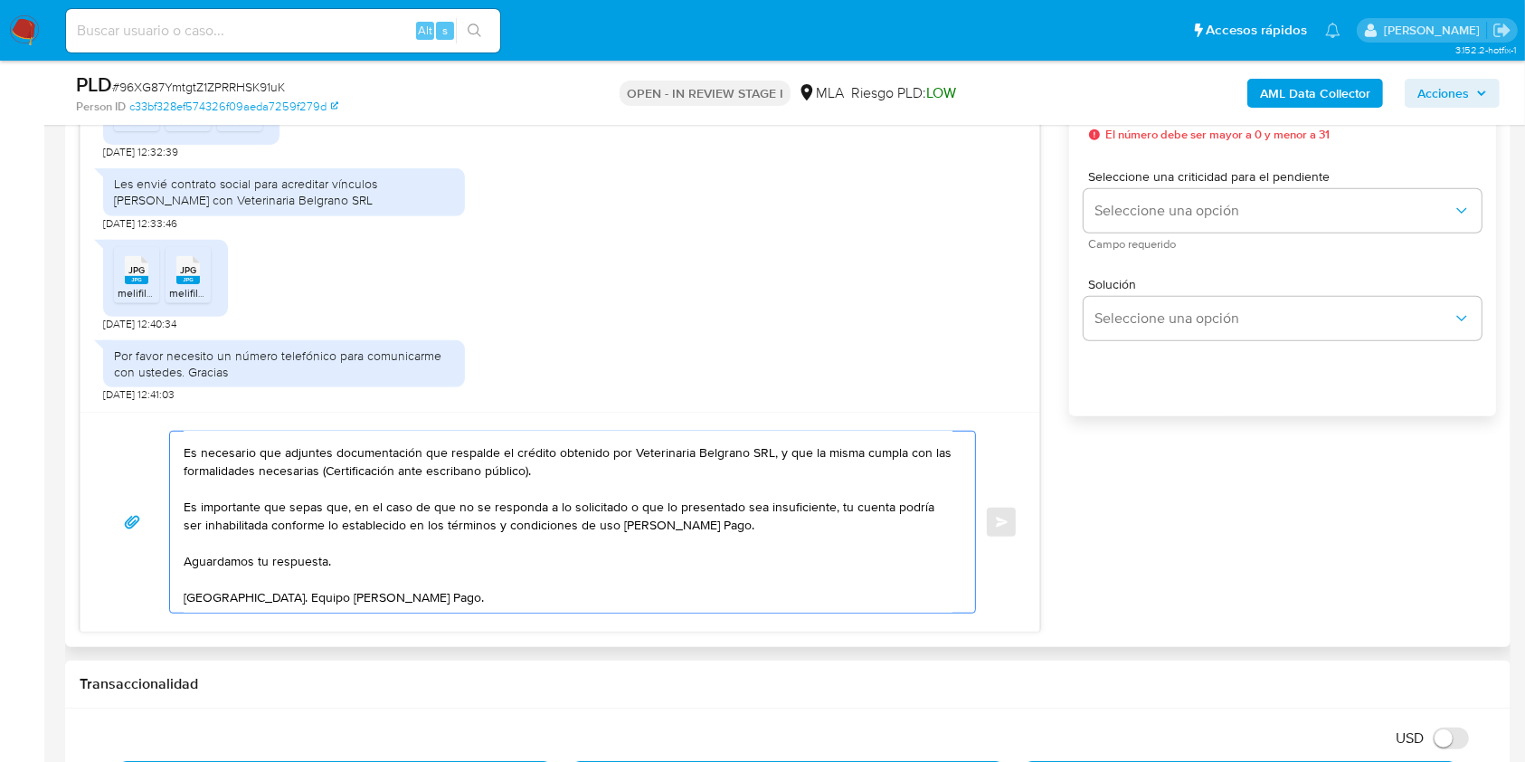
scroll to position [109, 0]
click at [497, 587] on textarea "Hola. Nos volvemos a comunicar, ya que la documentación proporcionada resulta i…" at bounding box center [568, 522] width 769 height 181
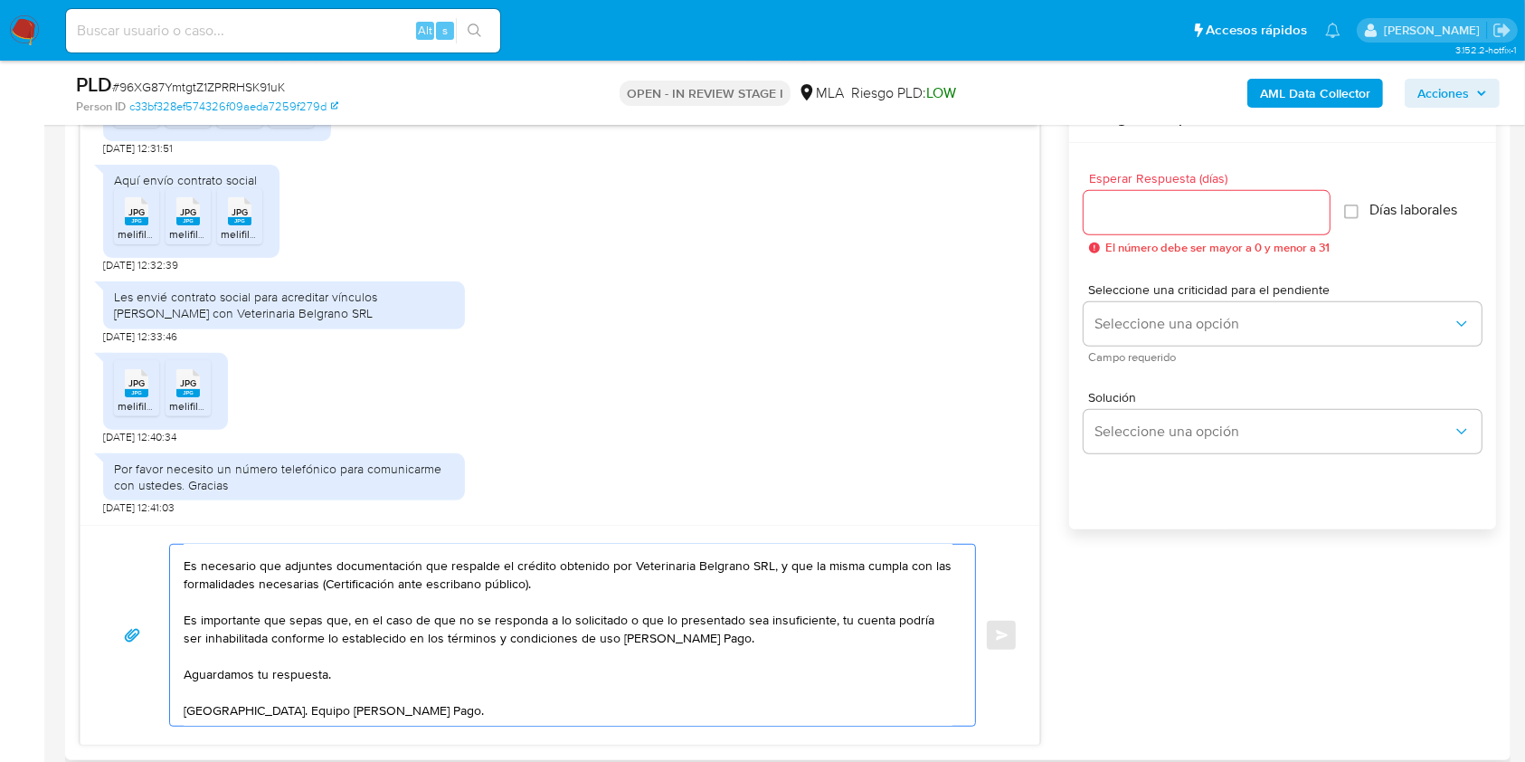
scroll to position [844, 0]
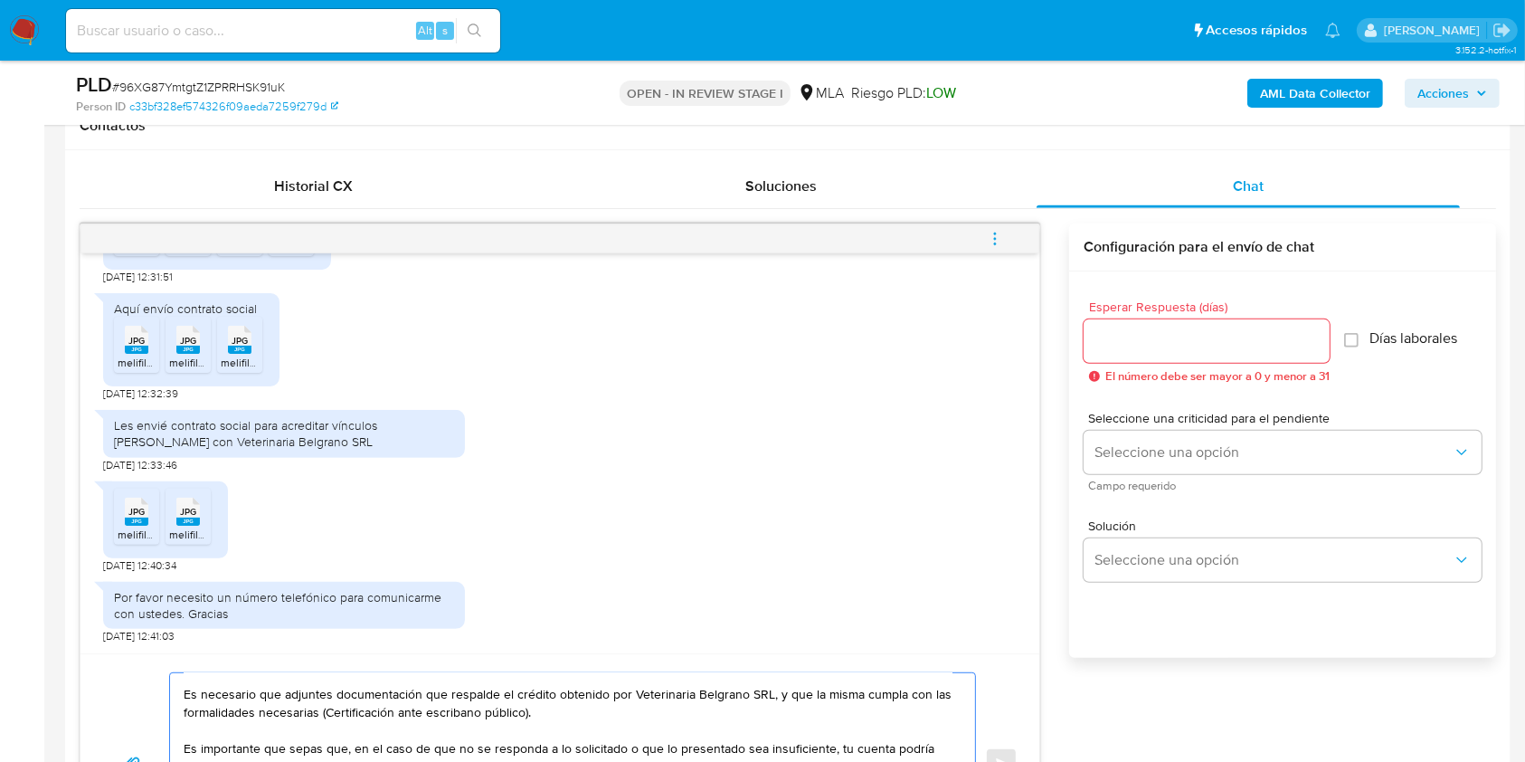
type textarea "Hola. Nos volvemos a comunicar, ya que la documentación proporcionada resulta i…"
click at [1194, 352] on div at bounding box center [1207, 340] width 246 height 43
click at [1200, 343] on input "Esperar Respuesta (días)" at bounding box center [1207, 341] width 246 height 24
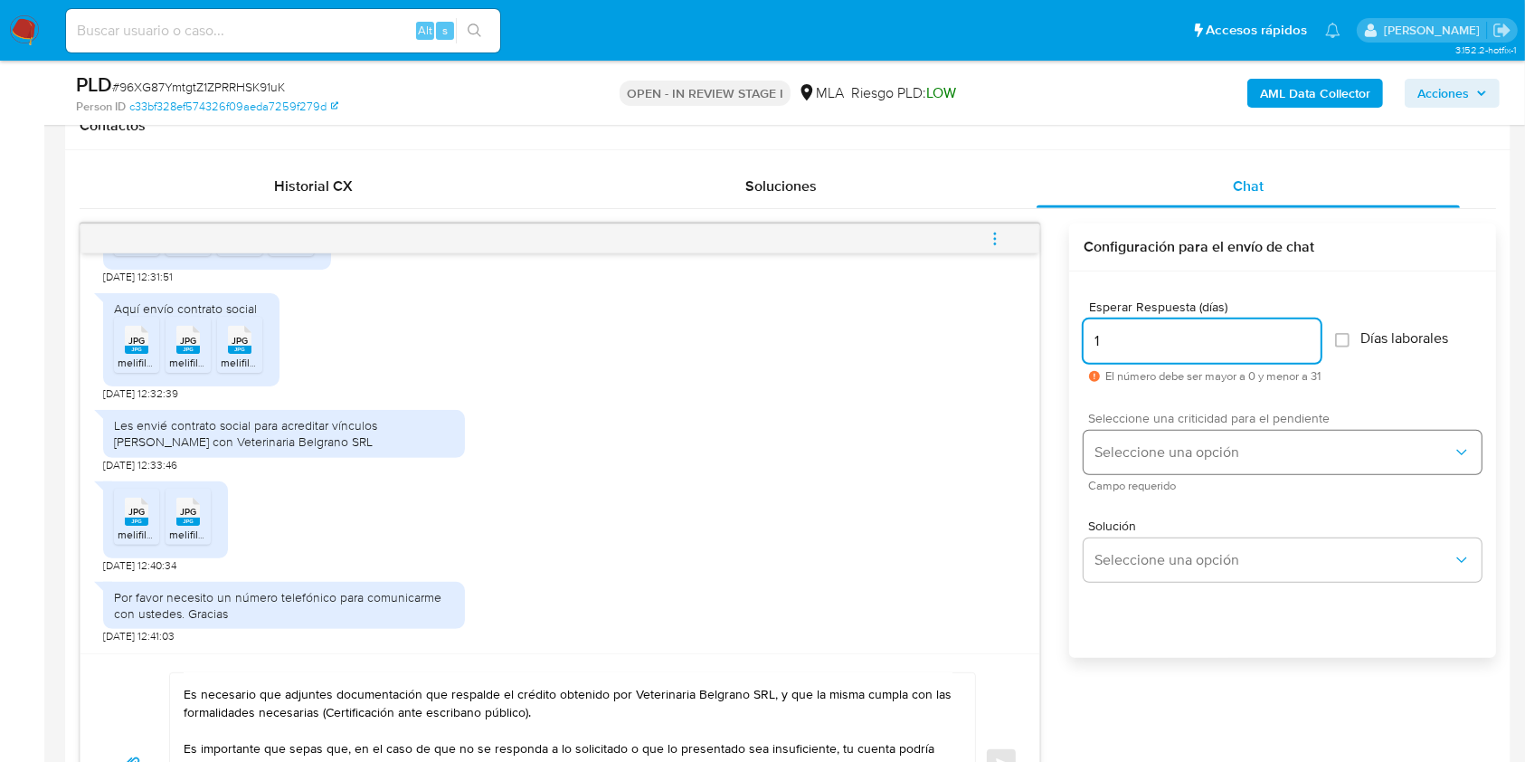
type input "1"
click at [1149, 451] on span "Seleccione una opción" at bounding box center [1274, 452] width 358 height 18
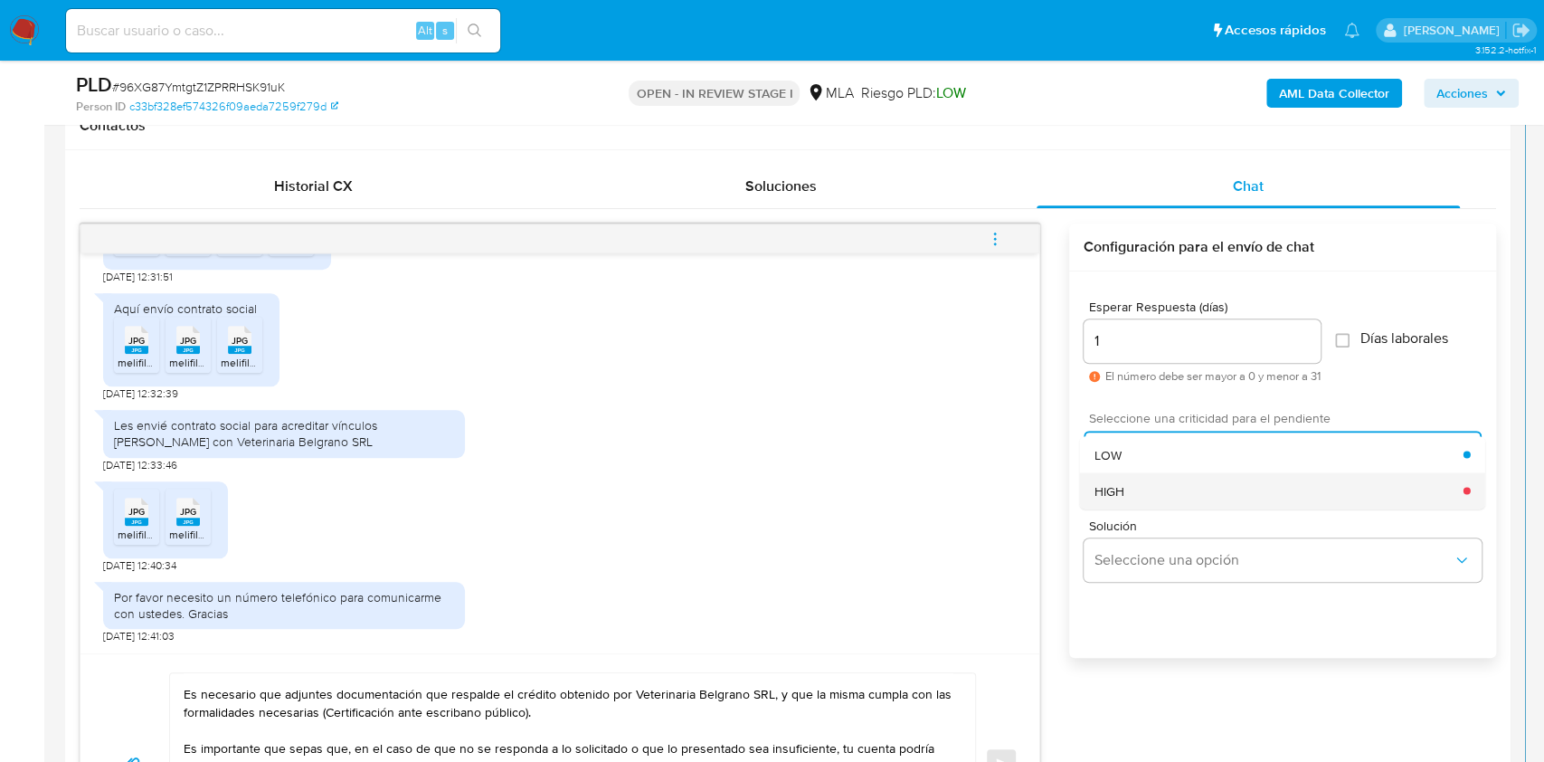
click at [1148, 477] on div "HIGH" at bounding box center [1279, 490] width 369 height 36
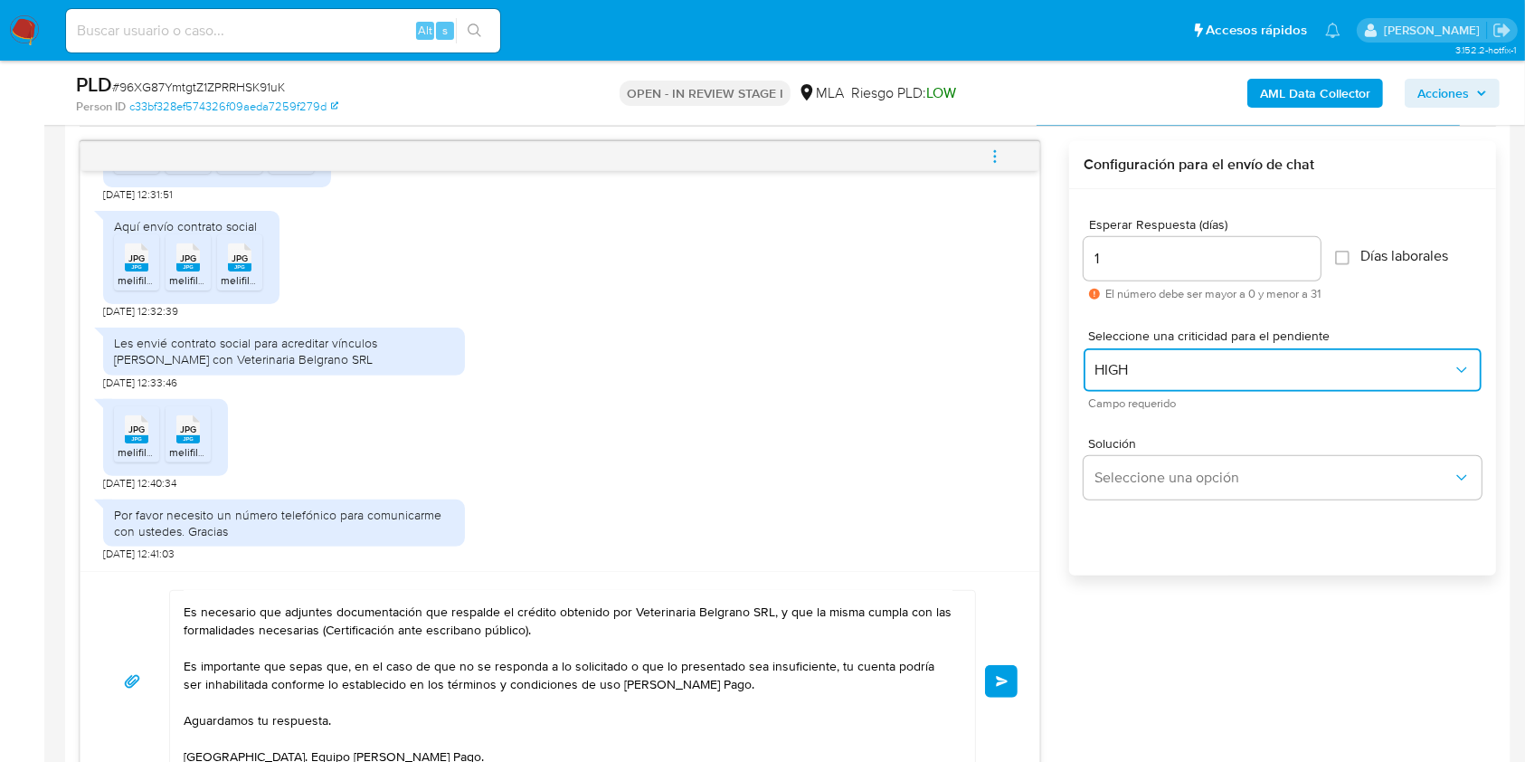
scroll to position [964, 0]
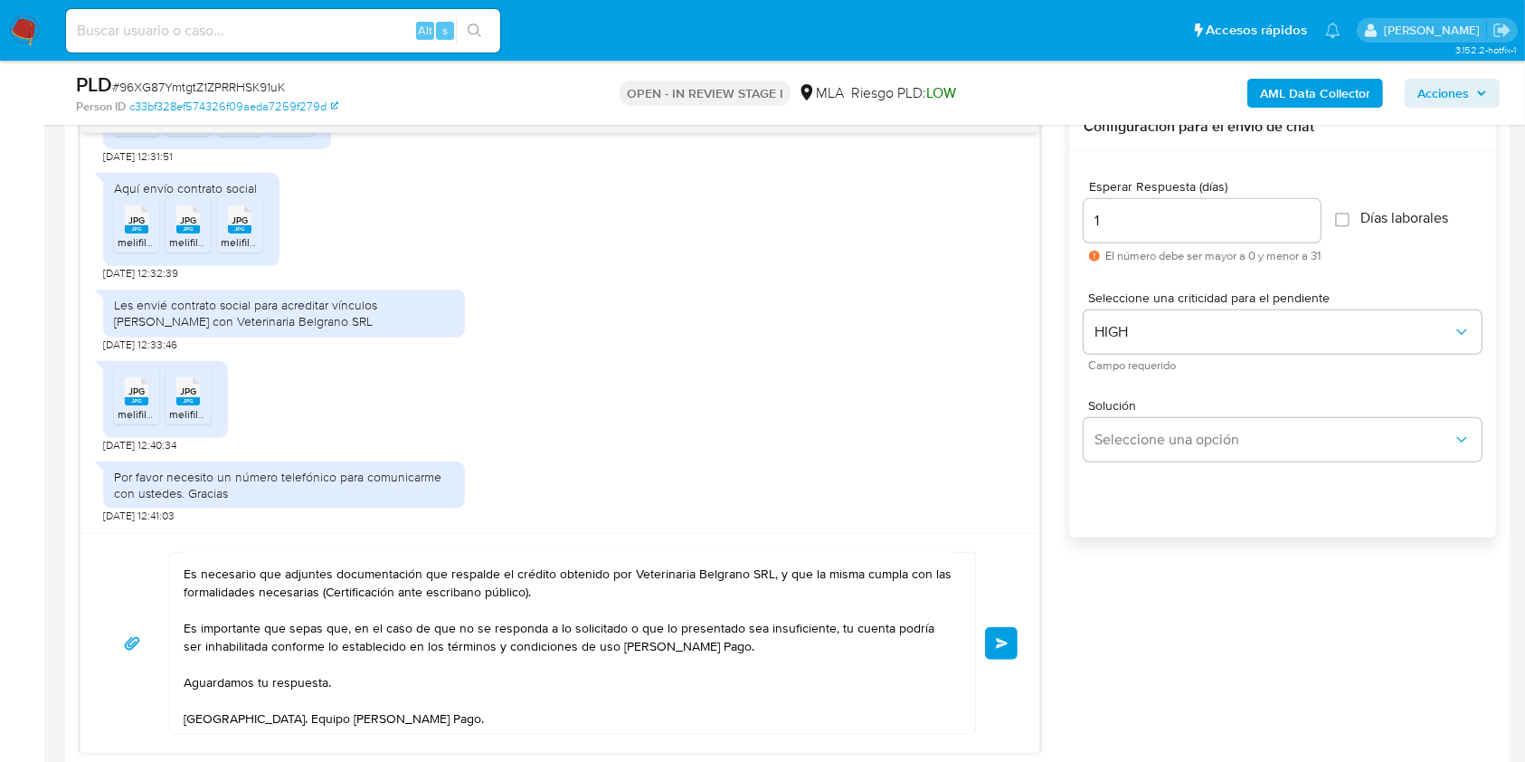
click at [1002, 645] on span "Enviar" at bounding box center [1002, 643] width 13 height 11
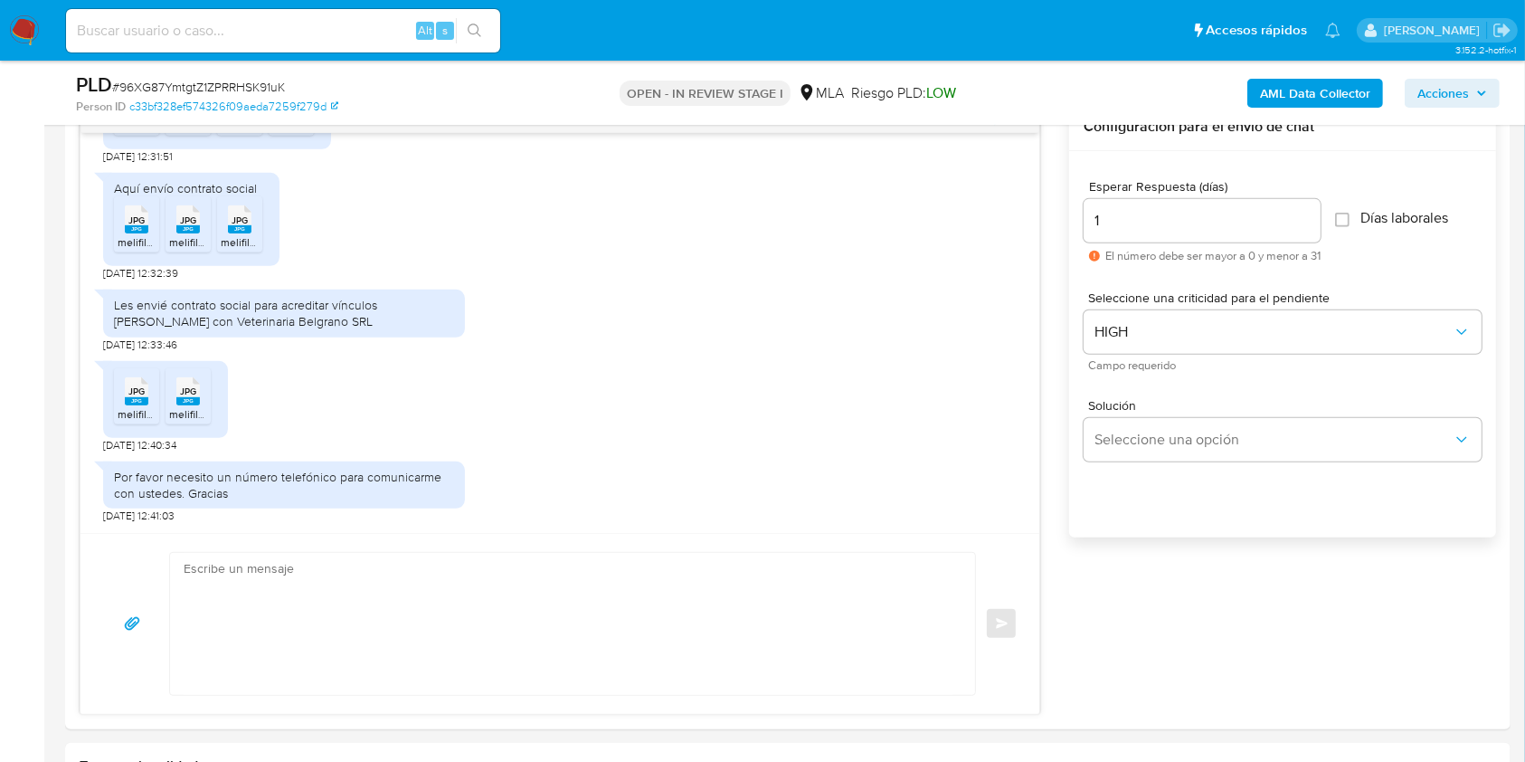
scroll to position [1073, 0]
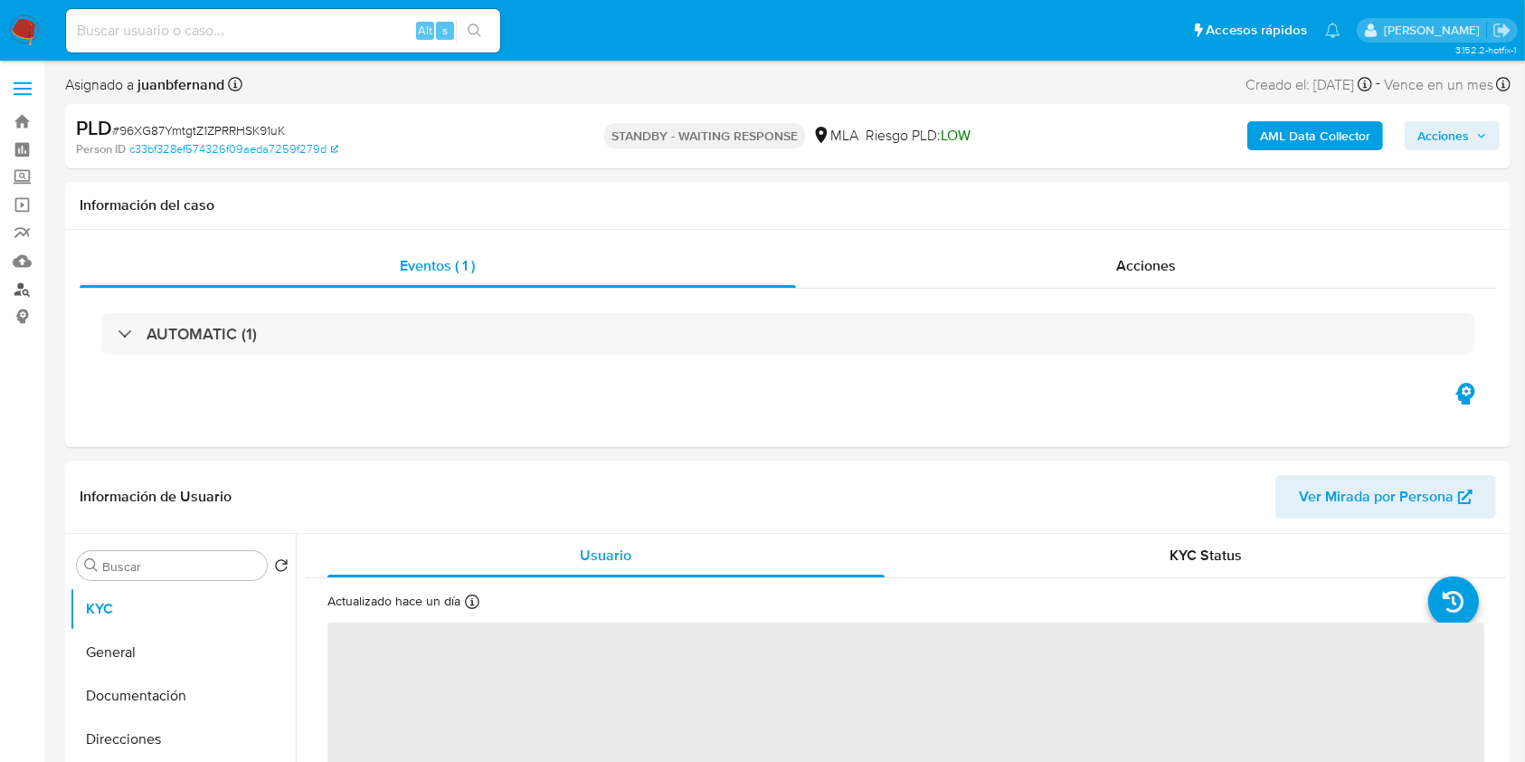
click at [29, 291] on link "Buscador de personas" at bounding box center [107, 289] width 215 height 28
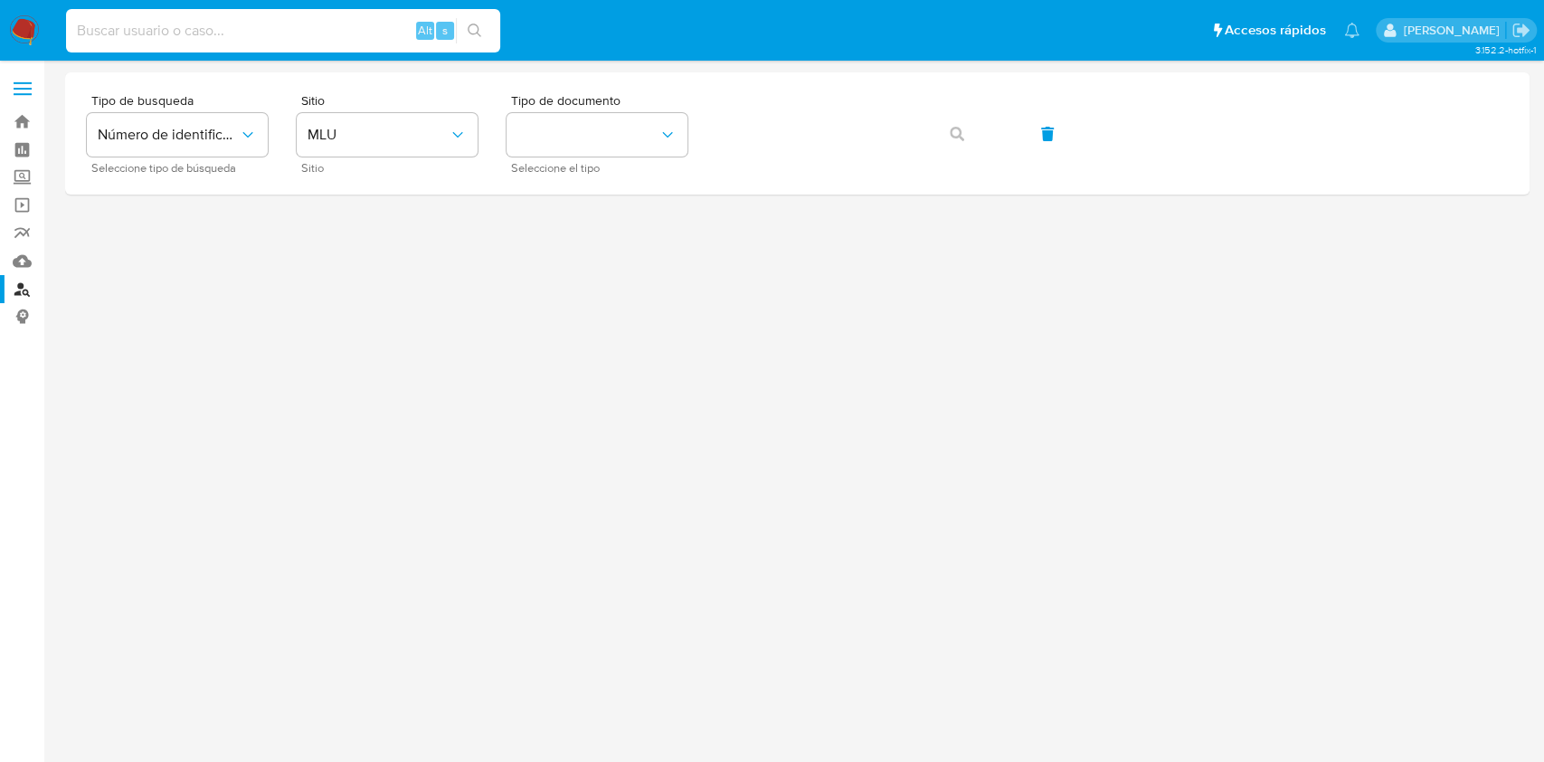
click at [326, 19] on input at bounding box center [283, 31] width 434 height 24
paste input "1kQcmNmhDuLXy1tWvklW5XiX"
type input "1kQcmNmhDuLXy1tWvklW5XiX"
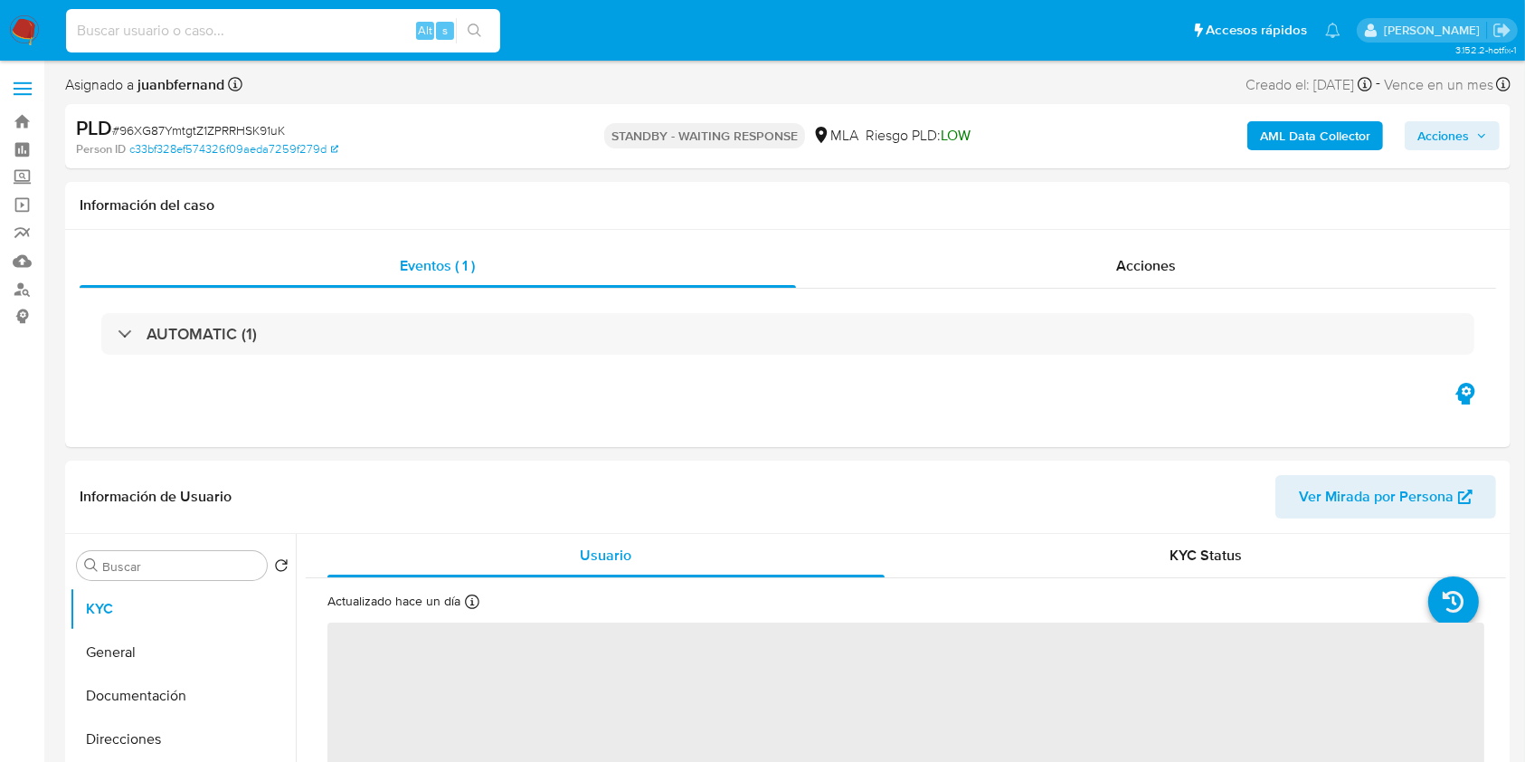
click at [349, 34] on input at bounding box center [283, 31] width 434 height 24
paste input "1kQcmNmhDuLXy1tWvklW5XiX"
type input "1kQcmNmhDuLXy1tWvklW5XiX"
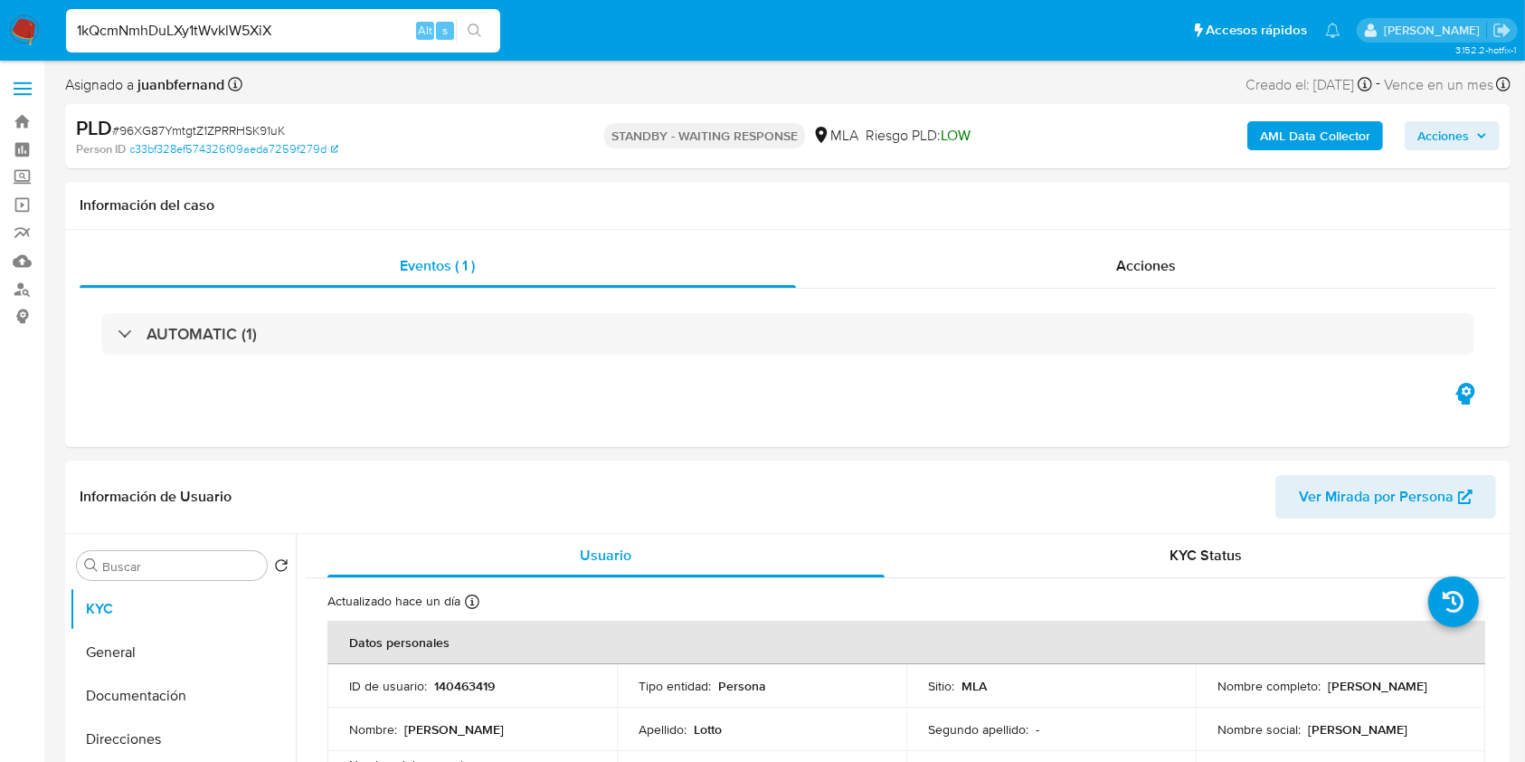
select select "10"
type input "1kQcmNmhDuLXy1tWvklW5XiX"
click at [478, 32] on icon "search-icon" at bounding box center [475, 31] width 14 height 14
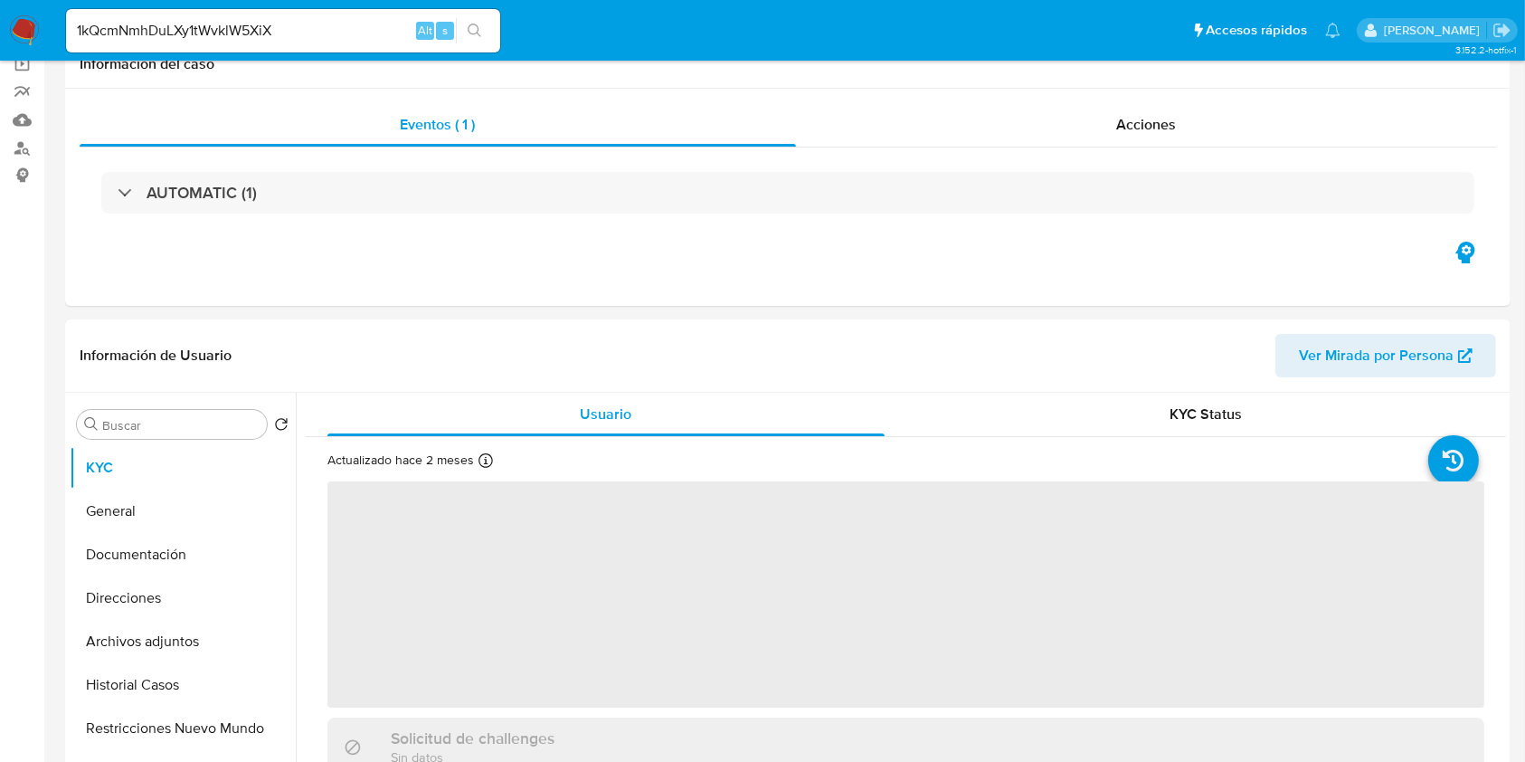
scroll to position [362, 0]
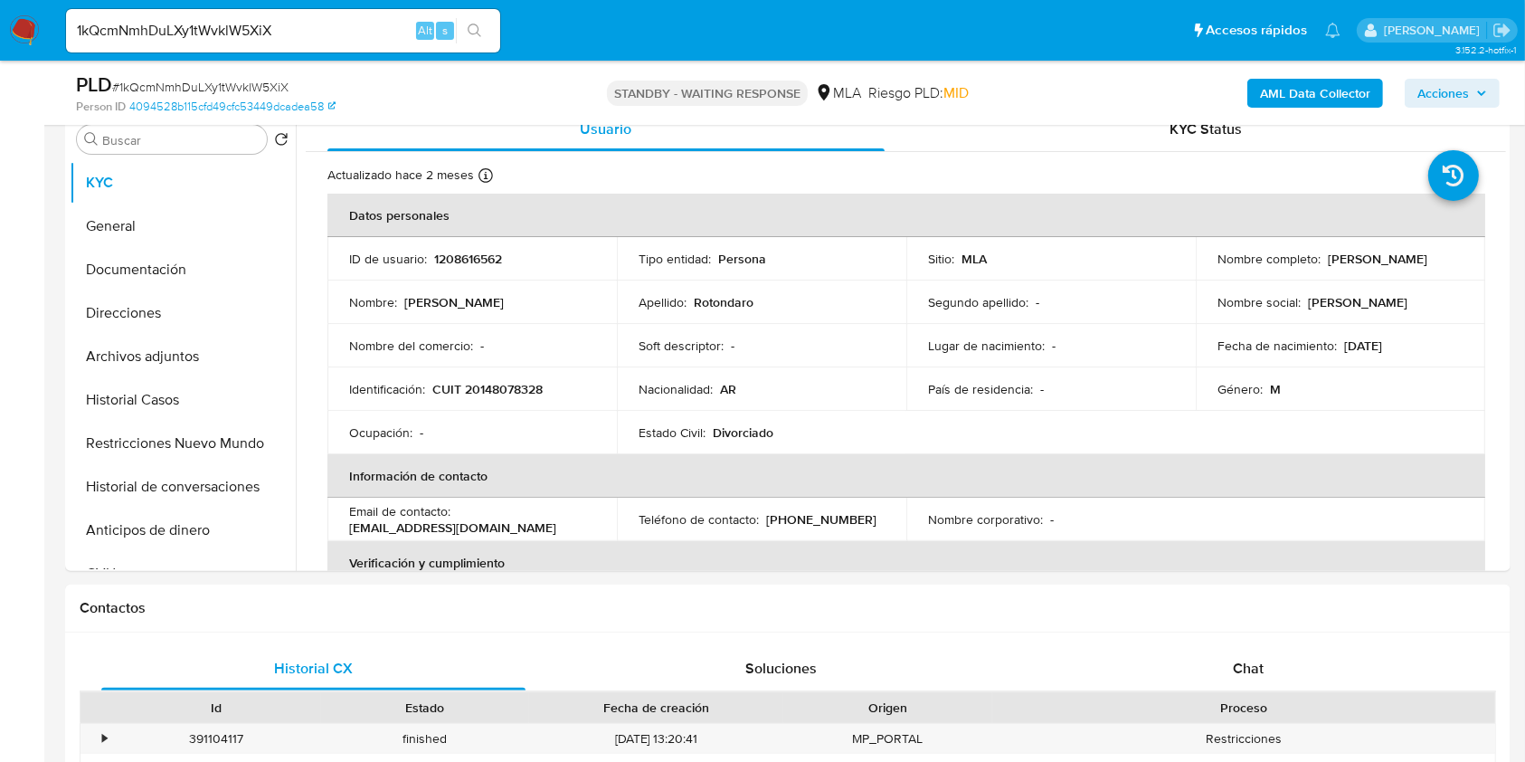
select select "10"
click at [301, 27] on input "1kQcmNmhDuLXy1tWvklW5XiX" at bounding box center [283, 31] width 434 height 24
paste input "5kFVDm32cLc0HnLkTl7cHadx"
type input "5kFVDm32cLc0HnLkTl7cHadx"
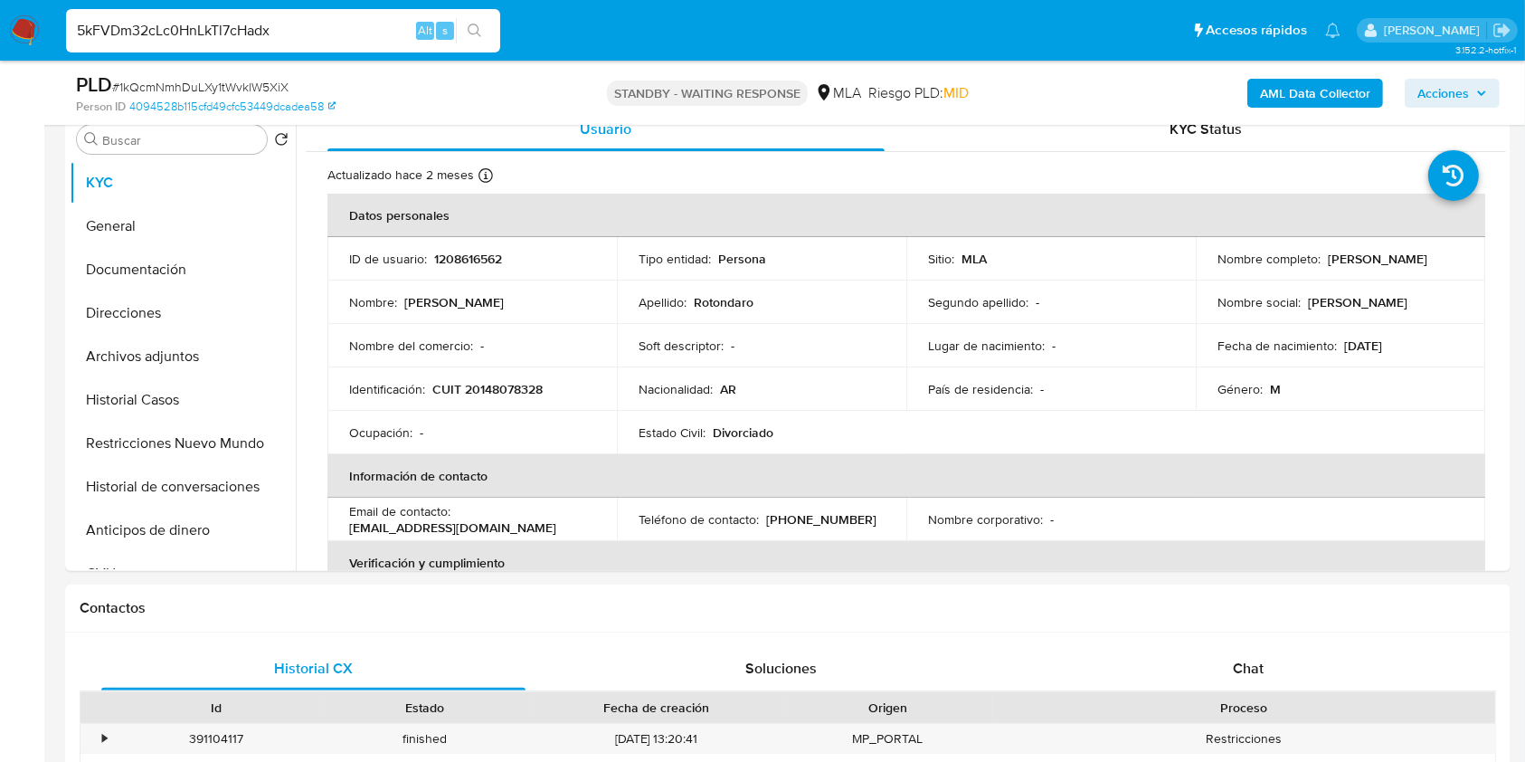
click at [481, 33] on icon "search-icon" at bounding box center [475, 31] width 14 height 14
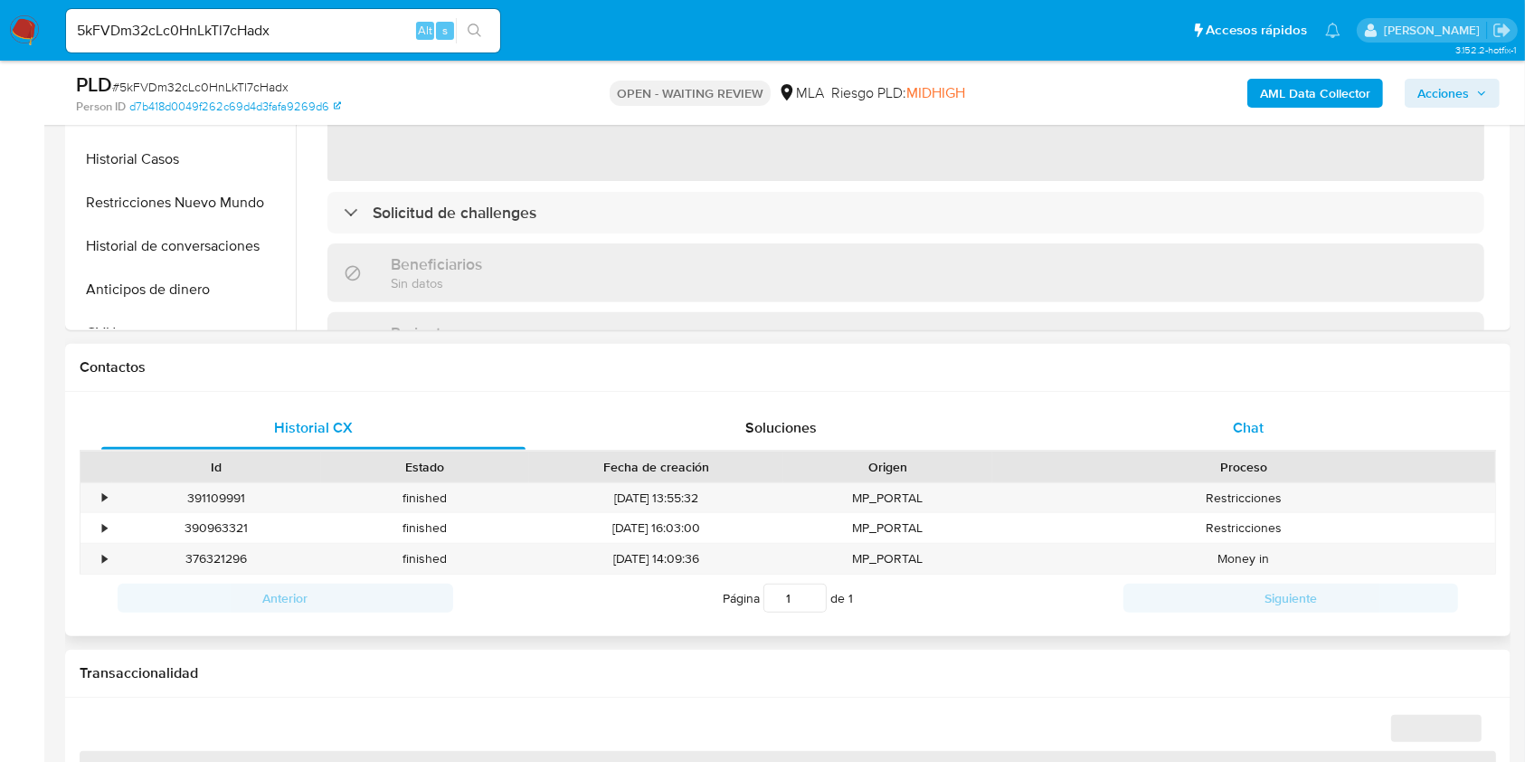
click at [1233, 415] on div "Chat" at bounding box center [1249, 427] width 424 height 43
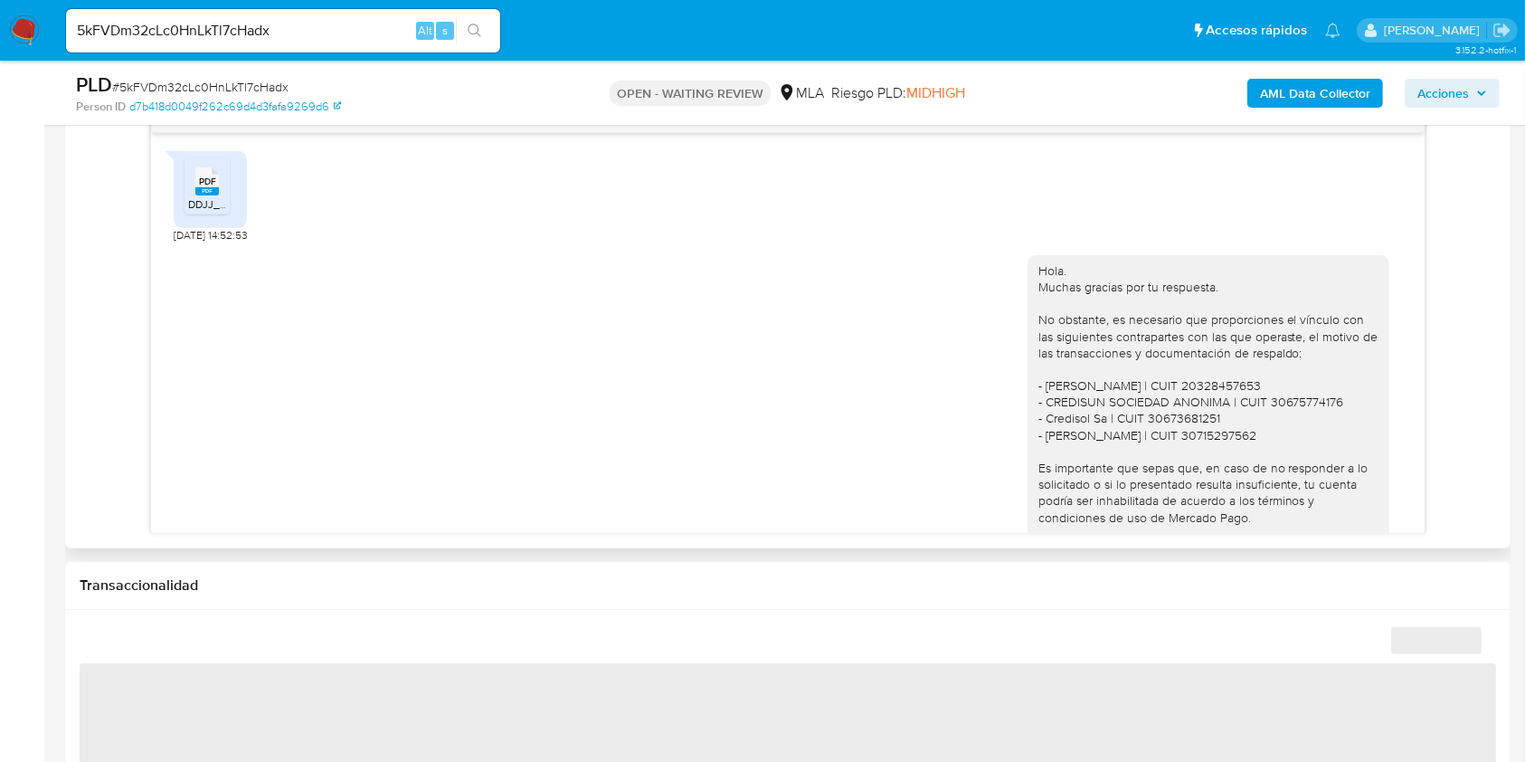
scroll to position [3182, 0]
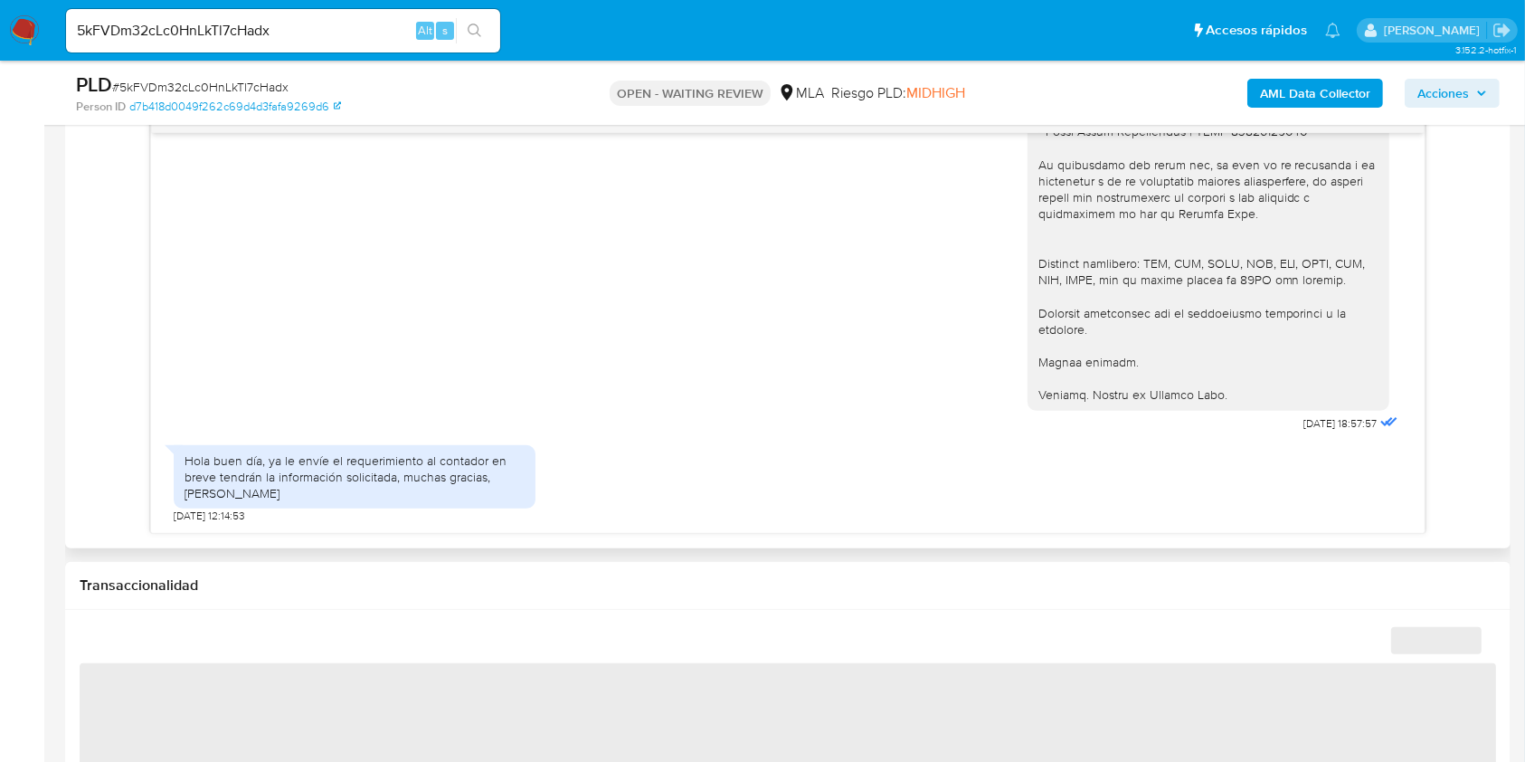
select select "10"
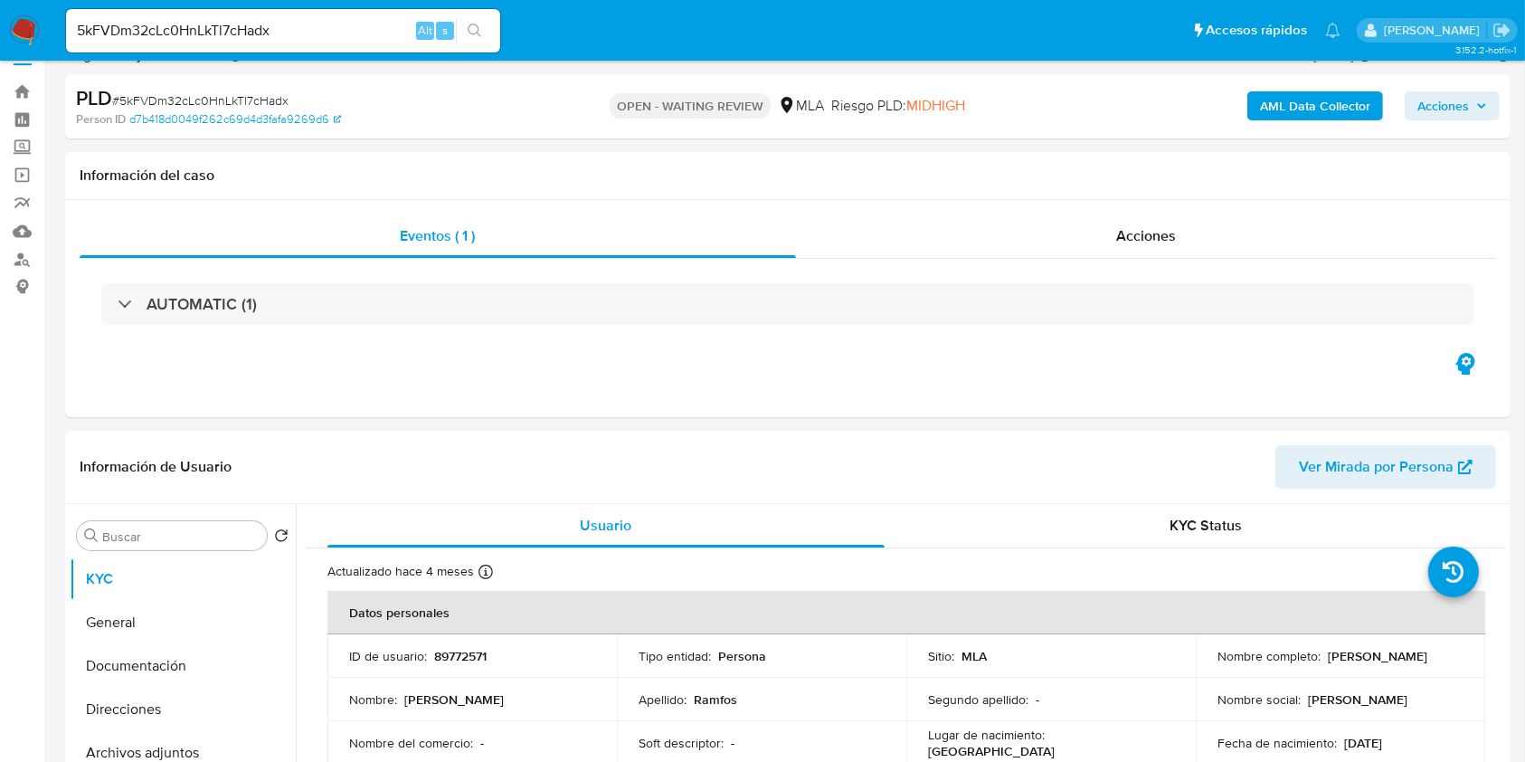
scroll to position [0, 0]
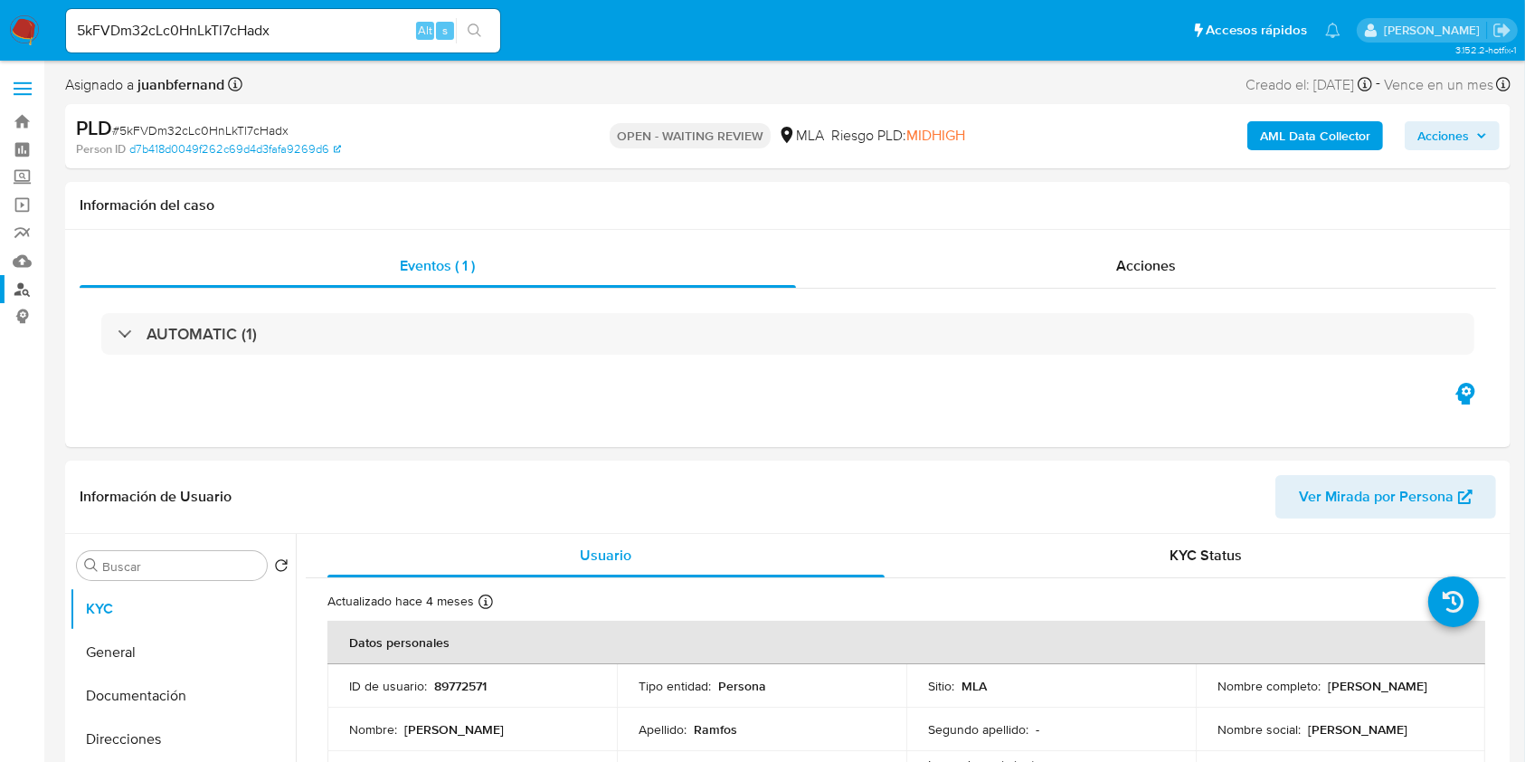
click at [33, 286] on link "Buscador de personas" at bounding box center [107, 289] width 215 height 28
select select "10"
click at [321, 22] on input at bounding box center [283, 31] width 434 height 24
paste input "YKLnaT5c4YRBq92E5vKx4iKO"
type input "YKLnaT5c4YRBq92E5vKx4iKO"
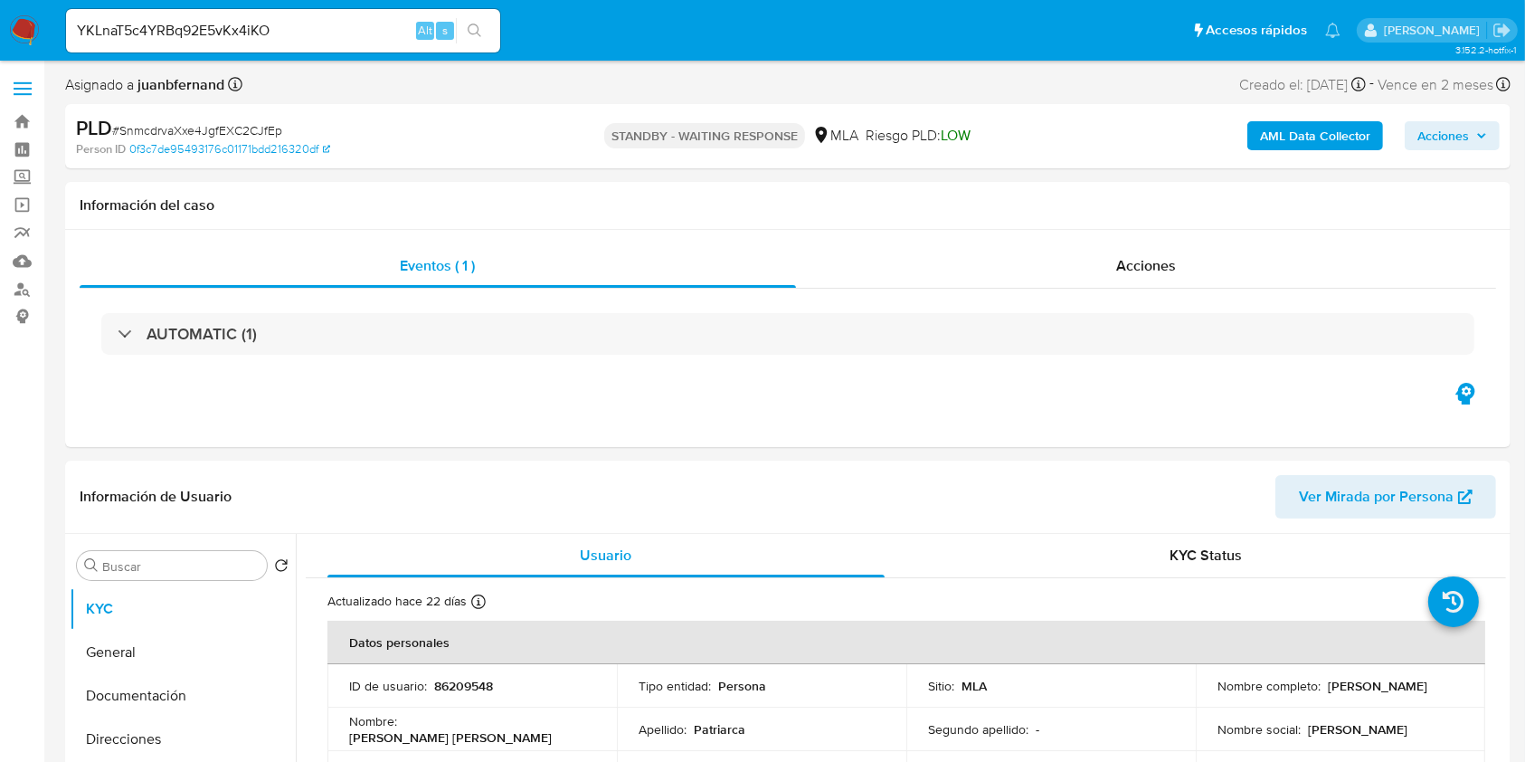
click at [449, 31] on div "s" at bounding box center [445, 31] width 18 height 18
click at [491, 30] on button "search-icon" at bounding box center [474, 30] width 37 height 25
select select "10"
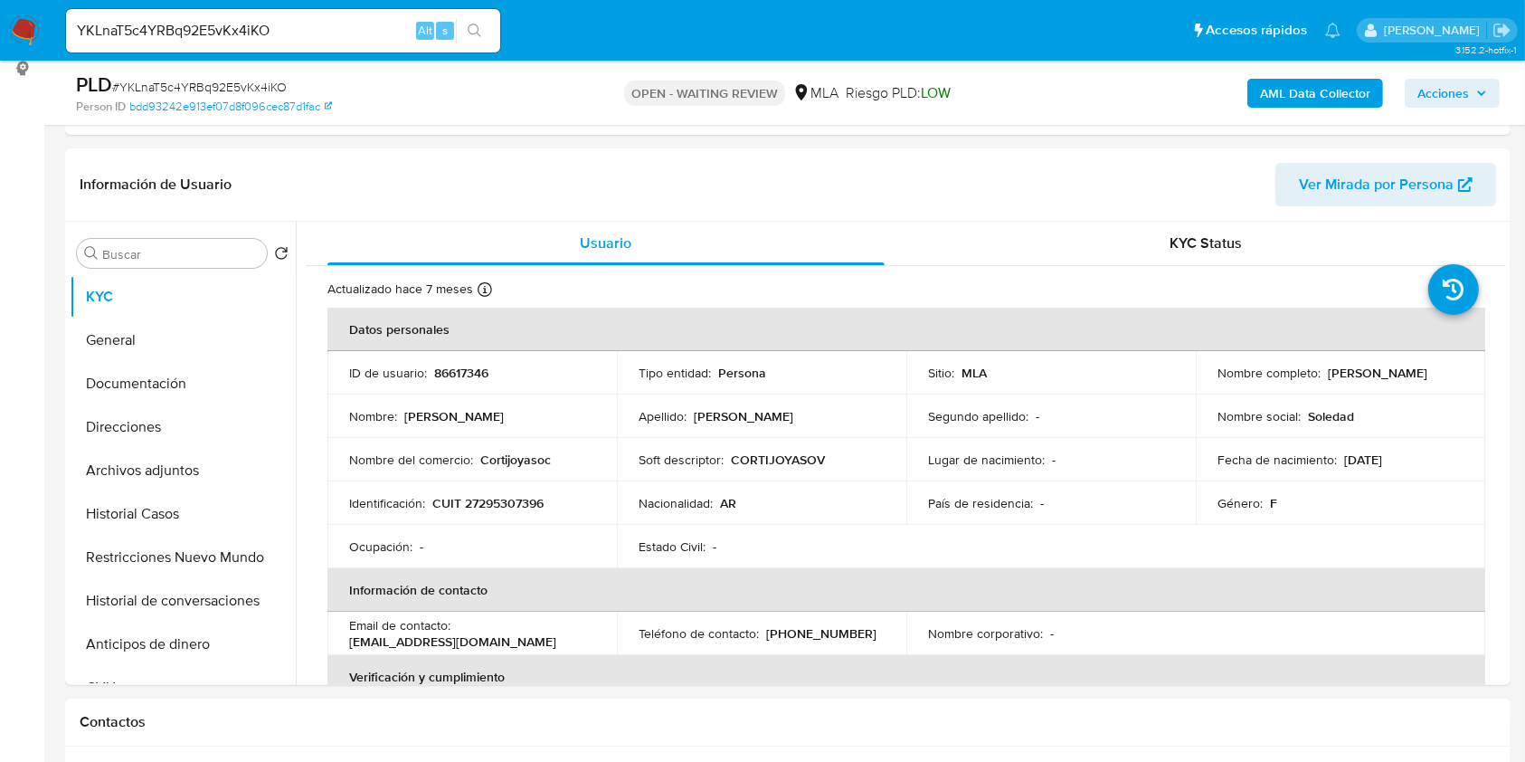
scroll to position [603, 0]
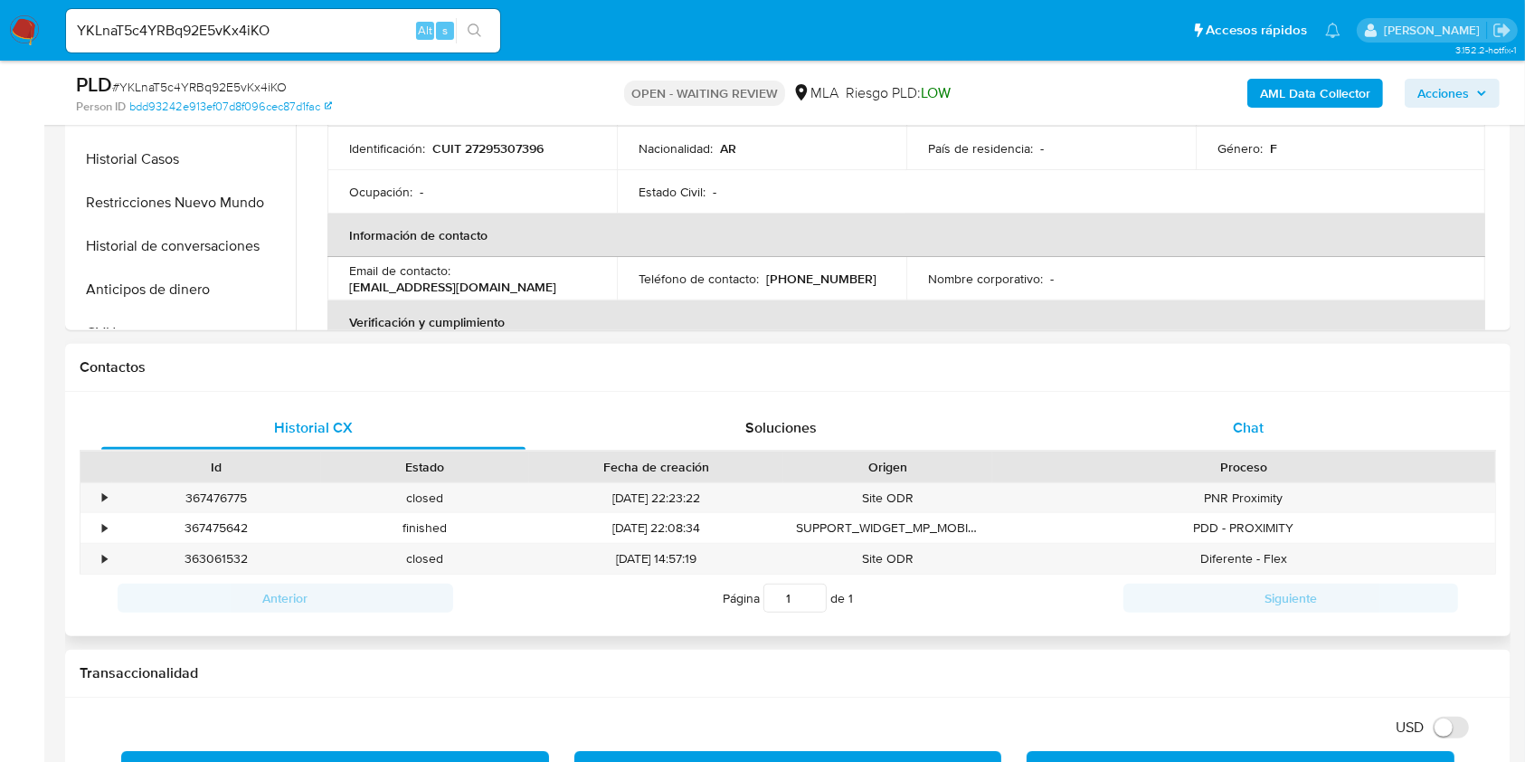
drag, startPoint x: 1245, startPoint y: 421, endPoint x: 1225, endPoint y: 422, distance: 19.9
click at [1245, 422] on span "Chat" at bounding box center [1248, 427] width 31 height 21
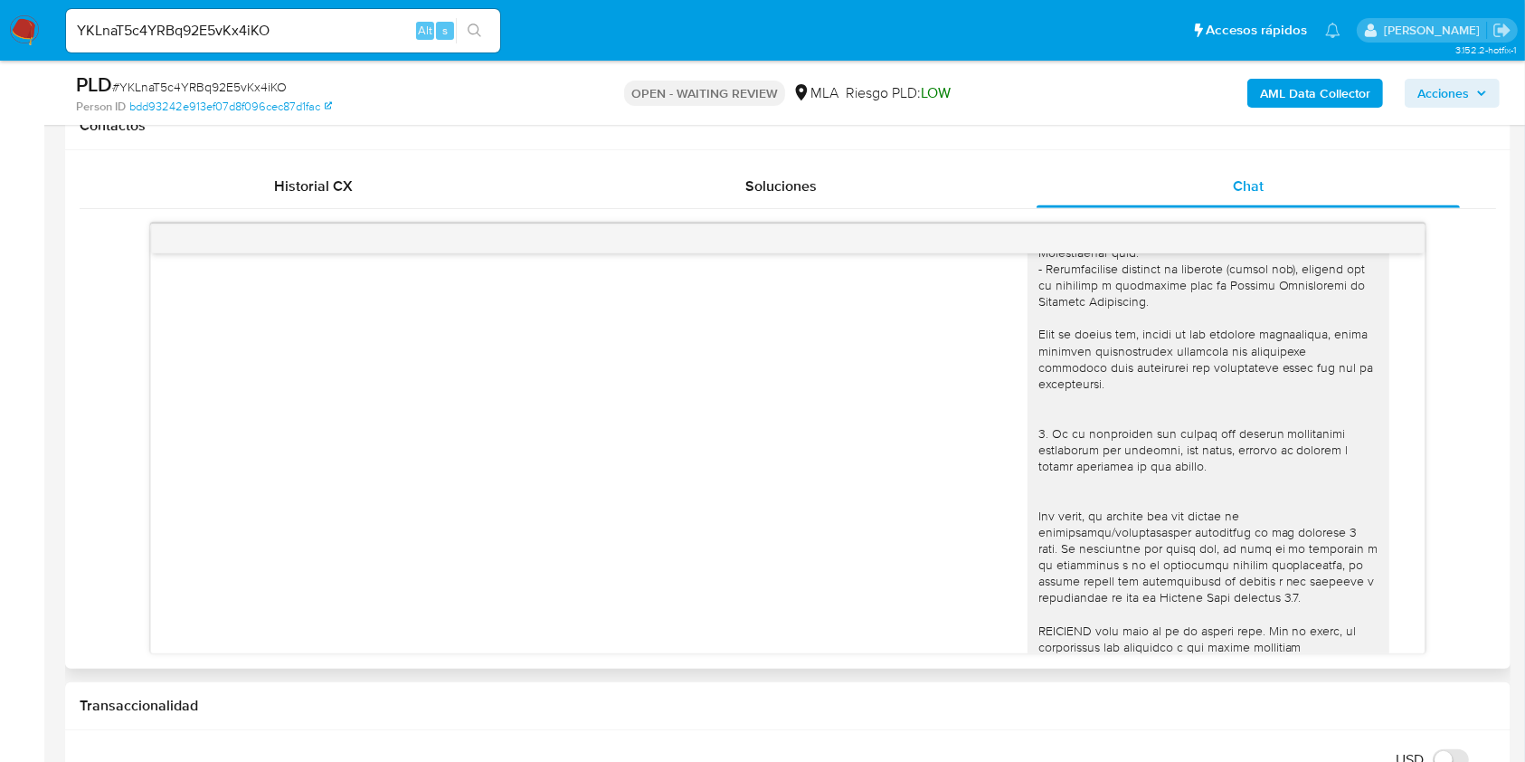
scroll to position [370, 0]
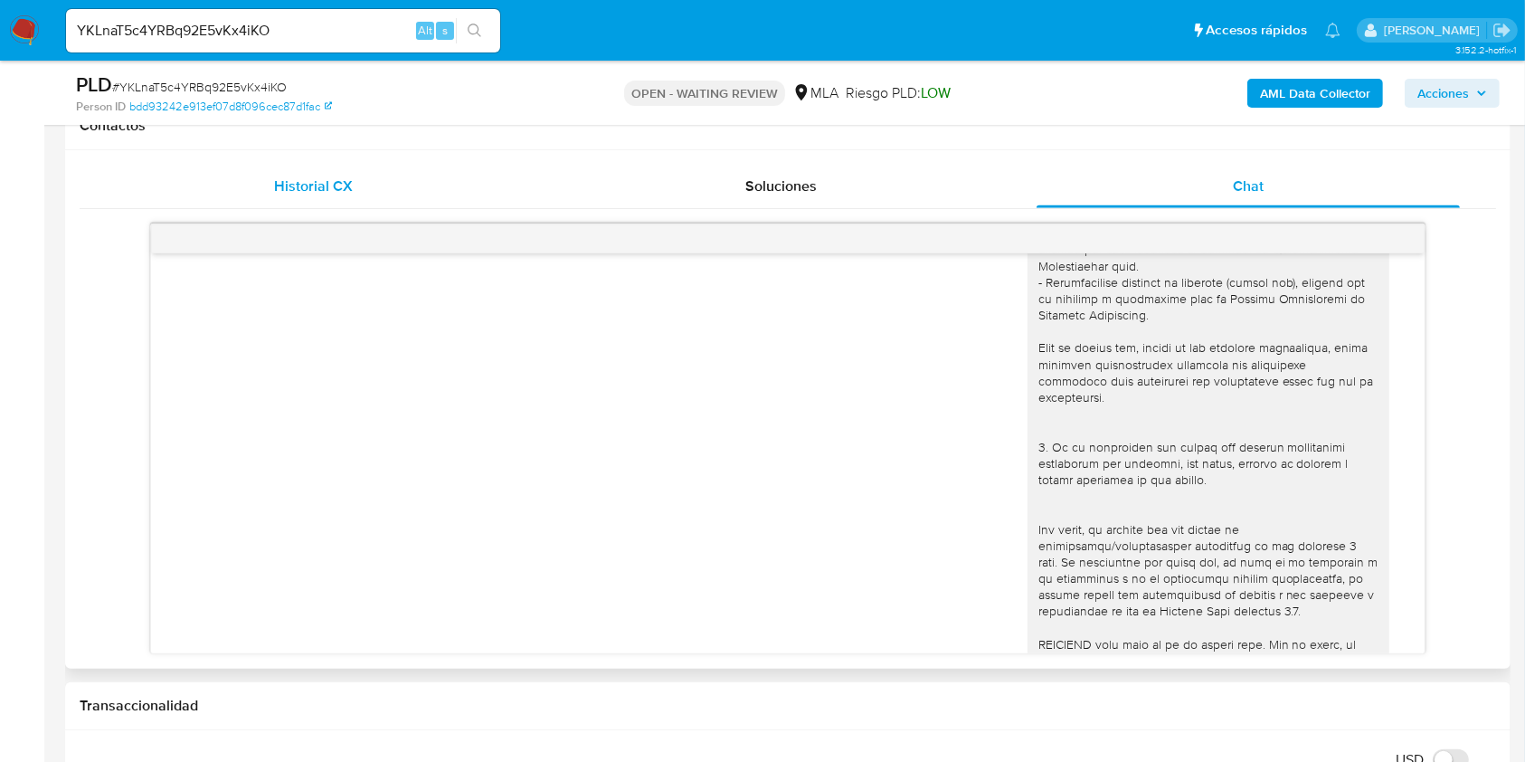
click at [356, 177] on div "Historial CX" at bounding box center [313, 186] width 424 height 43
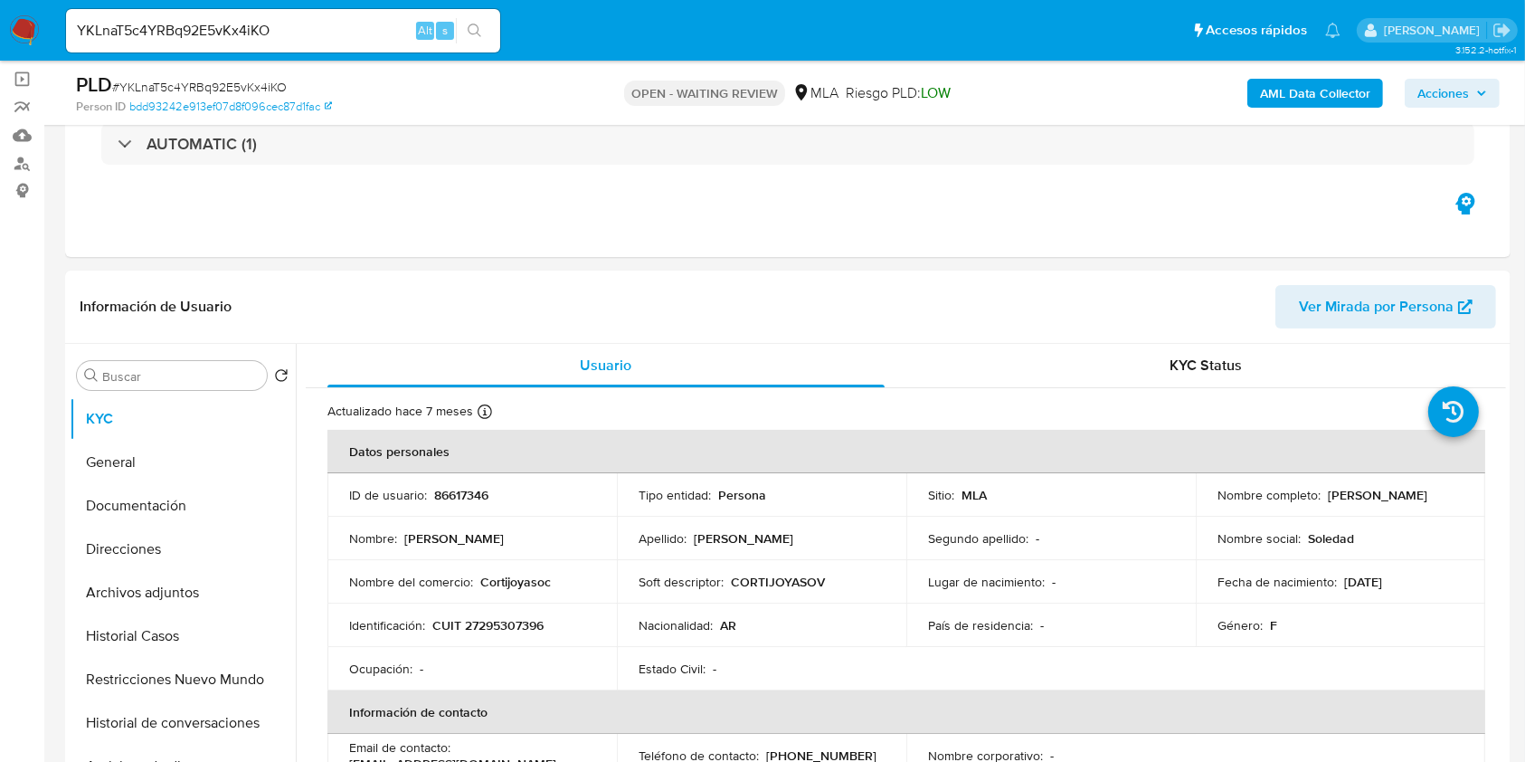
scroll to position [120, 0]
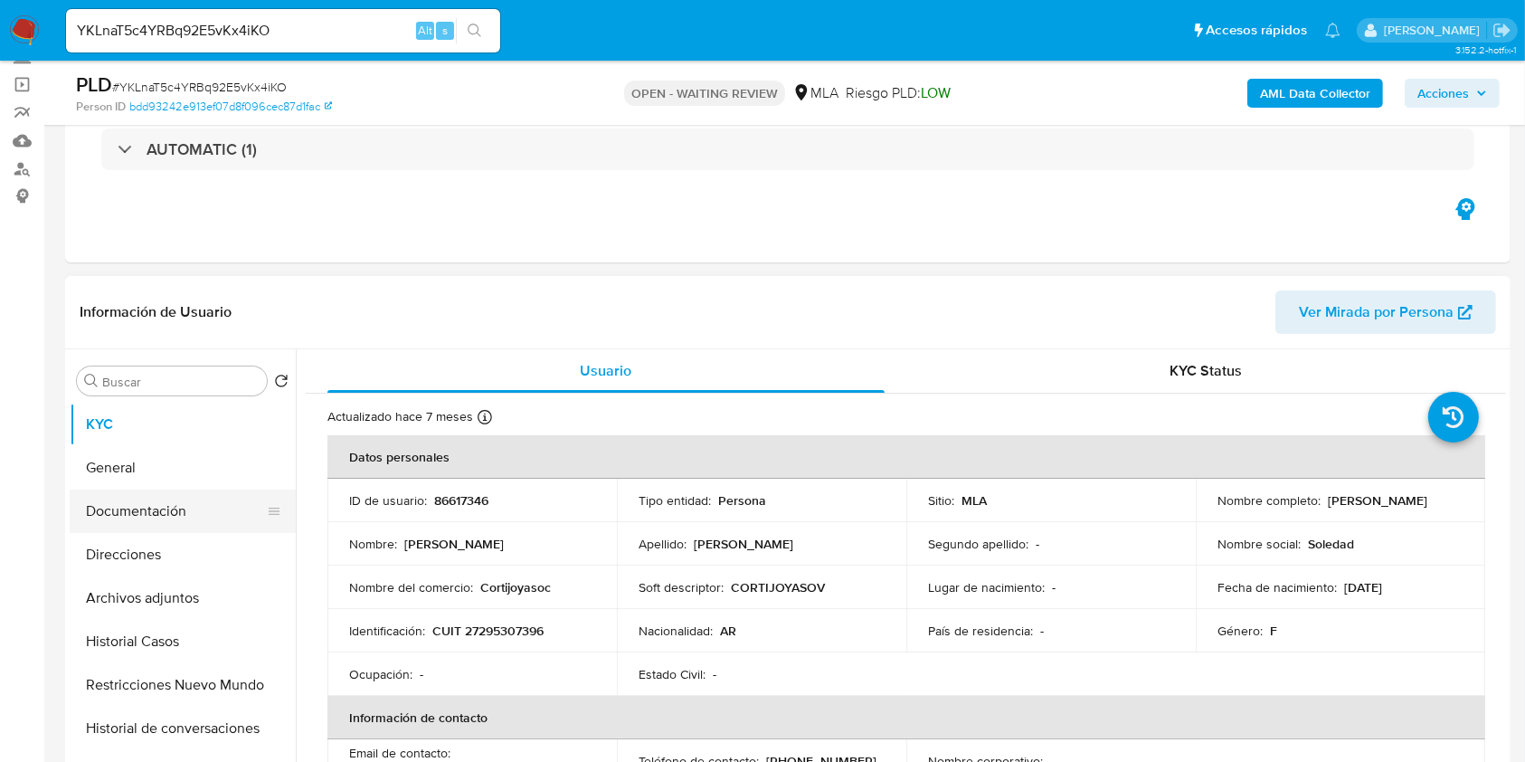
click at [152, 503] on button "Documentación" at bounding box center [176, 510] width 212 height 43
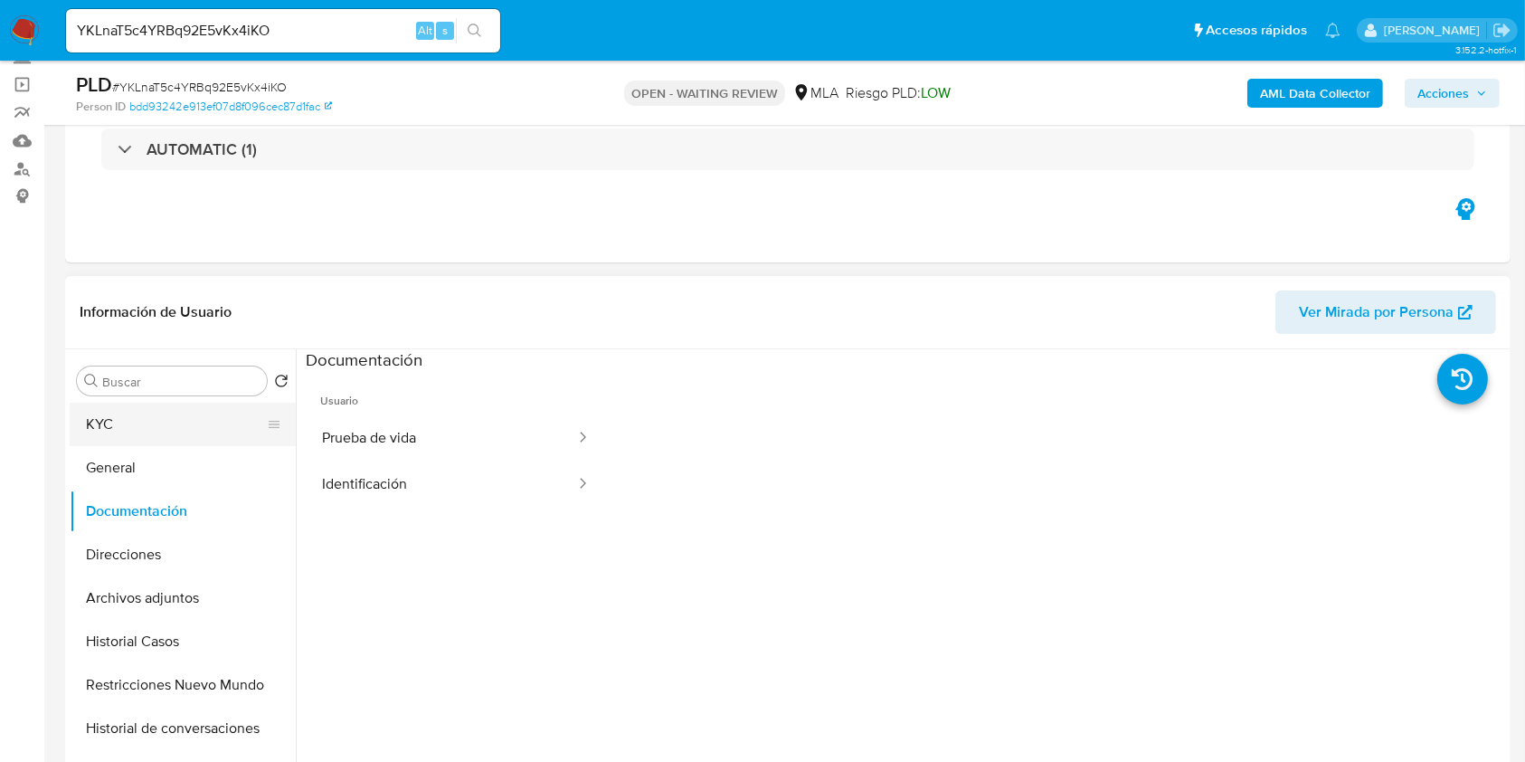
click at [179, 424] on button "KYC" at bounding box center [176, 424] width 212 height 43
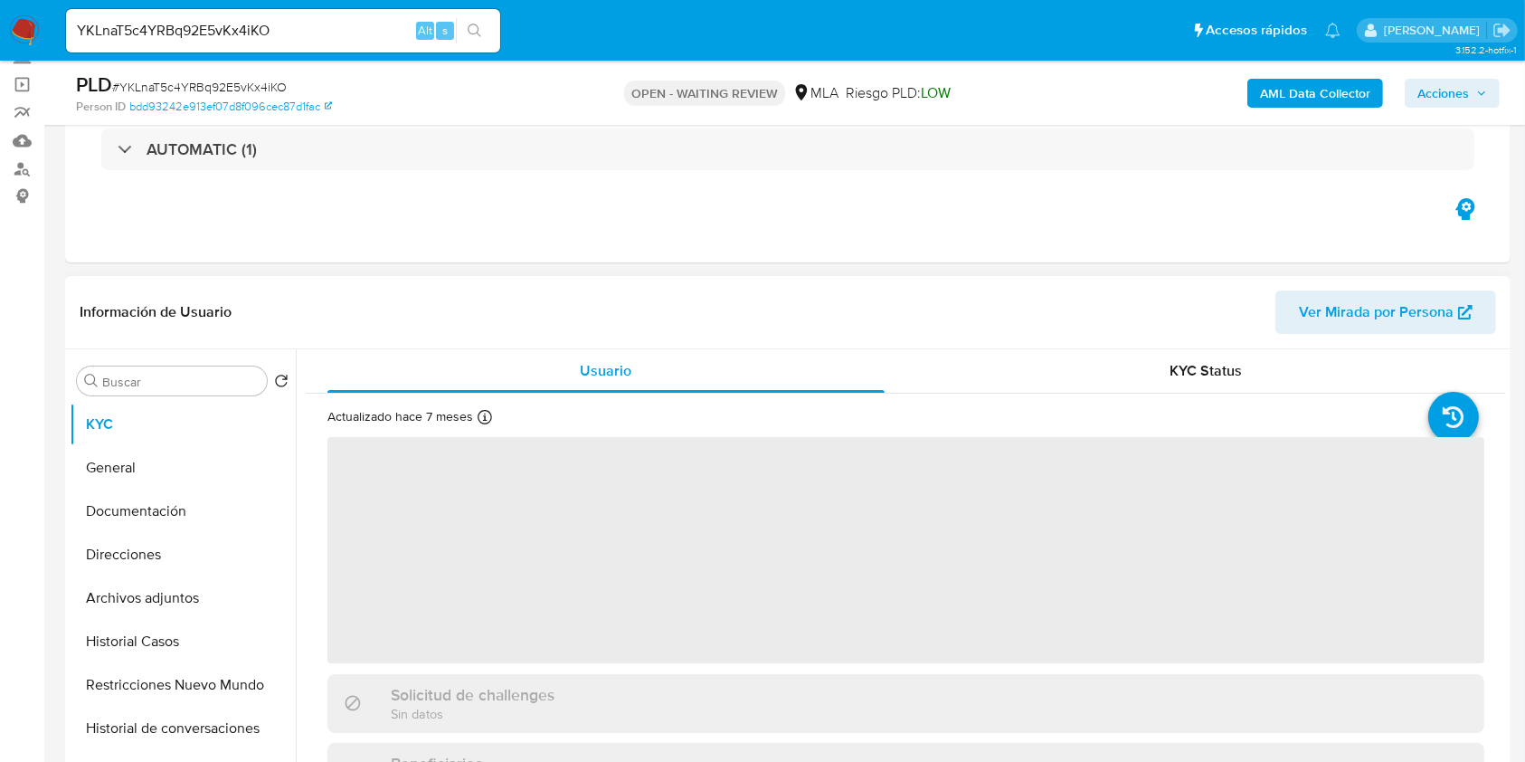
drag, startPoint x: 165, startPoint y: 498, endPoint x: 387, endPoint y: 497, distance: 222.6
click at [166, 499] on button "Documentación" at bounding box center [183, 510] width 226 height 43
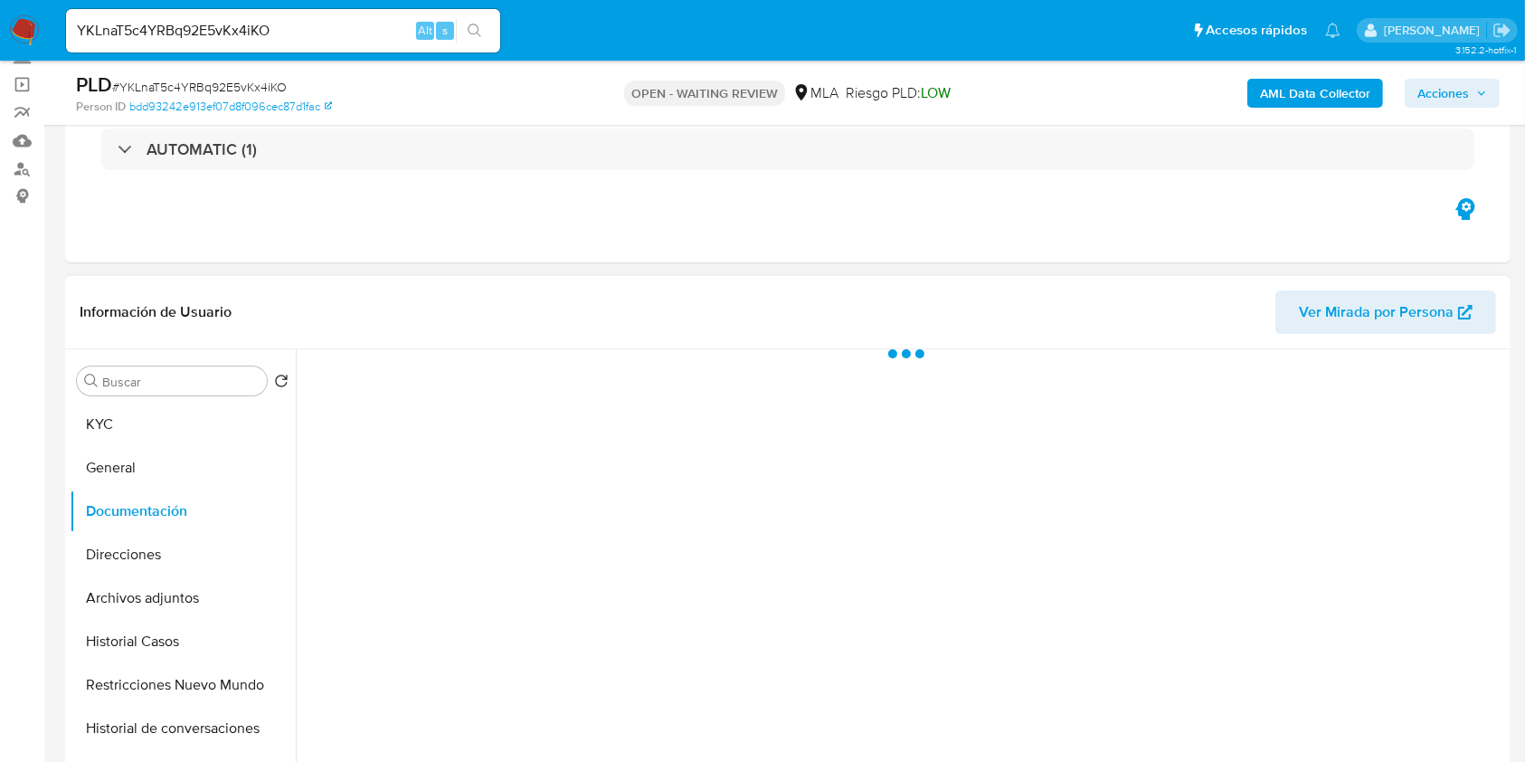
click at [435, 497] on div at bounding box center [901, 580] width 1210 height 463
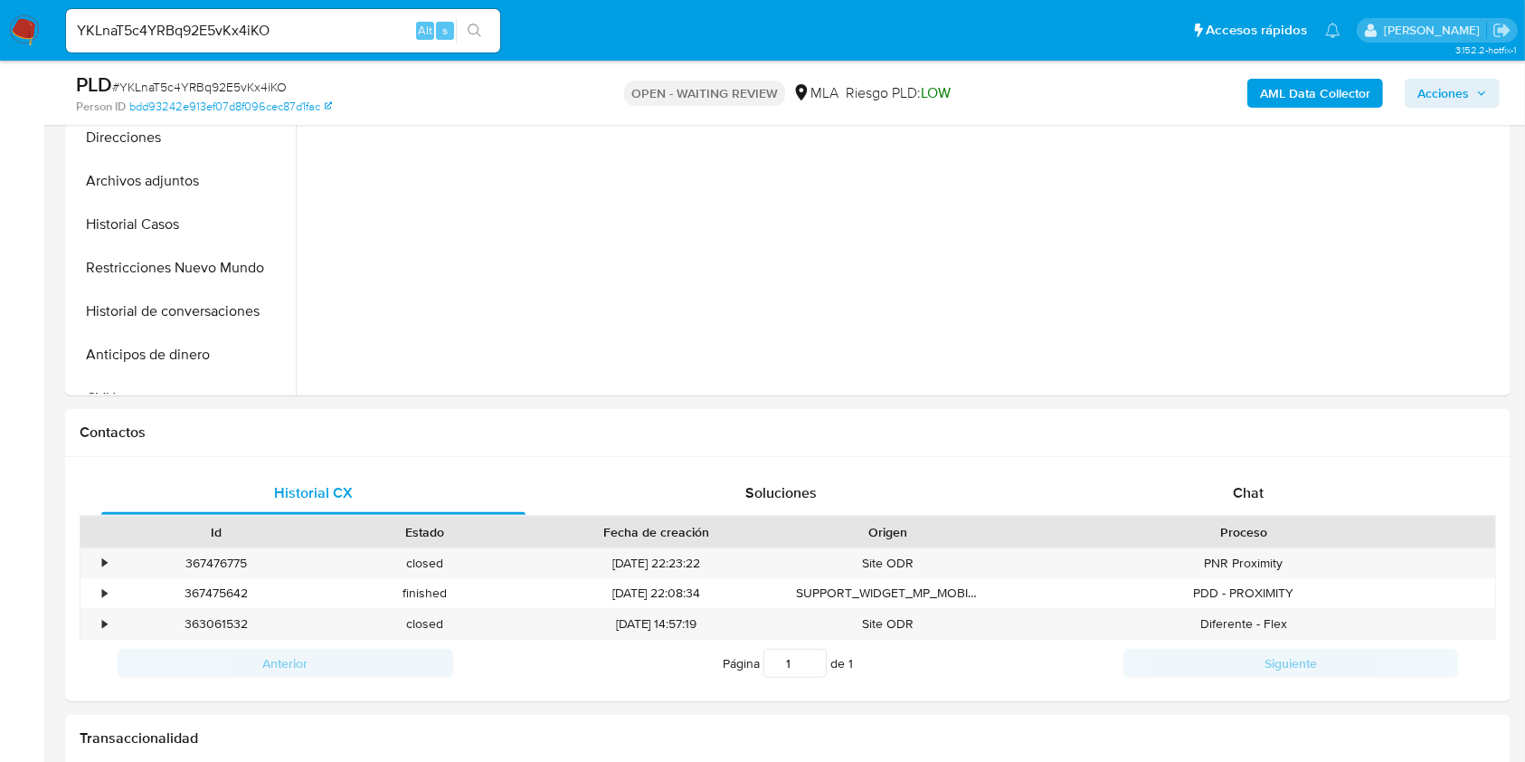
scroll to position [844, 0]
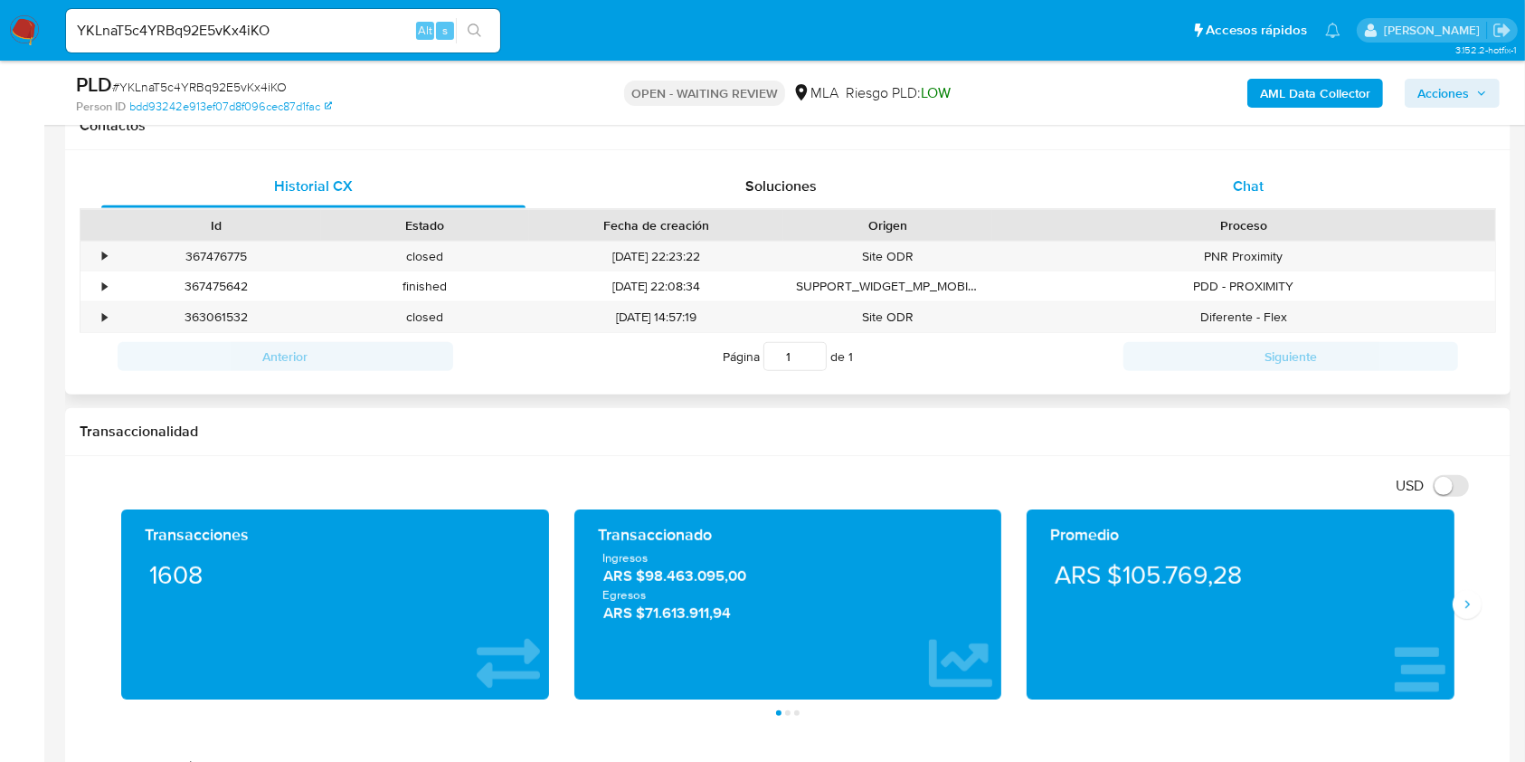
click at [1320, 176] on div "Chat" at bounding box center [1249, 186] width 424 height 43
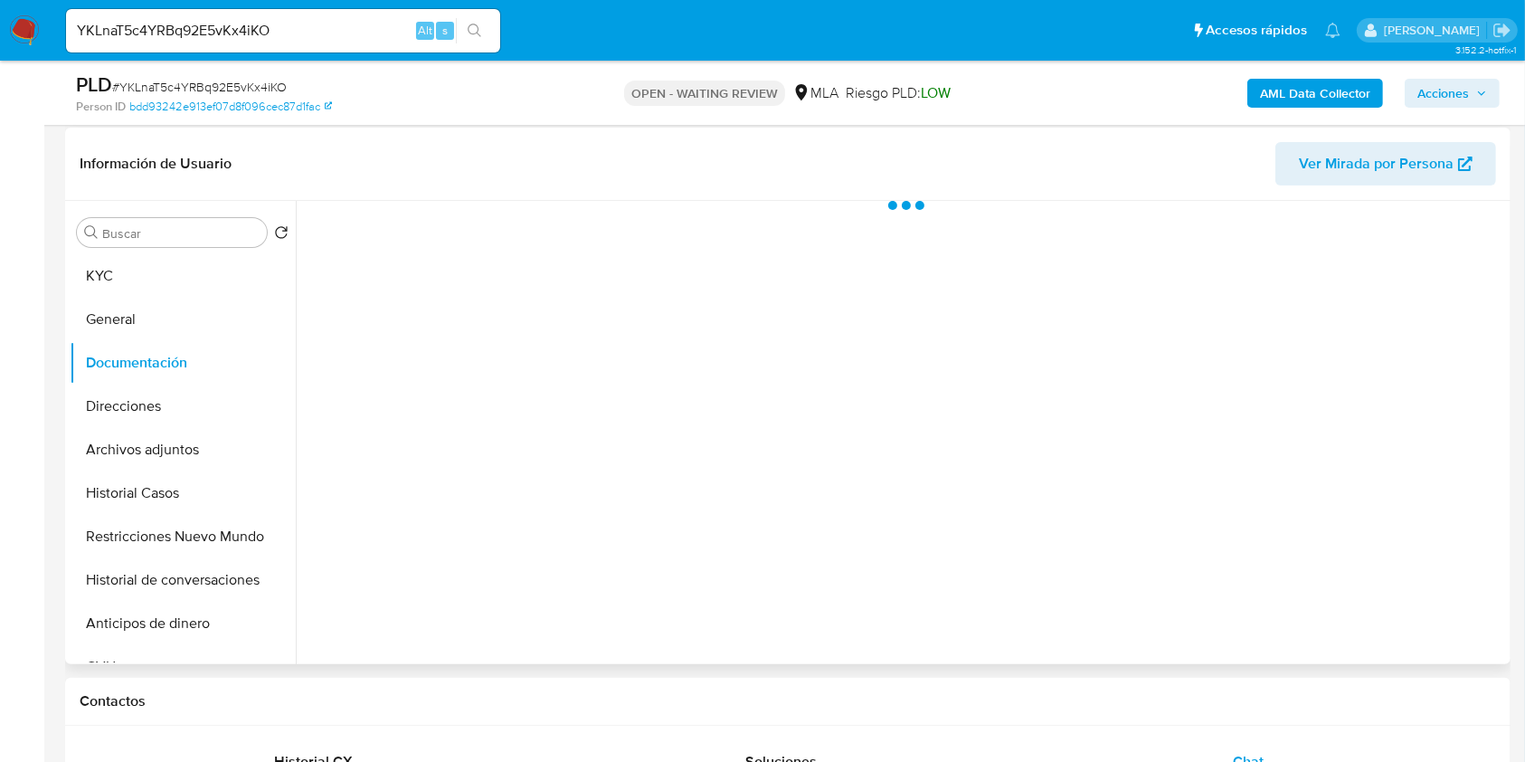
scroll to position [241, 0]
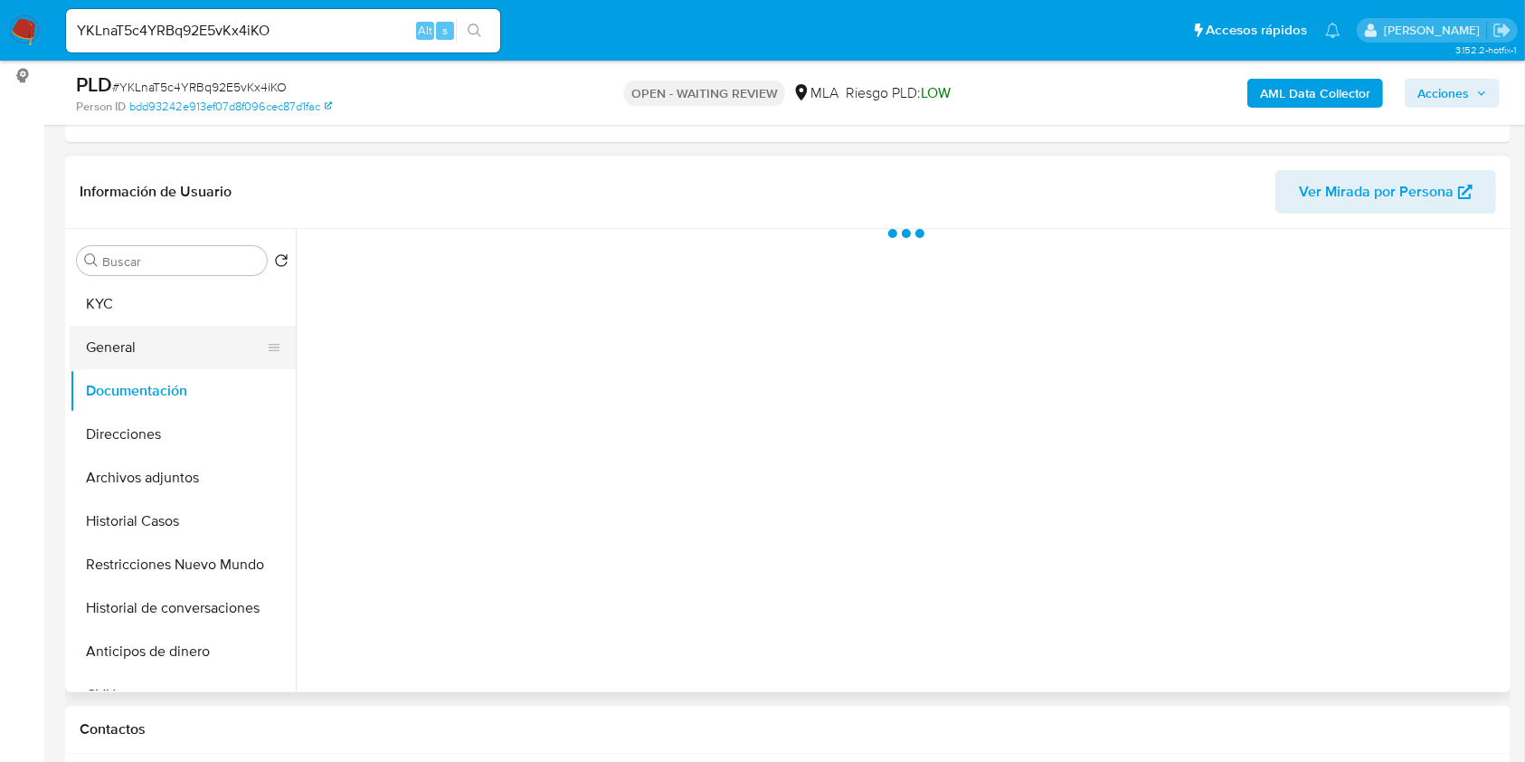
drag, startPoint x: 179, startPoint y: 313, endPoint x: 179, endPoint y: 358, distance: 45.2
click at [179, 313] on button "KYC" at bounding box center [183, 303] width 226 height 43
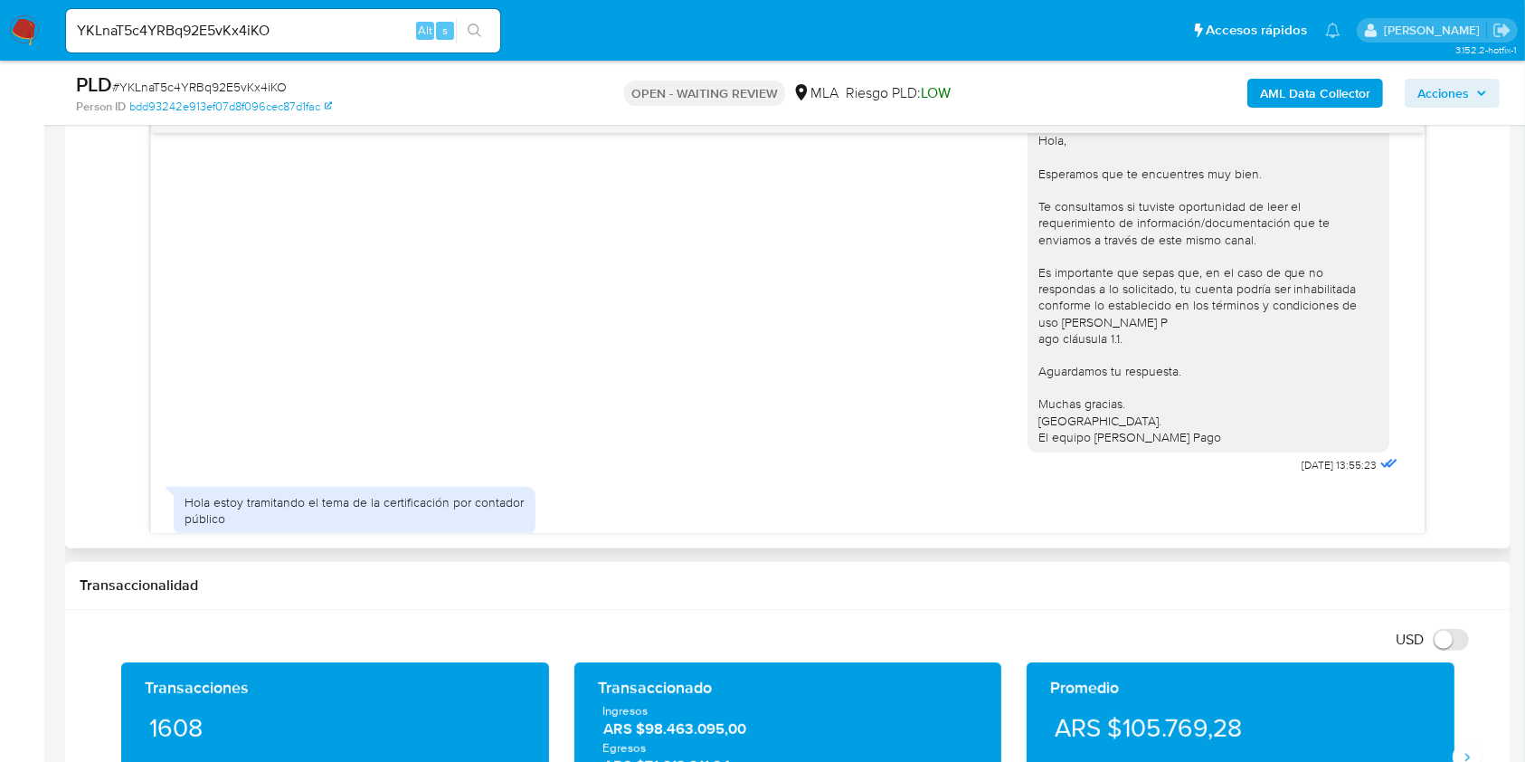
scroll to position [1094, 0]
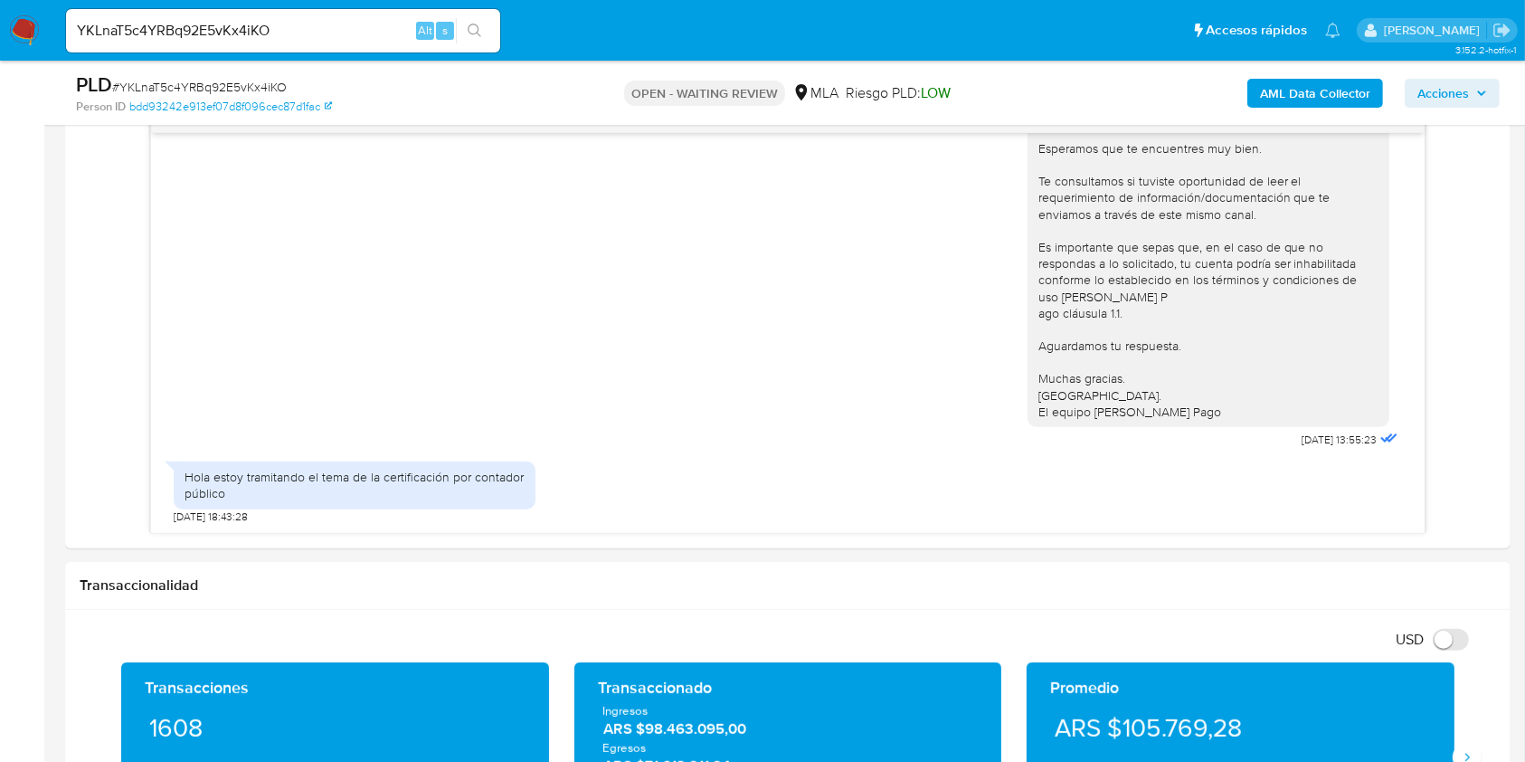
click at [233, 33] on input "YKLnaT5c4YRBq92E5vKx4iKO" at bounding box center [283, 31] width 434 height 24
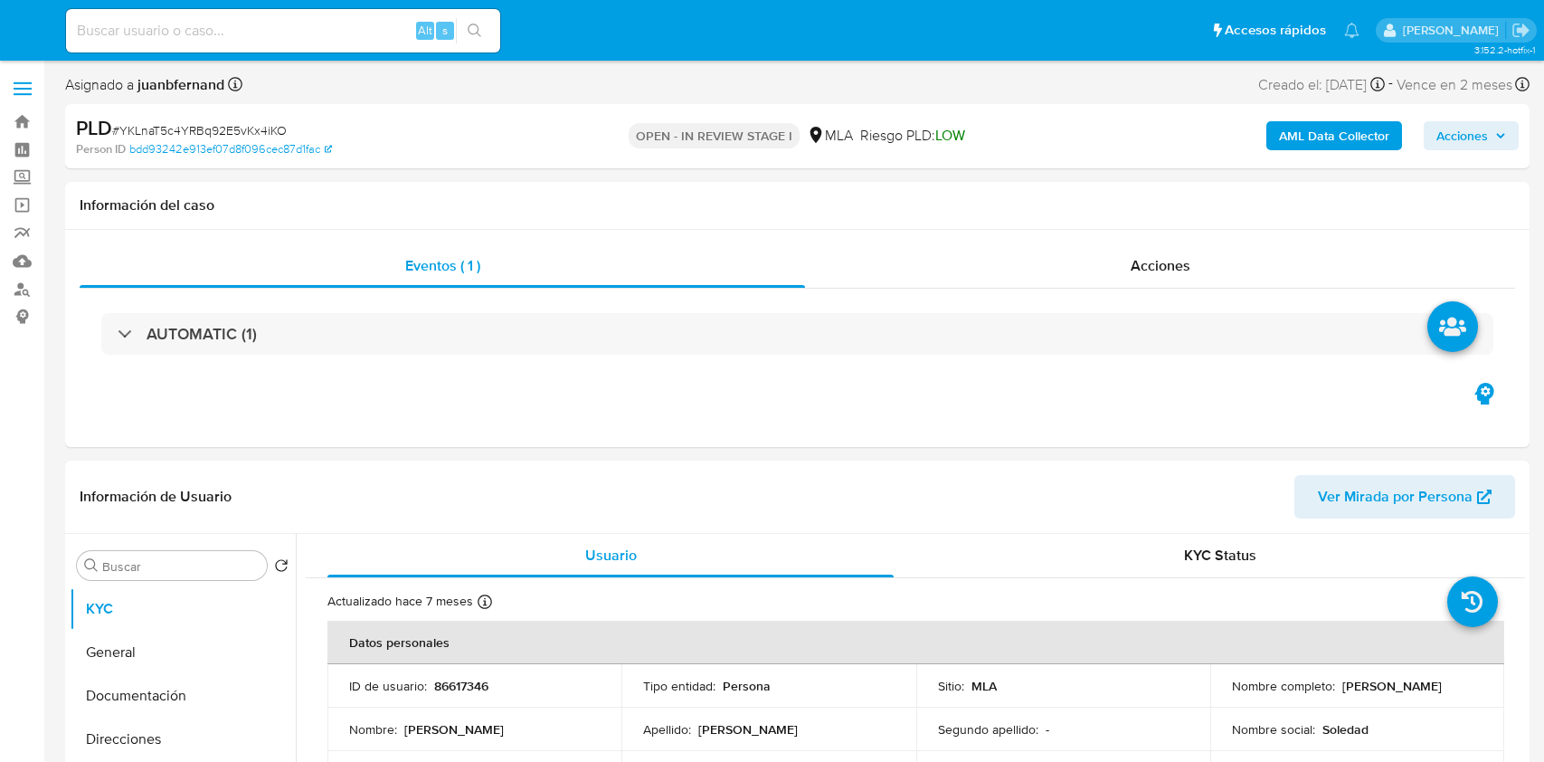
select select "10"
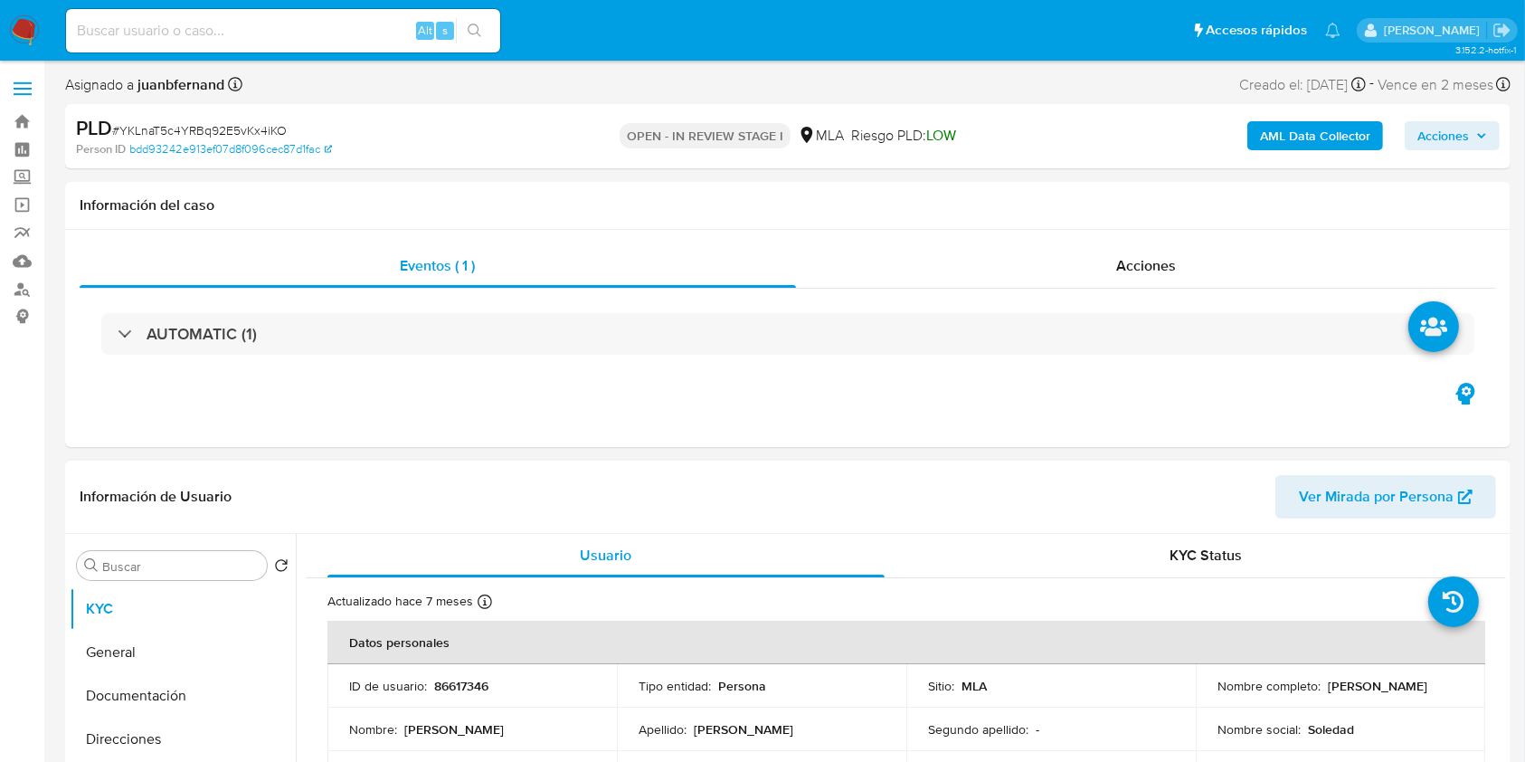
scroll to position [482, 0]
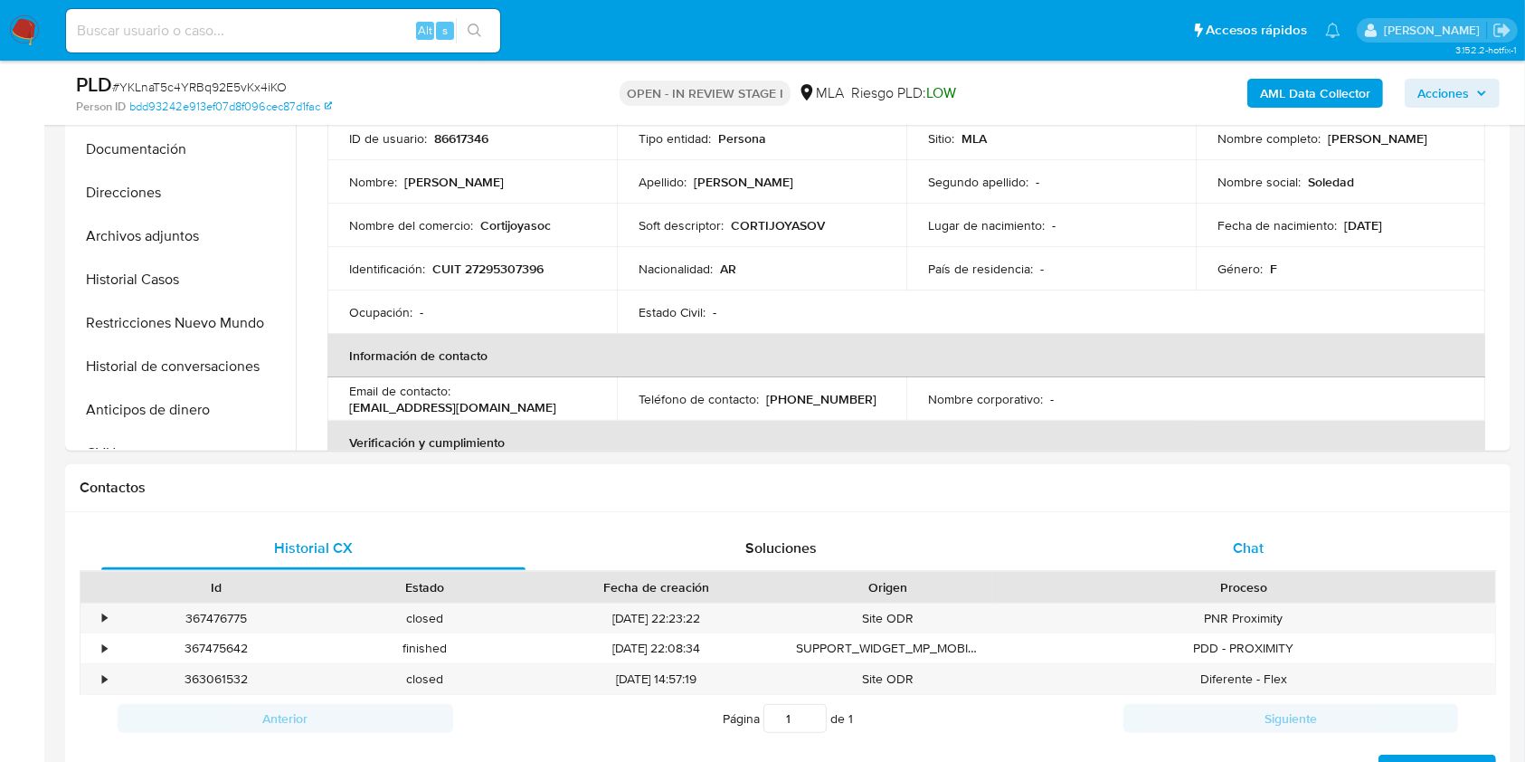
click at [1350, 537] on div "Chat" at bounding box center [1249, 548] width 424 height 43
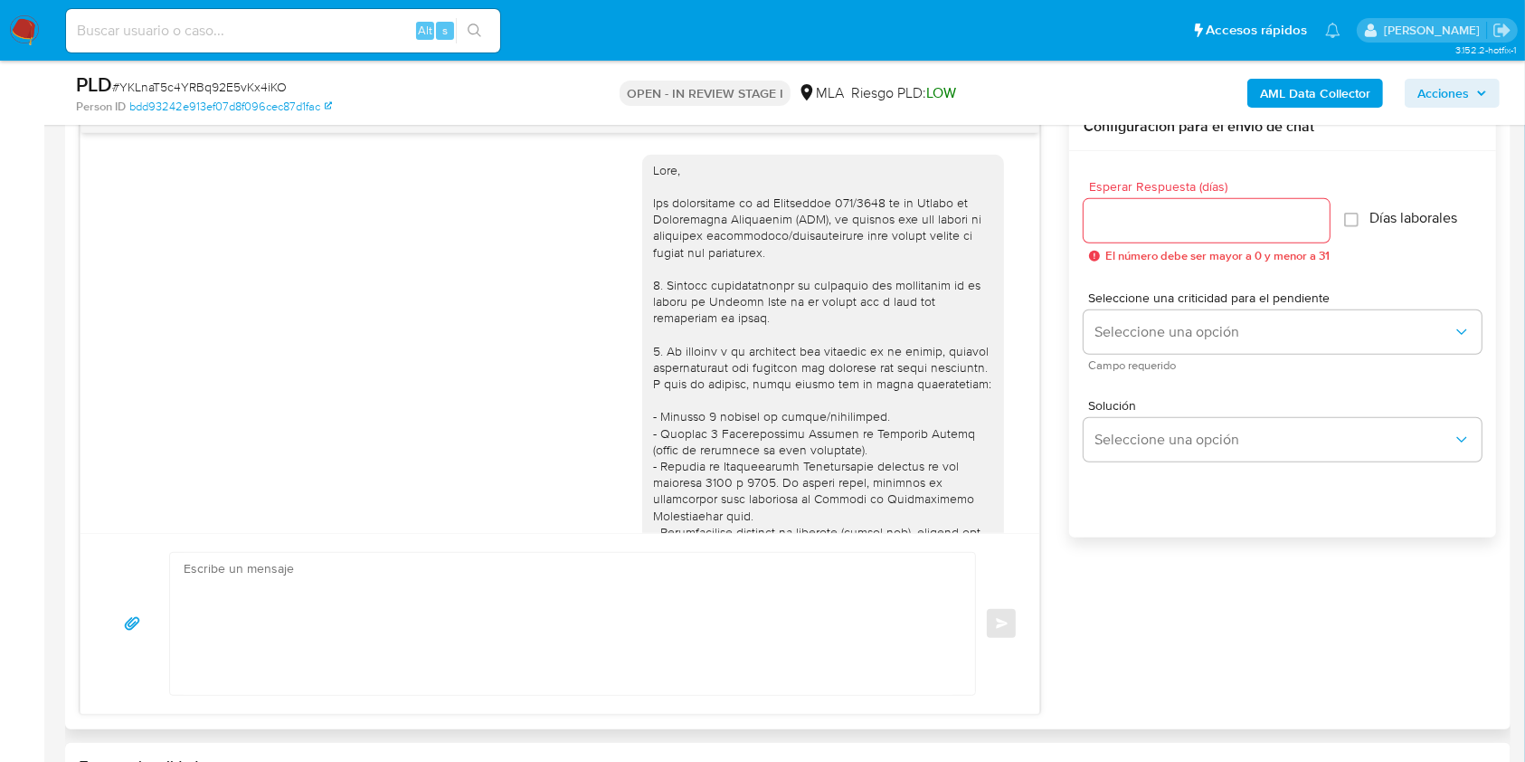
scroll to position [1094, 0]
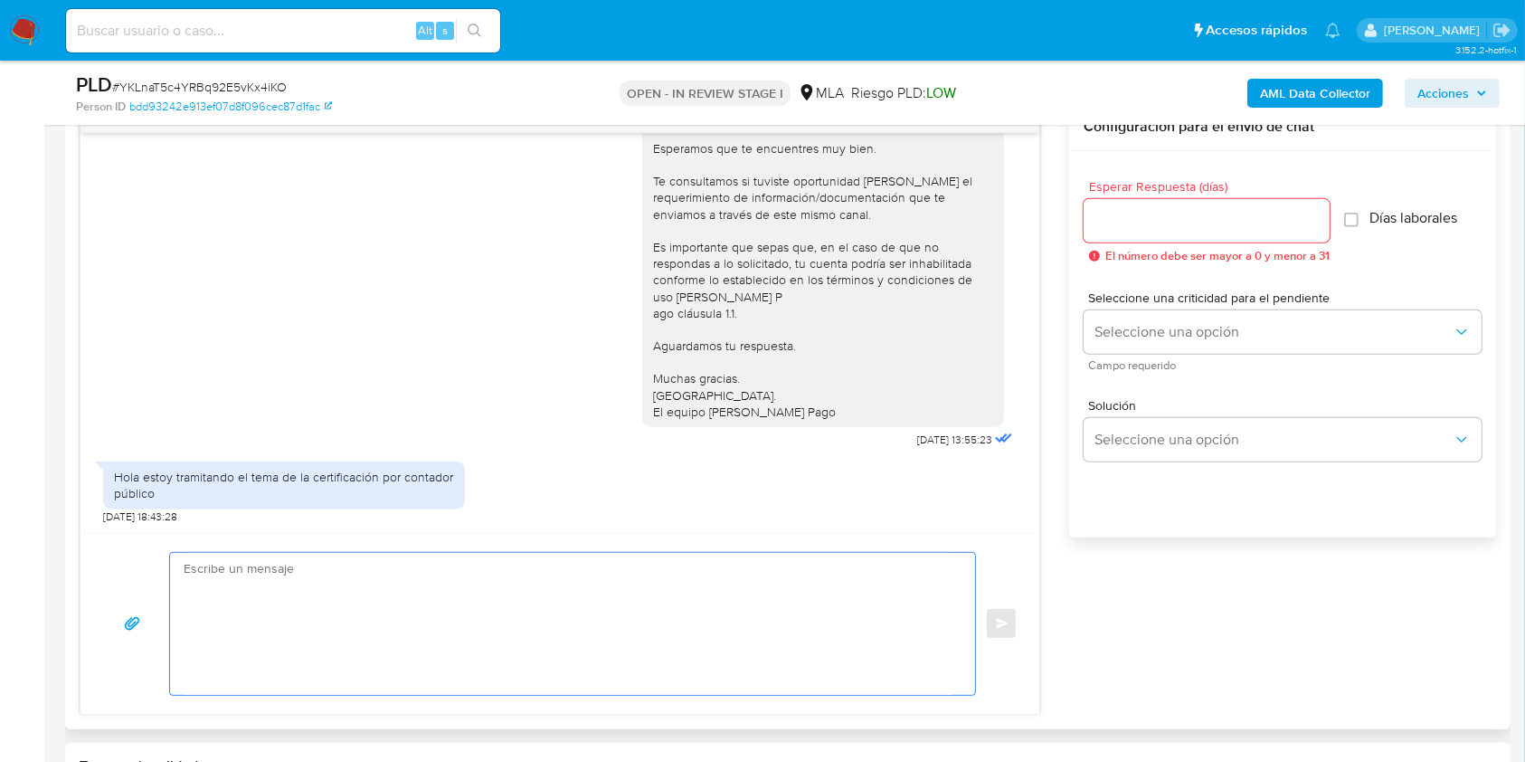
click at [337, 597] on textarea at bounding box center [568, 624] width 769 height 142
paste textarea "Hola, Esperamos que te encuentres muy bien. Te consultamos si tuviste oportunid…"
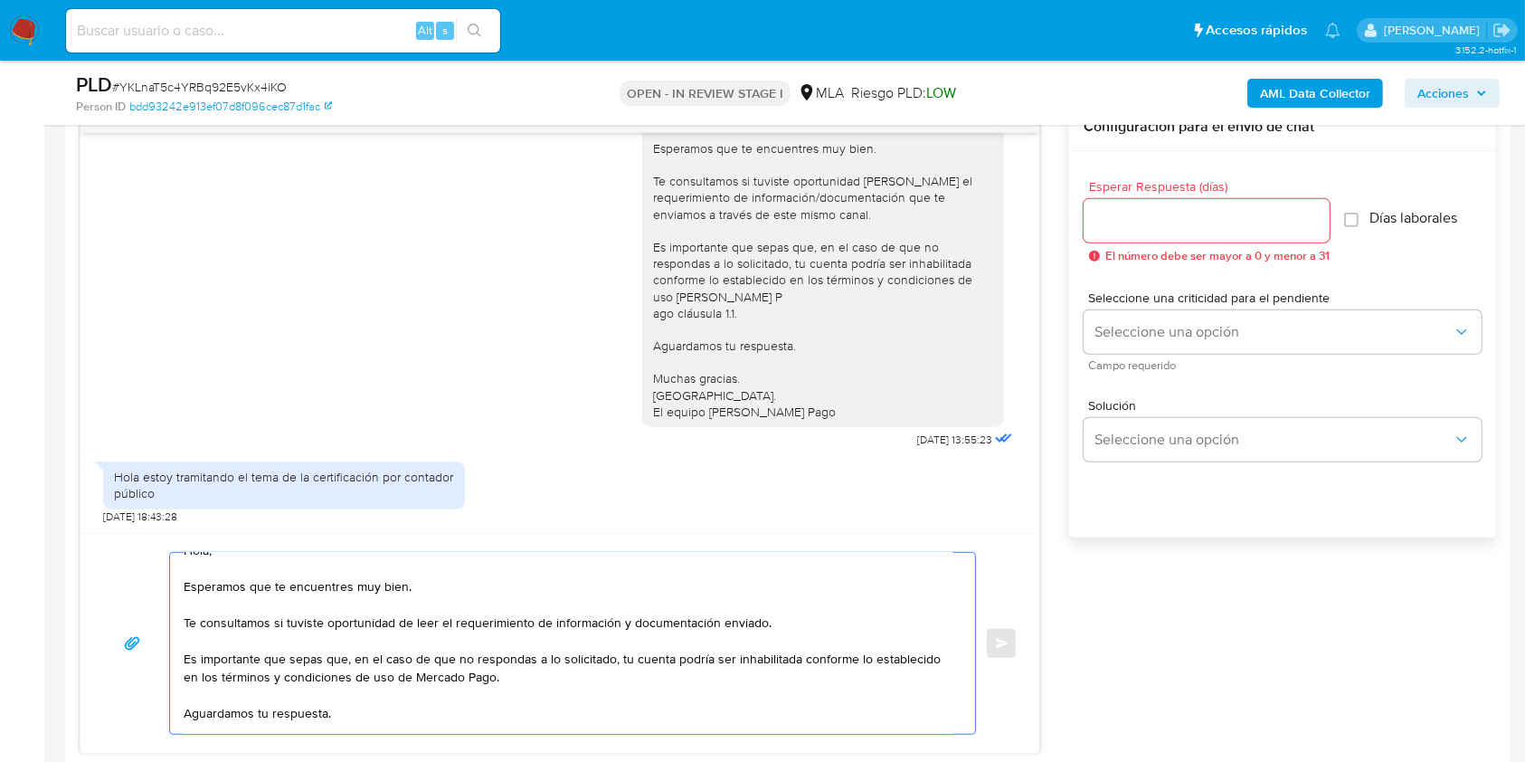
scroll to position [0, 0]
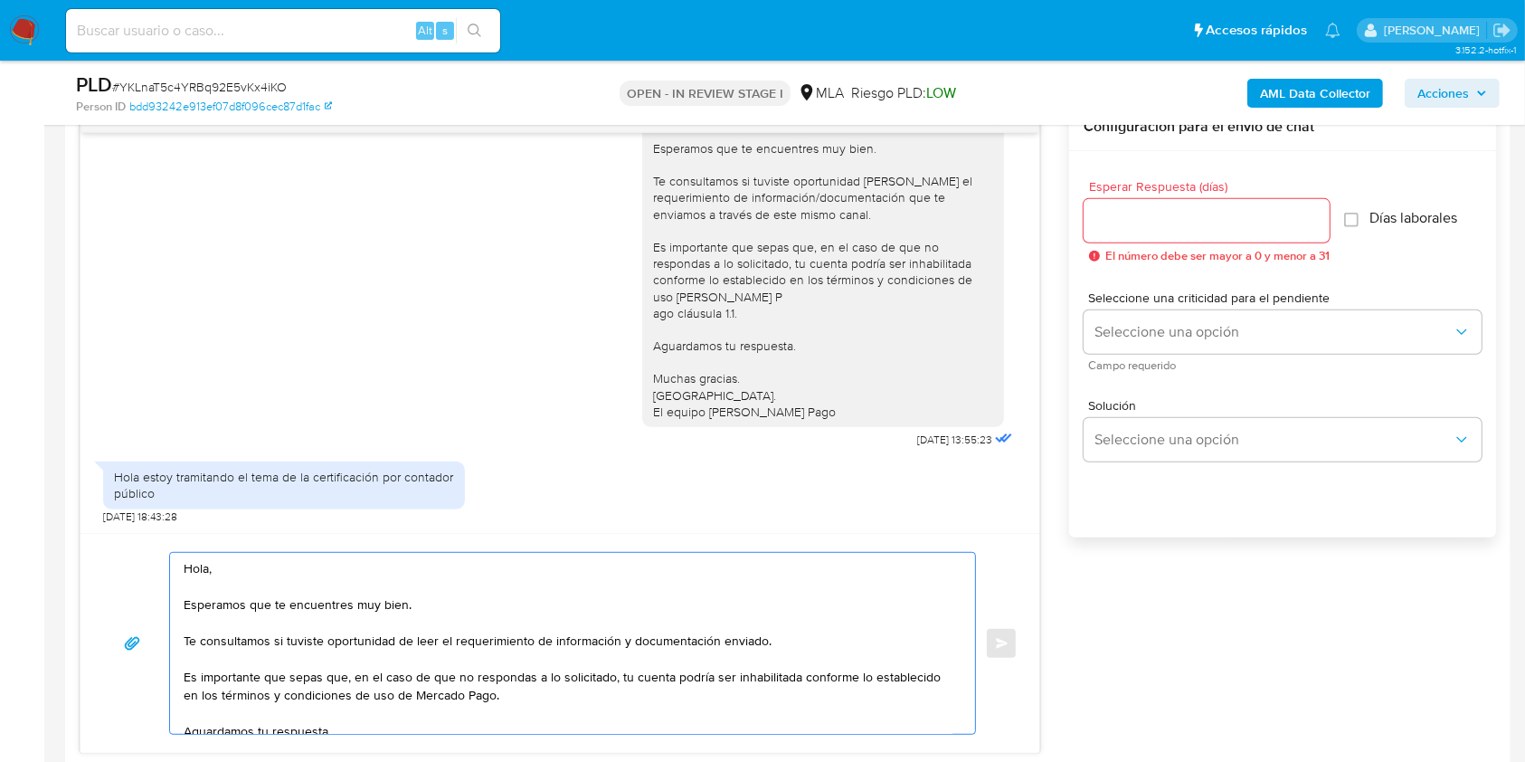
click at [397, 575] on textarea "Hola, Esperamos que te encuentres muy bien. Te consultamos si tuviste oportunid…" at bounding box center [568, 643] width 769 height 181
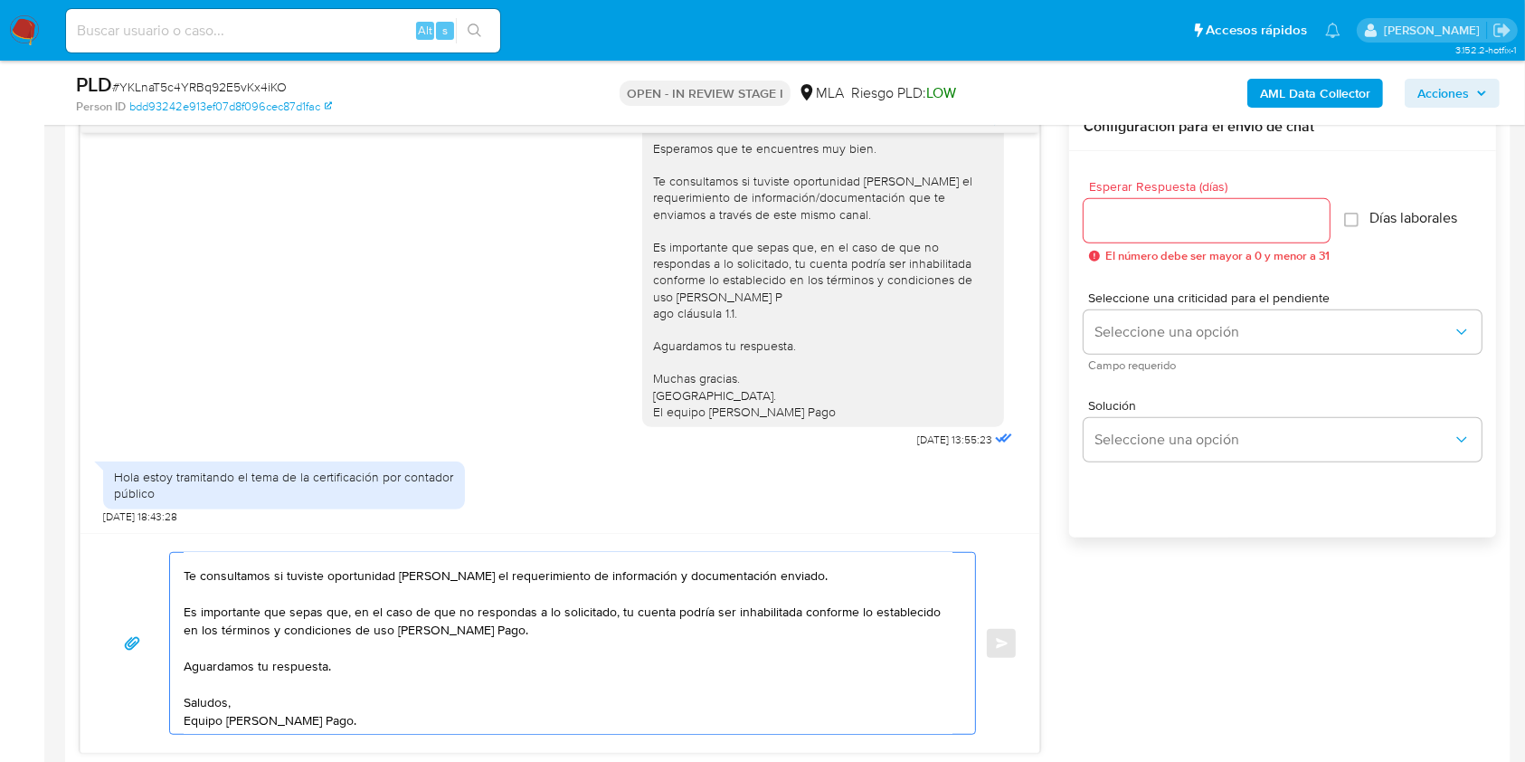
scroll to position [72, 0]
click at [453, 691] on textarea "Hola. Esperamos que te encuentres muy bien. Te consultamos si tuviste oportunid…" at bounding box center [568, 643] width 769 height 181
click at [465, 684] on textarea "Hola. Esperamos que te encuentres muy bien. Te consultamos si tuviste oportunid…" at bounding box center [568, 643] width 769 height 181
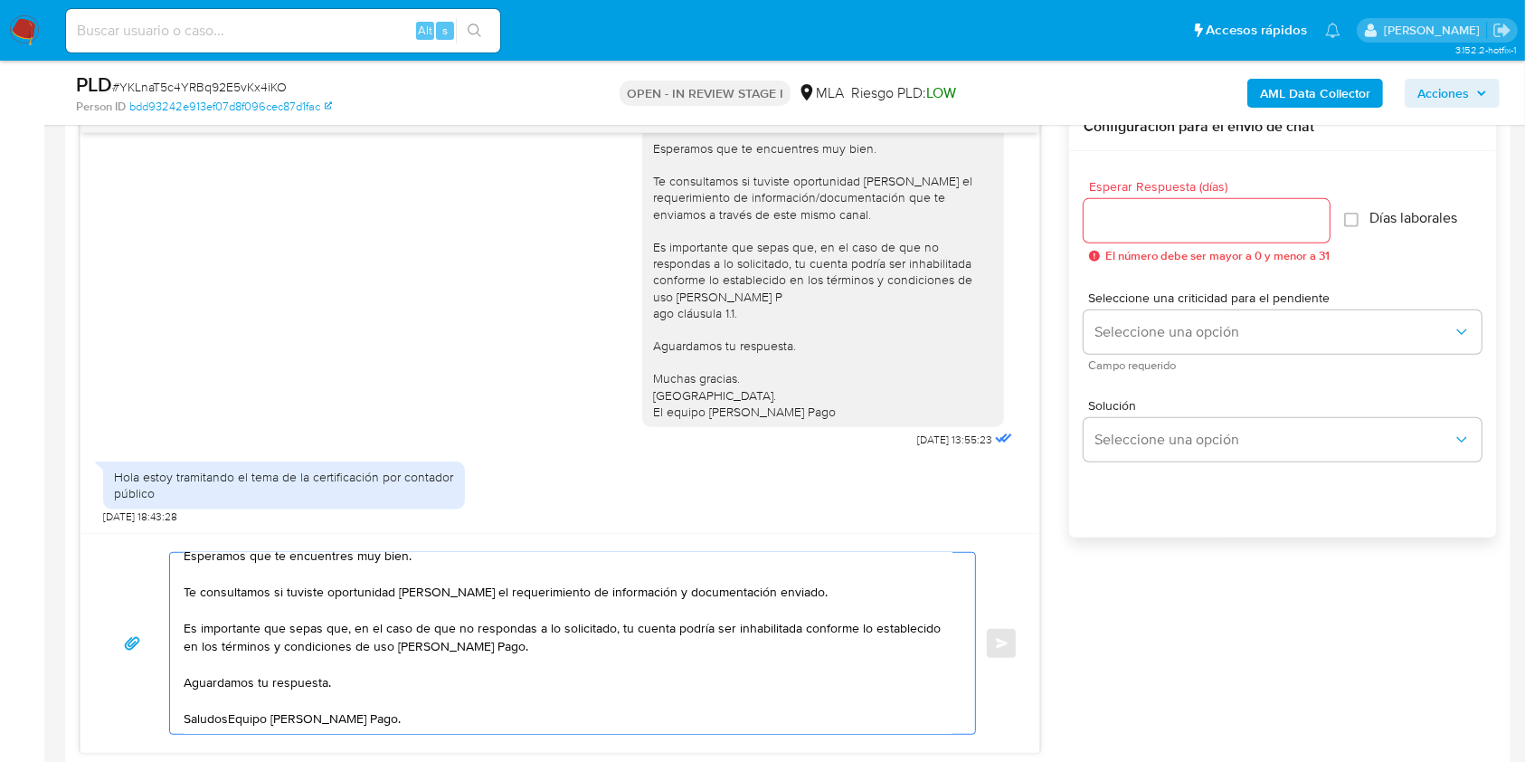
scroll to position [53, 0]
type textarea "Hola. Esperamos que te encuentres muy bien. Te consultamos si tuviste oportunid…"
click at [1139, 217] on input "Esperar Respuesta (días)" at bounding box center [1207, 221] width 246 height 24
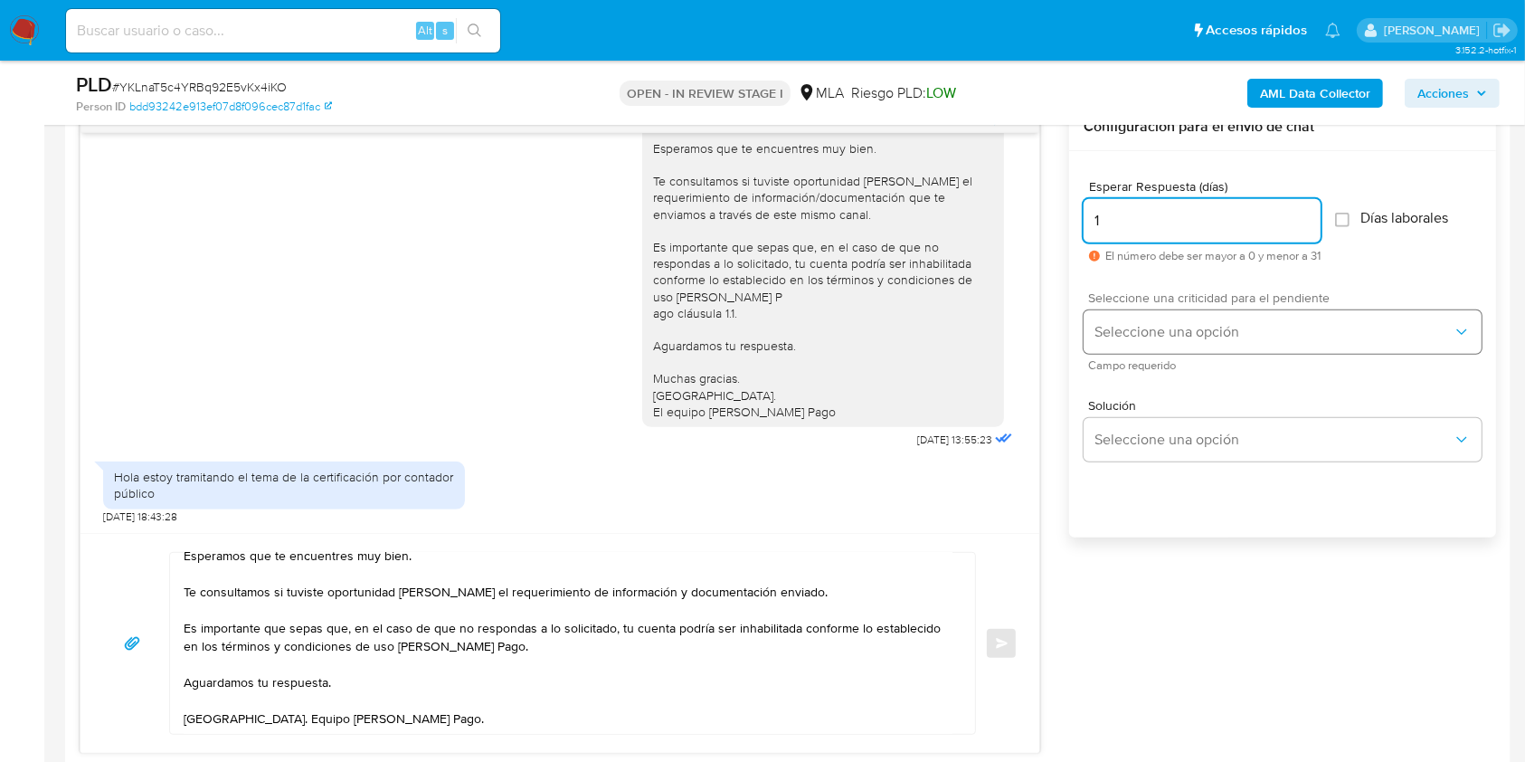
type input "1"
click at [1184, 318] on button "Seleccione una opción" at bounding box center [1283, 331] width 398 height 43
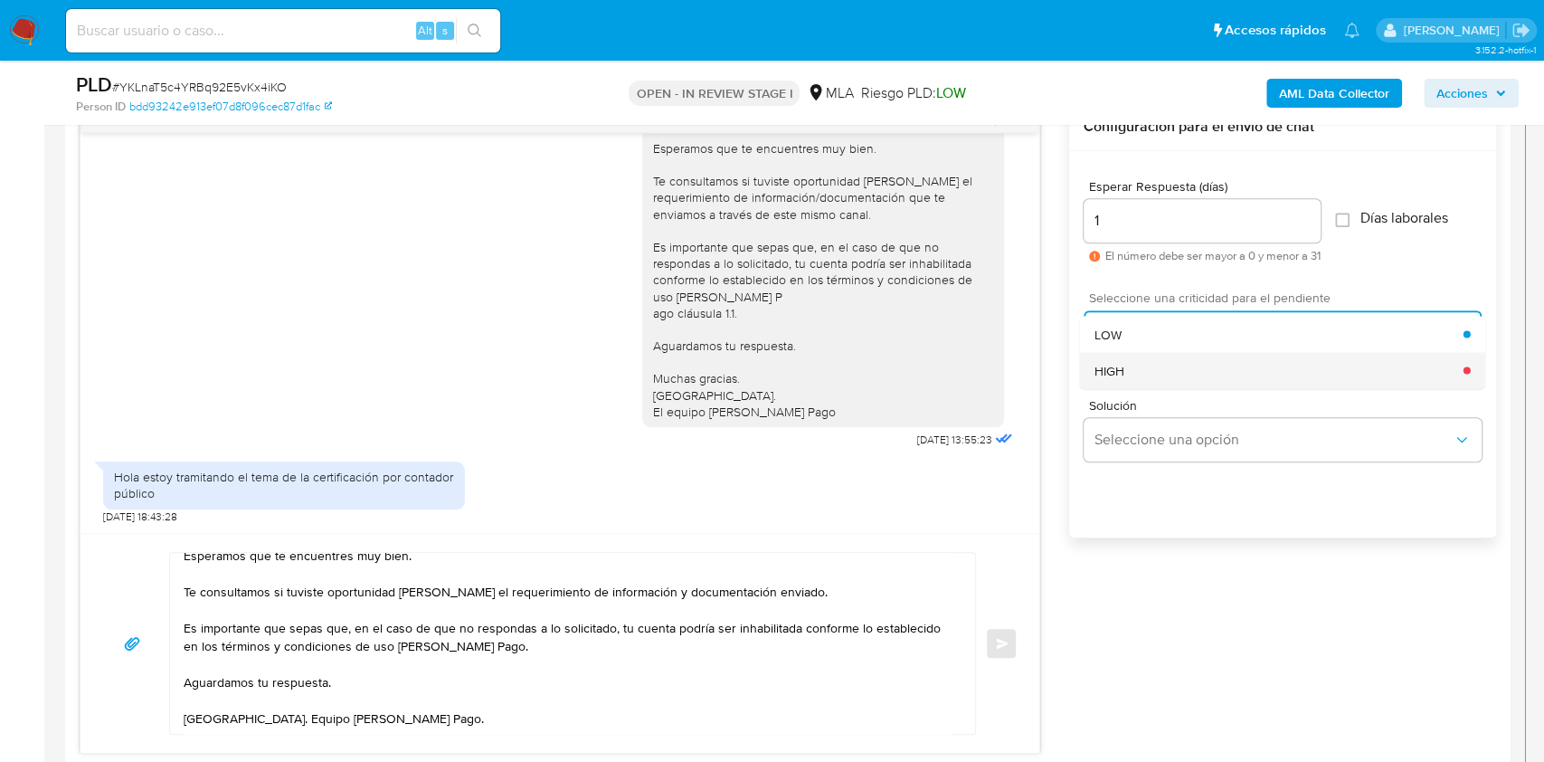
click at [1184, 375] on div "HIGH" at bounding box center [1279, 370] width 369 height 36
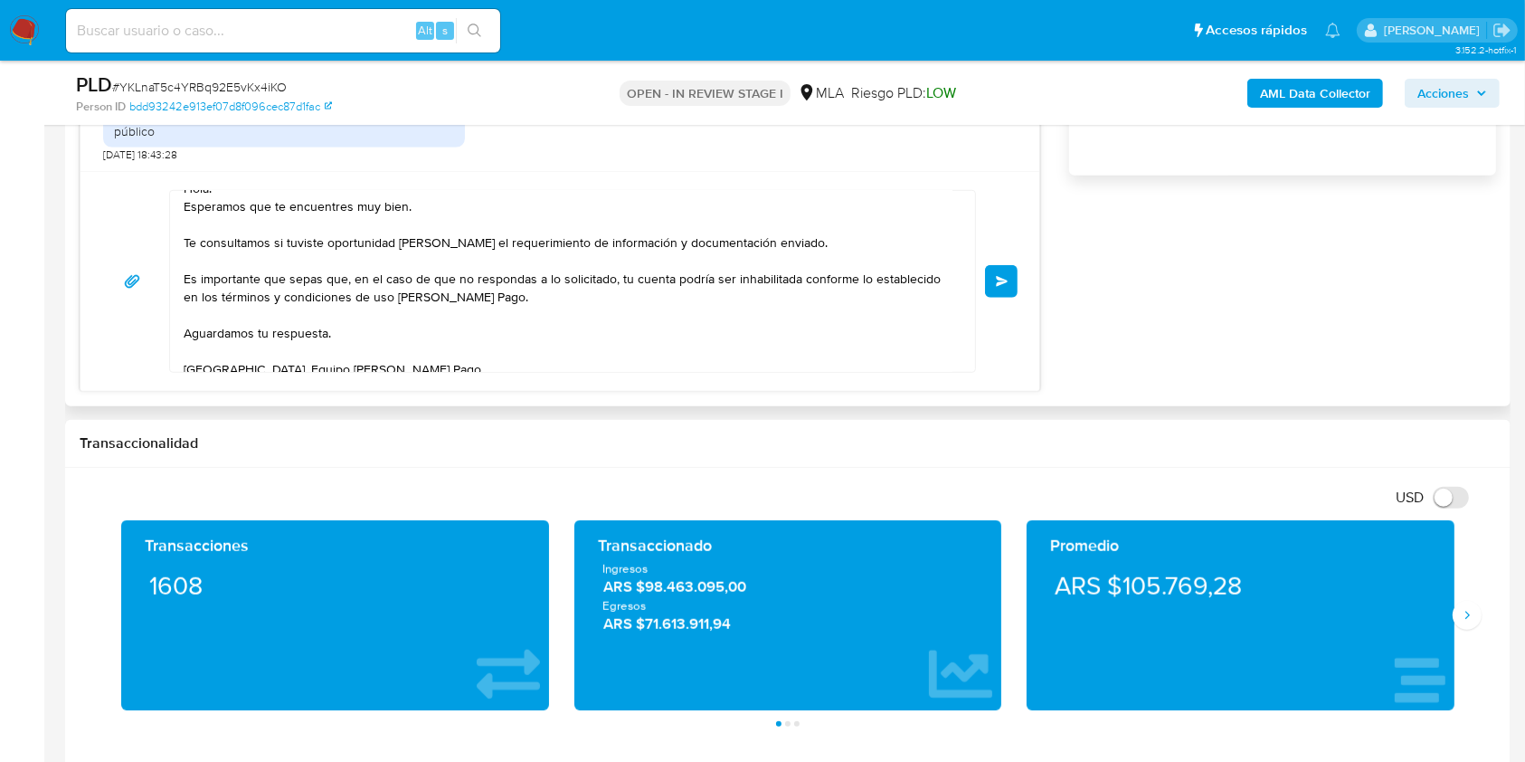
scroll to position [0, 0]
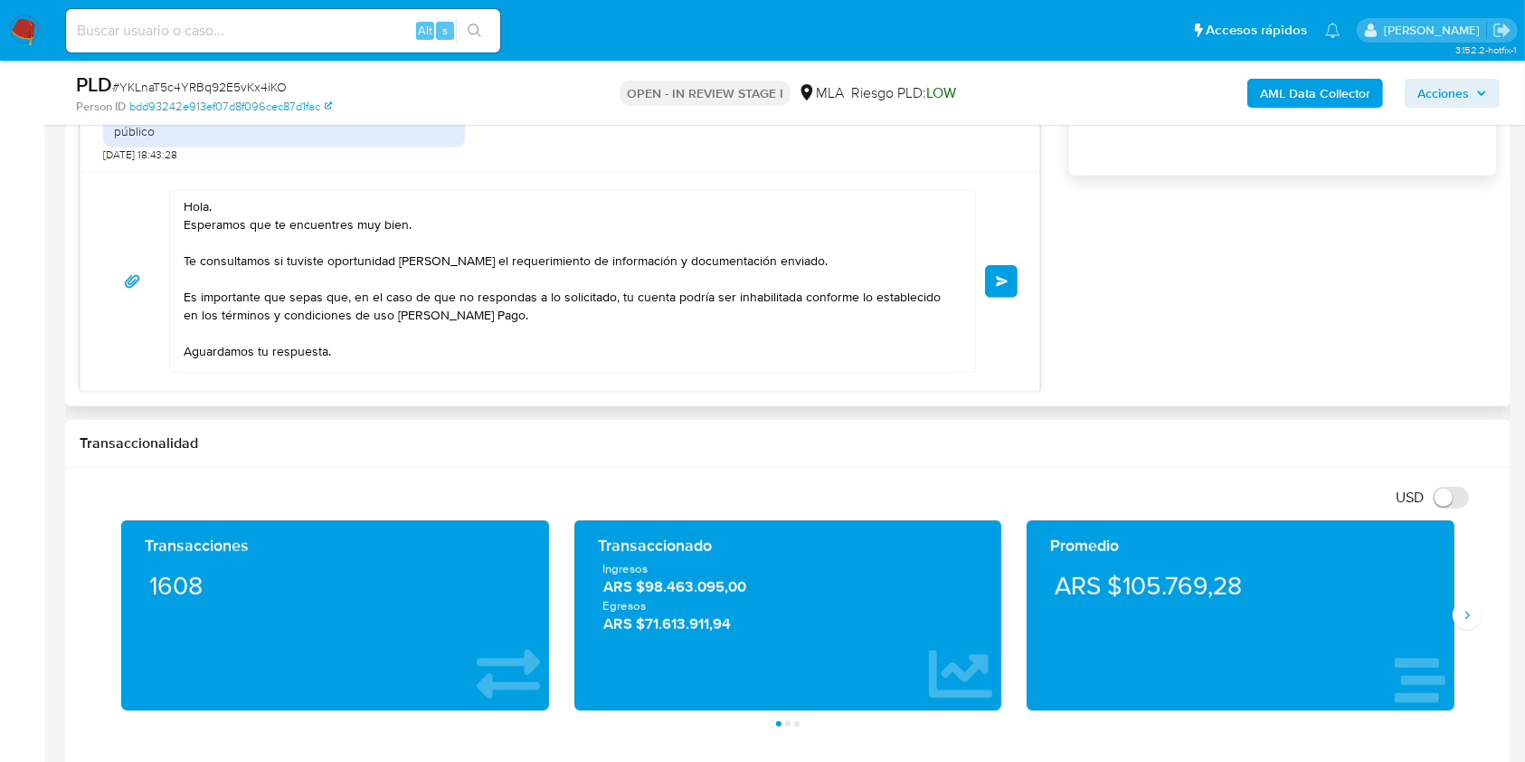
click at [1003, 276] on span "Enviar" at bounding box center [1002, 281] width 13 height 11
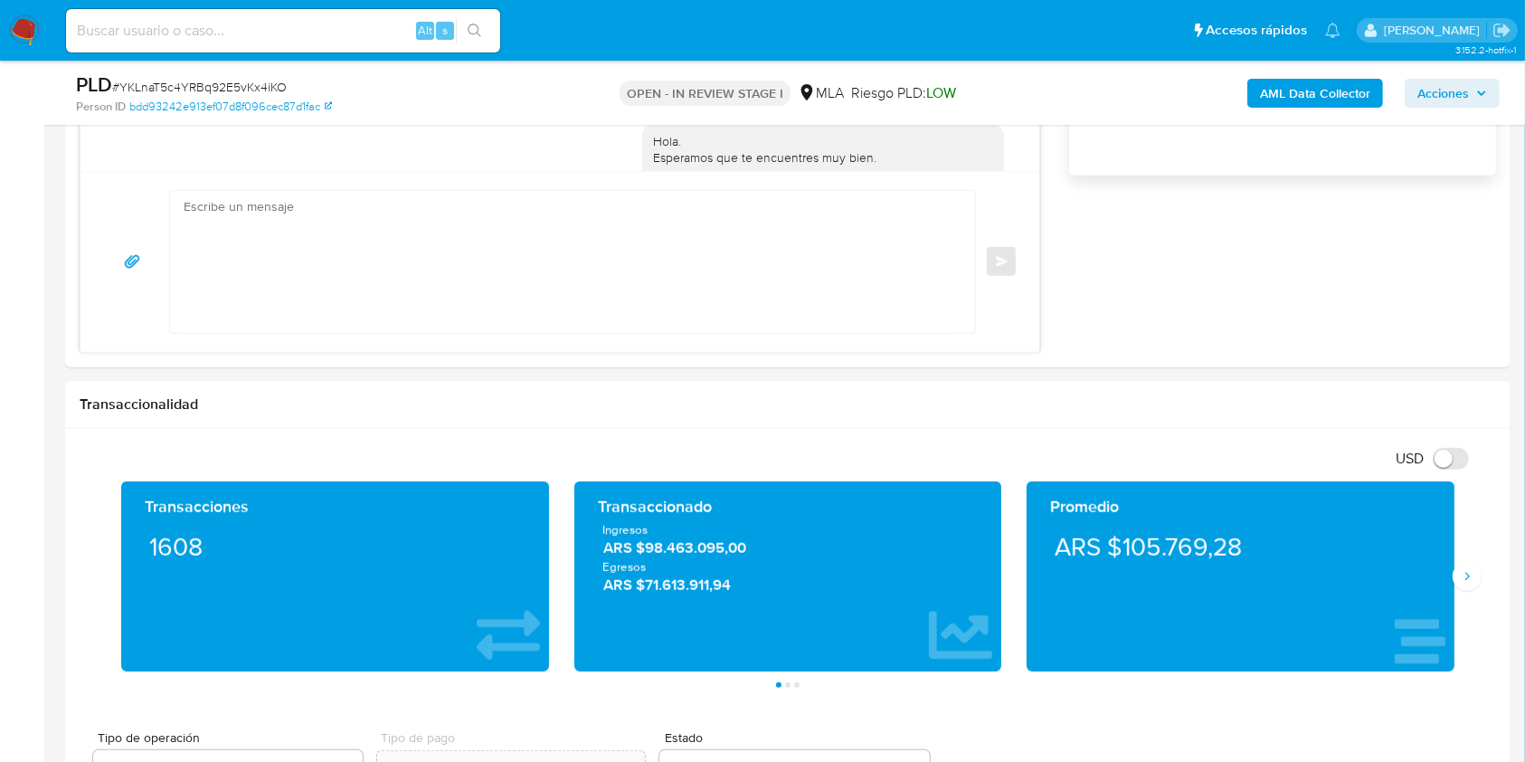
scroll to position [1376, 0]
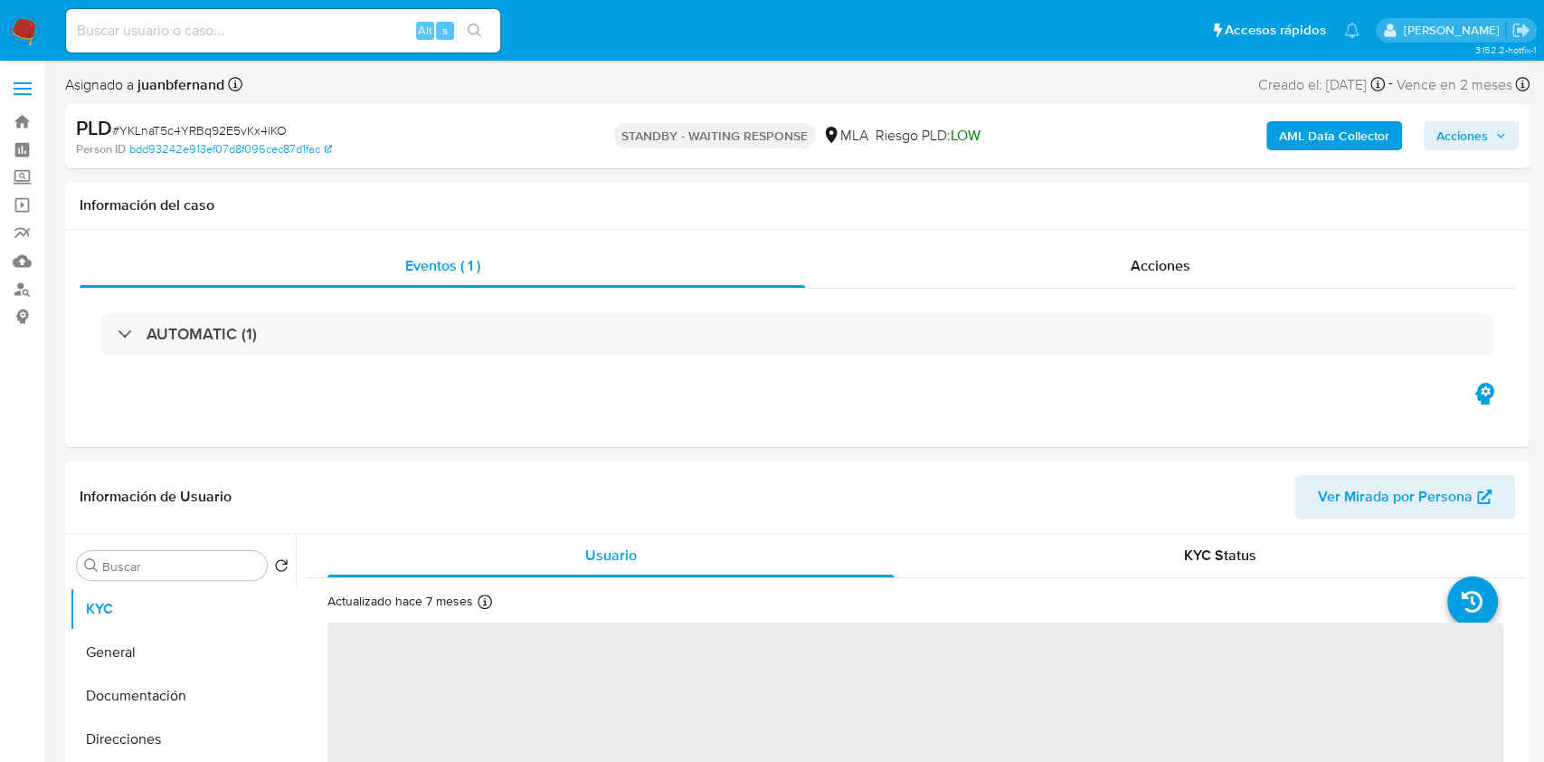
select select "10"
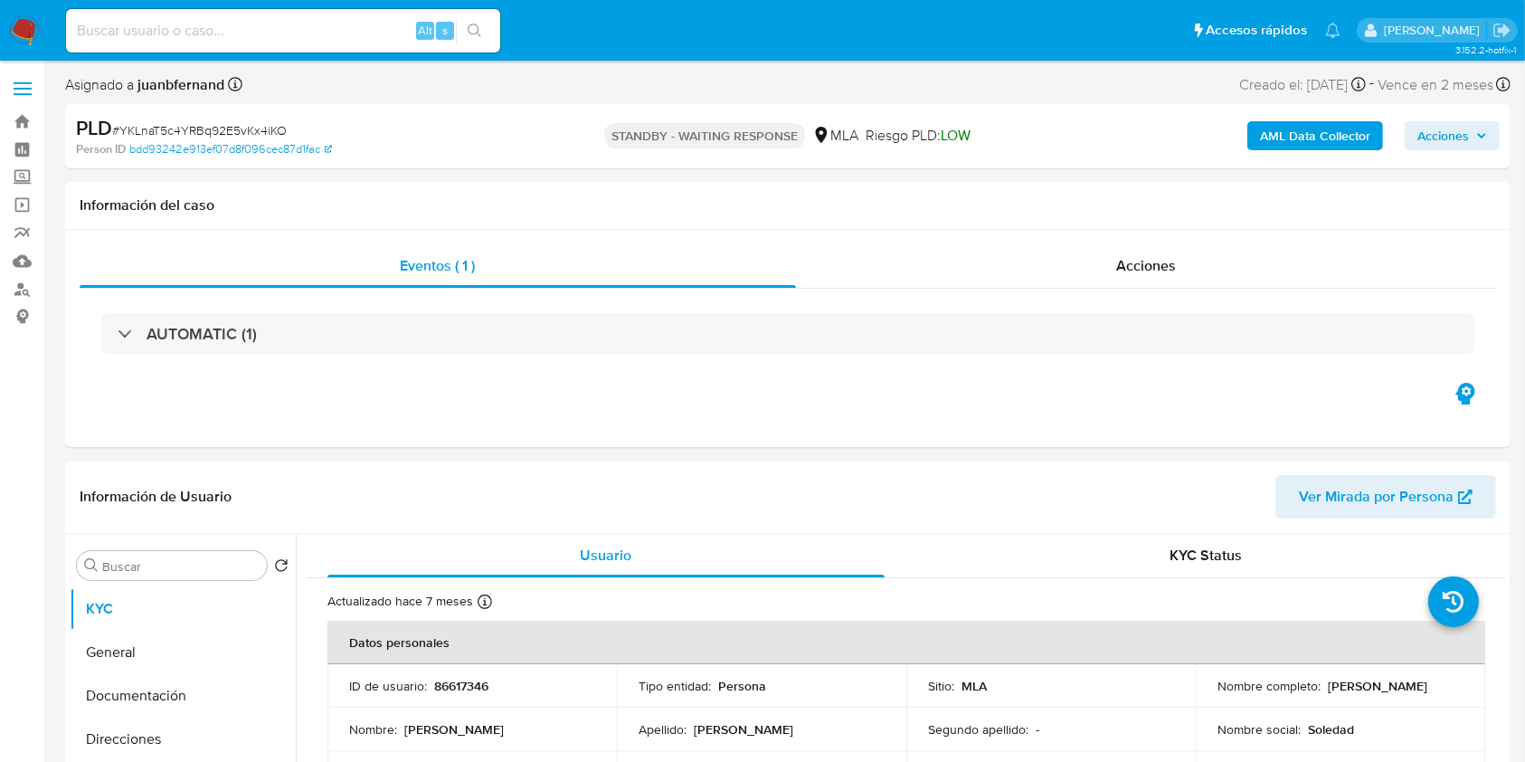
click at [356, 36] on input at bounding box center [283, 31] width 434 height 24
paste input "RNqJtoyFyrOenD3Zxja0XKnL"
type input "RNqJtoyFyrOenD3Zxja0XKnL"
click at [464, 33] on button "search-icon" at bounding box center [474, 30] width 37 height 25
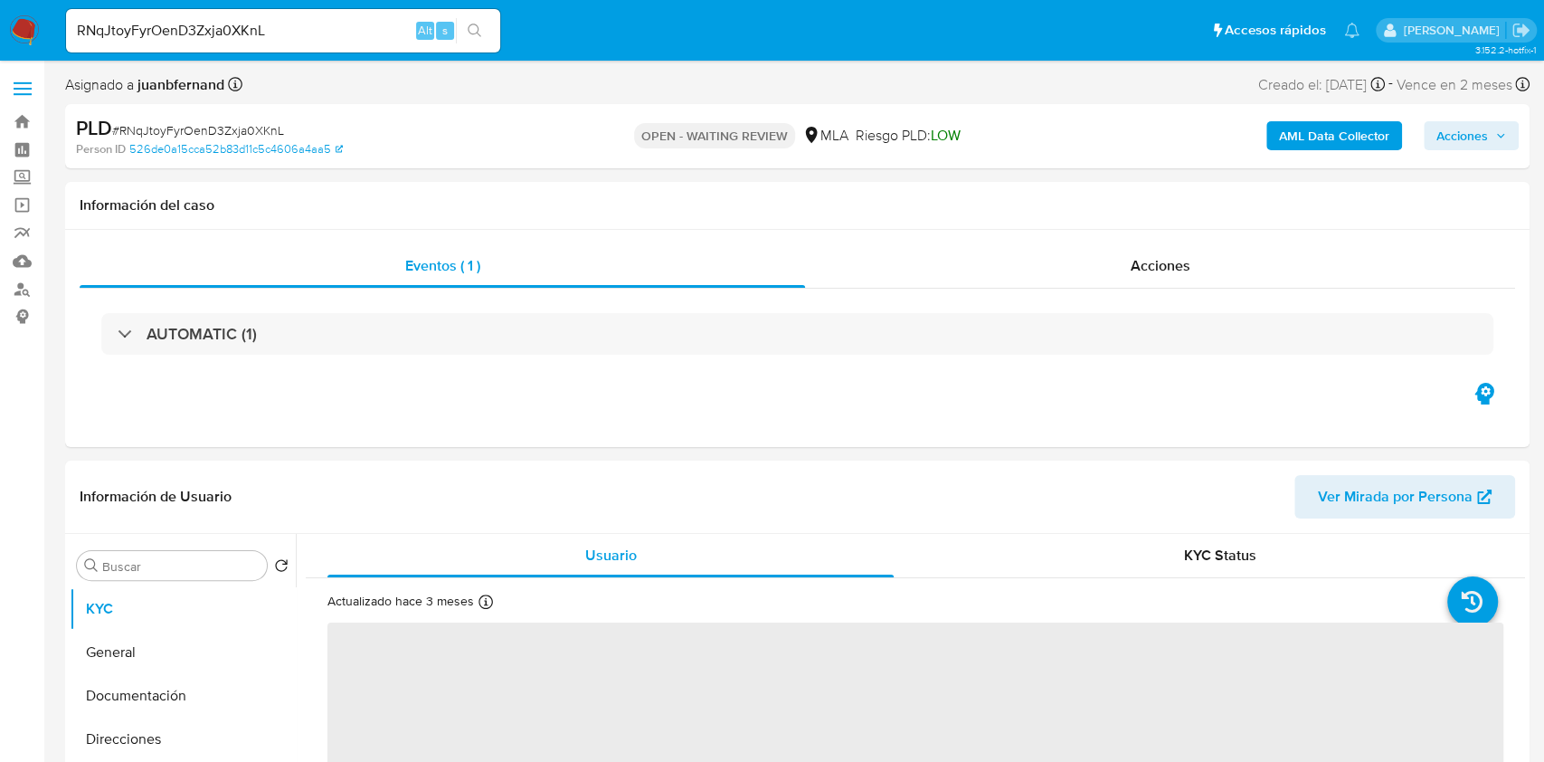
select select "10"
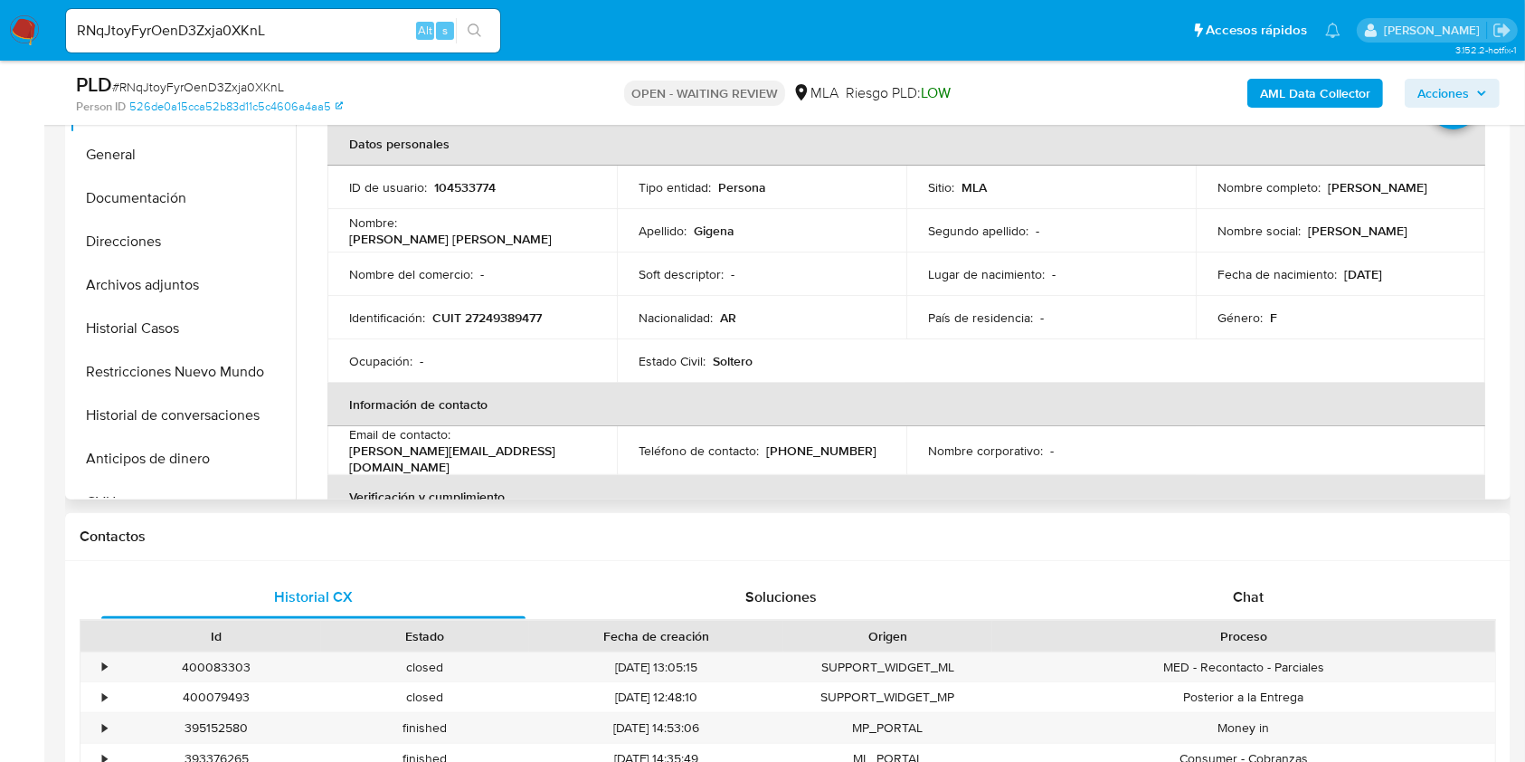
scroll to position [482, 0]
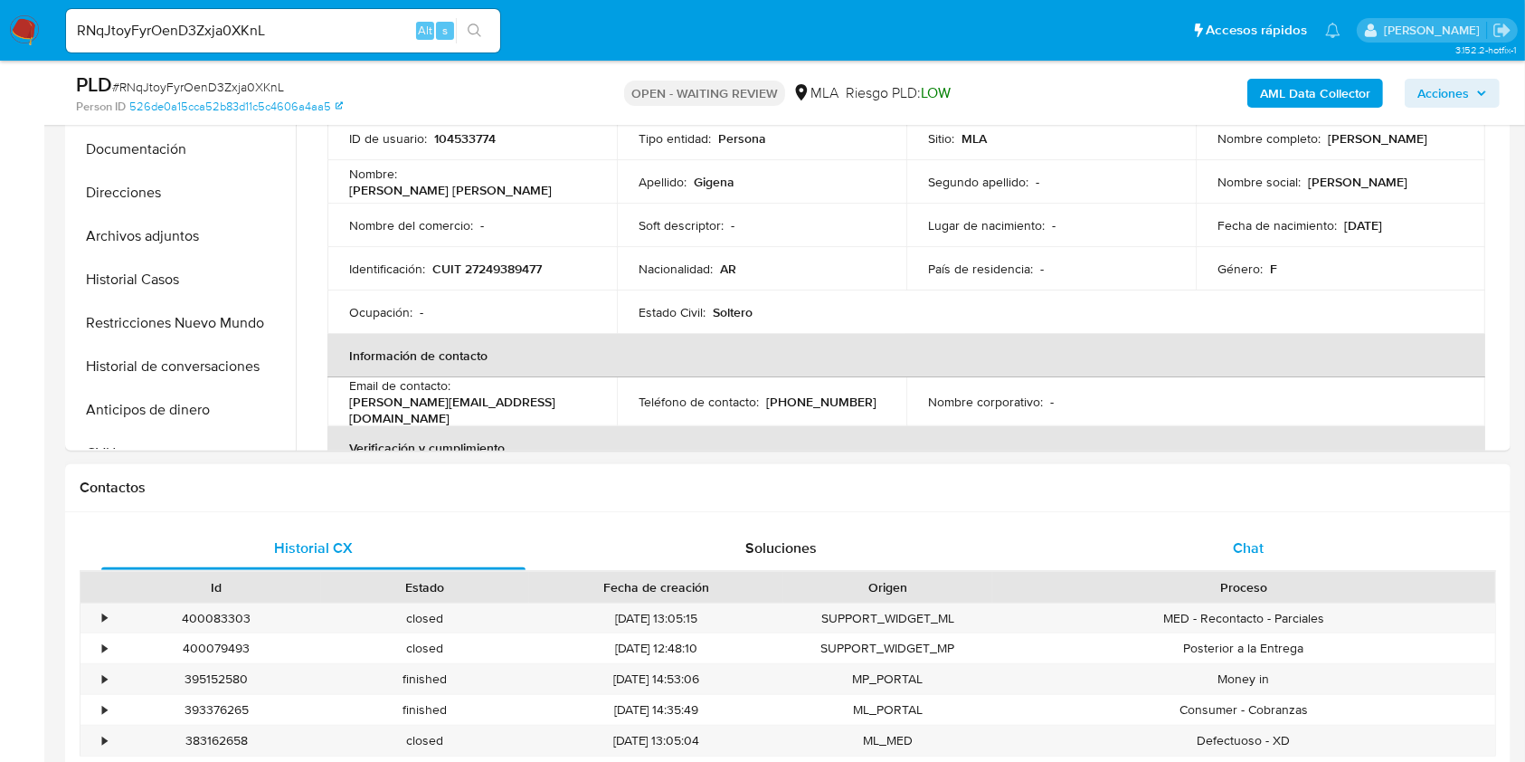
click at [1322, 556] on div "Chat" at bounding box center [1249, 548] width 424 height 43
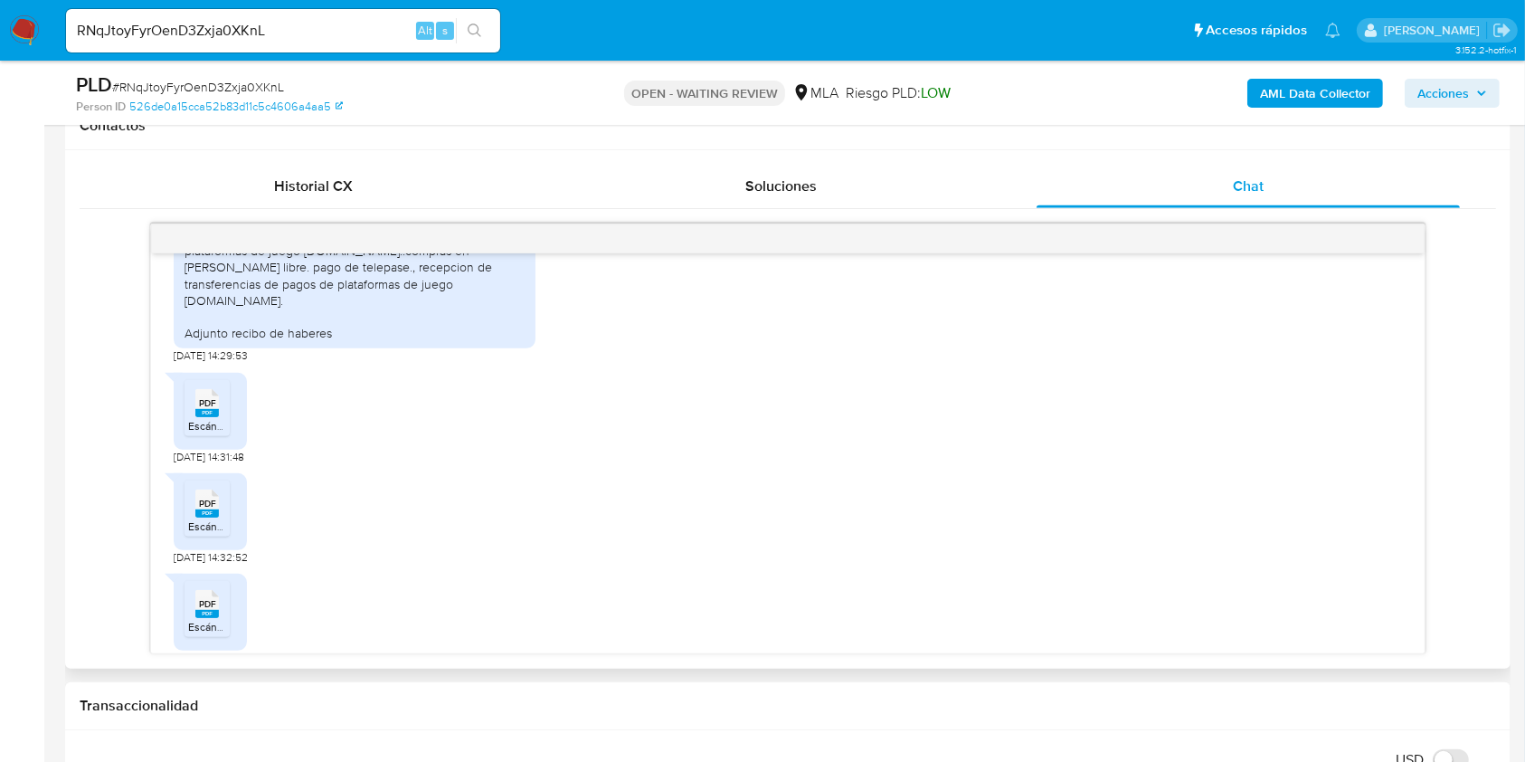
scroll to position [1129, 0]
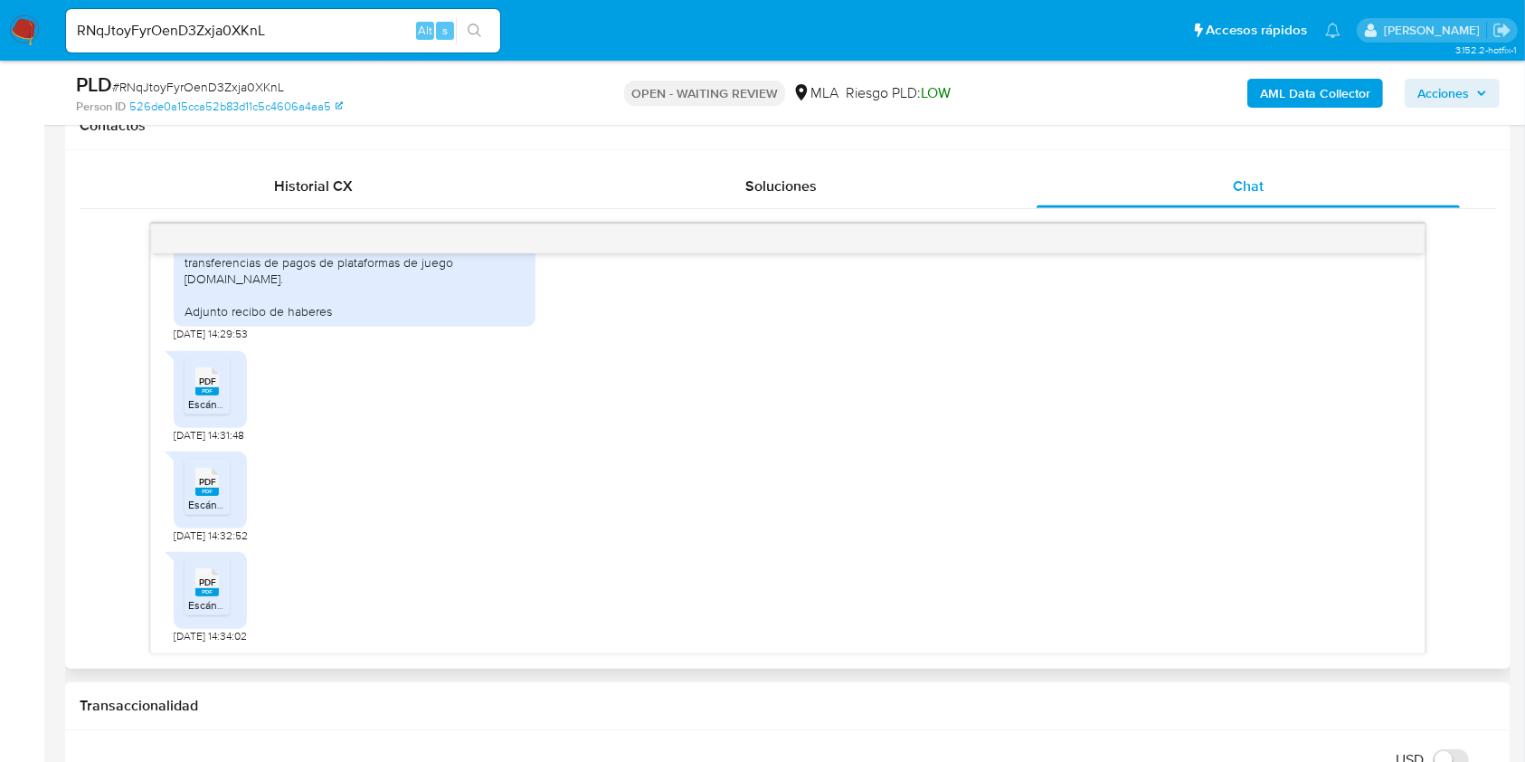
click at [207, 394] on icon "PDF" at bounding box center [207, 382] width 24 height 32
click at [212, 479] on span "PDF" at bounding box center [207, 482] width 17 height 12
click at [208, 604] on span "Escáner_20250718 (2).pdf" at bounding box center [250, 604] width 125 height 15
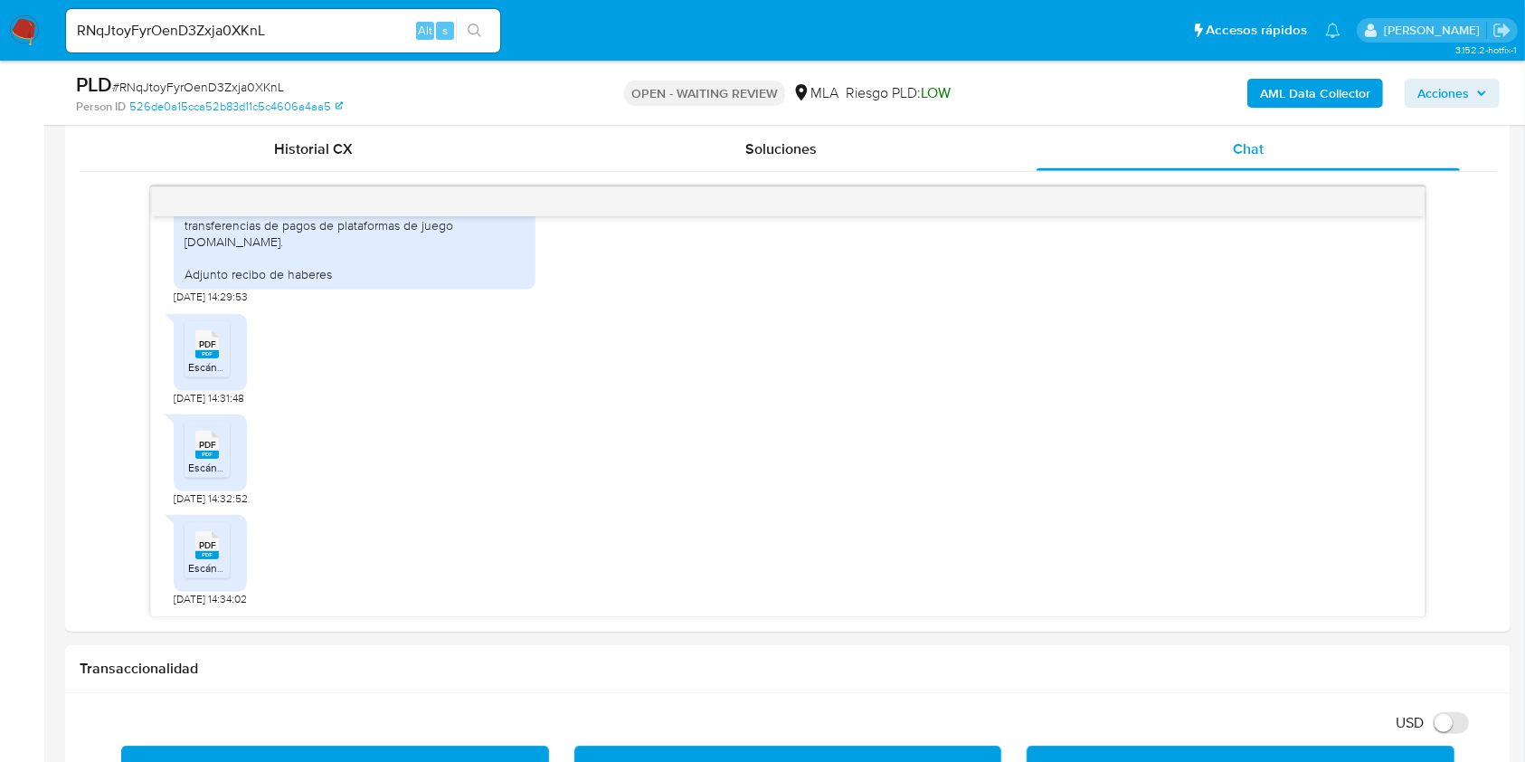
scroll to position [844, 0]
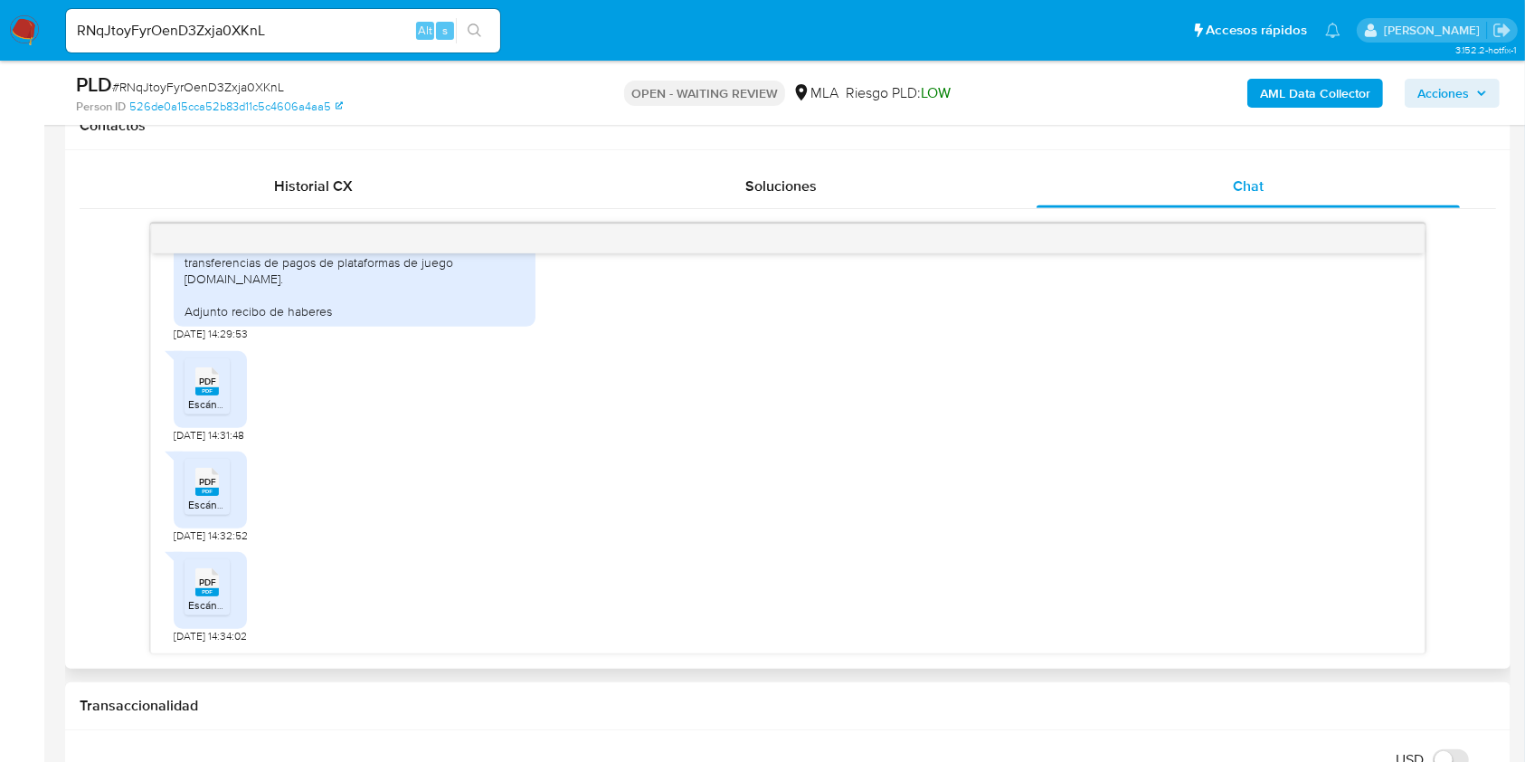
click at [204, 384] on span "PDF" at bounding box center [207, 381] width 17 height 12
click at [197, 393] on rect at bounding box center [207, 391] width 24 height 8
click at [208, 486] on span "PDF" at bounding box center [207, 482] width 17 height 12
click at [199, 590] on rect at bounding box center [207, 592] width 24 height 8
click at [260, 88] on span "# RNqJtoyFyrOenD3Zxja0XKnL" at bounding box center [198, 87] width 172 height 18
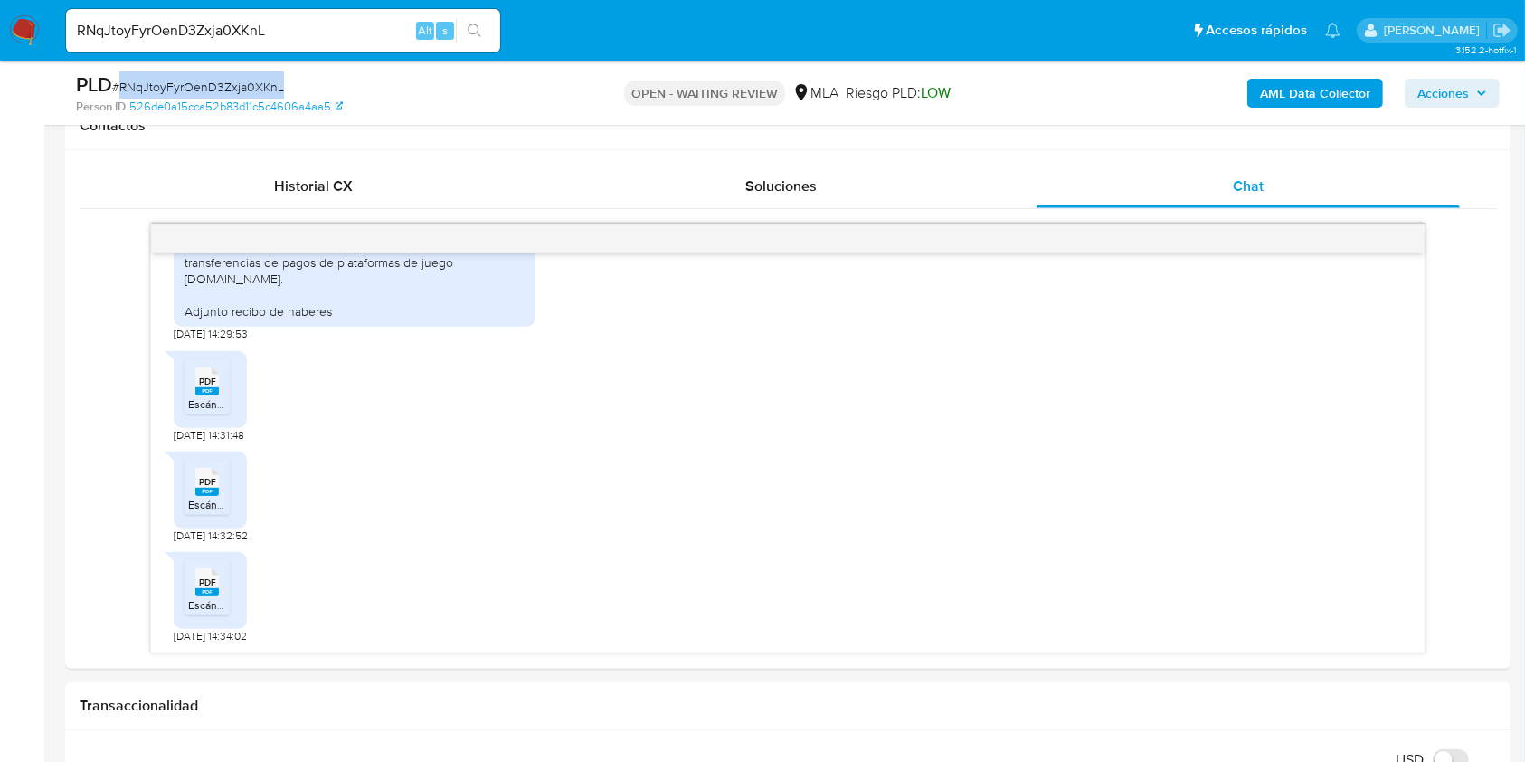
click at [260, 88] on span "# RNqJtoyFyrOenD3Zxja0XKnL" at bounding box center [198, 87] width 172 height 18
copy span "RNqJtoyFyrOenD3Zxja0XKnL"
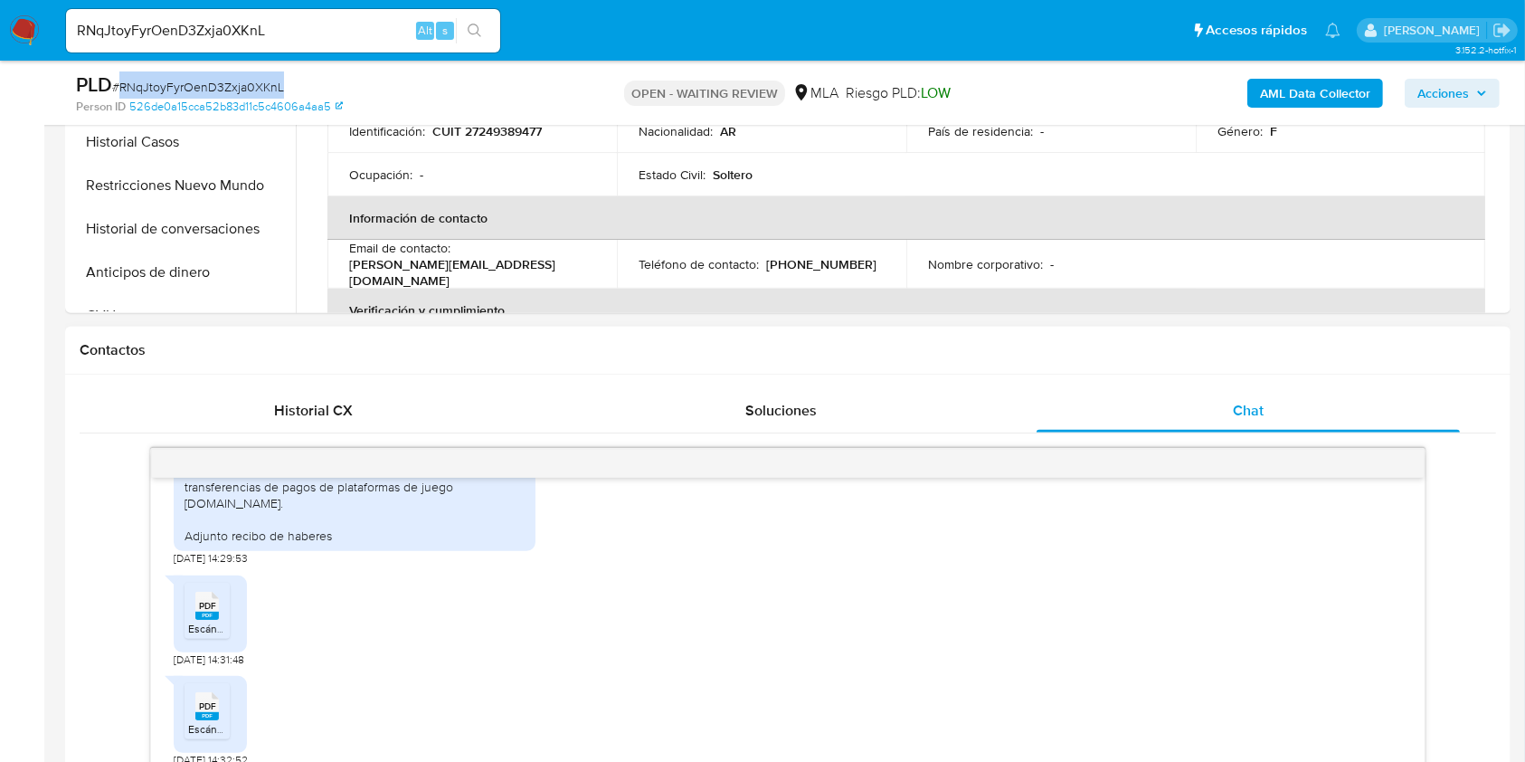
scroll to position [362, 0]
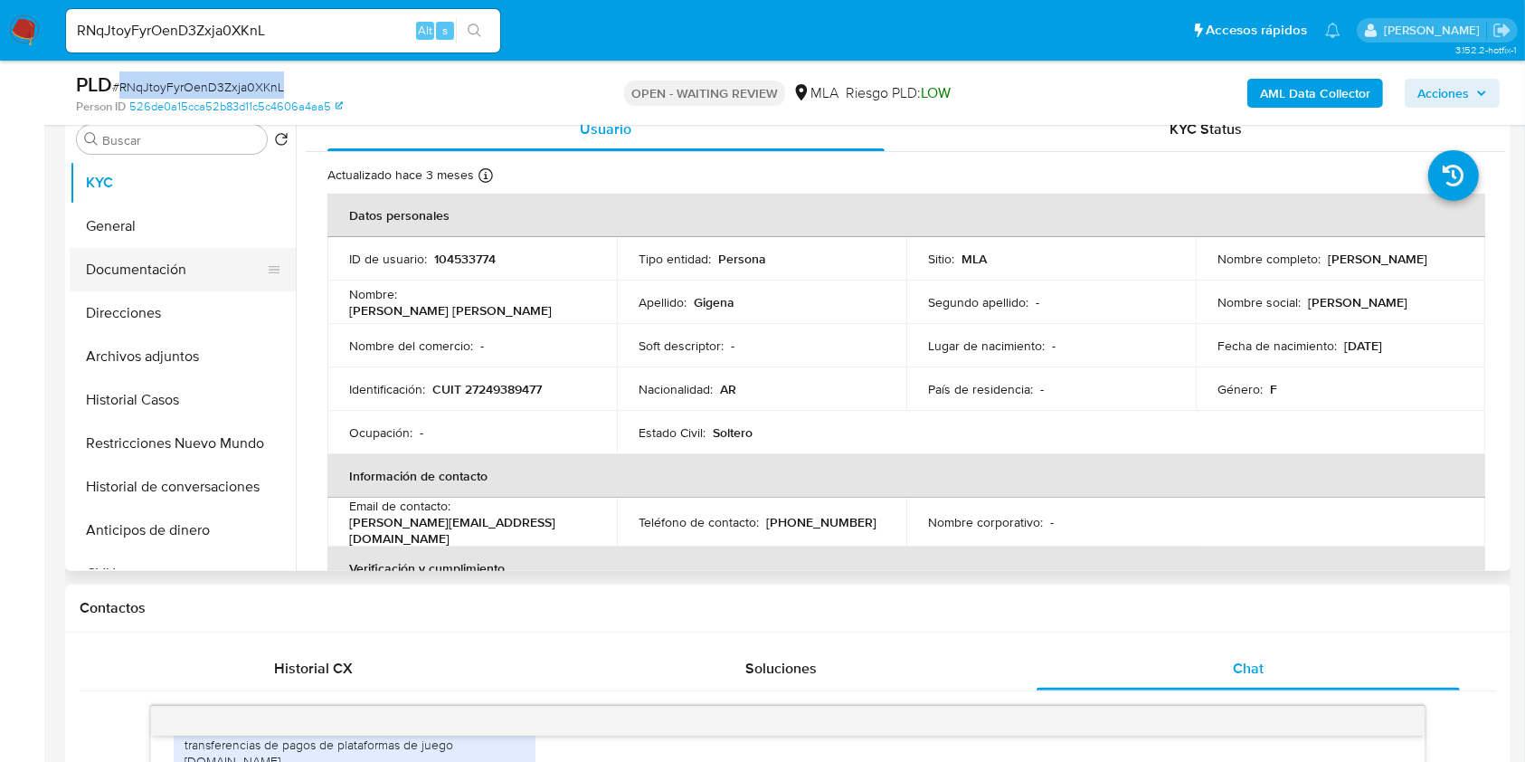
click at [195, 257] on button "Documentación" at bounding box center [176, 269] width 212 height 43
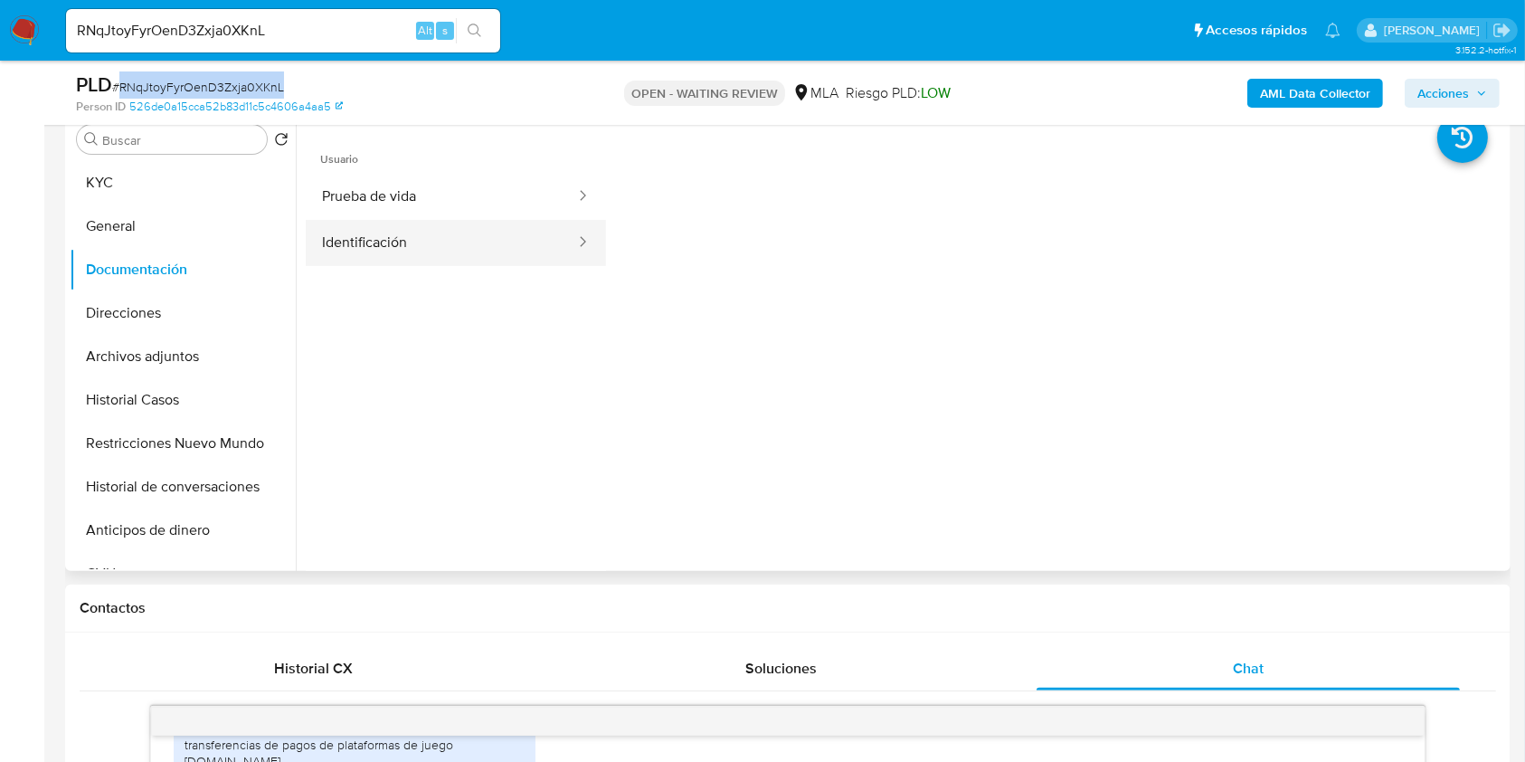
click at [492, 229] on button "Identificación" at bounding box center [441, 243] width 271 height 46
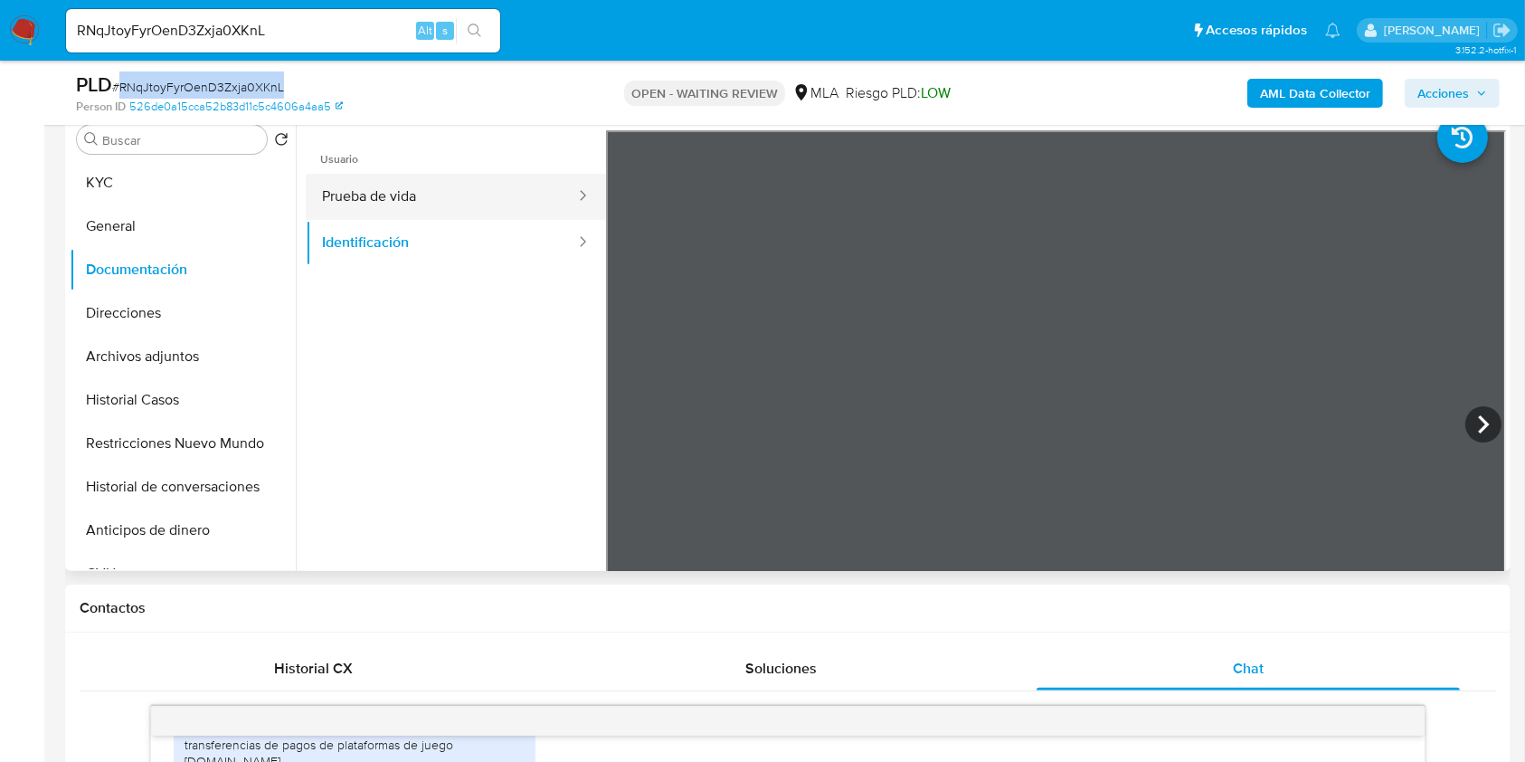
click at [510, 204] on button "Prueba de vida" at bounding box center [441, 197] width 271 height 46
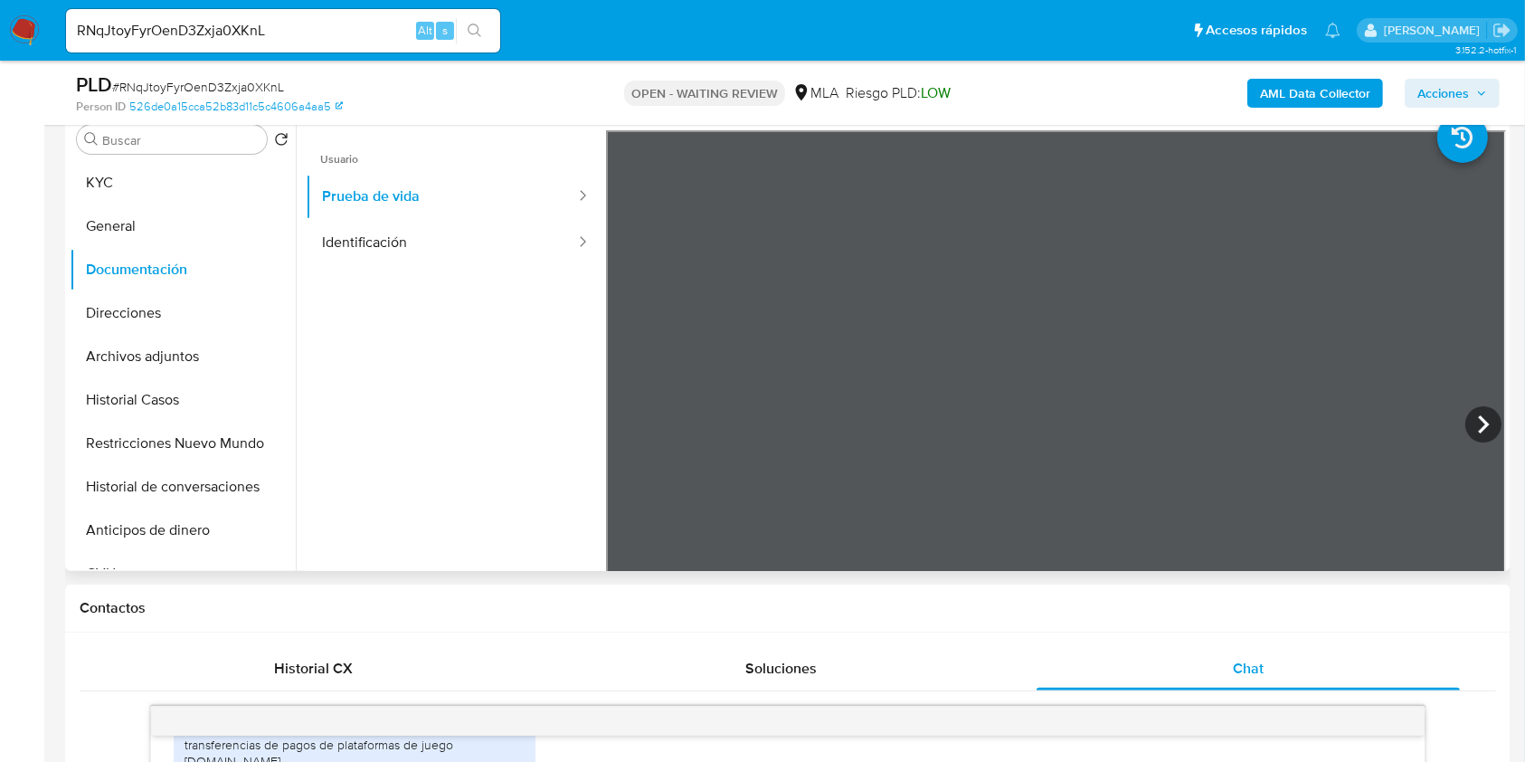
drag, startPoint x: 832, startPoint y: 271, endPoint x: 883, endPoint y: 402, distance: 139.8
click at [203, 186] on button "KYC" at bounding box center [176, 182] width 212 height 43
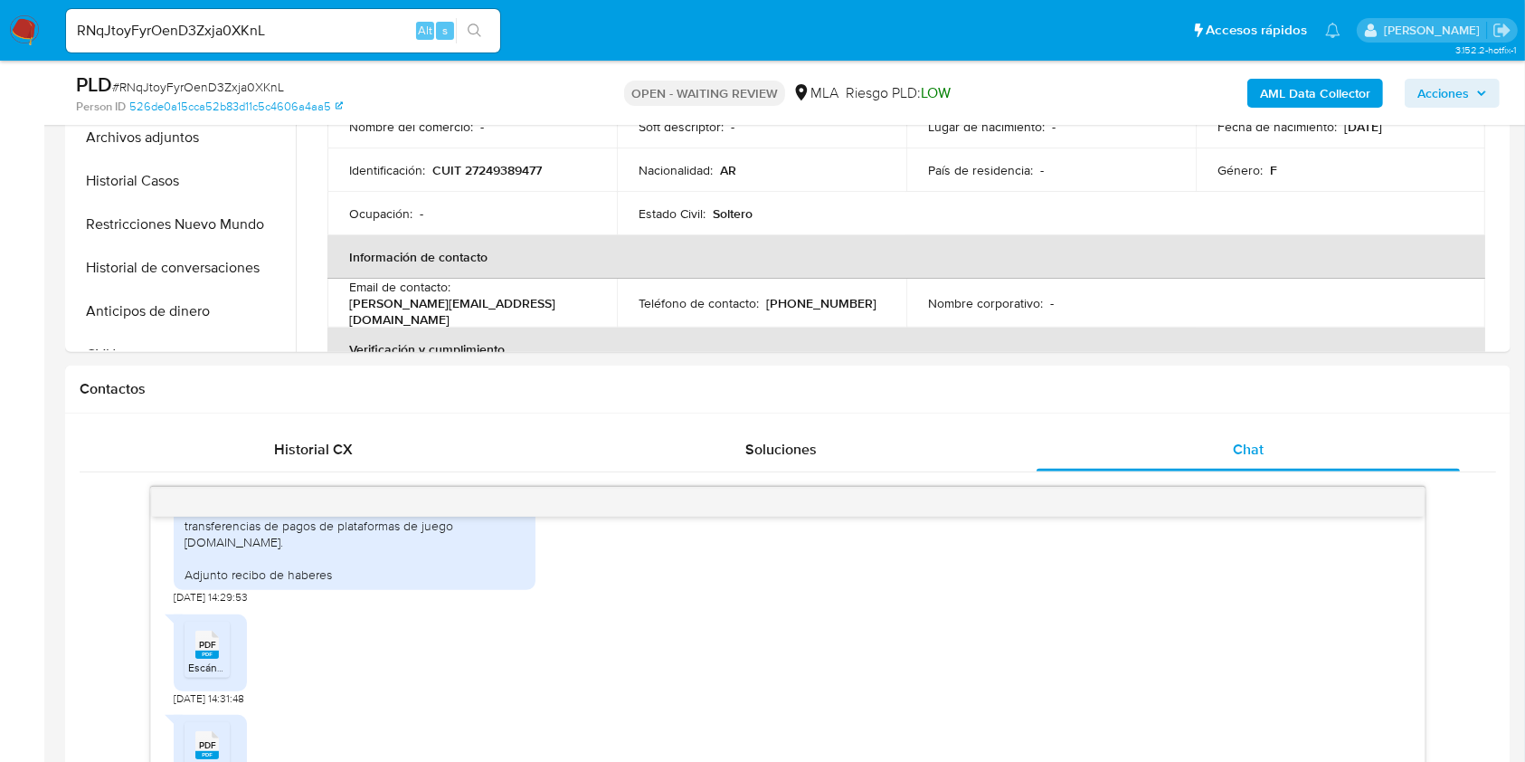
scroll to position [844, 0]
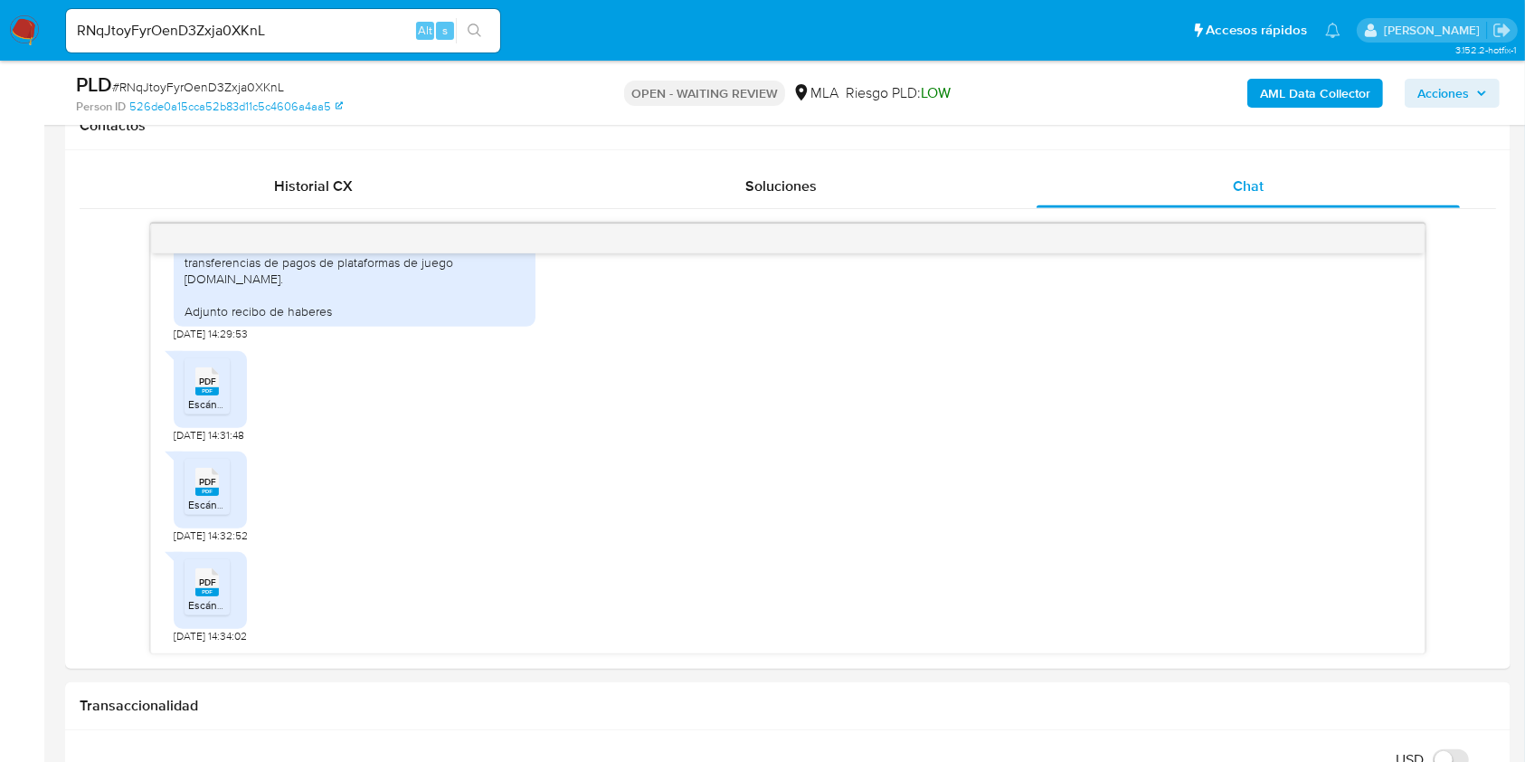
click at [290, 13] on div "RNqJtoyFyrOenD3Zxja0XKnL Alt s" at bounding box center [283, 30] width 434 height 43
